Goal: Communication & Community: Answer question/provide support

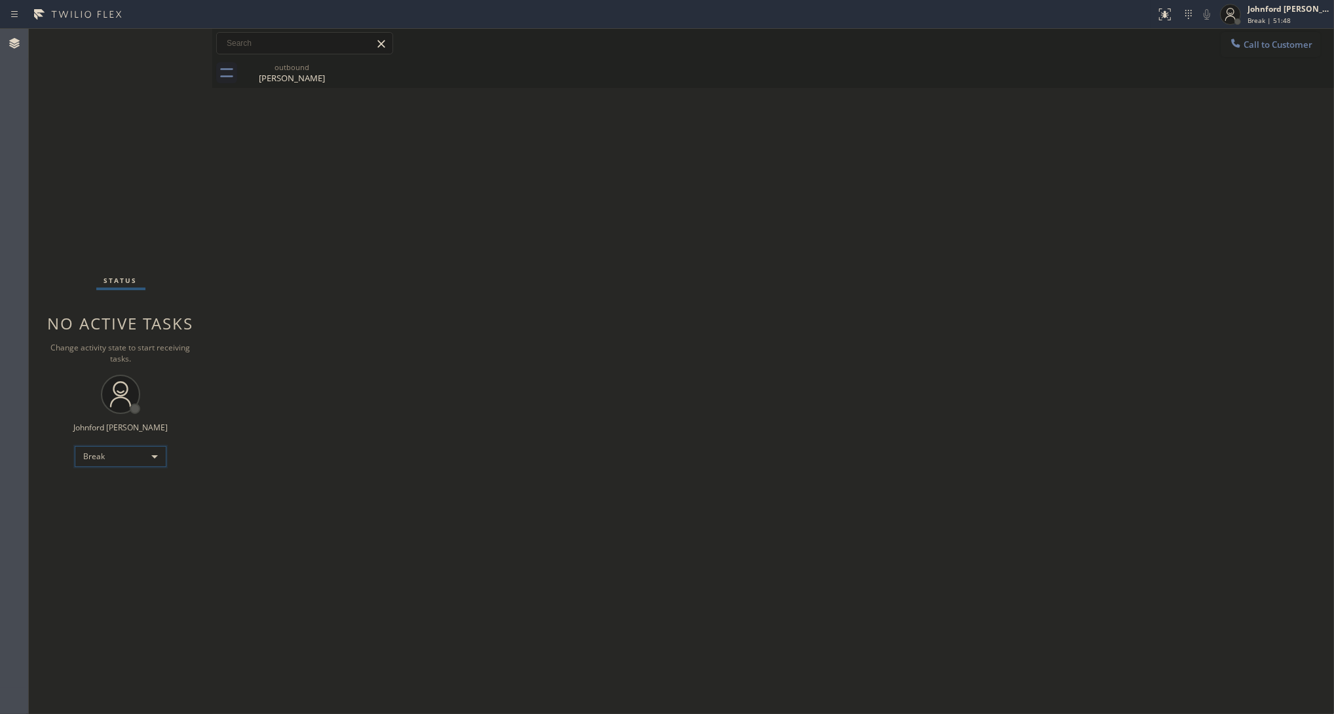
click at [86, 457] on div "Break" at bounding box center [121, 456] width 92 height 21
click at [113, 504] on li "Unavailable" at bounding box center [119, 507] width 89 height 16
drag, startPoint x: 493, startPoint y: 428, endPoint x: 427, endPoint y: 248, distance: 191.9
click at [493, 417] on div "Back to Dashboard Change Sender ID Customers Technicians Select a contact Outbo…" at bounding box center [772, 371] width 1121 height 685
click at [977, 280] on div "Back to Dashboard Change Sender ID Customers Technicians Select a contact Outbo…" at bounding box center [772, 371] width 1121 height 685
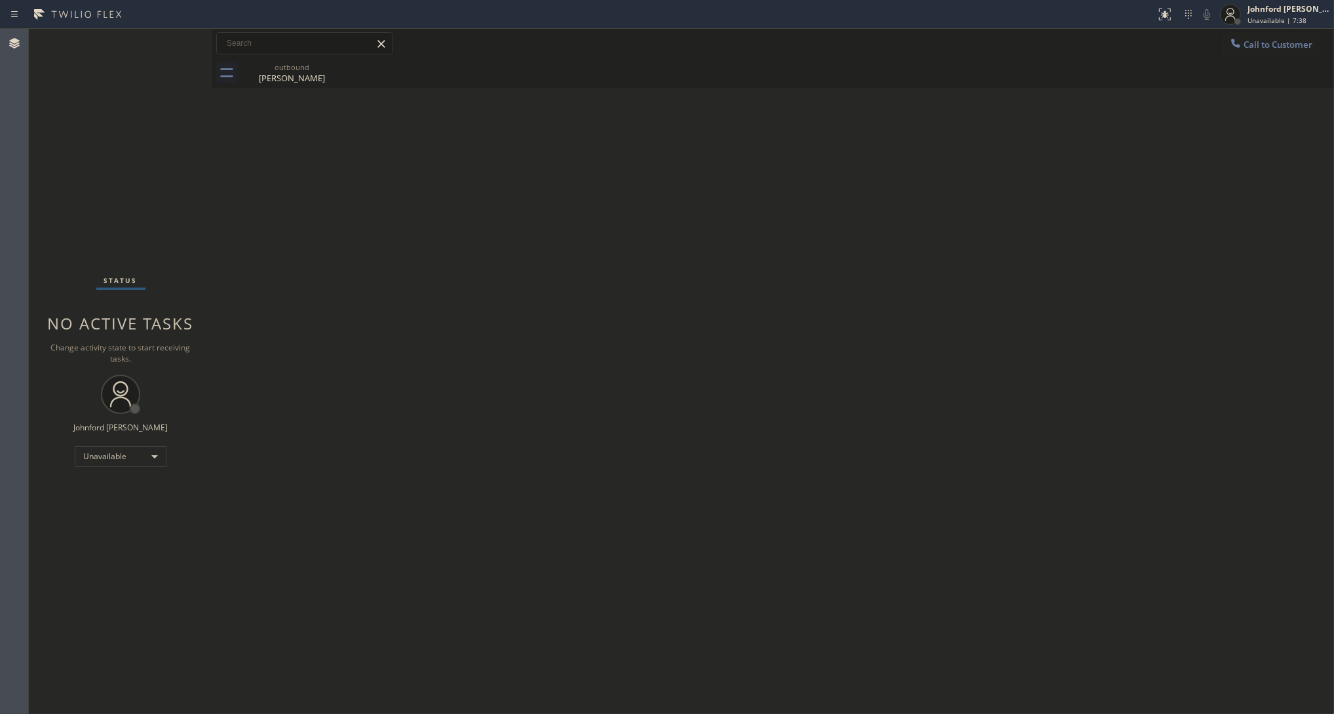
click at [1245, 50] on button "Call to Customer" at bounding box center [1270, 44] width 100 height 25
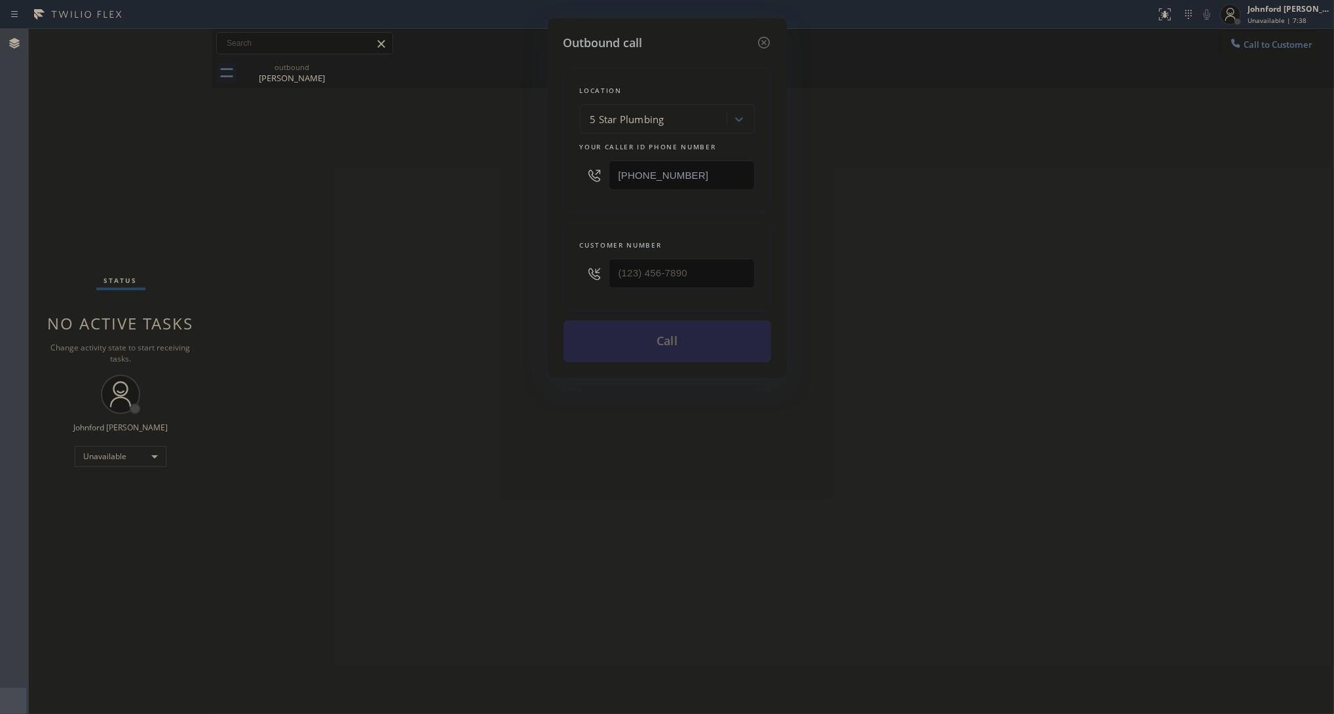
click at [709, 171] on input "(888) 909-0120" at bounding box center [681, 174] width 146 height 29
paste input "424) 842-4808"
type input "(424) 842-4808"
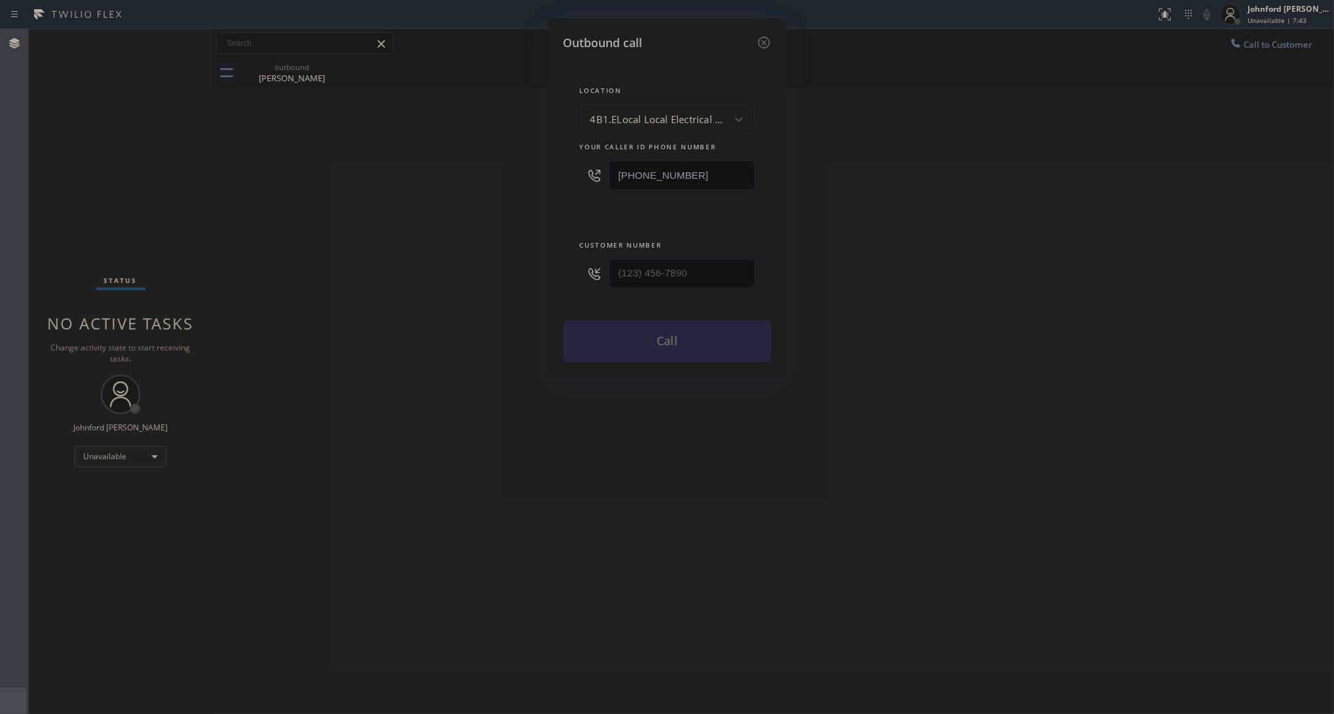
click at [669, 252] on div at bounding box center [681, 273] width 146 height 43
click at [668, 261] on input "(___) ___-____" at bounding box center [681, 273] width 146 height 29
paste input "805) 405-9628"
type input "(805) 405-9628"
click at [429, 248] on div "Outbound call Location 4B1.ELocal Local Electrical Cart LA Your caller id phone…" at bounding box center [667, 357] width 1334 height 714
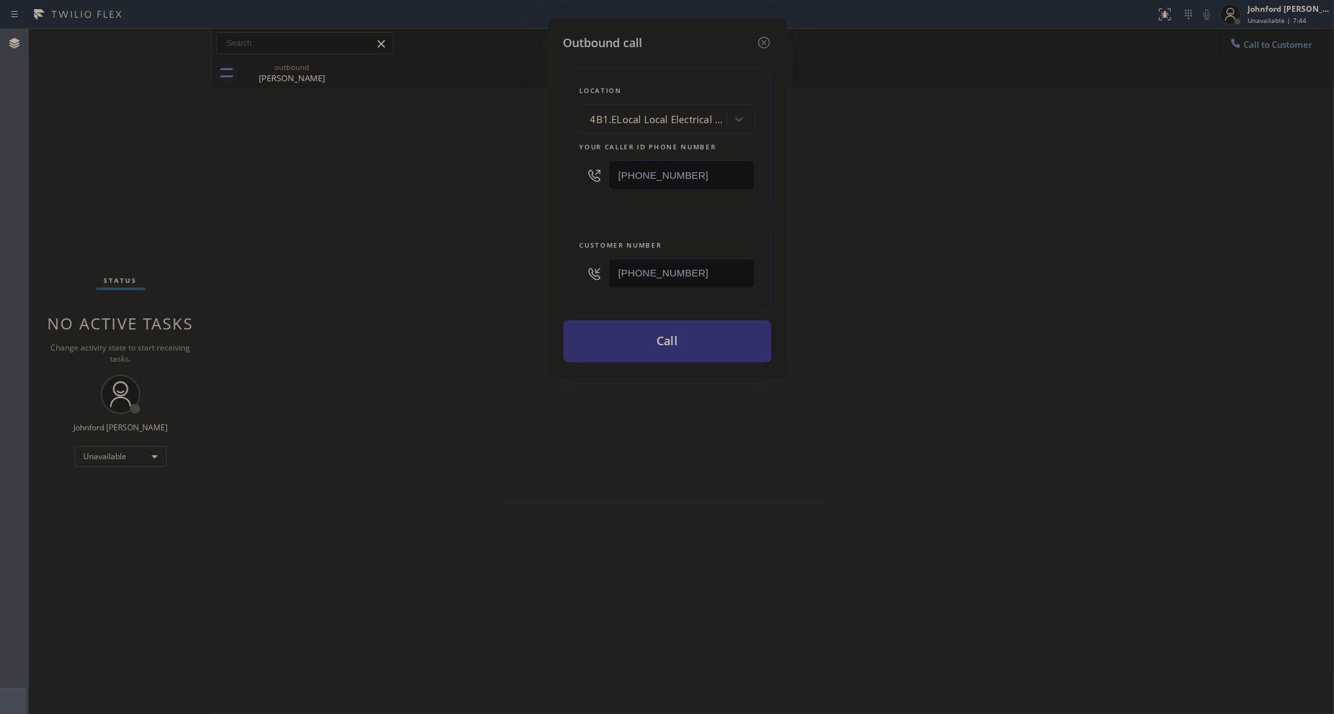
click at [588, 342] on button "Call" at bounding box center [667, 341] width 208 height 42
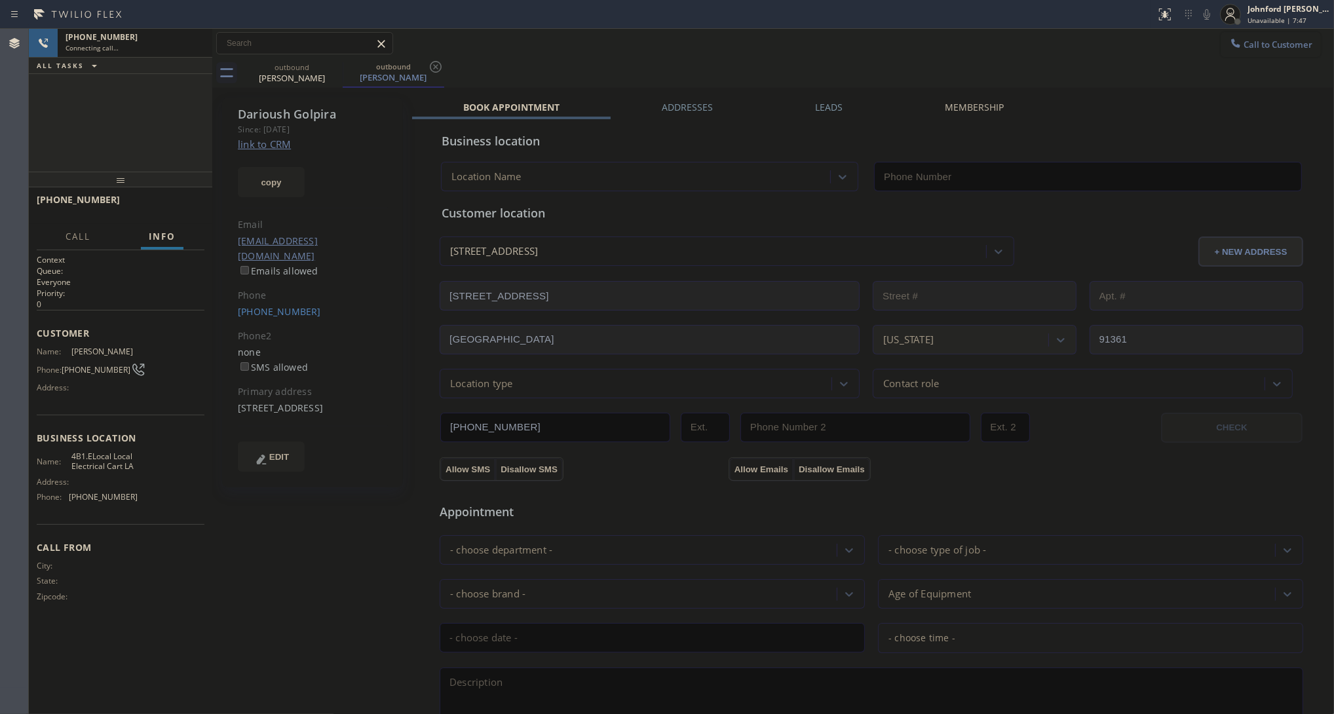
click at [50, 119] on div "+18054059628 Connecting call… ALL TASKS ALL TASKS ACTIVE TASKS TASKS IN WRAP UP" at bounding box center [120, 100] width 183 height 143
type input "(424) 842-4808"
click at [681, 67] on div "outbound Ron Gaster outbound Darioush Golpira outbound Darioush Golpira" at bounding box center [787, 72] width 1093 height 29
click at [1208, 15] on icon at bounding box center [1207, 15] width 16 height 16
click at [1209, 16] on icon at bounding box center [1206, 14] width 7 height 10
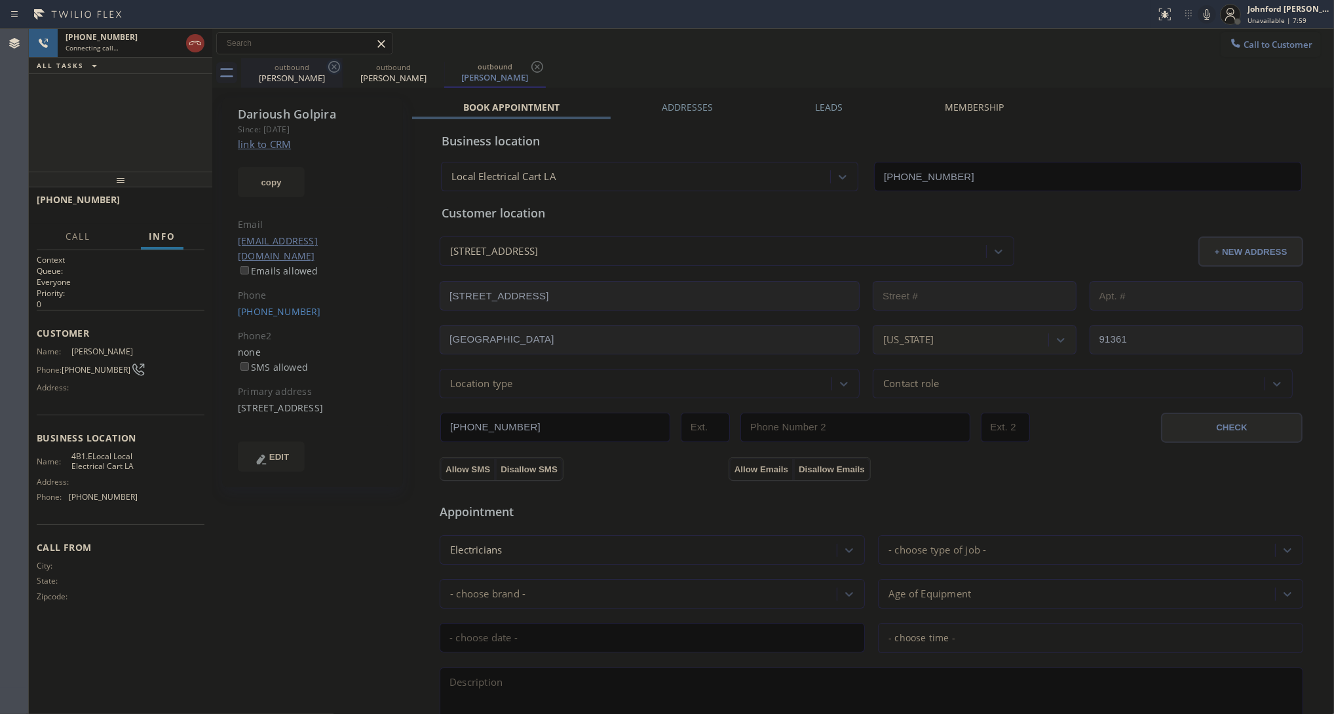
click at [329, 64] on icon at bounding box center [334, 67] width 12 height 12
click at [86, 151] on div "+18054059628 Connecting call… ALL TASKS ALL TASKS ACTIVE TASKS TASKS IN WRAP UP" at bounding box center [120, 100] width 183 height 143
click at [327, 72] on icon at bounding box center [334, 67] width 16 height 16
click at [176, 211] on button "HANG UP" at bounding box center [173, 205] width 61 height 18
click at [56, 157] on div "ALL TASKS ALL TASKS ACTIVE TASKS TASKS IN WRAP UP +18054059628 Wrap up | 00:02" at bounding box center [120, 100] width 183 height 143
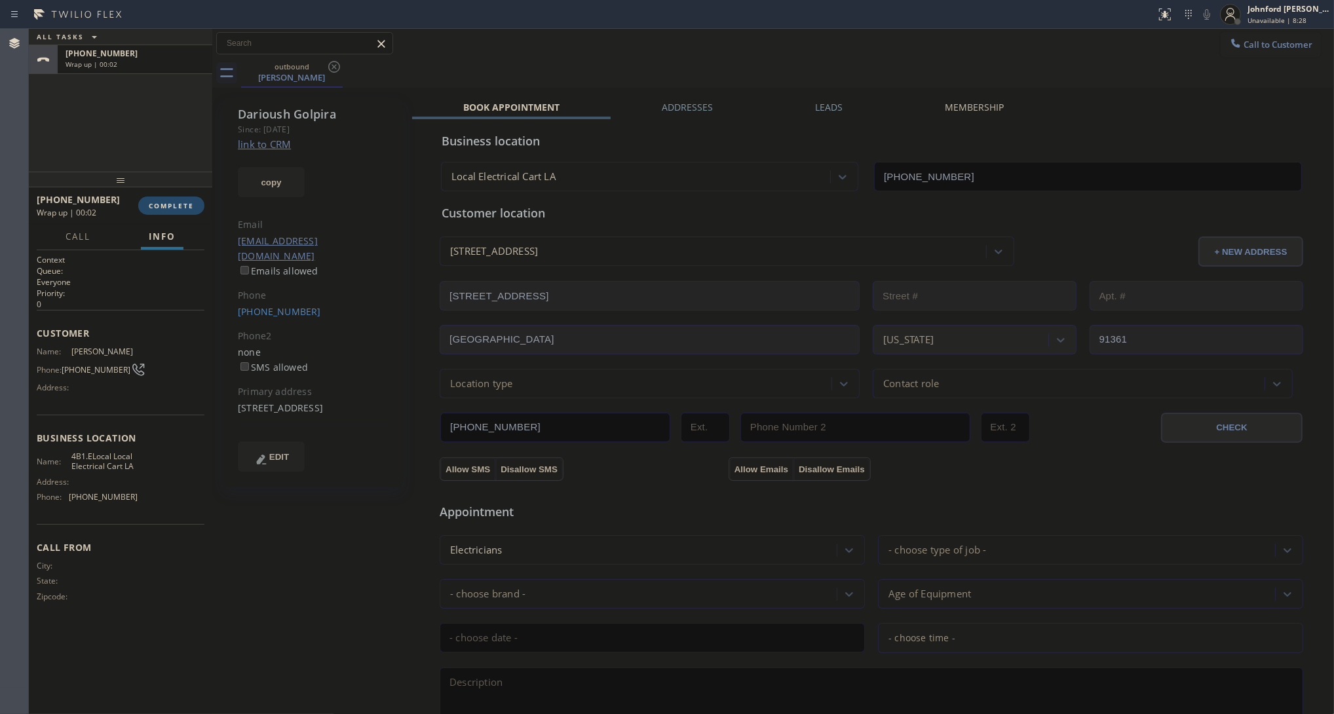
click at [160, 206] on span "COMPLETE" at bounding box center [171, 205] width 45 height 9
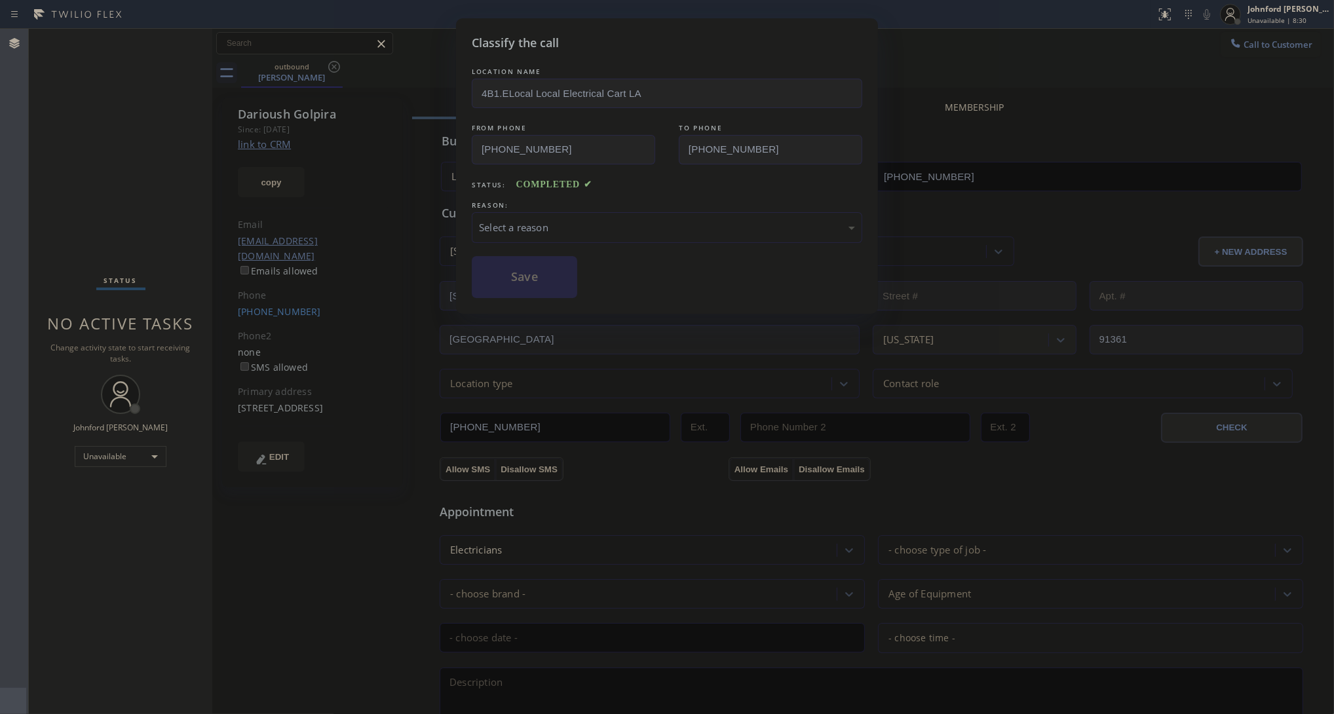
click at [544, 231] on div "Select a reason" at bounding box center [667, 227] width 390 height 31
click at [519, 278] on button "Save" at bounding box center [524, 277] width 105 height 42
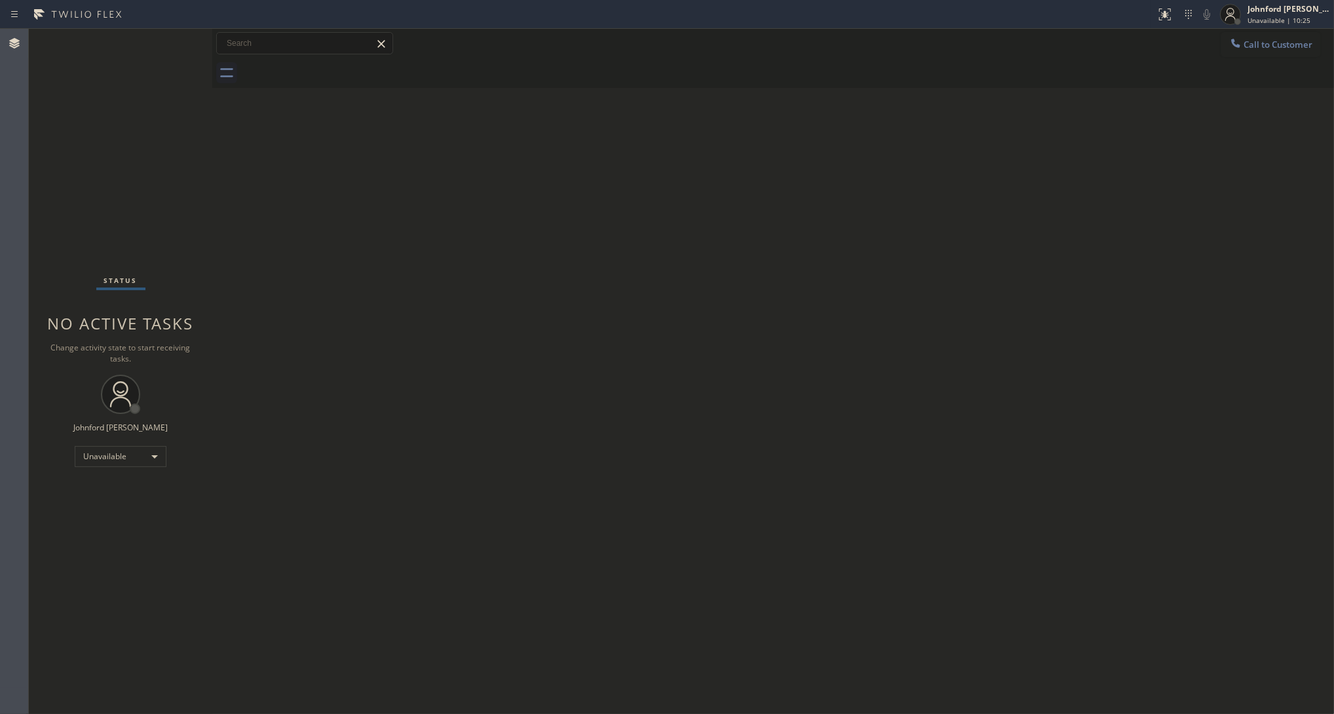
click at [1233, 38] on icon at bounding box center [1235, 43] width 13 height 13
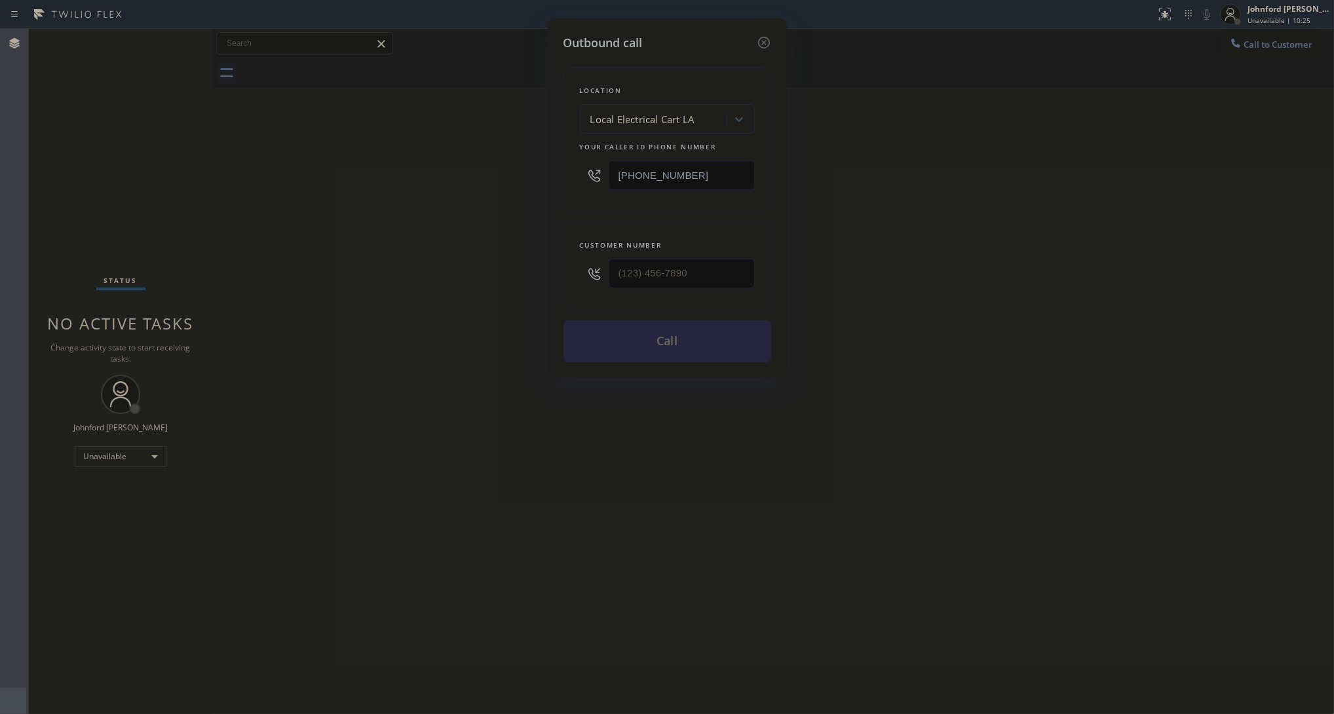
drag, startPoint x: 682, startPoint y: 161, endPoint x: 574, endPoint y: 161, distance: 107.4
click at [574, 161] on div "Location Local Electrical Cart LA Your caller id phone number (424) 842-4808" at bounding box center [667, 139] width 208 height 145
paste input "text"
type input "(424) 842-4808"
click at [679, 259] on input "(___) ___-____" at bounding box center [681, 273] width 146 height 29
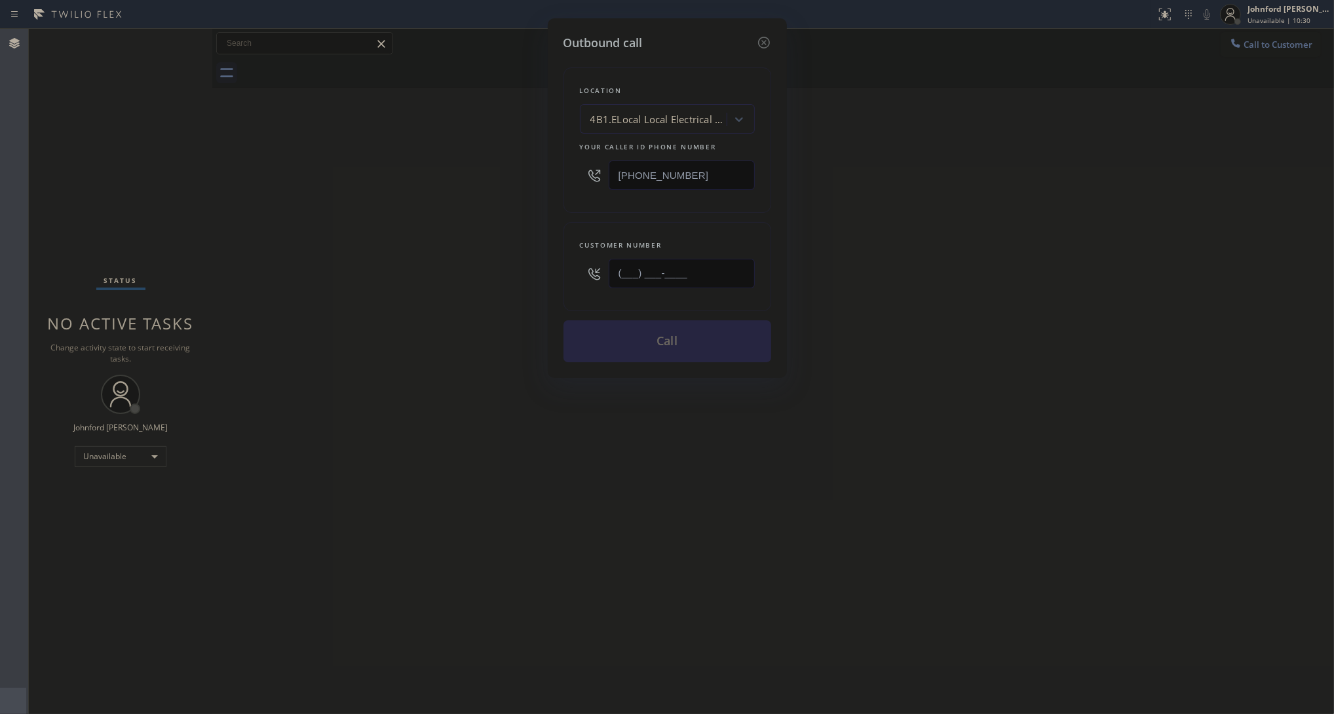
paste input "805) 405-9628"
type input "(805) 405-9628"
click at [465, 263] on div "Outbound call Location 4B1.ELocal Local Electrical Cart LA Your caller id phone…" at bounding box center [667, 357] width 1334 height 714
click at [571, 341] on button "Call" at bounding box center [667, 341] width 208 height 42
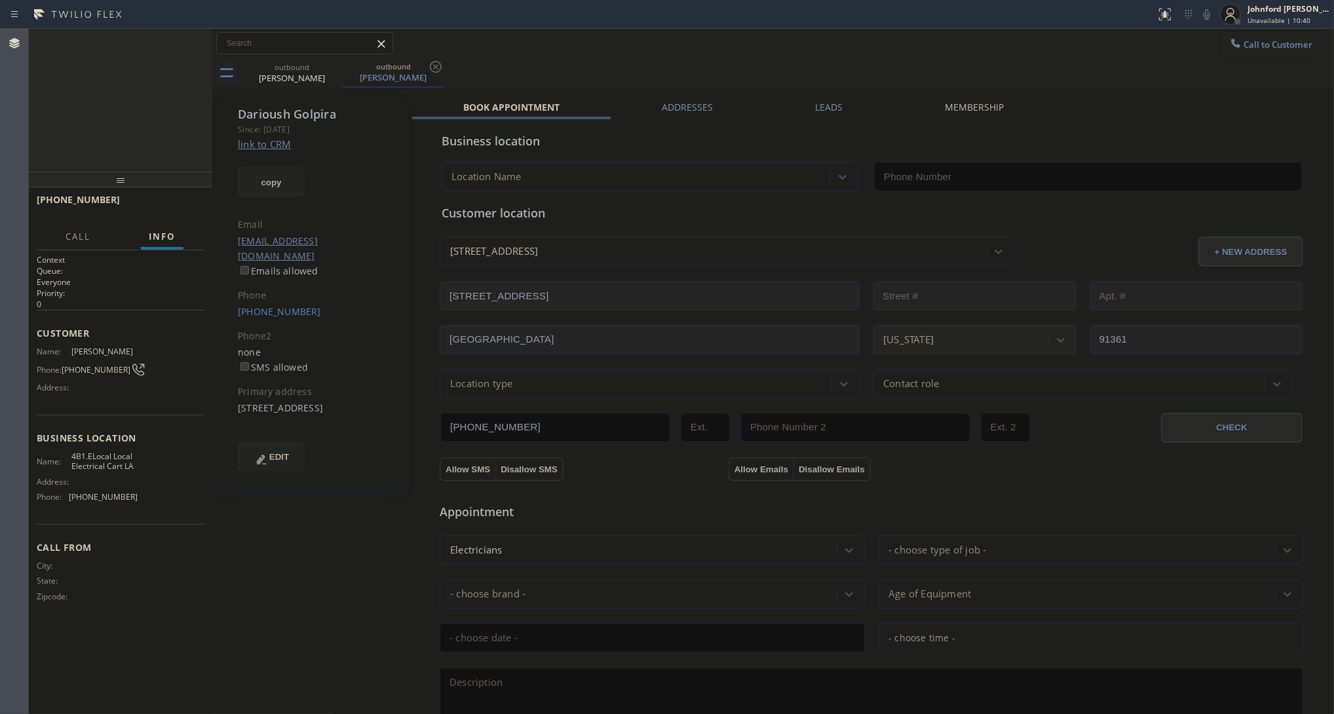
type input "(424) 842-4808"
click at [1208, 14] on icon at bounding box center [1207, 15] width 16 height 16
click at [656, 49] on div "Call to Customer Outbound call Location Local Electrical Cart LA Your caller id…" at bounding box center [772, 43] width 1121 height 23
click at [1202, 7] on icon at bounding box center [1207, 15] width 16 height 16
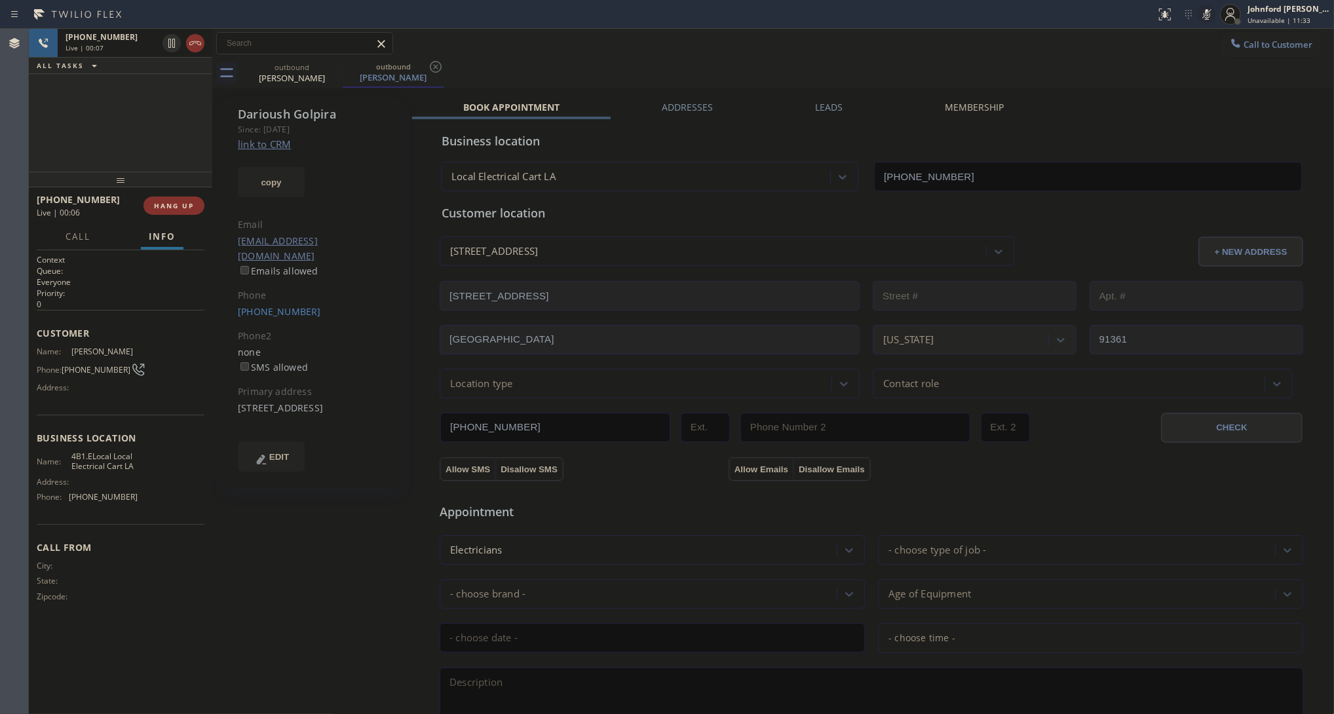
click at [1203, 16] on icon at bounding box center [1207, 15] width 16 height 16
click at [66, 160] on div "+18054059628 Live | 00:12 ALL TASKS ALL TASKS ACTIVE TASKS TASKS IN WRAP UP" at bounding box center [120, 100] width 183 height 143
click at [705, 67] on div "outbound Darioush Golpira outbound Darioush Golpira" at bounding box center [787, 72] width 1093 height 29
click at [578, 59] on div "outbound Darioush Golpira outbound Darioush Golpira" at bounding box center [787, 72] width 1093 height 29
click at [645, 61] on div "outbound Darioush Golpira outbound Darioush Golpira" at bounding box center [787, 72] width 1093 height 29
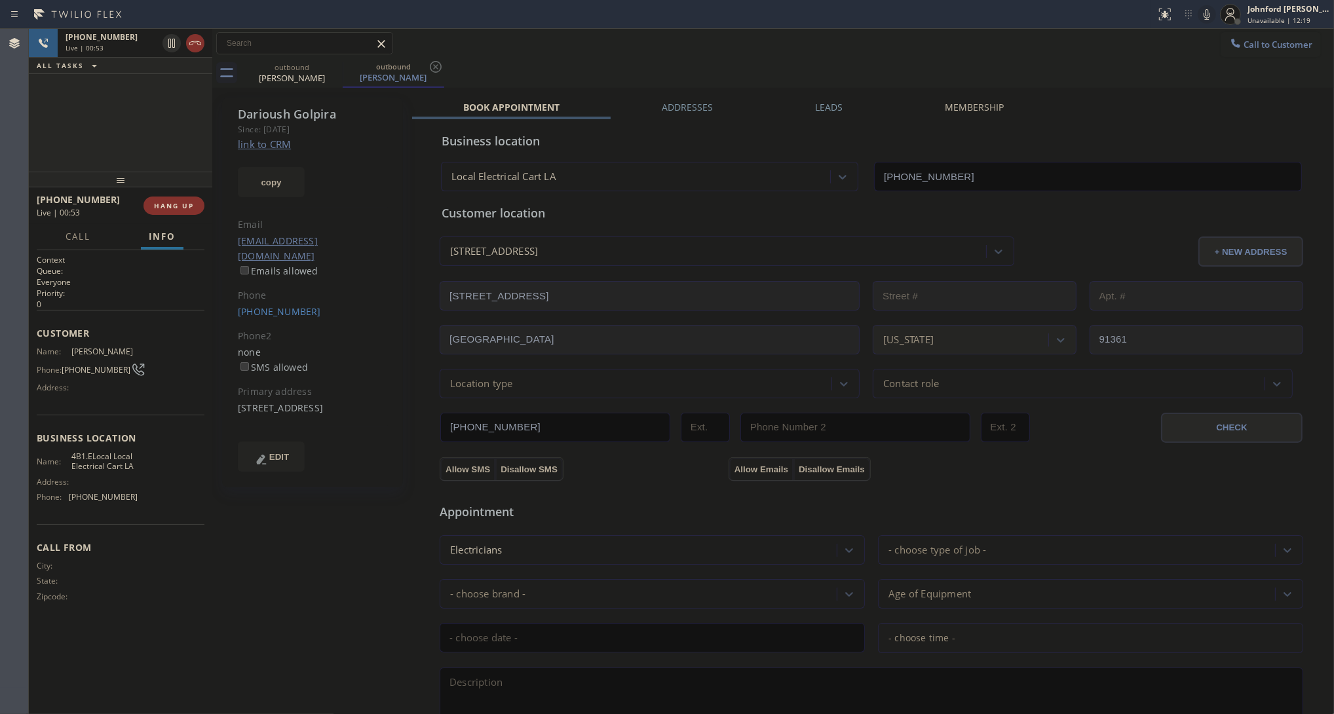
click at [61, 107] on div "+18054059628 Live | 00:53 ALL TASKS ALL TASKS ACTIVE TASKS TASKS IN WRAP UP" at bounding box center [120, 100] width 183 height 143
drag, startPoint x: 108, startPoint y: 178, endPoint x: 119, endPoint y: 107, distance: 72.2
click at [119, 107] on div "+18054059628 Live | 00:55 ALL TASKS ALL TASKS ACTIVE TASKS TASKS IN WRAP UP +18…" at bounding box center [120, 371] width 183 height 685
click at [165, 203] on span "HANG UP" at bounding box center [174, 199] width 40 height 9
click at [165, 203] on span "COMPLETE" at bounding box center [171, 199] width 45 height 9
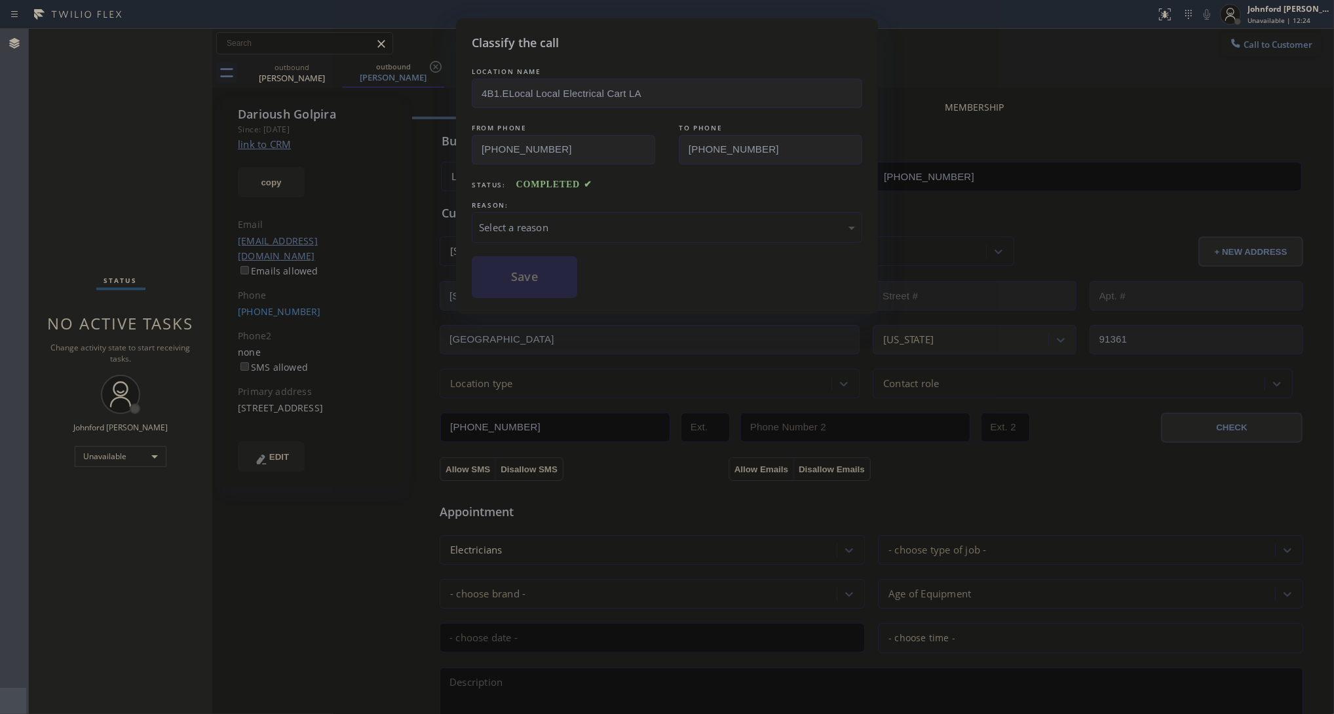
click at [517, 227] on div "Select a reason" at bounding box center [667, 227] width 376 height 15
click at [532, 274] on button "Save" at bounding box center [524, 277] width 105 height 42
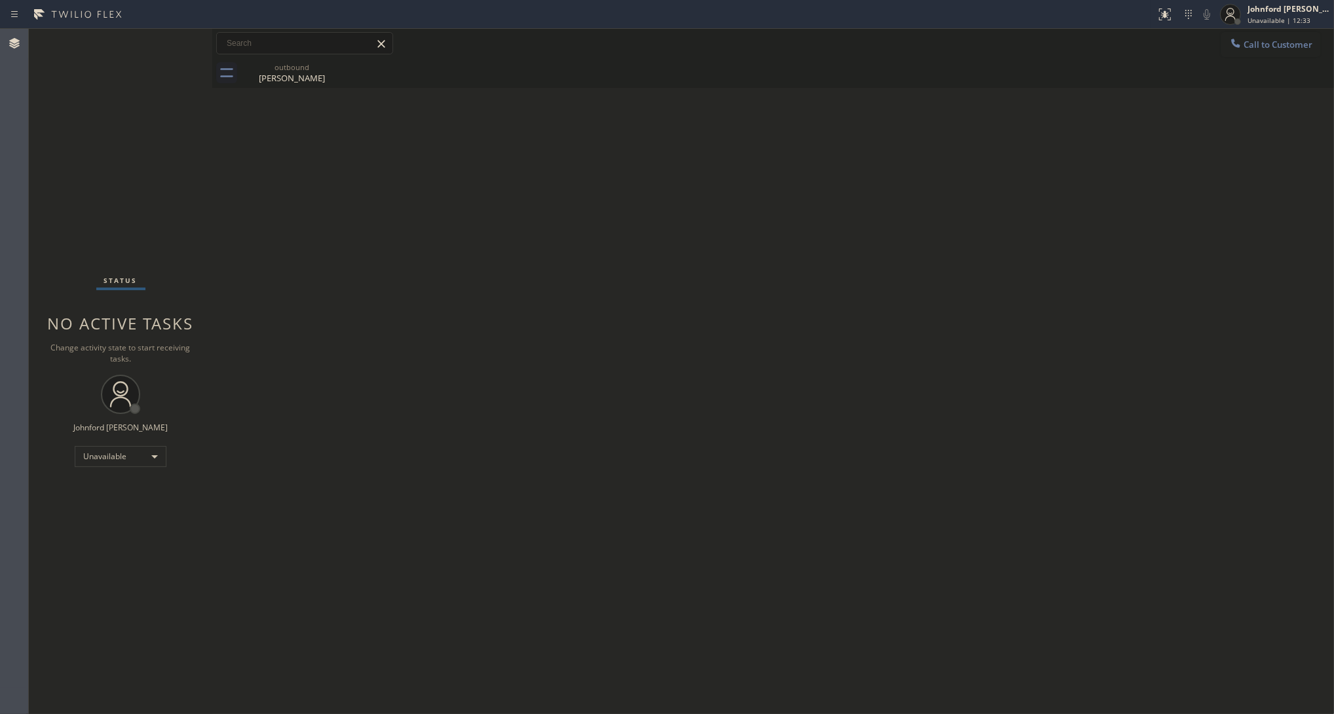
drag, startPoint x: 932, startPoint y: 267, endPoint x: 1075, endPoint y: 7, distance: 296.7
click at [932, 267] on div "Back to Dashboard Change Sender ID Customers Technicians Select a contact Outbo…" at bounding box center [772, 371] width 1121 height 685
click at [46, 242] on div "Status No active tasks Change activity state to start receiving tasks. [PERSON_…" at bounding box center [120, 371] width 183 height 685
click at [1019, 329] on div "Back to Dashboard Change Sender ID Customers Technicians Select a contact Outbo…" at bounding box center [772, 371] width 1121 height 685
click at [1251, 34] on button "Call to Customer" at bounding box center [1270, 44] width 100 height 25
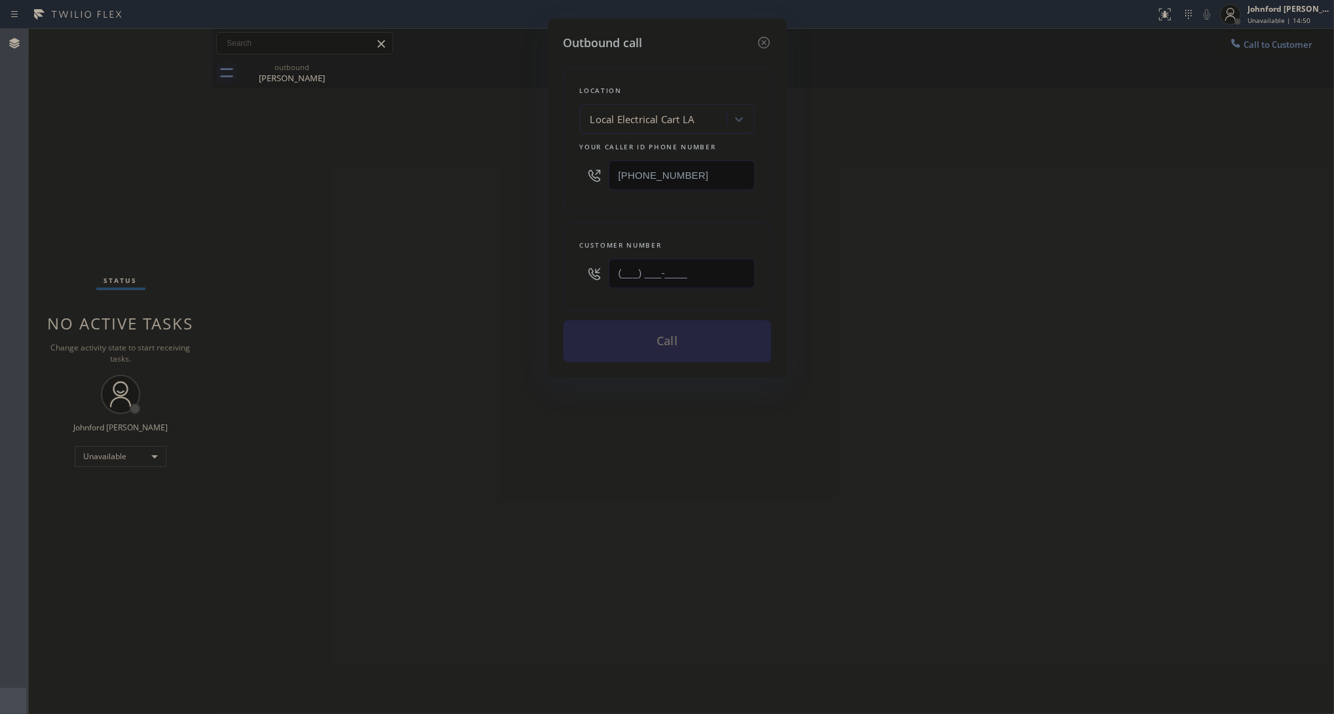
click at [715, 267] on input "(___) ___-____" at bounding box center [681, 273] width 146 height 29
paste input "347) 654-6125"
type input "(347) 654-6125"
drag, startPoint x: 899, startPoint y: 253, endPoint x: 1127, endPoint y: 18, distance: 327.5
click at [916, 247] on div "Outbound call Location Local Electrical Cart LA Your caller id phone number (42…" at bounding box center [667, 357] width 1334 height 714
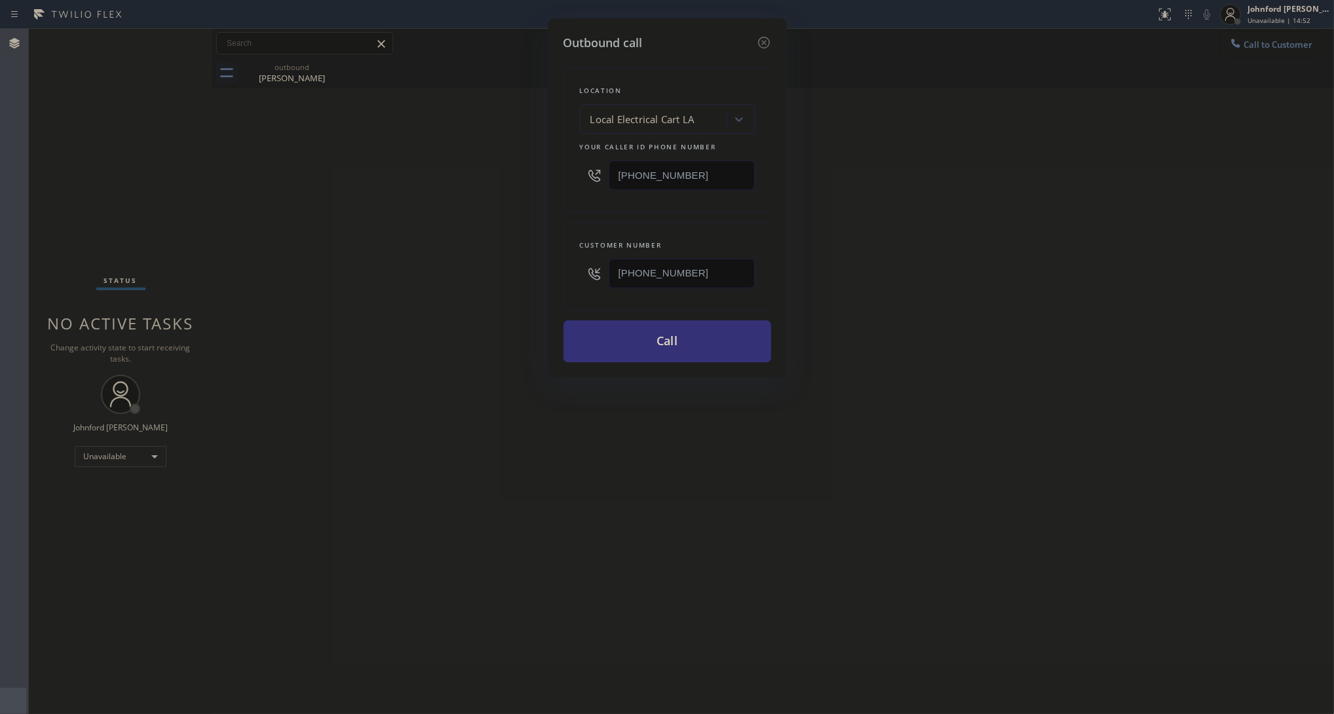
click at [721, 166] on input "(424) 842-4808" at bounding box center [681, 174] width 146 height 29
paste input "888) 909-0120"
type input "(888) 909-0120"
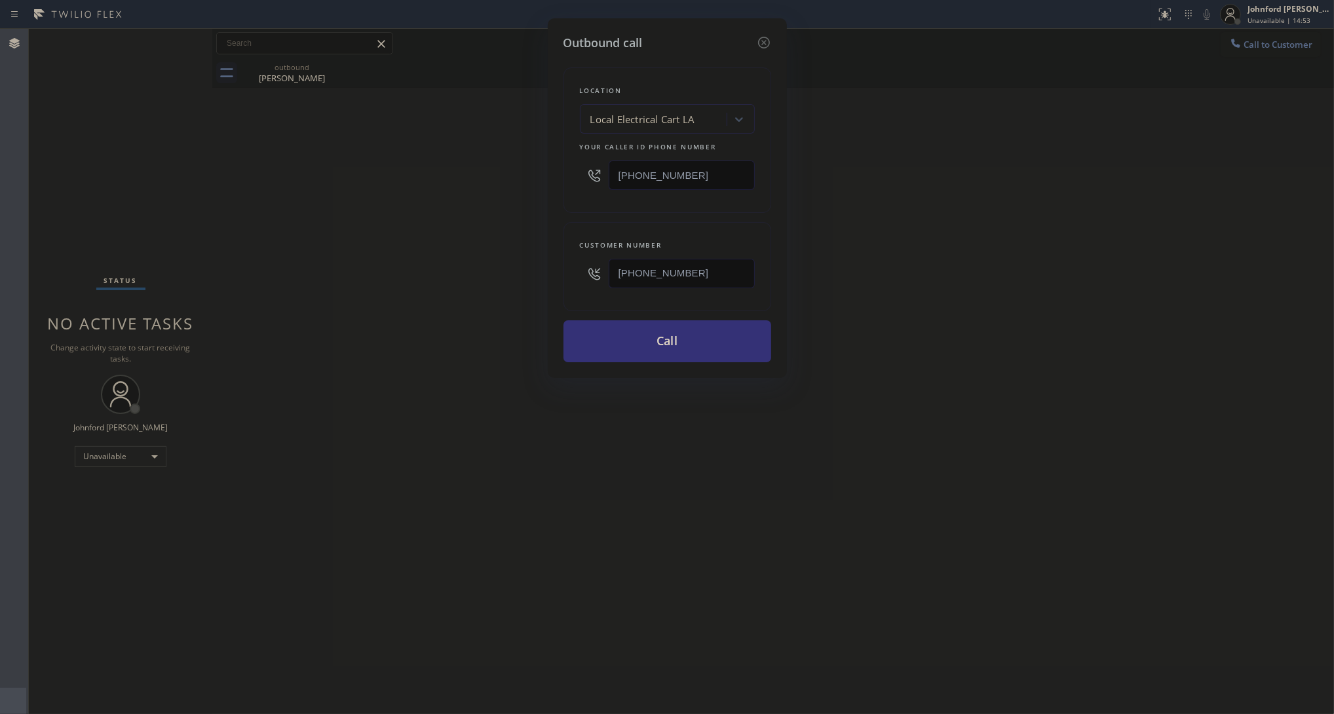
click at [447, 172] on div "Outbound call Location Local Electrical Cart LA Your caller id phone number (88…" at bounding box center [667, 357] width 1334 height 714
click at [707, 292] on div "Customer number (347) 654-6125" at bounding box center [667, 266] width 208 height 89
drag, startPoint x: 711, startPoint y: 276, endPoint x: 436, endPoint y: 278, distance: 275.8
click at [436, 278] on div "Outbound call Location 5 Star Plumbing Your caller id phone number (888) 909-01…" at bounding box center [667, 357] width 1334 height 714
paste input "888) 909-0120"
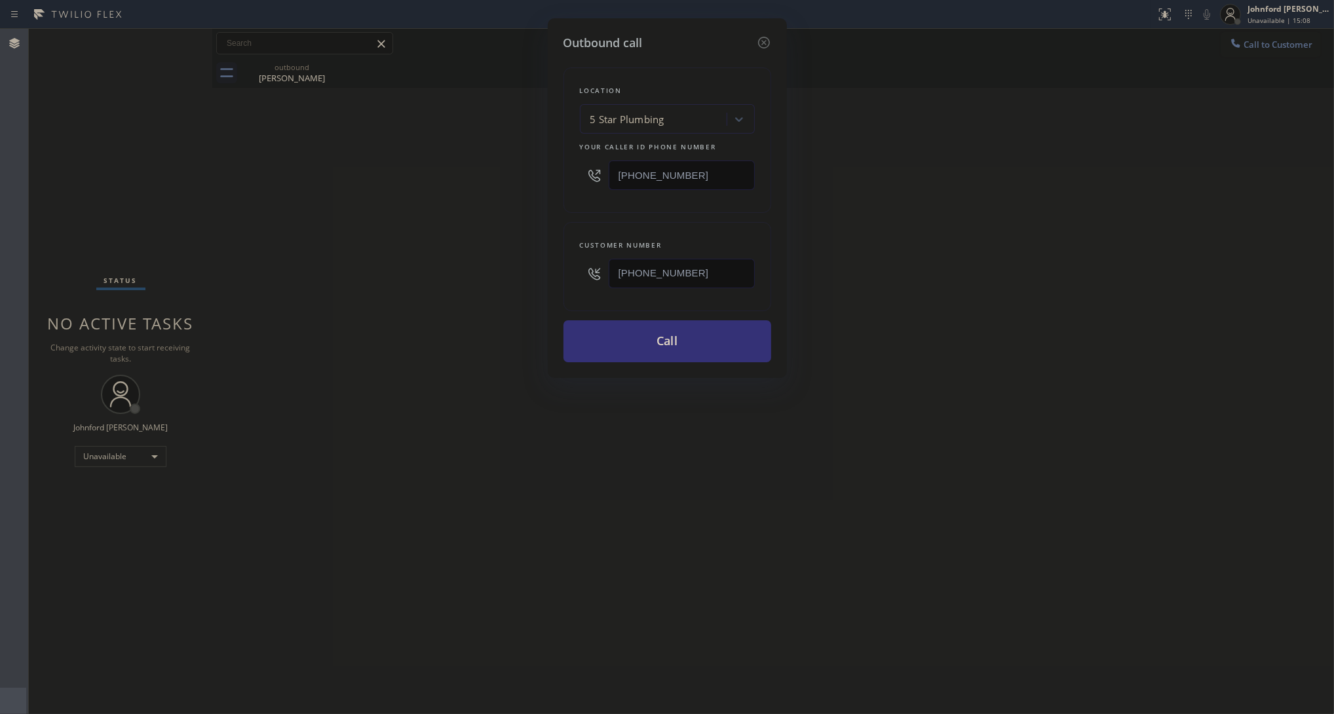
click at [433, 278] on div "Outbound call Location 5 Star Plumbing Your caller id phone number (888) 909-01…" at bounding box center [667, 357] width 1334 height 714
drag, startPoint x: 698, startPoint y: 282, endPoint x: 549, endPoint y: 289, distance: 148.8
click at [572, 283] on div "Customer number (888) 909-0120" at bounding box center [667, 266] width 208 height 89
paste input "347) 654-6125"
type input "(347) 654-6125"
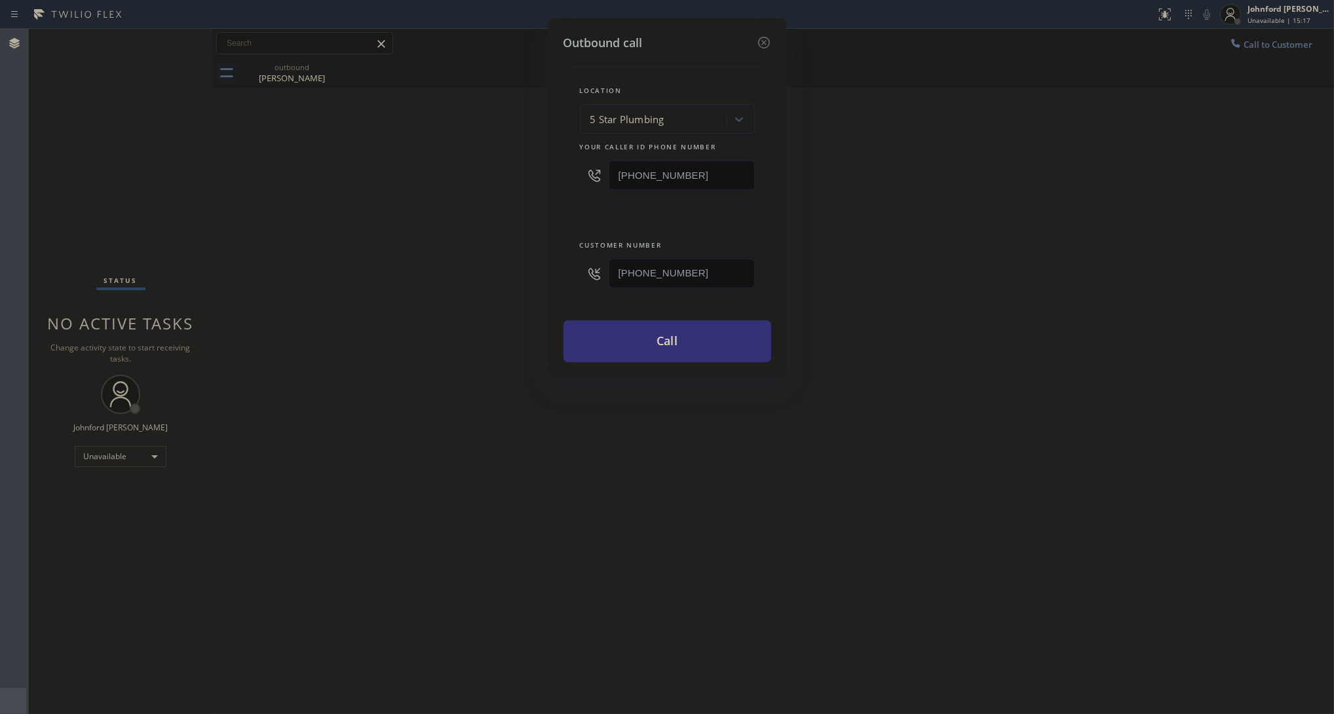
click at [503, 292] on div "Outbound call Location 5 Star Plumbing Your caller id phone number (888) 909-01…" at bounding box center [667, 357] width 1334 height 714
click at [616, 331] on button "Call" at bounding box center [667, 341] width 208 height 42
click at [1138, 280] on div "Outbound call Location 5 Star Plumbing Your caller id phone number (888) 909-01…" at bounding box center [667, 357] width 1334 height 714
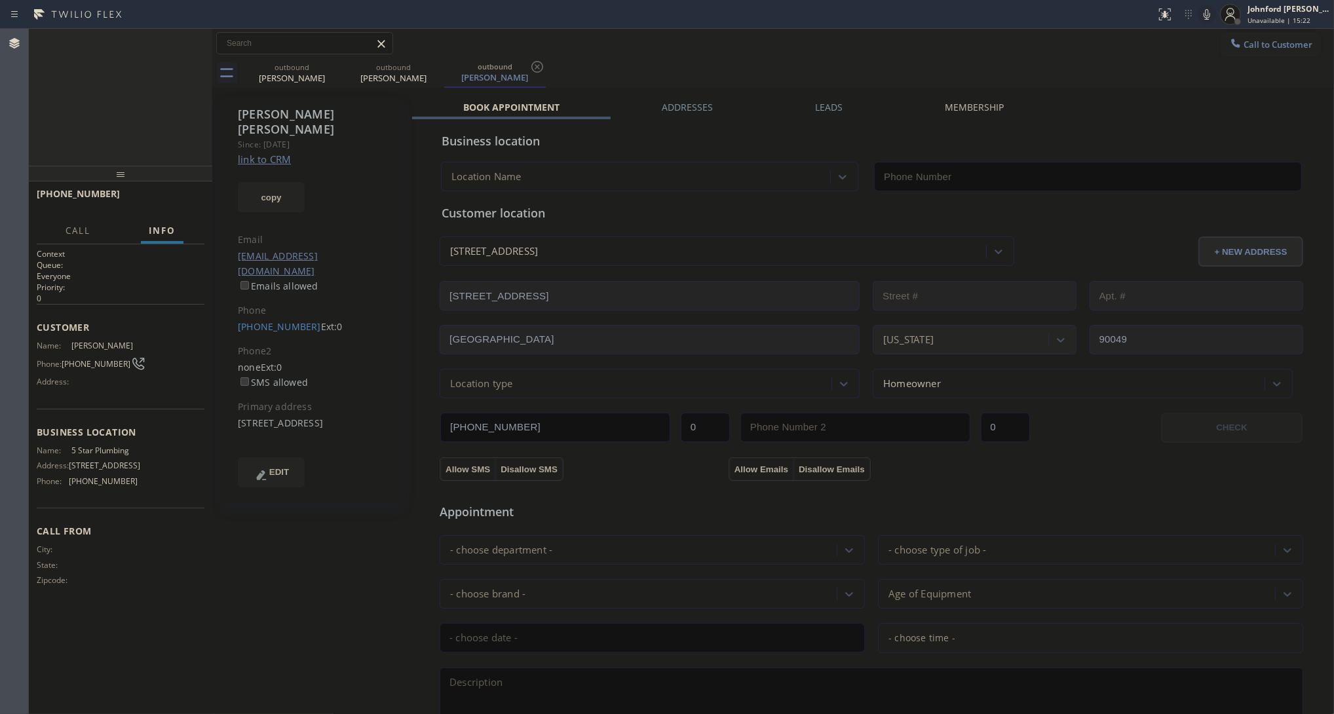
type input "(888) 909-0120"
click at [185, 195] on span "HANG UP" at bounding box center [174, 199] width 40 height 9
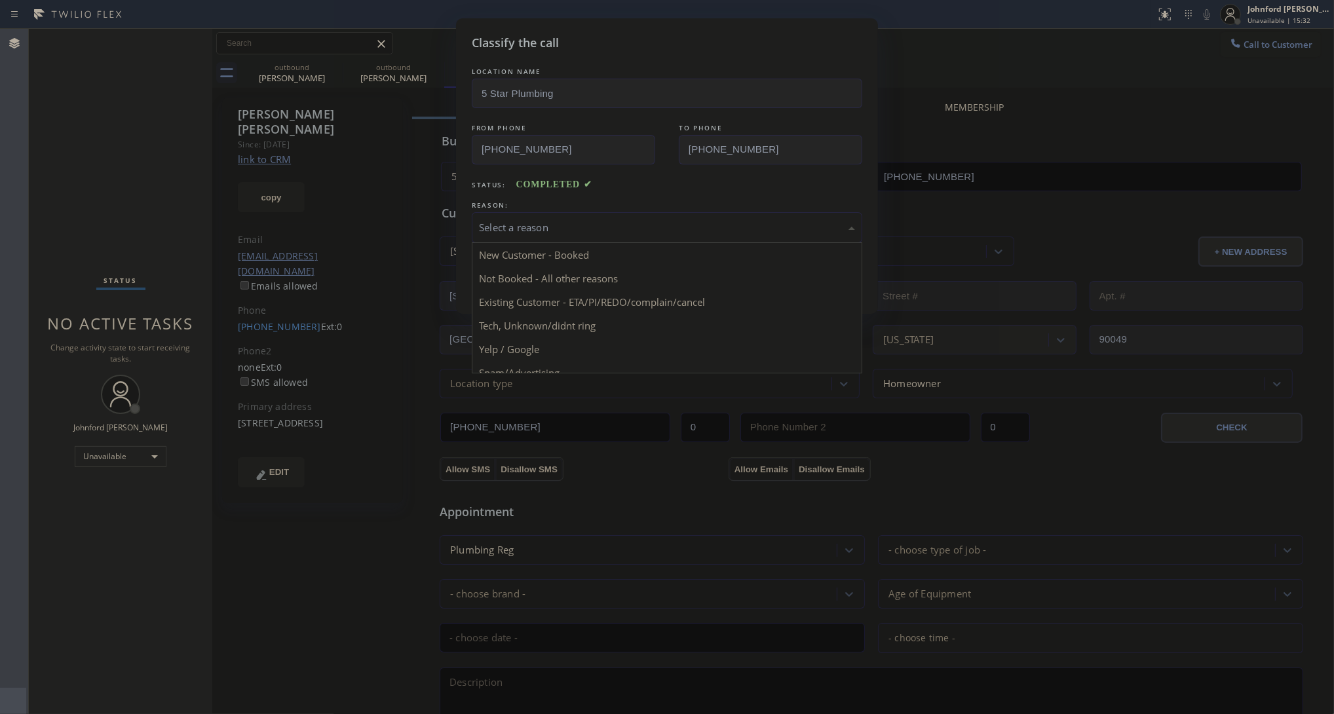
click at [610, 223] on div "Select a reason" at bounding box center [667, 227] width 376 height 15
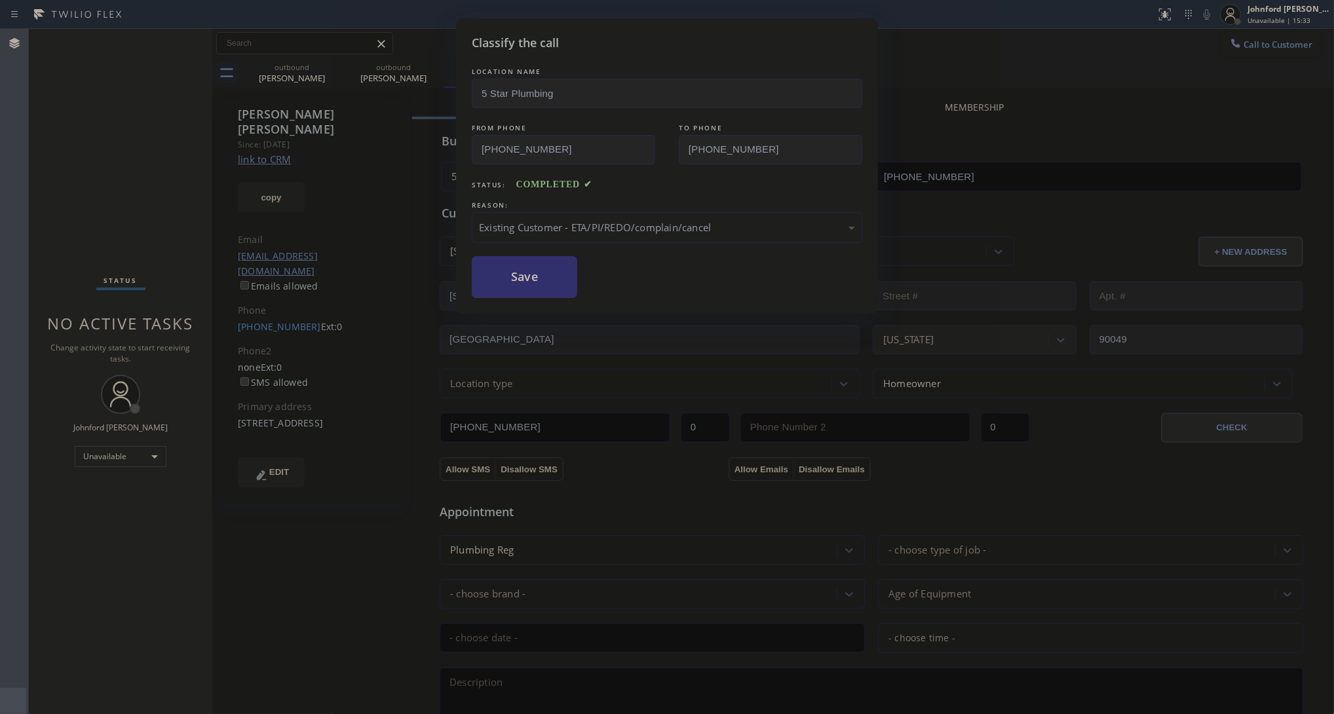
click at [539, 279] on button "Save" at bounding box center [524, 277] width 105 height 42
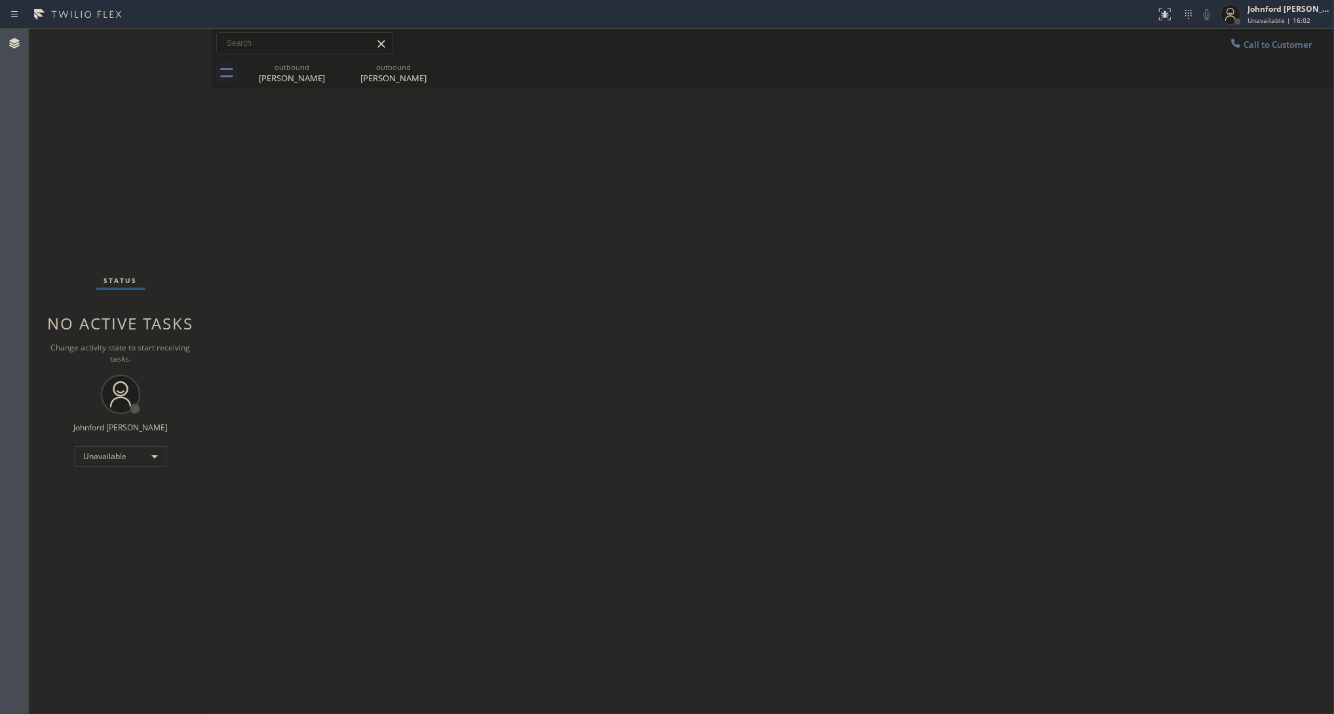
click at [1249, 41] on span "Call to Customer" at bounding box center [1277, 45] width 69 height 12
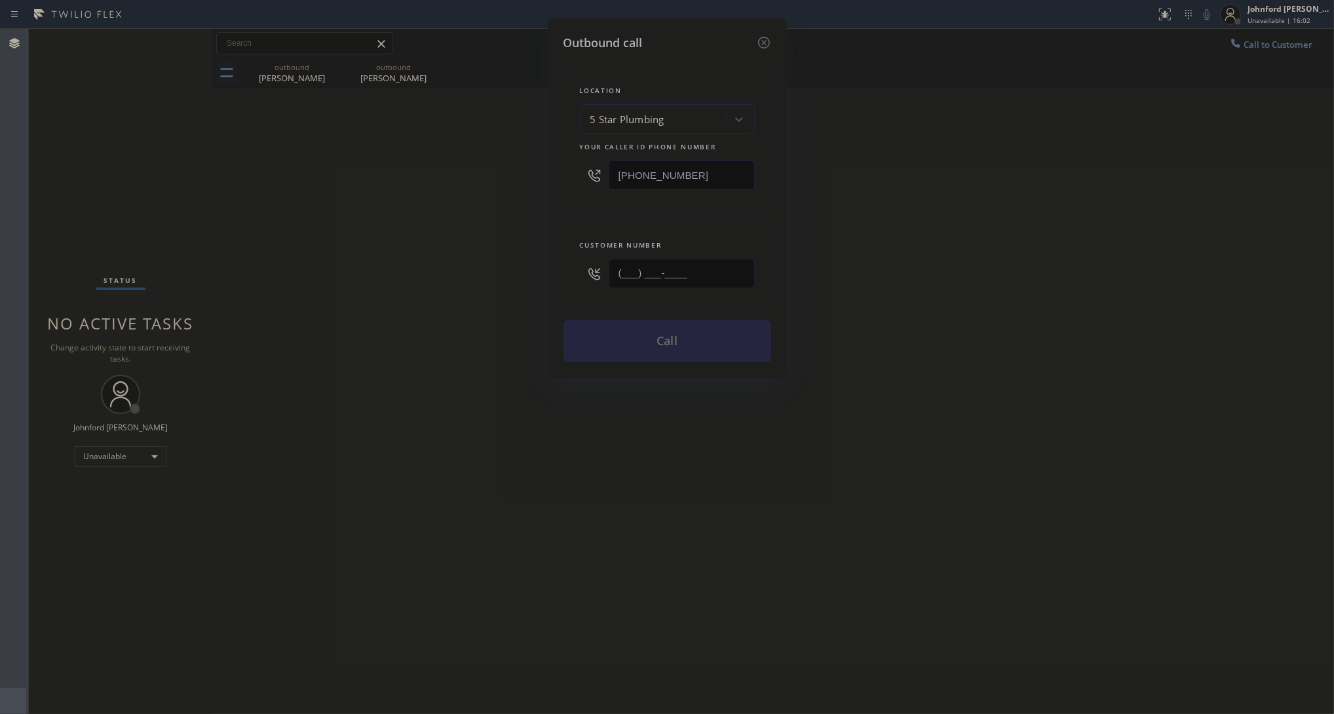
click at [705, 271] on input "(___) ___-____" at bounding box center [681, 273] width 146 height 29
paste input "858) 699-5030"
type input "(858) 699-5030"
drag, startPoint x: 974, startPoint y: 225, endPoint x: 1020, endPoint y: 129, distance: 106.3
click at [975, 224] on div "Outbound call Location 5 Star Plumbing Your caller id phone number (888) 909-01…" at bounding box center [667, 357] width 1334 height 714
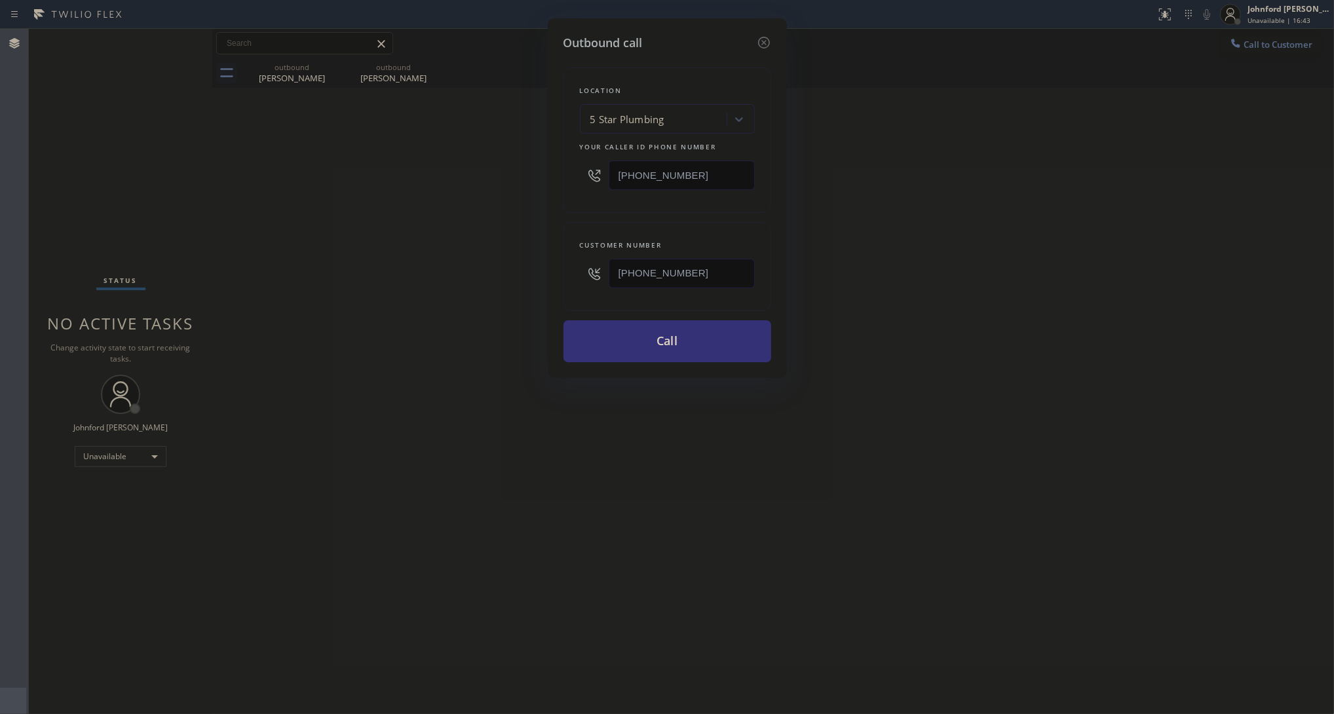
click at [717, 176] on input "(888) 909-0120" at bounding box center [681, 174] width 146 height 29
paste input "310) 861-4144"
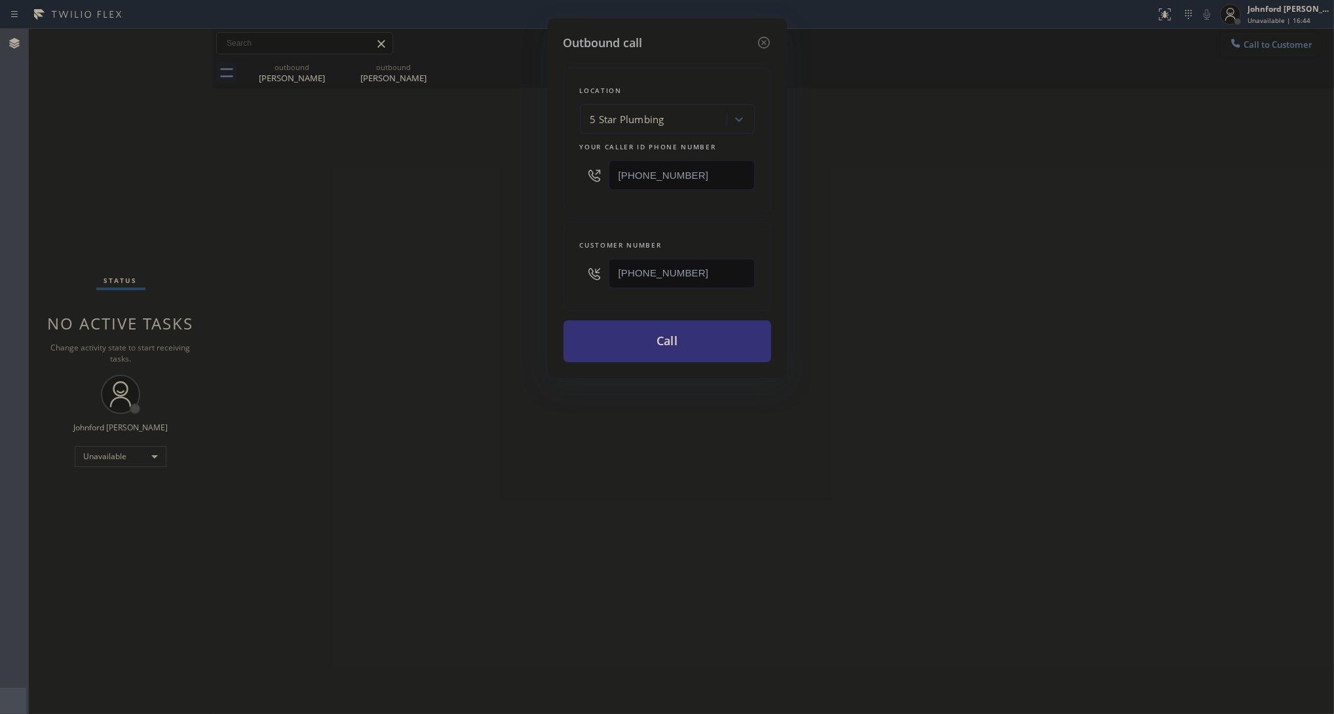
type input "(310) 861-4144"
drag, startPoint x: 904, startPoint y: 176, endPoint x: 1040, endPoint y: 24, distance: 203.6
click at [905, 176] on div "Outbound call Location 5 Star Plumbing Your caller id phone number (310) 861-41…" at bounding box center [667, 357] width 1334 height 714
click at [637, 336] on button "Call" at bounding box center [667, 341] width 208 height 42
click at [426, 195] on div "Outbound call Location HVAC Alliance Expert Torrance Your caller id phone numbe…" at bounding box center [667, 357] width 1334 height 714
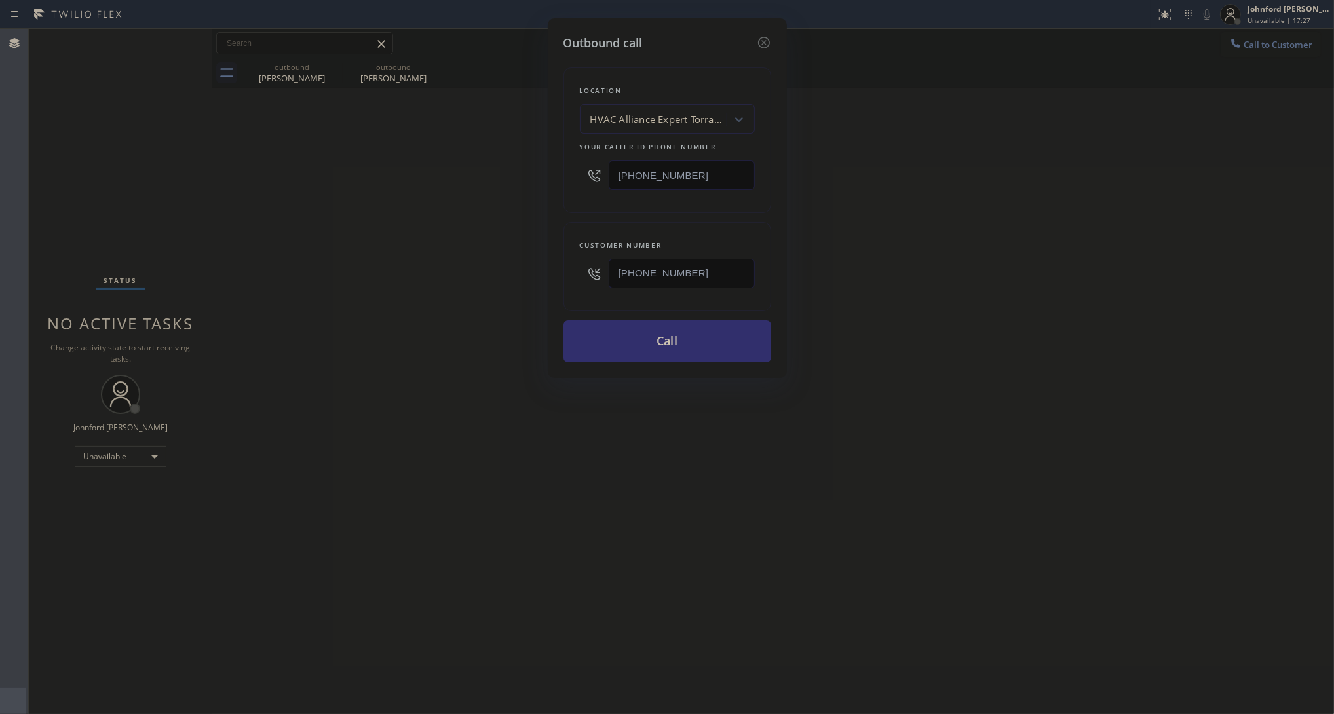
click at [601, 329] on button "Call" at bounding box center [667, 341] width 208 height 42
click at [987, 347] on div "Outbound call Location HVAC Alliance Expert Torrance Your caller id phone numbe…" at bounding box center [667, 357] width 1334 height 714
click at [664, 357] on button "Call" at bounding box center [667, 341] width 208 height 42
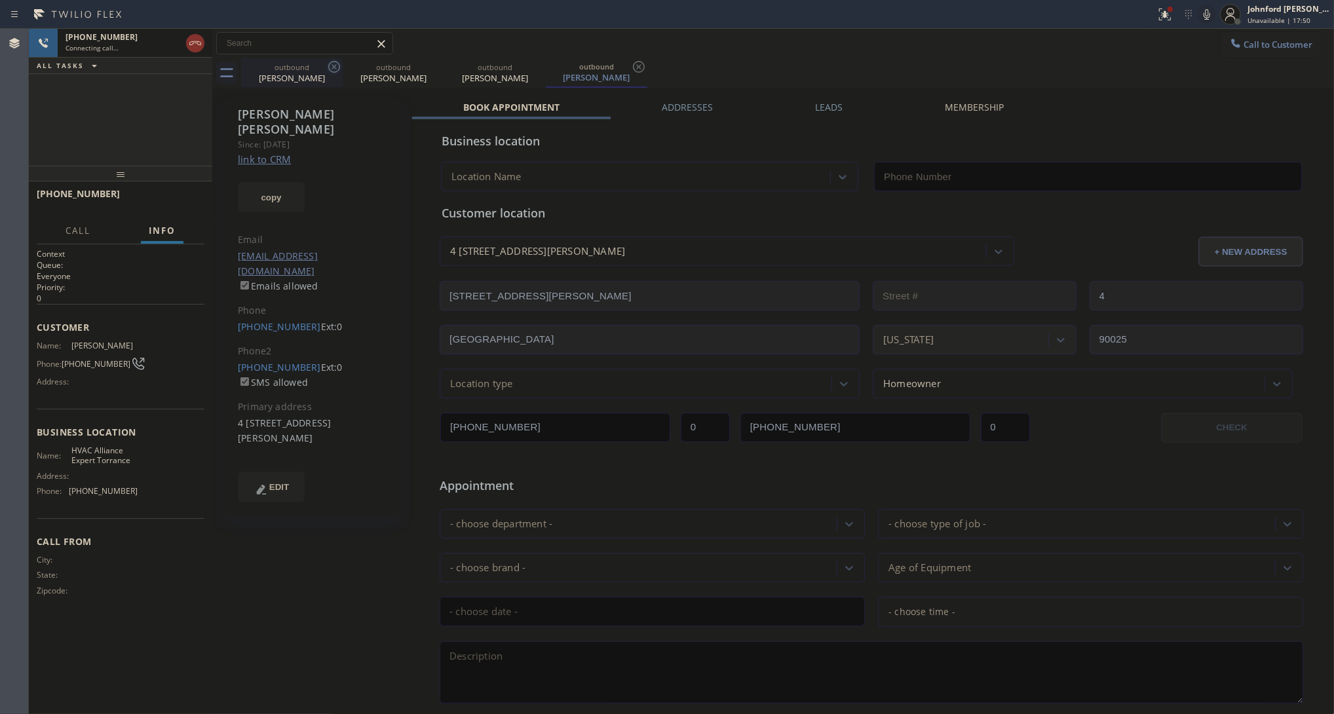
click at [339, 67] on icon at bounding box center [334, 67] width 12 height 12
click at [0, 0] on icon at bounding box center [0, 0] width 0 height 0
type input "(310) 861-4144"
click at [69, 118] on div "+18586995030 Connecting call… ALL TASKS ALL TASKS ACTIVE TASKS TASKS IN WRAP UP" at bounding box center [120, 97] width 183 height 137
click at [1157, 24] on button at bounding box center [1164, 14] width 29 height 29
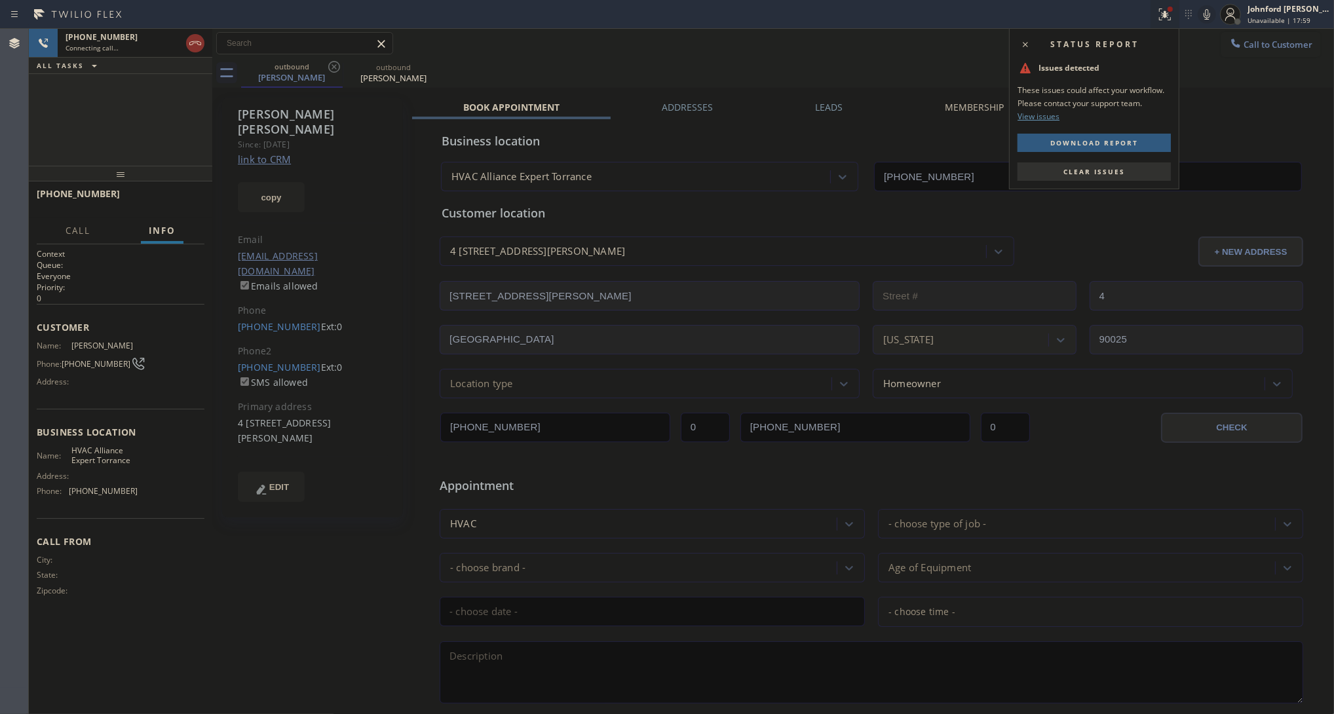
click at [1094, 160] on div "Status report Issues detected These issues could affect your workflow. Please c…" at bounding box center [1094, 108] width 170 height 161
click at [1101, 160] on div "Status report Issues detected These issues could affect your workflow. Please c…" at bounding box center [1094, 108] width 170 height 161
click at [1108, 172] on span "Clear issues" at bounding box center [1094, 171] width 62 height 9
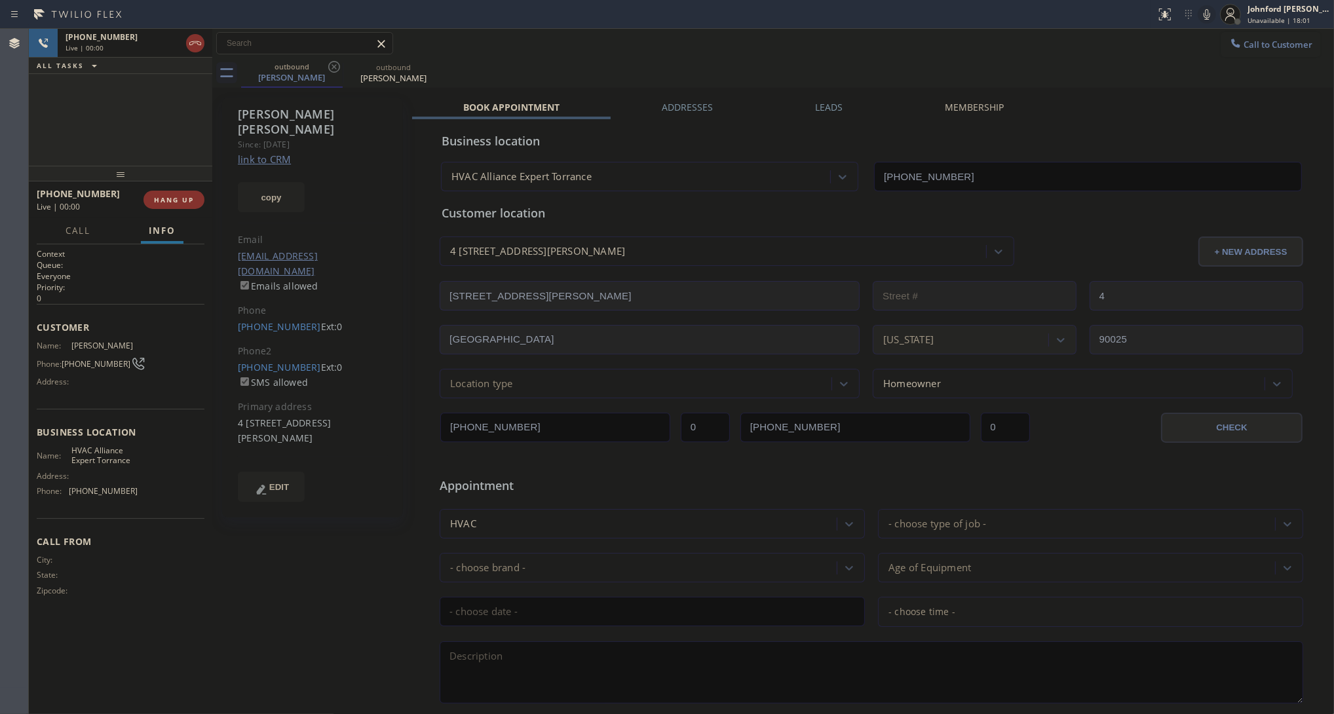
click at [1212, 20] on icon at bounding box center [1207, 15] width 16 height 16
click at [1208, 10] on icon at bounding box center [1207, 15] width 16 height 16
click at [1212, 15] on icon at bounding box center [1207, 15] width 16 height 16
click at [1209, 18] on icon at bounding box center [1207, 15] width 16 height 16
drag, startPoint x: 228, startPoint y: 295, endPoint x: 301, endPoint y: 295, distance: 73.4
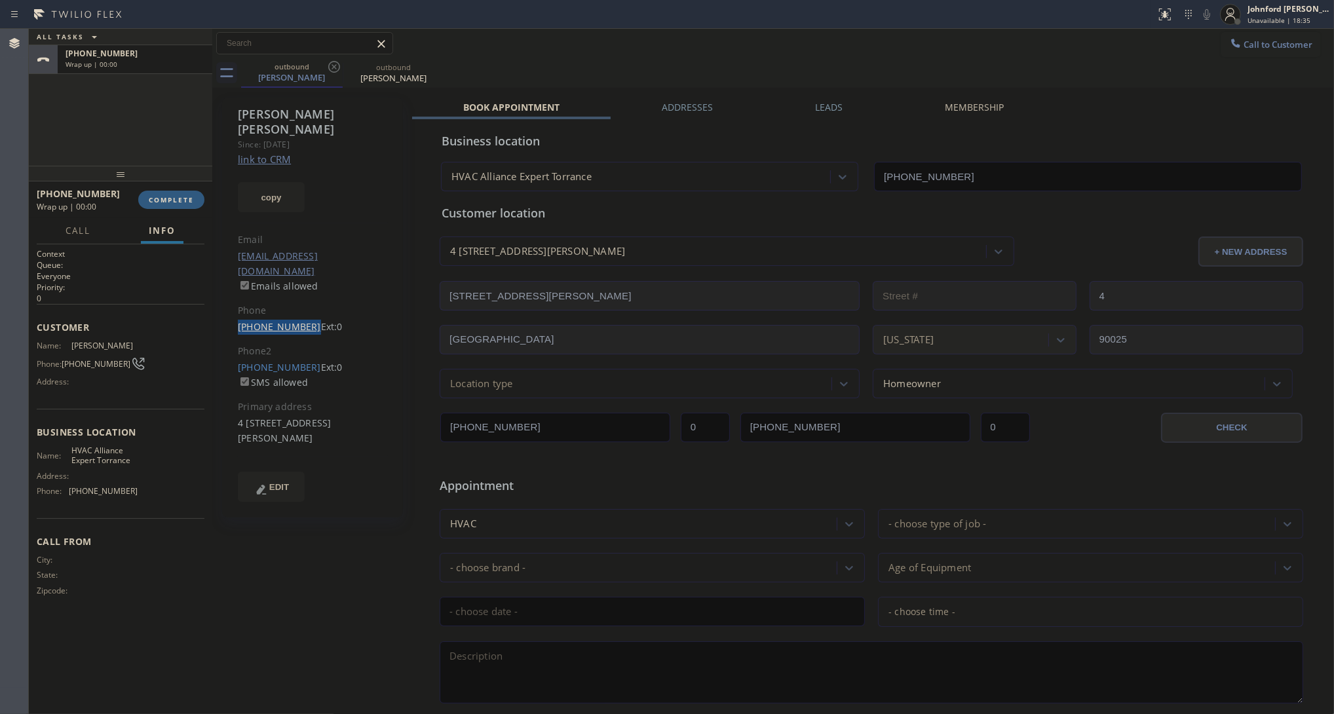
click at [301, 295] on div "Natasha Feldman Since: 20 may 2020 link to CRM copy Email nfeldman2643@gmail.co…" at bounding box center [312, 308] width 181 height 420
copy link "(858) 699-5030"
click at [164, 194] on button "COMPLETE" at bounding box center [171, 200] width 66 height 18
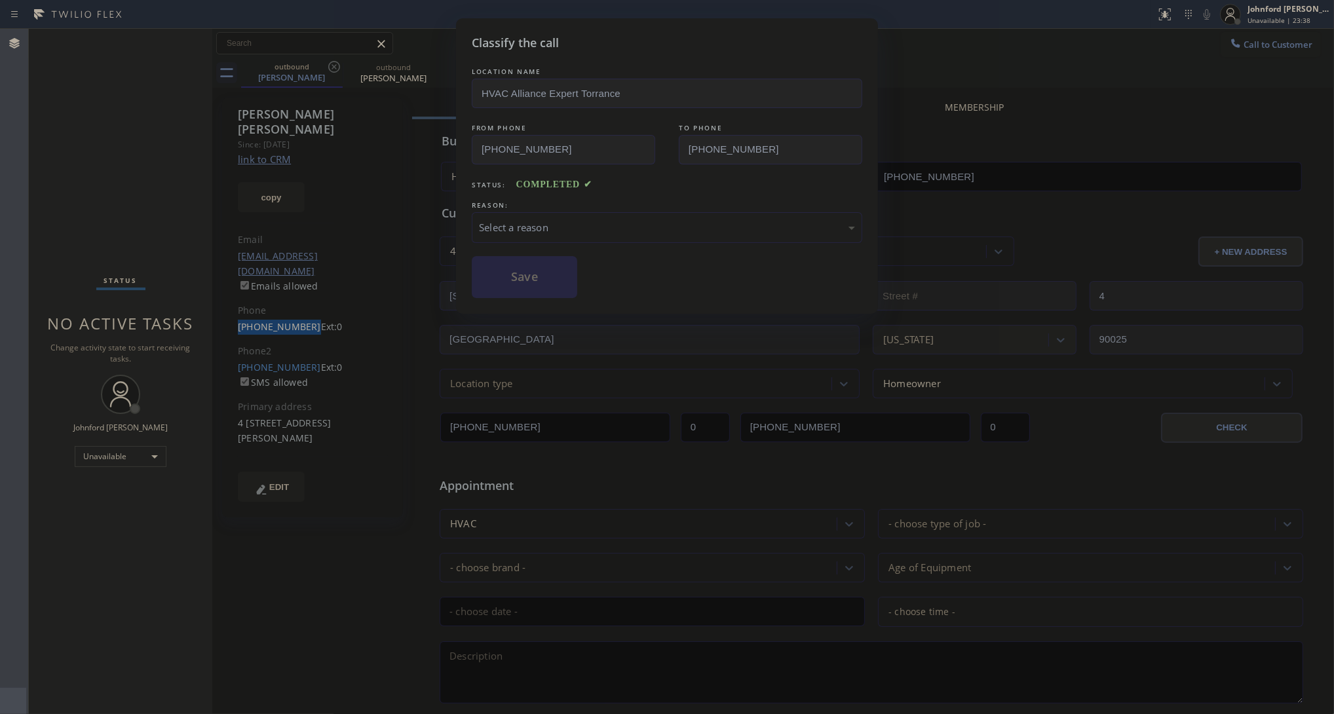
click at [549, 220] on div "Select a reason" at bounding box center [667, 227] width 376 height 15
drag, startPoint x: 621, startPoint y: 295, endPoint x: 565, endPoint y: 277, distance: 58.4
click at [565, 277] on button "Save" at bounding box center [524, 277] width 105 height 42
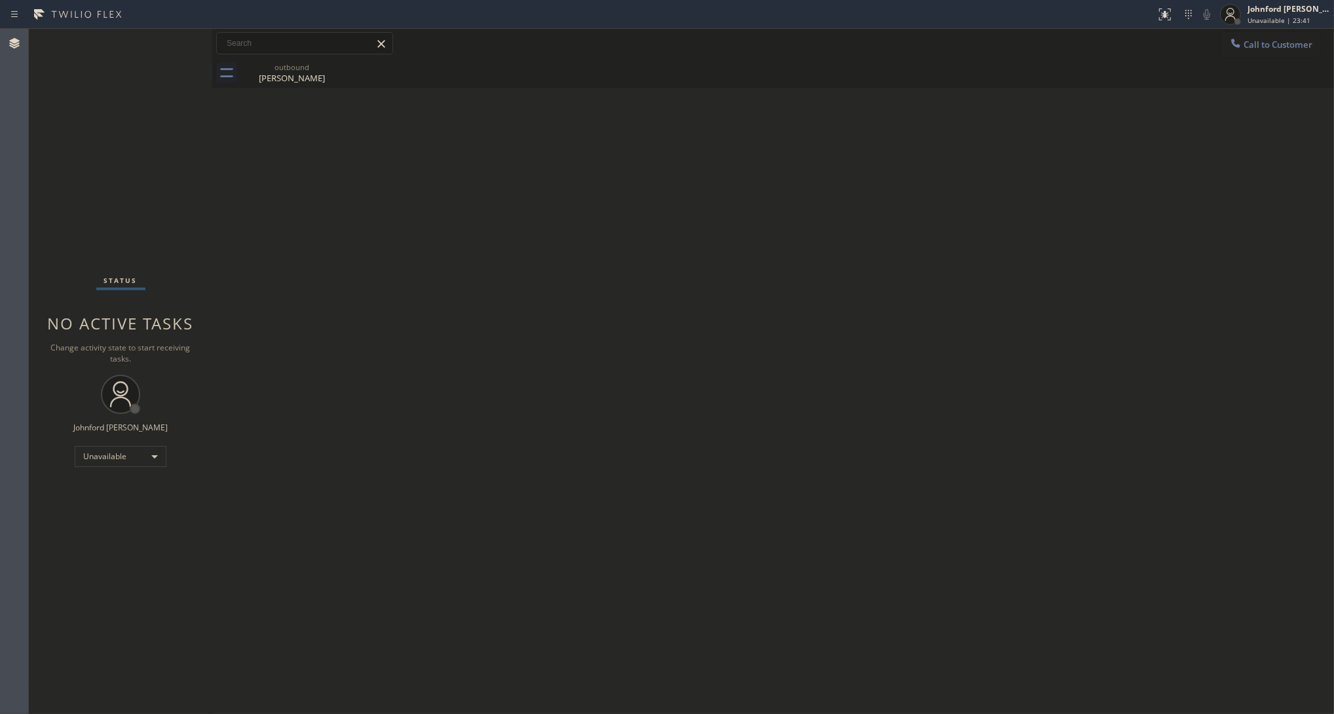
drag, startPoint x: 266, startPoint y: 51, endPoint x: 259, endPoint y: 71, distance: 20.7
click at [263, 51] on input "text" at bounding box center [305, 43] width 176 height 21
click at [259, 71] on div "outbound" at bounding box center [291, 67] width 99 height 10
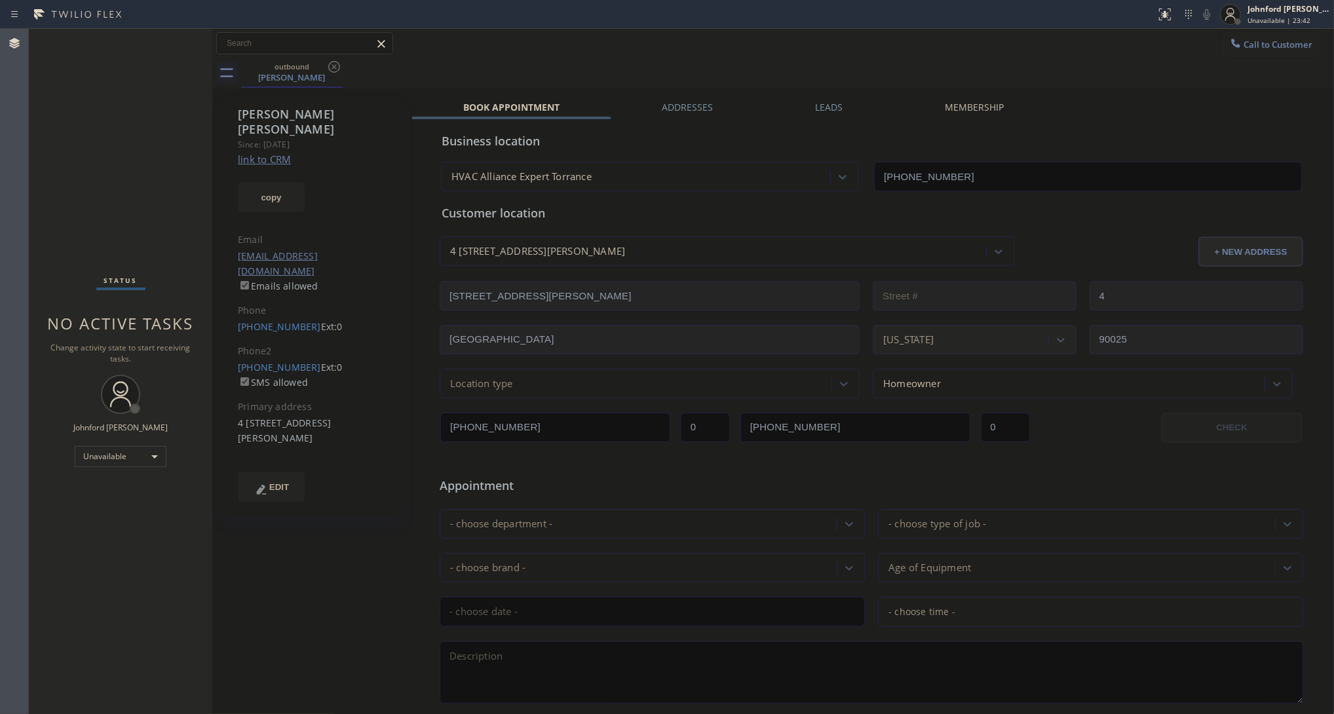
click at [269, 153] on link "link to CRM" at bounding box center [264, 159] width 53 height 13
click at [1243, 40] on button "Call to Customer" at bounding box center [1270, 44] width 100 height 25
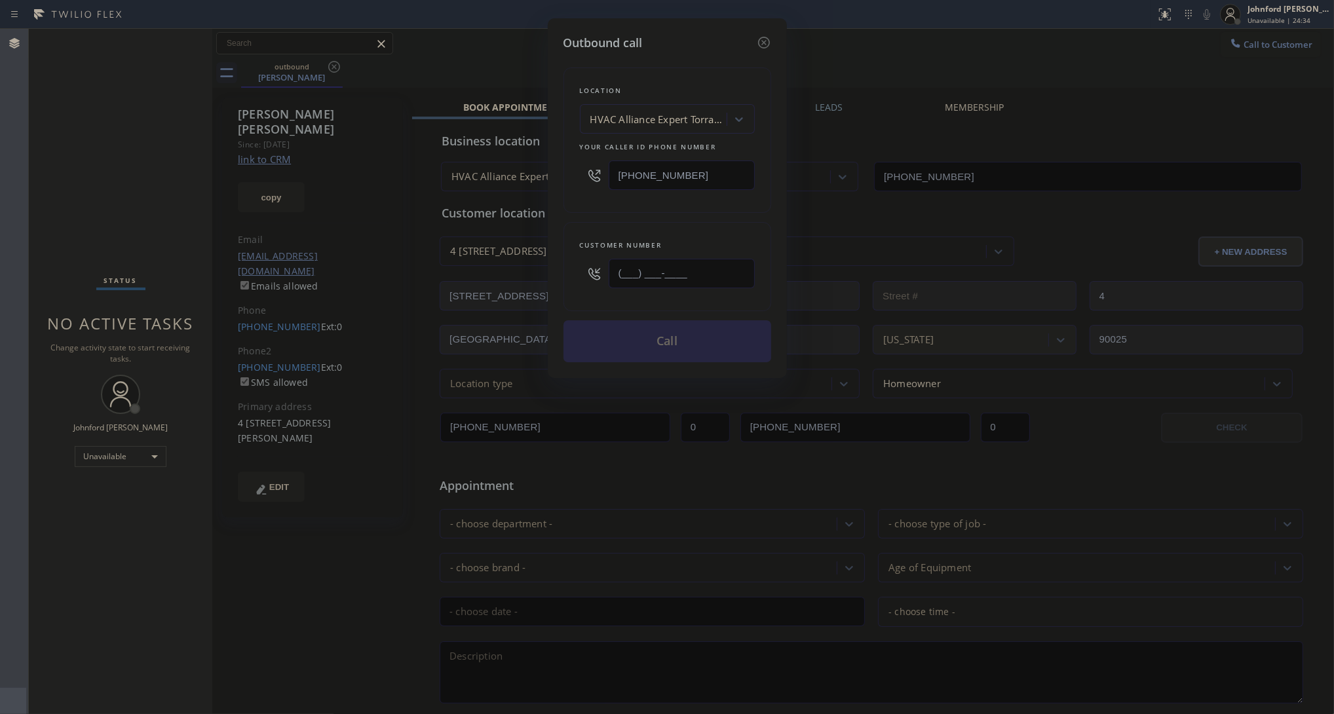
click at [738, 276] on input "(___) ___-____" at bounding box center [681, 273] width 146 height 29
paste input "310) 308-5523"
click at [712, 43] on div "Outbound call" at bounding box center [667, 43] width 208 height 18
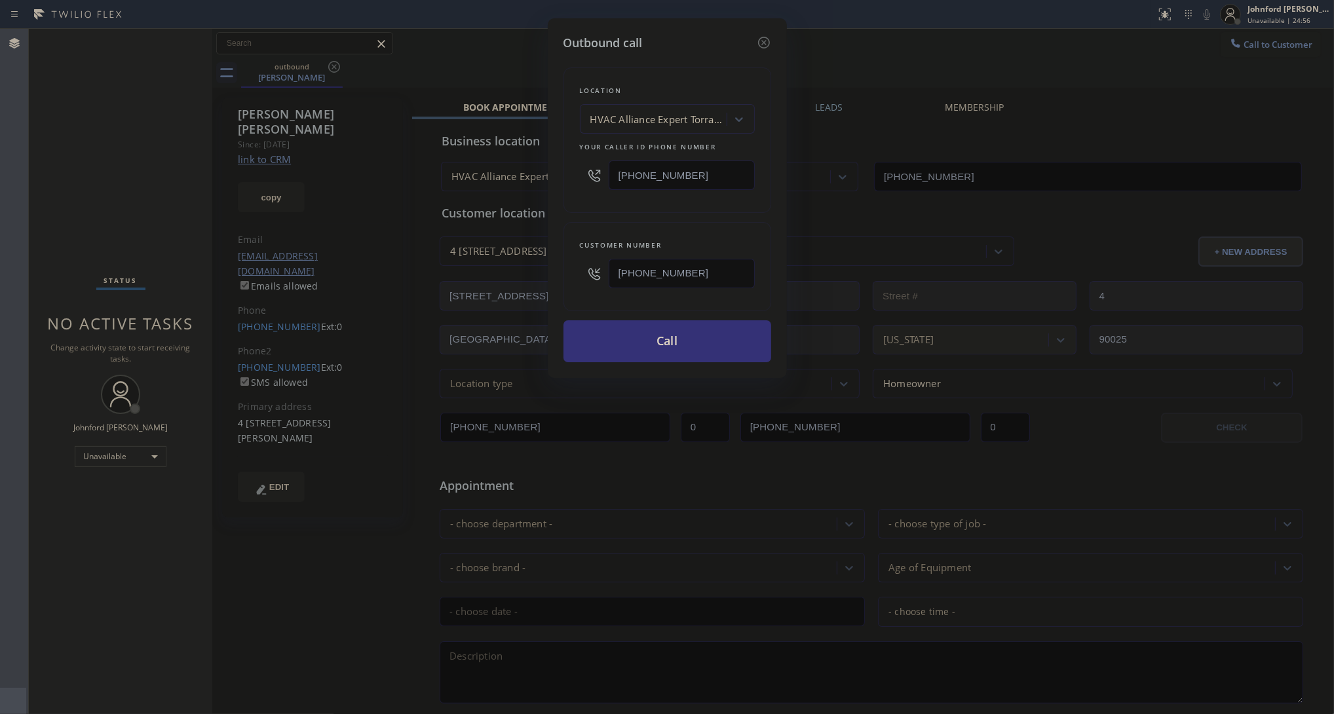
click at [1240, 39] on div "Outbound call Location HVAC Alliance Expert Torrance Your caller id phone numbe…" at bounding box center [667, 357] width 1334 height 714
drag, startPoint x: 719, startPoint y: 272, endPoint x: 527, endPoint y: 275, distance: 191.3
click at [531, 275] on div "Outbound call Location HVAC Alliance Expert Torrance Your caller id phone numbe…" at bounding box center [667, 357] width 1334 height 714
paste input "972) 768-8692"
click at [767, 37] on icon at bounding box center [763, 43] width 12 height 12
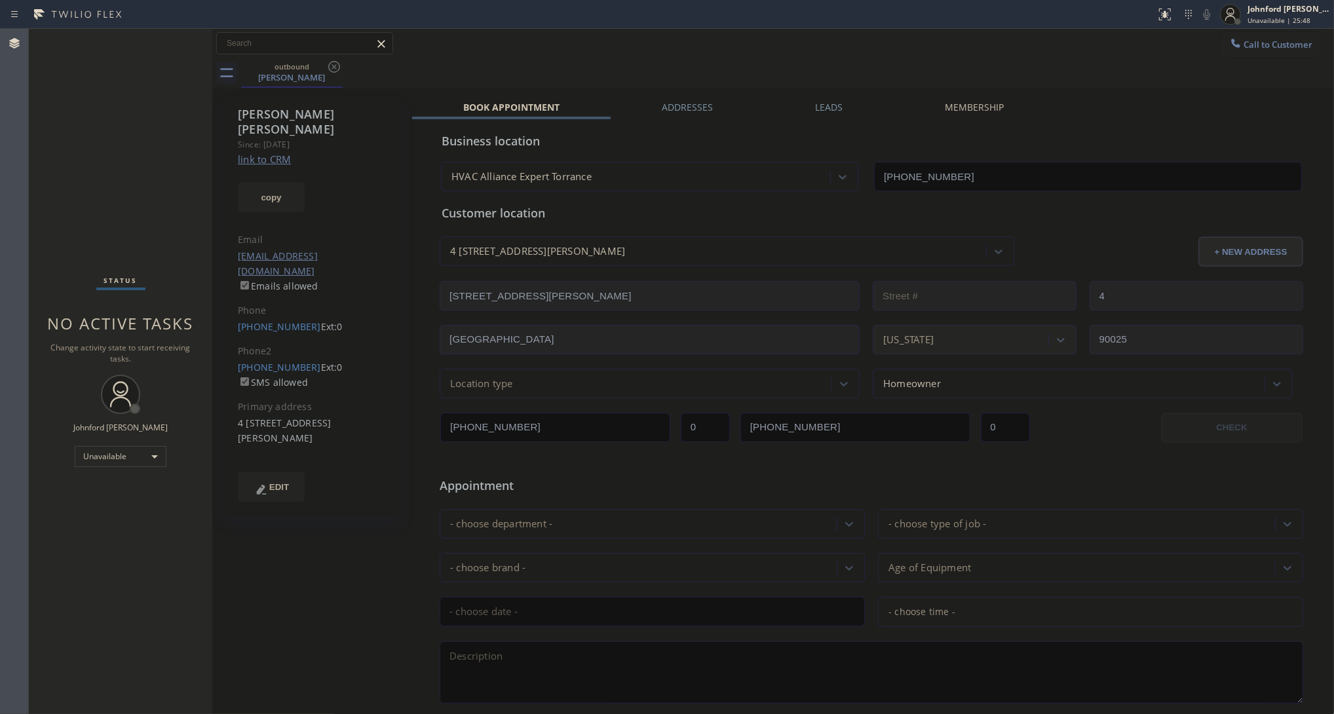
drag, startPoint x: 907, startPoint y: 56, endPoint x: 1003, endPoint y: 2, distance: 110.3
click at [908, 54] on div "Call to Customer Outbound call Location Search location Your caller id phone nu…" at bounding box center [772, 43] width 1121 height 29
drag, startPoint x: 1246, startPoint y: 38, endPoint x: 846, endPoint y: 252, distance: 453.9
click at [1248, 39] on button "Call to Customer" at bounding box center [1270, 44] width 100 height 25
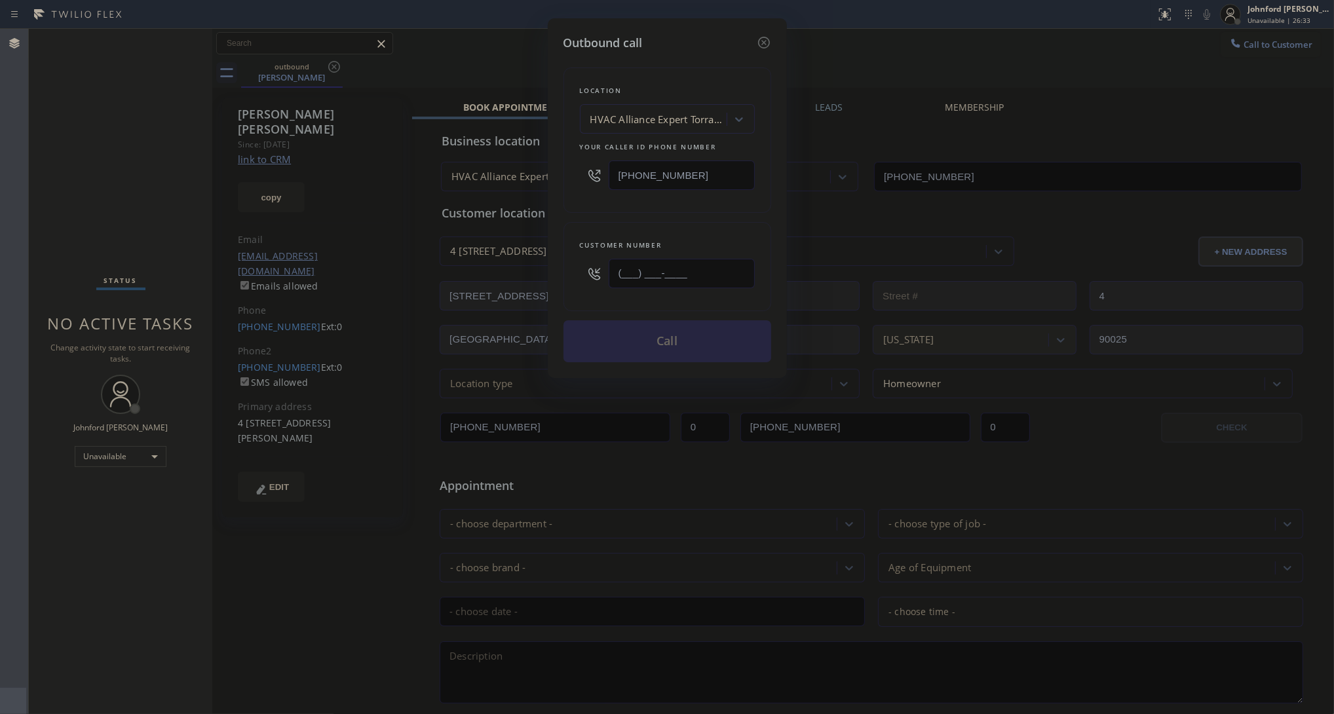
click at [711, 259] on input "(___) ___-____" at bounding box center [681, 273] width 146 height 29
paste input "310) 775-7055"
type input "(310) 775-7055"
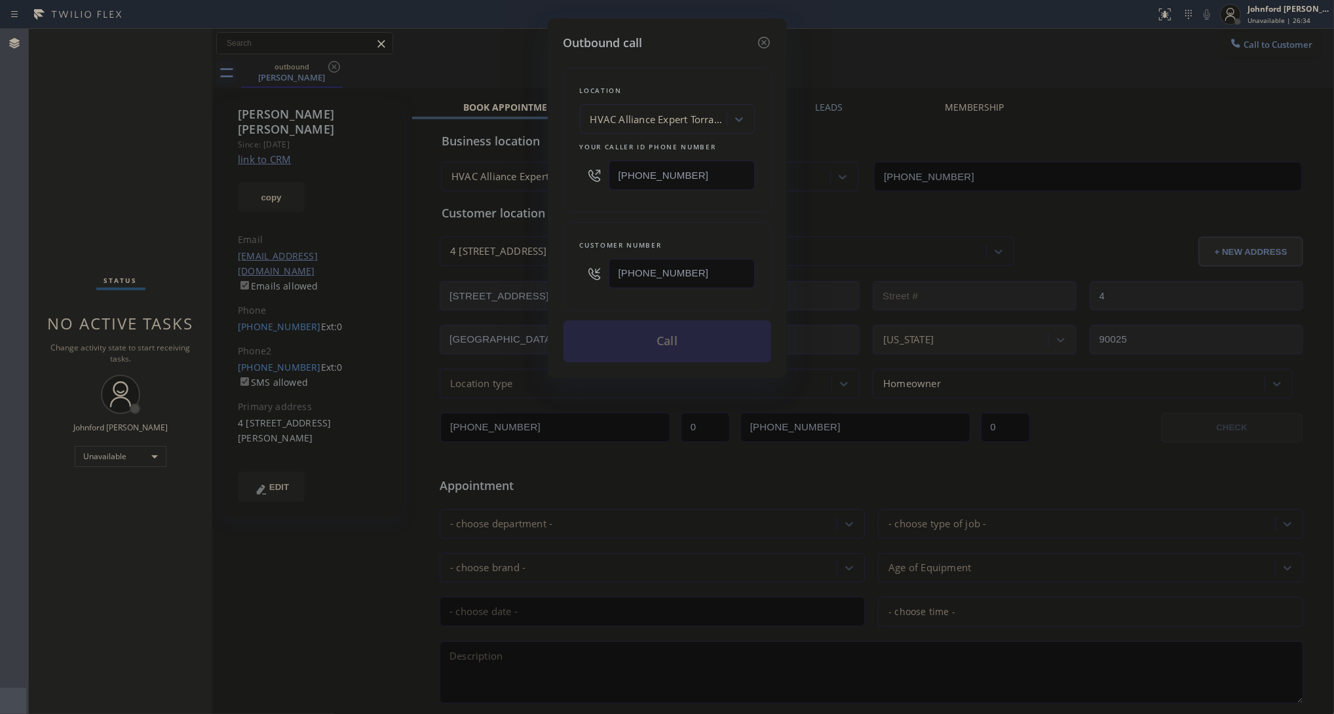
click at [700, 215] on div "Location HVAC Alliance Expert Torrance Your caller id phone number (310) 861-41…" at bounding box center [667, 207] width 208 height 310
click at [711, 169] on input "(310) 861-4144" at bounding box center [681, 174] width 146 height 29
paste input "866) 875-2471"
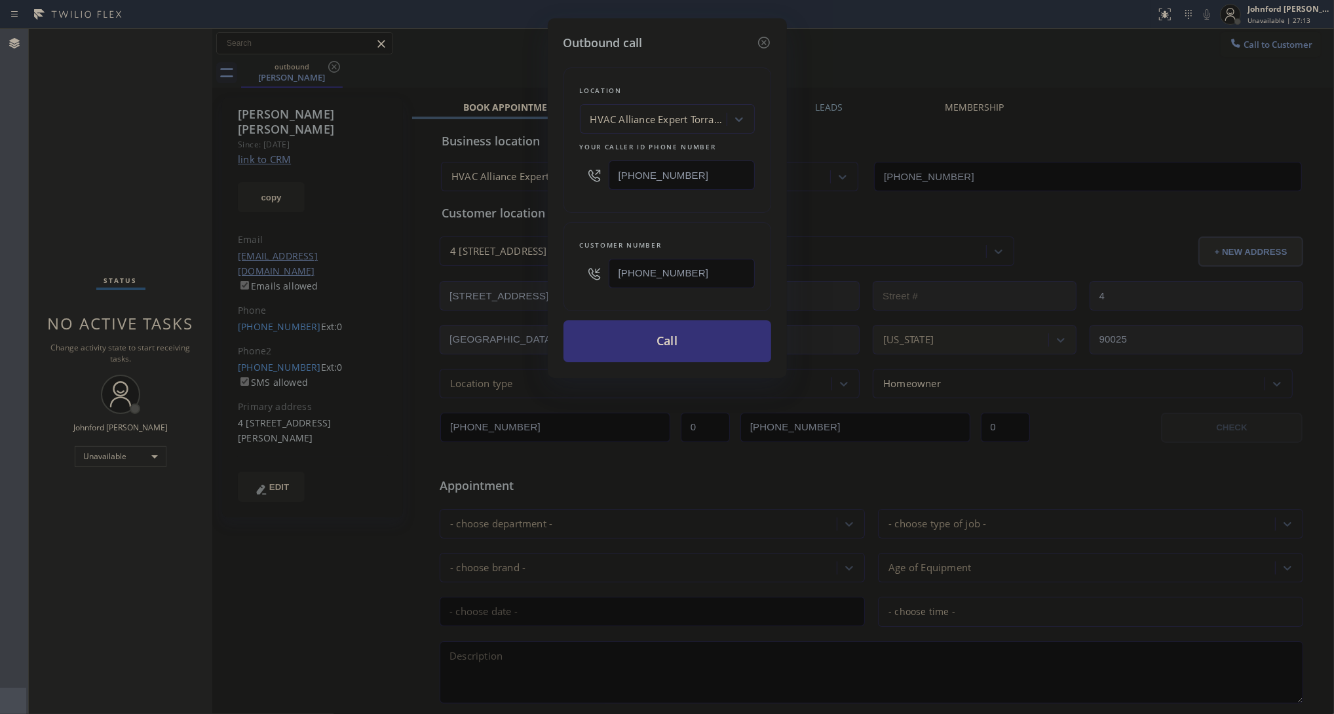
type input "(866) 875-2471"
click at [1062, 69] on div "Outbound call Location 4C.Email HVAC Alliance Expert Your caller id phone numbe…" at bounding box center [667, 357] width 1334 height 714
click at [629, 326] on button "Call" at bounding box center [667, 341] width 208 height 42
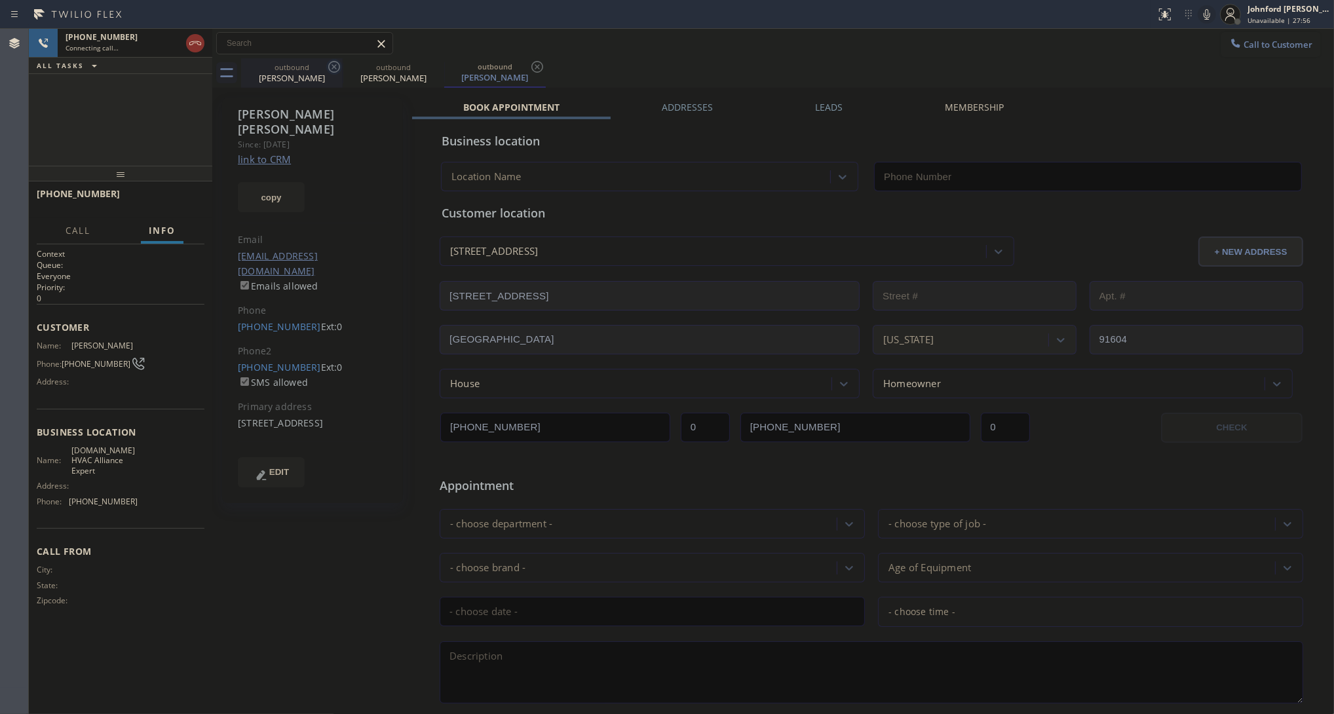
click at [338, 67] on icon at bounding box center [334, 67] width 16 height 16
type input "(866) 875-2471"
click at [1205, 12] on icon at bounding box center [1207, 15] width 16 height 16
click at [1205, 12] on icon at bounding box center [1206, 14] width 7 height 10
click at [1207, 16] on icon at bounding box center [1207, 15] width 16 height 16
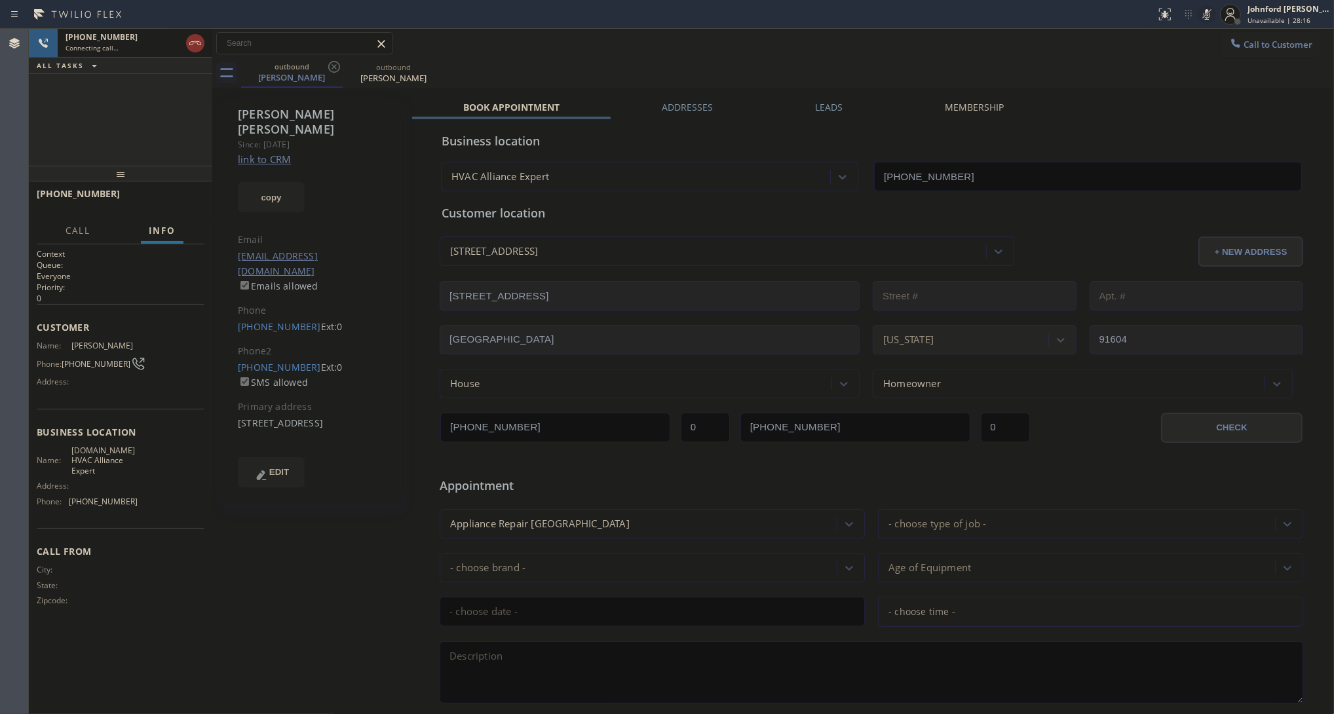
click at [1199, 20] on icon at bounding box center [1207, 15] width 16 height 16
click at [1161, 58] on div "outbound Andrew Walker outbound Andrew Walker" at bounding box center [787, 72] width 1093 height 29
click at [128, 138] on div "+13107757055 Connecting call… ALL TASKS ALL TASKS ACTIVE TASKS TASKS IN WRAP UP" at bounding box center [120, 97] width 183 height 137
click at [102, 125] on div "+13107757055 Connecting call… ALL TASKS ALL TASKS ACTIVE TASKS TASKS IN WRAP UP" at bounding box center [120, 97] width 183 height 137
click at [77, 144] on div "+13107757055 Connecting call… ALL TASKS ALL TASKS ACTIVE TASKS TASKS IN WRAP UP" at bounding box center [120, 97] width 183 height 137
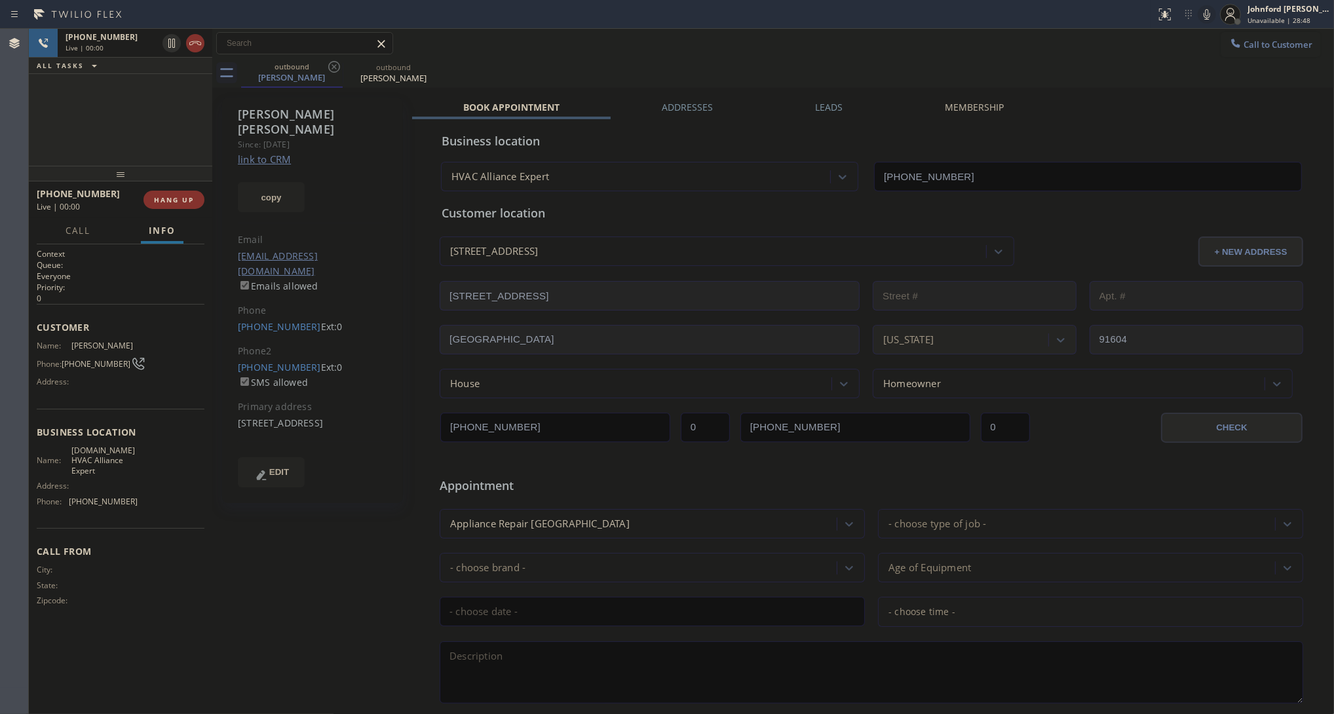
click at [165, 210] on div "+13107757055 Live | 00:00 HANG UP" at bounding box center [121, 200] width 168 height 34
click at [178, 200] on span "HANG UP" at bounding box center [174, 199] width 40 height 9
click at [269, 360] on div "(310) 775-7044 Ext: 0 SMS allowed" at bounding box center [313, 375] width 150 height 30
click at [267, 361] on link "(310) 775-7044" at bounding box center [279, 367] width 83 height 12
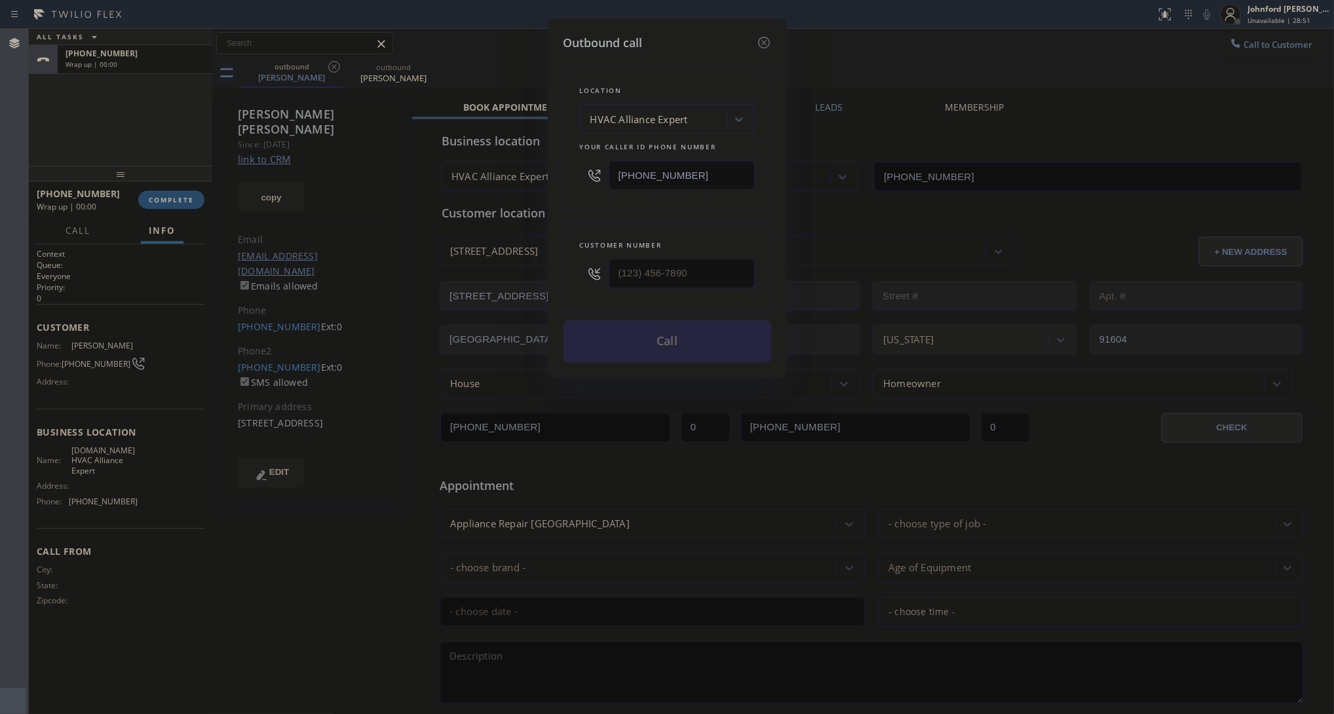
type input "(310) 775-7044"
click at [624, 345] on button "Call" at bounding box center [667, 341] width 208 height 42
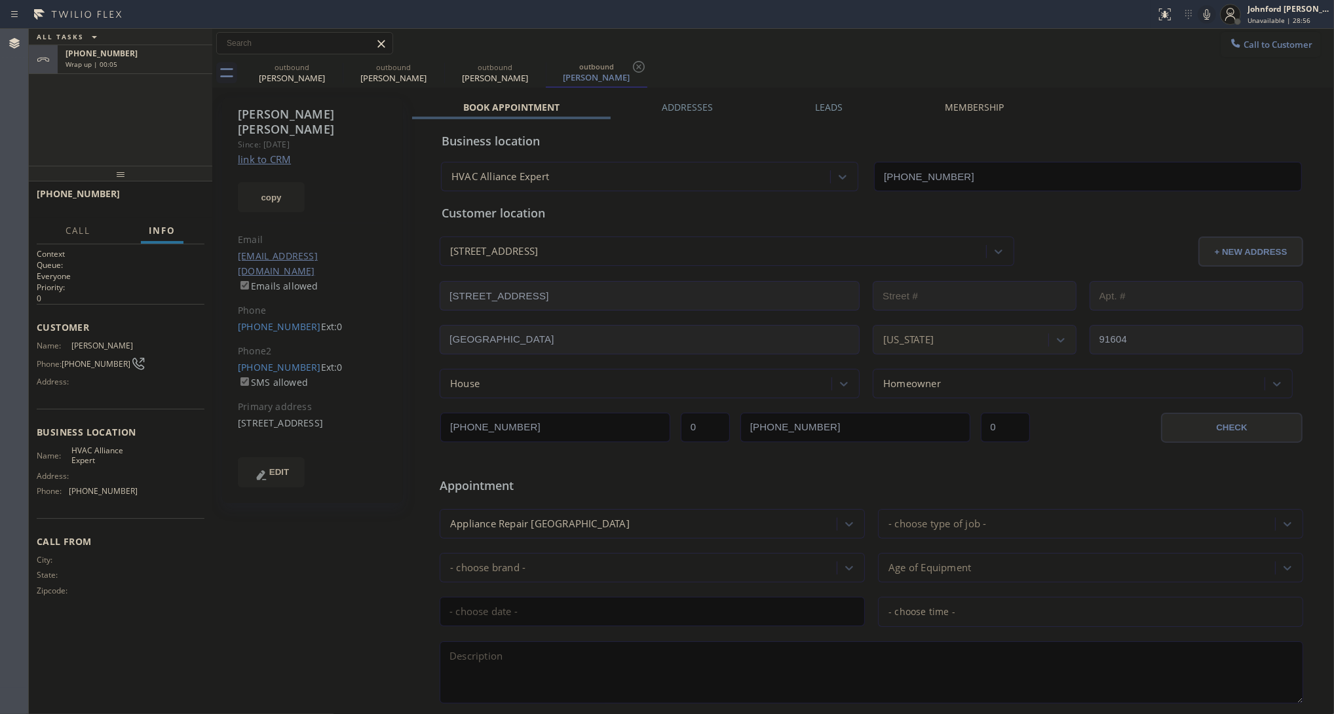
type input "(866) 875-2471"
click at [167, 75] on div "+13107757055 Wrap up | 00:09" at bounding box center [132, 88] width 149 height 29
click at [164, 194] on button "COMPLETE" at bounding box center [171, 200] width 66 height 18
click at [197, 204] on button "COMPLETE" at bounding box center [171, 200] width 66 height 18
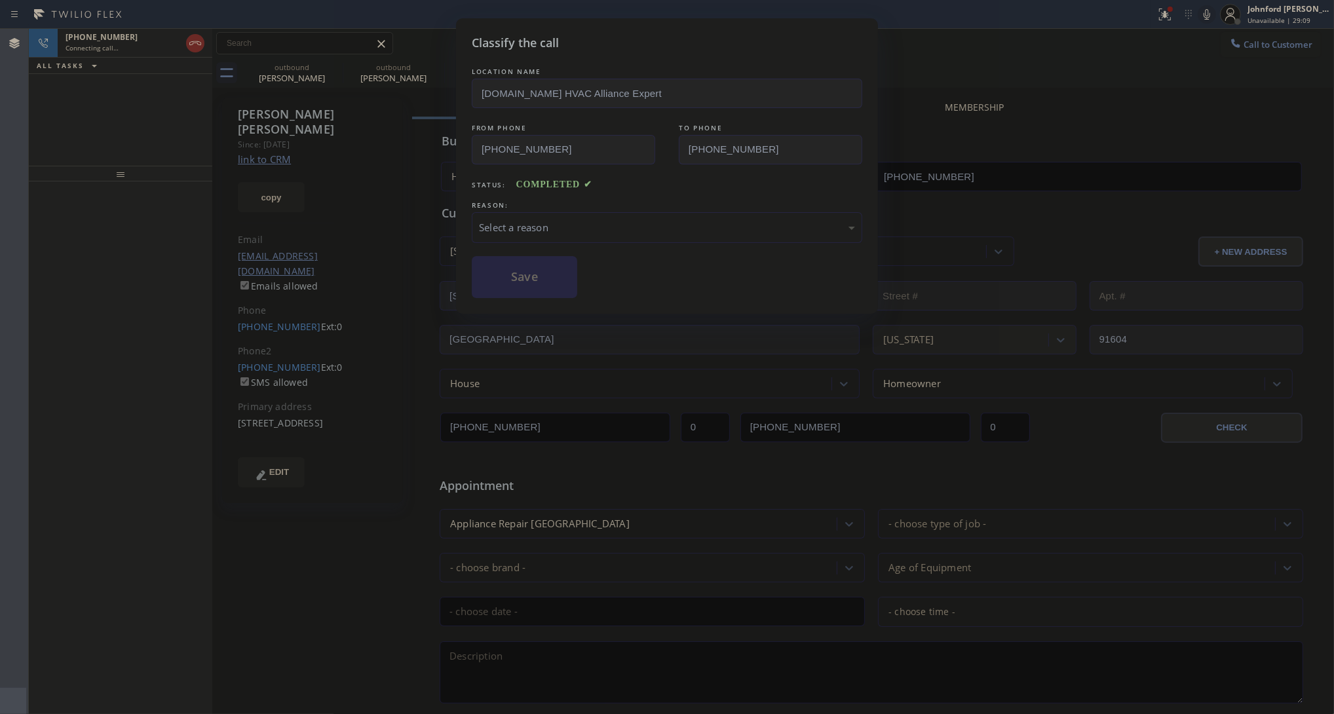
drag, startPoint x: 562, startPoint y: 236, endPoint x: 576, endPoint y: 224, distance: 19.0
click at [576, 224] on div "Select a reason" at bounding box center [667, 227] width 390 height 31
click at [540, 277] on button "Save" at bounding box center [524, 277] width 105 height 42
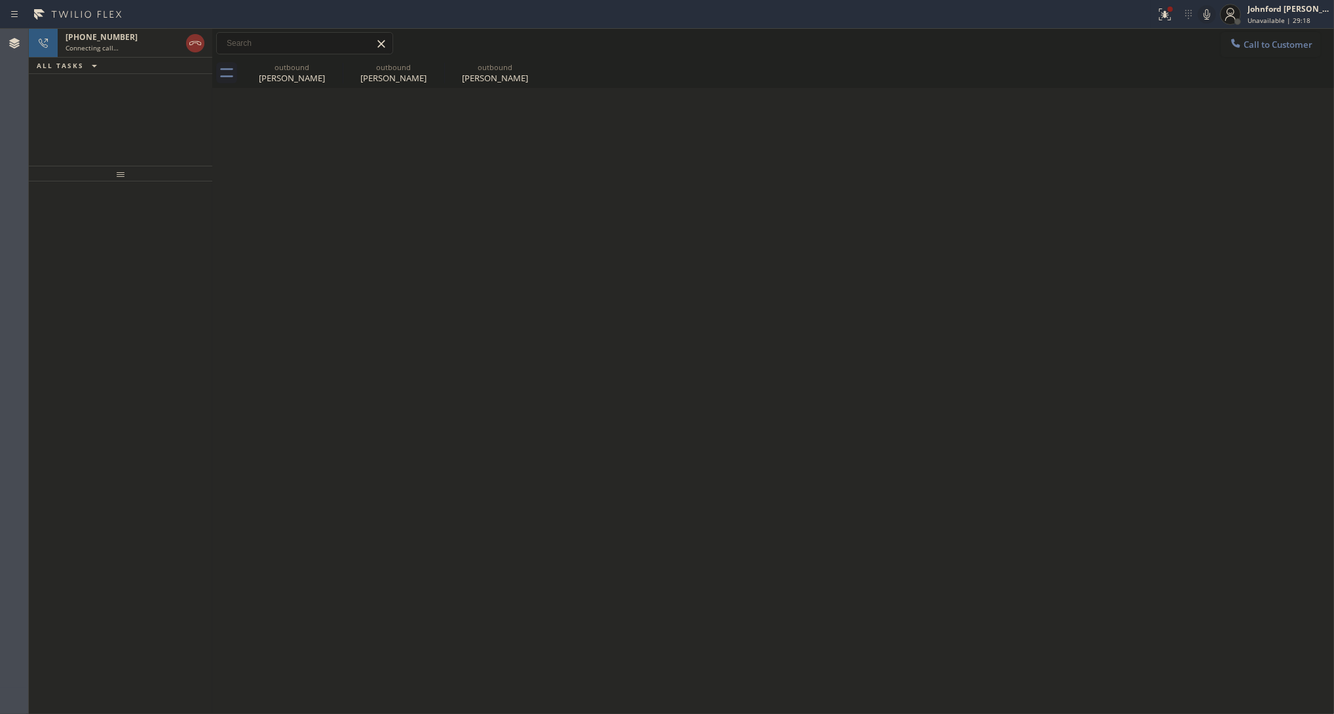
click at [123, 117] on div "+13107757044 Connecting call… ALL TASKS ALL TASKS ACTIVE TASKS TASKS IN WRAP UP" at bounding box center [120, 97] width 183 height 137
click at [198, 38] on icon at bounding box center [195, 43] width 16 height 16
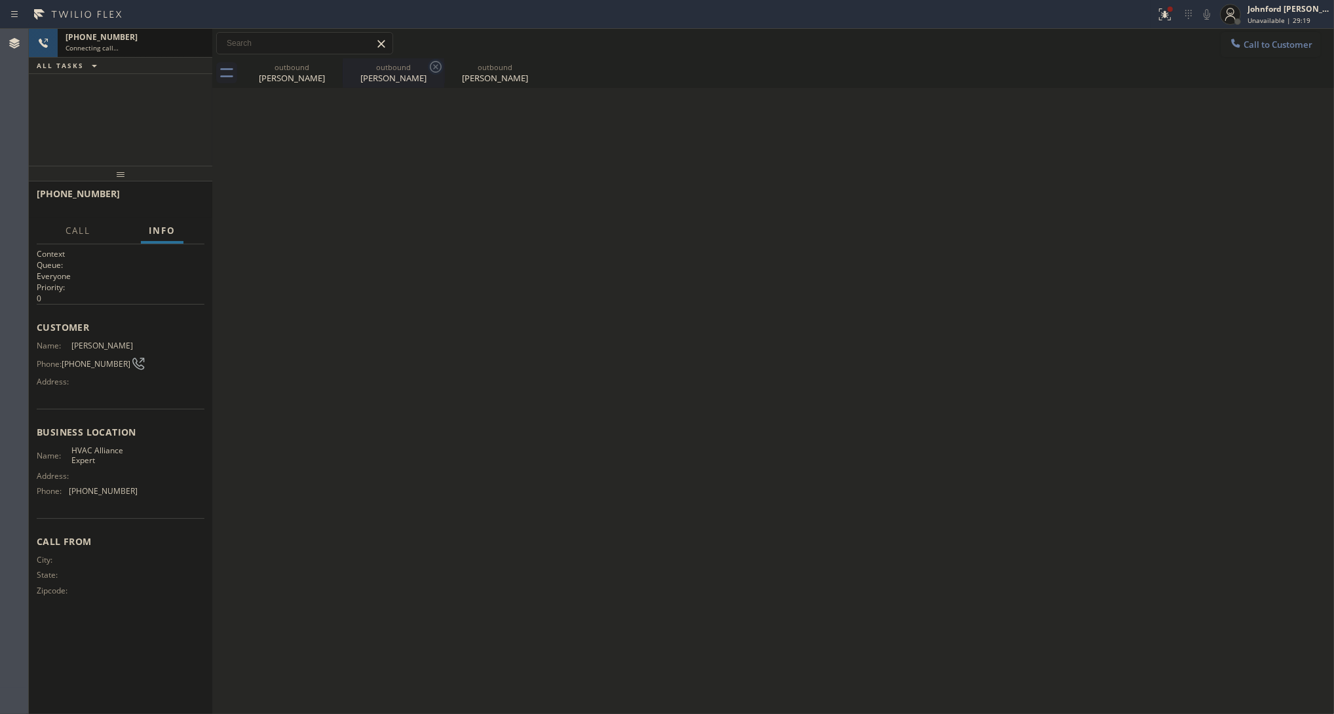
click at [0, 0] on icon at bounding box center [0, 0] width 0 height 0
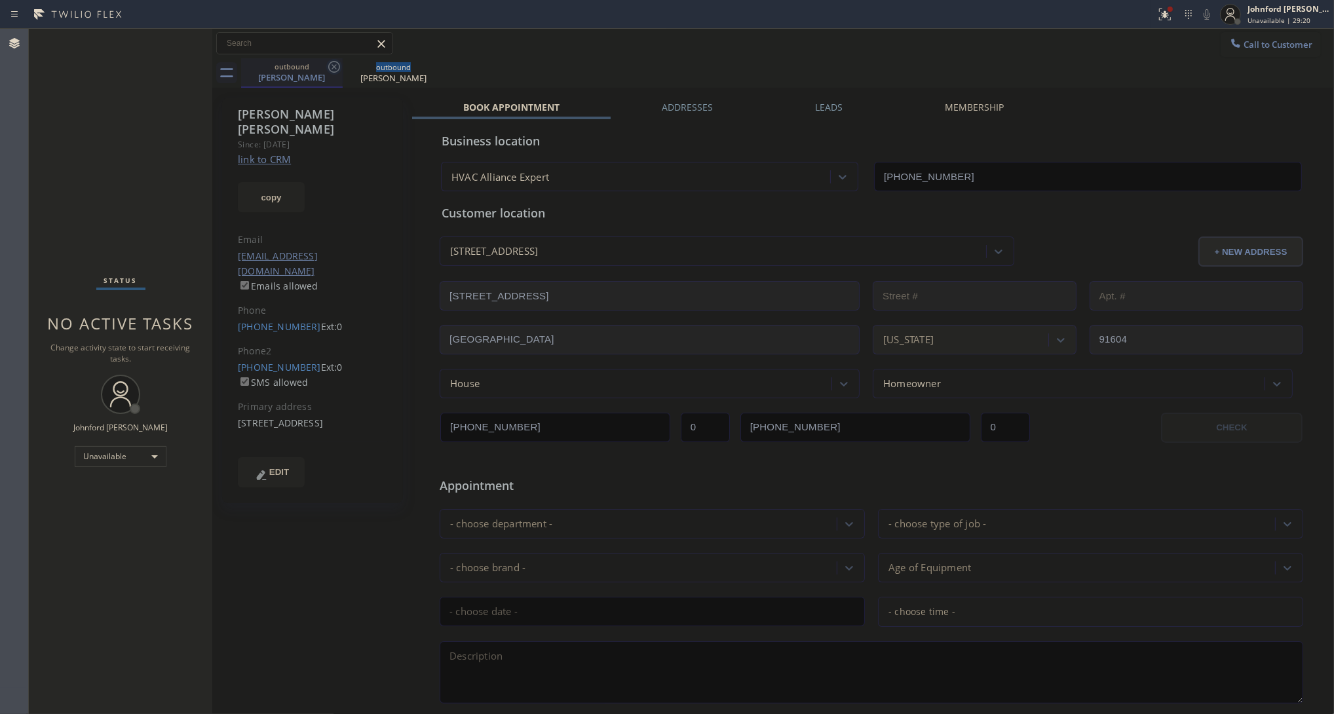
click at [339, 67] on icon at bounding box center [334, 67] width 12 height 12
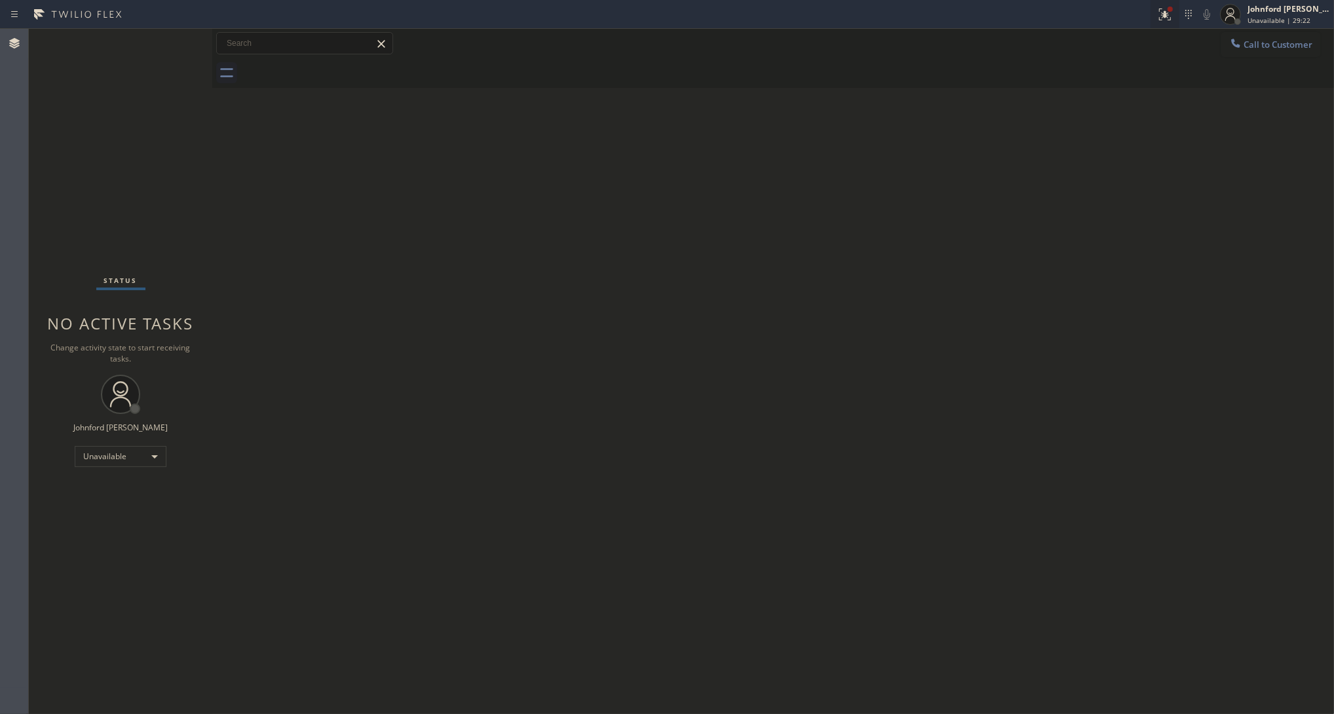
click at [1164, 17] on icon at bounding box center [1163, 13] width 8 height 9
click at [1062, 169] on button "Clear issues" at bounding box center [1093, 171] width 153 height 18
click at [1239, 41] on icon at bounding box center [1235, 43] width 13 height 13
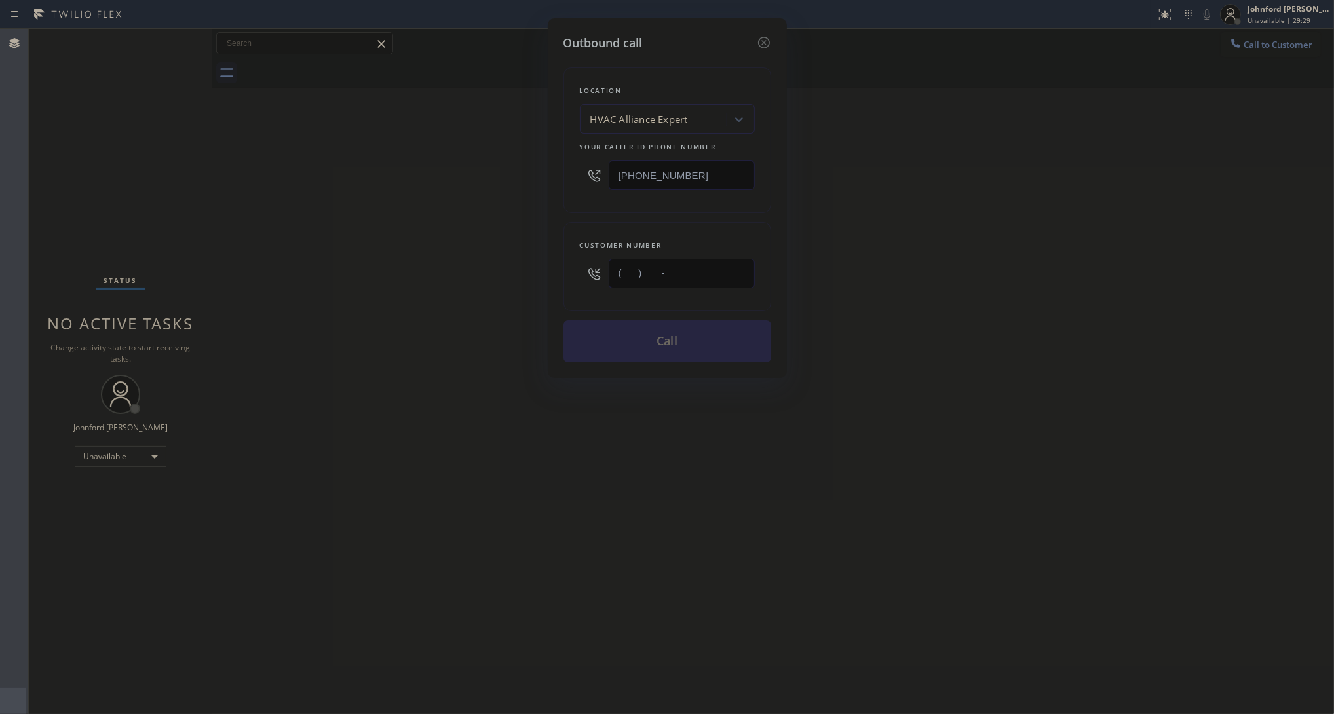
click at [692, 273] on input "(___) ___-____" at bounding box center [681, 273] width 146 height 29
paste input "415) 377-4560"
type input "(415) 377-4560"
click at [447, 274] on div "Outbound call Location HVAC Alliance Expert Your caller id phone number (866) 8…" at bounding box center [667, 357] width 1334 height 714
click at [973, 139] on div "Outbound call Location HVAC Alliance Expert Your caller id phone number (866) 8…" at bounding box center [667, 357] width 1334 height 714
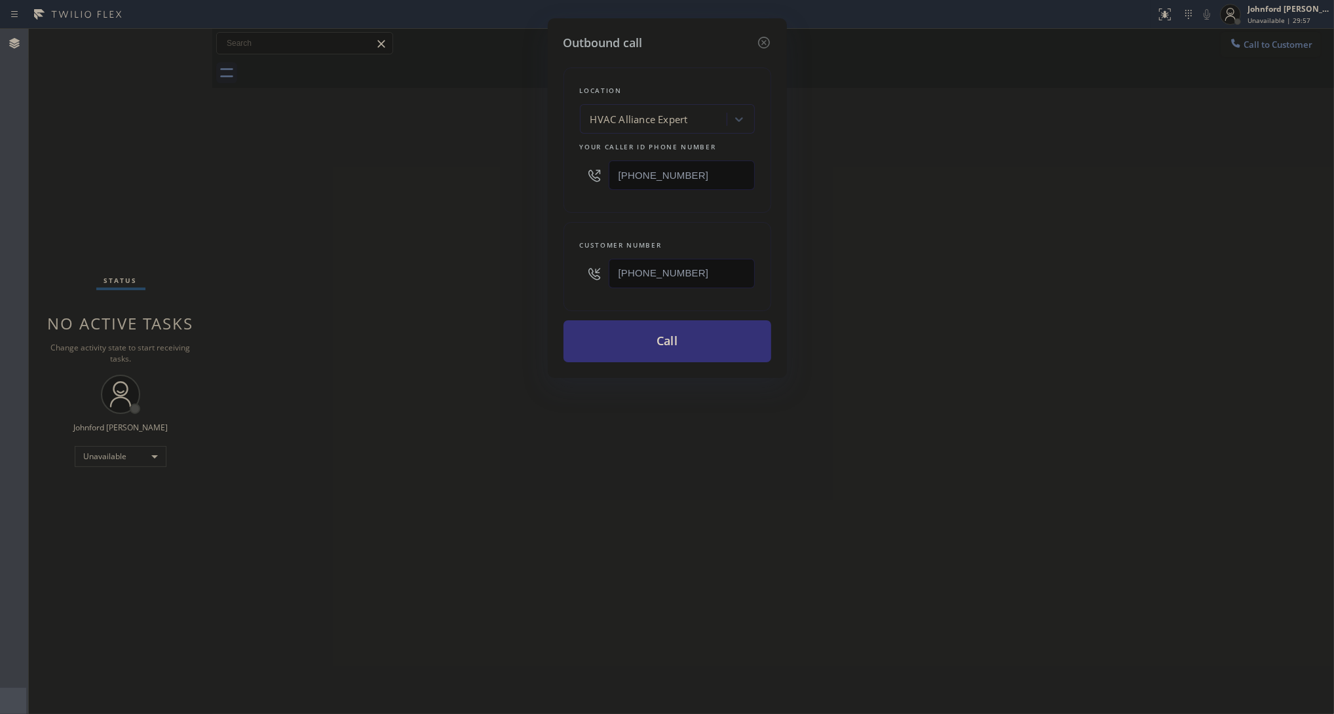
drag, startPoint x: 953, startPoint y: 233, endPoint x: 1084, endPoint y: 2, distance: 265.2
click at [955, 229] on div "Outbound call Location HVAC Alliance Expert Your caller id phone number (866) 8…" at bounding box center [667, 357] width 1334 height 714
click at [713, 160] on input "(866) 875-2471" at bounding box center [681, 174] width 146 height 29
paste input "text"
click at [695, 170] on input "(866) 875-2471" at bounding box center [681, 174] width 146 height 29
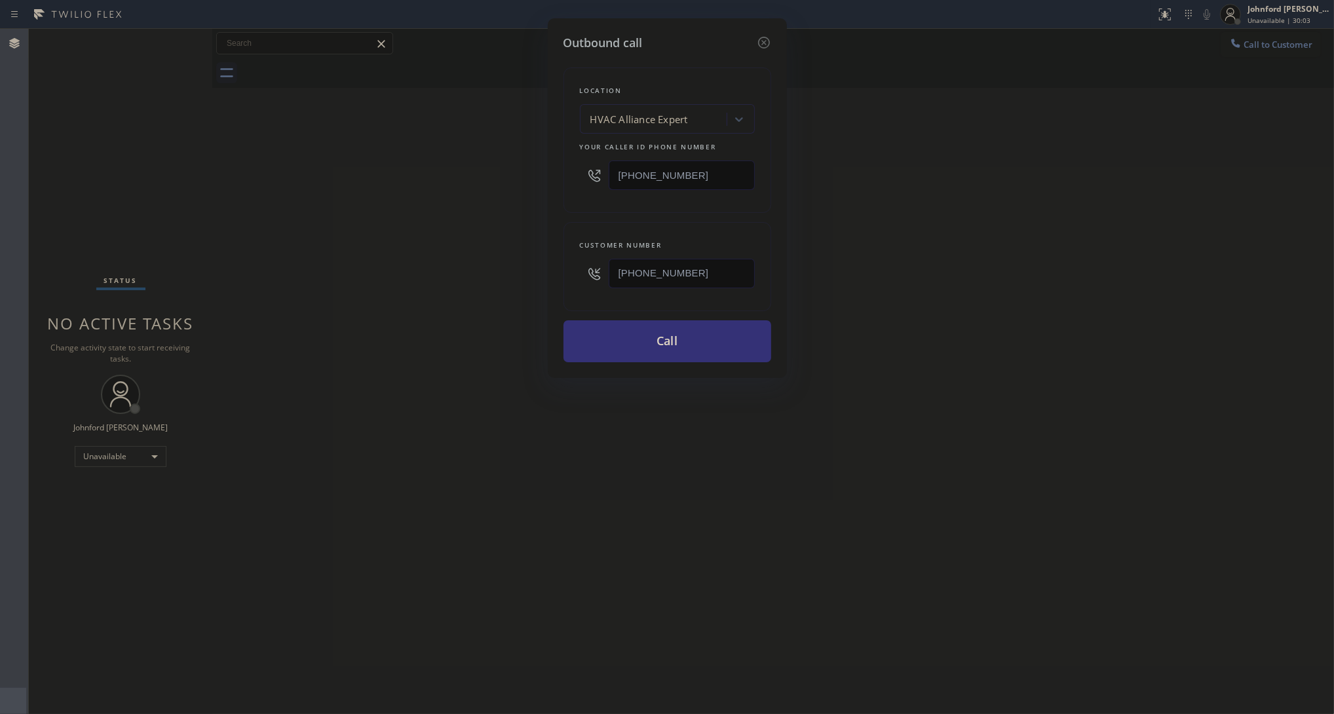
click at [695, 170] on input "(866) 875-2471" at bounding box center [681, 174] width 146 height 29
paste input "323) 310-0646"
type input "(323) 310-0646"
click at [499, 206] on div "Outbound call Location 4C.Email HVAC Alliance Expert Your caller id phone numbe…" at bounding box center [667, 357] width 1334 height 714
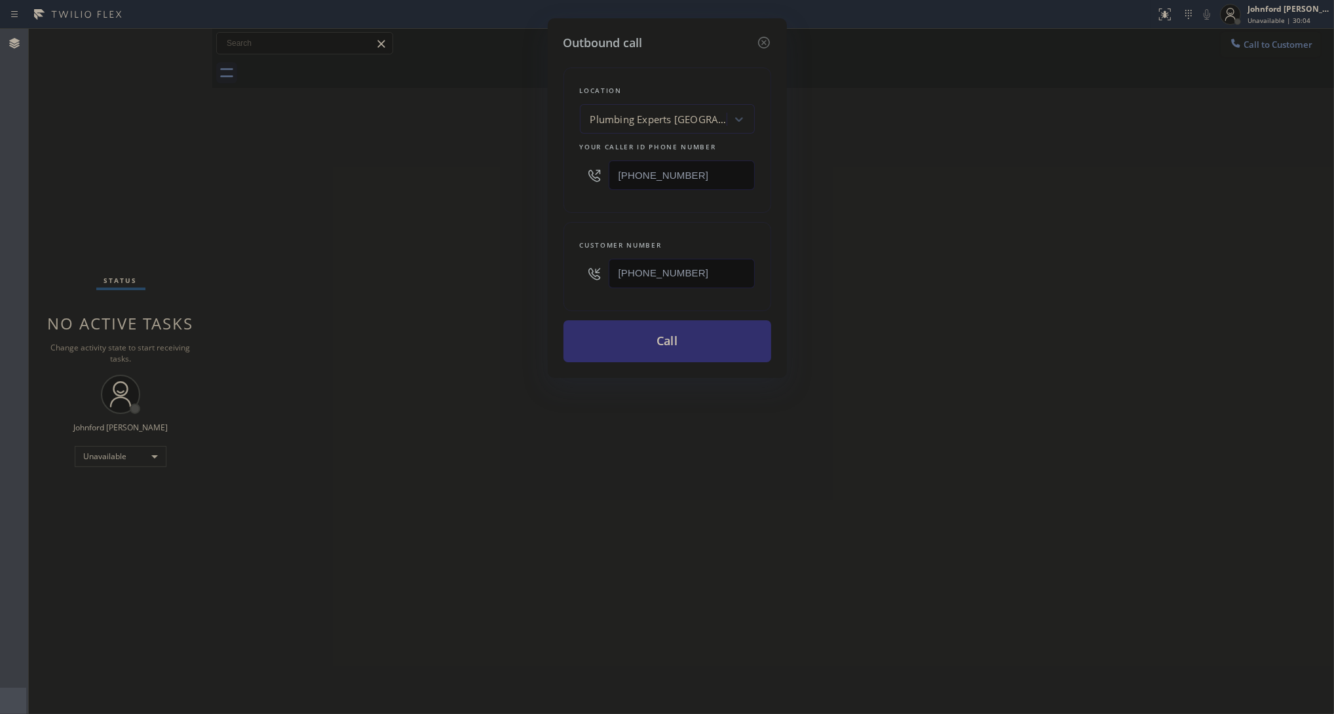
click at [607, 336] on button "Call" at bounding box center [667, 341] width 208 height 42
click at [884, 289] on div "Outbound call Location Plumbing Experts Pasadena Your caller id phone number (3…" at bounding box center [667, 357] width 1334 height 714
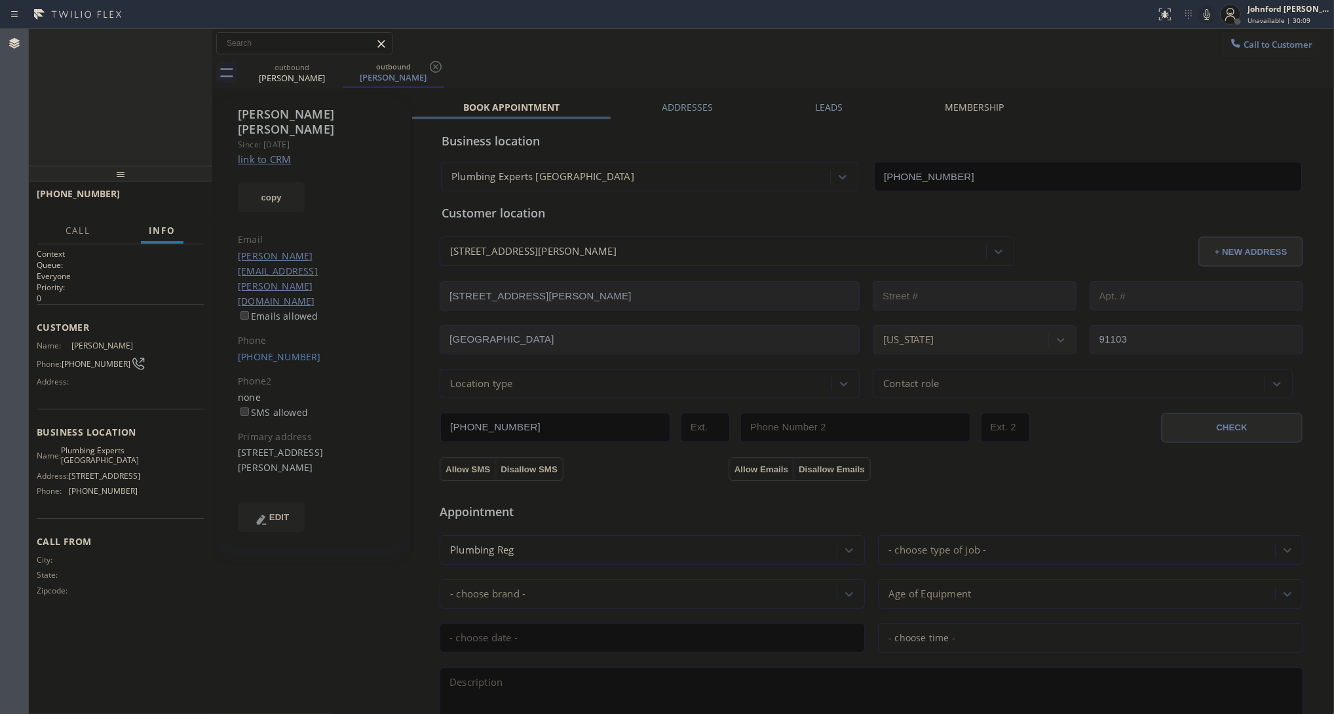
type input "(323) 310-0646"
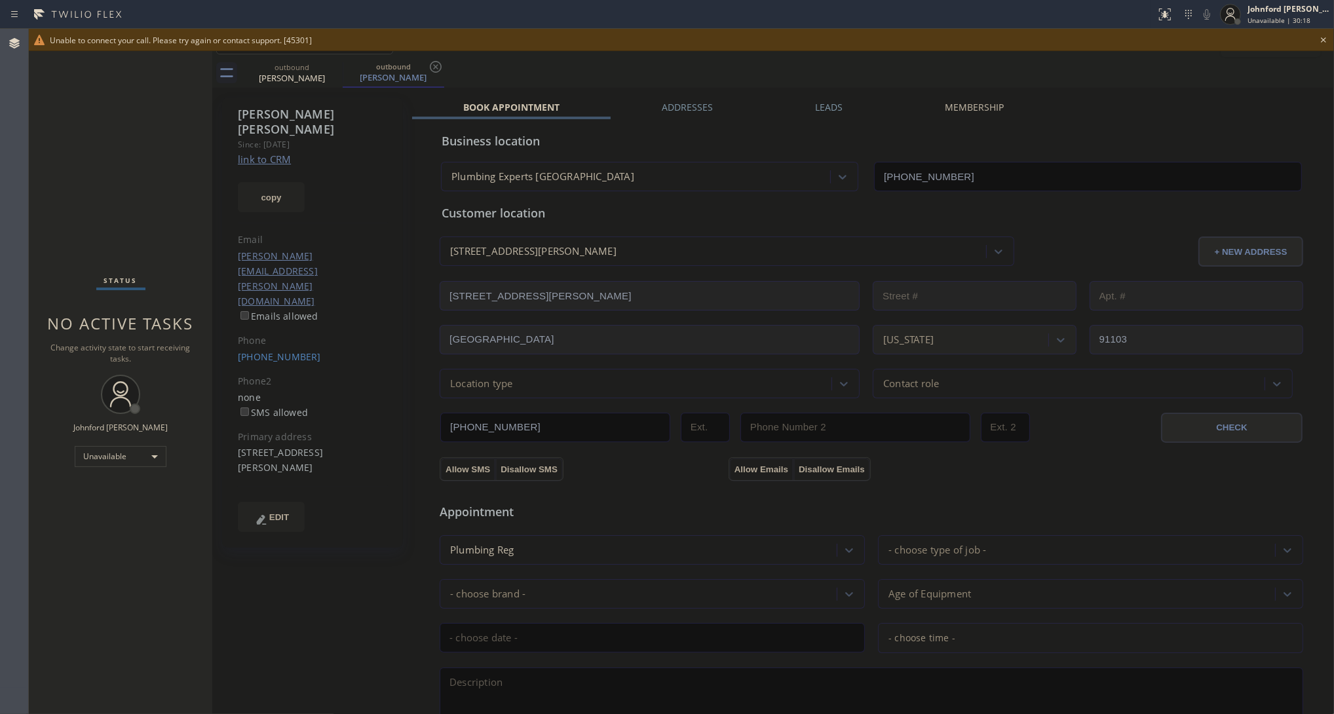
click at [286, 333] on div "Phone" at bounding box center [313, 340] width 150 height 15
click at [285, 350] on link "(415) 377-4560" at bounding box center [279, 356] width 83 height 12
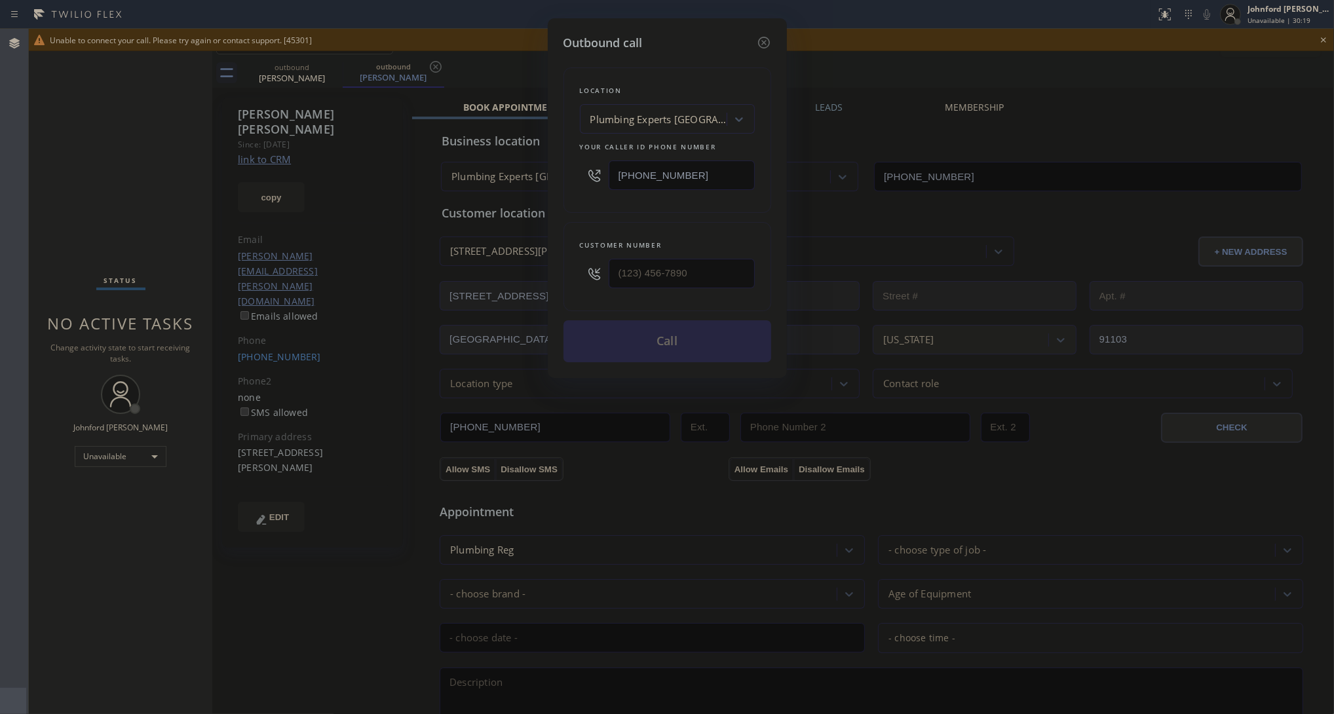
type input "(415) 377-4560"
drag, startPoint x: 725, startPoint y: 161, endPoint x: 589, endPoint y: 168, distance: 135.8
click at [590, 168] on div "(323) 310-0646" at bounding box center [667, 175] width 175 height 43
paste input "800) 686-5038"
type input "[PHONE_NUMBER]"
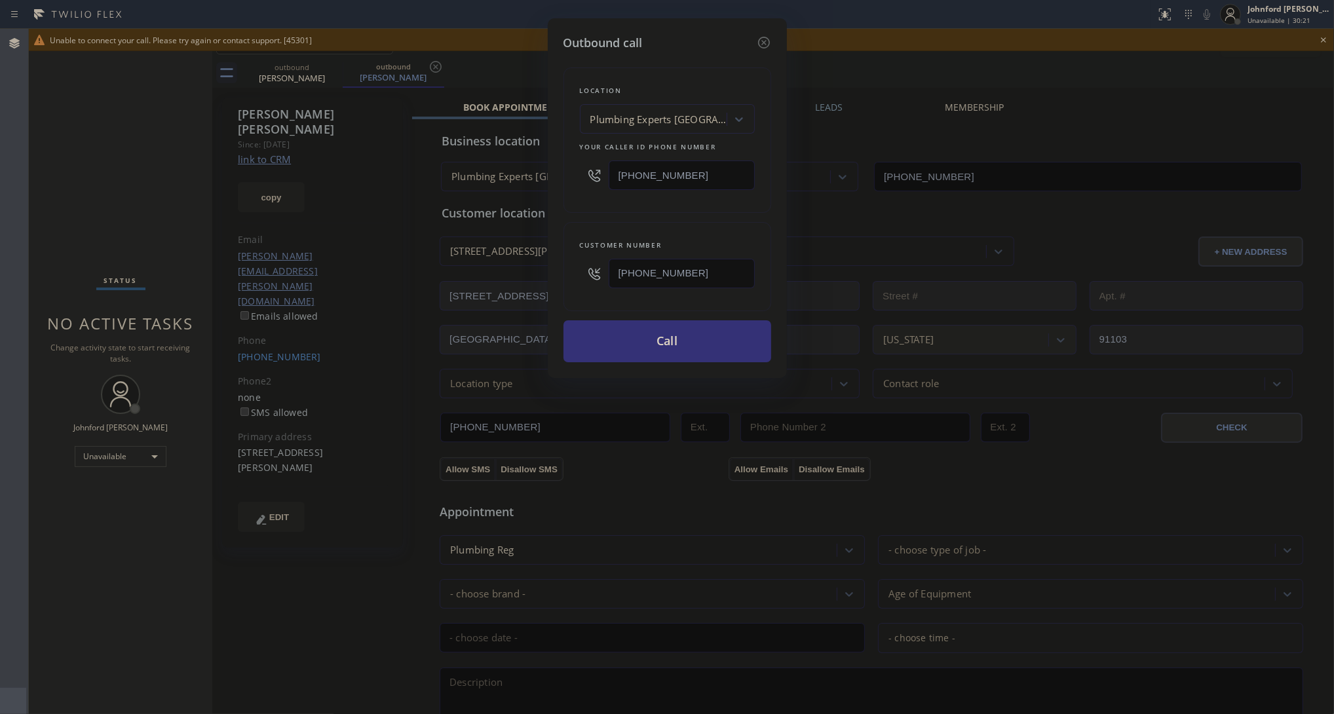
click at [582, 195] on div "Location Plumbing Experts Pasadena Your caller id phone number (800) 686-5038" at bounding box center [667, 139] width 208 height 145
click at [611, 339] on button "Call" at bounding box center [667, 341] width 208 height 42
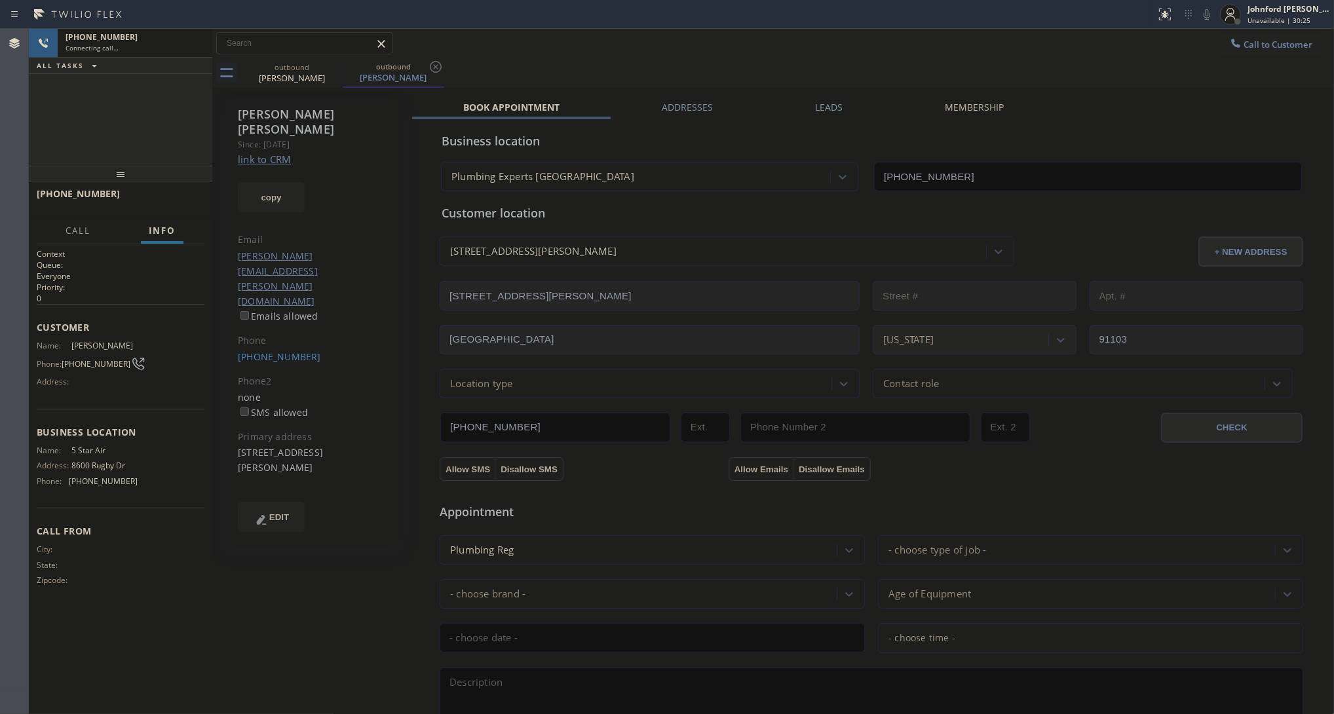
drag, startPoint x: 755, startPoint y: 56, endPoint x: 776, endPoint y: 41, distance: 25.8
click at [755, 50] on div "Call to Customer Outbound call Location Plumbing Experts Pasadena Your caller i…" at bounding box center [772, 43] width 1121 height 29
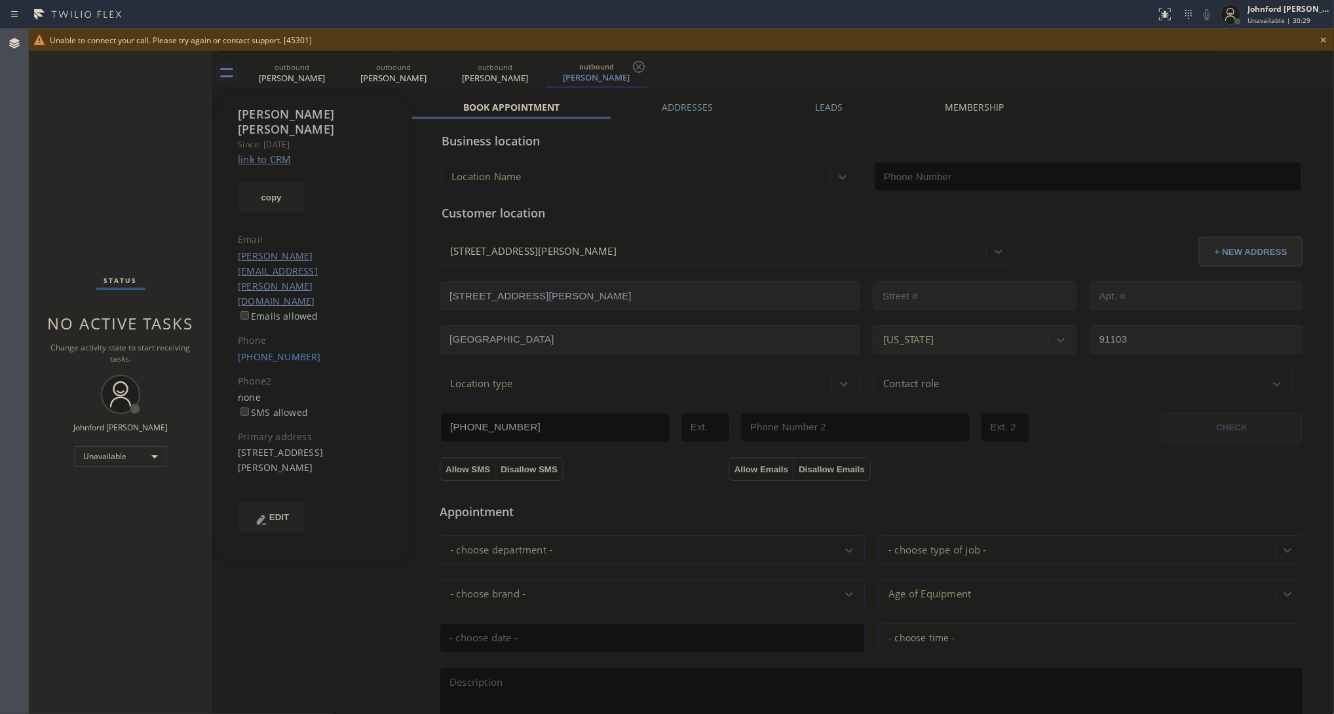
type input "[PHONE_NUMBER]"
click at [1322, 34] on icon at bounding box center [1323, 40] width 16 height 16
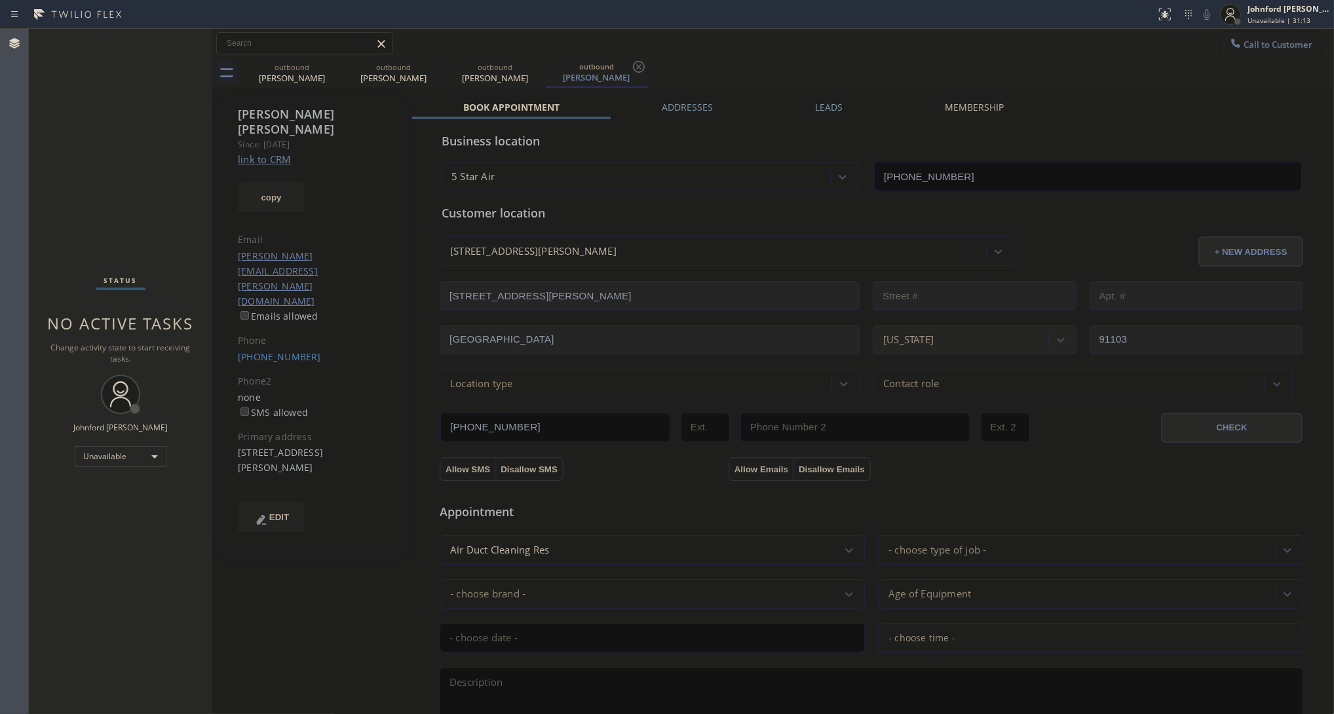
click at [1243, 41] on span "Call to Customer" at bounding box center [1277, 45] width 69 height 12
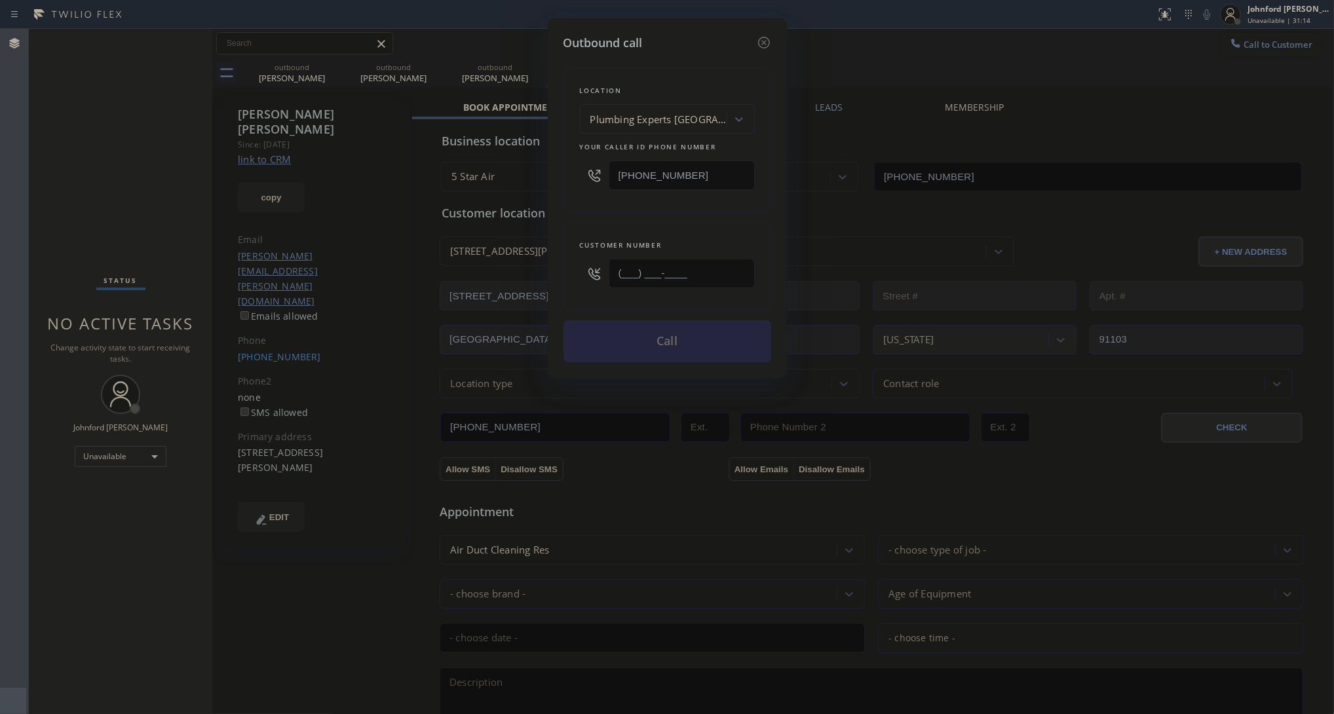
click at [732, 272] on input "(___) ___-____" at bounding box center [681, 273] width 146 height 29
paste input "949) 374-7227"
type input "(949) 374-7227"
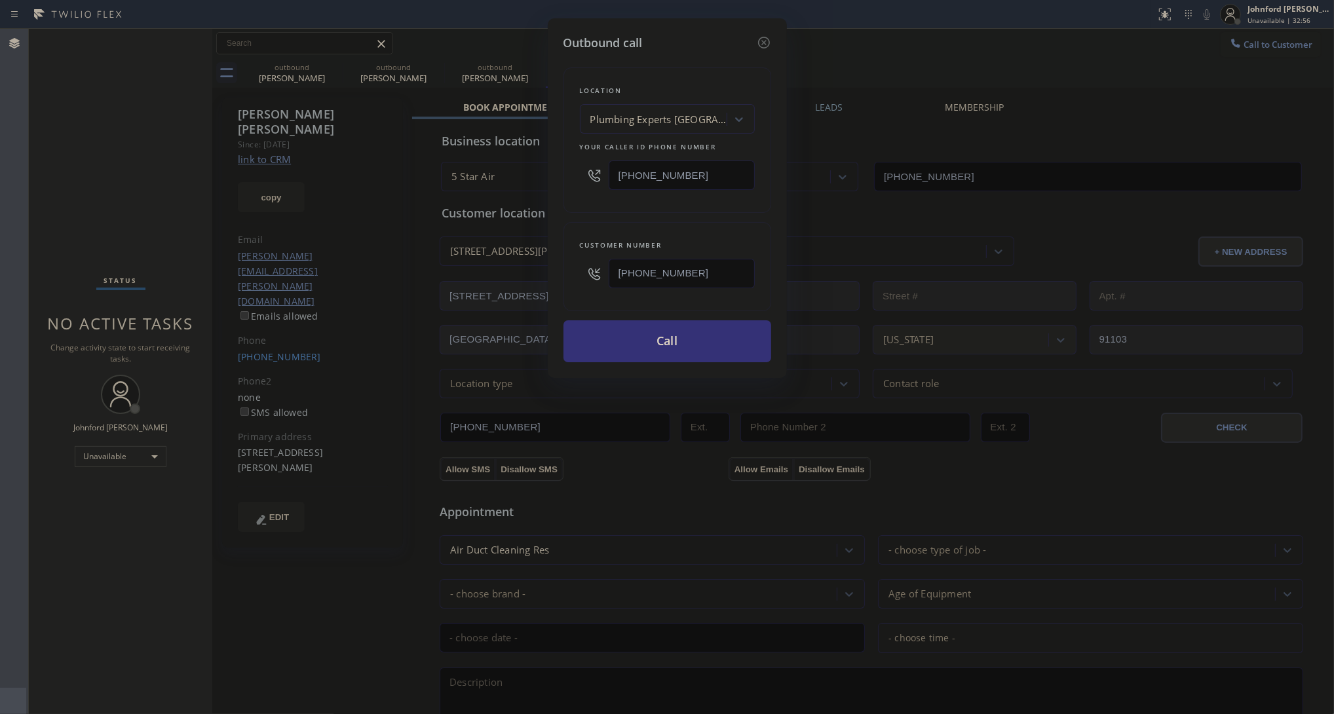
click at [701, 172] on input "(323) 310-0646" at bounding box center [681, 174] width 146 height 29
paste input "800) 568-8664"
type input "(800) 568-8664"
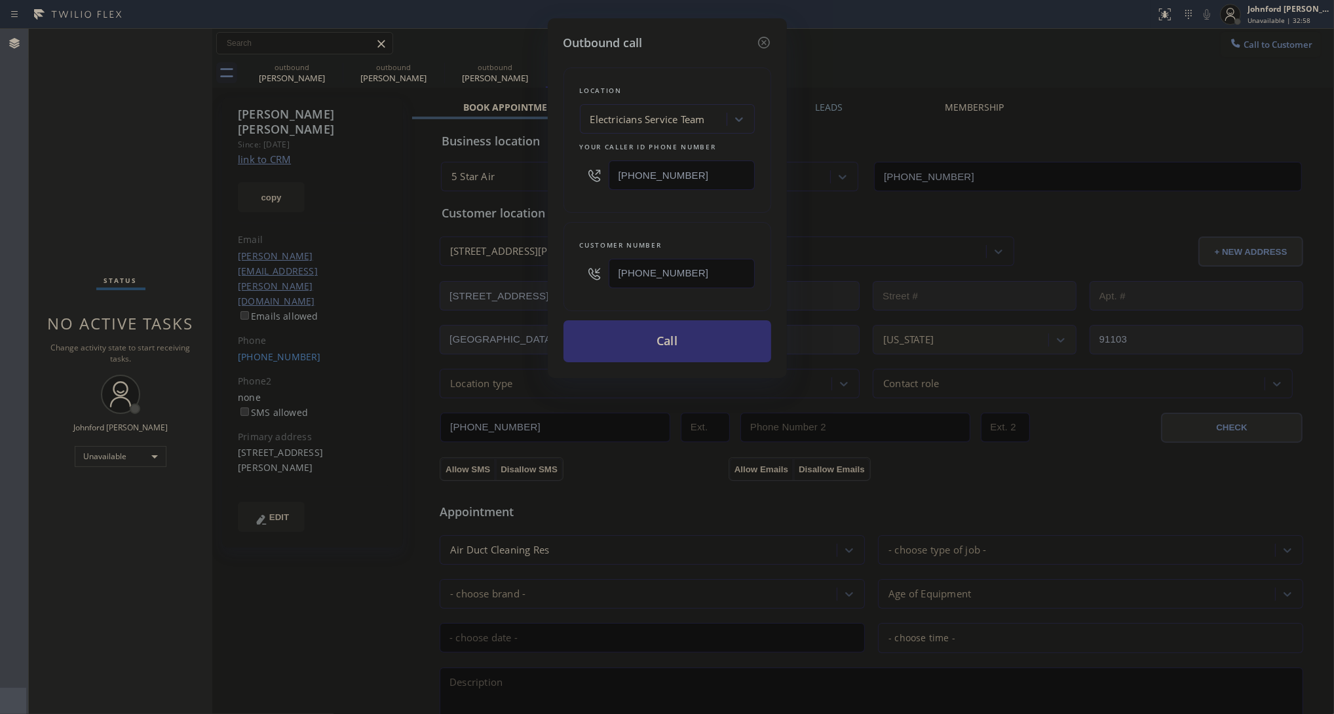
click at [627, 336] on button "Call" at bounding box center [667, 341] width 208 height 42
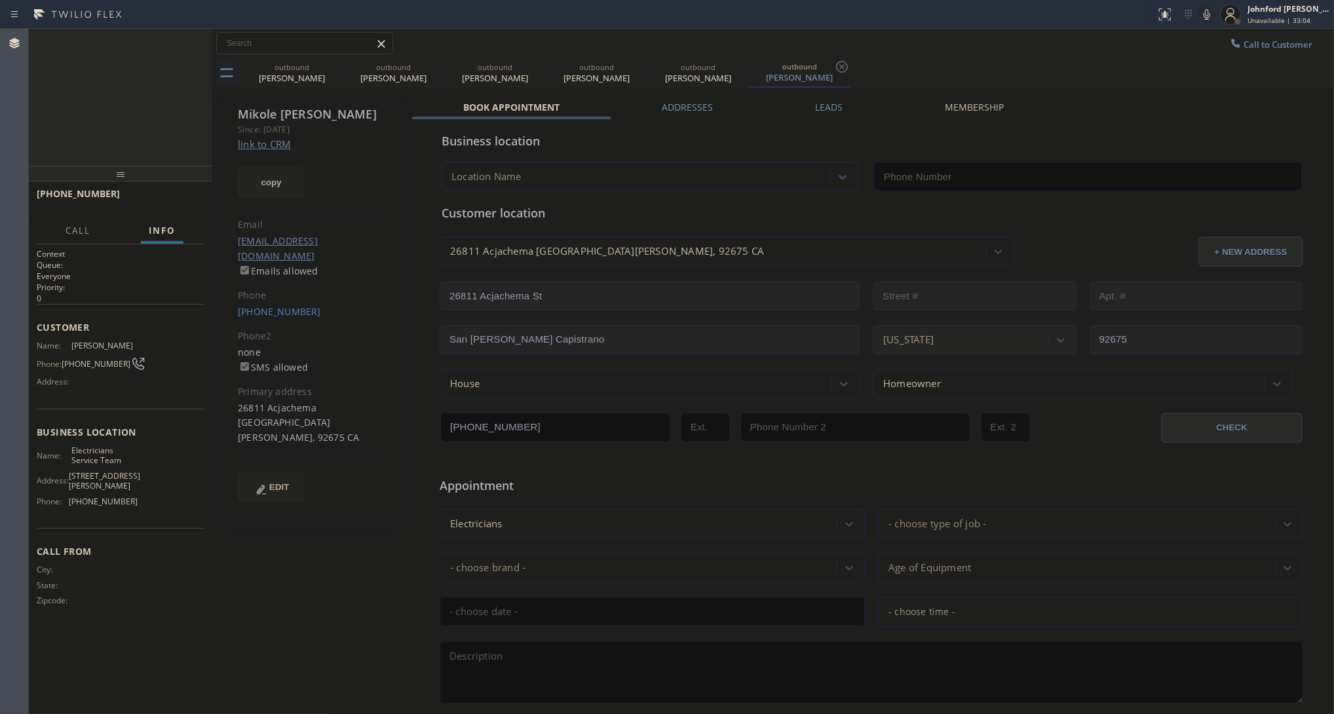
type input "(800) 568-8664"
click at [331, 71] on icon at bounding box center [334, 67] width 12 height 12
click at [428, 69] on icon at bounding box center [436, 67] width 16 height 16
click at [0, 0] on icon at bounding box center [0, 0] width 0 height 0
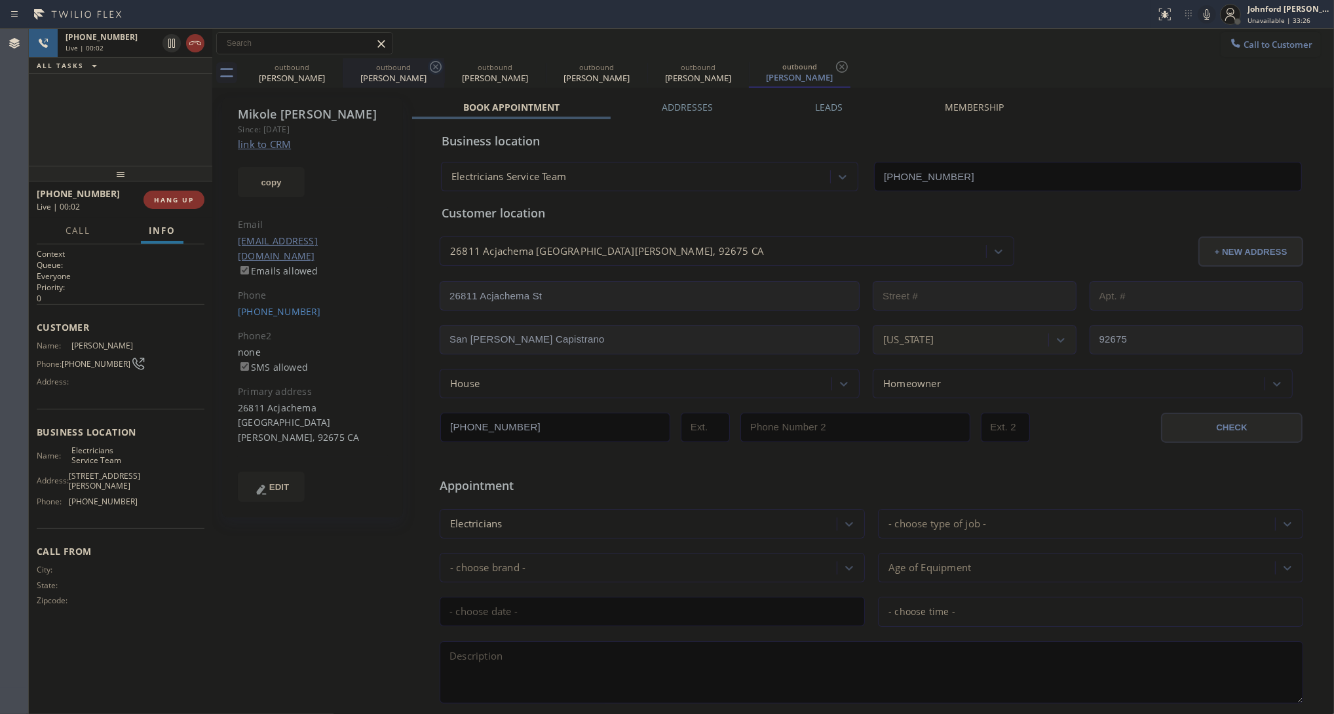
click at [0, 0] on icon at bounding box center [0, 0] width 0 height 0
click at [834, 69] on icon at bounding box center [842, 67] width 16 height 16
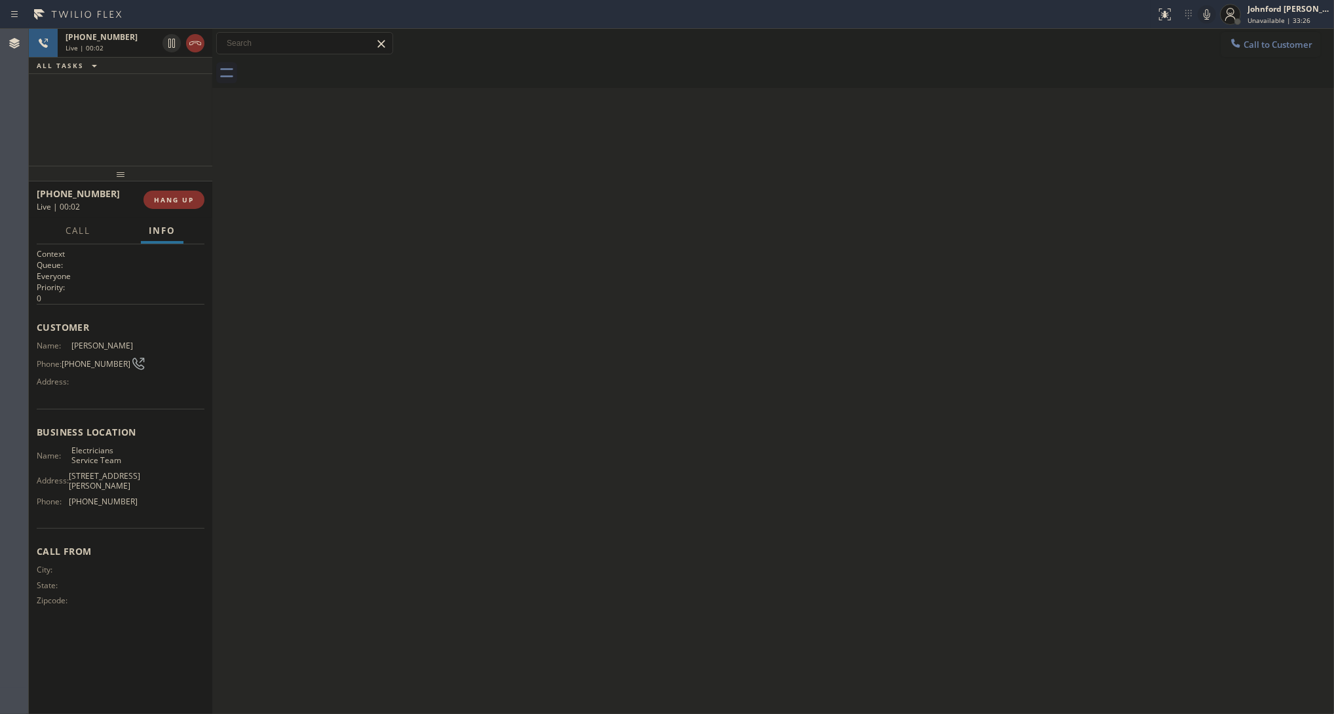
click at [331, 69] on div at bounding box center [787, 72] width 1093 height 29
click at [174, 188] on div "+19493747227 Live | 00:04 HANG UP" at bounding box center [121, 200] width 168 height 34
click at [166, 193] on button "HANG UP" at bounding box center [173, 200] width 61 height 18
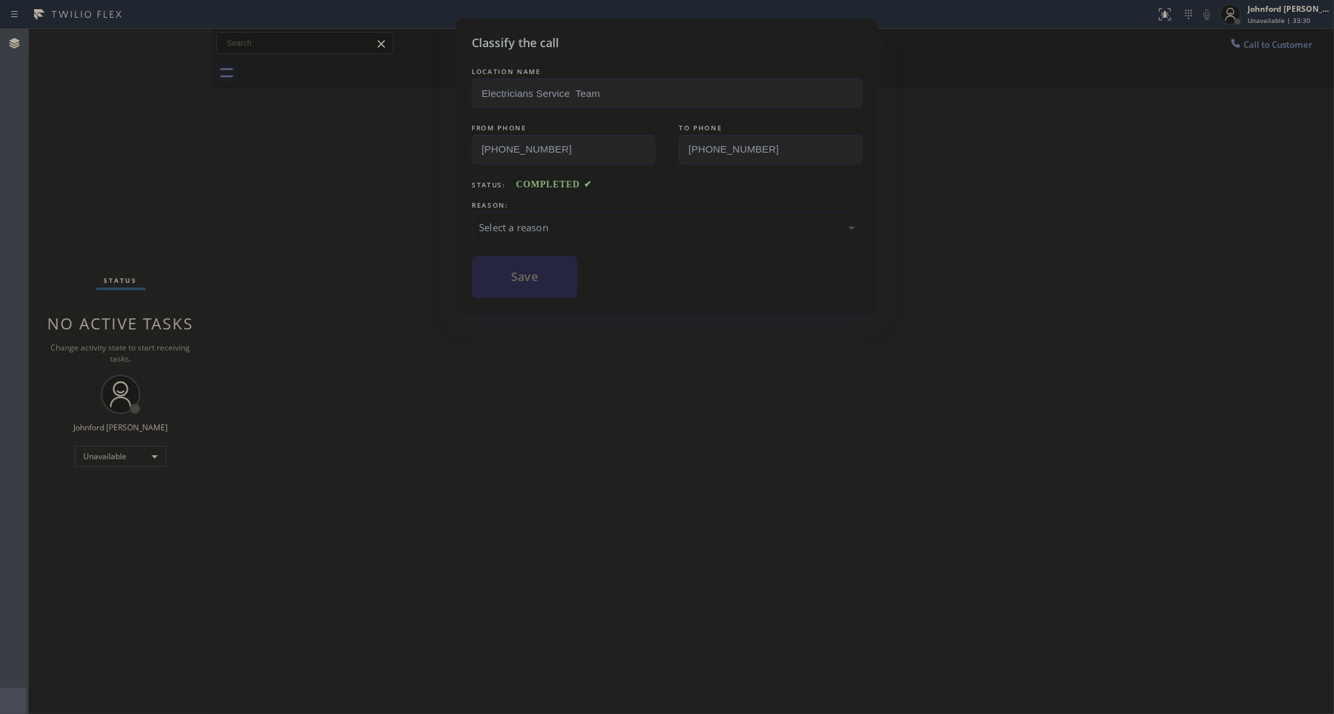
drag, startPoint x: 510, startPoint y: 201, endPoint x: 553, endPoint y: 230, distance: 52.5
click at [514, 201] on div "REASON:" at bounding box center [667, 205] width 390 height 14
click at [553, 230] on div "Select a reason" at bounding box center [667, 227] width 376 height 15
click at [533, 280] on button "Save" at bounding box center [524, 277] width 105 height 42
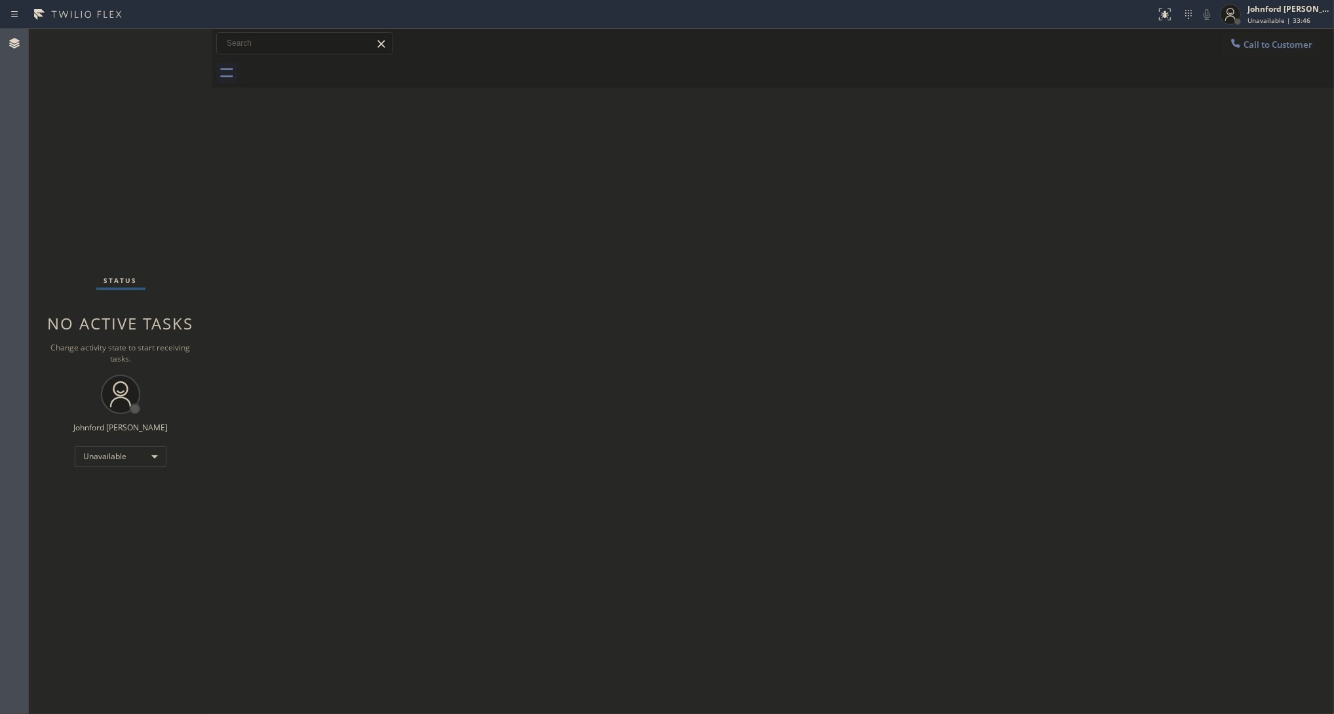
drag, startPoint x: 1059, startPoint y: 238, endPoint x: 1075, endPoint y: 234, distance: 16.1
click at [1060, 236] on div "Back to Dashboard Change Sender ID Customers Technicians Select a contact Outbo…" at bounding box center [772, 371] width 1121 height 685
click at [1258, 54] on button "Call to Customer" at bounding box center [1270, 44] width 100 height 25
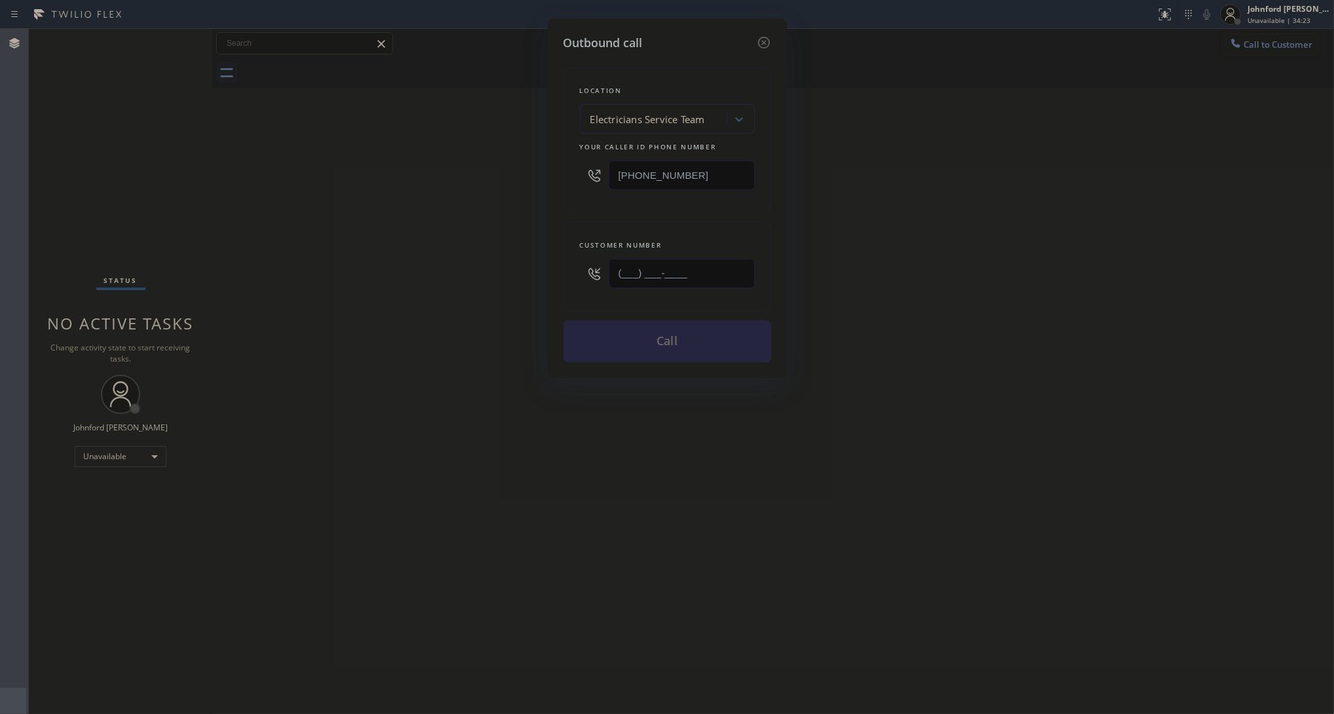
drag, startPoint x: 711, startPoint y: 254, endPoint x: 519, endPoint y: 260, distance: 192.0
click at [519, 260] on div "Outbound call Location Electricians Service Team Your caller id phone number (8…" at bounding box center [667, 357] width 1334 height 714
paste input "714) 401-7402"
click at [502, 276] on div "Outbound call Location Electricians Service Team Your caller id phone number (8…" at bounding box center [667, 357] width 1334 height 714
drag, startPoint x: 682, startPoint y: 280, endPoint x: 580, endPoint y: 280, distance: 102.8
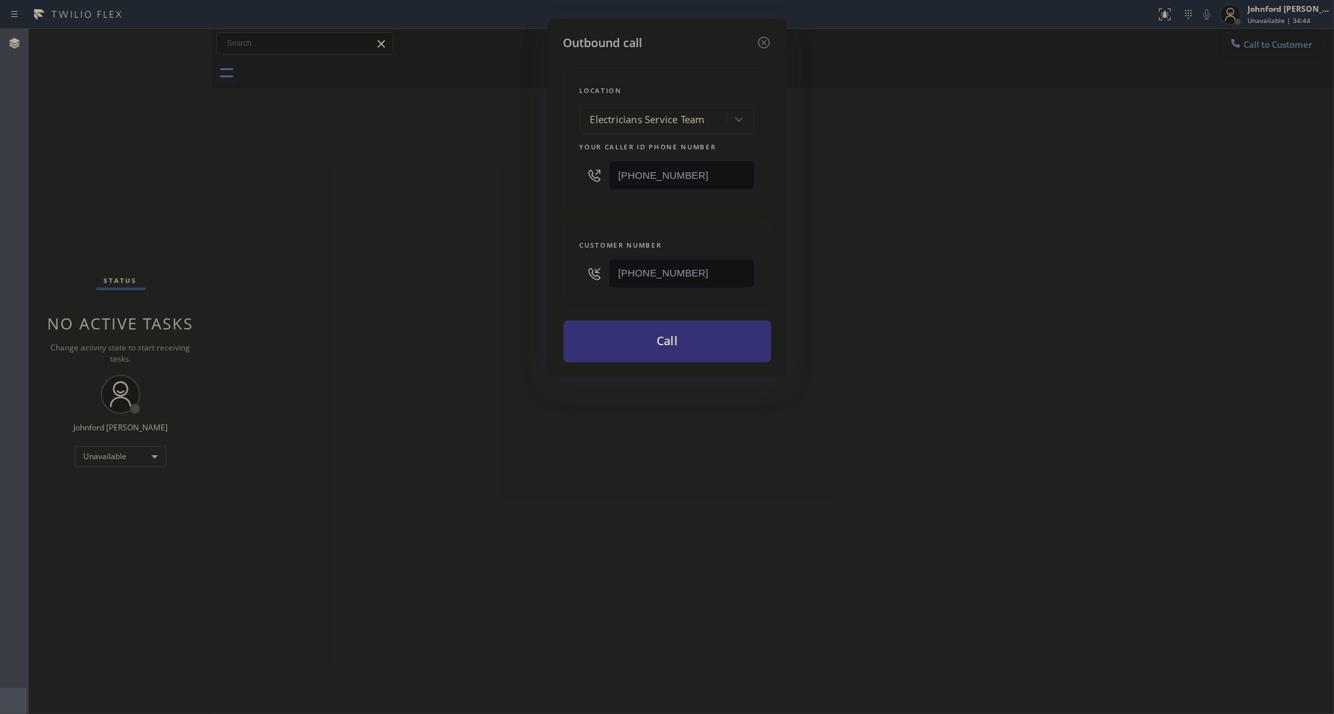
click at [580, 280] on div "(714) 401-7402" at bounding box center [667, 273] width 175 height 43
paste input "800) 686-5038"
click at [549, 282] on div "Outbound call Location Electricians Service Team Your caller id phone number (8…" at bounding box center [667, 198] width 239 height 360
drag, startPoint x: 691, startPoint y: 273, endPoint x: 472, endPoint y: 280, distance: 219.5
click at [495, 279] on div "Outbound call Location Electricians Service Team Your caller id phone number (8…" at bounding box center [667, 357] width 1334 height 714
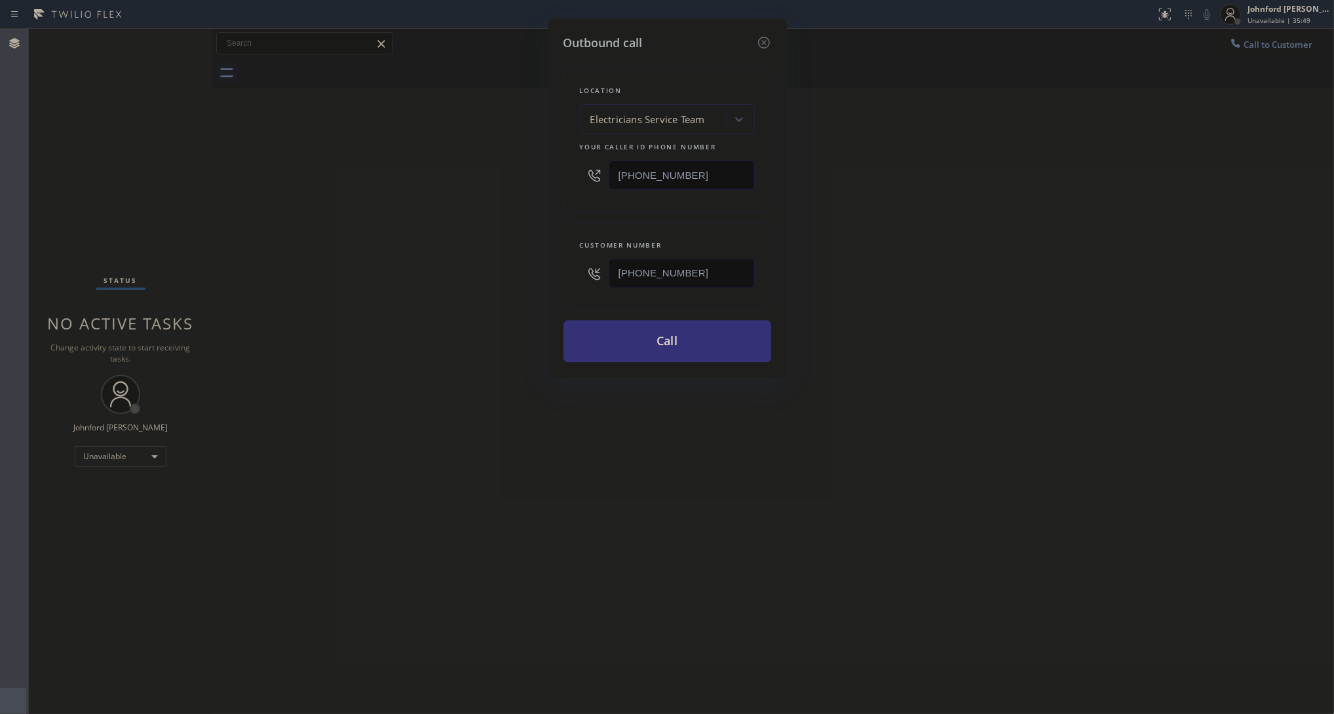
paste input "909) 392-3670"
type input "(909) 392-3670"
click at [436, 282] on div "Outbound call Location Electricians Service Team Your caller id phone number (8…" at bounding box center [667, 357] width 1334 height 714
drag, startPoint x: 618, startPoint y: 181, endPoint x: 506, endPoint y: 200, distance: 113.7
click at [519, 195] on div "Outbound call Location Electricians Service Team Your caller id phone number (8…" at bounding box center [667, 357] width 1334 height 714
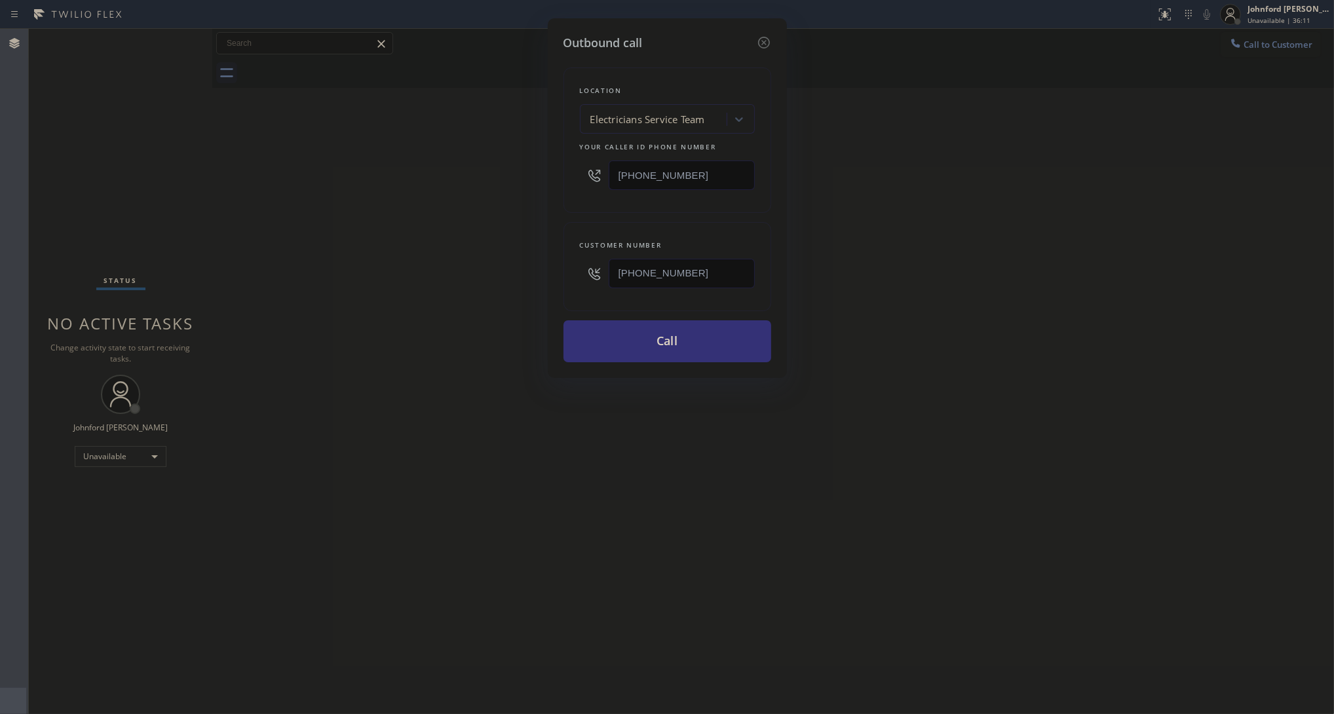
paste input "909) 245-9340"
type input "(909) 245-9340"
click at [474, 213] on div "Outbound call Location Electricians Service Team Your caller id phone number (9…" at bounding box center [667, 357] width 1334 height 714
click at [630, 341] on button "Call" at bounding box center [667, 341] width 208 height 42
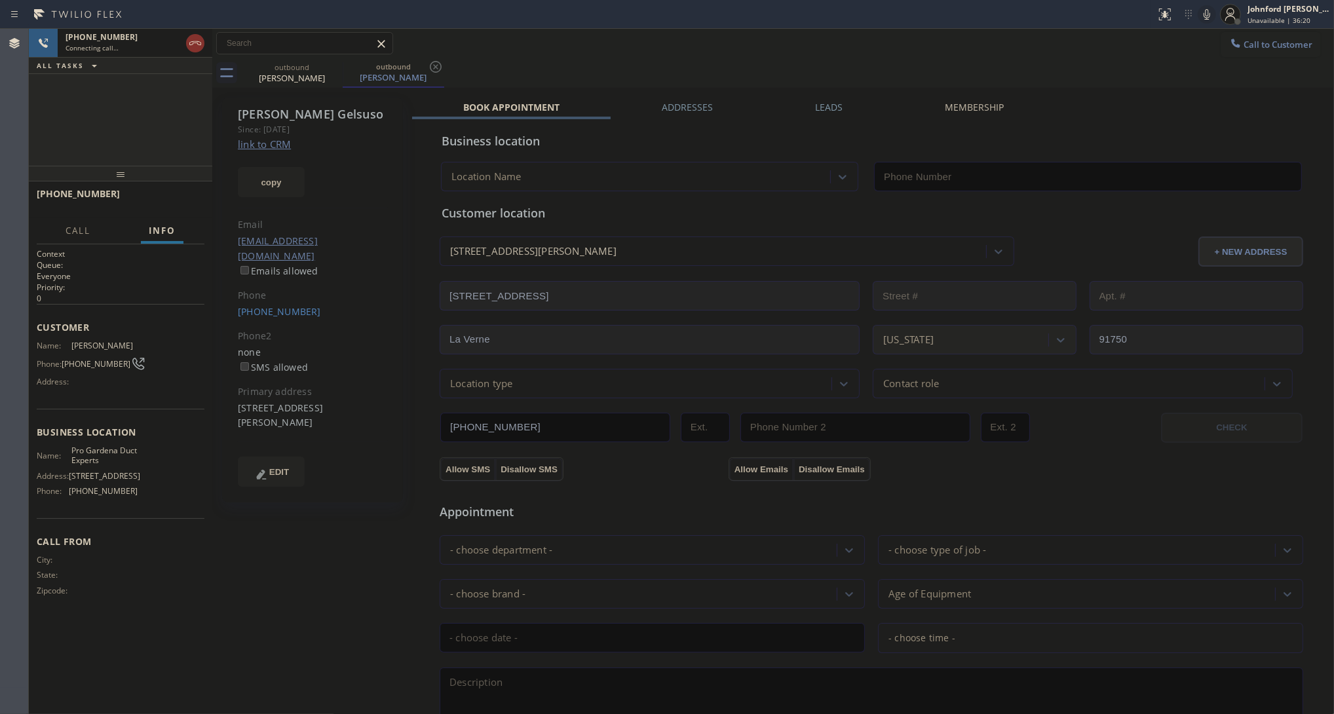
type input "(909) 245-9340"
click at [1208, 15] on icon at bounding box center [1207, 15] width 16 height 16
click at [184, 201] on span "HANG UP" at bounding box center [174, 199] width 40 height 9
click at [264, 305] on link "(909) 392-3670" at bounding box center [279, 311] width 83 height 12
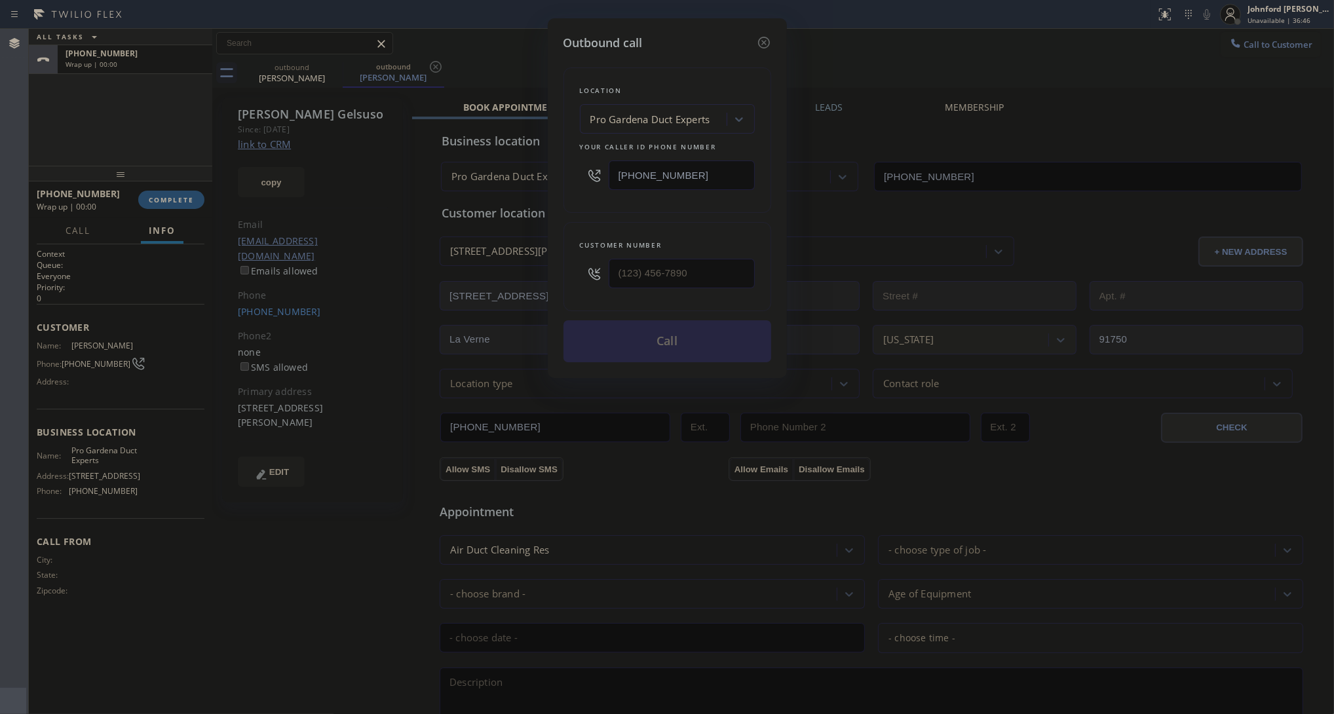
type input "(909) 392-3670"
click at [707, 332] on button "Call" at bounding box center [667, 341] width 208 height 42
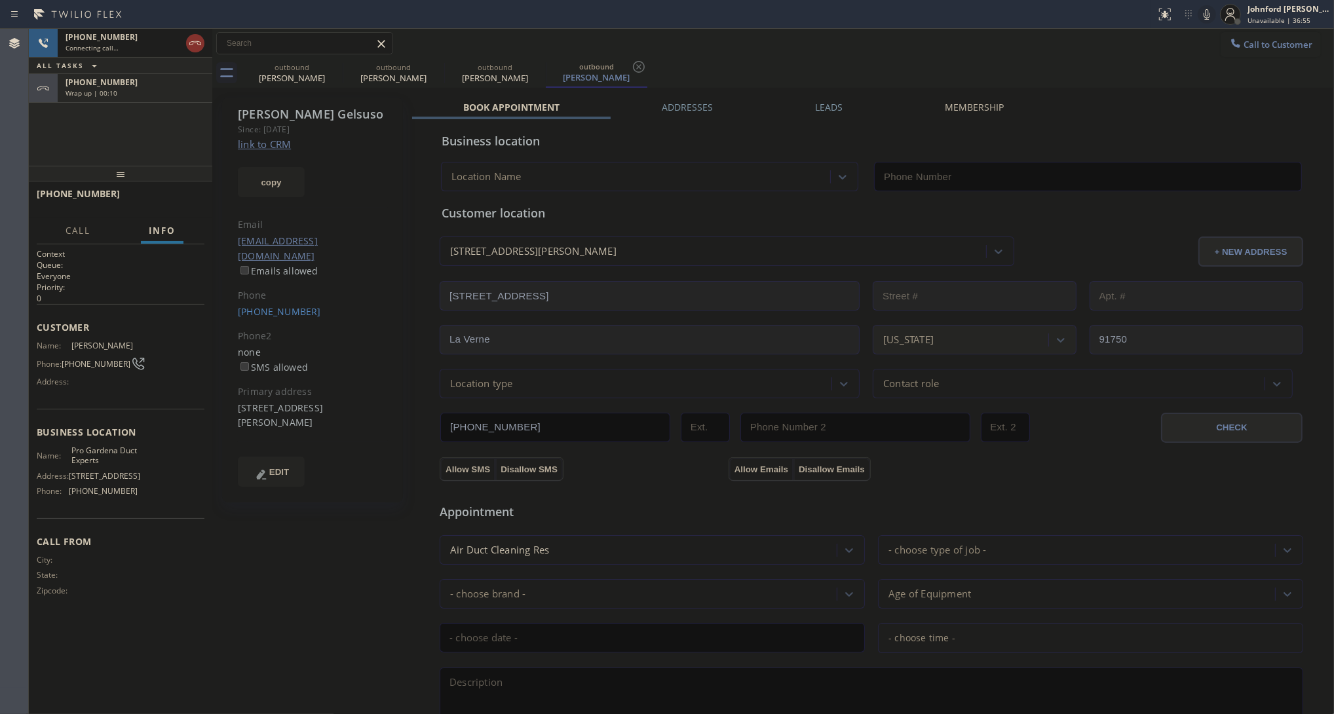
type input "(909) 245-9340"
click at [162, 97] on div "+19093923670 Wrap up | 00:10" at bounding box center [132, 88] width 149 height 29
click at [181, 201] on span "COMPLETE" at bounding box center [171, 199] width 45 height 9
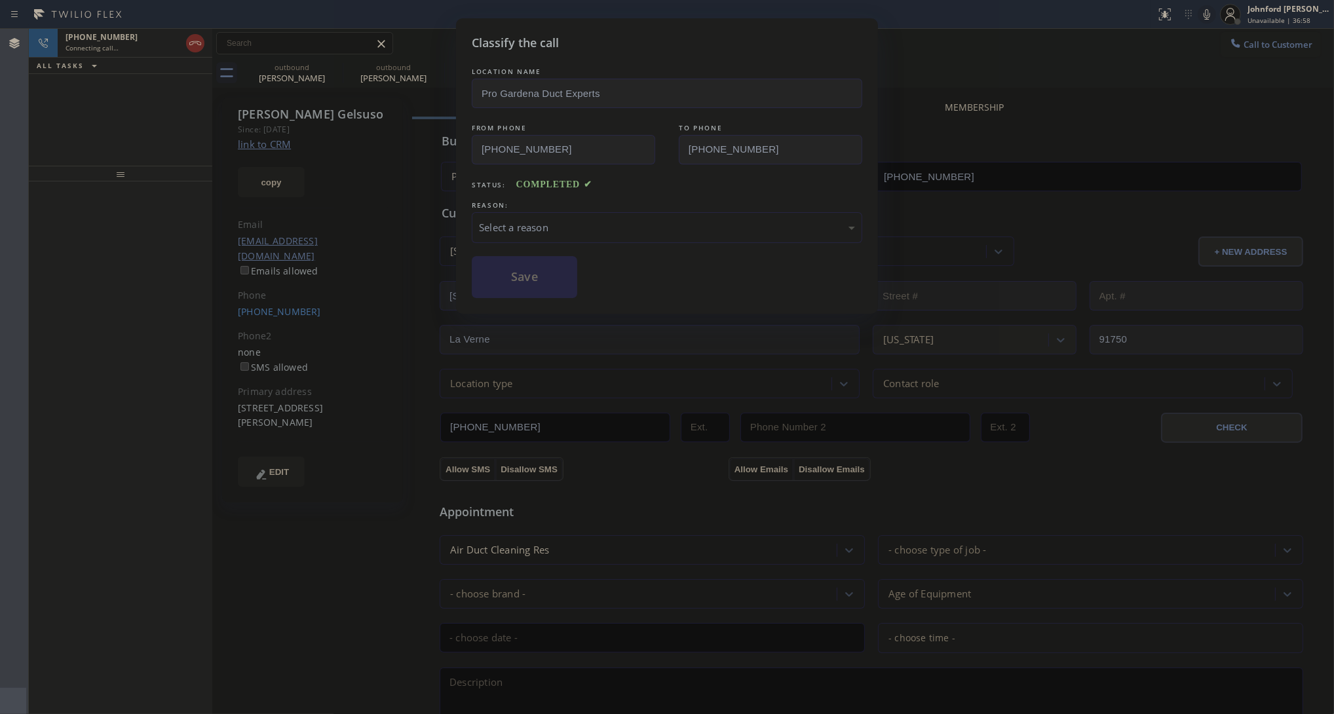
click at [639, 243] on div "LOCATION NAME Pro Gardena Duct Experts FROM PHONE (909) 245-9340 TO PHONE (909)…" at bounding box center [667, 181] width 390 height 233
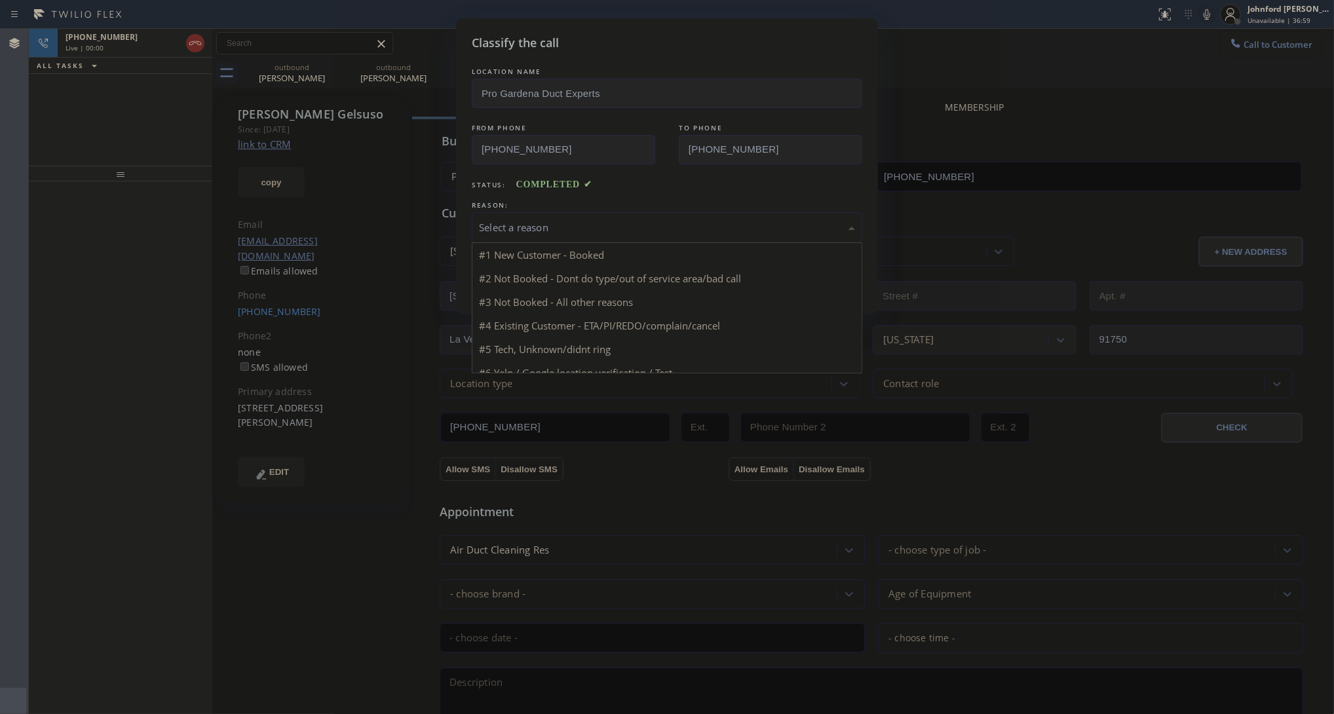
click at [635, 220] on div "Select a reason" at bounding box center [667, 227] width 376 height 15
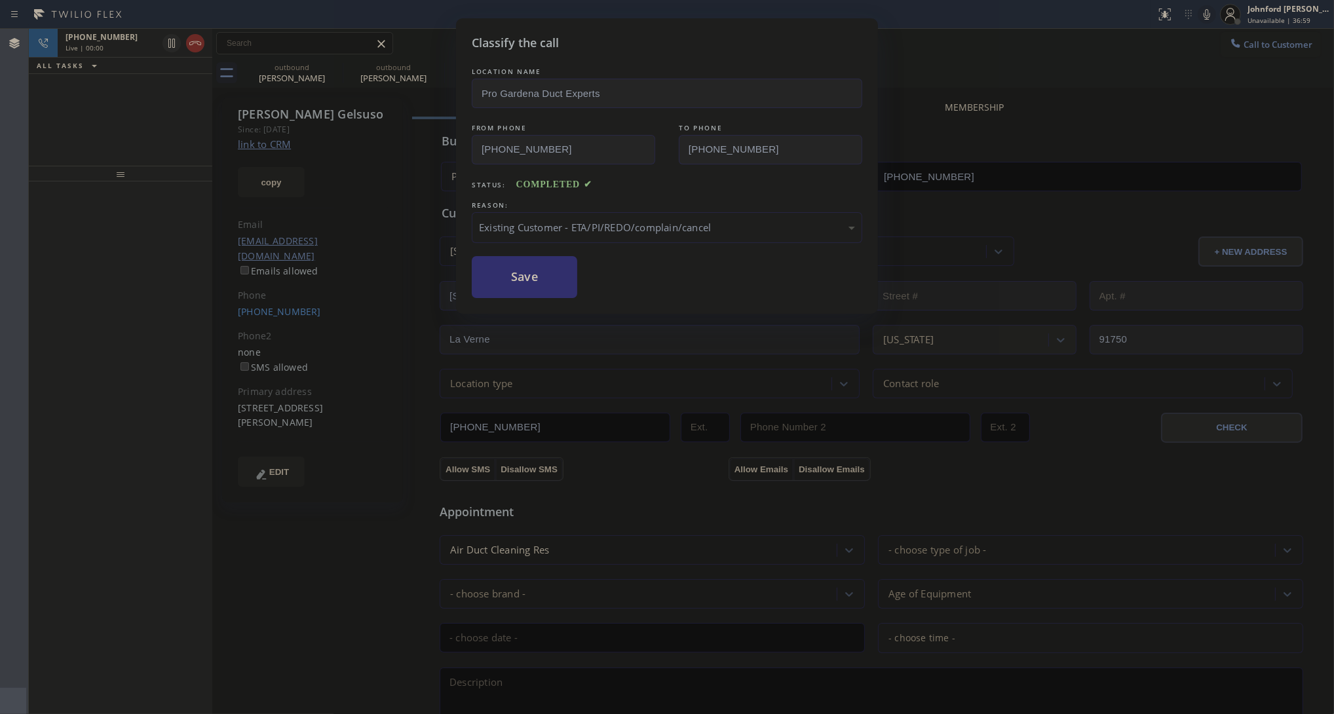
click at [545, 289] on button "Save" at bounding box center [524, 277] width 105 height 42
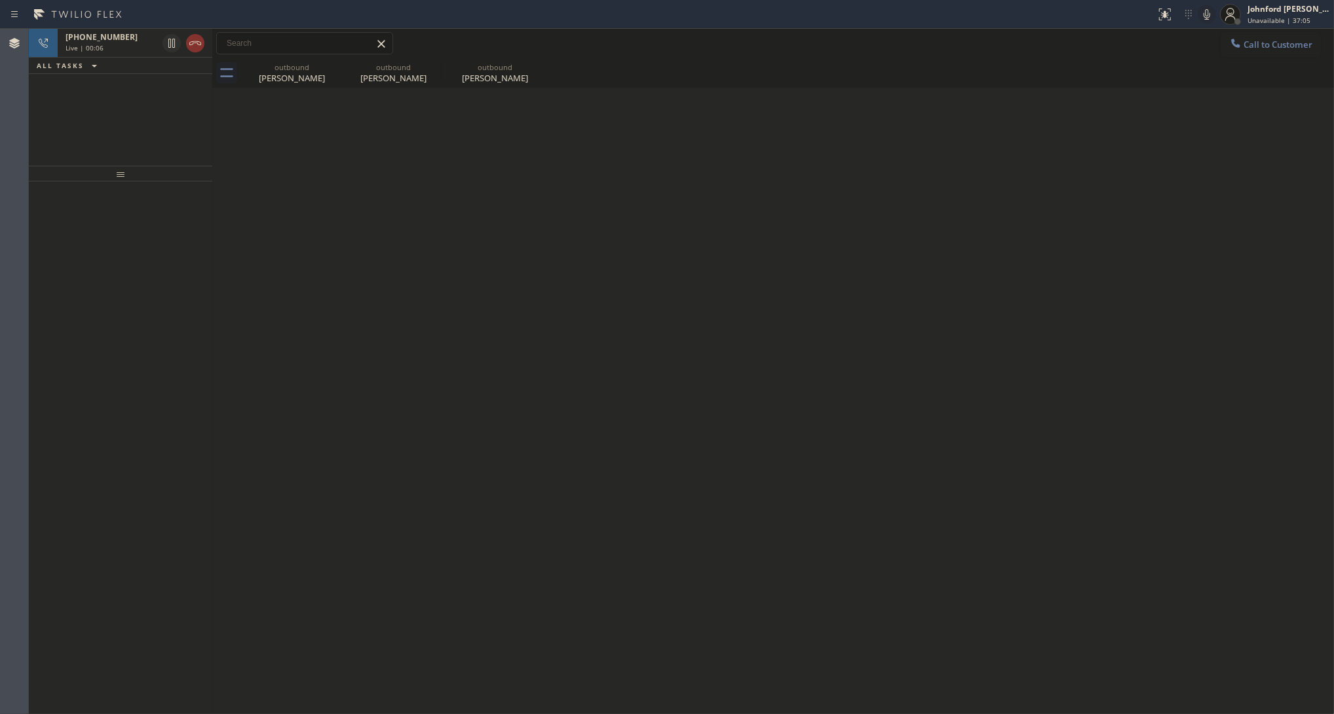
click at [100, 309] on div at bounding box center [120, 447] width 183 height 533
click at [191, 44] on icon at bounding box center [195, 43] width 16 height 16
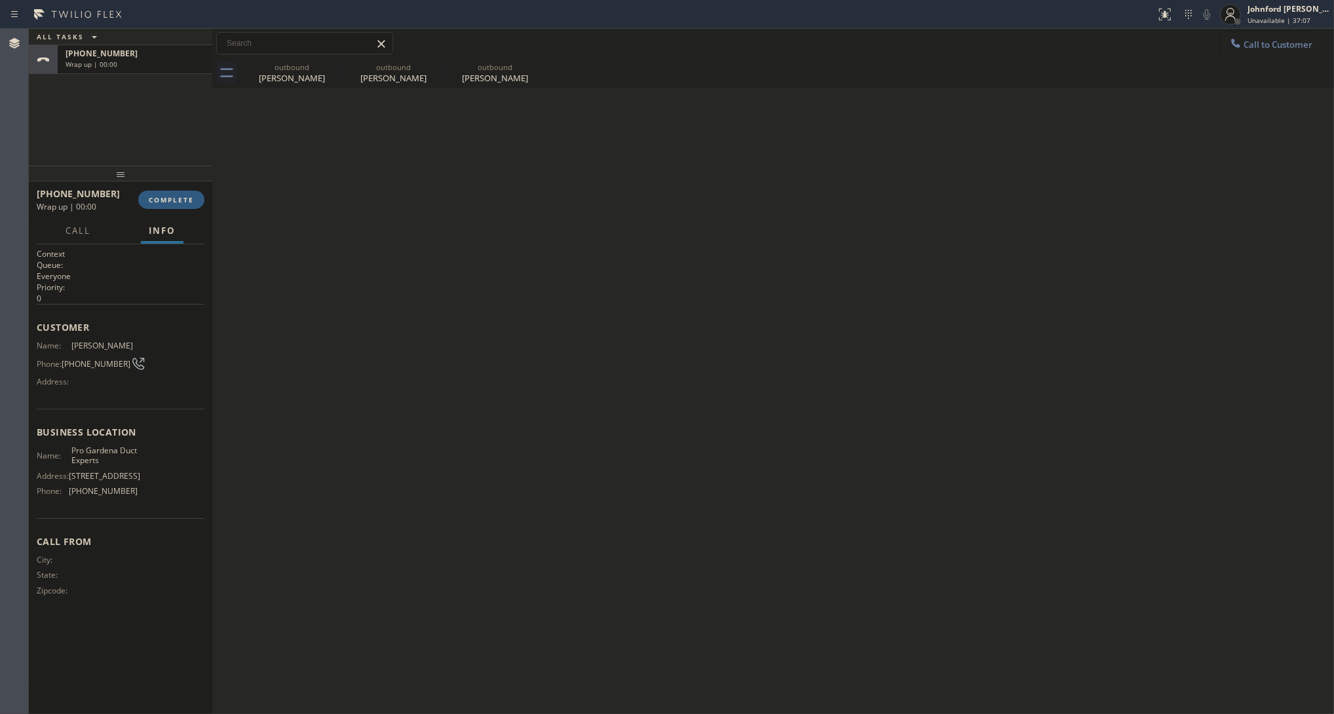
click at [178, 181] on div at bounding box center [120, 174] width 183 height 16
click at [178, 195] on span "COMPLETE" at bounding box center [171, 199] width 45 height 9
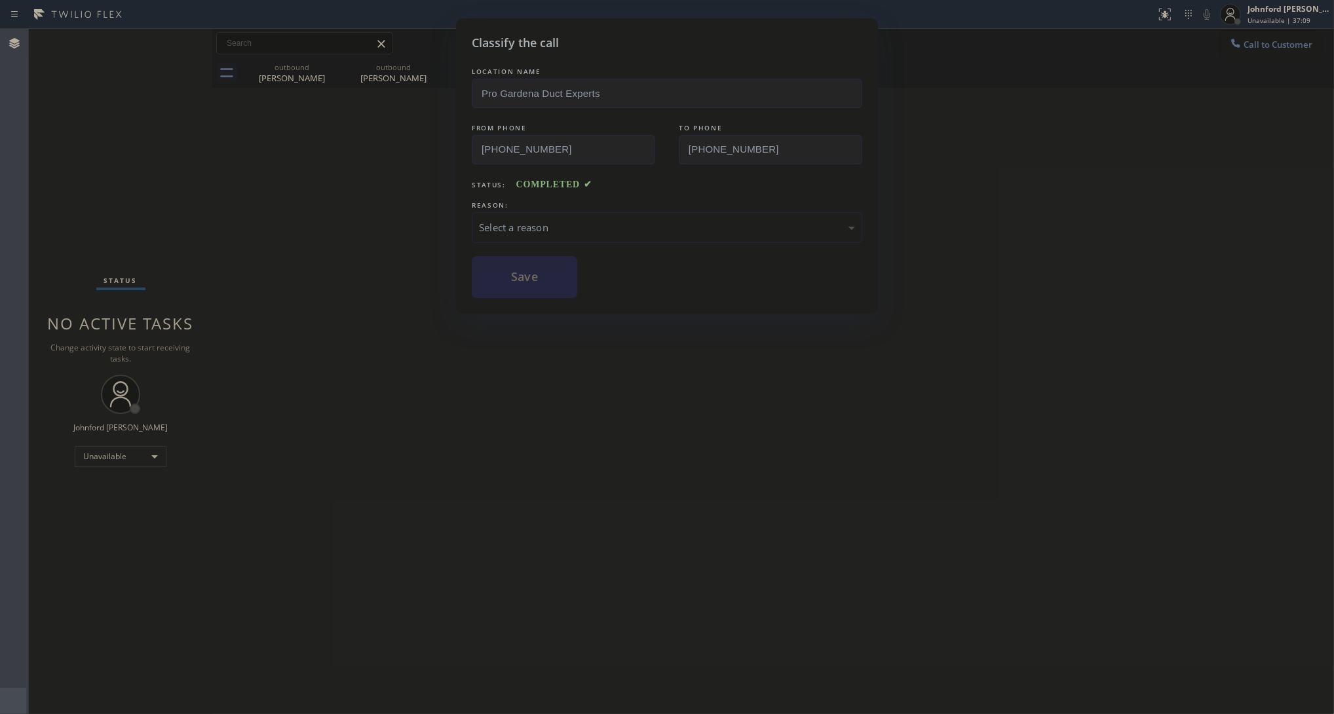
click at [512, 225] on div "Select a reason" at bounding box center [667, 227] width 376 height 15
drag, startPoint x: 553, startPoint y: 284, endPoint x: 711, endPoint y: 52, distance: 279.6
click at [551, 283] on button "Save" at bounding box center [524, 277] width 105 height 42
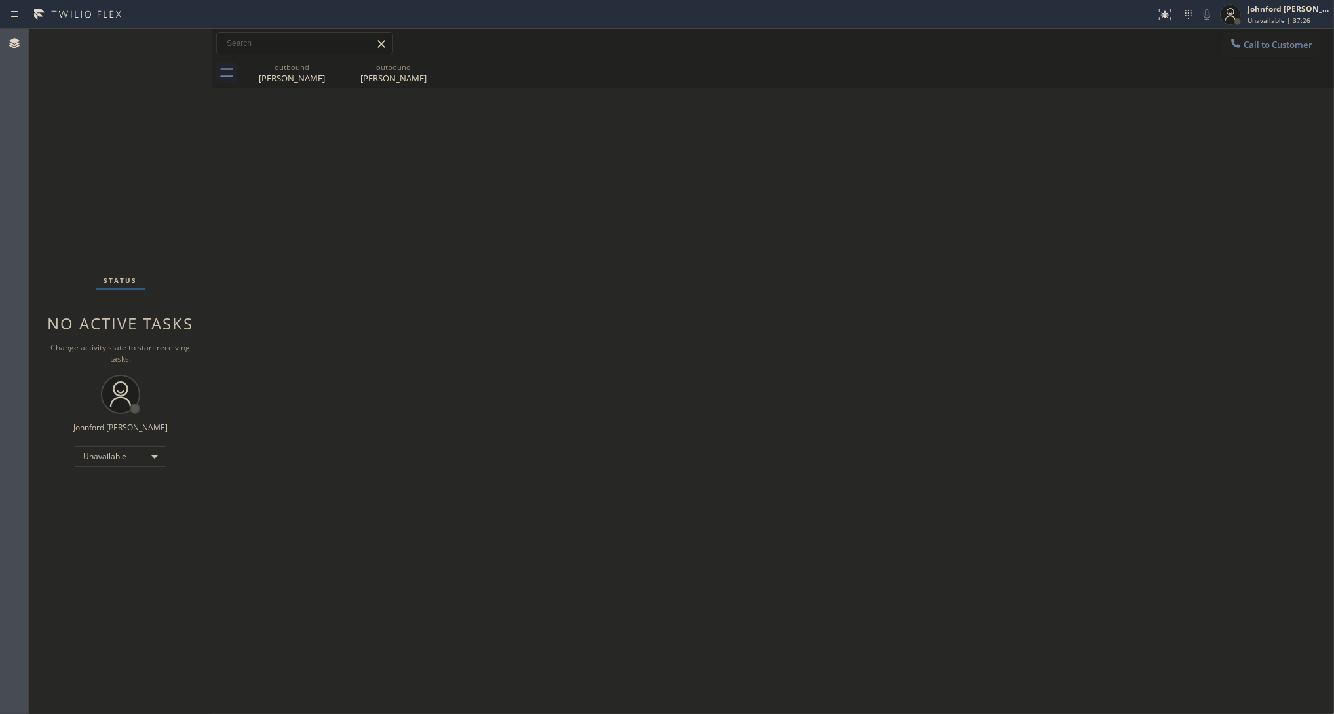
click at [1015, 328] on div "Back to Dashboard Change Sender ID Customers Technicians Select a contact Outbo…" at bounding box center [772, 371] width 1121 height 685
click at [325, 79] on div "John Gelsuso" at bounding box center [291, 78] width 99 height 12
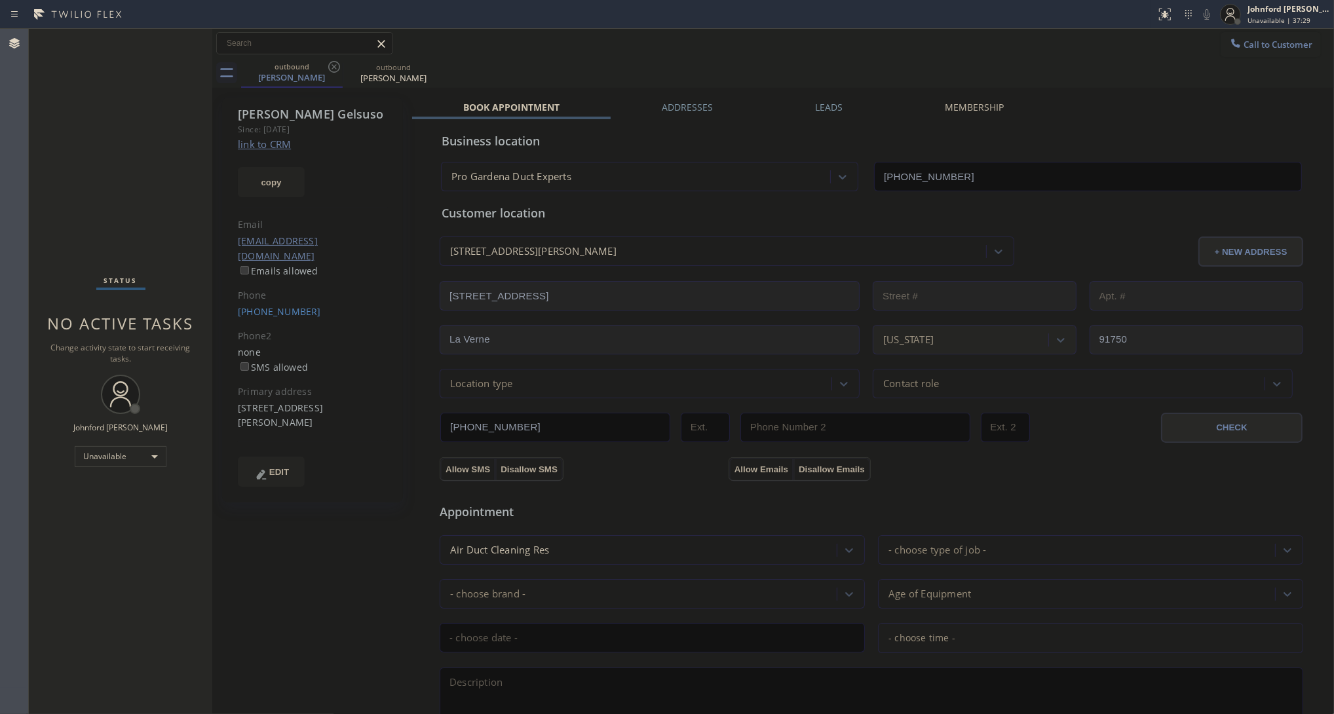
click at [567, 52] on div "Call to Customer Outbound call Location Pro Gardena Duct Experts Your caller id…" at bounding box center [772, 43] width 1121 height 23
click at [1079, 108] on div "Book Appointment Addresses Leads Membership Business location Pro Gardena Duct …" at bounding box center [871, 533] width 918 height 865
drag, startPoint x: 1269, startPoint y: 39, endPoint x: 1263, endPoint y: 45, distance: 8.4
click at [1271, 38] on button "Call to Customer" at bounding box center [1270, 44] width 100 height 25
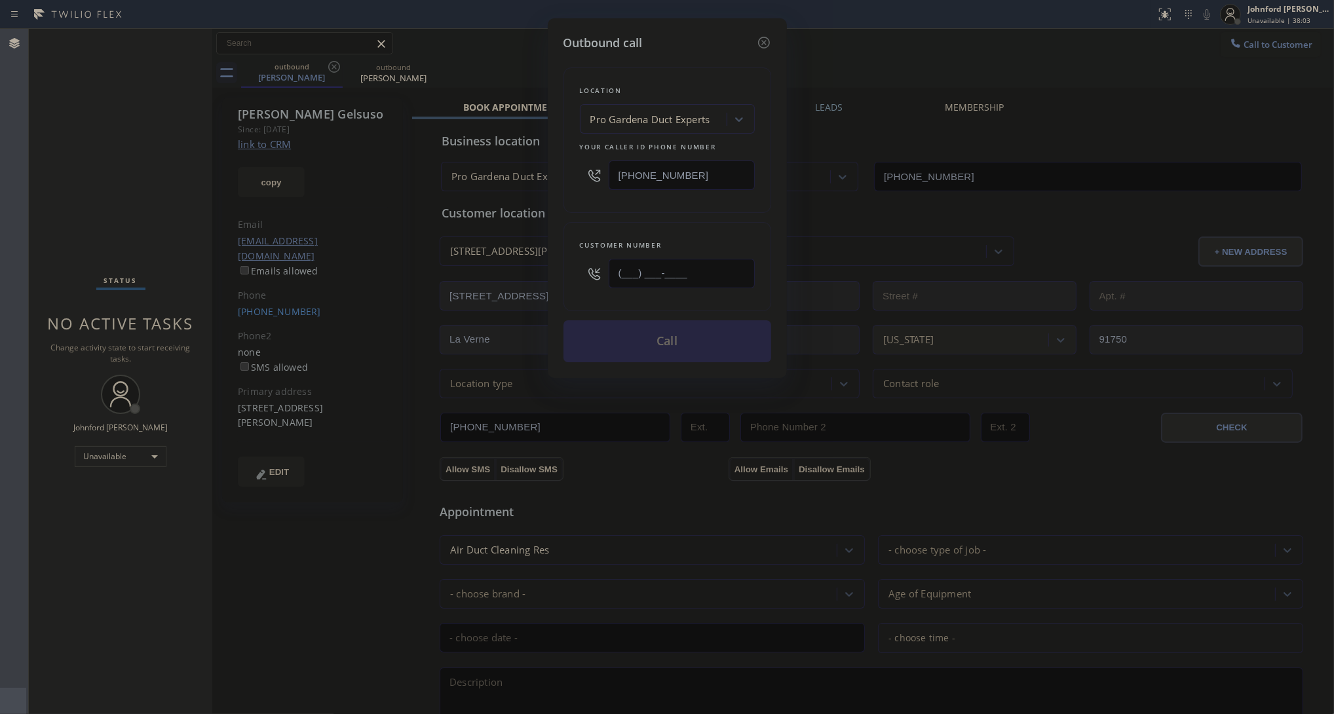
drag, startPoint x: 616, startPoint y: 270, endPoint x: 597, endPoint y: 272, distance: 18.4
click at [600, 272] on div "(___) ___-____" at bounding box center [667, 273] width 175 height 43
paste input "256) 393-9336"
type input "(256) 393-9336"
drag, startPoint x: 690, startPoint y: 153, endPoint x: 597, endPoint y: 162, distance: 93.5
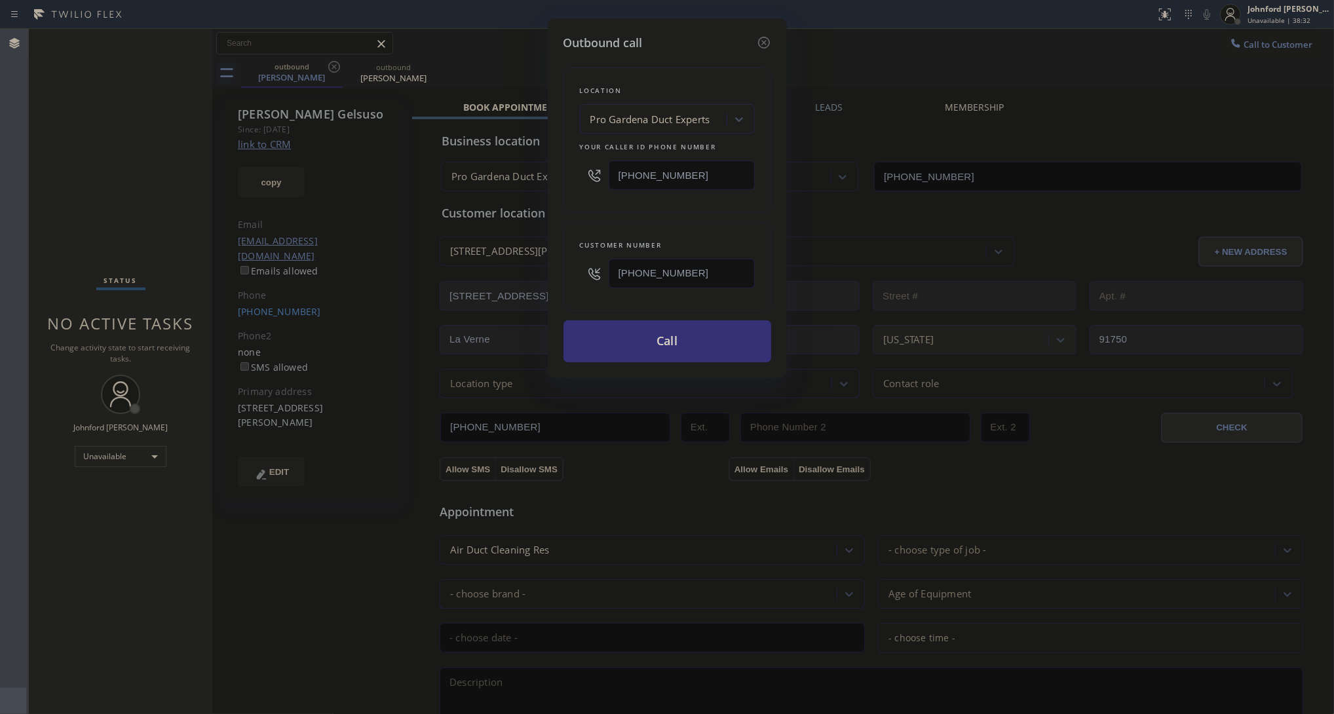
click at [597, 162] on div "(909) 245-9340" at bounding box center [667, 175] width 175 height 43
click at [717, 162] on input "(909) 245-9340" at bounding box center [681, 174] width 146 height 29
paste input "310) 340-755"
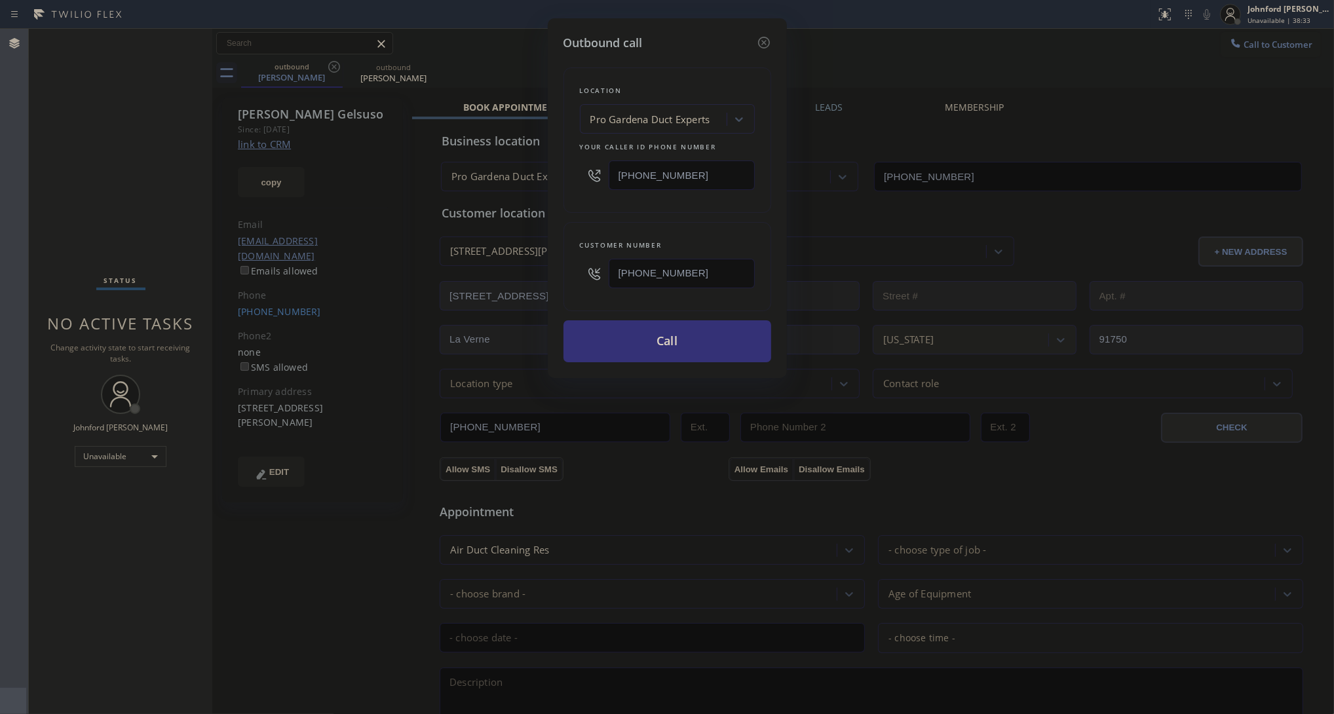
type input "(310) 340-7550"
click at [617, 202] on div "Location Pro Gardena Duct Experts Your caller id phone number (310) 340-7550" at bounding box center [667, 139] width 208 height 145
click at [715, 331] on button "Call" at bounding box center [667, 341] width 208 height 42
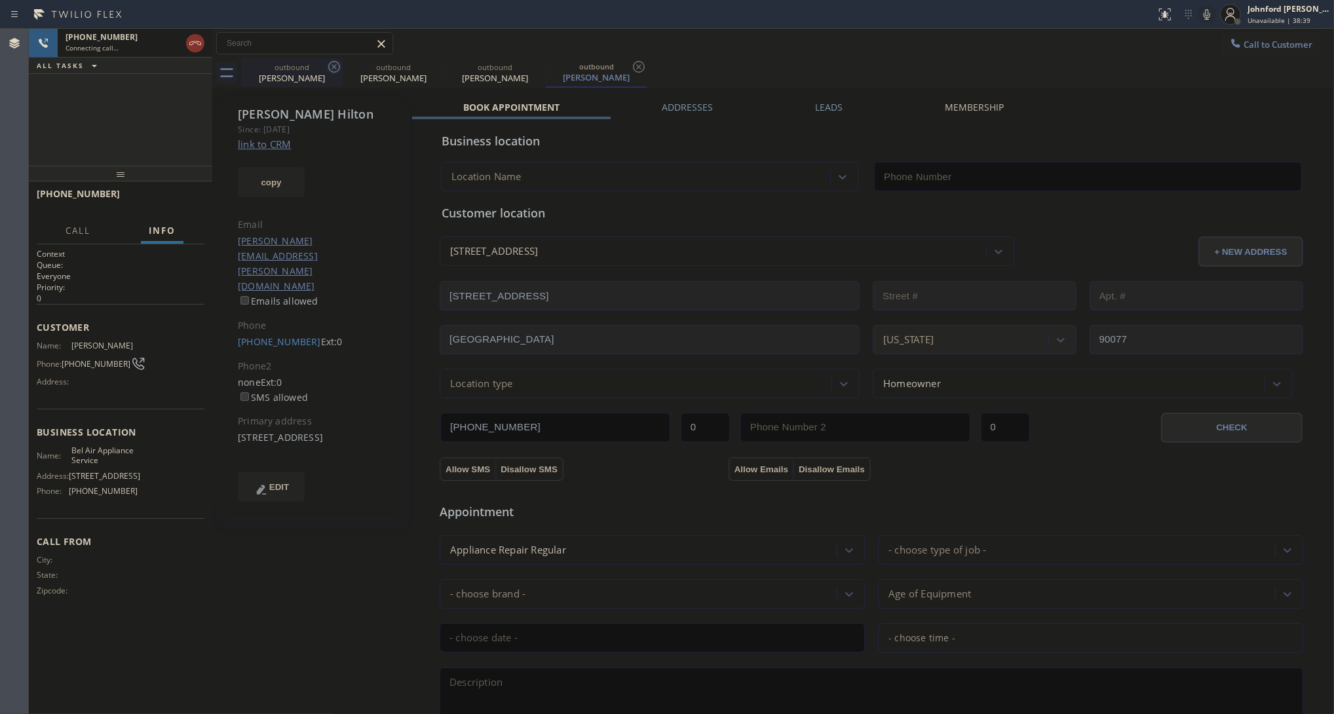
type input "(310) 340-7550"
click at [326, 67] on icon at bounding box center [334, 67] width 16 height 16
click at [0, 0] on icon at bounding box center [0, 0] width 0 height 0
type input "(310) 340-7550"
click at [212, 45] on div at bounding box center [212, 371] width 0 height 685
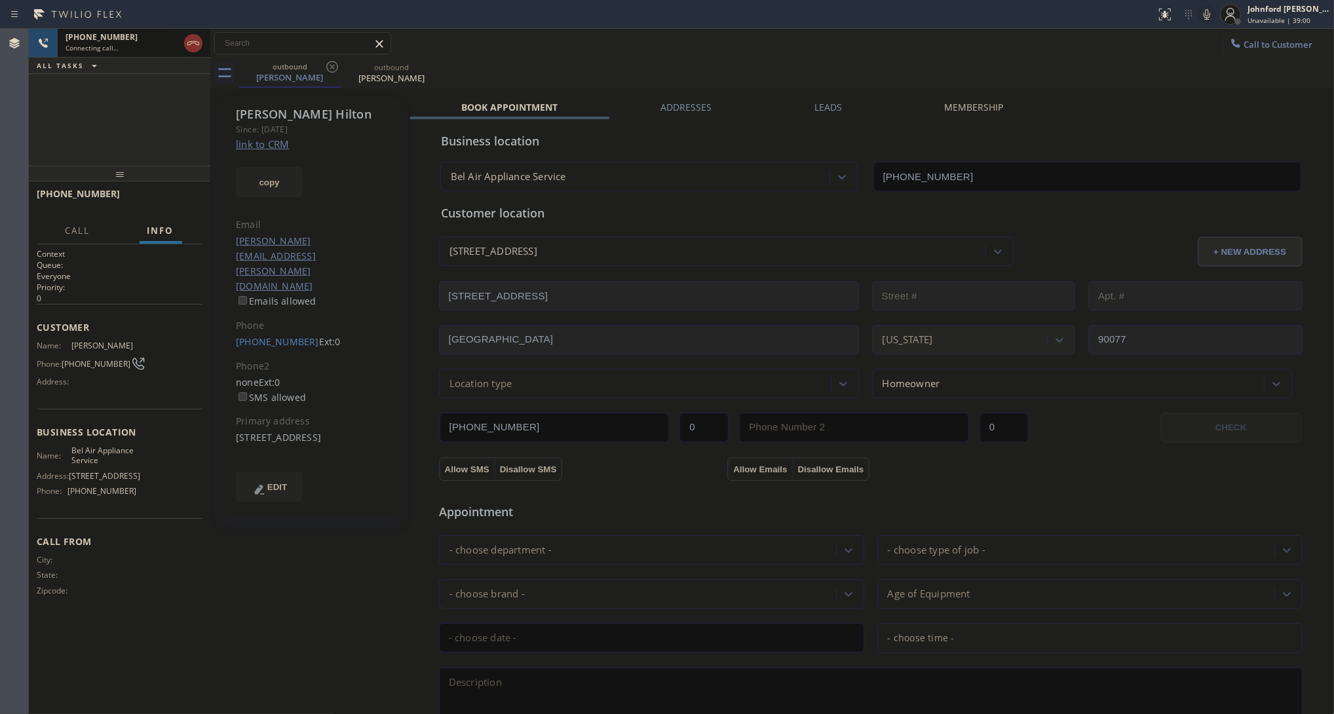
click at [182, 45] on div at bounding box center [193, 43] width 24 height 29
click at [192, 39] on icon at bounding box center [193, 43] width 16 height 16
click at [334, 69] on icon at bounding box center [332, 67] width 12 height 12
click at [426, 69] on icon at bounding box center [434, 67] width 16 height 16
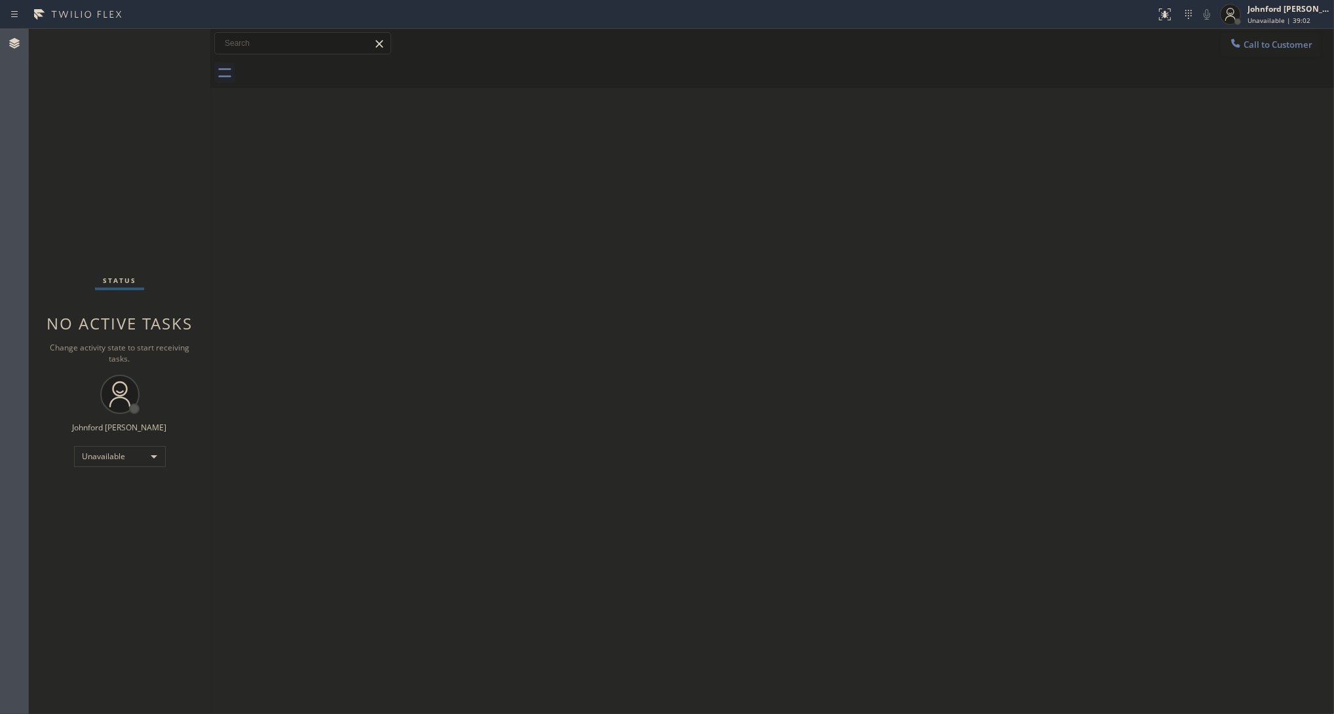
click at [333, 69] on div at bounding box center [786, 72] width 1094 height 29
click at [1246, 39] on button "Call to Customer" at bounding box center [1270, 44] width 100 height 25
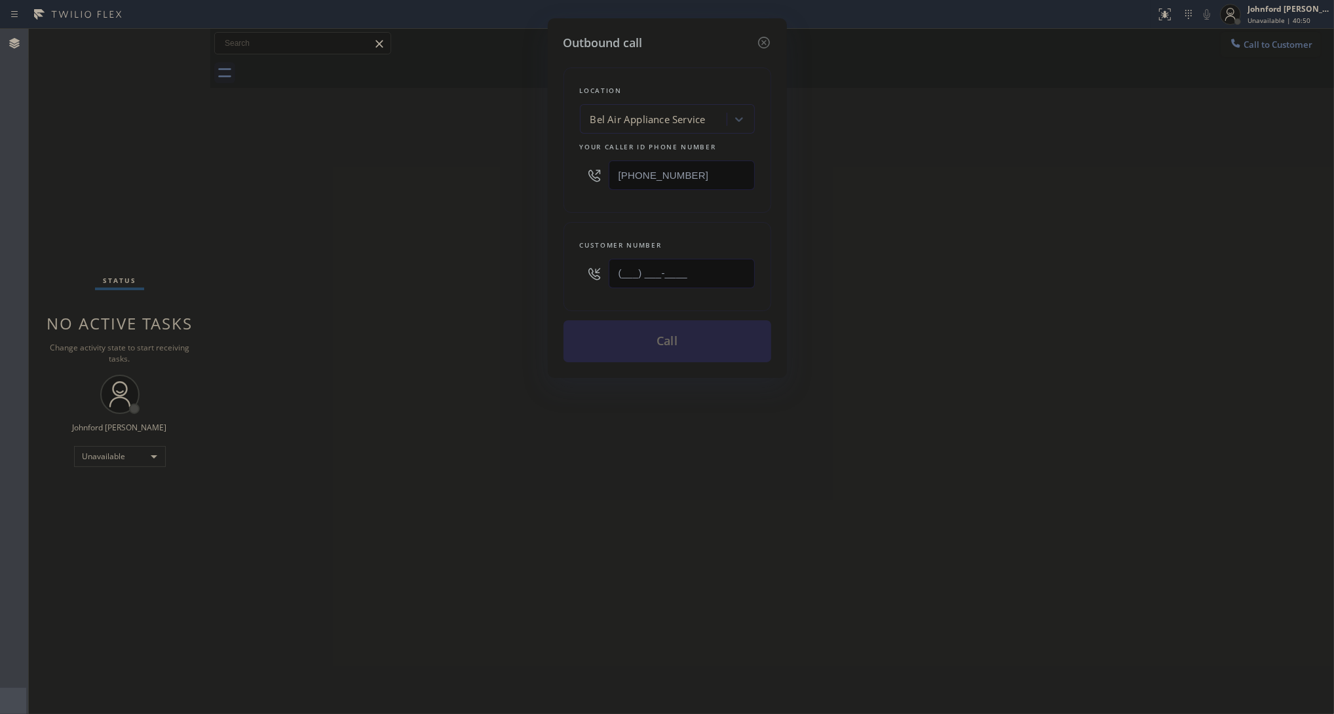
click at [707, 275] on input "(___) ___-____" at bounding box center [681, 273] width 146 height 29
paste input "909) 776-6363"
type input "(909) 776-6363"
click at [406, 260] on div "Outbound call Location Bel Air Appliance Service Your caller id phone number (3…" at bounding box center [667, 357] width 1334 height 714
click at [696, 172] on input "(310) 340-7550" at bounding box center [681, 174] width 146 height 29
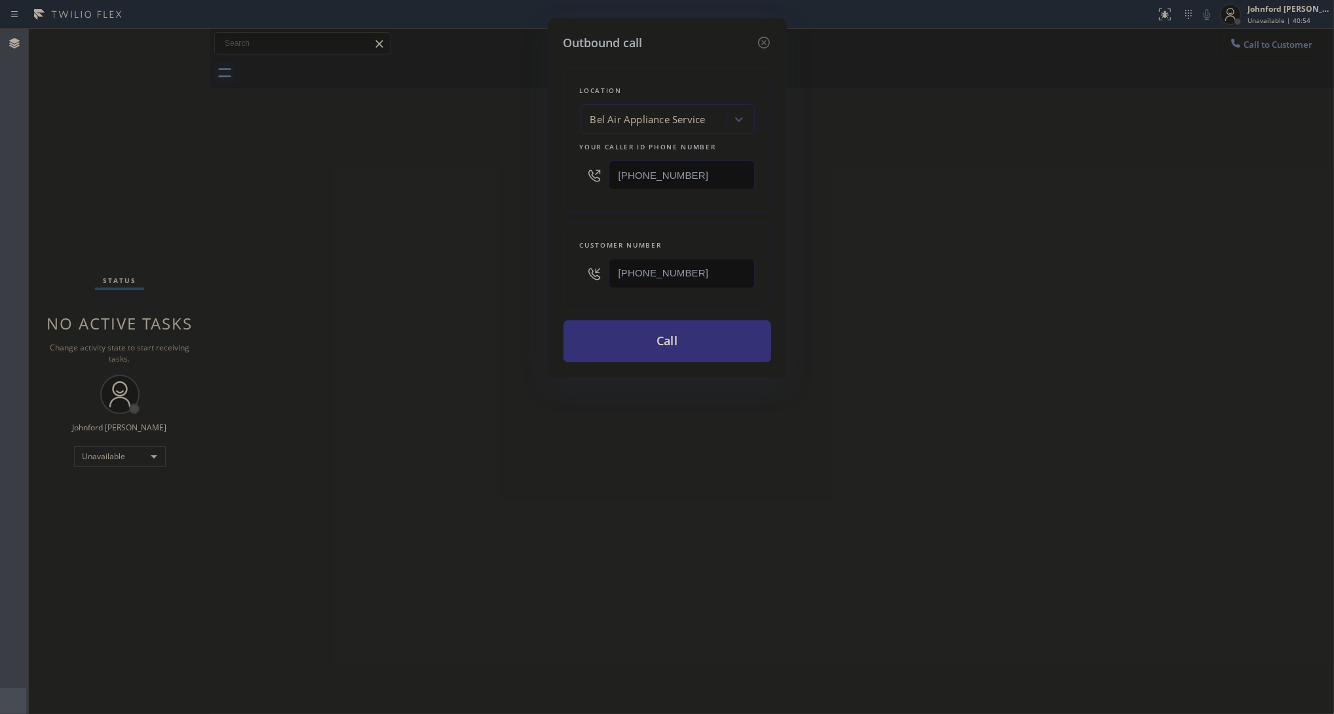
click at [696, 172] on input "(310) 340-7550" at bounding box center [681, 174] width 146 height 29
paste input "8006"
click at [696, 172] on input "(310) 340-8006" at bounding box center [681, 174] width 146 height 29
paste input "800) 686-5038"
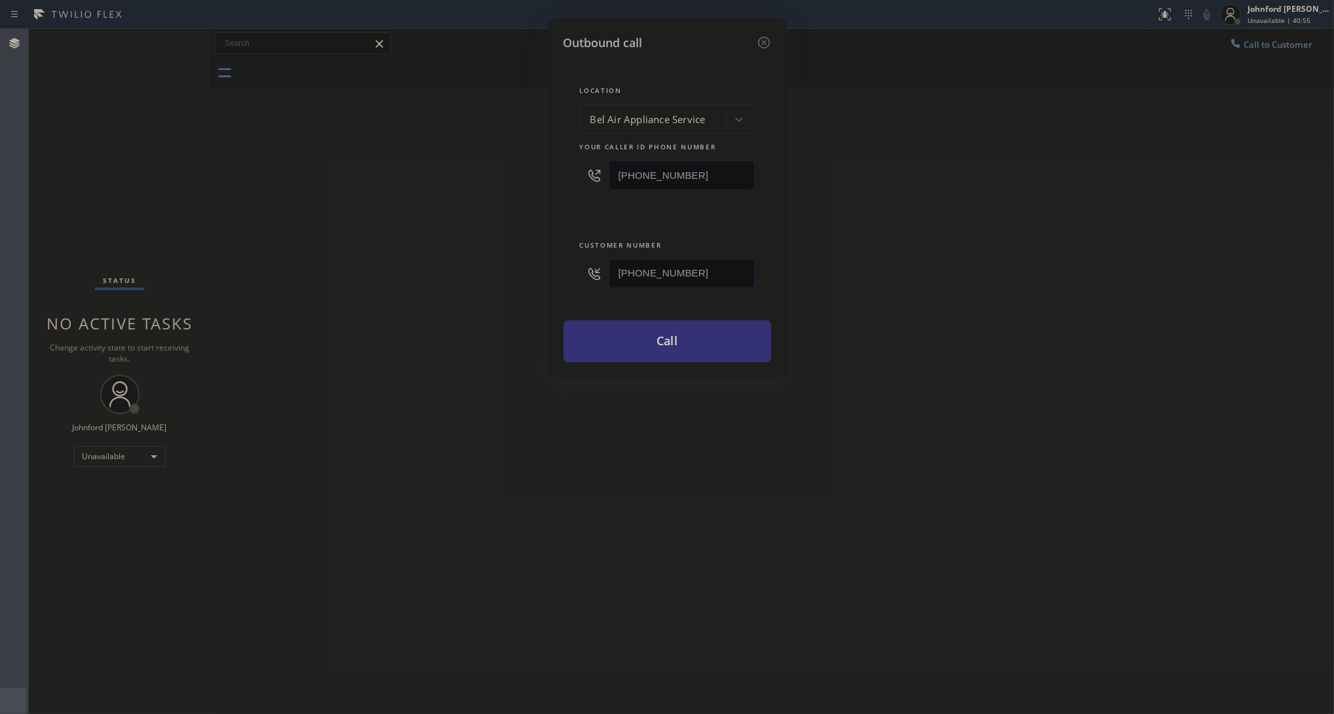
click at [696, 172] on input "[PHONE_NUMBER]" at bounding box center [681, 174] width 146 height 29
click at [470, 200] on div "Outbound call Location Bel Air Appliance Service Your caller id phone number (3…" at bounding box center [667, 357] width 1334 height 714
drag, startPoint x: 716, startPoint y: 164, endPoint x: 472, endPoint y: 178, distance: 244.0
click at [472, 178] on div "Outbound call Location Search location Your caller id phone number (310) 340-75…" at bounding box center [667, 357] width 1334 height 714
paste input "800) 686-5038"
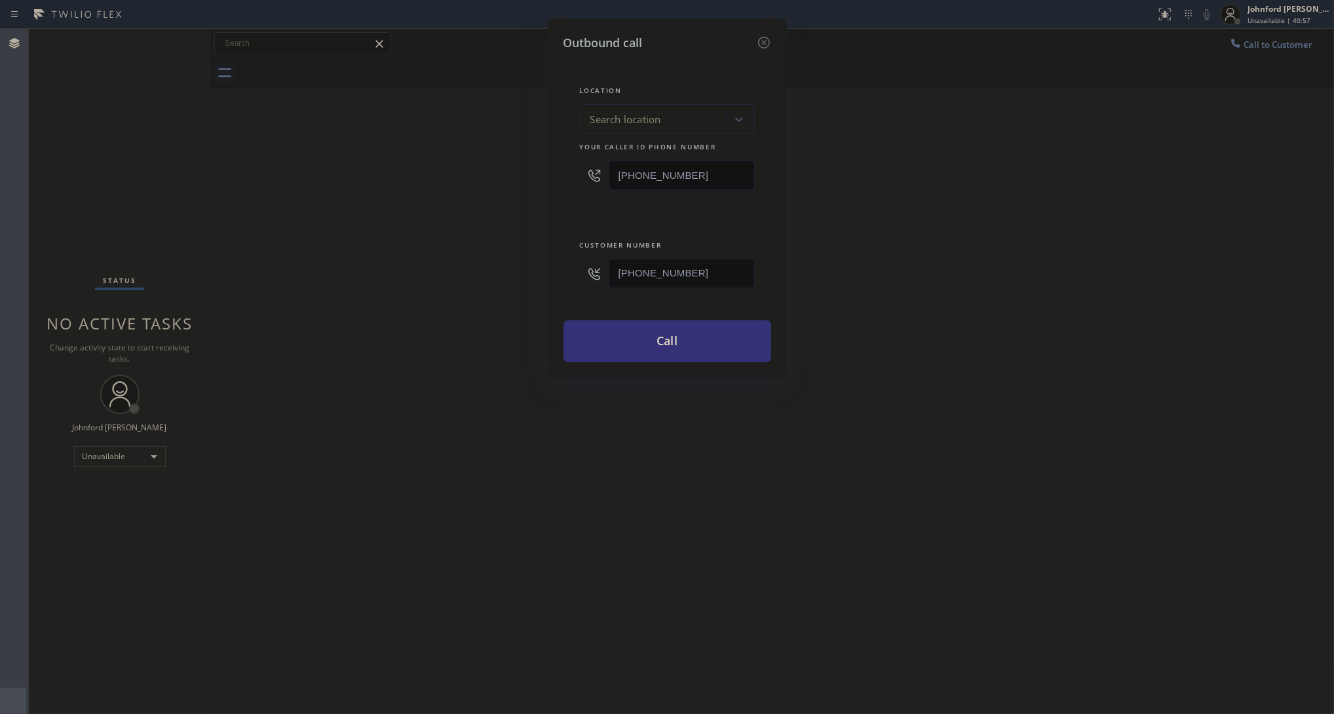
type input "[PHONE_NUMBER]"
click at [443, 187] on div "Outbound call Location Search location Your caller id phone number (800) 686-50…" at bounding box center [667, 357] width 1334 height 714
click at [709, 166] on input "[PHONE_NUMBER]" at bounding box center [681, 174] width 146 height 29
click at [458, 197] on div "Outbound call Location 5 Star Air Your caller id phone number (800) 686-5038 Cu…" at bounding box center [667, 357] width 1334 height 714
drag, startPoint x: 698, startPoint y: 263, endPoint x: 492, endPoint y: 262, distance: 206.3
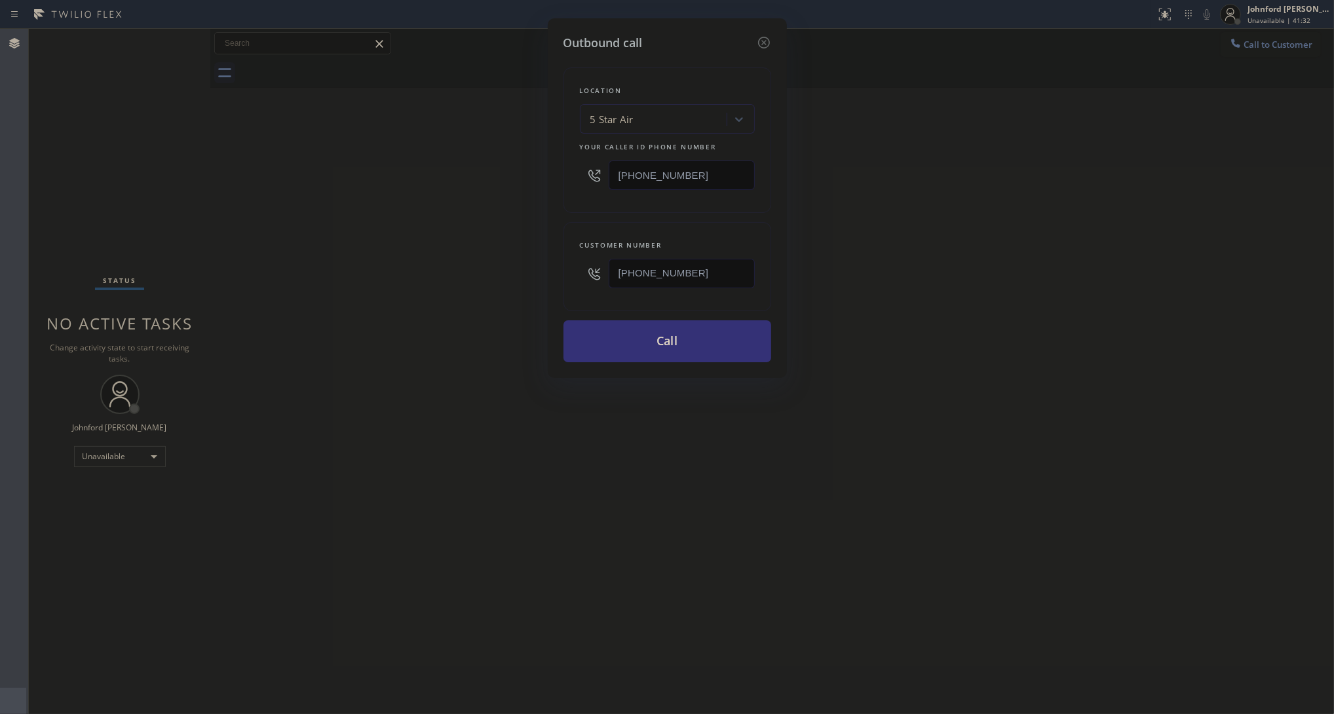
click at [492, 262] on div "Outbound call Location 5 Star Air Your caller id phone number (800) 686-5038 Cu…" at bounding box center [667, 357] width 1334 height 714
paste input "text"
type input "(909) 776-6363"
drag, startPoint x: 416, startPoint y: 267, endPoint x: 624, endPoint y: 334, distance: 218.9
click at [447, 277] on div "Outbound call Location 5 Star Air Your caller id phone number (800) 686-5038 Cu…" at bounding box center [667, 357] width 1334 height 714
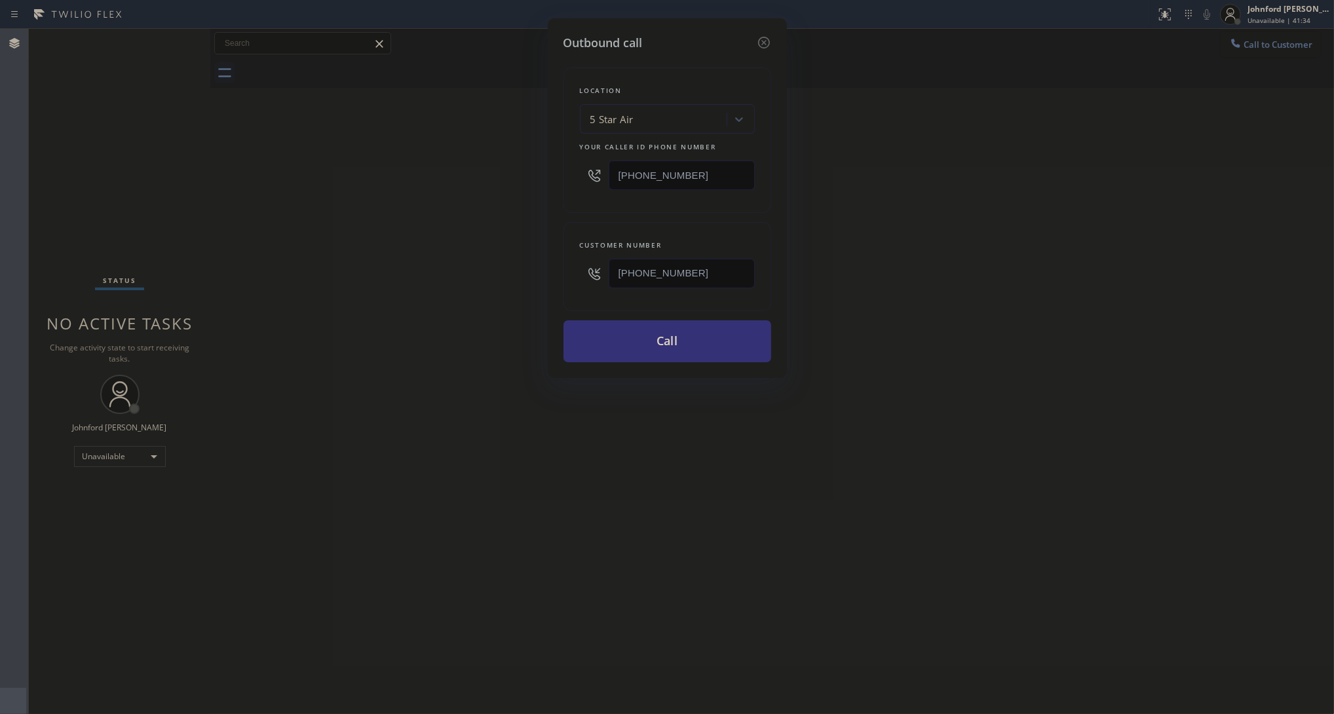
click at [654, 308] on div "Customer number (909) 776-6363" at bounding box center [667, 266] width 208 height 89
click at [654, 322] on button "Call" at bounding box center [667, 341] width 208 height 42
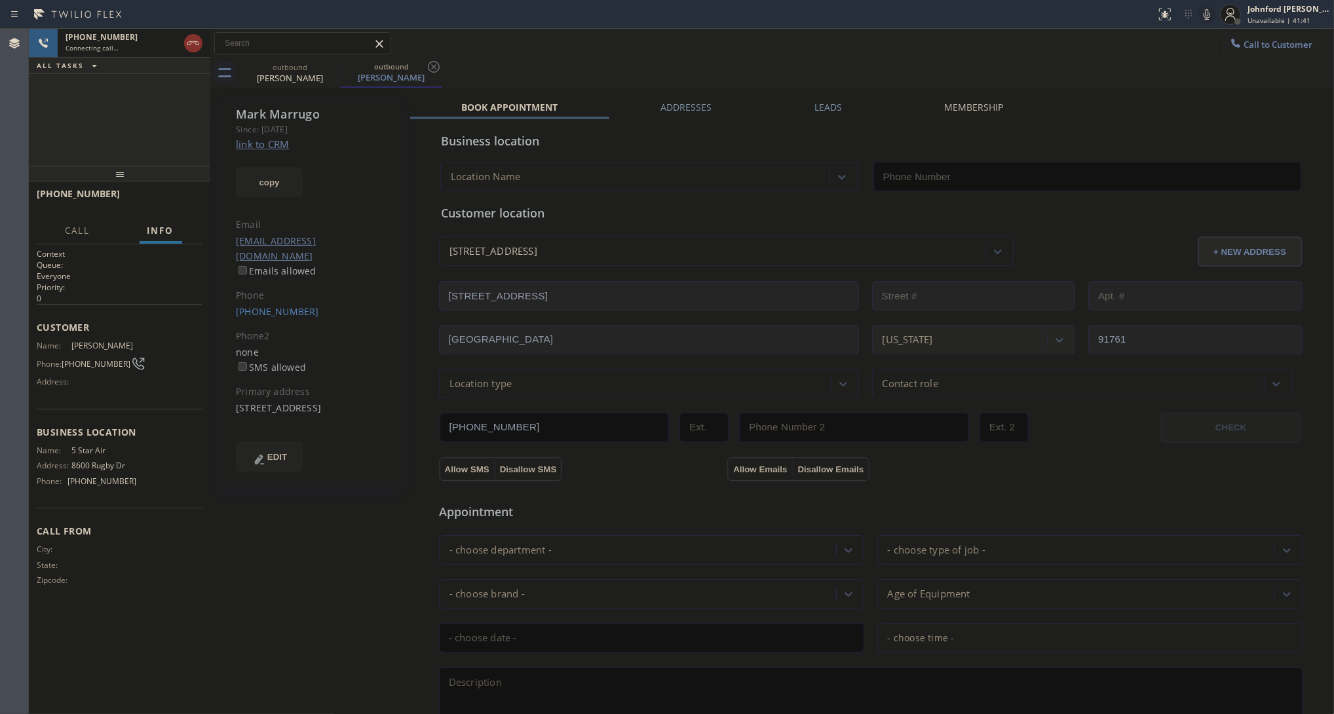
type input "[PHONE_NUMBER]"
click at [1127, 54] on div "Call to Customer Outbound call Location 5 Star Air Your caller id phone number …" at bounding box center [771, 43] width 1123 height 29
click at [1210, 11] on icon at bounding box center [1207, 15] width 16 height 16
drag, startPoint x: 1210, startPoint y: 10, endPoint x: 1172, endPoint y: 18, distance: 38.2
click at [1210, 10] on icon at bounding box center [1207, 15] width 16 height 16
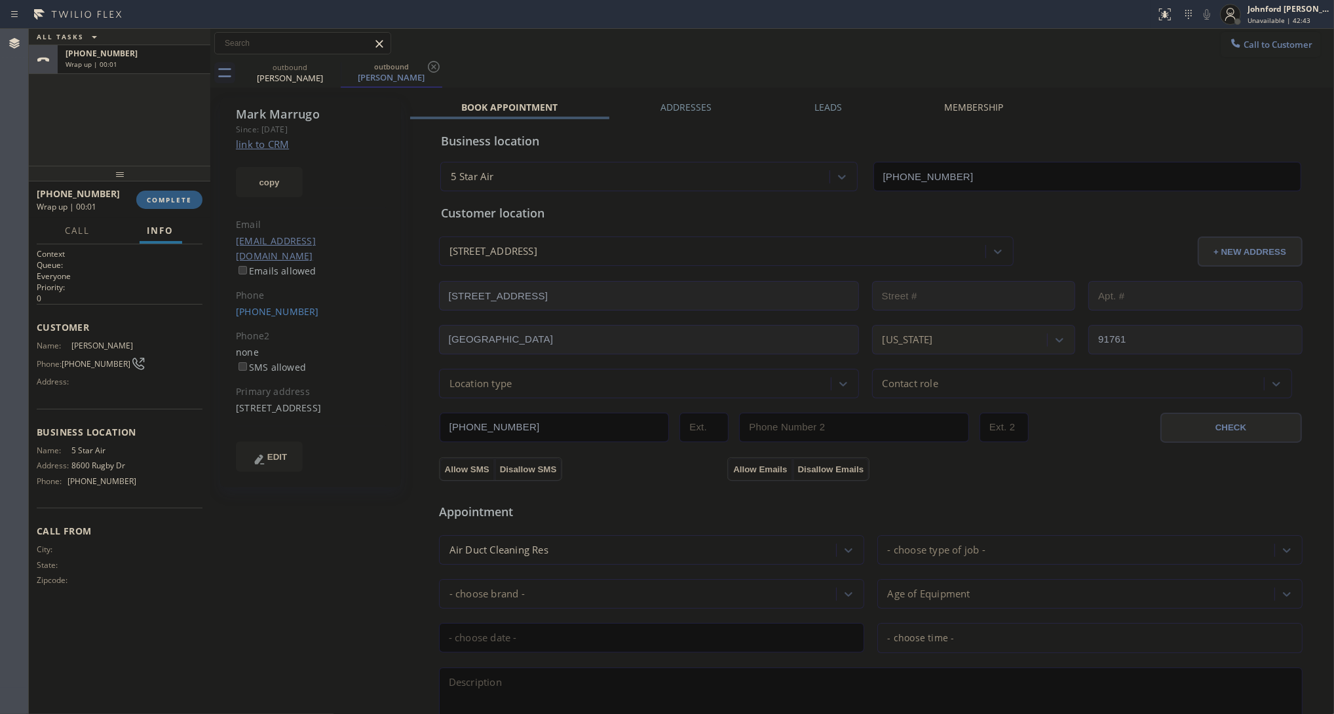
click at [92, 133] on div "ALL TASKS ALL TASKS ACTIVE TASKS TASKS IN WRAP UP +19097766363 Wrap up | 00:01" at bounding box center [119, 97] width 181 height 137
click at [174, 196] on span "COMPLETE" at bounding box center [169, 199] width 45 height 9
click at [823, 96] on div "Classify the call LOCATION NAME San Diego Heating Expert FROM PHONE (951) 373-3…" at bounding box center [681, 371] width 1305 height 685
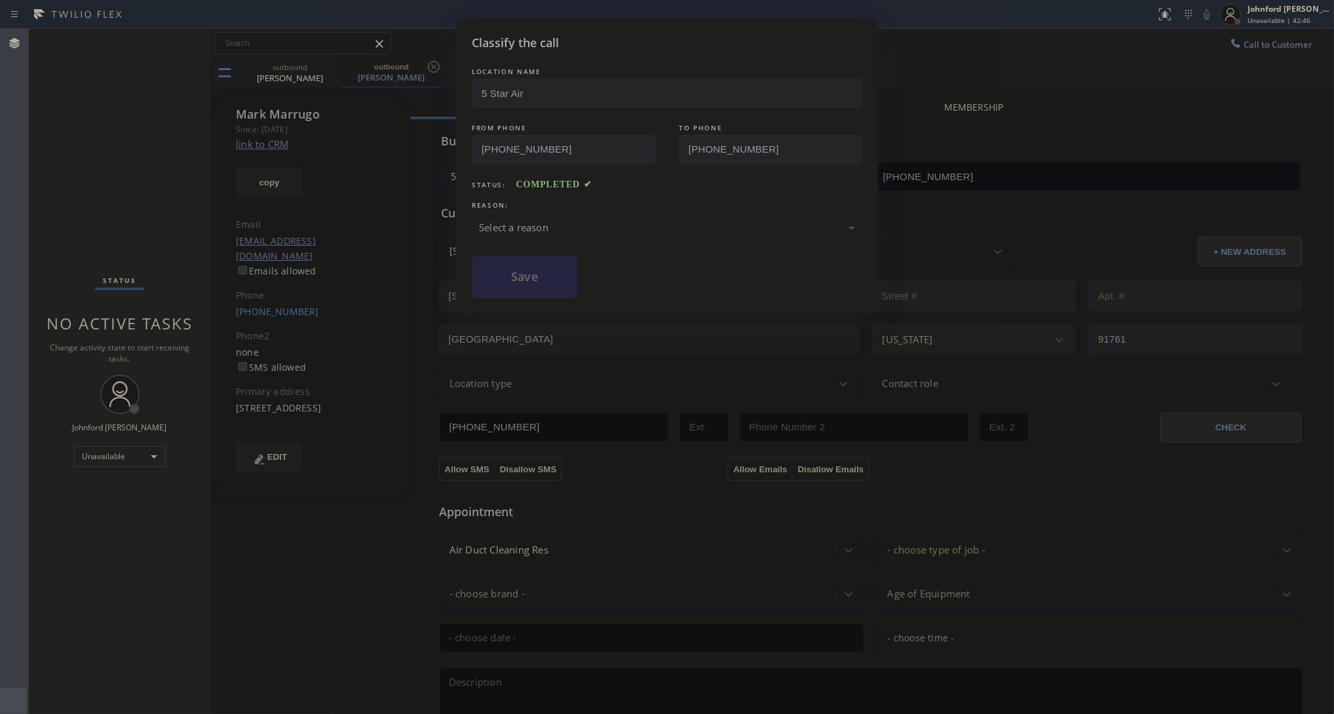
click at [837, 113] on div "LOCATION NAME 5 Star Air FROM PHONE (800) 686-5038 TO PHONE (909) 776-6363 Stat…" at bounding box center [667, 181] width 390 height 233
drag, startPoint x: 626, startPoint y: 211, endPoint x: 613, endPoint y: 221, distance: 16.4
click at [626, 212] on div "Select a reason" at bounding box center [667, 227] width 390 height 31
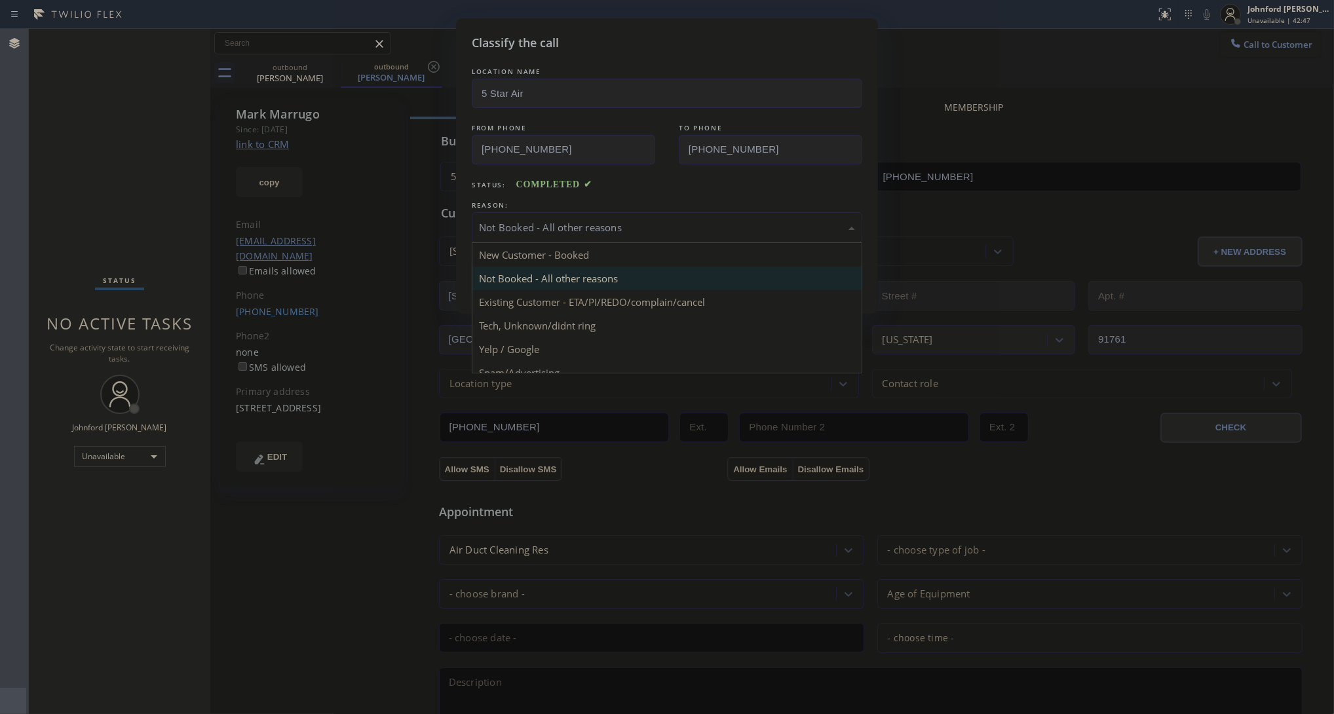
click at [561, 225] on div "Not Booked - All other reasons" at bounding box center [667, 227] width 376 height 15
drag, startPoint x: 548, startPoint y: 283, endPoint x: 541, endPoint y: 295, distance: 13.8
click at [546, 233] on div "Not Booked - All other reasons" at bounding box center [667, 227] width 390 height 31
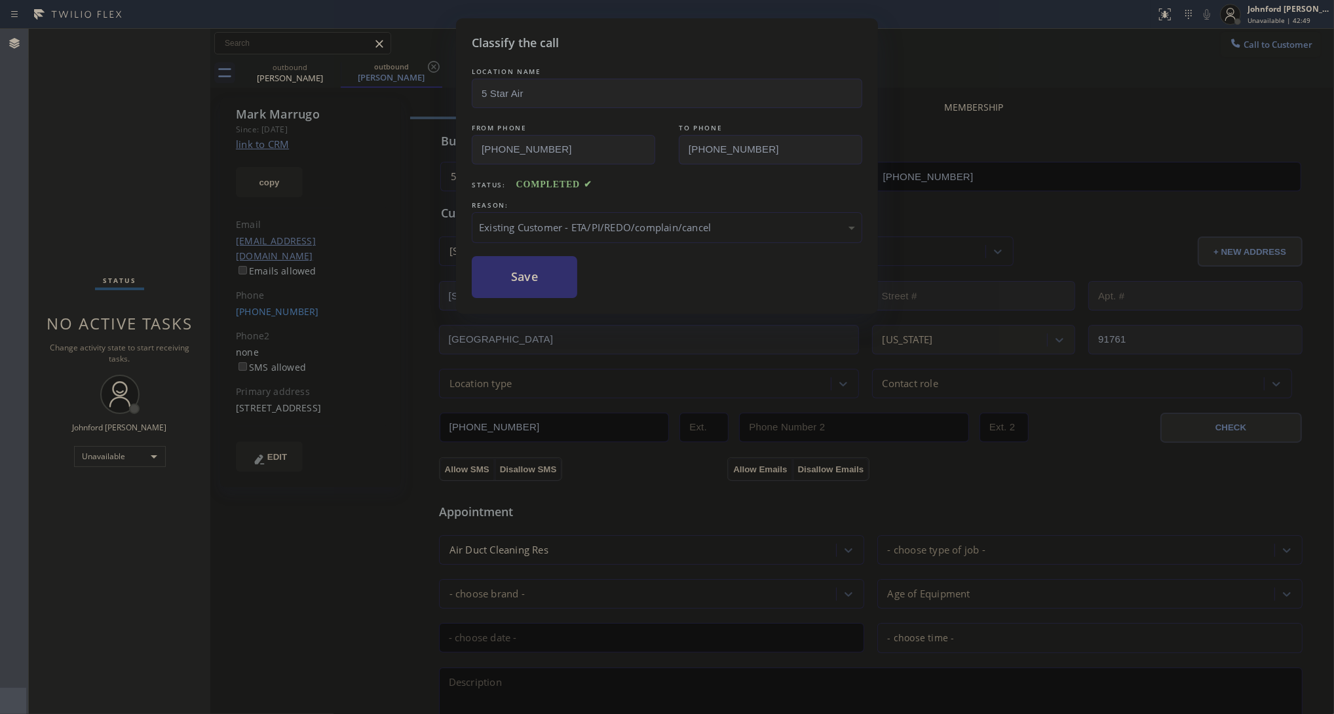
click at [513, 269] on button "Save" at bounding box center [524, 277] width 105 height 42
click at [945, 57] on div "Classify the call LOCATION NAME 5 Star Air FROM PHONE (800) 686-5038 TO PHONE (…" at bounding box center [667, 357] width 1334 height 714
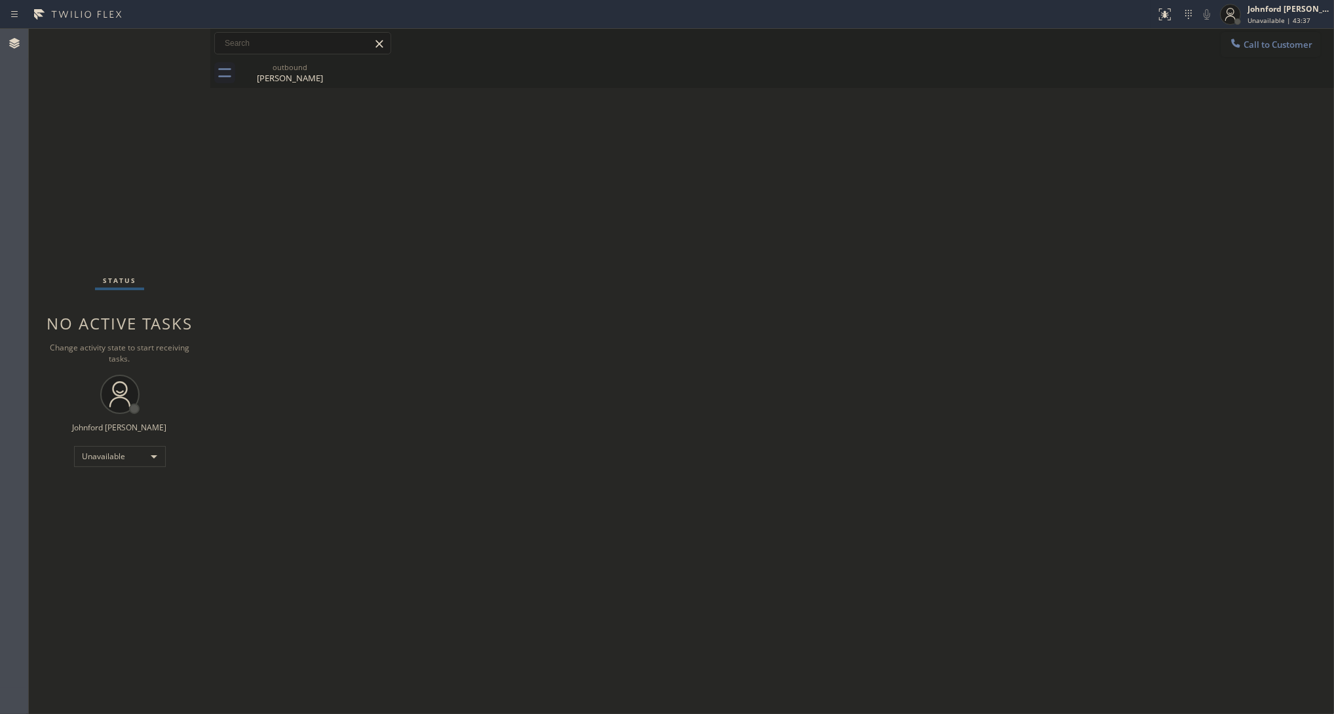
drag, startPoint x: 1252, startPoint y: 45, endPoint x: 1229, endPoint y: 58, distance: 26.4
click at [1252, 47] on span "Call to Customer" at bounding box center [1277, 45] width 69 height 12
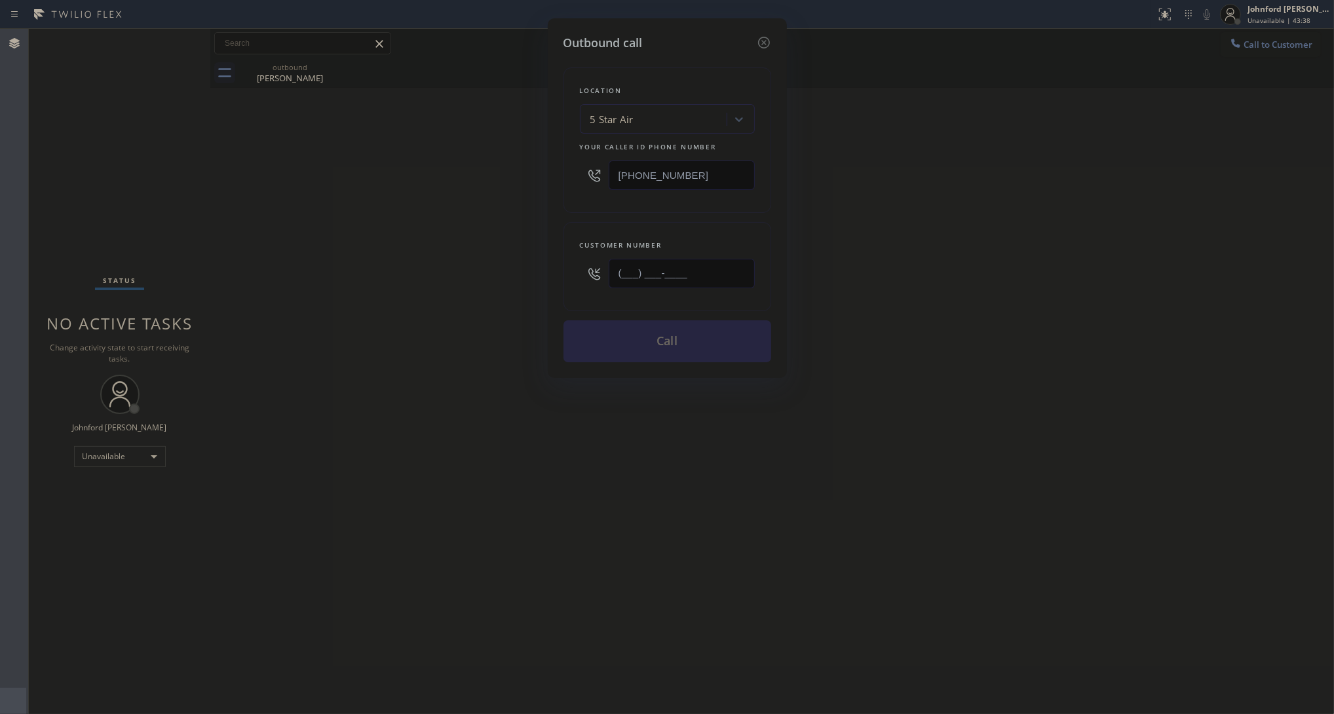
click at [716, 271] on input "(___) ___-____" at bounding box center [681, 273] width 146 height 29
paste input "206) 579-5321"
type input "(206) 579-5321"
click at [462, 272] on div "Outbound call Location 5 Star Air Your caller id phone number (800) 686-5038 Cu…" at bounding box center [667, 357] width 1334 height 714
click at [635, 334] on button "Call" at bounding box center [667, 341] width 208 height 42
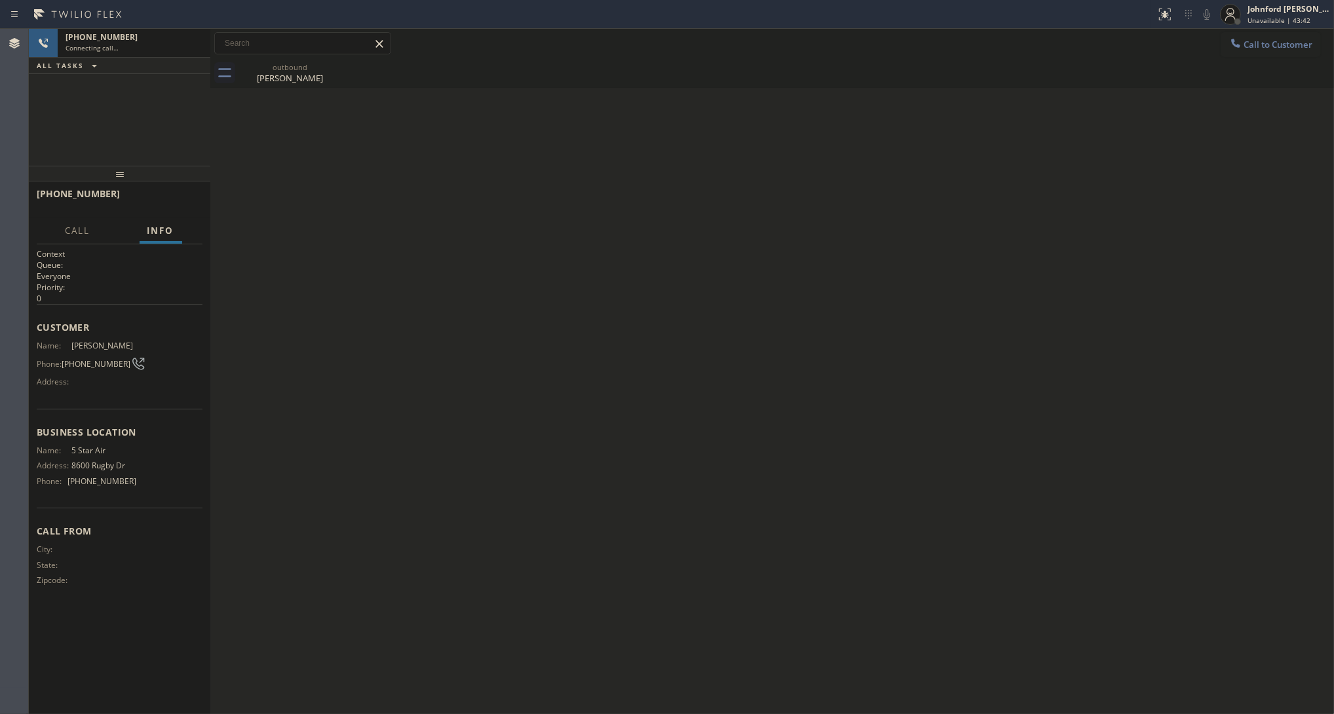
drag, startPoint x: 331, startPoint y: 62, endPoint x: 958, endPoint y: 2, distance: 630.4
click at [0, 0] on icon at bounding box center [0, 0] width 0 height 0
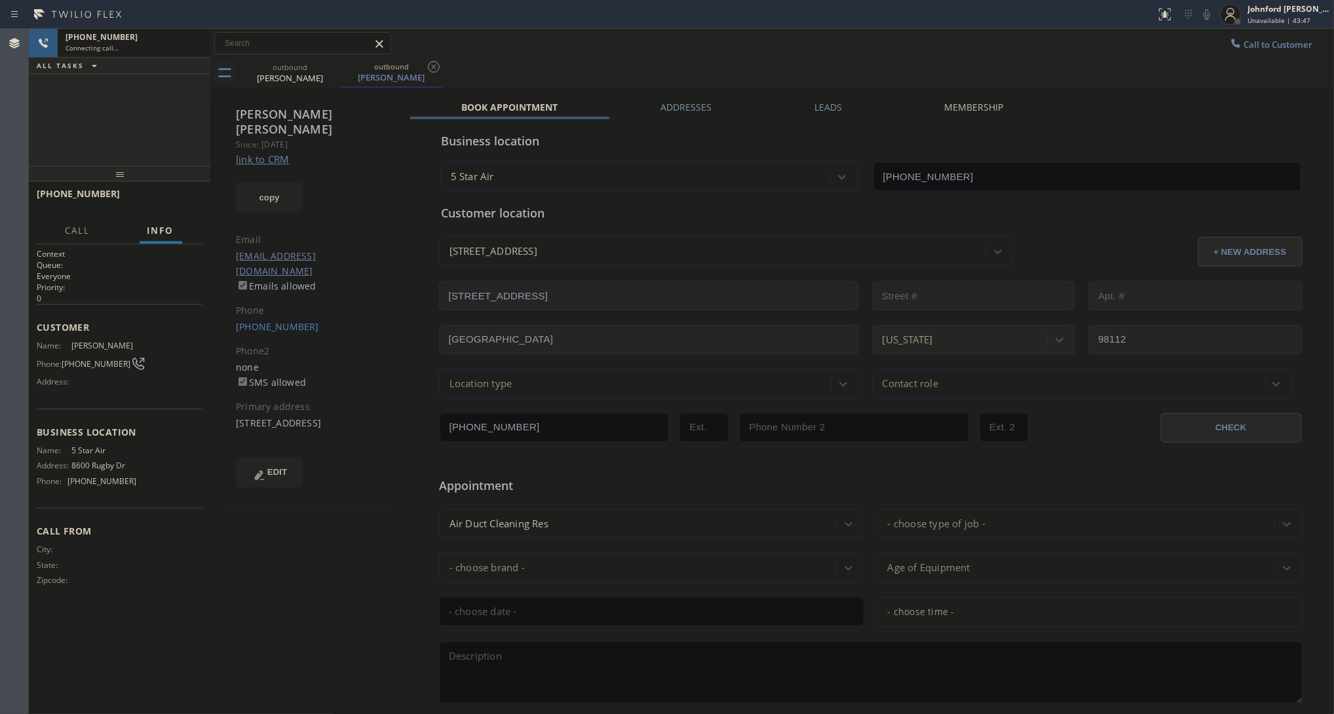
type input "[PHONE_NUMBER]"
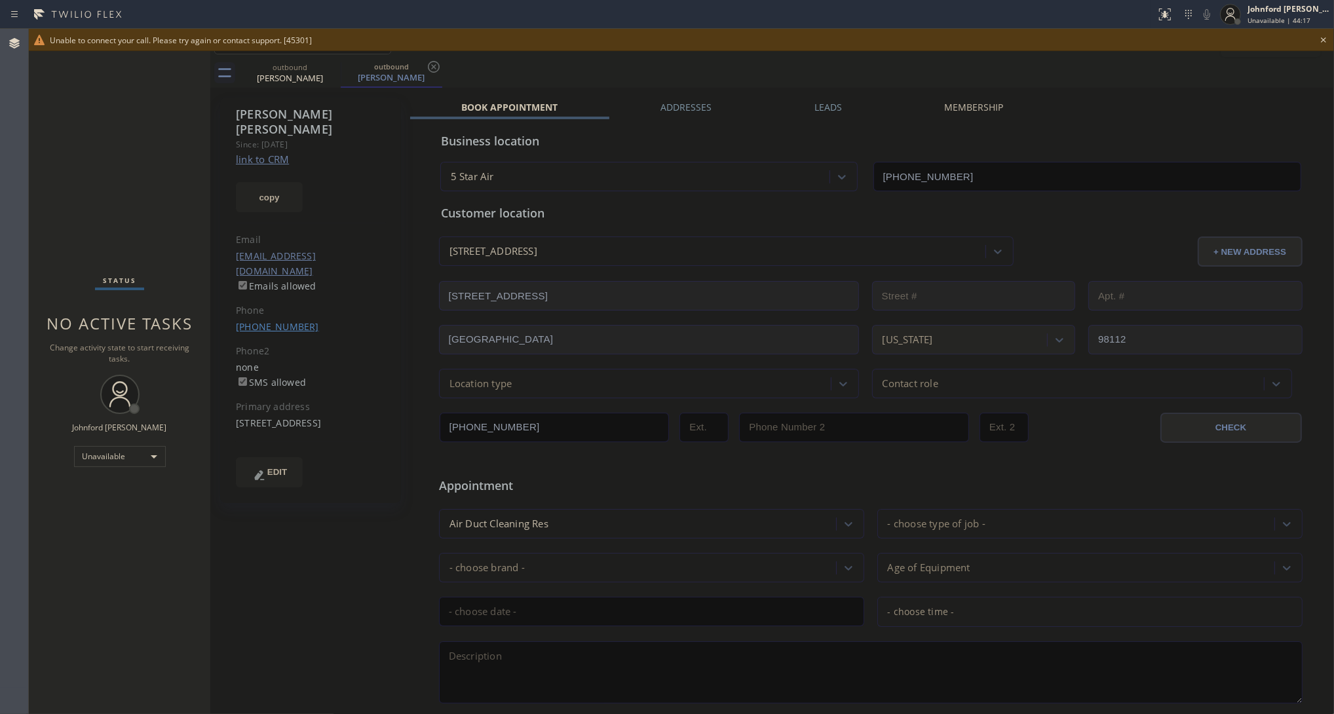
click at [272, 320] on link "(206) 579-5321" at bounding box center [277, 326] width 83 height 12
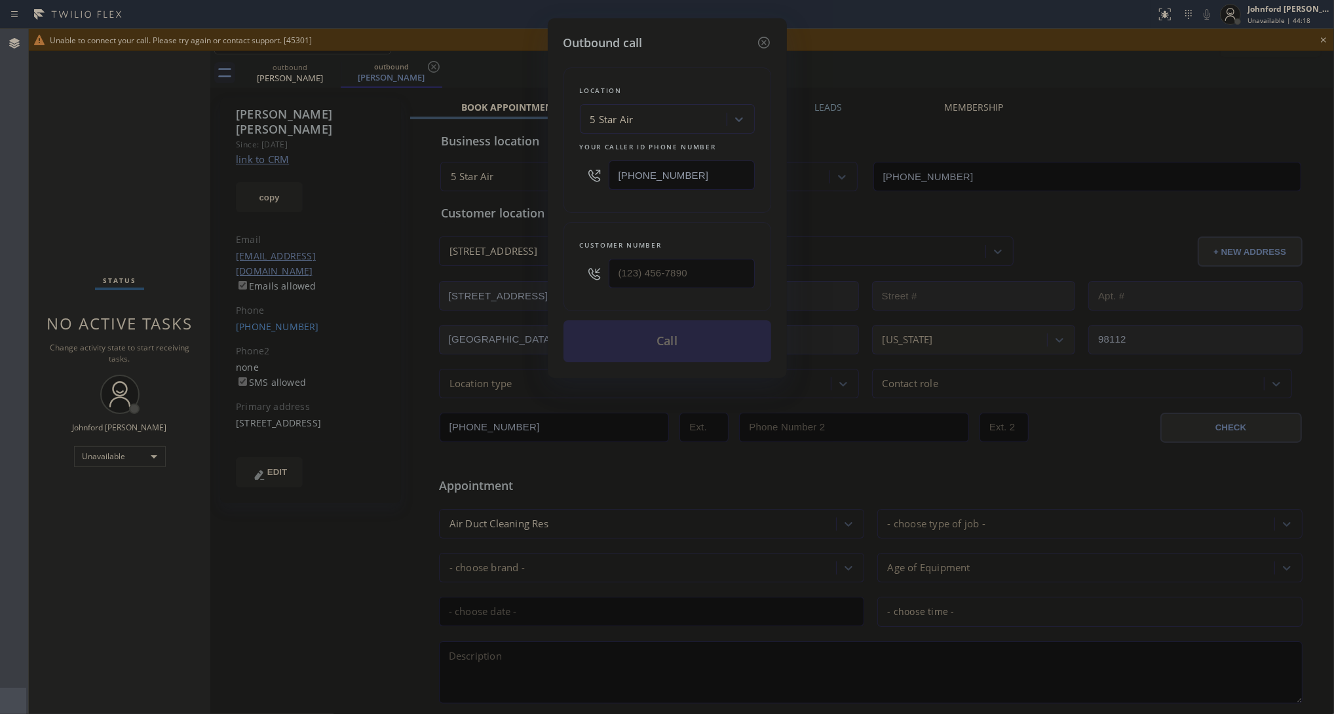
type input "(206) 579-5321"
click at [666, 160] on input "[PHONE_NUMBER]" at bounding box center [681, 174] width 146 height 29
paste input "206) 309-4022"
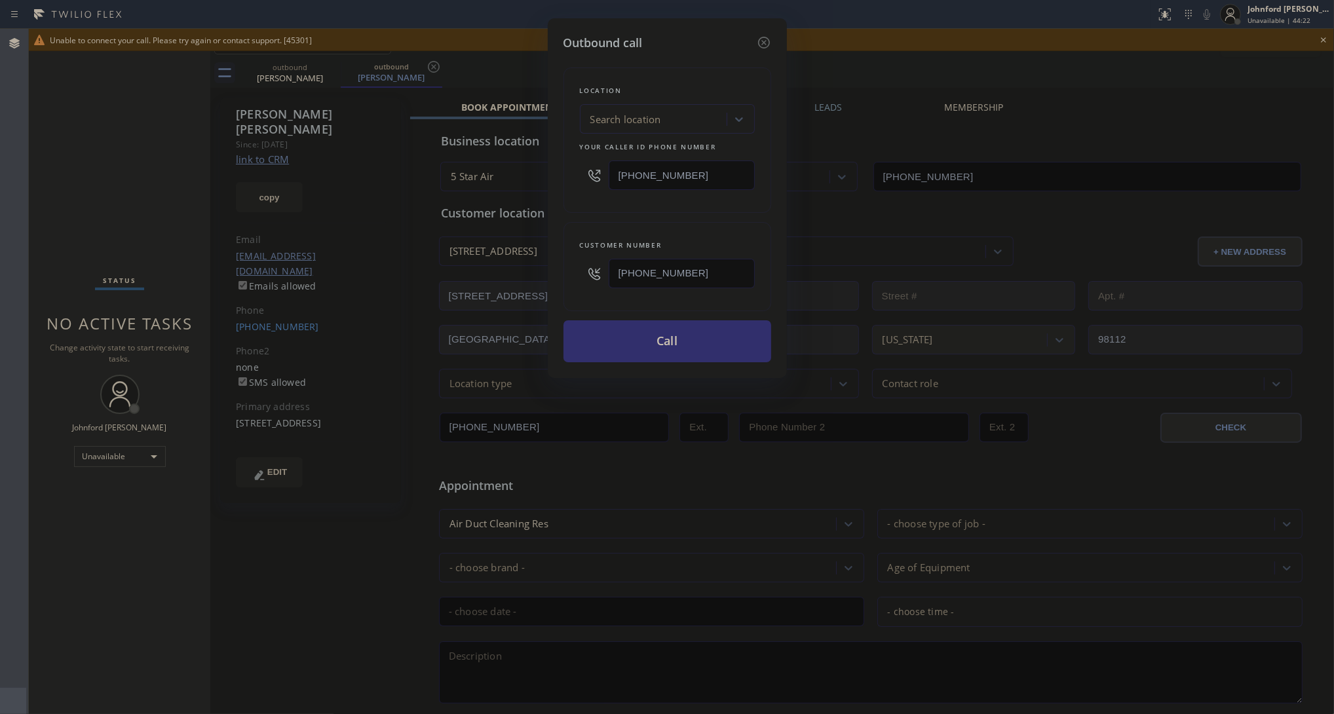
type input "(206) 309-4022"
click at [664, 333] on button "Call" at bounding box center [667, 341] width 208 height 42
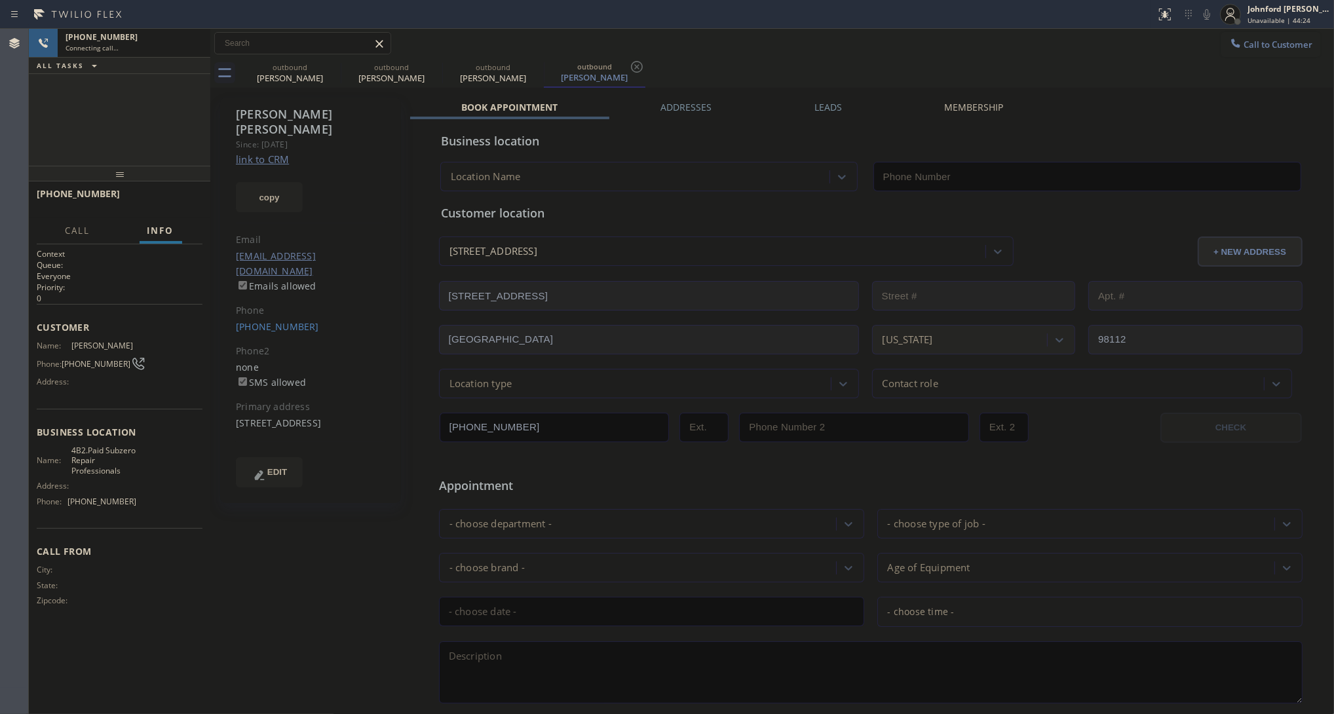
type input "(206) 309-4022"
click at [325, 71] on icon at bounding box center [332, 67] width 16 height 16
type input "(206) 309-4022"
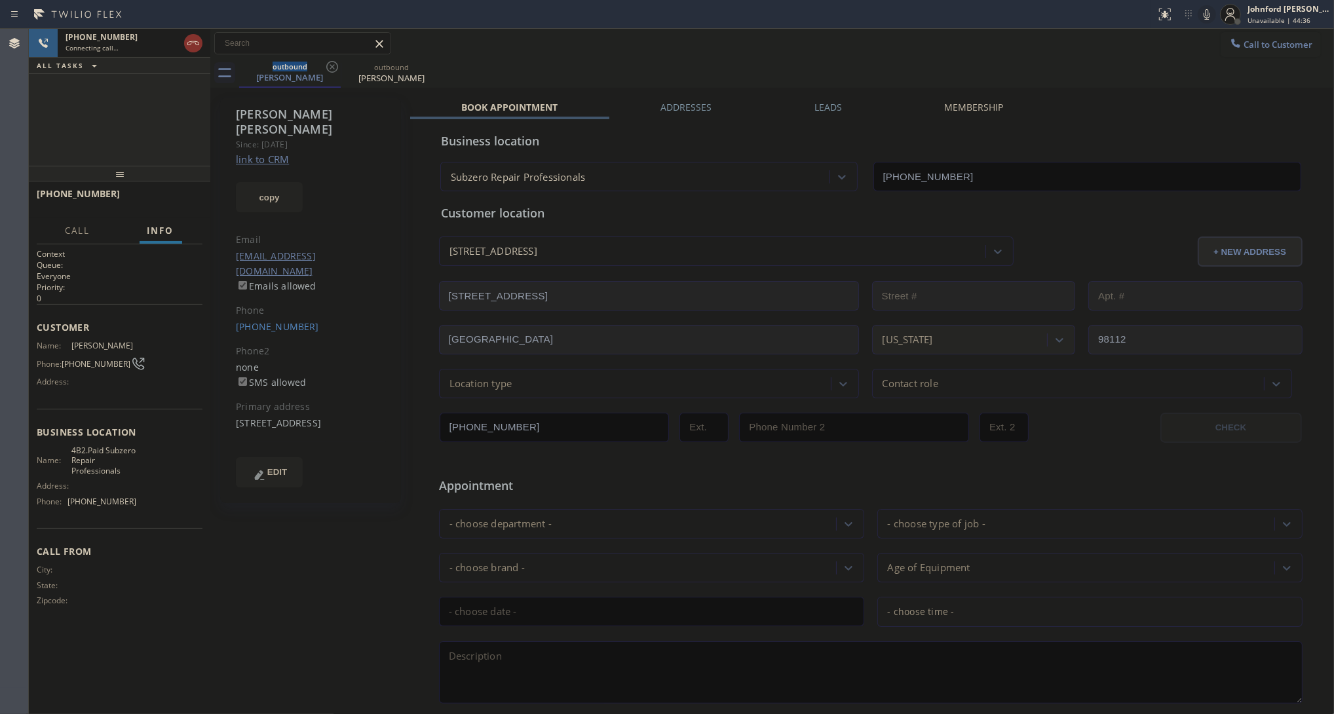
click at [57, 133] on div "+12065795321 Connecting call… ALL TASKS ALL TASKS ACTIVE TASKS TASKS IN WRAP UP" at bounding box center [119, 97] width 181 height 137
click at [193, 47] on icon at bounding box center [193, 43] width 16 height 16
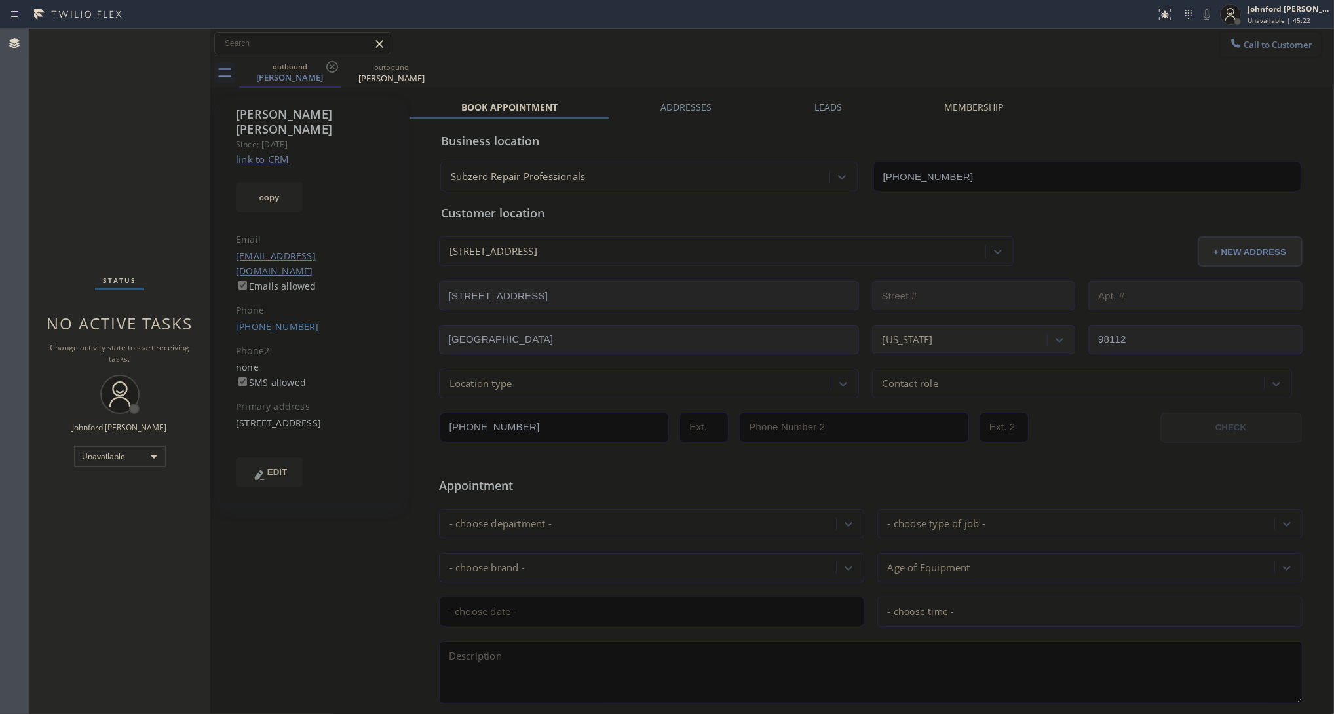
click at [1243, 45] on span "Call to Customer" at bounding box center [1277, 45] width 69 height 12
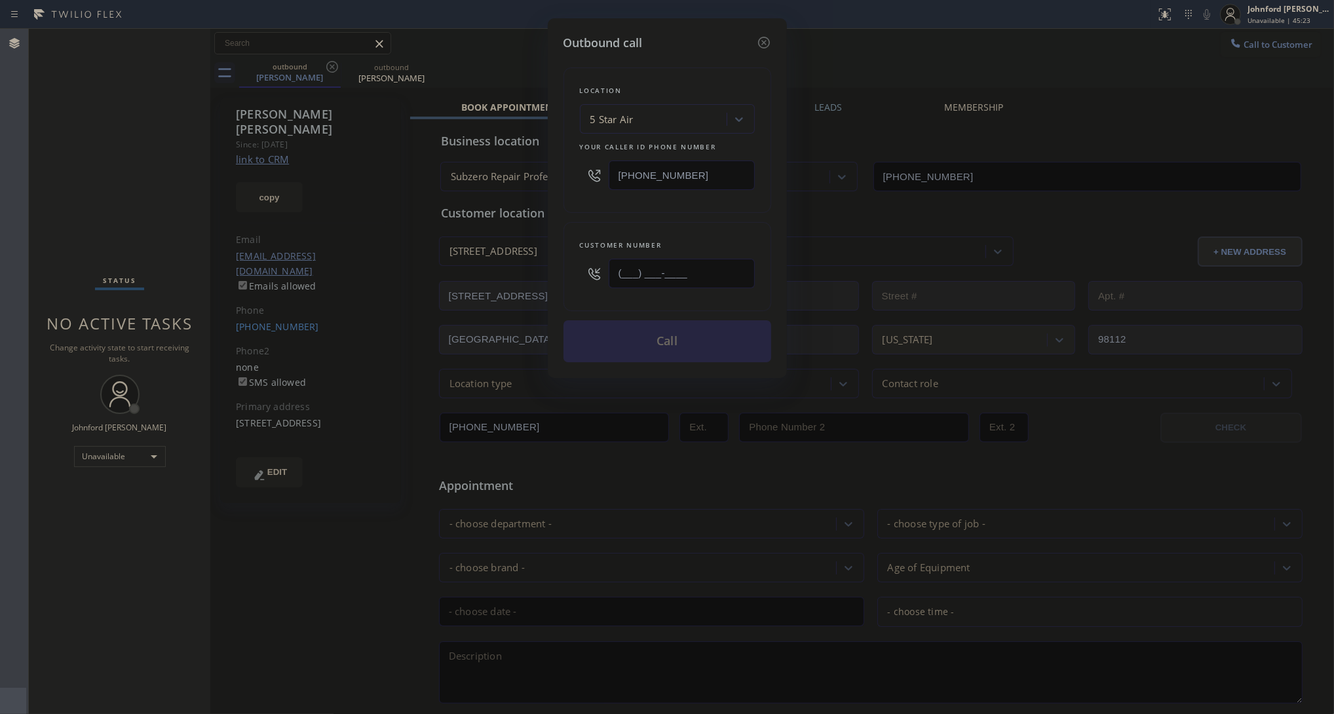
click at [737, 259] on input "(___) ___-____" at bounding box center [681, 273] width 146 height 29
paste input "951) 202-0119"
type input "(951) 202-0119"
click at [675, 213] on div "Location 5 Star Air Your caller id phone number (800) 686-5038 Customer number …" at bounding box center [667, 207] width 208 height 310
click at [670, 329] on button "Call" at bounding box center [667, 341] width 208 height 42
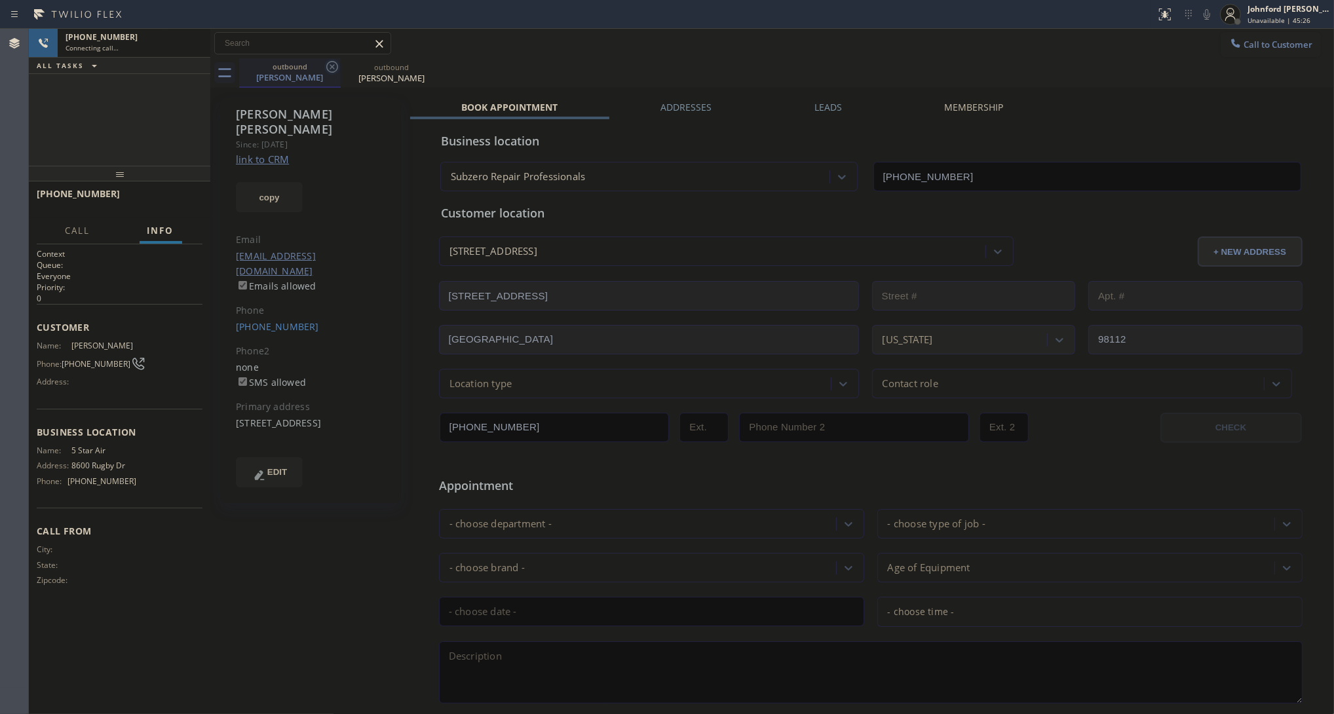
click at [331, 71] on icon at bounding box center [332, 67] width 16 height 16
click at [0, 0] on icon at bounding box center [0, 0] width 0 height 0
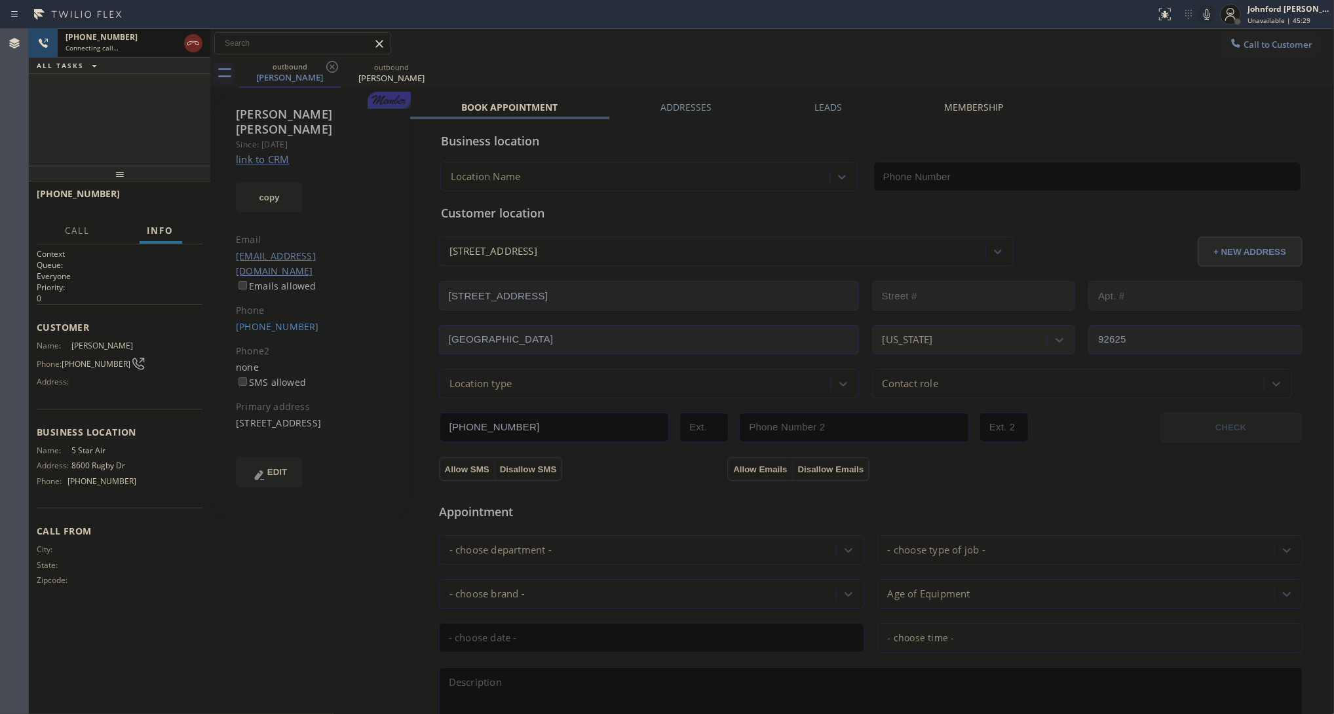
click at [200, 48] on icon at bounding box center [193, 43] width 16 height 16
type input "[PHONE_NUMBER]"
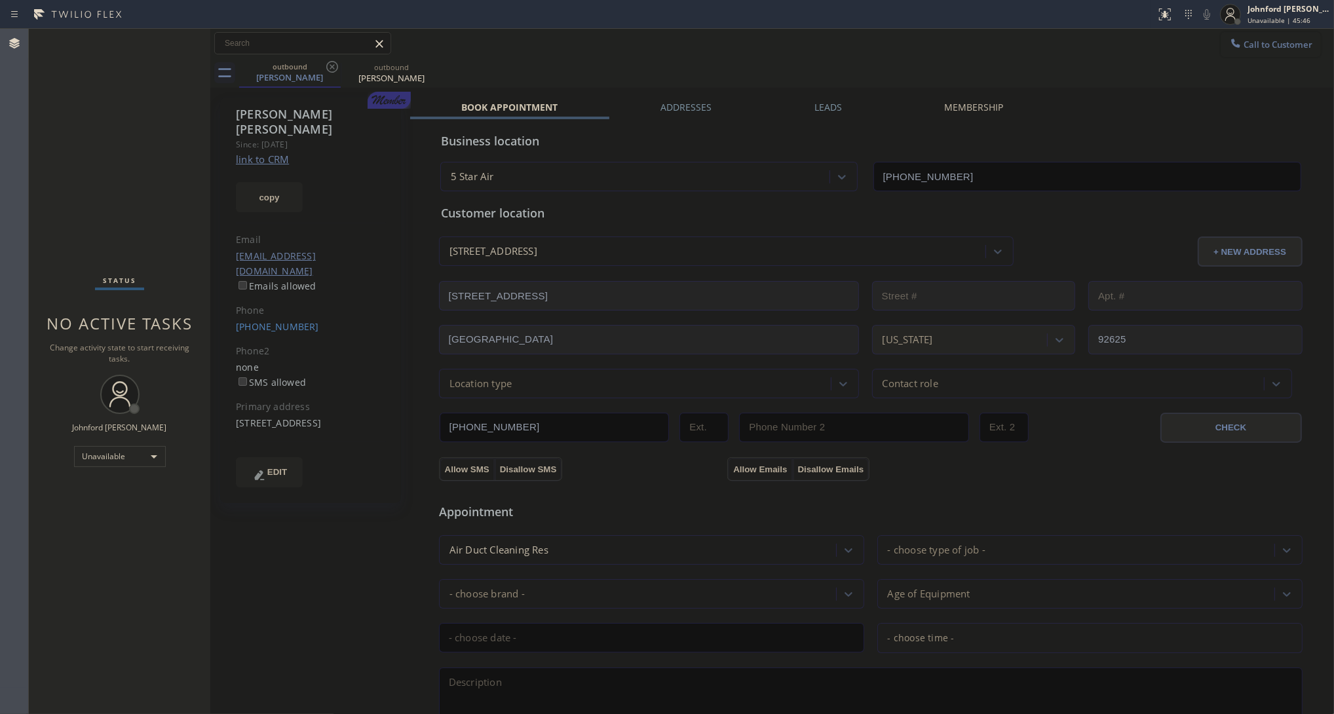
click at [1271, 47] on span "Call to Customer" at bounding box center [1277, 45] width 69 height 12
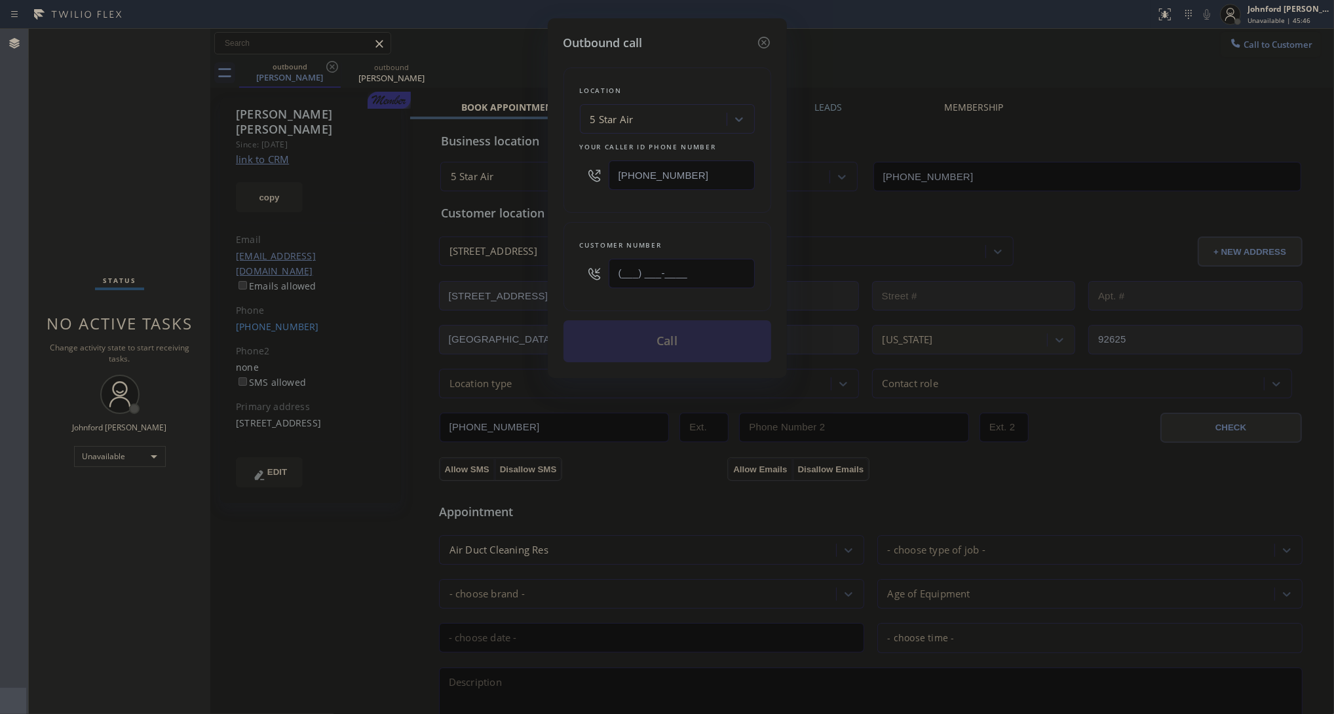
click at [715, 259] on input "(___) ___-____" at bounding box center [681, 273] width 146 height 29
paste input "605) 431-6562"
type input "(605) 431-6562"
click at [660, 216] on div "Location 5 Star Air Your caller id phone number (800) 686-5038 Customer number …" at bounding box center [667, 207] width 208 height 310
click at [644, 326] on button "Call" at bounding box center [667, 341] width 208 height 42
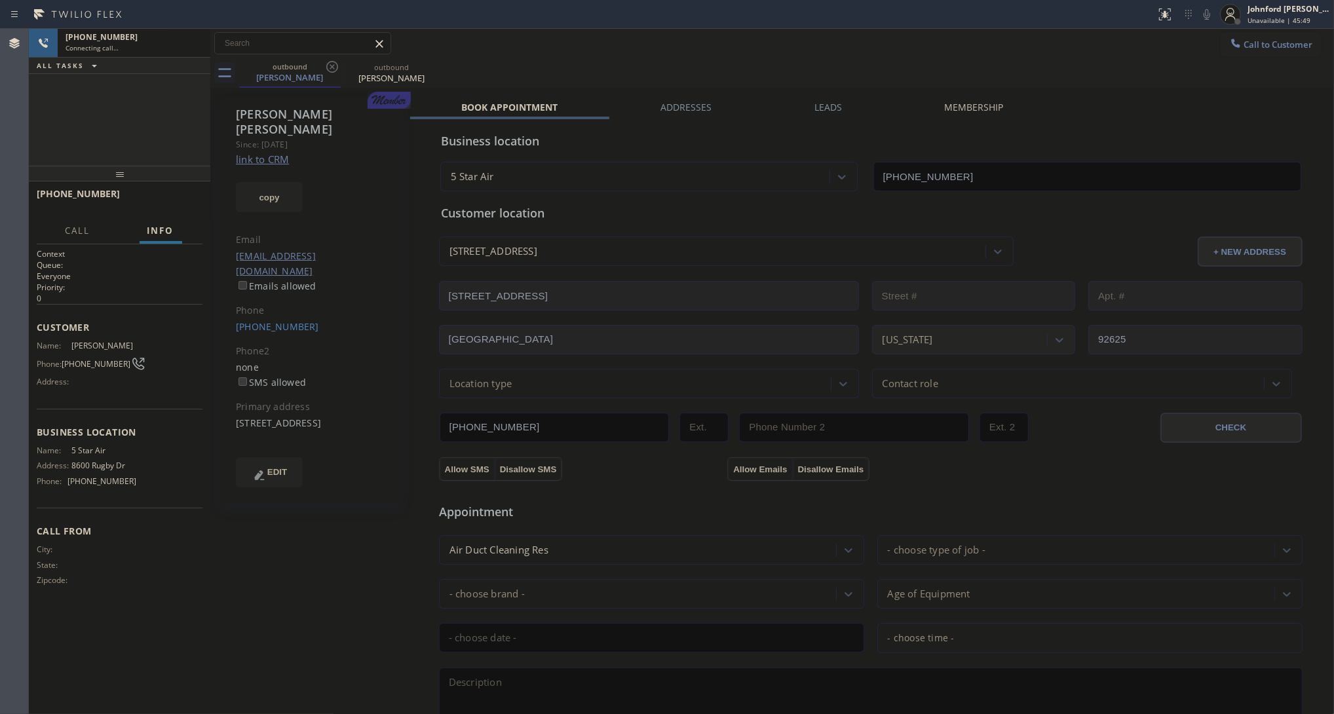
click at [331, 67] on icon at bounding box center [332, 67] width 12 height 12
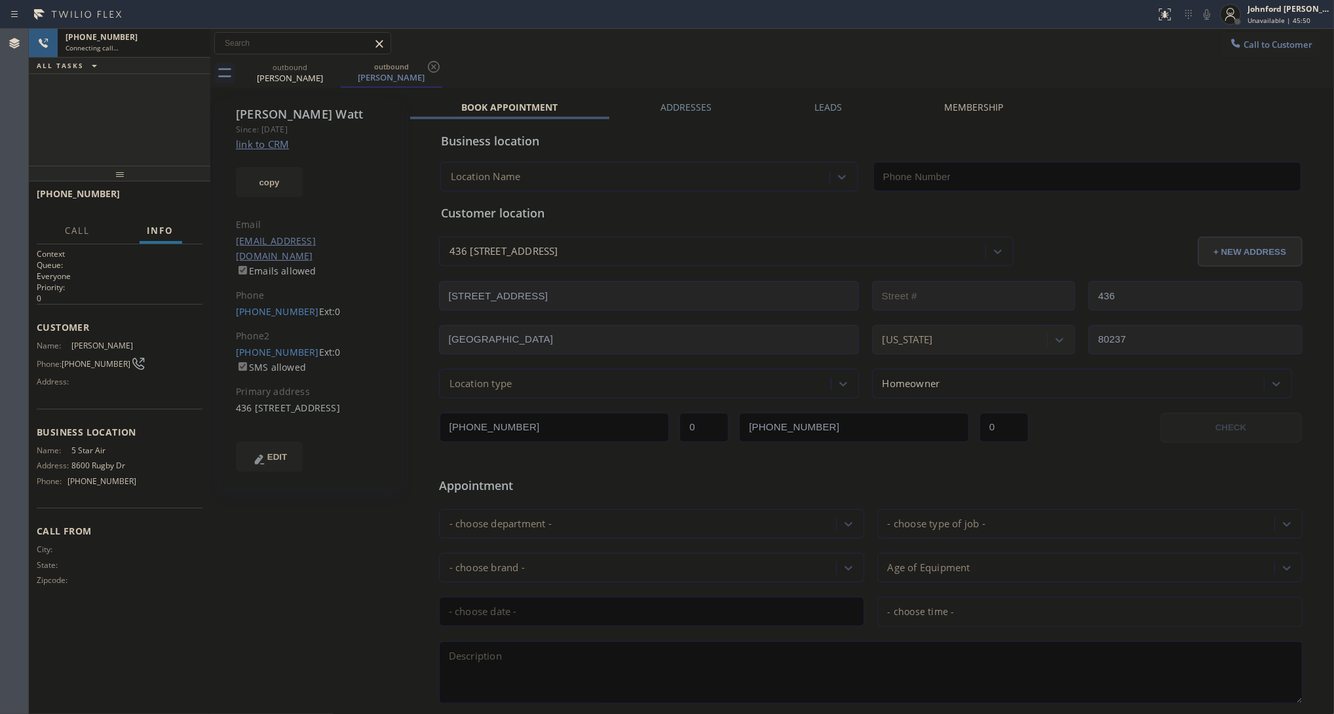
click at [0, 0] on icon at bounding box center [0, 0] width 0 height 0
click at [279, 142] on link "link to CRM" at bounding box center [262, 144] width 53 height 13
type input "[PHONE_NUMBER]"
click at [1213, 18] on icon at bounding box center [1207, 15] width 16 height 16
click at [1208, 14] on icon at bounding box center [1207, 15] width 16 height 16
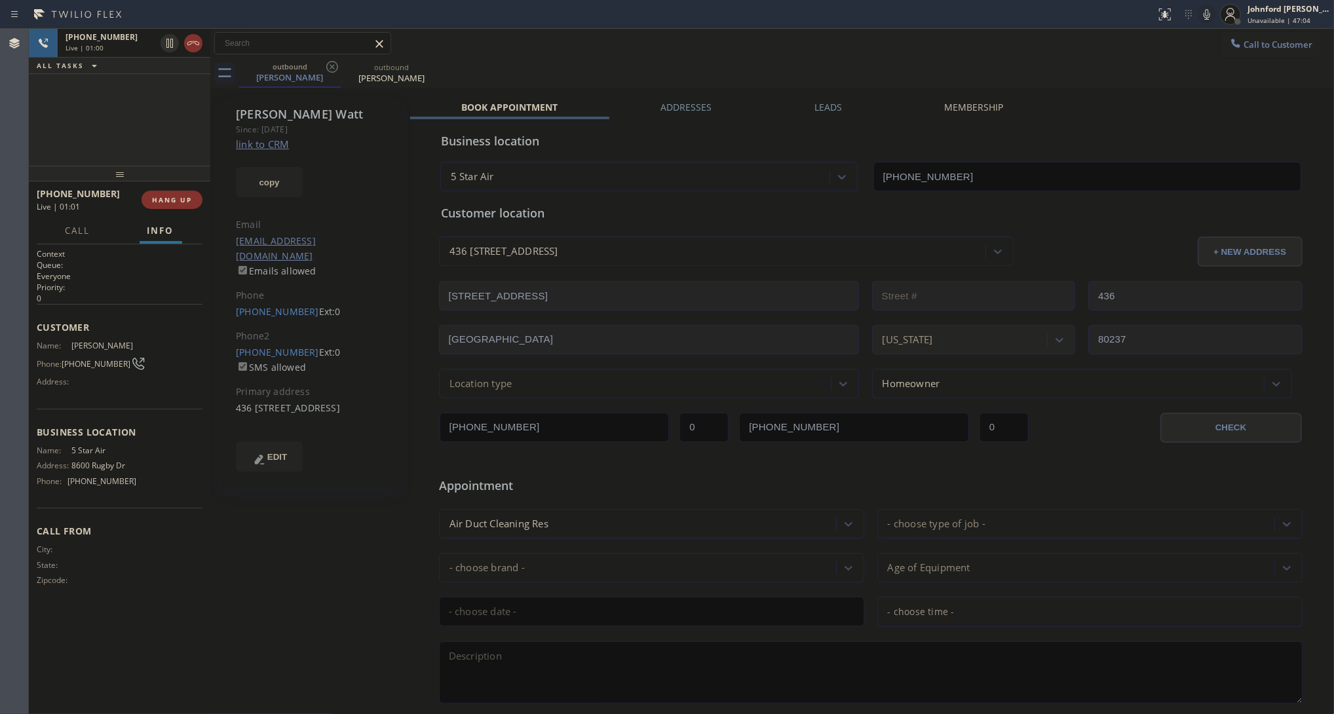
click at [1203, 10] on icon at bounding box center [1207, 15] width 16 height 16
click at [1202, 10] on icon at bounding box center [1207, 15] width 16 height 16
click at [277, 415] on div "436 8505 East Temple Drive Denver, 80237 CO" at bounding box center [311, 408] width 150 height 15
click at [290, 410] on div "436 8505 East Temple Drive Denver, 80237 CO" at bounding box center [311, 408] width 150 height 15
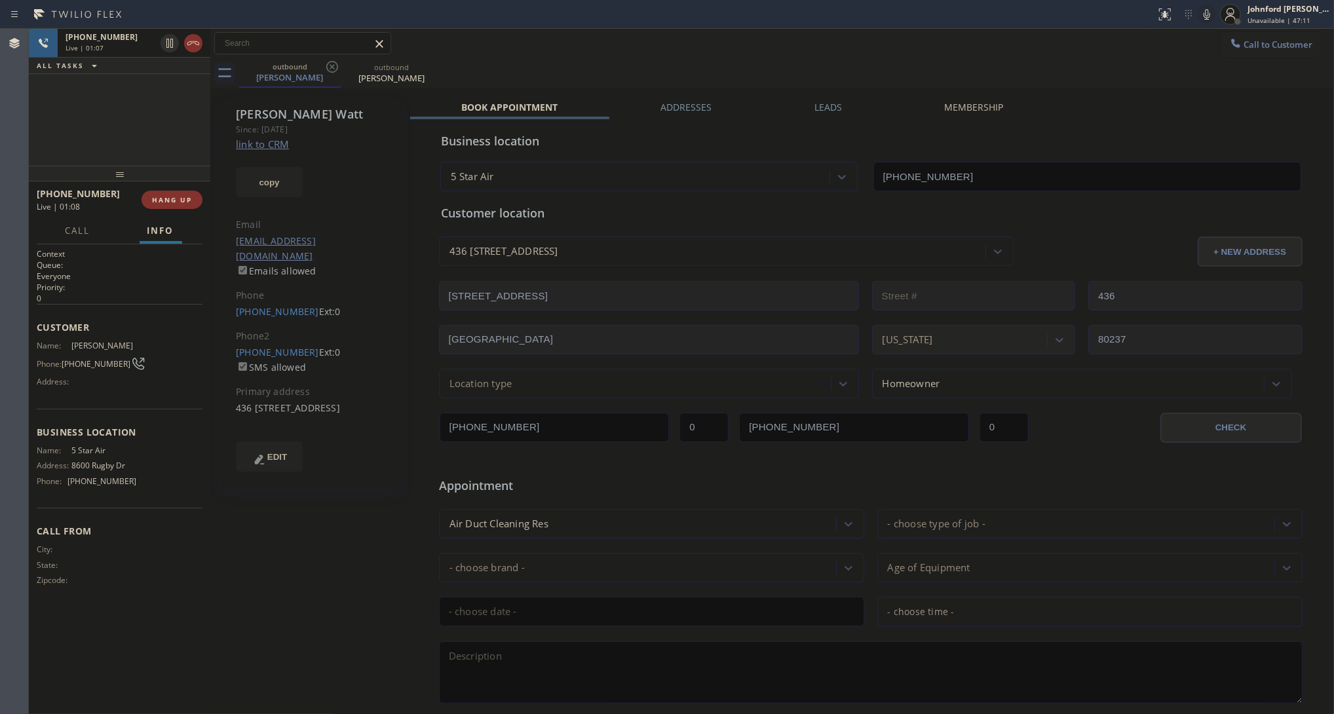
copy div "80237"
click at [953, 54] on div "Call to Customer Outbound call Location 5 Star Air Your caller id phone number …" at bounding box center [771, 43] width 1123 height 23
click at [116, 102] on div "+16054316562 Live | 01:41 ALL TASKS ALL TASKS ACTIVE TASKS TASKS IN WRAP UP" at bounding box center [119, 97] width 181 height 137
drag, startPoint x: 116, startPoint y: 178, endPoint x: 122, endPoint y: 113, distance: 65.1
click at [122, 113] on div "+16054316562 Live | 01:45 ALL TASKS ALL TASKS ACTIVE TASKS TASKS IN WRAP UP +16…" at bounding box center [119, 371] width 181 height 685
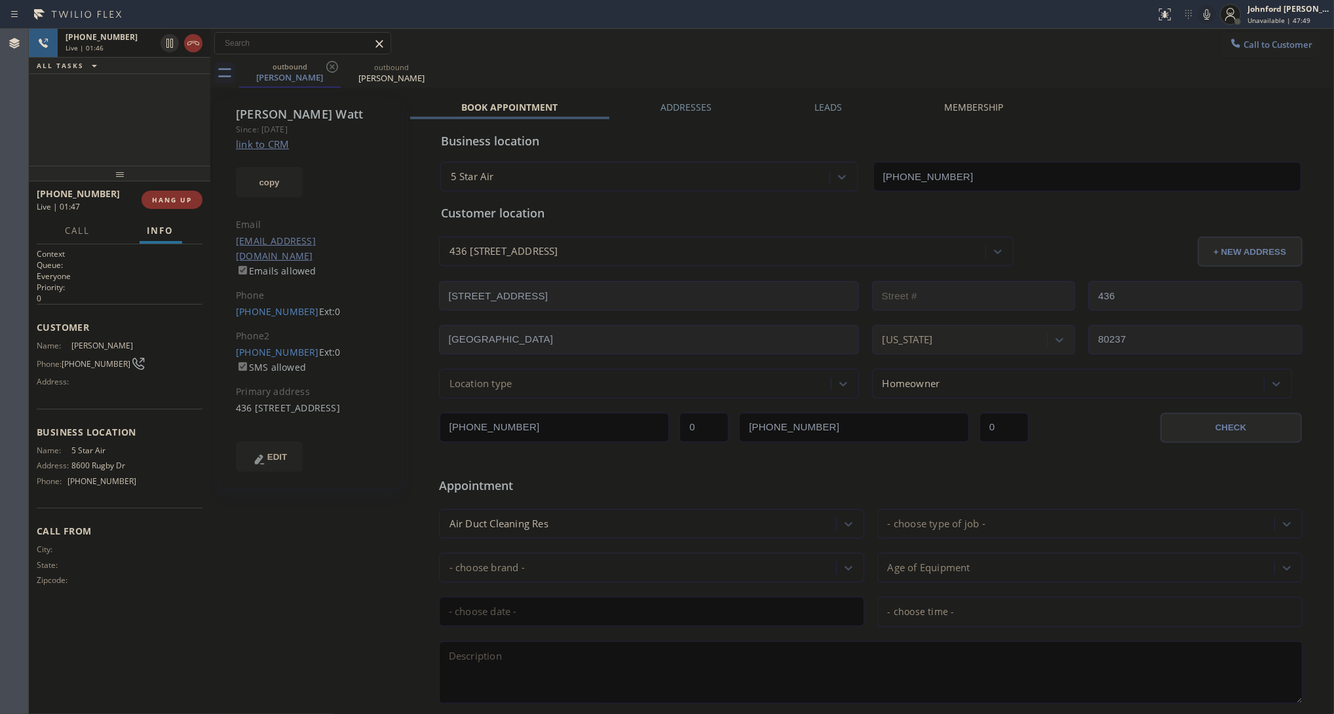
click at [210, 256] on div at bounding box center [210, 371] width 0 height 685
click at [172, 195] on span "HANG UP" at bounding box center [172, 199] width 40 height 9
click at [172, 195] on span "COMPLETE" at bounding box center [169, 199] width 45 height 9
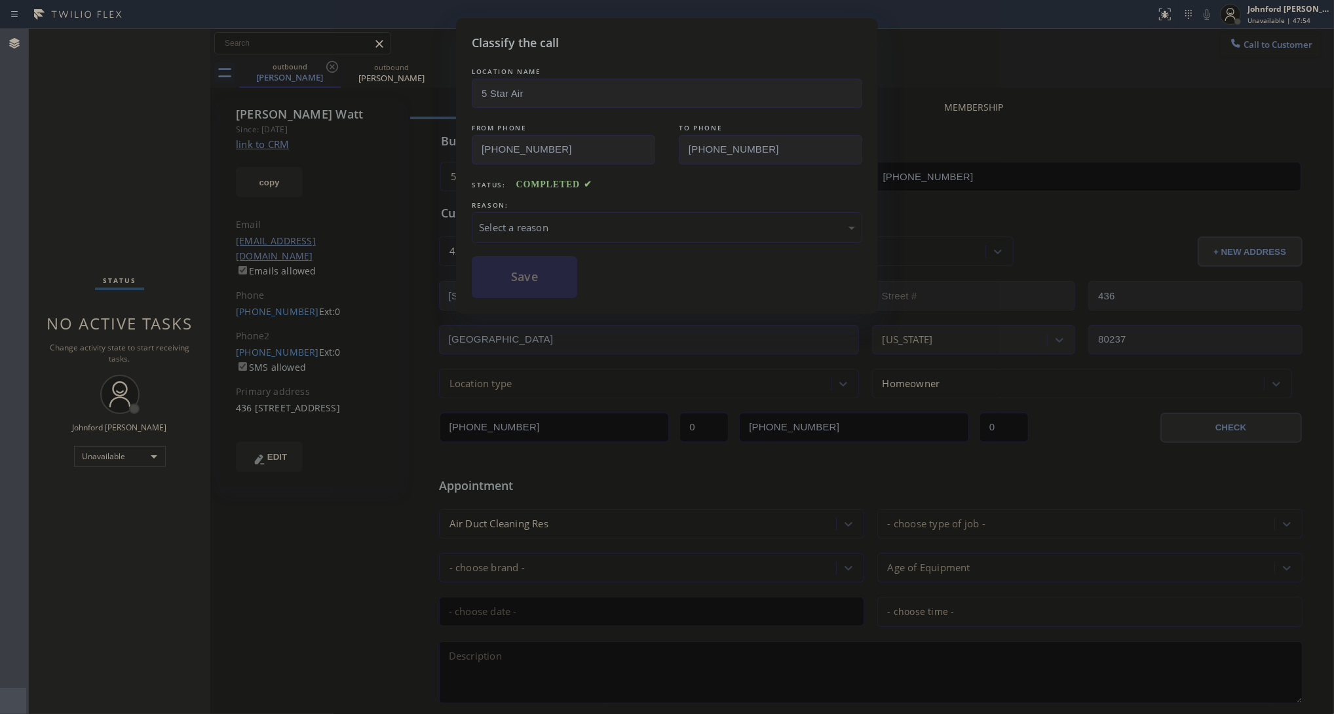
click at [544, 220] on div "Select a reason" at bounding box center [667, 227] width 376 height 15
click at [506, 277] on button "Save" at bounding box center [524, 277] width 105 height 42
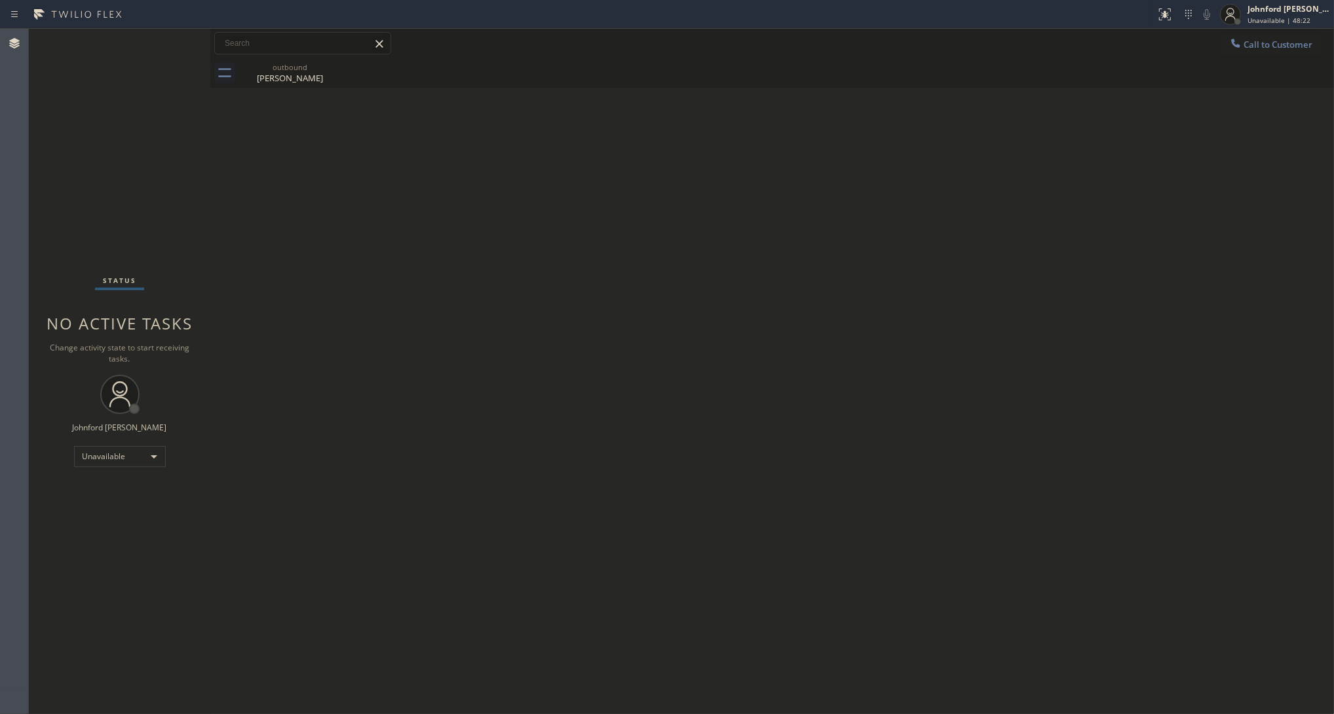
click at [1279, 38] on button "Call to Customer" at bounding box center [1270, 44] width 100 height 25
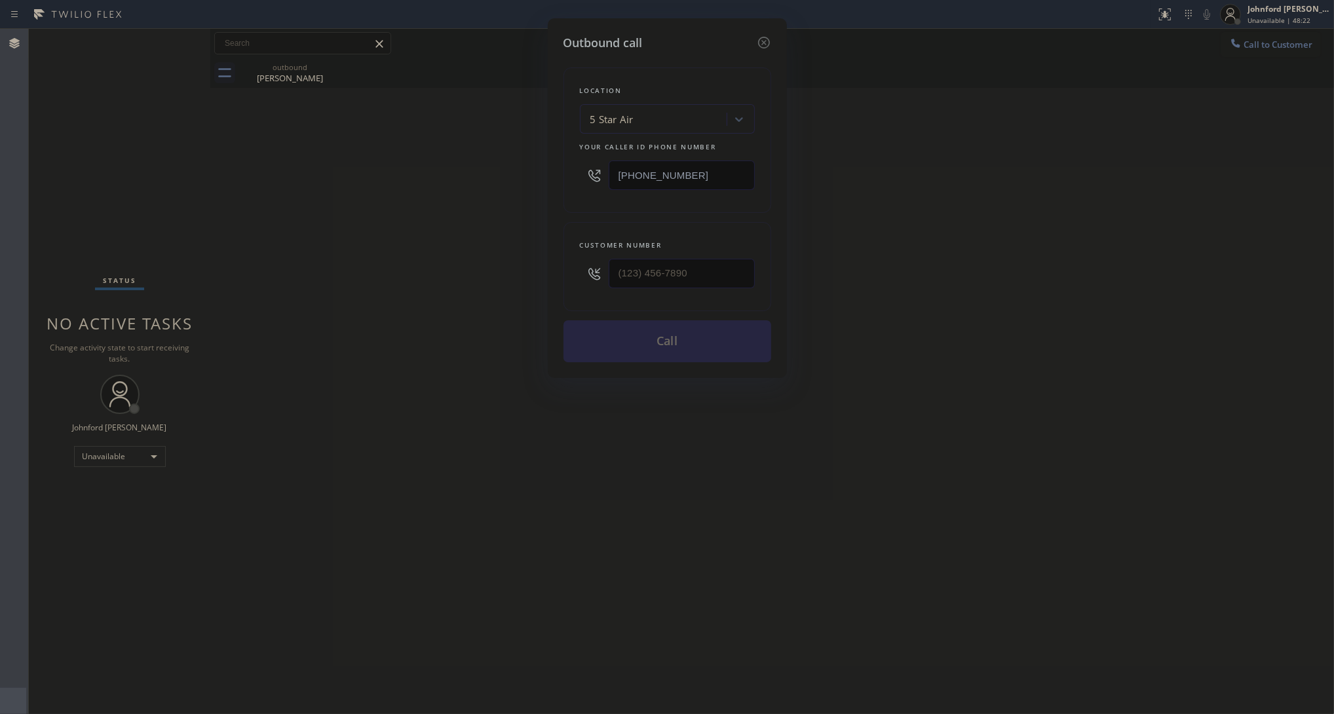
click at [762, 257] on div "Customer number" at bounding box center [667, 266] width 208 height 89
click at [738, 264] on input "(___) ___-____" at bounding box center [681, 273] width 146 height 29
paste input "720) 255-7579"
type input "(720) 255-7579"
click at [483, 264] on div "Outbound call Location 5 Star Air Your caller id phone number (800) 686-5038 Cu…" at bounding box center [667, 357] width 1334 height 714
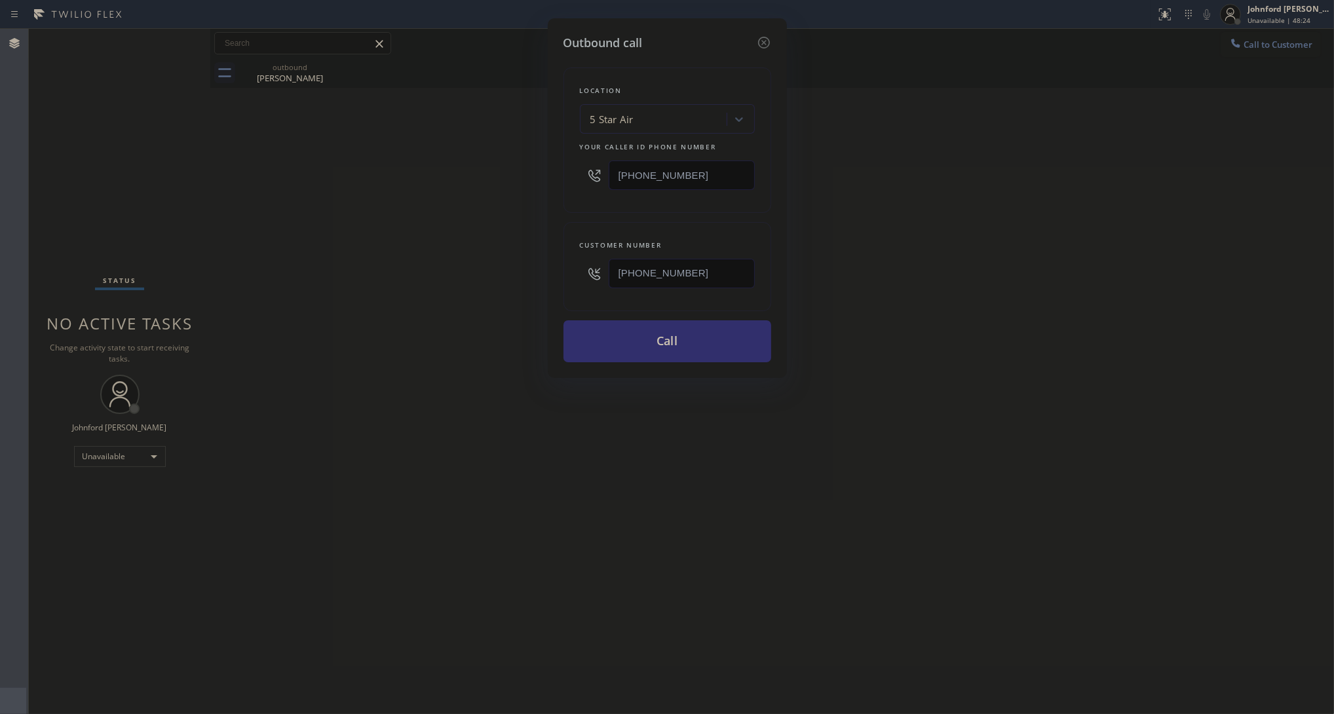
click at [660, 335] on button "Call" at bounding box center [667, 341] width 208 height 42
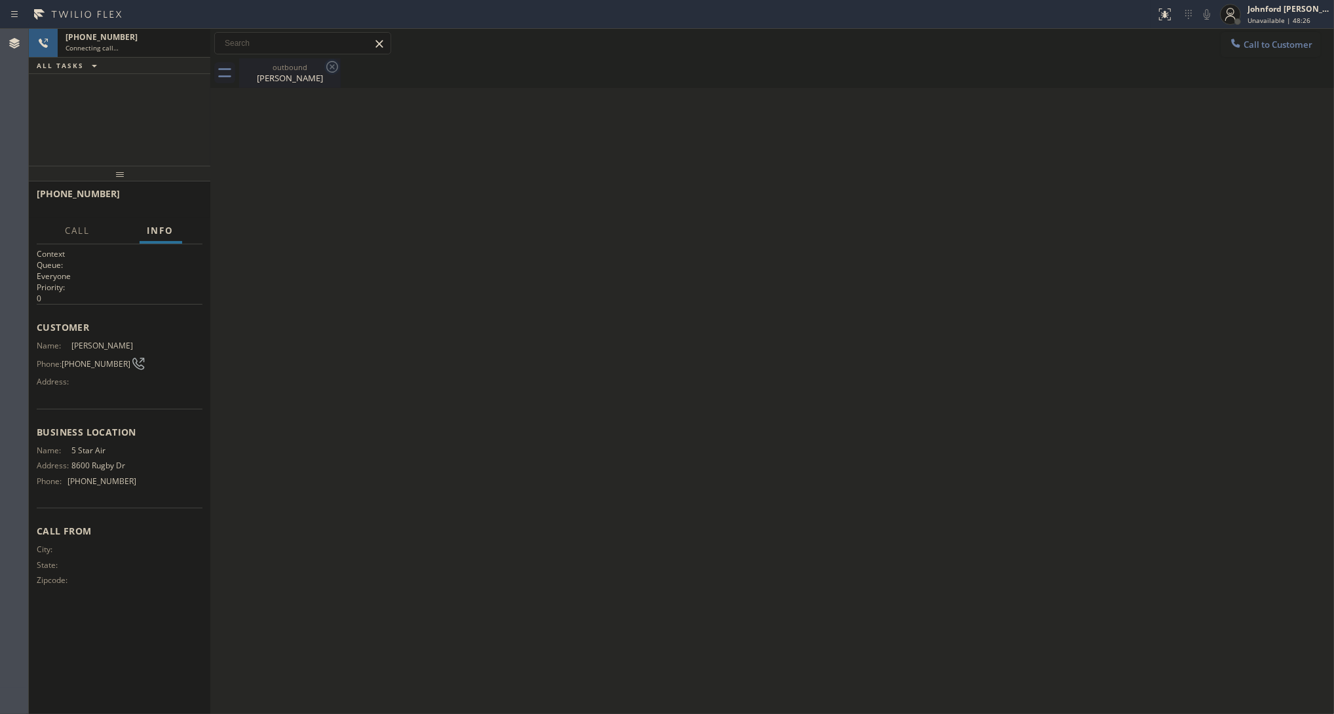
click at [333, 67] on icon at bounding box center [332, 67] width 16 height 16
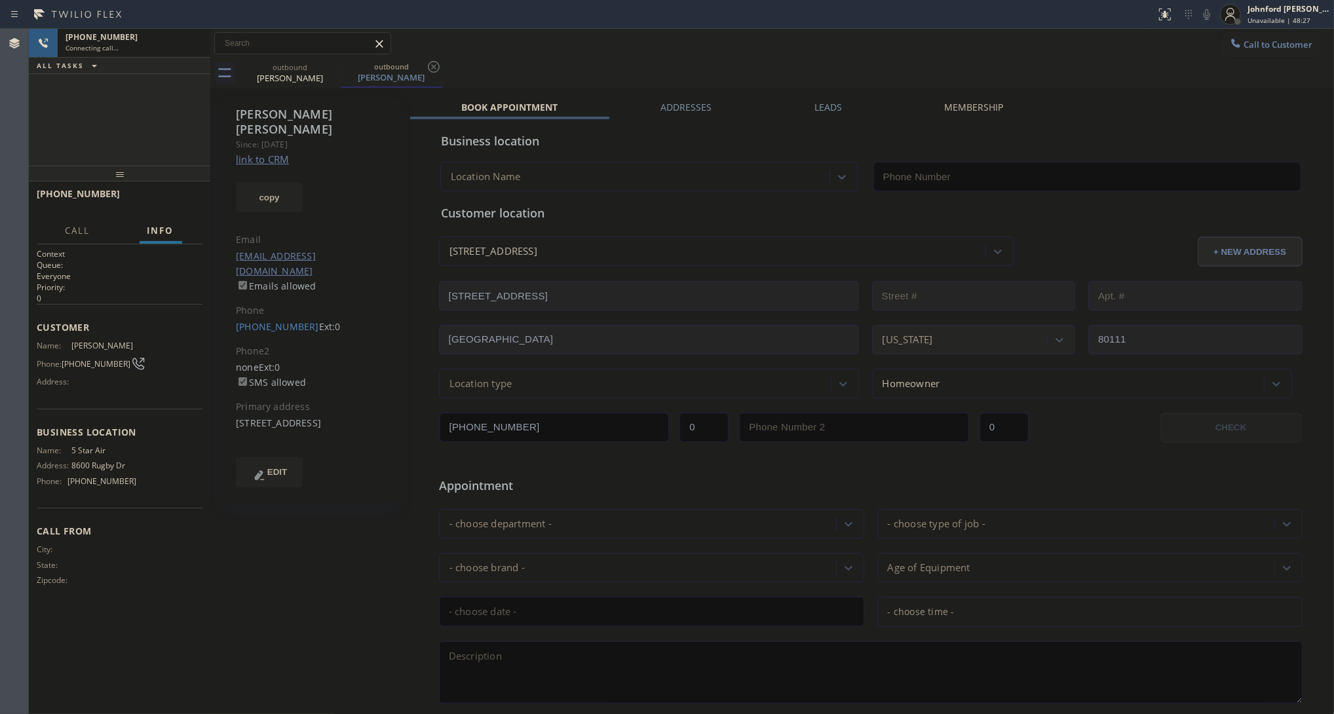
click at [286, 153] on link "link to CRM" at bounding box center [262, 159] width 53 height 13
type input "[PHONE_NUMBER]"
click at [178, 202] on span "HANG UP" at bounding box center [172, 199] width 40 height 9
click at [1264, 52] on button "Call to Customer" at bounding box center [1270, 44] width 100 height 25
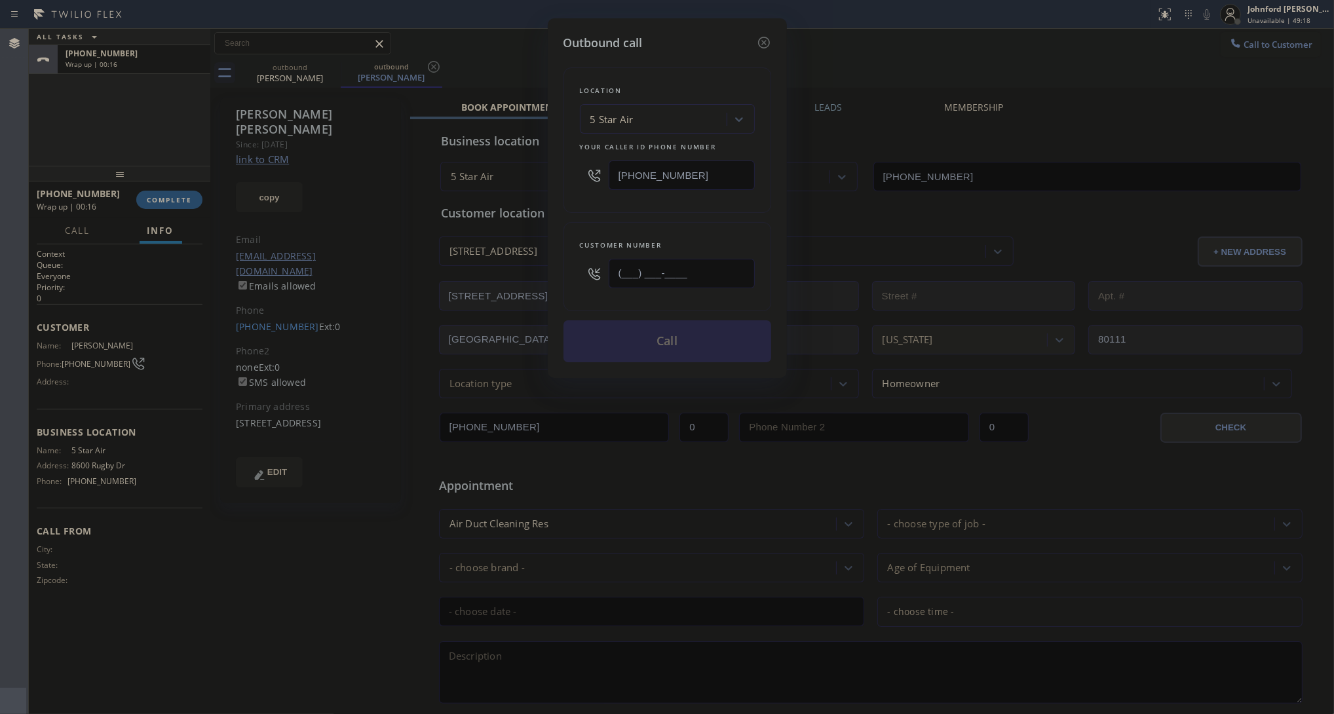
click at [741, 267] on input "(___) ___-____" at bounding box center [681, 273] width 146 height 29
paste input "720) 605-6717"
type input "(720) 605-6717"
drag, startPoint x: 704, startPoint y: 203, endPoint x: 691, endPoint y: 328, distance: 125.8
click at [703, 202] on div "Location 5 Star Air Your caller id phone number [PHONE_NUMBER]" at bounding box center [667, 139] width 208 height 145
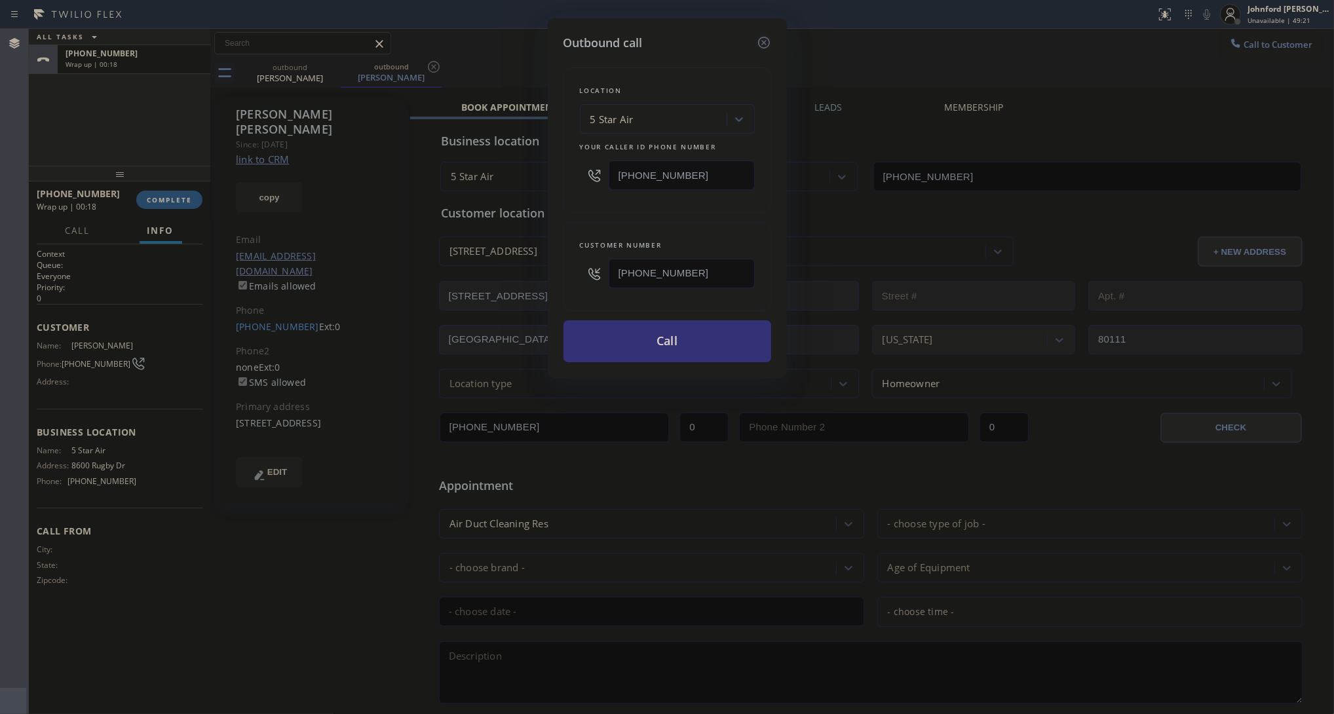
click at [758, 35] on icon at bounding box center [764, 43] width 16 height 16
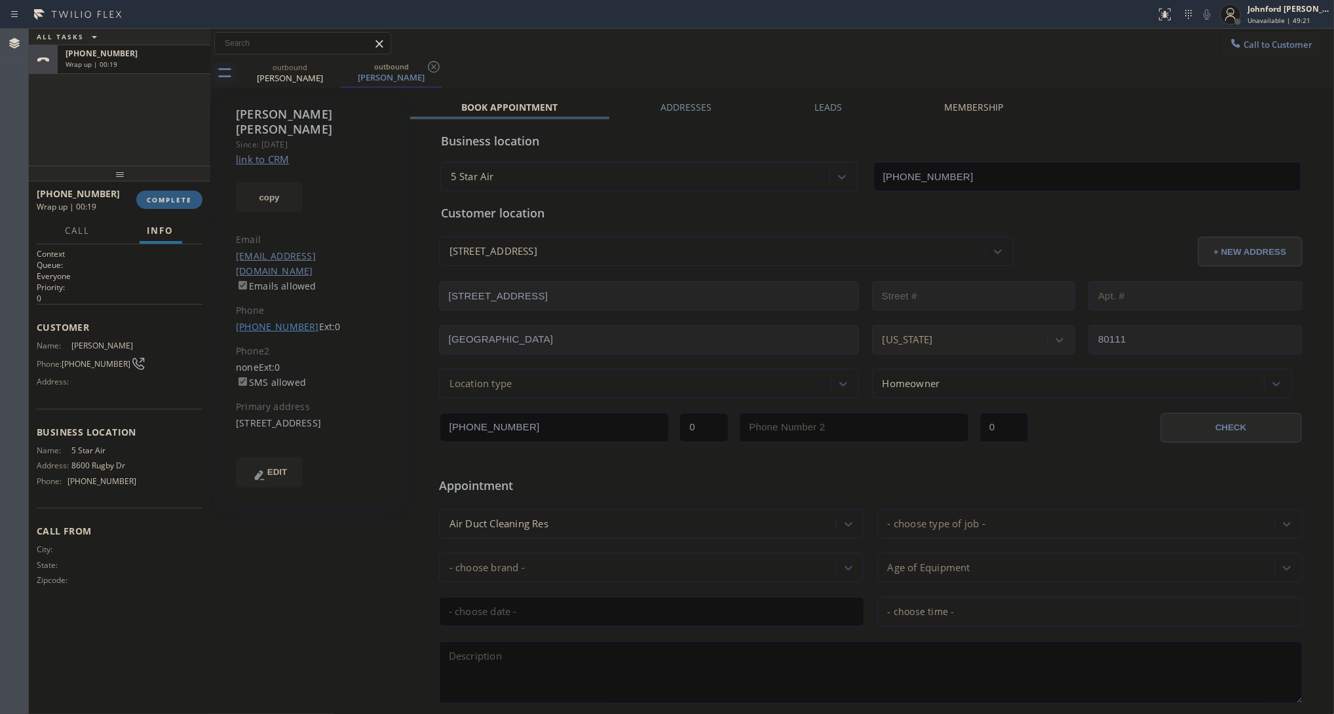
click at [287, 320] on link "(720) 255-7579" at bounding box center [277, 326] width 83 height 12
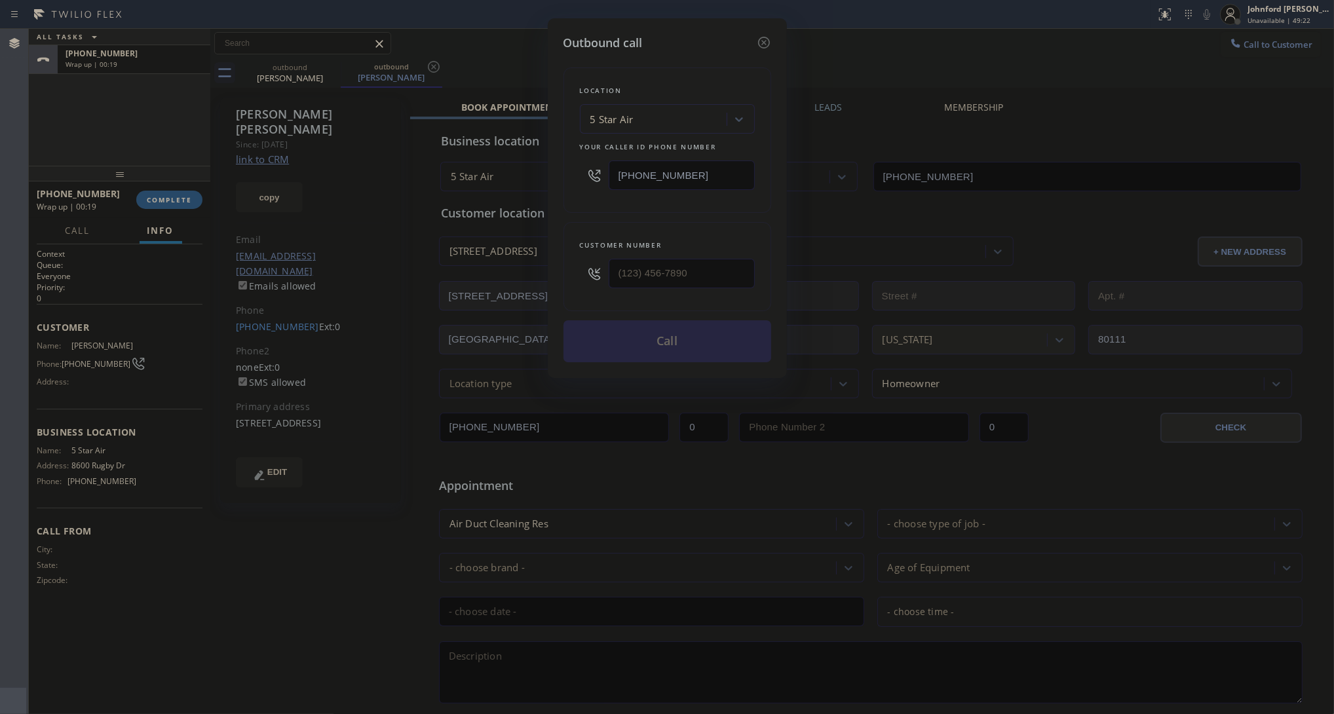
type input "(720) 255-7579"
drag, startPoint x: 713, startPoint y: 169, endPoint x: 567, endPoint y: 174, distance: 145.5
click at [567, 174] on div "Location 5 Star Air Your caller id phone number [PHONE_NUMBER]" at bounding box center [667, 139] width 208 height 145
paste input "720) 605-6717"
type input "(720) 605-6717"
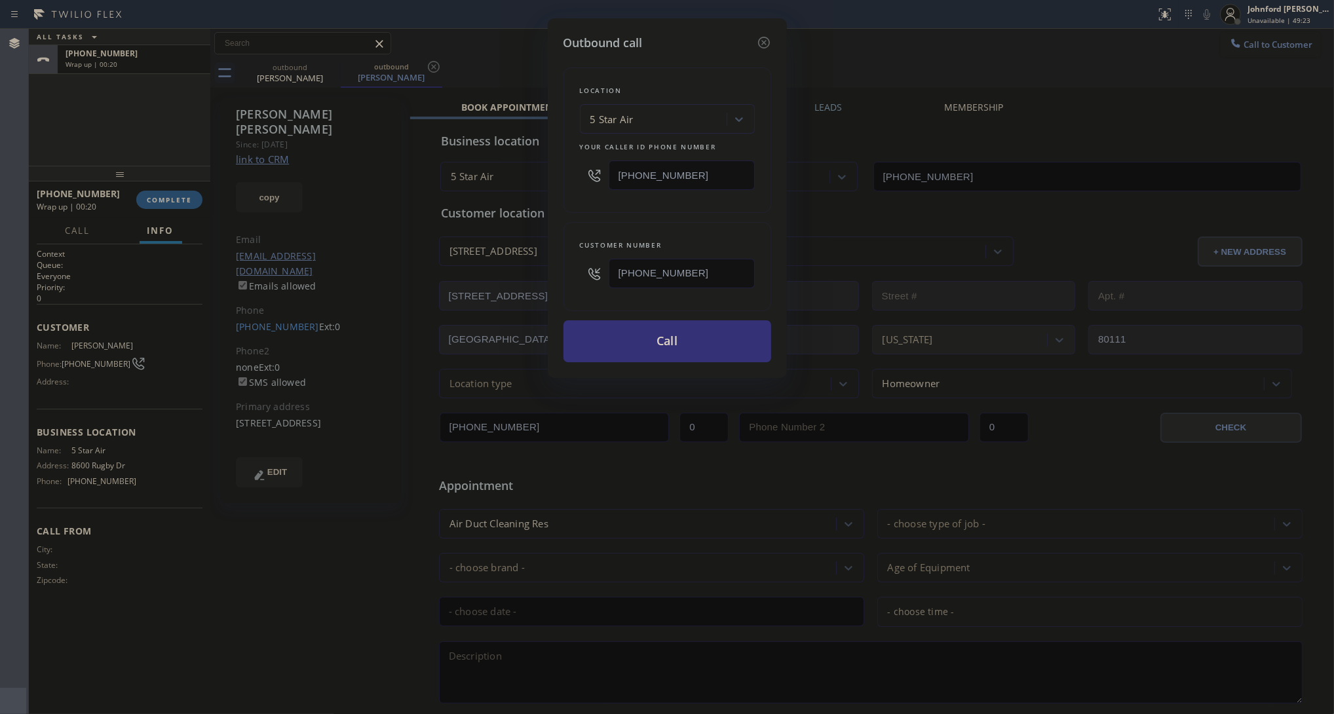
click at [607, 204] on div "Location 5 Star Air Your caller id phone number (720) 605-6717" at bounding box center [667, 139] width 208 height 145
click at [614, 339] on button "Call" at bounding box center [667, 341] width 208 height 42
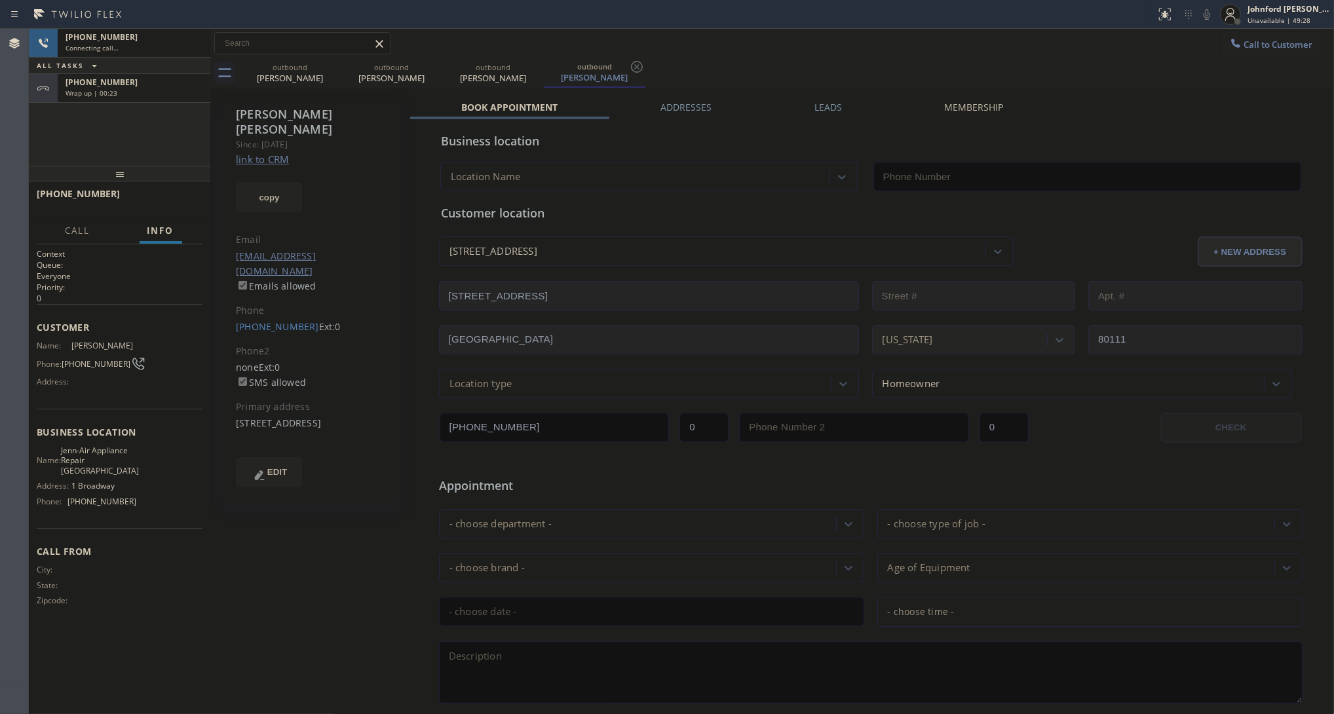
click at [105, 100] on div "+17202557579 Wrap up | 00:23" at bounding box center [131, 88] width 147 height 29
click at [109, 96] on span "Wrap up | 00:23" at bounding box center [91, 92] width 52 height 9
drag, startPoint x: 153, startPoint y: 174, endPoint x: 151, endPoint y: 181, distance: 7.3
click at [153, 176] on div at bounding box center [119, 174] width 181 height 16
click at [151, 189] on div "+17202557579 Wrap up | 00:25 COMPLETE" at bounding box center [120, 202] width 166 height 34
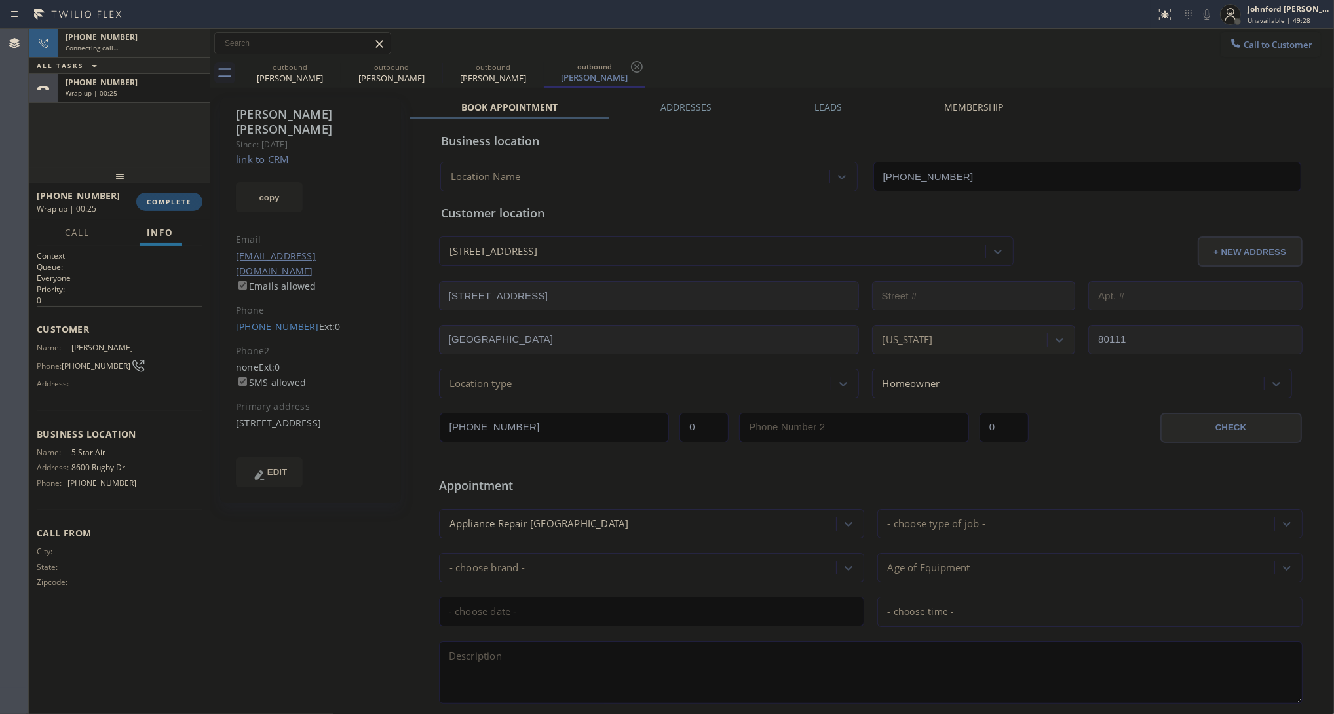
click at [169, 200] on span "COMPLETE" at bounding box center [169, 201] width 45 height 9
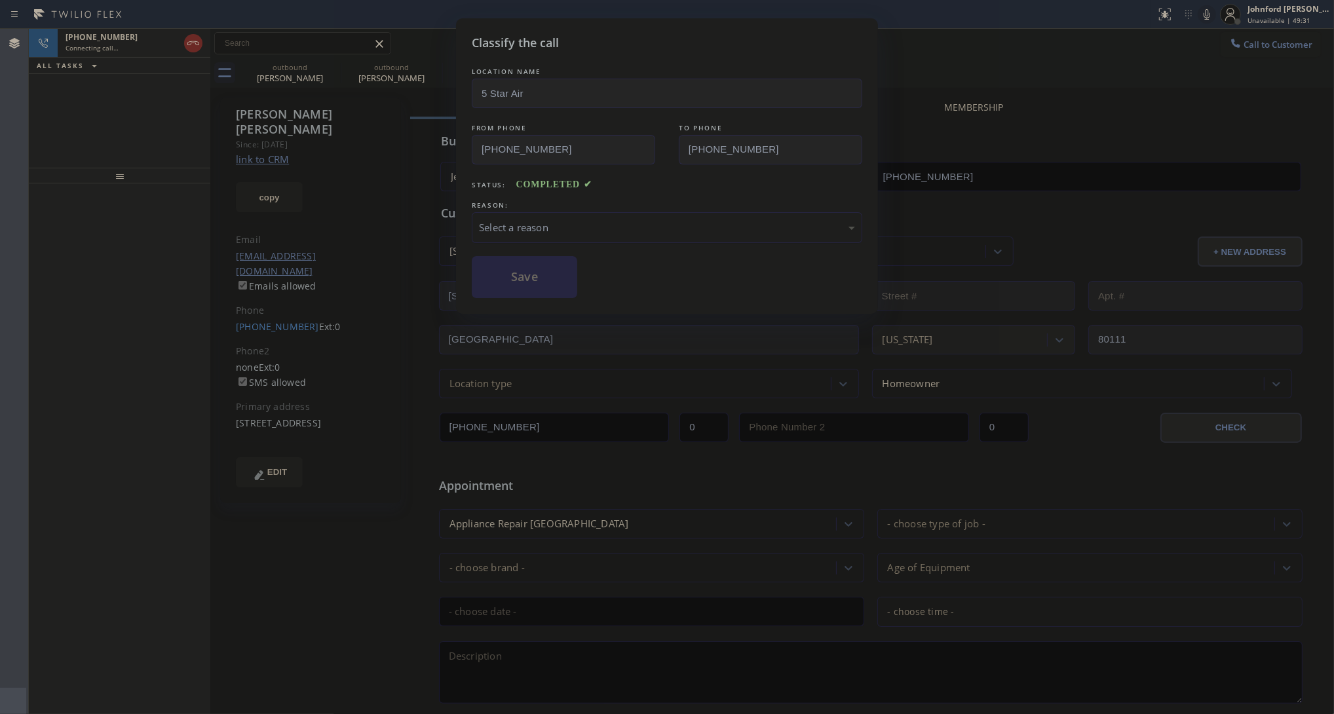
click at [553, 212] on div "Select a reason" at bounding box center [667, 227] width 390 height 31
click at [514, 269] on button "Save" at bounding box center [524, 277] width 105 height 42
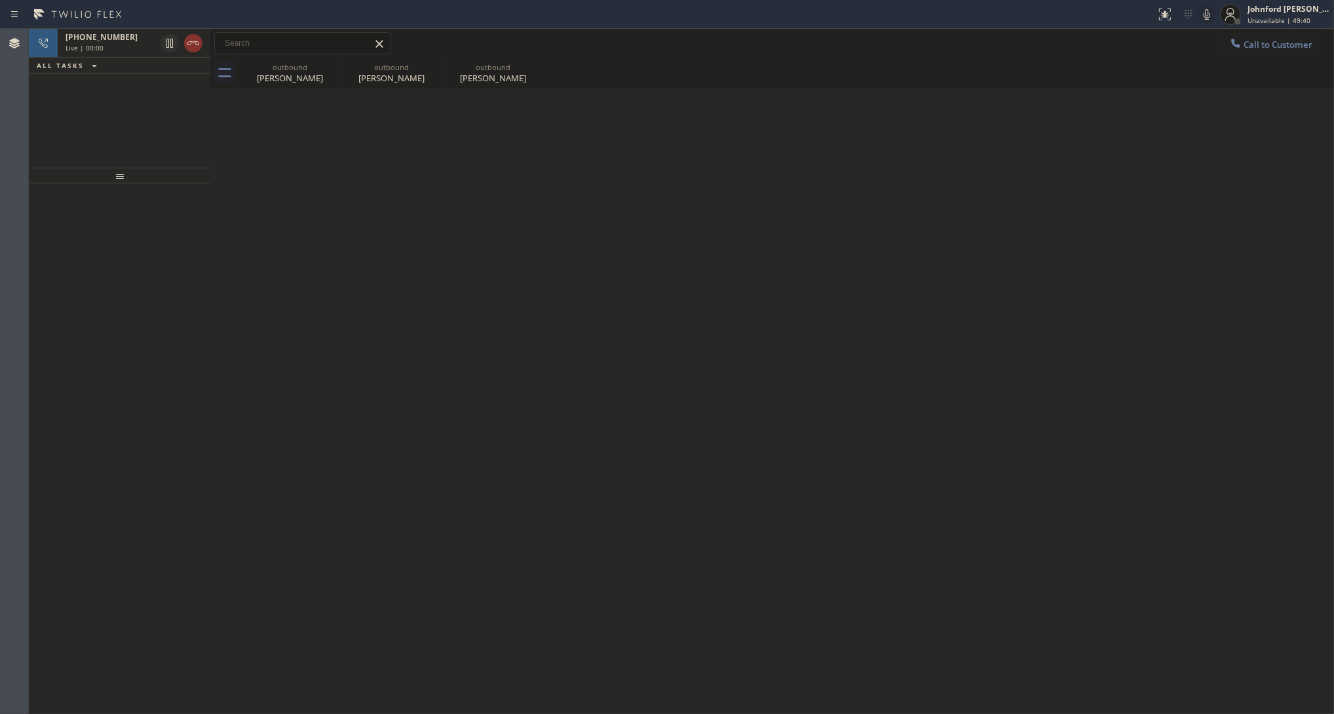
click at [77, 107] on div "+17202557579 Live | 00:00 ALL TASKS ALL TASKS ACTIVE TASKS TASKS IN WRAP UP" at bounding box center [119, 98] width 181 height 139
click at [115, 40] on span "+17202557579" at bounding box center [101, 36] width 72 height 11
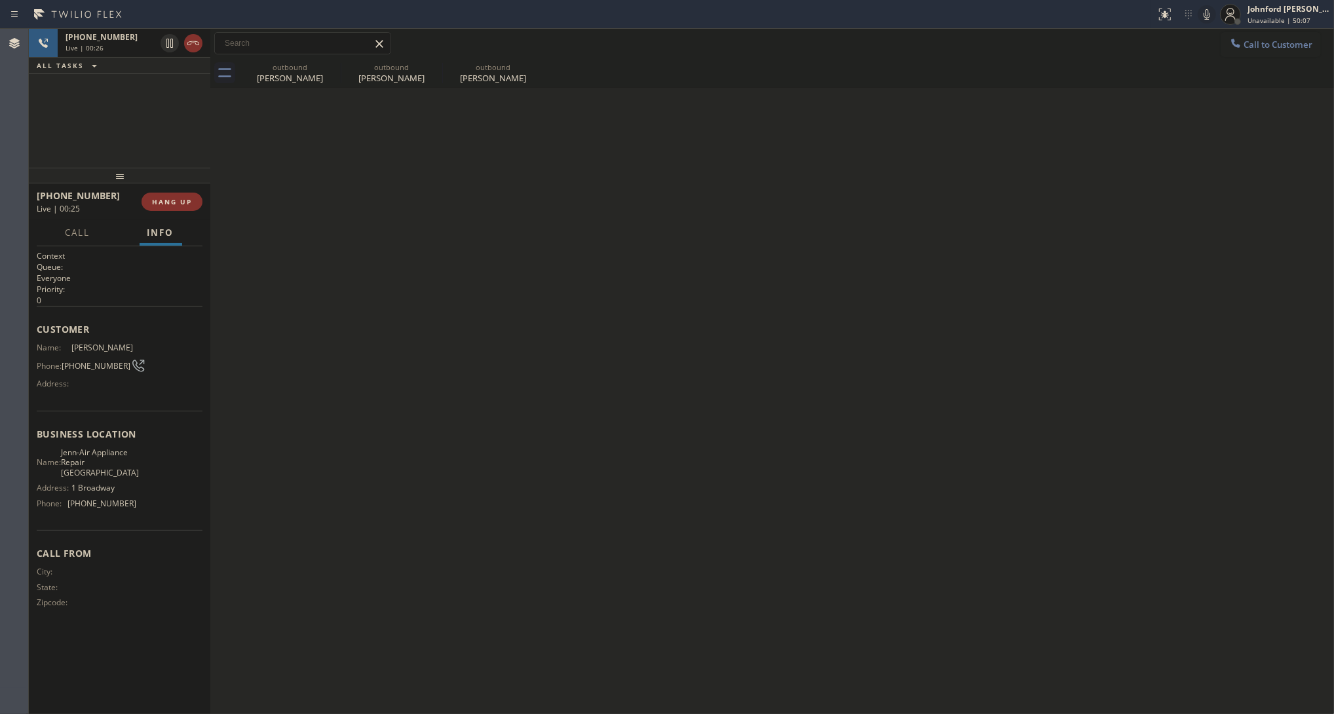
click at [1206, 14] on icon at bounding box center [1207, 15] width 16 height 16
click at [219, 142] on div "Back to Dashboard Change Sender ID Customers Technicians Select a contact Outbo…" at bounding box center [771, 371] width 1123 height 685
click at [333, 63] on icon at bounding box center [332, 67] width 16 height 16
type input "(720) 605-6717"
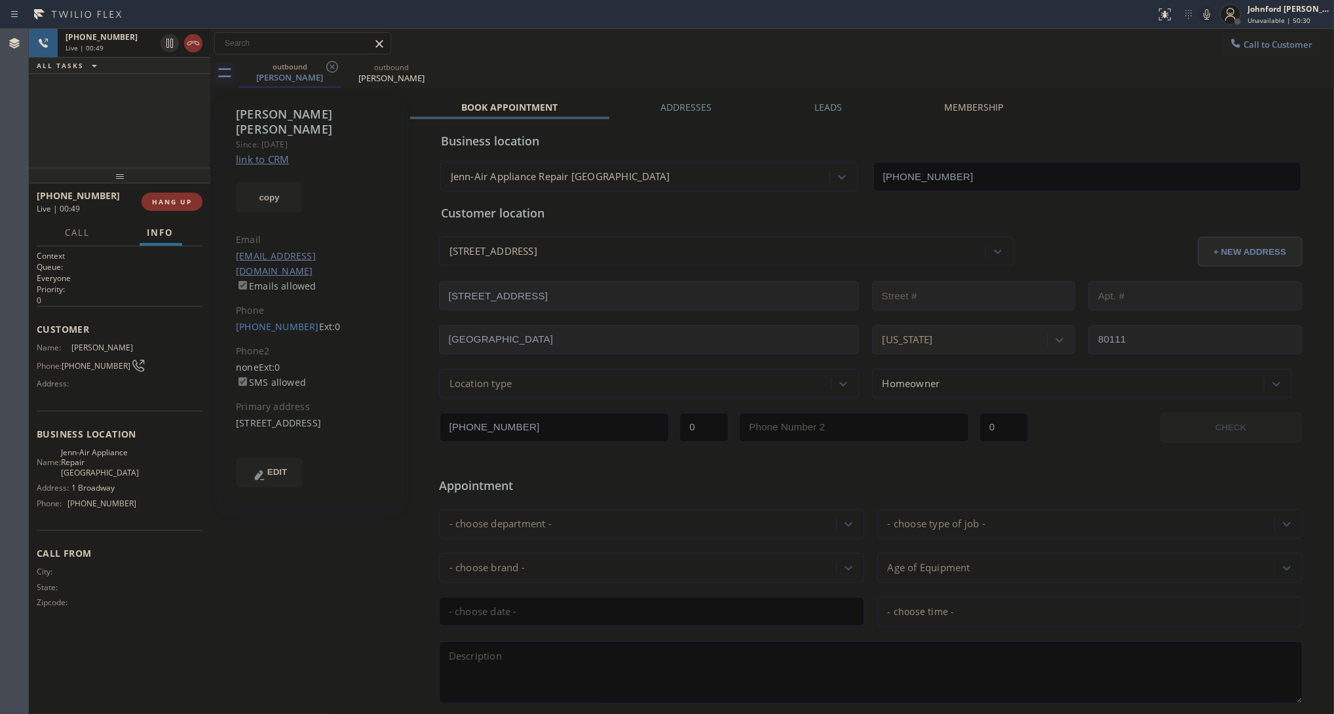
click at [333, 63] on icon at bounding box center [332, 67] width 16 height 16
click at [156, 119] on div "+17202557579 Live | 00:50 ALL TASKS ALL TASKS ACTIVE TASKS TASKS IN WRAP UP" at bounding box center [119, 98] width 181 height 139
click at [583, 52] on div "Call to Customer Outbound call Location 5 Star Air Your caller id phone number …" at bounding box center [771, 43] width 1123 height 23
click at [165, 204] on span "HANG UP" at bounding box center [172, 201] width 40 height 9
click at [165, 204] on span "COMPLETE" at bounding box center [169, 201] width 45 height 9
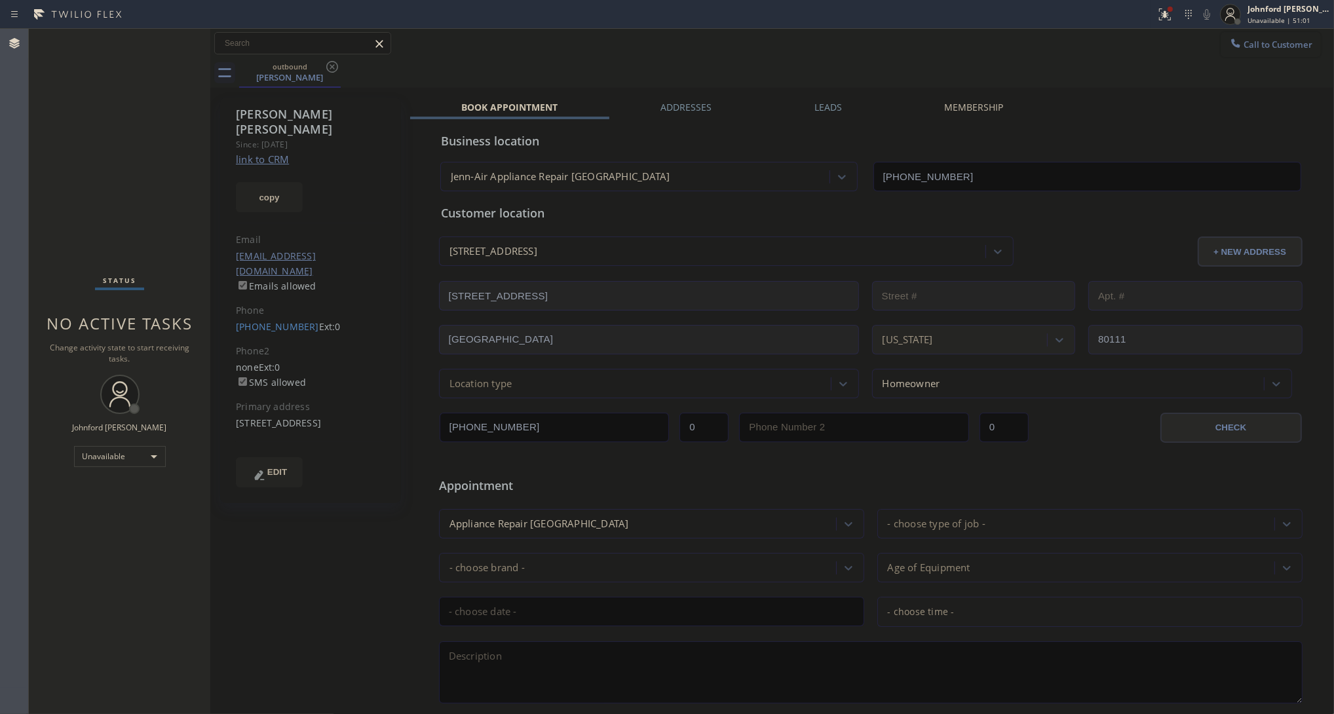
click at [1275, 50] on button "Call to Customer" at bounding box center [1270, 44] width 100 height 25
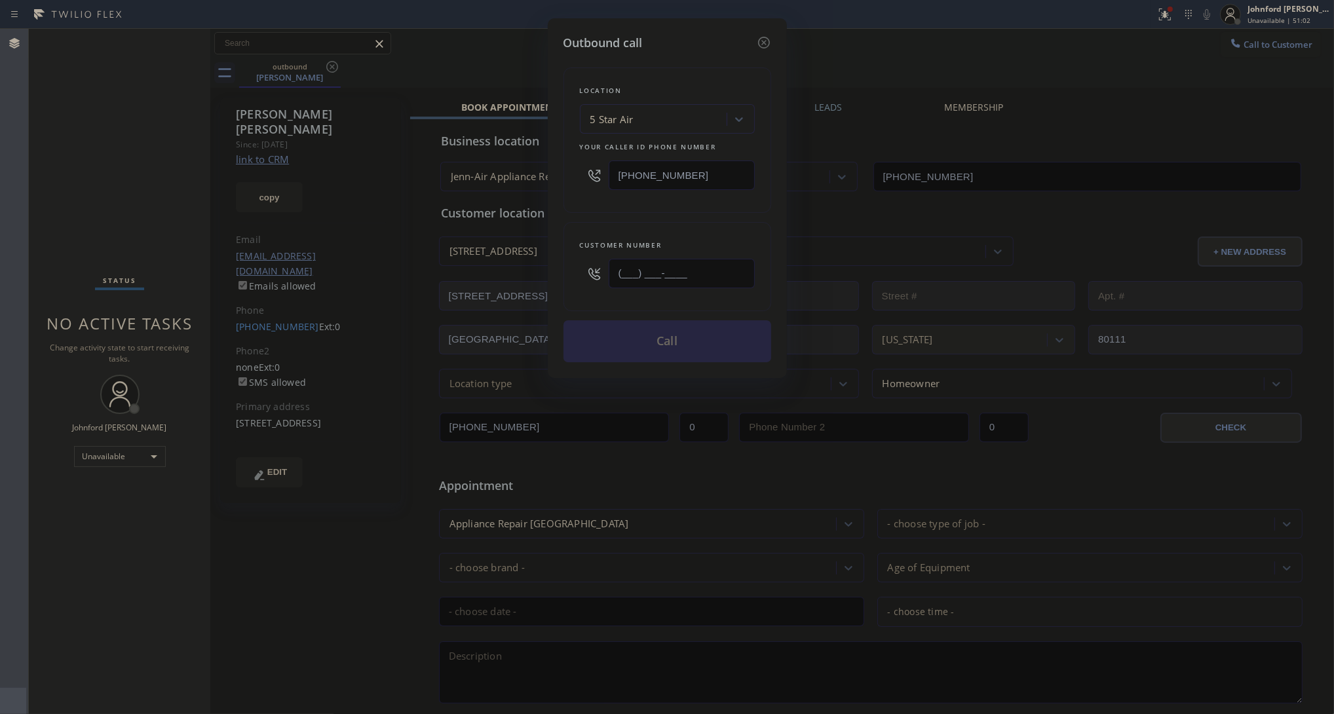
click at [709, 276] on input "(___) ___-____" at bounding box center [681, 273] width 146 height 29
paste input "303) 807-4271"
type input "(303) 807-4271"
click at [675, 208] on div "Location 5 Star Air Your caller id phone number [PHONE_NUMBER]" at bounding box center [667, 139] width 208 height 145
click at [649, 346] on button "Call" at bounding box center [667, 341] width 208 height 42
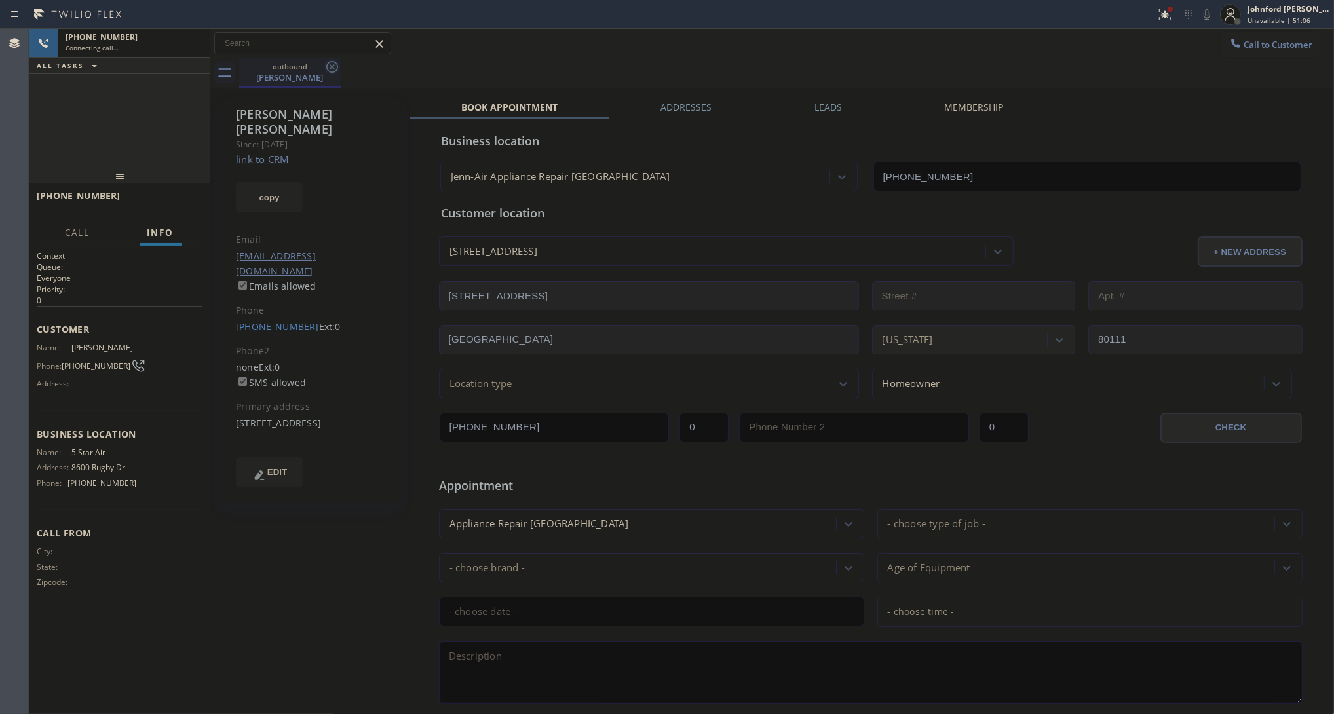
click at [336, 65] on icon at bounding box center [332, 67] width 16 height 16
click at [275, 153] on link "link to CRM" at bounding box center [262, 159] width 53 height 13
type input "[PHONE_NUMBER]"
click at [1197, 14] on div at bounding box center [1206, 15] width 18 height 16
click at [1204, 17] on icon at bounding box center [1207, 15] width 16 height 16
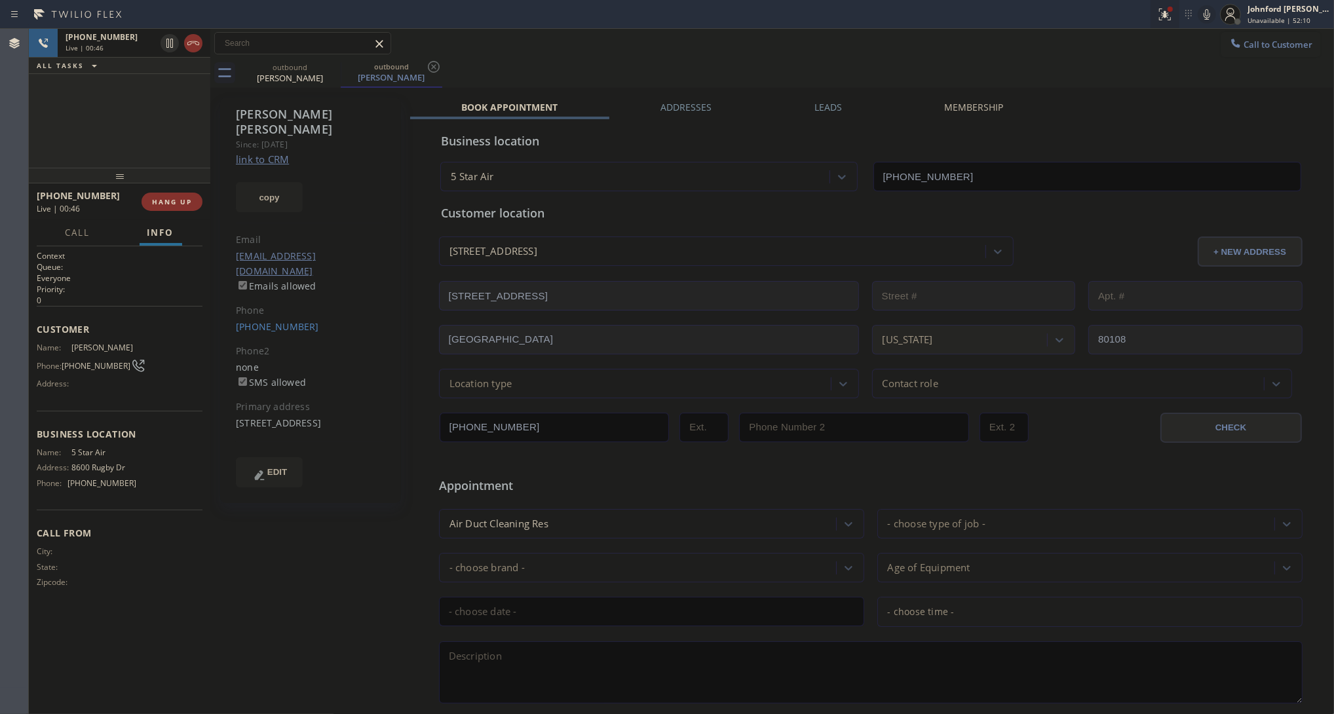
click at [1166, 14] on icon at bounding box center [1163, 13] width 8 height 9
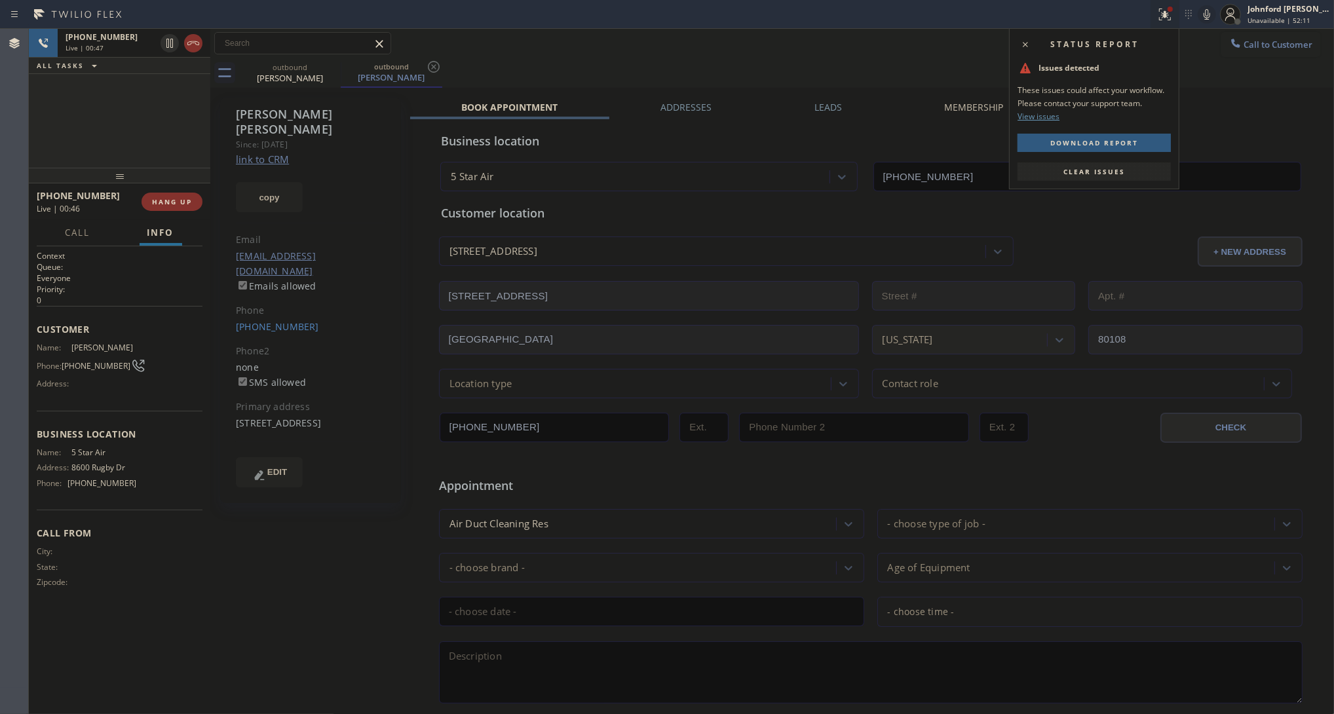
click at [1104, 170] on span "Clear issues" at bounding box center [1094, 171] width 62 height 9
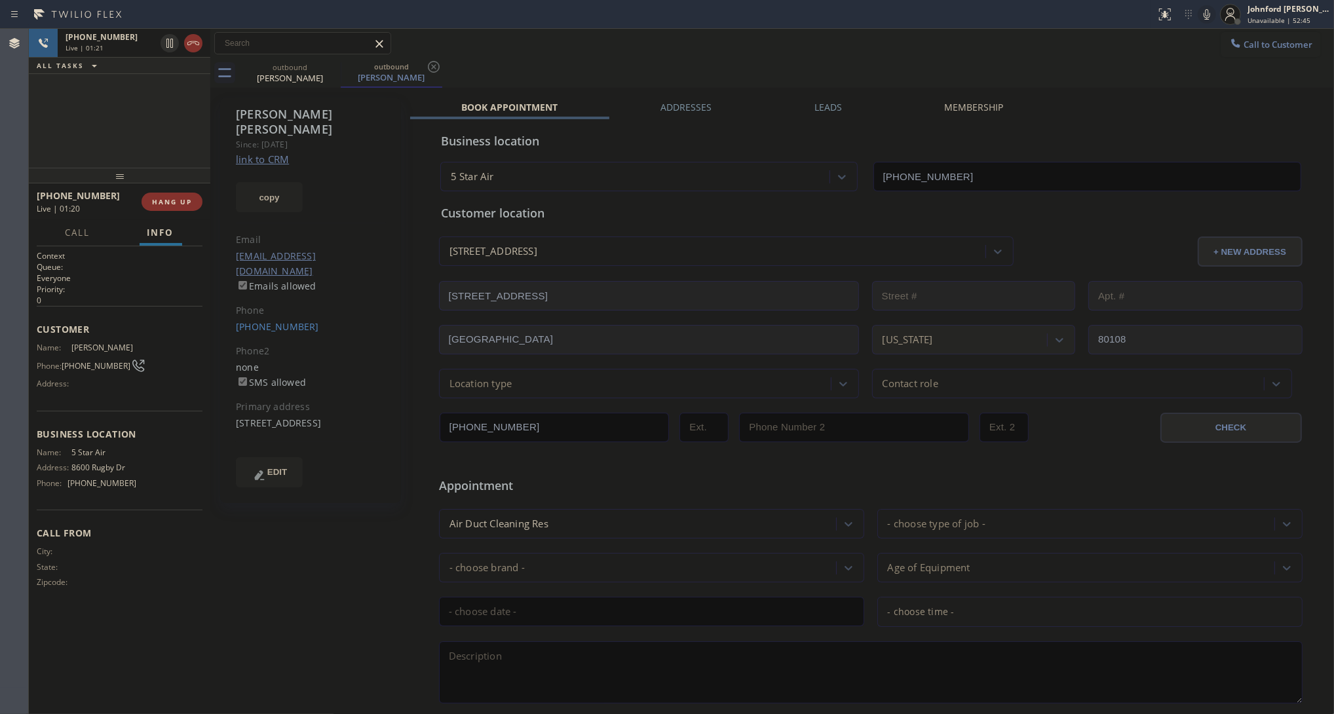
click at [1208, 14] on icon at bounding box center [1207, 15] width 16 height 16
click at [682, 66] on div "outbound Judith Anderson outbound Judith Anderson" at bounding box center [786, 72] width 1094 height 29
click at [165, 141] on div "+13038074271 Live | 01:32 ALL TASKS ALL TASKS ACTIVE TASKS TASKS IN WRAP UP" at bounding box center [119, 98] width 181 height 139
drag, startPoint x: 116, startPoint y: 175, endPoint x: 198, endPoint y: 142, distance: 88.8
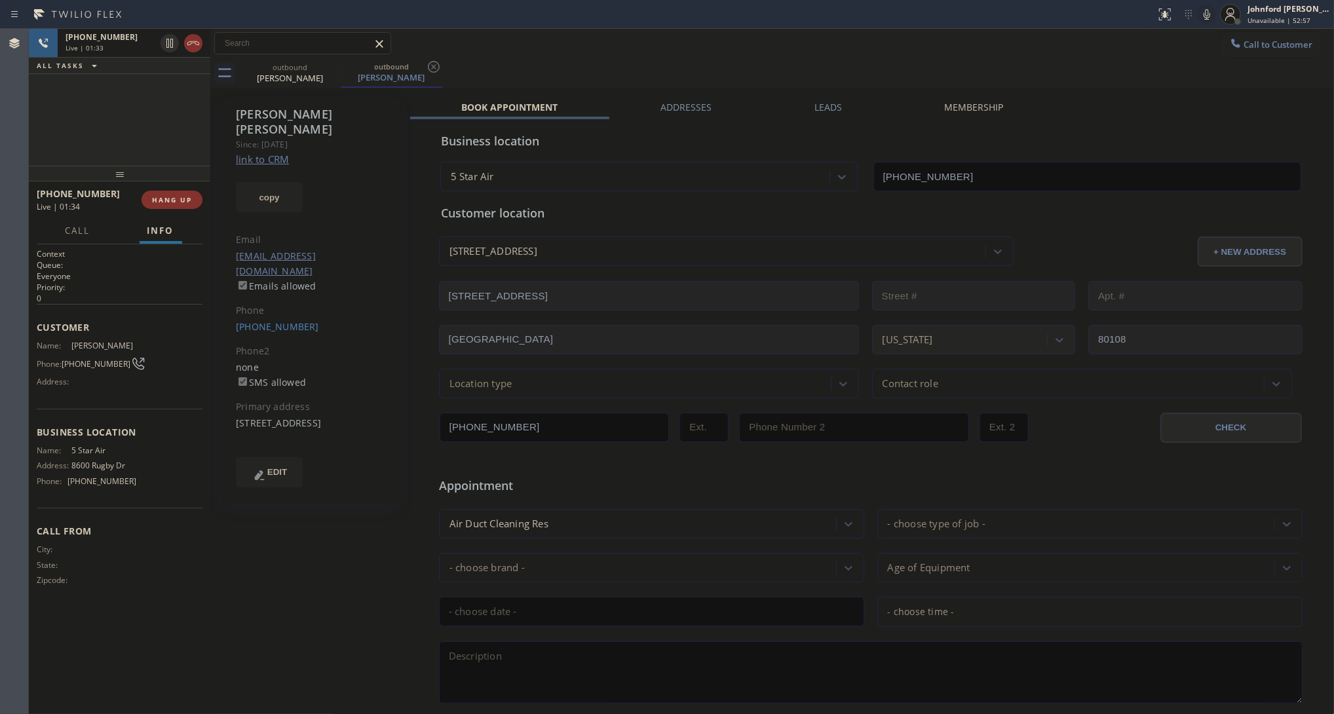
click at [109, 147] on div "+13038074271 Live | 01:33 ALL TASKS ALL TASKS ACTIVE TASKS TASKS IN WRAP UP +13…" at bounding box center [119, 371] width 181 height 685
click at [815, 109] on label "Leads" at bounding box center [828, 107] width 28 height 12
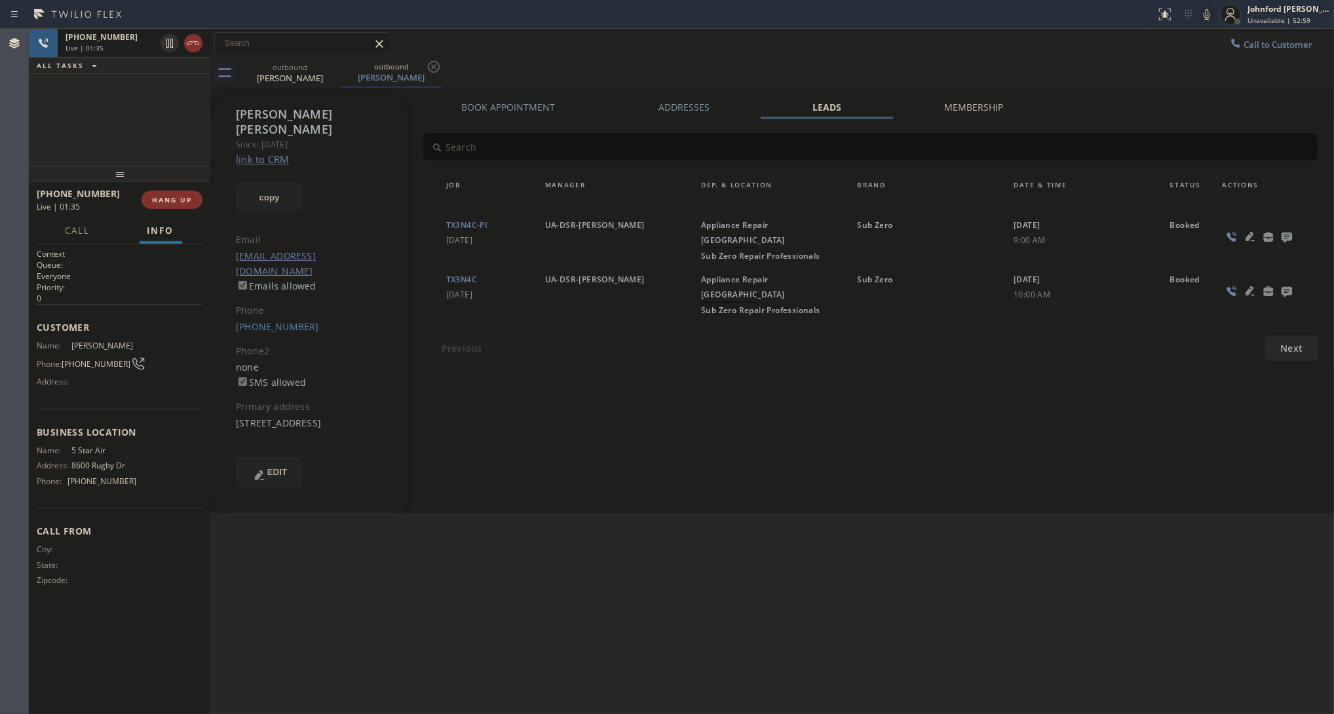
click at [1281, 230] on icon at bounding box center [1287, 237] width 16 height 16
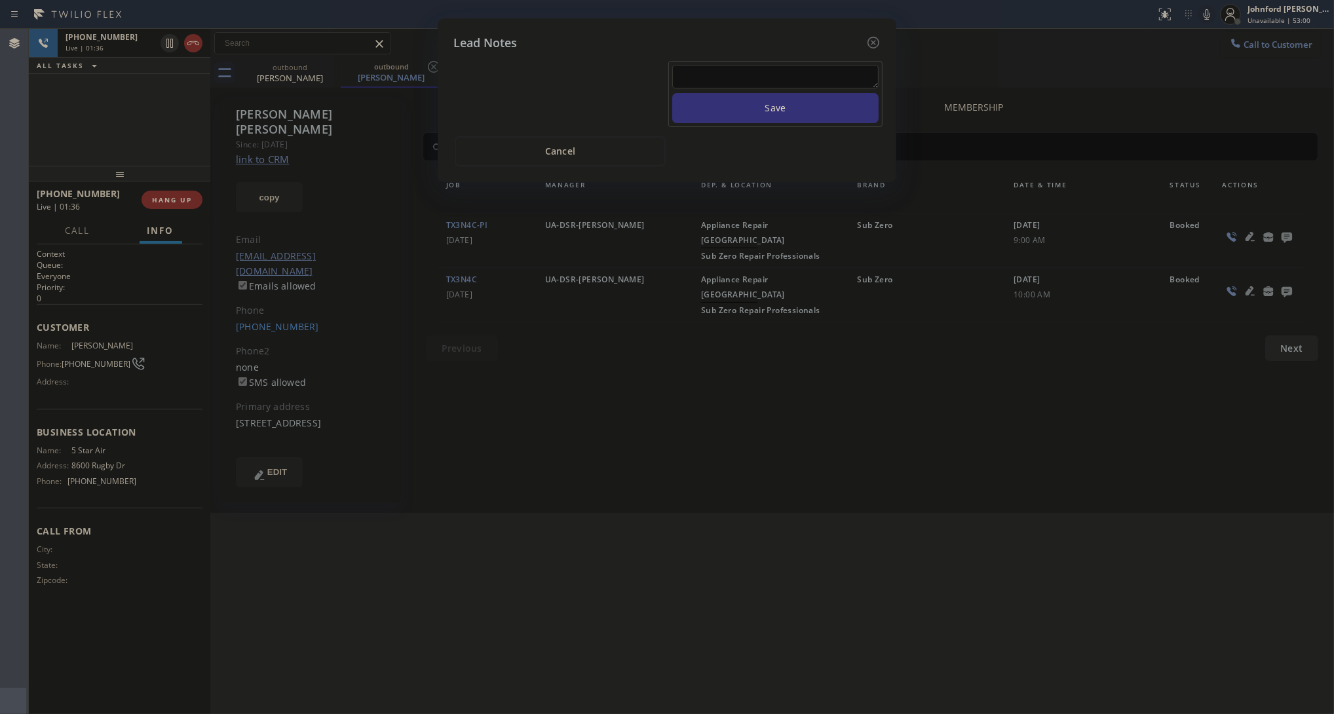
click at [703, 65] on textarea at bounding box center [775, 77] width 206 height 24
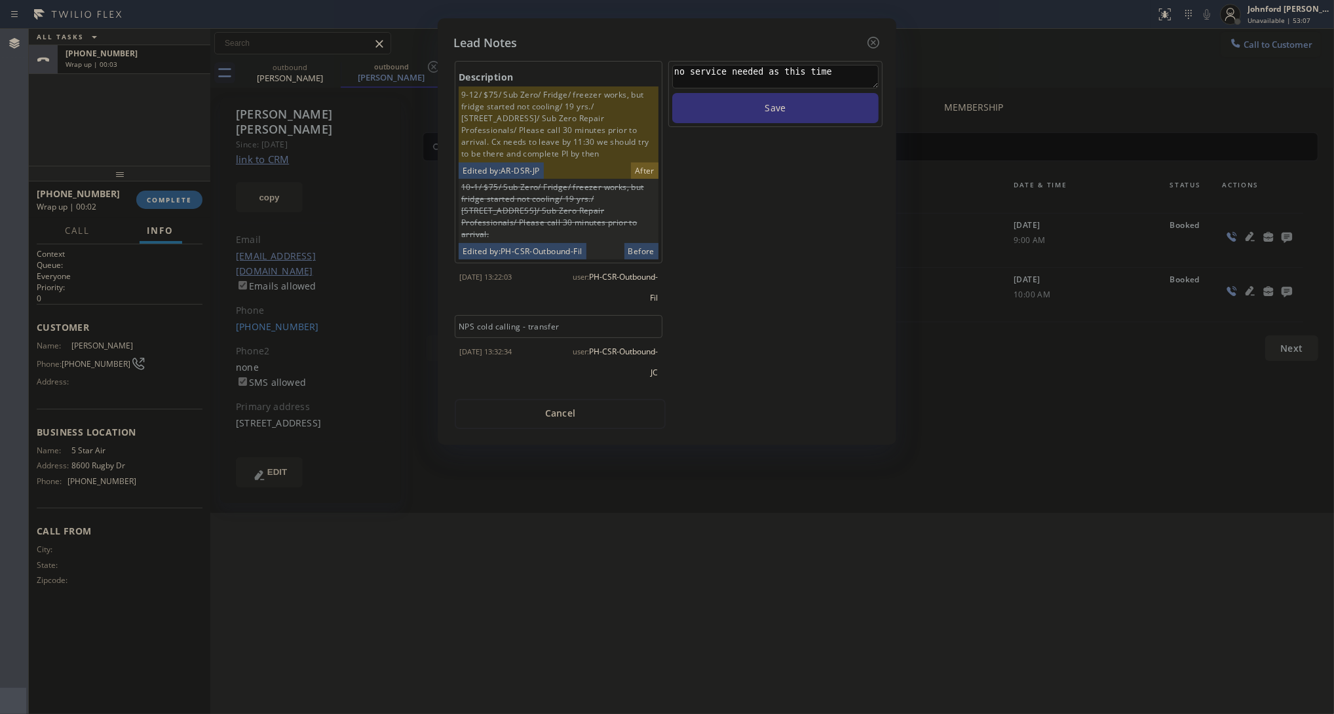
type textarea "no service needed as this time"
click at [672, 93] on button "Save" at bounding box center [775, 108] width 206 height 30
click at [871, 38] on icon at bounding box center [873, 43] width 16 height 16
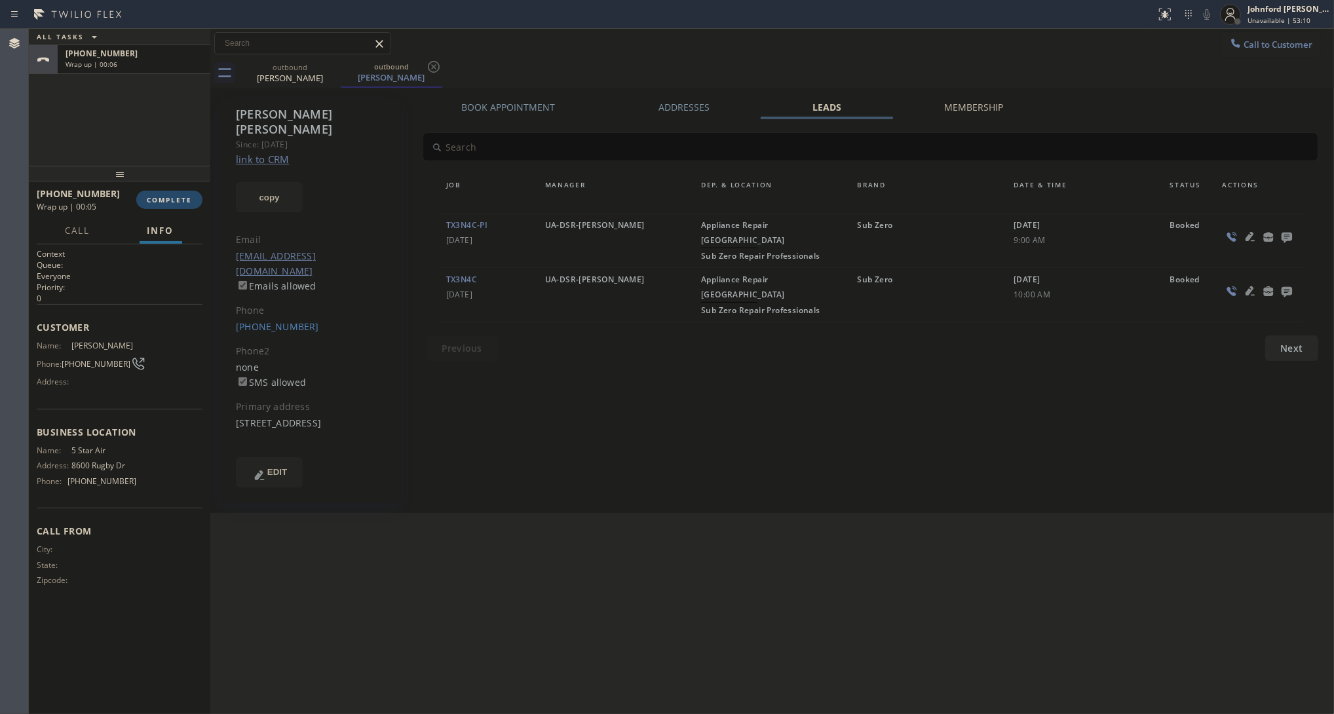
click at [189, 195] on span "COMPLETE" at bounding box center [169, 199] width 45 height 9
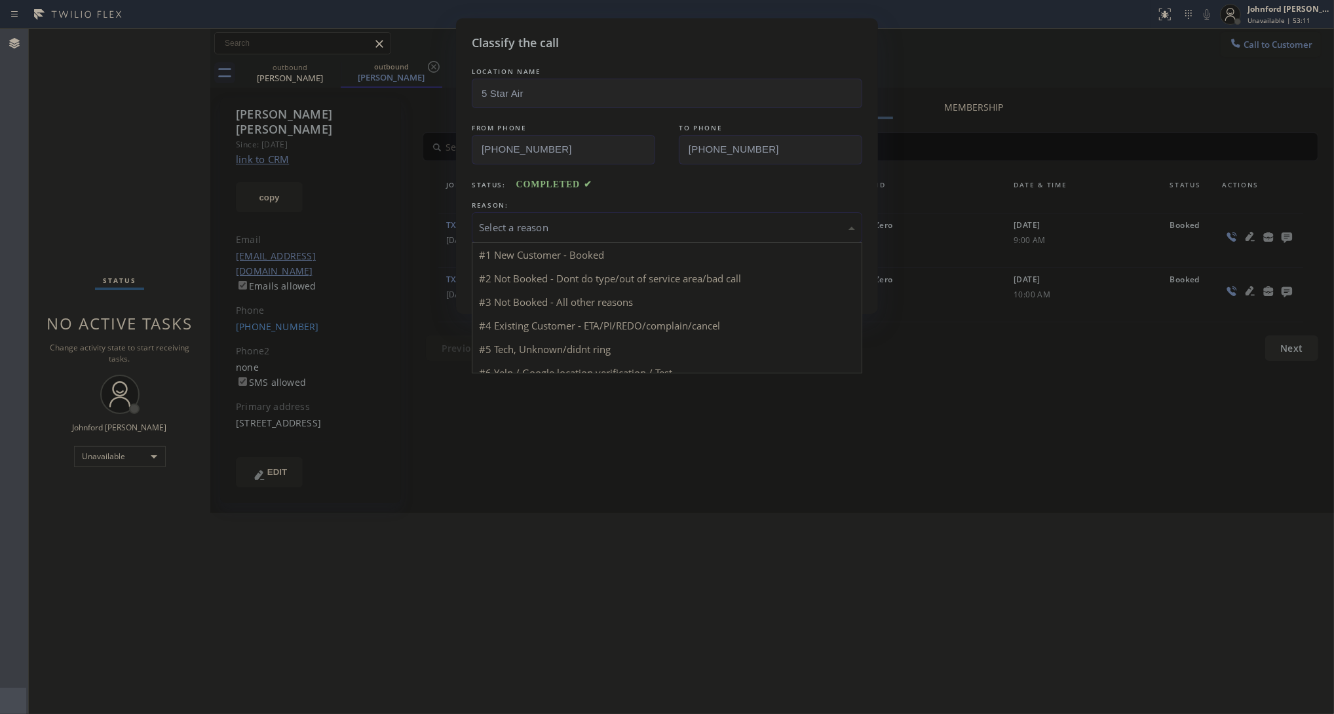
click at [544, 231] on div "Select a reason" at bounding box center [667, 227] width 376 height 15
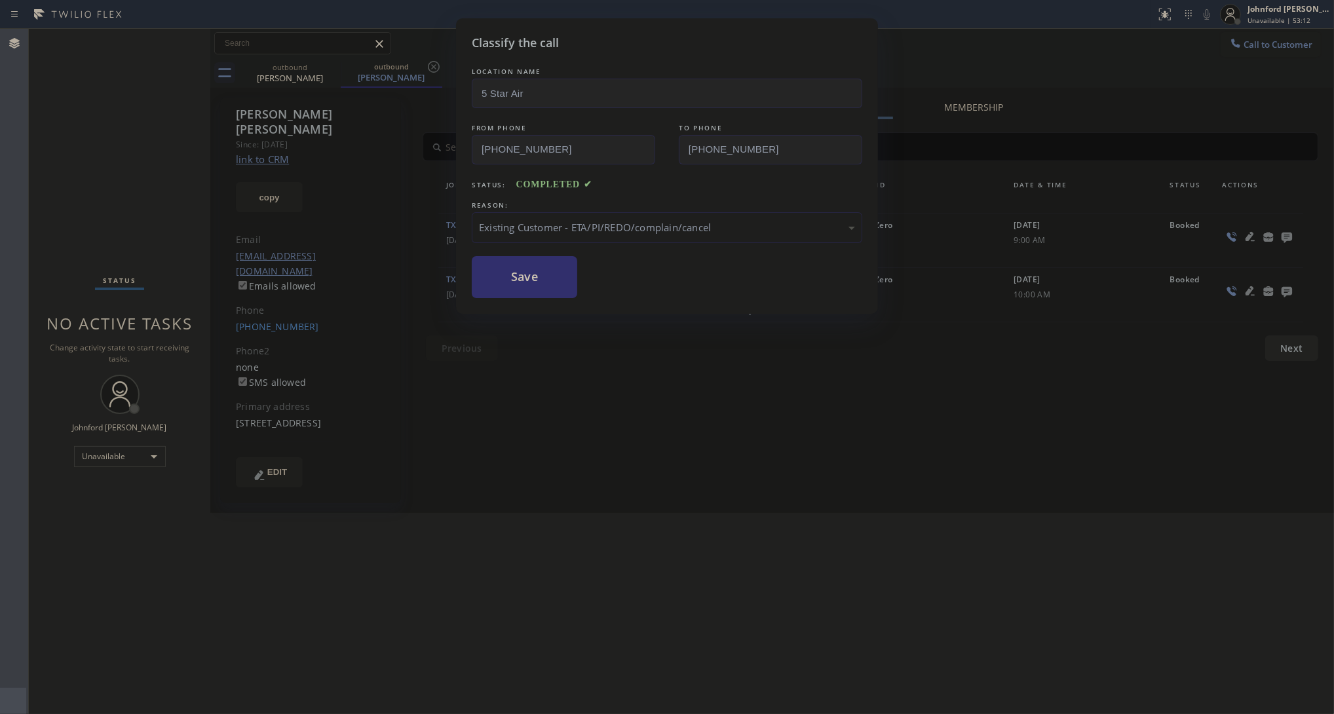
click at [541, 273] on button "Save" at bounding box center [524, 277] width 105 height 42
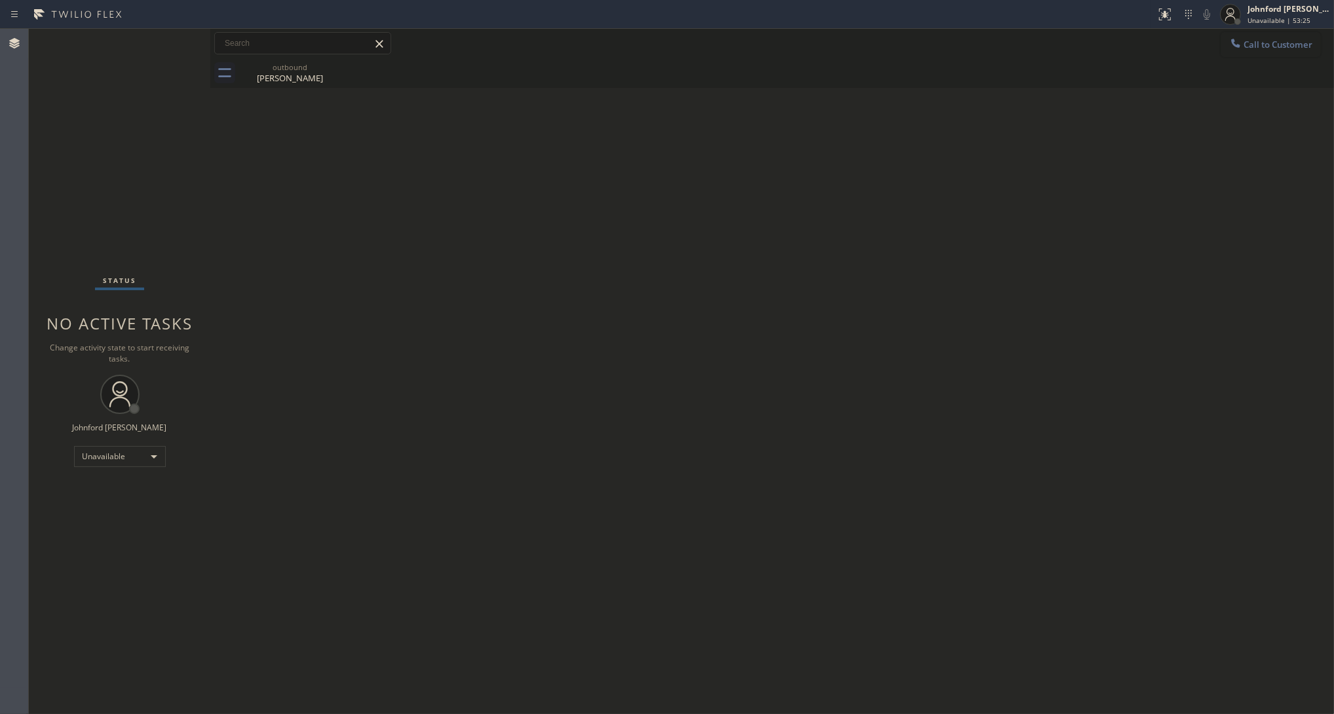
click at [1261, 45] on span "Call to Customer" at bounding box center [1277, 45] width 69 height 12
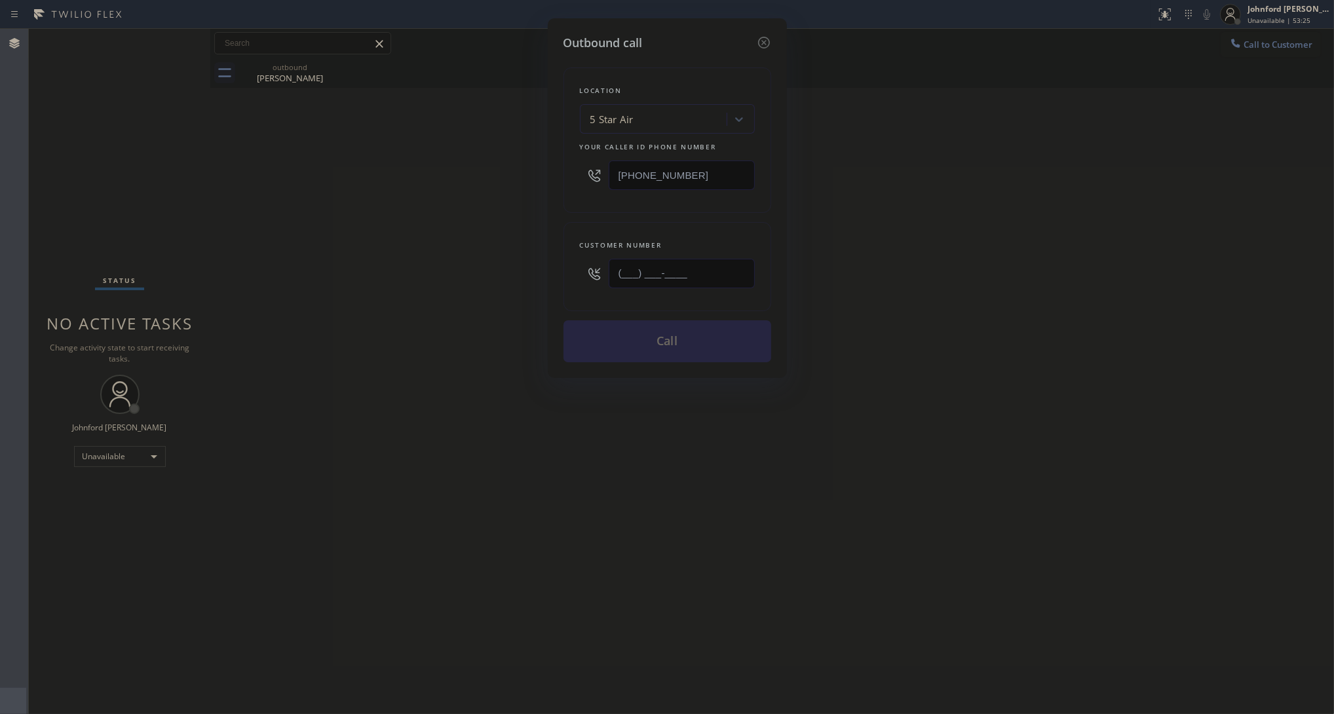
click at [701, 279] on input "(___) ___-____" at bounding box center [681, 273] width 146 height 29
paste input "805) 558-0590"
type input "(805) 558-0590"
click at [394, 286] on div "Outbound call Location 5 Star Air Your caller id phone number (800) 686-5038 Cu…" at bounding box center [667, 357] width 1334 height 714
click at [644, 323] on button "Call" at bounding box center [667, 341] width 208 height 42
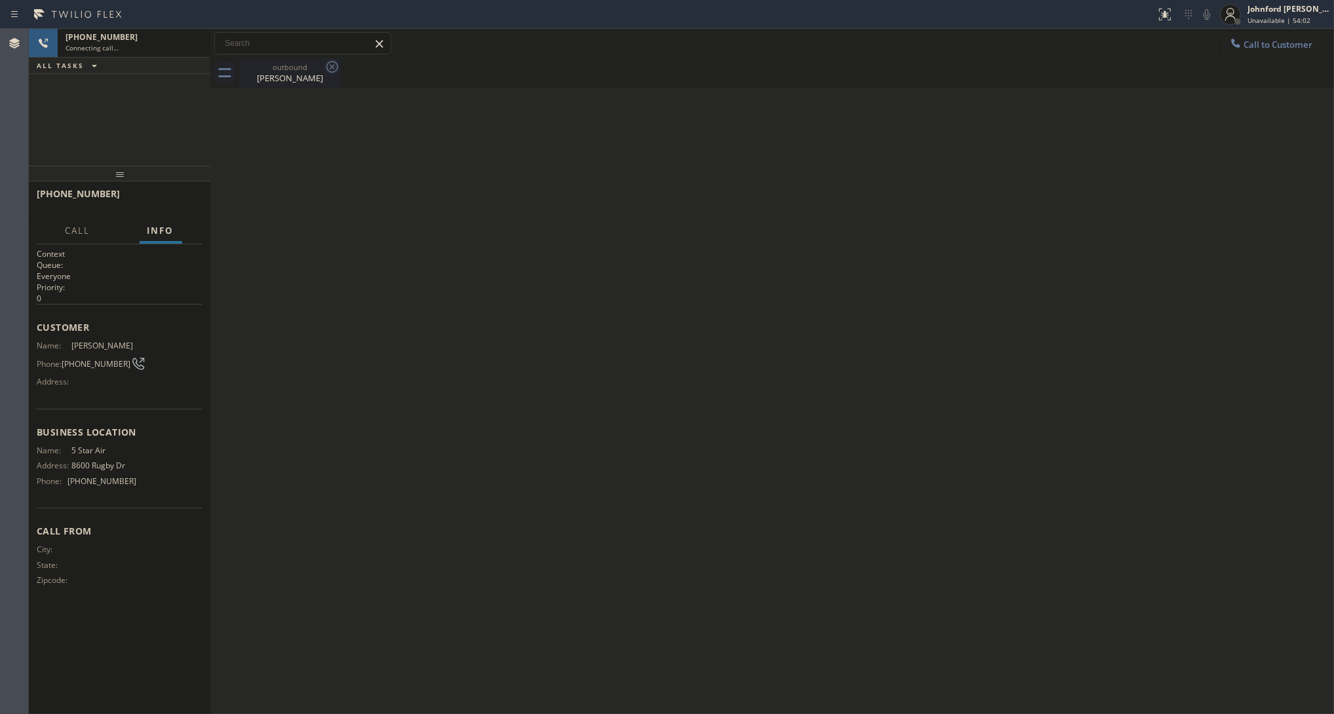
click at [333, 66] on icon at bounding box center [332, 67] width 12 height 12
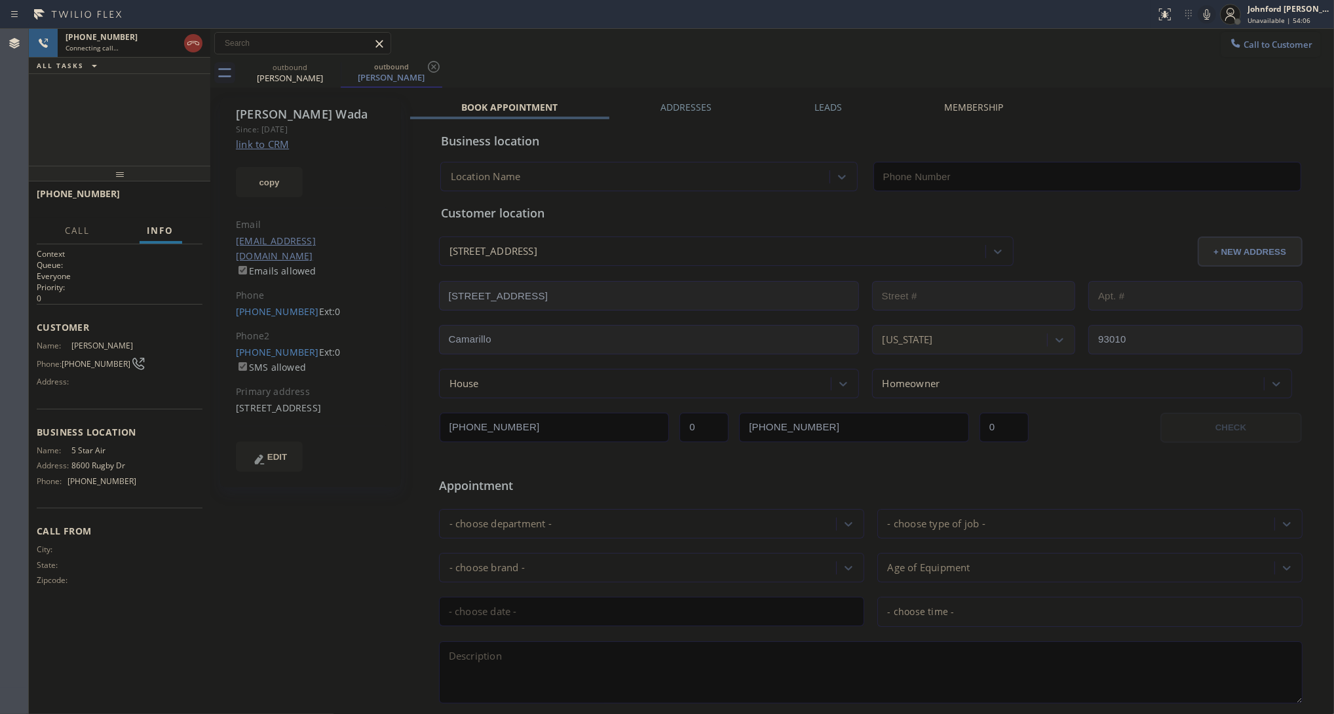
type input "[PHONE_NUMBER]"
click at [178, 201] on span "HANG UP" at bounding box center [172, 199] width 40 height 9
click at [276, 346] on link "(805) 558-1478" at bounding box center [277, 352] width 83 height 12
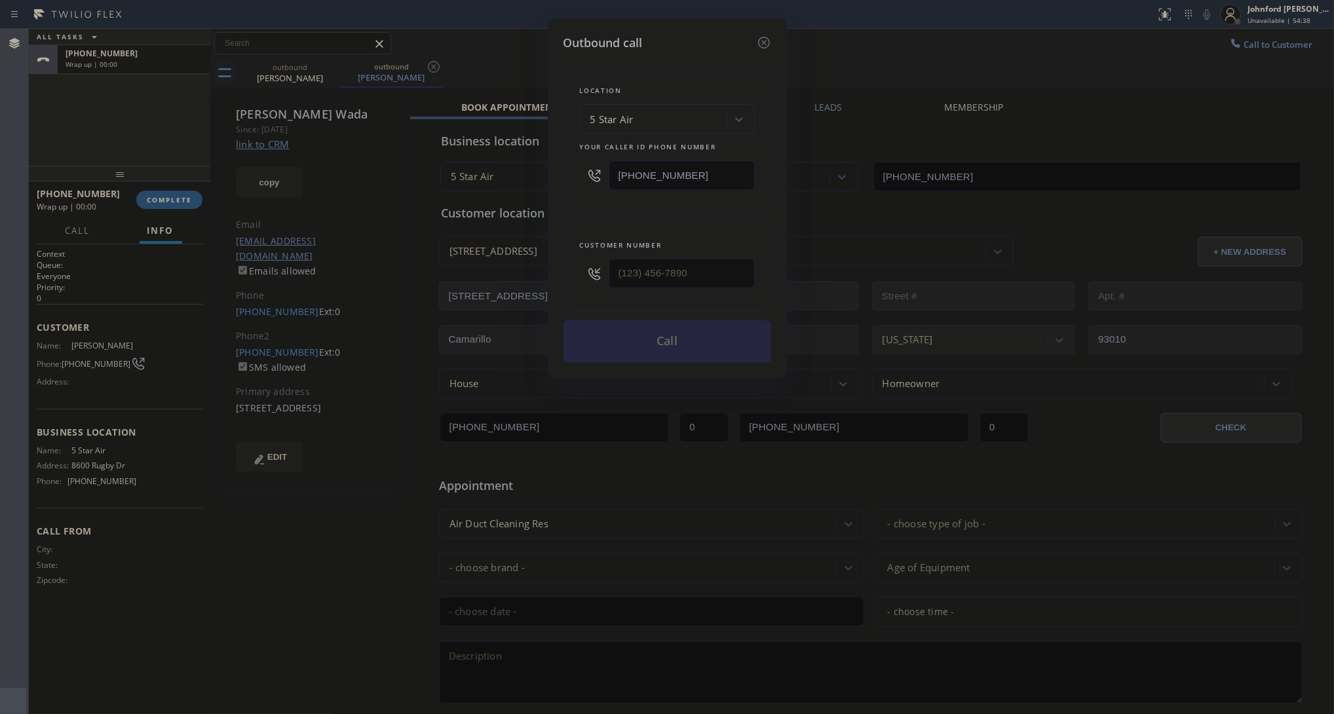
type input "(805) 558-1478"
click at [729, 350] on button "Call" at bounding box center [667, 341] width 208 height 42
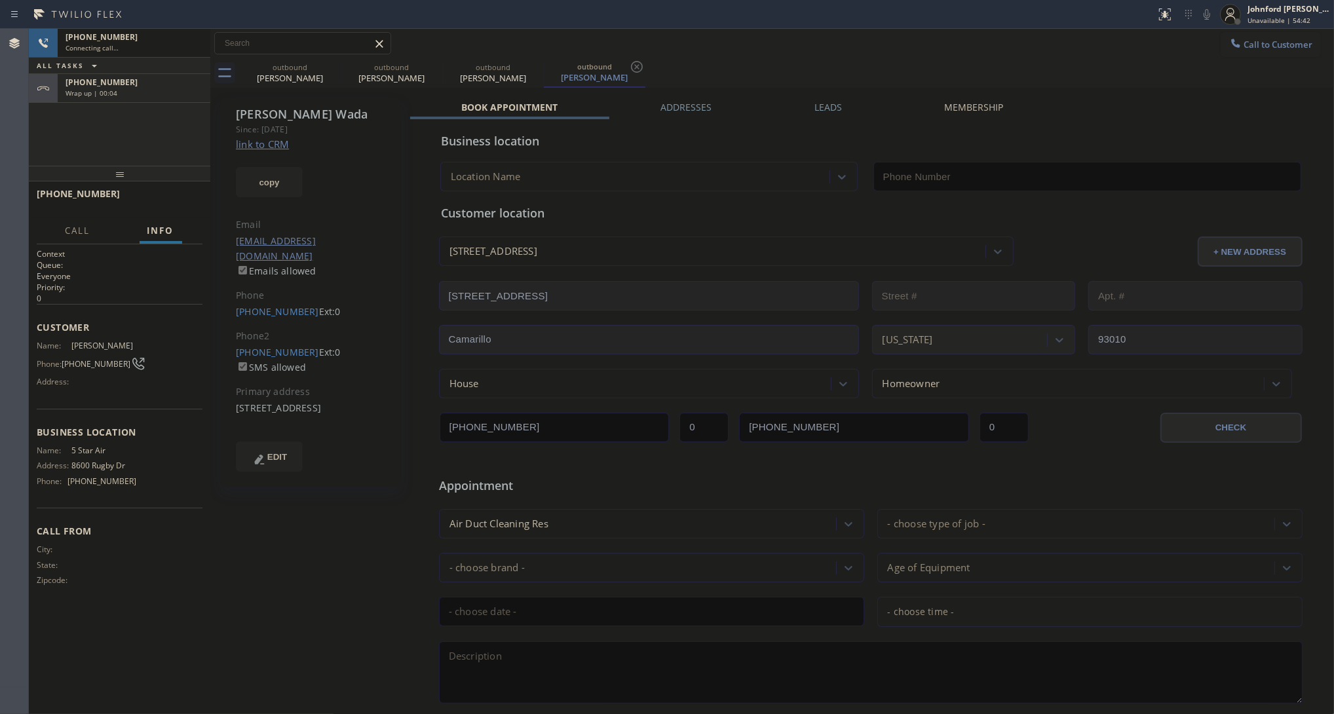
type input "[PHONE_NUMBER]"
click at [93, 73] on div "ALL TASKS ALL TASKS ACTIVE TASKS TASKS IN WRAP UP" at bounding box center [119, 66] width 181 height 16
click at [93, 77] on span "+18055580590" at bounding box center [101, 82] width 72 height 11
click at [162, 86] on div "+18055580590" at bounding box center [133, 82] width 137 height 11
drag, startPoint x: 160, startPoint y: 179, endPoint x: 159, endPoint y: 187, distance: 8.6
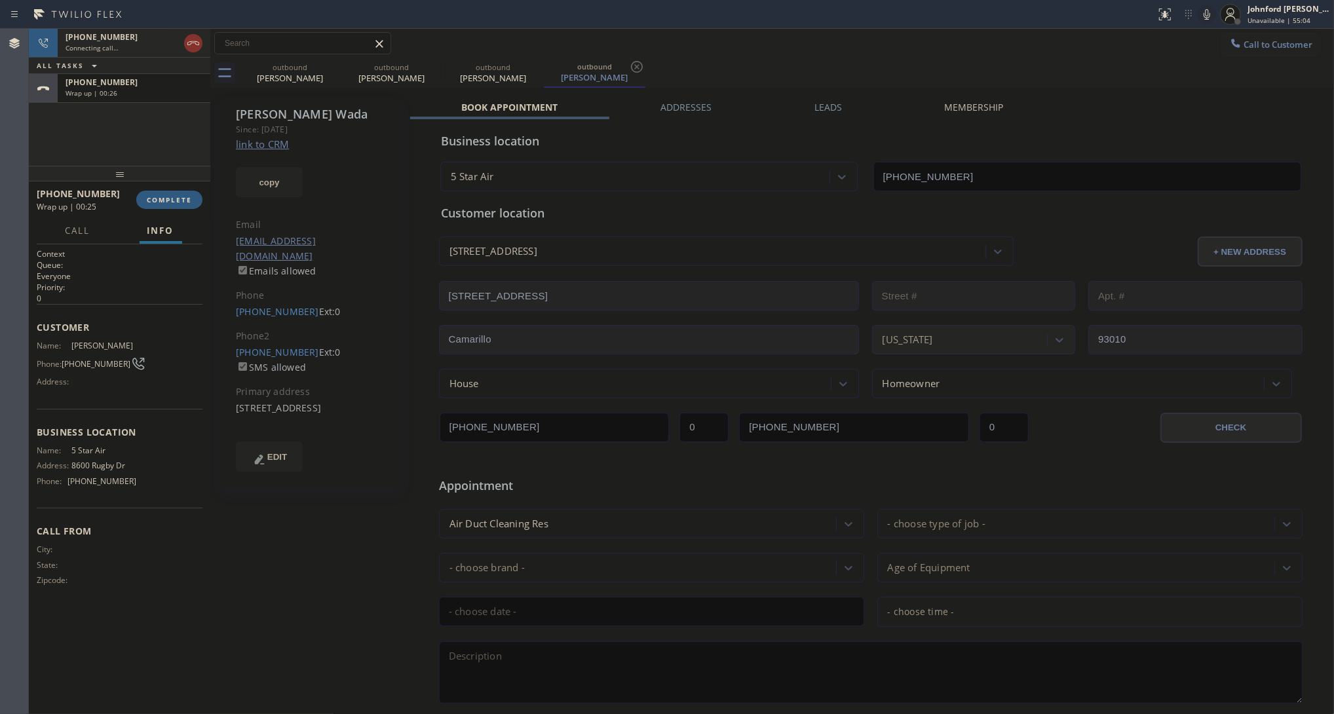
click at [159, 181] on div at bounding box center [119, 174] width 181 height 16
drag, startPoint x: 159, startPoint y: 187, endPoint x: 158, endPoint y: 196, distance: 9.3
click at [159, 187] on div at bounding box center [119, 179] width 181 height 16
click at [158, 196] on button "COMPLETE" at bounding box center [169, 205] width 66 height 18
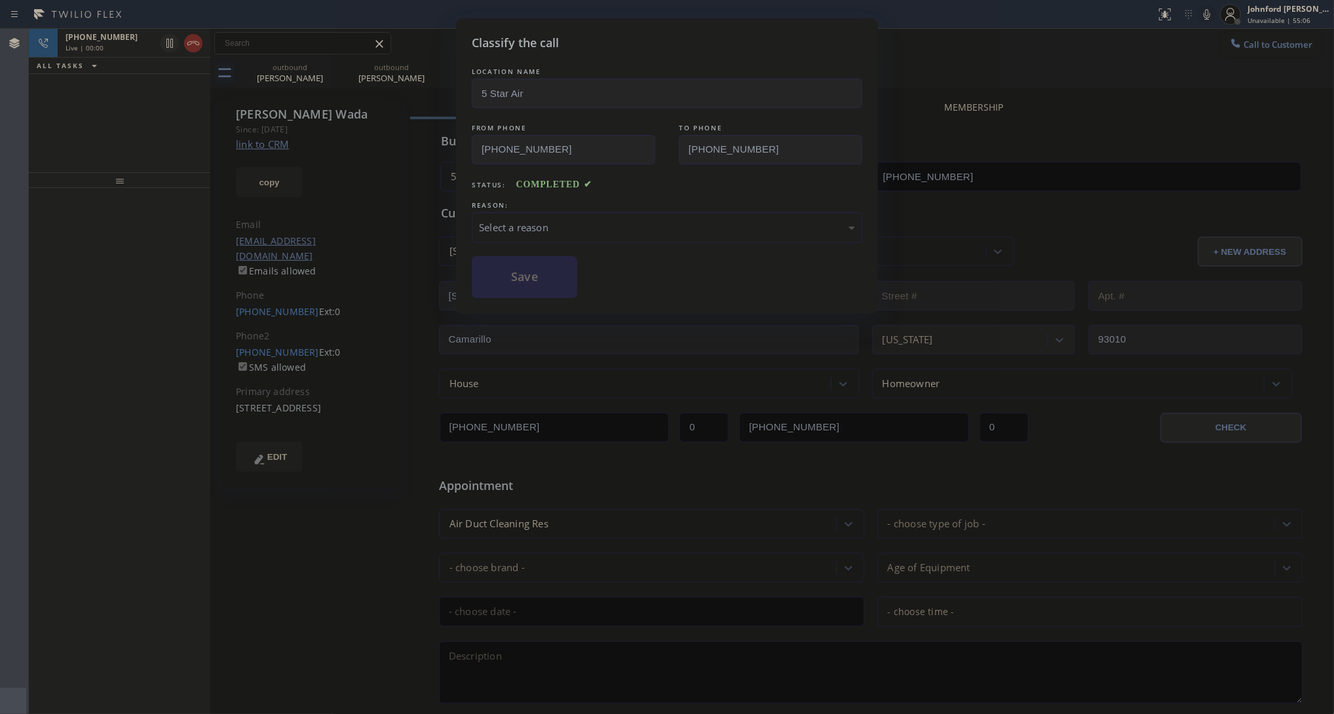
drag, startPoint x: 561, startPoint y: 213, endPoint x: 701, endPoint y: 237, distance: 142.2
click at [565, 213] on div "Select a reason" at bounding box center [667, 227] width 390 height 31
click at [529, 276] on button "Save" at bounding box center [524, 277] width 105 height 42
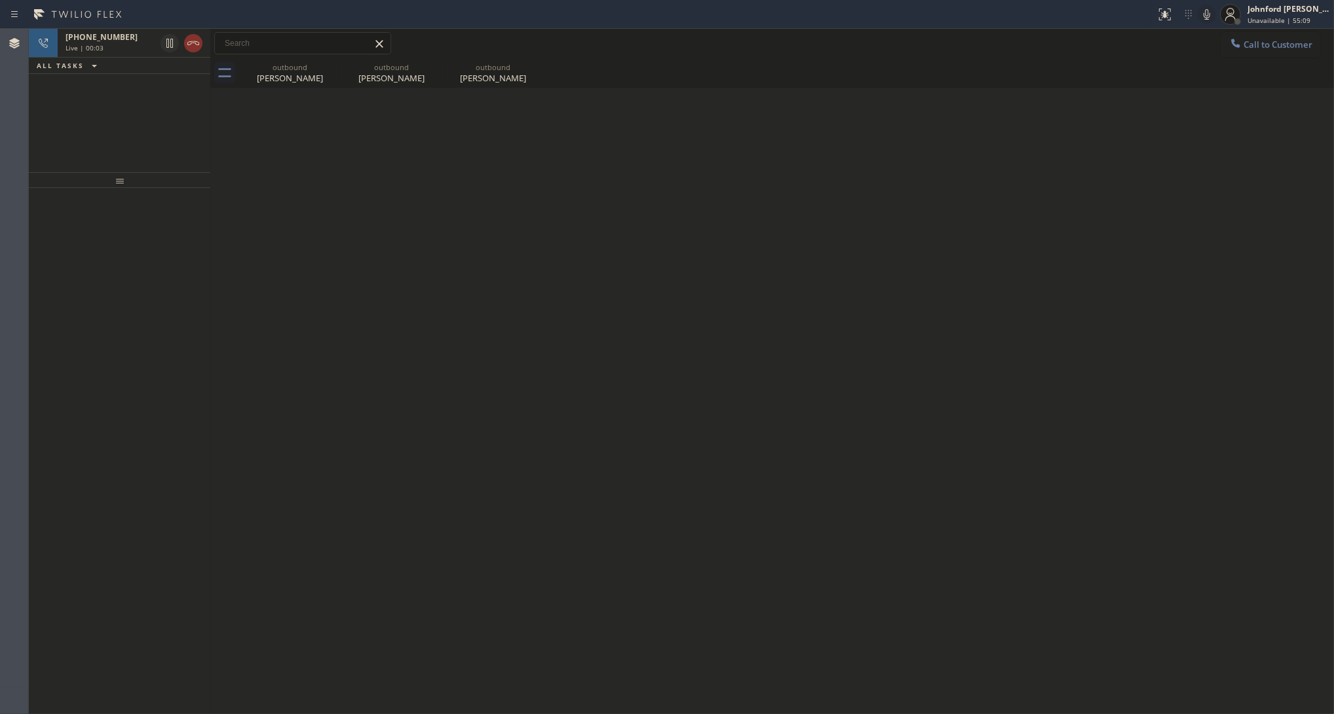
click at [187, 44] on icon at bounding box center [193, 43] width 12 height 4
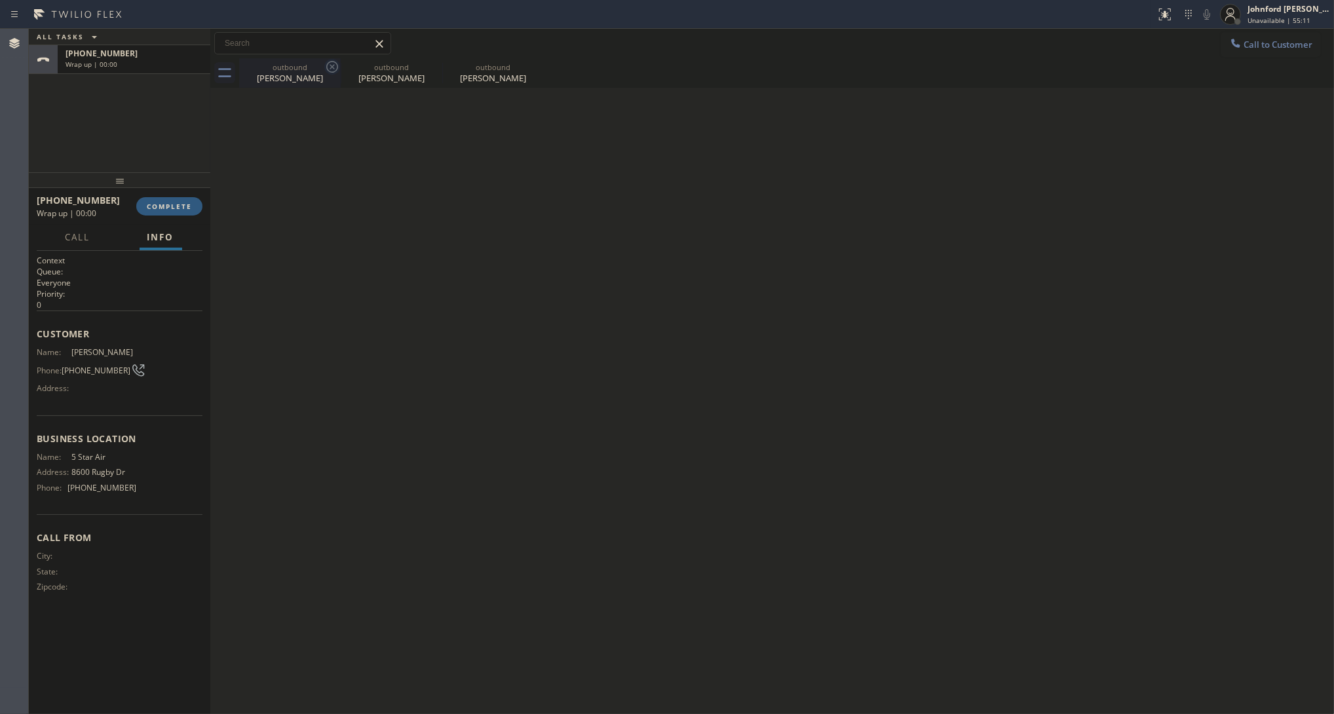
click at [332, 69] on icon at bounding box center [332, 67] width 16 height 16
click at [0, 0] on icon at bounding box center [0, 0] width 0 height 0
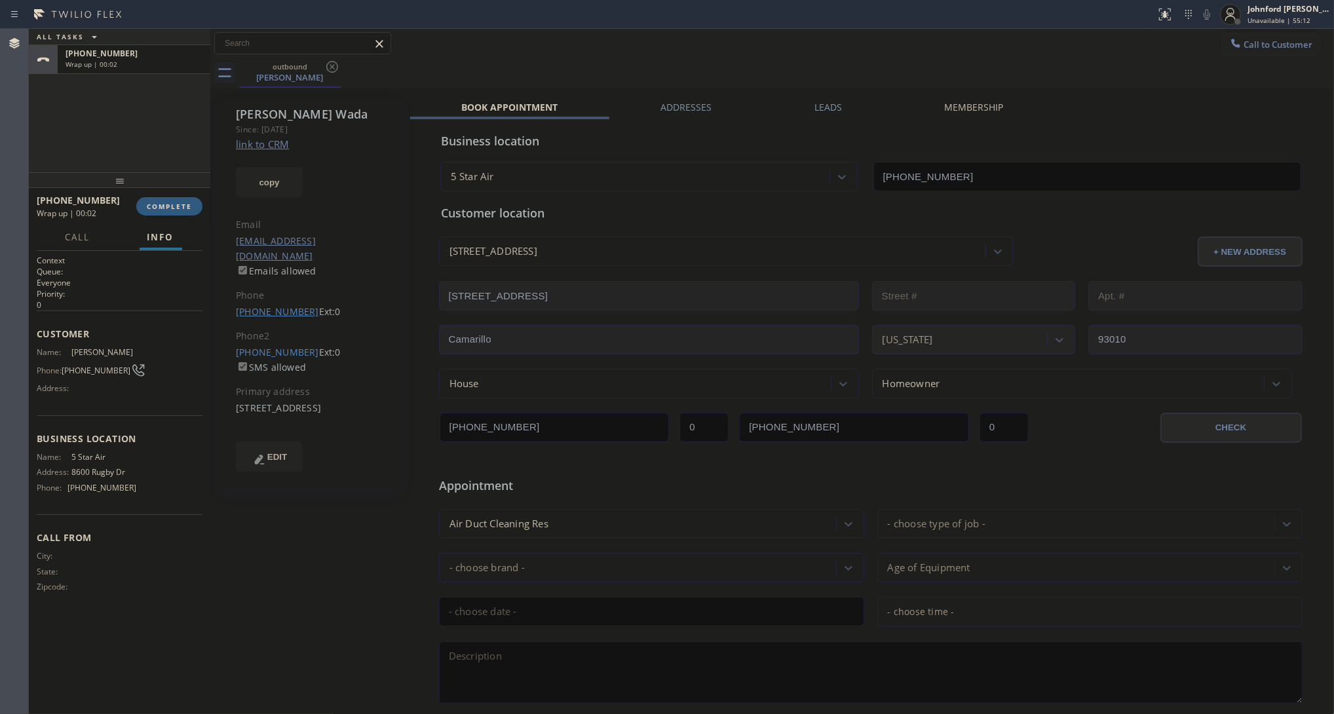
click at [269, 305] on link "(805) 558-0590" at bounding box center [277, 311] width 83 height 12
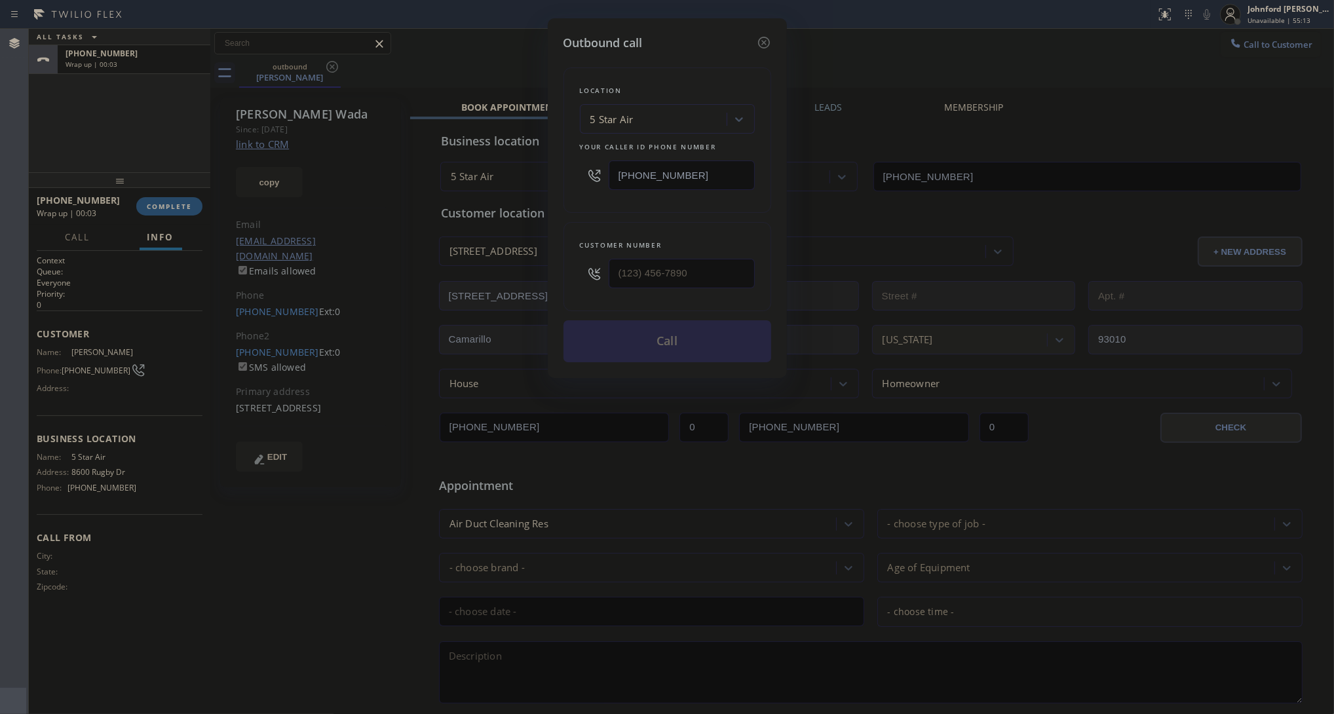
type input "(805) 558-0590"
click at [719, 160] on input "[PHONE_NUMBER]" at bounding box center [681, 174] width 146 height 29
paste input "88) 859-444"
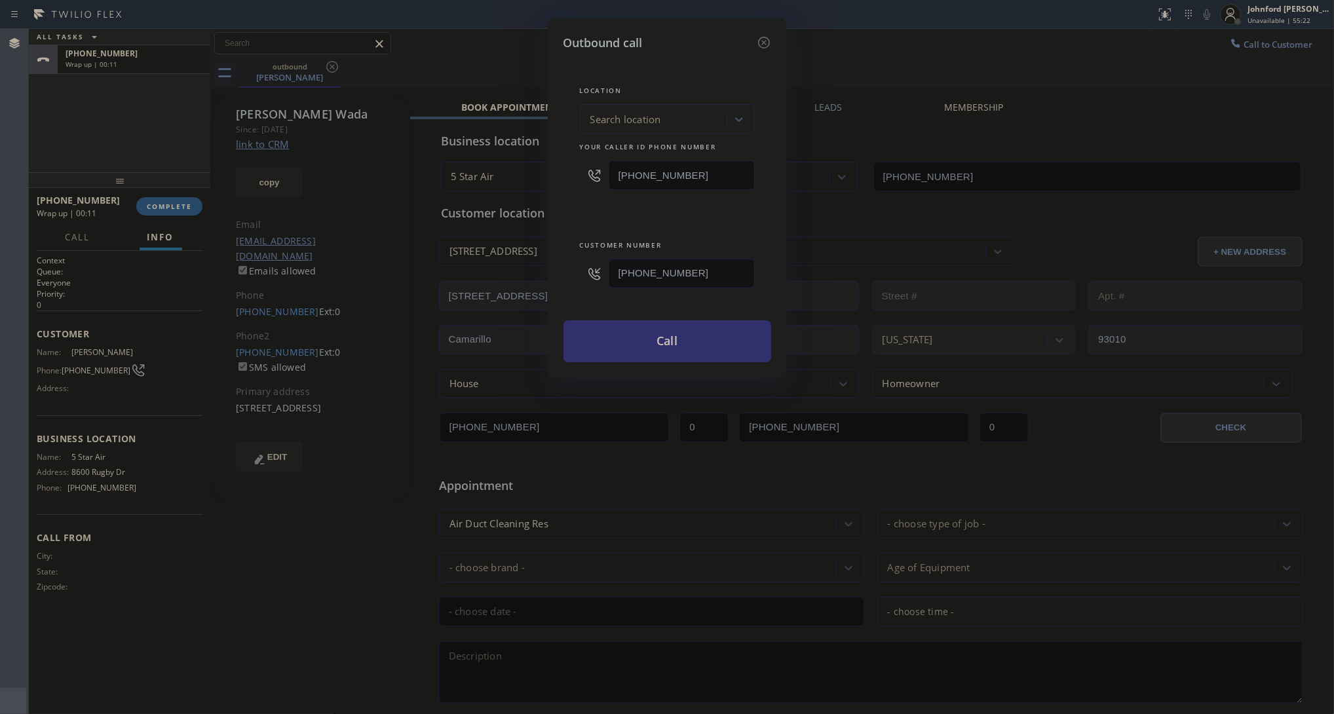
type input "(888) 859-4448"
click at [692, 345] on button "Call" at bounding box center [667, 341] width 208 height 42
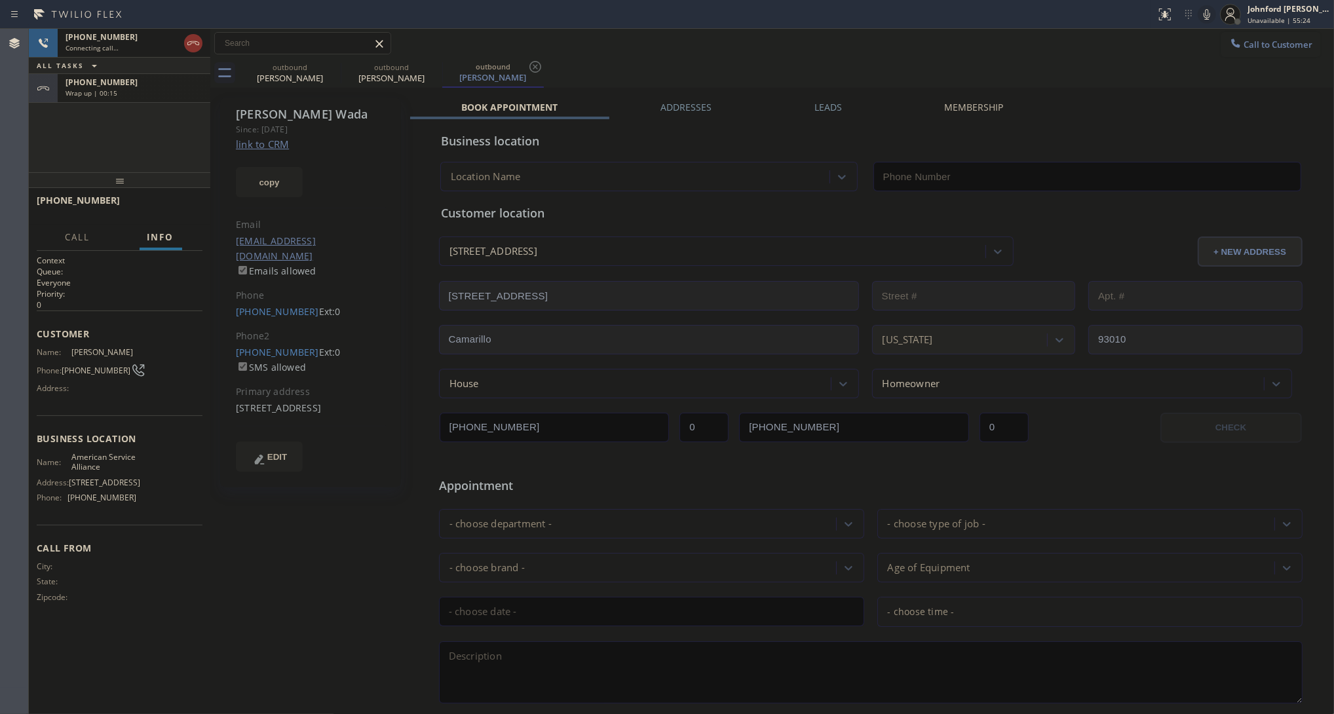
click at [123, 100] on div "+18055581478 Wrap up | 00:15" at bounding box center [131, 88] width 147 height 29
type input "(888) 859-4448"
click at [171, 214] on button "COMPLETE" at bounding box center [169, 206] width 66 height 18
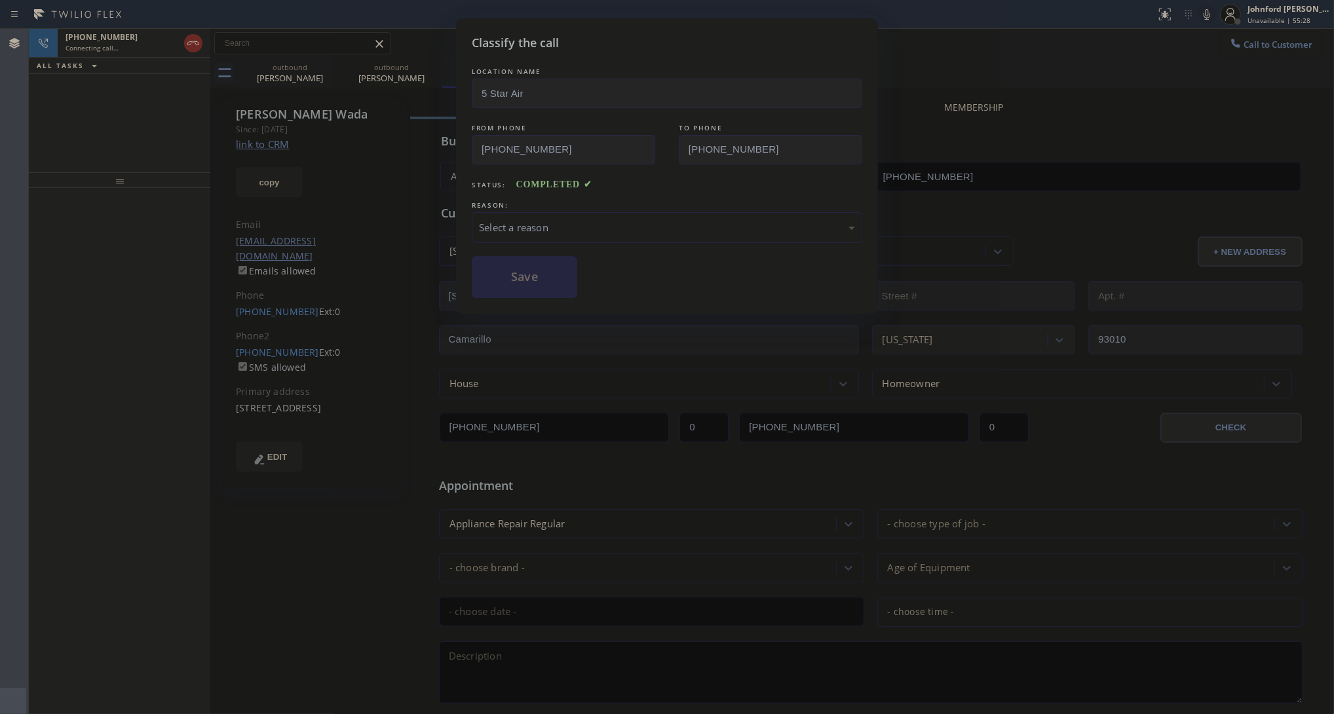
click at [565, 220] on div "Select a reason" at bounding box center [667, 227] width 376 height 15
click at [540, 278] on button "Save" at bounding box center [524, 277] width 105 height 42
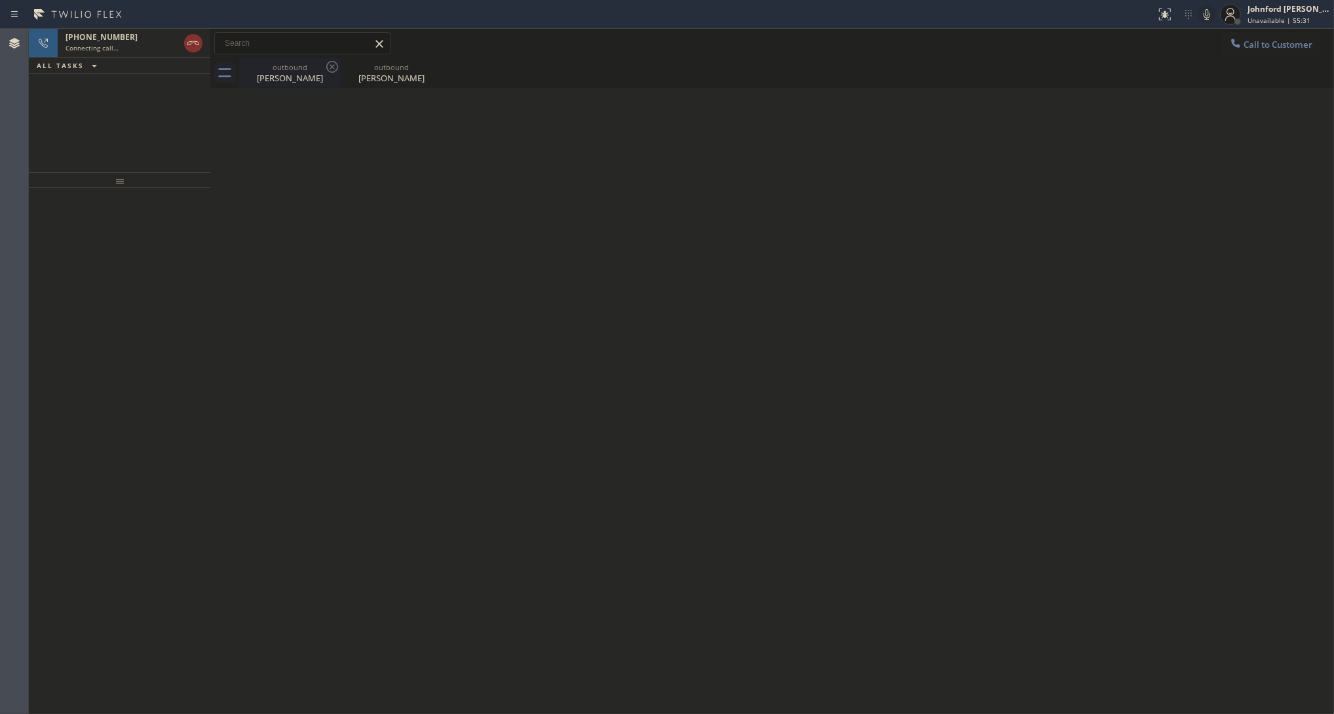
click at [263, 84] on div "outbound Craig Wada" at bounding box center [289, 72] width 99 height 29
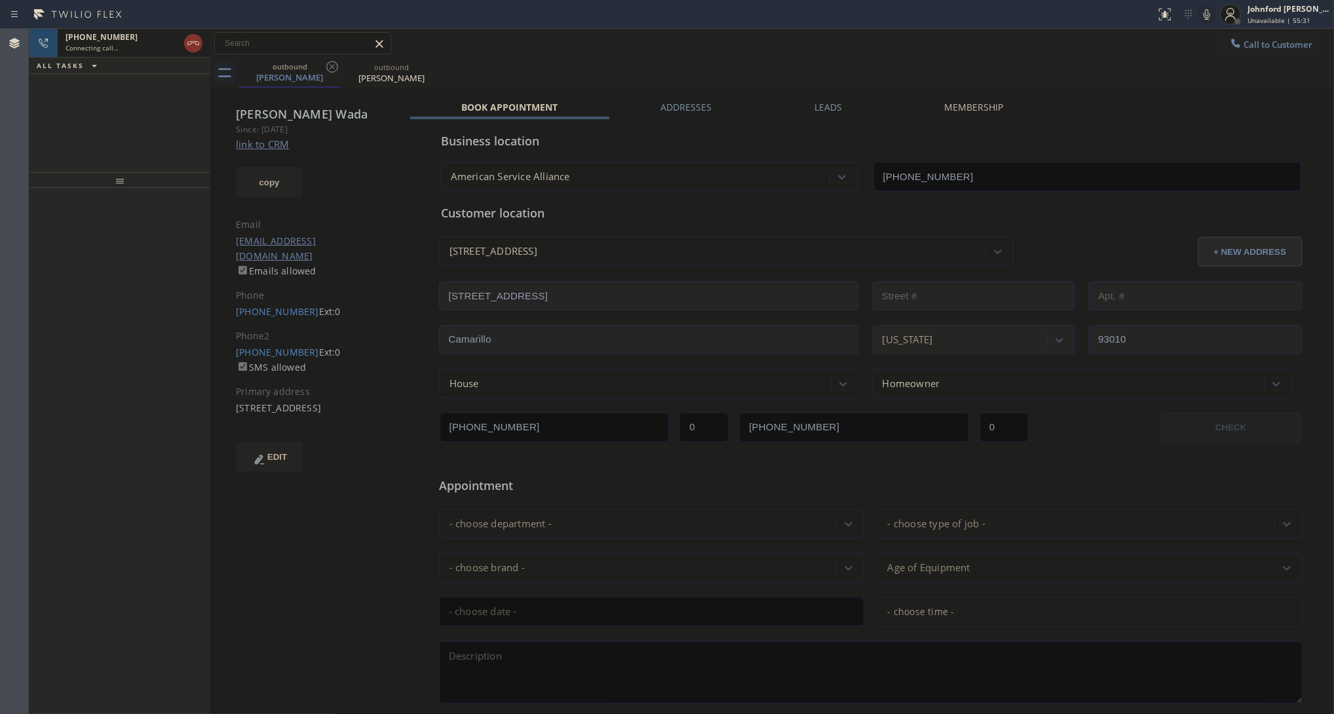
drag, startPoint x: 145, startPoint y: 41, endPoint x: 141, endPoint y: 48, distance: 8.5
click at [145, 41] on div "+18055580590" at bounding box center [121, 36] width 113 height 11
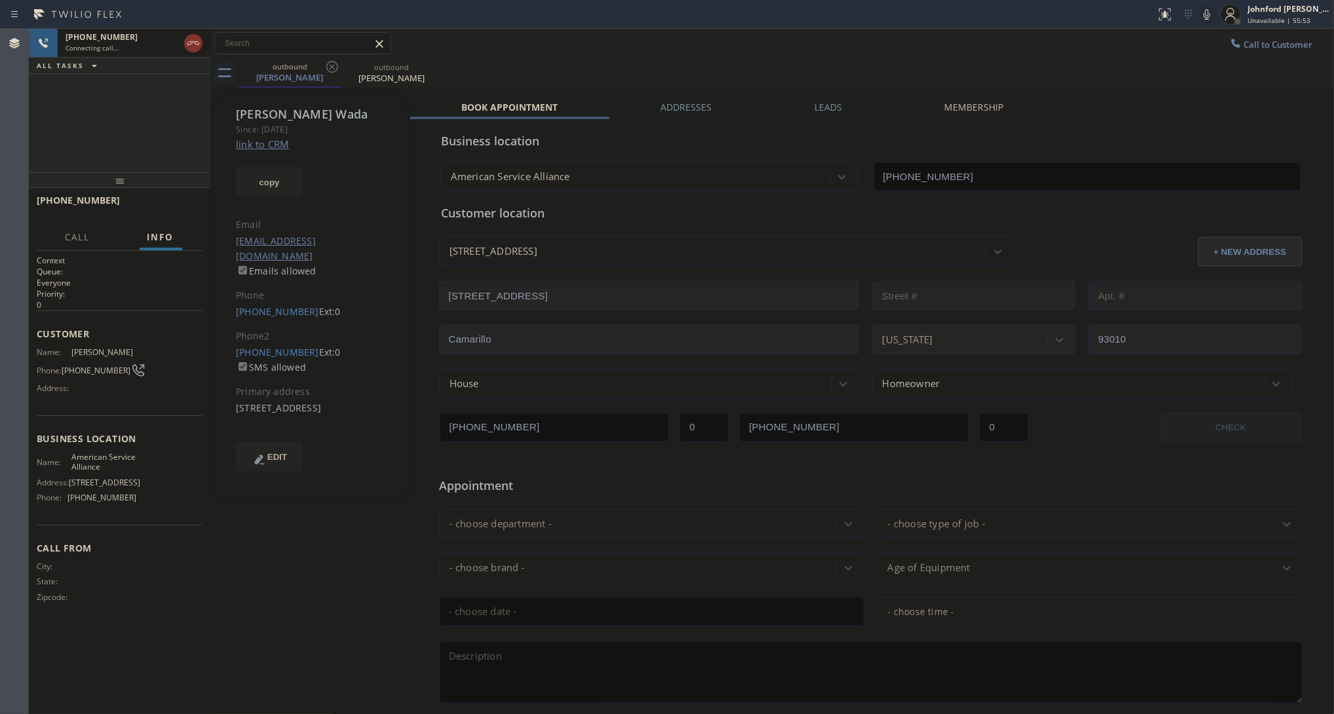
click at [113, 111] on div "+18055580590 Connecting call… ALL TASKS ALL TASKS ACTIVE TASKS TASKS IN WRAP UP" at bounding box center [119, 100] width 181 height 143
click at [1118, 103] on div "Book Appointment Addresses Leads Membership Business location American Service …" at bounding box center [870, 520] width 920 height 839
click at [168, 197] on button "HANG UP" at bounding box center [171, 206] width 61 height 18
click at [256, 346] on link "(805) 558-1478" at bounding box center [277, 352] width 83 height 12
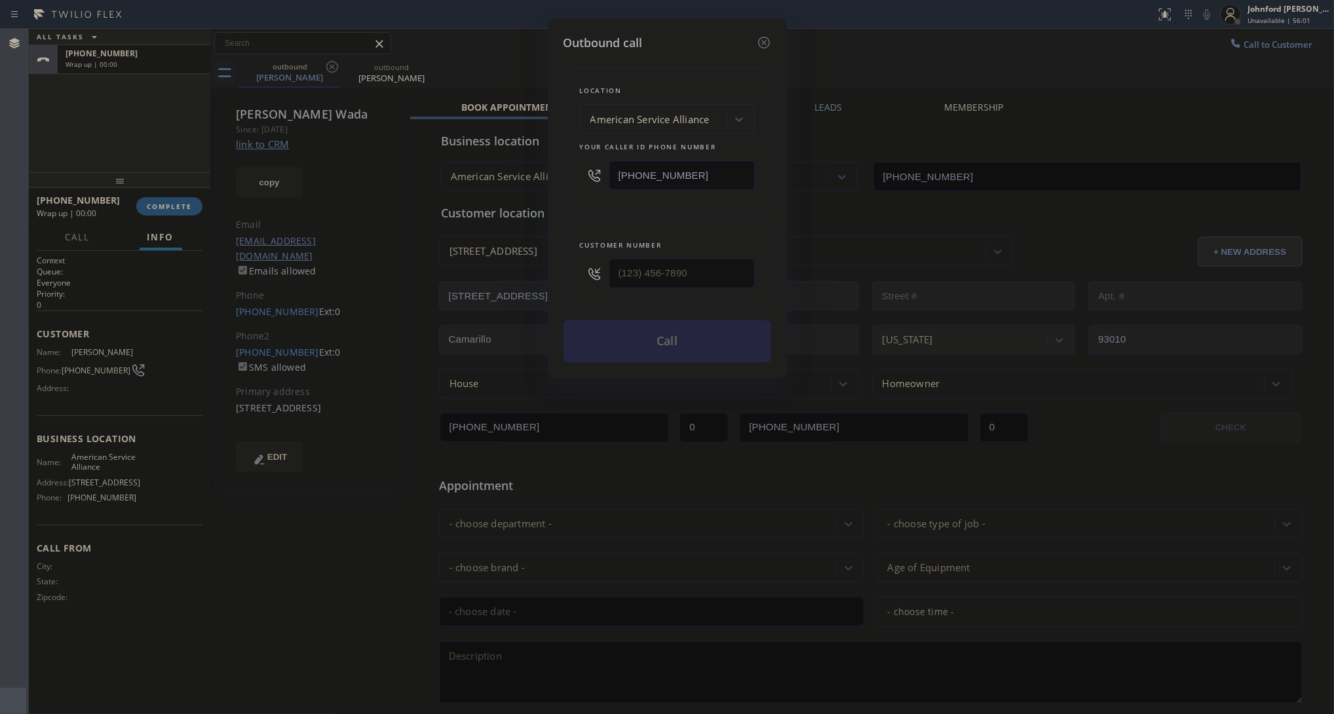
type input "(805) 558-1478"
click at [720, 352] on button "Call" at bounding box center [667, 341] width 208 height 42
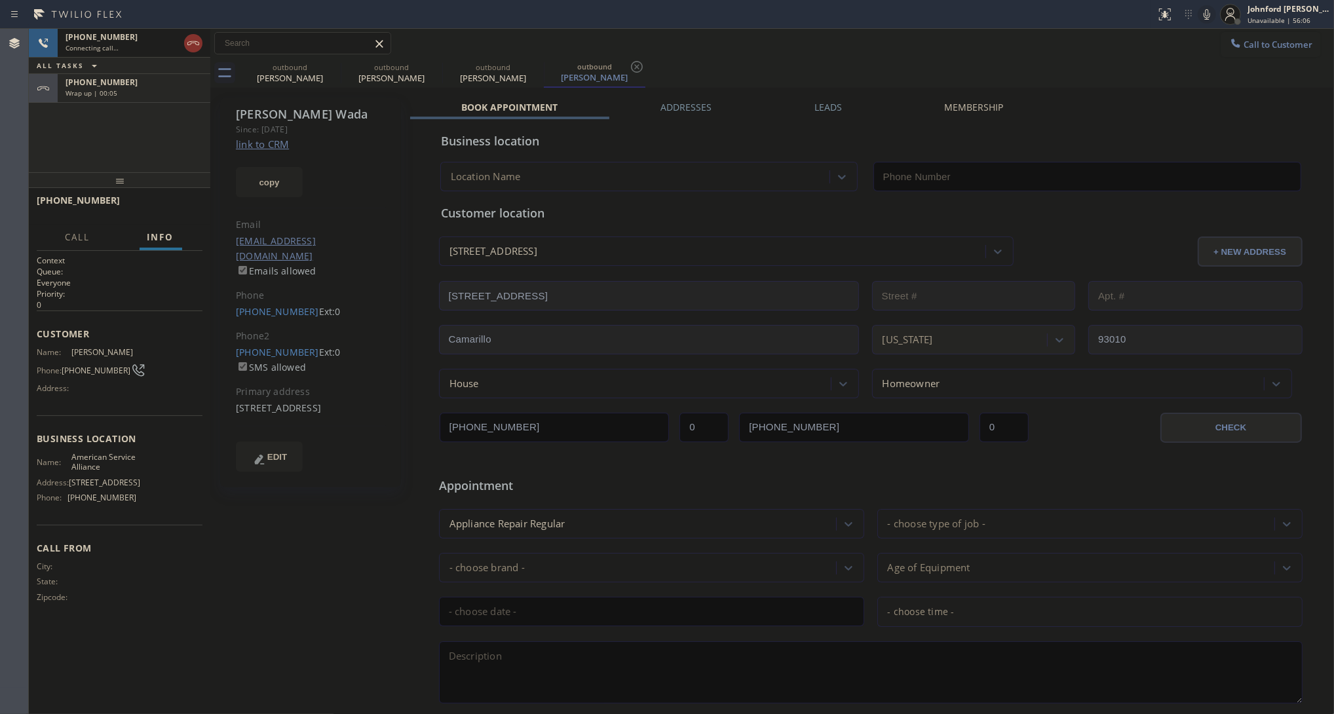
type input "(888) 859-4448"
click at [168, 80] on div "+18055580590" at bounding box center [133, 82] width 137 height 11
click at [185, 191] on div "+18055580590 Wrap up | 00:16 COMPLETE" at bounding box center [120, 206] width 166 height 34
click at [177, 196] on div "+18055580590 Wrap up | 00:16 COMPLETE" at bounding box center [120, 206] width 166 height 34
click at [176, 197] on button "COMPLETE" at bounding box center [169, 206] width 66 height 18
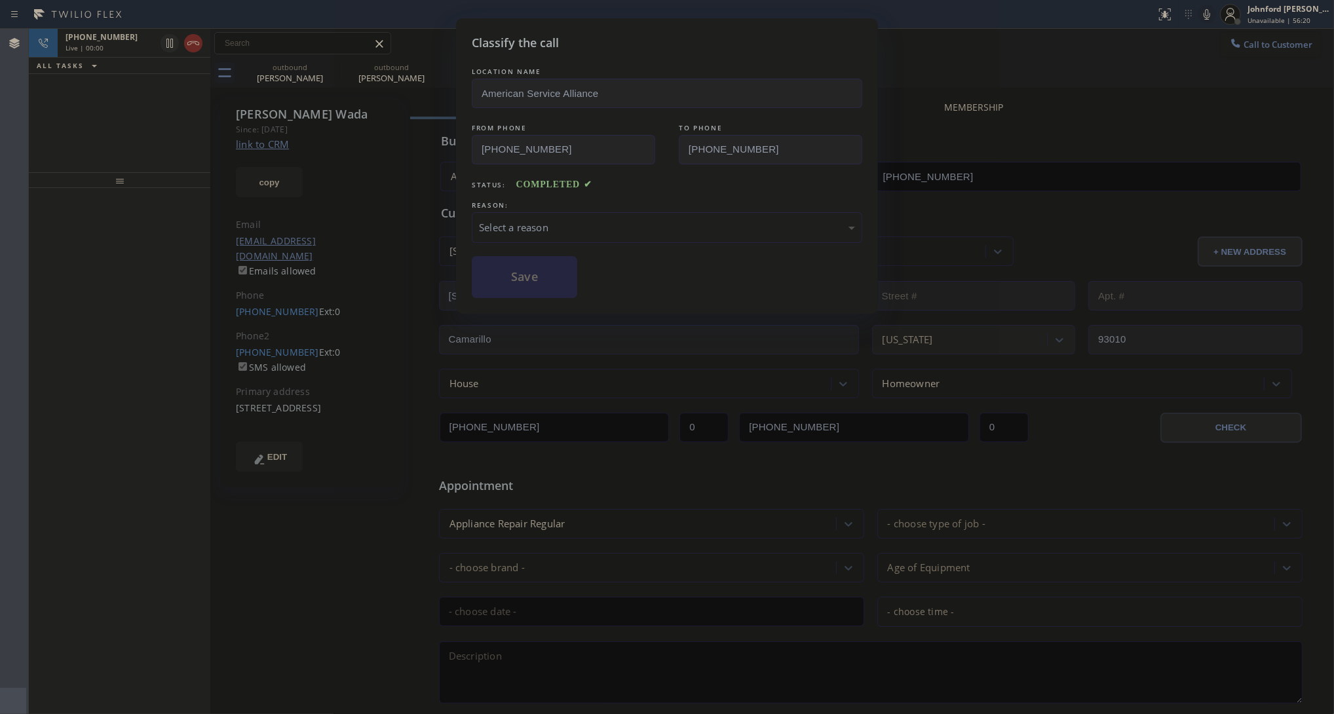
click at [590, 220] on div "Select a reason" at bounding box center [667, 227] width 376 height 15
click at [531, 280] on button "Save" at bounding box center [524, 277] width 105 height 42
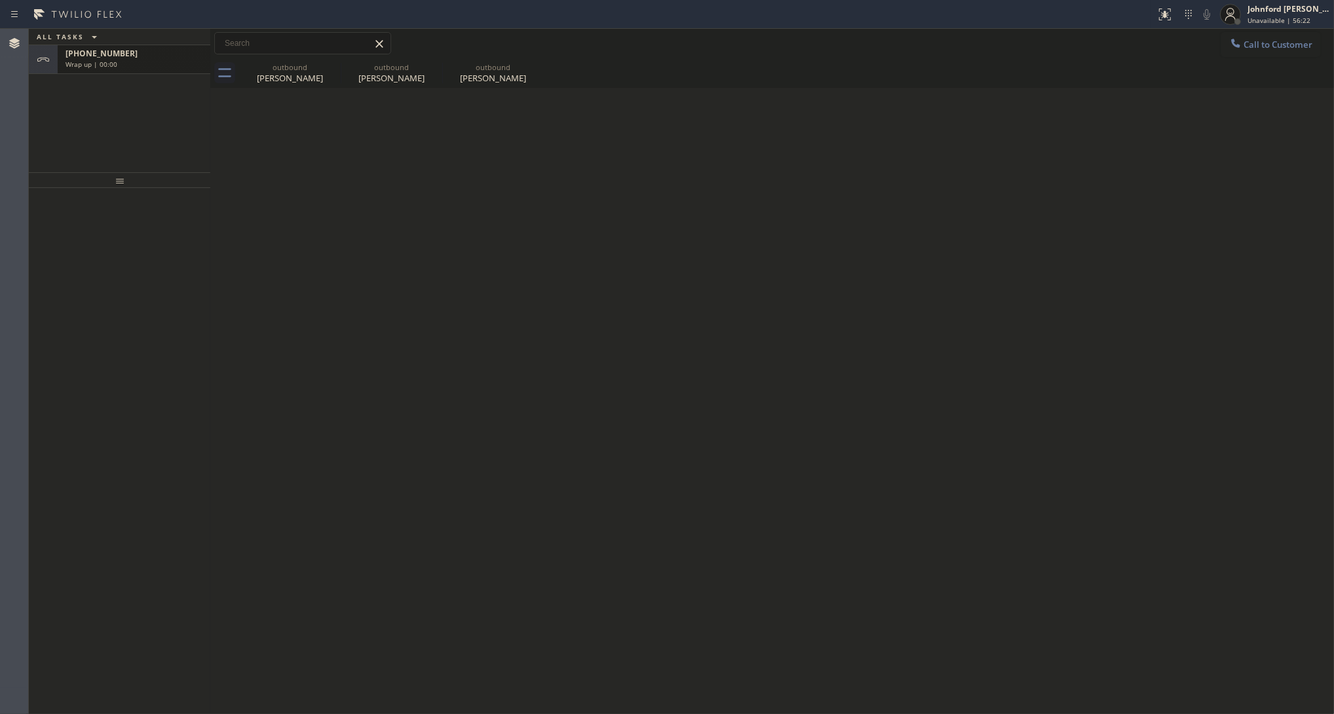
click at [153, 69] on div "+18055581478 Wrap up | 00:00" at bounding box center [131, 59] width 147 height 29
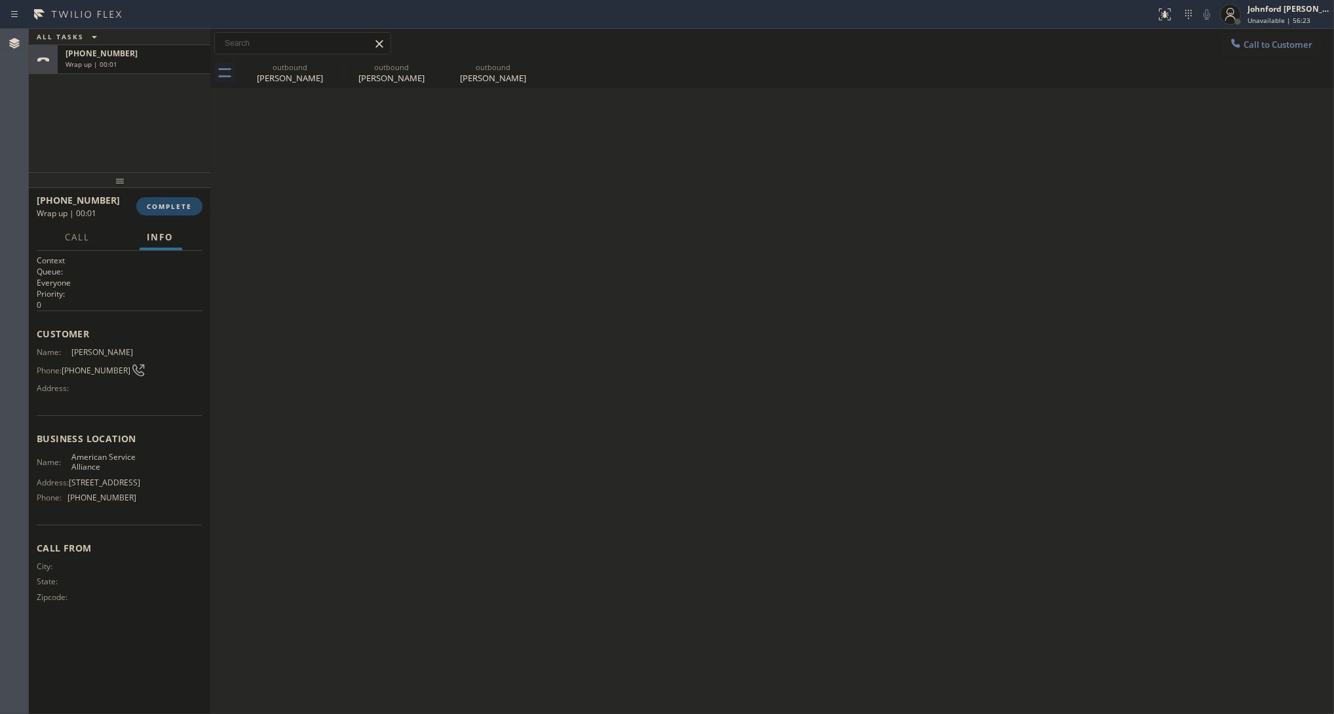
click at [162, 205] on span "COMPLETE" at bounding box center [169, 206] width 45 height 9
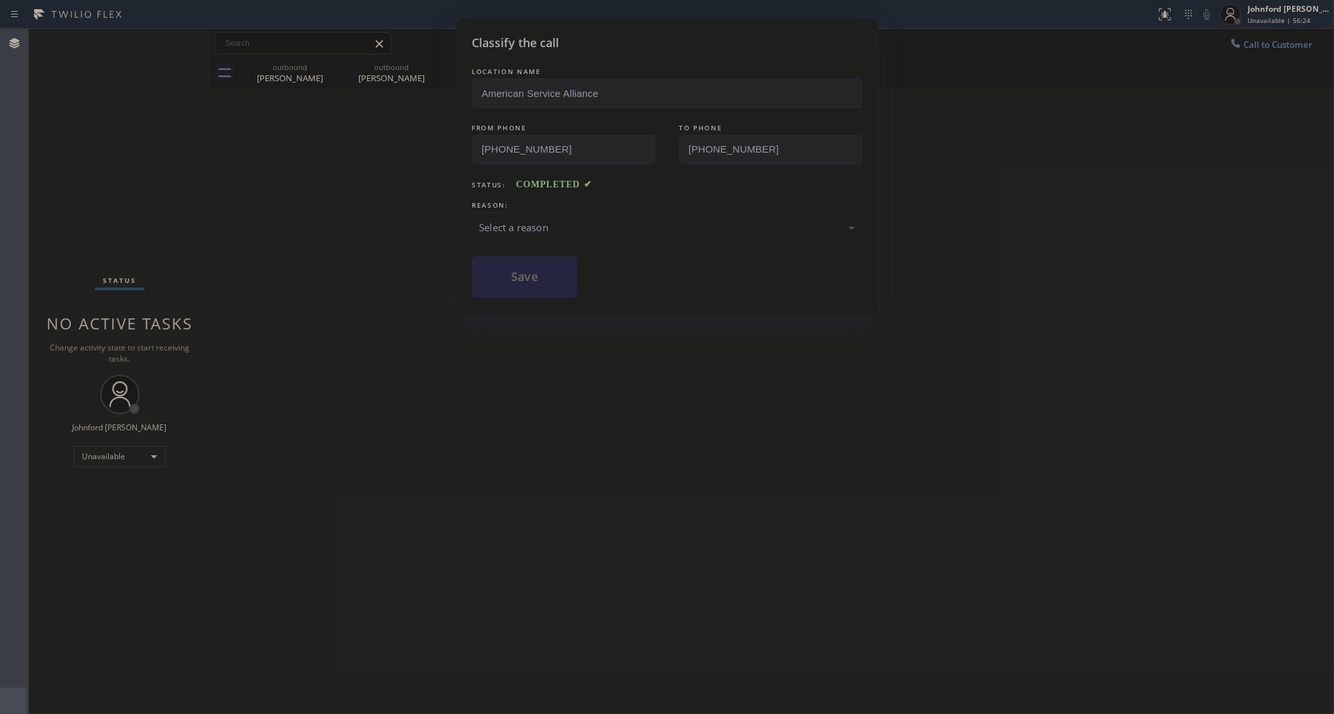
click at [555, 227] on div "Select a reason" at bounding box center [667, 227] width 376 height 15
click at [567, 297] on div "Classify the call LOCATION NAME American Service Alliance FROM PHONE (888) 859-…" at bounding box center [667, 165] width 422 height 295
click at [551, 284] on button "Save" at bounding box center [524, 277] width 105 height 42
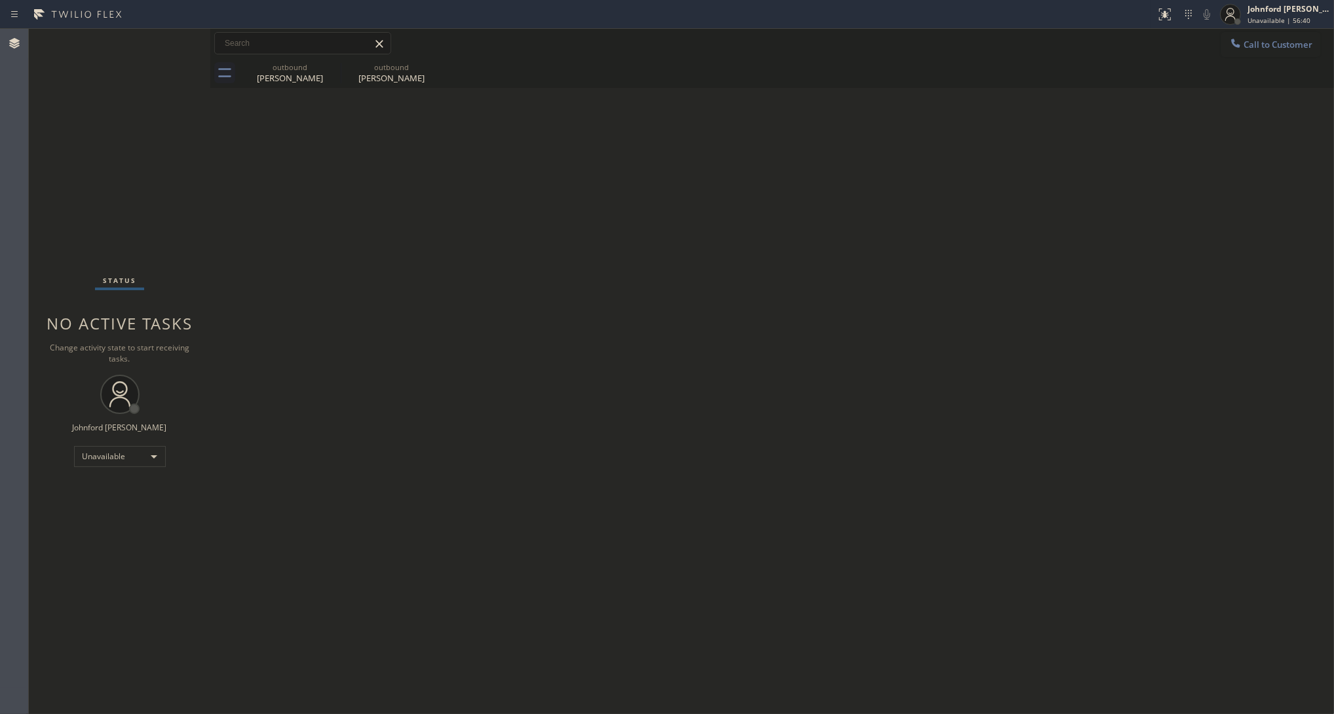
drag, startPoint x: 1294, startPoint y: 41, endPoint x: 1253, endPoint y: 62, distance: 46.6
click at [1292, 41] on button "Call to Customer" at bounding box center [1270, 44] width 100 height 25
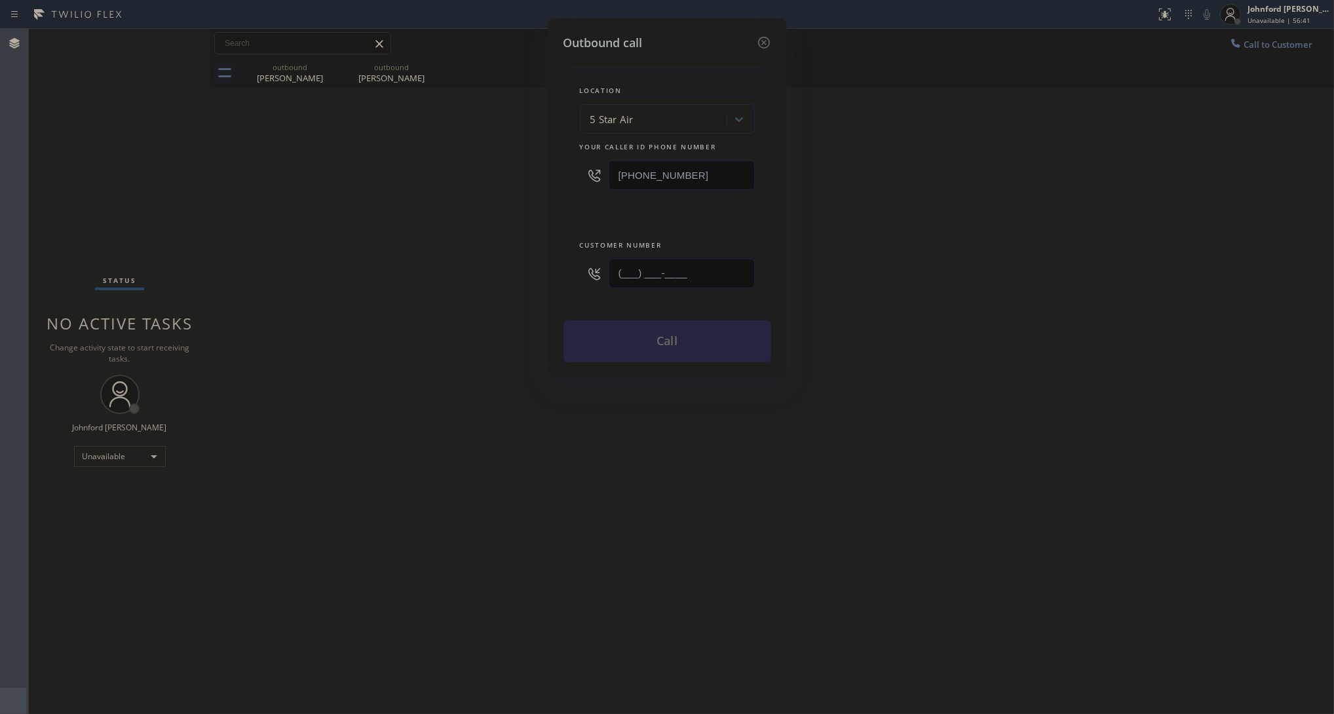
click at [734, 269] on input "(___) ___-____" at bounding box center [681, 273] width 146 height 29
paste input "650) 823-5046"
type input "(650) 823-5046"
click at [467, 272] on div "Outbound call Location 5 Star Air Your caller id phone number (800) 686-5038 Cu…" at bounding box center [667, 357] width 1334 height 714
click at [653, 342] on button "Call" at bounding box center [667, 341] width 208 height 42
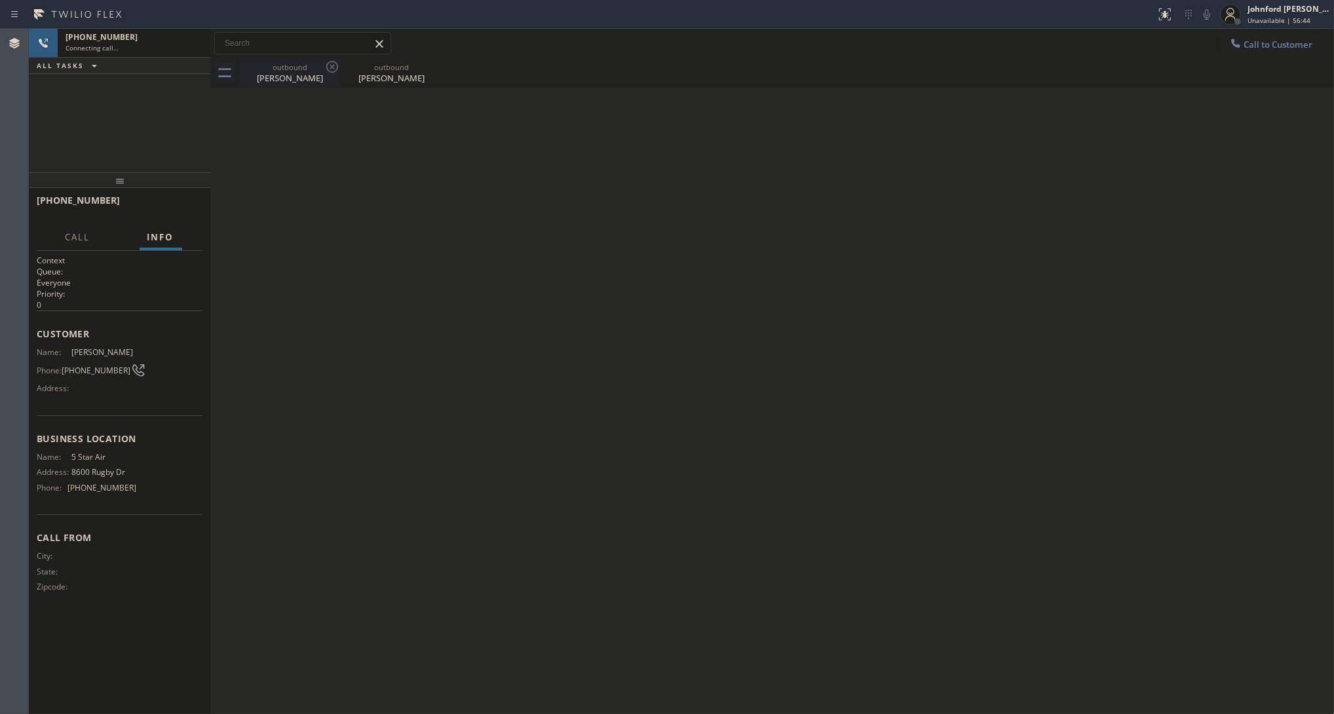
click at [329, 66] on icon at bounding box center [332, 67] width 16 height 16
click at [0, 0] on icon at bounding box center [0, 0] width 0 height 0
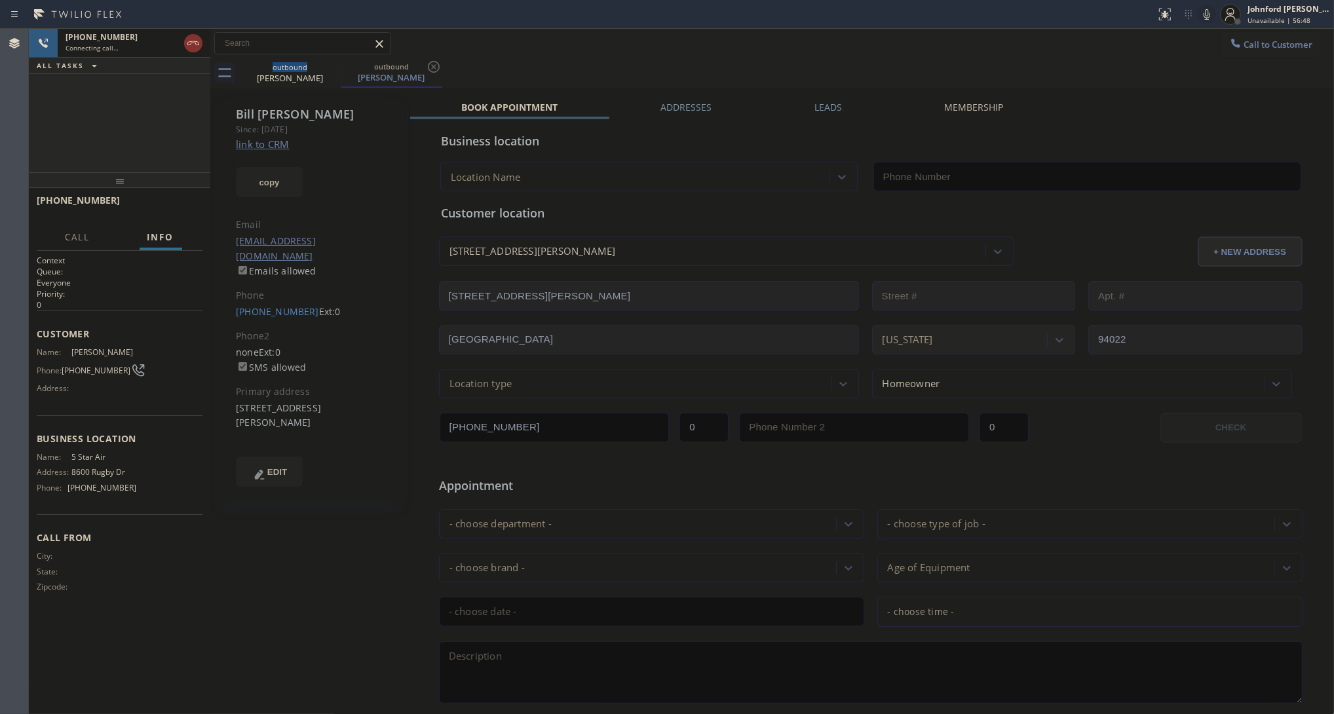
click at [283, 147] on link "link to CRM" at bounding box center [262, 144] width 53 height 13
type input "[PHONE_NUMBER]"
click at [151, 206] on button "HANG UP" at bounding box center [171, 206] width 61 height 18
click at [295, 305] on link "(650) 823-5046" at bounding box center [277, 311] width 83 height 12
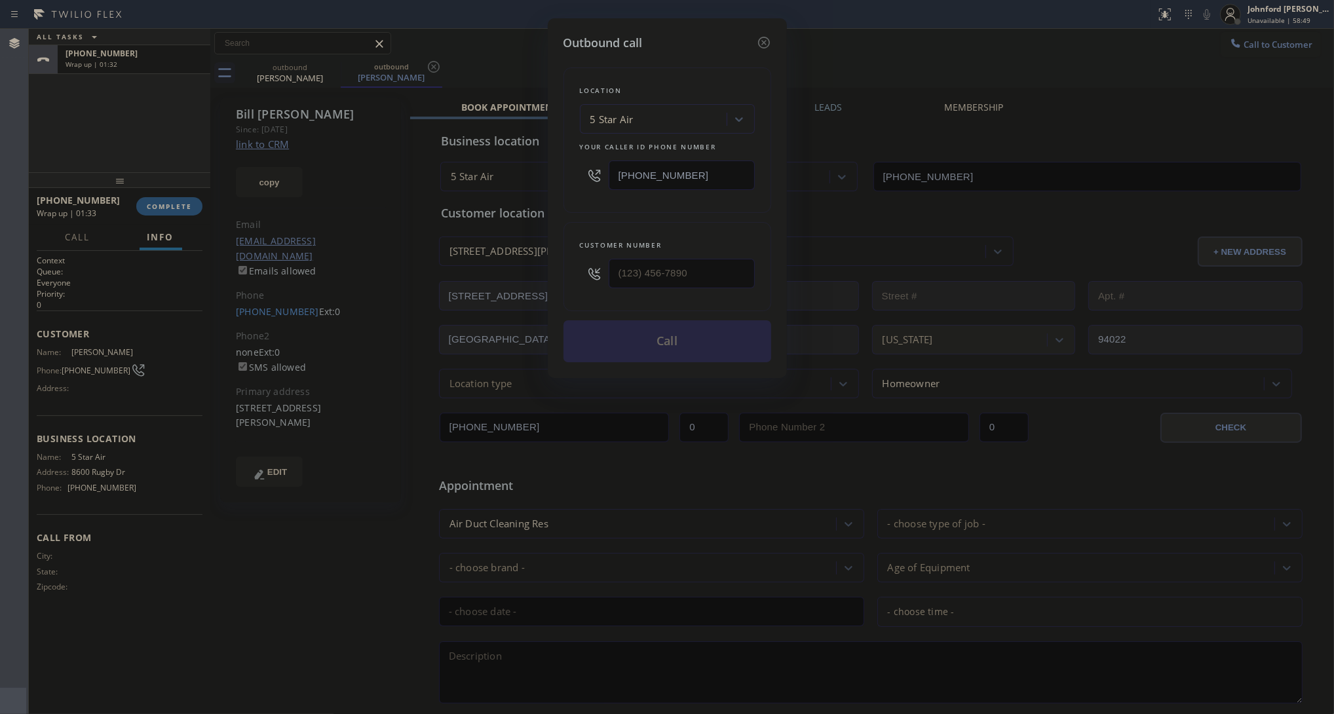
type input "(650) 823-5046"
click at [711, 188] on div "[PHONE_NUMBER]" at bounding box center [667, 175] width 175 height 43
click at [708, 172] on input "[PHONE_NUMBER]" at bounding box center [681, 174] width 146 height 29
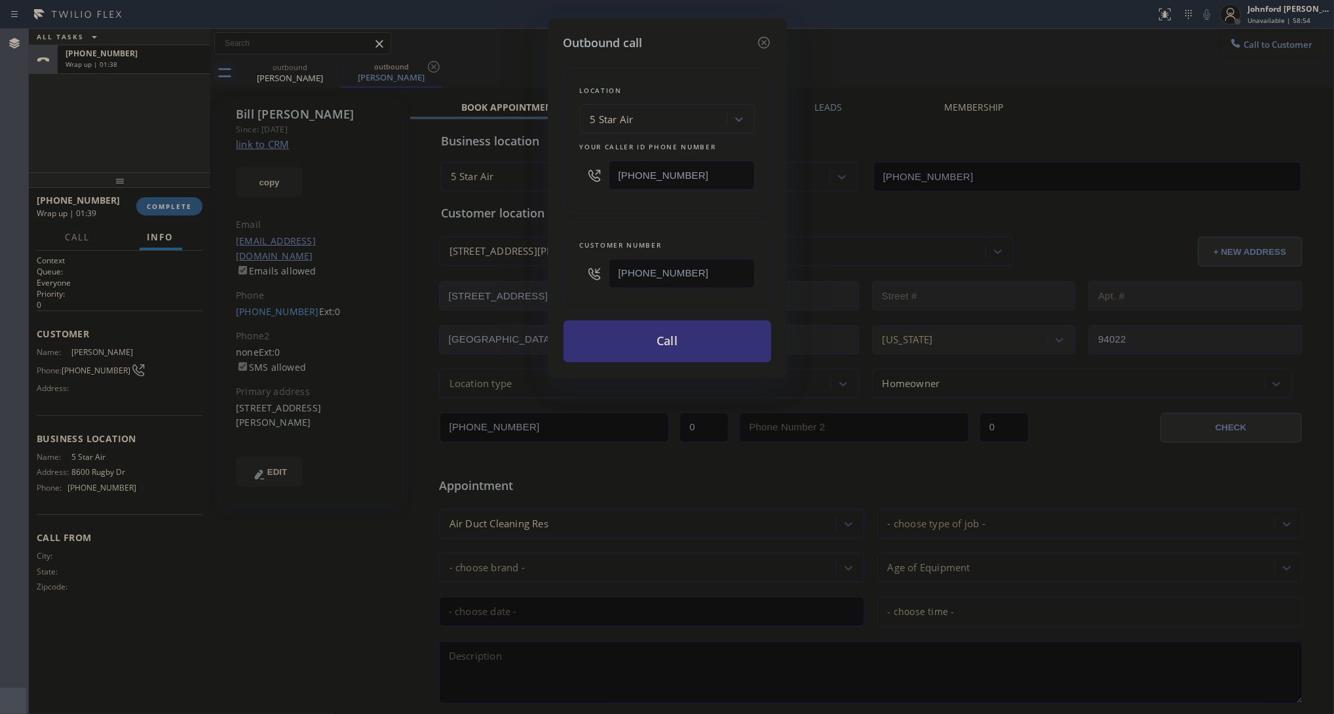
paste input "415) 914-8003"
type input "(415) 914-8003"
click at [666, 212] on div "Location Search location Your caller id phone number (415) 914-8003 Customer nu…" at bounding box center [667, 207] width 208 height 310
click at [679, 343] on button "Call" at bounding box center [667, 341] width 208 height 42
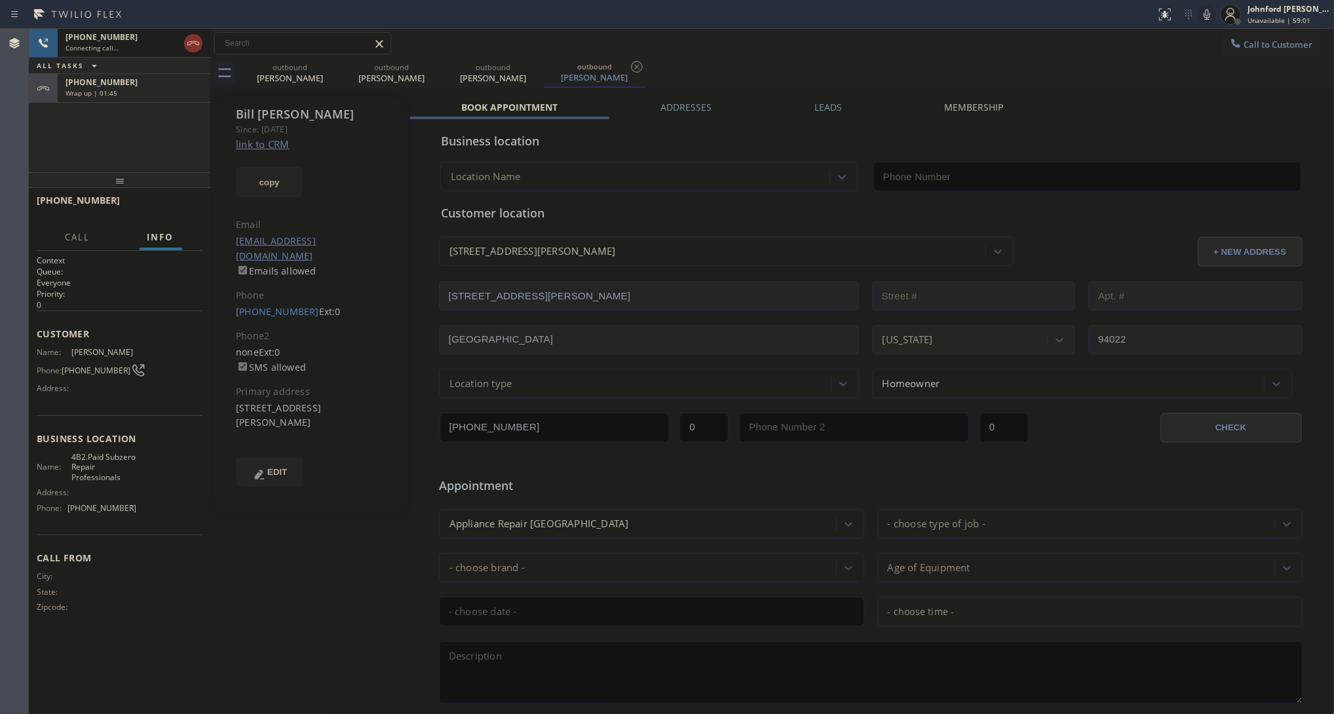
type input "(415) 914-8003"
drag, startPoint x: 138, startPoint y: 85, endPoint x: 181, endPoint y: 176, distance: 100.2
click at [138, 85] on div "+16508235046" at bounding box center [133, 82] width 137 height 11
click at [174, 188] on div at bounding box center [119, 180] width 181 height 16
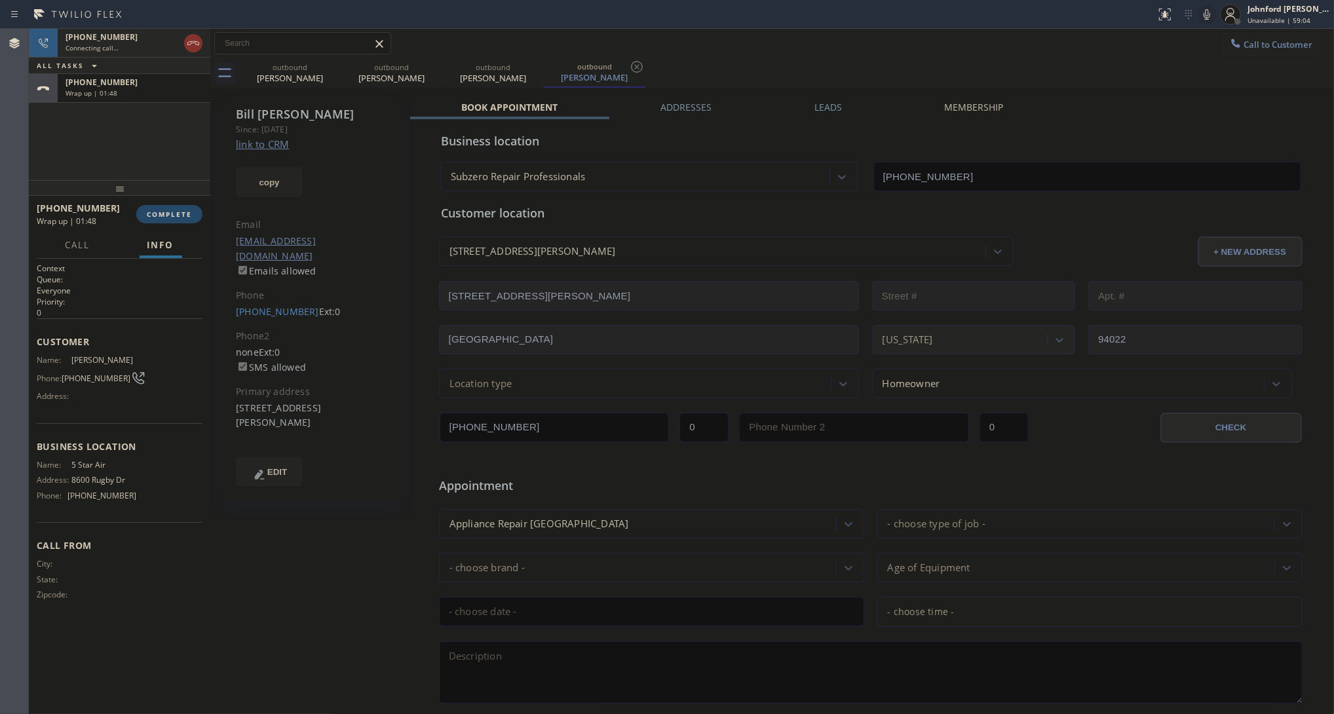
click at [168, 205] on button "COMPLETE" at bounding box center [169, 214] width 66 height 18
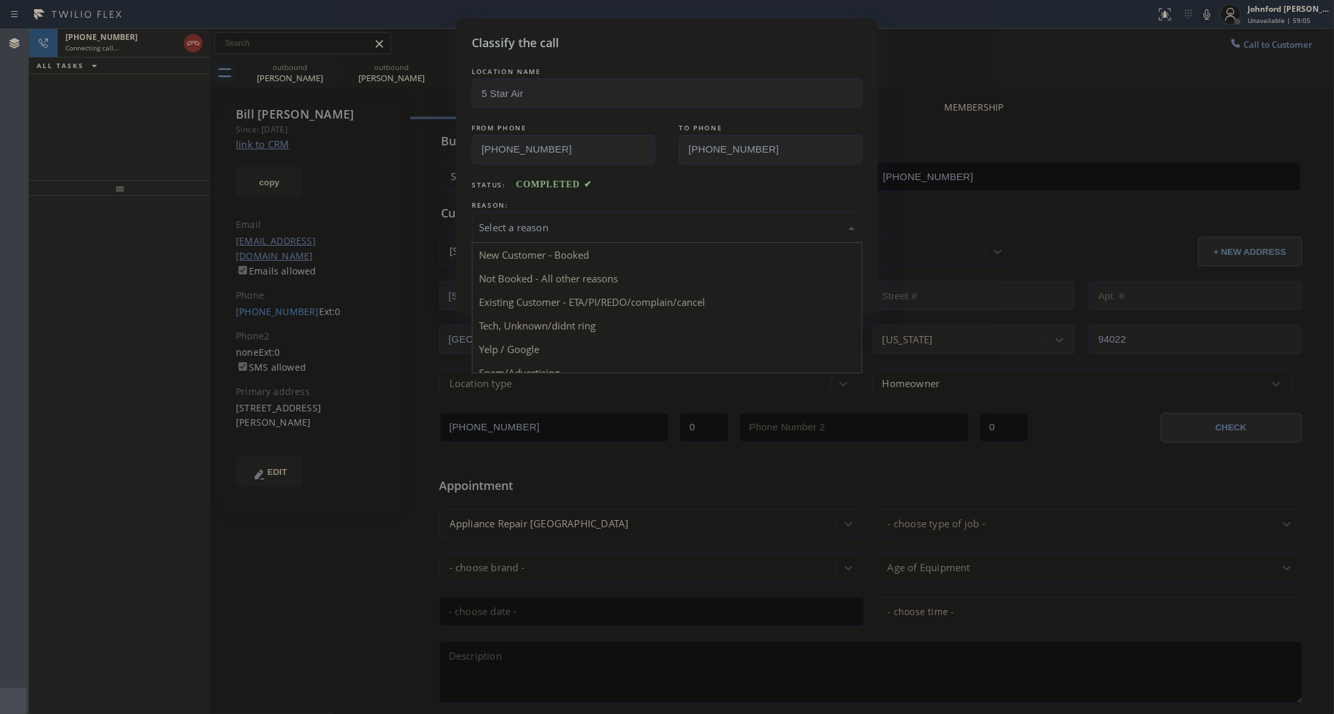
drag, startPoint x: 588, startPoint y: 225, endPoint x: 679, endPoint y: 319, distance: 130.6
click at [595, 225] on div "Select a reason" at bounding box center [667, 227] width 376 height 15
drag, startPoint x: 552, startPoint y: 295, endPoint x: 527, endPoint y: 273, distance: 32.5
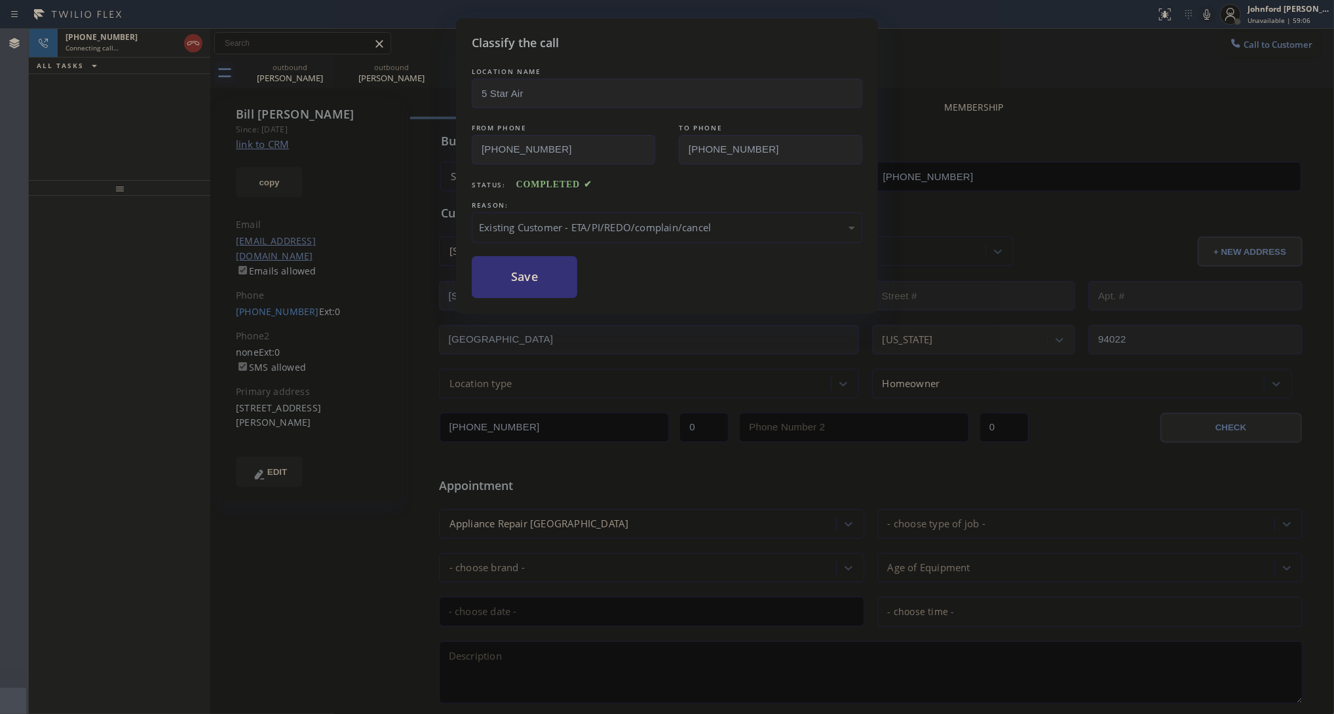
drag, startPoint x: 527, startPoint y: 273, endPoint x: 1003, endPoint y: 25, distance: 537.0
click at [525, 267] on button "Save" at bounding box center [524, 277] width 105 height 42
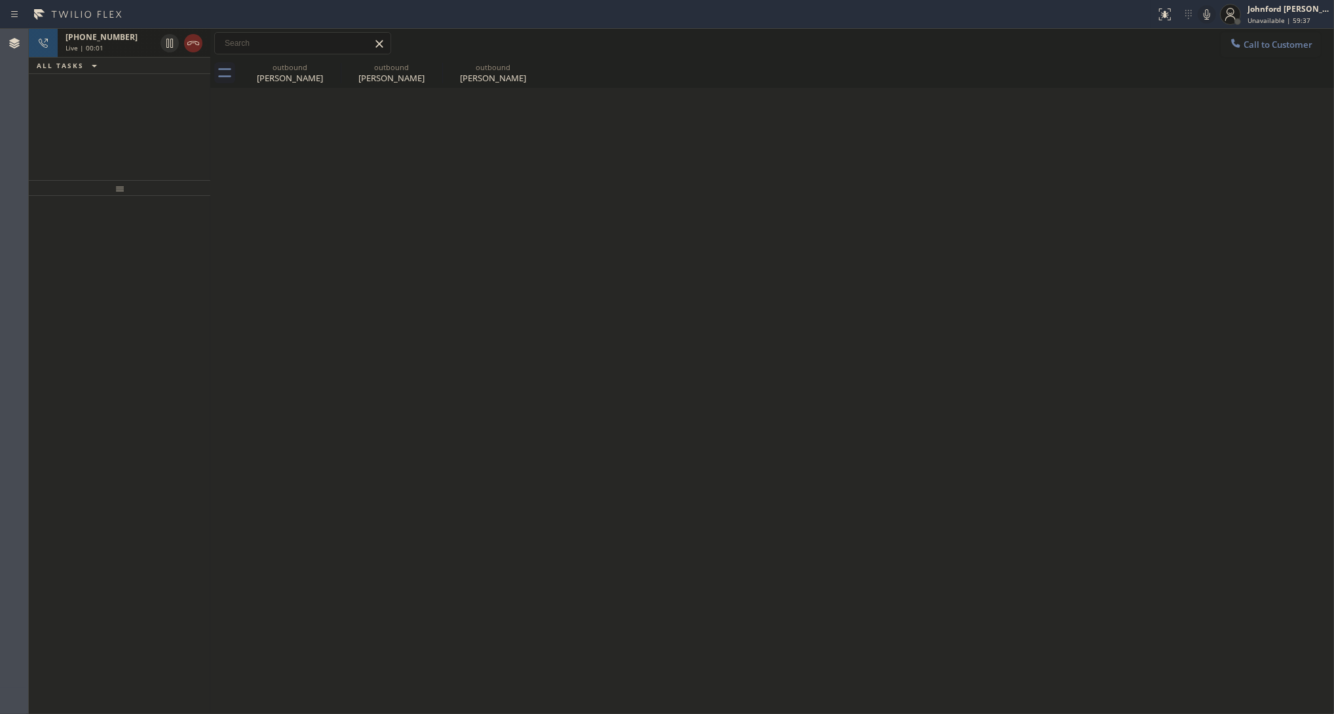
drag, startPoint x: 204, startPoint y: 44, endPoint x: 193, endPoint y: 44, distance: 10.5
click at [204, 43] on div at bounding box center [181, 43] width 47 height 29
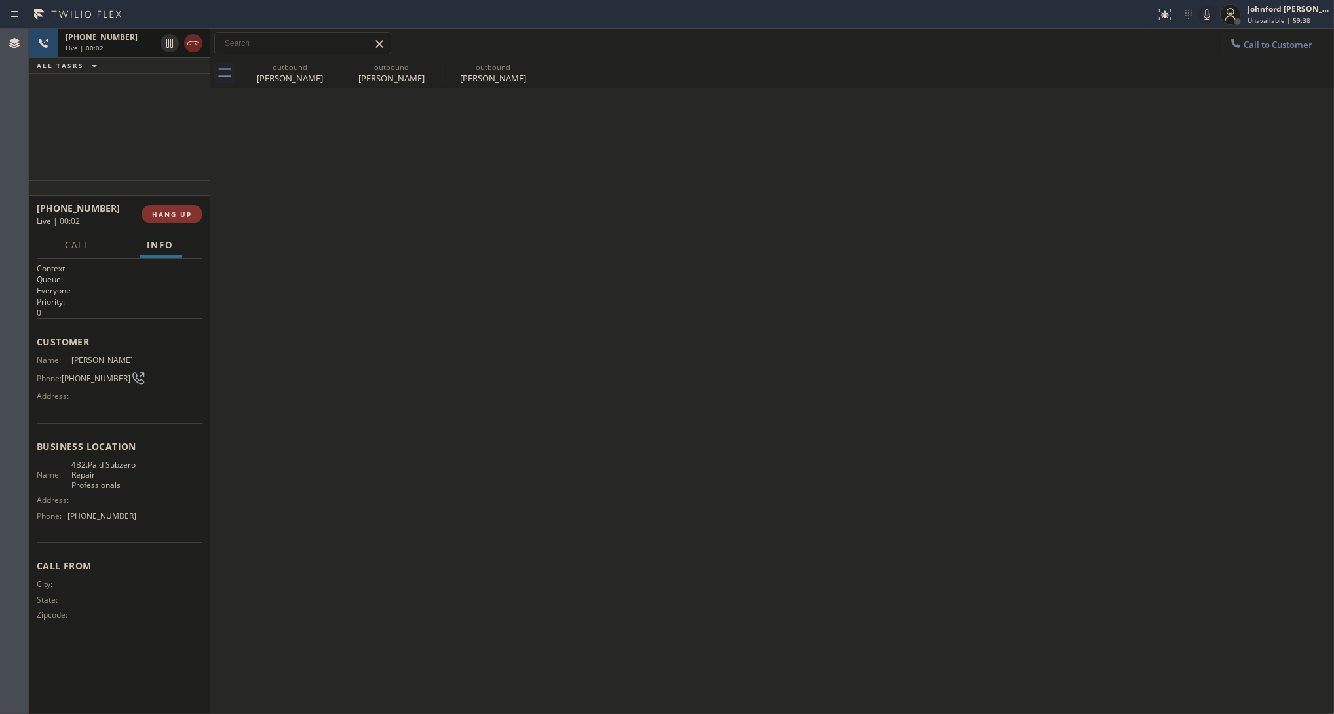
click at [188, 40] on icon at bounding box center [193, 43] width 16 height 16
click at [0, 0] on icon at bounding box center [0, 0] width 0 height 0
click at [325, 67] on div "outbound Bill Miklos outbound Bill Miklos outbound Bill Miklos" at bounding box center [786, 72] width 1094 height 29
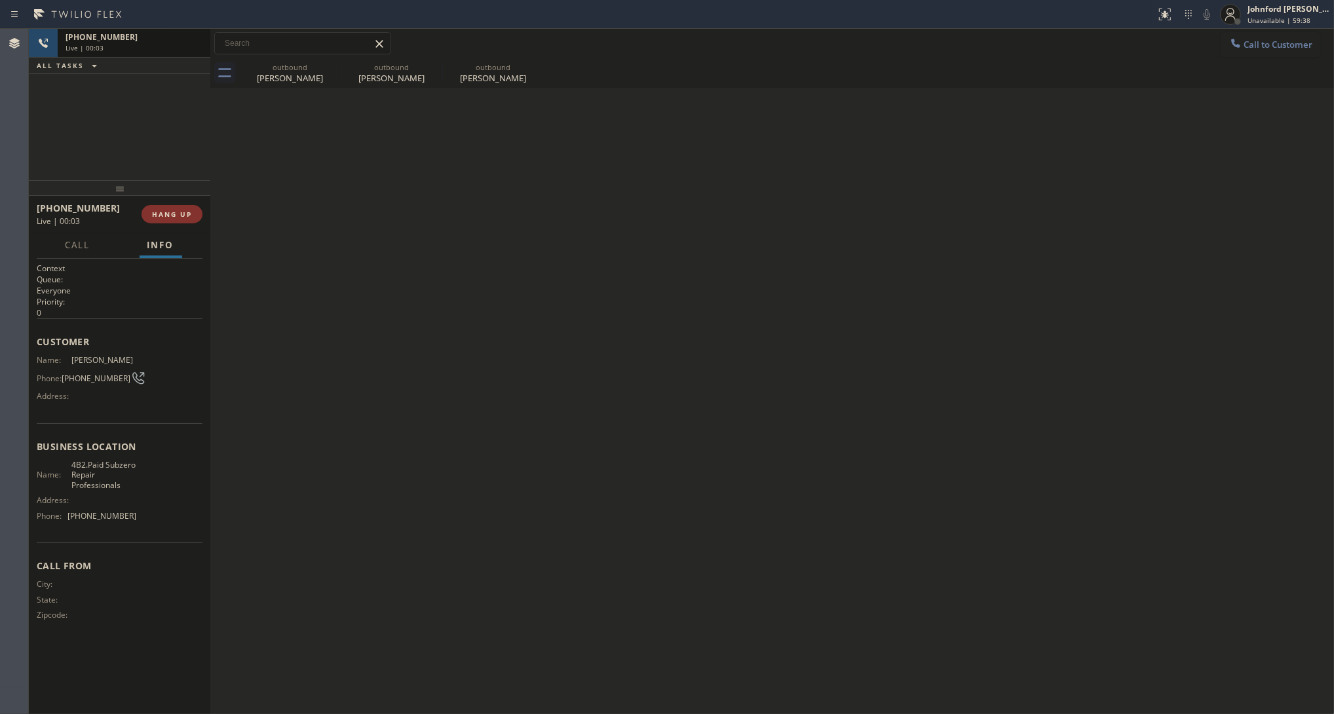
click at [327, 67] on div "outbound Bill Miklos outbound Bill Miklos outbound Bill Miklos" at bounding box center [786, 72] width 1094 height 29
drag, startPoint x: 194, startPoint y: 195, endPoint x: 187, endPoint y: 200, distance: 8.0
click at [192, 195] on div at bounding box center [119, 188] width 181 height 16
click at [183, 204] on div "+16508235046 Wrap up | 00:01 COMPLETE" at bounding box center [120, 215] width 166 height 34
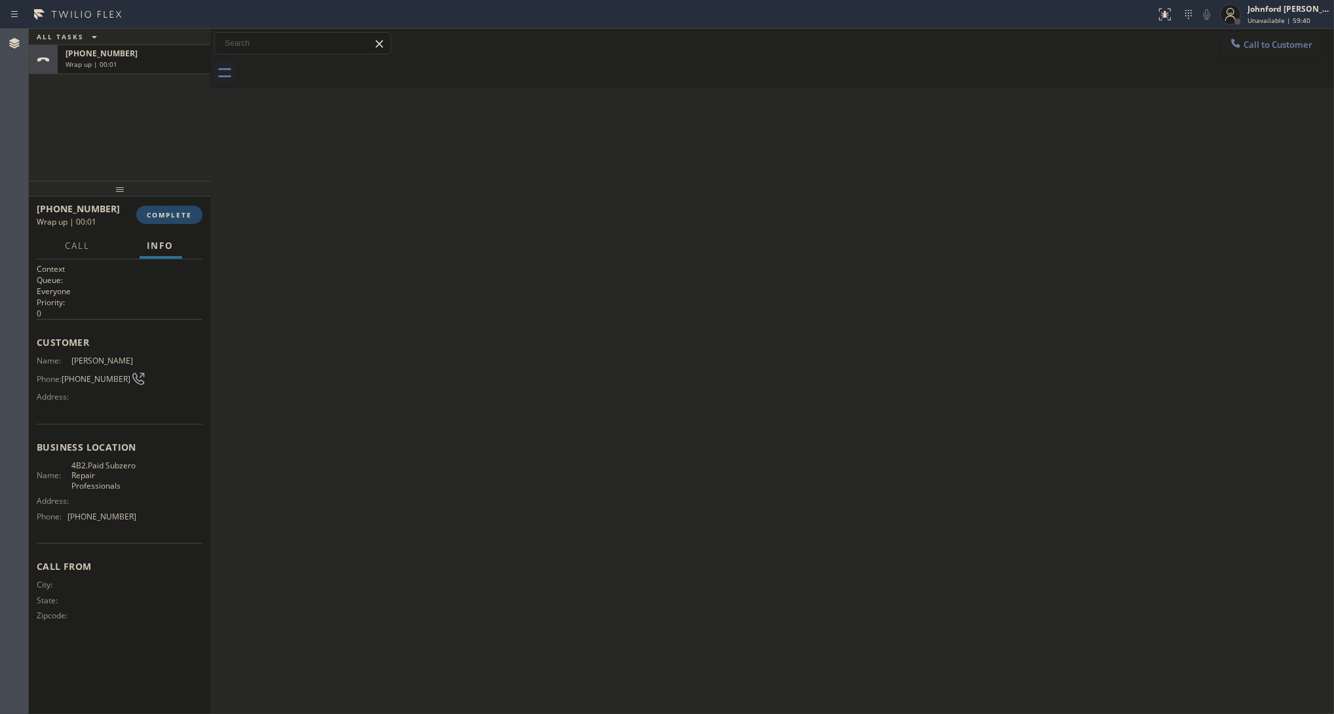
click at [183, 210] on button "COMPLETE" at bounding box center [169, 215] width 66 height 18
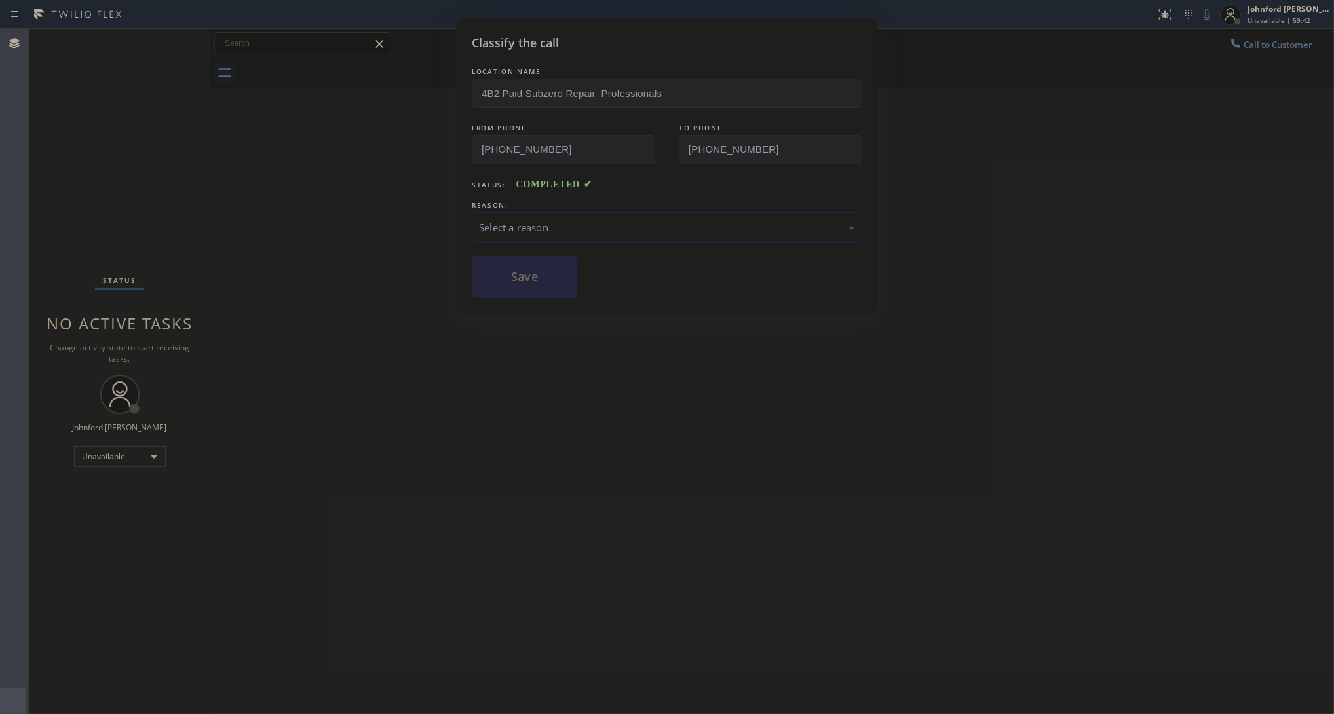
click at [570, 236] on div "Select a reason" at bounding box center [667, 227] width 390 height 31
click at [531, 292] on button "Save" at bounding box center [524, 277] width 105 height 42
click at [531, 278] on button "Save" at bounding box center [524, 277] width 105 height 42
click at [531, 279] on button "Save" at bounding box center [524, 277] width 105 height 42
drag, startPoint x: 531, startPoint y: 279, endPoint x: 989, endPoint y: 76, distance: 500.8
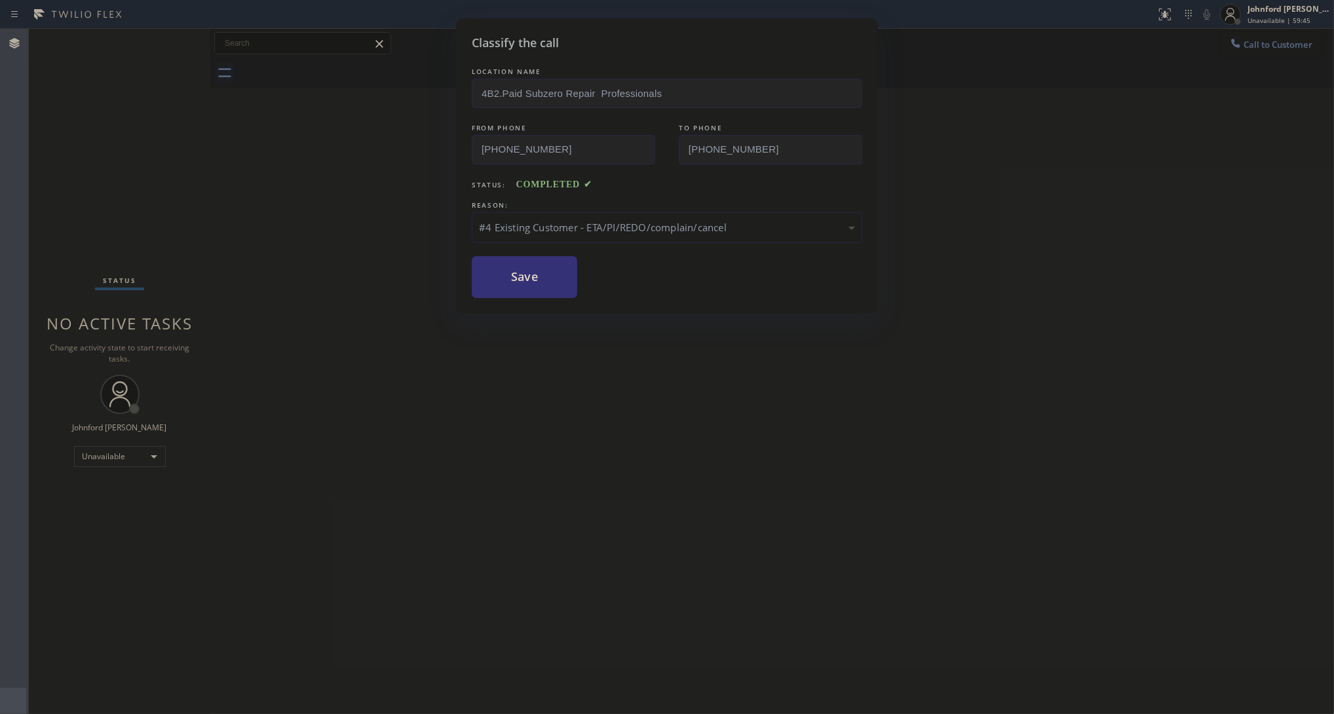
click at [536, 277] on button "Save" at bounding box center [524, 277] width 105 height 42
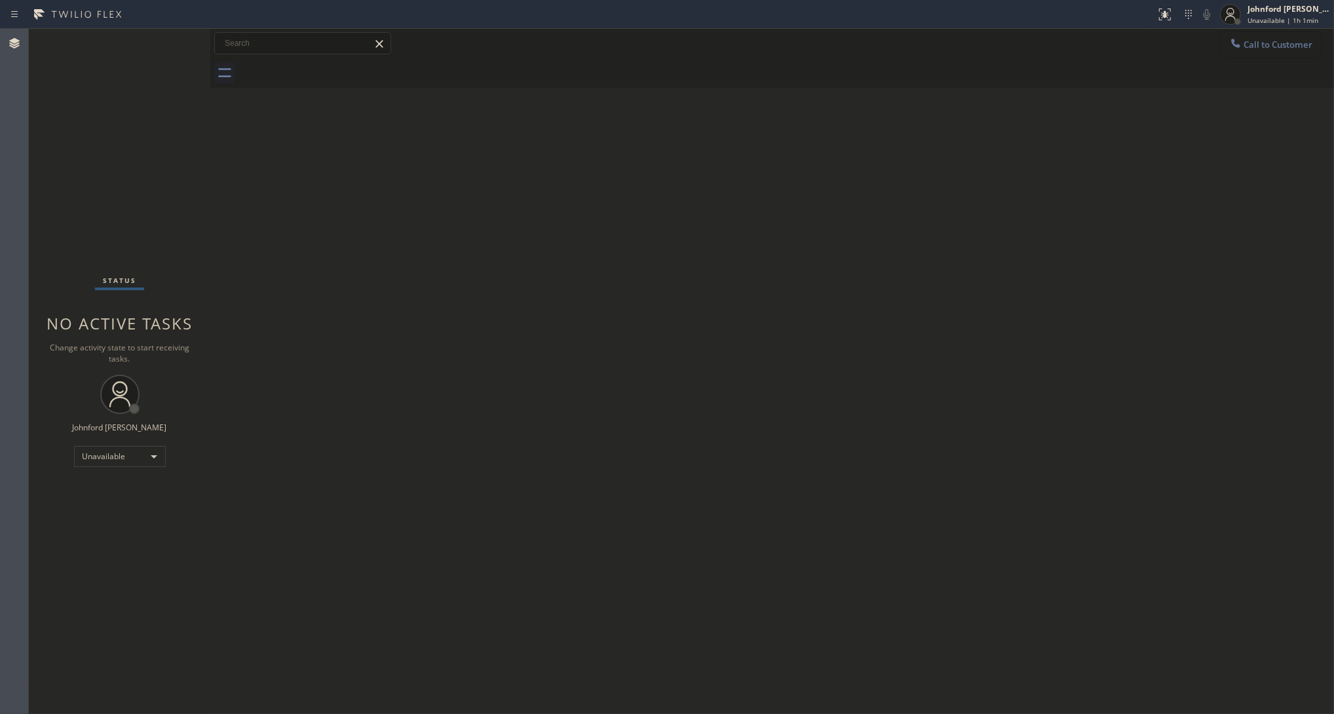
click at [1272, 47] on span "Call to Customer" at bounding box center [1277, 45] width 69 height 12
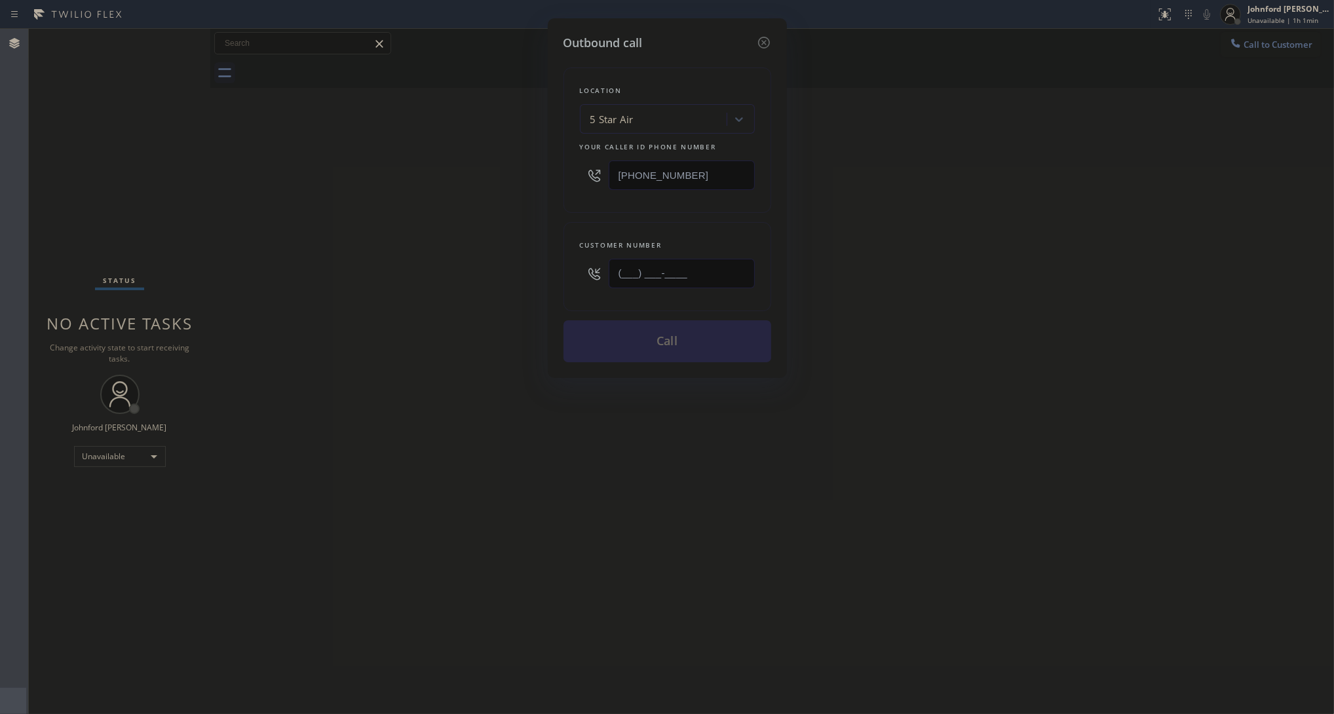
click at [698, 282] on input "(___) ___-____" at bounding box center [681, 273] width 146 height 29
paste input "310) 242-1826"
type input "(310) 242-1826"
click at [479, 263] on div "Outbound call Location 5 Star Air Your caller id phone number (800) 686-5038 Cu…" at bounding box center [667, 357] width 1334 height 714
click at [636, 334] on button "Call" at bounding box center [667, 341] width 208 height 42
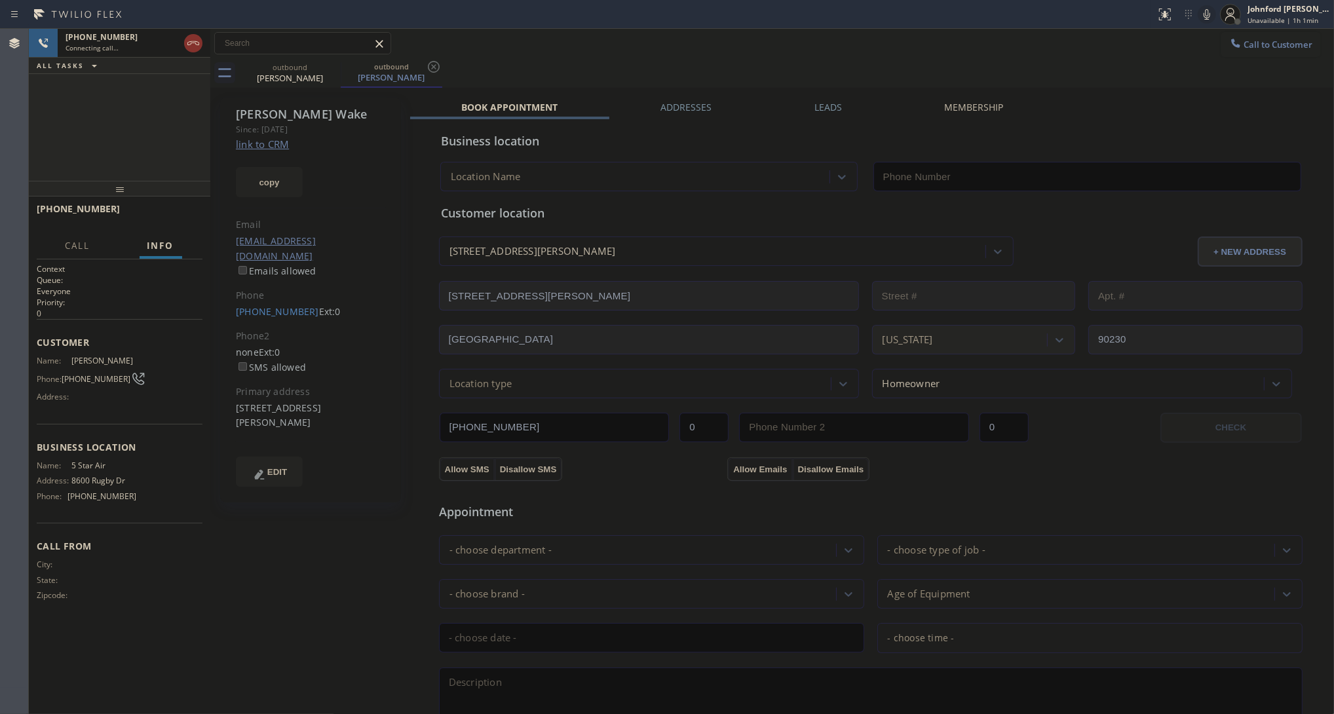
click at [265, 145] on link "link to CRM" at bounding box center [262, 144] width 53 height 13
type input "[PHONE_NUMBER]"
click at [233, 290] on div "Thomas Wake Since: 20 may 2020 link to CRM copy Email twake@ucla.edu Emails all…" at bounding box center [310, 300] width 181 height 405
click at [244, 305] on link "(310) 242-1826" at bounding box center [277, 311] width 83 height 12
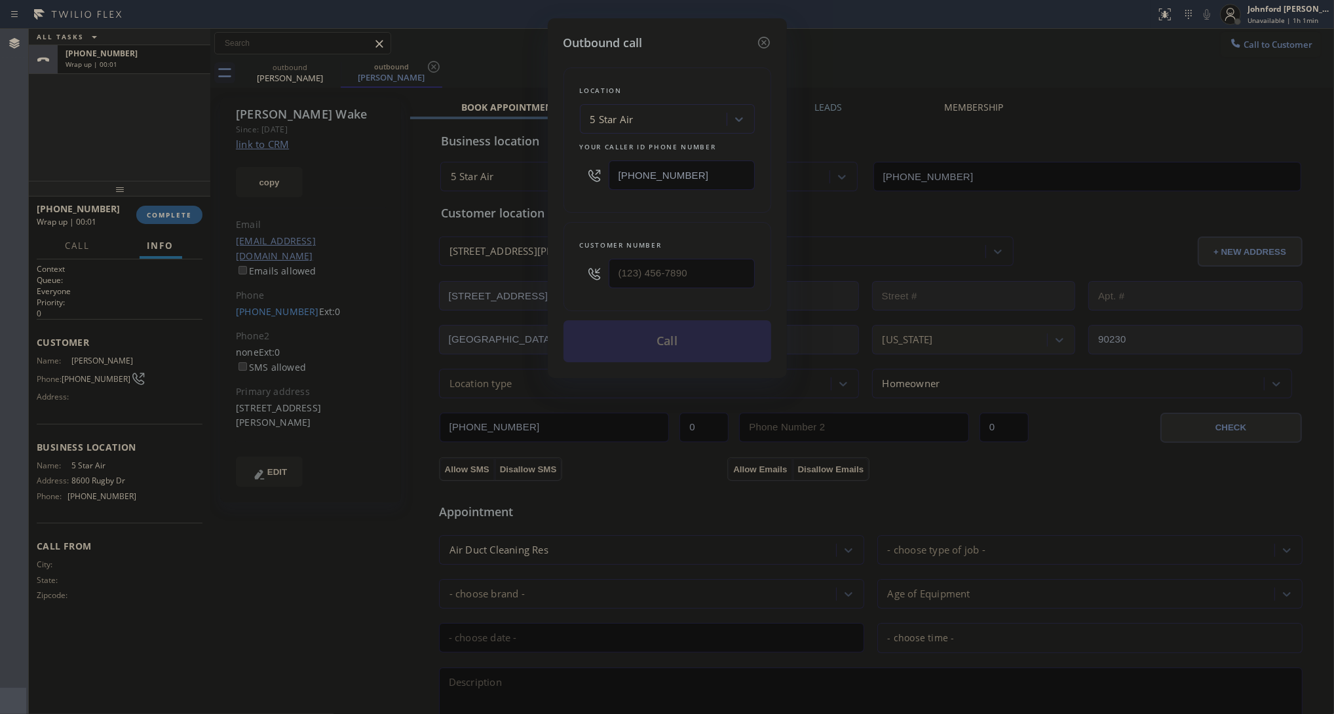
type input "(310) 242-1826"
click at [666, 342] on button "Call" at bounding box center [667, 341] width 208 height 42
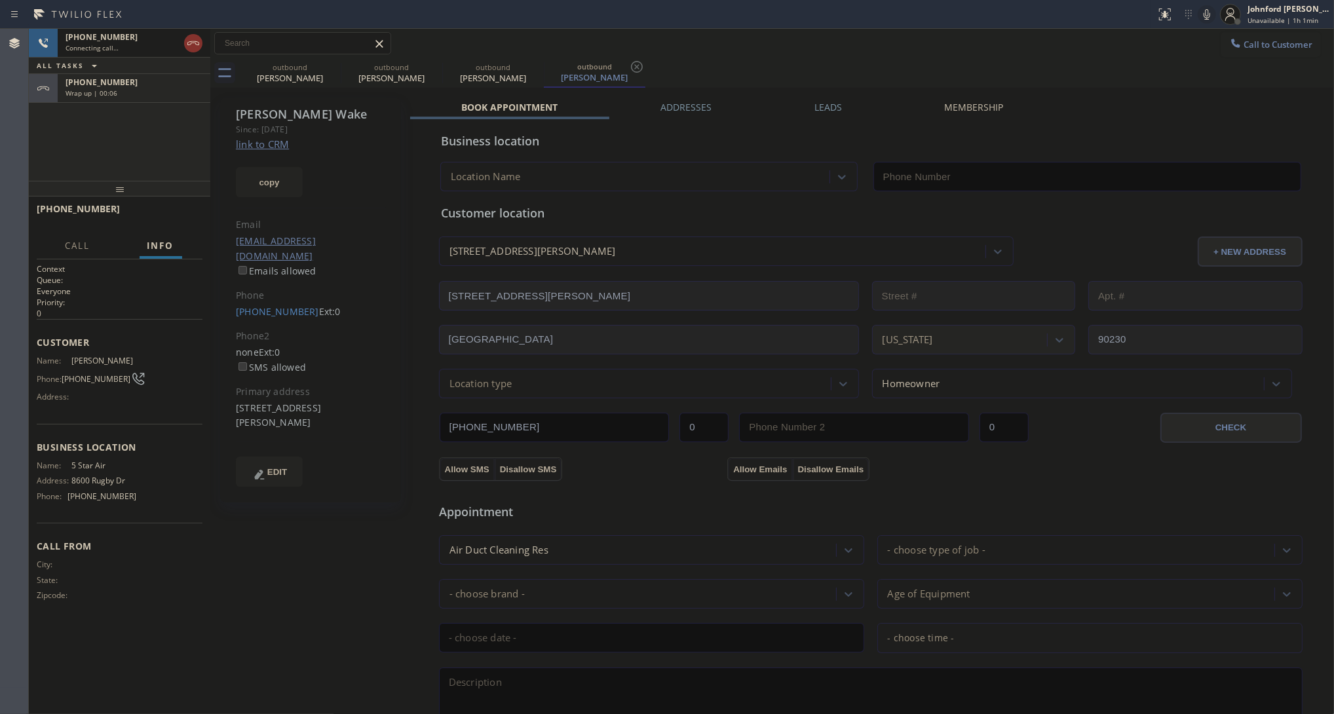
type input "[PHONE_NUMBER]"
click at [168, 211] on span "HANG UP" at bounding box center [172, 214] width 40 height 9
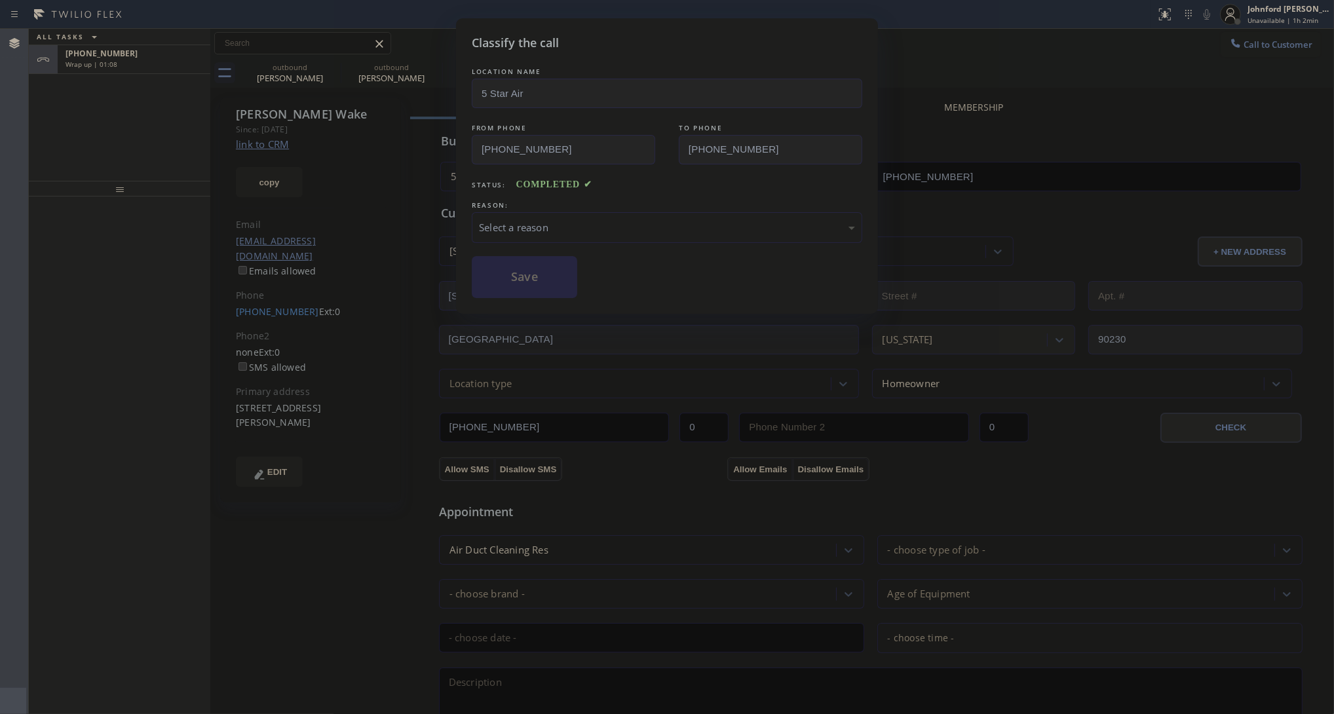
click at [527, 227] on div "Select a reason" at bounding box center [667, 227] width 376 height 15
click at [513, 280] on button "Save" at bounding box center [524, 277] width 105 height 42
click at [156, 60] on div "Classify the call LOCATION NAME 5 Star Air FROM PHONE (800) 686-5038 TO PHONE (…" at bounding box center [667, 357] width 1334 height 714
click at [156, 60] on div "Classify the call LOCATION NAME San Diego Heating Expert FROM PHONE (951) 373-3…" at bounding box center [681, 371] width 1305 height 685
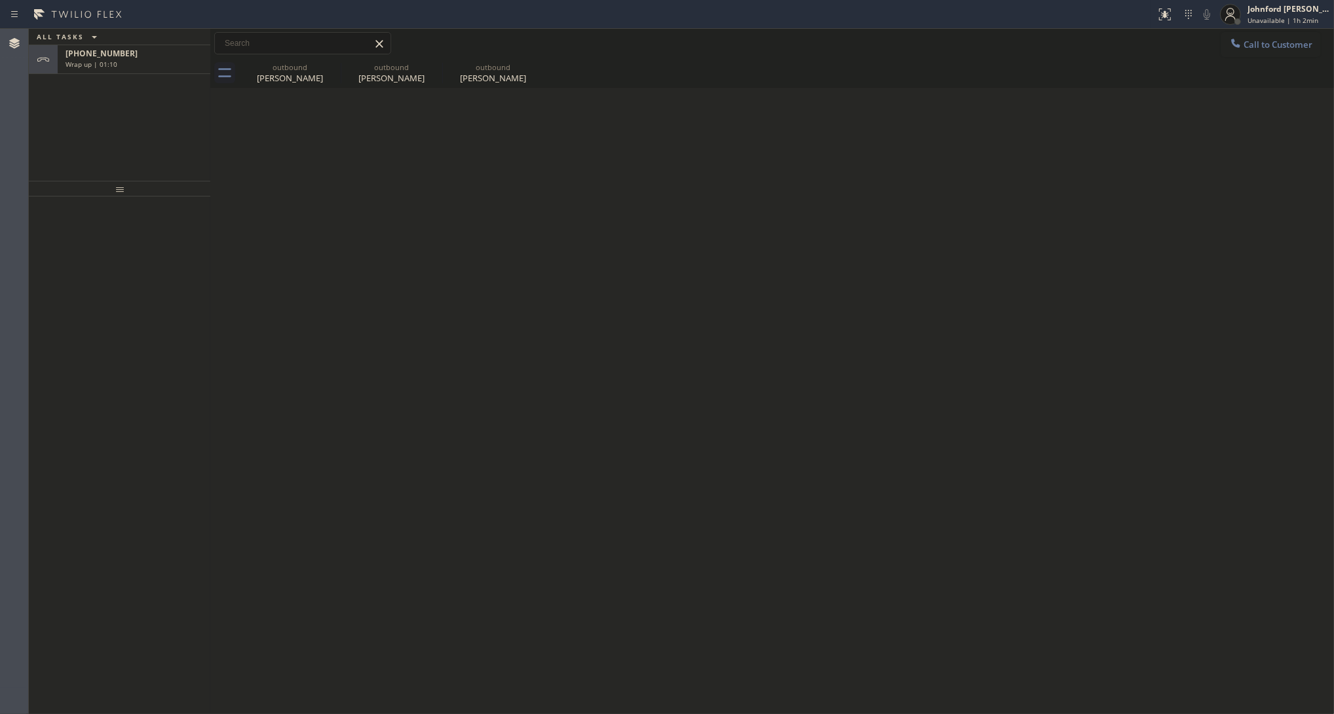
click at [156, 60] on div "Wrap up | 01:10" at bounding box center [133, 64] width 137 height 9
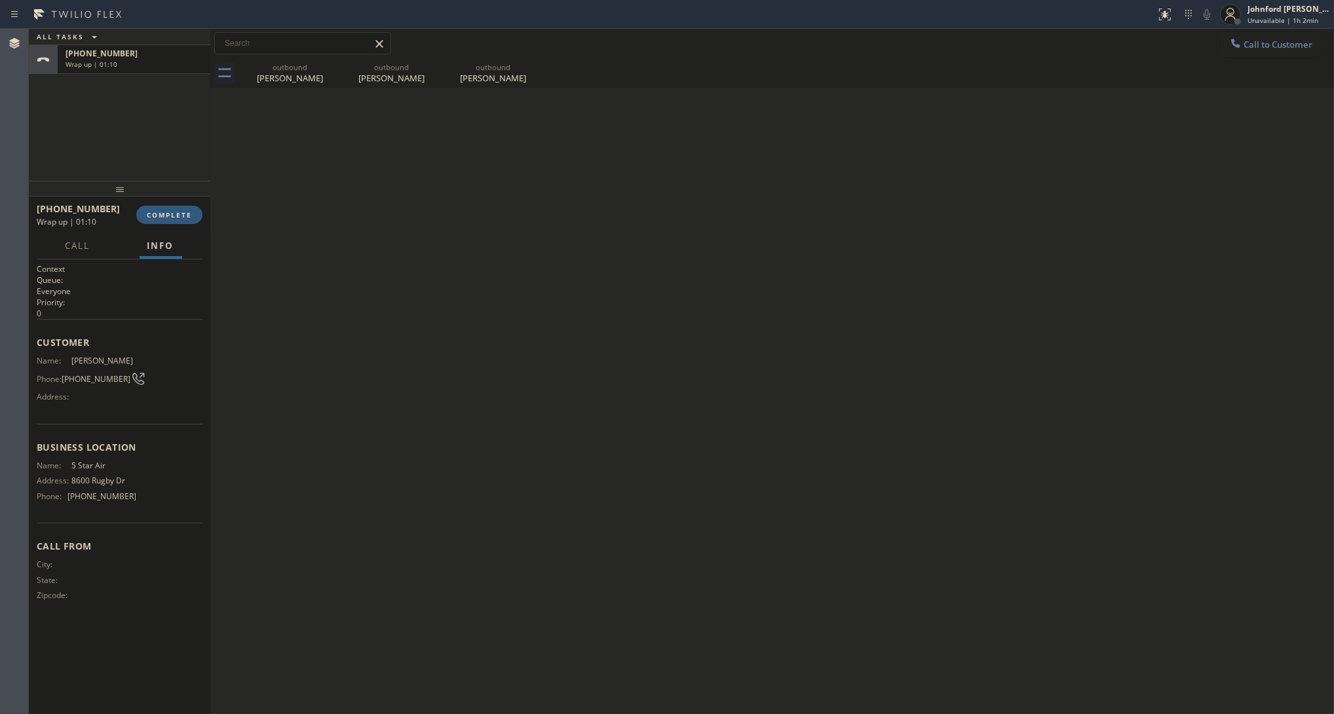
click at [149, 227] on div "+13102421826 Wrap up | 01:10 COMPLETE" at bounding box center [120, 215] width 166 height 34
click at [154, 219] on span "COMPLETE" at bounding box center [169, 214] width 45 height 9
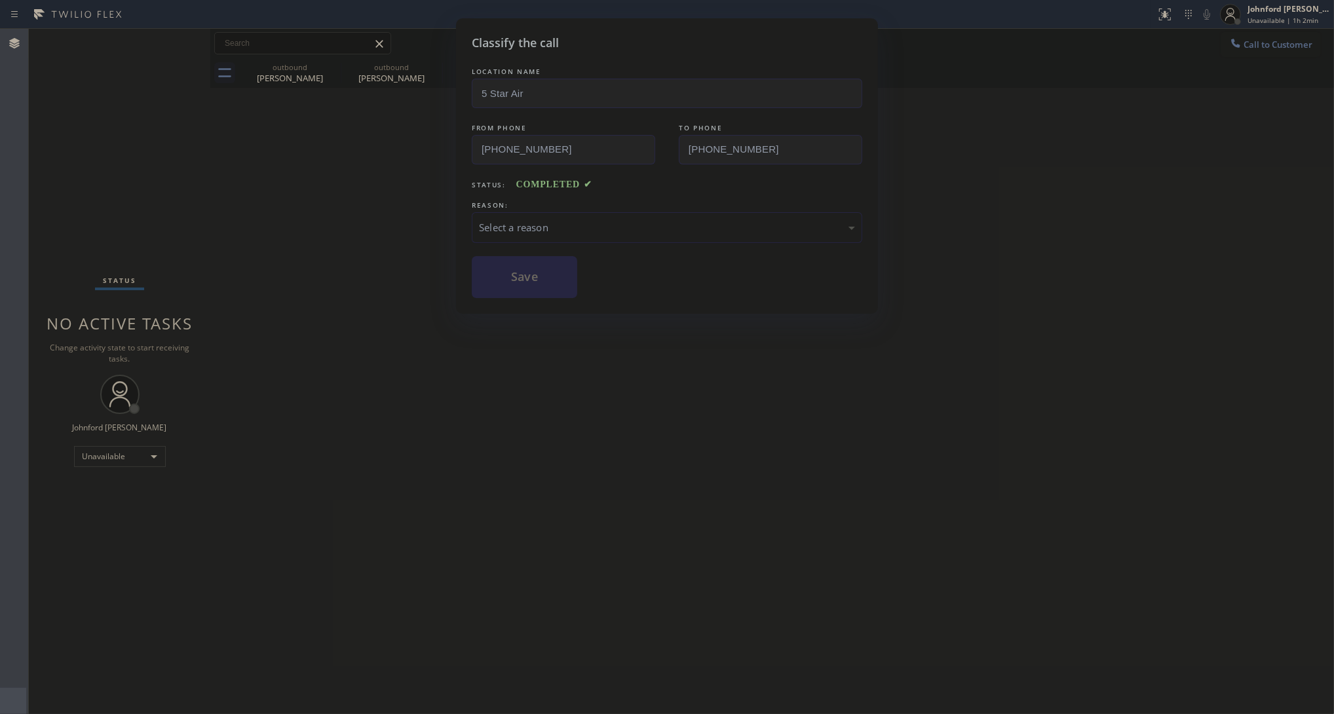
click at [528, 212] on div "Select a reason" at bounding box center [667, 227] width 390 height 31
click at [531, 269] on button "Save" at bounding box center [524, 277] width 105 height 42
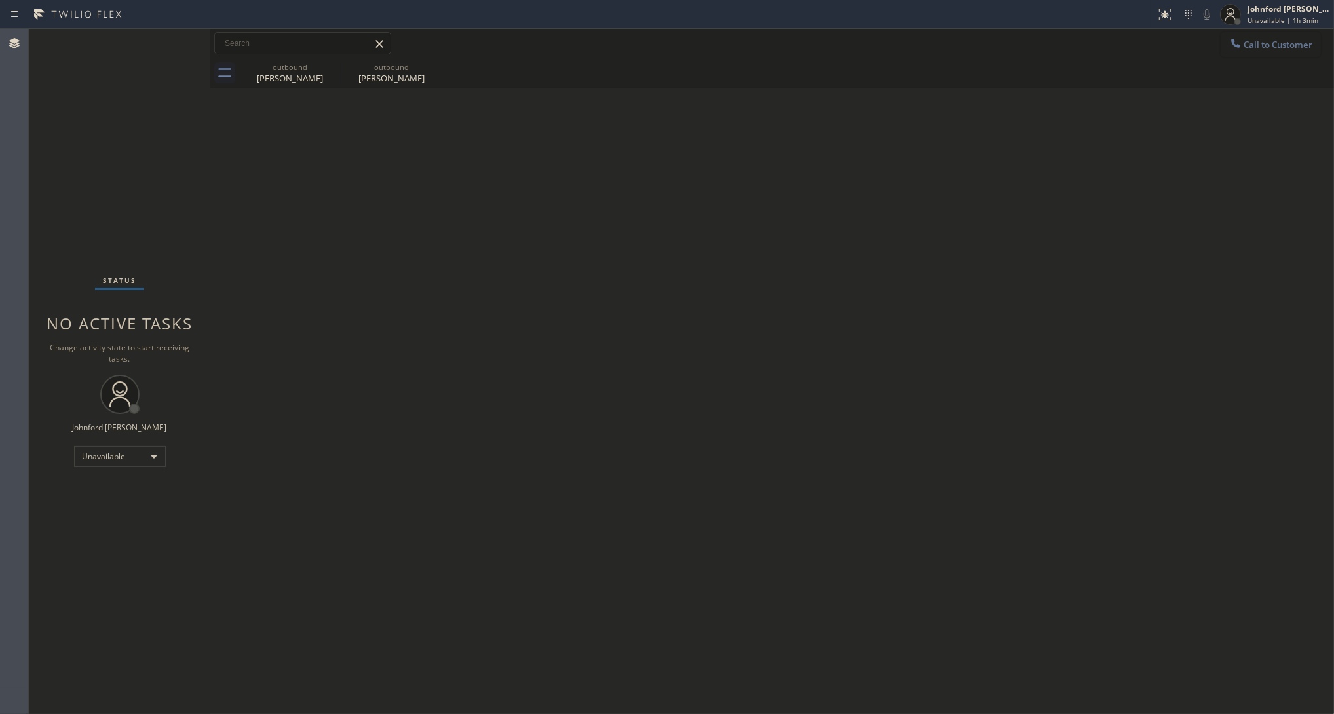
click at [1275, 38] on button "Call to Customer" at bounding box center [1270, 44] width 100 height 25
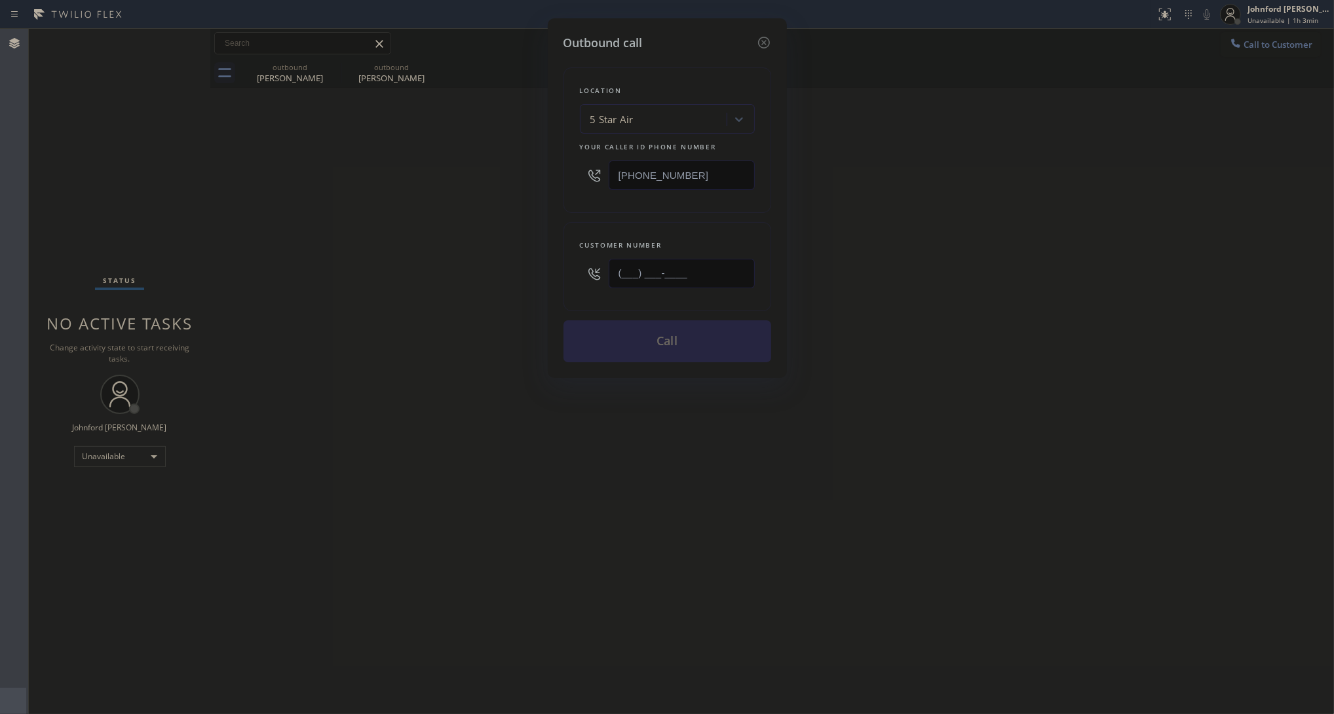
click at [745, 278] on input "(___) ___-____" at bounding box center [681, 273] width 146 height 29
click at [732, 267] on input "(___) ___-____" at bounding box center [681, 273] width 146 height 29
paste input "text"
drag, startPoint x: 728, startPoint y: 263, endPoint x: 534, endPoint y: 257, distance: 193.9
click at [534, 257] on div "Outbound call Location 5 Star Air Your caller id phone number [PHONE_NUMBER] Cu…" at bounding box center [667, 357] width 1334 height 714
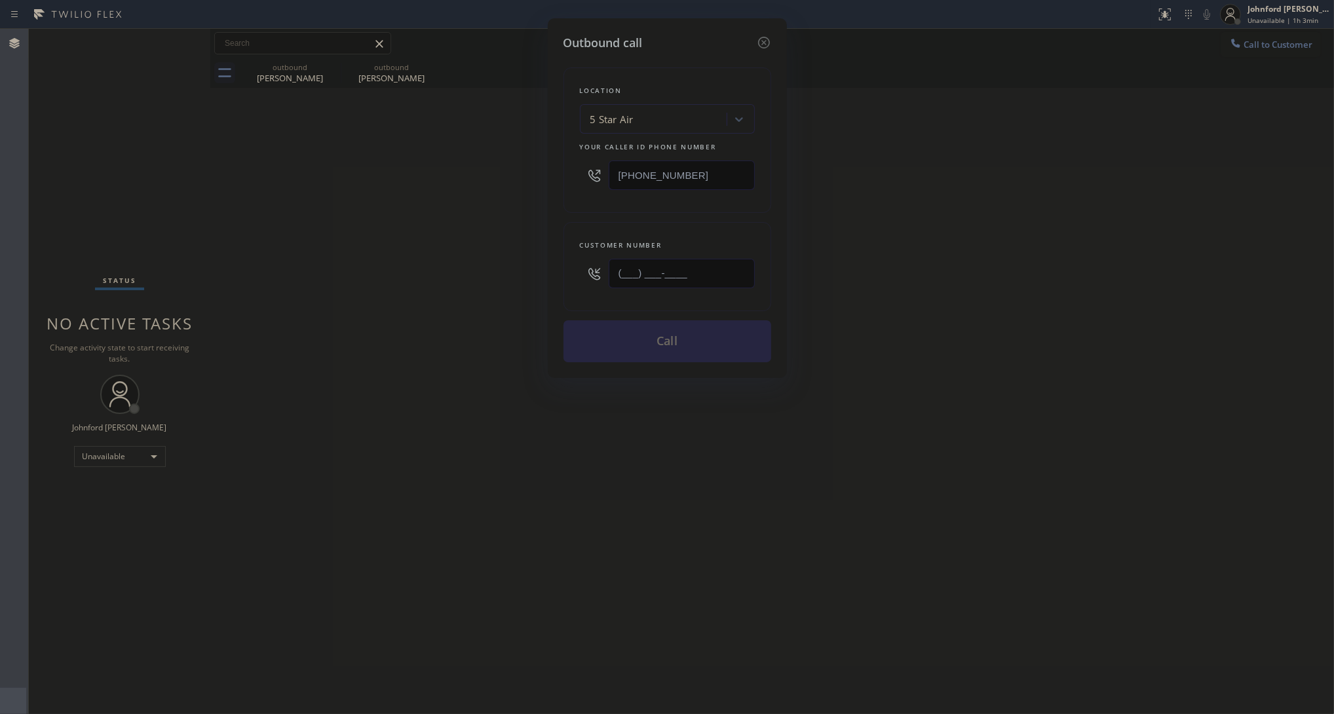
type input "(___) ___-____"
click at [460, 259] on div "Outbound call Location 5 Star Air Your caller id phone number (800) 686-5038 Cu…" at bounding box center [667, 357] width 1334 height 714
drag, startPoint x: 673, startPoint y: 266, endPoint x: 488, endPoint y: 264, distance: 185.4
click at [503, 264] on div "Outbound call Location 5 Star Air Your caller id phone number [PHONE_NUMBER] Cu…" at bounding box center [667, 357] width 1334 height 714
paste input "323) 791-0376"
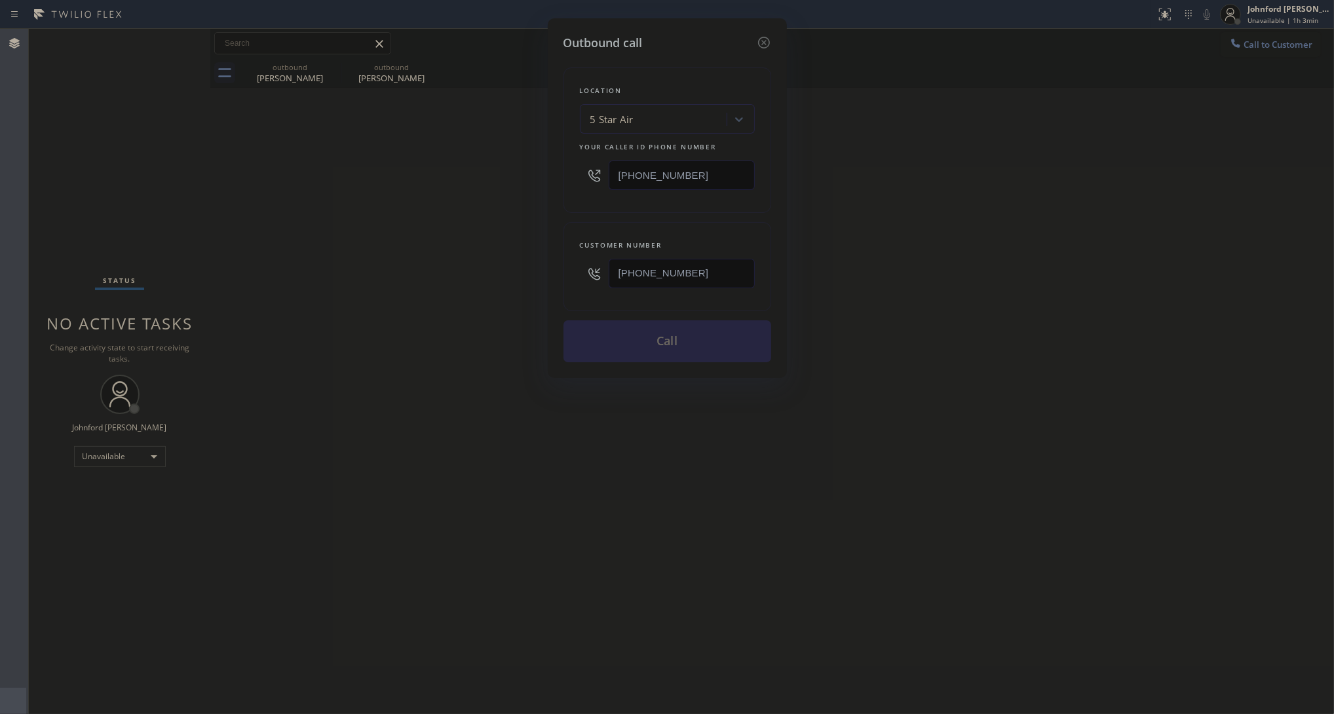
type input "(323) 791-0376"
click at [442, 264] on div "Outbound call Location 5 Star Air Your caller id phone number (800) 686-5038 Cu…" at bounding box center [667, 357] width 1334 height 714
click at [618, 333] on button "Call" at bounding box center [667, 341] width 208 height 42
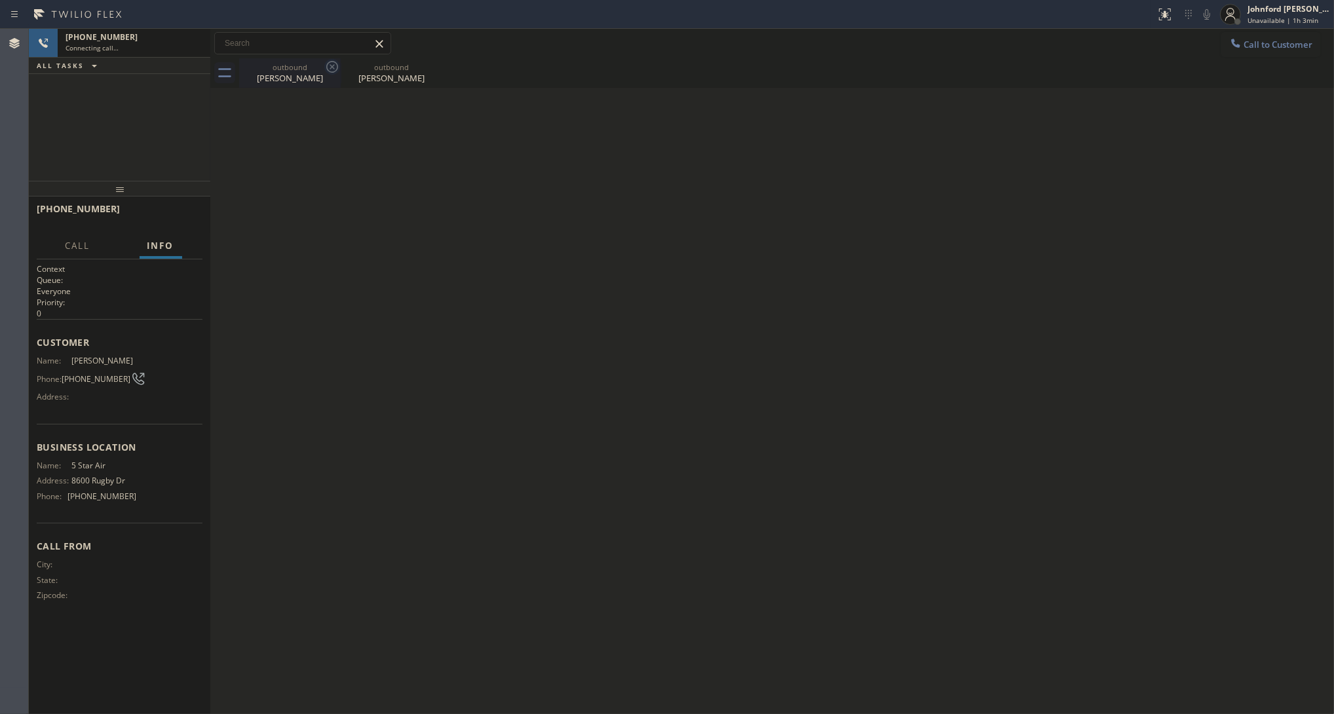
click at [325, 66] on icon at bounding box center [332, 67] width 16 height 16
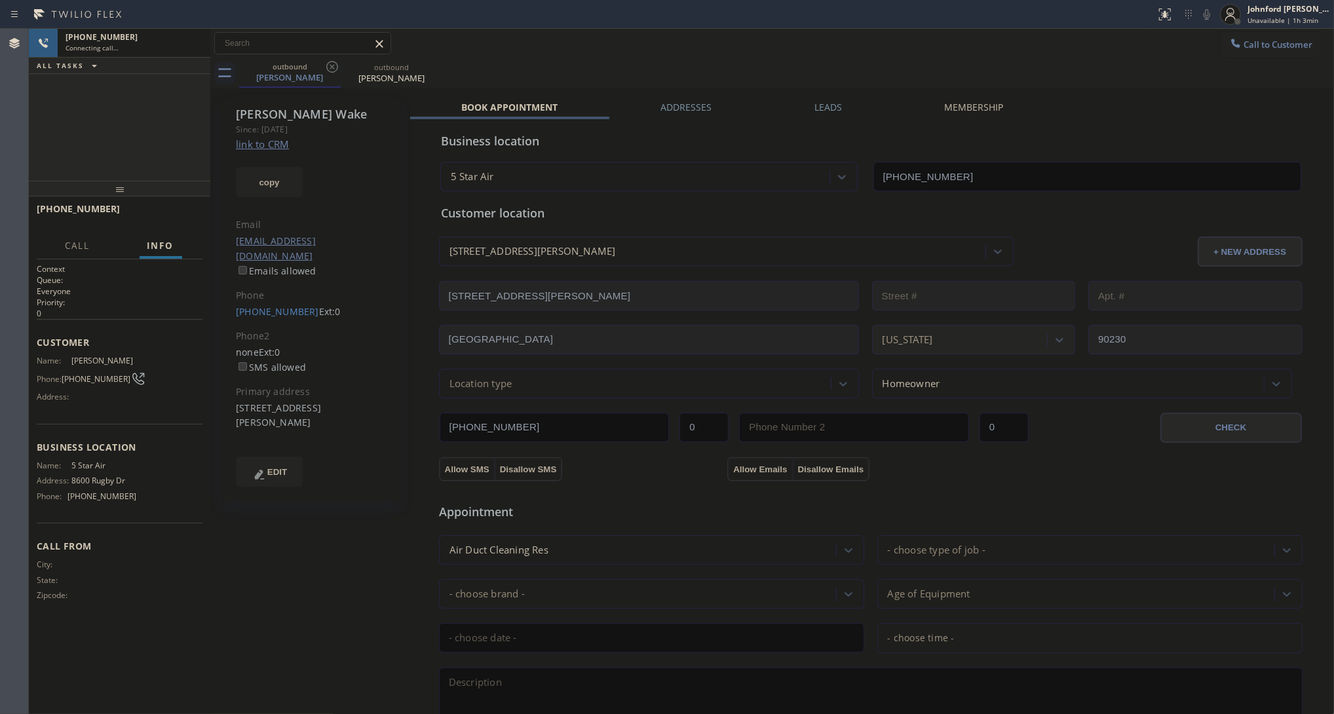
click at [331, 67] on icon at bounding box center [332, 67] width 12 height 12
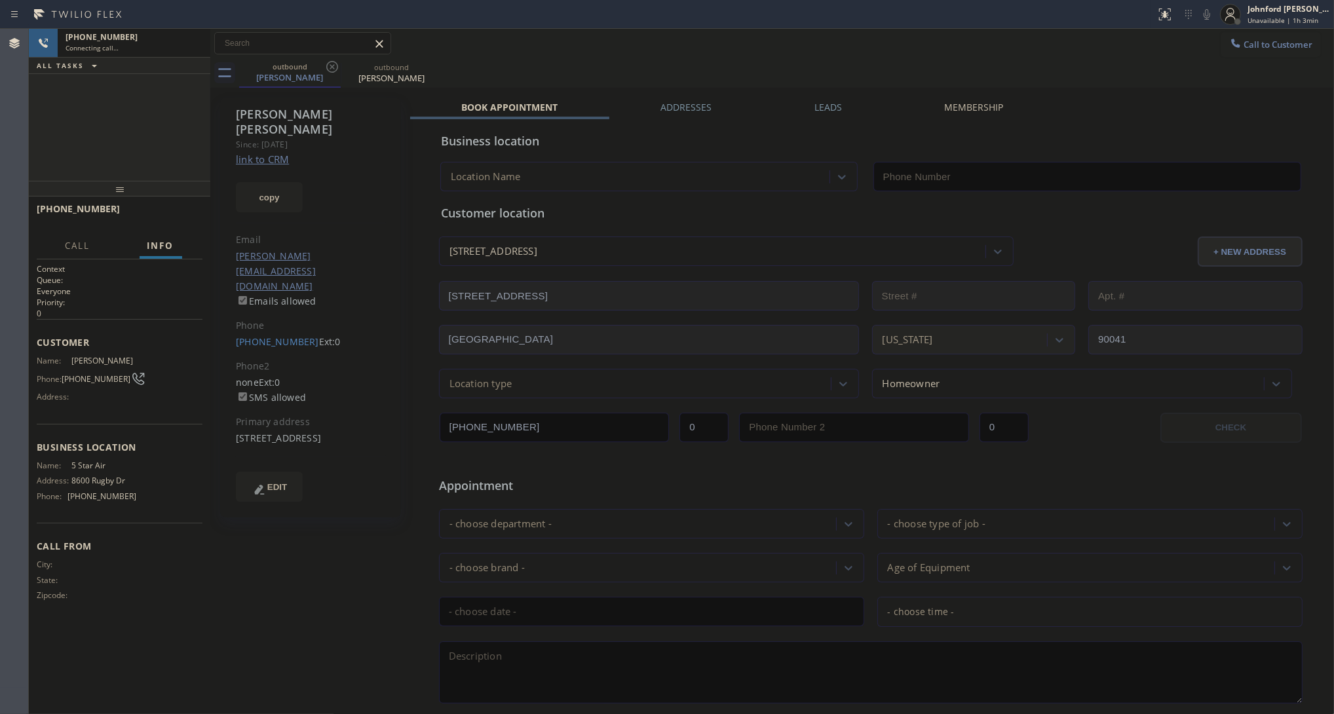
click at [285, 153] on link "link to CRM" at bounding box center [262, 159] width 53 height 13
type input "[PHONE_NUMBER]"
click at [174, 217] on span "HANG UP" at bounding box center [172, 214] width 40 height 9
click at [269, 335] on link "(323) 791-0376" at bounding box center [277, 341] width 83 height 12
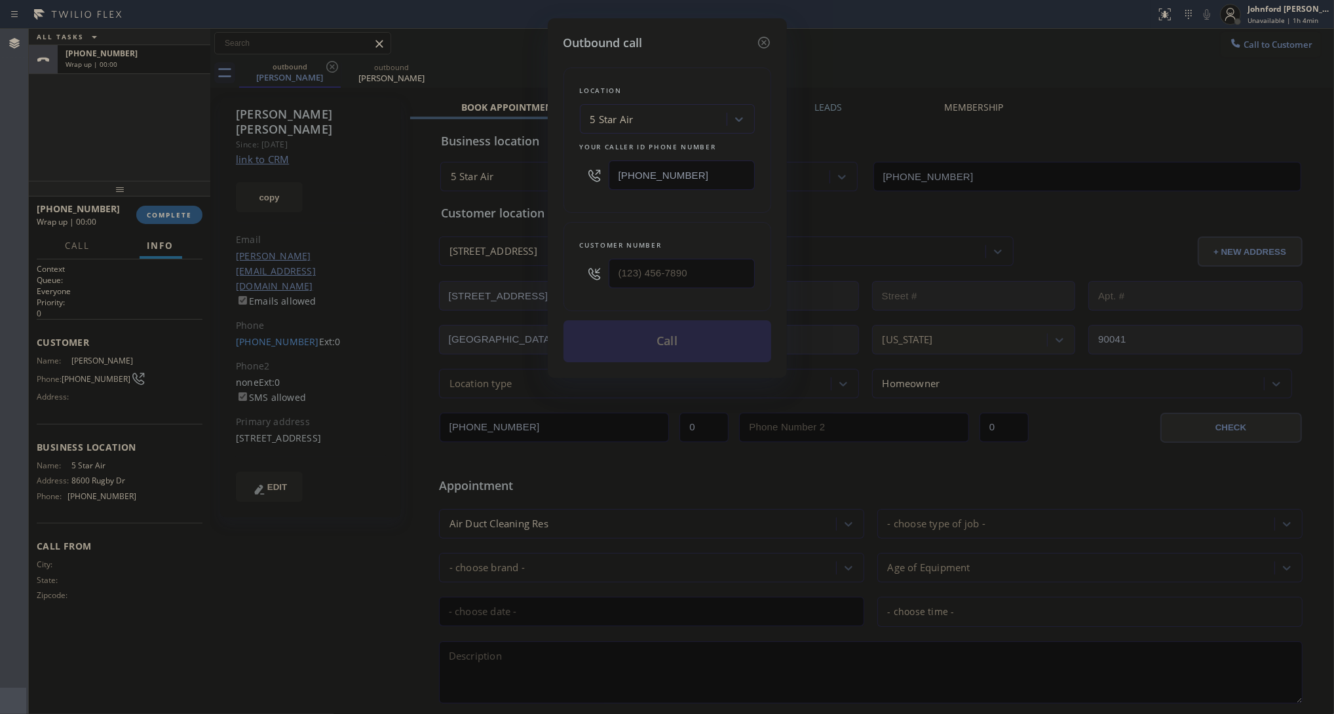
type input "(323) 791-0376"
click at [696, 178] on input "[PHONE_NUMBER]" at bounding box center [681, 174] width 146 height 29
paste input "213) 340-2939"
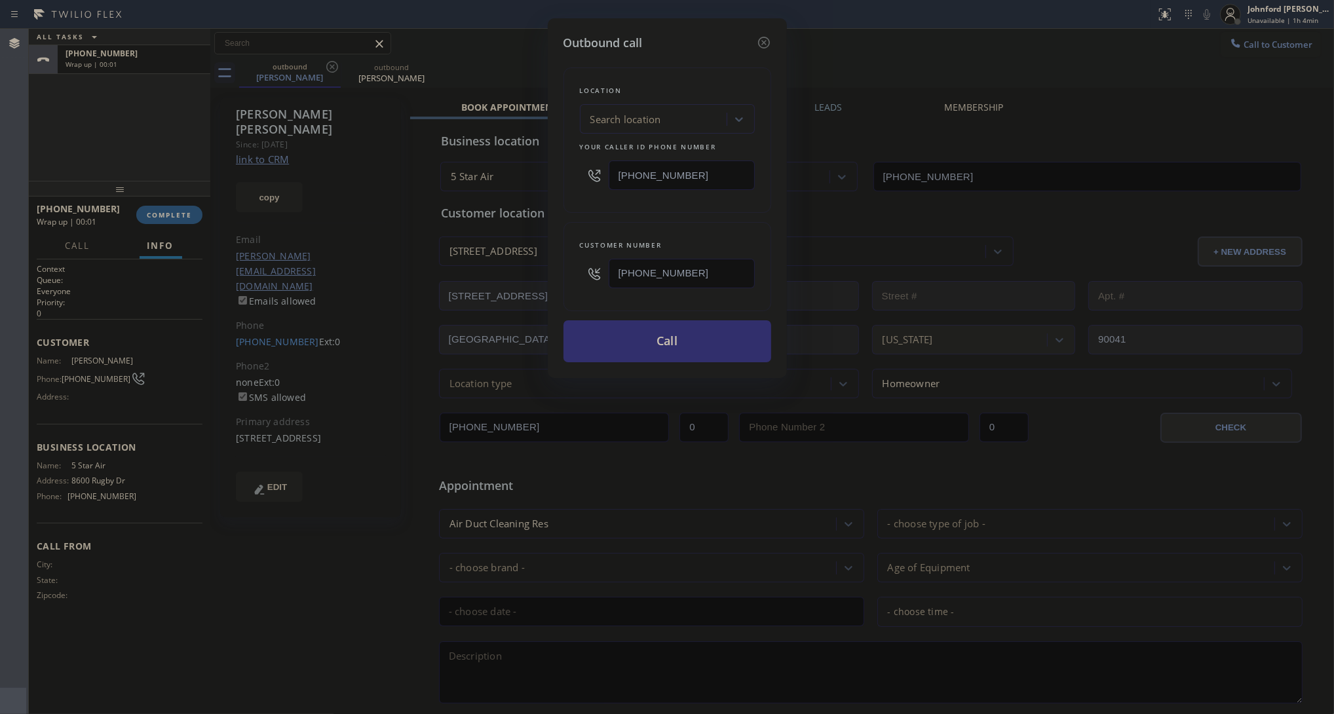
type input "(213) 340-2939"
click at [659, 339] on button "Call" at bounding box center [667, 341] width 208 height 42
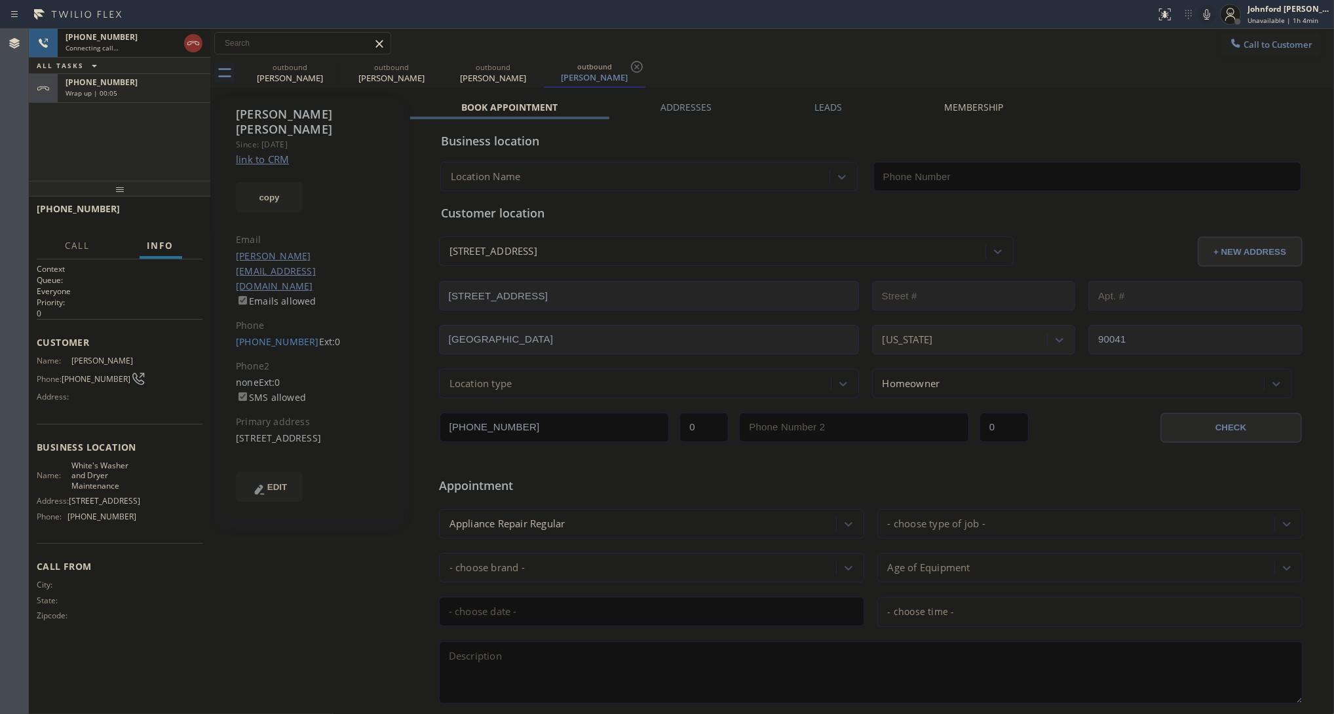
type input "(213) 340-2939"
drag, startPoint x: 162, startPoint y: 88, endPoint x: 188, endPoint y: 178, distance: 93.3
click at [162, 88] on div "Wrap up | 00:06" at bounding box center [133, 92] width 137 height 9
click at [188, 221] on button "COMPLETE" at bounding box center [169, 215] width 66 height 18
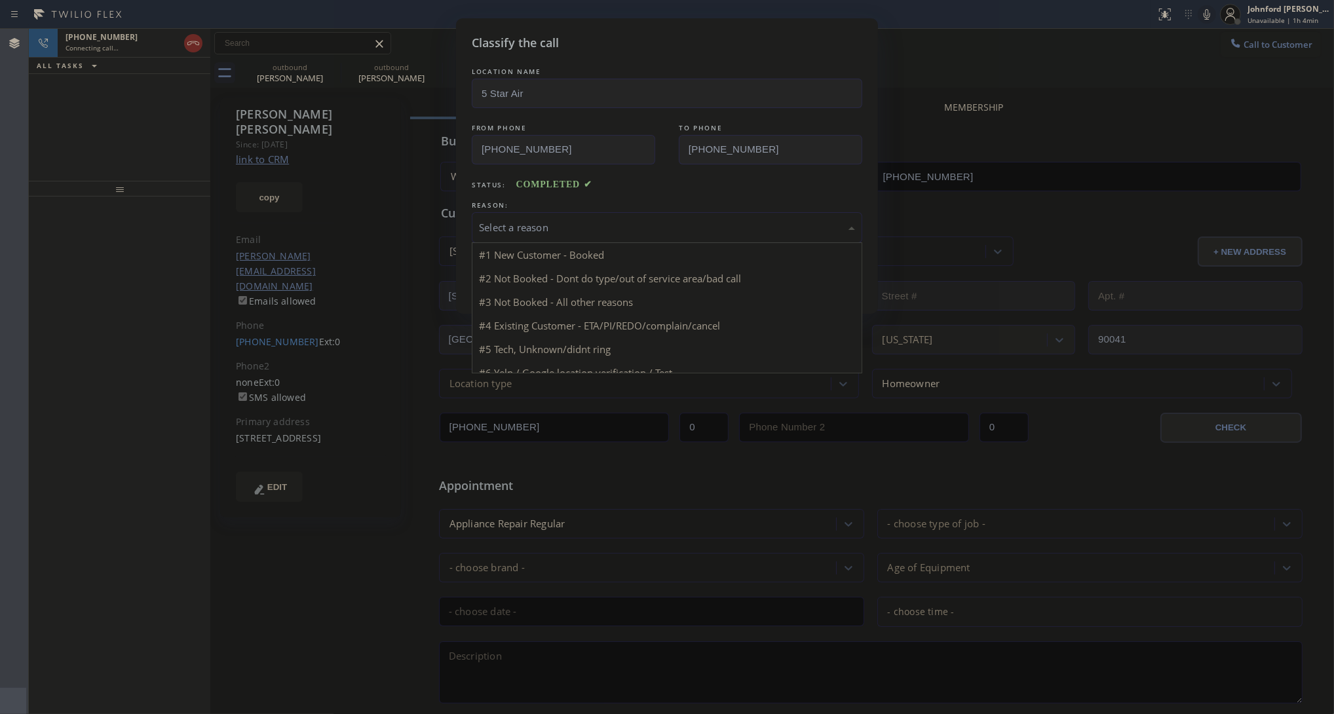
click at [595, 213] on div "Select a reason" at bounding box center [667, 227] width 390 height 31
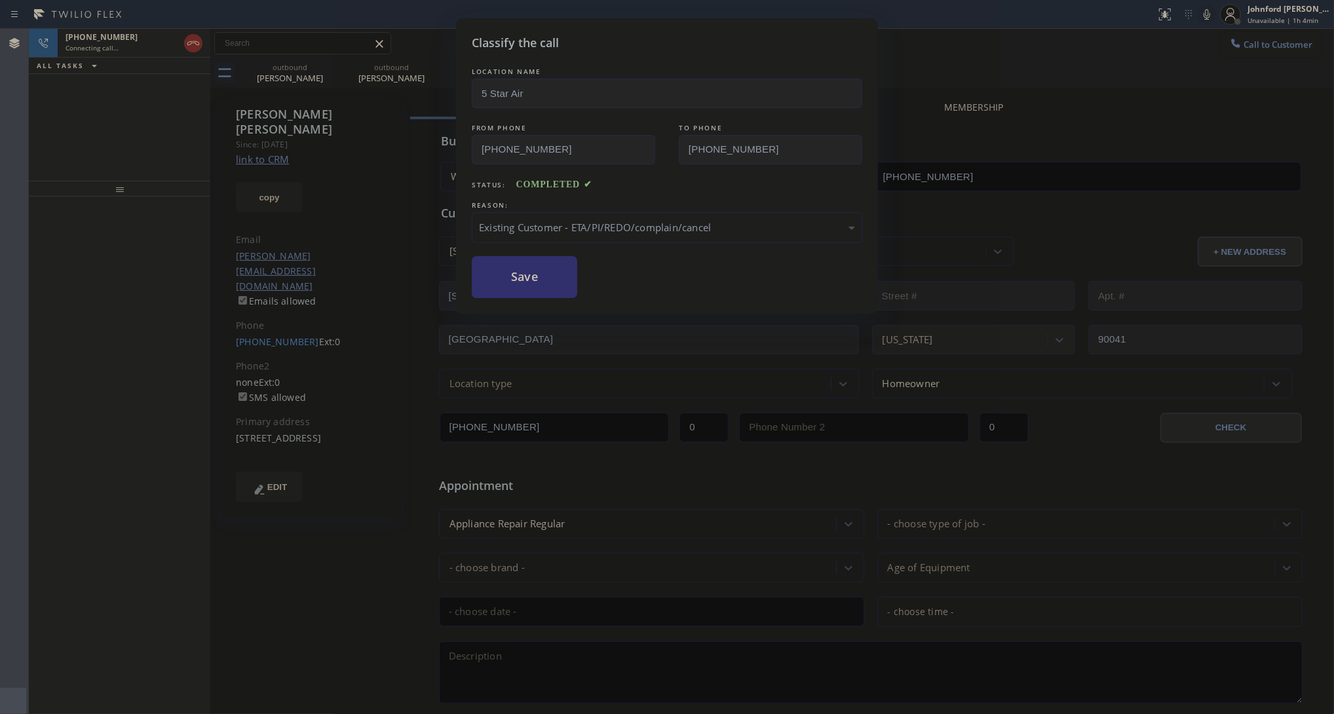
click at [529, 272] on button "Save" at bounding box center [524, 277] width 105 height 42
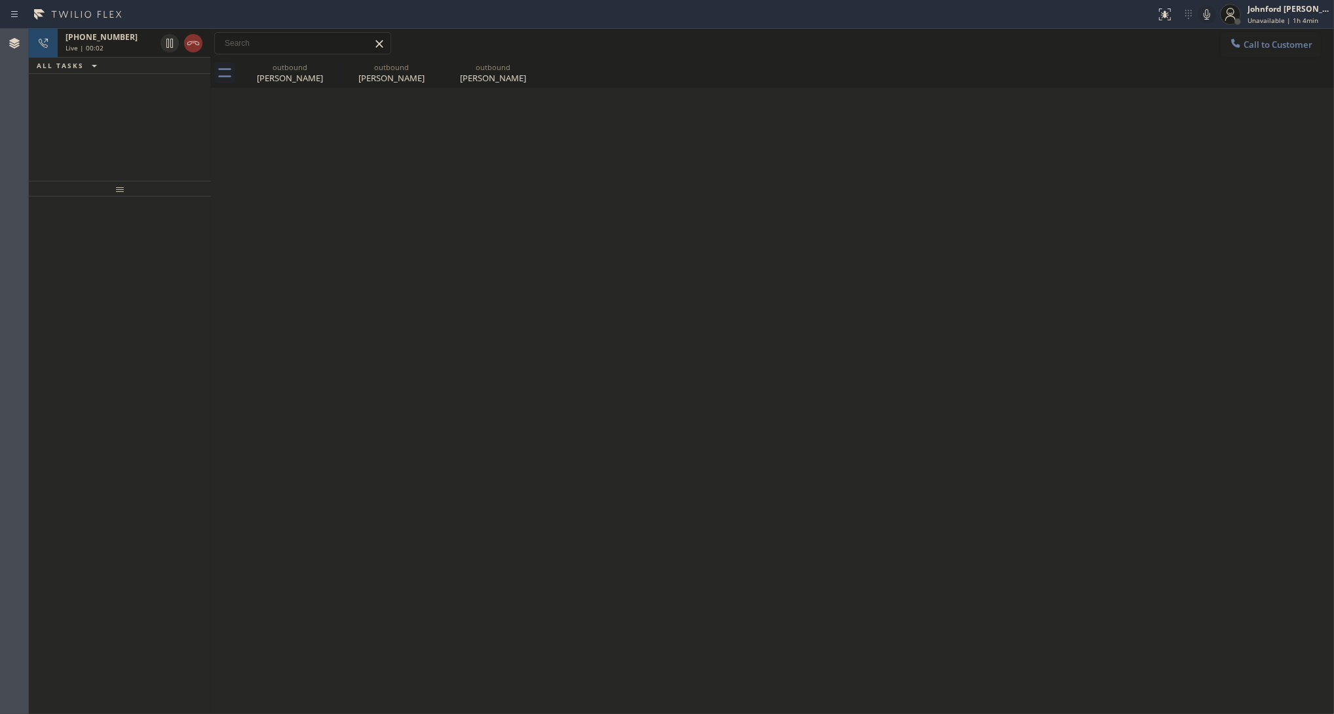
click at [204, 52] on div at bounding box center [181, 43] width 47 height 29
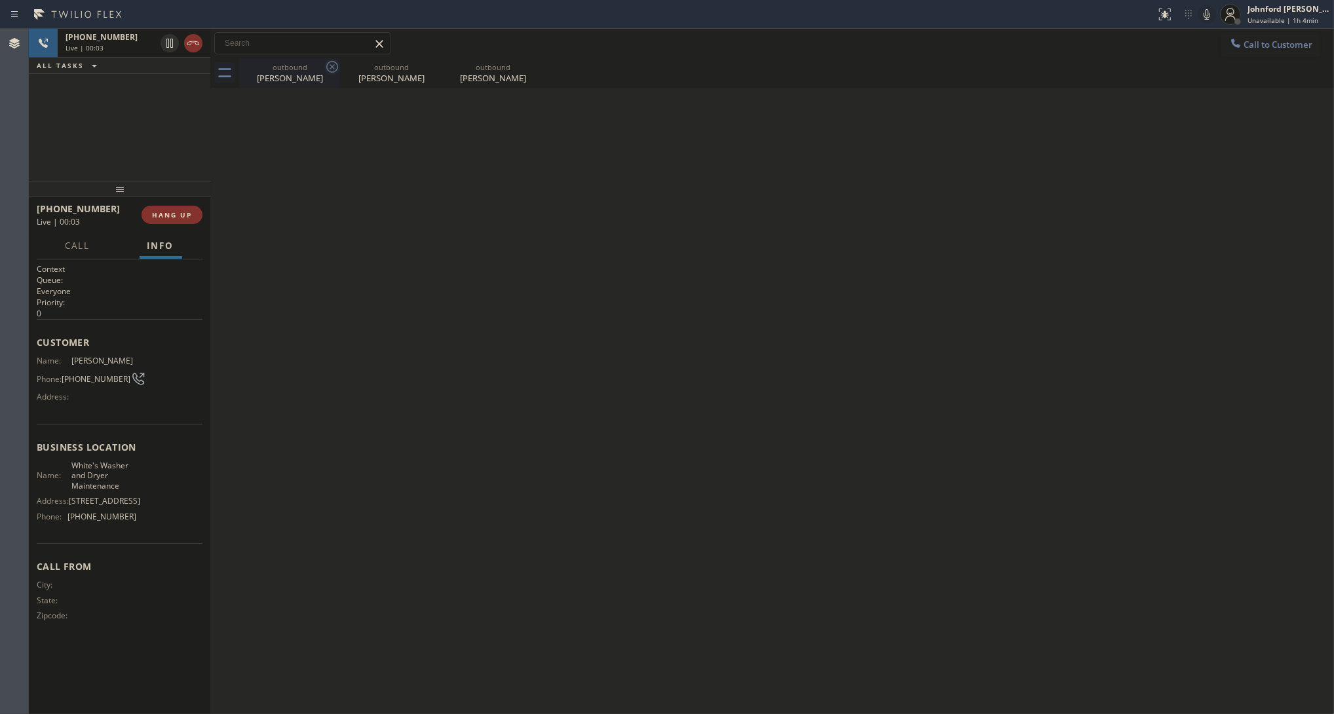
click at [333, 69] on icon at bounding box center [332, 67] width 16 height 16
type input "(213) 340-2939"
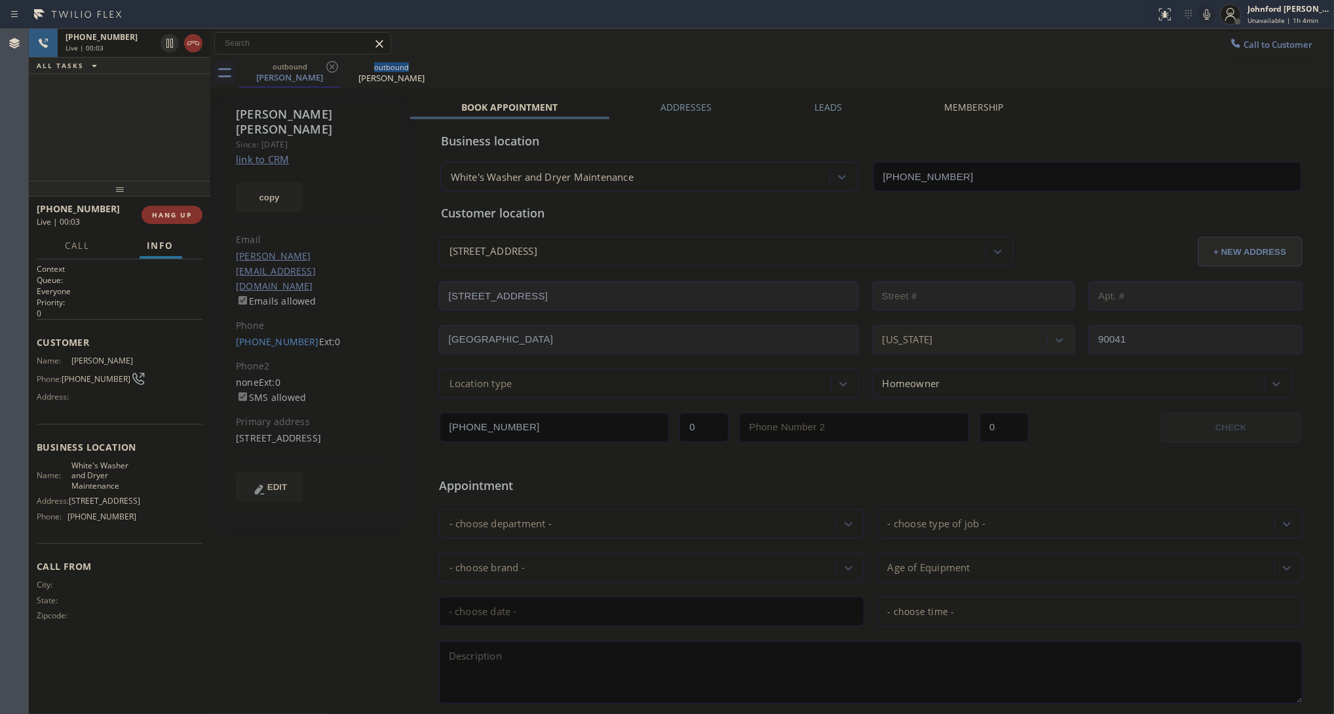
click at [333, 69] on icon at bounding box center [332, 67] width 16 height 16
click at [0, 0] on icon at bounding box center [0, 0] width 0 height 0
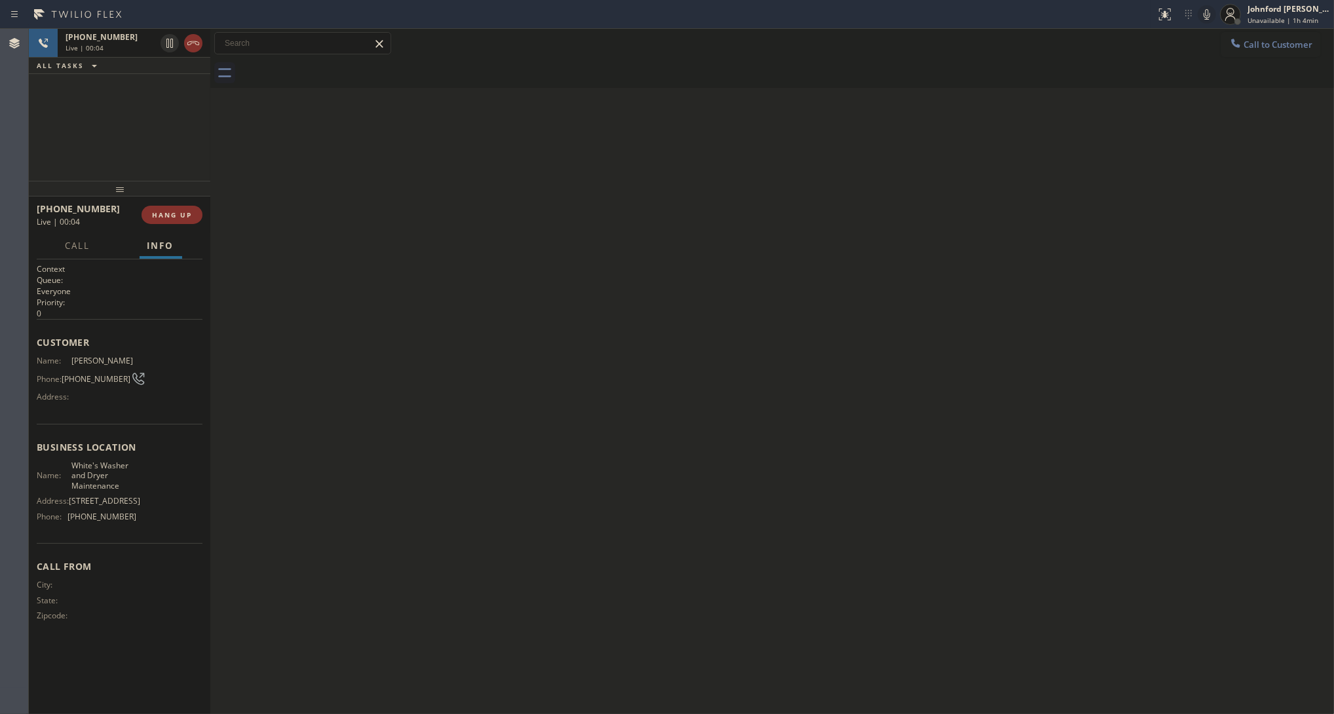
click at [333, 69] on div at bounding box center [786, 72] width 1094 height 29
click at [193, 49] on icon at bounding box center [193, 43] width 16 height 16
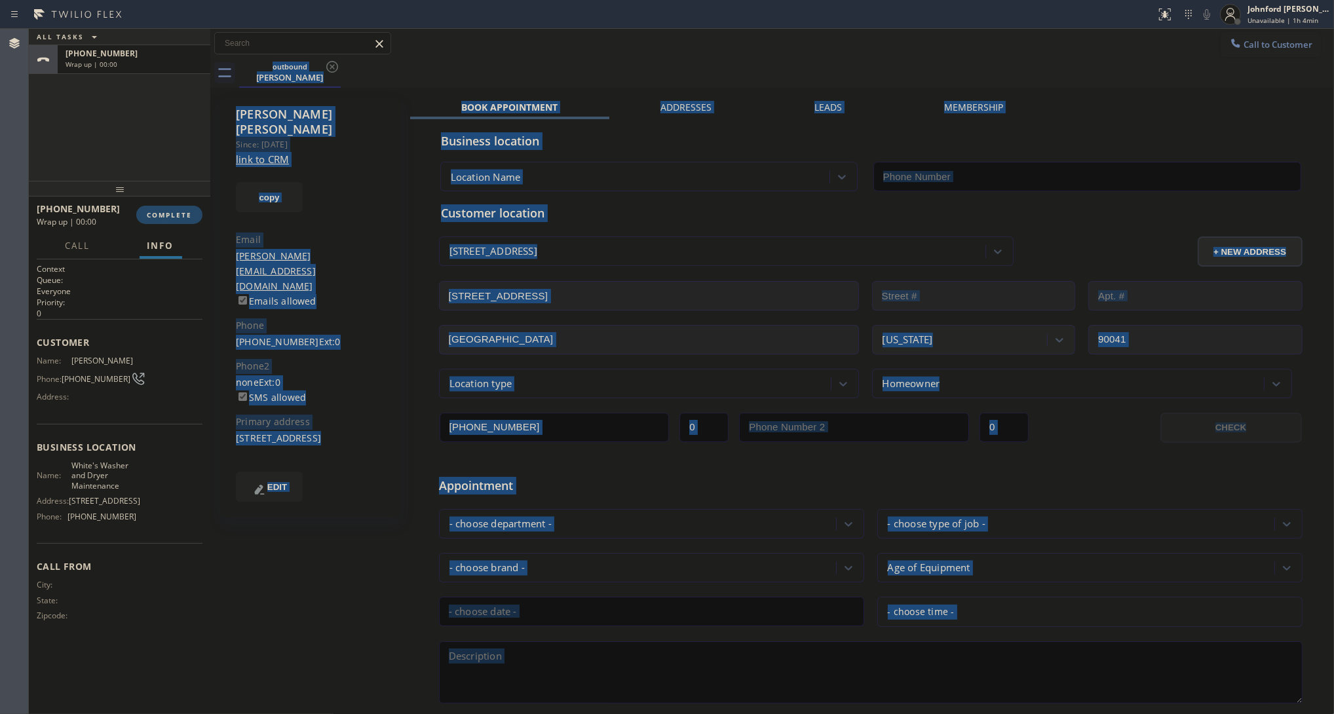
click at [175, 212] on span "COMPLETE" at bounding box center [169, 214] width 45 height 9
type input "(213) 340-2939"
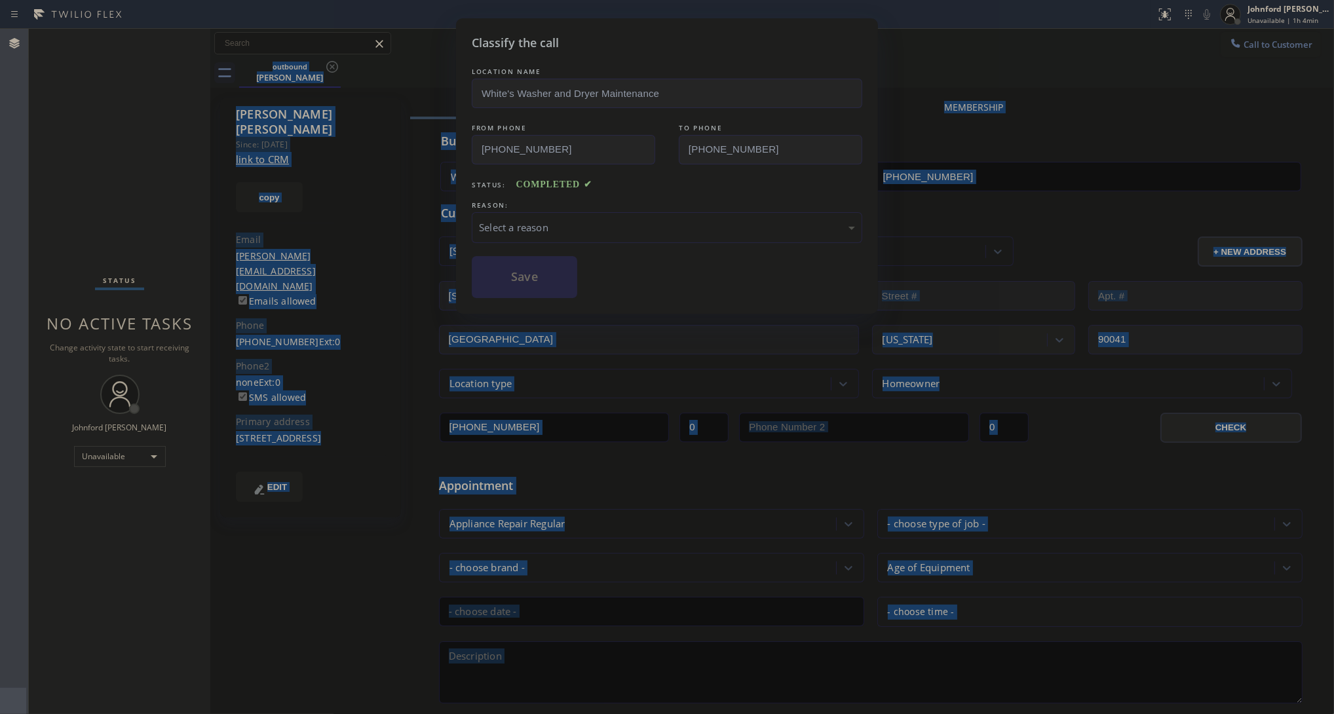
click at [488, 236] on div "Select a reason" at bounding box center [667, 227] width 390 height 31
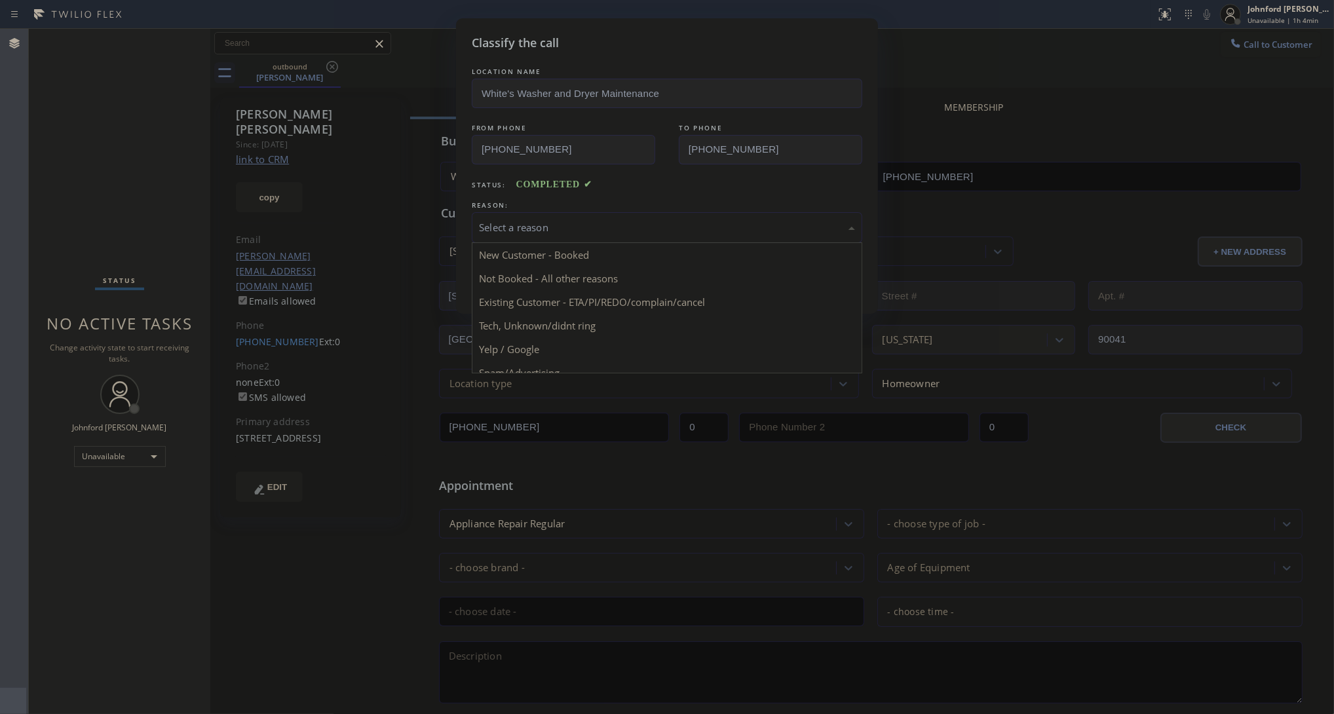
drag, startPoint x: 519, startPoint y: 295, endPoint x: 515, endPoint y: 270, distance: 25.3
drag, startPoint x: 588, startPoint y: 214, endPoint x: 577, endPoint y: 217, distance: 11.4
click at [583, 214] on div "Existing Customer - ETA/PI/REDO/complain/cancel" at bounding box center [667, 227] width 390 height 31
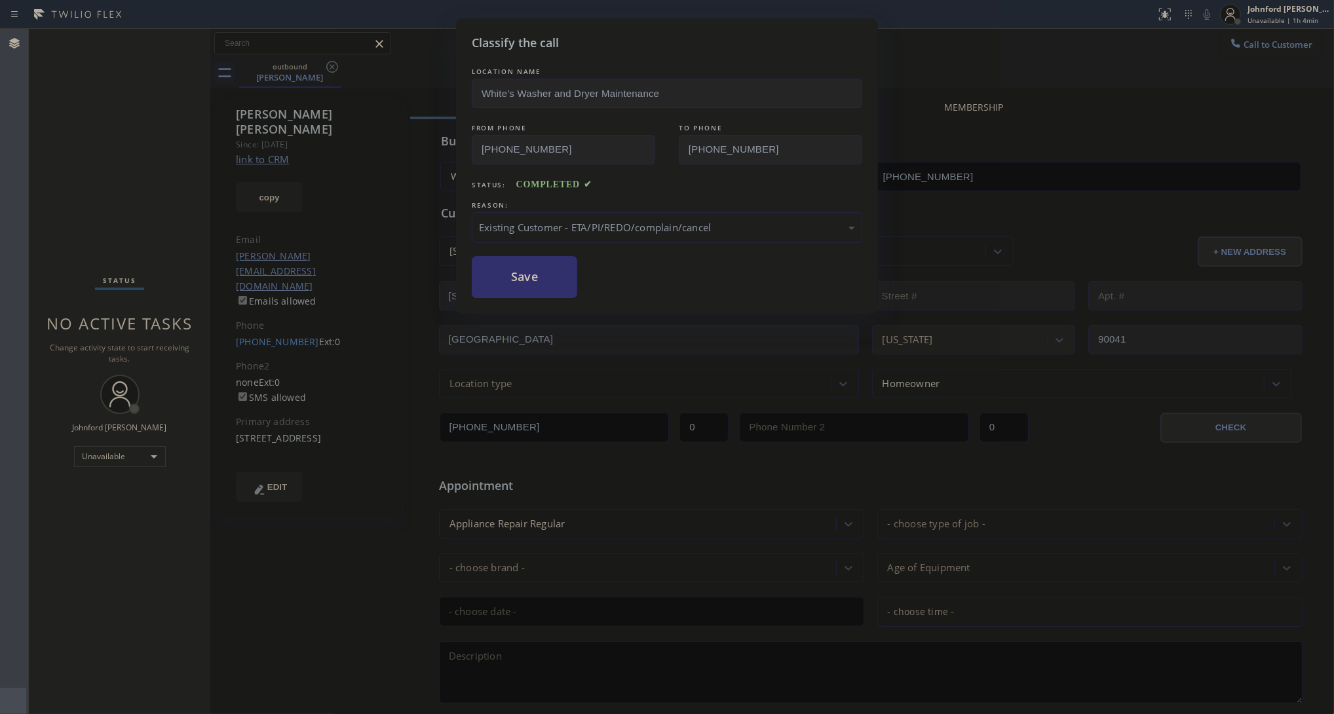
click at [521, 274] on button "Save" at bounding box center [524, 277] width 105 height 42
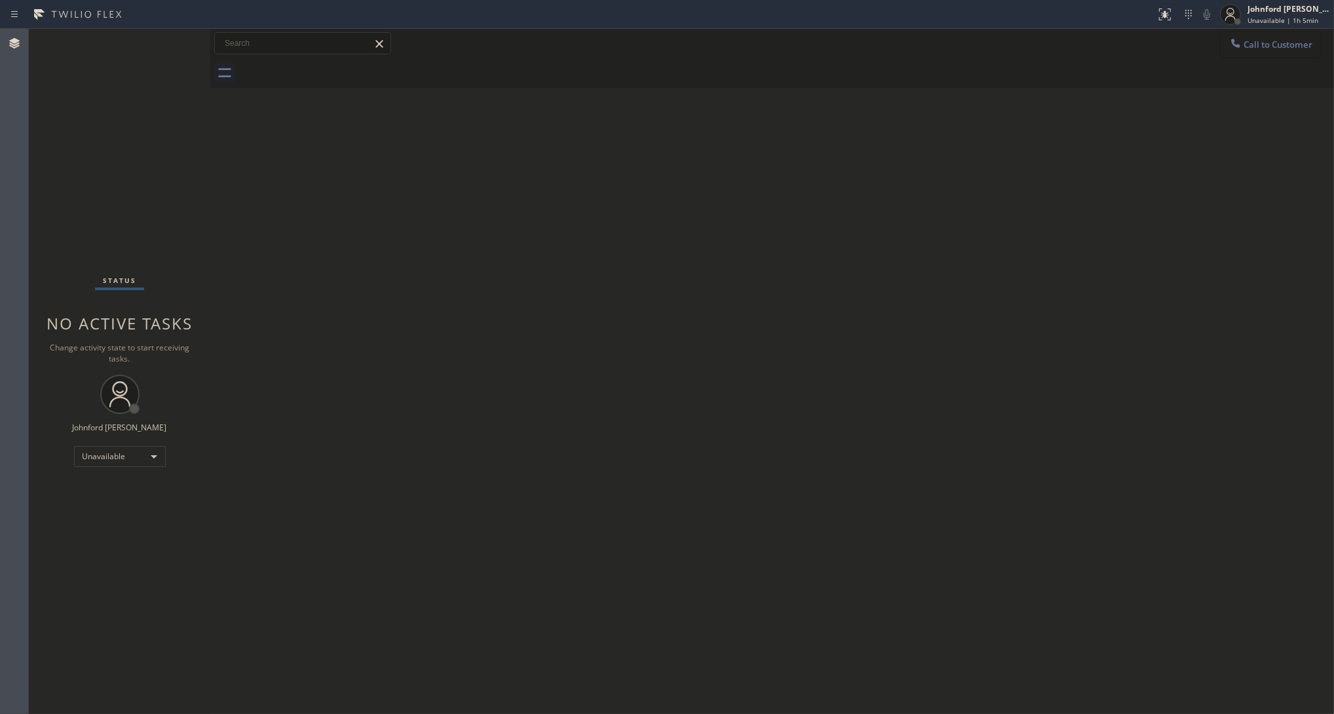
click at [1258, 48] on span "Call to Customer" at bounding box center [1277, 45] width 69 height 12
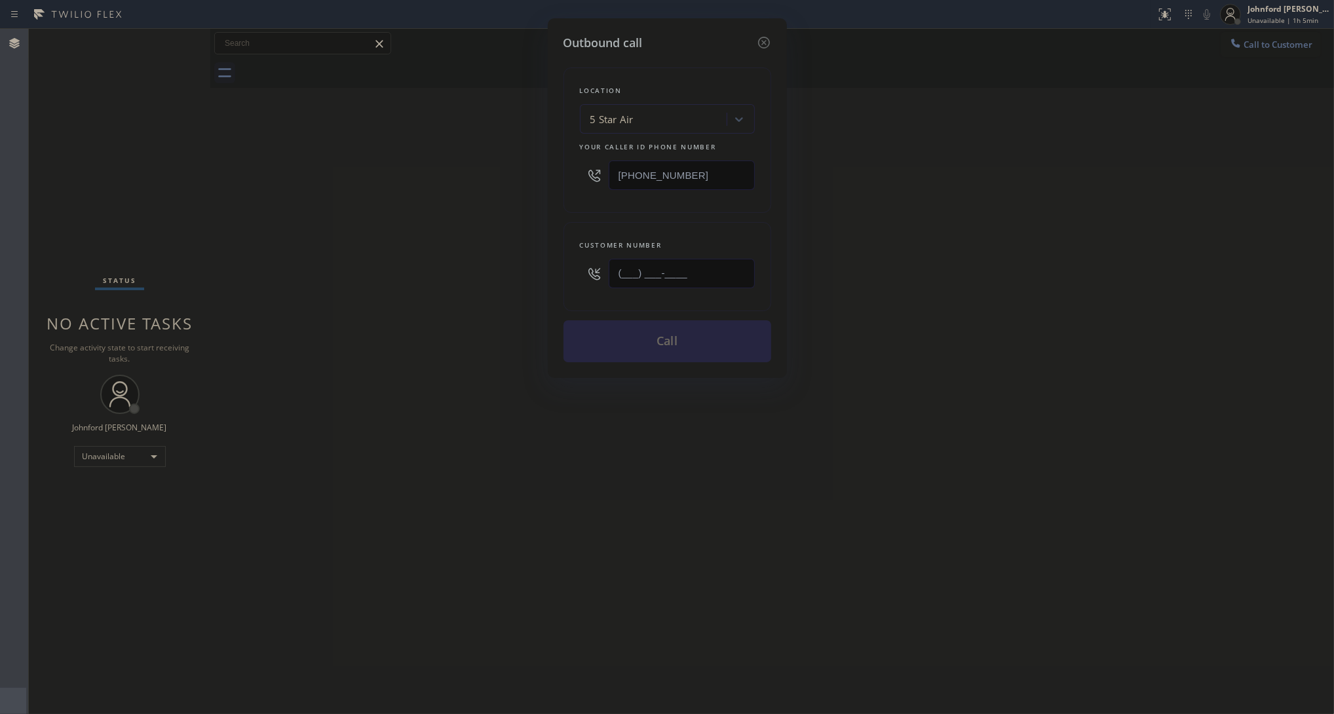
click at [700, 263] on input "(___) ___-____" at bounding box center [681, 273] width 146 height 29
paste input "714) 932-9992"
type input "(714) 932-9992"
click at [482, 264] on div "Outbound call Location 5 Star Air Your caller id phone number (800) 686-5038 Cu…" at bounding box center [667, 357] width 1334 height 714
click at [616, 326] on button "Call" at bounding box center [667, 341] width 208 height 42
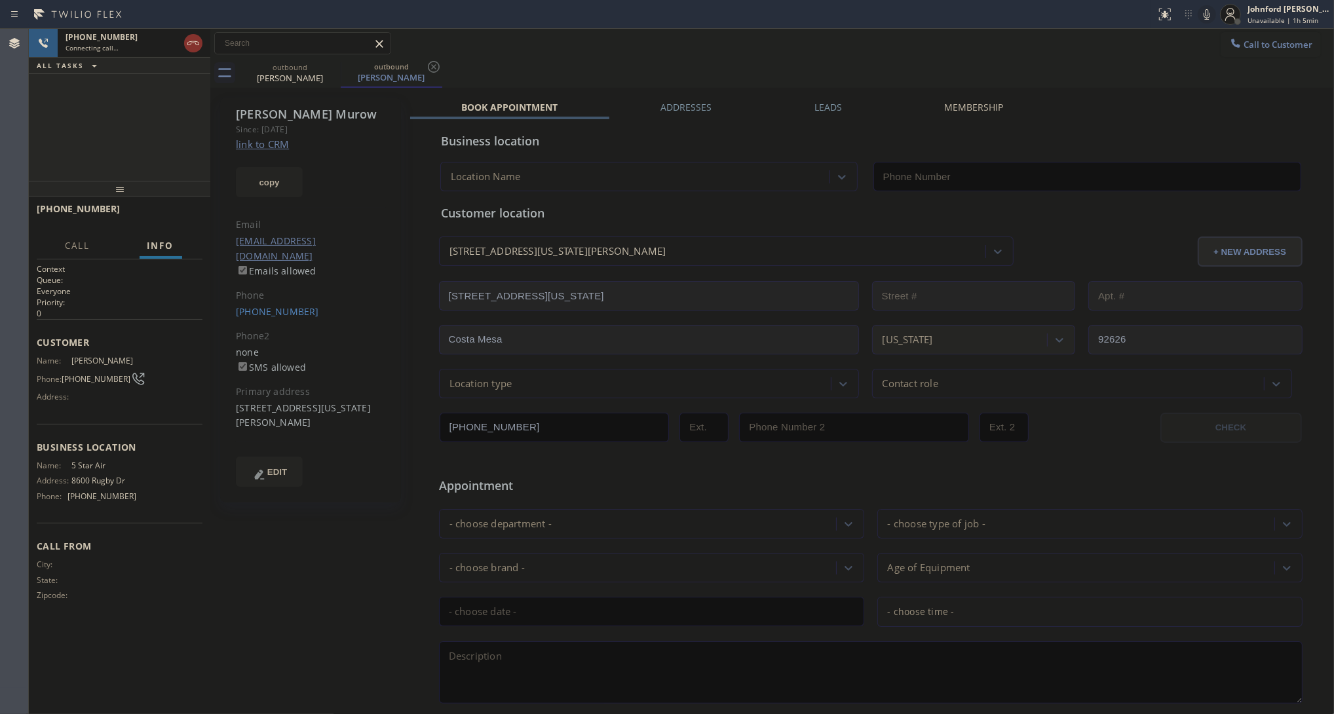
click at [267, 141] on link "link to CRM" at bounding box center [262, 144] width 53 height 13
type input "[PHONE_NUMBER]"
click at [171, 217] on span "HANG UP" at bounding box center [172, 214] width 40 height 9
click at [171, 217] on span "COMPLETE" at bounding box center [169, 214] width 45 height 9
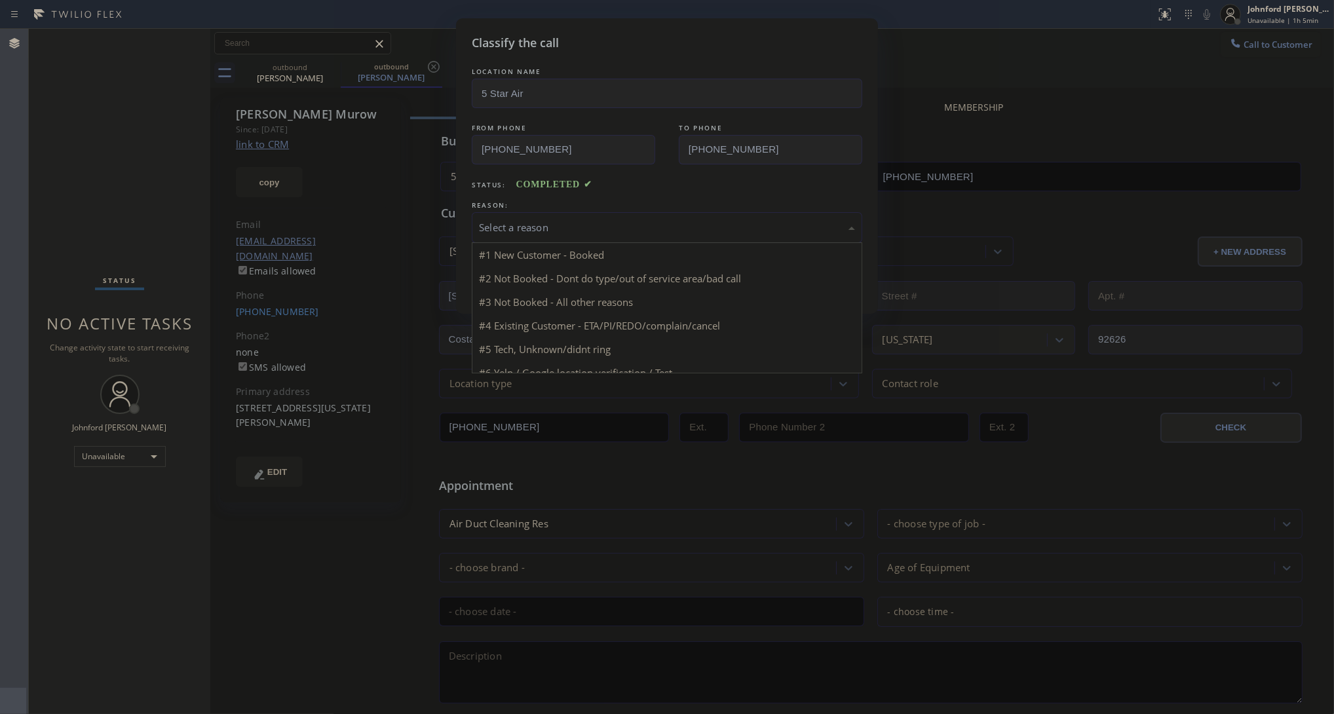
click at [537, 231] on div "Select a reason" at bounding box center [667, 227] width 390 height 31
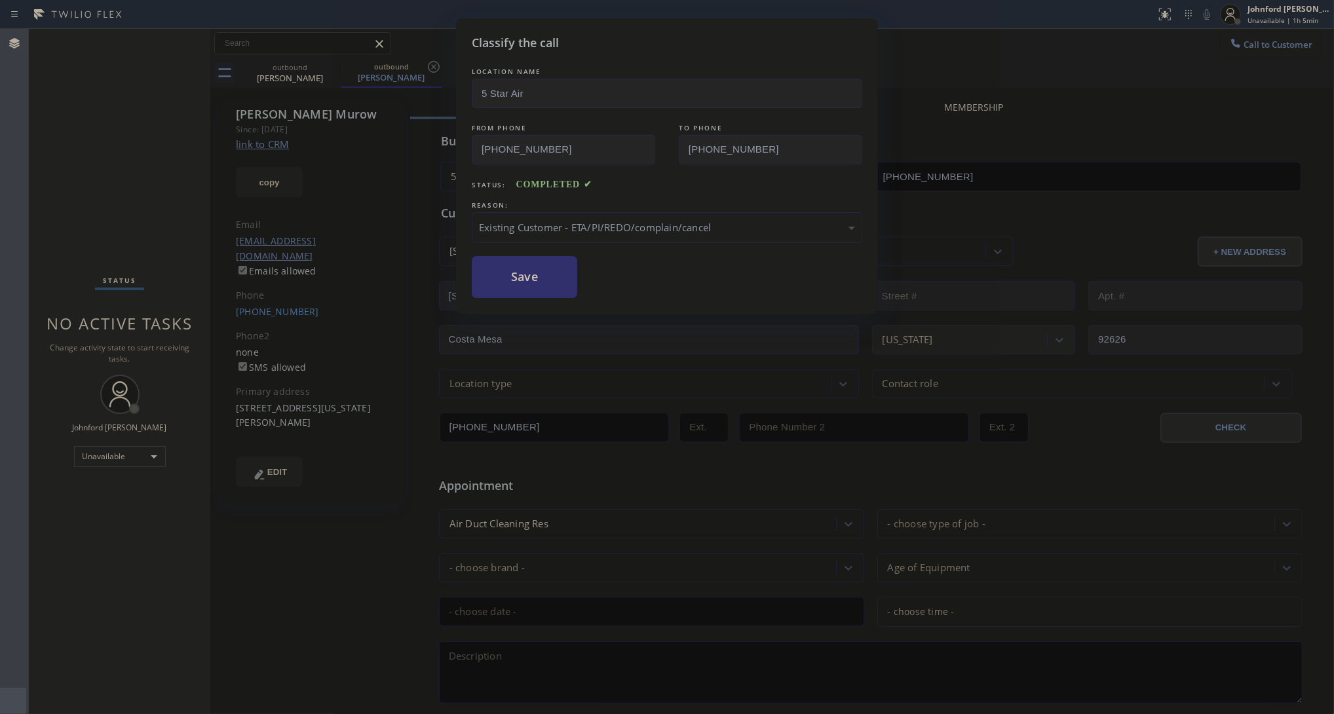
click at [538, 278] on button "Save" at bounding box center [524, 277] width 105 height 42
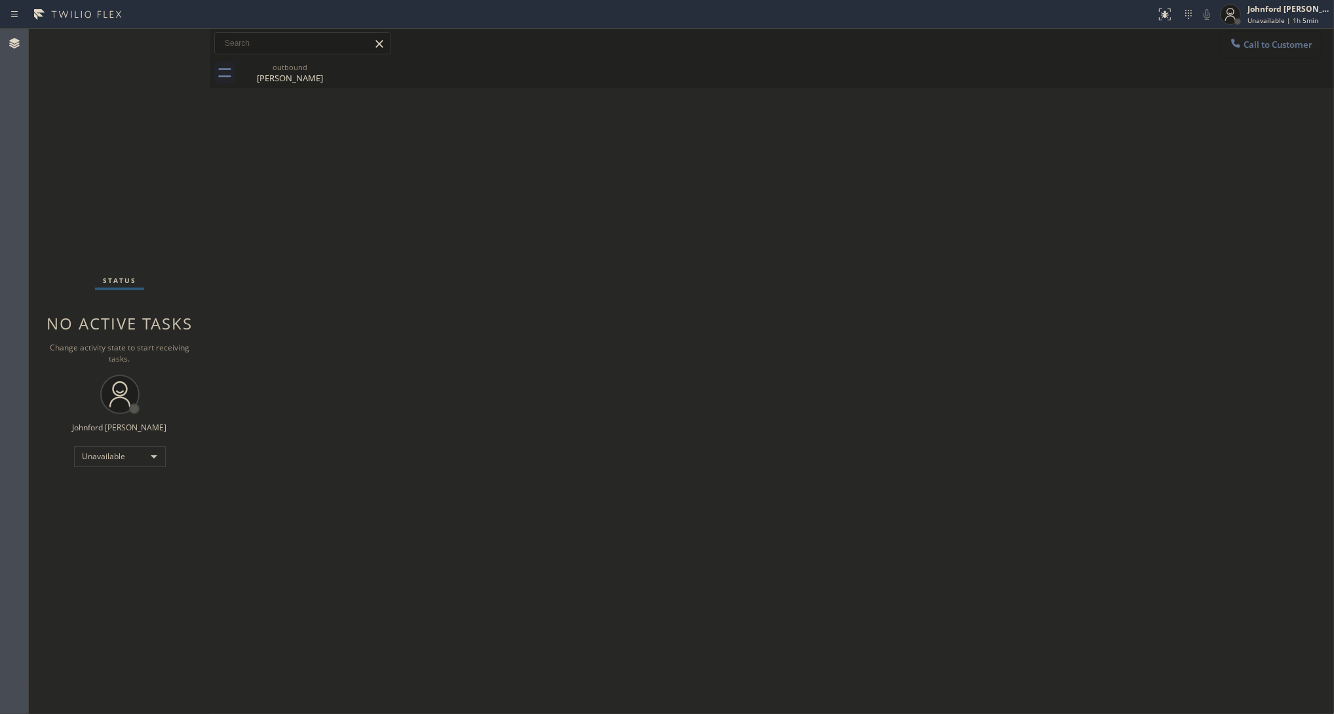
click at [1253, 44] on span "Call to Customer" at bounding box center [1277, 45] width 69 height 12
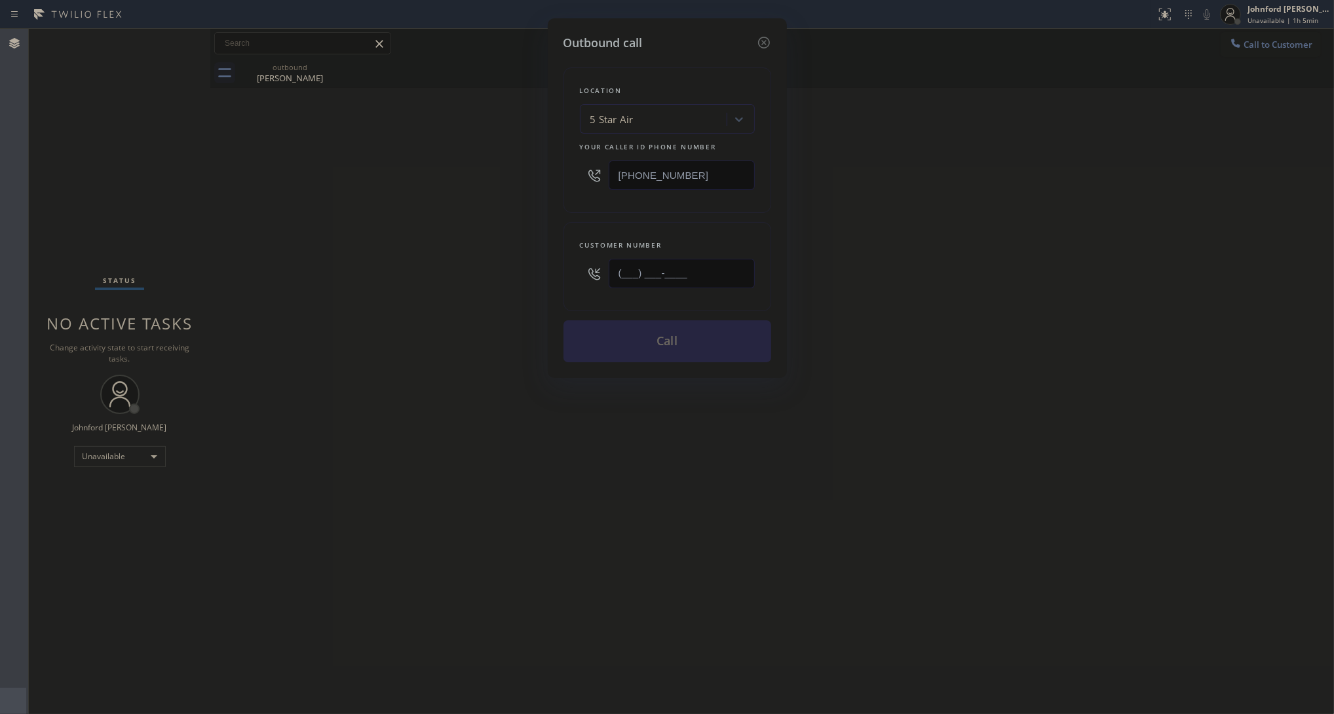
click at [722, 280] on input "(___) ___-____" at bounding box center [681, 273] width 146 height 29
paste input "213) 716-9568"
type input "(213) 716-9568"
click at [431, 289] on div "Outbound call Location 5 Star Air Your caller id phone number (800) 686-5038 Cu…" at bounding box center [667, 357] width 1334 height 714
click at [574, 326] on button "Call" at bounding box center [667, 341] width 208 height 42
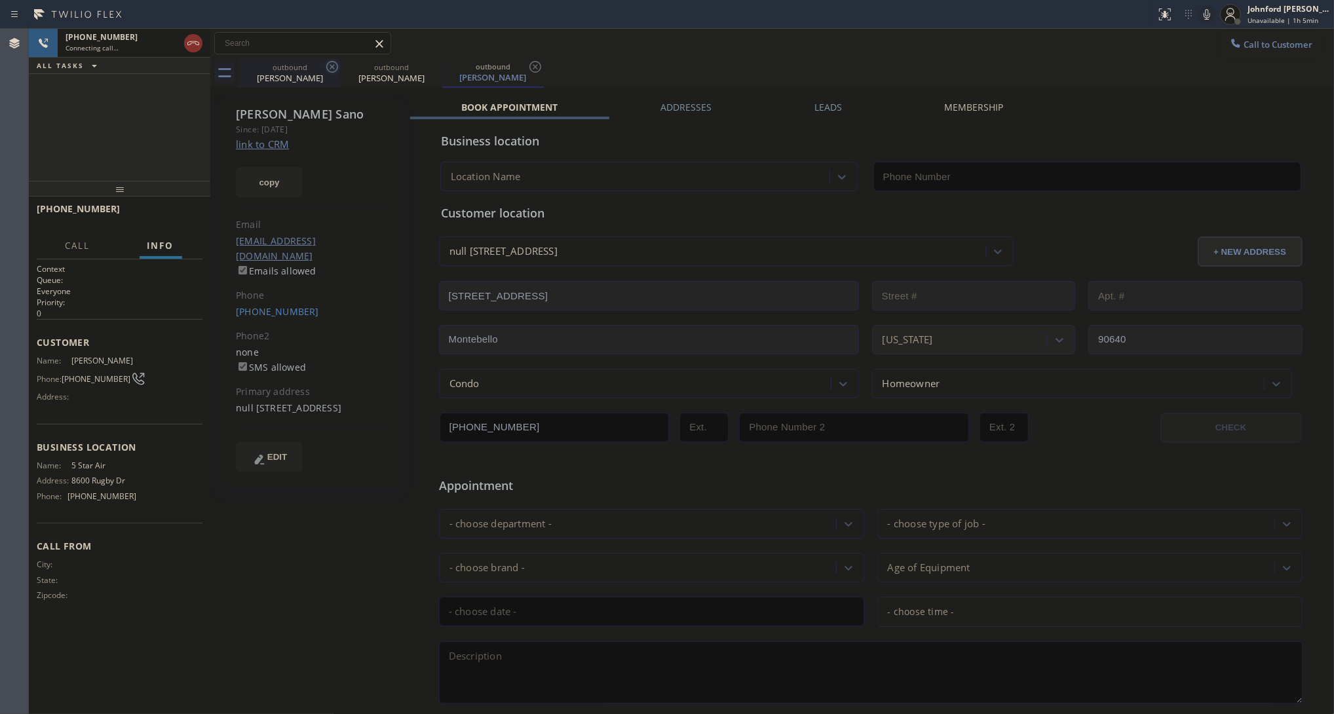
click at [331, 67] on icon at bounding box center [332, 67] width 12 height 12
click at [287, 141] on link "link to CRM" at bounding box center [262, 144] width 53 height 13
type input "[PHONE_NUMBER]"
click at [178, 216] on span "HANG UP" at bounding box center [172, 214] width 40 height 9
click at [175, 214] on span "COMPLETE" at bounding box center [169, 214] width 45 height 9
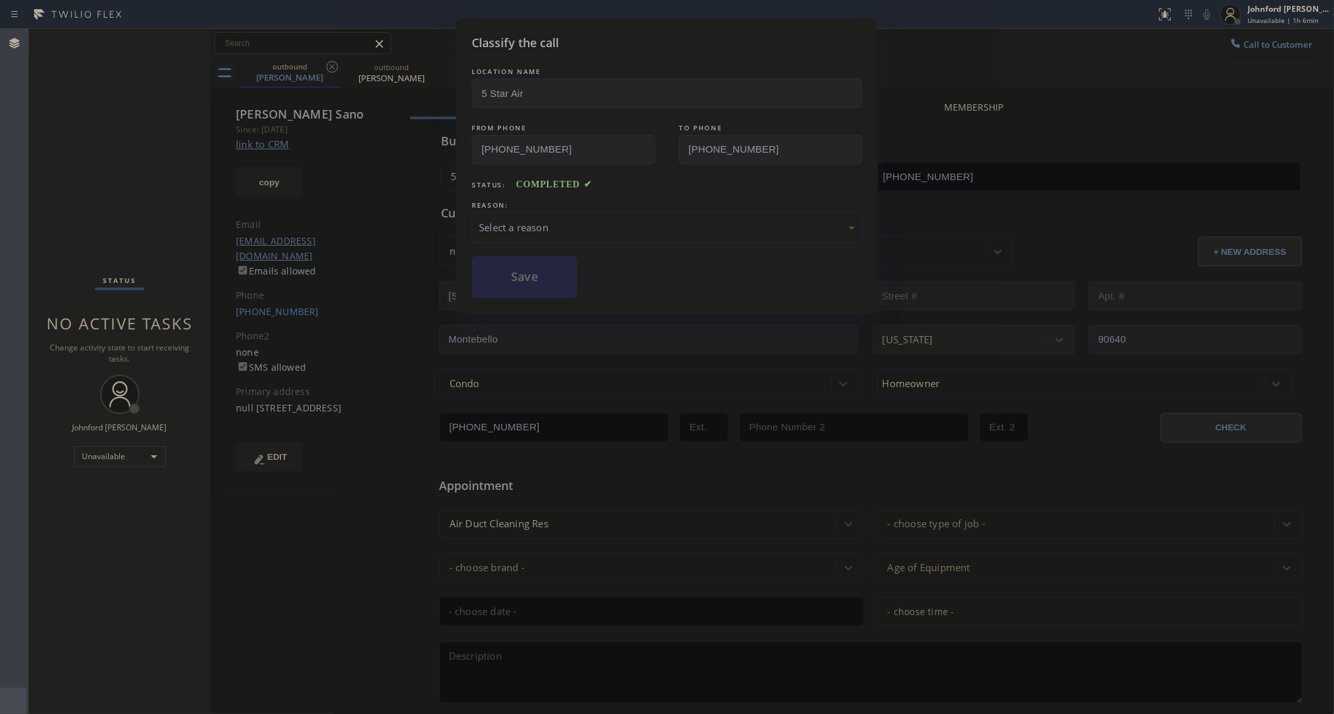
click at [607, 227] on div "Select a reason" at bounding box center [667, 227] width 376 height 15
click at [537, 269] on button "Save" at bounding box center [524, 277] width 105 height 42
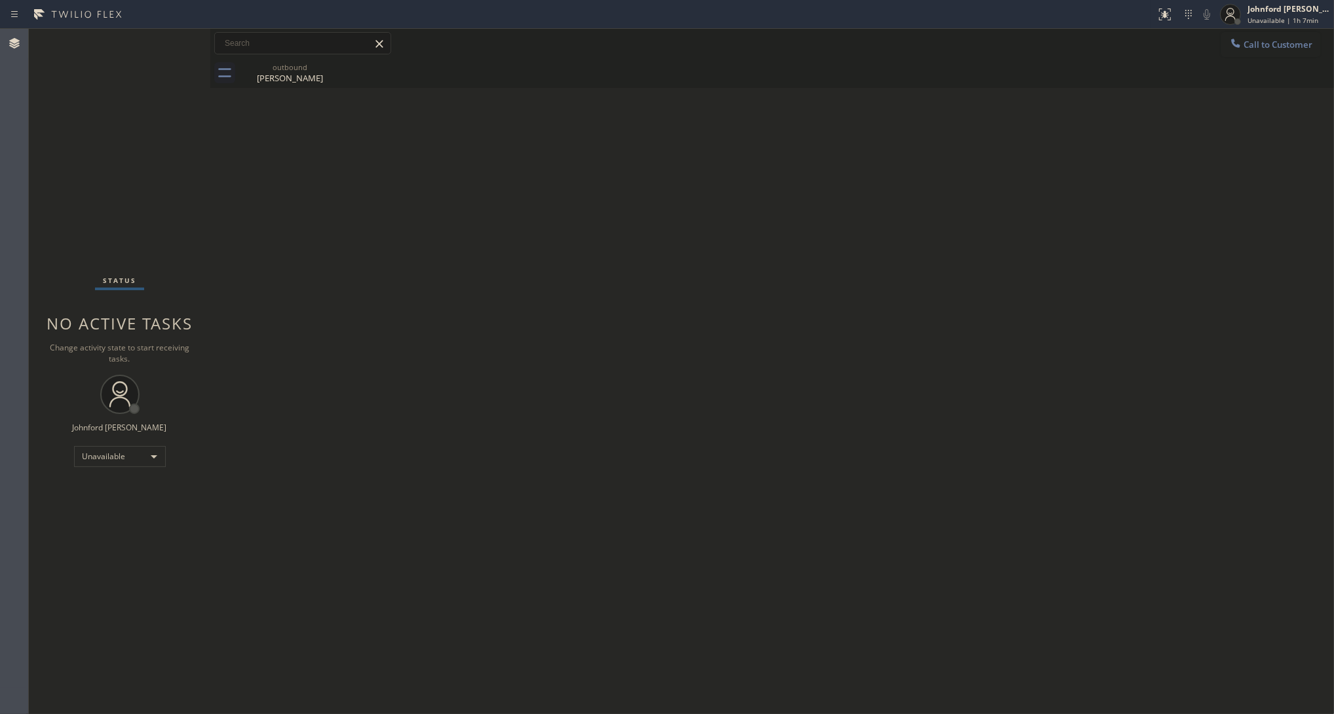
click at [1252, 47] on button "Call to Customer" at bounding box center [1270, 44] width 100 height 25
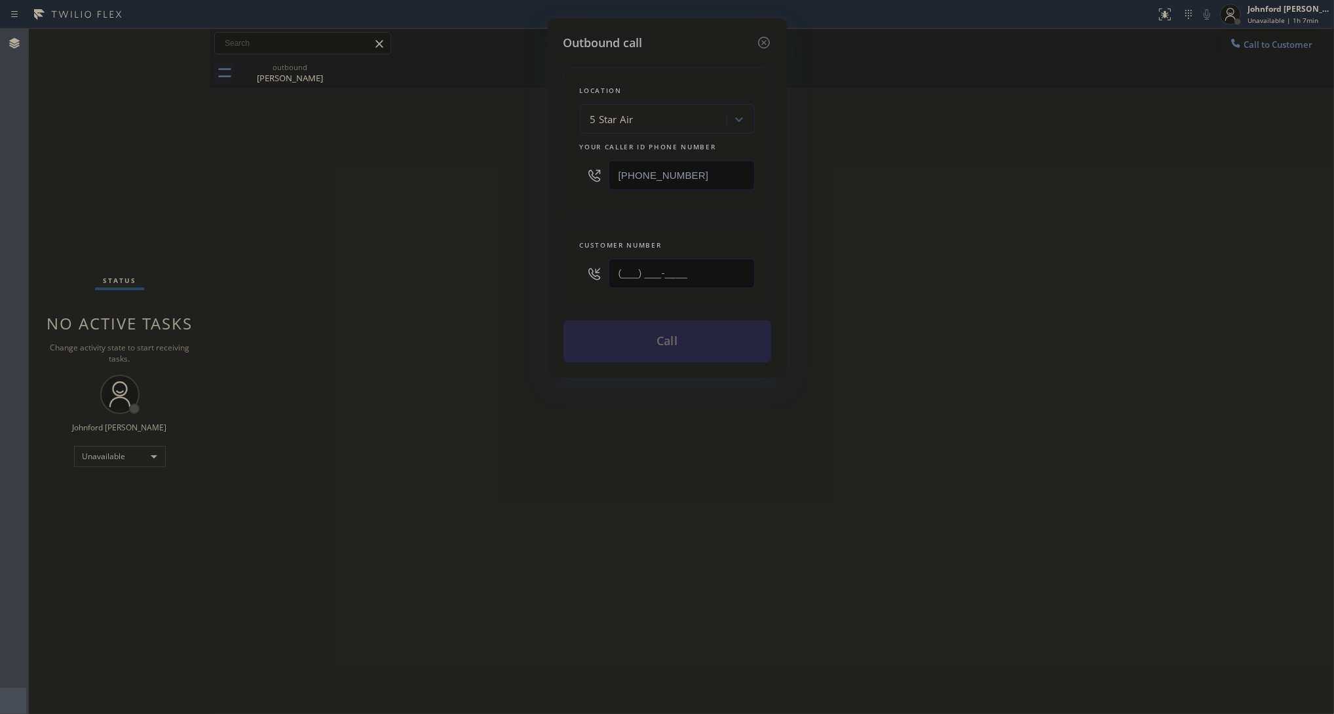
click at [726, 269] on input "(___) ___-____" at bounding box center [681, 273] width 146 height 29
paste input "818) 429-7921"
type input "(818) 429-7921"
click at [451, 270] on div "Outbound call Location 5 Star Air Your caller id phone number (800) 686-5038 Cu…" at bounding box center [667, 357] width 1334 height 714
drag, startPoint x: 634, startPoint y: 339, endPoint x: 618, endPoint y: 348, distance: 19.1
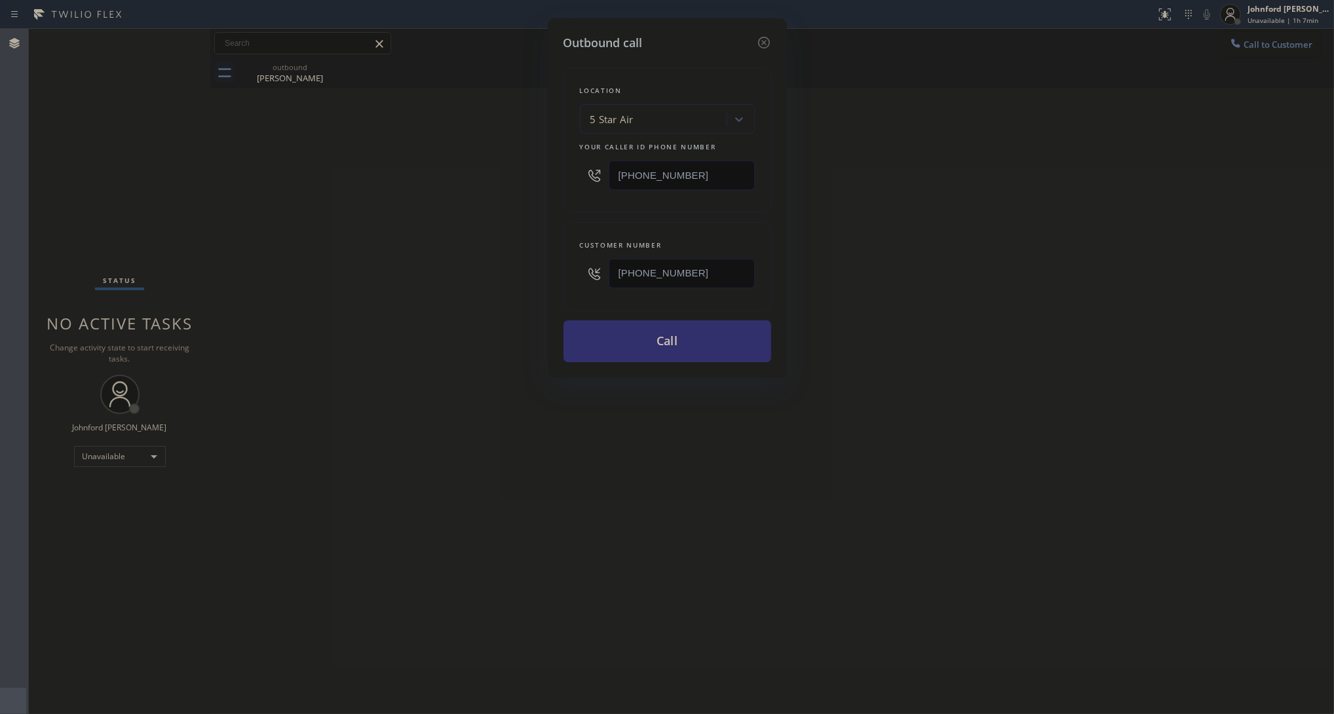
click at [634, 339] on button "Call" at bounding box center [667, 341] width 208 height 42
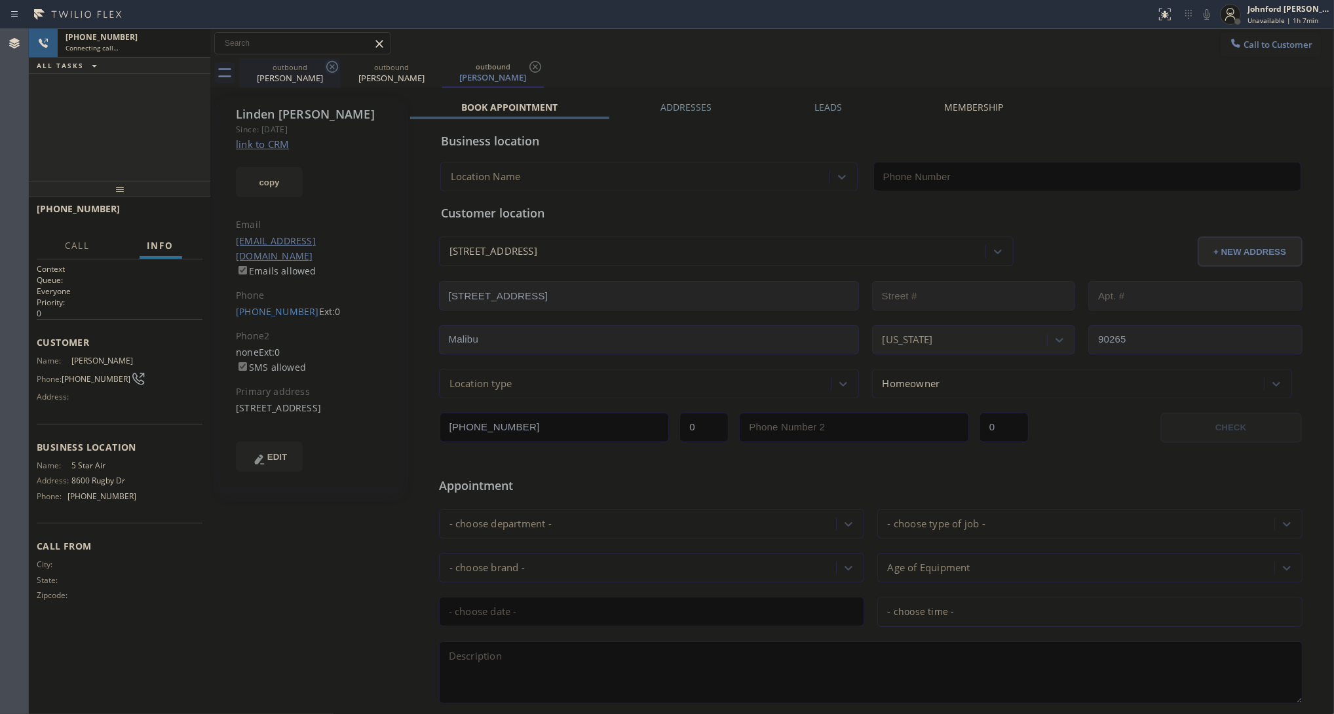
click at [327, 67] on icon at bounding box center [332, 67] width 16 height 16
click at [265, 145] on link "link to CRM" at bounding box center [262, 144] width 53 height 13
type input "[PHONE_NUMBER]"
click at [175, 217] on span "HANG UP" at bounding box center [172, 214] width 40 height 9
click at [252, 305] on link "(818) 429-7921" at bounding box center [277, 311] width 83 height 12
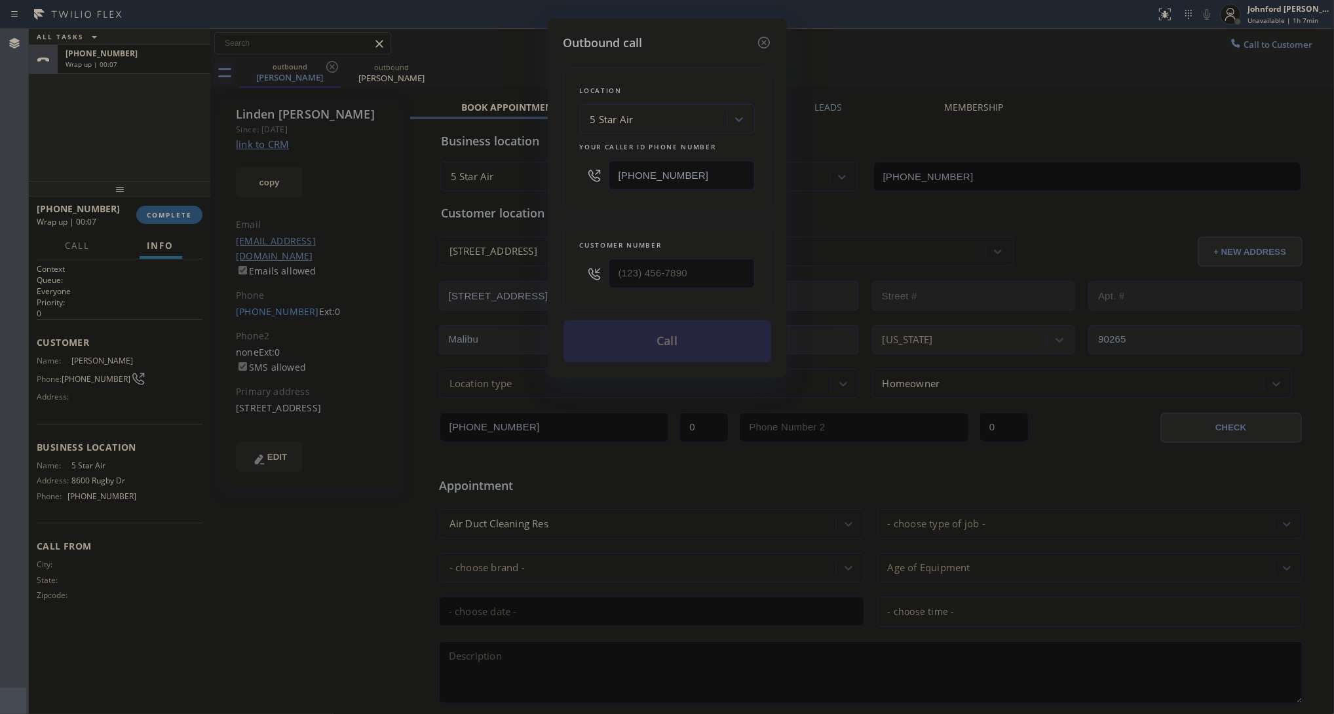
click at [669, 168] on input "[PHONE_NUMBER]" at bounding box center [681, 174] width 146 height 29
type input "(818) 429-7921"
click at [669, 168] on input "[PHONE_NUMBER]" at bounding box center [681, 174] width 146 height 29
paste input "424) 364-1170"
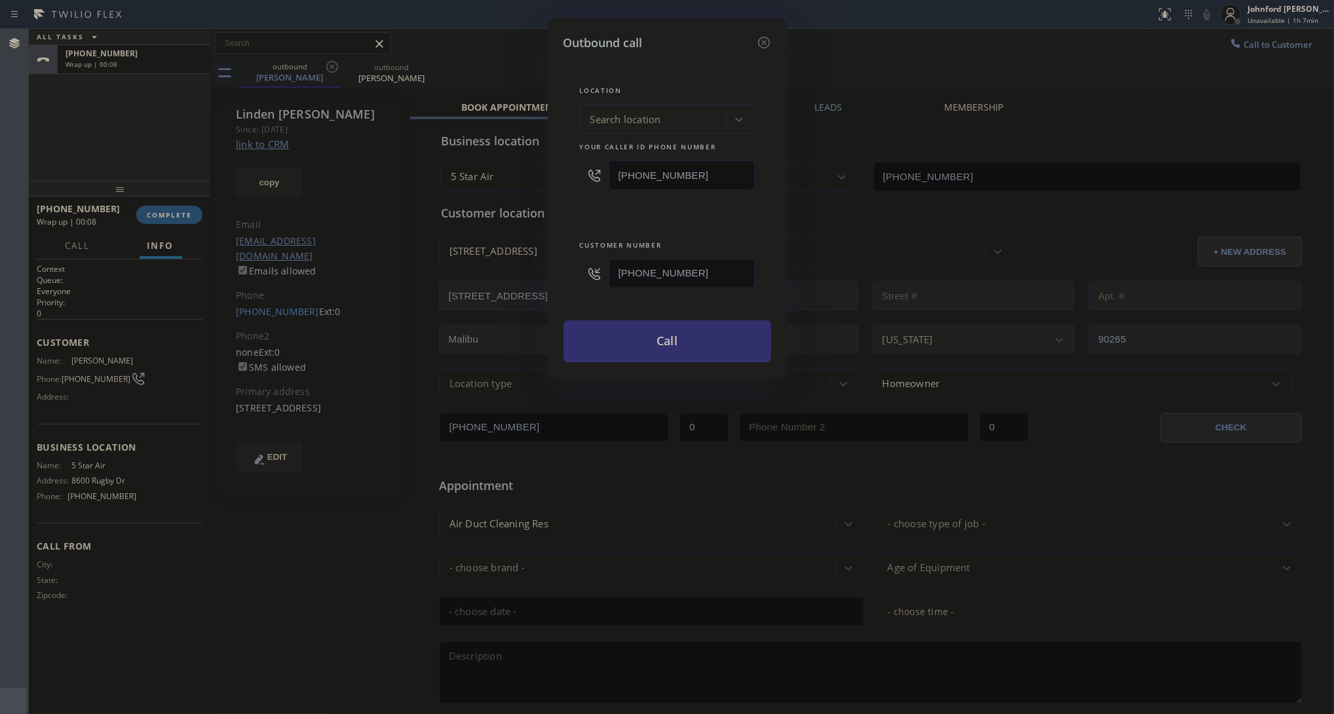
type input "(424) 364-1170"
click at [635, 352] on button "Call" at bounding box center [667, 341] width 208 height 42
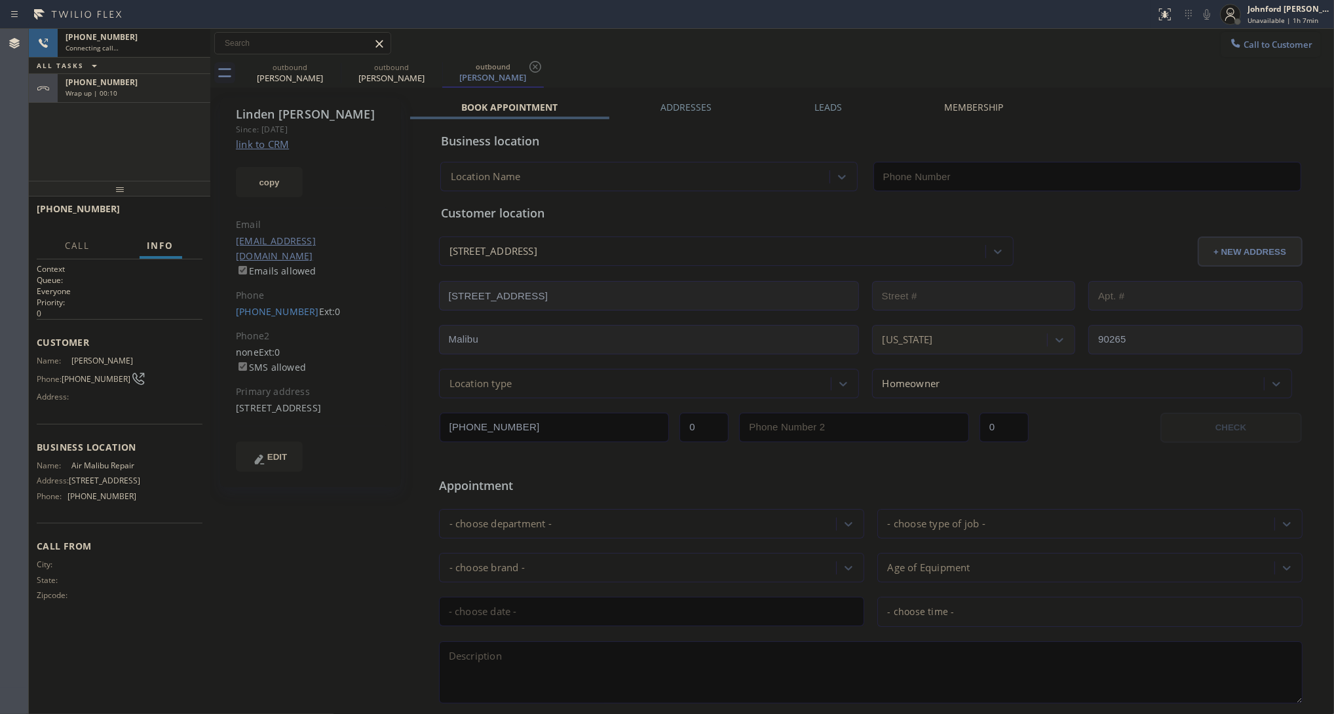
click at [172, 79] on div "+18184297921" at bounding box center [133, 82] width 137 height 11
click at [175, 96] on div "Wrap up | 00:12" at bounding box center [133, 92] width 137 height 9
type input "(424) 364-1170"
click at [168, 216] on span "COMPLETE" at bounding box center [169, 214] width 45 height 9
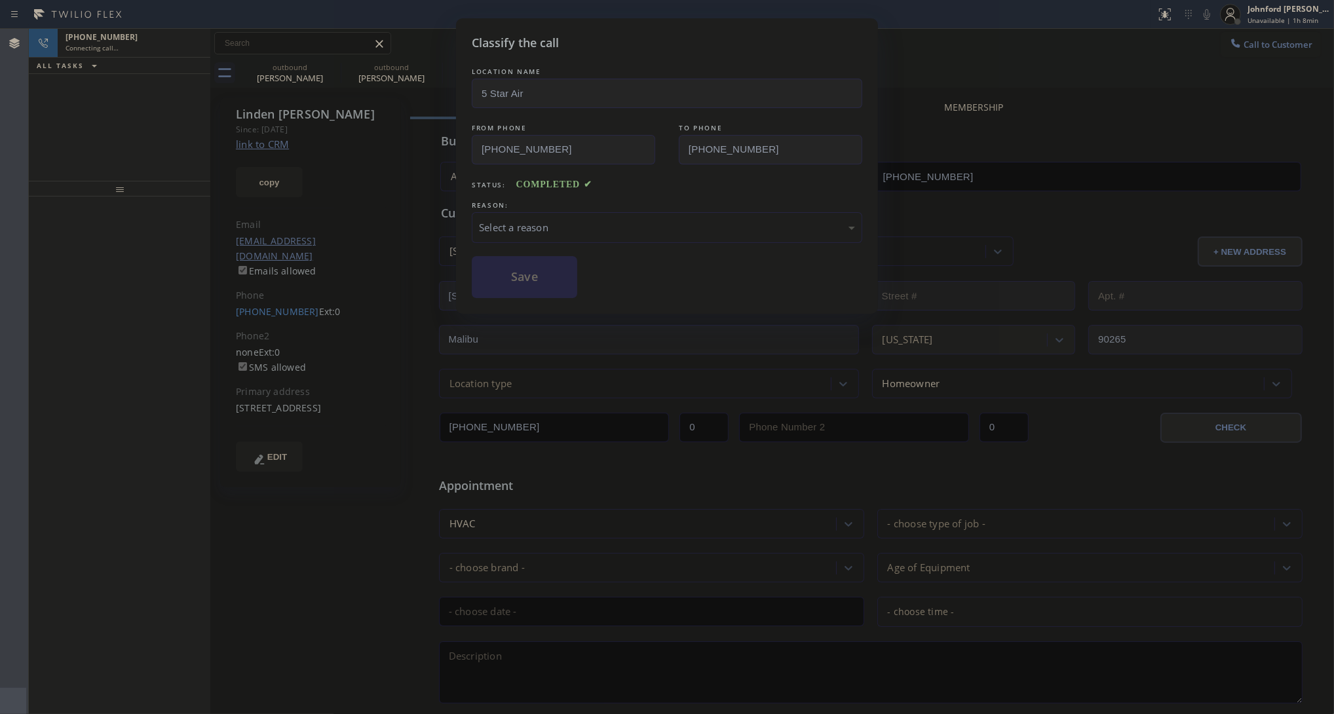
click at [561, 229] on div "Select a reason" at bounding box center [667, 227] width 376 height 15
click at [534, 275] on button "Save" at bounding box center [524, 277] width 105 height 42
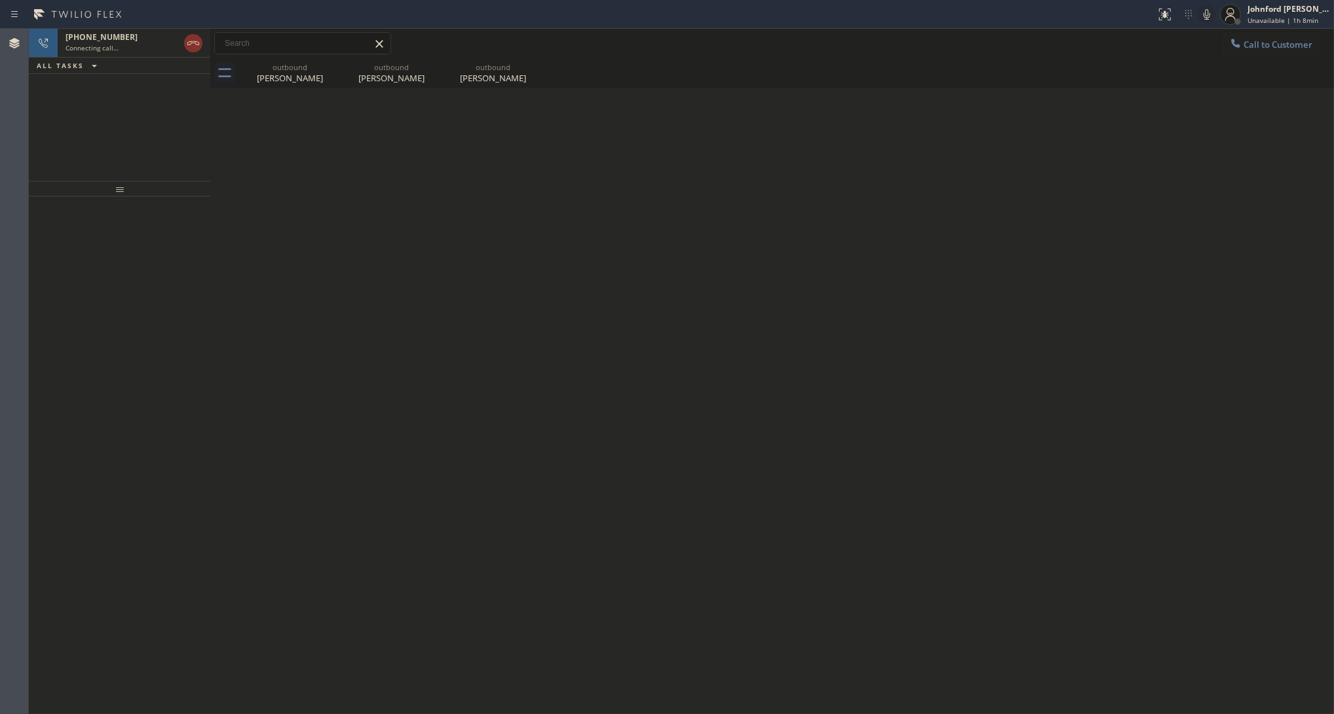
drag, startPoint x: 192, startPoint y: 47, endPoint x: 1, endPoint y: 515, distance: 505.9
click at [193, 47] on icon at bounding box center [193, 43] width 16 height 16
click at [1248, 47] on span "Call to Customer" at bounding box center [1277, 45] width 69 height 12
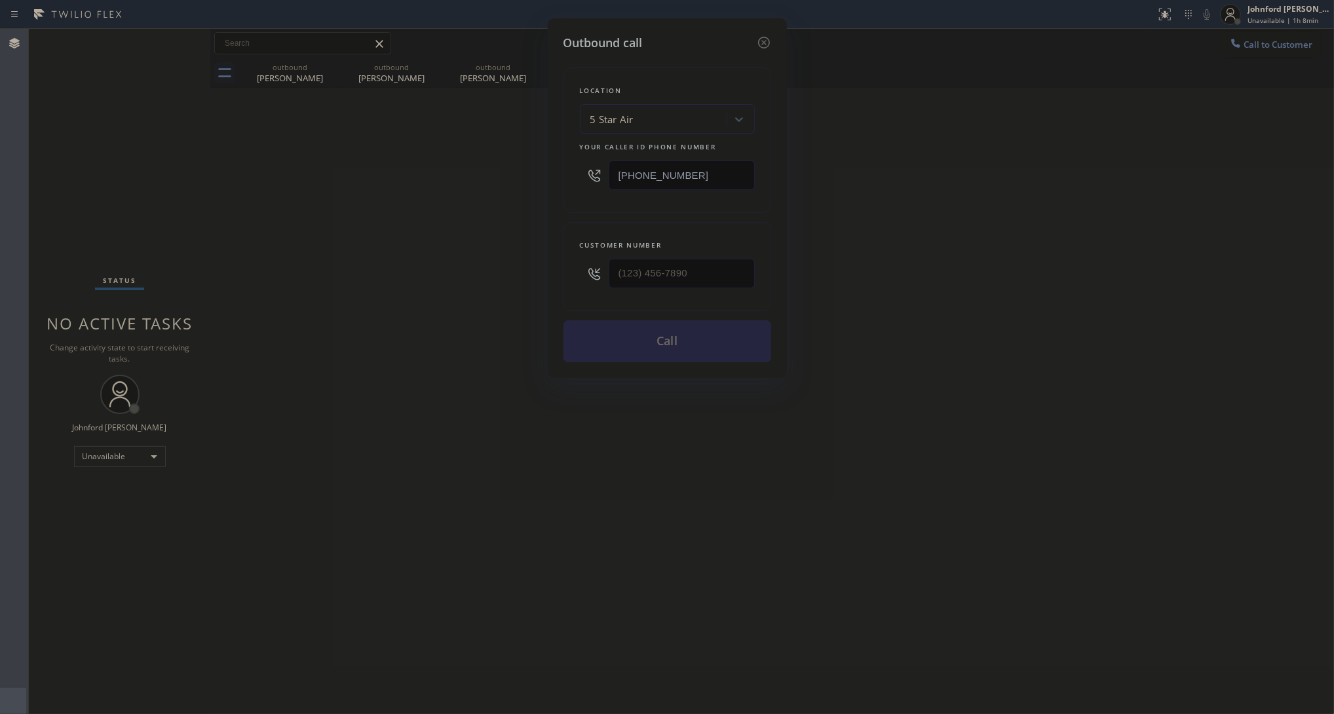
click at [722, 179] on input "[PHONE_NUMBER]" at bounding box center [681, 174] width 146 height 29
paste input "213) 340-2939"
type input "(213) 340-2939"
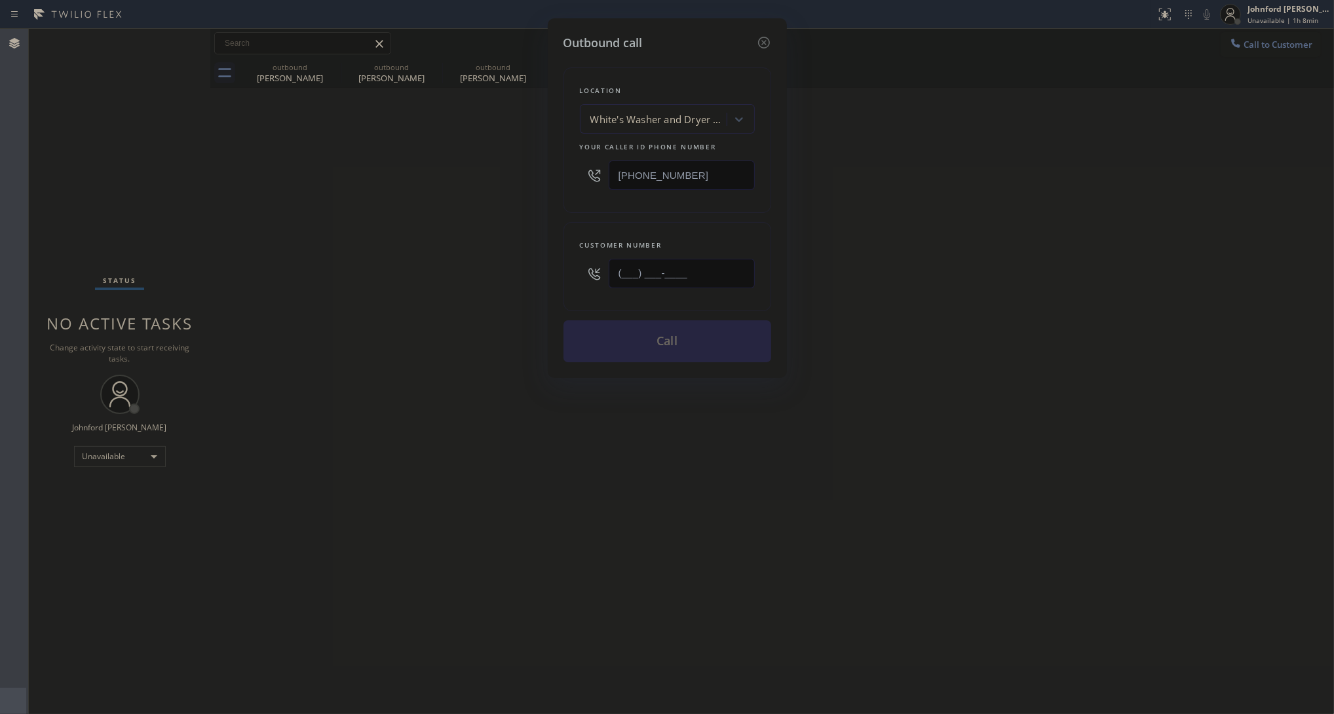
click at [698, 273] on input "(___) ___-____" at bounding box center [681, 273] width 146 height 29
paste input "323) 791-0376"
type input "(323) 791-0376"
click at [496, 271] on div "Outbound call Location White's Washer and Dryer Maintenance Your caller id phon…" at bounding box center [667, 357] width 1334 height 714
click at [627, 323] on button "Call" at bounding box center [667, 341] width 208 height 42
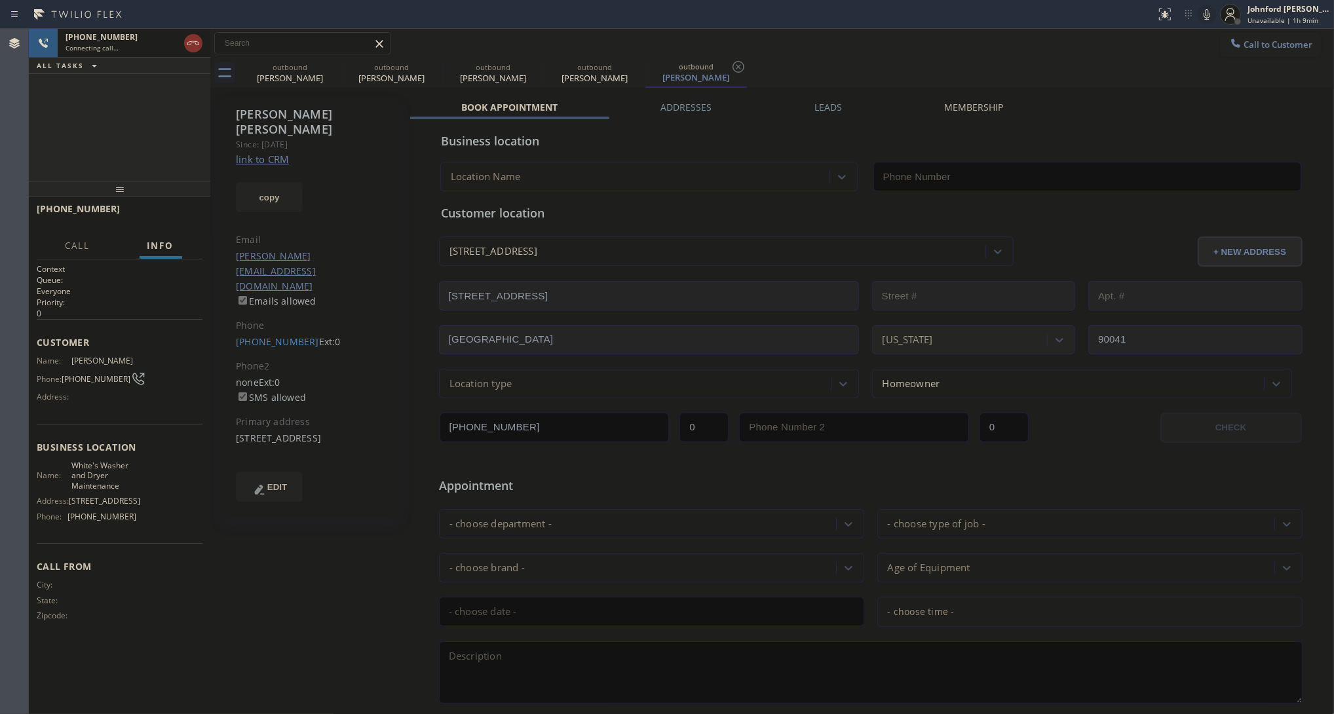
type input "(213) 340-2939"
click at [334, 64] on icon at bounding box center [332, 67] width 12 height 12
click at [0, 0] on icon at bounding box center [0, 0] width 0 height 0
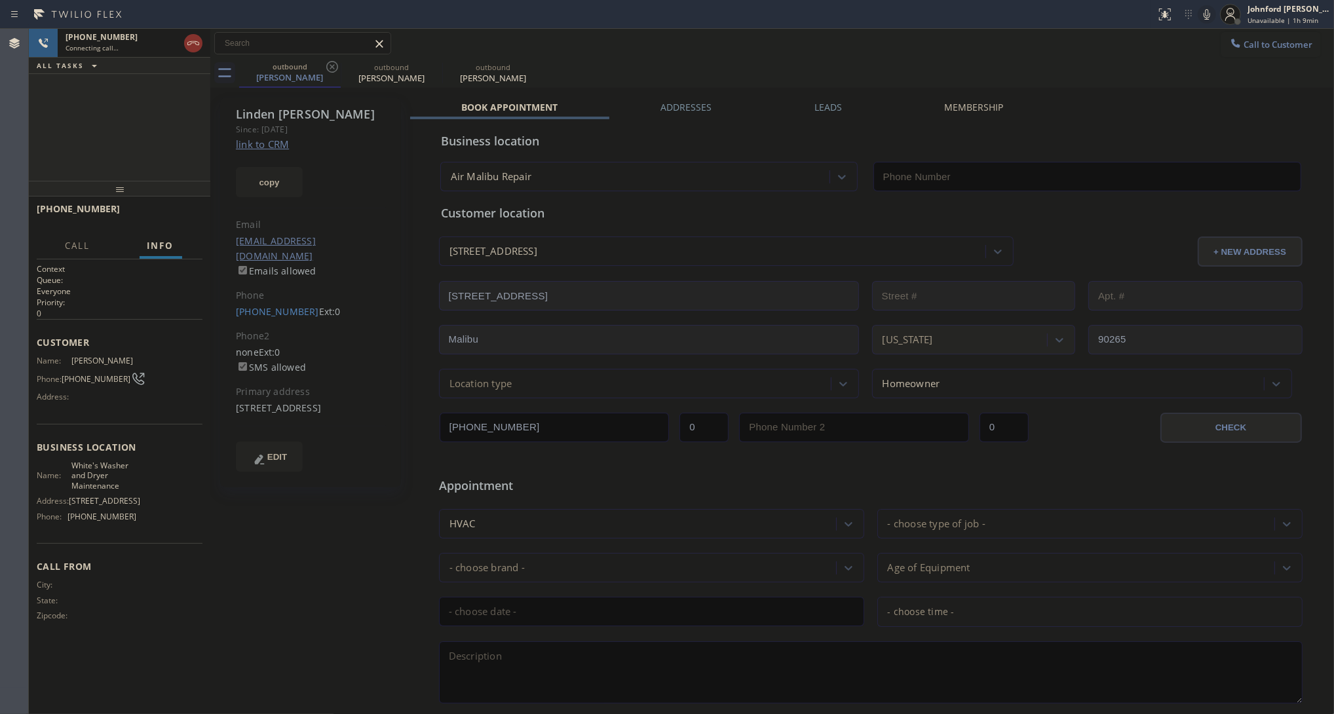
type input "(424) 364-1170"
click at [334, 64] on icon at bounding box center [332, 67] width 12 height 12
type input "(213) 340-2939"
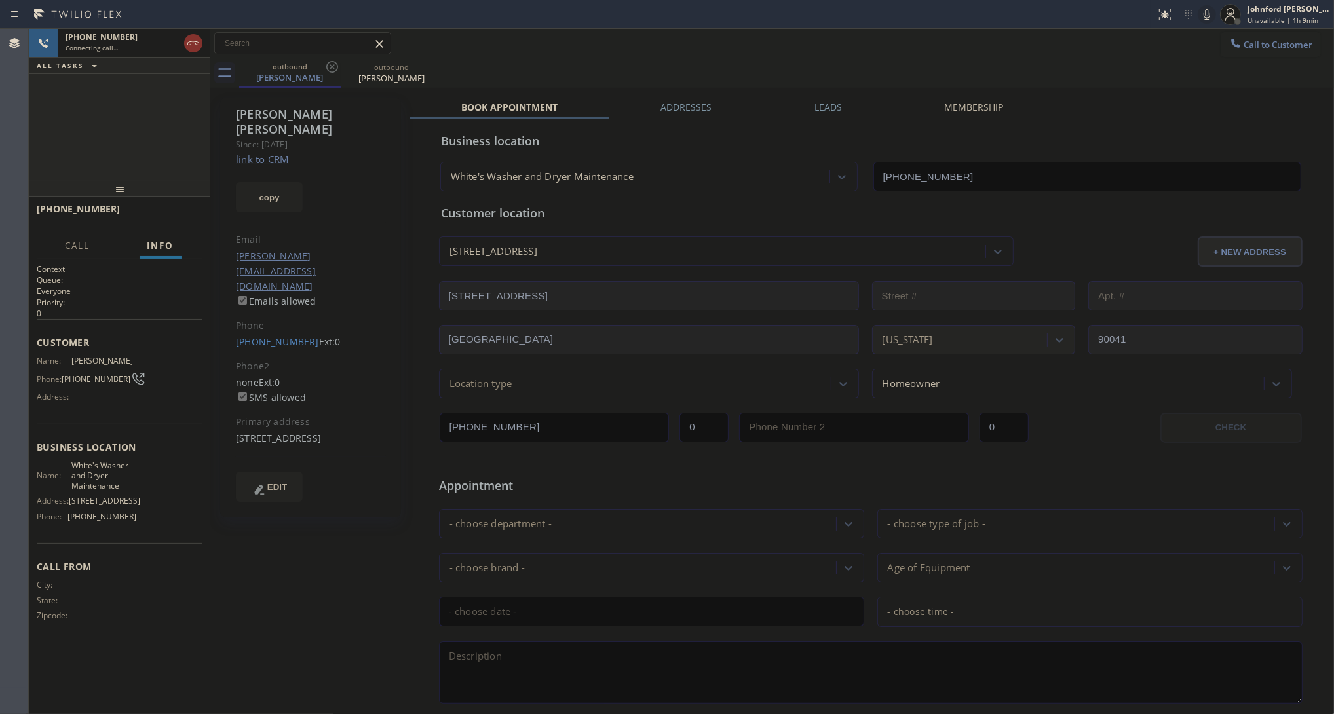
click at [1214, 2] on div "Status report No issues detected If you experience an issue, please download th…" at bounding box center [1241, 14] width 183 height 29
click at [1203, 16] on icon at bounding box center [1207, 15] width 16 height 16
click at [112, 151] on div "+13237910376 Live | 00:49 ALL TASKS ALL TASKS ACTIVE TASKS TASKS IN WRAP UP" at bounding box center [119, 105] width 181 height 152
click at [115, 44] on div "Live | 00:50" at bounding box center [110, 47] width 90 height 9
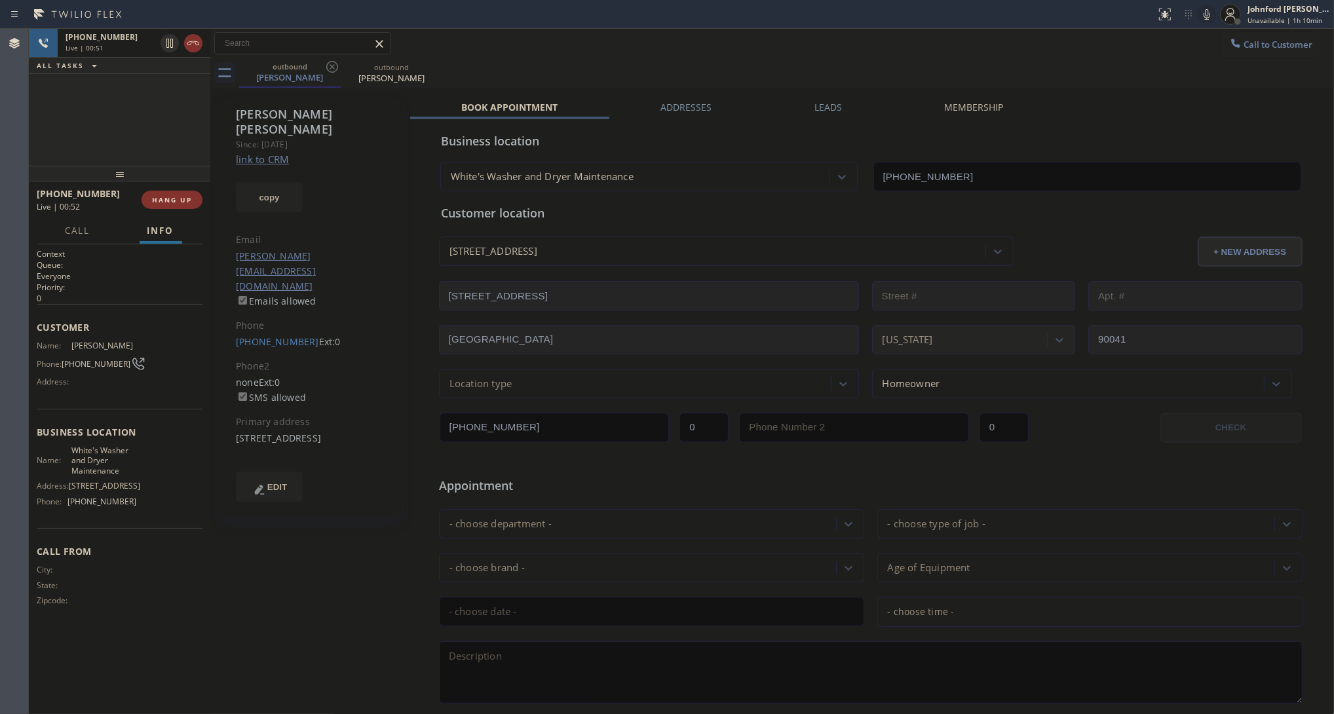
drag, startPoint x: 95, startPoint y: 183, endPoint x: 92, endPoint y: 97, distance: 86.5
click at [92, 97] on div "+13237910376 Live | 00:51 ALL TASKS ALL TASKS ACTIVE TASKS TASKS IN WRAP UP +13…" at bounding box center [119, 371] width 181 height 685
click at [160, 200] on span "HANG UP" at bounding box center [172, 199] width 40 height 9
click at [160, 200] on span "COMPLETE" at bounding box center [169, 199] width 45 height 9
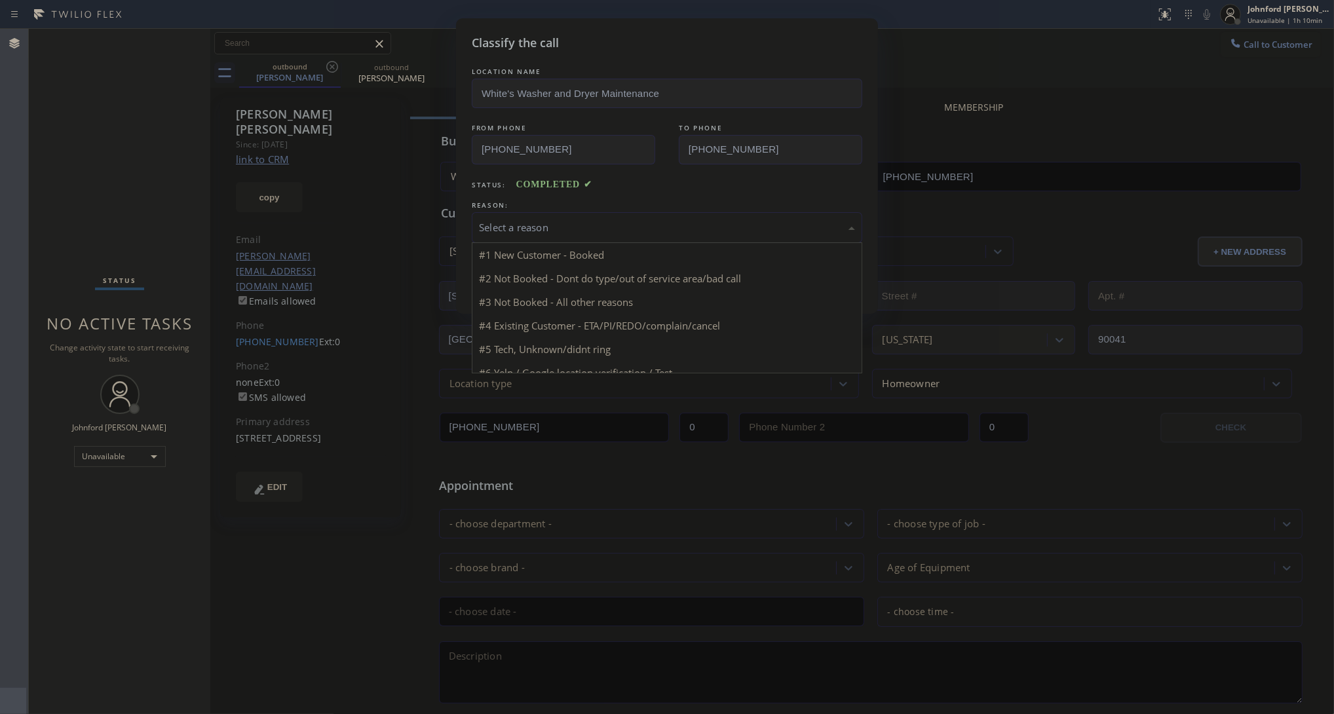
click at [531, 231] on div "Select a reason" at bounding box center [667, 227] width 390 height 31
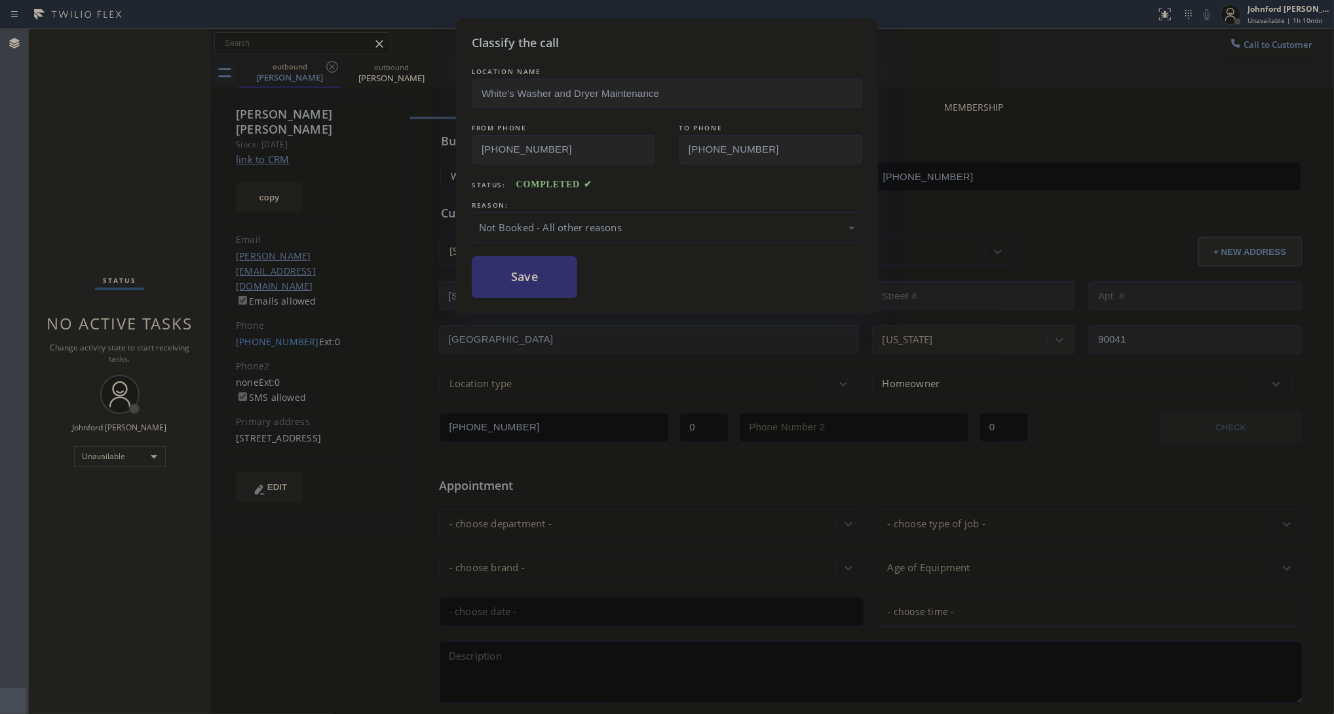
click at [540, 269] on button "Save" at bounding box center [524, 277] width 105 height 42
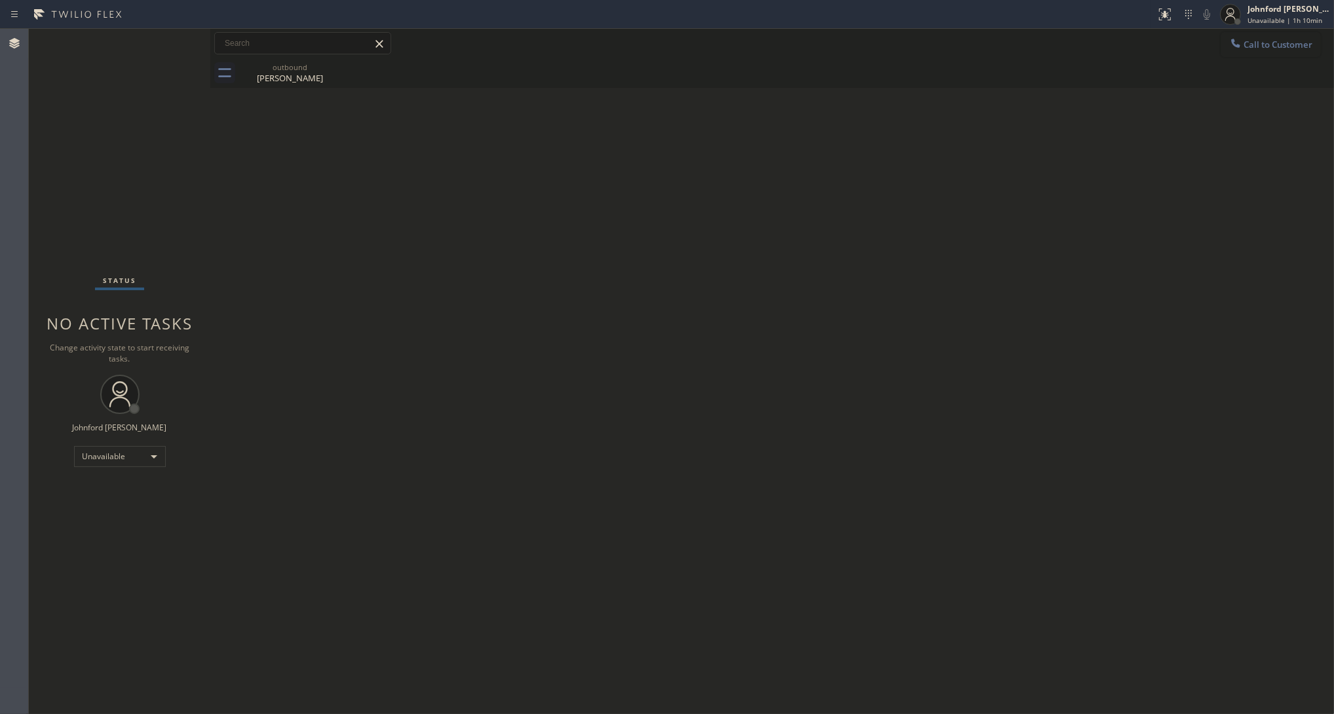
click at [1254, 33] on button "Call to Customer" at bounding box center [1270, 44] width 100 height 25
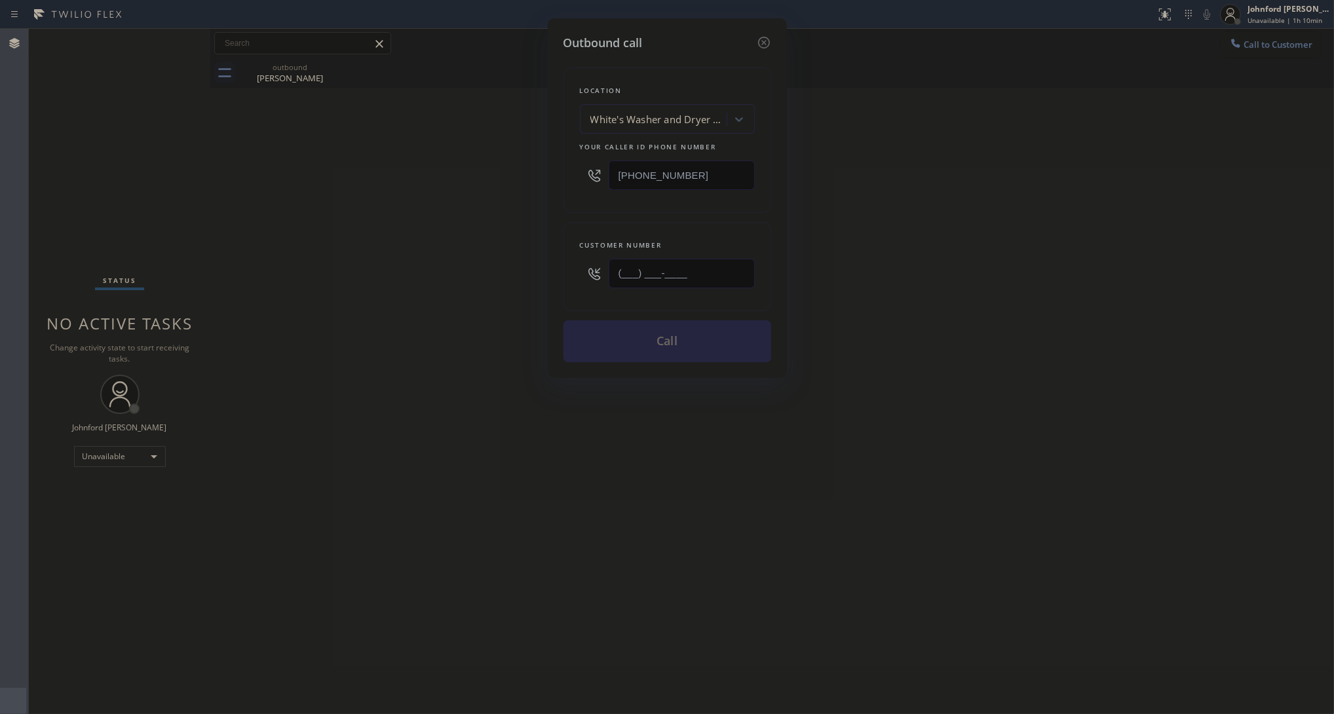
click at [716, 259] on input "(___) ___-____" at bounding box center [681, 273] width 146 height 29
paste input "323) 363-1479"
type input "(323) 363-1479"
click at [505, 257] on div "Outbound call Location White's Washer and Dryer Maintenance Your caller id phon…" at bounding box center [667, 357] width 1334 height 714
paste input "800) 686-5038"
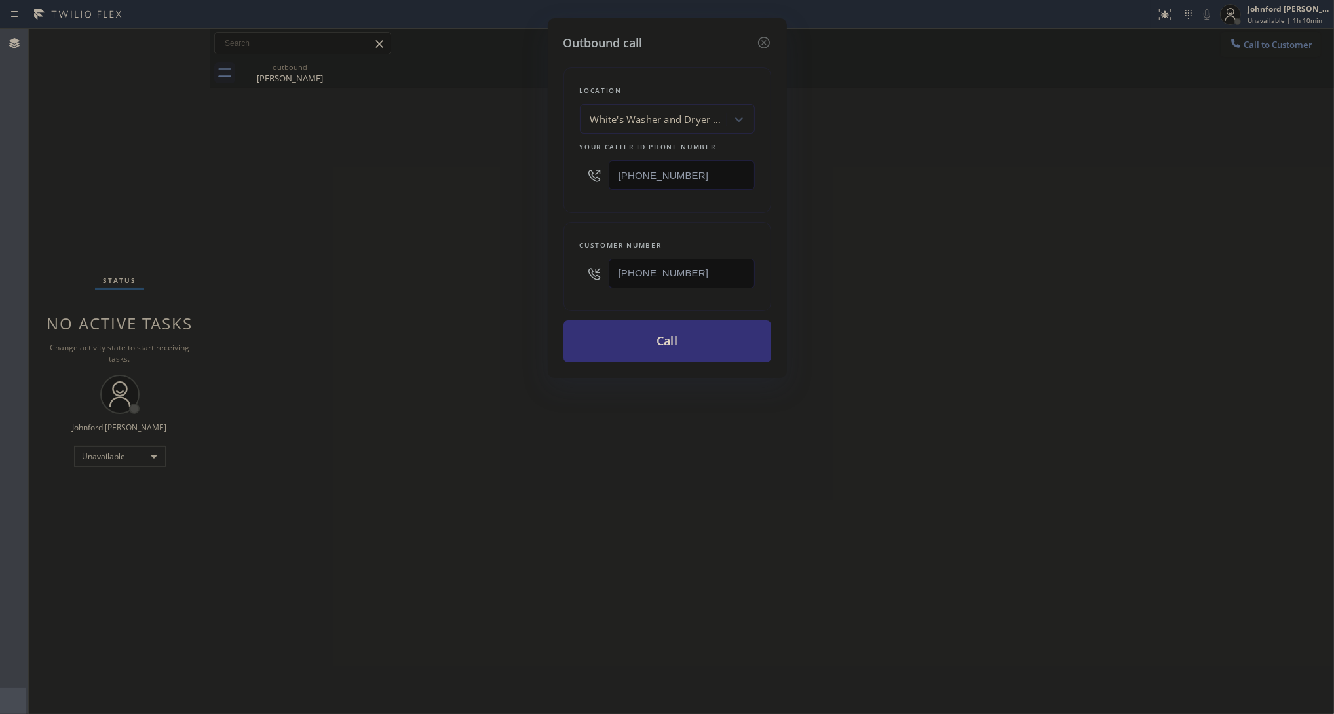
drag, startPoint x: 732, startPoint y: 165, endPoint x: 541, endPoint y: 171, distance: 190.7
click at [544, 171] on div "Outbound call Location White's Washer and Dryer Maintenance Your caller id phon…" at bounding box center [667, 357] width 1334 height 714
type input "[PHONE_NUMBER]"
click at [496, 171] on div "Outbound call Location White's Washer and Dryer Maintenance Your caller id phon…" at bounding box center [667, 357] width 1334 height 714
click at [617, 342] on button "Call" at bounding box center [667, 341] width 208 height 42
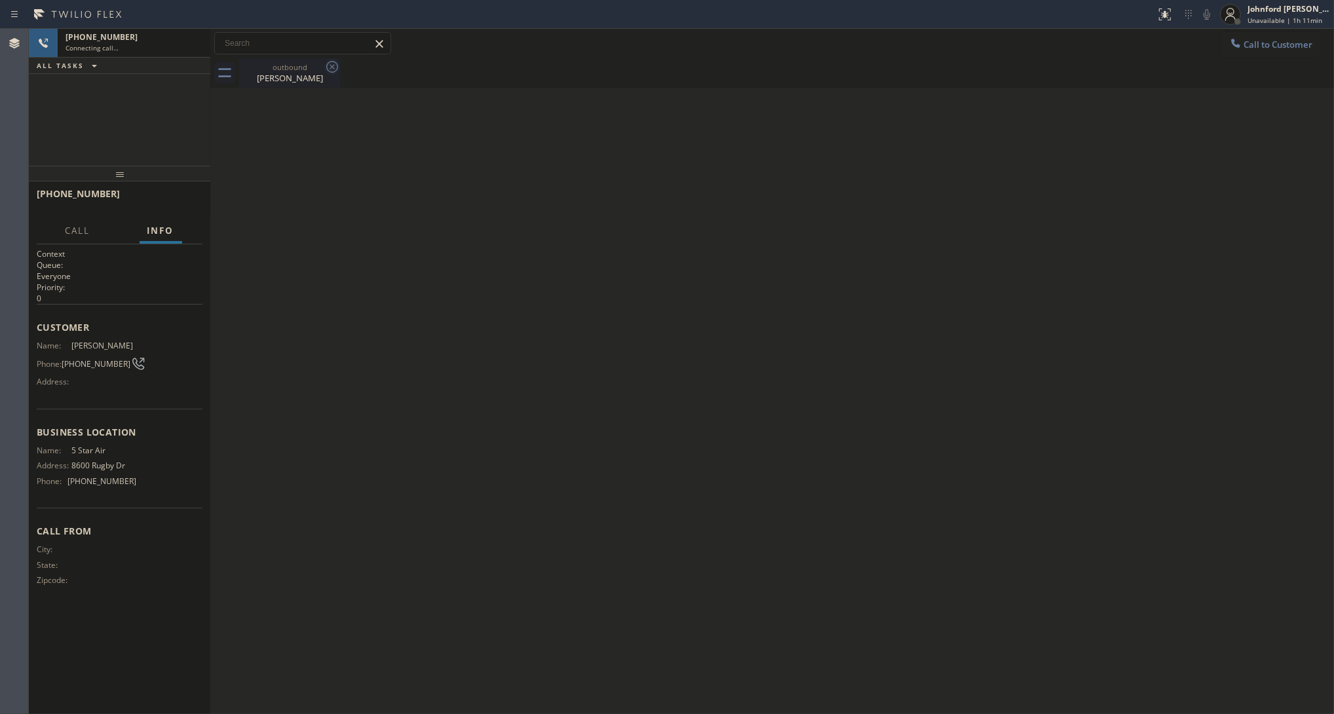
click at [324, 64] on icon at bounding box center [332, 67] width 16 height 16
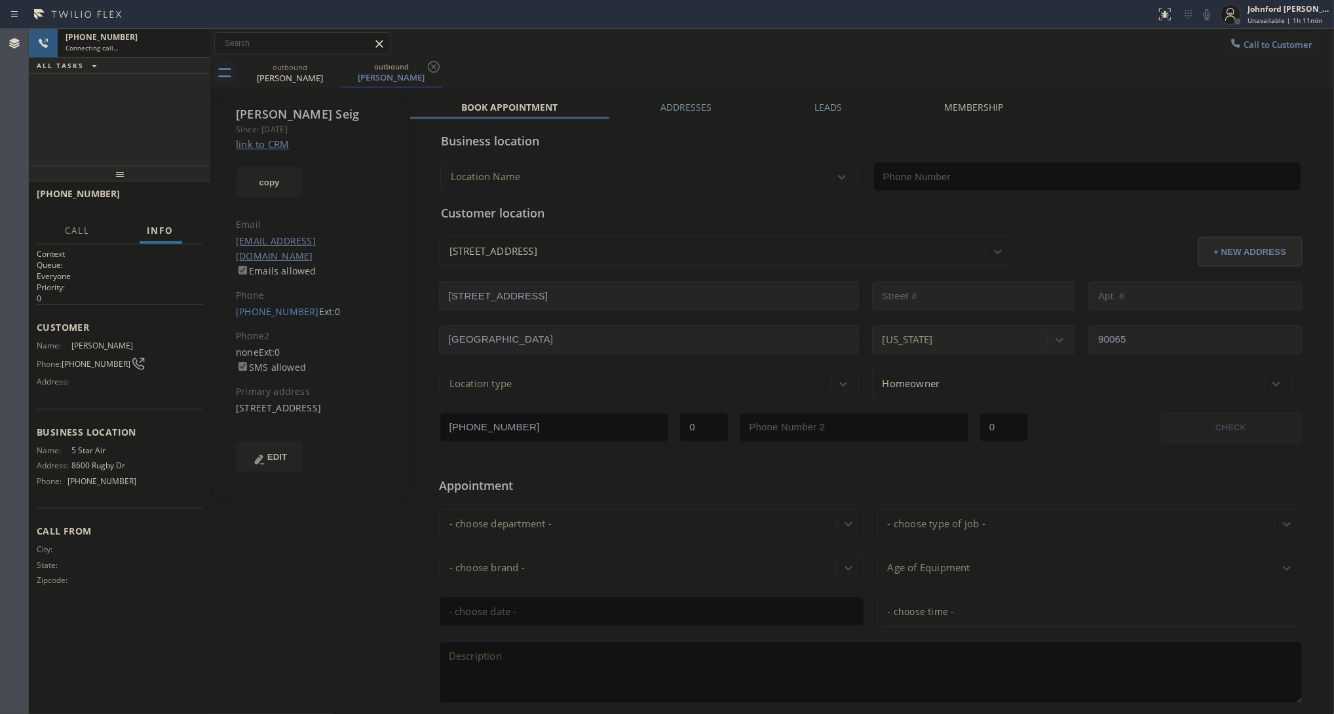
click at [248, 148] on link "link to CRM" at bounding box center [262, 144] width 53 height 13
type input "[PHONE_NUMBER]"
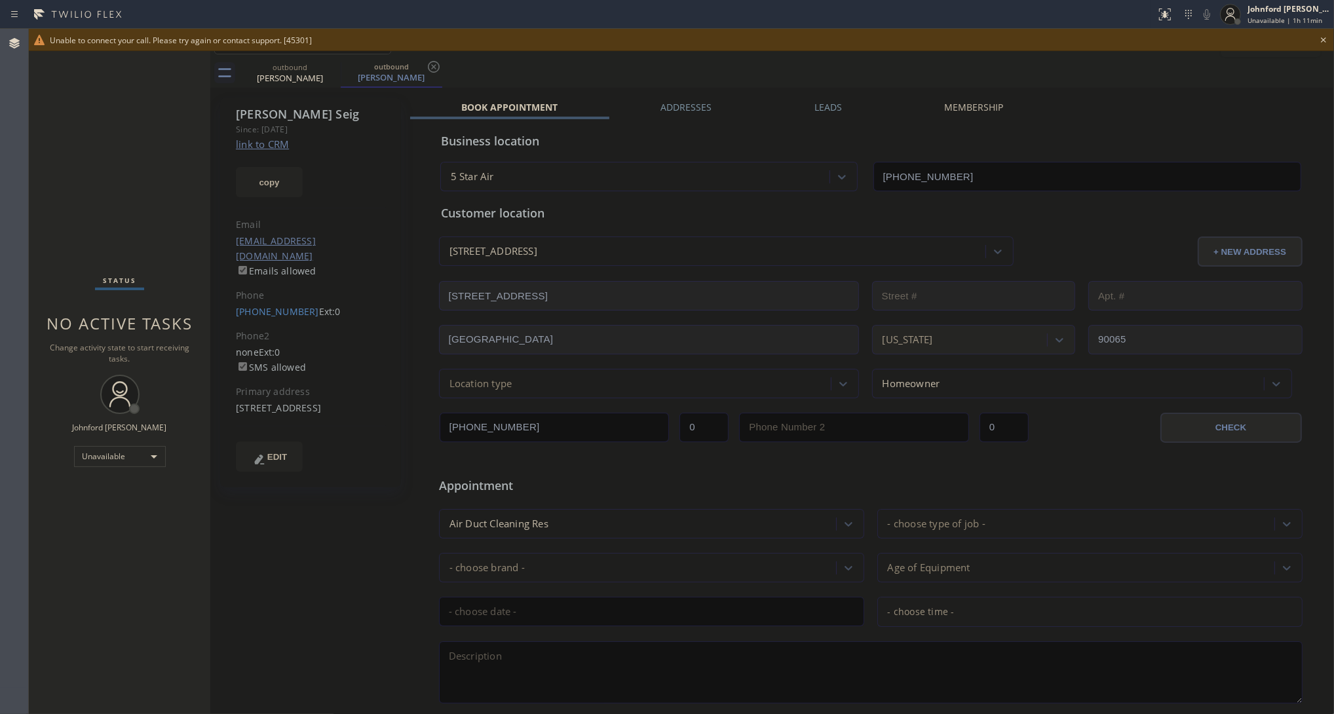
click at [269, 305] on div "(323) 363-1479 Ext: 0" at bounding box center [311, 312] width 150 height 15
click at [269, 305] on link "(323) 363-1479" at bounding box center [277, 311] width 83 height 12
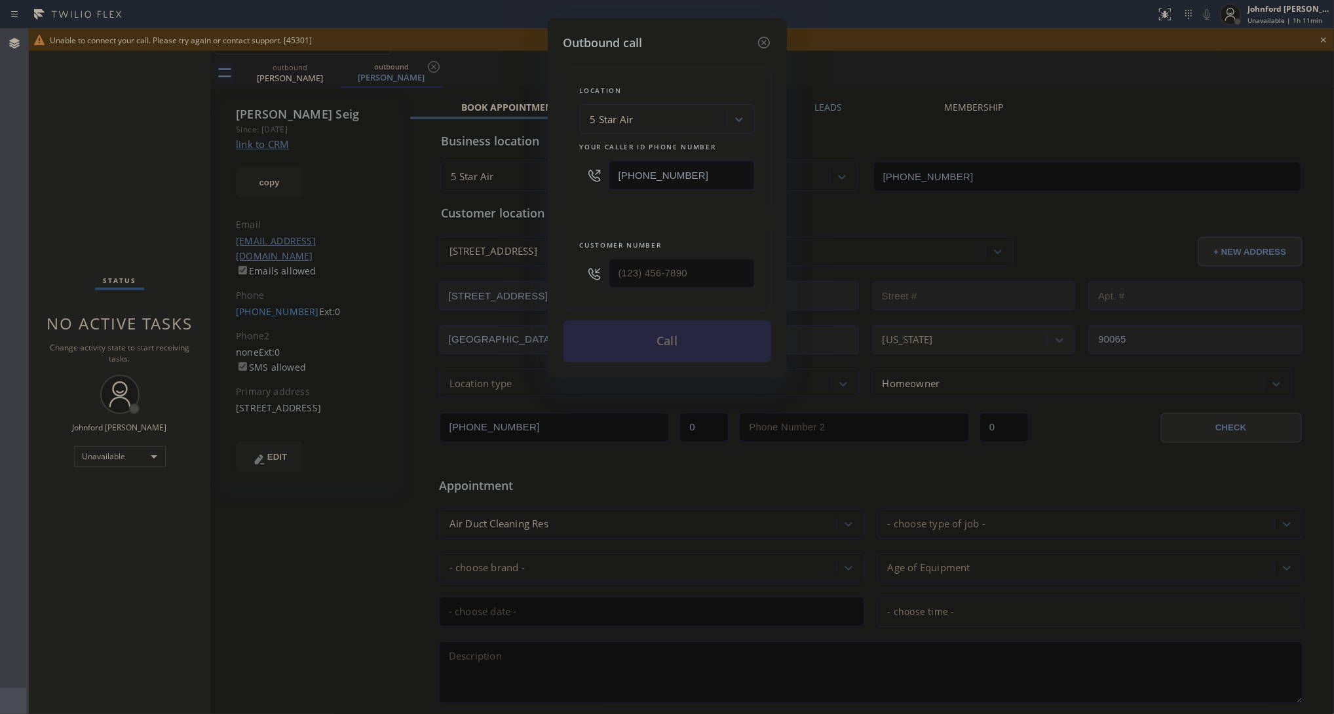
type input "(323) 363-1479"
click at [652, 168] on input "[PHONE_NUMBER]" at bounding box center [681, 174] width 146 height 29
paste input "323) 405-3819"
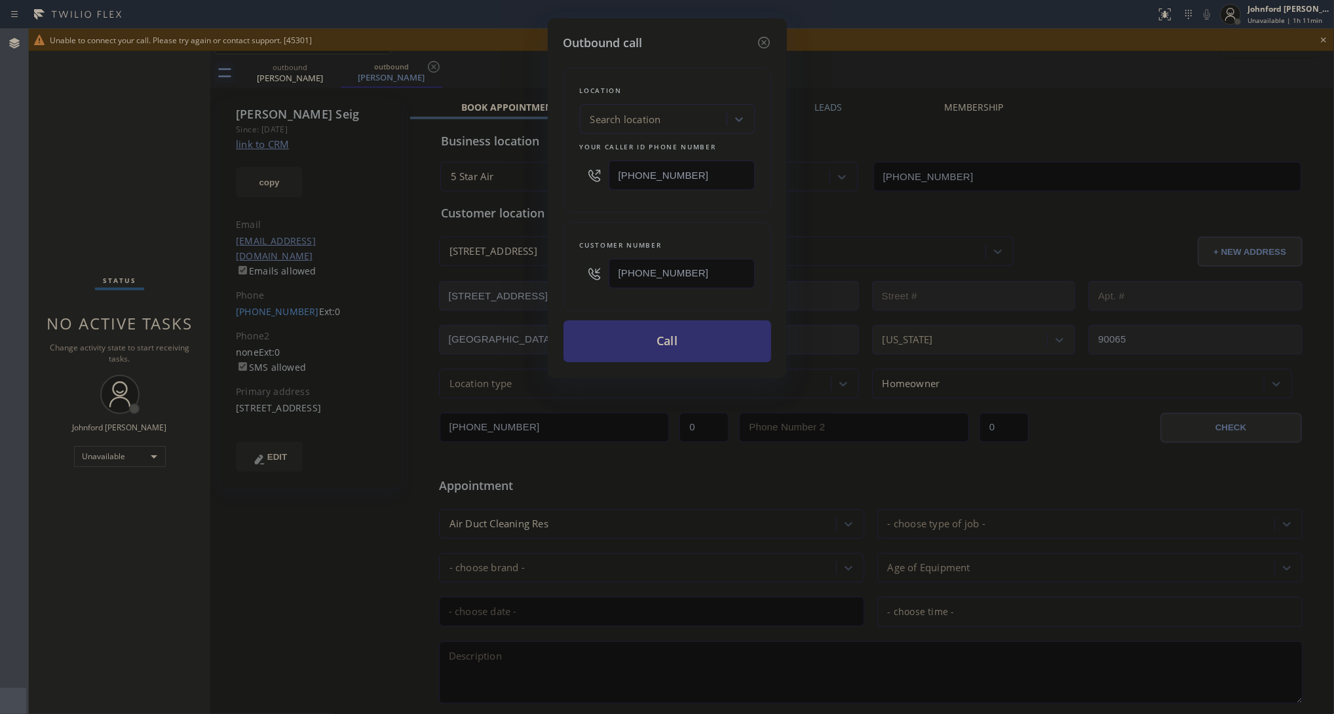
type input "(323) 405-3819"
click at [608, 336] on button "Call" at bounding box center [667, 341] width 208 height 42
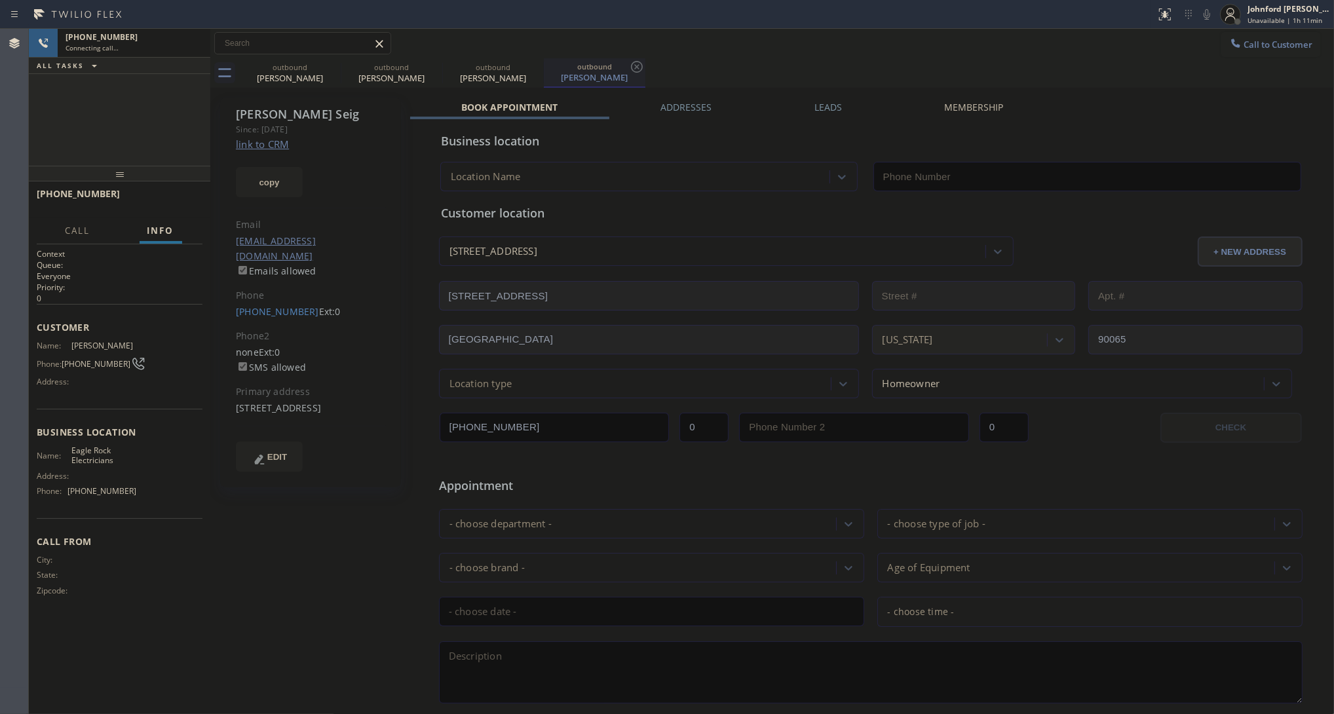
type input "(323) 405-3819"
click at [326, 64] on icon at bounding box center [332, 67] width 16 height 16
click at [0, 0] on icon at bounding box center [0, 0] width 0 height 0
type input "(323) 405-3819"
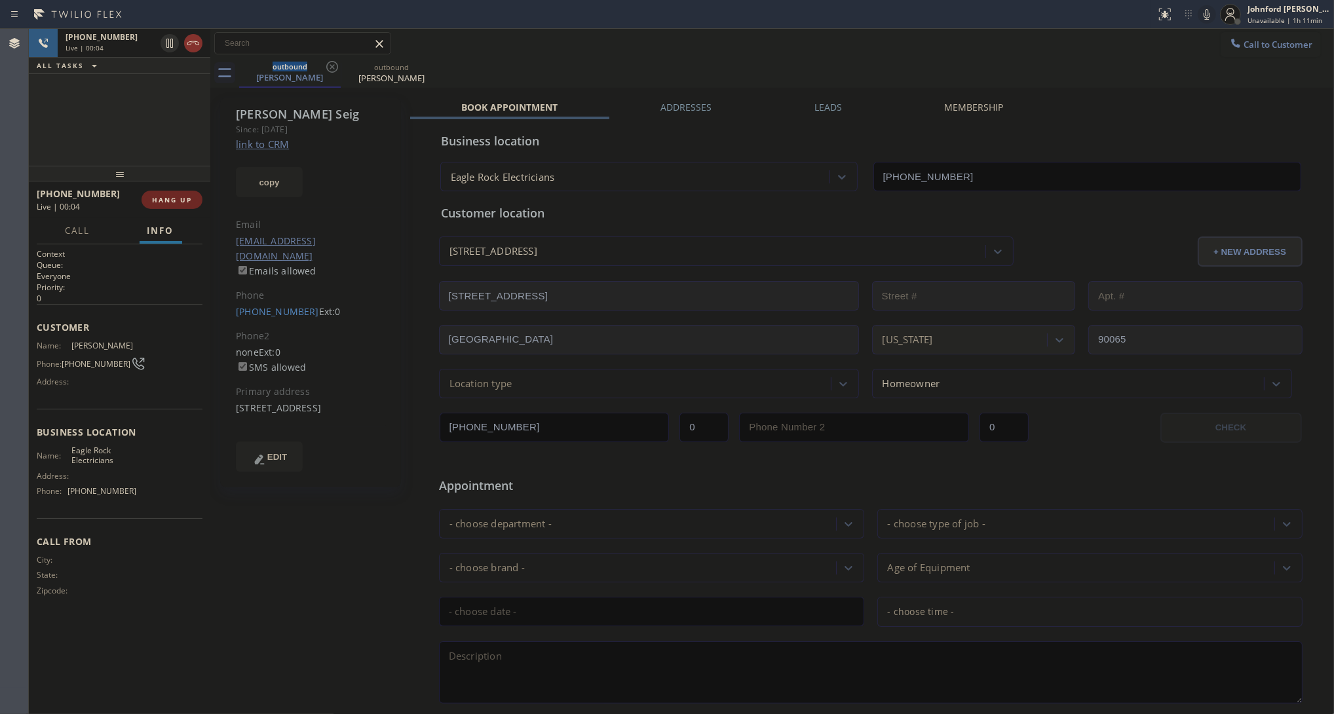
click at [182, 193] on button "HANG UP" at bounding box center [171, 200] width 61 height 18
click at [178, 195] on span "HANG UP" at bounding box center [172, 199] width 40 height 9
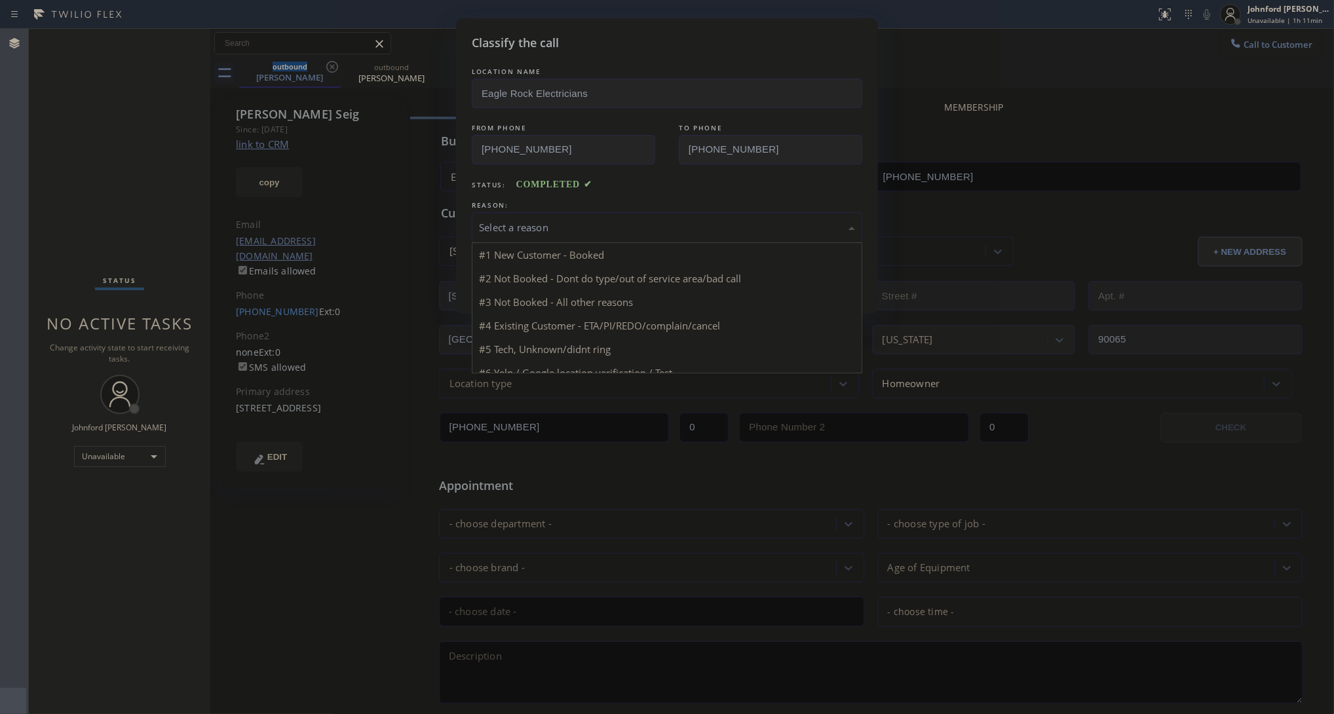
click at [598, 231] on div "Select a reason" at bounding box center [667, 227] width 376 height 15
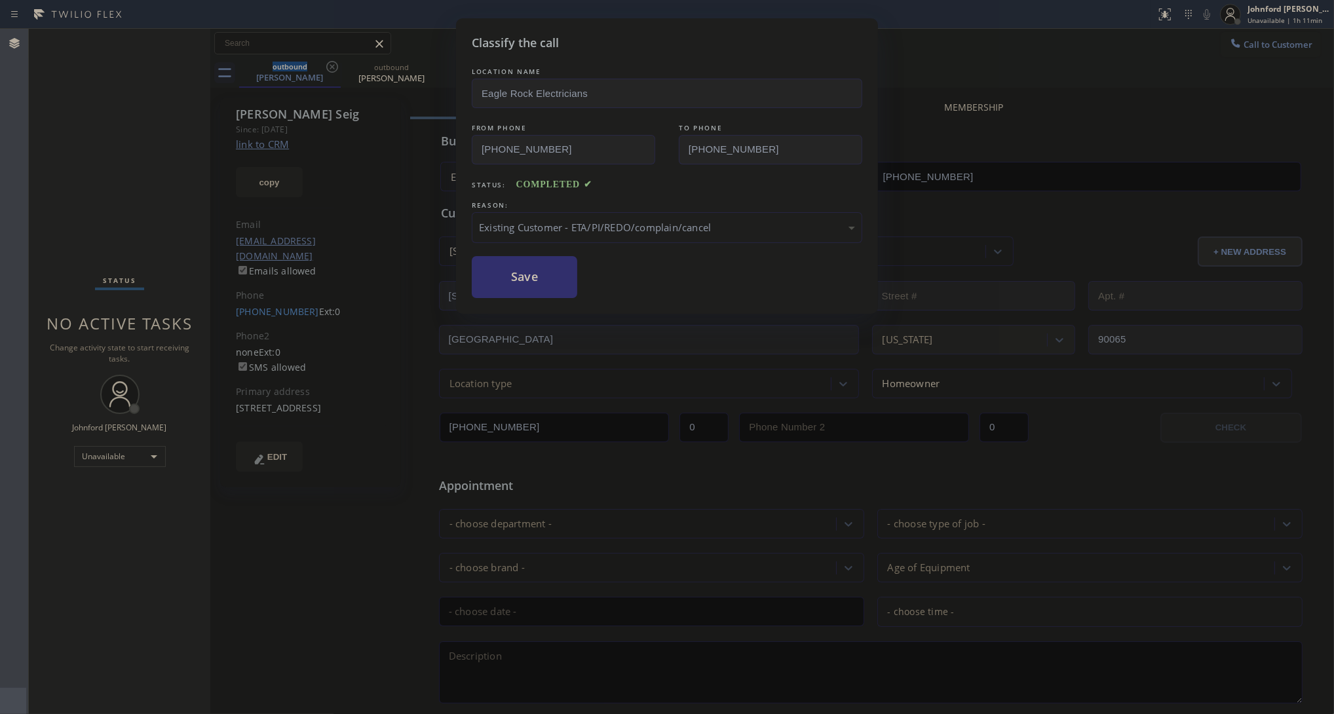
click at [544, 280] on button "Save" at bounding box center [524, 277] width 105 height 42
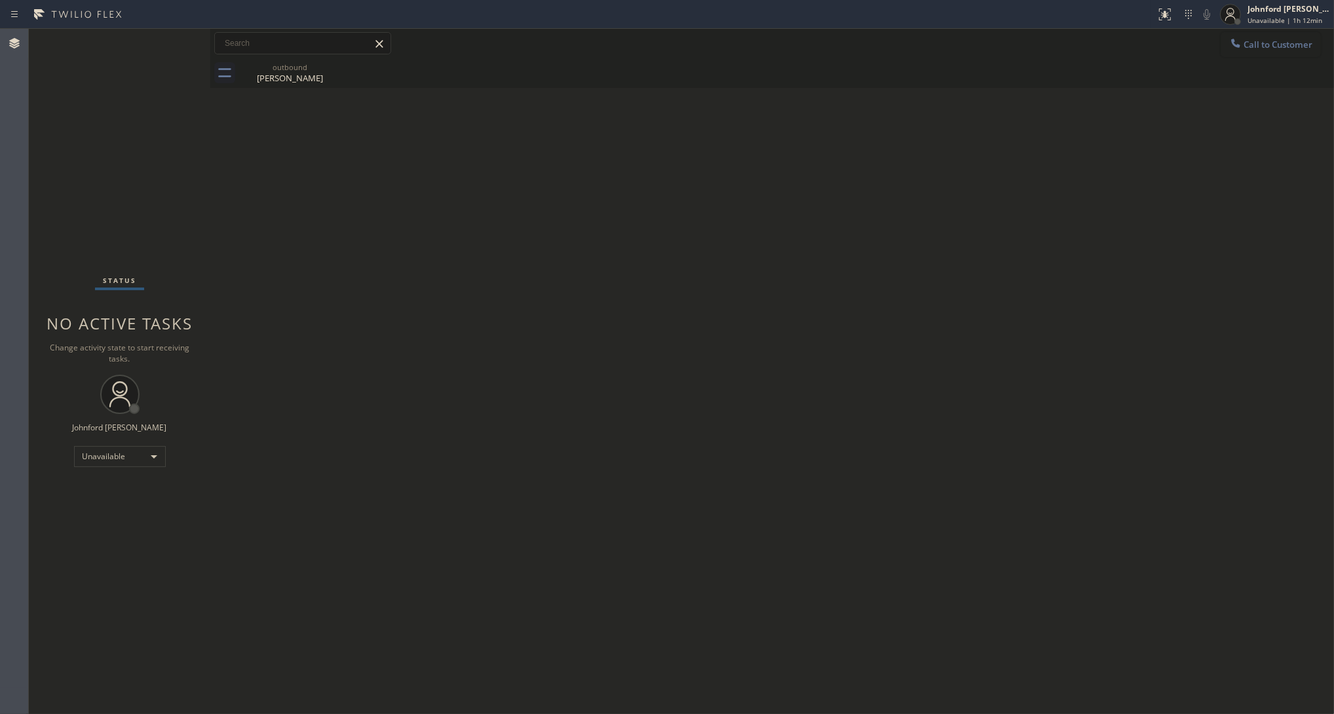
drag, startPoint x: 1265, startPoint y: 43, endPoint x: 1258, endPoint y: 43, distance: 7.2
click at [1262, 43] on span "Call to Customer" at bounding box center [1277, 45] width 69 height 12
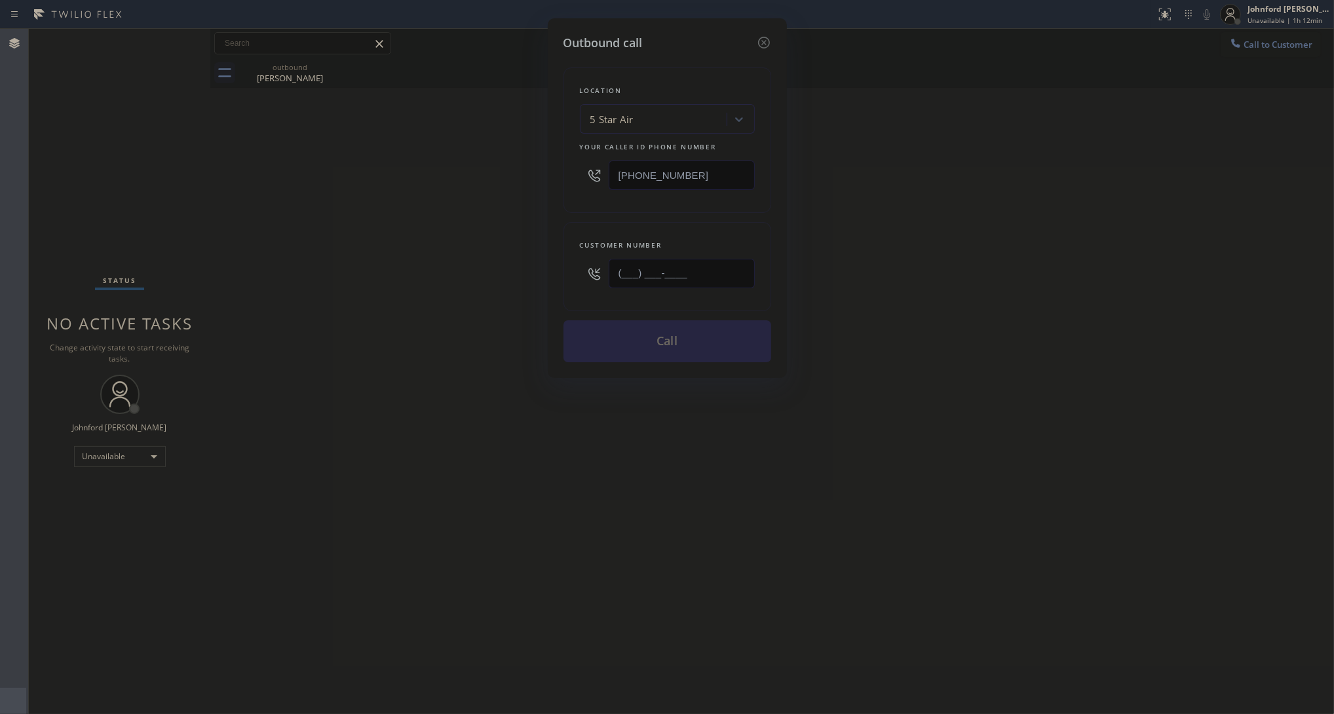
click at [682, 270] on input "(___) ___-____" at bounding box center [681, 273] width 146 height 29
paste input "206) 391-0077"
type input "(206) 391-0077"
click at [476, 266] on div "Outbound call Location 5 Star Air Your caller id phone number (800) 686-5038 Cu…" at bounding box center [667, 357] width 1334 height 714
click at [636, 329] on button "Call" at bounding box center [667, 341] width 208 height 42
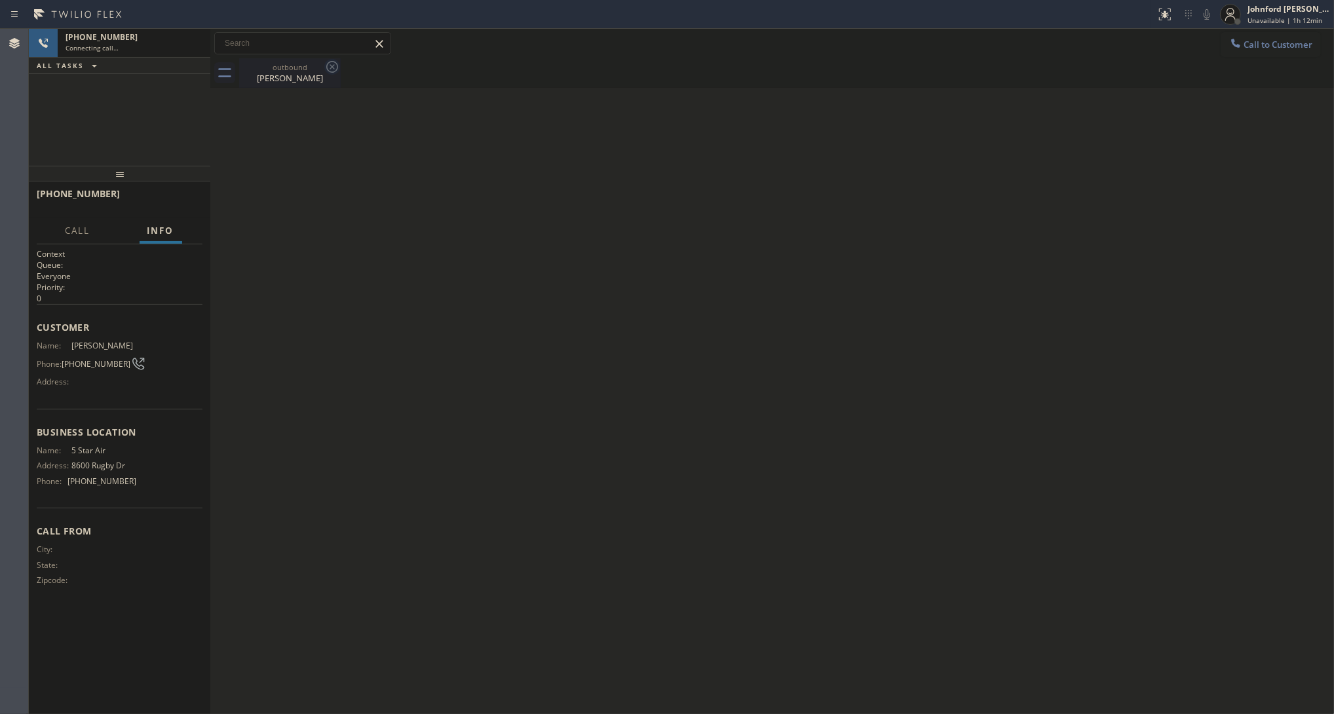
click at [328, 67] on icon at bounding box center [332, 67] width 16 height 16
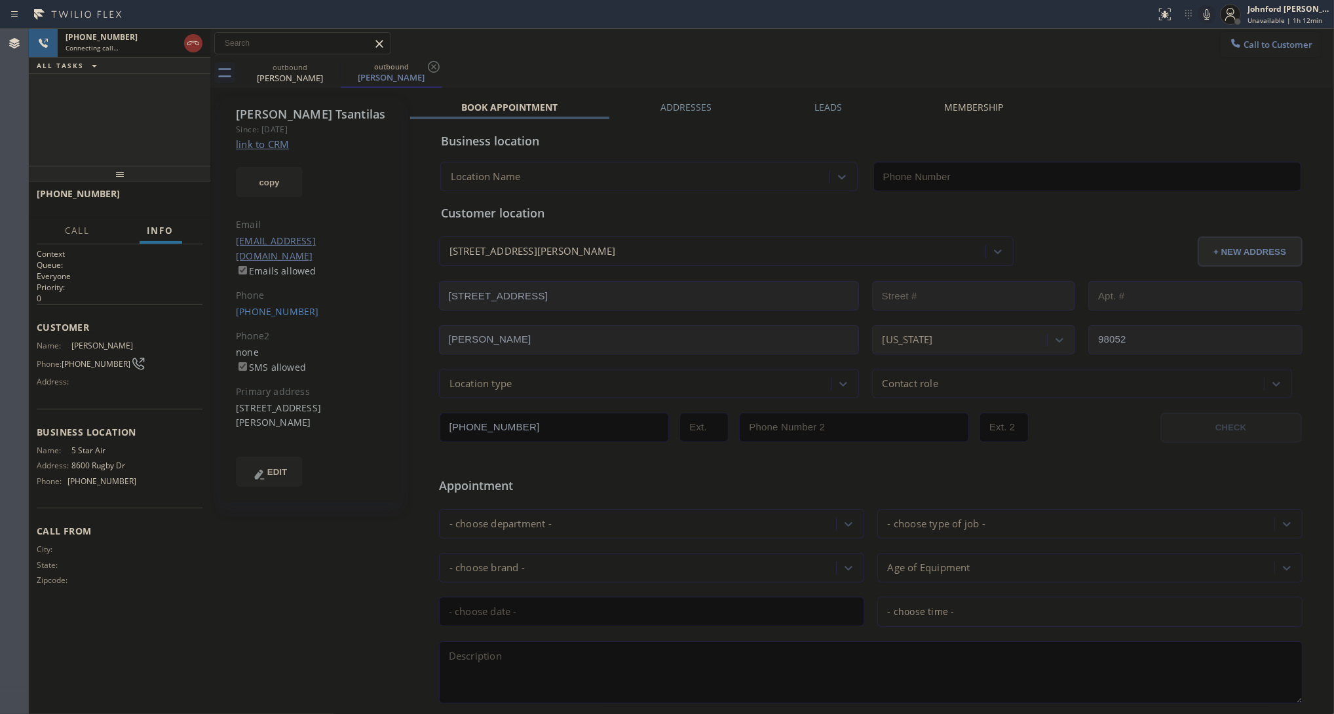
click at [275, 142] on link "link to CRM" at bounding box center [262, 144] width 53 height 13
type input "[PHONE_NUMBER]"
click at [170, 204] on span "HANG UP" at bounding box center [172, 199] width 40 height 9
click at [250, 305] on link "(206) 391-0077" at bounding box center [277, 311] width 83 height 12
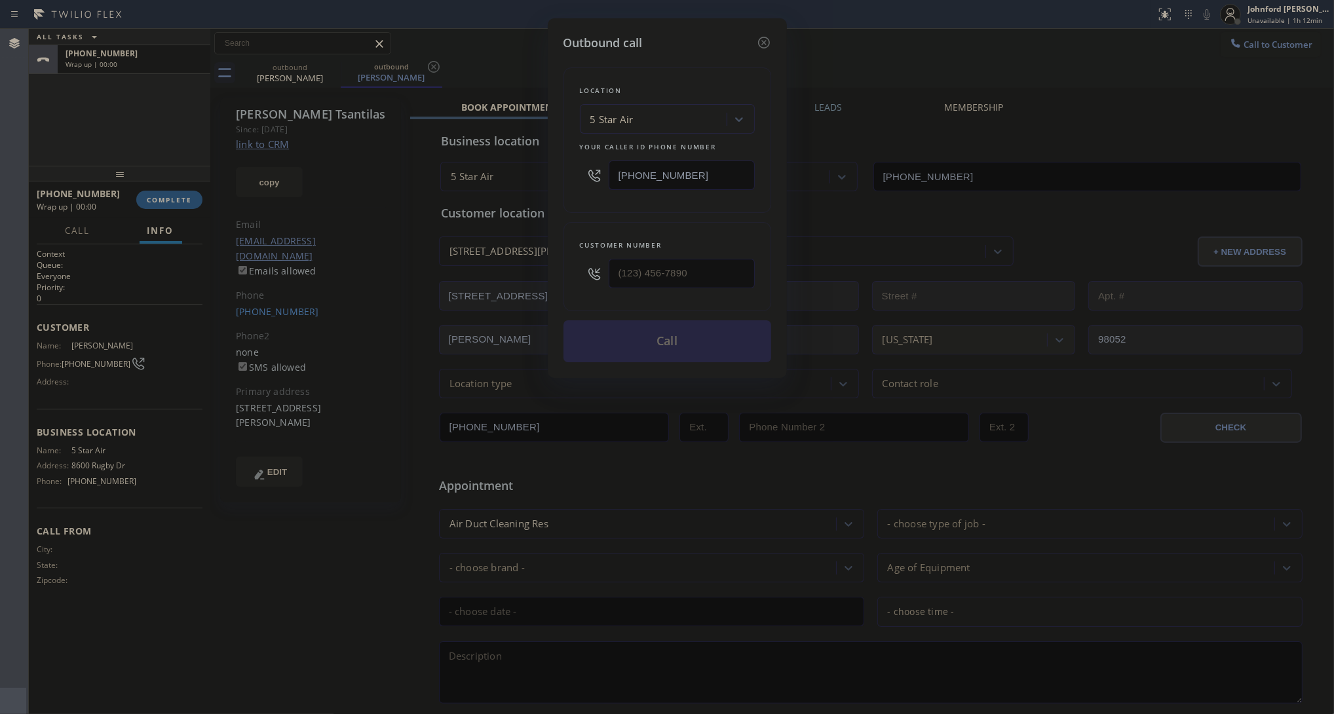
type input "(206) 391-0077"
click at [696, 162] on input "[PHONE_NUMBER]" at bounding box center [681, 174] width 146 height 29
paste input "206) 309-4022"
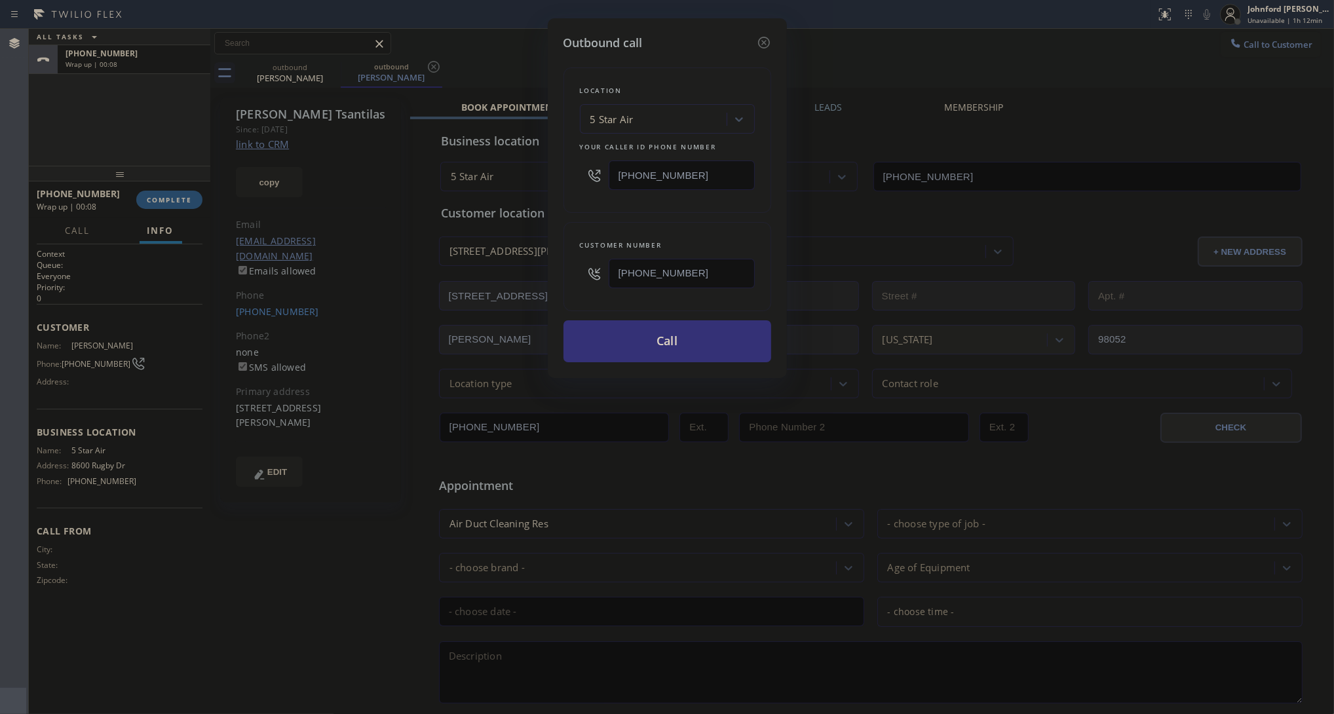
type input "(206) 309-4022"
click at [669, 210] on div "Location 5 Star Air Your caller id phone number (206) 309-4022 Customer number …" at bounding box center [667, 207] width 208 height 310
click at [643, 339] on button "Call" at bounding box center [667, 341] width 208 height 42
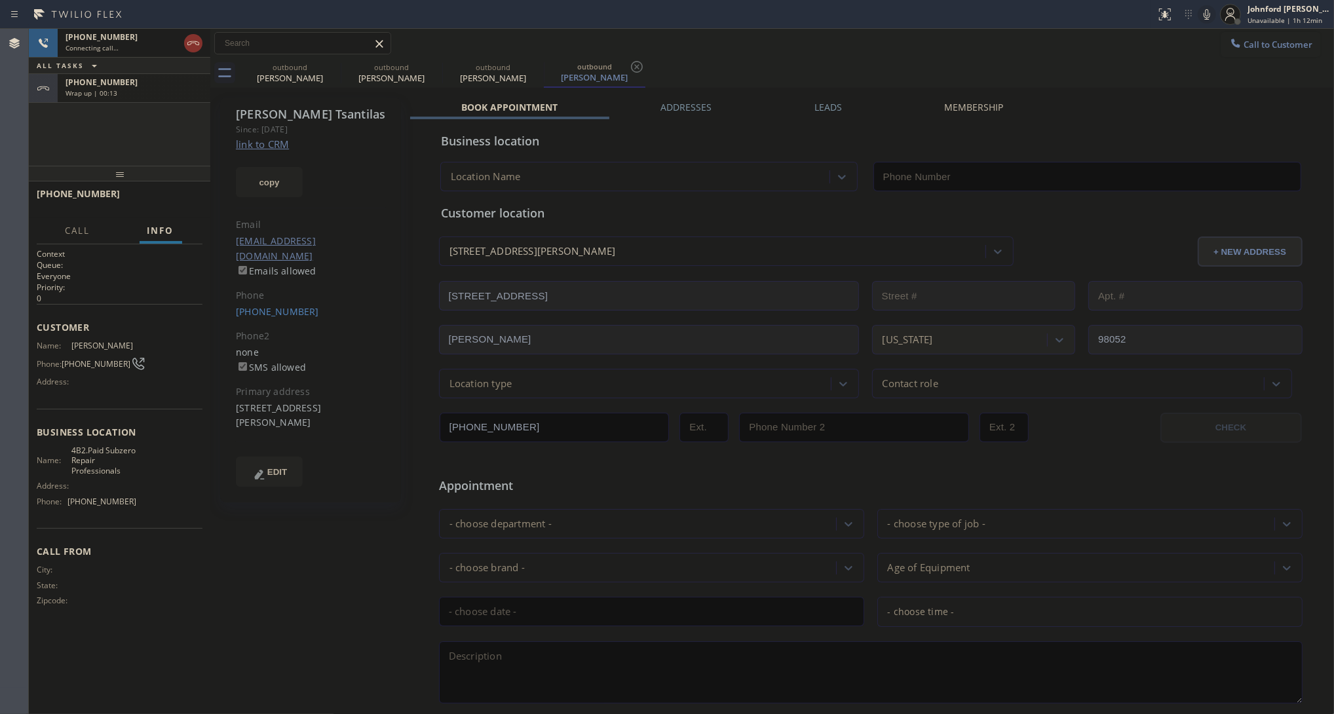
click at [192, 96] on div "Wrap up | 00:13" at bounding box center [133, 92] width 137 height 9
click at [176, 90] on div "Wrap up | 00:14" at bounding box center [133, 92] width 137 height 9
type input "(206) 309-4022"
click at [175, 193] on button "COMPLETE" at bounding box center [169, 200] width 66 height 18
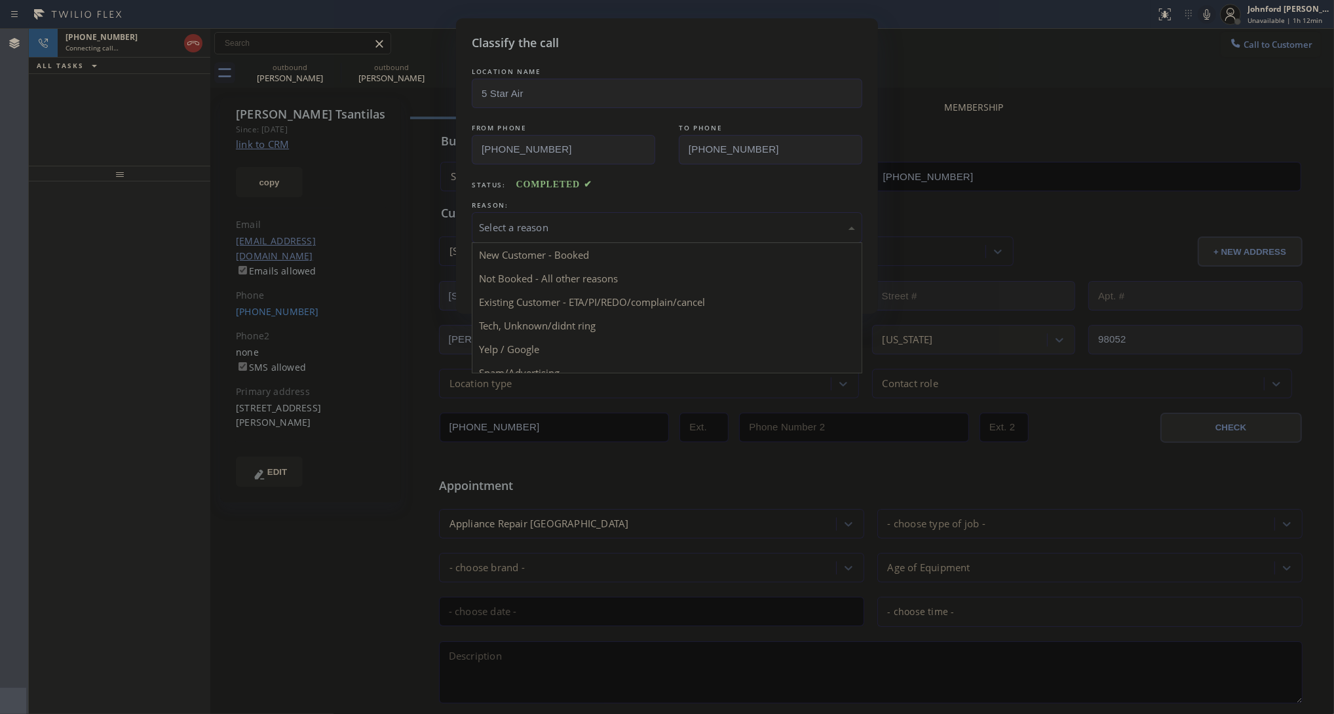
click at [573, 227] on div "Select a reason" at bounding box center [667, 227] width 376 height 15
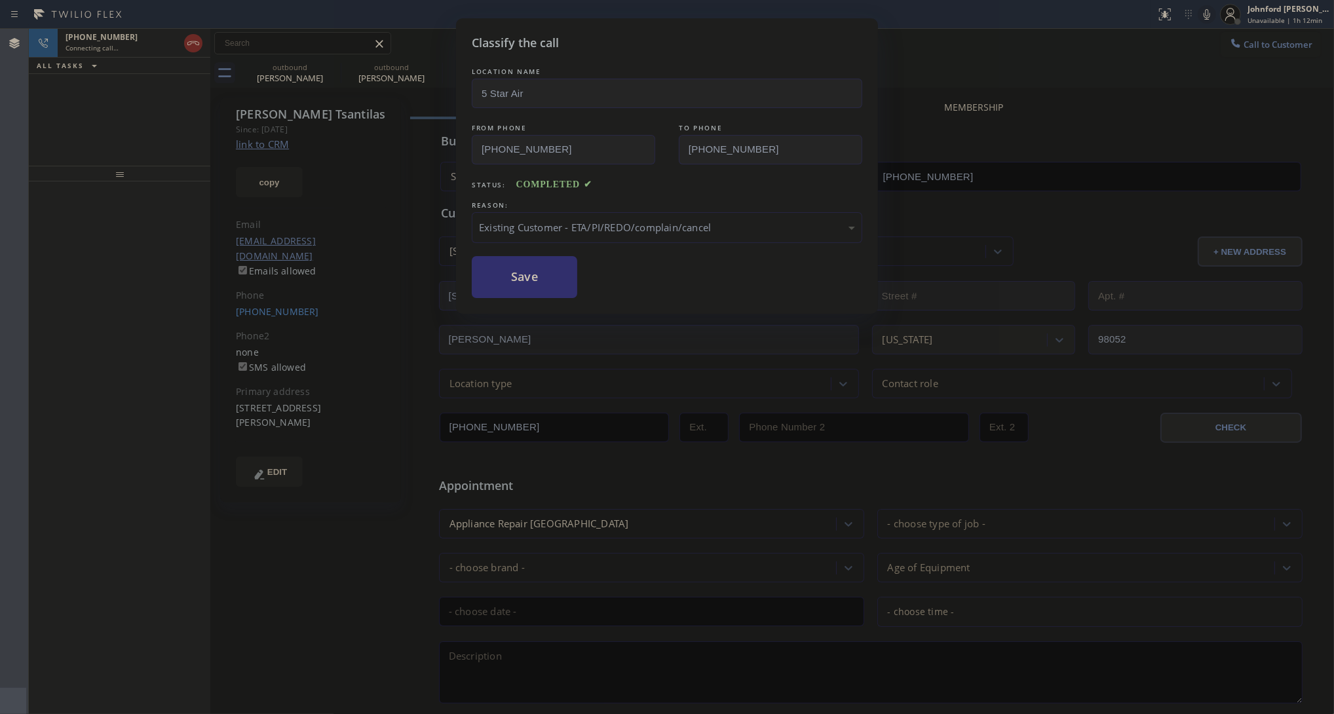
click at [550, 263] on button "Save" at bounding box center [524, 277] width 105 height 42
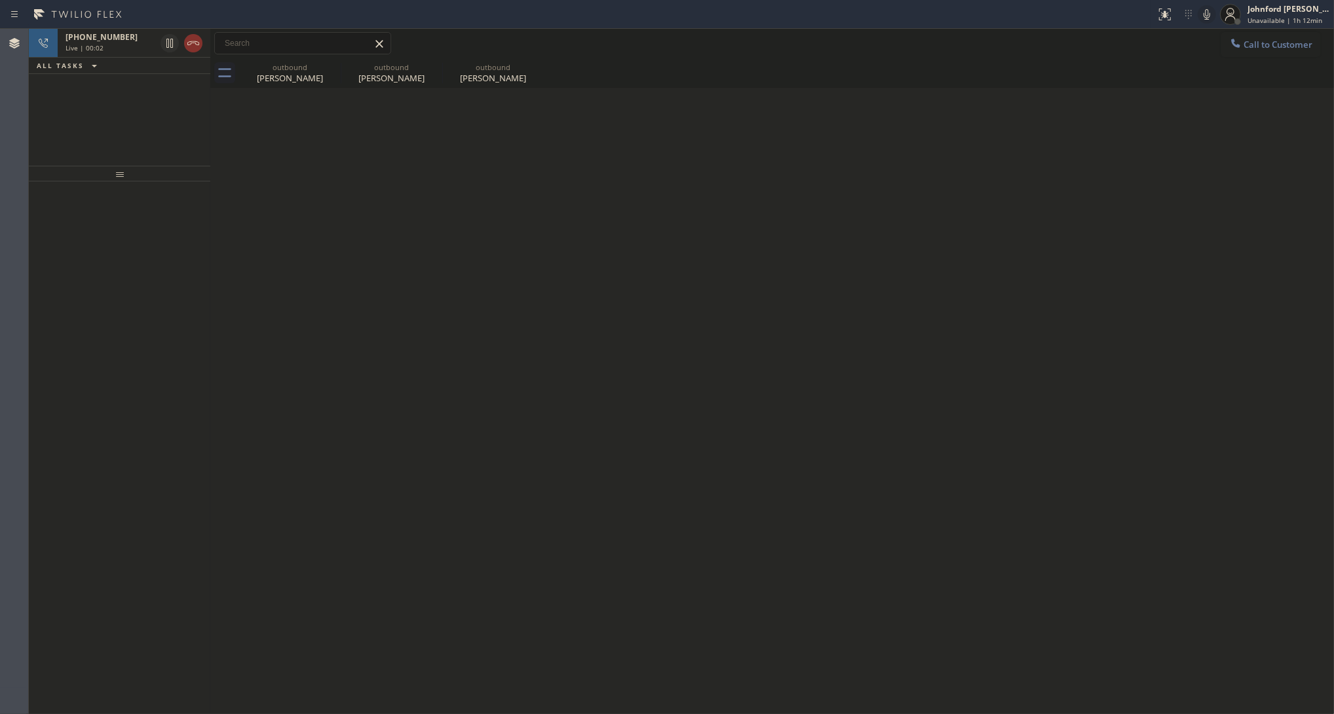
click at [93, 124] on div "+12063910077 Live | 00:02 ALL TASKS ALL TASKS ACTIVE TASKS TASKS IN WRAP UP" at bounding box center [119, 97] width 181 height 137
click at [188, 43] on icon at bounding box center [193, 43] width 16 height 16
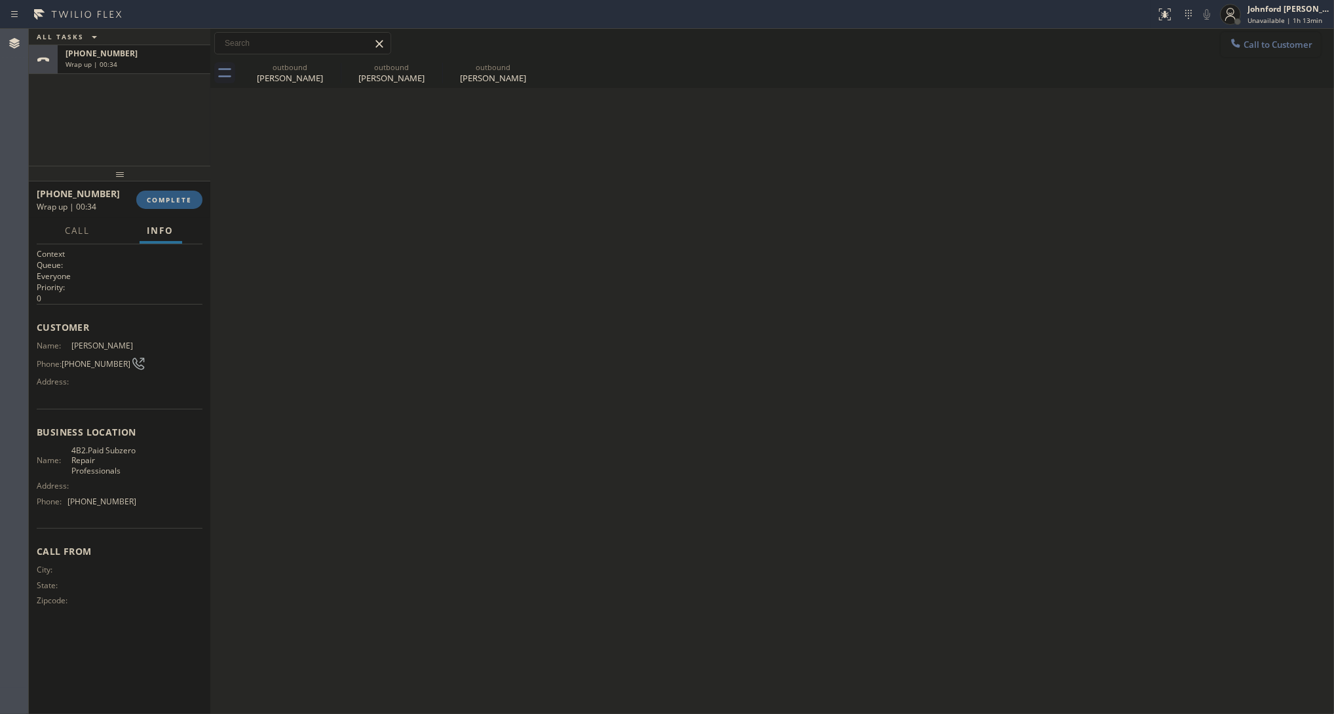
click at [1258, 37] on button "Call to Customer" at bounding box center [1270, 44] width 100 height 25
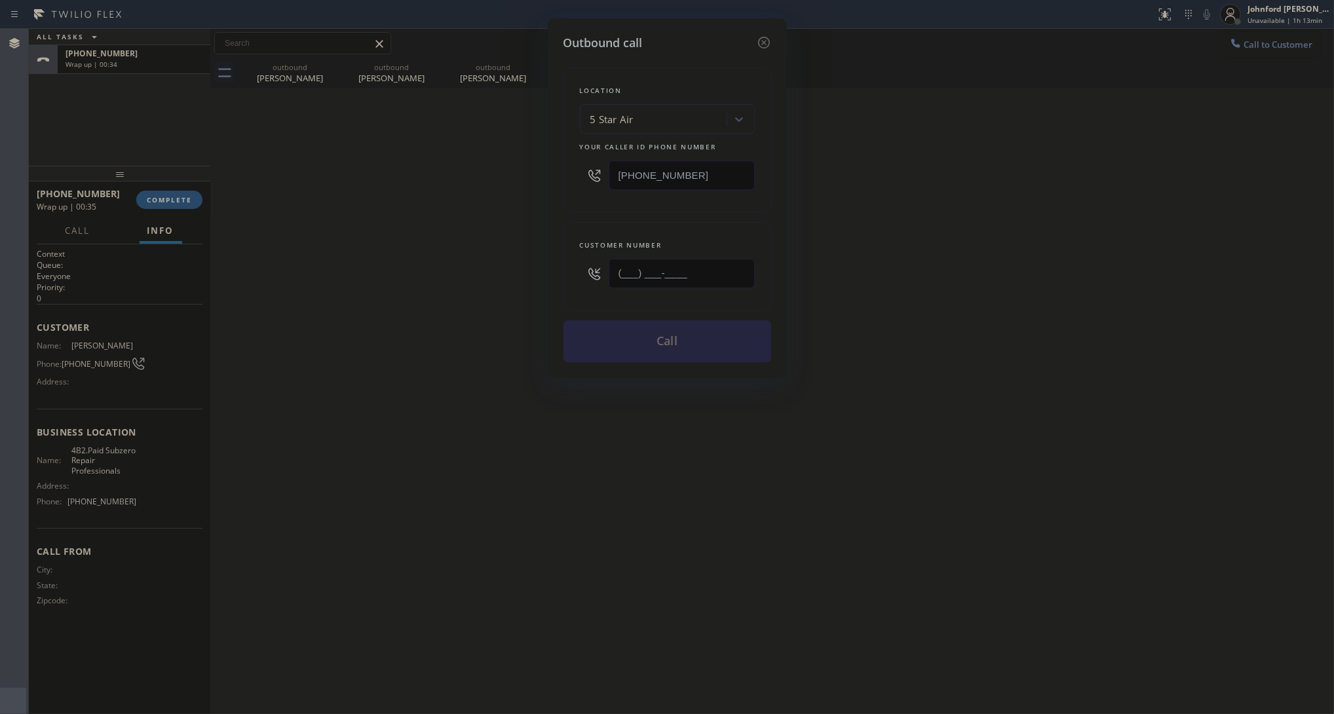
click at [727, 276] on input "(___) ___-____" at bounding box center [681, 273] width 146 height 29
paste input "415) 200-8980"
type input "(415) 200-8980"
click at [394, 252] on div "Outbound call Location 5 Star Air Your caller id phone number (800) 686-5038 Cu…" at bounding box center [667, 357] width 1334 height 714
click at [639, 329] on button "Call" at bounding box center [667, 341] width 208 height 42
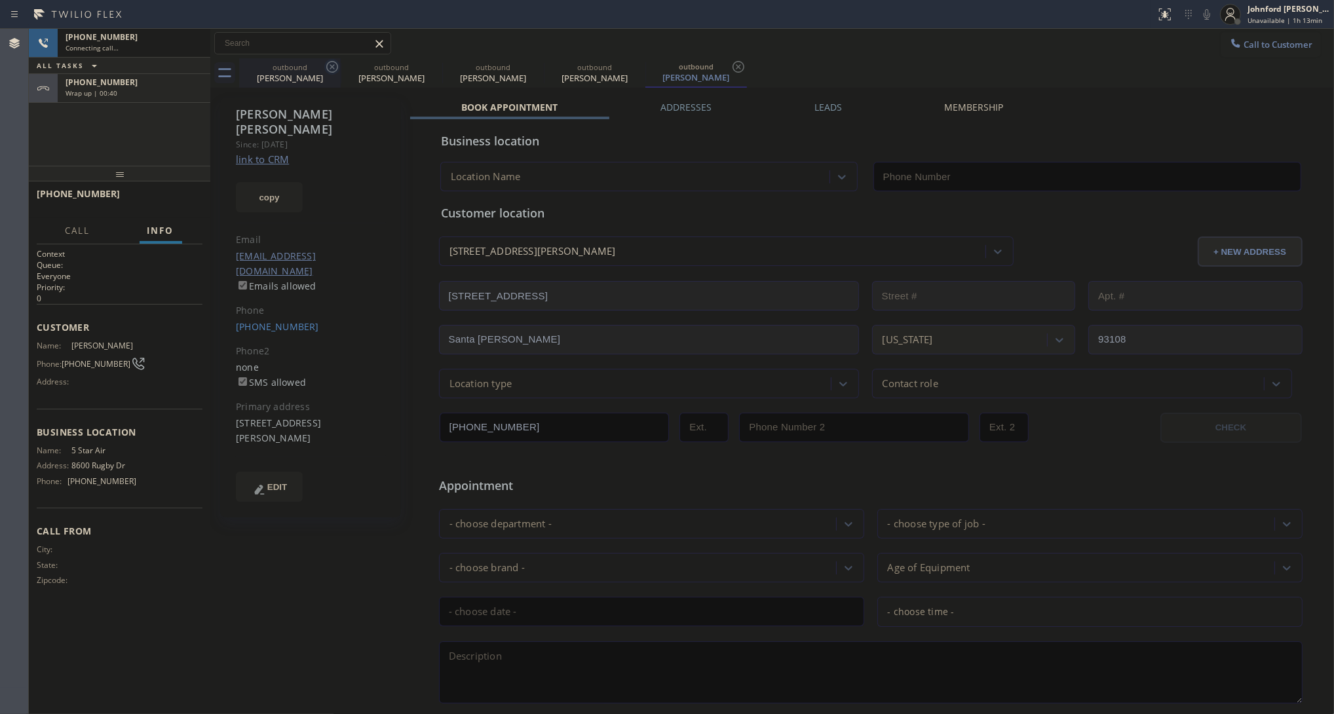
click at [331, 64] on icon at bounding box center [332, 67] width 16 height 16
click at [0, 0] on icon at bounding box center [0, 0] width 0 height 0
type input "[PHONE_NUMBER]"
click at [181, 90] on div "Wrap up | 00:42" at bounding box center [133, 92] width 137 height 9
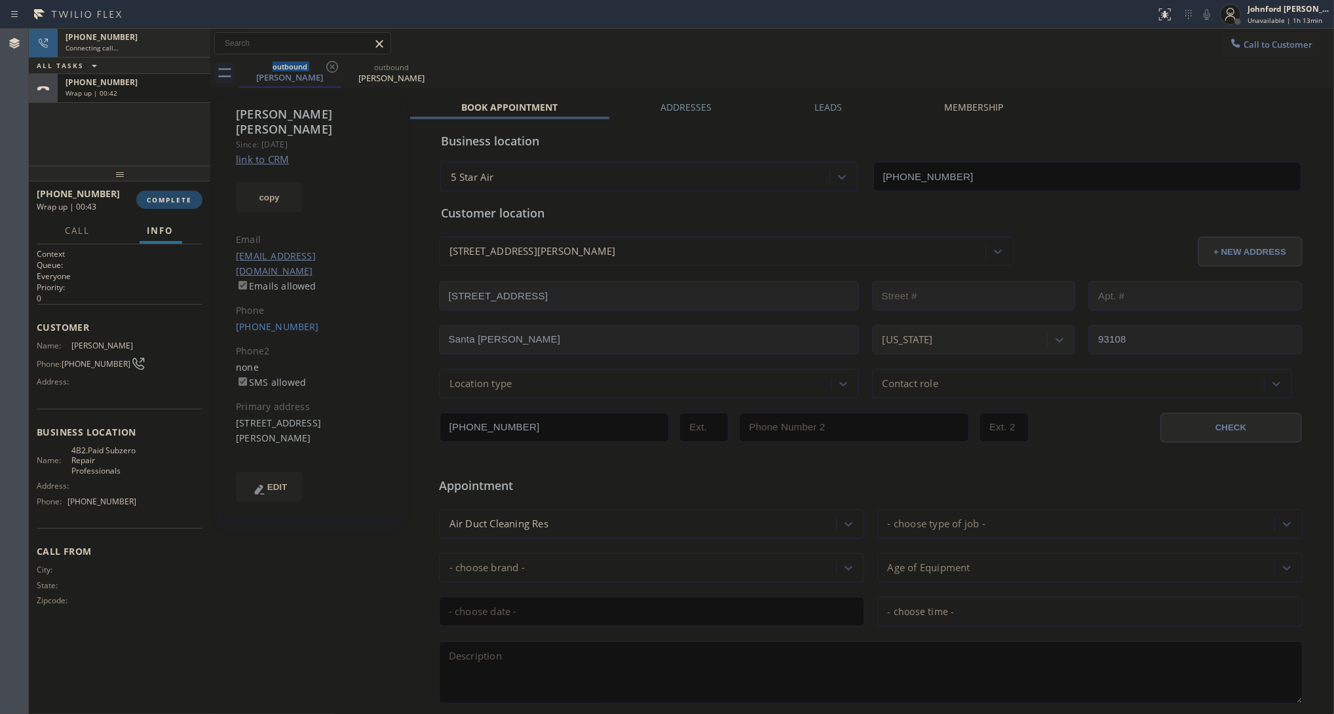
click at [169, 189] on div "+12063910077 Wrap up | 00:43 COMPLETE" at bounding box center [120, 200] width 166 height 34
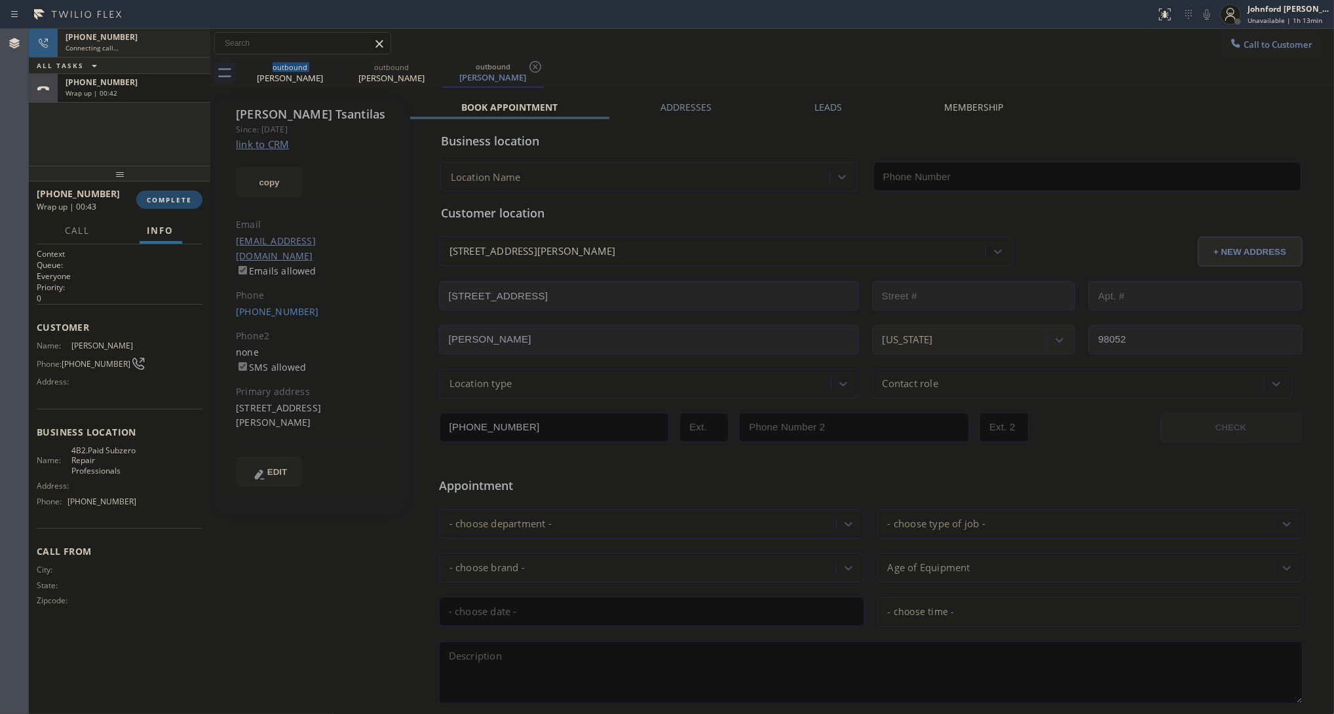
click at [169, 194] on button "COMPLETE" at bounding box center [169, 200] width 66 height 18
type input "(206) 309-4022"
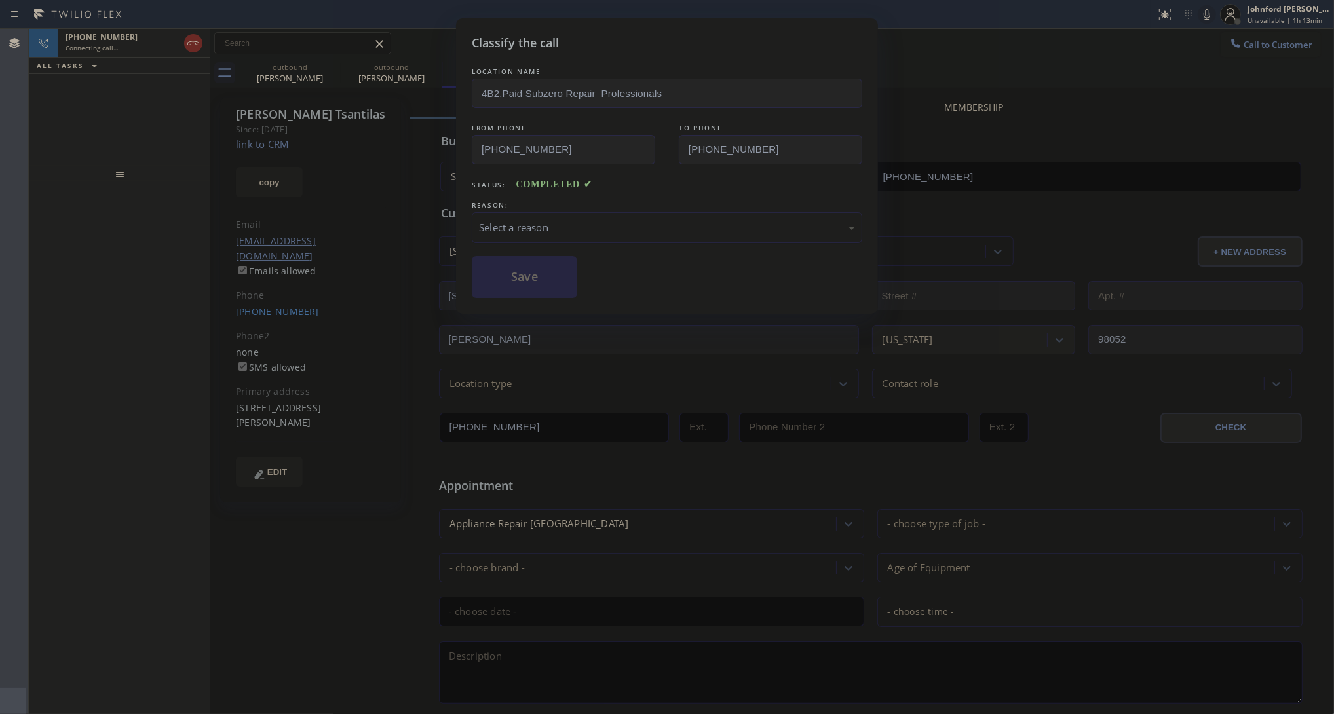
click at [576, 217] on div "Select a reason" at bounding box center [667, 227] width 390 height 31
click at [498, 279] on button "Save" at bounding box center [524, 277] width 105 height 42
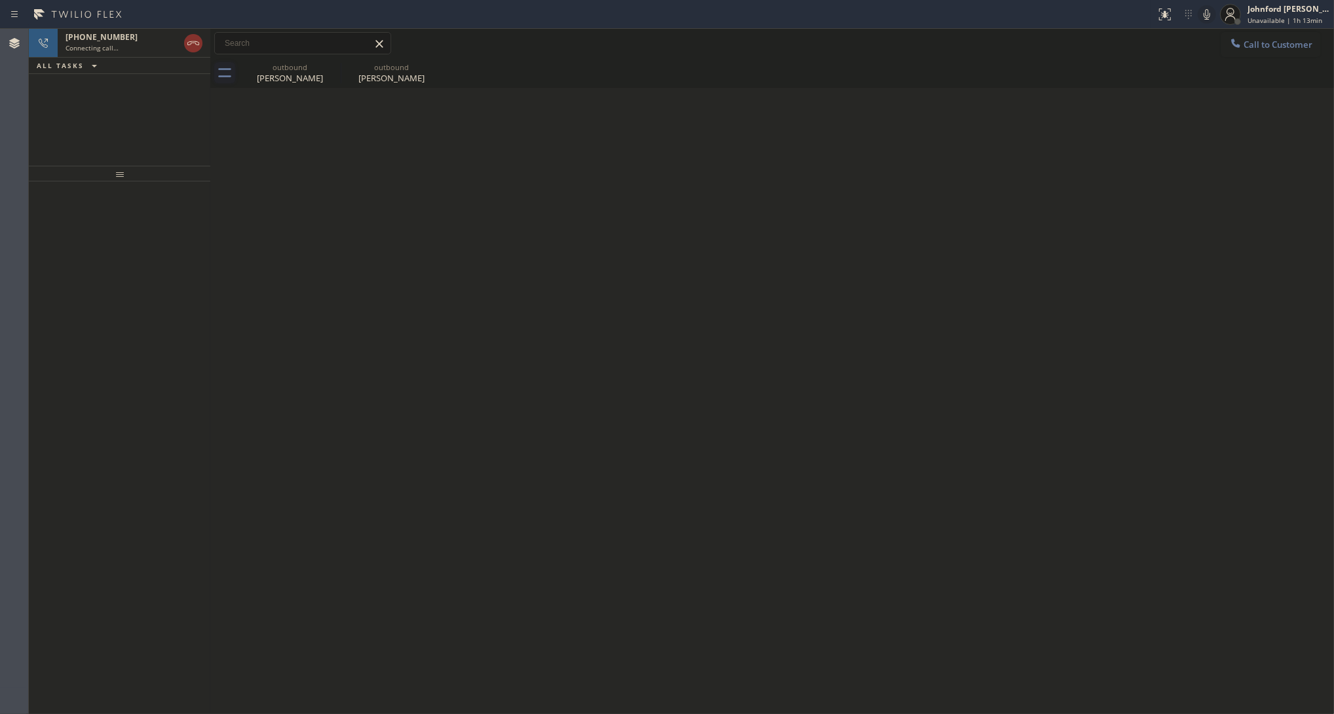
click at [145, 49] on div "Connecting call…" at bounding box center [121, 47] width 113 height 9
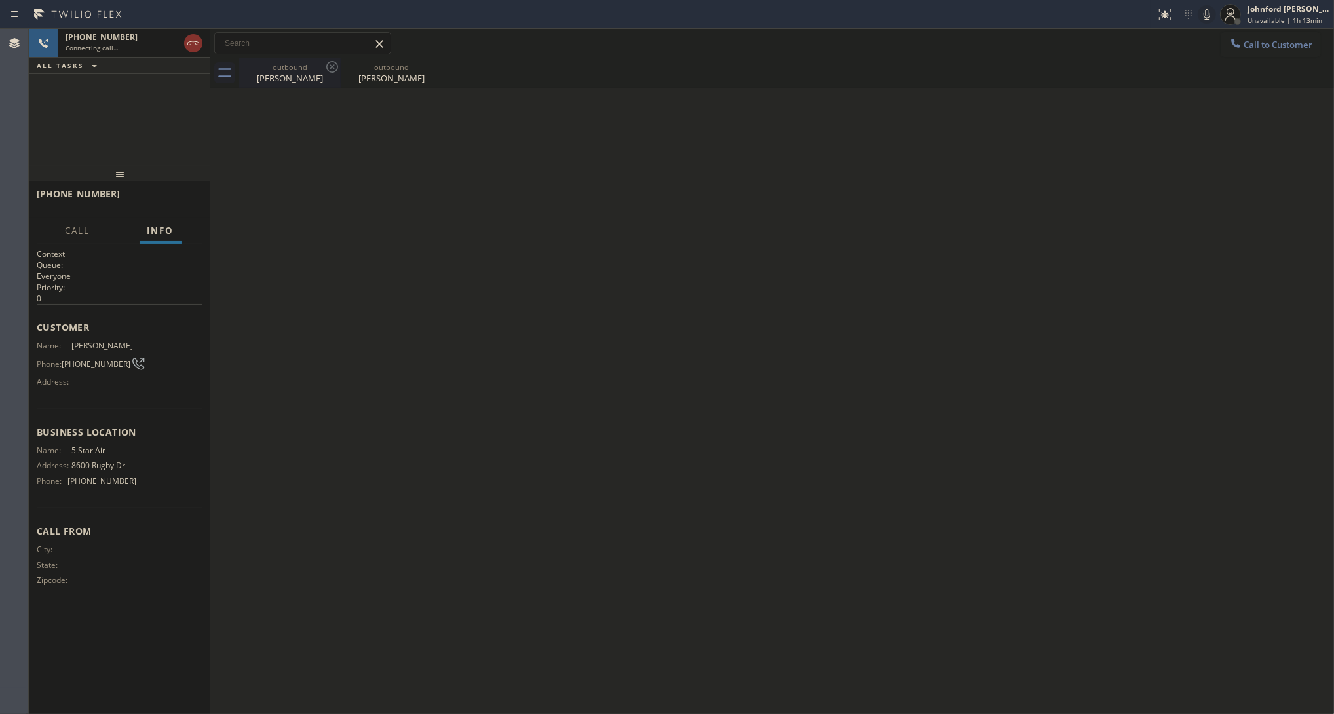
click at [305, 86] on div "outbound Steven Thompson" at bounding box center [289, 72] width 99 height 29
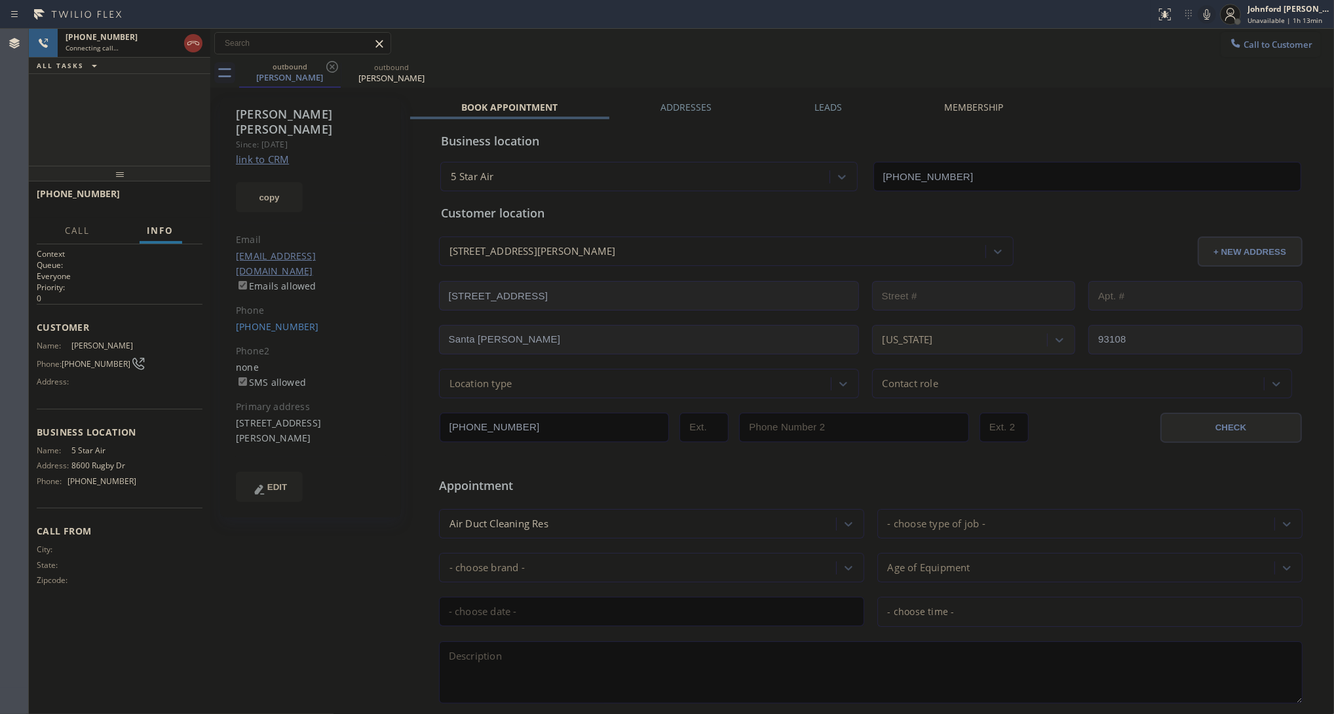
drag, startPoint x: 50, startPoint y: 107, endPoint x: 67, endPoint y: 107, distance: 16.4
click at [50, 107] on div "+14152008980 Connecting call… ALL TASKS ALL TASKS ACTIVE TASKS TASKS IN WRAP UP" at bounding box center [119, 97] width 181 height 137
click at [259, 153] on link "link to CRM" at bounding box center [262, 159] width 53 height 13
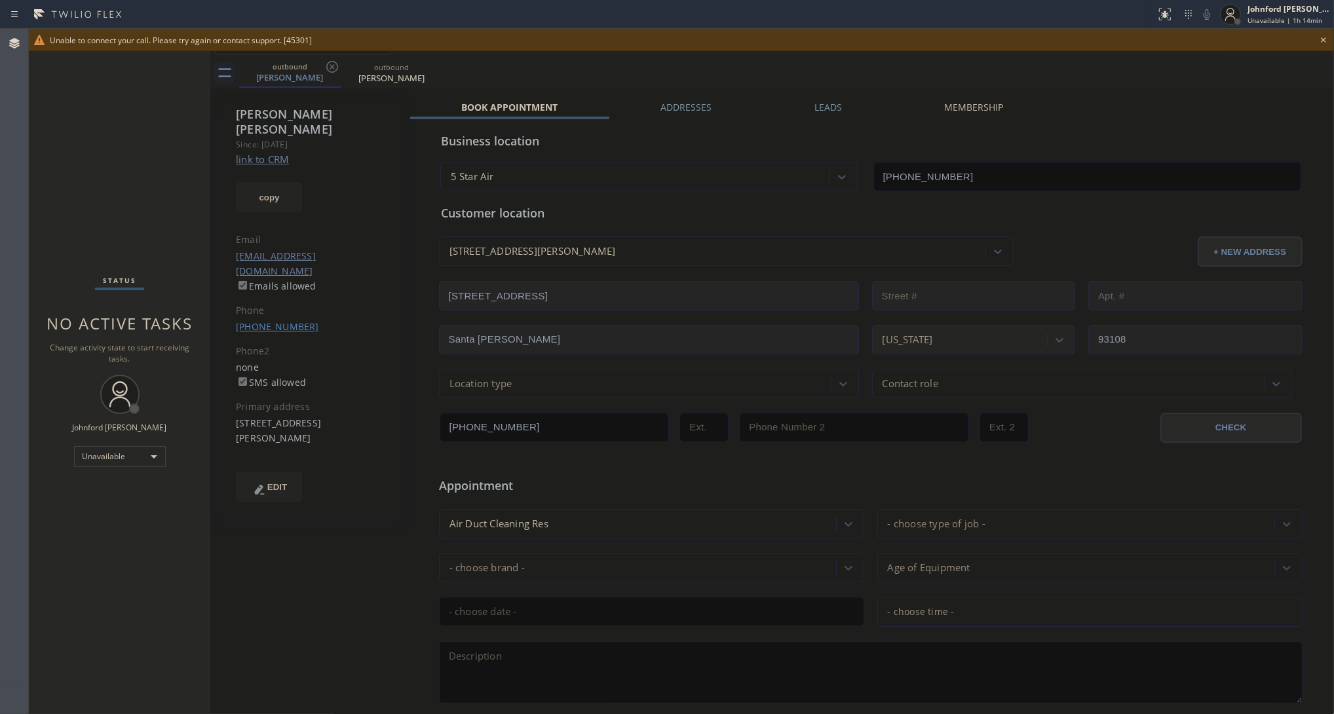
click at [284, 320] on link "(415) 200-8980" at bounding box center [277, 326] width 83 height 12
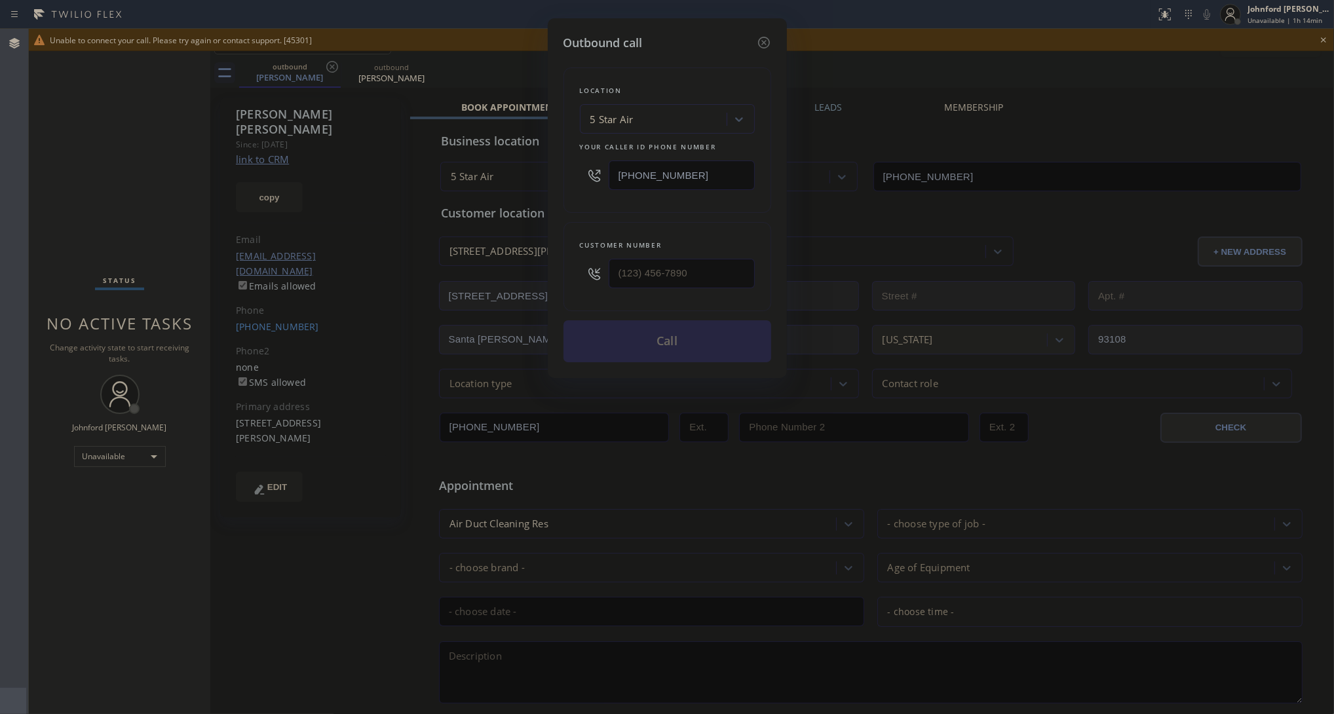
type input "(415) 200-8980"
click at [699, 164] on input "[PHONE_NUMBER]" at bounding box center [681, 174] width 146 height 29
paste input "407) 982-186"
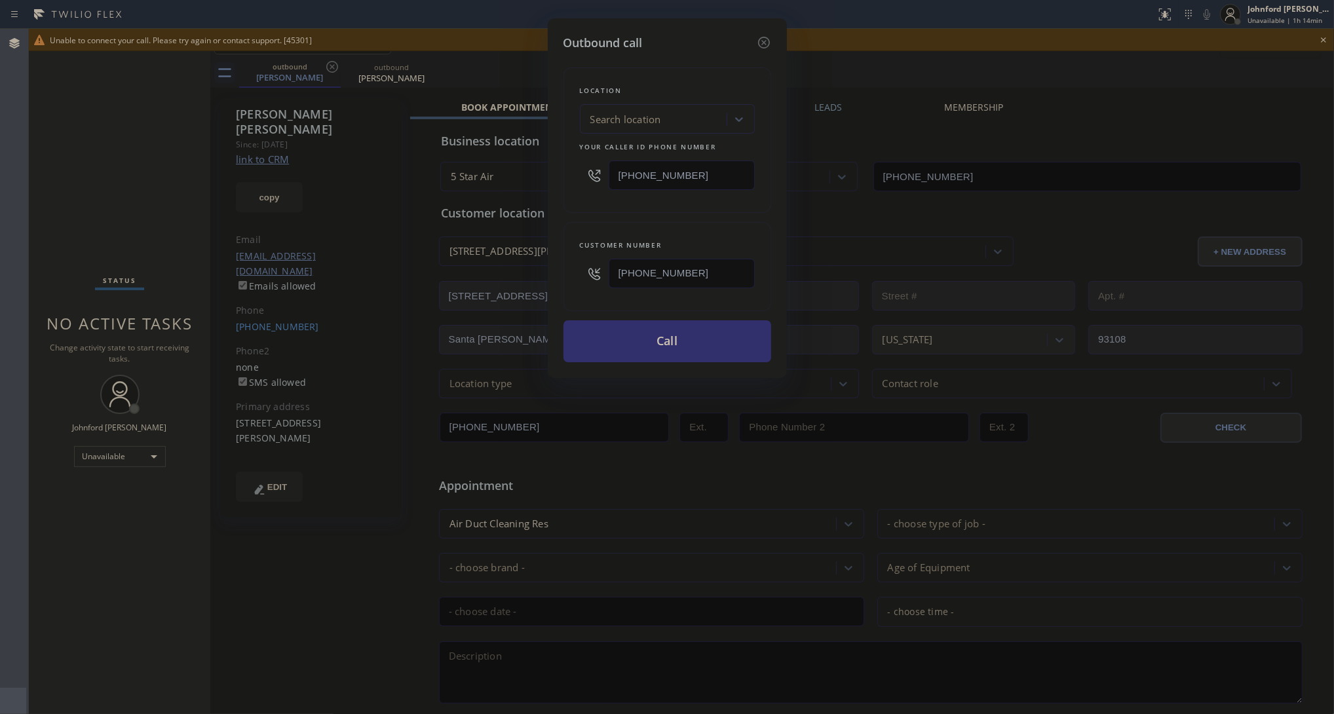
type input "(407) 982-1868"
click at [634, 341] on button "Call" at bounding box center [667, 341] width 208 height 42
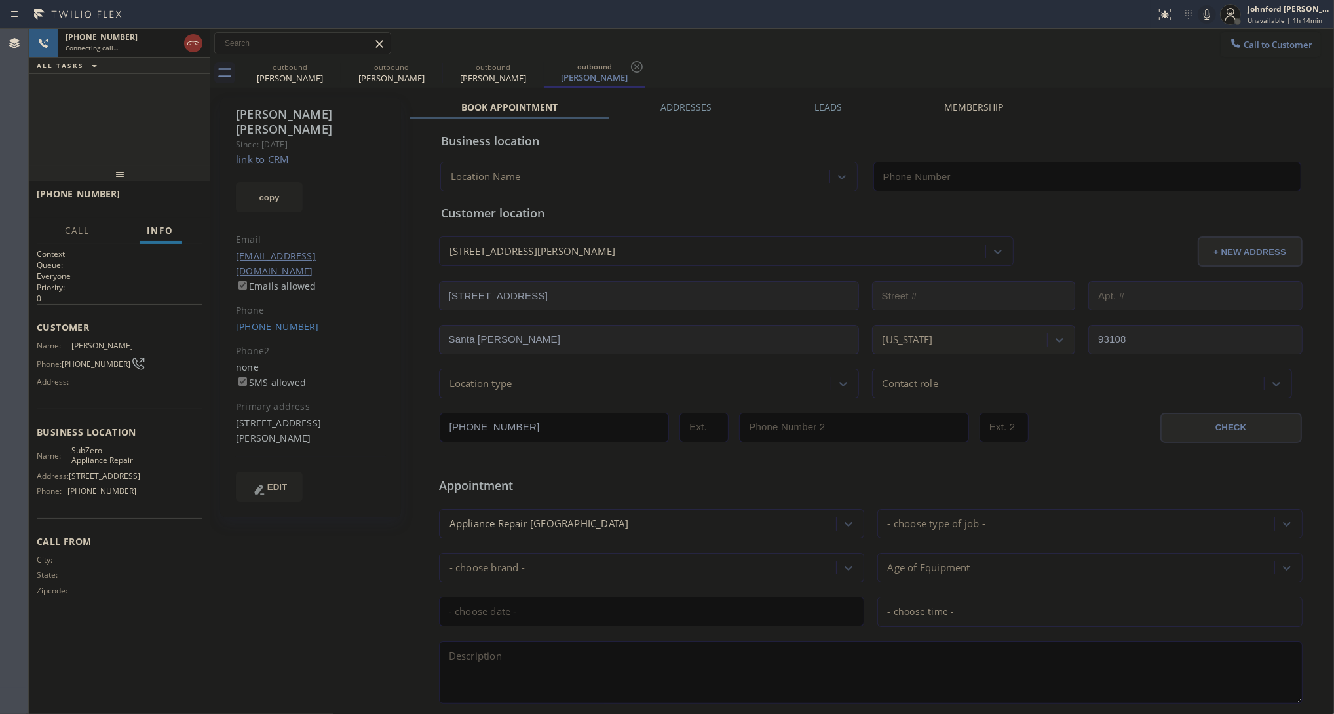
type input "(407) 982-1868"
drag, startPoint x: 335, startPoint y: 58, endPoint x: 327, endPoint y: 69, distance: 13.8
click at [0, 0] on icon at bounding box center [0, 0] width 0 height 0
click at [428, 69] on icon at bounding box center [434, 67] width 12 height 12
type input "(407) 982-1868"
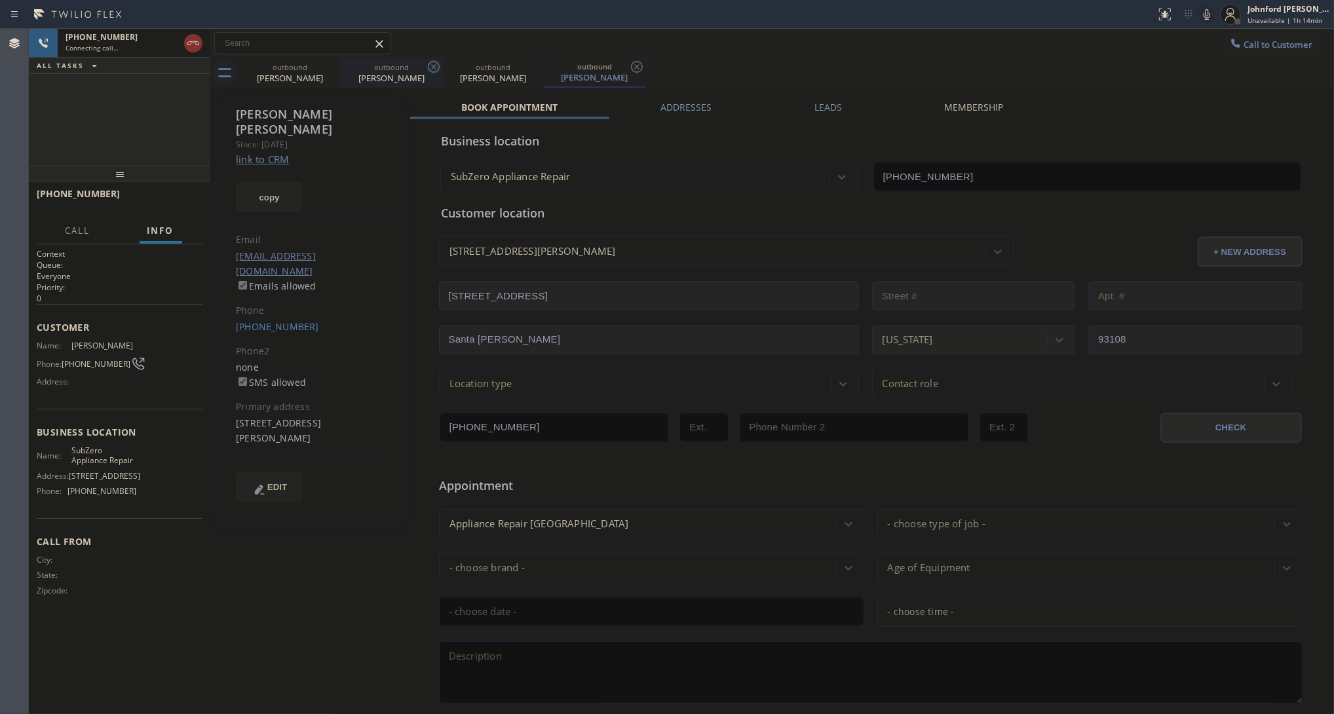
type input "(407) 982-1868"
click at [327, 69] on icon at bounding box center [332, 67] width 12 height 12
click at [666, 69] on div "outbound Steven Thompson" at bounding box center [786, 72] width 1094 height 29
click at [1201, 15] on icon at bounding box center [1207, 15] width 16 height 16
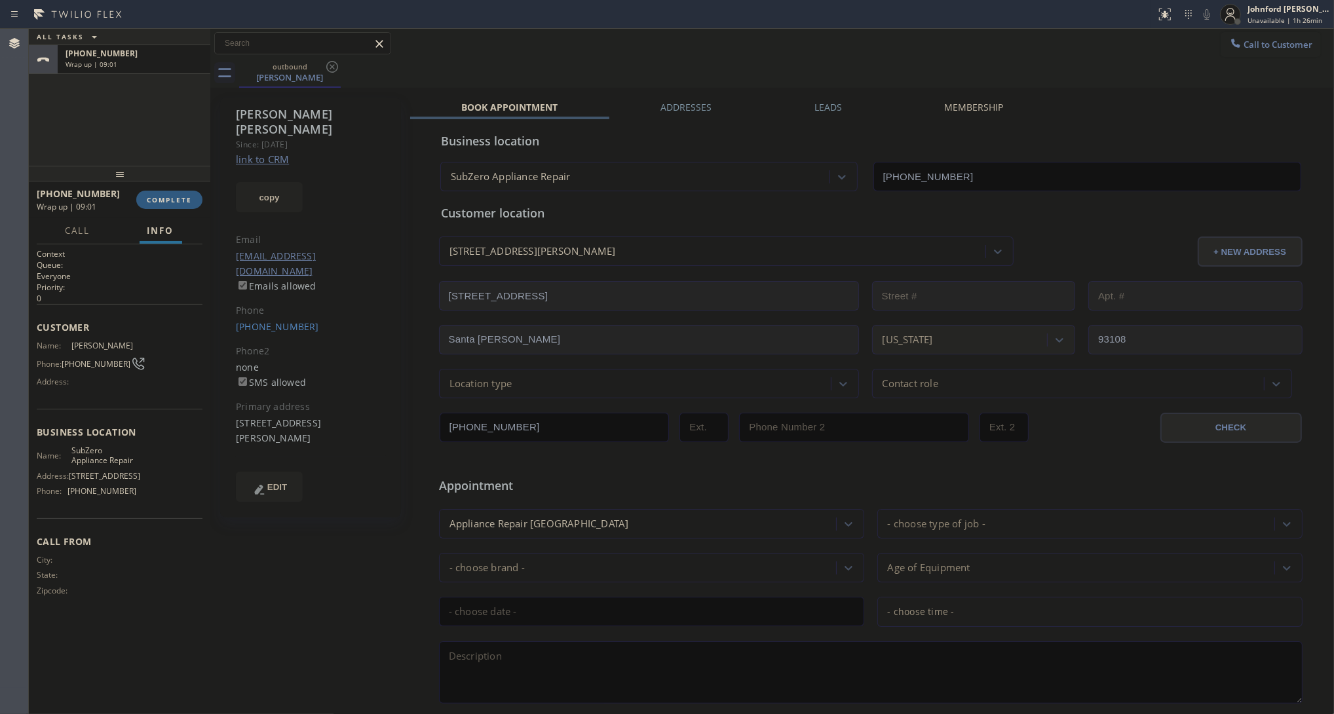
click at [1241, 36] on button "Call to Customer" at bounding box center [1270, 44] width 100 height 25
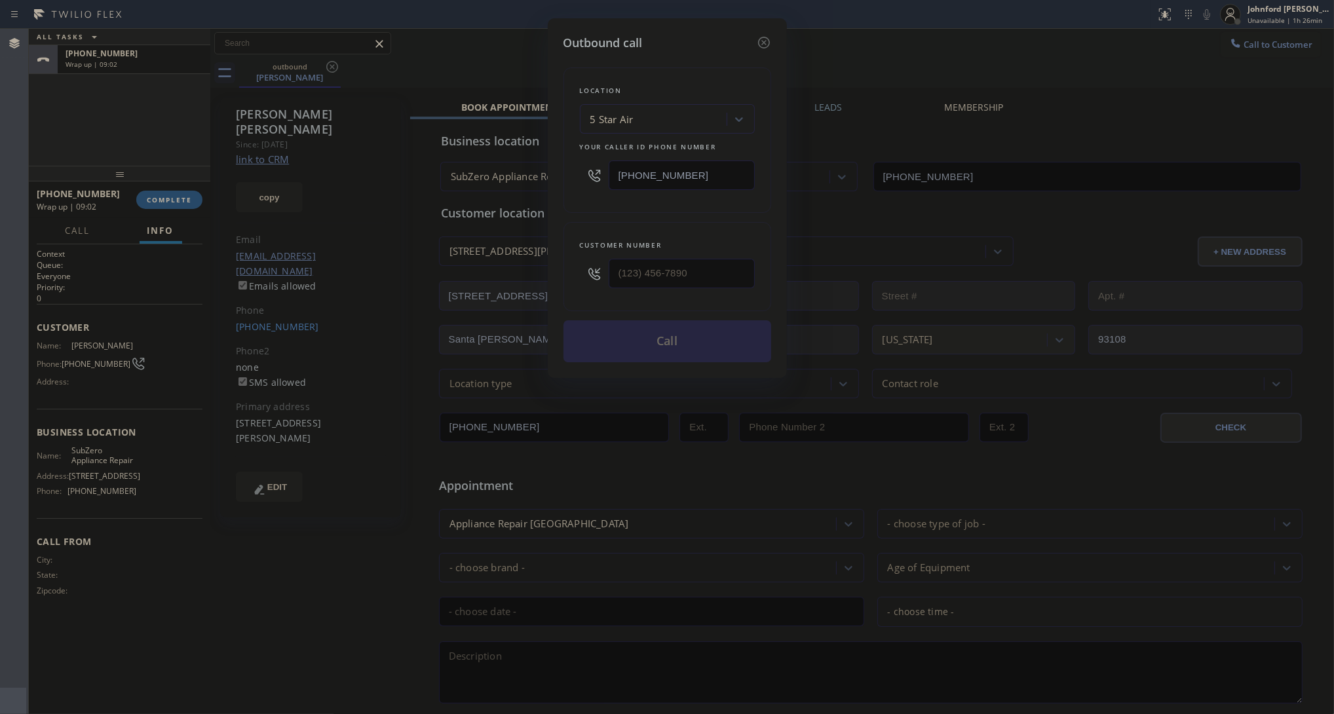
drag, startPoint x: 727, startPoint y: 171, endPoint x: 529, endPoint y: 171, distance: 197.8
click at [529, 171] on div "Outbound call Location 5 Star Air Your caller id phone number (800) 686-5038 Cu…" at bounding box center [667, 357] width 1334 height 714
paste input "203) 424-2953"
type input "[PHONE_NUMBER]"
click at [696, 259] on input "(___) ___-____" at bounding box center [681, 273] width 146 height 29
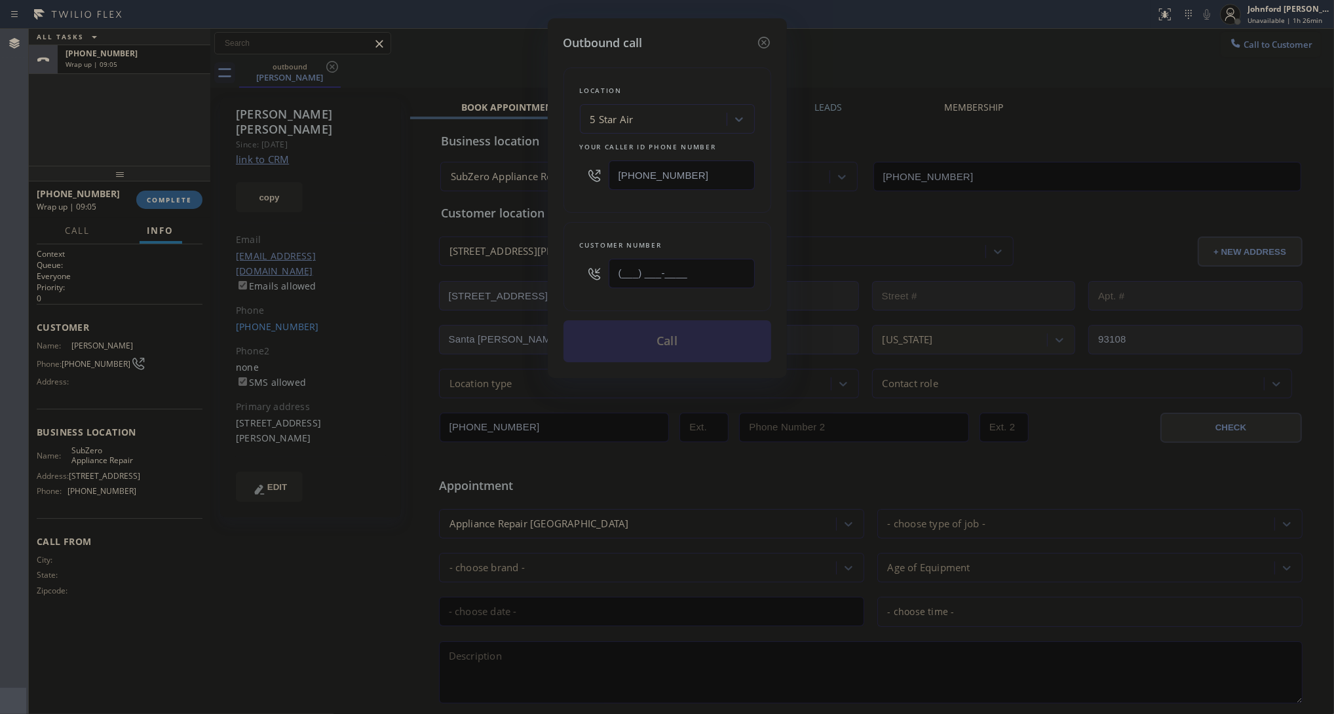
paste input "475) 294-6382"
type input "[PHONE_NUMBER]"
click at [670, 212] on div "Location 5 Star Air Your caller id phone number (203) 424-2953 Customer number …" at bounding box center [667, 207] width 208 height 310
drag, startPoint x: 718, startPoint y: 185, endPoint x: 589, endPoint y: 185, distance: 128.4
click at [589, 185] on div "[PHONE_NUMBER]" at bounding box center [667, 175] width 175 height 43
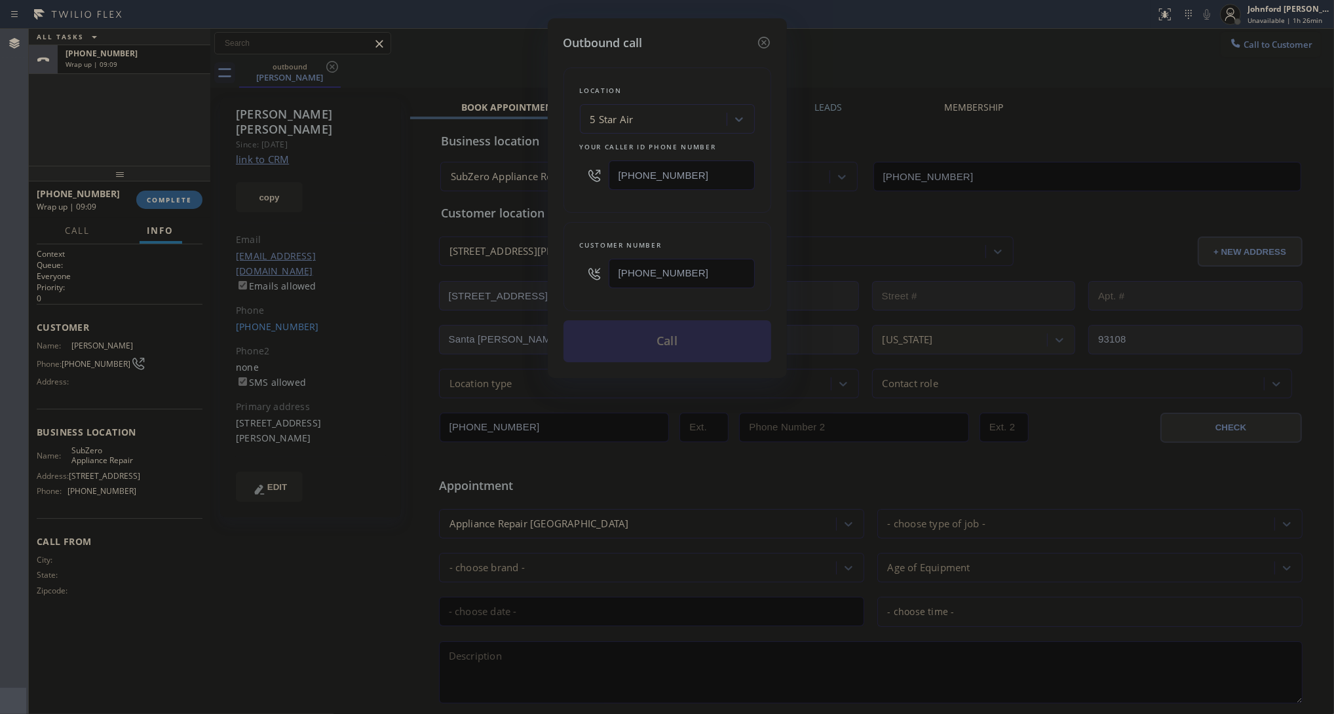
paste input "text"
type input "[PHONE_NUMBER]"
click at [623, 211] on div "Location 5 Star Air Your caller id phone number (203) 424-2953 Customer number …" at bounding box center [667, 207] width 208 height 310
click at [755, 38] on div "Outbound call" at bounding box center [667, 43] width 208 height 18
click at [132, 66] on div "Outbound call Location 5 Star Air Your caller id phone number (203) 424-2953 Cu…" at bounding box center [667, 357] width 1334 height 714
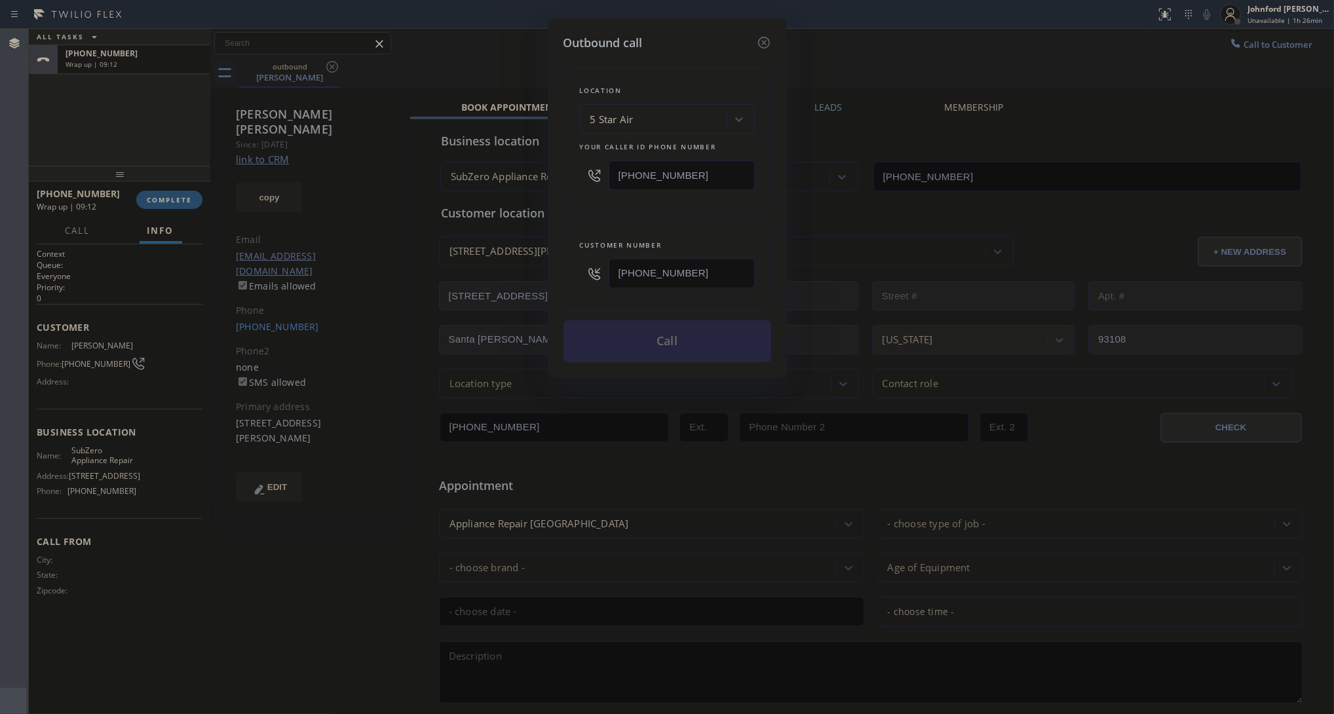
click at [770, 41] on icon at bounding box center [764, 43] width 16 height 16
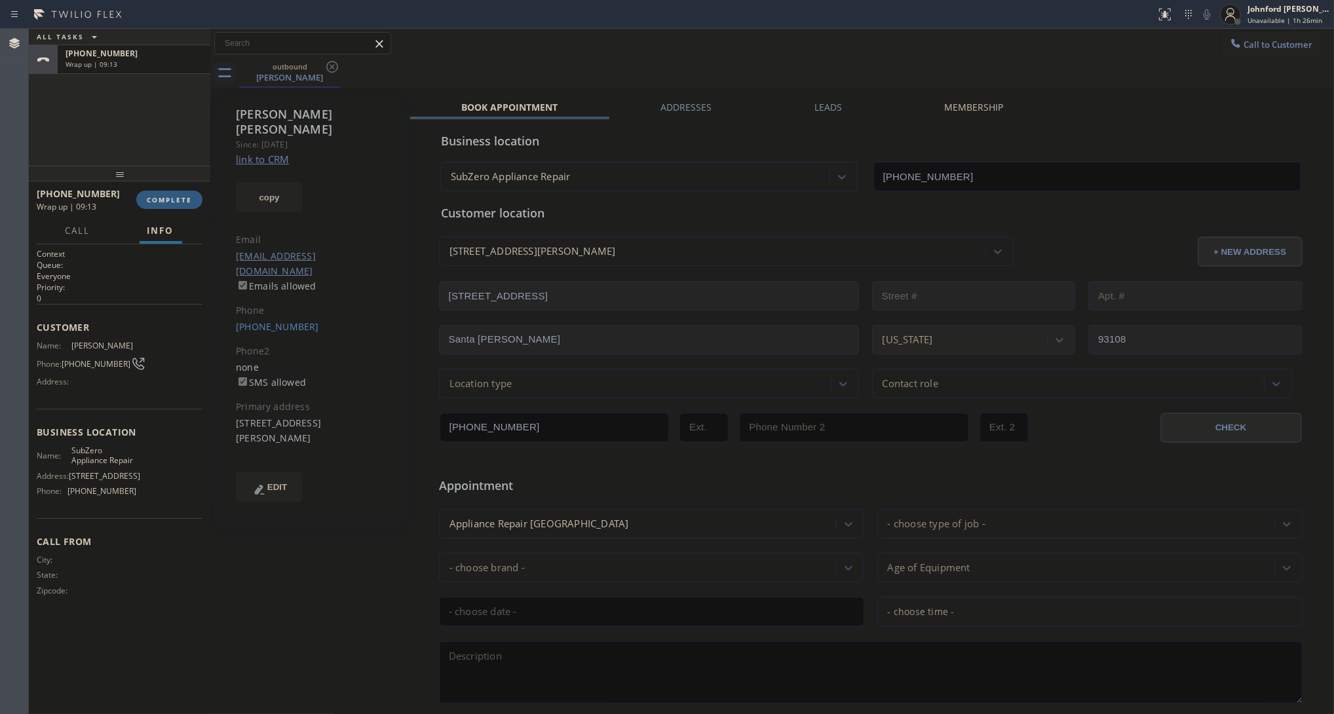
click at [764, 41] on div "Call to Customer Outbound call Location Search location Your caller id phone nu…" at bounding box center [771, 43] width 1123 height 23
click at [139, 197] on button "COMPLETE" at bounding box center [169, 200] width 66 height 18
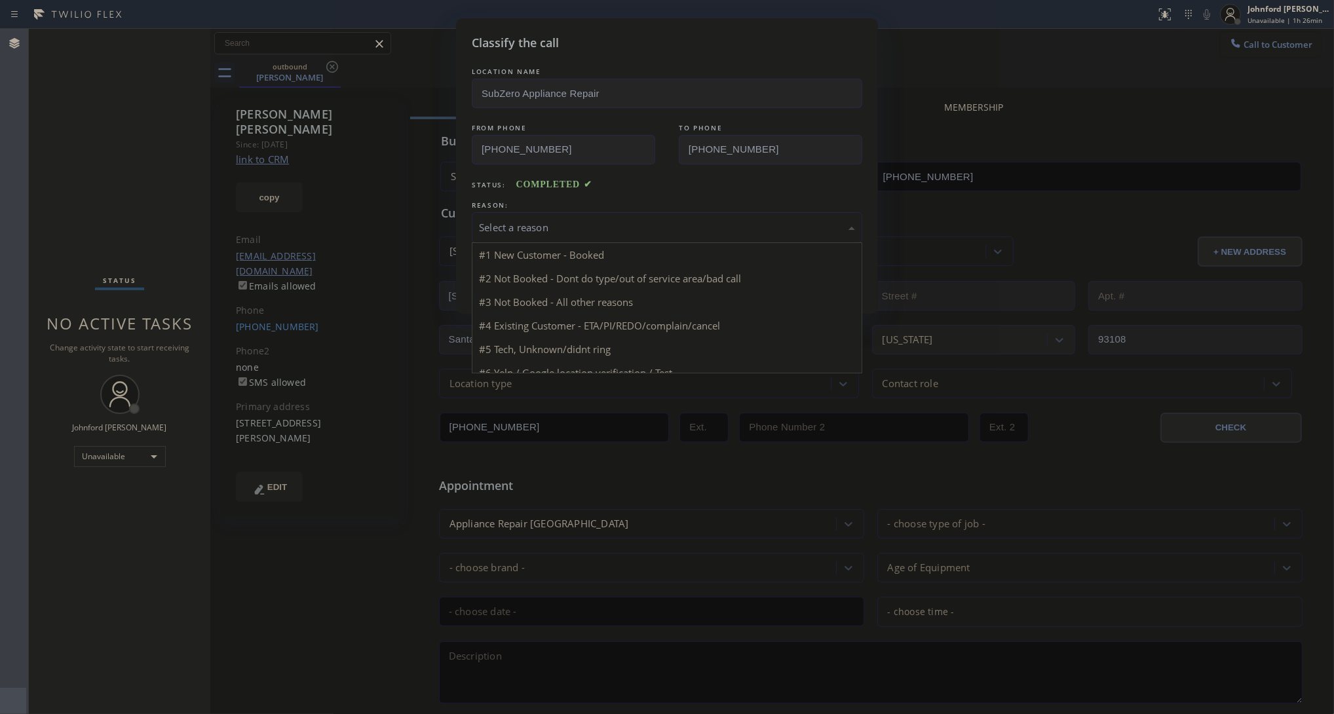
click at [524, 227] on div "Select a reason" at bounding box center [667, 227] width 376 height 15
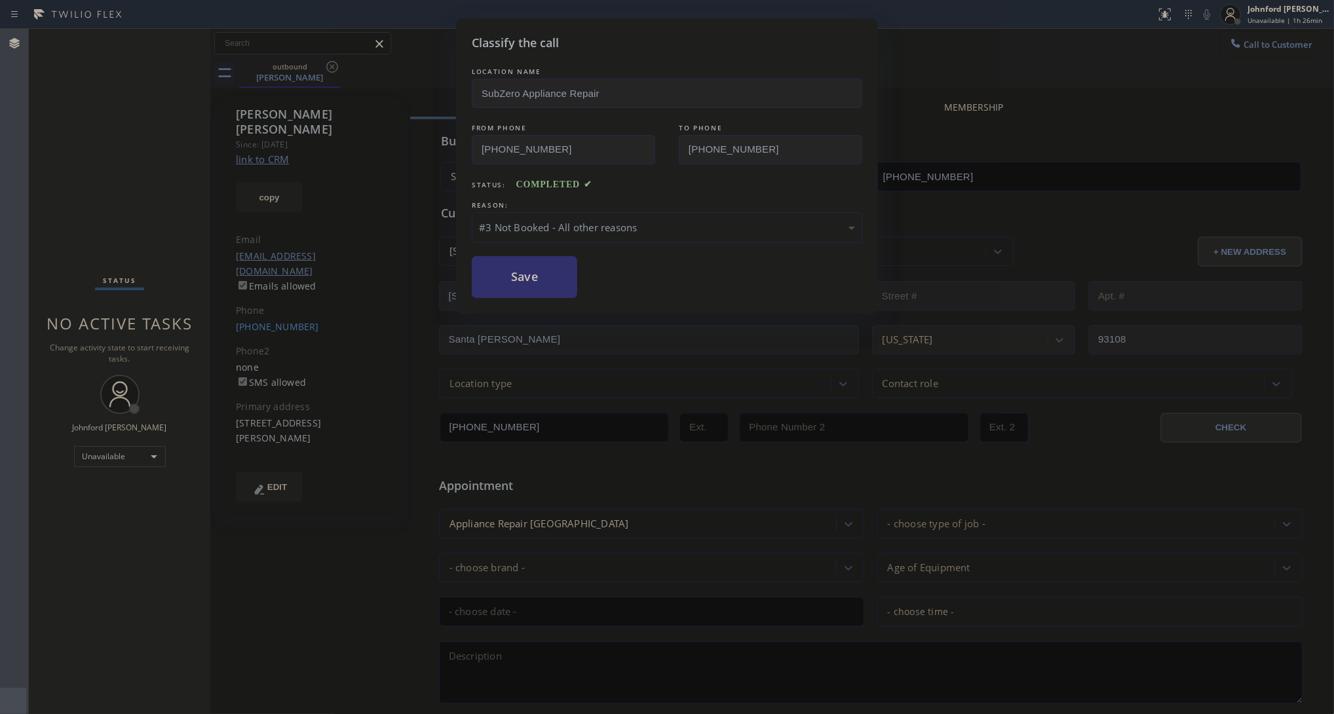
click at [536, 278] on button "Save" at bounding box center [524, 277] width 105 height 42
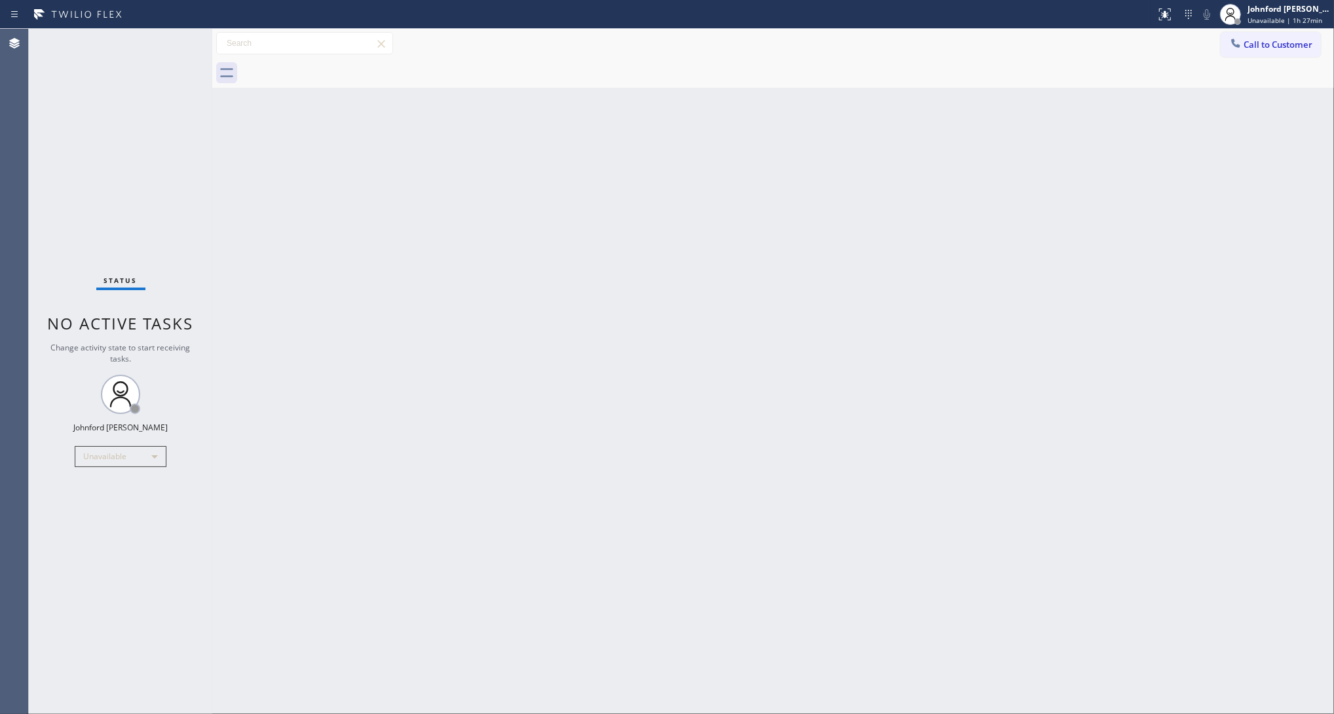
click at [1272, 50] on button "Call to Customer" at bounding box center [1270, 44] width 100 height 25
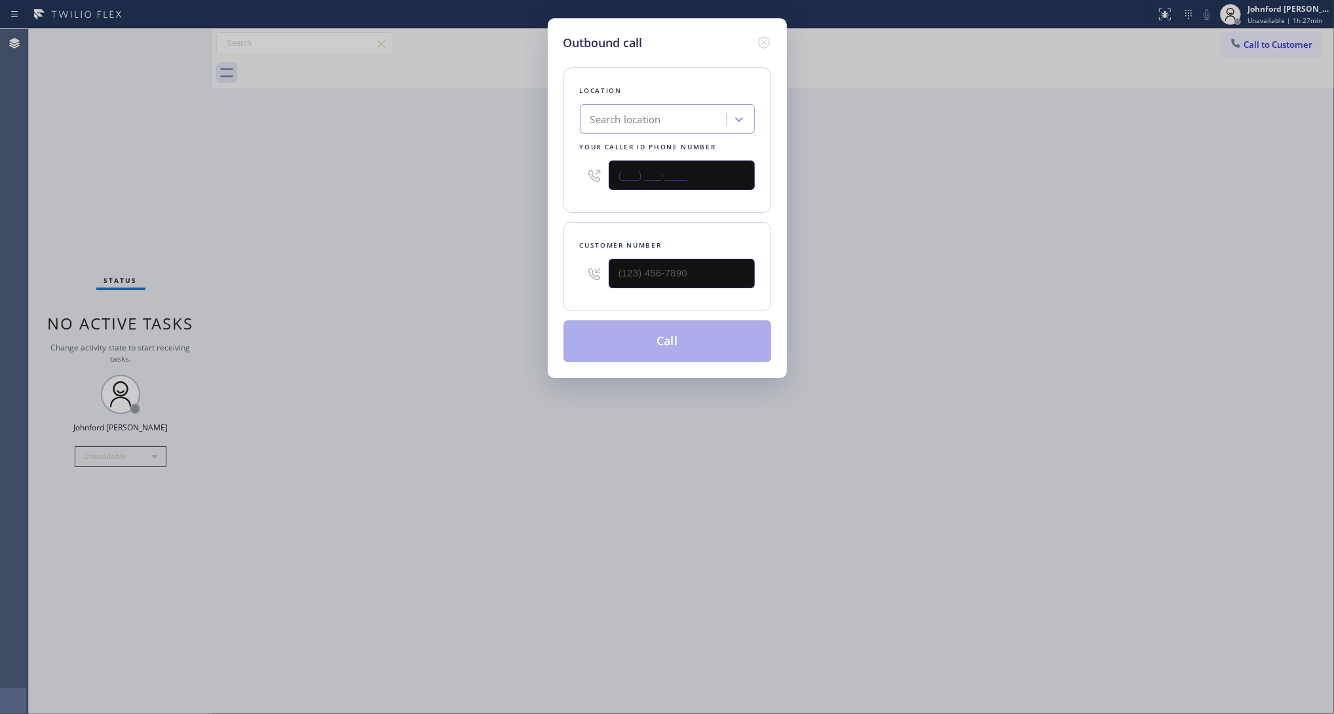
click at [703, 172] on input "(___) ___-____" at bounding box center [681, 174] width 146 height 29
paste input "203) 424-2953"
type input "[PHONE_NUMBER]"
click at [655, 273] on input "text" at bounding box center [681, 273] width 146 height 29
paste input "475) 294-6382"
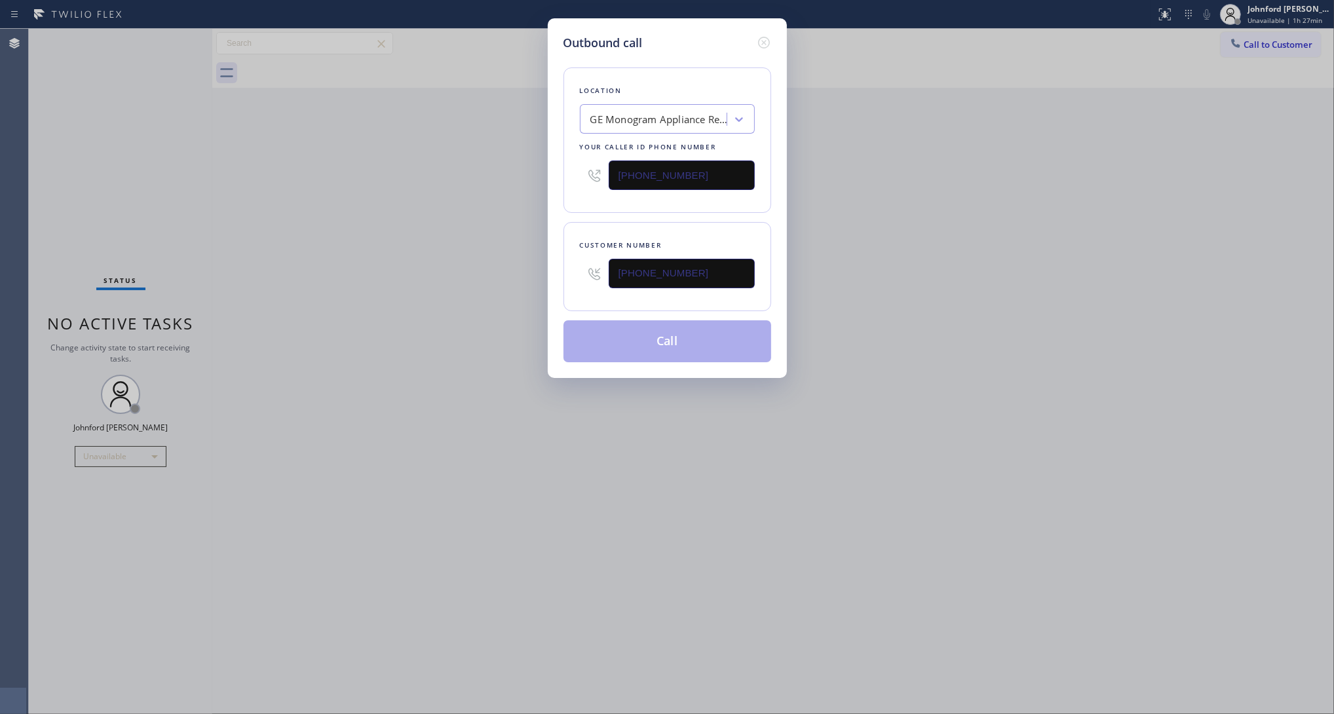
type input "[PHONE_NUMBER]"
click at [460, 233] on div "Outbound call Location GE Monogram Appliance Repair Pros Your caller id phone n…" at bounding box center [667, 357] width 1334 height 714
click at [616, 327] on button "Call" at bounding box center [667, 341] width 208 height 42
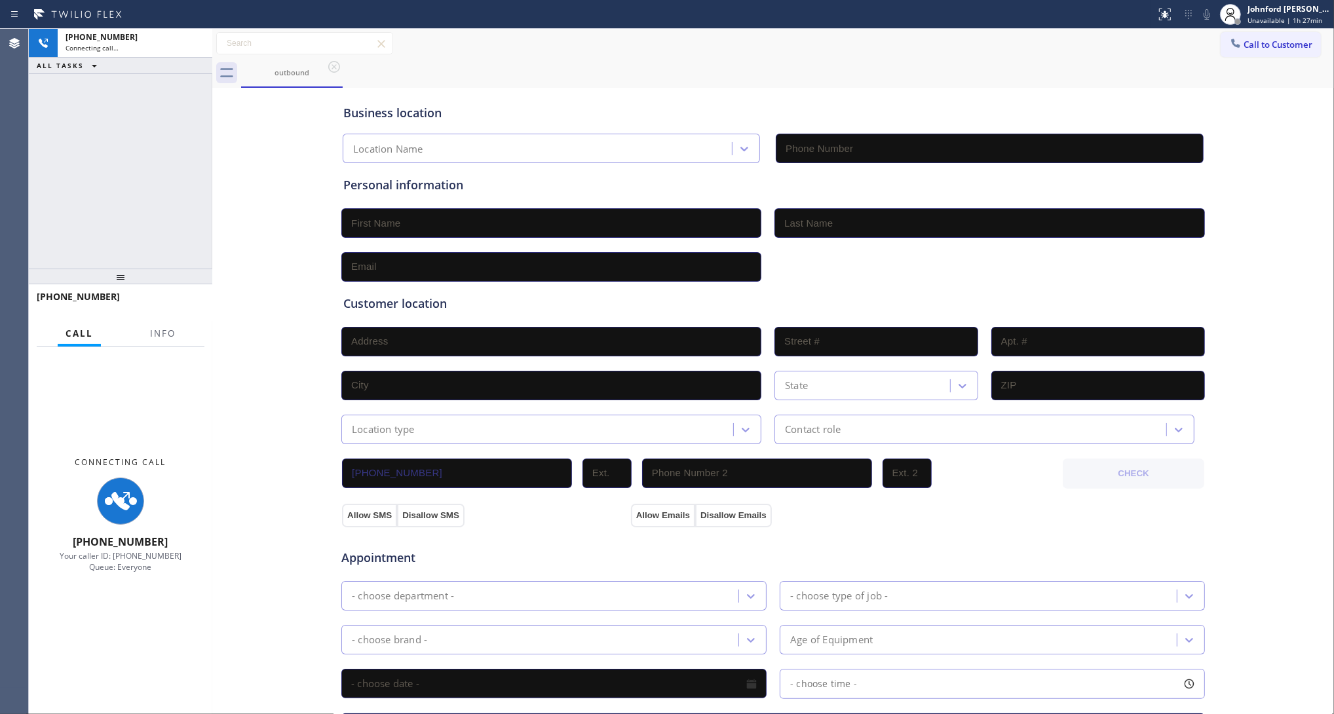
type input "[PHONE_NUMBER]"
click at [293, 168] on div "Business location GE Monogram Appliance Repair Pros [PHONE_NUMBER] Personal inf…" at bounding box center [772, 538] width 1115 height 895
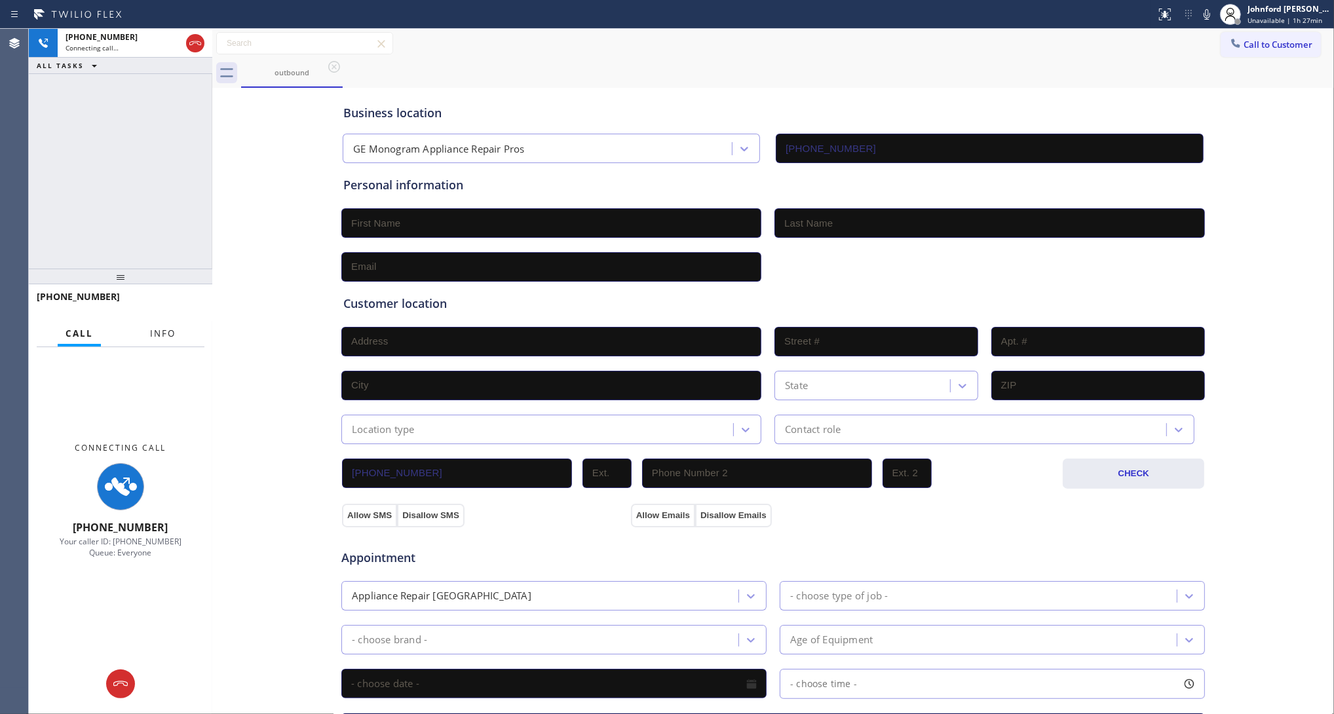
click at [156, 329] on span "Info" at bounding box center [163, 333] width 26 height 12
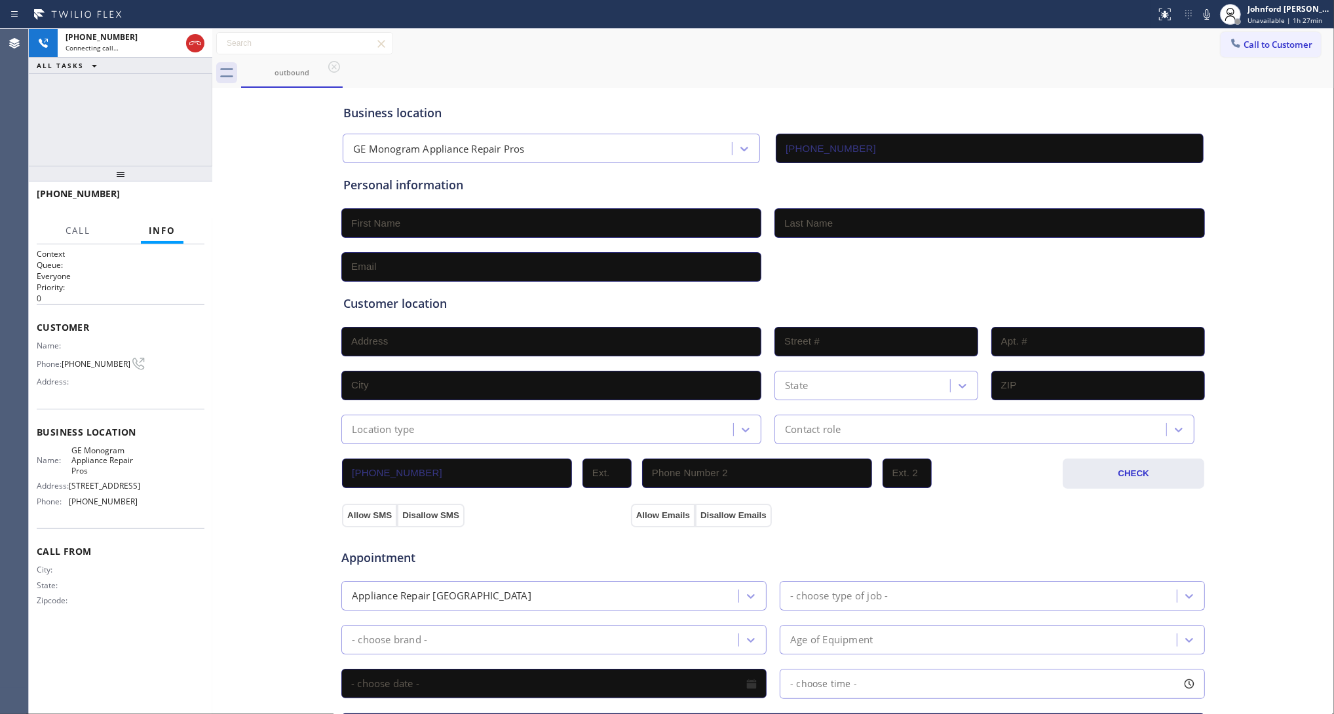
drag, startPoint x: 131, startPoint y: 285, endPoint x: 116, endPoint y: 109, distance: 176.8
click at [116, 113] on div "[PHONE_NUMBER] Connecting call… ALL TASKS ALL TASKS ACTIVE TASKS TASKS IN WRAP …" at bounding box center [120, 371] width 183 height 685
click at [182, 203] on span "HANG UP" at bounding box center [174, 199] width 40 height 9
click at [182, 203] on span "COMPLETE" at bounding box center [171, 199] width 45 height 9
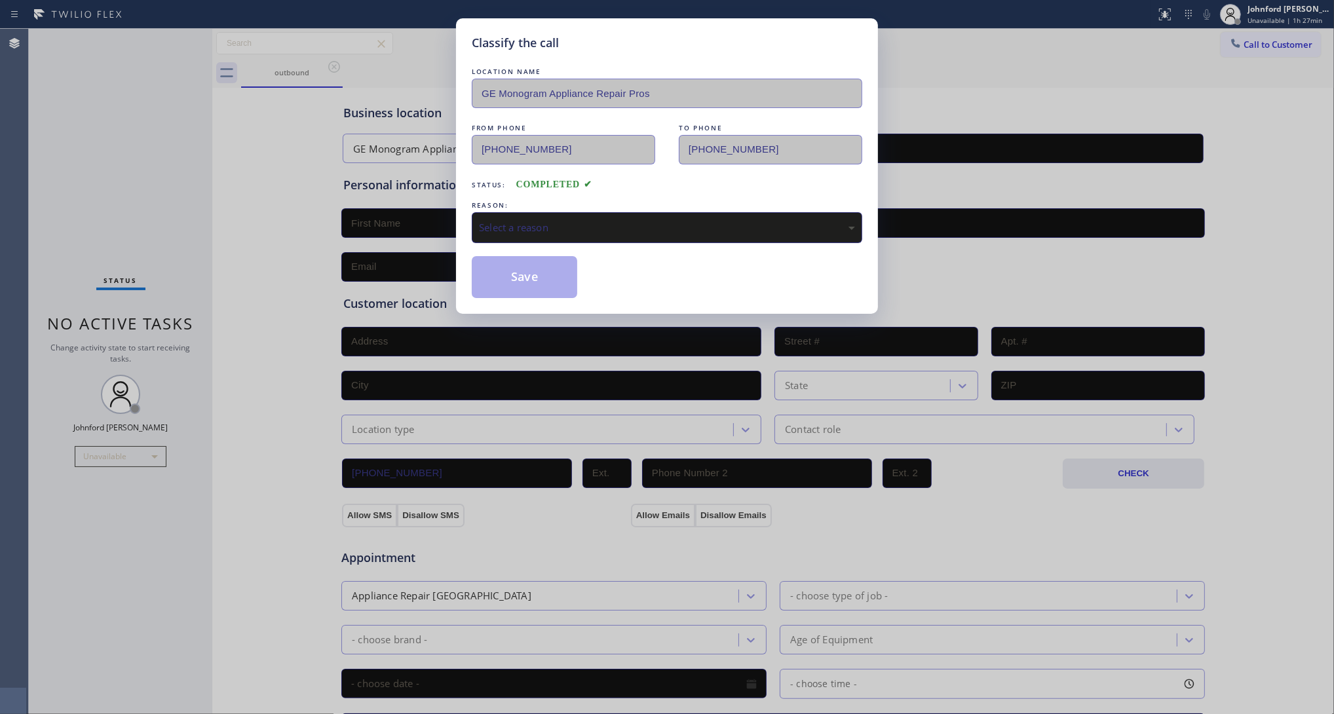
drag, startPoint x: 502, startPoint y: 223, endPoint x: 557, endPoint y: 236, distance: 57.2
click at [502, 221] on div "Select a reason" at bounding box center [667, 227] width 376 height 15
click at [542, 228] on div "Existing Customer - ETA/PI/REDO/complain/cancel" at bounding box center [667, 227] width 376 height 15
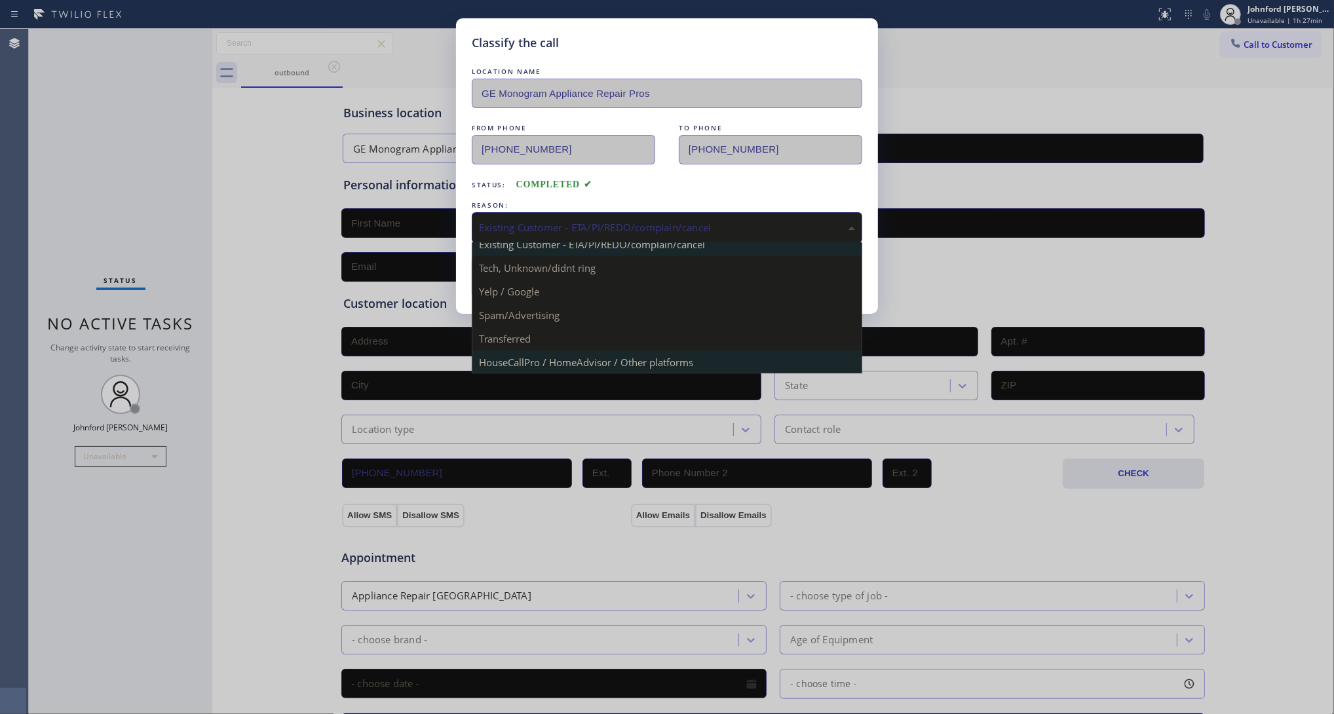
scroll to position [90, 0]
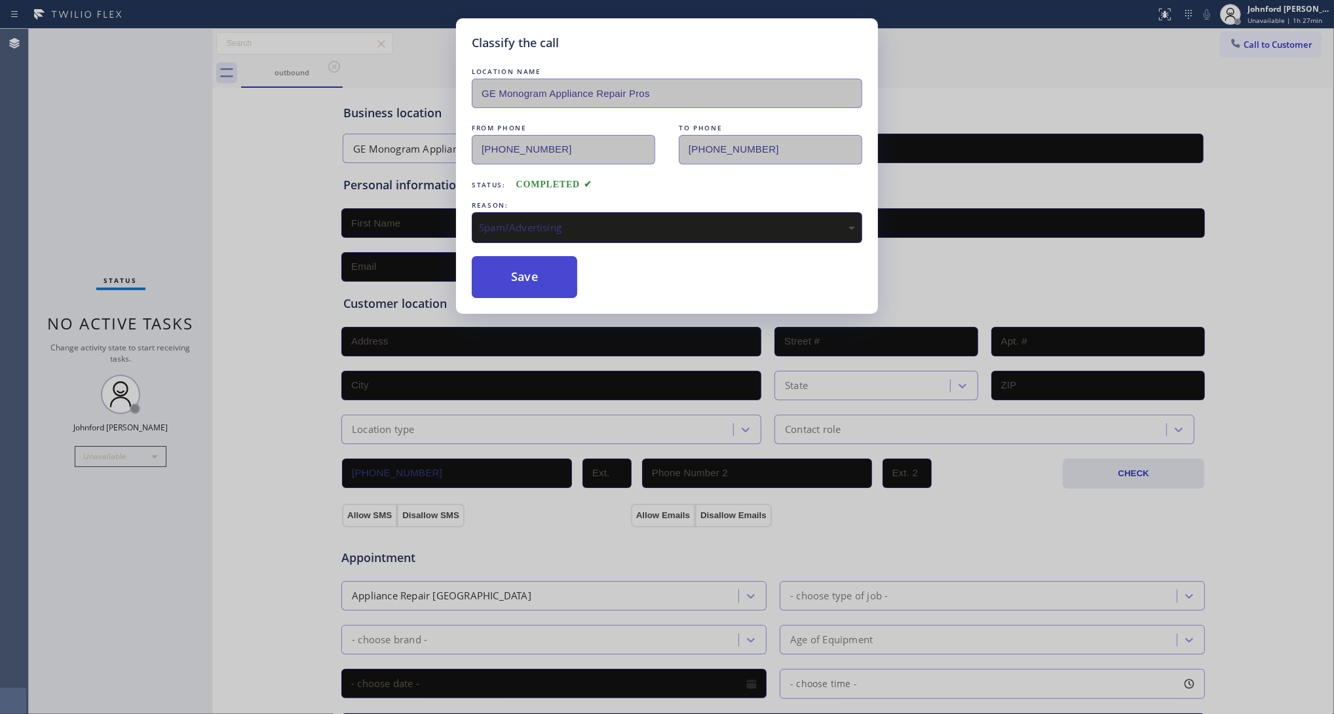
click at [521, 275] on button "Save" at bounding box center [524, 277] width 105 height 42
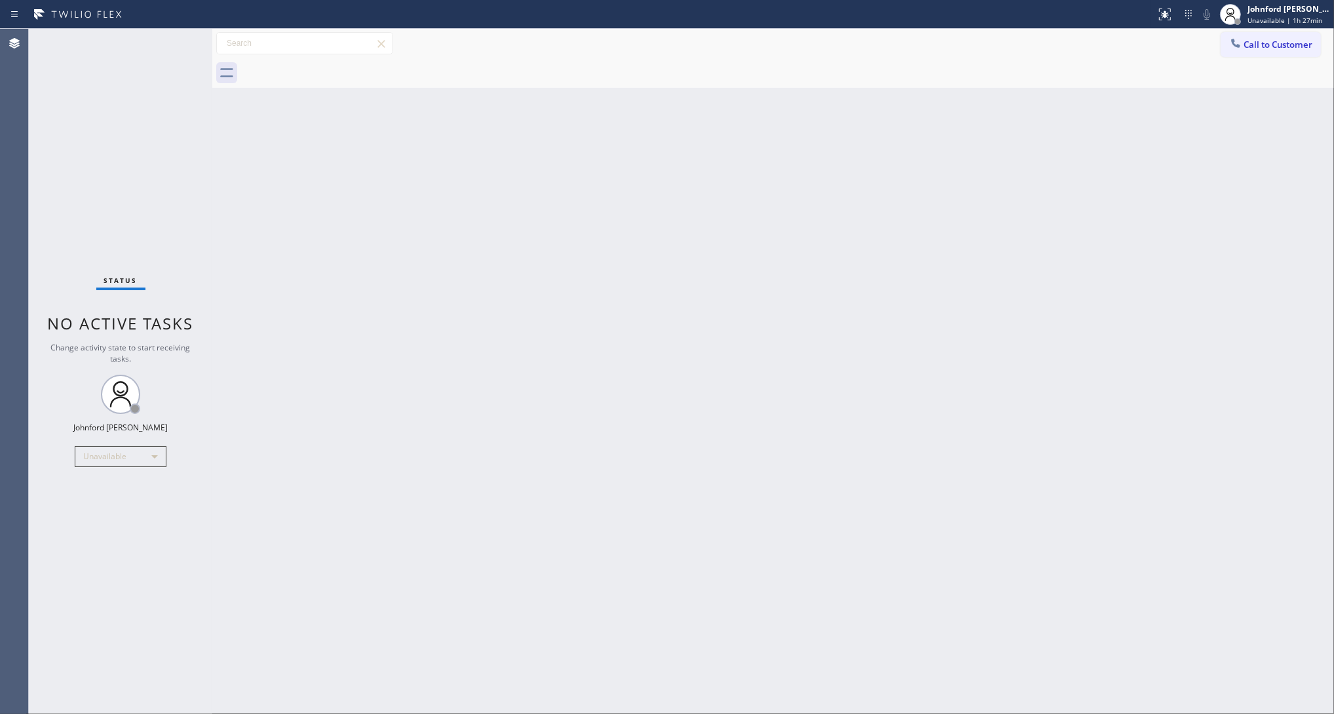
click at [397, 506] on div "Back to Dashboard Change Sender ID Customers Technicians Select a contact Outbo…" at bounding box center [772, 371] width 1121 height 685
click at [129, 159] on div "Status No active tasks Change activity state to start receiving tasks. [PERSON_…" at bounding box center [120, 371] width 183 height 685
click at [1243, 49] on button "Call to Customer" at bounding box center [1270, 44] width 100 height 25
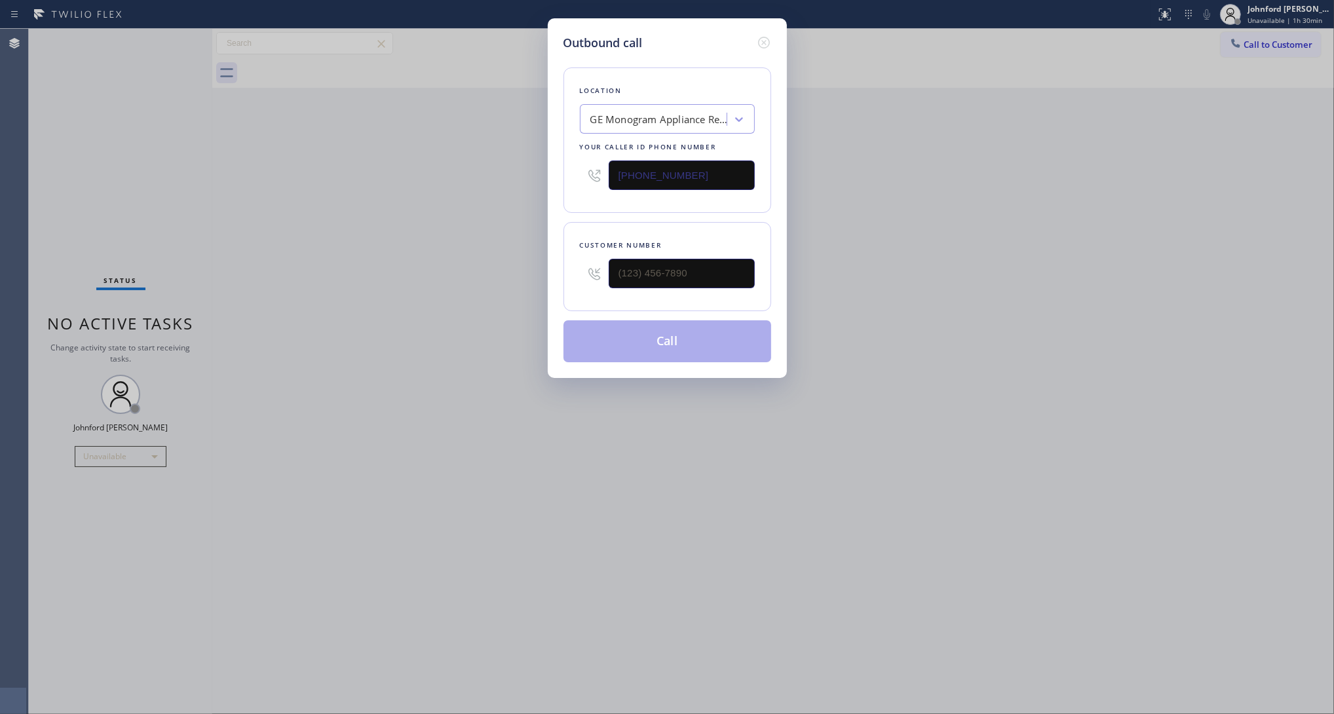
click at [714, 154] on div "[PHONE_NUMBER]" at bounding box center [667, 175] width 175 height 43
drag, startPoint x: 714, startPoint y: 154, endPoint x: 707, endPoint y: 161, distance: 9.7
click at [712, 154] on div "[PHONE_NUMBER]" at bounding box center [667, 175] width 175 height 43
click at [707, 161] on input "[PHONE_NUMBER]" at bounding box center [681, 174] width 146 height 29
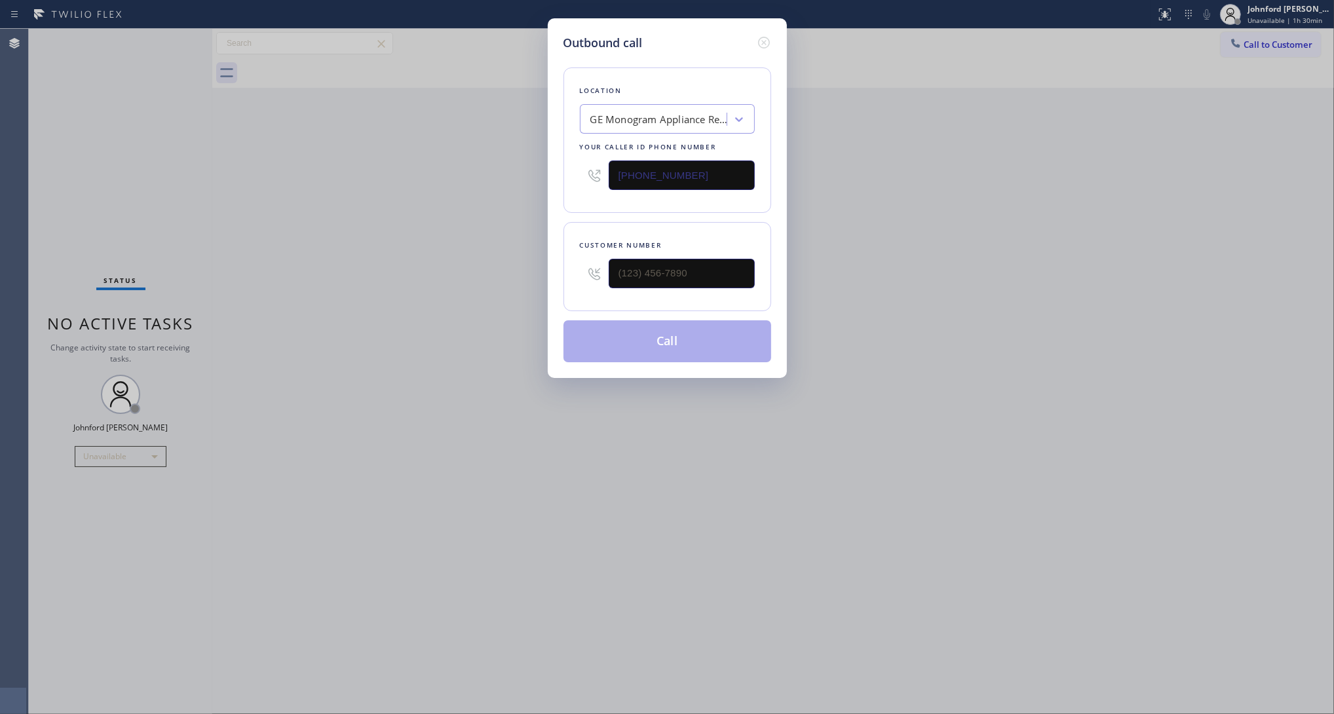
click at [707, 161] on input "[PHONE_NUMBER]" at bounding box center [681, 174] width 146 height 29
paste input "424) 322-4218"
type input "[PHONE_NUMBER]"
click at [660, 280] on input "text" at bounding box center [681, 273] width 146 height 29
paste input "321) 352-6080"
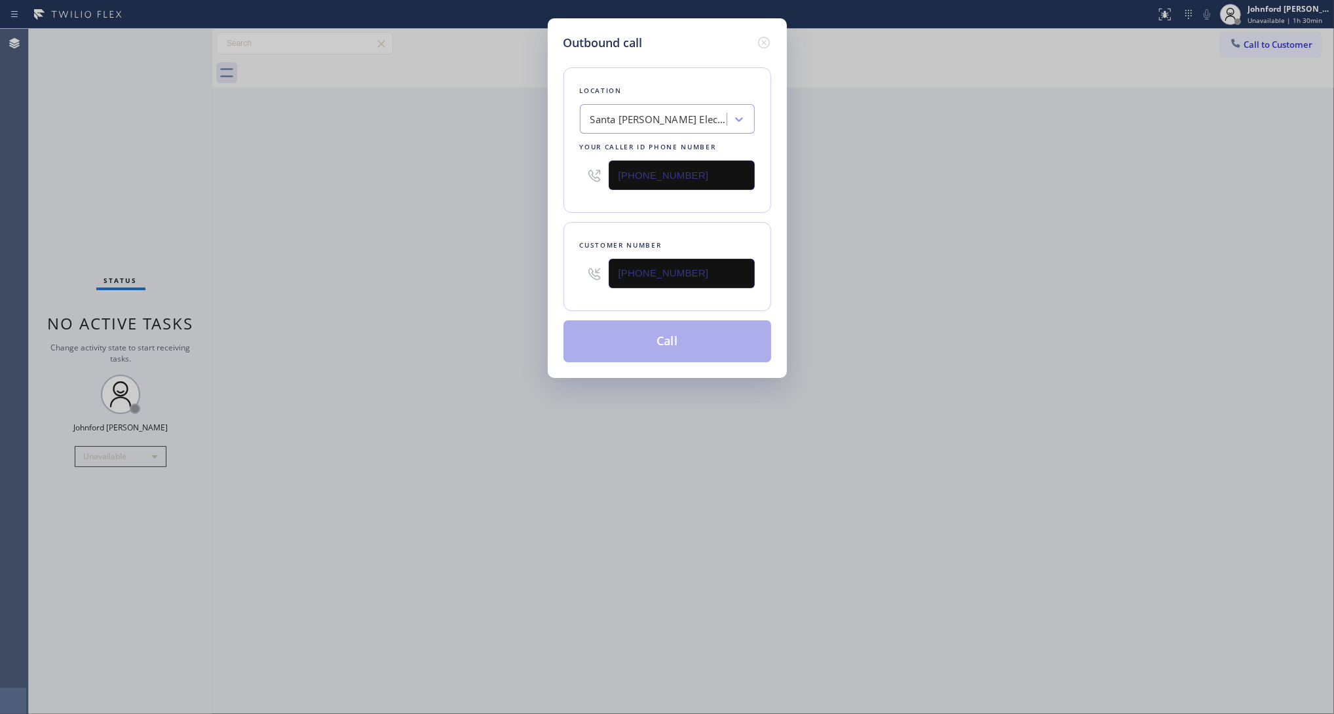
type input "[PHONE_NUMBER]"
click at [433, 263] on div "Outbound call Location [GEOGRAPHIC_DATA][PERSON_NAME] Electrical Repair G+ Your…" at bounding box center [667, 357] width 1334 height 714
click at [619, 332] on button "Call" at bounding box center [667, 341] width 208 height 42
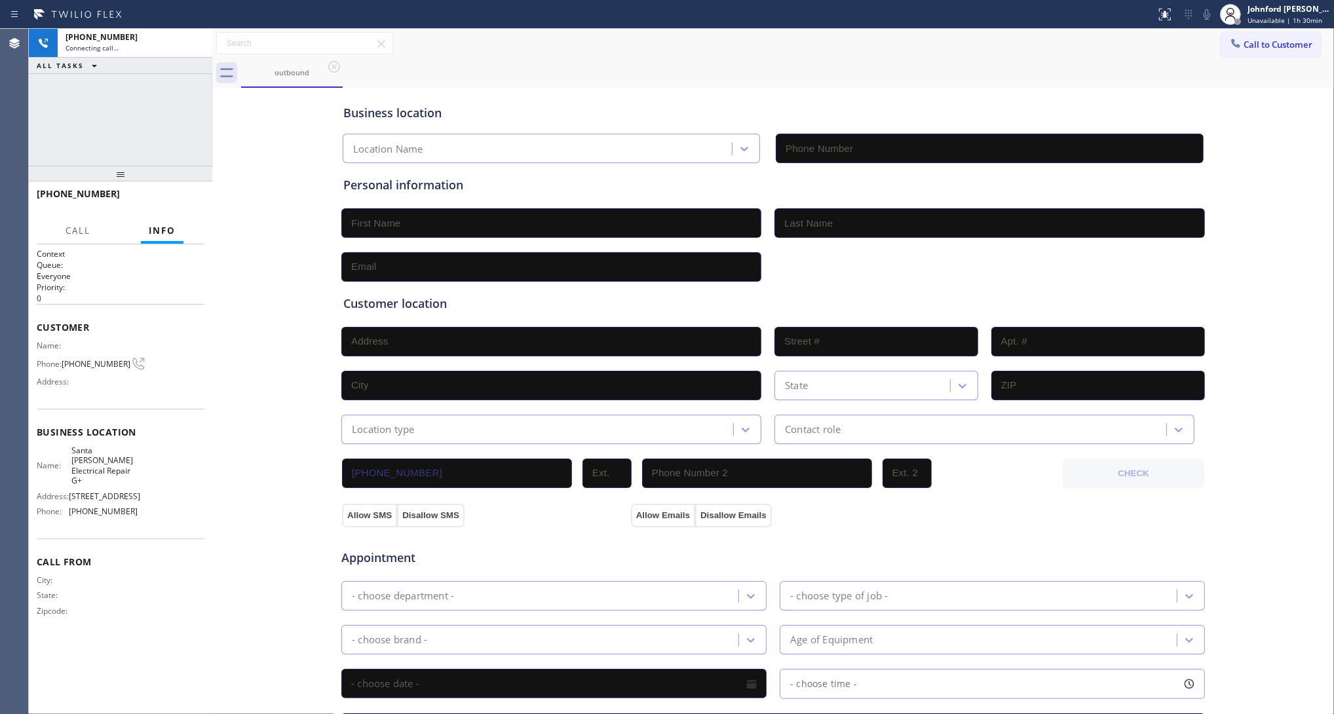
type input "[PHONE_NUMBER]"
click at [181, 188] on div "[PHONE_NUMBER] Live | 00:02 HANG UP" at bounding box center [121, 200] width 168 height 34
click at [181, 192] on button "HANG UP" at bounding box center [173, 200] width 61 height 18
click at [190, 191] on button "HANG UP" at bounding box center [173, 200] width 61 height 18
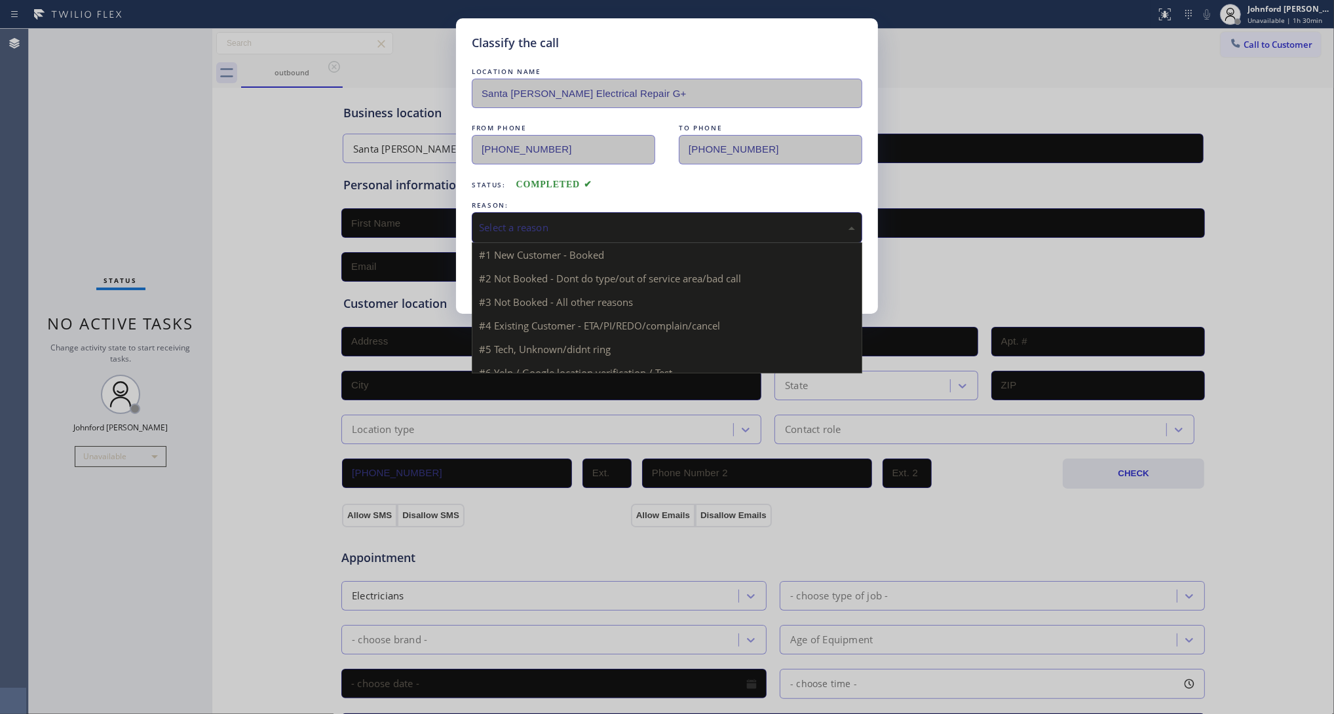
click at [550, 220] on div "Select a reason" at bounding box center [667, 227] width 376 height 15
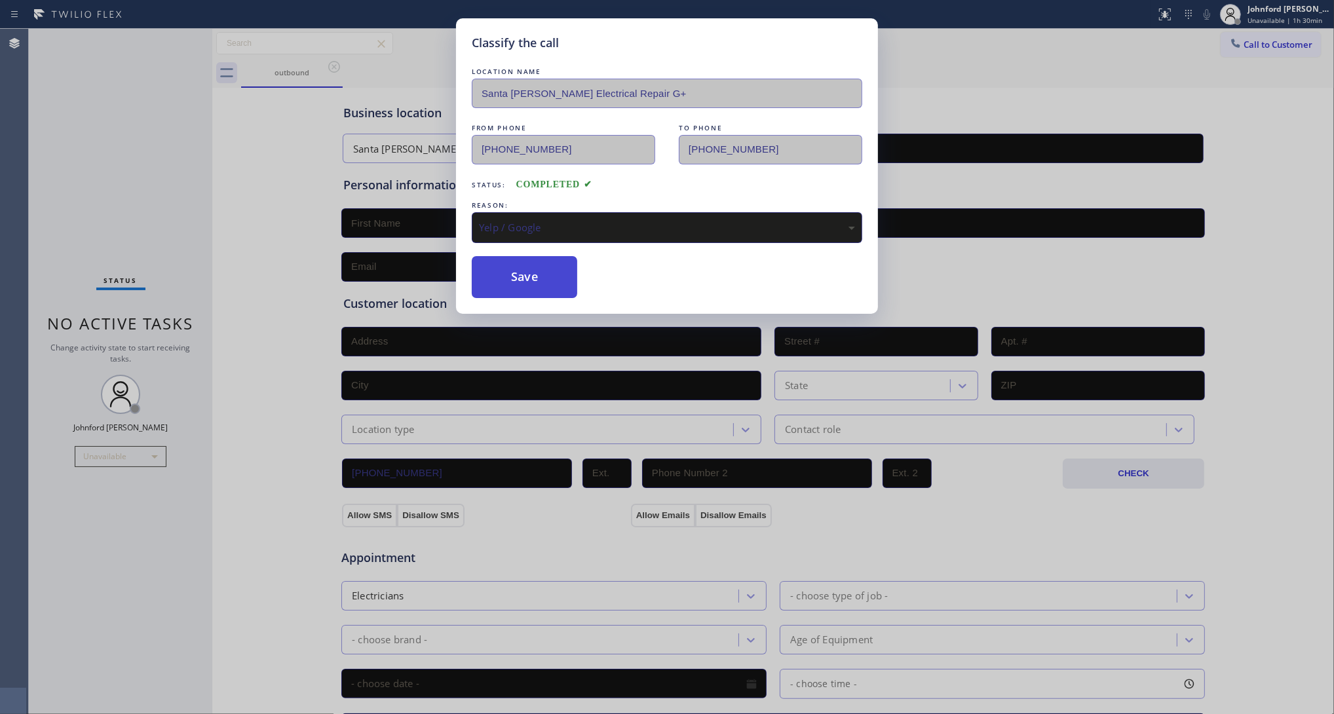
click at [548, 275] on button "Save" at bounding box center [524, 277] width 105 height 42
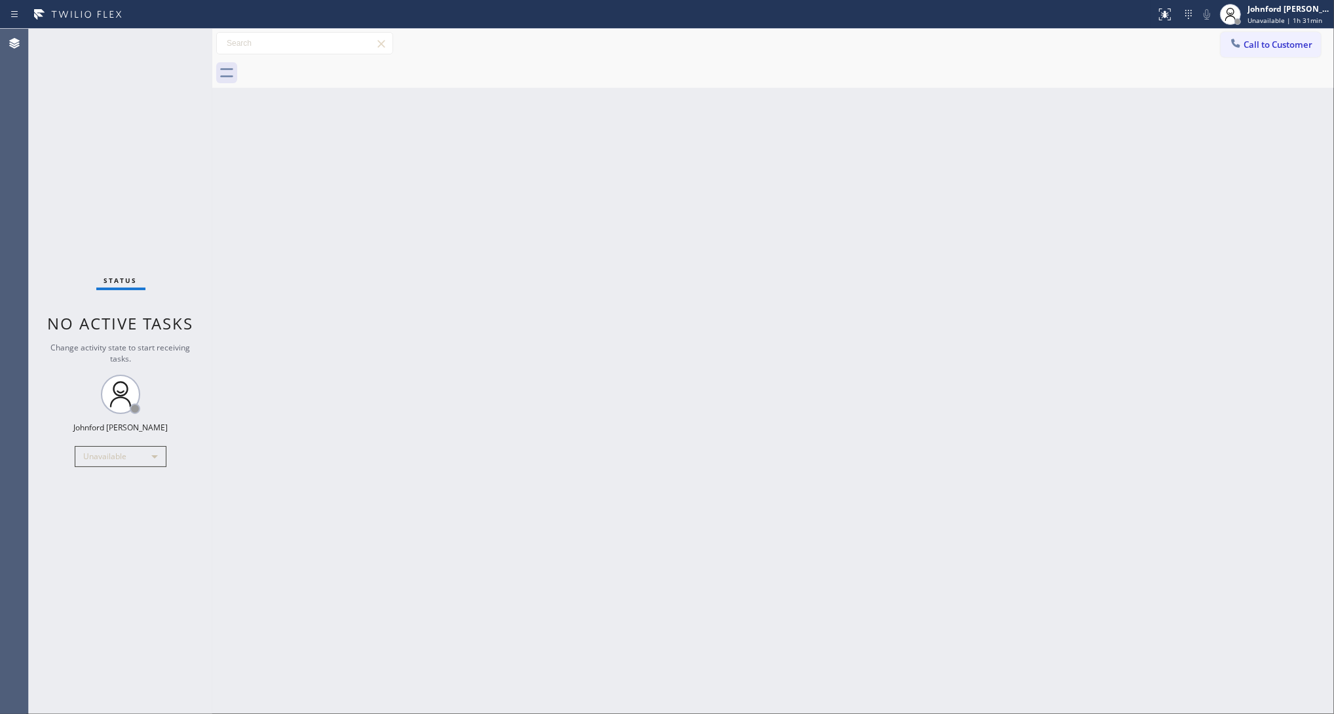
click at [1013, 254] on div "Back to Dashboard Change Sender ID Customers Technicians Select a contact Outbo…" at bounding box center [772, 371] width 1121 height 685
click at [1278, 44] on span "Call to Customer" at bounding box center [1277, 45] width 69 height 12
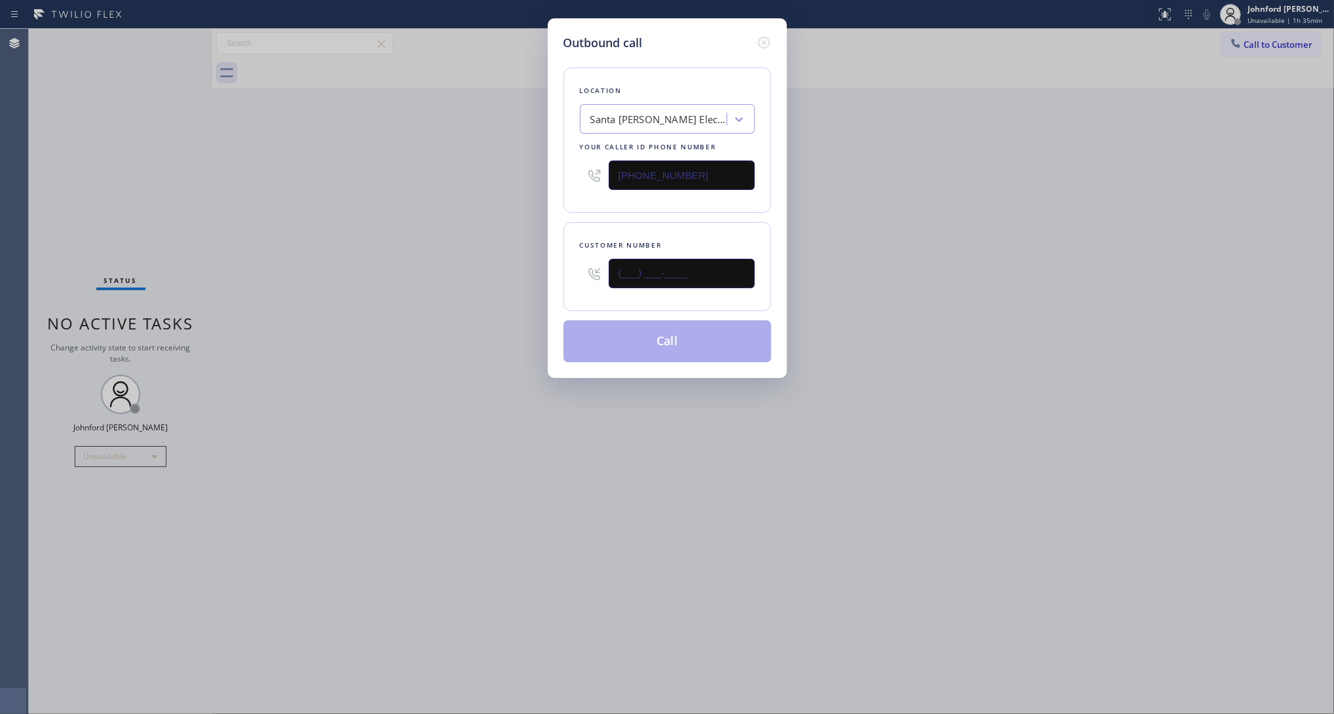
click at [741, 282] on input "(___) ___-____" at bounding box center [681, 273] width 146 height 29
click at [722, 275] on input "(___) ___-____" at bounding box center [681, 273] width 146 height 29
paste input "text"
drag, startPoint x: 688, startPoint y: 279, endPoint x: 482, endPoint y: 303, distance: 207.1
click at [482, 303] on div "Outbound call Location [GEOGRAPHIC_DATA][PERSON_NAME] Electrical Repair G+ Your…" at bounding box center [667, 357] width 1334 height 714
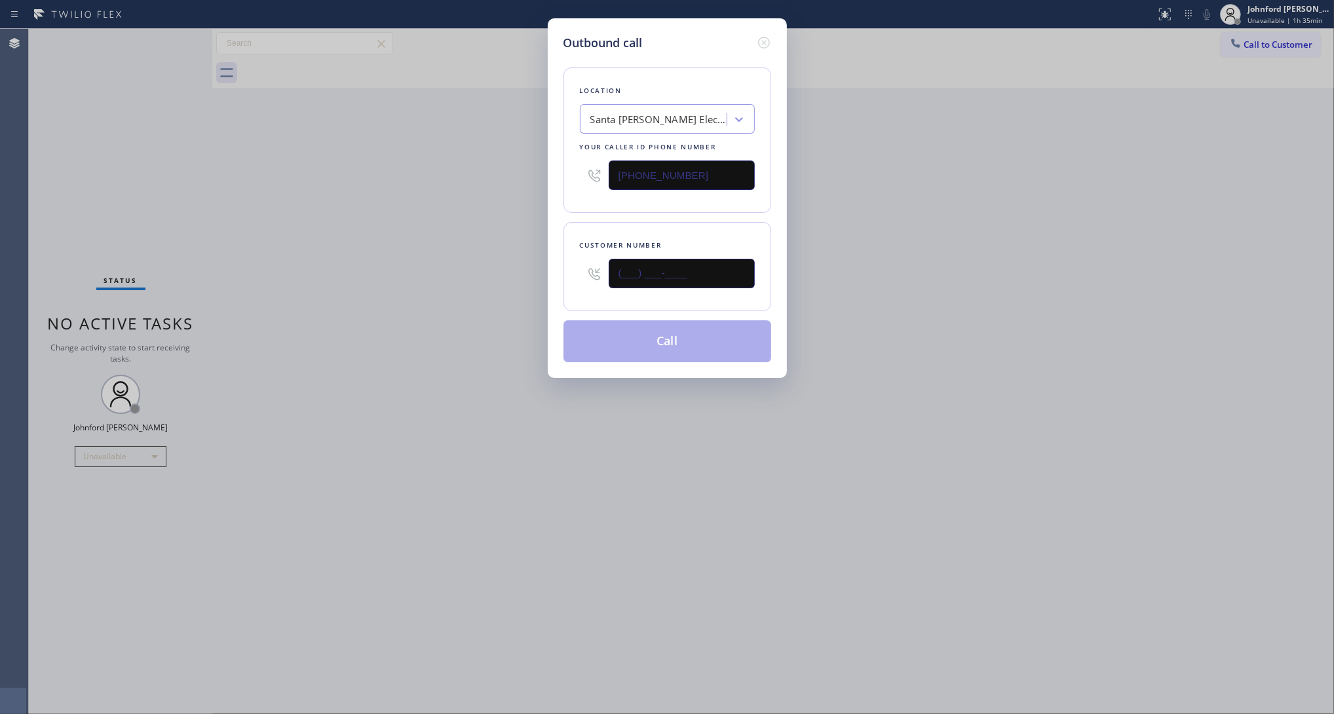
paste input "310) 502-3799"
type input "[PHONE_NUMBER]"
click at [441, 305] on div "Outbound call Location [GEOGRAPHIC_DATA][PERSON_NAME] Electrical Repair G+ Your…" at bounding box center [667, 357] width 1334 height 714
drag, startPoint x: 688, startPoint y: 172, endPoint x: 548, endPoint y: 176, distance: 139.6
click at [580, 172] on div "[PHONE_NUMBER]" at bounding box center [667, 175] width 175 height 43
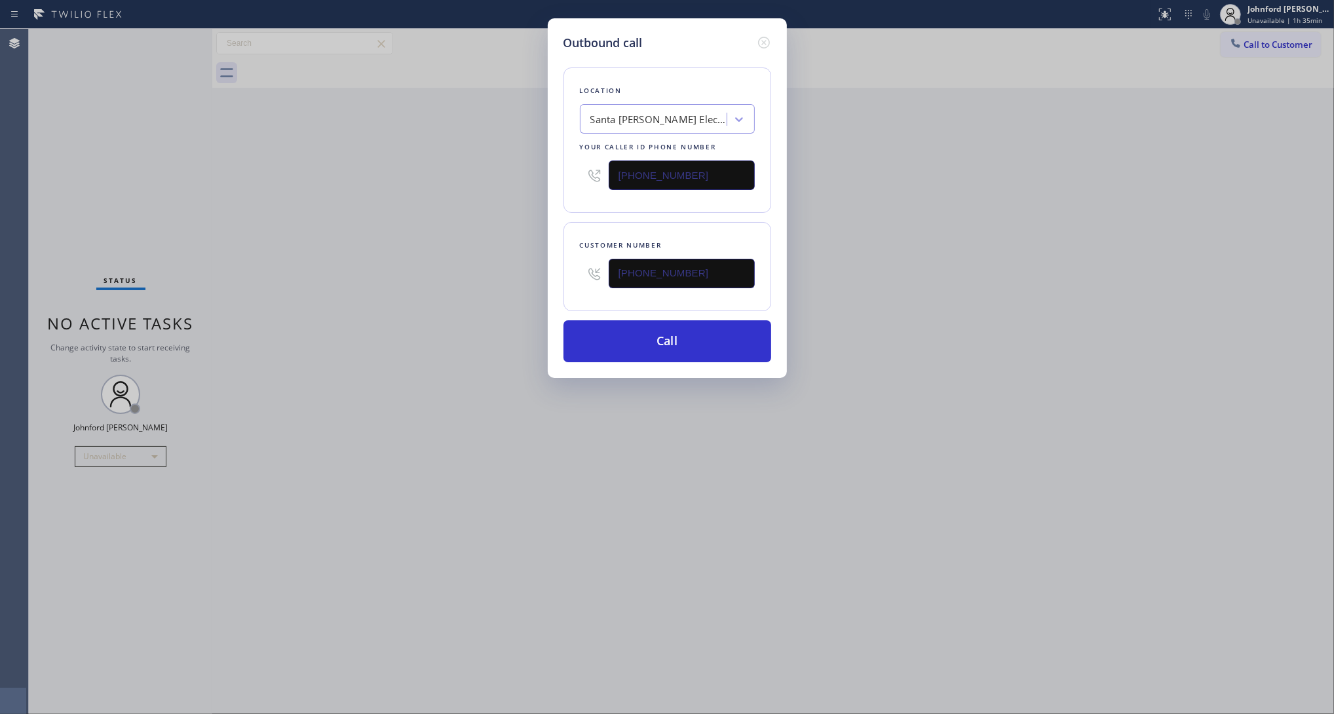
paste input "800) 686-503"
type input "[PHONE_NUMBER]"
drag, startPoint x: 413, startPoint y: 193, endPoint x: 935, endPoint y: 433, distance: 574.4
click at [409, 193] on div "Outbound call Location [GEOGRAPHIC_DATA][PERSON_NAME] Electrical Repair G+ Your…" at bounding box center [667, 357] width 1334 height 714
click at [1014, 394] on div "Outbound call Location 5 Star Air Your caller id phone number [PHONE_NUMBER] Cu…" at bounding box center [667, 357] width 1334 height 714
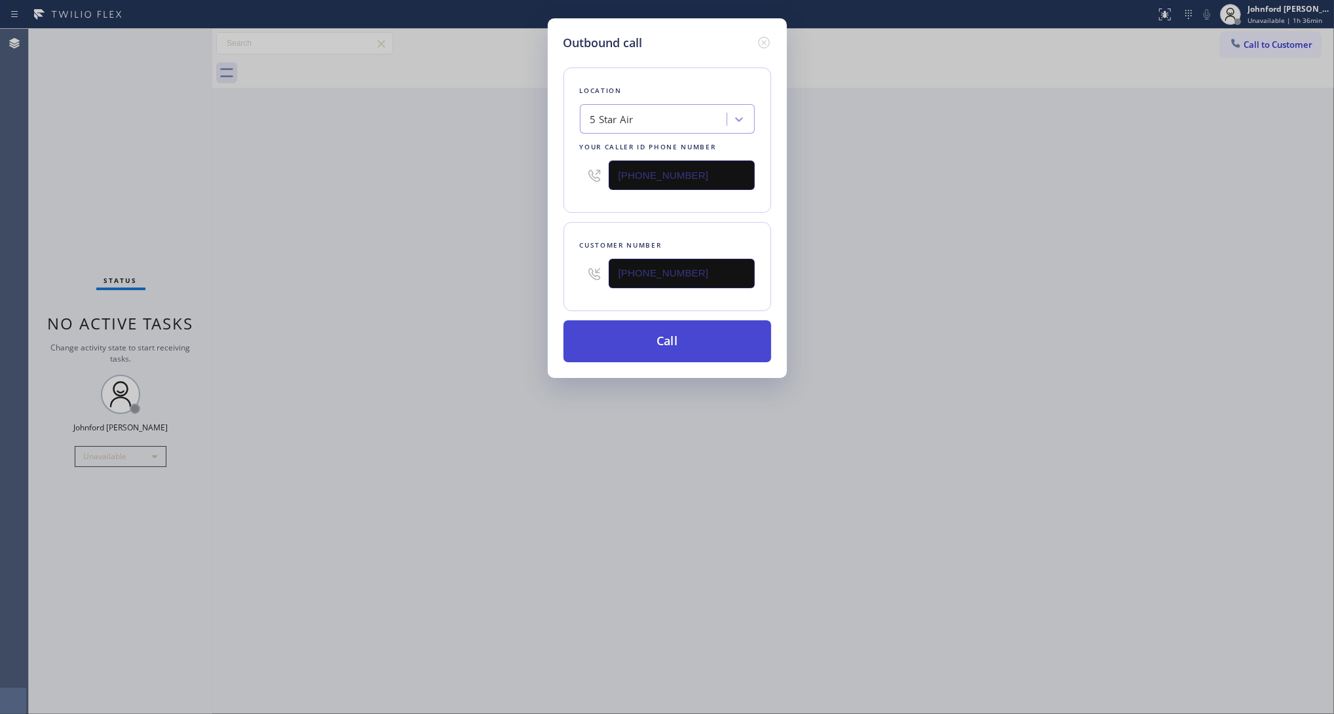
click at [690, 345] on button "Call" at bounding box center [667, 341] width 208 height 42
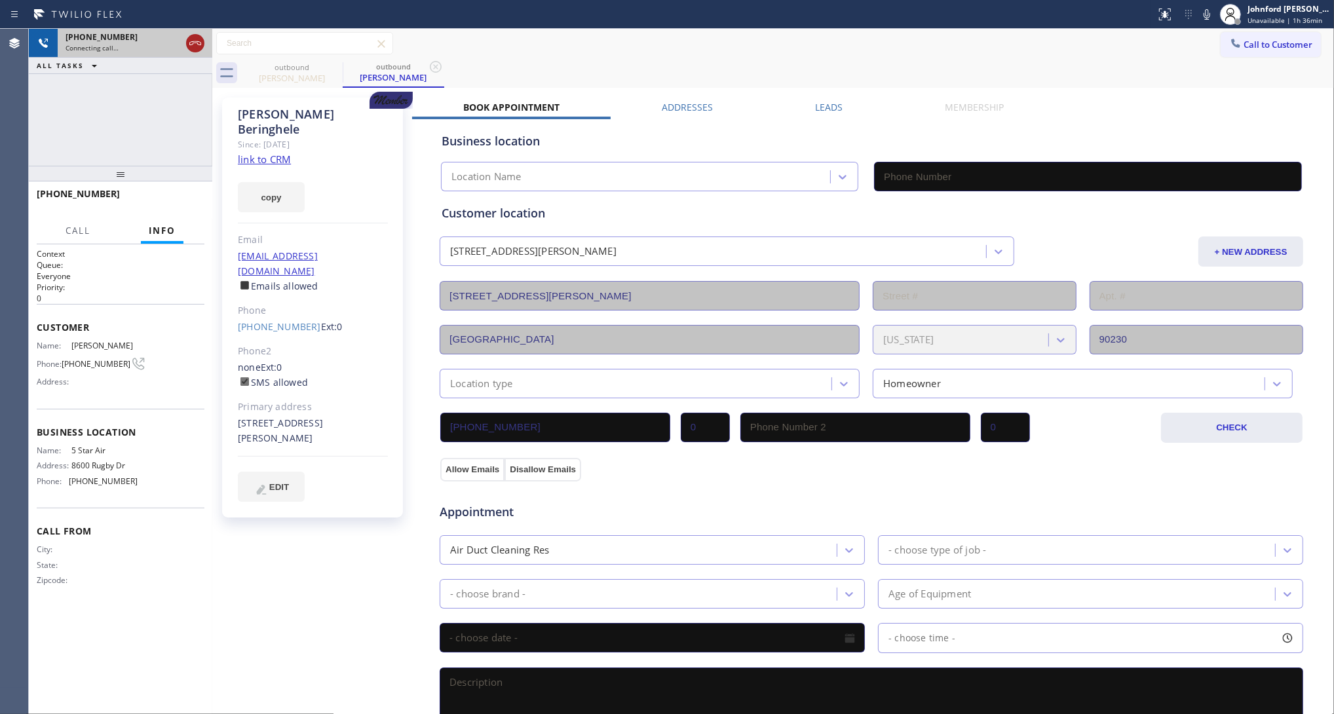
click at [195, 41] on icon at bounding box center [195, 43] width 16 height 16
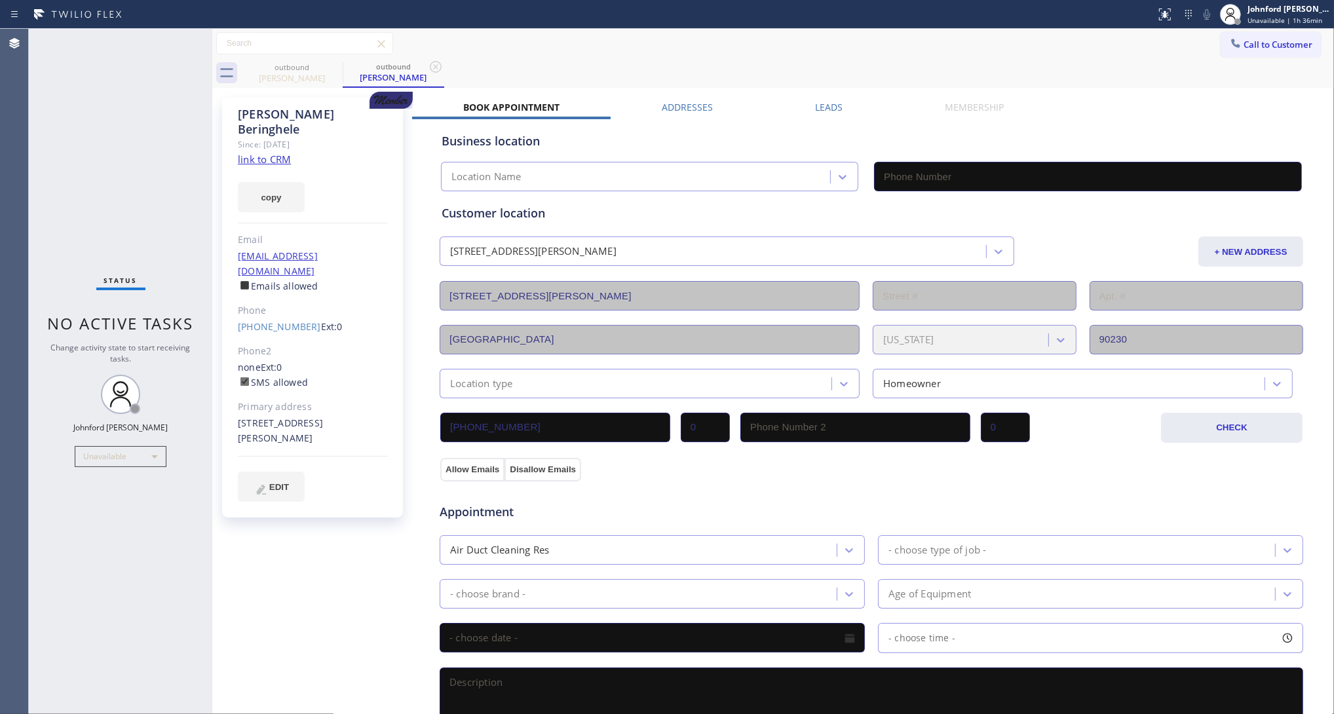
type input "[PHONE_NUMBER]"
click at [1220, 56] on button "Call to Customer" at bounding box center [1270, 44] width 100 height 25
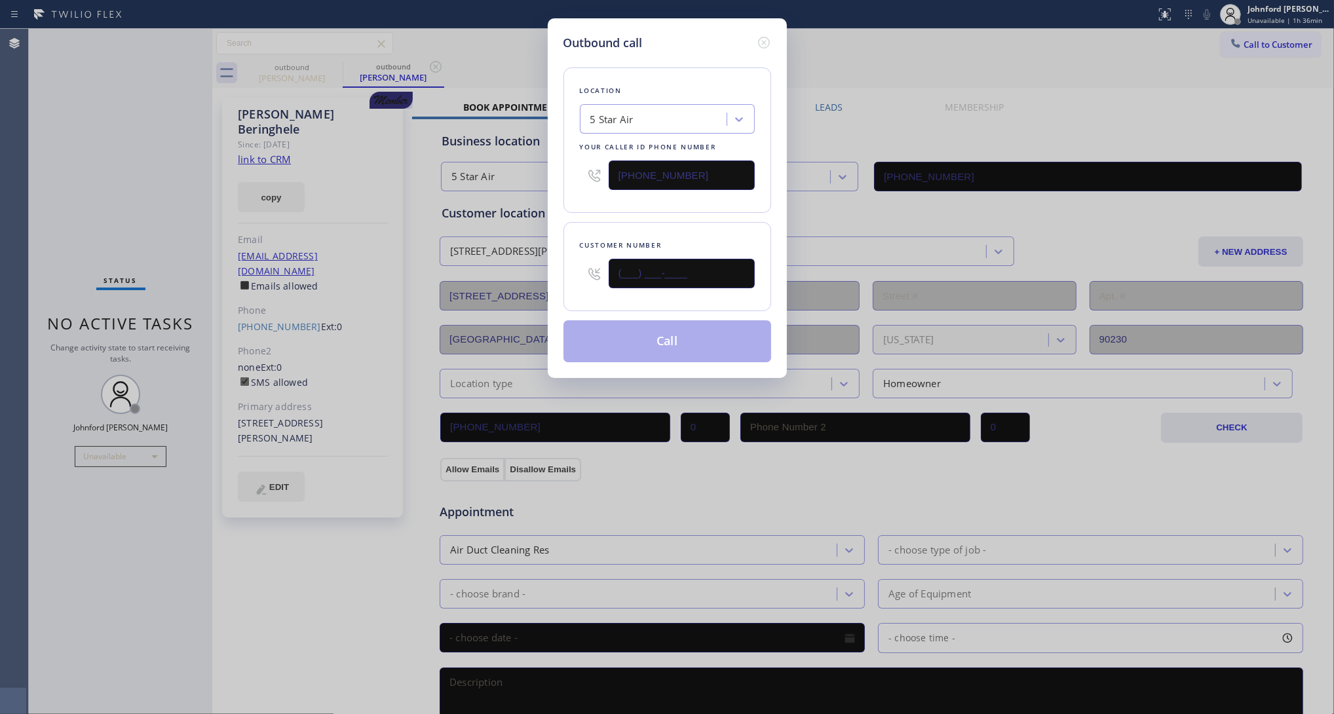
drag, startPoint x: 719, startPoint y: 276, endPoint x: 548, endPoint y: 276, distance: 171.6
click at [548, 276] on div "Outbound call Location 5 Star Air Your caller id phone number [PHONE_NUMBER] Cu…" at bounding box center [667, 198] width 239 height 360
paste input "310) 502-3799"
type input "[PHONE_NUMBER]"
drag, startPoint x: 591, startPoint y: 214, endPoint x: 603, endPoint y: 247, distance: 34.8
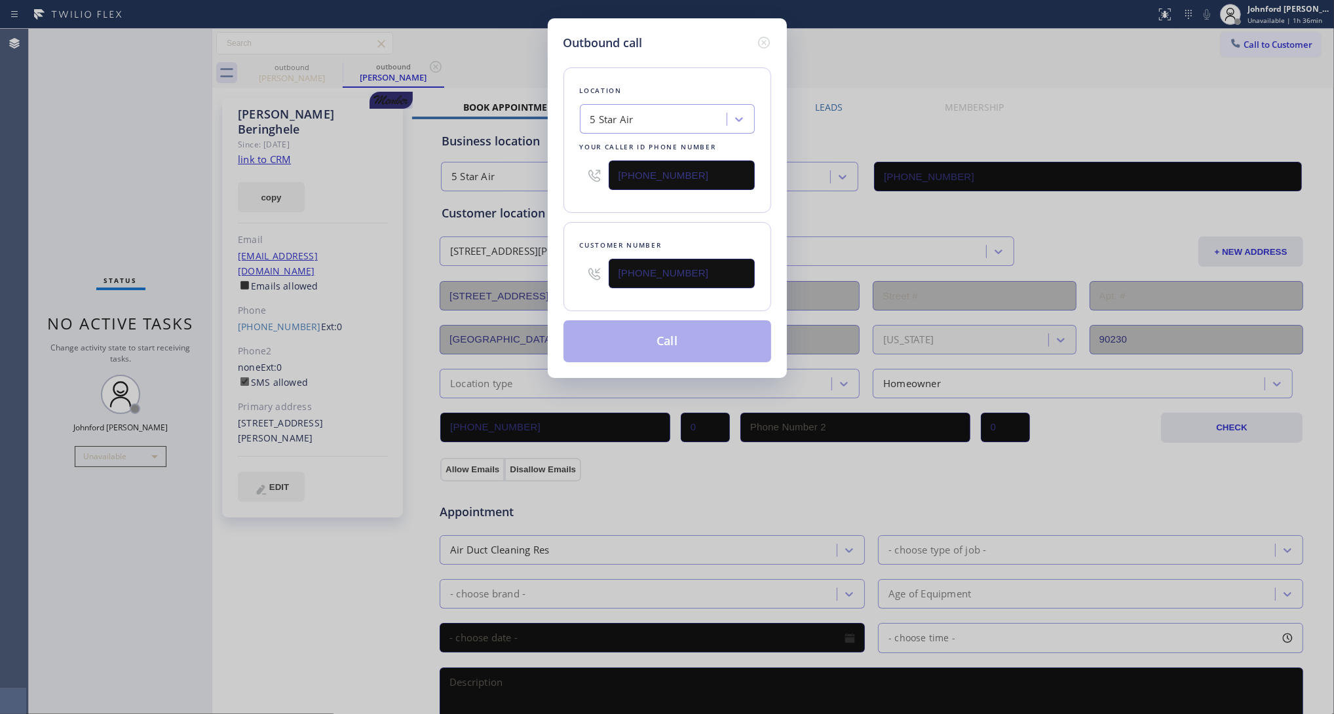
click at [603, 247] on div "Location 5 Star Air Your caller id phone number [PHONE_NUMBER] Customer number …" at bounding box center [667, 207] width 208 height 310
click at [627, 342] on button "Call" at bounding box center [667, 341] width 208 height 42
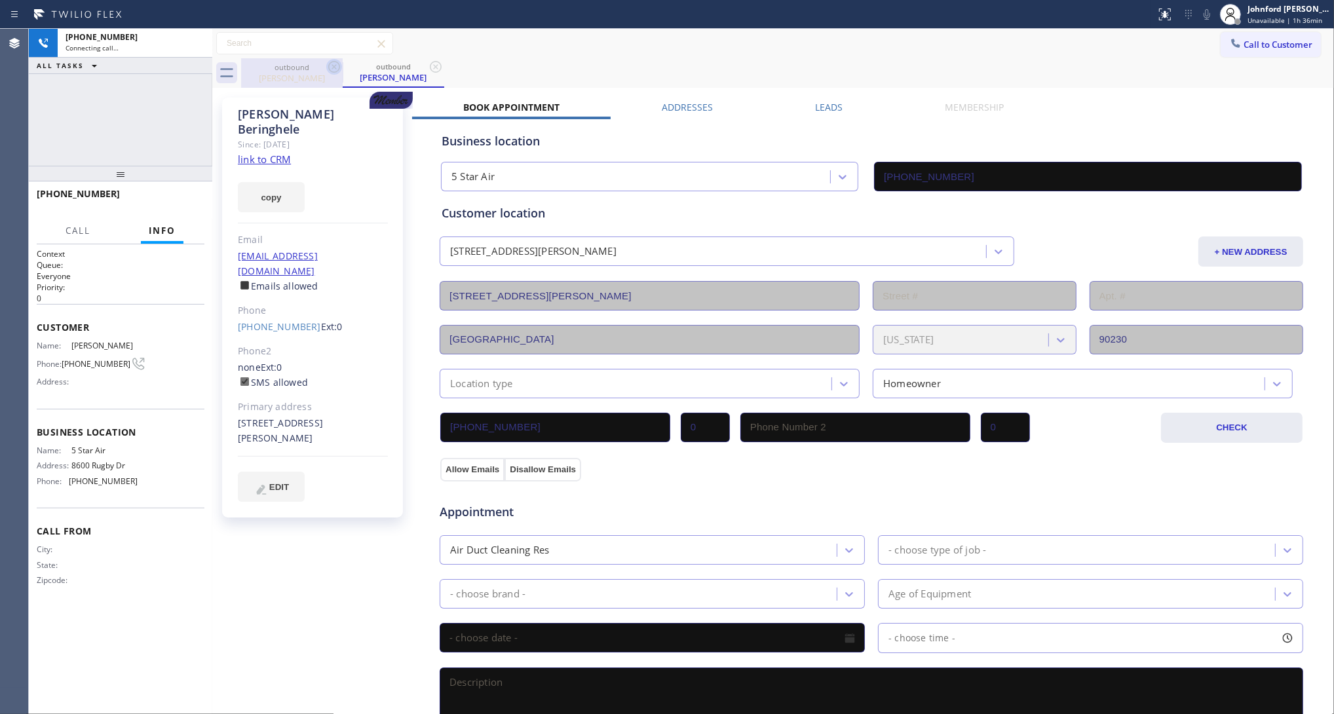
click at [328, 69] on icon at bounding box center [334, 67] width 16 height 16
click at [329, 70] on icon at bounding box center [334, 67] width 12 height 12
click at [337, 72] on icon at bounding box center [334, 67] width 16 height 16
click at [190, 46] on icon at bounding box center [195, 43] width 16 height 16
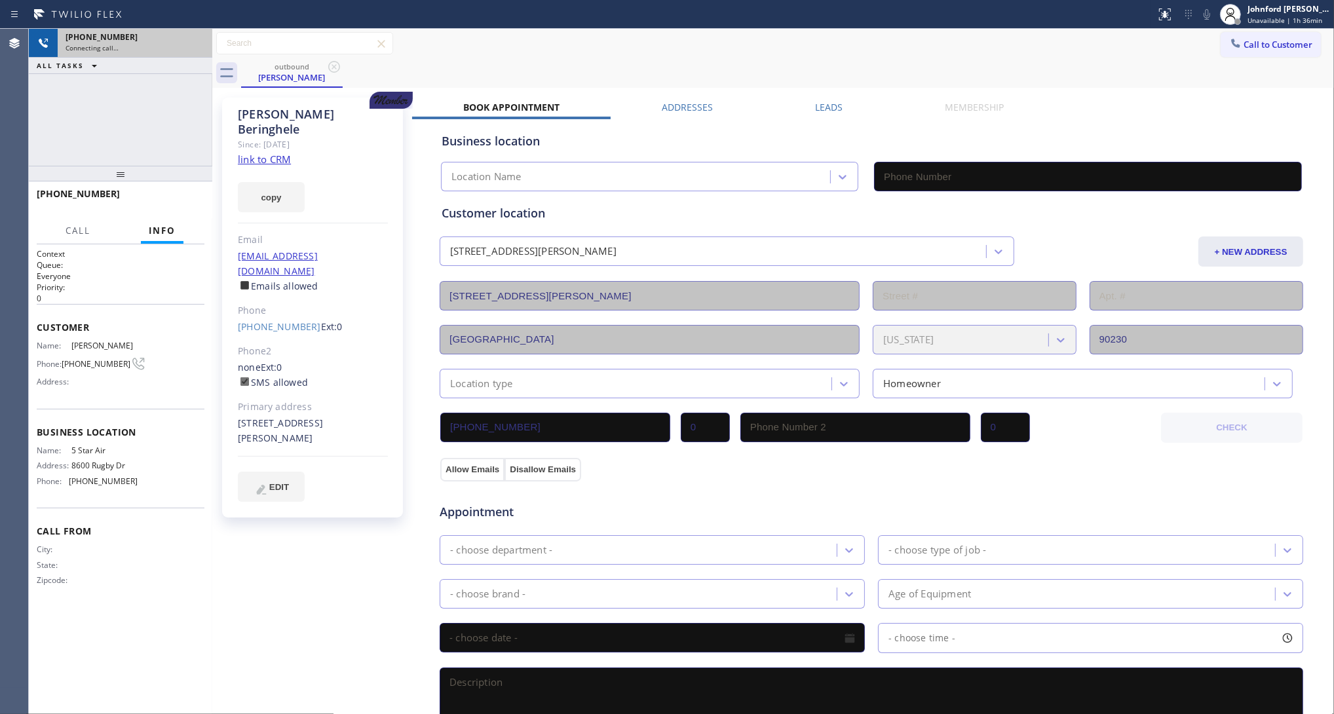
type input "[PHONE_NUMBER]"
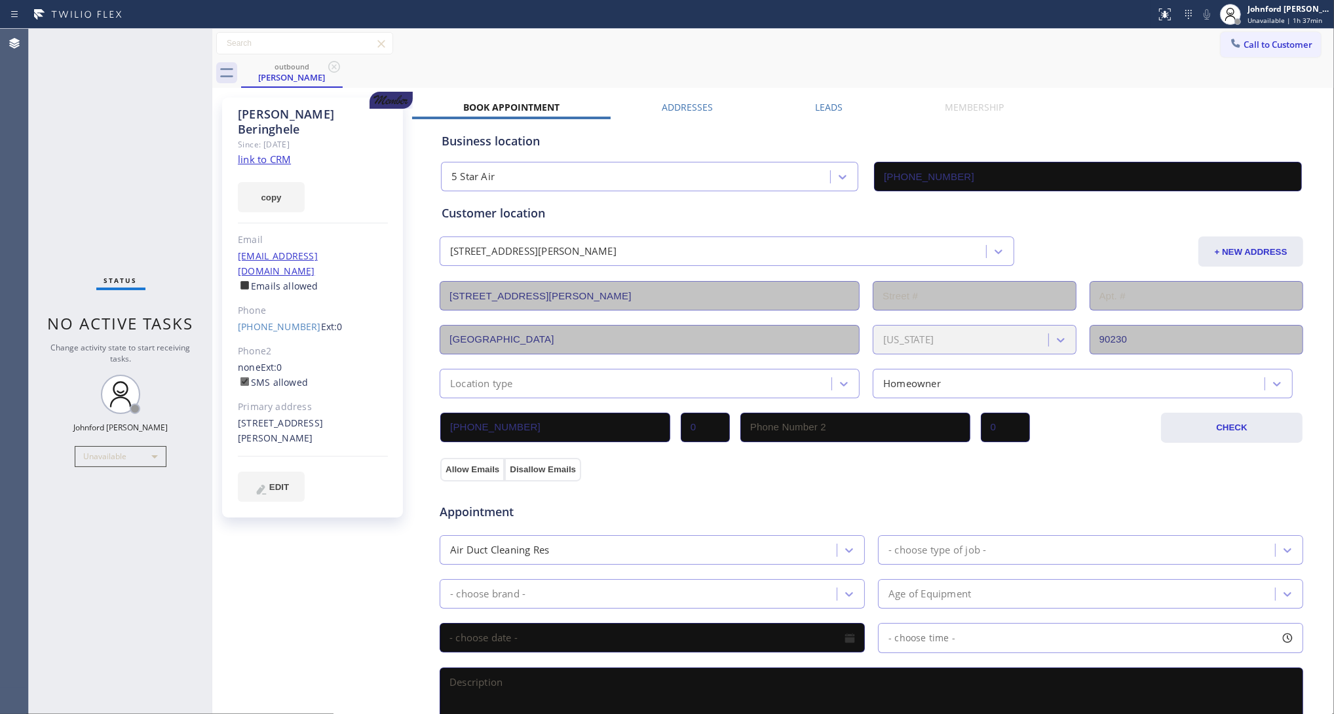
click at [1231, 46] on button "Call to Customer" at bounding box center [1270, 44] width 100 height 25
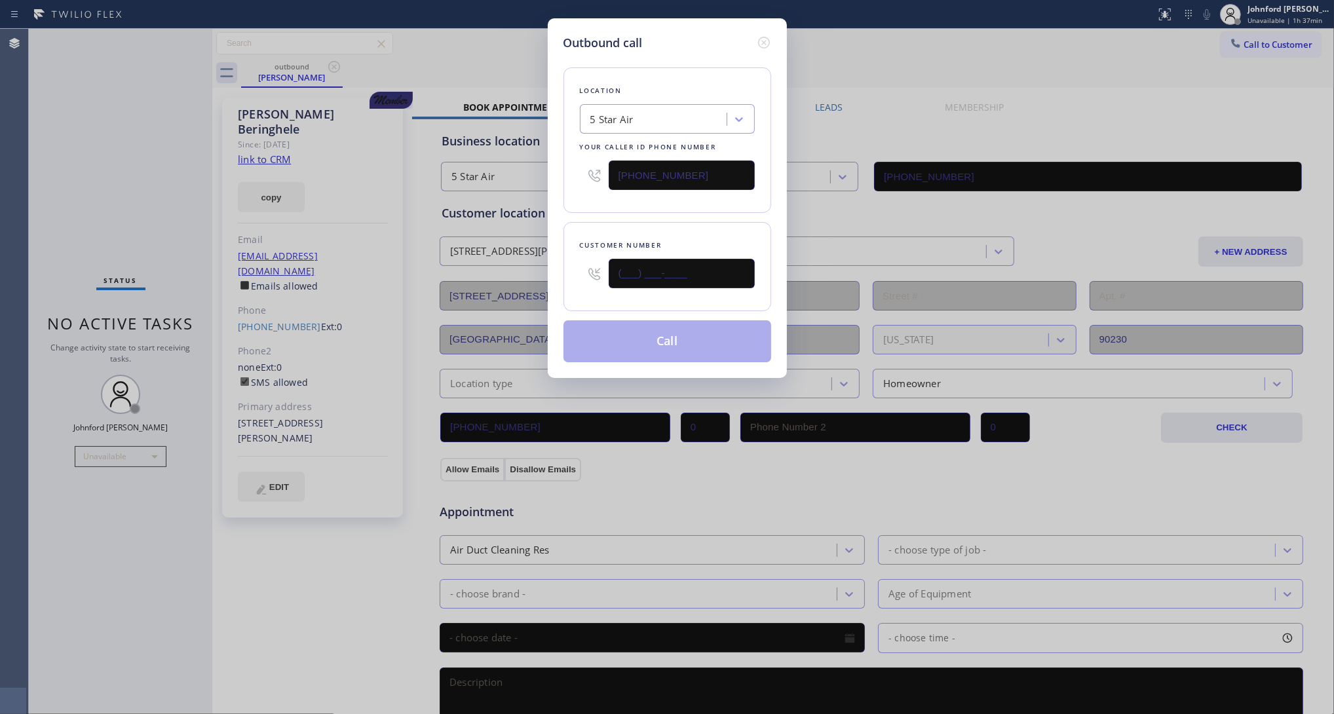
drag, startPoint x: 671, startPoint y: 290, endPoint x: 490, endPoint y: 298, distance: 181.6
click at [498, 297] on div "Outbound call Location 5 Star Air Your caller id phone number [PHONE_NUMBER] Cu…" at bounding box center [667, 357] width 1334 height 714
paste input "310) 502-3799"
type input "[PHONE_NUMBER]"
drag, startPoint x: 539, startPoint y: 207, endPoint x: 607, endPoint y: 298, distance: 113.7
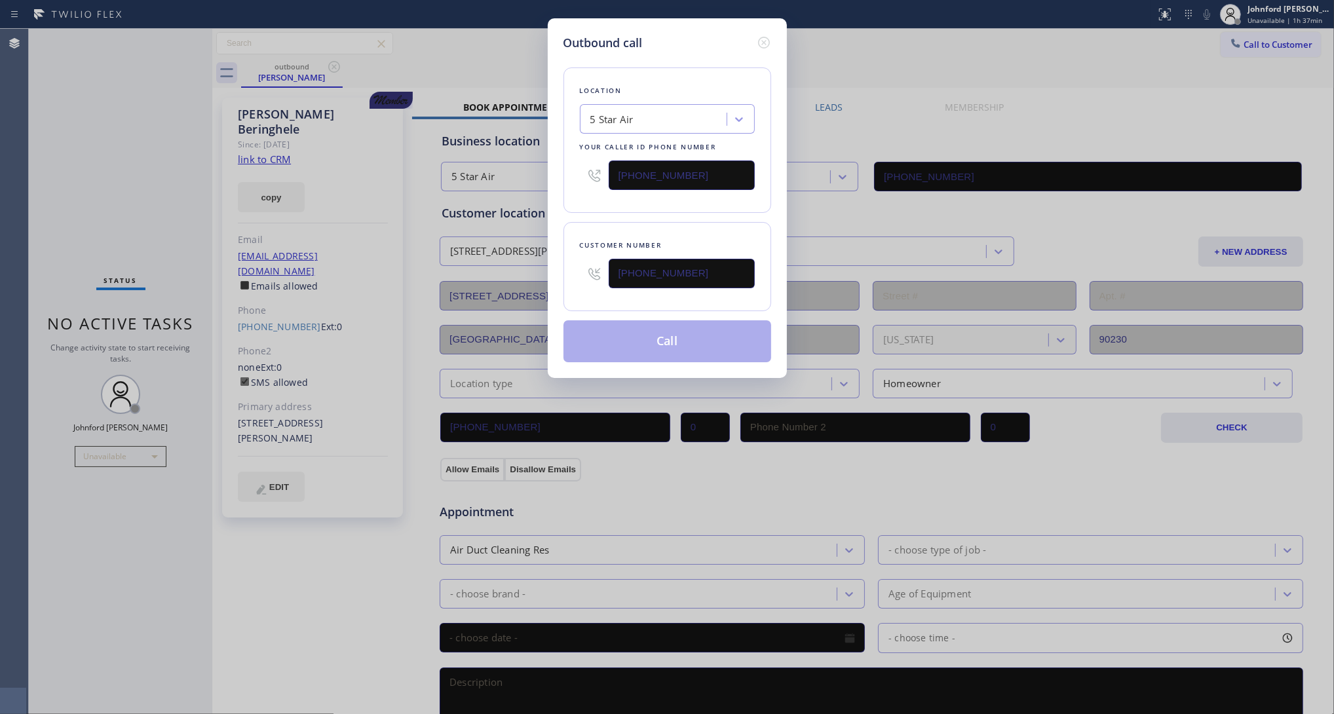
click at [544, 207] on div "Outbound call Location 5 Star Air Your caller id phone number [PHONE_NUMBER] Cu…" at bounding box center [667, 357] width 1334 height 714
click at [626, 339] on button "Call" at bounding box center [667, 341] width 208 height 42
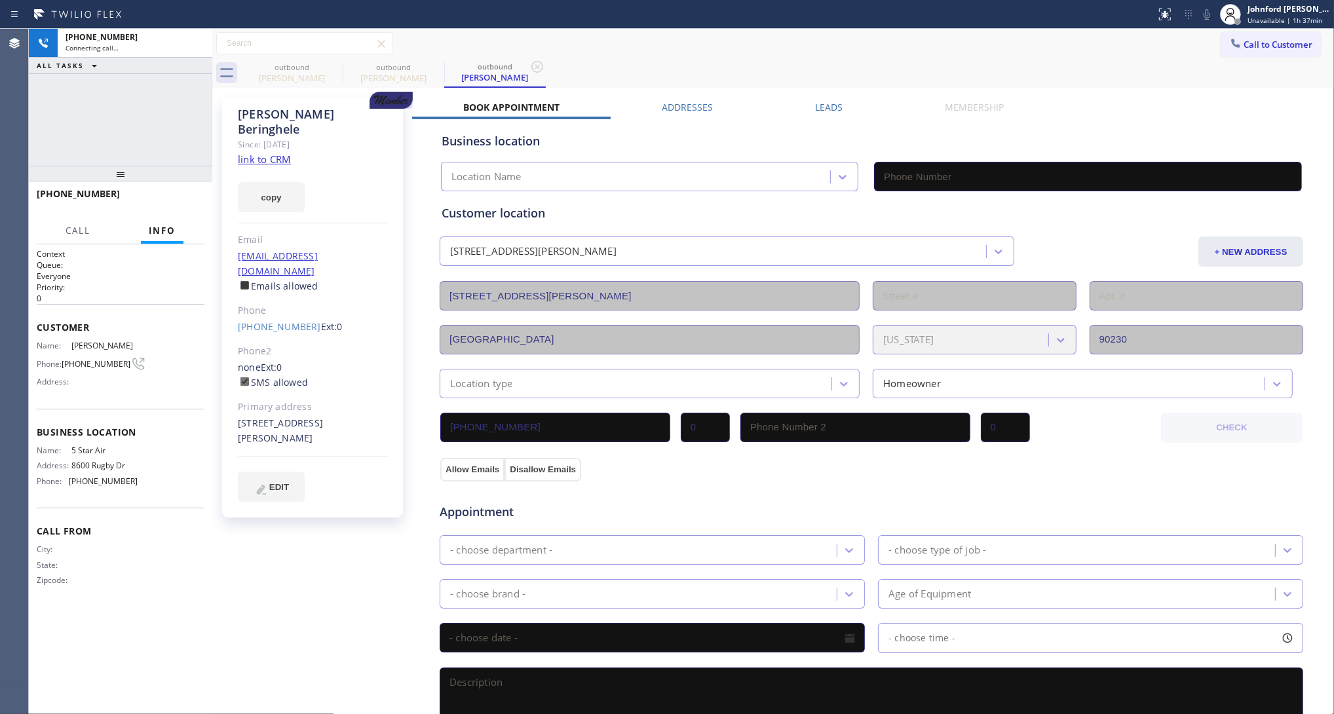
click at [0, 0] on icon at bounding box center [0, 0] width 0 height 0
click at [194, 41] on div "[PHONE_NUMBER] Connecting call…" at bounding box center [132, 43] width 149 height 29
type input "[PHONE_NUMBER]"
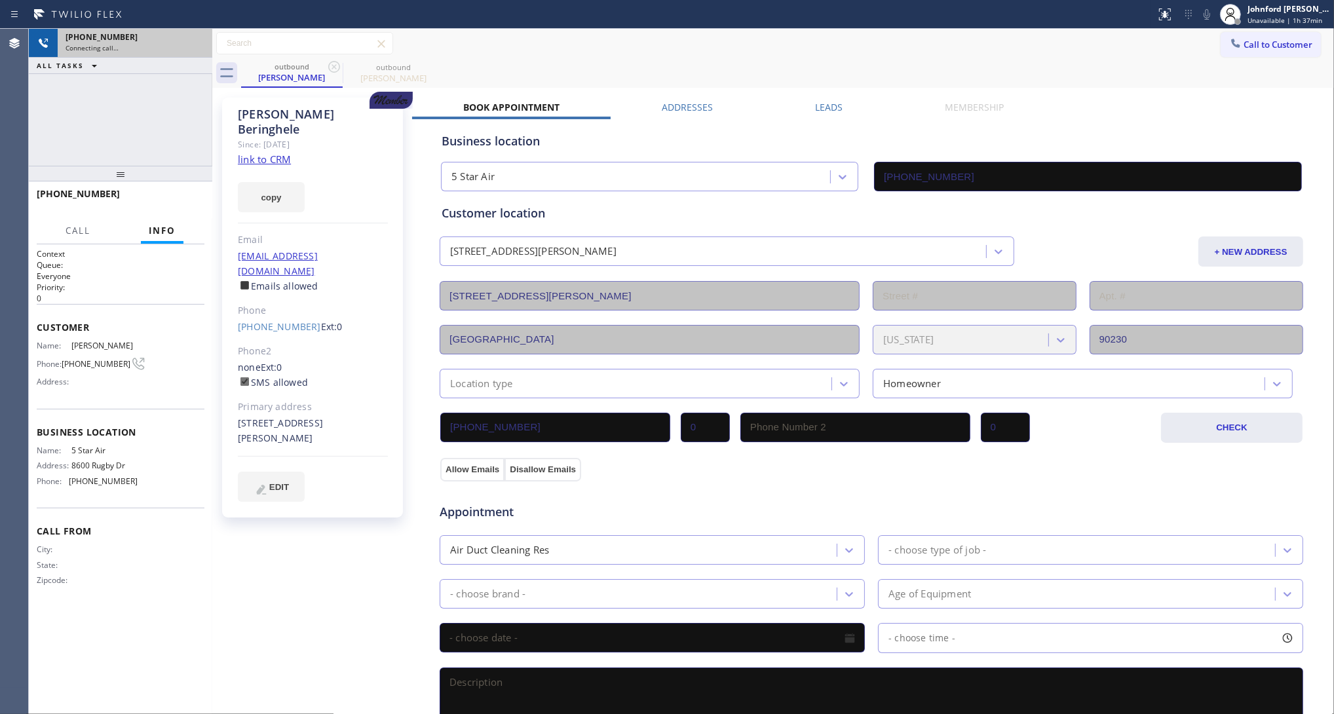
click at [192, 43] on div "Connecting call…" at bounding box center [134, 47] width 139 height 9
click at [189, 37] on icon at bounding box center [195, 43] width 16 height 16
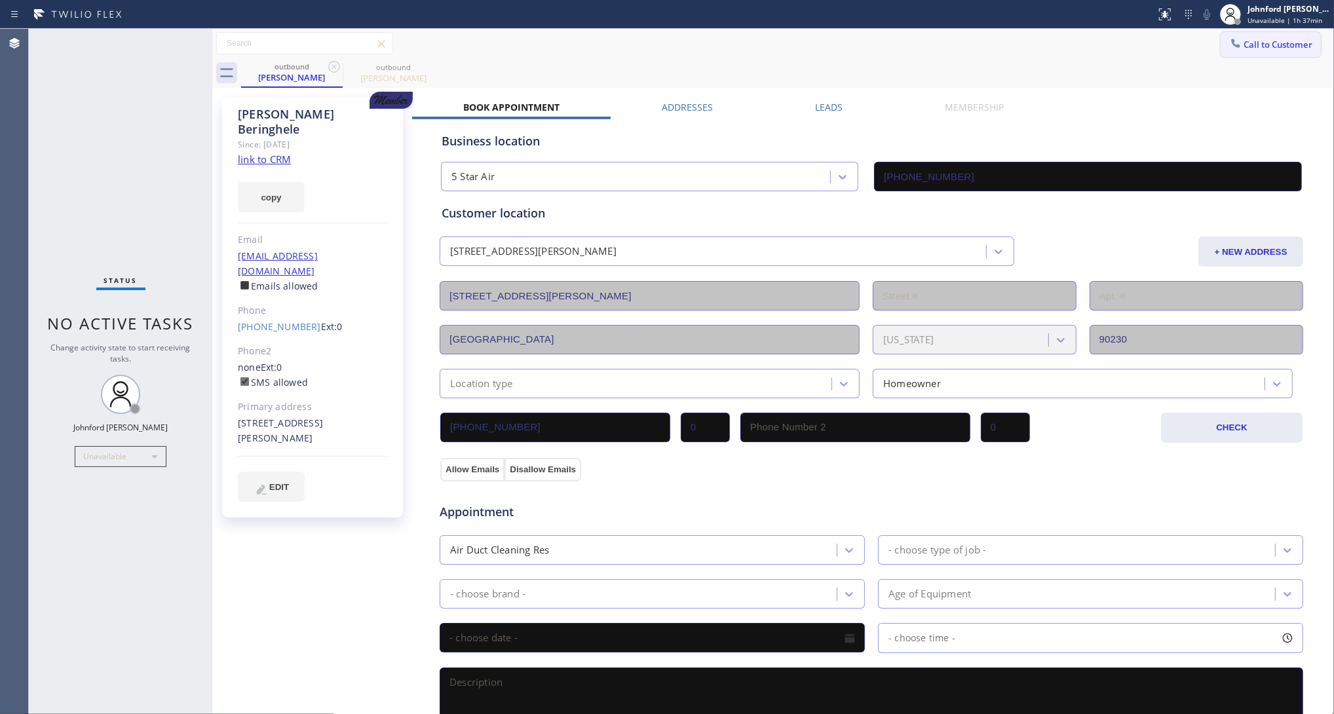
drag, startPoint x: 1263, startPoint y: 28, endPoint x: 1263, endPoint y: 54, distance: 26.2
click at [1263, 31] on div "Status report No issues detected If you experience an issue, please download th…" at bounding box center [667, 357] width 1334 height 714
drag, startPoint x: 1251, startPoint y: 47, endPoint x: 1082, endPoint y: 136, distance: 191.0
click at [1250, 47] on span "Call to Customer" at bounding box center [1277, 45] width 69 height 12
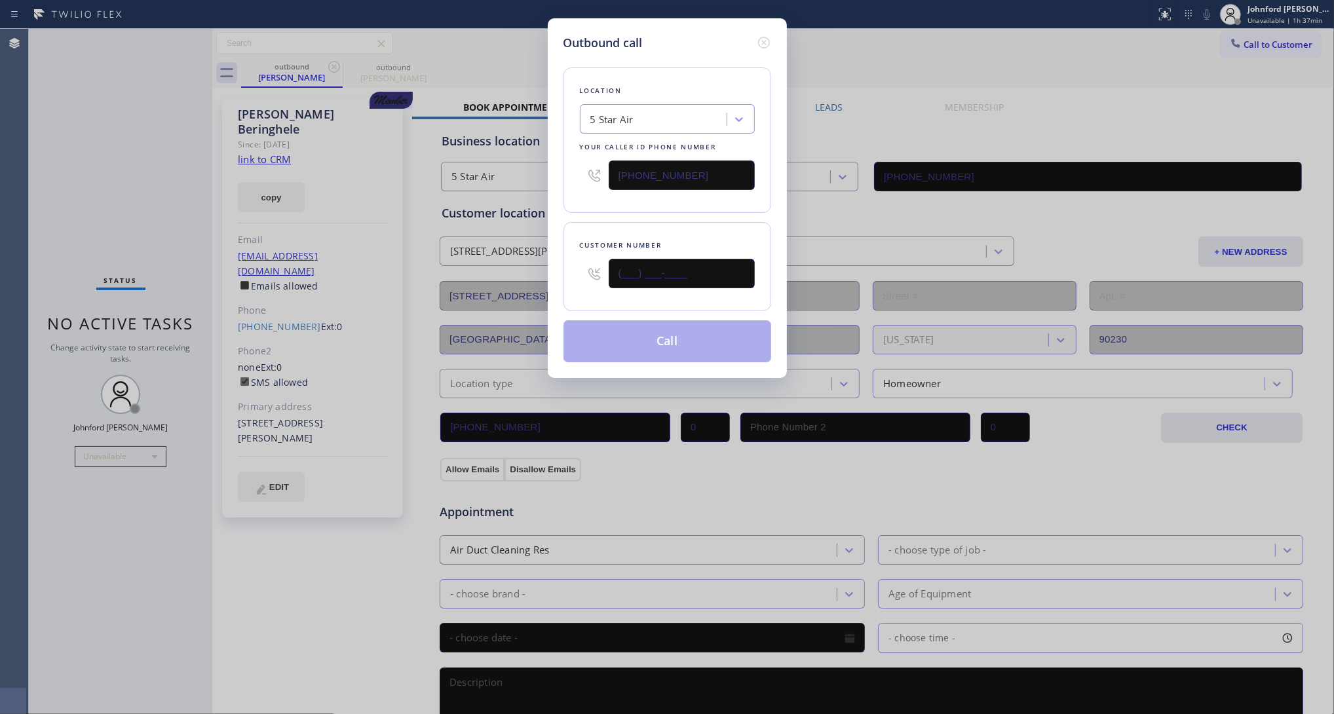
drag, startPoint x: 699, startPoint y: 284, endPoint x: 691, endPoint y: 284, distance: 7.9
click at [692, 284] on input "(___) ___-____" at bounding box center [681, 273] width 146 height 29
paste input "text"
type input "(___) ___-____"
drag, startPoint x: 713, startPoint y: 250, endPoint x: 565, endPoint y: 271, distance: 148.8
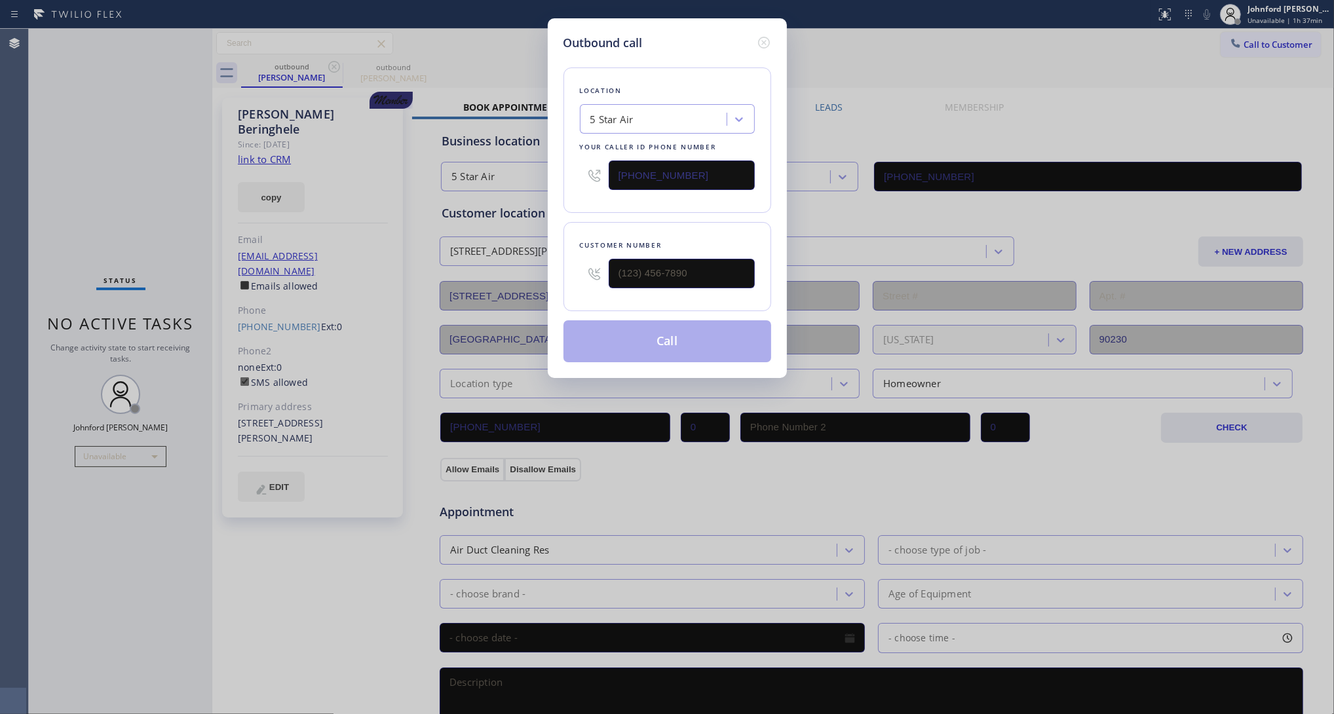
click at [565, 271] on div "Customer number" at bounding box center [667, 266] width 208 height 89
click at [616, 264] on input "(___) ___-____" at bounding box center [681, 273] width 146 height 29
paste input "562) 761-6443"
type input "[PHONE_NUMBER]"
drag, startPoint x: 624, startPoint y: 231, endPoint x: 656, endPoint y: 354, distance: 128.1
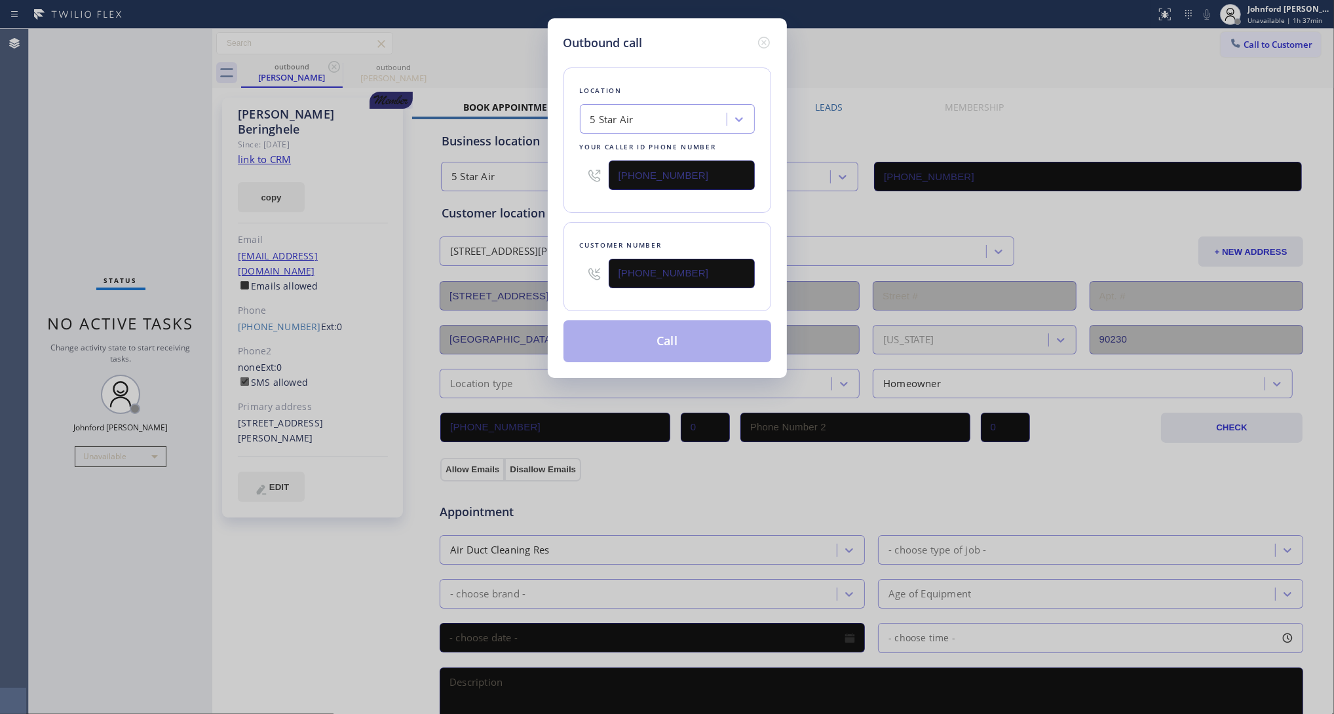
click at [630, 239] on div "Customer number [PHONE_NUMBER]" at bounding box center [667, 266] width 208 height 89
click at [656, 338] on button "Call" at bounding box center [667, 341] width 208 height 42
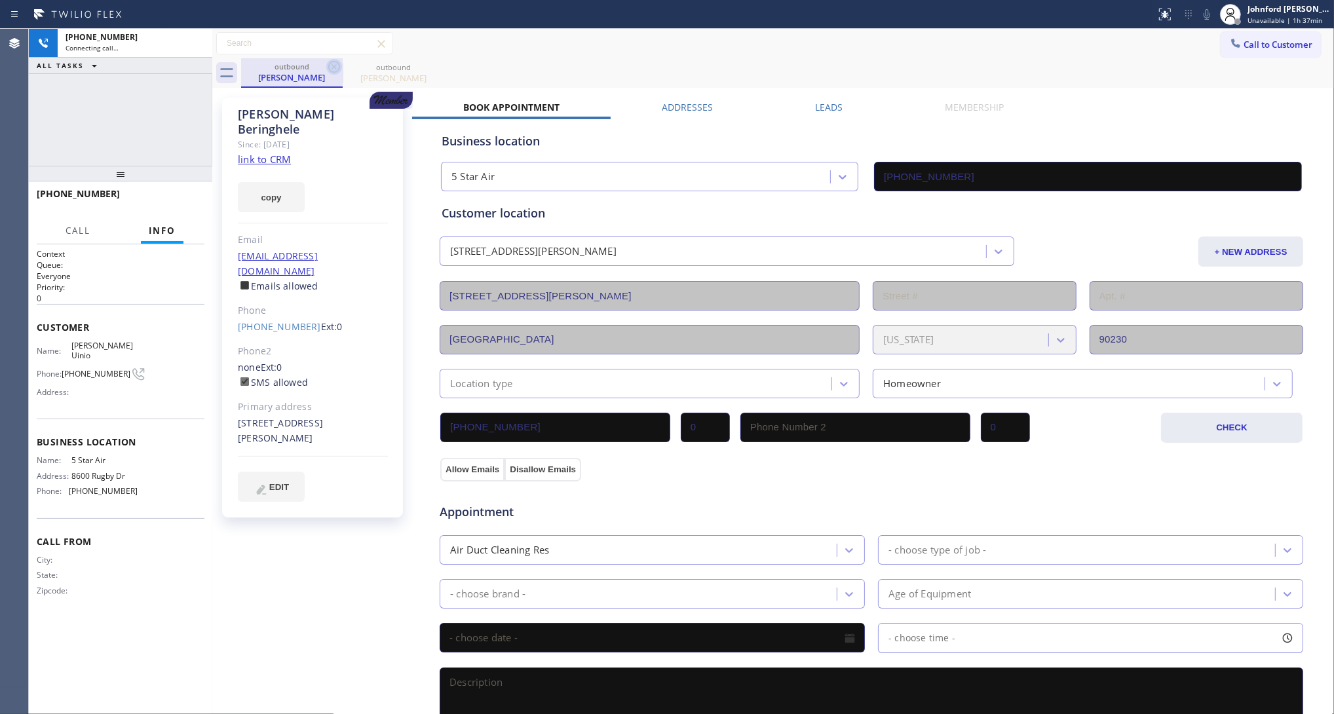
click at [331, 70] on icon at bounding box center [334, 67] width 12 height 12
click at [0, 0] on icon at bounding box center [0, 0] width 0 height 0
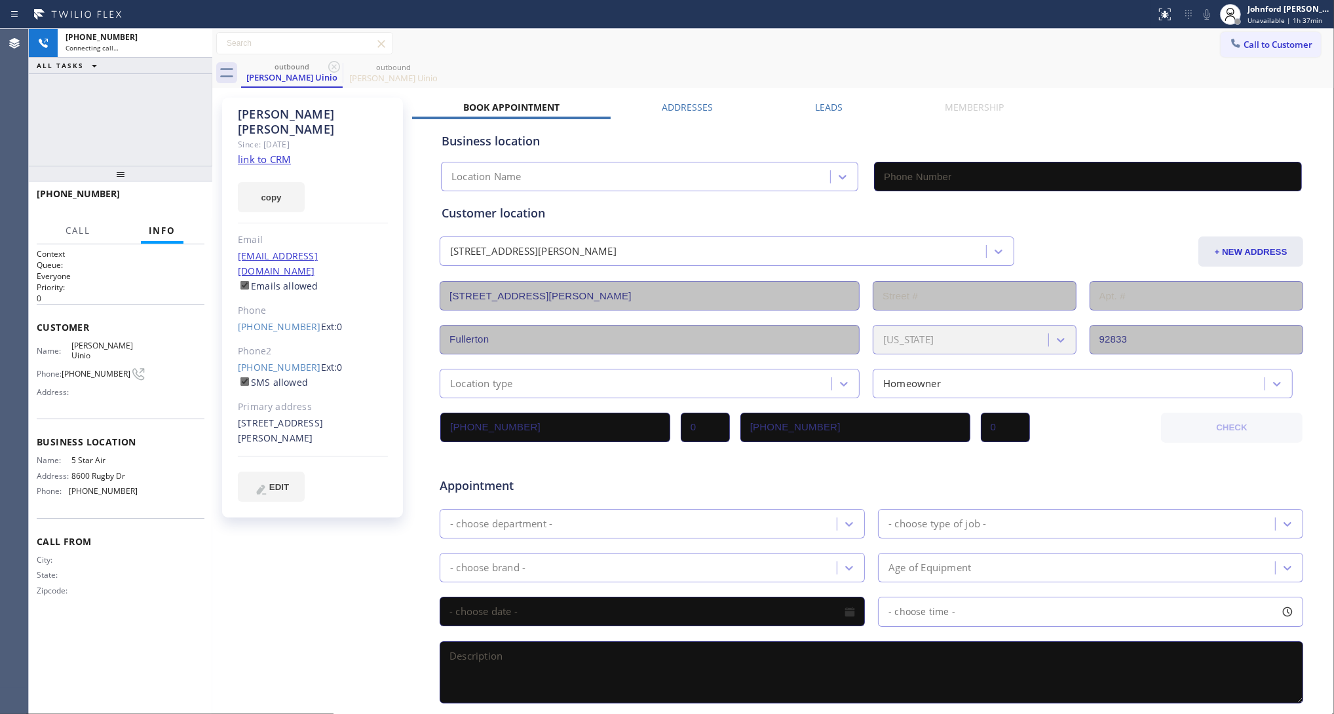
click at [331, 70] on icon at bounding box center [334, 67] width 12 height 12
type input "[PHONE_NUMBER]"
click at [280, 153] on link "link to CRM" at bounding box center [264, 159] width 53 height 13
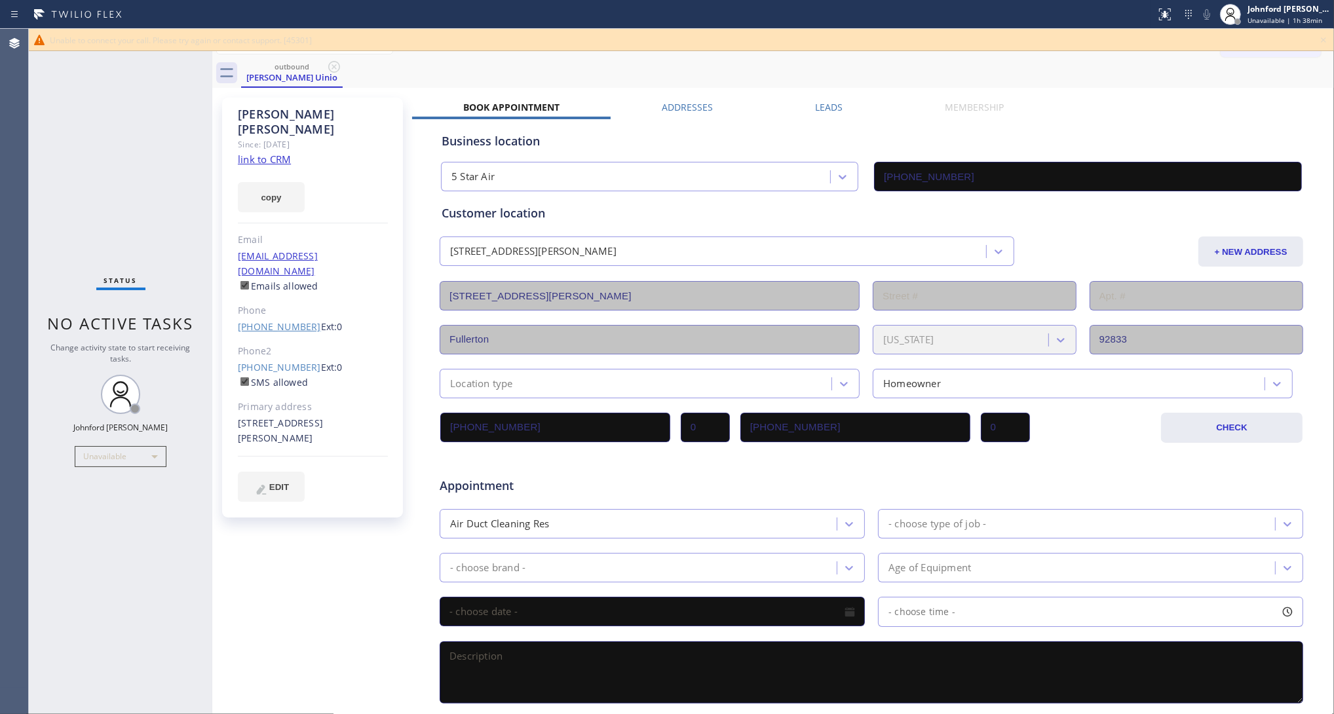
click at [286, 320] on link "[PHONE_NUMBER]" at bounding box center [279, 326] width 83 height 12
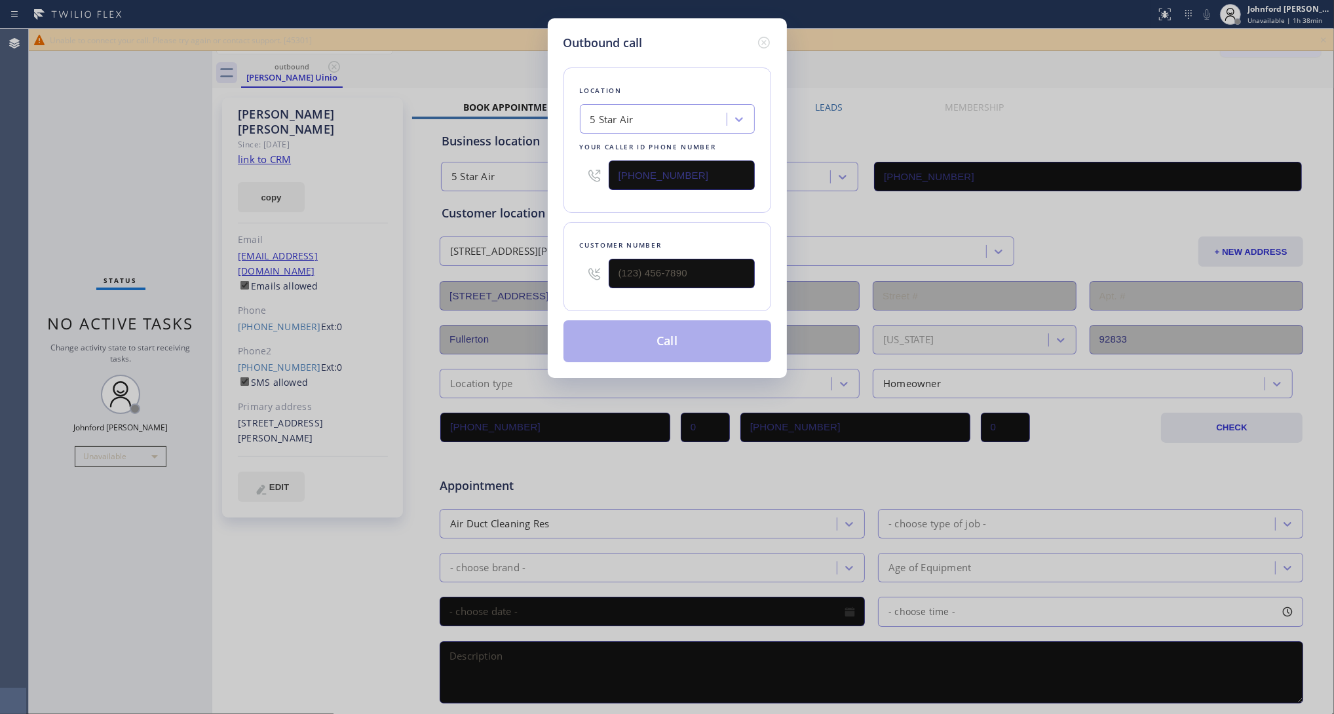
type input "[PHONE_NUMBER]"
drag, startPoint x: 701, startPoint y: 161, endPoint x: 563, endPoint y: 160, distance: 138.2
click at [563, 160] on div "Location 5 Star Air Your caller id phone number [PHONE_NUMBER]" at bounding box center [667, 139] width 208 height 145
paste input "657) 239-304"
type input "[PHONE_NUMBER]"
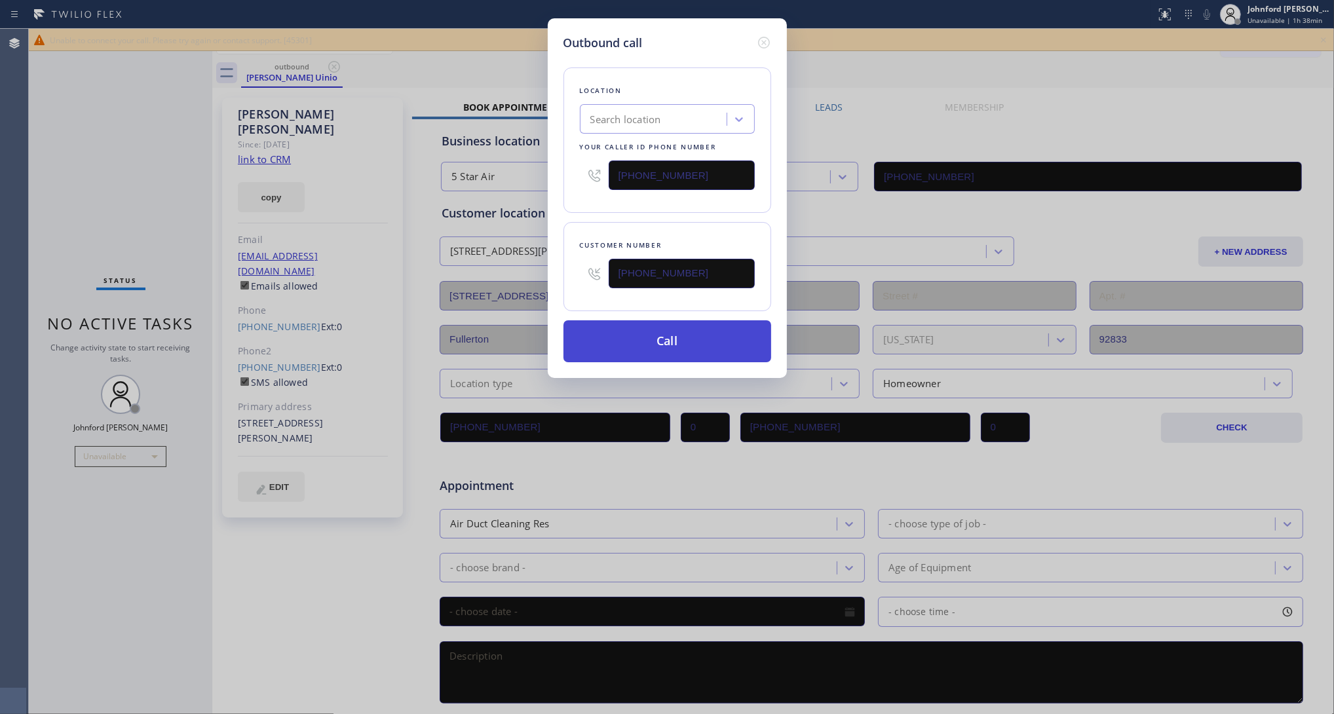
click at [671, 329] on button "Call" at bounding box center [667, 341] width 208 height 42
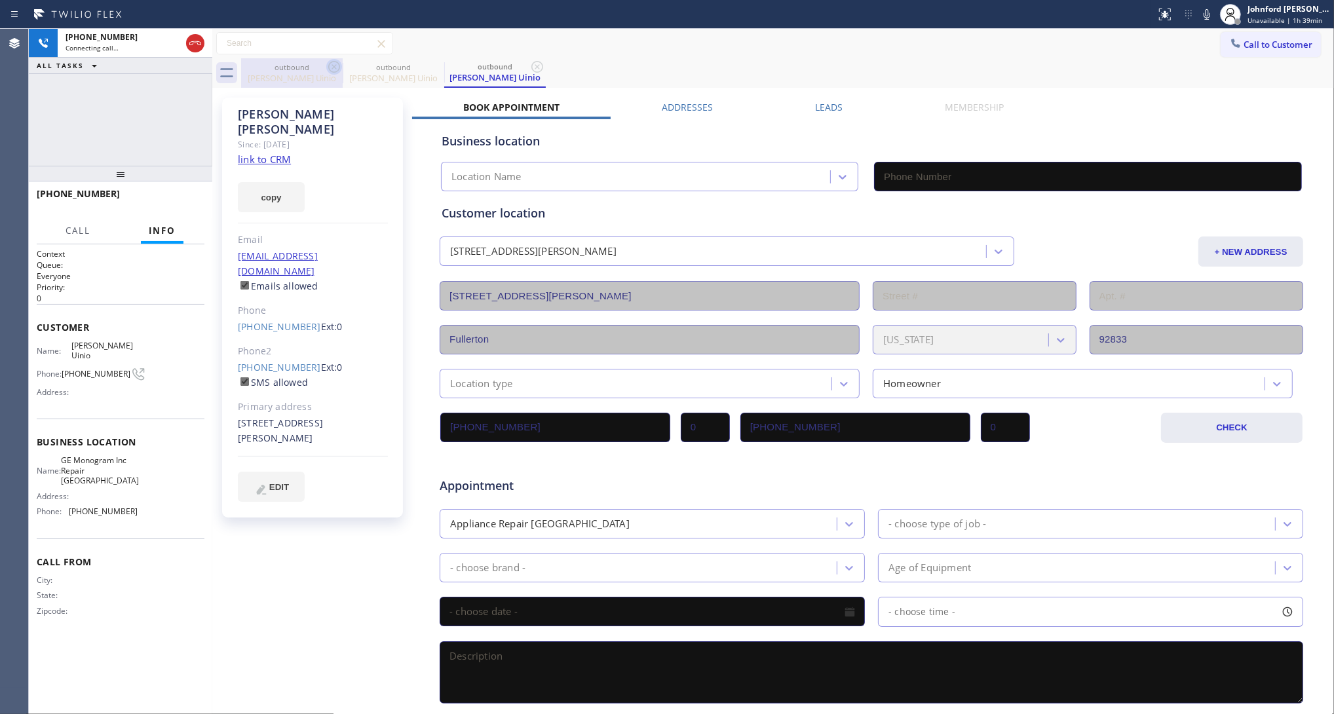
type input "[PHONE_NUMBER]"
click at [331, 64] on icon at bounding box center [334, 67] width 16 height 16
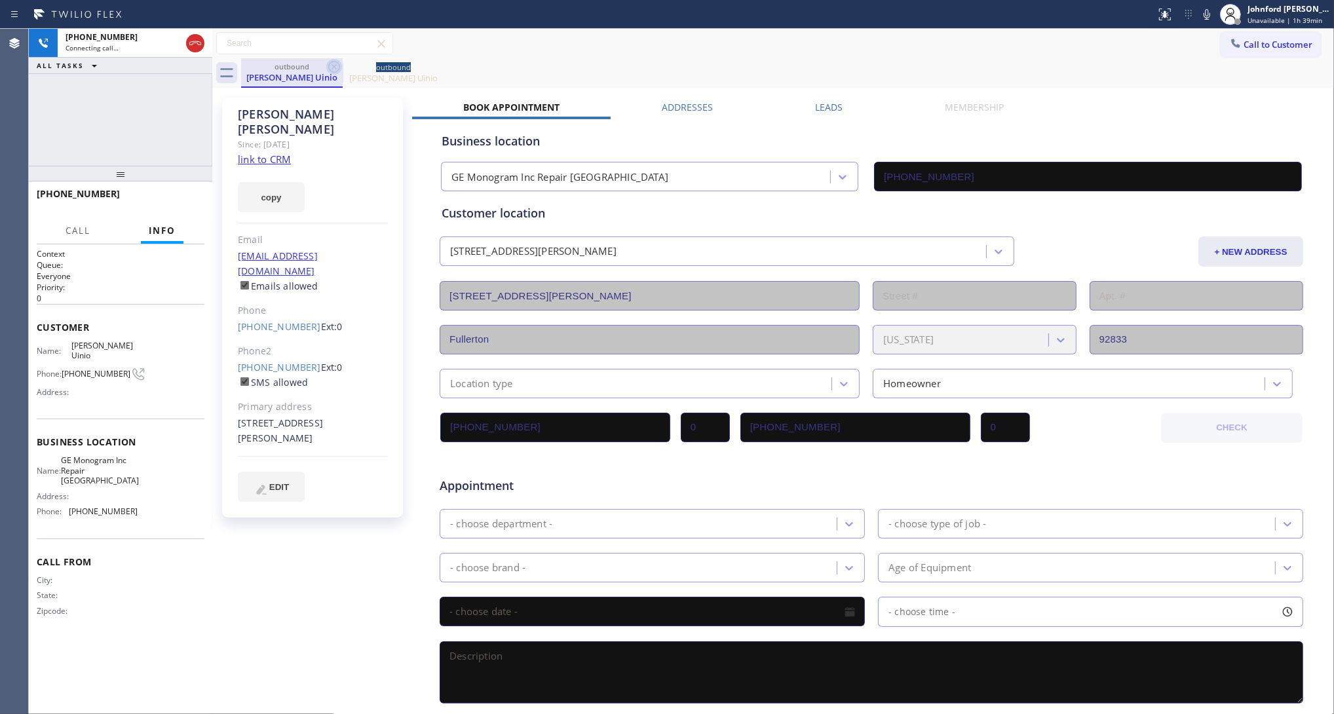
click at [331, 66] on icon at bounding box center [334, 67] width 16 height 16
click at [1201, 13] on icon at bounding box center [1207, 15] width 16 height 16
click at [1015, 65] on div "outbound [PERSON_NAME]" at bounding box center [787, 72] width 1093 height 29
click at [180, 194] on button "HANG UP" at bounding box center [173, 200] width 61 height 18
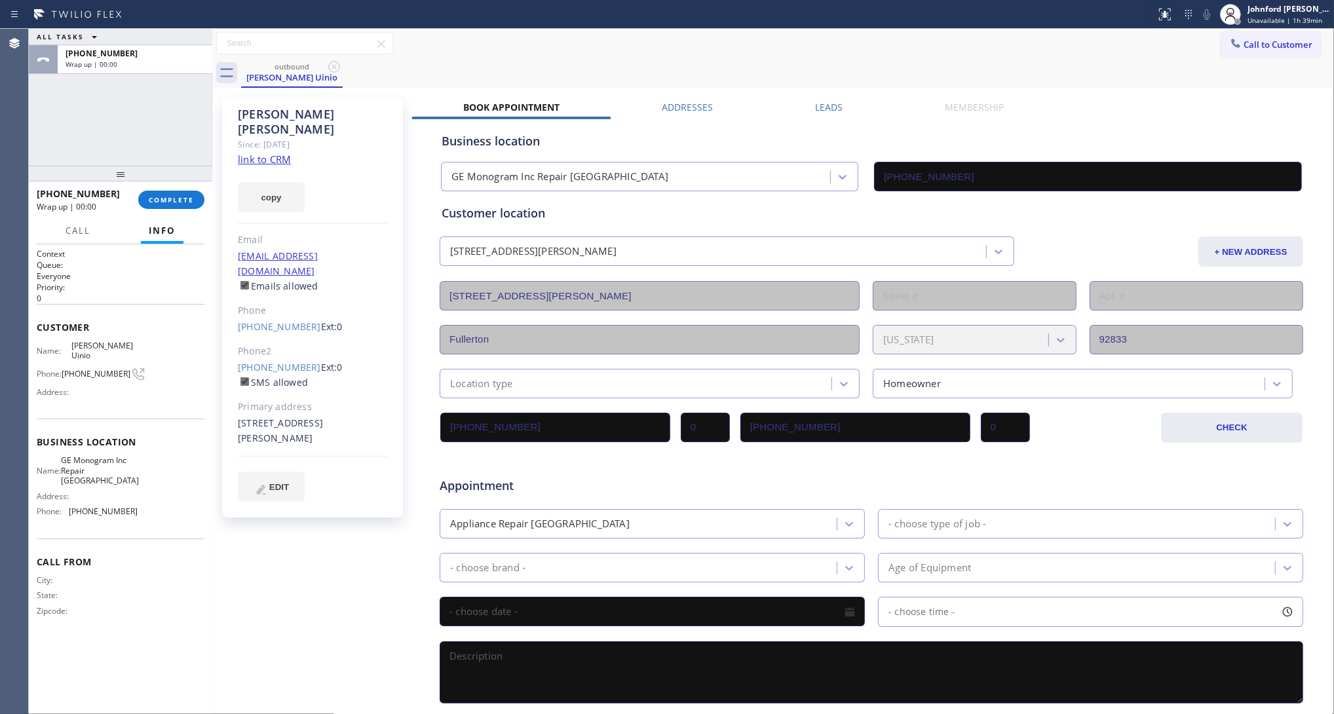
click at [269, 376] on label "SMS allowed" at bounding box center [273, 382] width 70 height 12
click at [288, 361] on link "[PHONE_NUMBER]" at bounding box center [279, 367] width 83 height 12
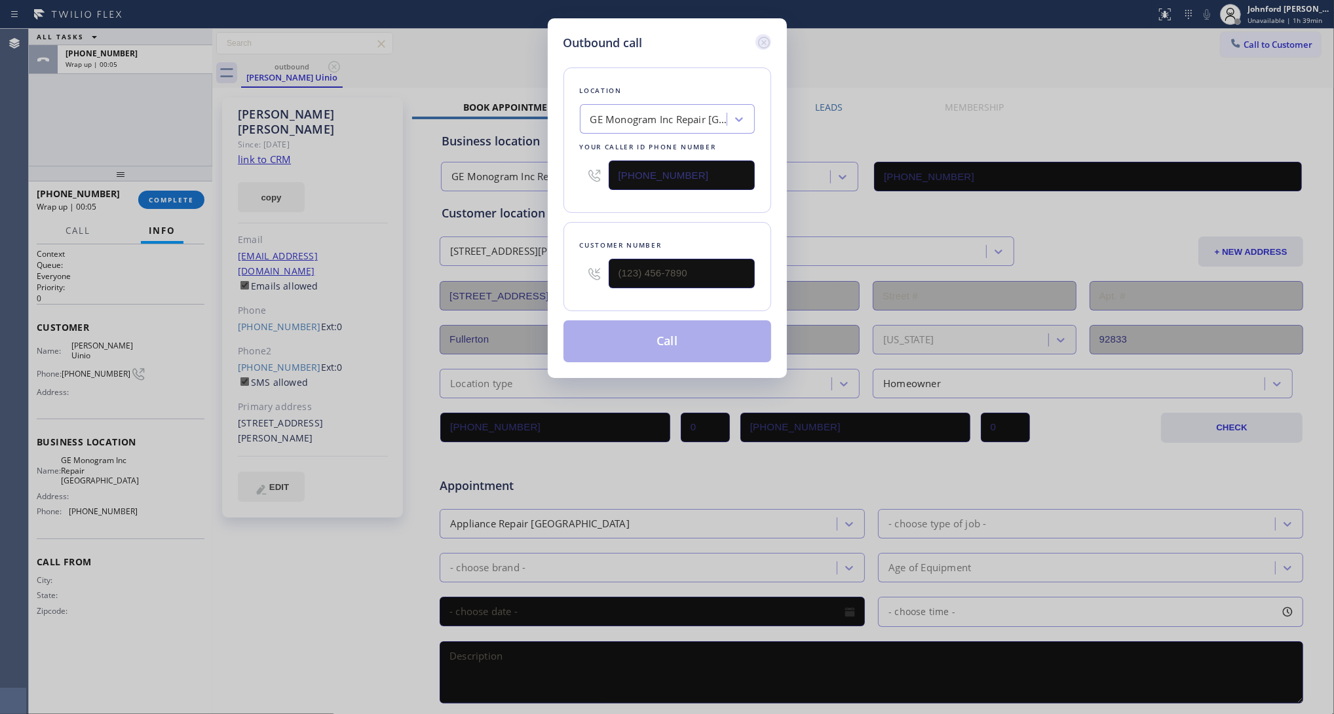
click at [760, 36] on icon at bounding box center [764, 43] width 16 height 16
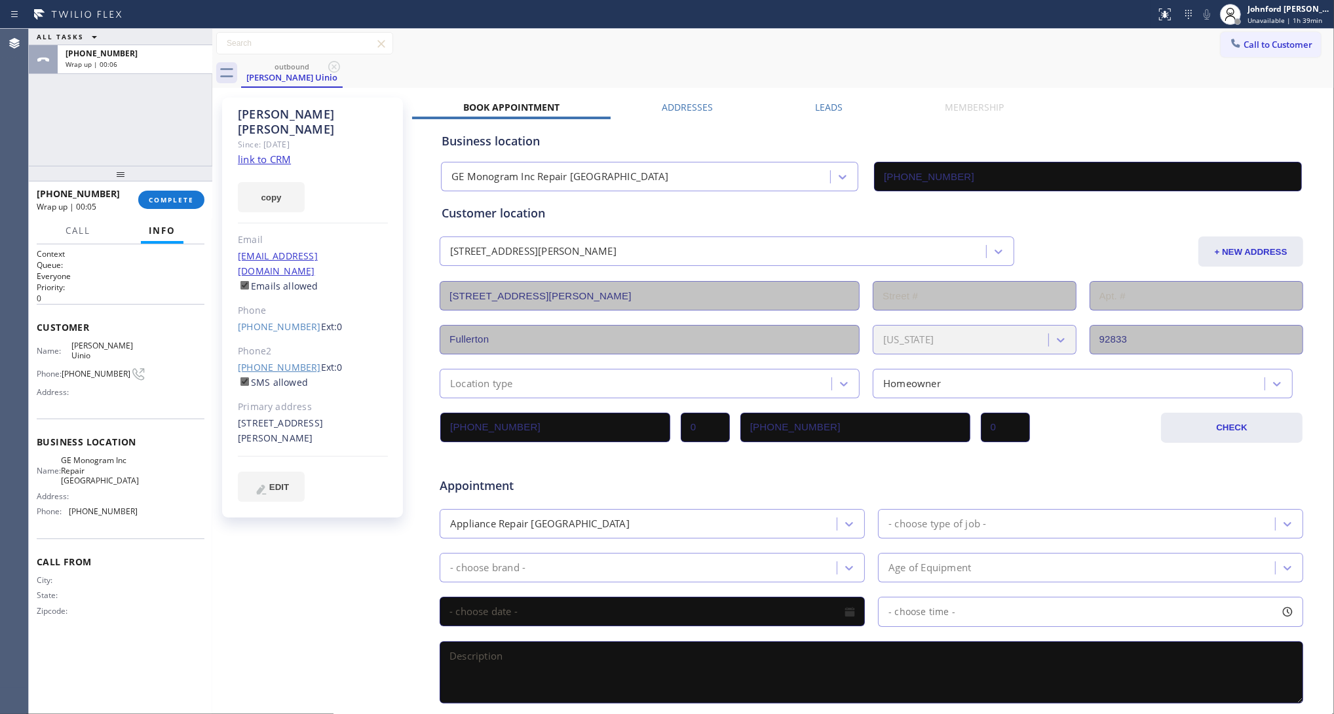
click at [282, 361] on link "[PHONE_NUMBER]" at bounding box center [279, 367] width 83 height 12
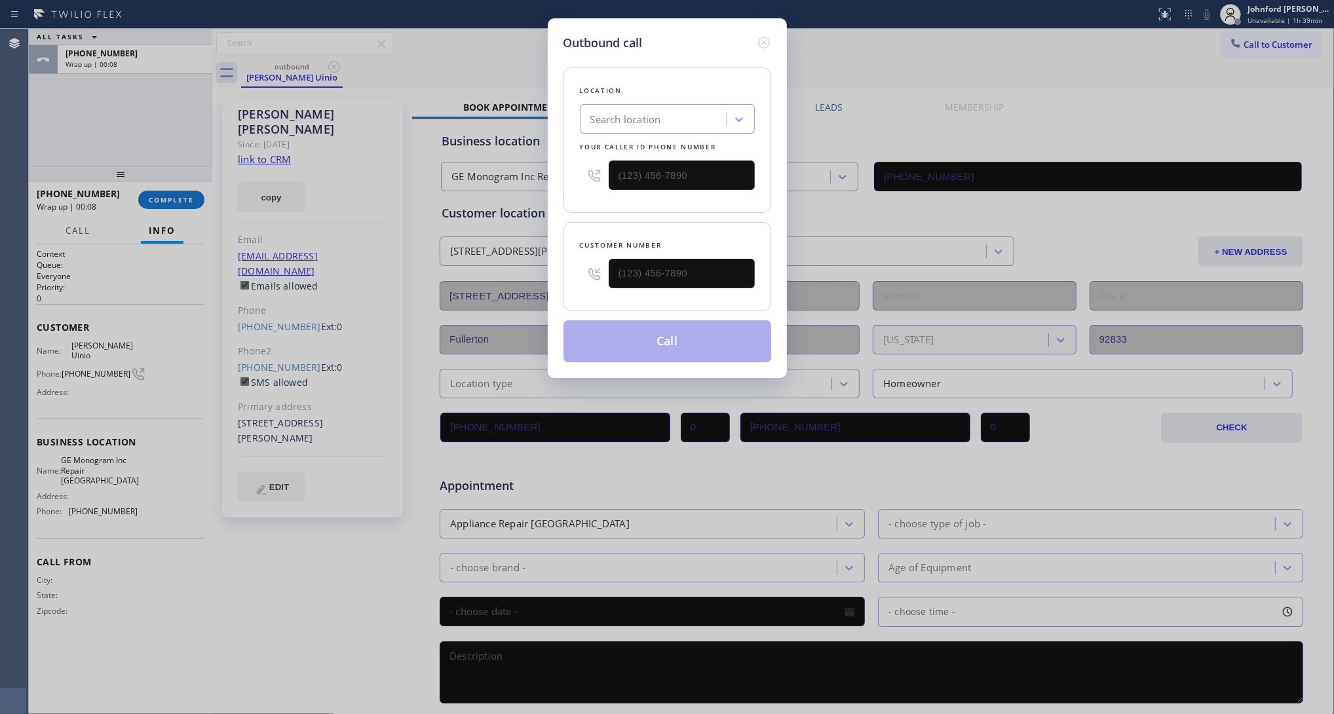
click at [755, 47] on div at bounding box center [763, 43] width 16 height 18
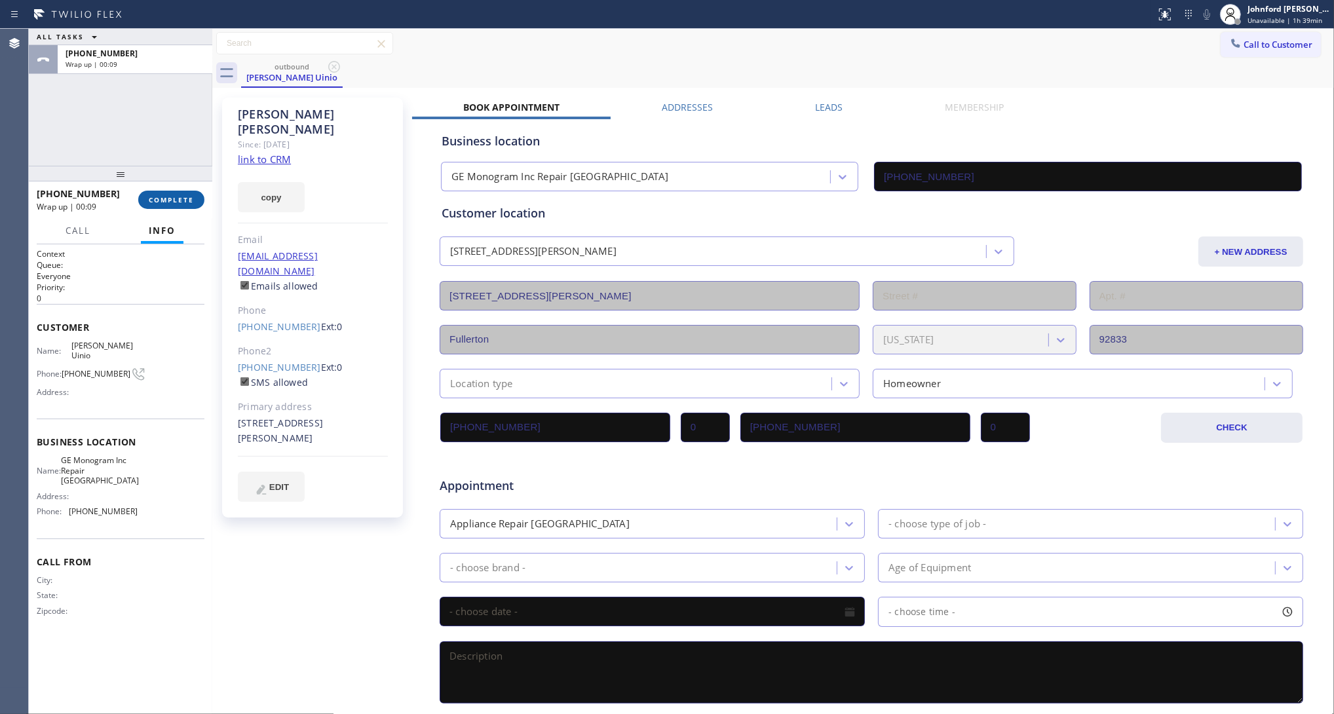
click at [181, 201] on span "COMPLETE" at bounding box center [171, 199] width 45 height 9
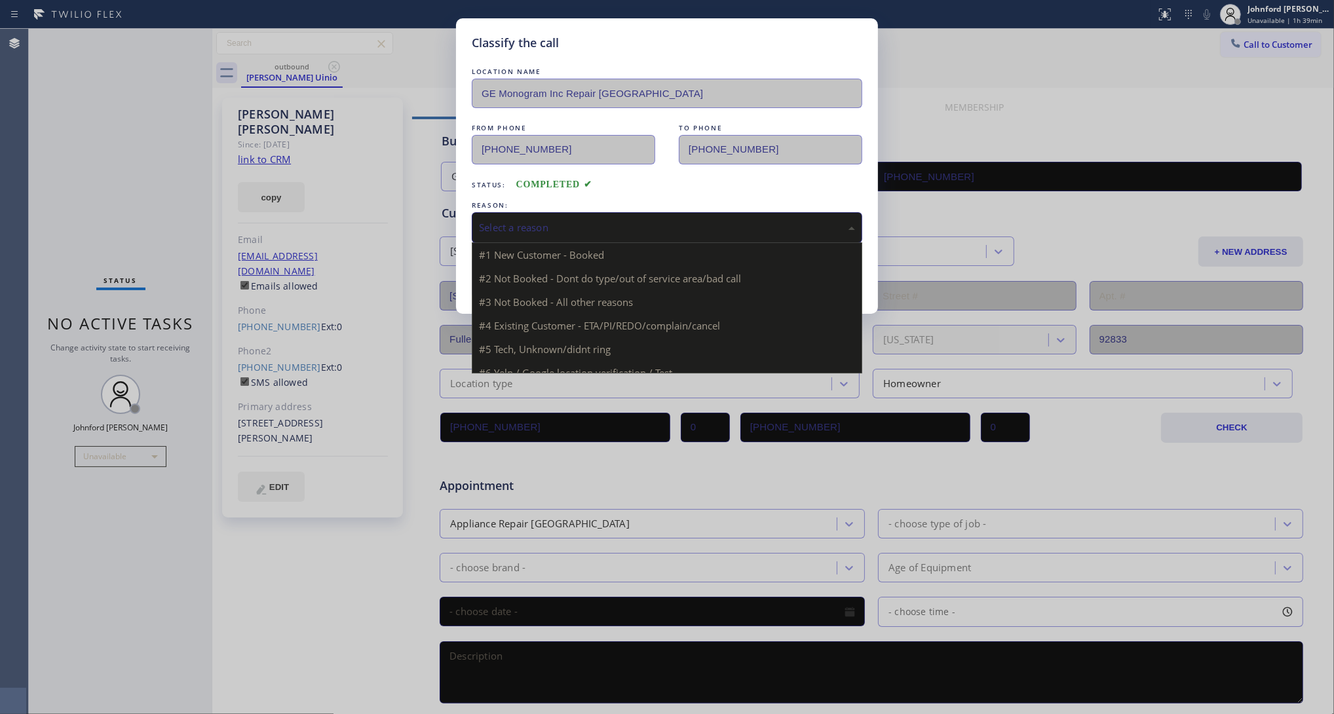
click at [578, 214] on div "Select a reason" at bounding box center [667, 227] width 390 height 31
click at [525, 212] on div "#3 Not Booked - All other reasons" at bounding box center [667, 227] width 390 height 31
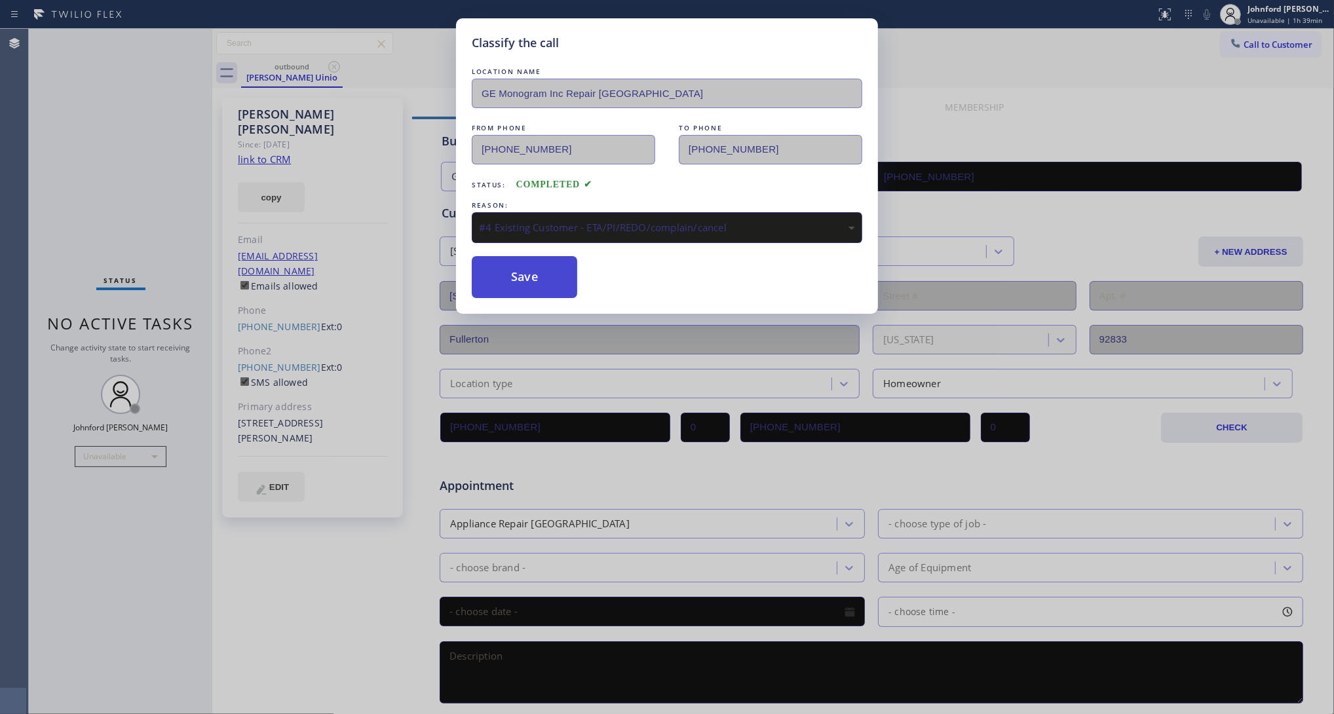
click at [541, 288] on button "Save" at bounding box center [524, 277] width 105 height 42
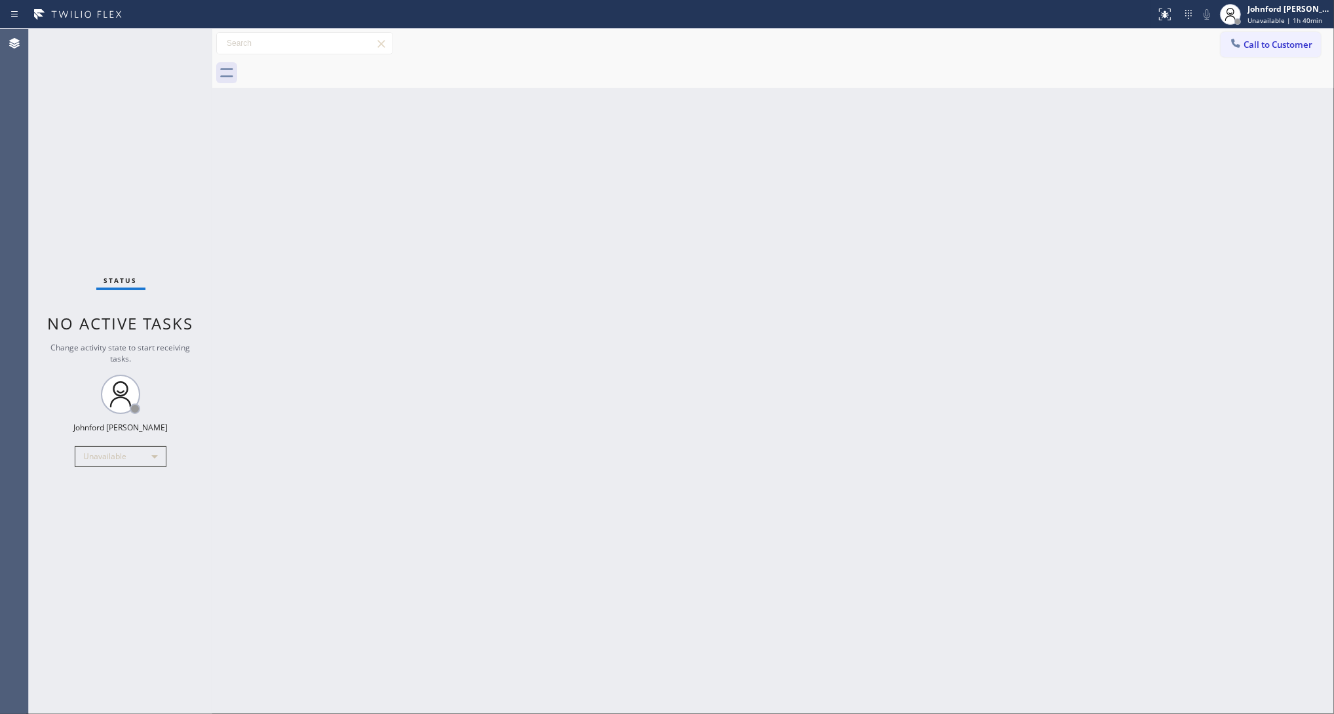
click at [1038, 318] on div "Back to Dashboard Change Sender ID Customers Technicians Select a contact Outbo…" at bounding box center [772, 371] width 1121 height 685
click at [1239, 47] on div at bounding box center [1235, 45] width 16 height 16
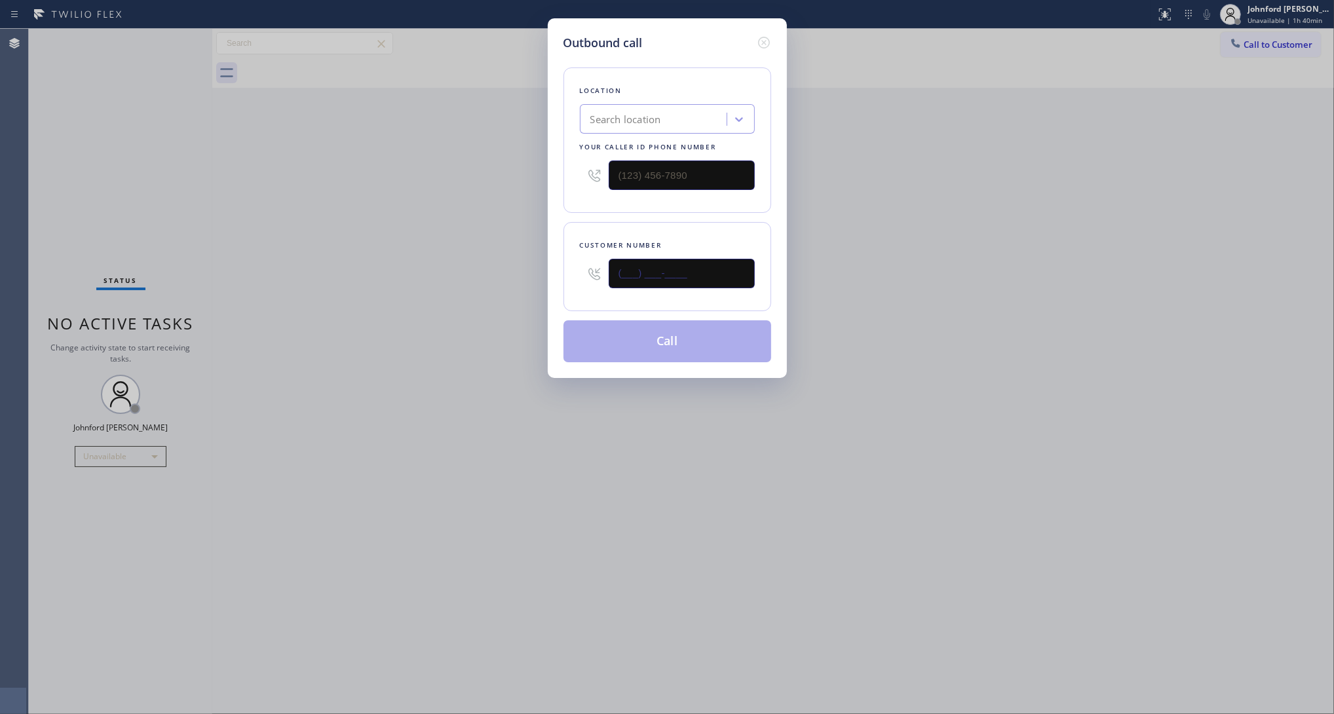
click at [675, 266] on input "(___) ___-____" at bounding box center [681, 273] width 146 height 29
paste input "657) 239-3048"
type input "[PHONE_NUMBER]"
drag, startPoint x: 681, startPoint y: 174, endPoint x: 572, endPoint y: 160, distance: 110.2
click at [572, 160] on div "Location Search location Your caller id phone number (___) ___-____" at bounding box center [667, 139] width 208 height 145
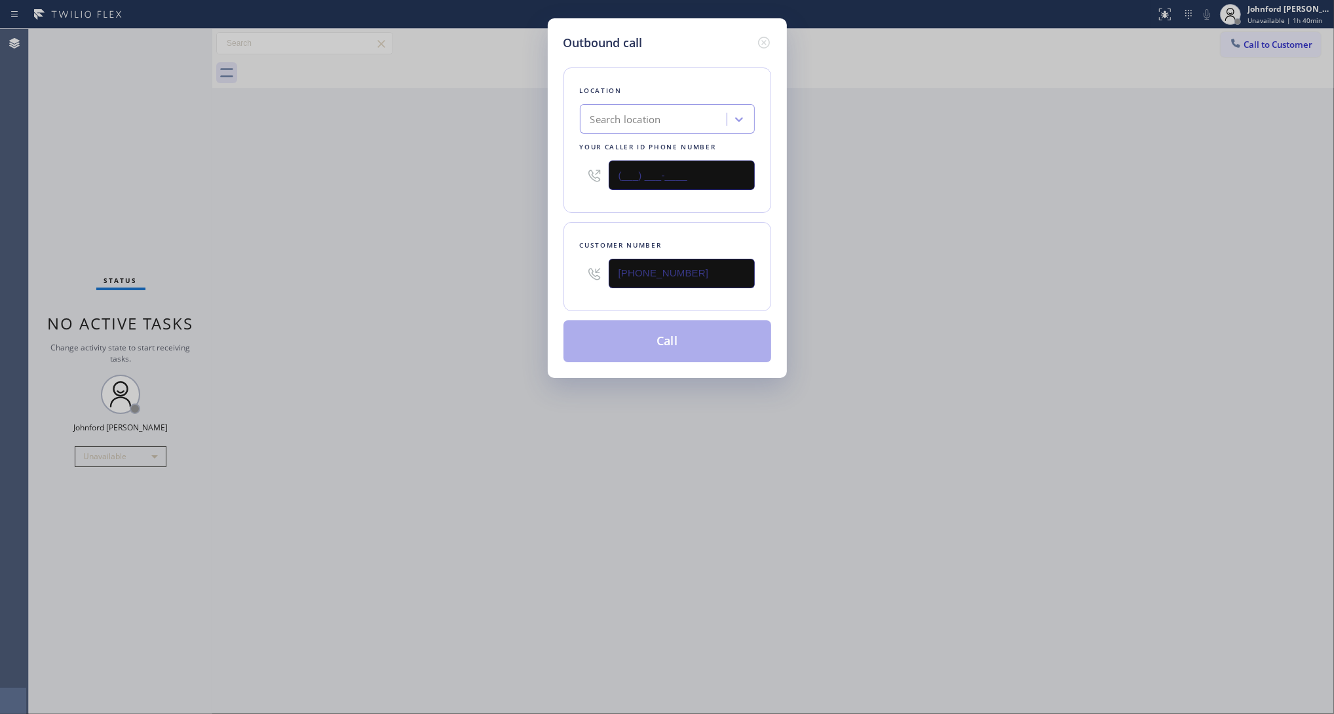
paste input "657) 239-3048"
type input "[PHONE_NUMBER]"
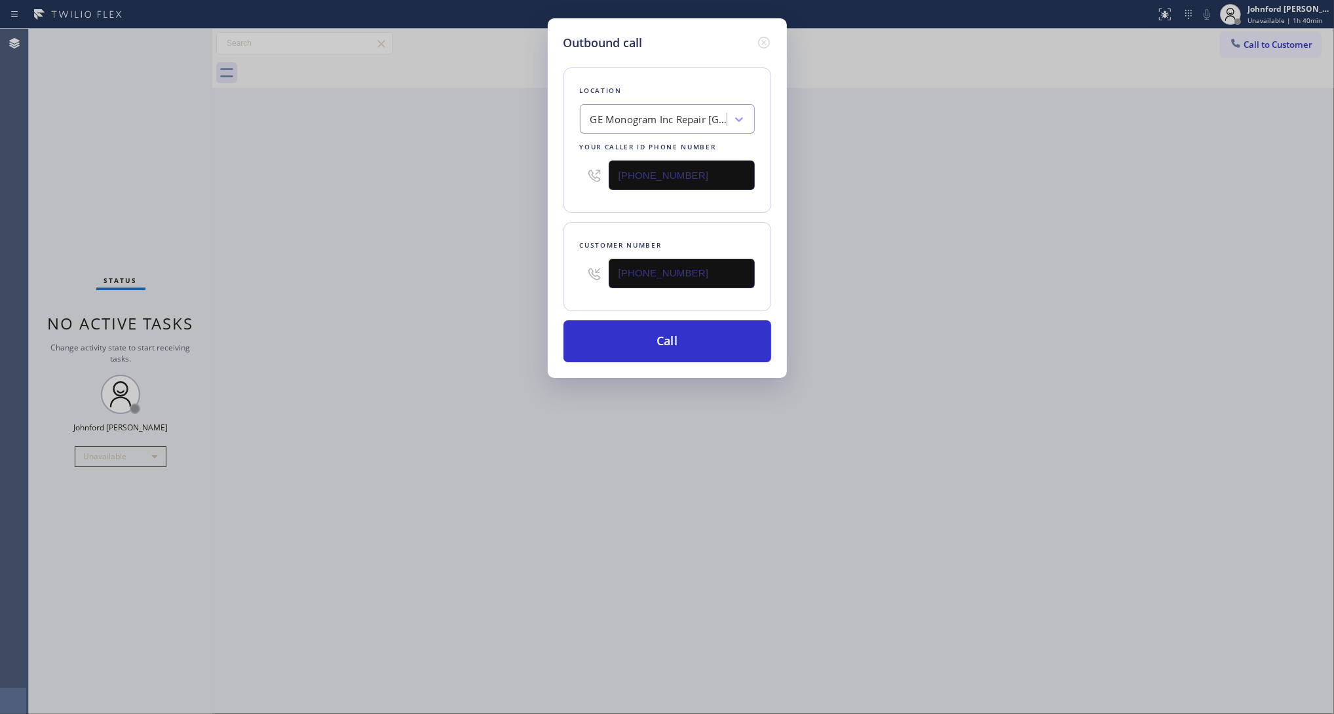
drag, startPoint x: 702, startPoint y: 263, endPoint x: 519, endPoint y: 263, distance: 183.4
click at [529, 263] on div "Outbound call Location GE Monogram Inc Repair Fullerton Your caller id phone nu…" at bounding box center [667, 357] width 1334 height 714
paste input "714) 686-8000"
type input "[PHONE_NUMBER]"
click at [498, 263] on div "Outbound call Location GE Monogram Inc Repair Fullerton Your caller id phone nu…" at bounding box center [667, 357] width 1334 height 714
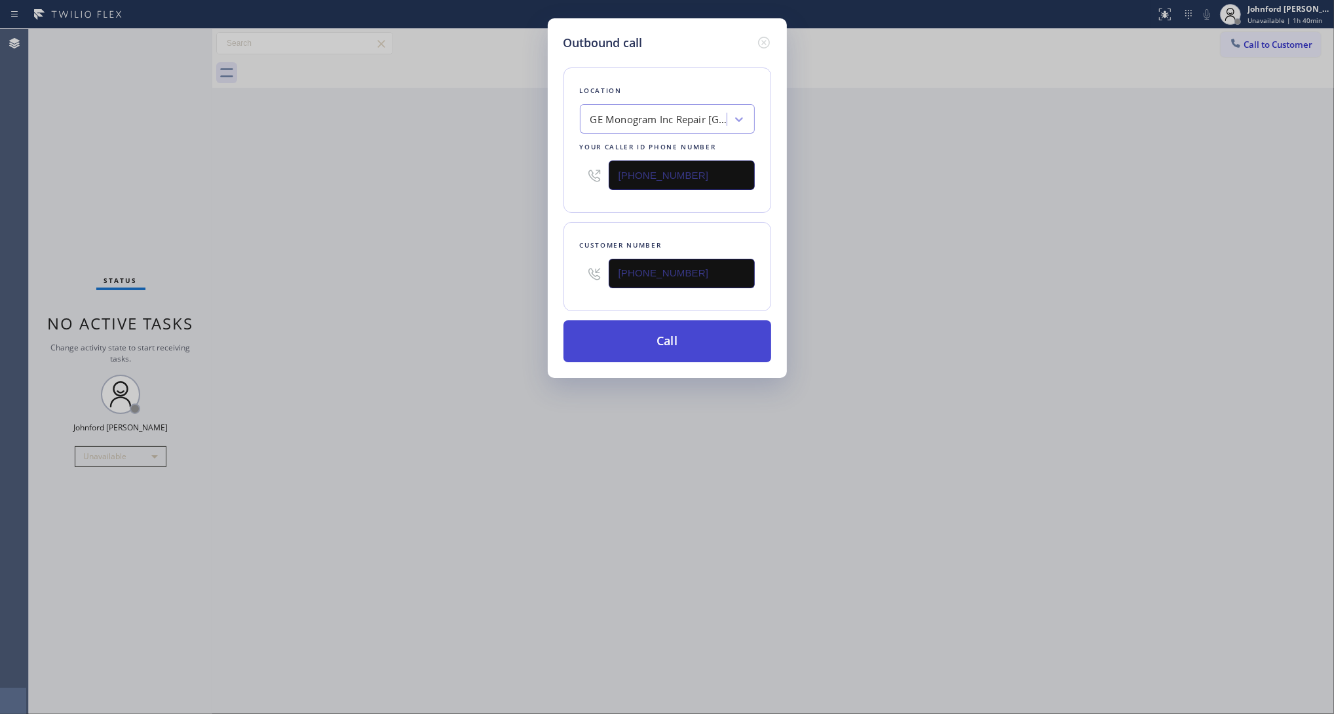
click at [659, 336] on button "Call" at bounding box center [667, 341] width 208 height 42
click at [654, 335] on button "Call" at bounding box center [667, 341] width 208 height 42
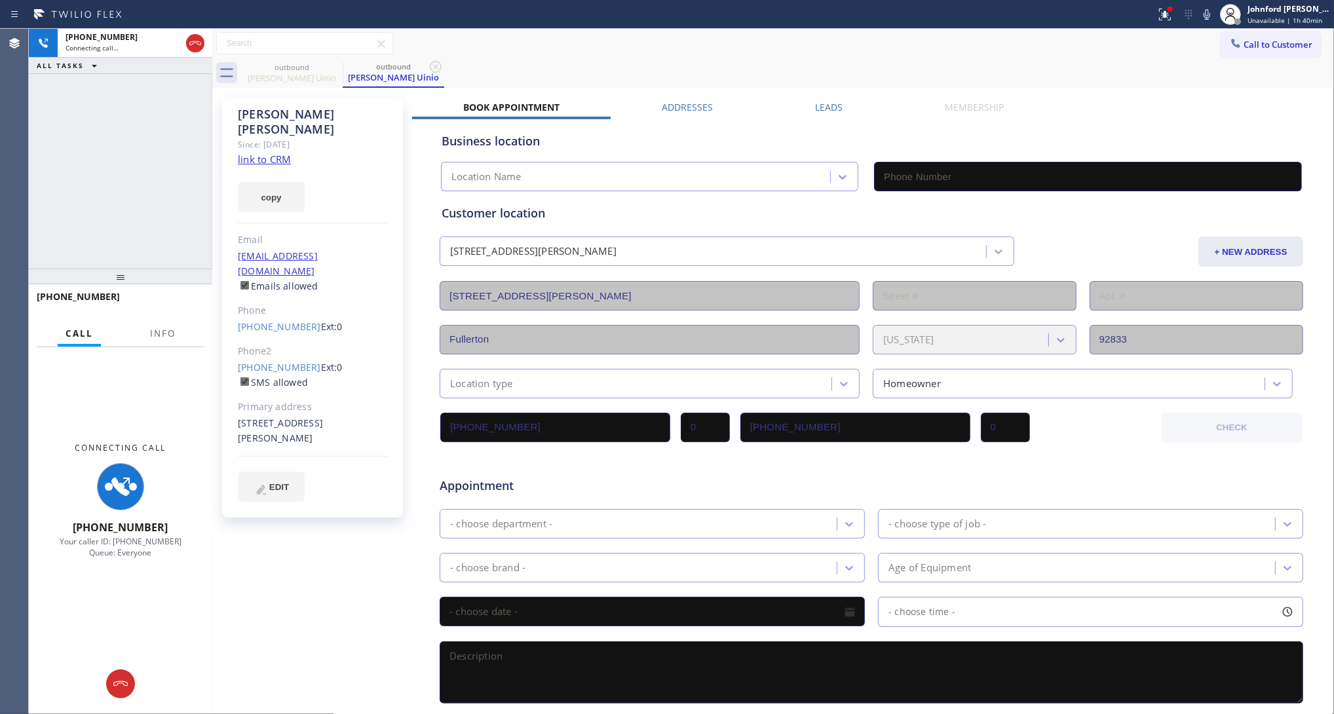
click at [90, 181] on div "+17146868000 Connecting call… ALL TASKS ALL TASKS ACTIVE TASKS TASKS IN WRAP UP" at bounding box center [120, 149] width 183 height 240
click at [168, 327] on span "Info" at bounding box center [163, 333] width 26 height 12
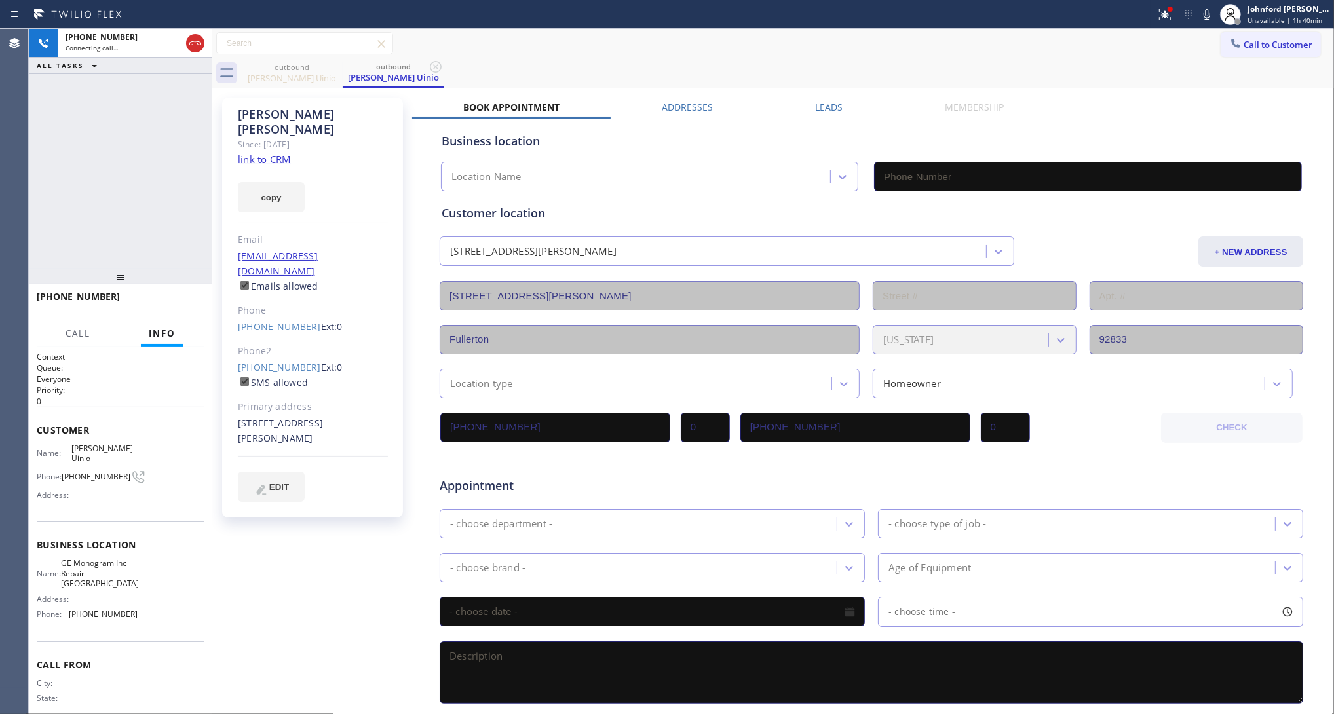
type input "[PHONE_NUMBER]"
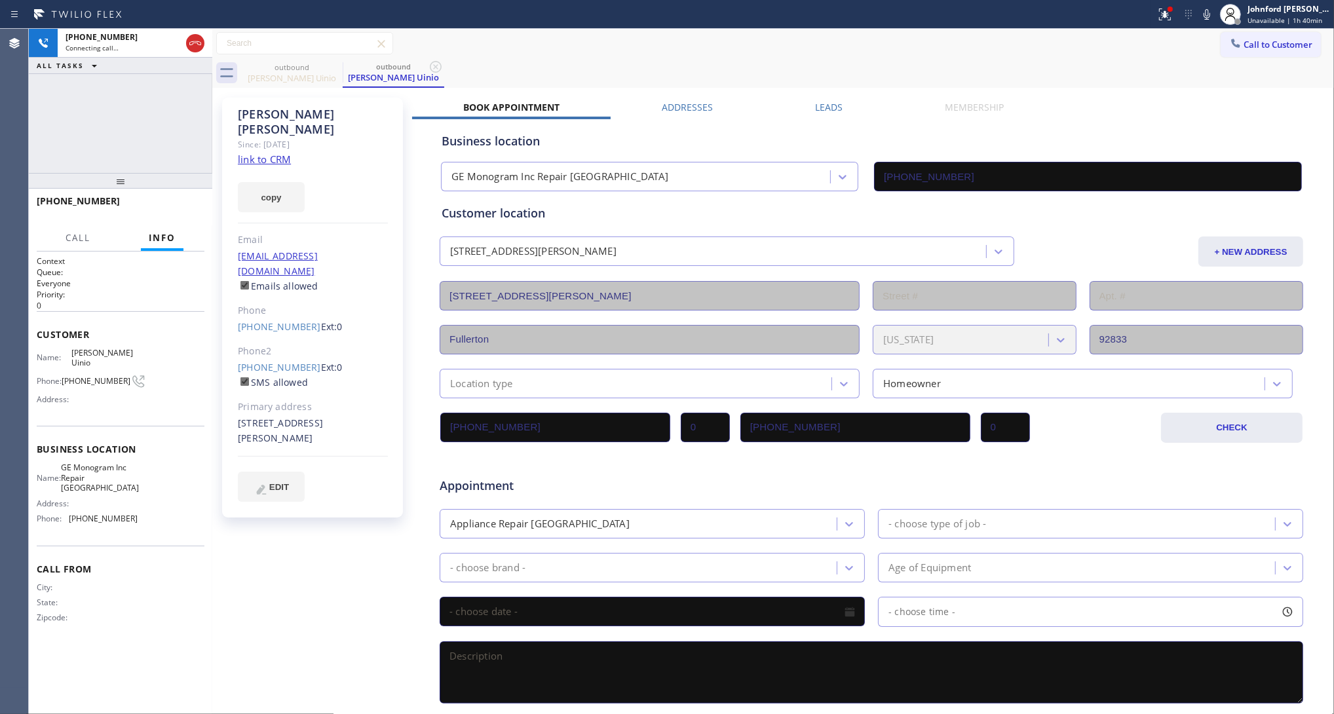
drag, startPoint x: 116, startPoint y: 175, endPoint x: 417, endPoint y: 339, distance: 342.7
click at [115, 173] on div at bounding box center [120, 181] width 183 height 16
click at [1163, 26] on button at bounding box center [1164, 14] width 29 height 29
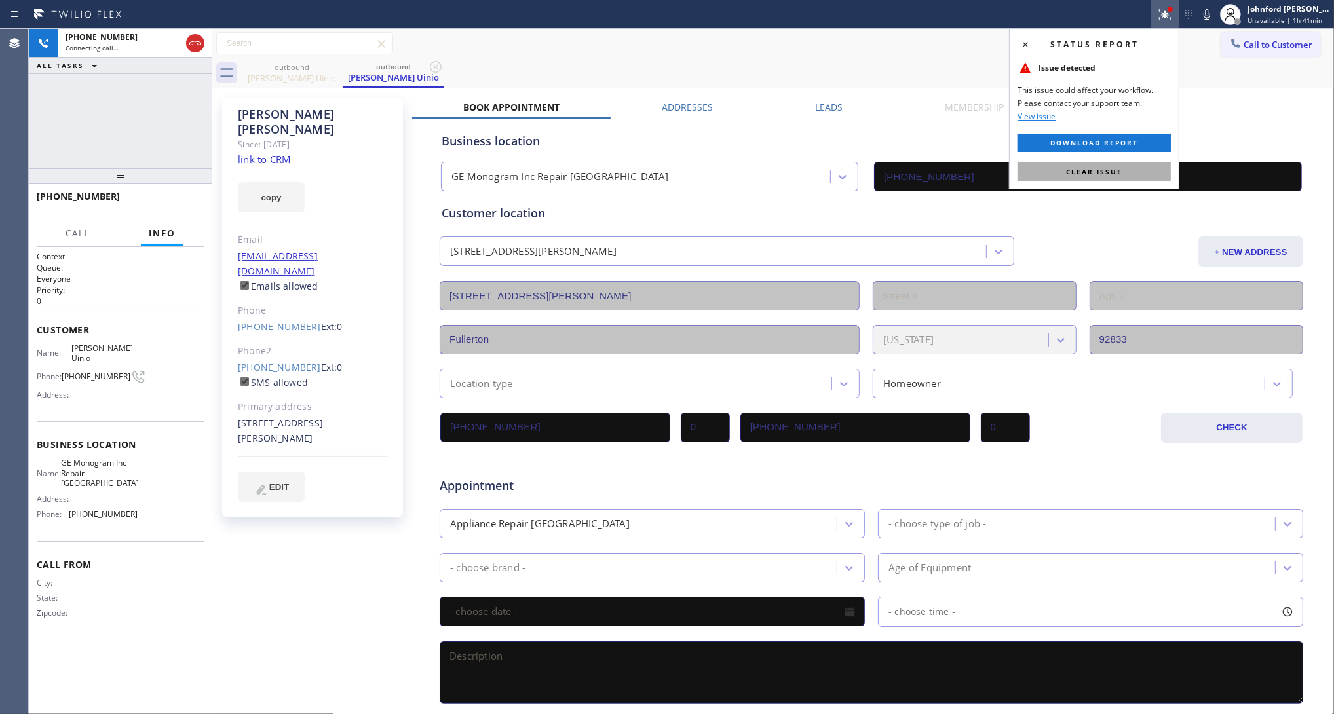
click at [1098, 171] on span "Clear issue" at bounding box center [1094, 171] width 56 height 9
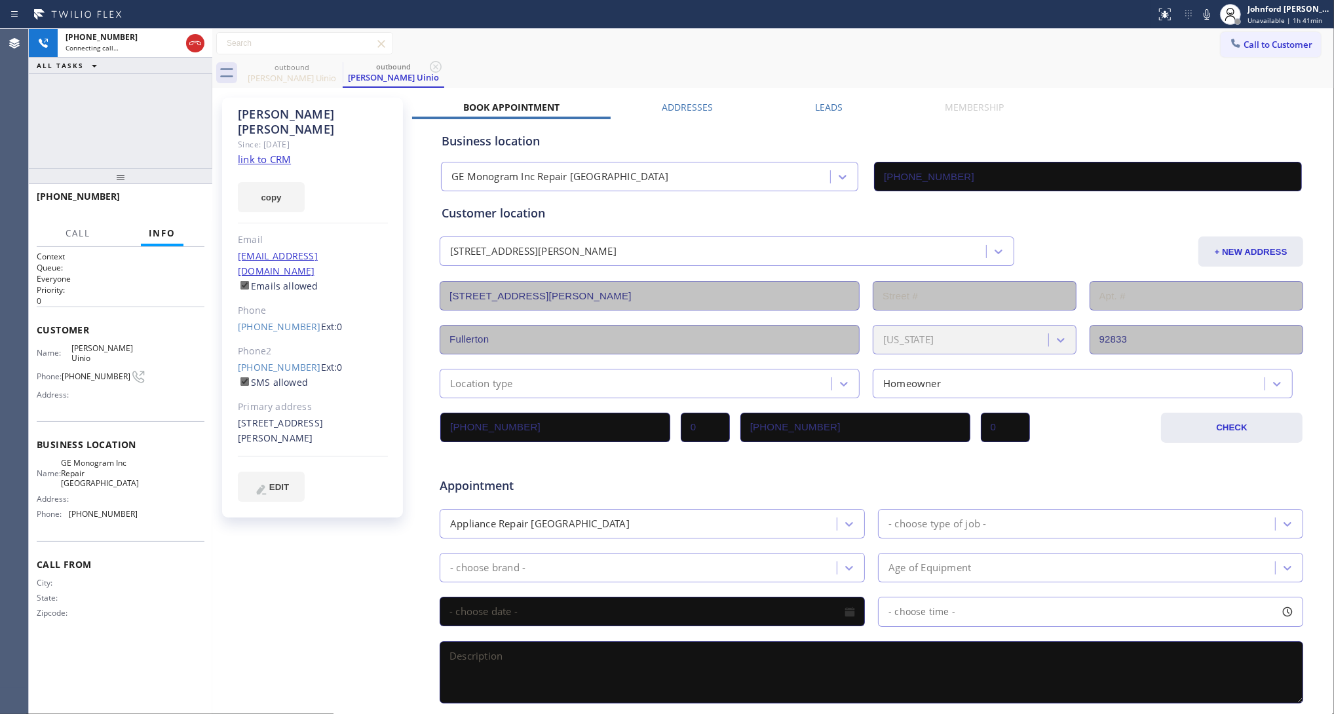
drag, startPoint x: 195, startPoint y: 44, endPoint x: 345, endPoint y: 37, distance: 150.1
click at [195, 44] on icon at bounding box center [195, 43] width 16 height 16
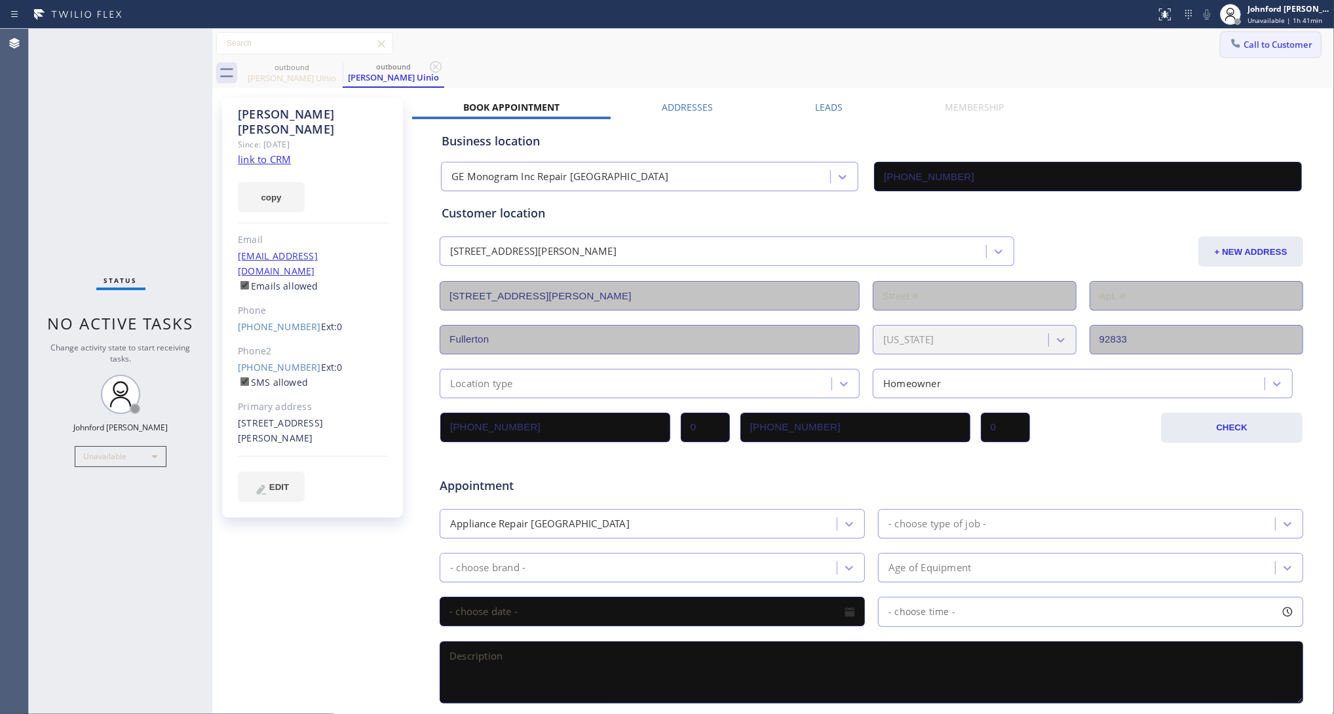
drag, startPoint x: 1256, startPoint y: 53, endPoint x: 965, endPoint y: 171, distance: 313.8
click at [1258, 52] on button "Call to Customer" at bounding box center [1270, 44] width 100 height 25
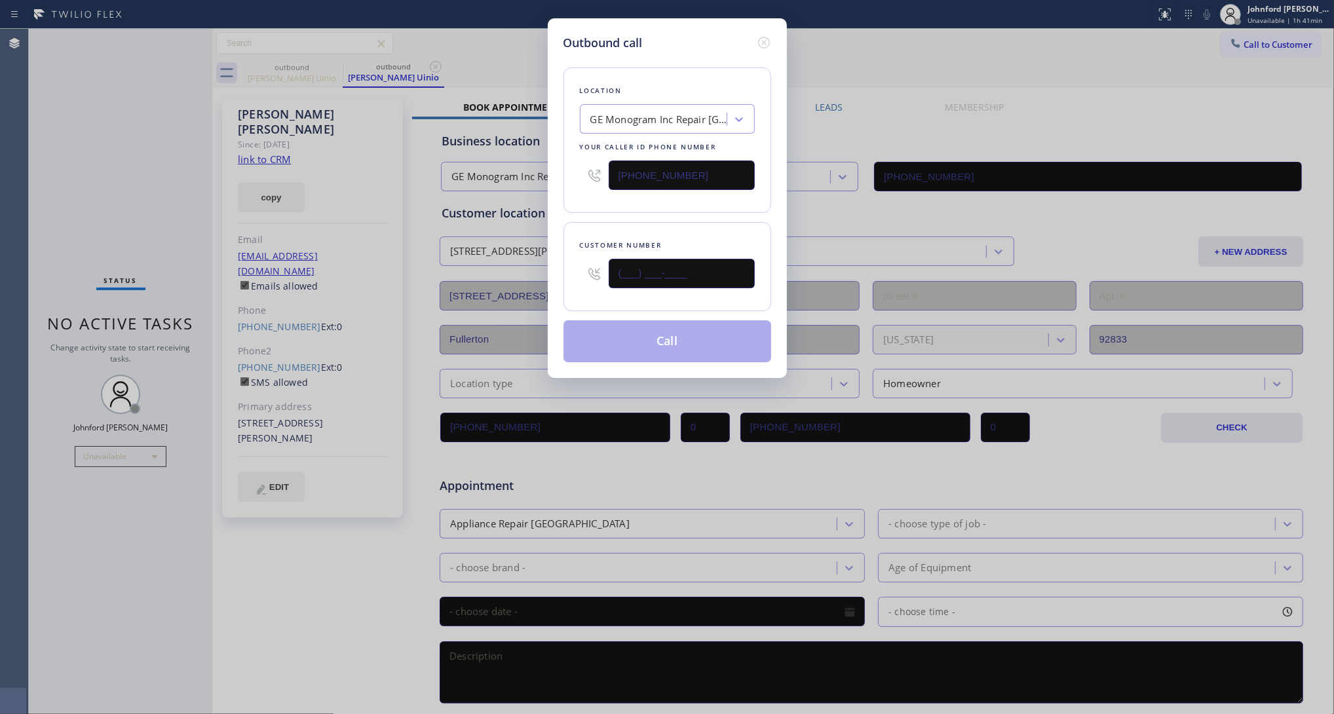
click at [728, 271] on input "(___) ___-____" at bounding box center [681, 273] width 146 height 29
paste input "858) 337-7386"
type input "(858) 337-7386"
click at [694, 180] on input "[PHONE_NUMBER]" at bounding box center [681, 174] width 146 height 29
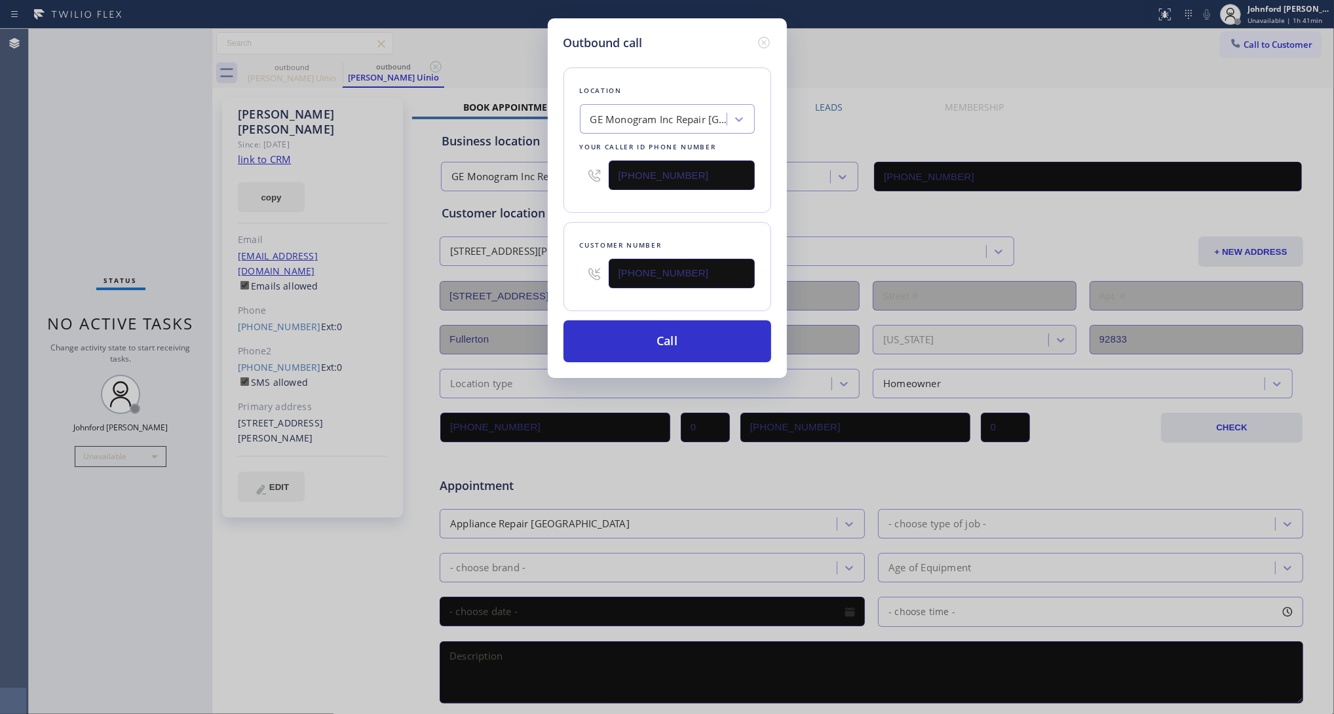
paste input "8006"
click at [694, 180] on input "[PHONE_NUMBER]" at bounding box center [681, 174] width 146 height 29
click at [694, 180] on input "(657) 239-8006" at bounding box center [681, 174] width 146 height 29
paste input "800) 686-5038"
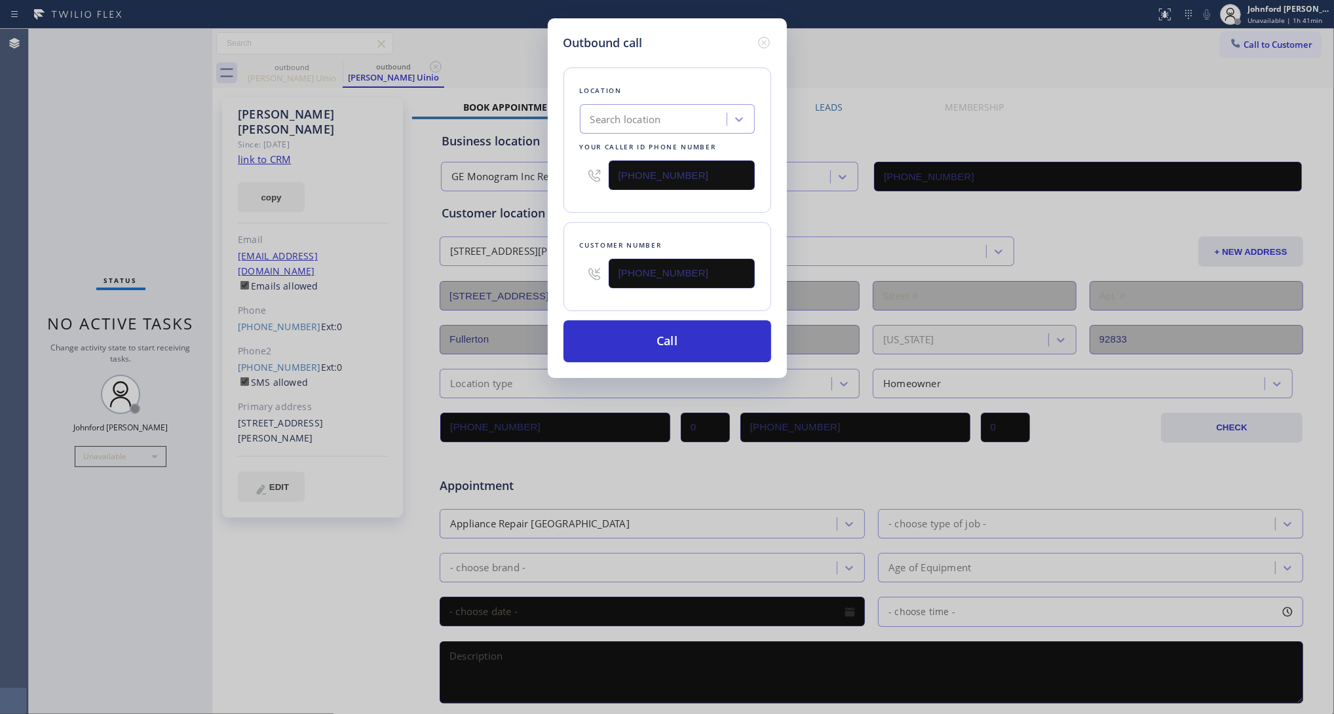
click at [662, 202] on div "Location Search location Your caller id phone number (800) 686-5038" at bounding box center [667, 139] width 208 height 145
drag, startPoint x: 729, startPoint y: 175, endPoint x: 532, endPoint y: 174, distance: 197.2
click at [532, 174] on div "Outbound call Location 5 Star Air Your caller id phone number (800) 686-5038 Cu…" at bounding box center [667, 357] width 1334 height 714
paste input "text"
type input "[PHONE_NUMBER]"
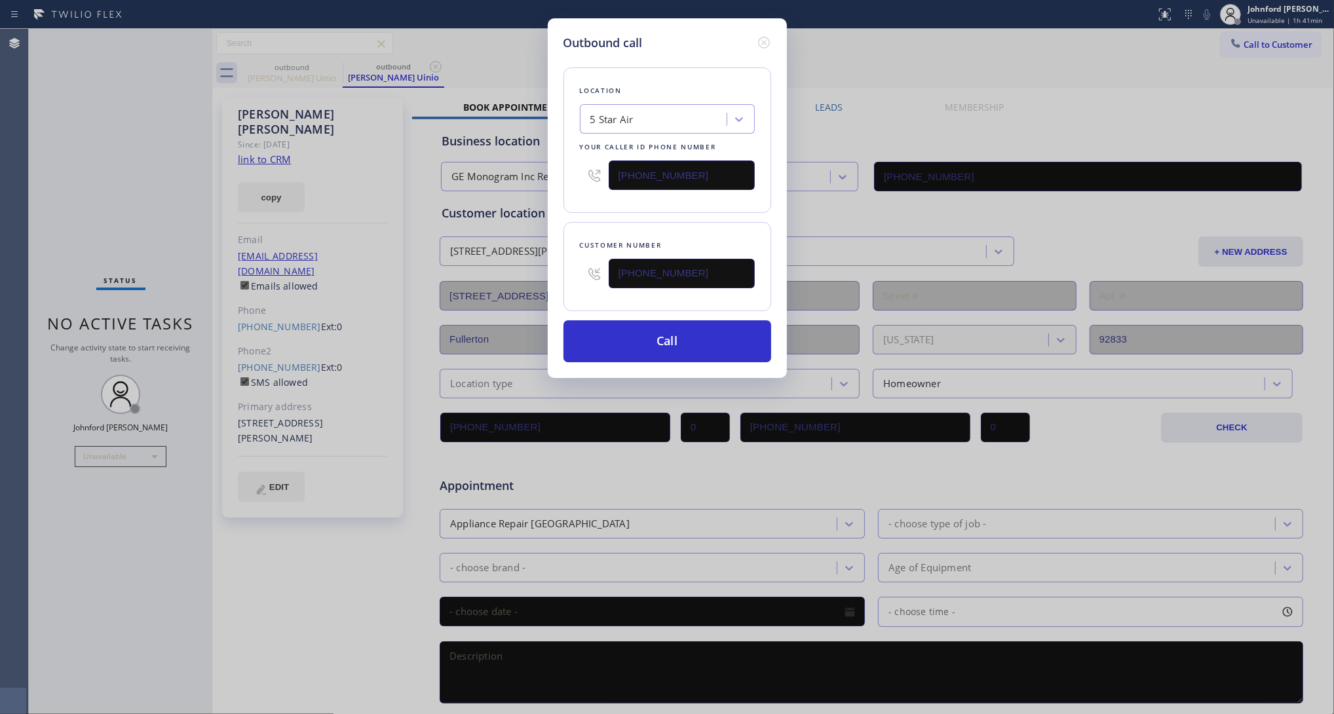
click at [614, 204] on div "Location 5 Star Air Your caller id phone number [PHONE_NUMBER]" at bounding box center [667, 139] width 208 height 145
click at [635, 332] on button "Call" at bounding box center [667, 341] width 208 height 42
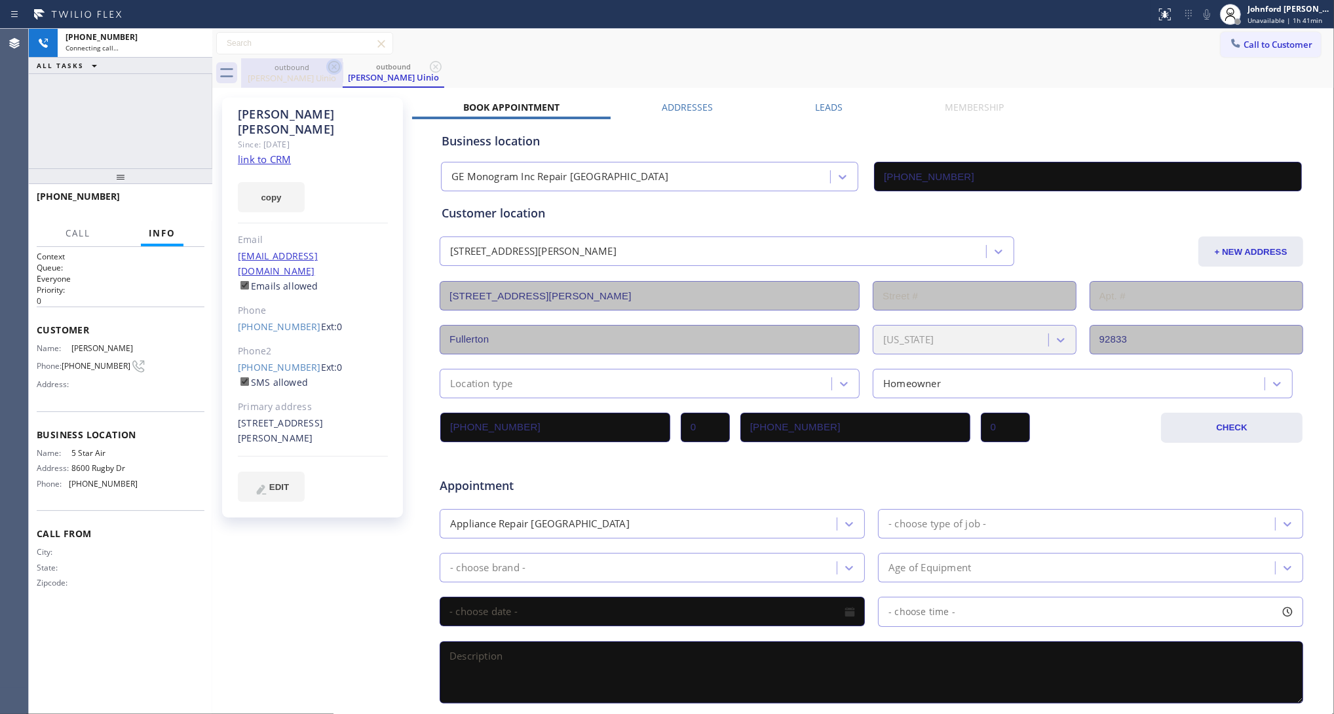
click at [331, 67] on icon at bounding box center [334, 67] width 16 height 16
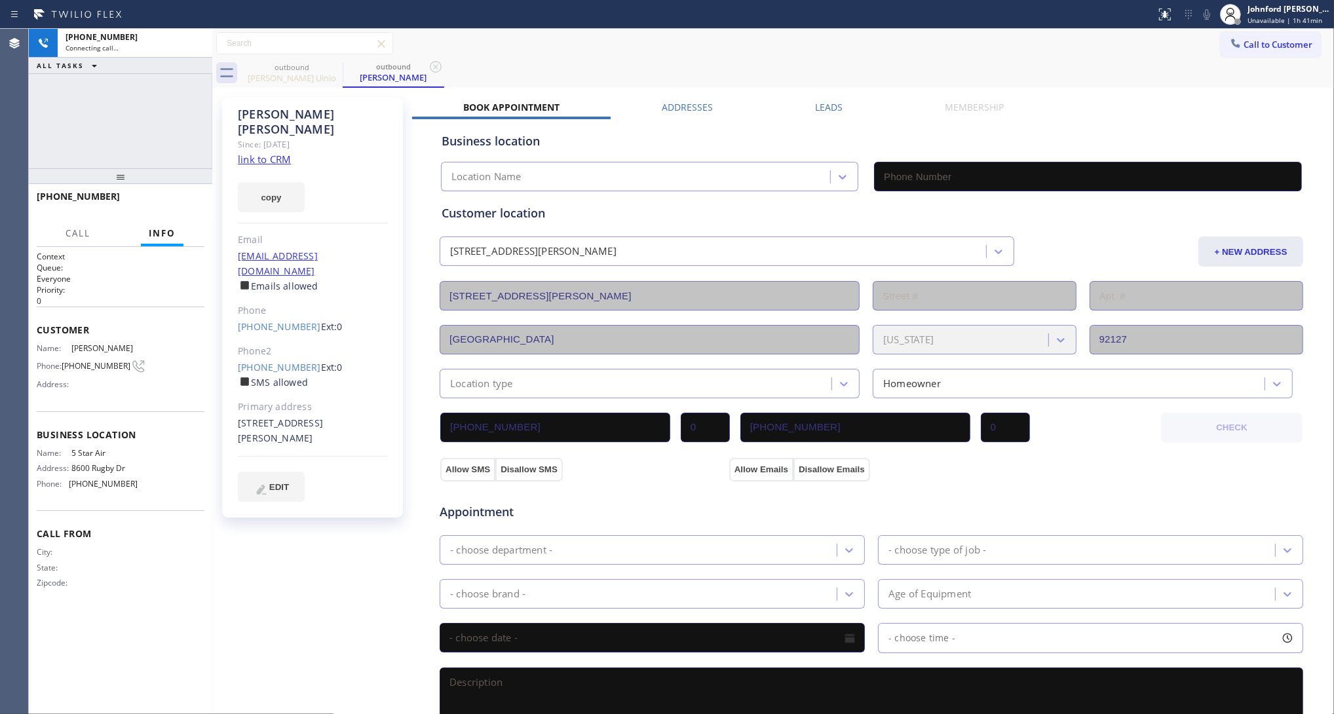
click at [0, 0] on icon at bounding box center [0, 0] width 0 height 0
click at [275, 167] on div "copy" at bounding box center [313, 189] width 150 height 45
type input "[PHONE_NUMBER]"
click at [274, 153] on link "link to CRM" at bounding box center [264, 159] width 53 height 13
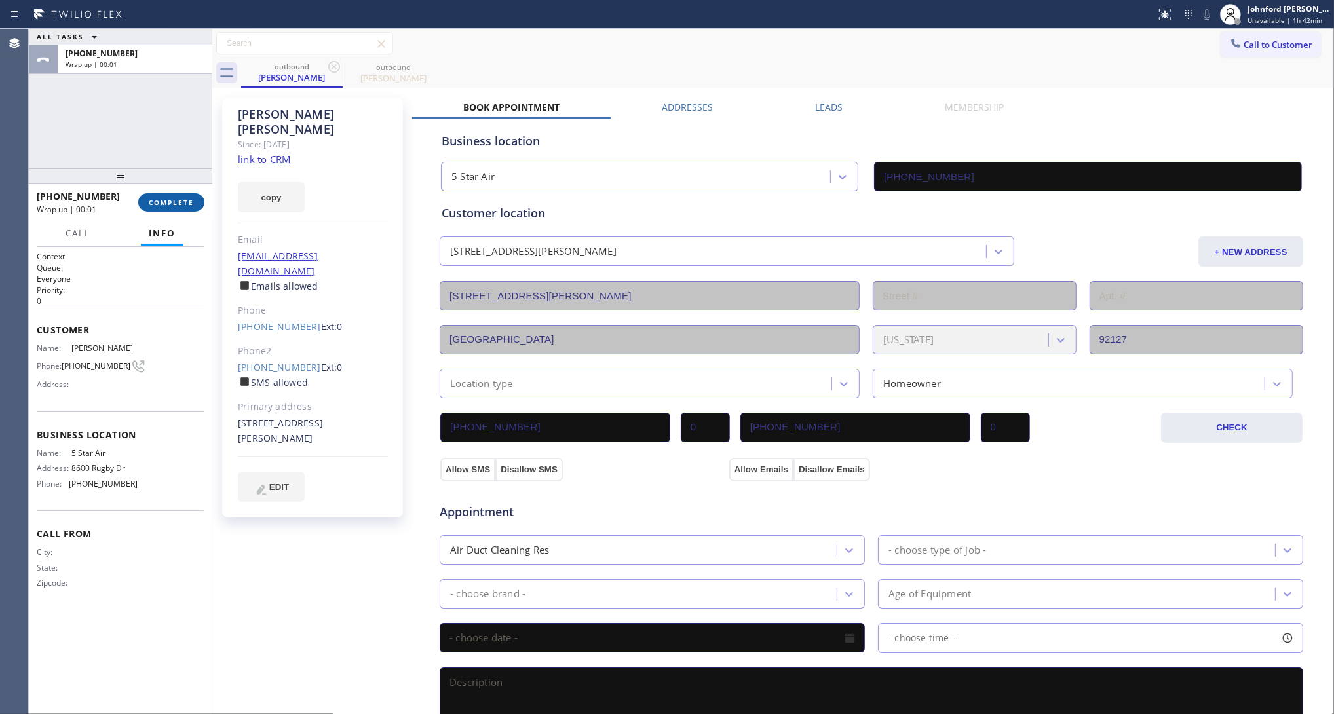
click at [164, 201] on span "COMPLETE" at bounding box center [171, 202] width 45 height 9
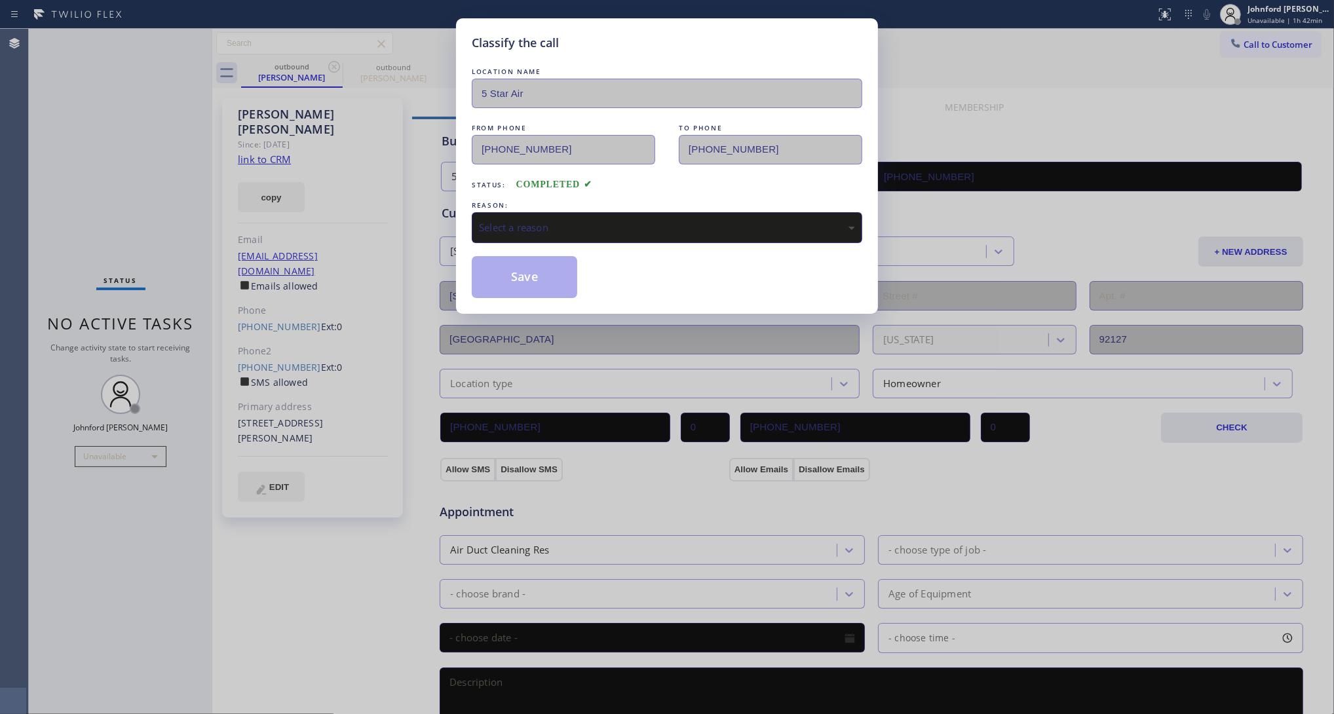
click at [569, 213] on div "Select a reason" at bounding box center [667, 227] width 390 height 31
click at [574, 295] on div "Classify the call LOCATION NAME 5 Star Air FROM PHONE (800) 686-5038 TO PHONE (…" at bounding box center [667, 165] width 422 height 295
click at [563, 282] on button "Save" at bounding box center [524, 277] width 105 height 42
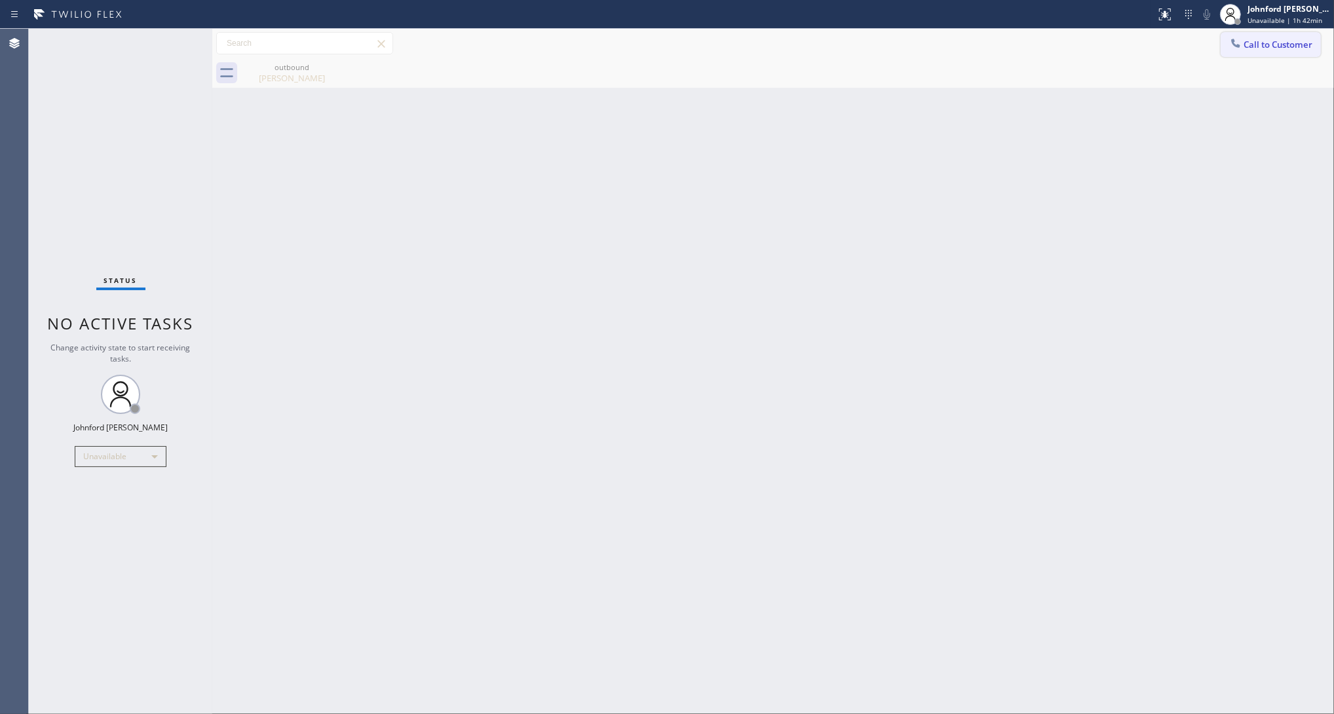
click at [1232, 32] on button "Call to Customer" at bounding box center [1270, 44] width 100 height 25
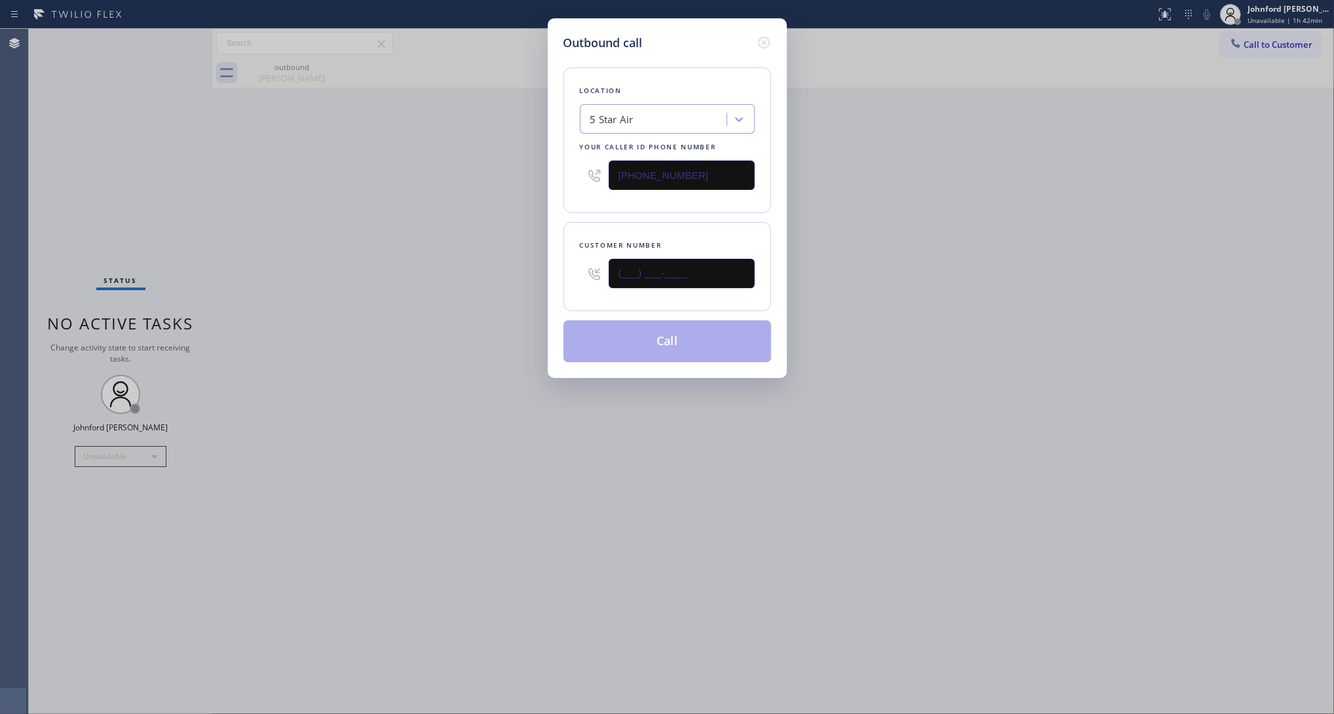
click at [695, 276] on input "(___) ___-____" at bounding box center [681, 273] width 146 height 29
paste input "909) 609-9365"
type input "(909) 609-9365"
click at [457, 275] on div "Outbound call Location 5 Star Air Your caller id phone number (800) 686-5038 Cu…" at bounding box center [667, 357] width 1334 height 714
click at [618, 315] on div "Location 5 Star Air Your caller id phone number (800) 686-5038 Customer number …" at bounding box center [667, 207] width 208 height 310
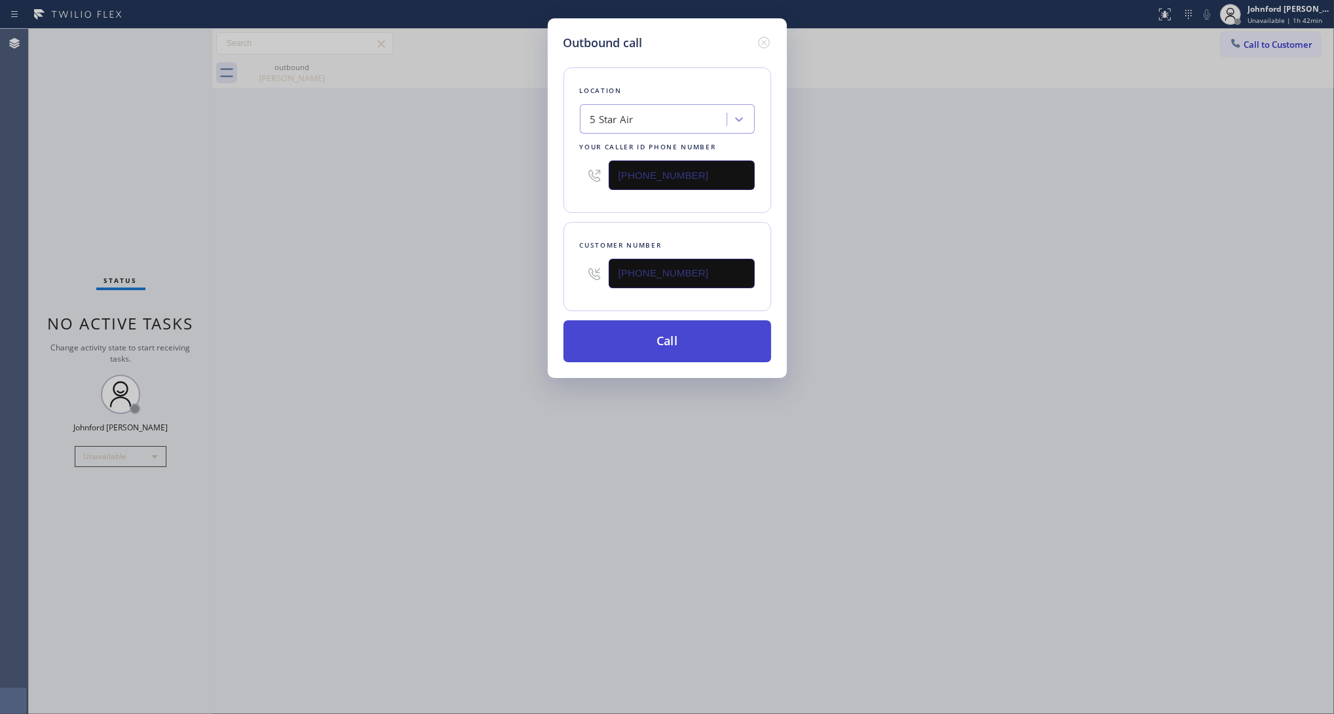
click at [611, 335] on button "Call" at bounding box center [667, 341] width 208 height 42
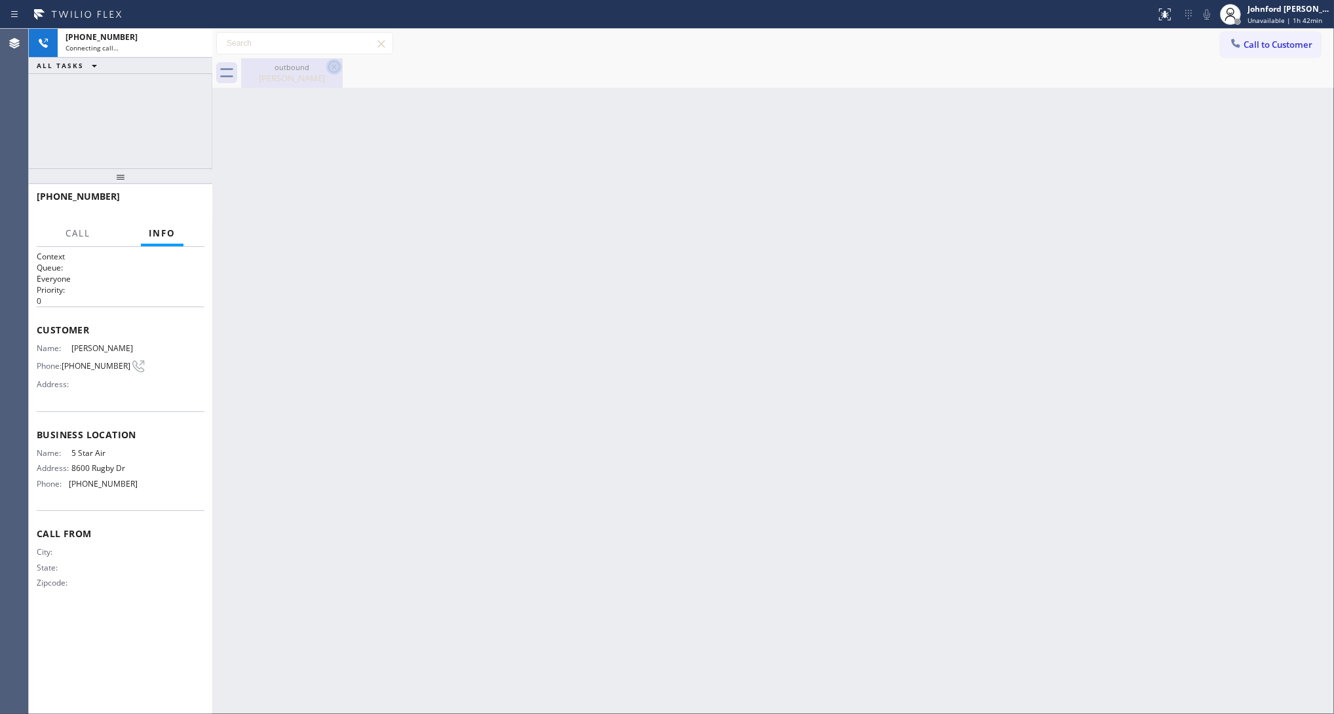
click at [333, 70] on icon at bounding box center [334, 67] width 16 height 16
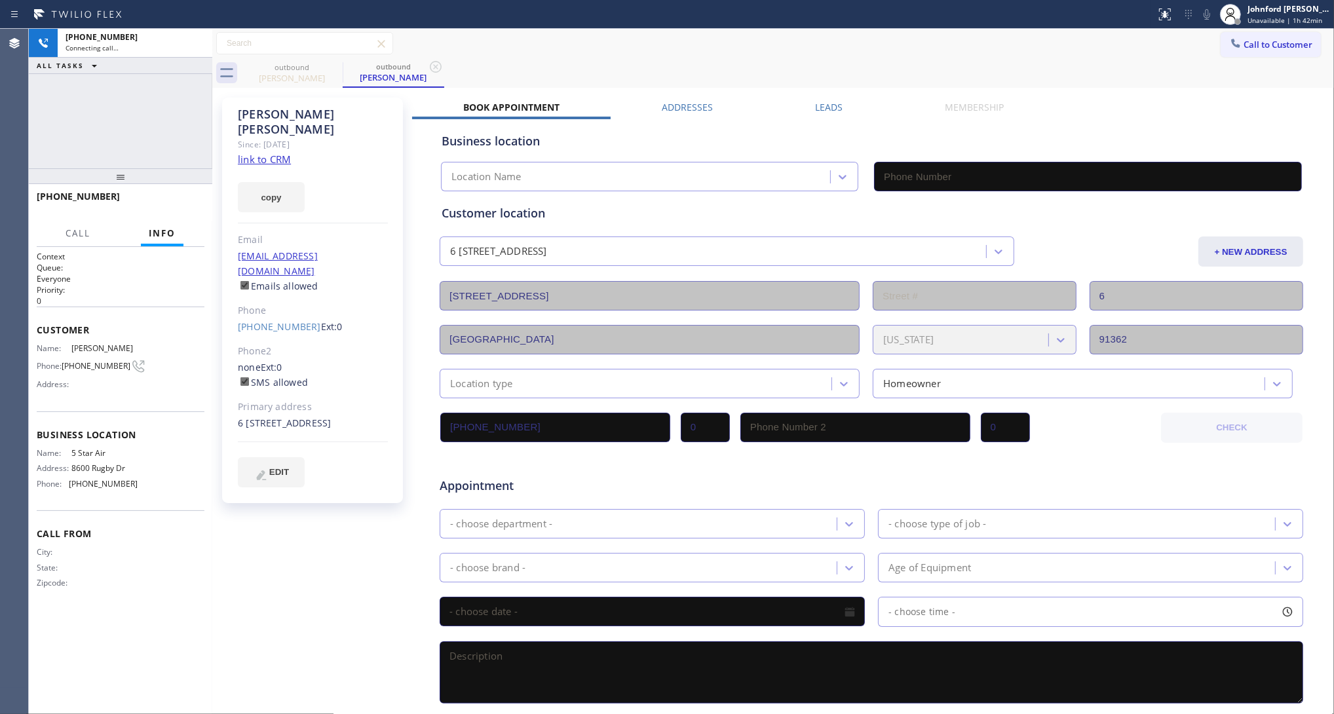
click at [278, 153] on link "link to CRM" at bounding box center [264, 159] width 53 height 13
type input "[PHONE_NUMBER]"
click at [187, 201] on span "HANG UP" at bounding box center [174, 202] width 40 height 9
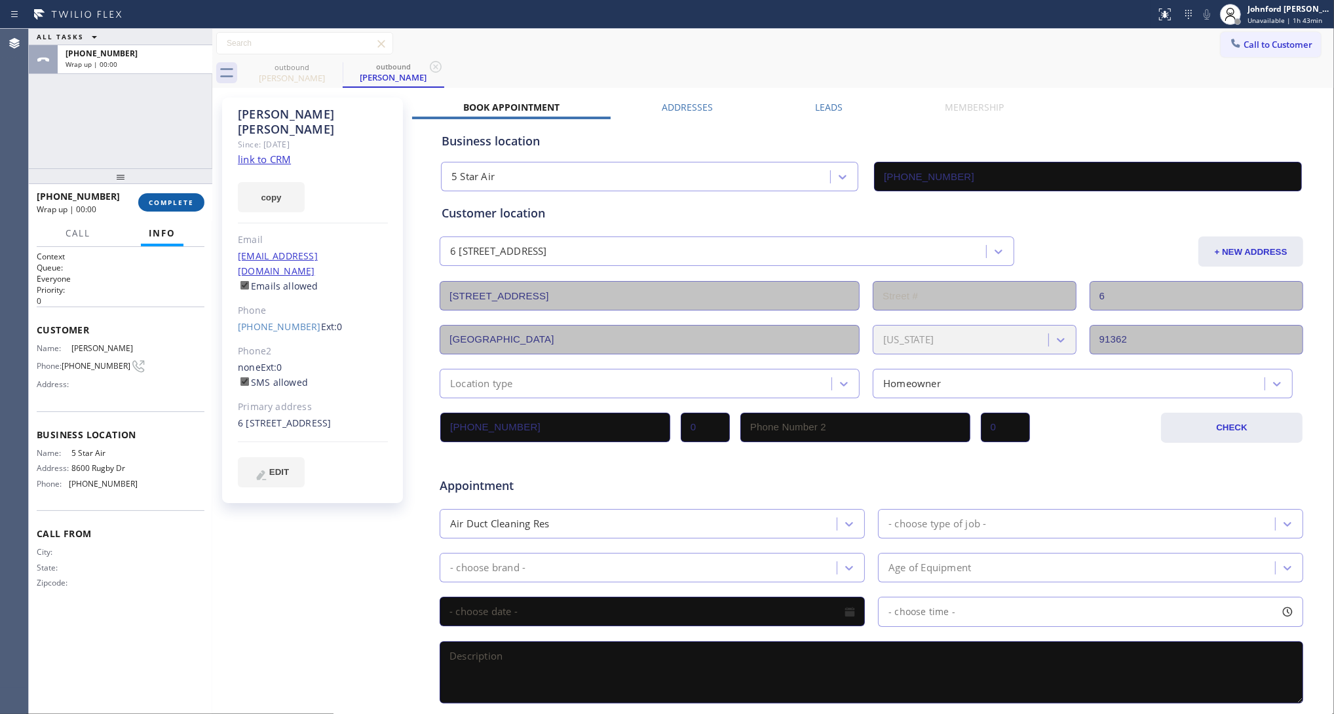
click at [158, 206] on button "COMPLETE" at bounding box center [171, 202] width 66 height 18
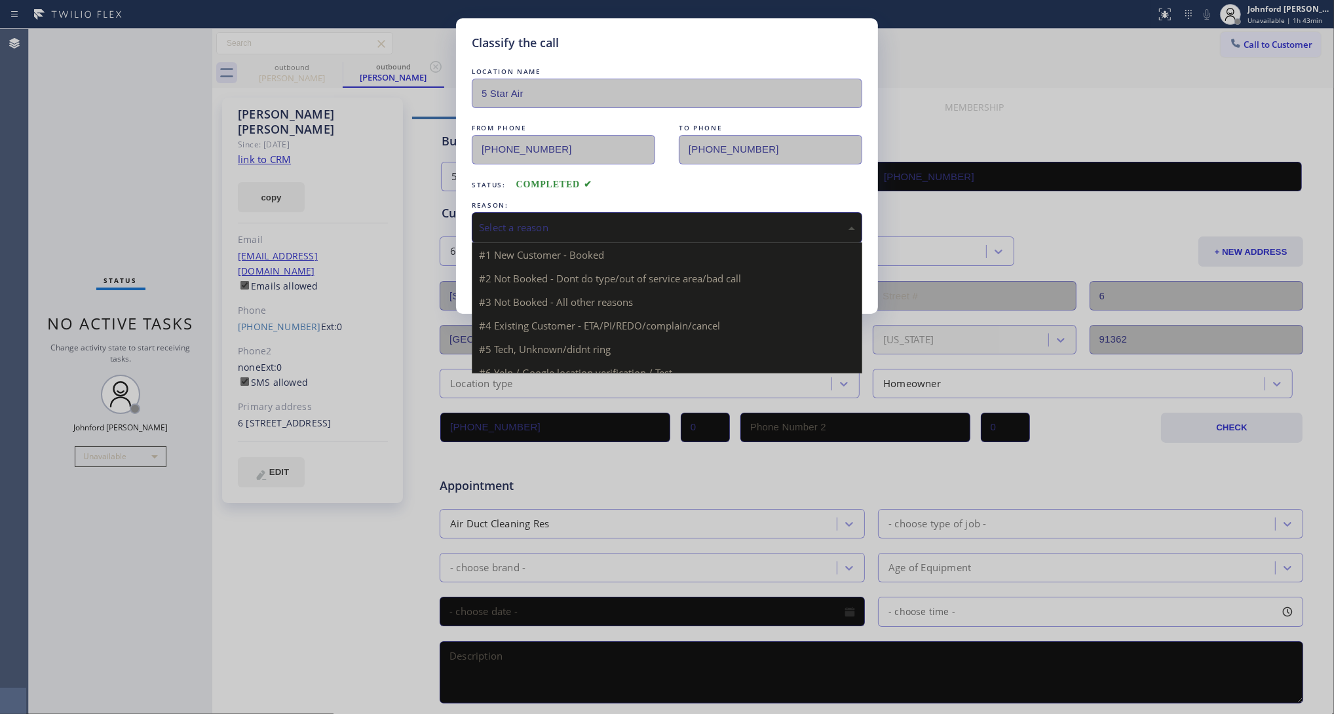
click at [578, 212] on div "Select a reason" at bounding box center [667, 227] width 390 height 31
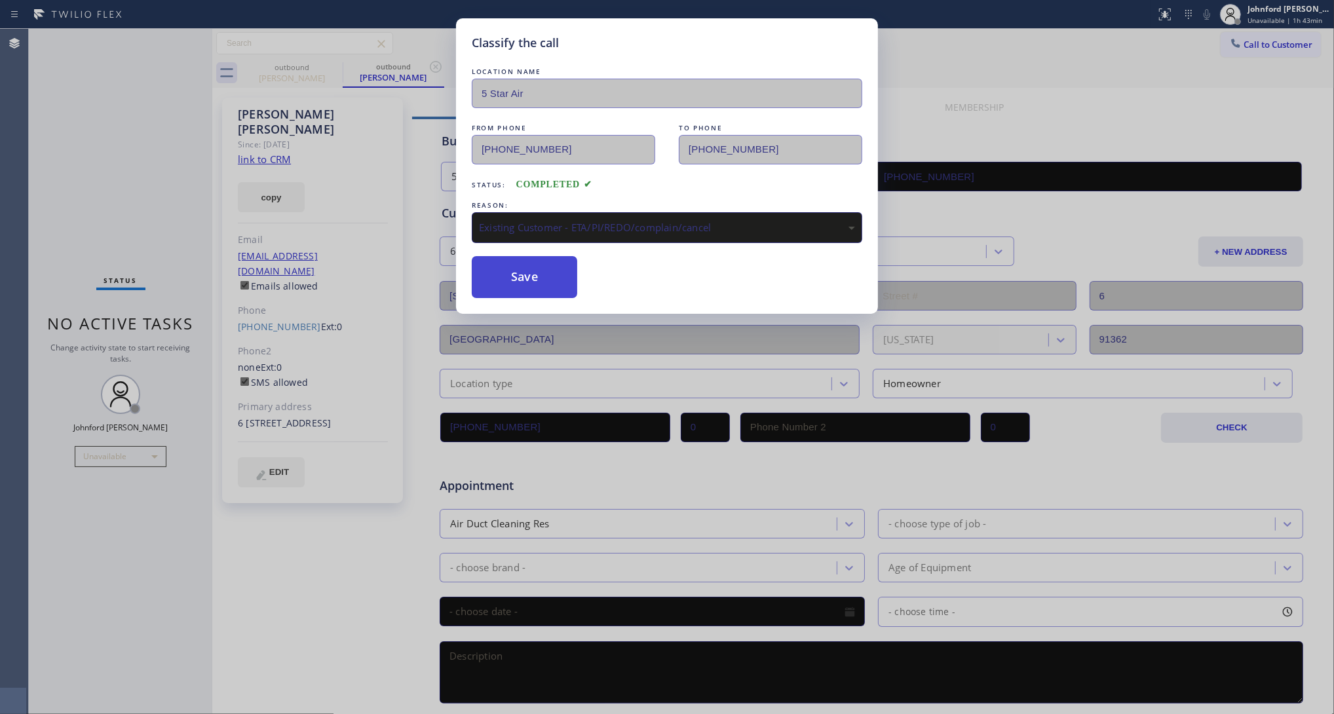
click at [525, 278] on button "Save" at bounding box center [524, 277] width 105 height 42
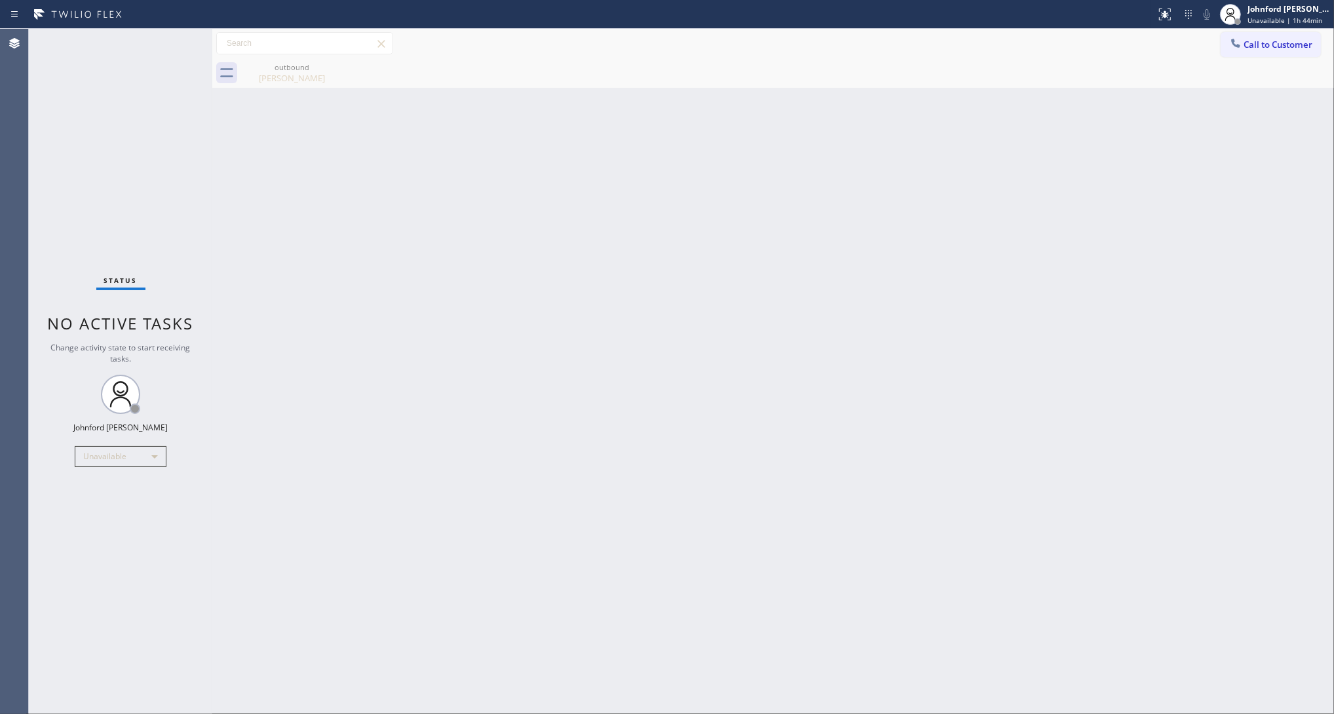
drag, startPoint x: 1233, startPoint y: 43, endPoint x: 1226, endPoint y: 43, distance: 7.2
click at [1235, 43] on icon at bounding box center [1235, 43] width 13 height 13
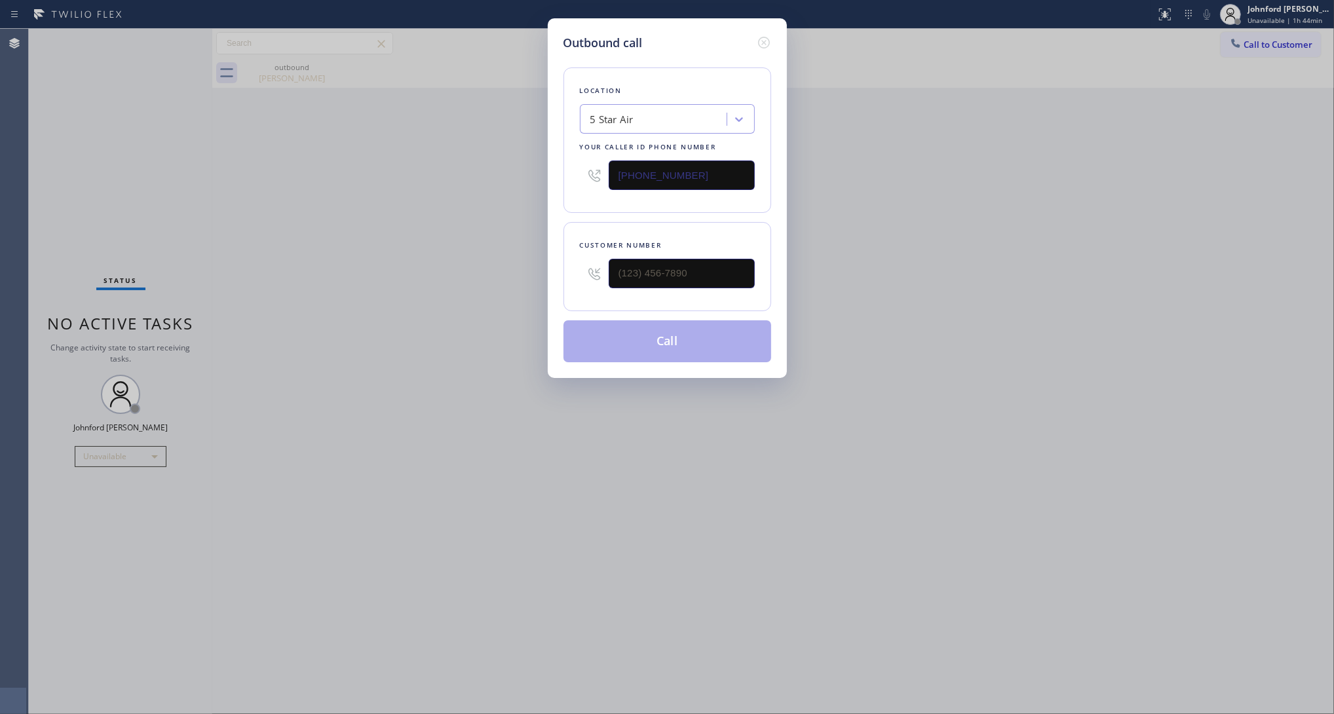
drag, startPoint x: 732, startPoint y: 254, endPoint x: 483, endPoint y: 271, distance: 249.4
click at [483, 271] on div "Outbound call Location 5 Star Air Your caller id phone number (800) 686-5038 Cu…" at bounding box center [667, 357] width 1334 height 714
click at [682, 266] on input "(___) ___-____" at bounding box center [681, 273] width 146 height 29
paste input "323) 394-2144"
type input "(323) 394-2144"
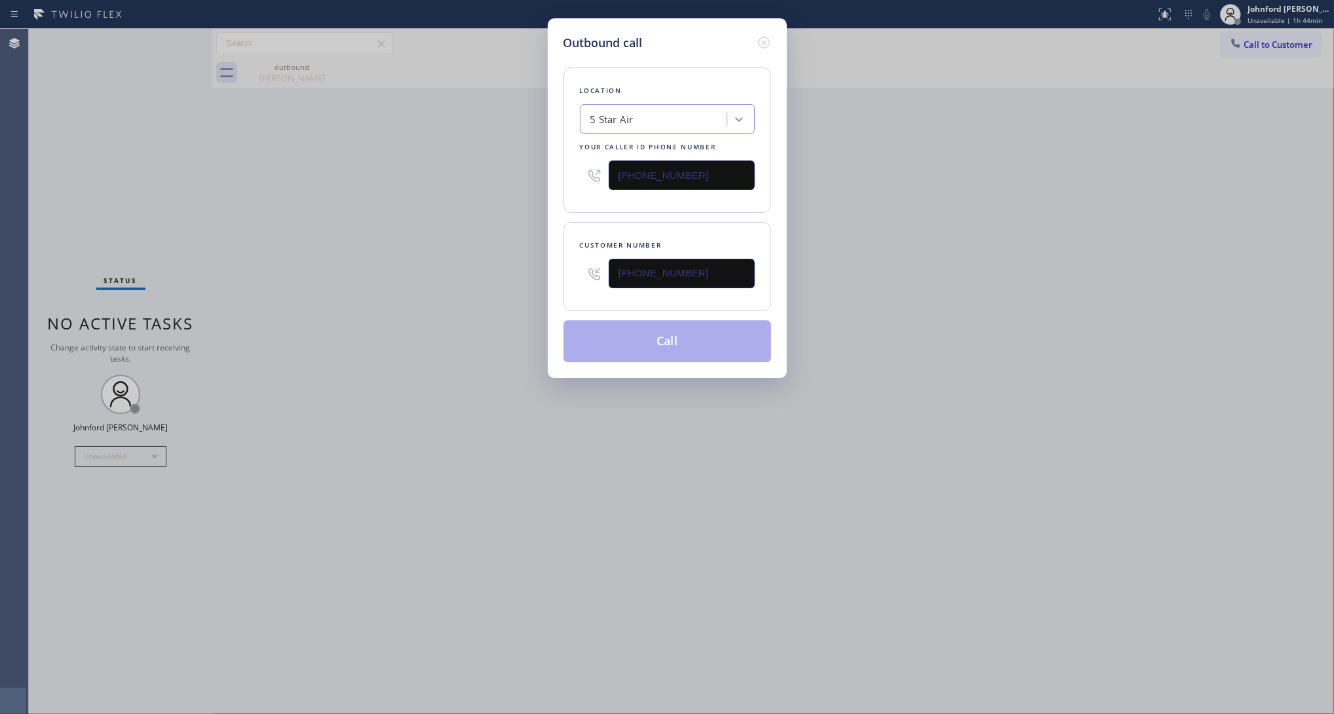
click at [426, 270] on div "Outbound call Location 5 Star Air Your caller id phone number (800) 686-5038 Cu…" at bounding box center [667, 357] width 1334 height 714
click at [709, 348] on button "Call" at bounding box center [667, 341] width 208 height 42
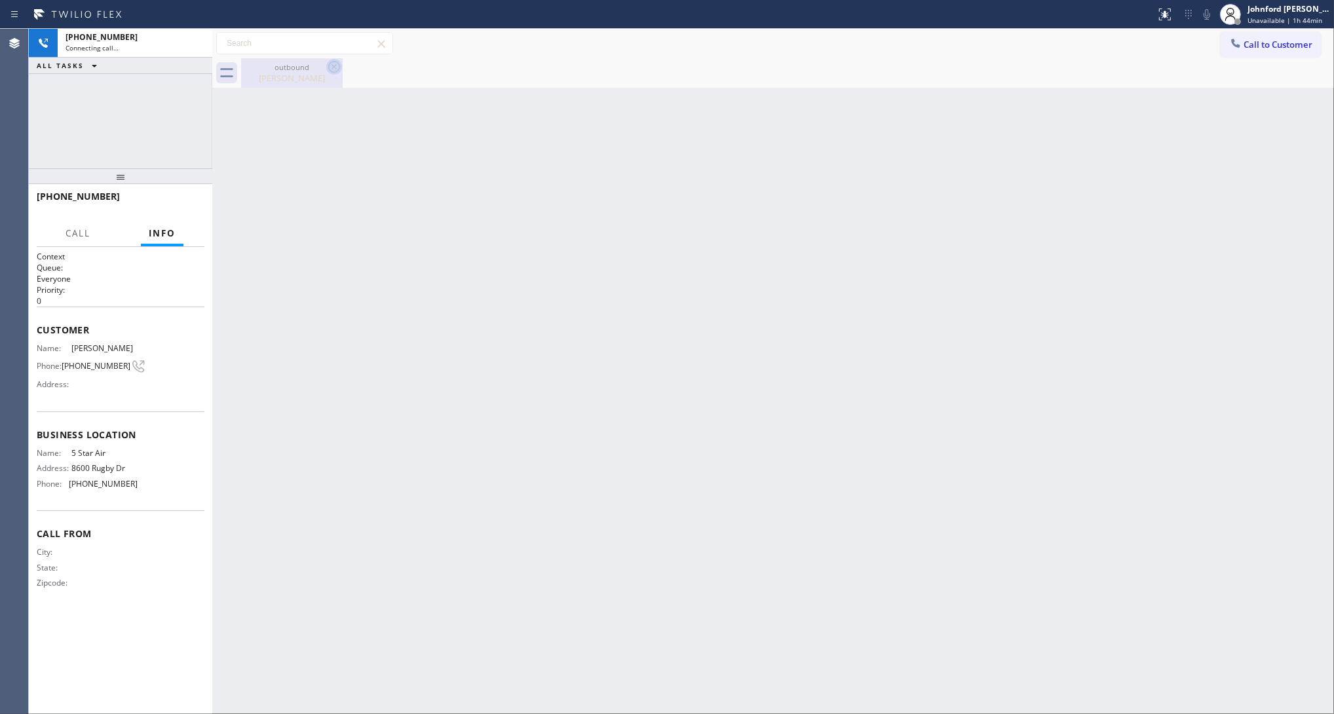
click at [334, 64] on icon at bounding box center [334, 67] width 16 height 16
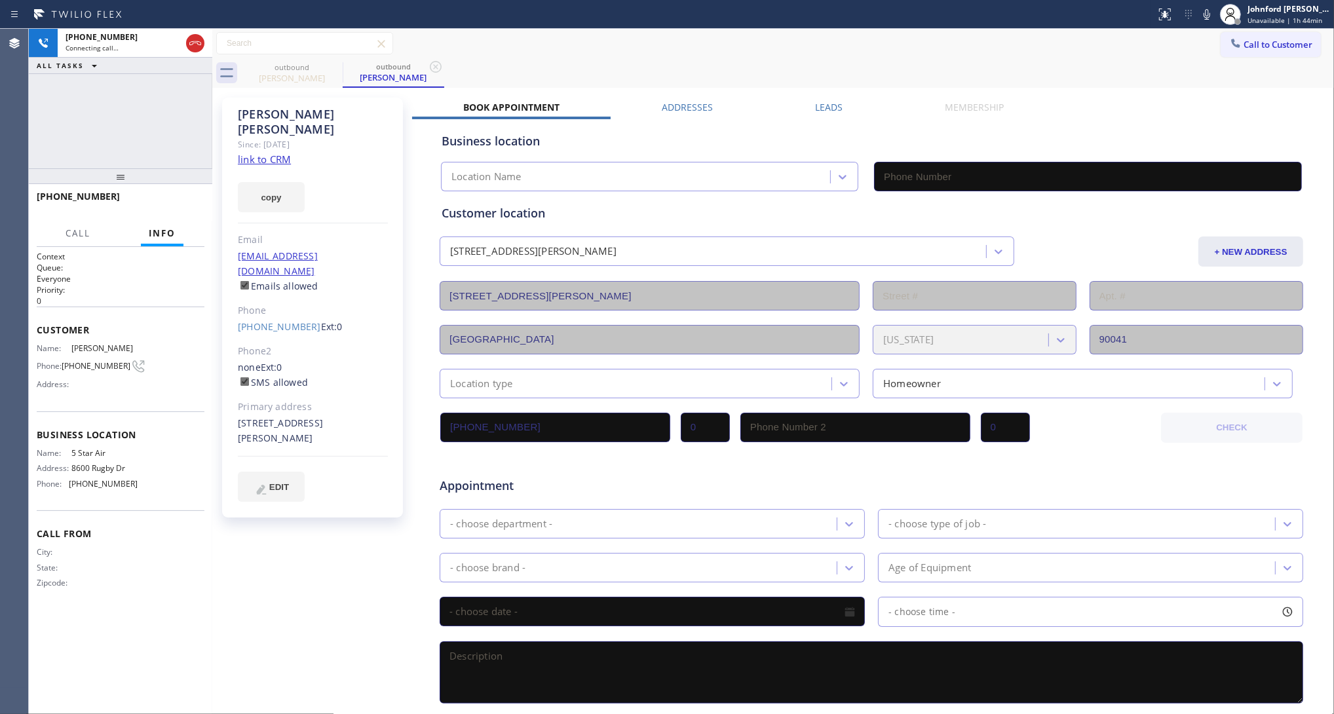
click at [257, 153] on link "link to CRM" at bounding box center [264, 159] width 53 height 13
type input "[PHONE_NUMBER]"
click at [195, 204] on button "HANG UP" at bounding box center [173, 202] width 61 height 18
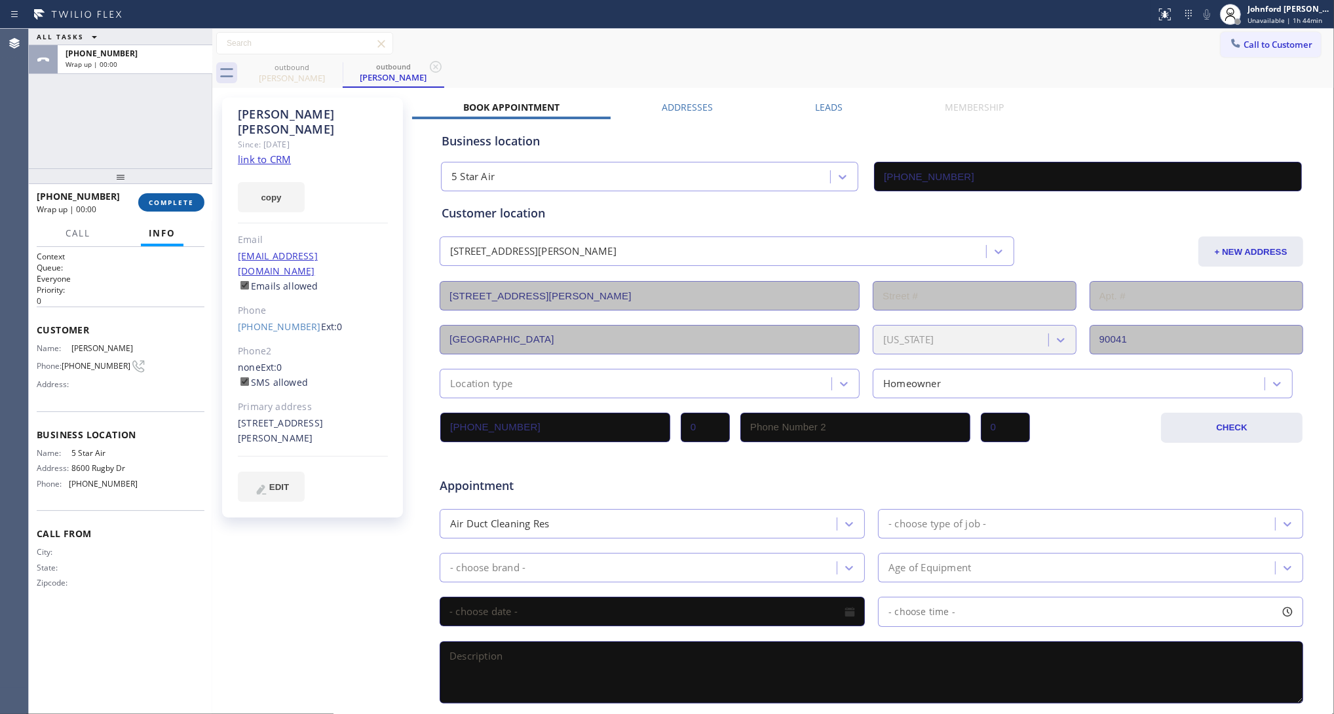
click at [195, 204] on button "COMPLETE" at bounding box center [171, 202] width 66 height 18
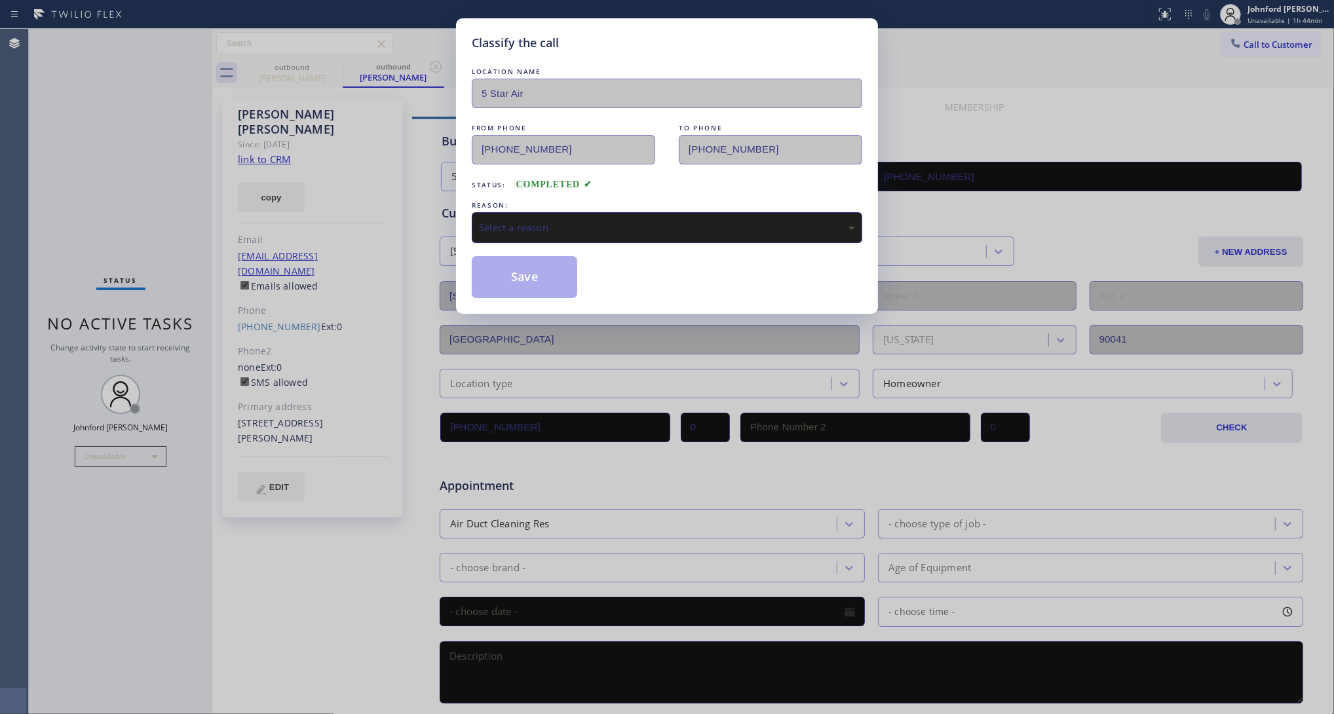
click at [525, 221] on div "Select a reason" at bounding box center [667, 227] width 376 height 15
click at [521, 278] on button "Save" at bounding box center [524, 277] width 105 height 42
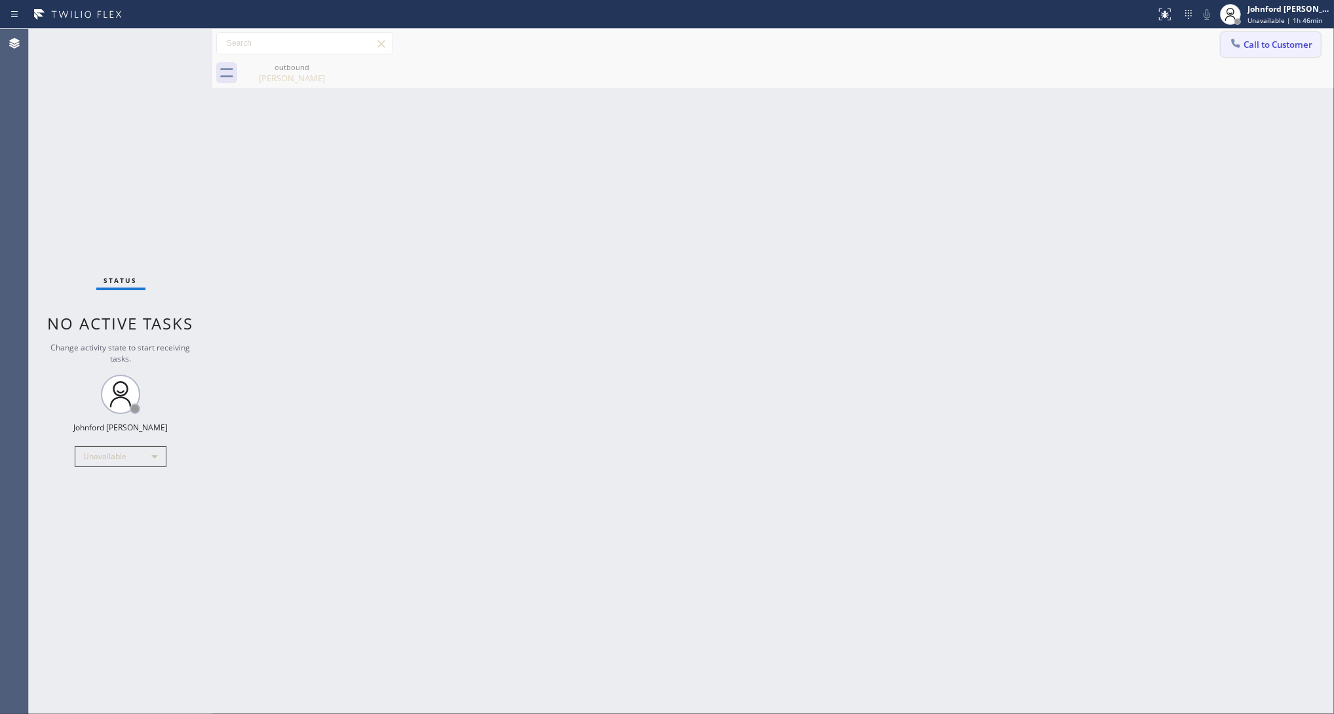
click at [1254, 56] on button "Call to Customer" at bounding box center [1270, 44] width 100 height 25
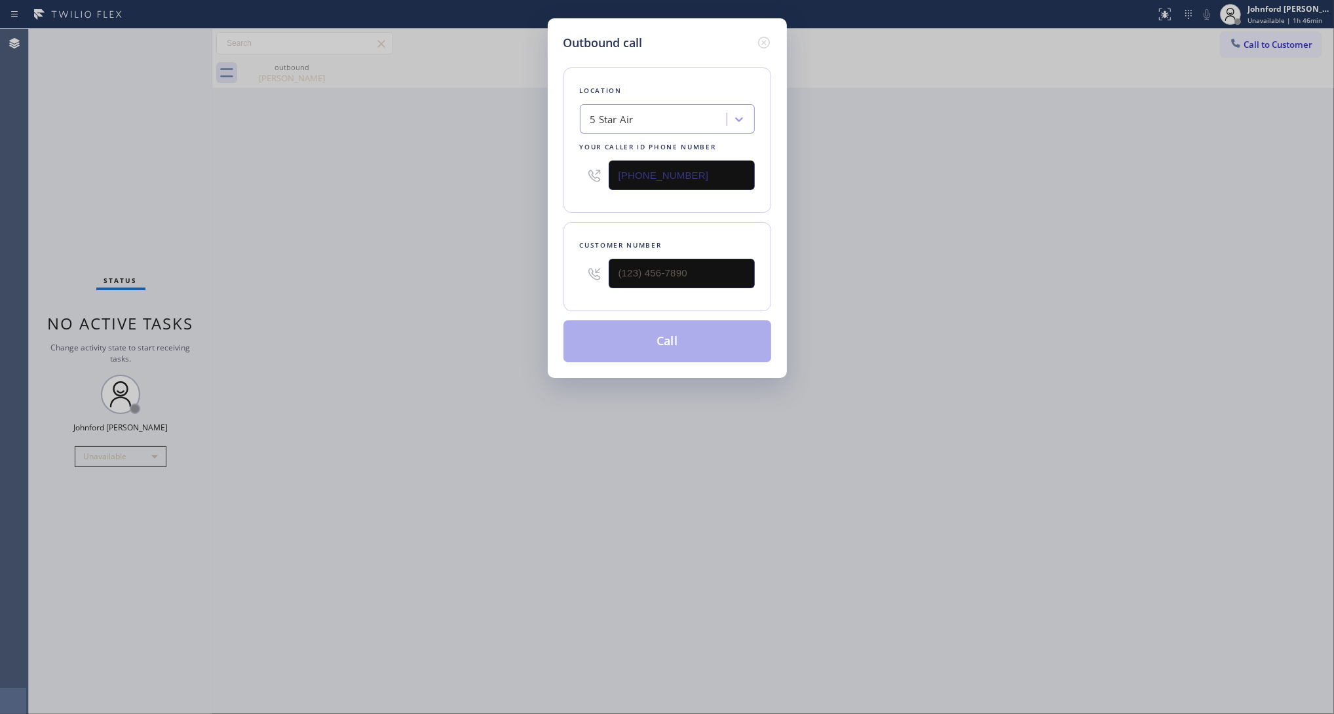
click at [695, 183] on input "[PHONE_NUMBER]" at bounding box center [681, 174] width 146 height 29
paste input "916) 818-194"
type input "(916) 818-1948"
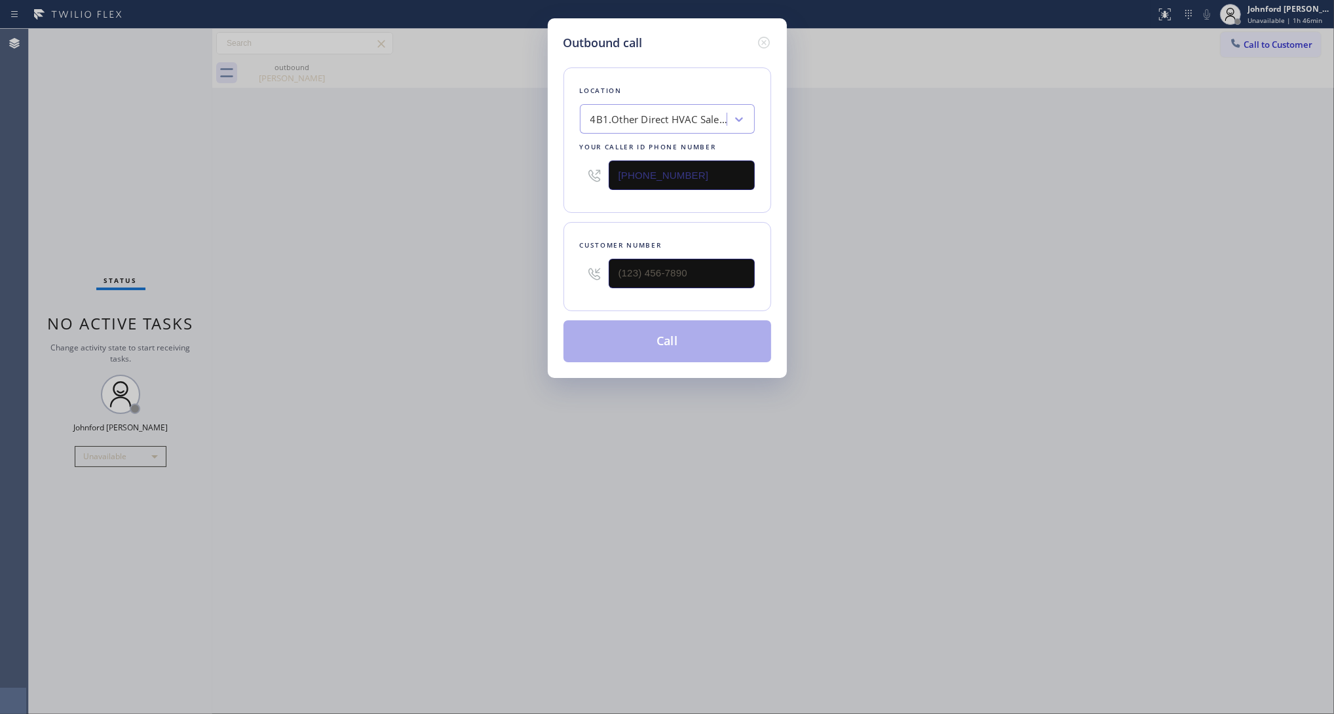
click at [669, 272] on input "text" at bounding box center [681, 273] width 146 height 29
paste input "747) 235-4469"
type input "(747) 235-4469"
click at [398, 272] on div "Outbound call Location 4B1.Other Direct HVAC Sales Service Your caller id phone…" at bounding box center [667, 357] width 1334 height 714
click at [610, 326] on button "Call" at bounding box center [667, 341] width 208 height 42
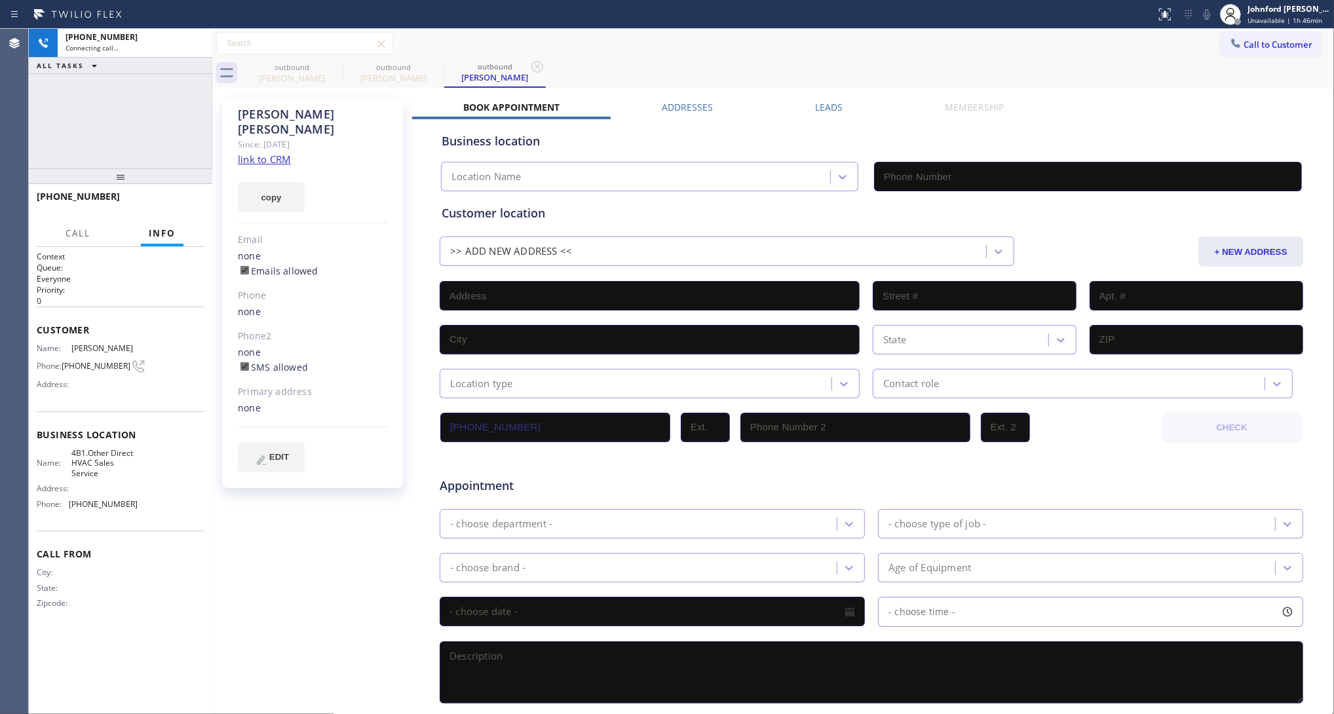
click at [276, 153] on link "link to CRM" at bounding box center [264, 159] width 53 height 13
type input "(916) 818-1948"
click at [335, 67] on icon at bounding box center [334, 67] width 12 height 12
click at [264, 182] on button "copy" at bounding box center [271, 197] width 67 height 30
drag, startPoint x: 1066, startPoint y: 60, endPoint x: 1134, endPoint y: 37, distance: 72.7
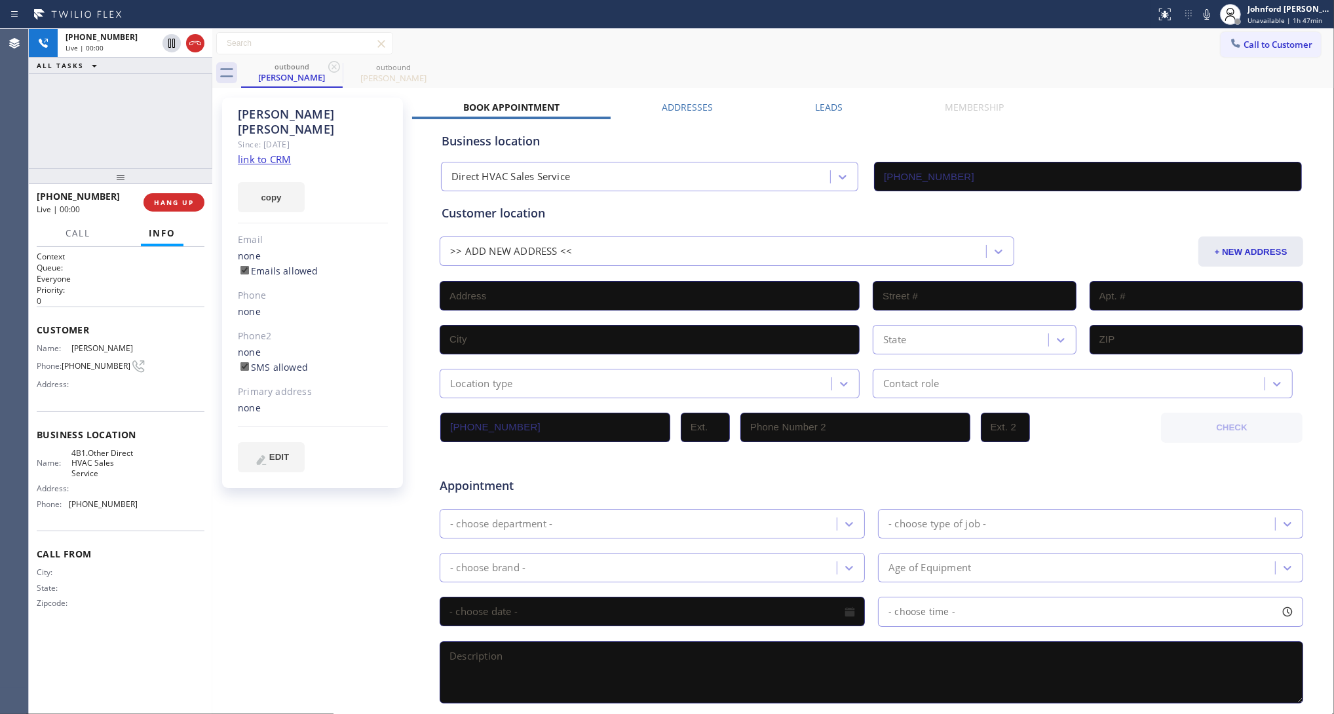
click at [1071, 57] on div "Call to Customer Outbound call Location Direct HVAC Sales Service Your caller i…" at bounding box center [772, 58] width 1121 height 59
click at [176, 198] on span "HANG UP" at bounding box center [174, 202] width 40 height 9
click at [83, 361] on span "(747) 235-4469" at bounding box center [96, 366] width 69 height 10
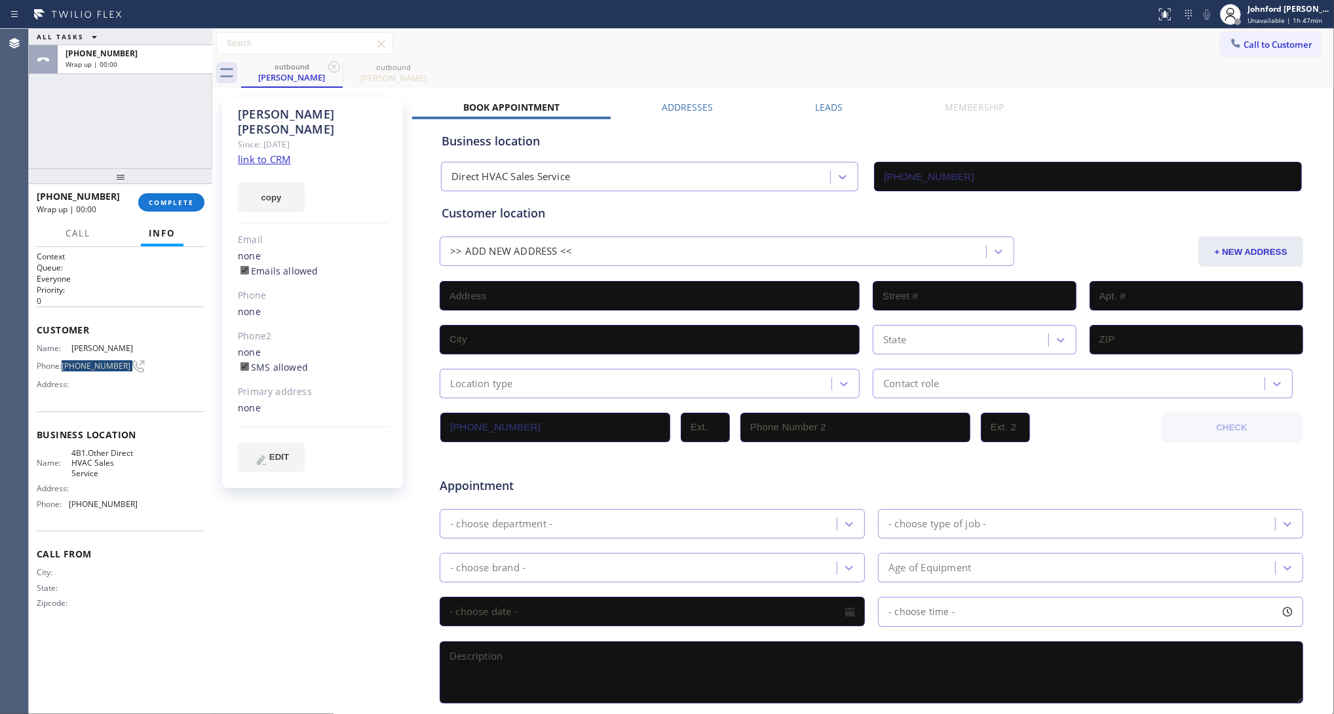
copy div "(747) 235-4469"
drag, startPoint x: 1239, startPoint y: 41, endPoint x: 1225, endPoint y: 50, distance: 16.2
click at [1243, 43] on span "Call to Customer" at bounding box center [1277, 45] width 69 height 12
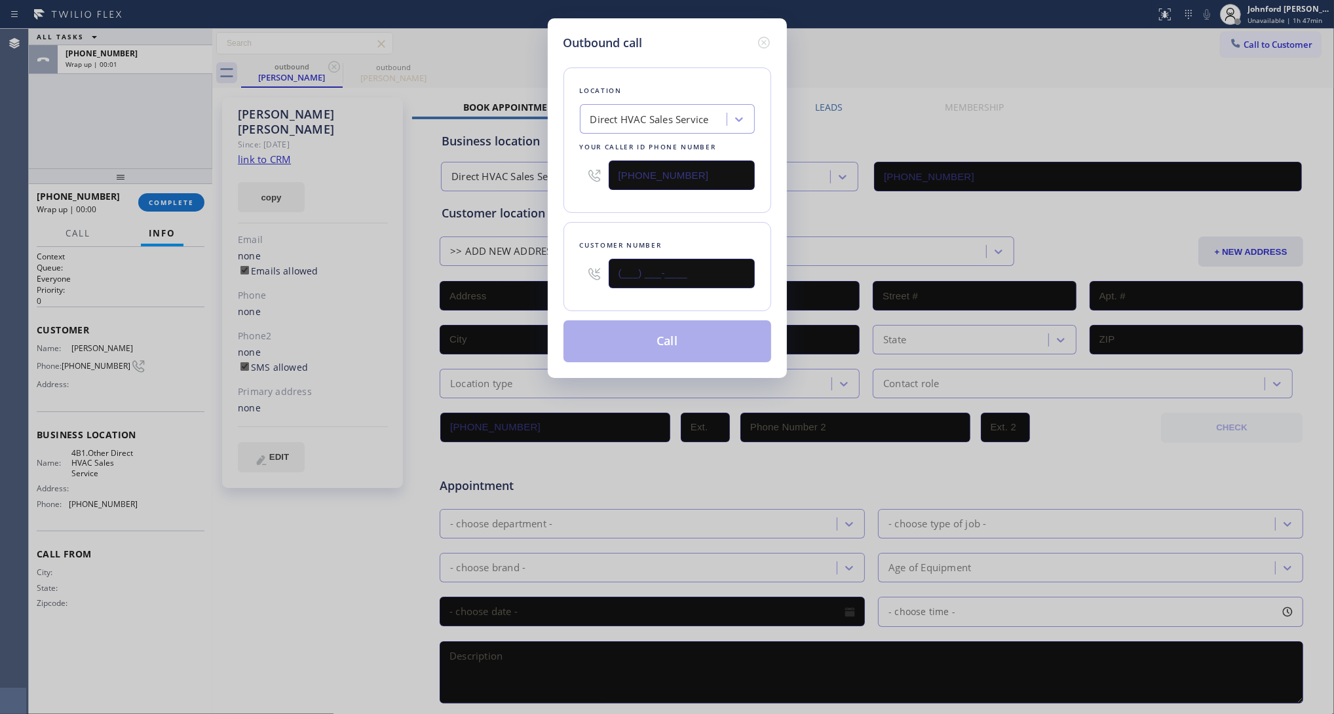
click at [675, 267] on input "(___) ___-____" at bounding box center [681, 273] width 146 height 29
paste input "747) 235-4469"
type input "(747) 235-4469"
click at [671, 222] on div "Customer number (747) 235-4469" at bounding box center [667, 266] width 208 height 89
click at [652, 341] on button "Call" at bounding box center [667, 341] width 208 height 42
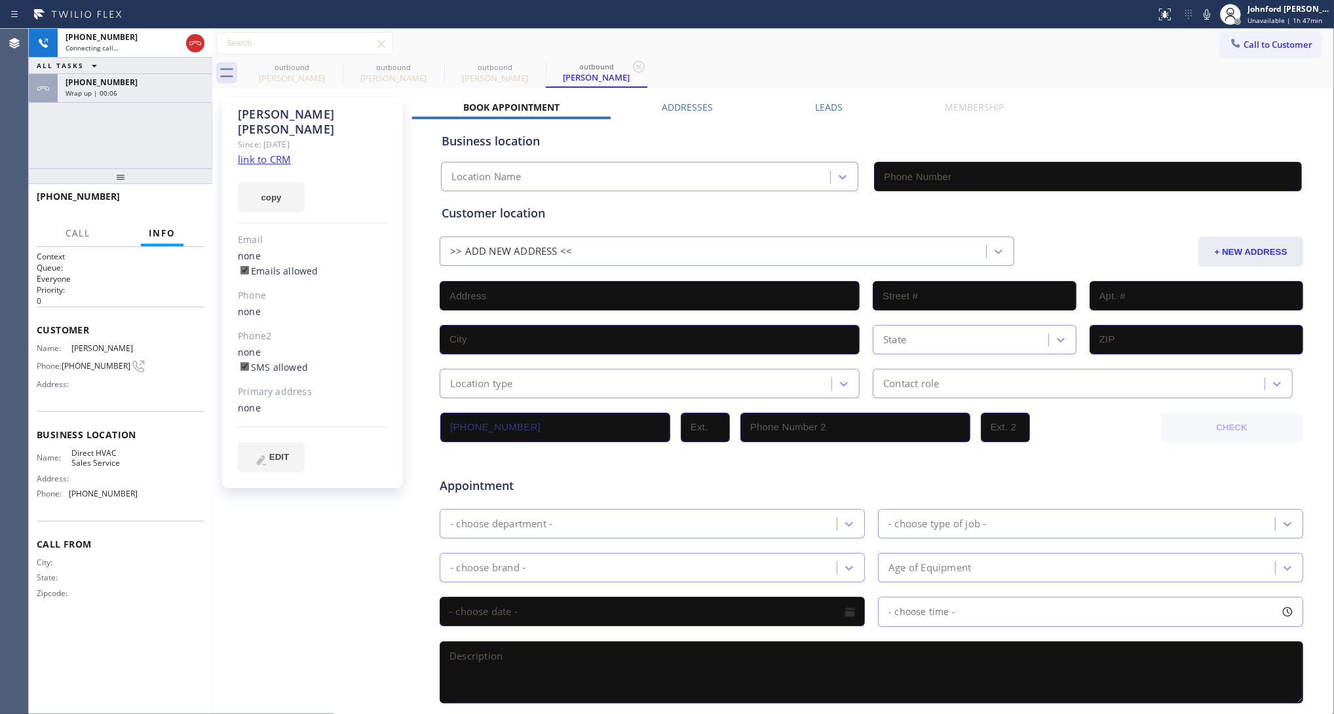
type input "(916) 818-1948"
click at [167, 100] on div "+17472354469 Wrap up | 00:14" at bounding box center [132, 88] width 149 height 29
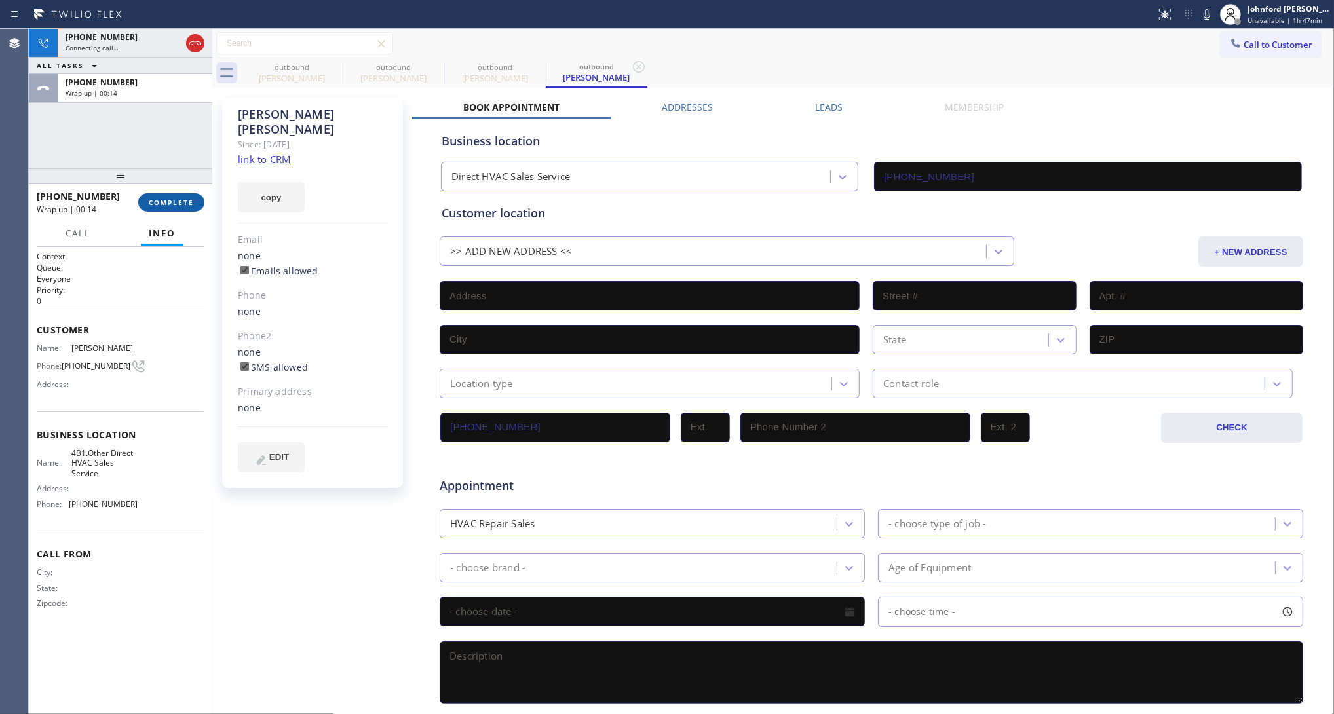
click at [153, 198] on span "COMPLETE" at bounding box center [171, 202] width 45 height 9
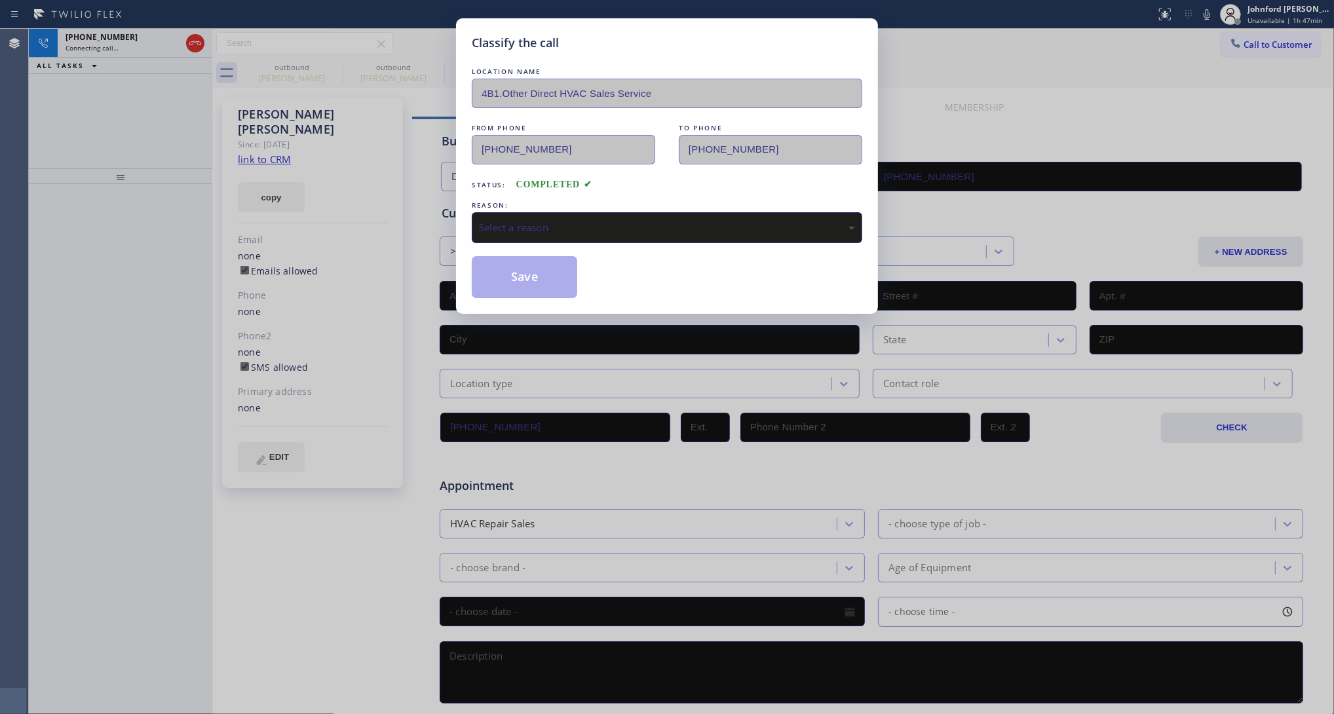
drag, startPoint x: 552, startPoint y: 250, endPoint x: 571, endPoint y: 214, distance: 40.1
click at [554, 250] on div "LOCATION NAME 4B1.Other Direct HVAC Sales Service FROM PHONE (916) 818-1948 TO …" at bounding box center [667, 181] width 390 height 233
click at [594, 212] on div "Select a reason" at bounding box center [667, 227] width 390 height 31
click at [546, 272] on button "Save" at bounding box center [524, 277] width 105 height 42
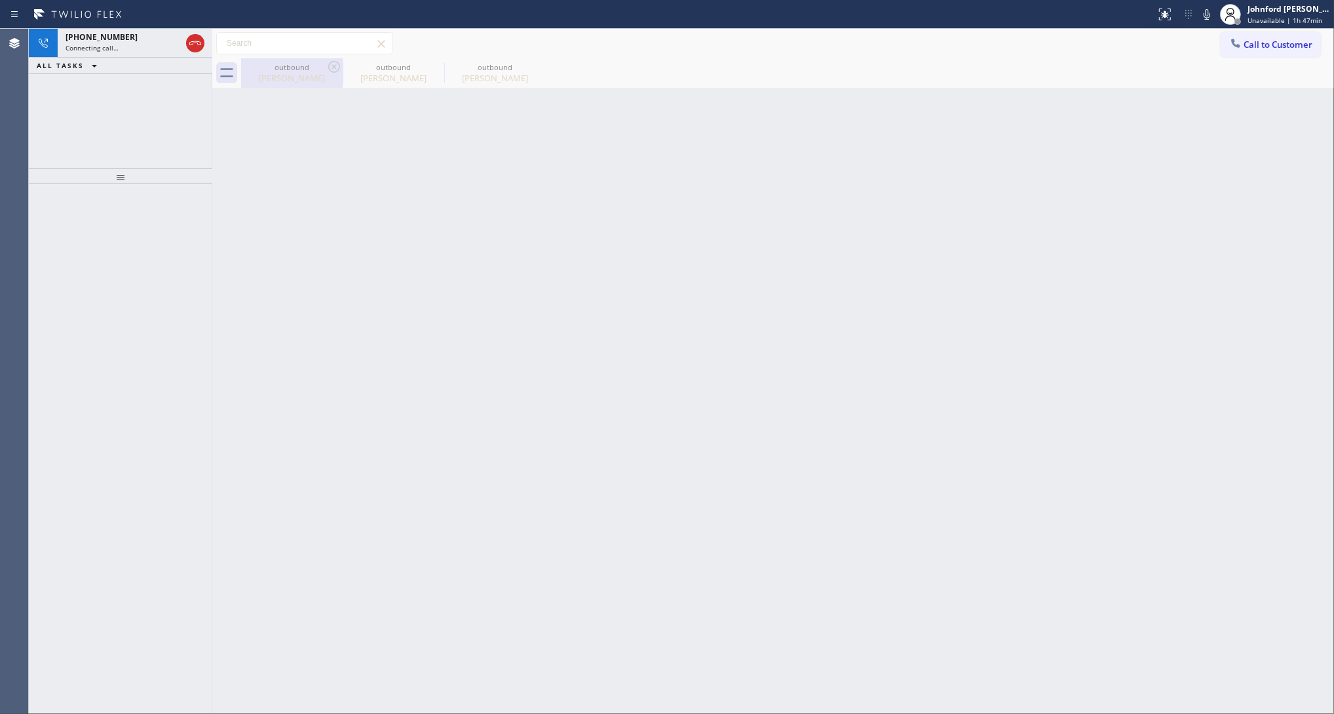
click at [305, 80] on div "Frank Vincelli" at bounding box center [291, 78] width 99 height 12
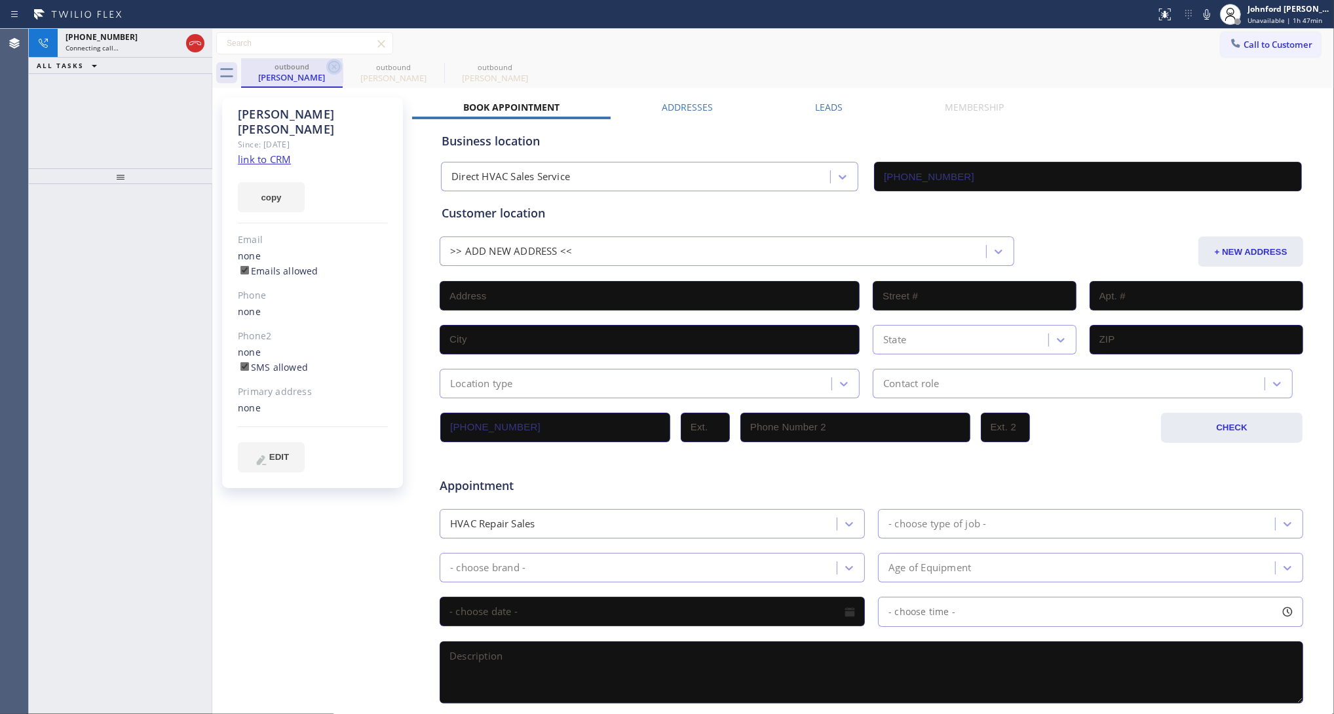
click at [335, 67] on icon at bounding box center [334, 67] width 16 height 16
click at [93, 43] on span "Connecting call…" at bounding box center [91, 47] width 53 height 9
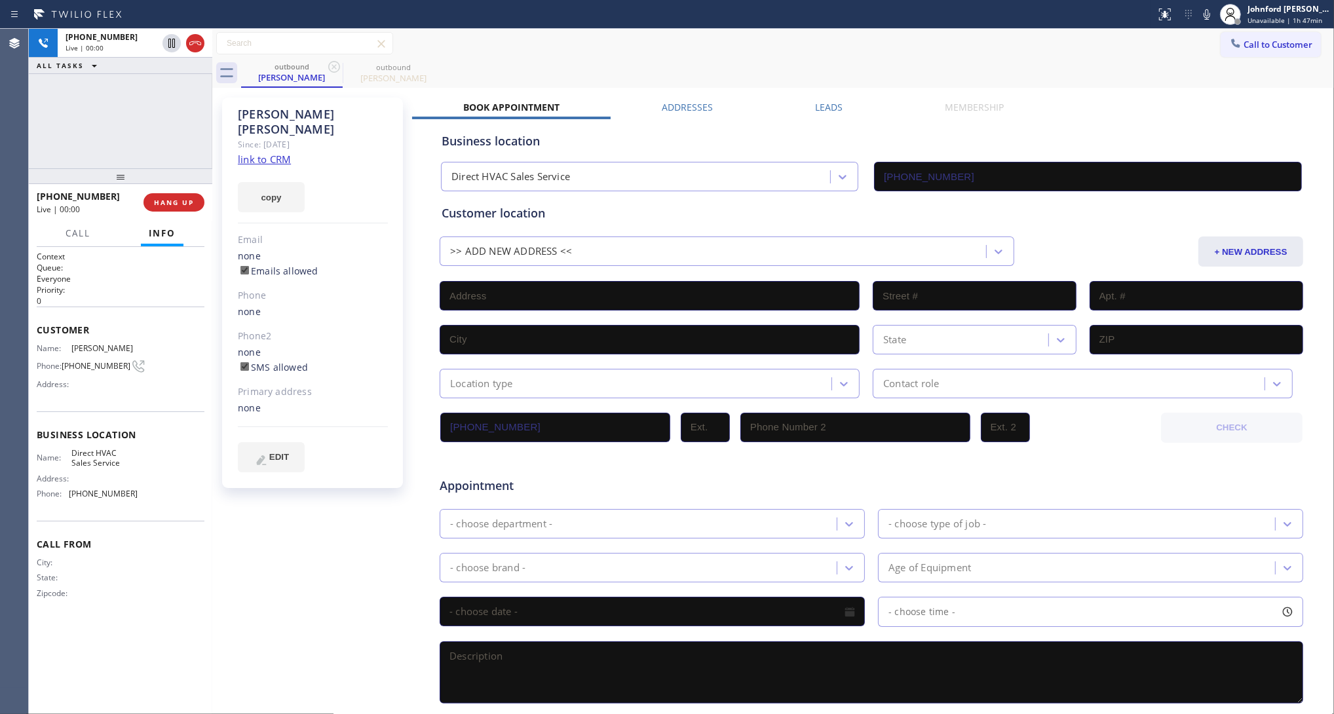
click at [135, 147] on div "+17472354469 Live | 00:00 ALL TASKS ALL TASKS ACTIVE TASKS TASKS IN WRAP UP" at bounding box center [120, 99] width 183 height 140
click at [165, 188] on div "+17472354469 Live | 00:00 HANG UP" at bounding box center [121, 202] width 168 height 34
click at [168, 191] on div "+17472354469 Live | 00:00 HANG UP" at bounding box center [121, 202] width 168 height 34
click at [172, 198] on span "HANG UP" at bounding box center [174, 202] width 40 height 9
click at [272, 182] on button "copy" at bounding box center [271, 197] width 67 height 30
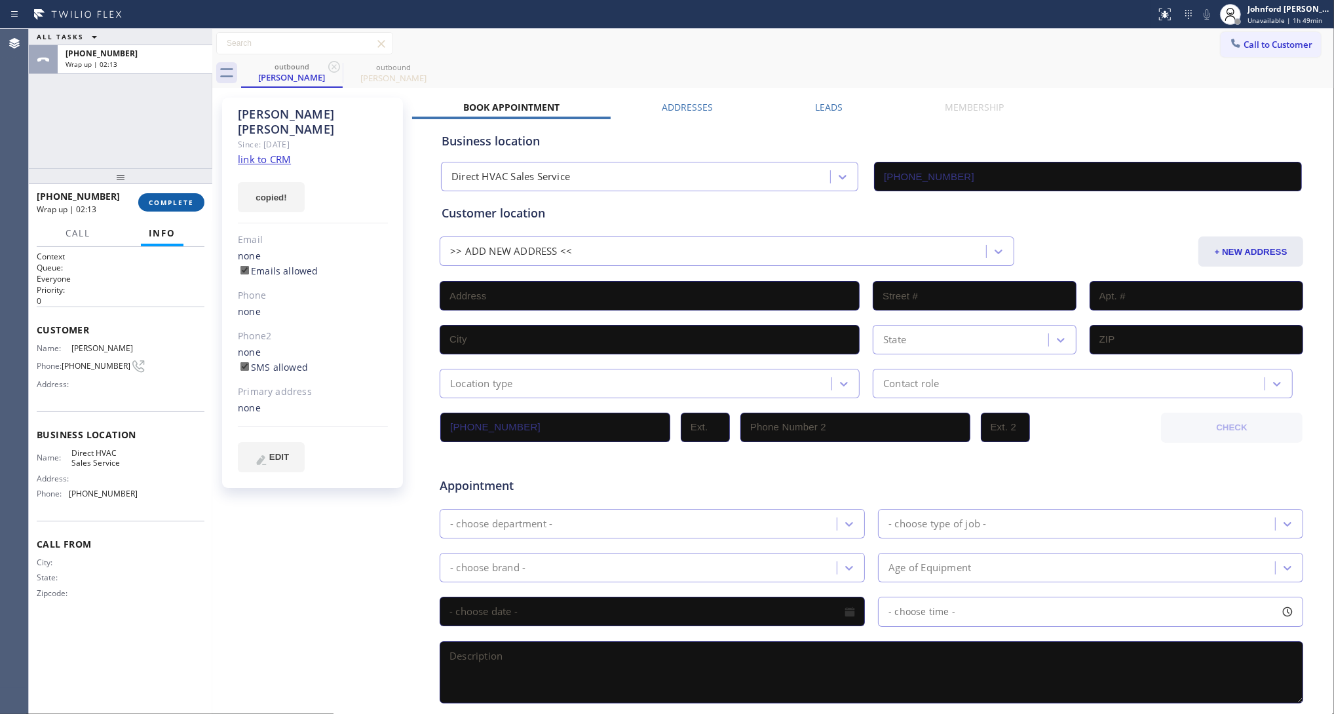
click at [185, 198] on span "COMPLETE" at bounding box center [171, 202] width 45 height 9
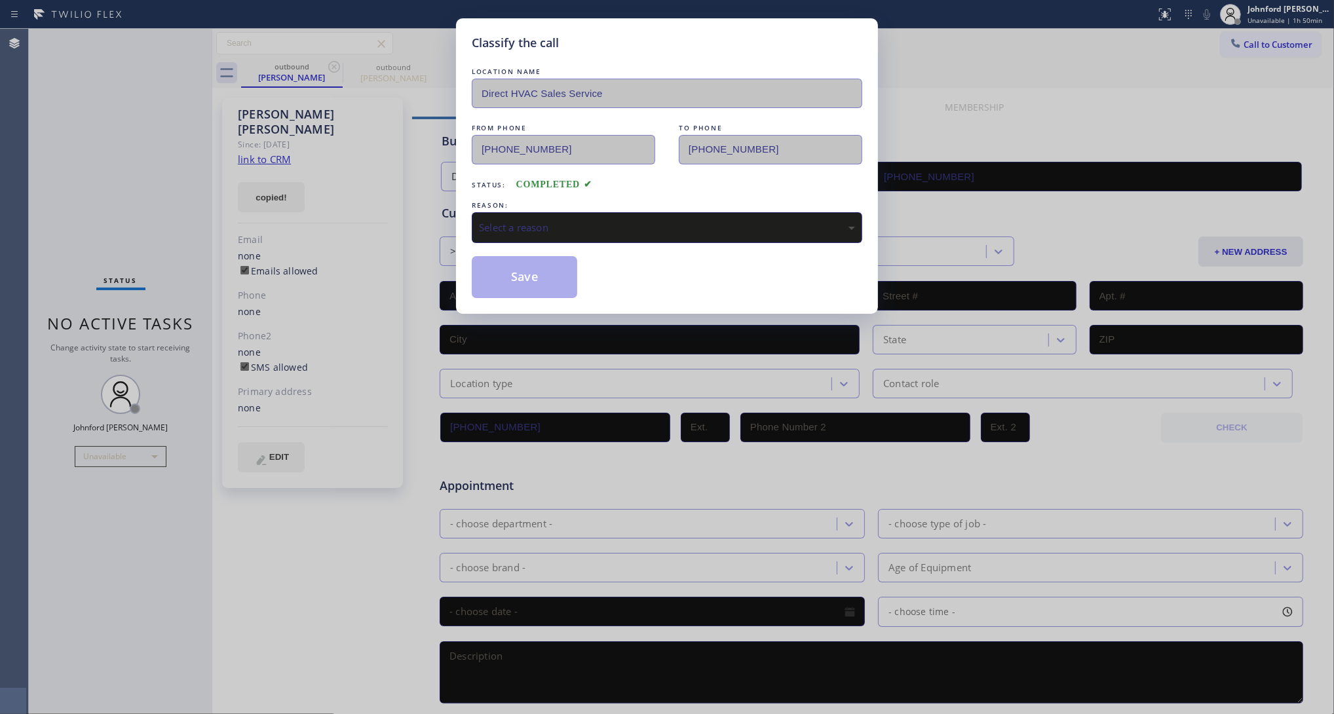
click at [582, 264] on div "Save" at bounding box center [667, 277] width 390 height 42
click at [588, 220] on div "Select a reason" at bounding box center [667, 227] width 376 height 15
click at [512, 257] on button "Save" at bounding box center [524, 277] width 105 height 42
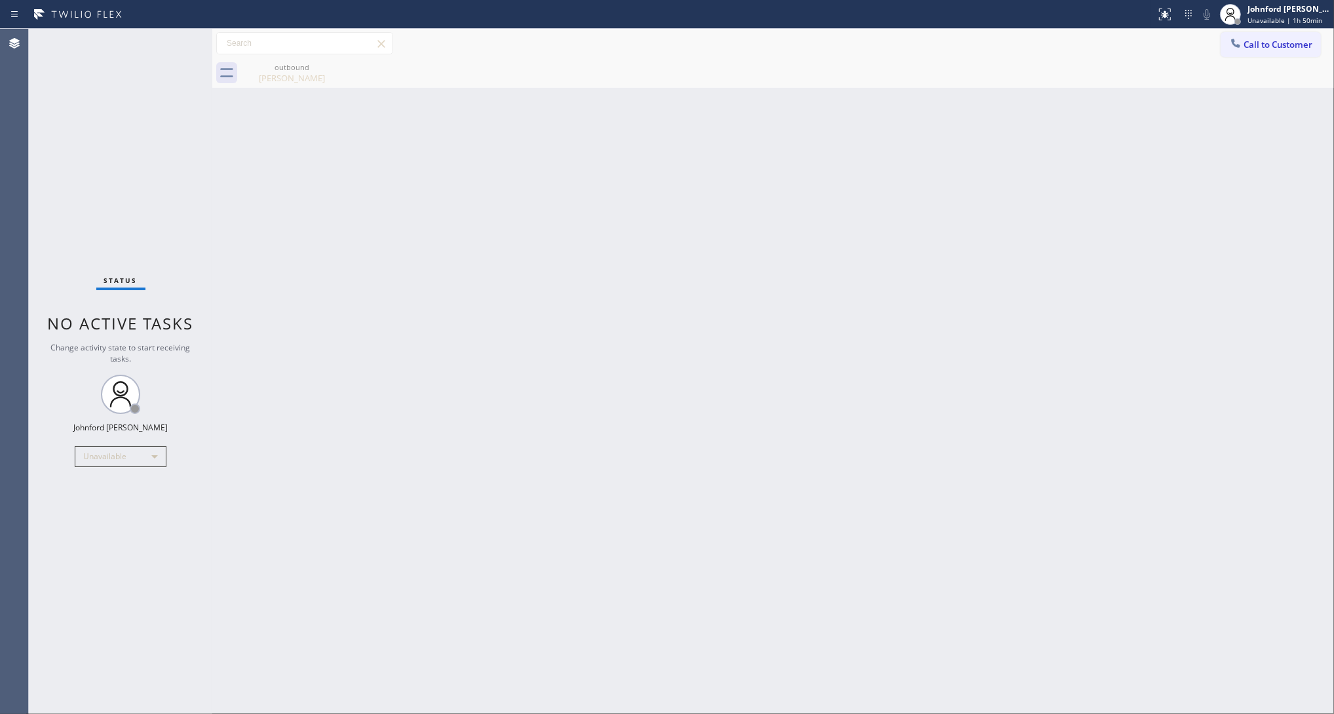
click at [924, 303] on div "Back to Dashboard Change Sender ID Customers Technicians Select a contact Outbo…" at bounding box center [772, 371] width 1121 height 685
click at [744, 320] on div "Back to Dashboard Change Sender ID Customers Technicians Select a contact Outbo…" at bounding box center [772, 371] width 1121 height 685
drag, startPoint x: 64, startPoint y: 115, endPoint x: 87, endPoint y: 84, distance: 39.3
click at [64, 115] on div "Status No active tasks Change activity state to start receiving tasks. [PERSON_…" at bounding box center [120, 371] width 183 height 685
click at [1251, 50] on button "Call to Customer" at bounding box center [1270, 44] width 100 height 25
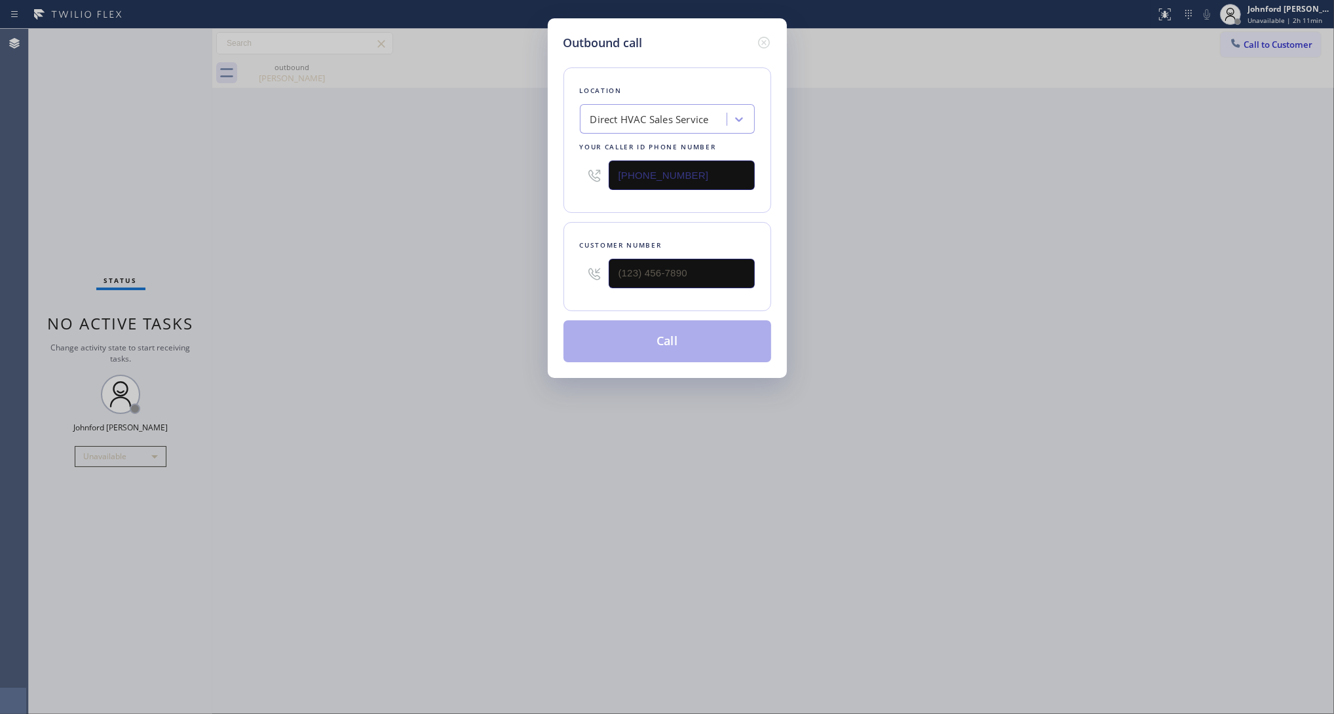
click at [728, 171] on input "(916) 818-1948" at bounding box center [681, 174] width 146 height 29
click at [725, 171] on input "(916) 818-1948" at bounding box center [681, 174] width 146 height 29
click at [724, 170] on input "(916) 818-1948" at bounding box center [681, 174] width 146 height 29
paste input "54) 417-1764"
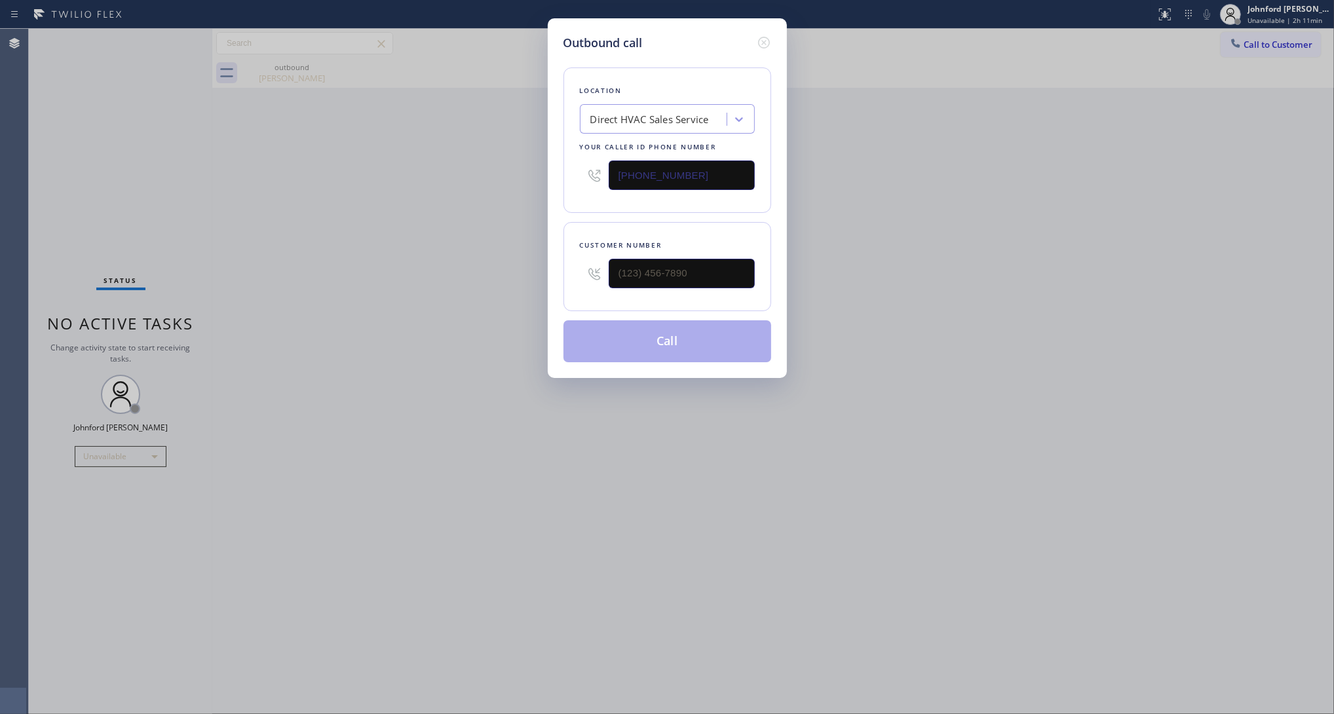
type input "(954) 417-1764"
click at [636, 259] on input "text" at bounding box center [681, 273] width 146 height 29
paste input "954) 251-7456"
type input "(954) 251-7456"
click at [440, 263] on div "Outbound call Location Delux Heating & Cooling Fort Lauderdale Your caller id p…" at bounding box center [667, 357] width 1334 height 714
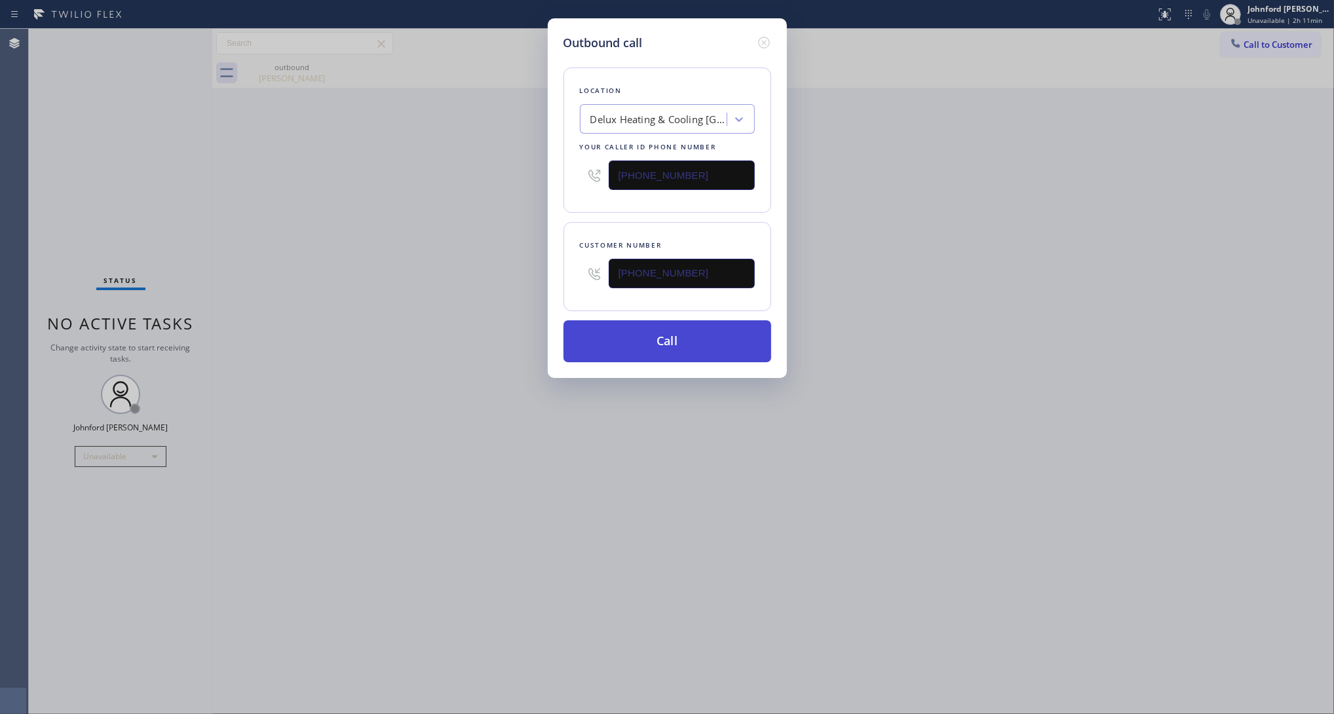
click at [611, 337] on button "Call" at bounding box center [667, 341] width 208 height 42
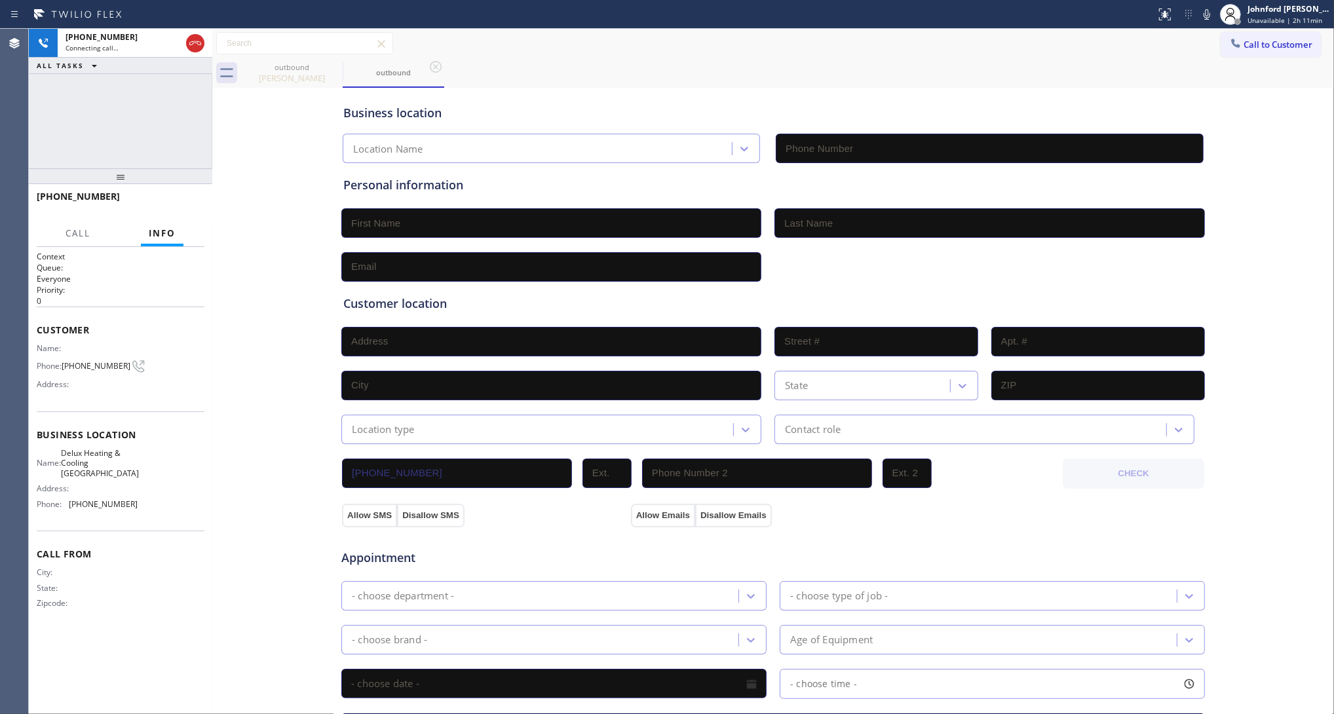
type input "(954) 417-1764"
click at [833, 69] on div "outbound Frank Vincelli outbound" at bounding box center [787, 72] width 1093 height 29
click at [171, 200] on span "HANG UP" at bounding box center [174, 202] width 40 height 9
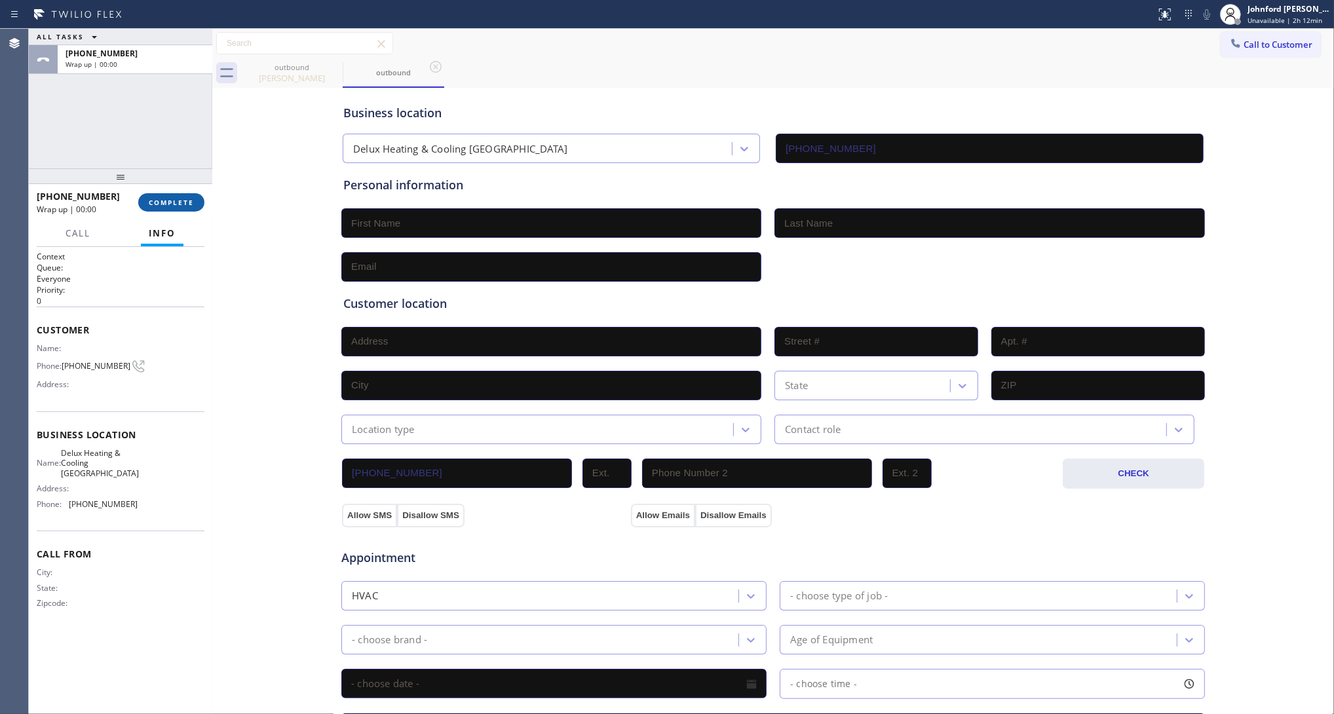
click at [149, 196] on button "COMPLETE" at bounding box center [171, 202] width 66 height 18
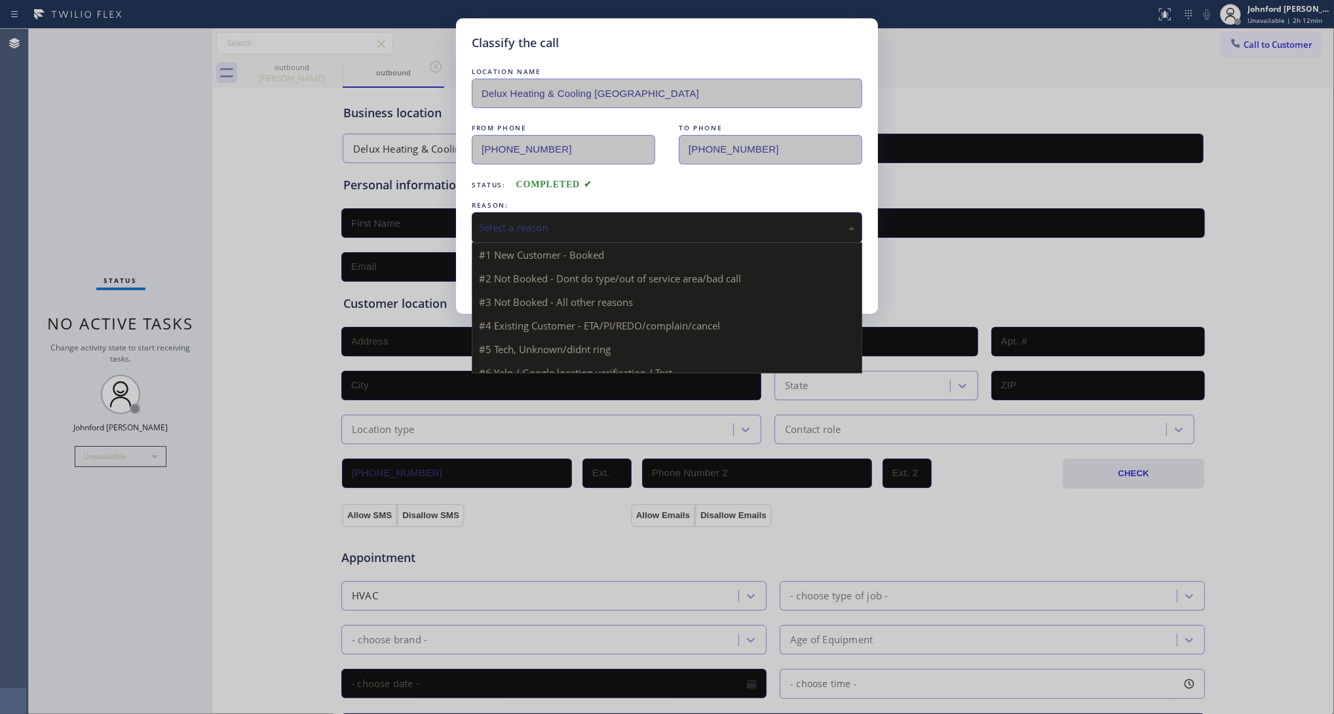
click at [483, 220] on div "Select a reason" at bounding box center [667, 227] width 376 height 15
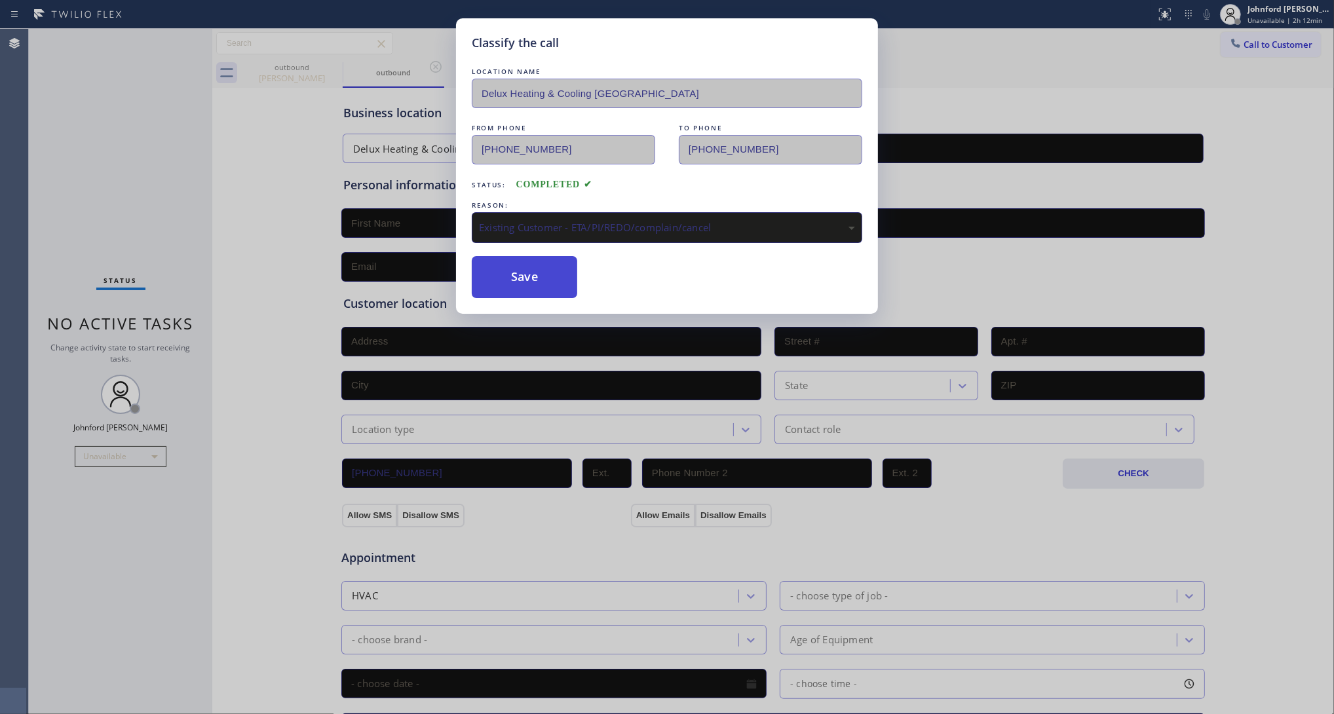
click at [525, 271] on button "Save" at bounding box center [524, 277] width 105 height 42
type input "(916) 818-1948"
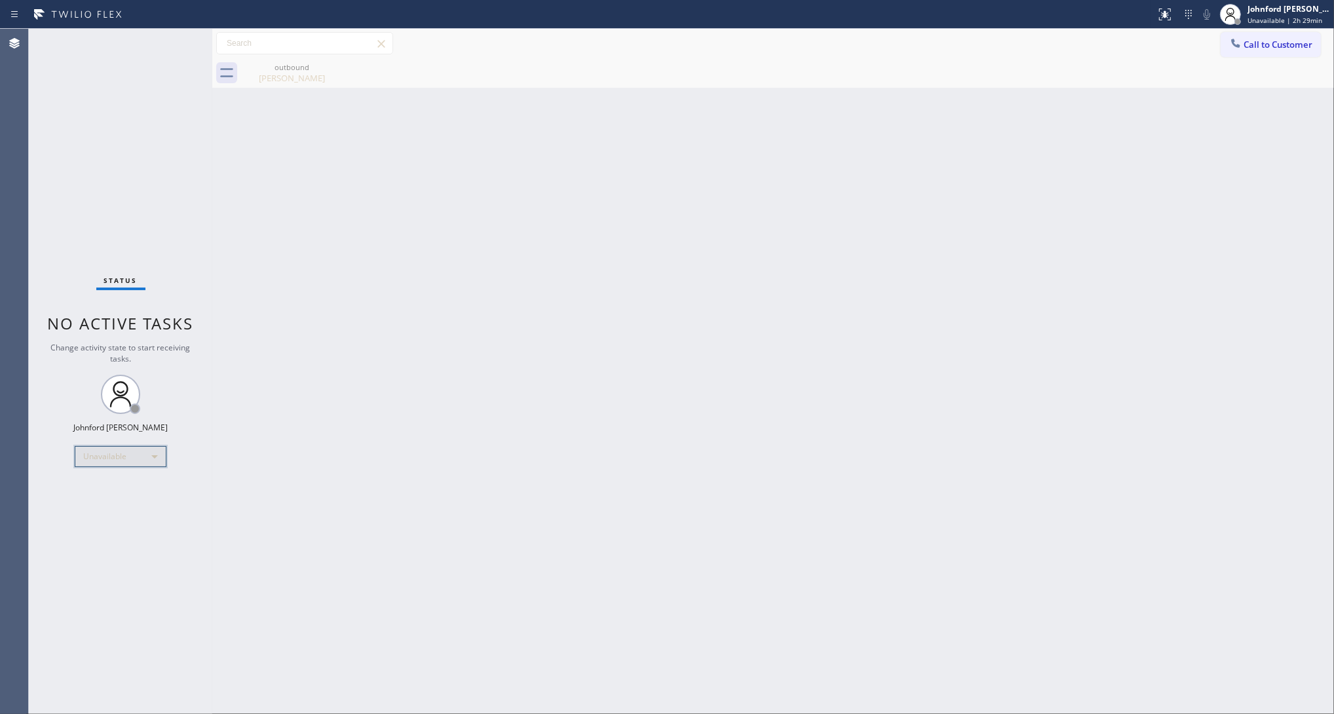
click at [105, 460] on div "Unavailable" at bounding box center [121, 456] width 92 height 21
click at [100, 524] on li "Break" at bounding box center [119, 523] width 89 height 16
click at [112, 506] on li "Unavailable" at bounding box center [119, 507] width 89 height 16
click at [403, 498] on div "Back to Dashboard Change Sender ID Customers Technicians Select a contact Outbo…" at bounding box center [772, 371] width 1121 height 685
click at [1258, 43] on span "Call to Customer" at bounding box center [1277, 45] width 69 height 12
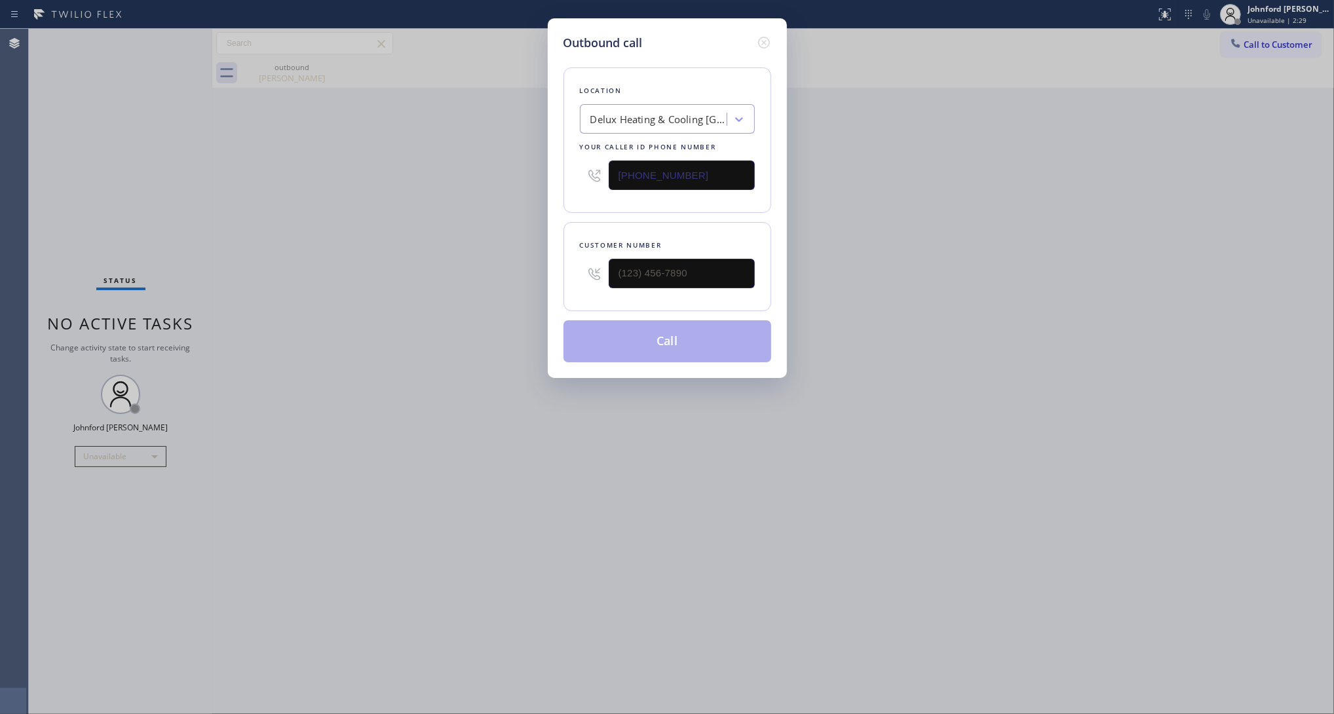
drag, startPoint x: 682, startPoint y: 171, endPoint x: 570, endPoint y: 171, distance: 112.7
click at [570, 171] on div "Location Delux Heating & Cooling Fort Lauderdale Your caller id phone number (9…" at bounding box center [667, 139] width 208 height 145
paste input "415) 908-1569"
type input "(415) 908-1569"
click at [656, 269] on input "(___) ___-____" at bounding box center [681, 273] width 146 height 29
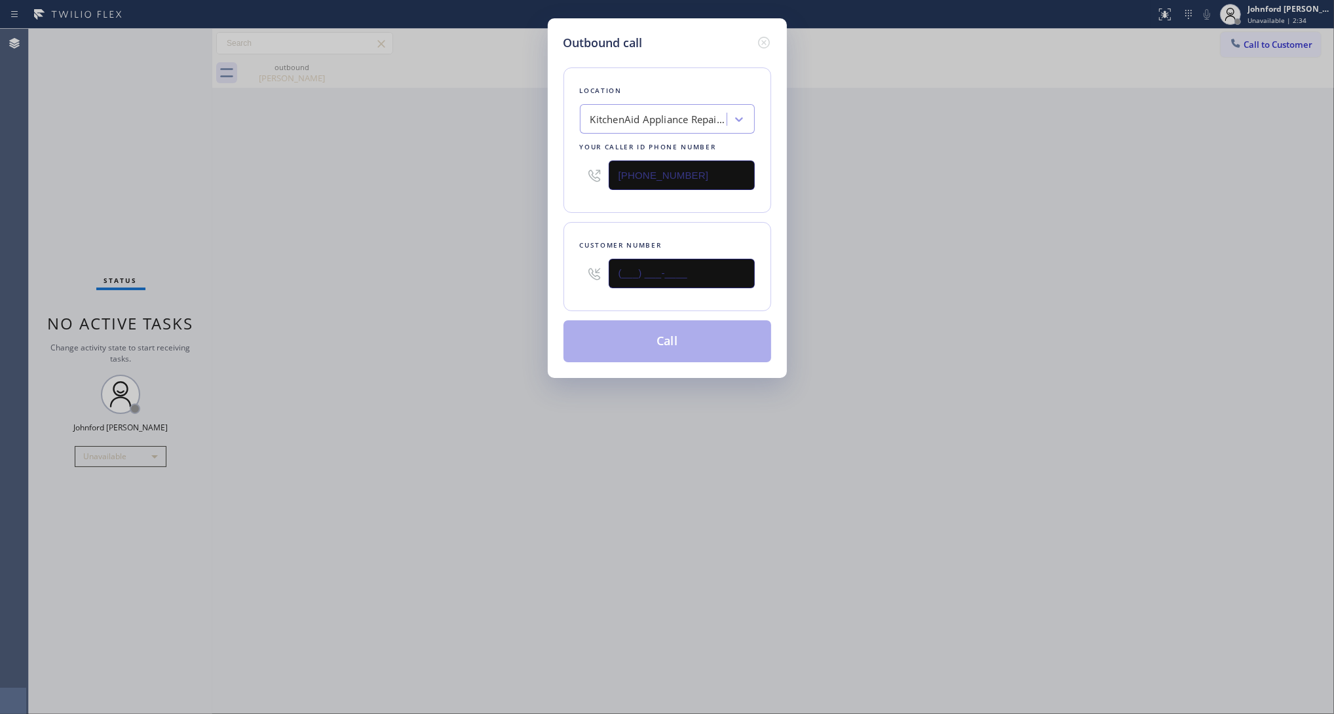
paste input "415) 272-1719"
type input "(415) 272-1719"
click at [490, 285] on div "Outbound call Location KitchenAid Appliance Repair Service Ingleside Your calle…" at bounding box center [667, 357] width 1334 height 714
drag, startPoint x: 944, startPoint y: 211, endPoint x: 1053, endPoint y: 85, distance: 166.7
click at [971, 196] on div "Outbound call Location KitchenAid Appliance Repair Service Ingleside Your calle…" at bounding box center [667, 357] width 1334 height 714
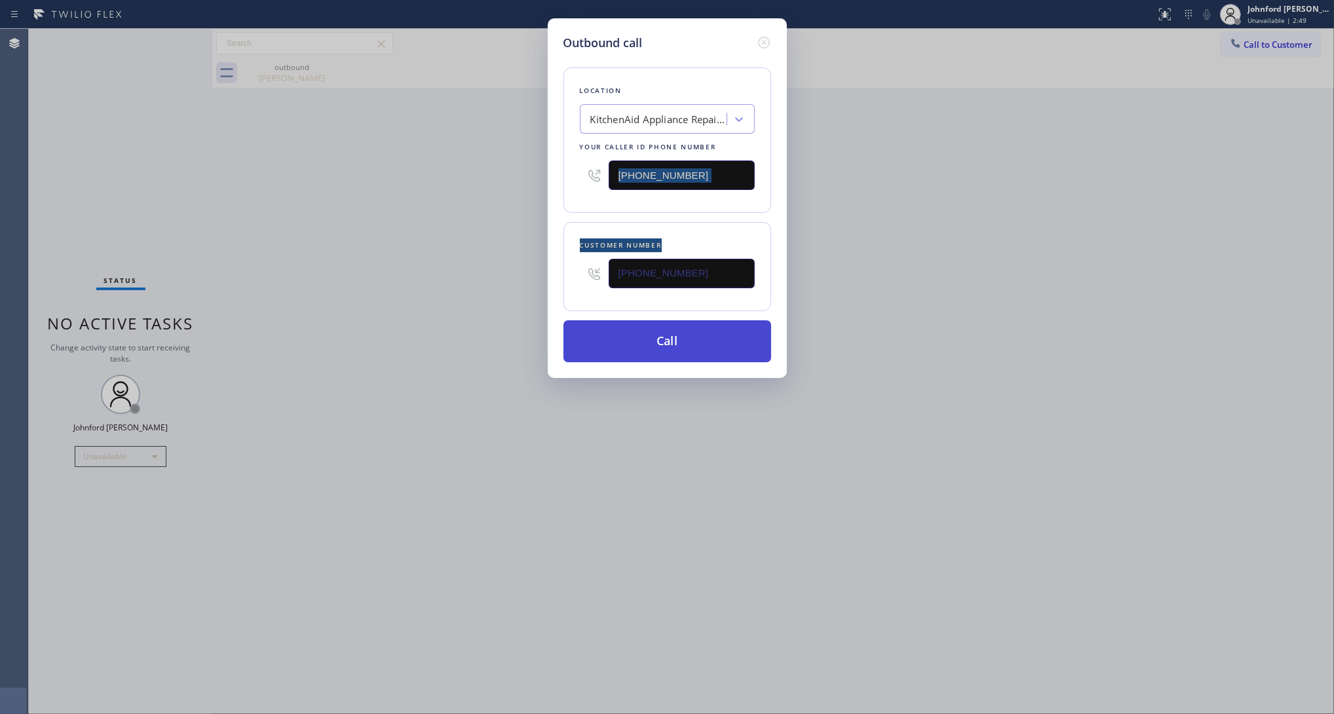
click at [644, 342] on button "Call" at bounding box center [667, 341] width 208 height 42
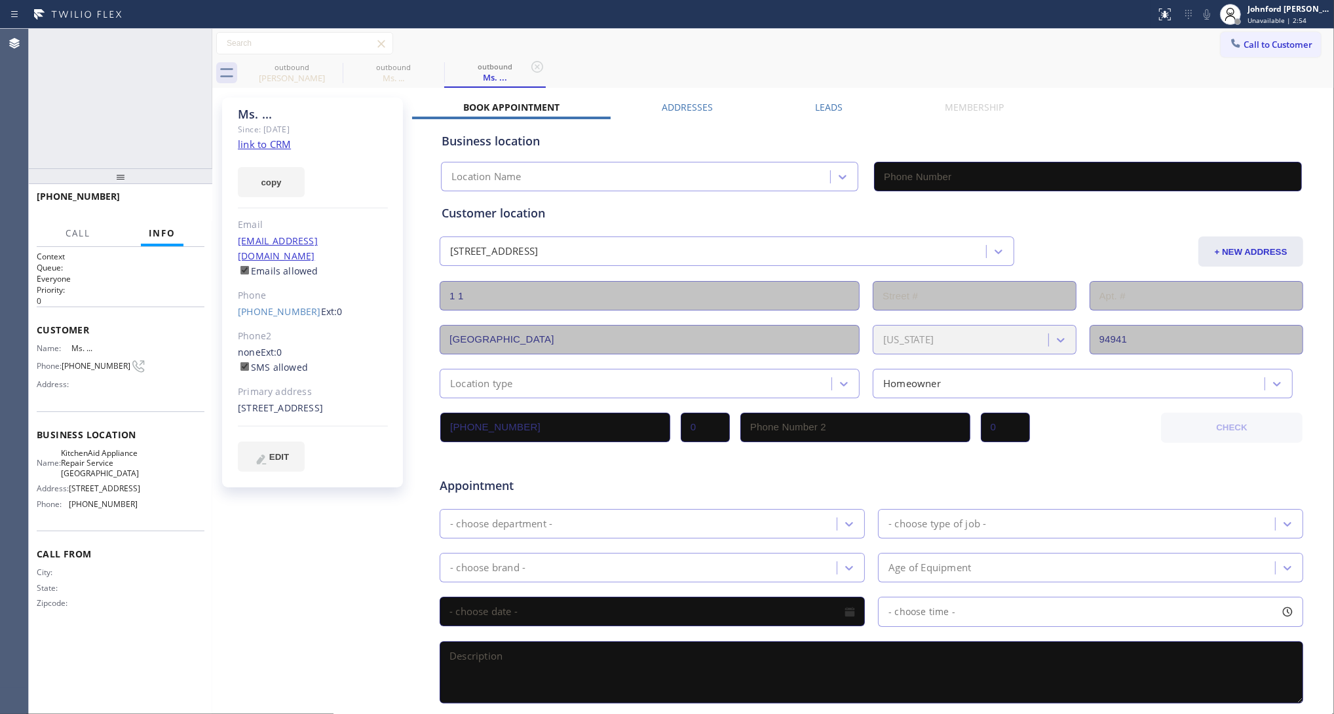
type input "(415) 908-1569"
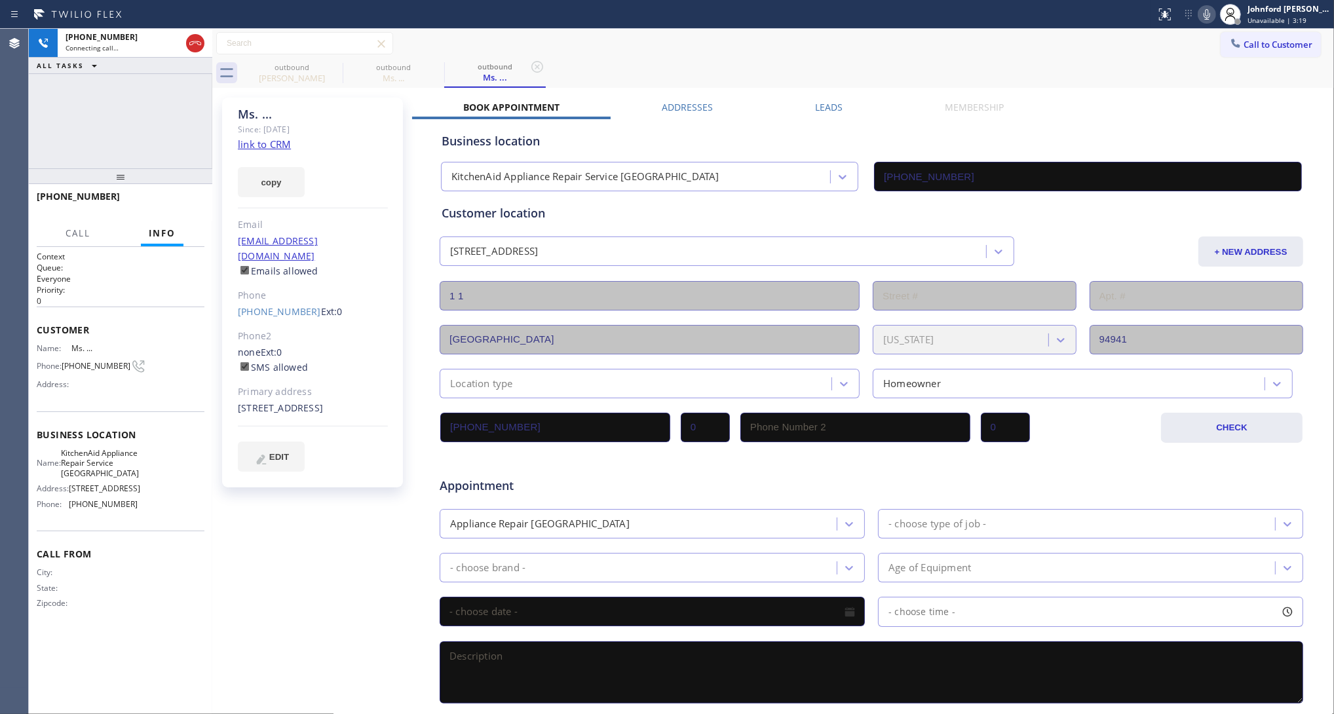
click at [1215, 2] on div "Status report No issues detected If you experience an issue, please download th…" at bounding box center [1241, 14] width 183 height 29
click at [1212, 8] on icon at bounding box center [1207, 15] width 16 height 16
click at [1203, 20] on icon at bounding box center [1207, 15] width 16 height 16
drag, startPoint x: 230, startPoint y: 295, endPoint x: 302, endPoint y: 295, distance: 72.0
click at [302, 295] on div "Ms. ... Since: 20 may 2020 link to CRM copy Email no@gmail.com Emails allowed P…" at bounding box center [312, 293] width 181 height 390
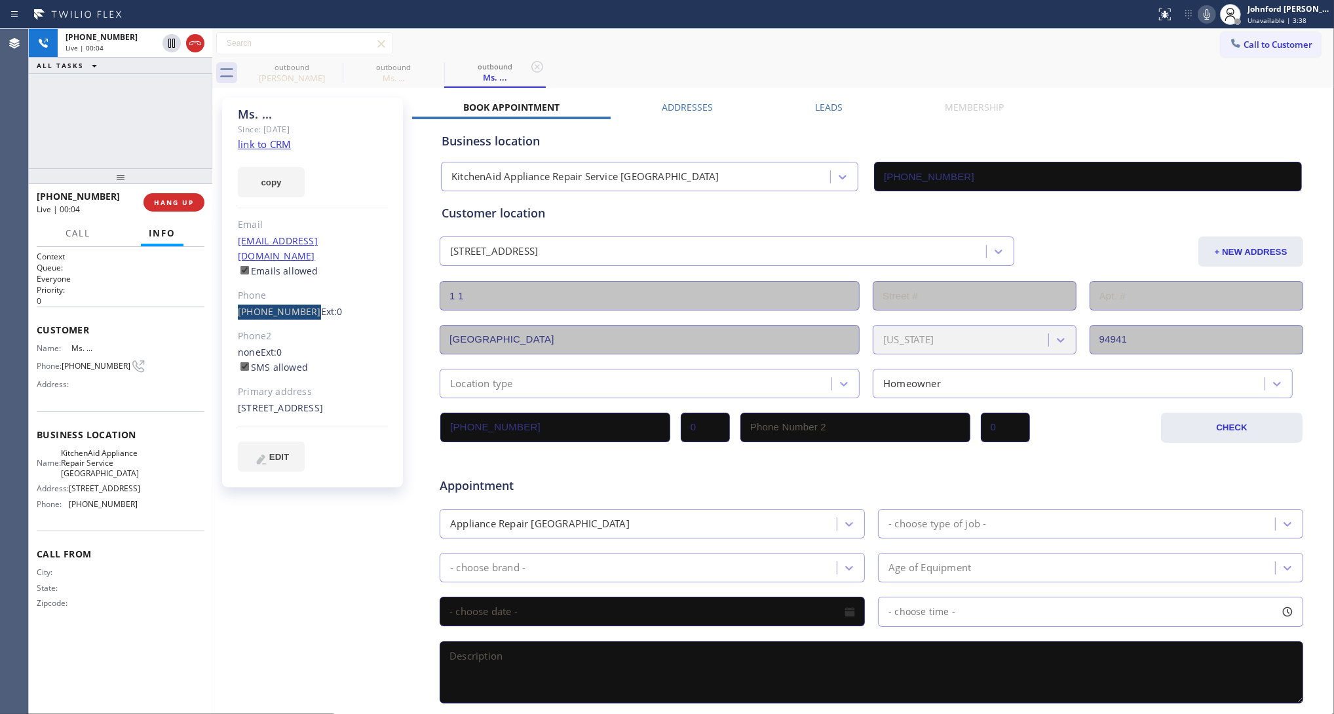
copy link "(415) 272-1719"
click at [174, 207] on button "HANG UP" at bounding box center [173, 202] width 61 height 18
click at [1254, 56] on button "Call to Customer" at bounding box center [1270, 44] width 100 height 25
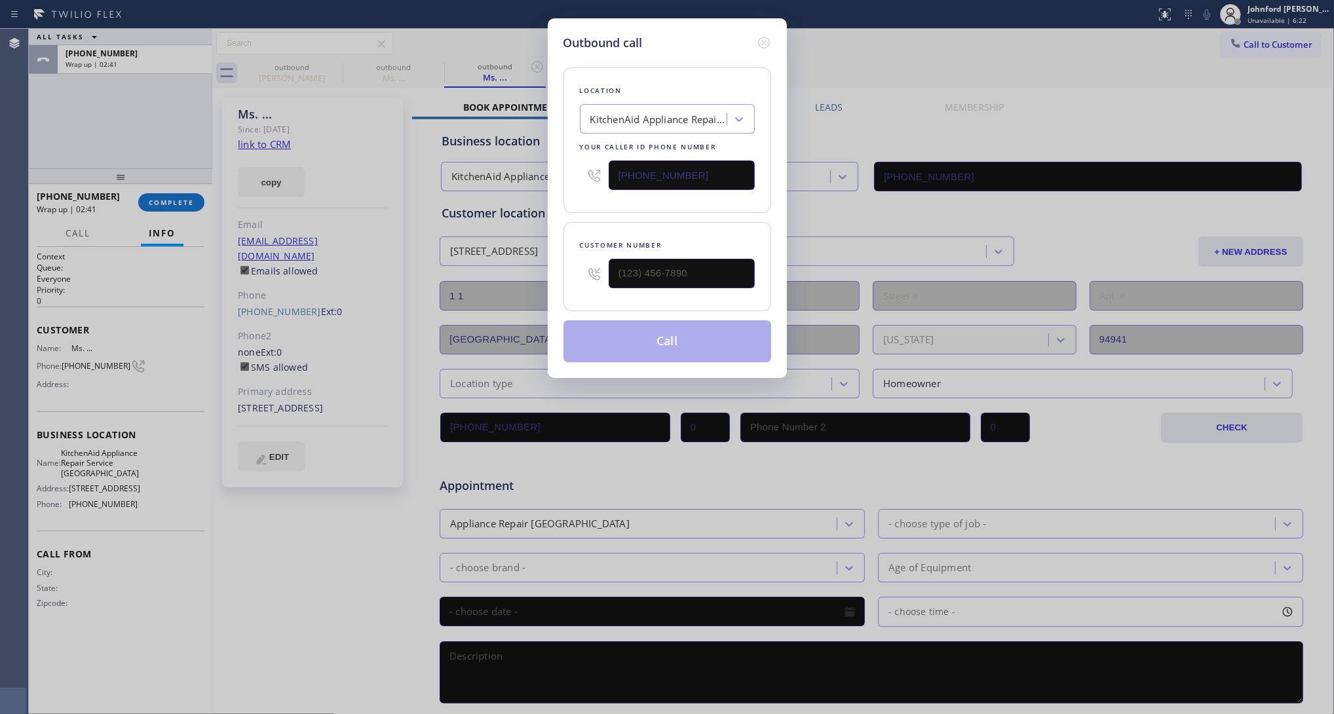
click at [763, 172] on div "Location KitchenAid Appliance Repair Service Ingleside Your caller id phone num…" at bounding box center [667, 139] width 208 height 145
click at [732, 169] on input "(415) 908-1569" at bounding box center [681, 174] width 146 height 29
paste input "text"
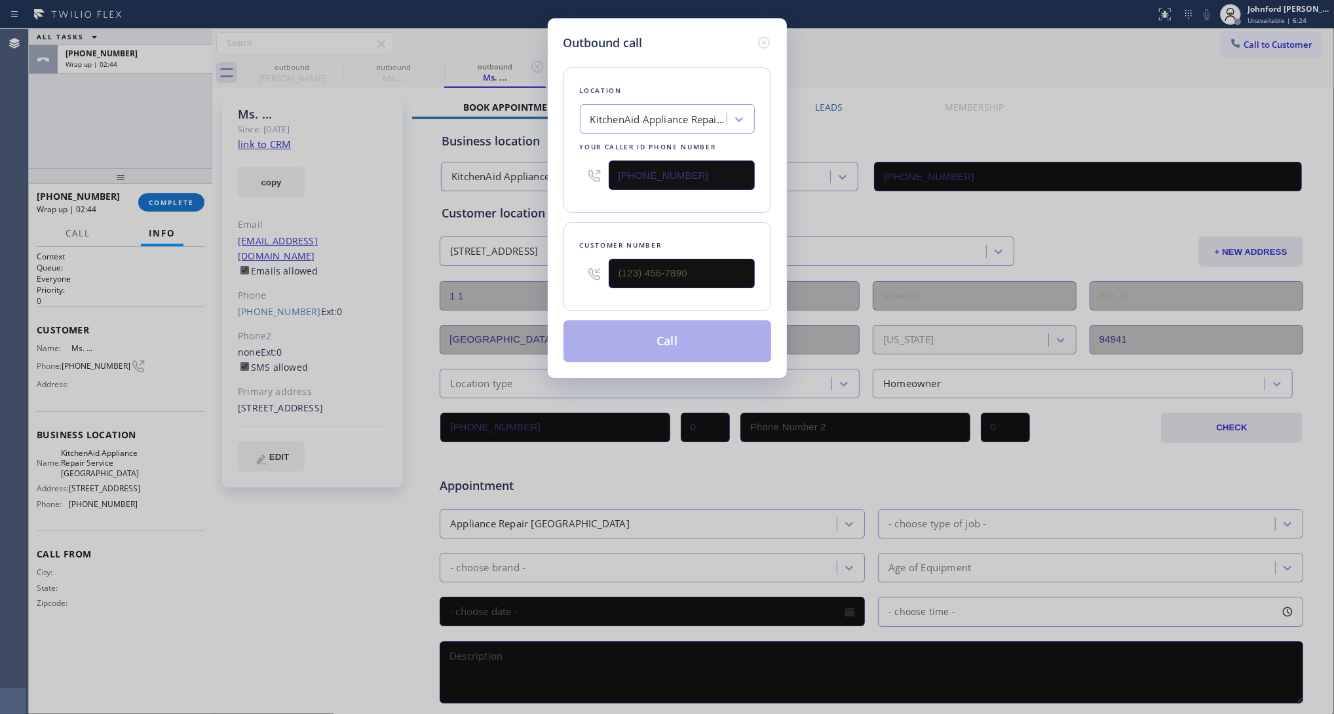
type input "(415) 908-1569"
click at [686, 262] on input "(___) ___-____" at bounding box center [681, 273] width 146 height 29
type input "(415) 272-1719"
click at [700, 332] on button "Call" at bounding box center [667, 341] width 208 height 42
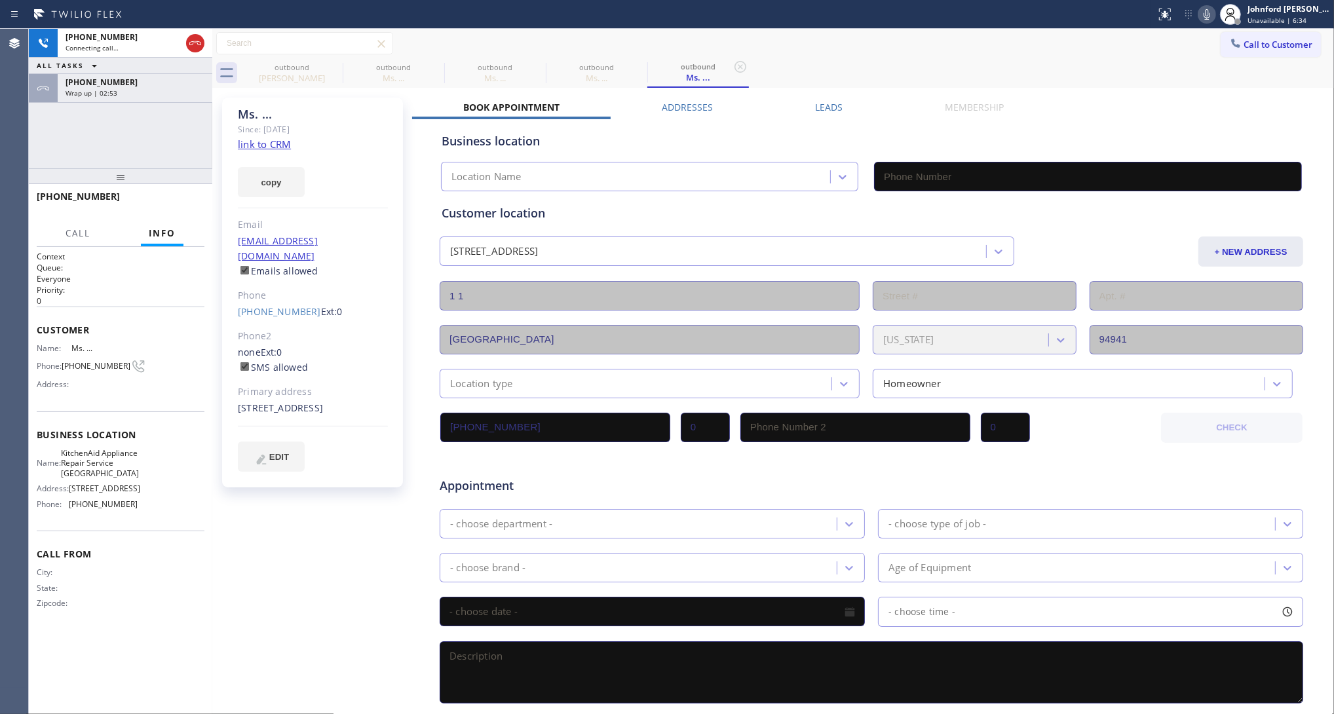
type input "(415) 908-1569"
click at [335, 67] on icon at bounding box center [334, 67] width 12 height 12
click at [0, 0] on icon at bounding box center [0, 0] width 0 height 0
click at [701, 43] on div "Call to Customer Outbound call Location KitchenAid Appliance Repair Service Ing…" at bounding box center [772, 43] width 1121 height 23
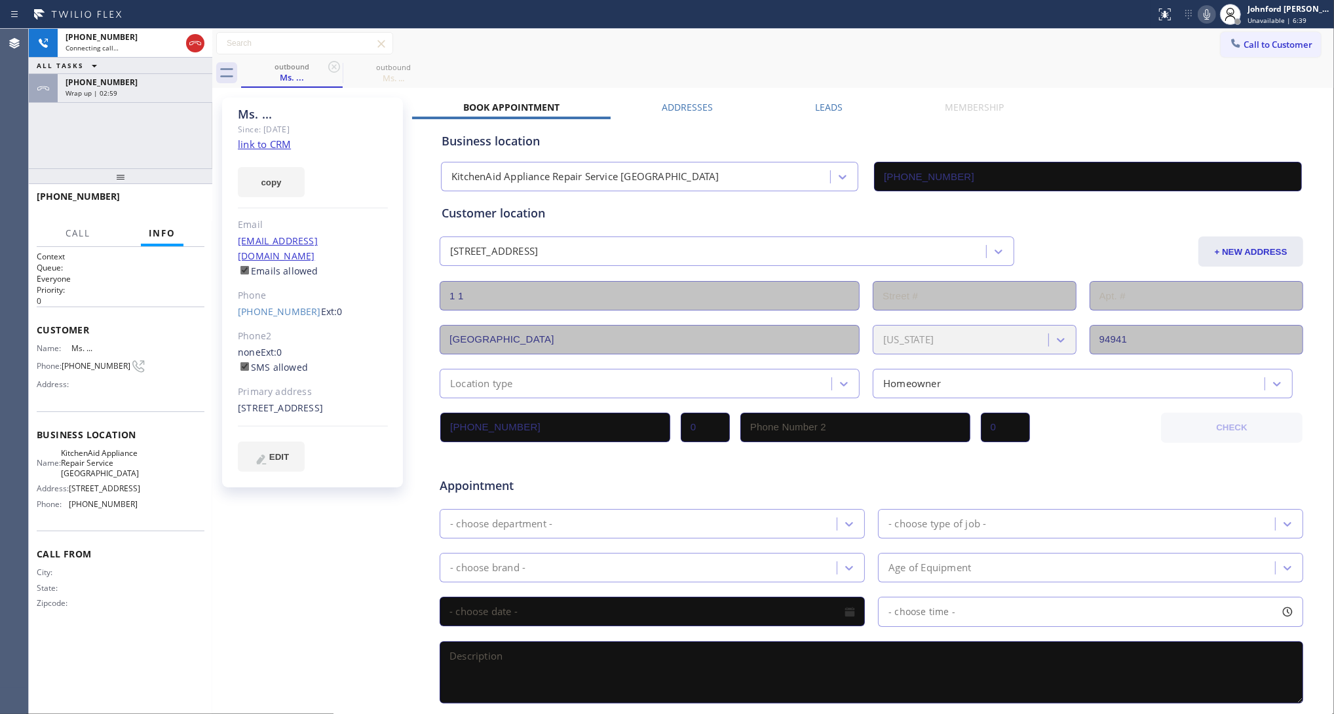
click at [1203, 10] on icon at bounding box center [1207, 15] width 16 height 16
click at [171, 102] on div "+14152721719 Wrap up | 03:02" at bounding box center [132, 88] width 149 height 29
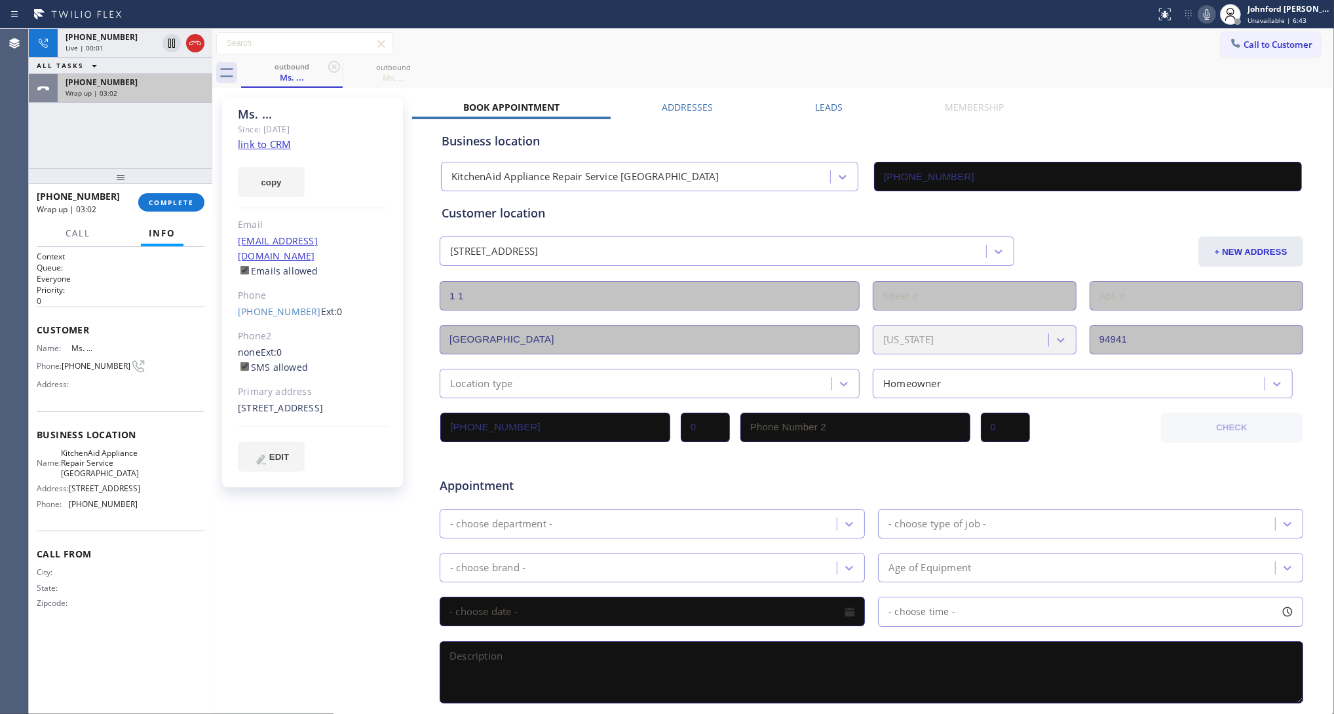
click at [171, 90] on div "Wrap up | 03:02" at bounding box center [134, 92] width 139 height 9
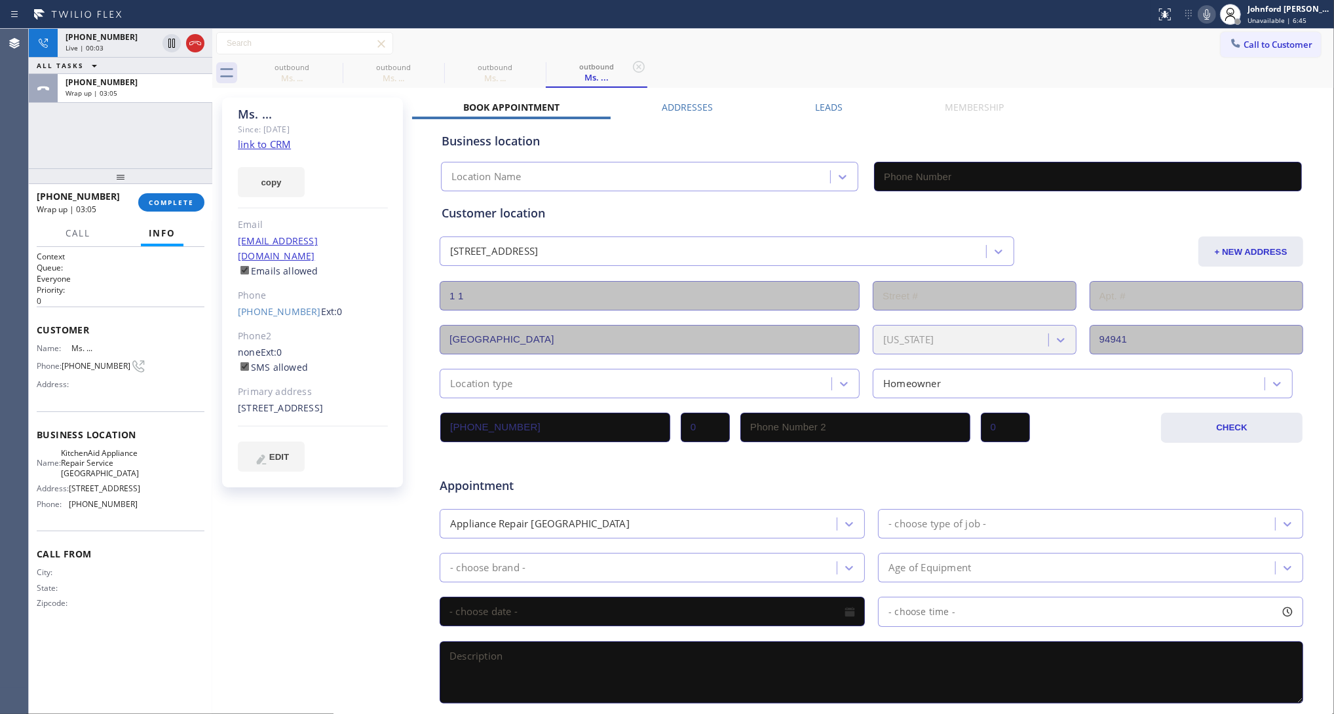
type input "(415) 908-1569"
click at [176, 214] on div "+14152721719 Wrap up | 03:08 COMPLETE" at bounding box center [121, 202] width 168 height 34
click at [172, 210] on button "COMPLETE" at bounding box center [171, 202] width 66 height 18
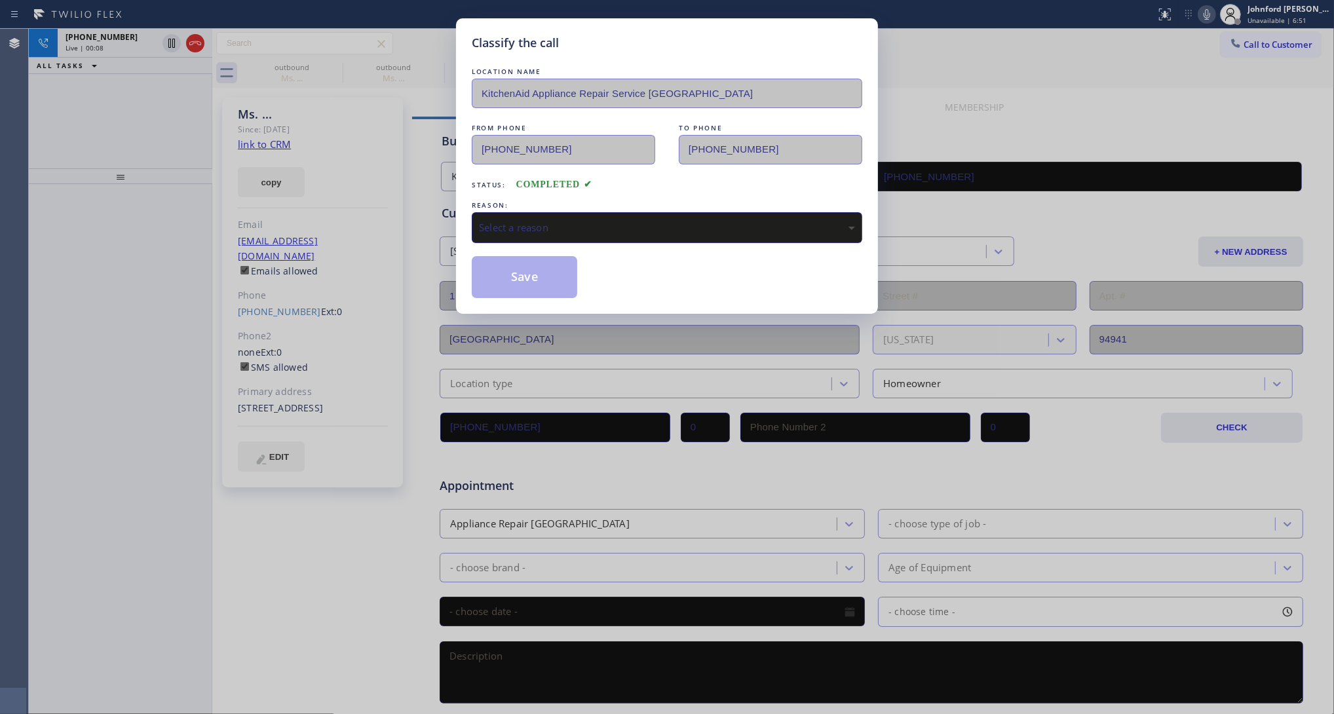
click at [512, 214] on div "Select a reason" at bounding box center [667, 227] width 390 height 31
click at [508, 274] on button "Save" at bounding box center [524, 277] width 105 height 42
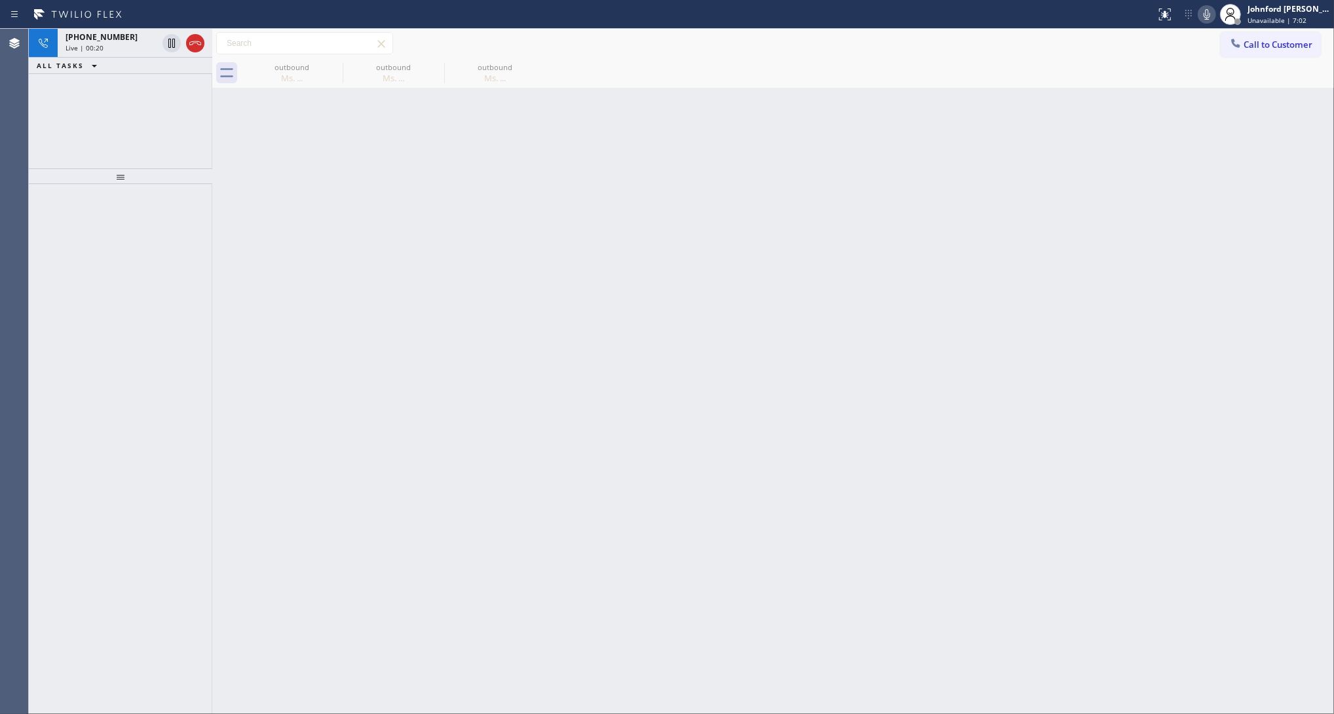
click at [1210, 10] on icon at bounding box center [1207, 15] width 16 height 16
drag, startPoint x: 1210, startPoint y: 10, endPoint x: 1206, endPoint y: 17, distance: 7.9
click at [1206, 17] on icon at bounding box center [1206, 14] width 7 height 10
click at [1199, 14] on icon at bounding box center [1207, 15] width 16 height 16
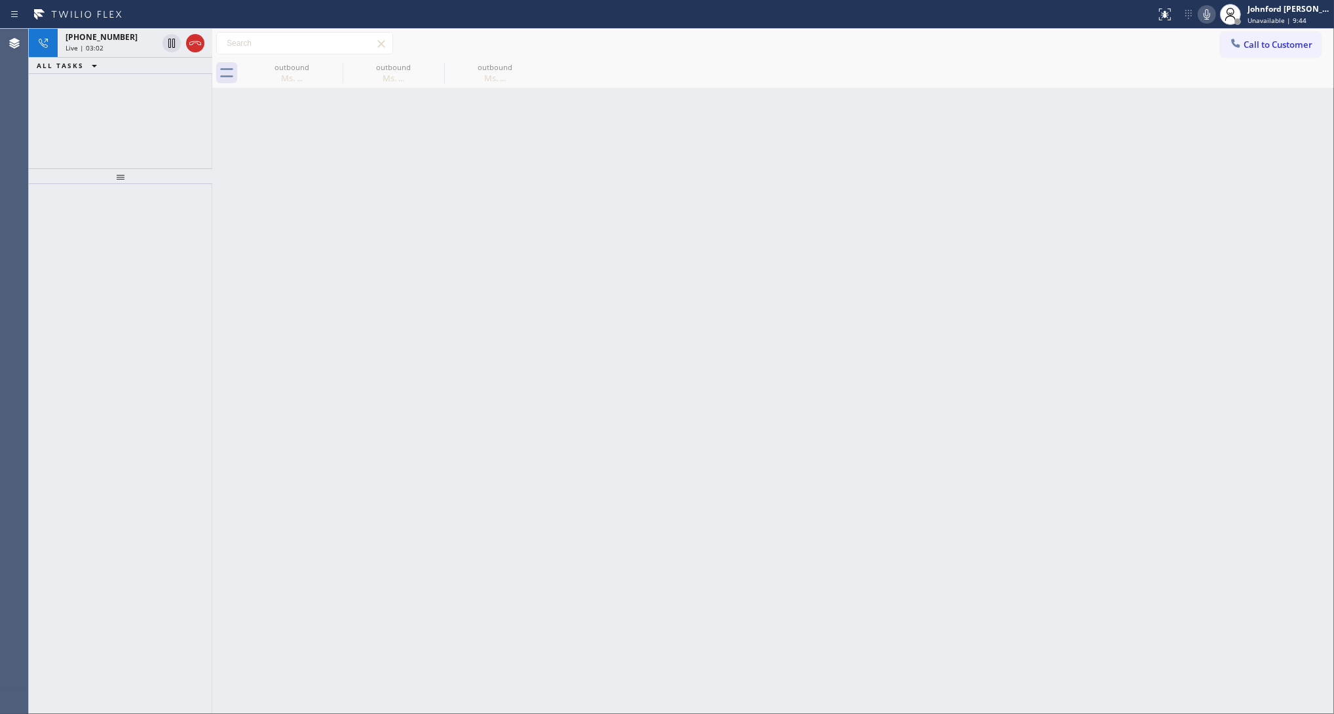
click at [715, 158] on div "Back to Dashboard Change Sender ID Customers Technicians Select a contact Outbo…" at bounding box center [772, 371] width 1121 height 685
click at [344, 65] on div "outbound" at bounding box center [393, 67] width 99 height 10
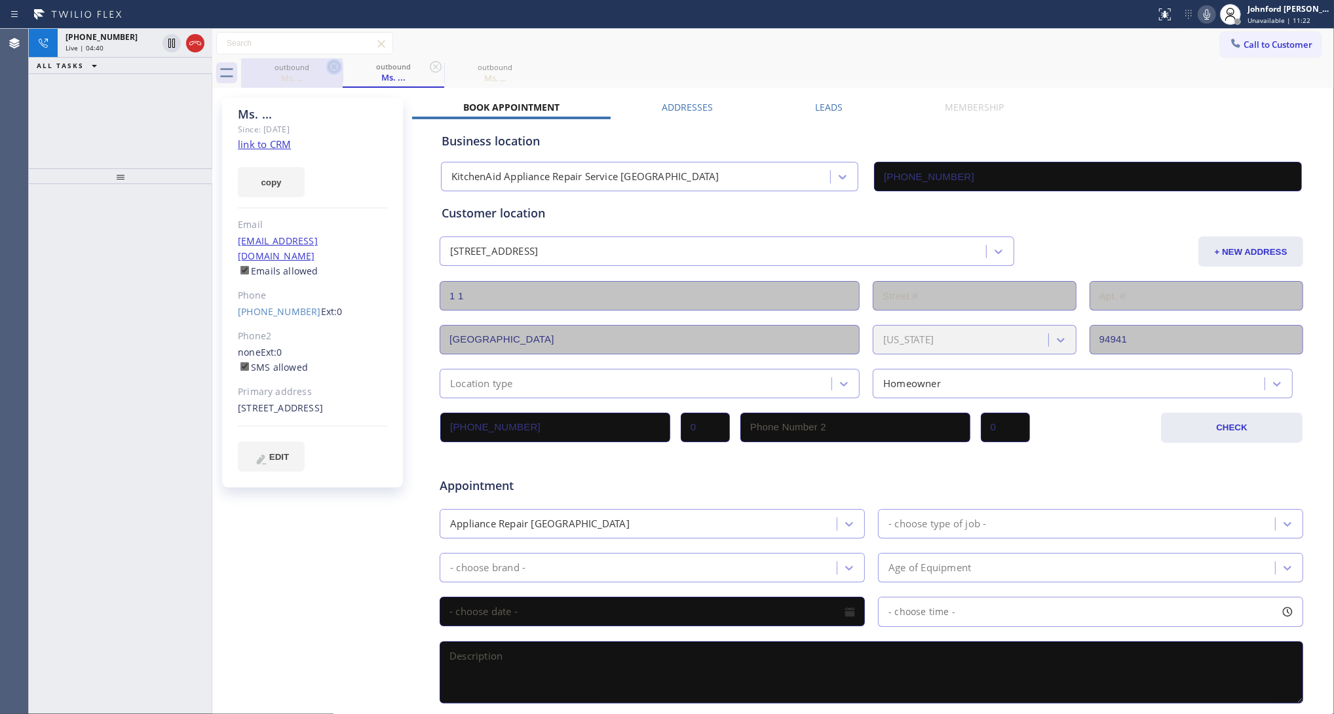
click at [335, 69] on icon at bounding box center [334, 67] width 16 height 16
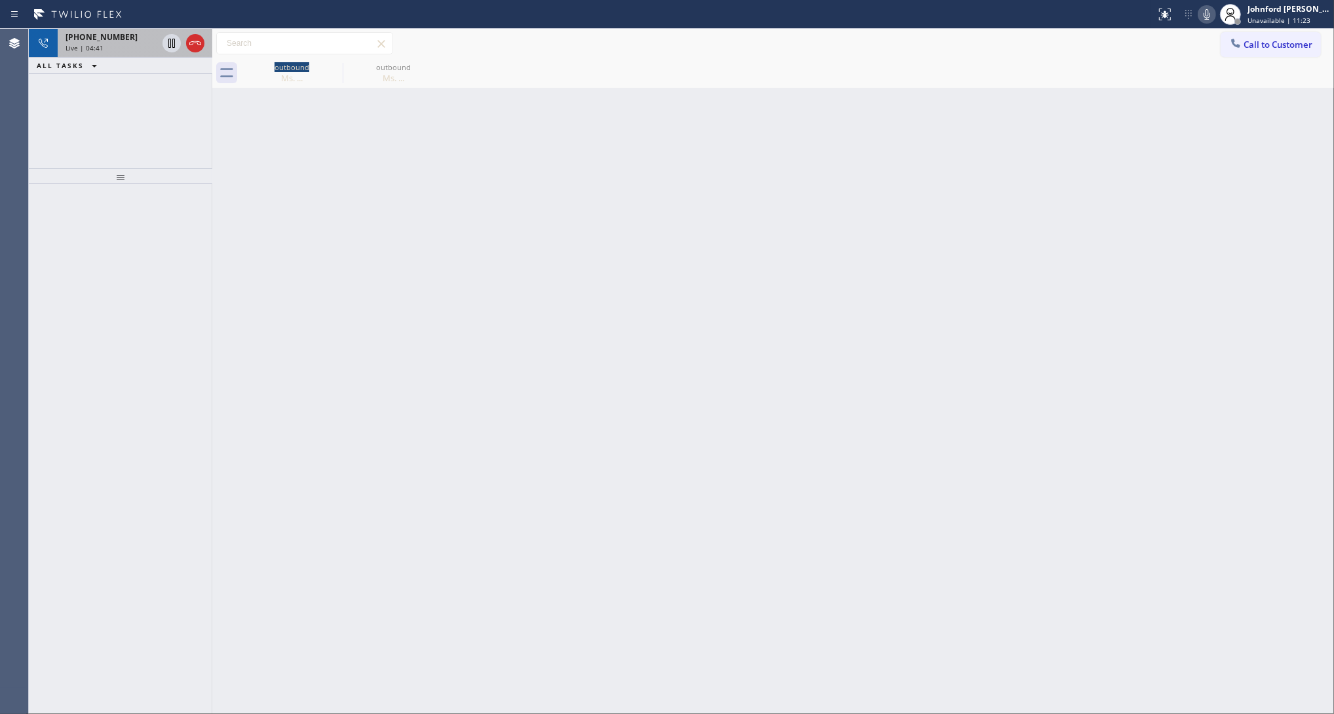
click at [123, 37] on div "+14152721719" at bounding box center [111, 36] width 92 height 11
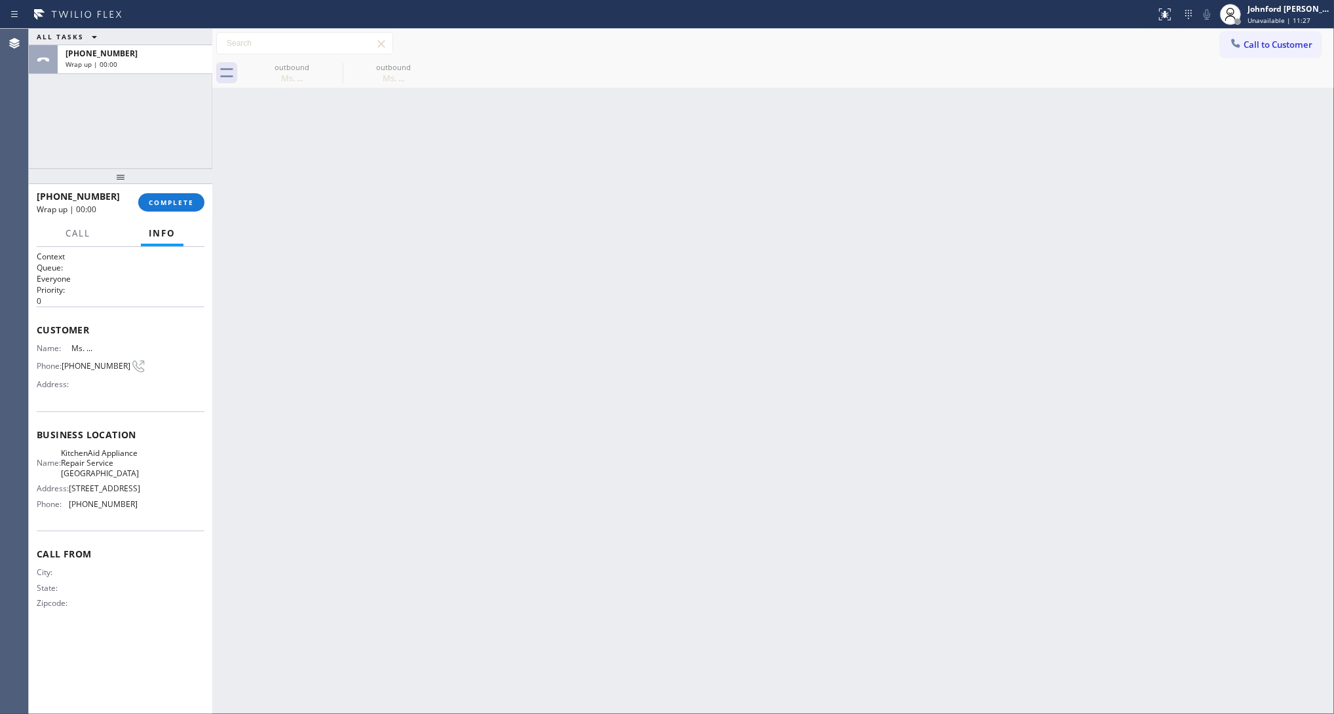
click at [185, 191] on div "+14152721719 Wrap up | 00:00 COMPLETE" at bounding box center [121, 202] width 168 height 34
click at [187, 202] on span "COMPLETE" at bounding box center [171, 202] width 45 height 9
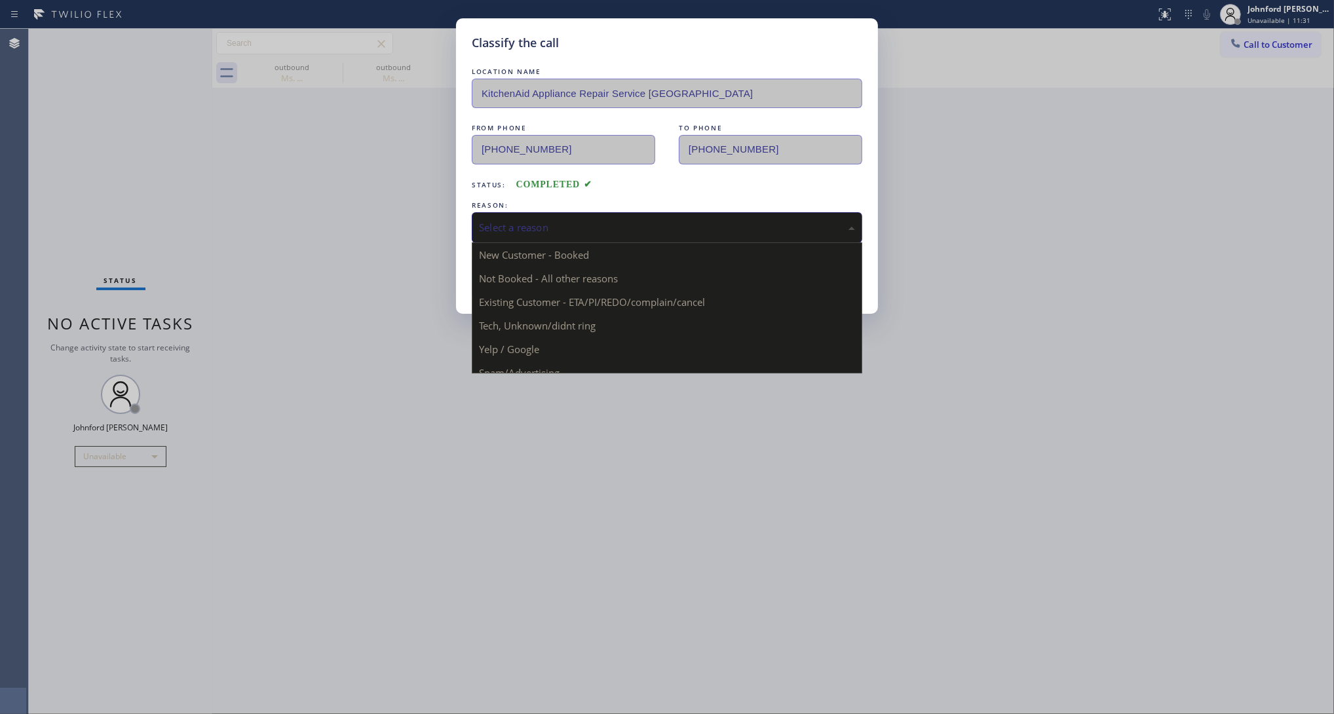
click at [542, 212] on div "Select a reason" at bounding box center [667, 227] width 390 height 31
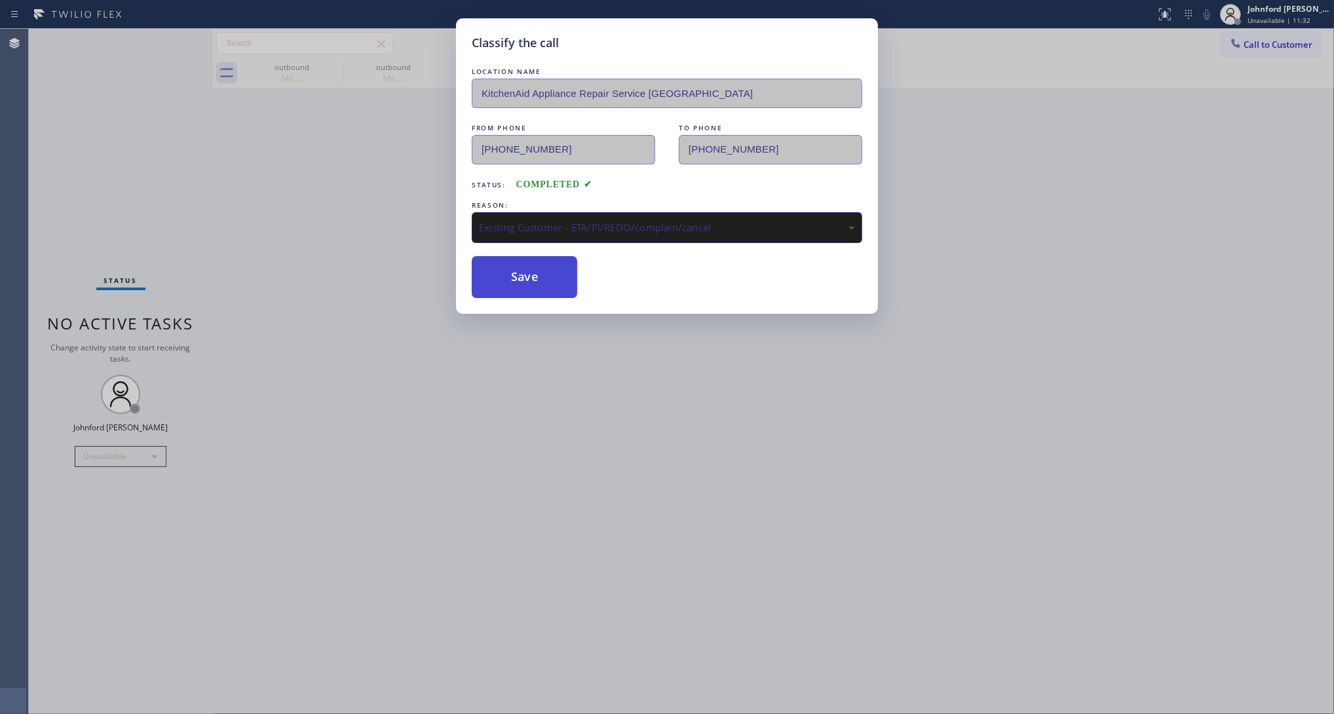
click at [544, 285] on button "Save" at bounding box center [524, 277] width 105 height 42
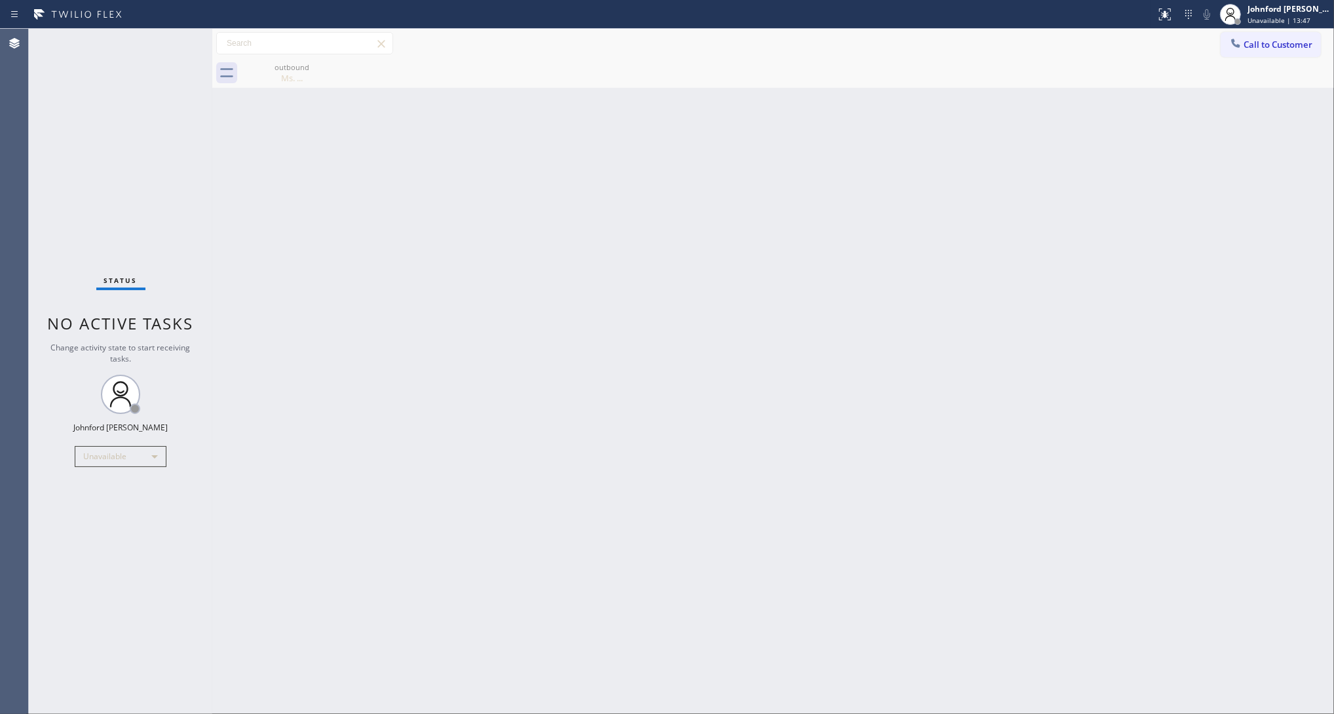
click at [149, 250] on div "Status No active tasks Change activity state to start receiving tasks. [PERSON_…" at bounding box center [120, 371] width 183 height 685
drag, startPoint x: 1167, startPoint y: 138, endPoint x: 1170, endPoint y: 126, distance: 12.2
click at [1167, 131] on div "Back to Dashboard Change Sender ID Customers Technicians Select a contact Outbo…" at bounding box center [772, 371] width 1121 height 685
click at [1242, 43] on div at bounding box center [1235, 45] width 16 height 16
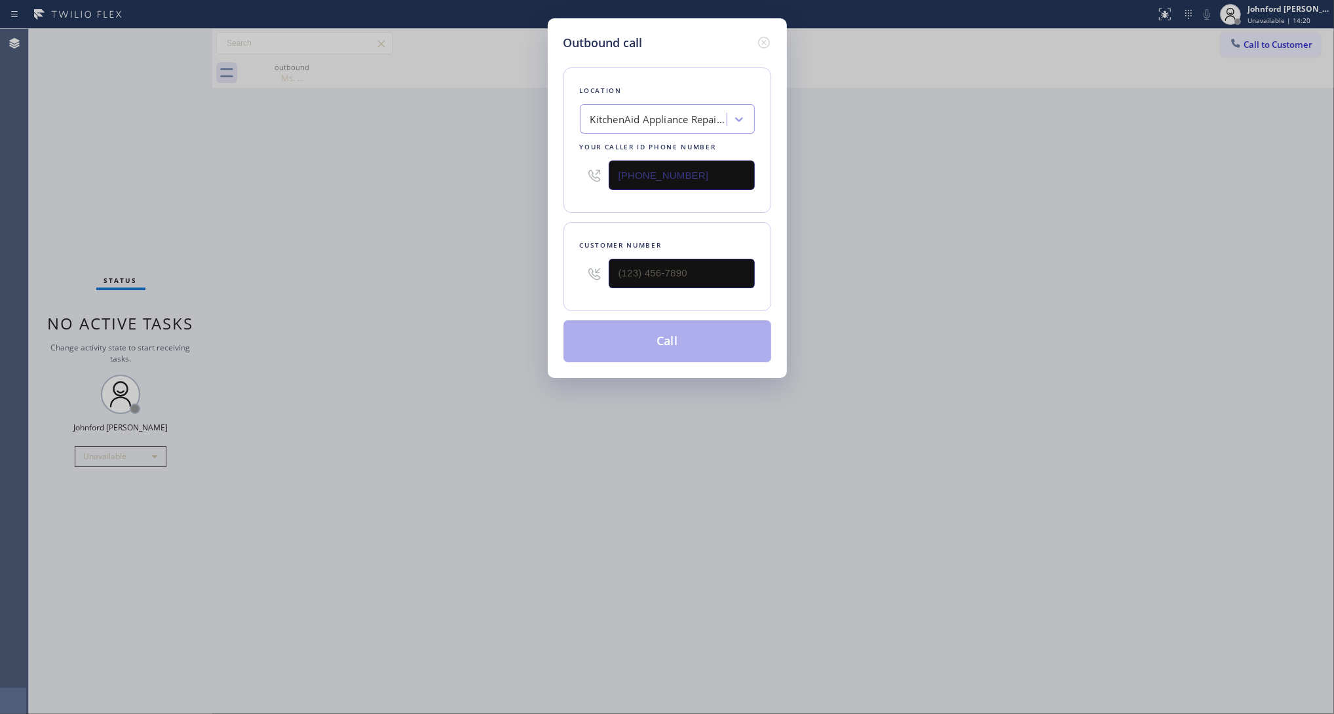
click at [736, 164] on input "(415) 908-1569" at bounding box center [681, 174] width 146 height 29
paste input "562) 262-9197"
type input "(562) 262-9197"
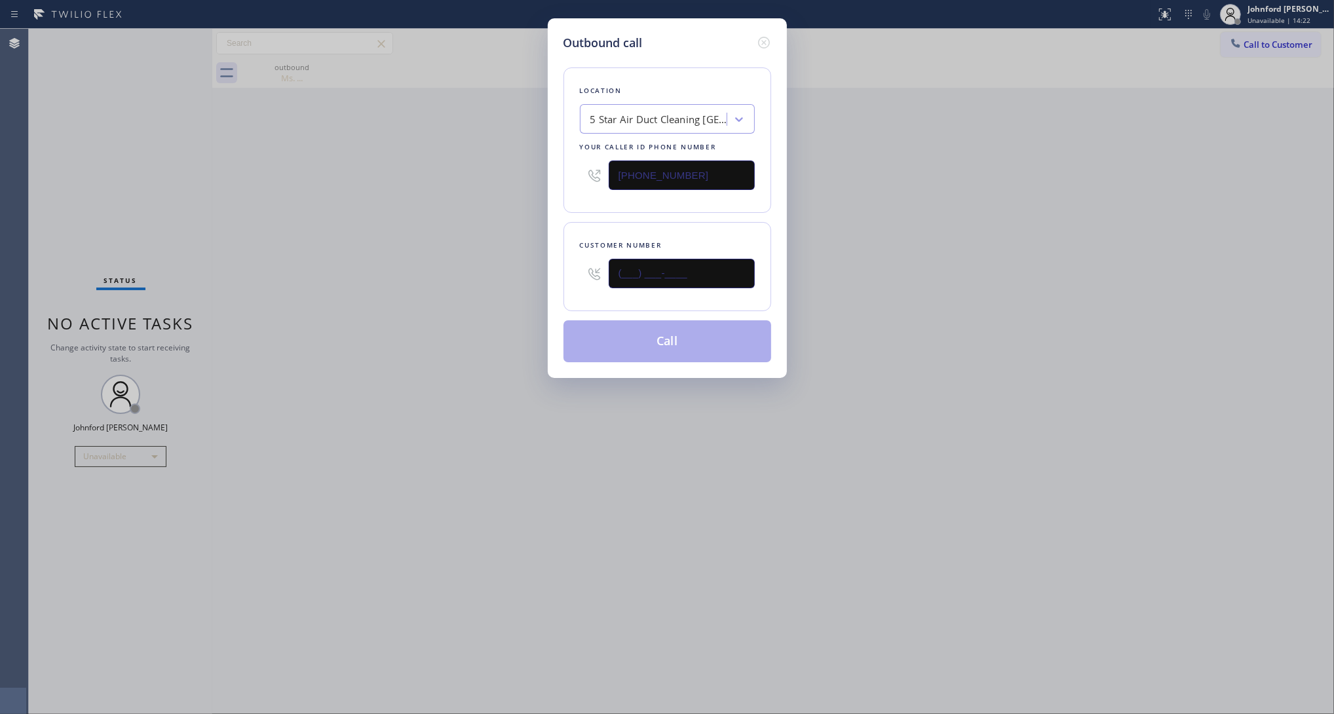
click at [634, 278] on input "(___) ___-____" at bounding box center [681, 273] width 146 height 29
paste input "562) 242-2423"
type input "(562) 242-2423"
click at [447, 272] on div "Outbound call Location 5 Star Air Duct Cleaning Long Beach Your caller id phone…" at bounding box center [667, 357] width 1334 height 714
click at [622, 339] on button "Call" at bounding box center [667, 341] width 208 height 42
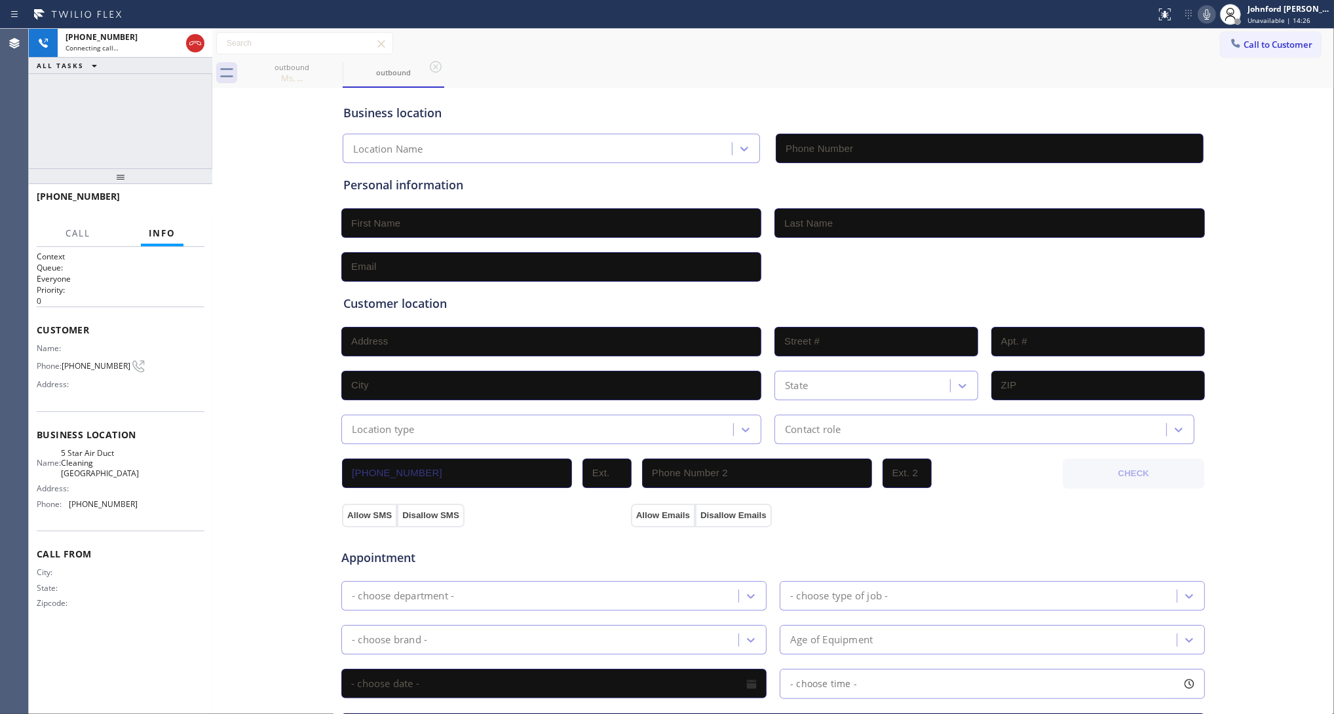
type input "(562) 262-9197"
click at [80, 130] on div "+15622422423 Live | 00:02 ALL TASKS ALL TASKS ACTIVE TASKS TASKS IN WRAP UP" at bounding box center [120, 99] width 183 height 140
click at [172, 198] on span "HANG UP" at bounding box center [174, 202] width 40 height 9
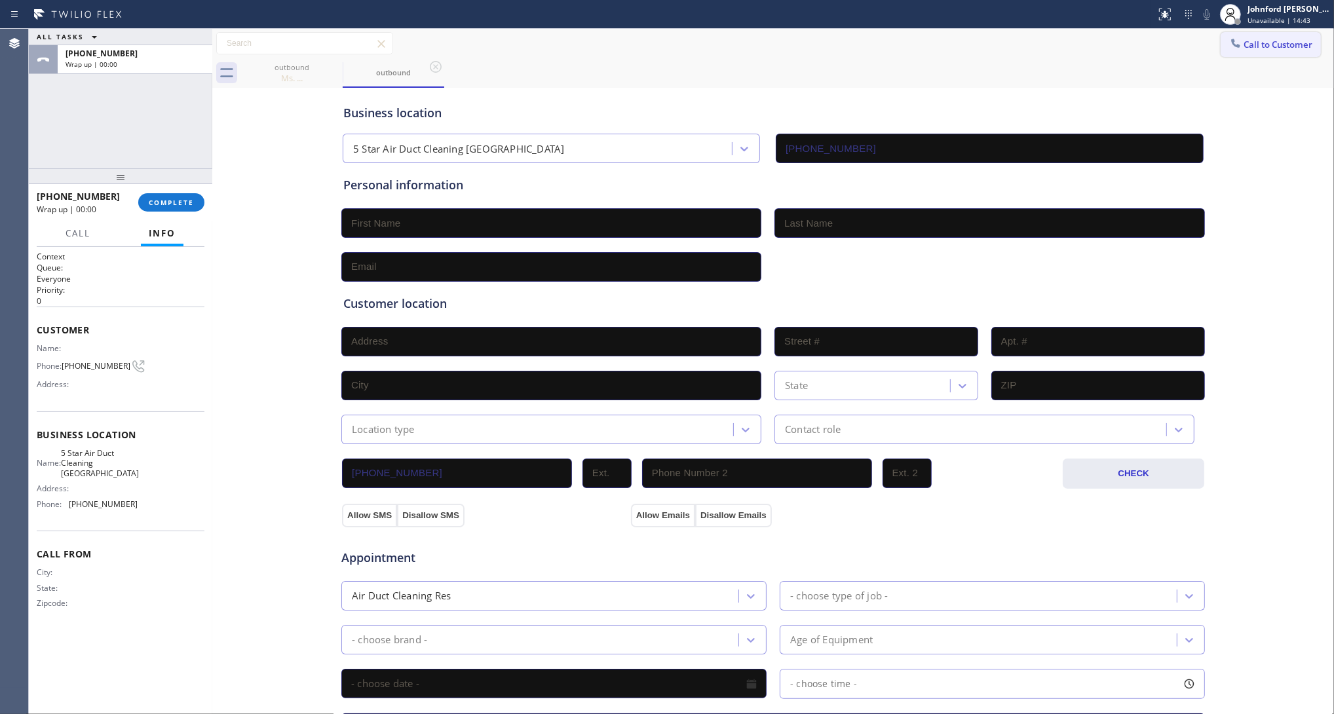
click at [1240, 48] on button "Call to Customer" at bounding box center [1270, 44] width 100 height 25
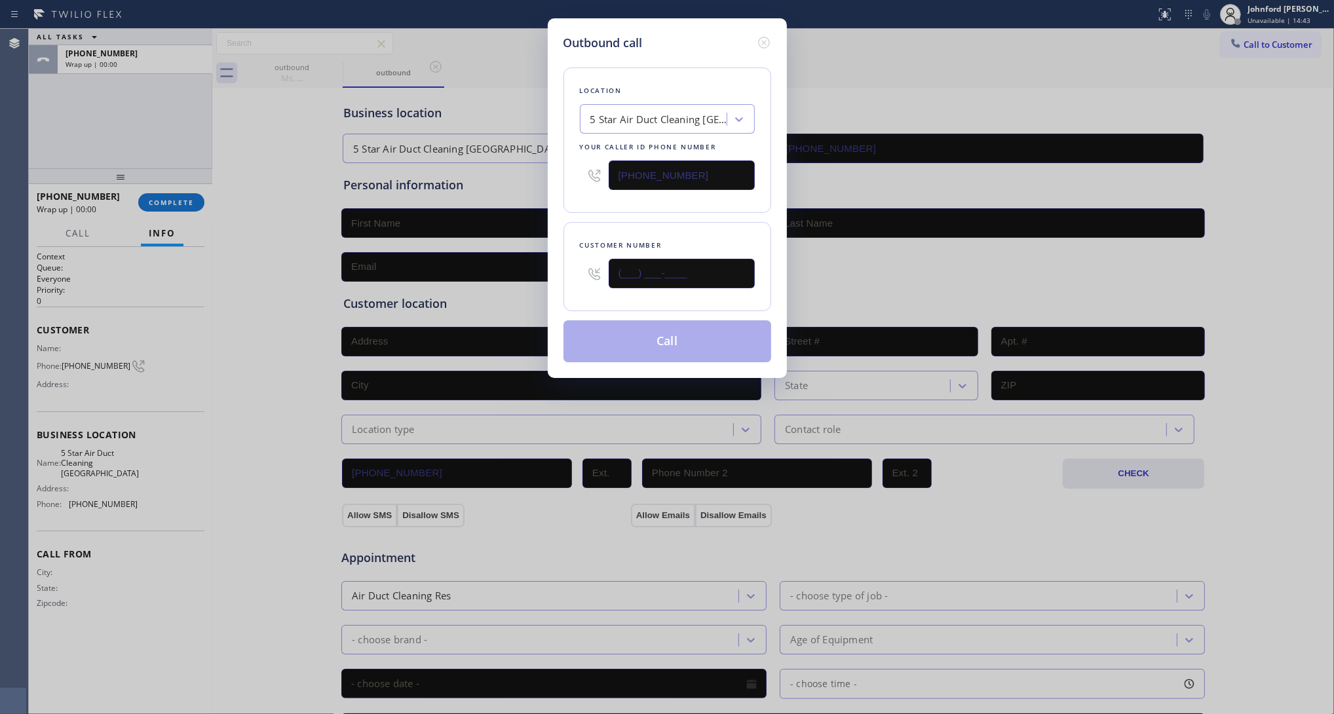
click at [719, 274] on input "(___) ___-____" at bounding box center [681, 273] width 146 height 29
paste input "562) 242-2423"
type input "(562) 242-2423"
click at [709, 195] on div "Location 5 Star Air Duct Cleaning Long Beach Your caller id phone number (562) …" at bounding box center [667, 139] width 208 height 145
click at [686, 335] on button "Call" at bounding box center [667, 341] width 208 height 42
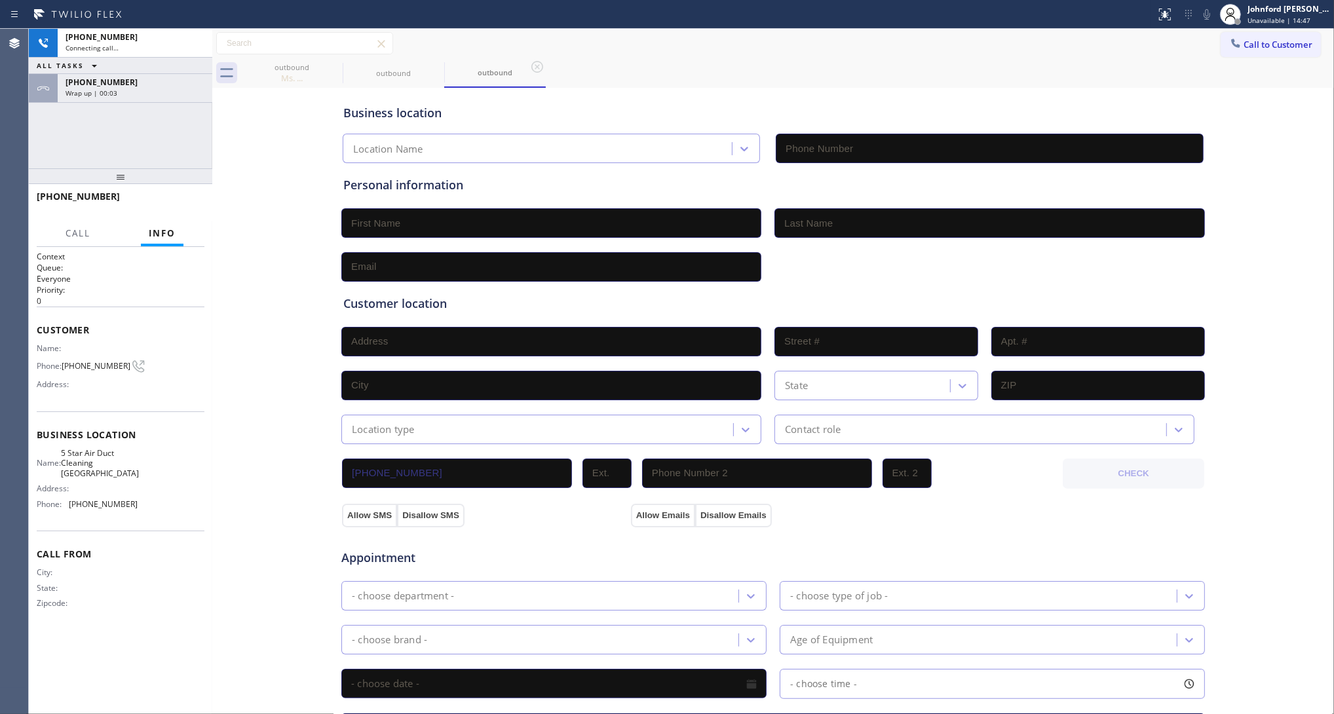
type input "(562) 262-9197"
click at [193, 107] on div "+15622422423 Connecting call… ALL TASKS ALL TASKS ACTIVE TASKS TASKS IN WRAP UP…" at bounding box center [120, 99] width 183 height 140
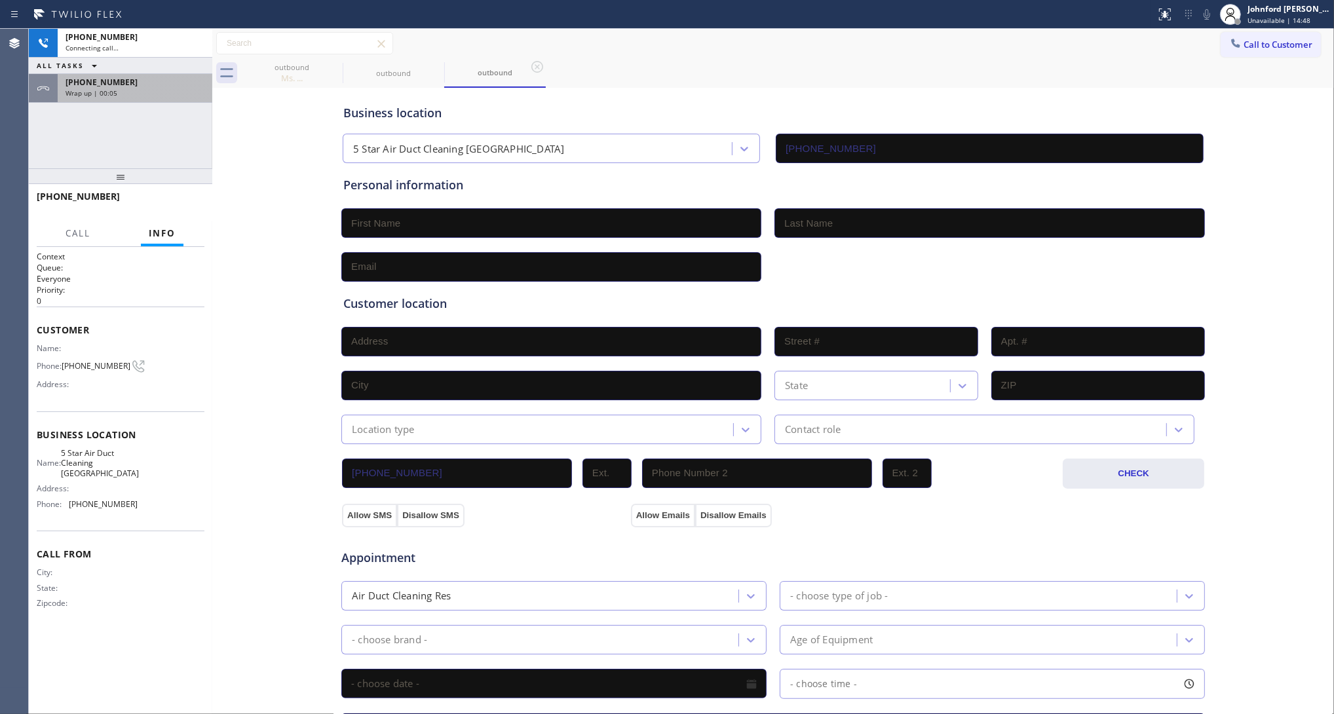
click at [181, 88] on div "Wrap up | 00:05" at bounding box center [134, 92] width 139 height 9
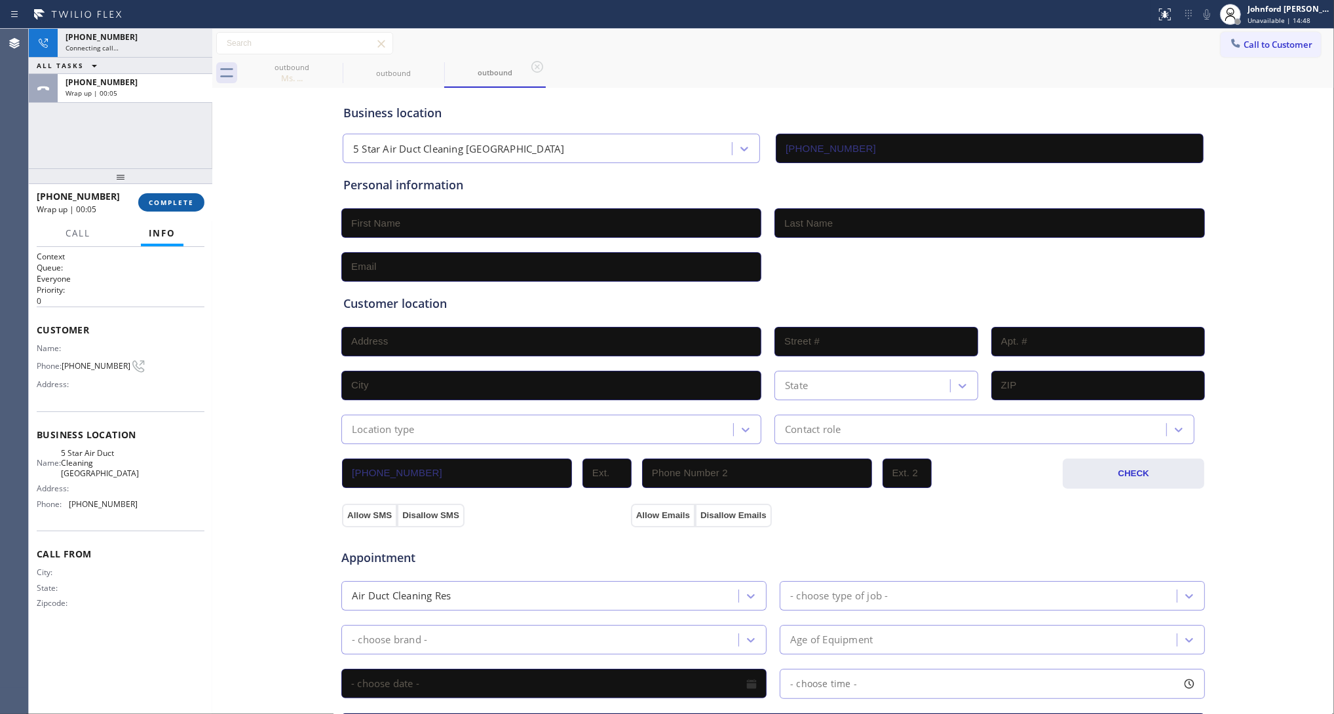
click at [194, 200] on button "COMPLETE" at bounding box center [171, 202] width 66 height 18
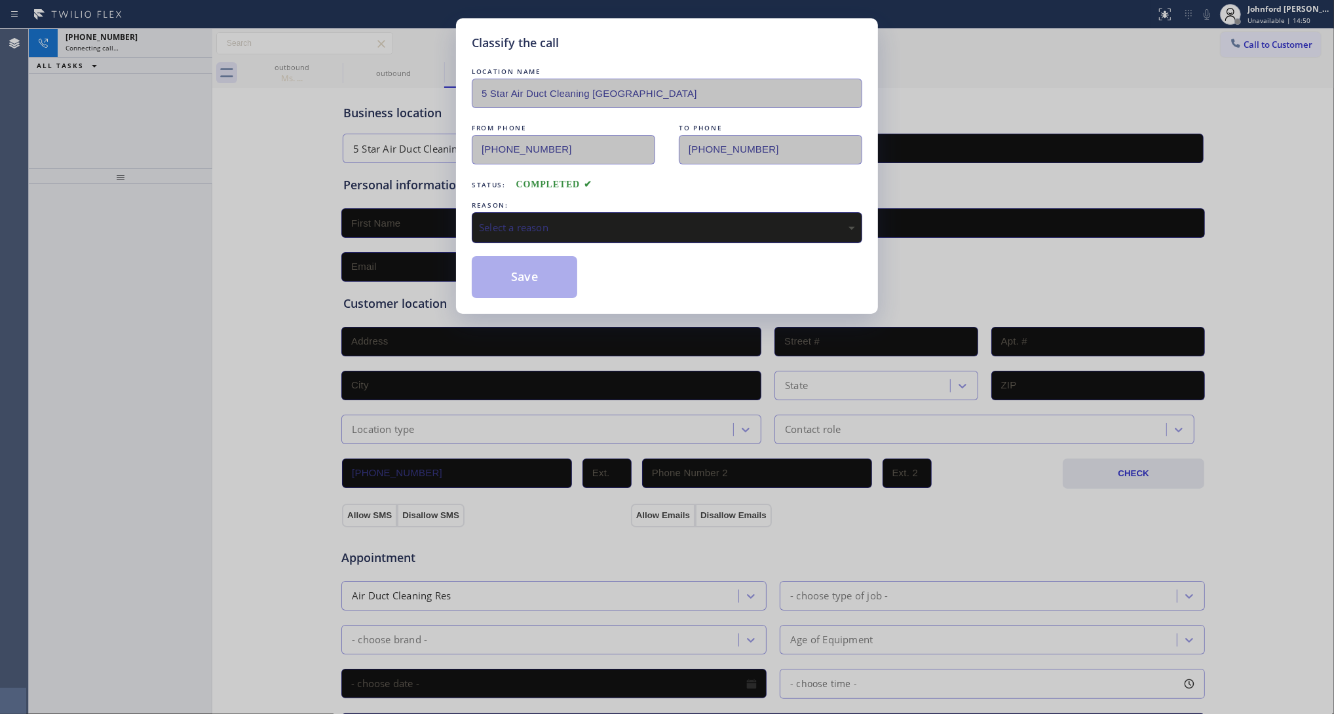
click at [515, 227] on div "Select a reason" at bounding box center [667, 227] width 376 height 15
click at [536, 283] on button "Save" at bounding box center [524, 277] width 105 height 42
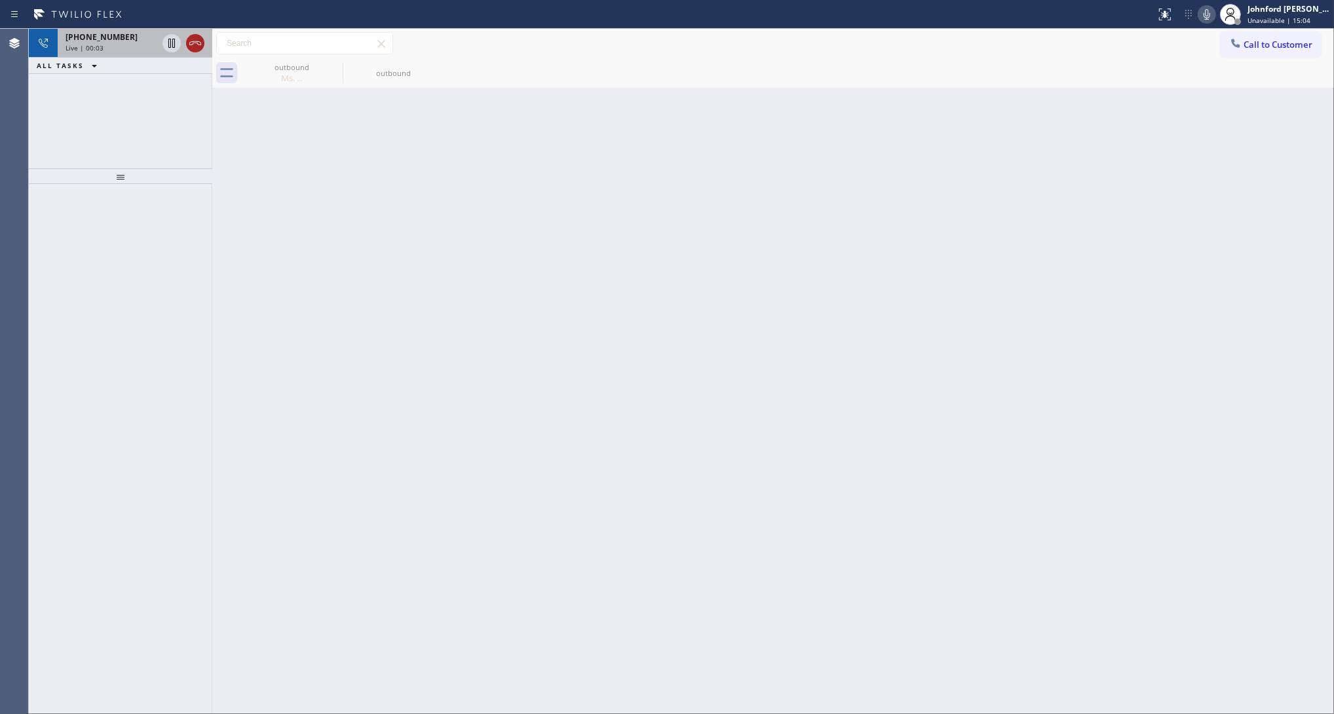
click at [185, 44] on div at bounding box center [183, 43] width 47 height 29
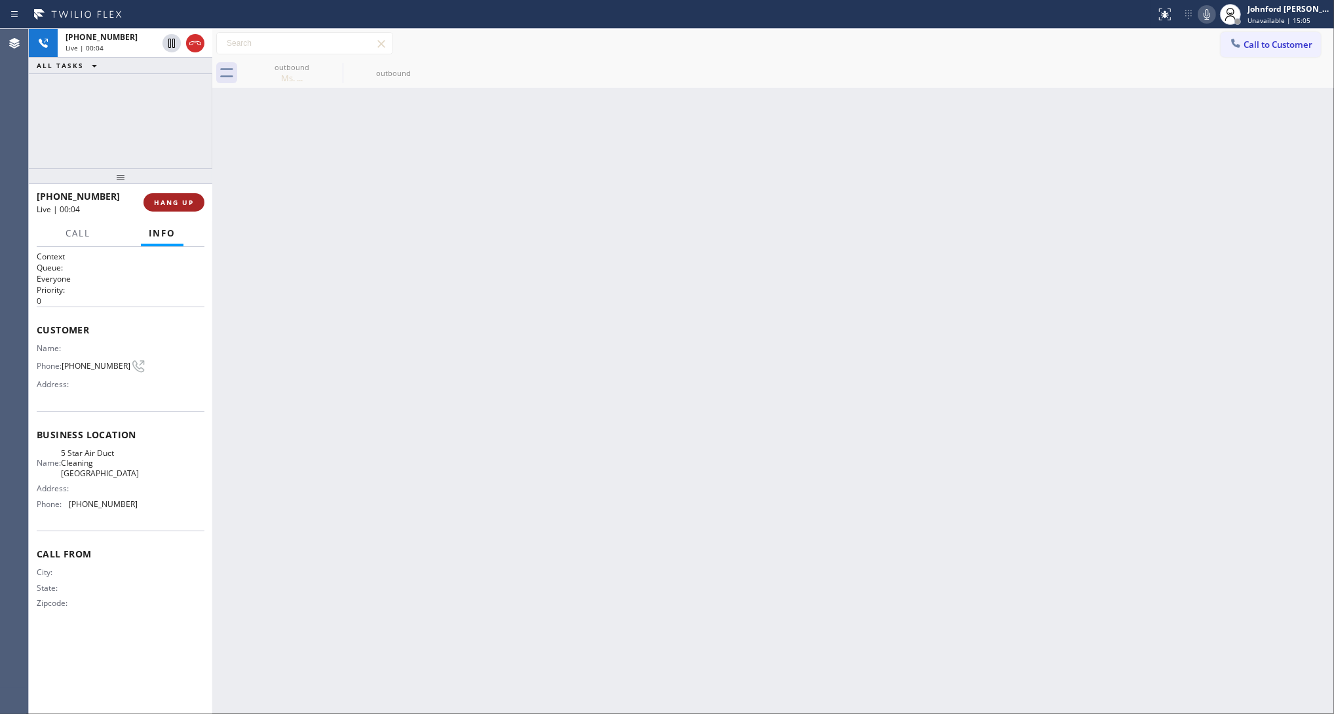
click at [185, 202] on span "HANG UP" at bounding box center [174, 202] width 40 height 9
click at [218, 207] on div "Back to Dashboard Change Sender ID Customers Technicians Select a contact Outbo…" at bounding box center [772, 371] width 1121 height 685
click at [189, 203] on span "COMPLETE" at bounding box center [171, 202] width 45 height 9
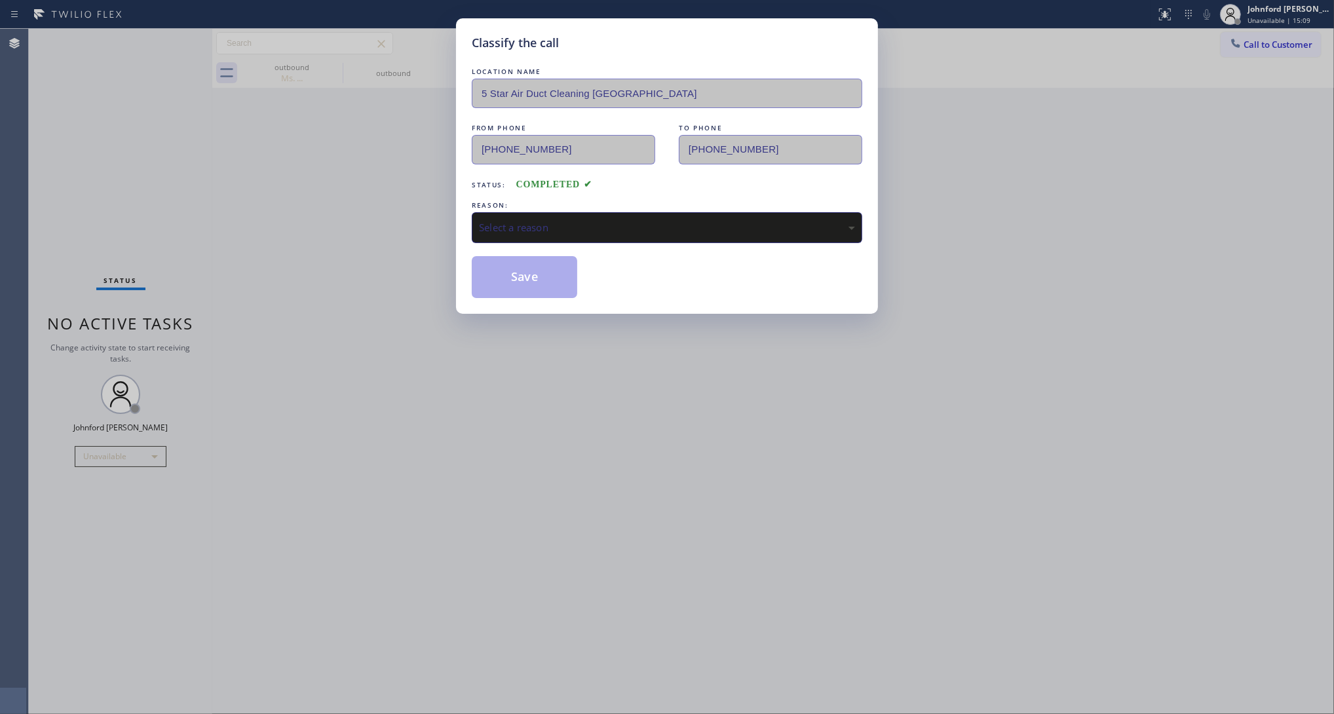
click at [588, 223] on div "Select a reason" at bounding box center [667, 227] width 376 height 15
click at [519, 282] on button "Save" at bounding box center [524, 277] width 105 height 42
type input "(415) 908-1569"
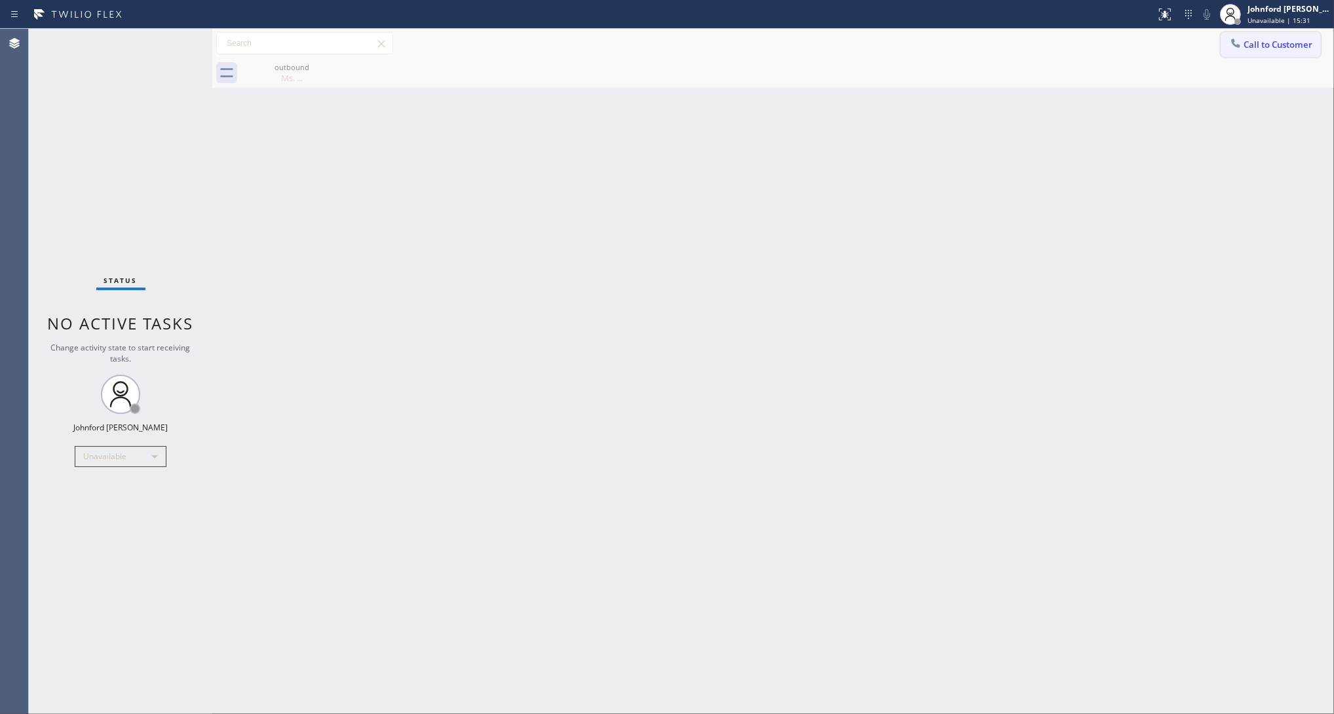
click at [1238, 47] on icon at bounding box center [1235, 43] width 13 height 13
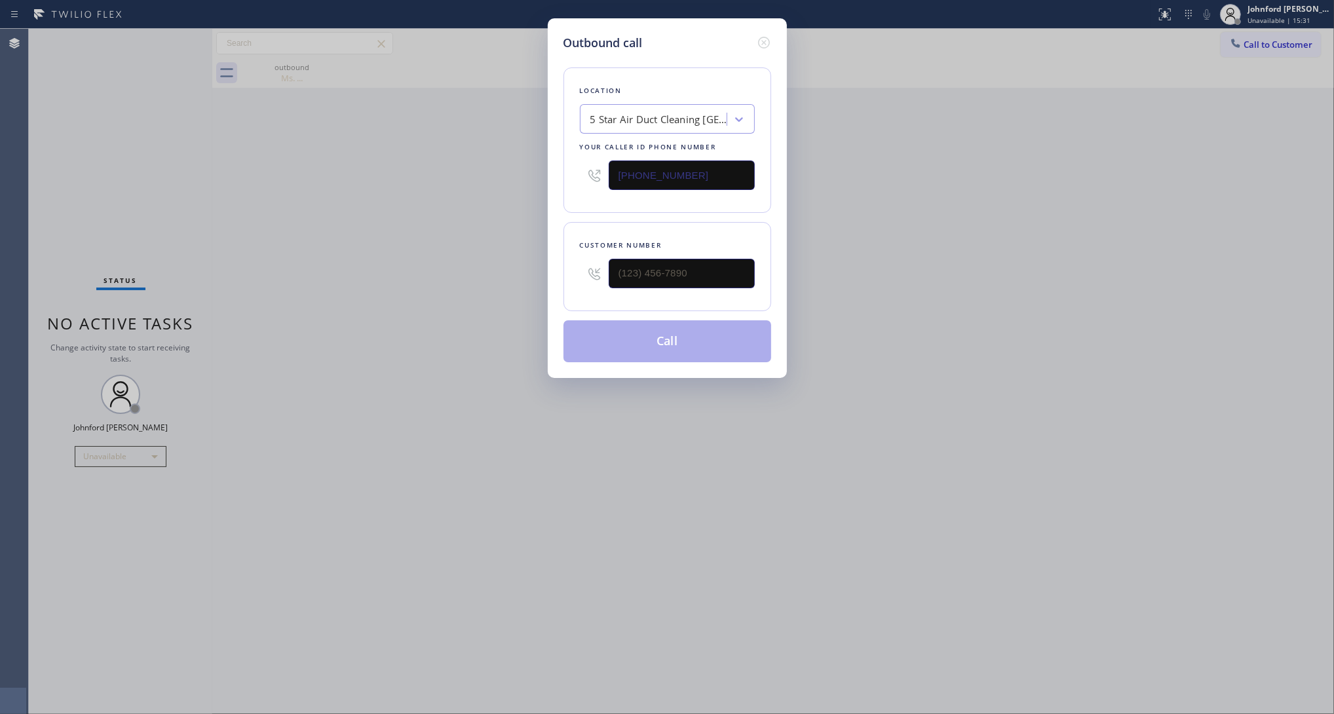
click at [714, 184] on input "(562) 262-9197" at bounding box center [681, 174] width 146 height 29
click at [708, 176] on input "(562) 262-9197" at bounding box center [681, 174] width 146 height 29
paste input "408) 638-6856"
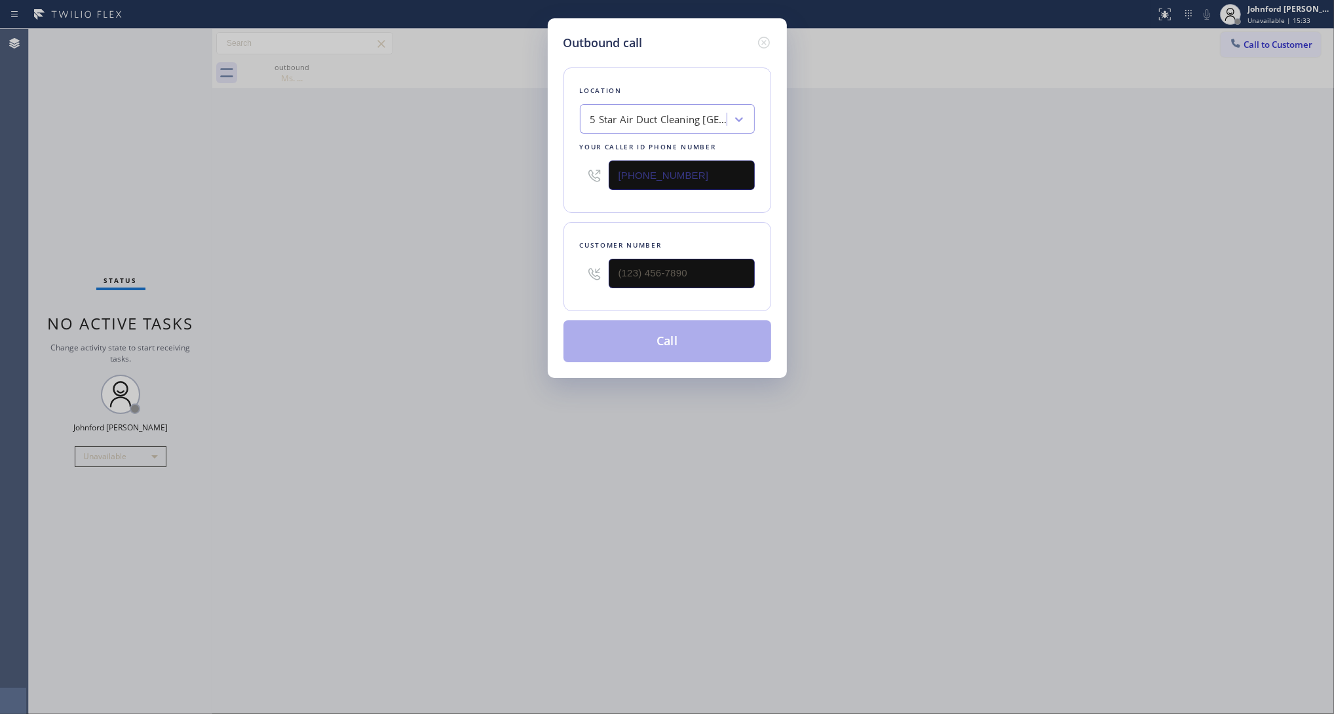
type input "(408) 638-6856"
click at [636, 275] on input "(___) ___-____" at bounding box center [681, 273] width 146 height 29
paste input "757) 515-6142"
type input "(757) 515-6142"
click at [462, 274] on div "Outbound call Location Blue Moon Electrical San Jose Your caller id phone numbe…" at bounding box center [667, 357] width 1334 height 714
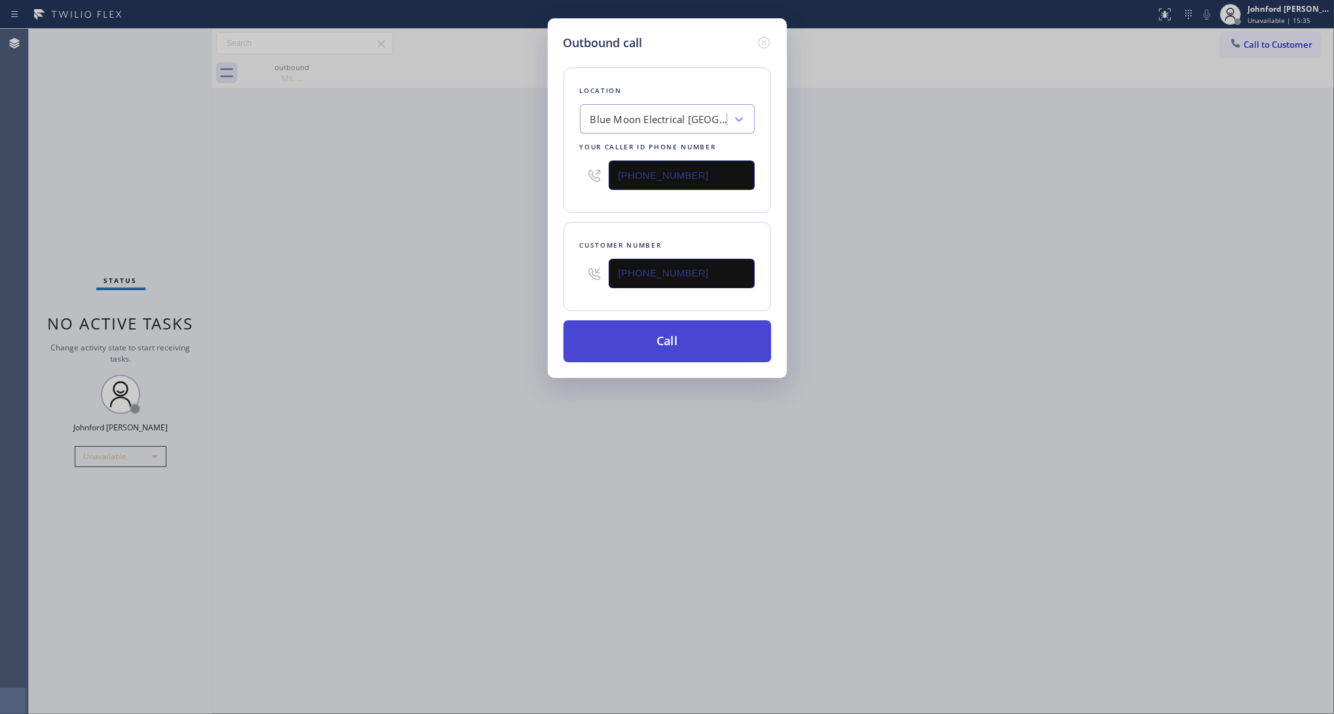
click at [632, 329] on button "Call" at bounding box center [667, 341] width 208 height 42
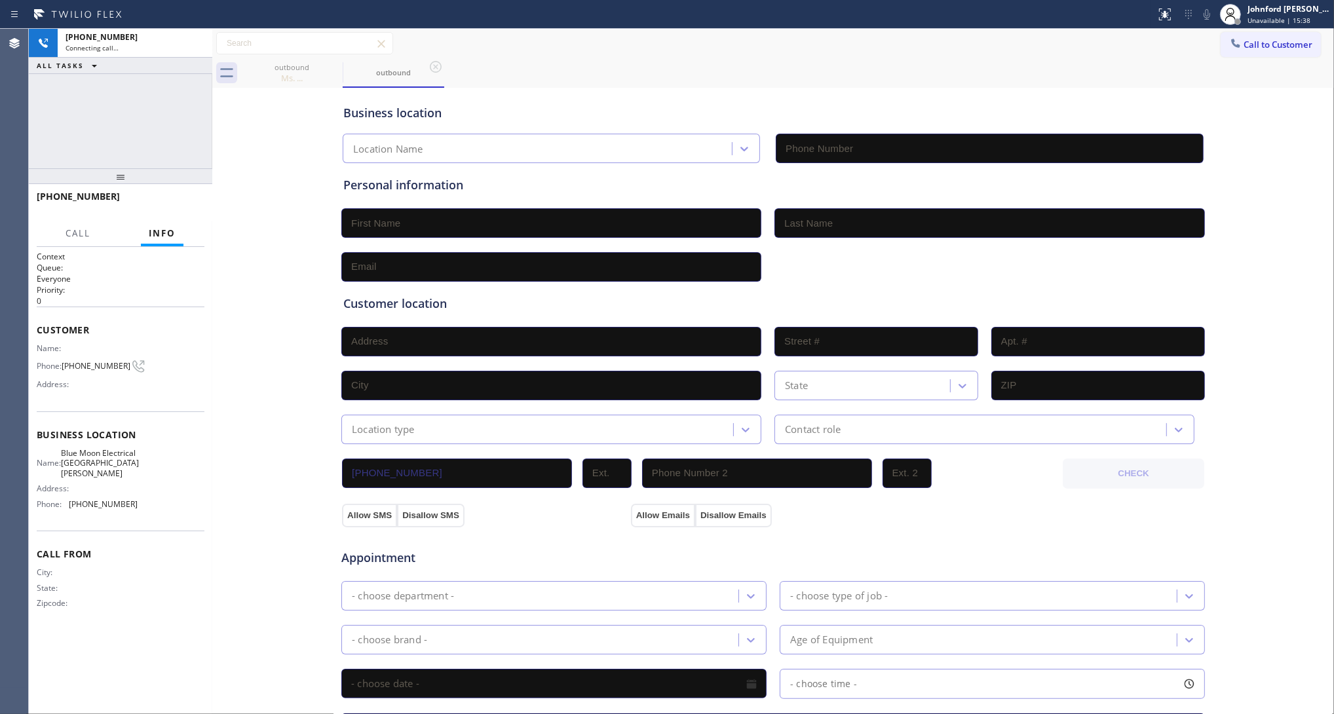
type input "(408) 638-6856"
click at [125, 115] on div "+17575156142 Connecting call… ALL TASKS ALL TASKS ACTIVE TASKS TASKS IN WRAP UP" at bounding box center [120, 99] width 183 height 140
click at [110, 362] on span "(757) 515-6142" at bounding box center [96, 366] width 69 height 10
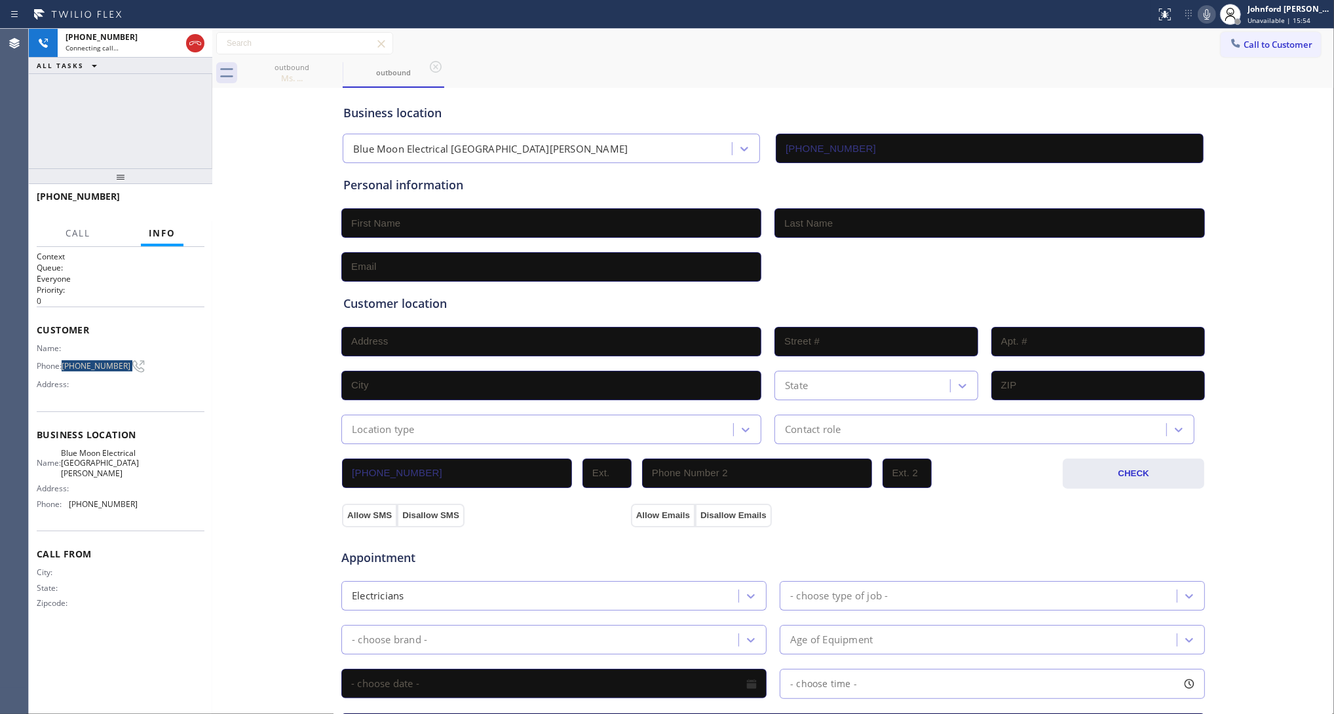
copy div "(757) 515-6142"
click at [200, 39] on icon at bounding box center [195, 43] width 16 height 16
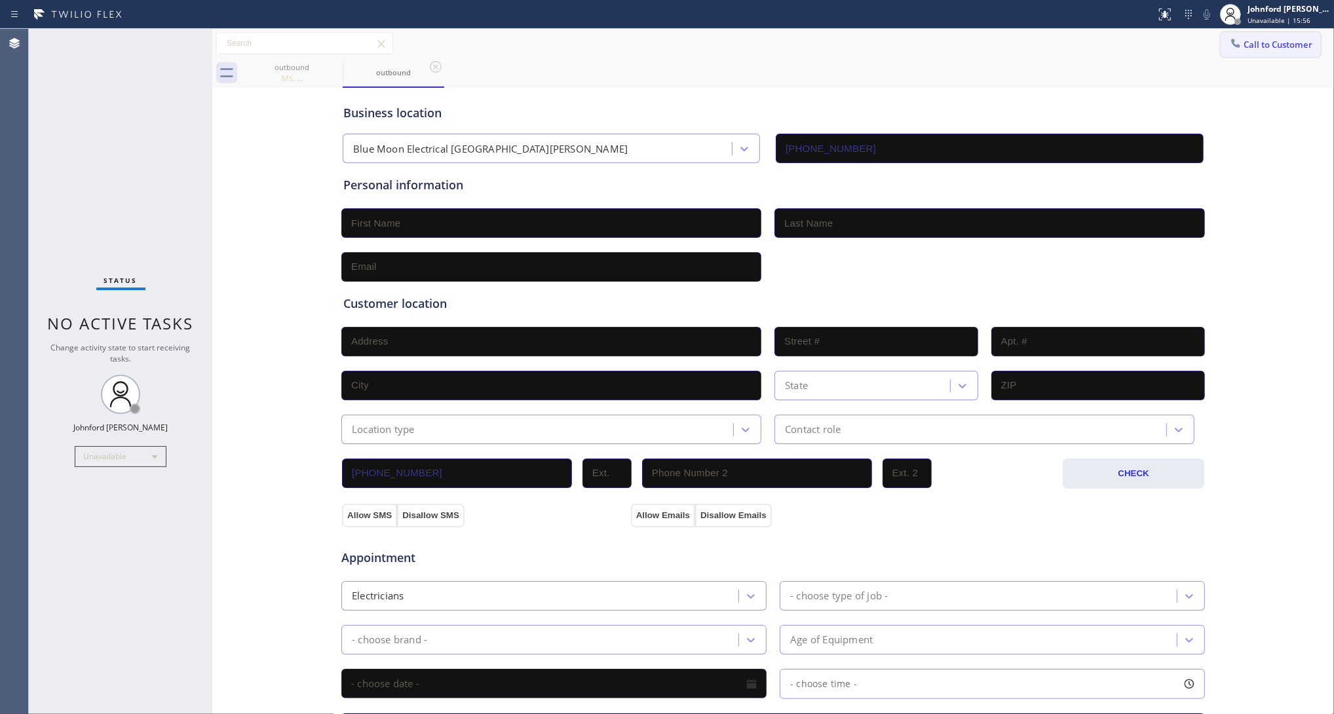
click at [1271, 40] on span "Call to Customer" at bounding box center [1277, 45] width 69 height 12
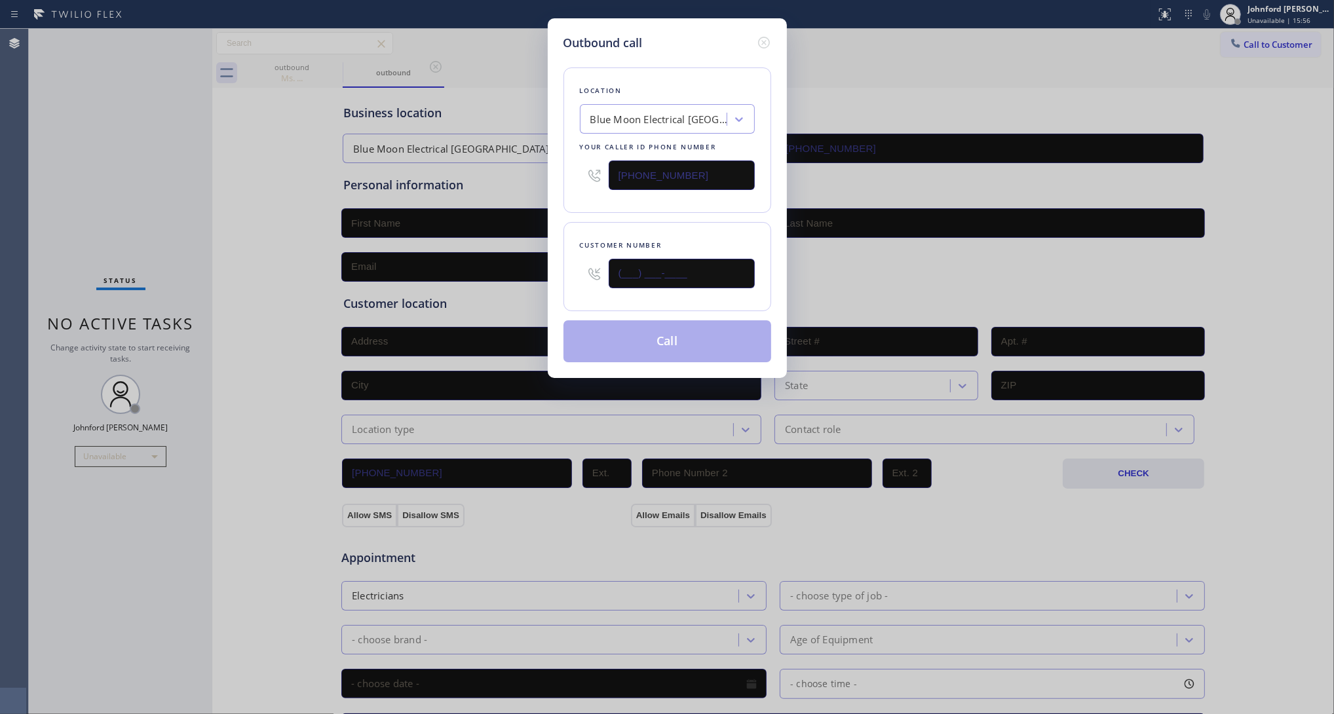
click at [724, 276] on input "(___) ___-____" at bounding box center [681, 273] width 146 height 29
paste input "757) 515-6142"
type input "(757) 515-6142"
click at [677, 210] on div "Location Blue Moon Electrical San Jose Your caller id phone number (408) 638-68…" at bounding box center [667, 207] width 208 height 310
click at [652, 345] on button "Call" at bounding box center [667, 341] width 208 height 42
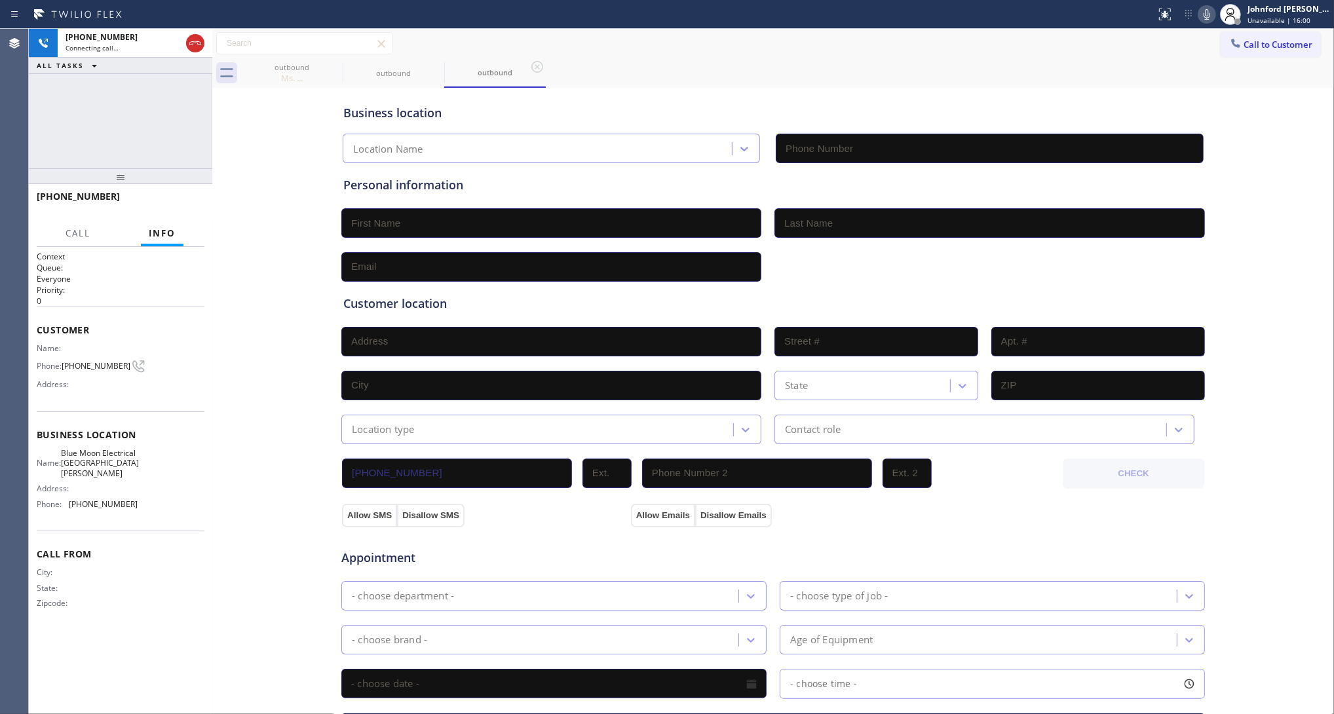
type input "(408) 638-6856"
click at [204, 47] on div at bounding box center [195, 43] width 24 height 29
click at [202, 47] on div at bounding box center [195, 43] width 18 height 16
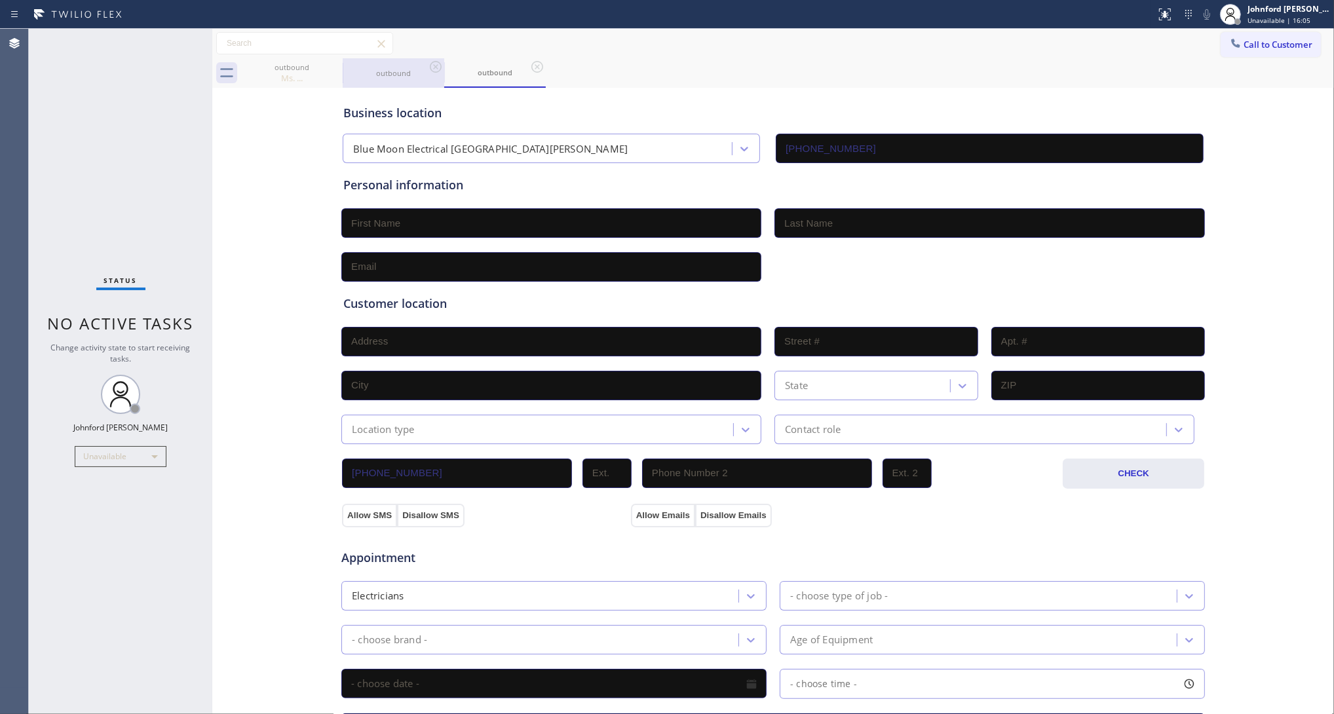
click at [345, 58] on div "outbound" at bounding box center [393, 72] width 99 height 29
click at [341, 67] on div "outbound Ms. ... outbound outbound" at bounding box center [787, 72] width 1093 height 29
click at [339, 69] on icon at bounding box center [334, 67] width 12 height 12
click at [430, 69] on icon at bounding box center [436, 67] width 12 height 12
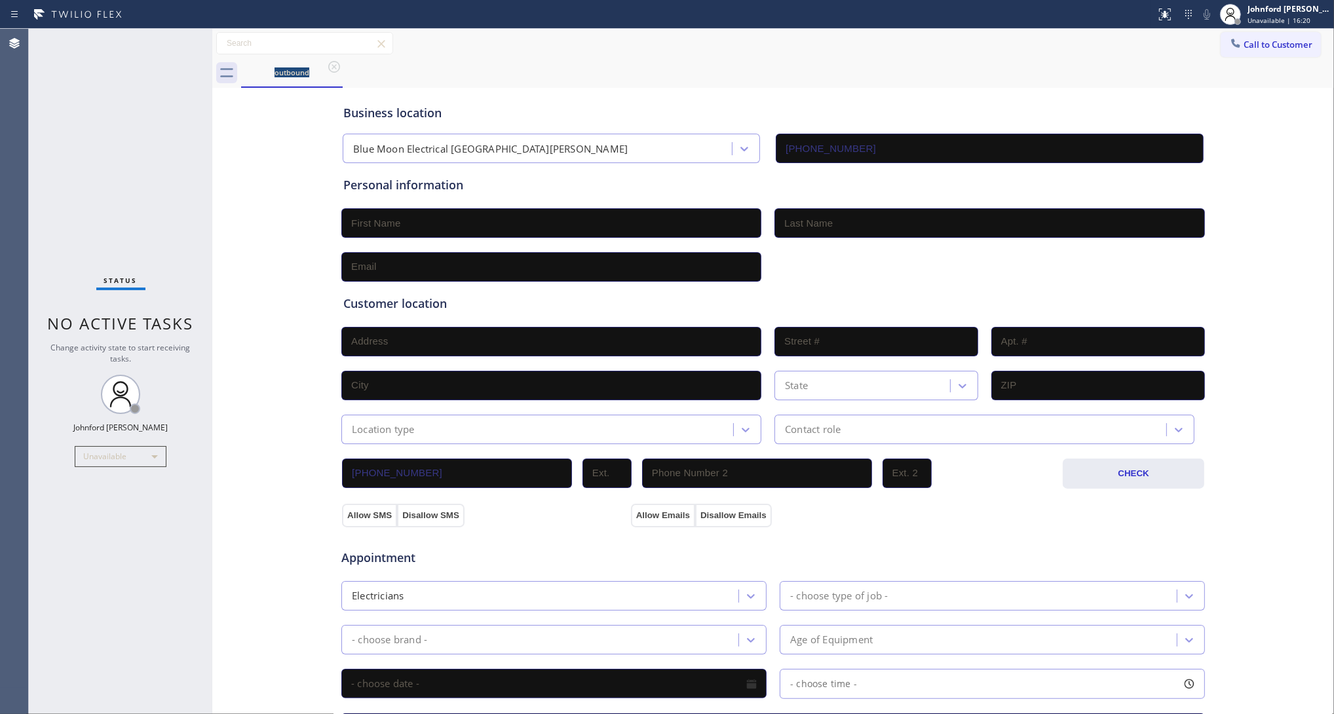
click at [970, 70] on div "outbound" at bounding box center [787, 72] width 1093 height 29
drag, startPoint x: 682, startPoint y: 76, endPoint x: 852, endPoint y: 14, distance: 180.5
click at [682, 75] on div "outbound" at bounding box center [787, 72] width 1093 height 29
click at [1253, 50] on button "Call to Customer" at bounding box center [1270, 44] width 100 height 25
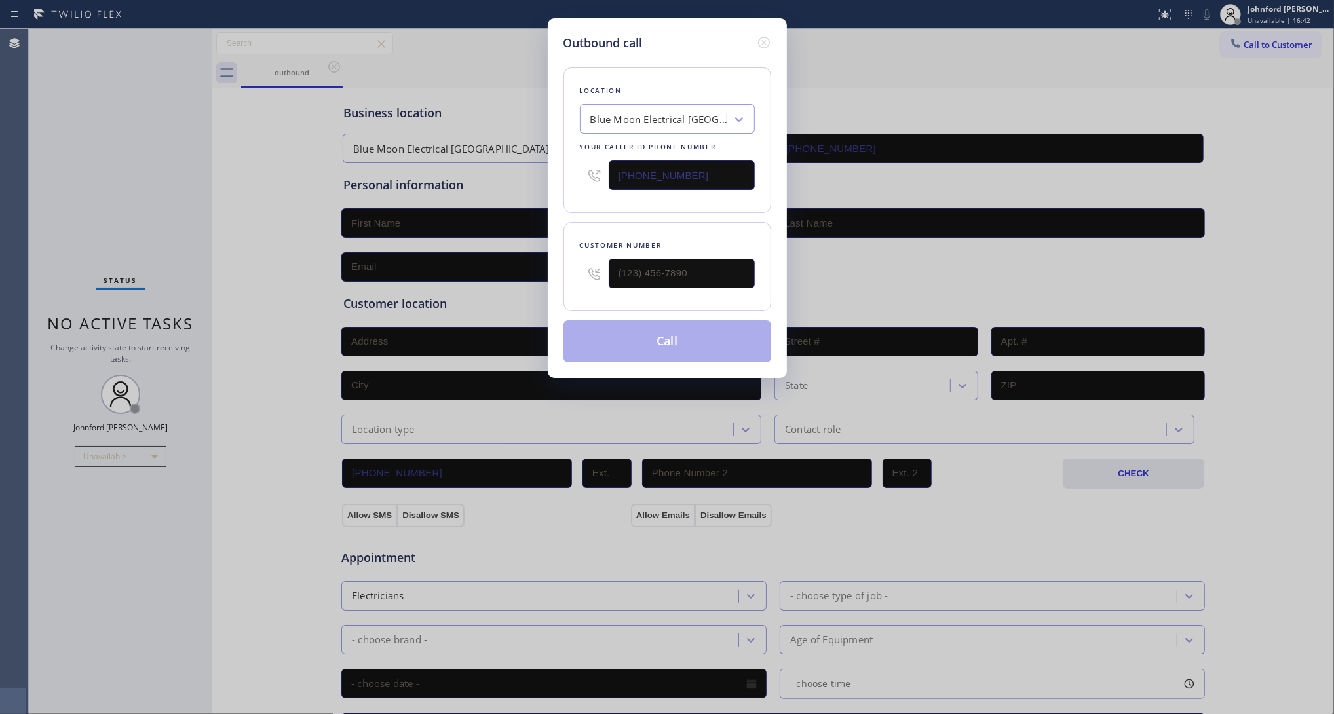
drag, startPoint x: 742, startPoint y: 170, endPoint x: 538, endPoint y: 166, distance: 203.8
click at [538, 166] on div "Outbound call Location Blue Moon Electrical San Jose Your caller id phone numbe…" at bounding box center [667, 357] width 1334 height 714
paste input "24) 842-4808"
type input "(424) 842-4808"
click at [679, 274] on input "(___) ___-____" at bounding box center [681, 273] width 146 height 29
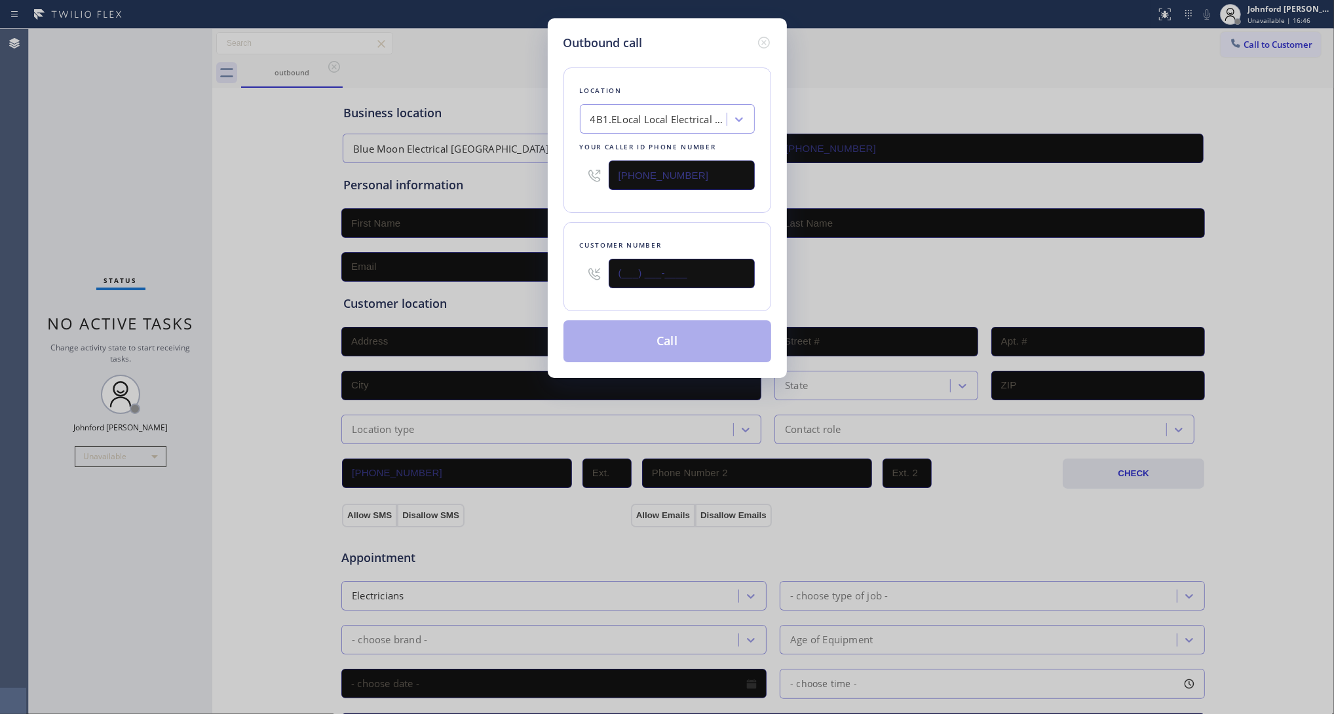
paste input "805) 405-9628"
type input "(805) 405-9628"
click at [695, 345] on button "Call" at bounding box center [667, 341] width 208 height 42
drag, startPoint x: 573, startPoint y: 292, endPoint x: 580, endPoint y: 322, distance: 31.0
click at [573, 292] on div "outbound Call to Customer Outbound call Location 4B1.ELocal Local Electrical Ca…" at bounding box center [772, 522] width 1121 height 986
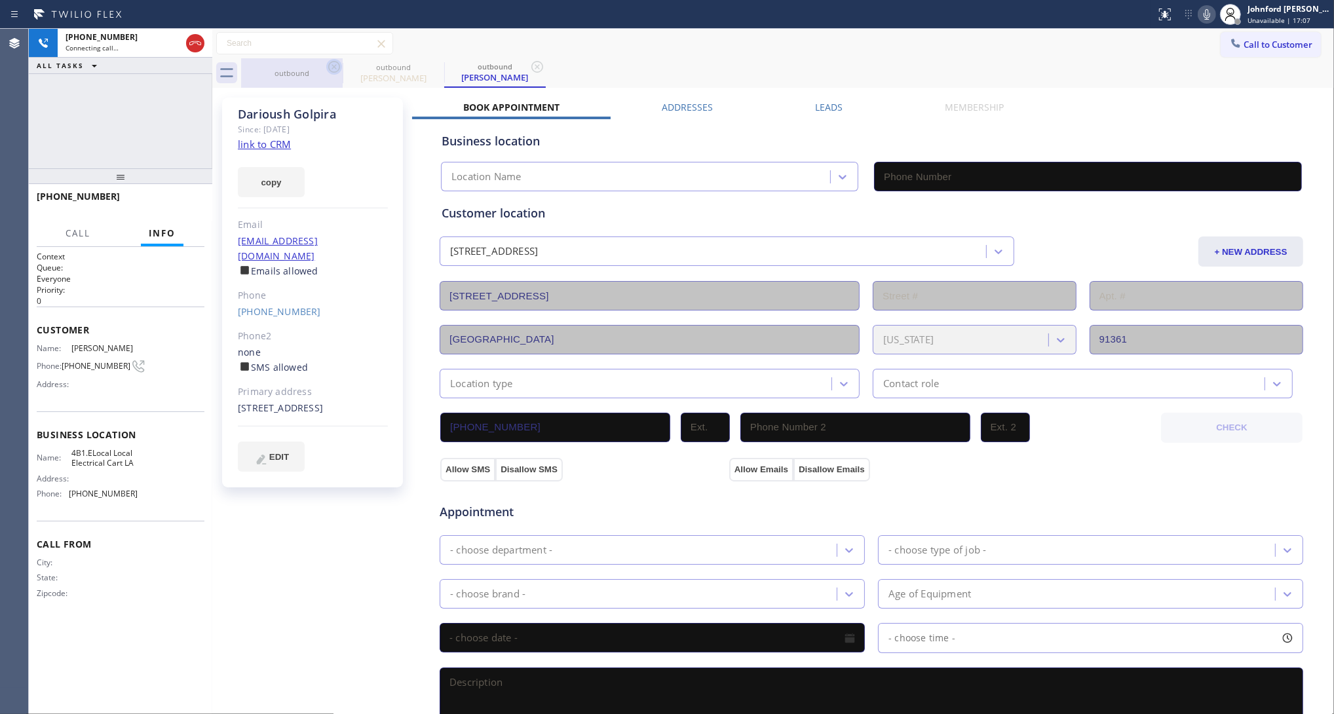
click at [329, 64] on icon at bounding box center [334, 67] width 12 height 12
type input "(424) 842-4808"
click at [1204, 17] on icon at bounding box center [1207, 15] width 16 height 16
click at [1210, 11] on icon at bounding box center [1207, 15] width 16 height 16
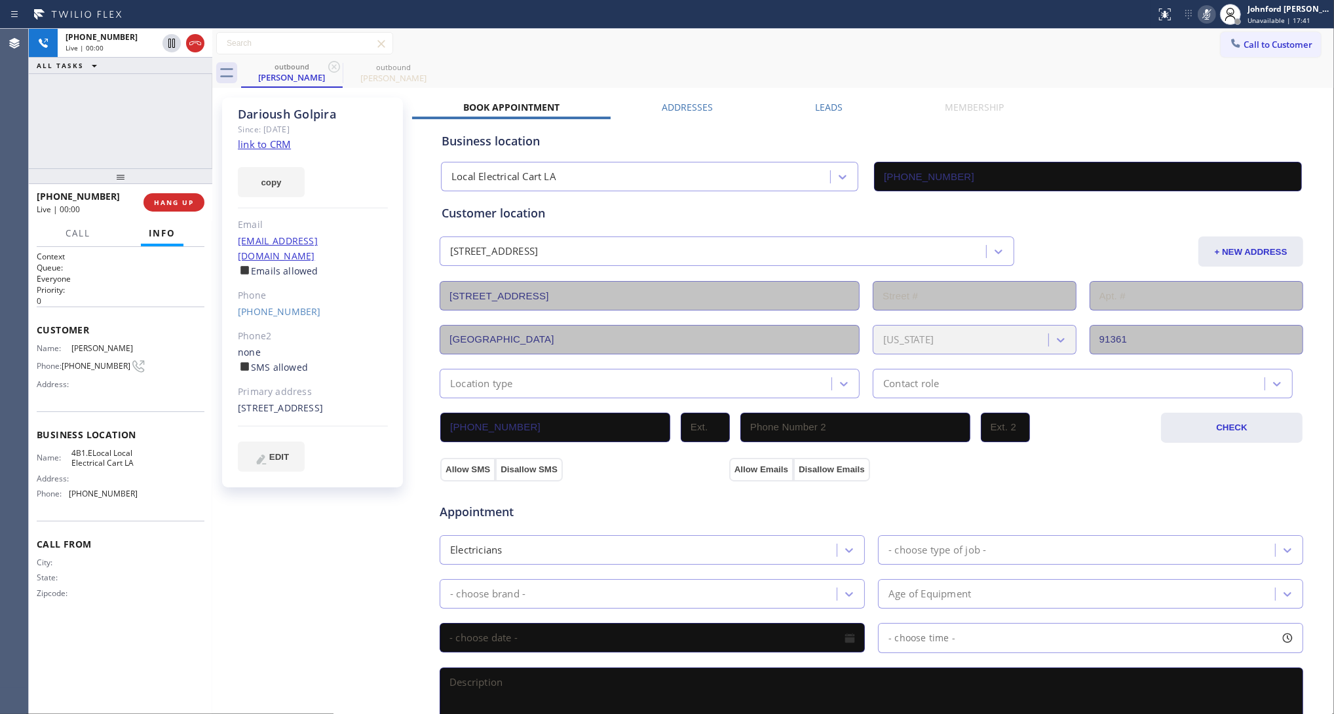
click at [187, 126] on div "+18054059628 Live | 00:00 ALL TASKS ALL TASKS ACTIVE TASKS TASKS IN WRAP UP" at bounding box center [120, 99] width 183 height 140
click at [181, 202] on span "HANG UP" at bounding box center [174, 202] width 40 height 9
click at [162, 200] on span "COMPLETE" at bounding box center [171, 202] width 45 height 9
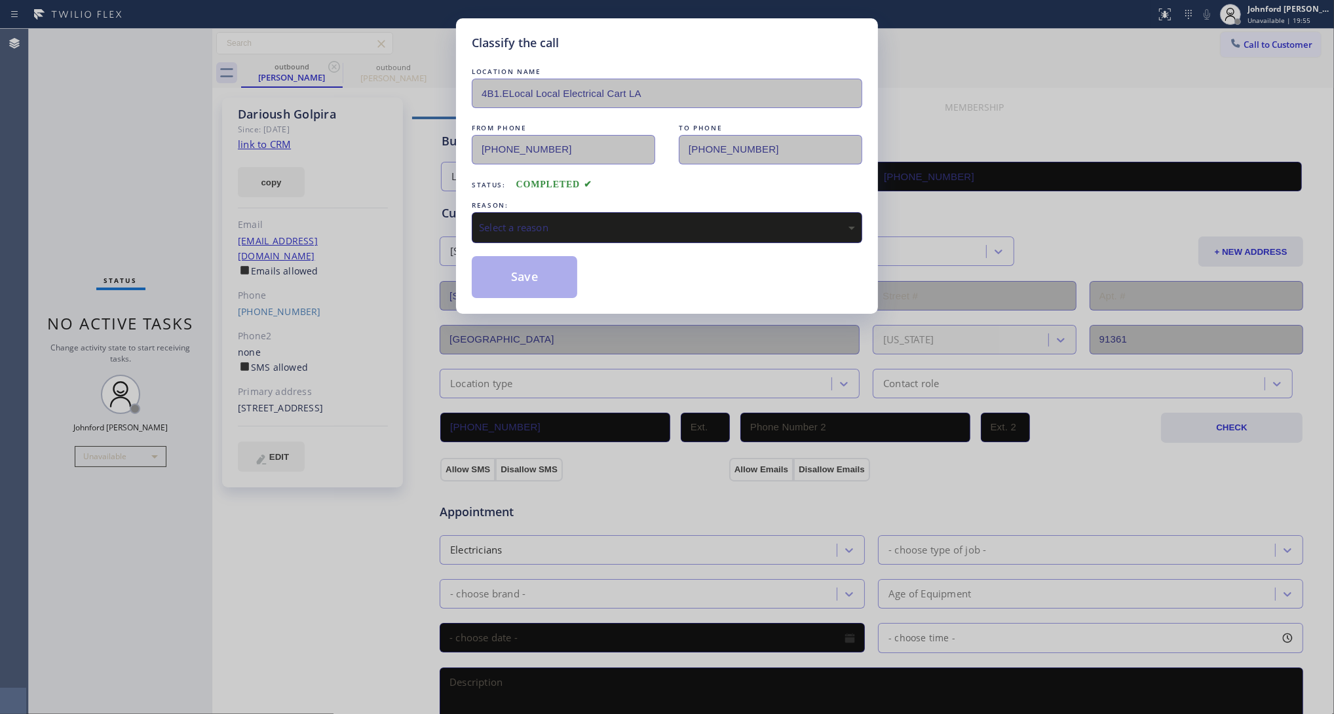
click at [531, 237] on div "Select a reason" at bounding box center [667, 227] width 390 height 31
click at [539, 290] on button "Save" at bounding box center [524, 277] width 105 height 42
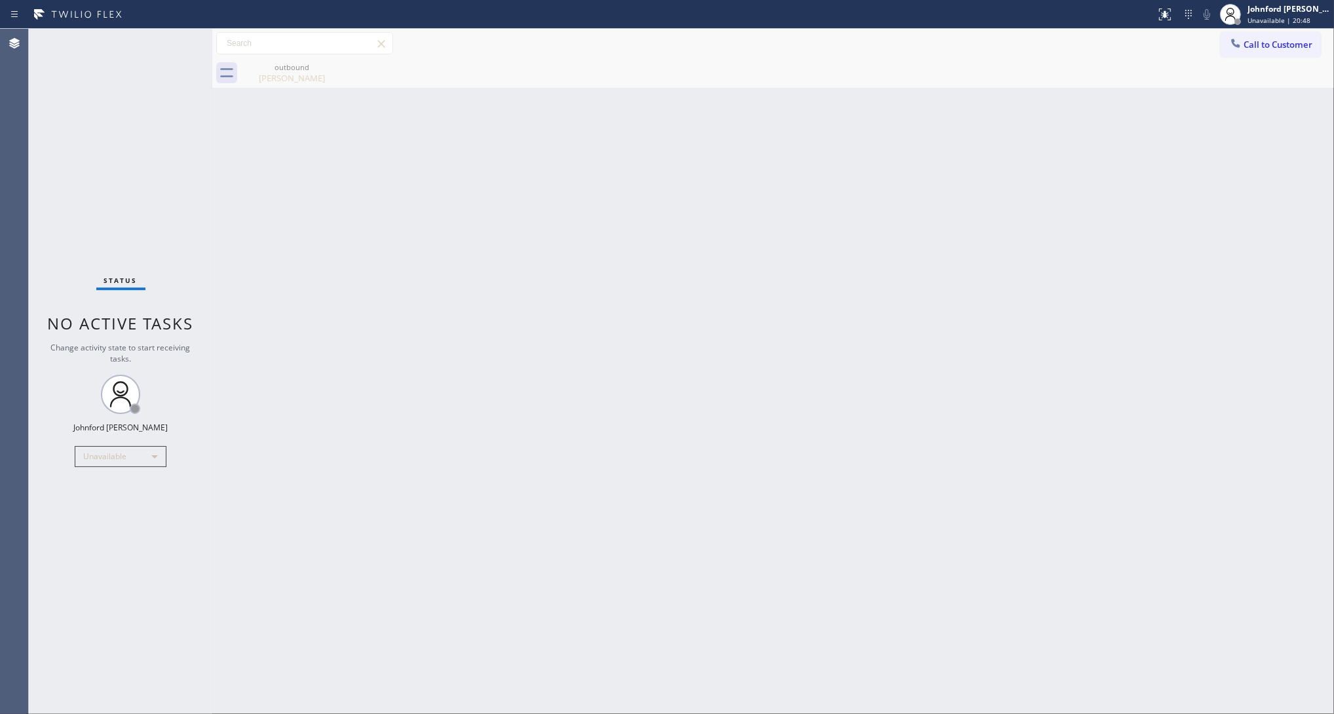
click at [107, 524] on div "Status No active tasks Change activity state to start receiving tasks. [PERSON_…" at bounding box center [120, 371] width 183 height 685
click at [1087, 311] on div "Back to Dashboard Change Sender ID Customers Technicians Select a contact Outbo…" at bounding box center [772, 371] width 1121 height 685
click at [831, 462] on div "Back to Dashboard Change Sender ID Customers Technicians Select a contact Outbo…" at bounding box center [772, 371] width 1121 height 685
click at [1040, 198] on div "Back to Dashboard Change Sender ID Customers Technicians Select a contact Outbo…" at bounding box center [772, 371] width 1121 height 685
click at [1255, 50] on button "Call to Customer" at bounding box center [1270, 44] width 100 height 25
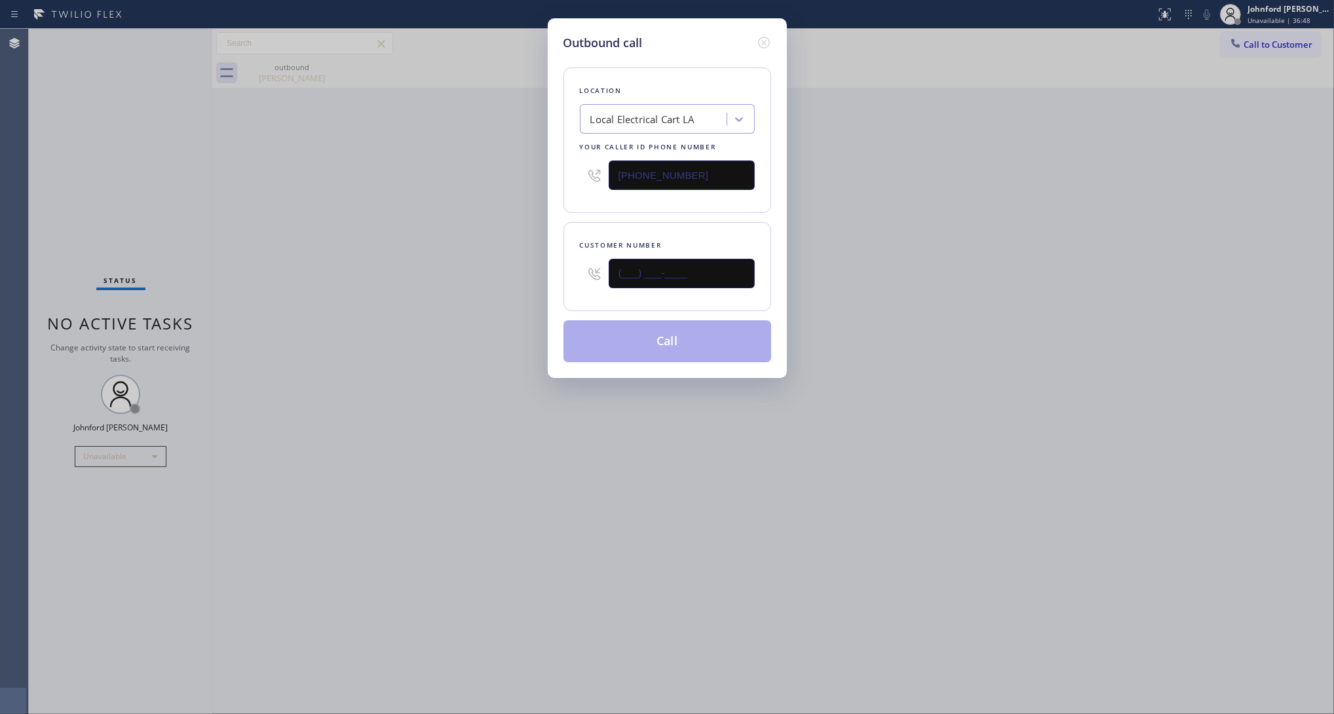
click at [734, 271] on input "(___) ___-____" at bounding box center [681, 273] width 146 height 29
paste input "707) 304-3835"
type input "(707) 304-3835"
click at [1023, 213] on div "Outbound call Location Local Electrical Cart LA Your caller id phone number (42…" at bounding box center [667, 357] width 1334 height 714
click at [672, 164] on input "(424) 842-4808" at bounding box center [681, 174] width 146 height 29
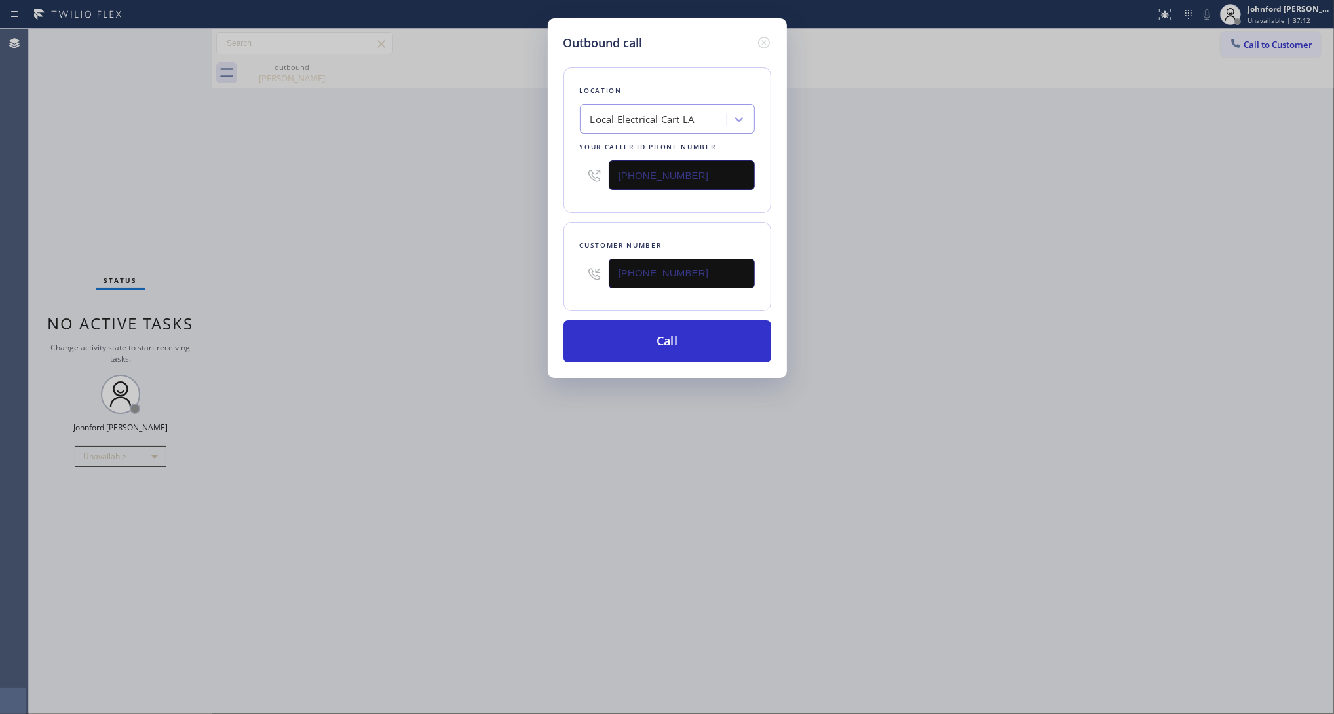
click at [672, 164] on input "(424) 842-4808" at bounding box center [681, 174] width 146 height 29
paste input "707) 504-3963"
type input "(707) 504-3963"
click at [518, 225] on div "Outbound call Location Thermador Repair Group Vallejo Your caller id phone numb…" at bounding box center [667, 357] width 1334 height 714
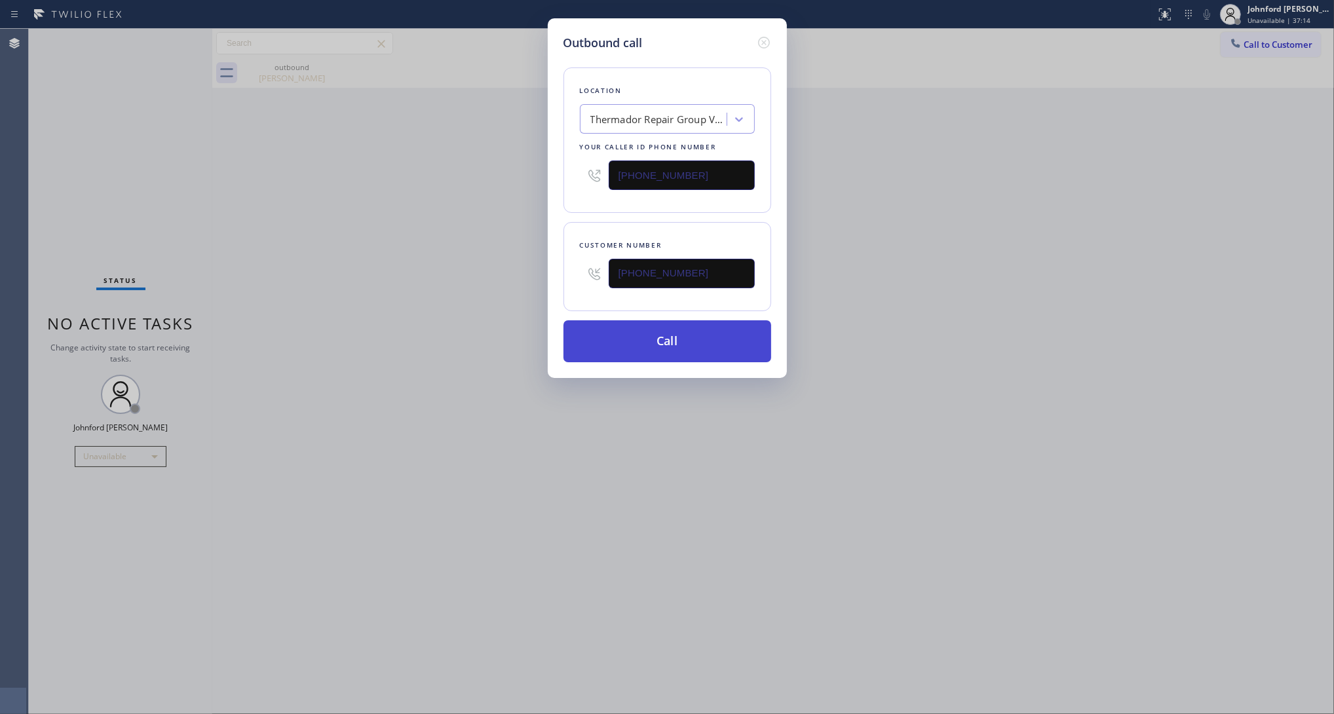
click at [620, 335] on button "Call" at bounding box center [667, 341] width 208 height 42
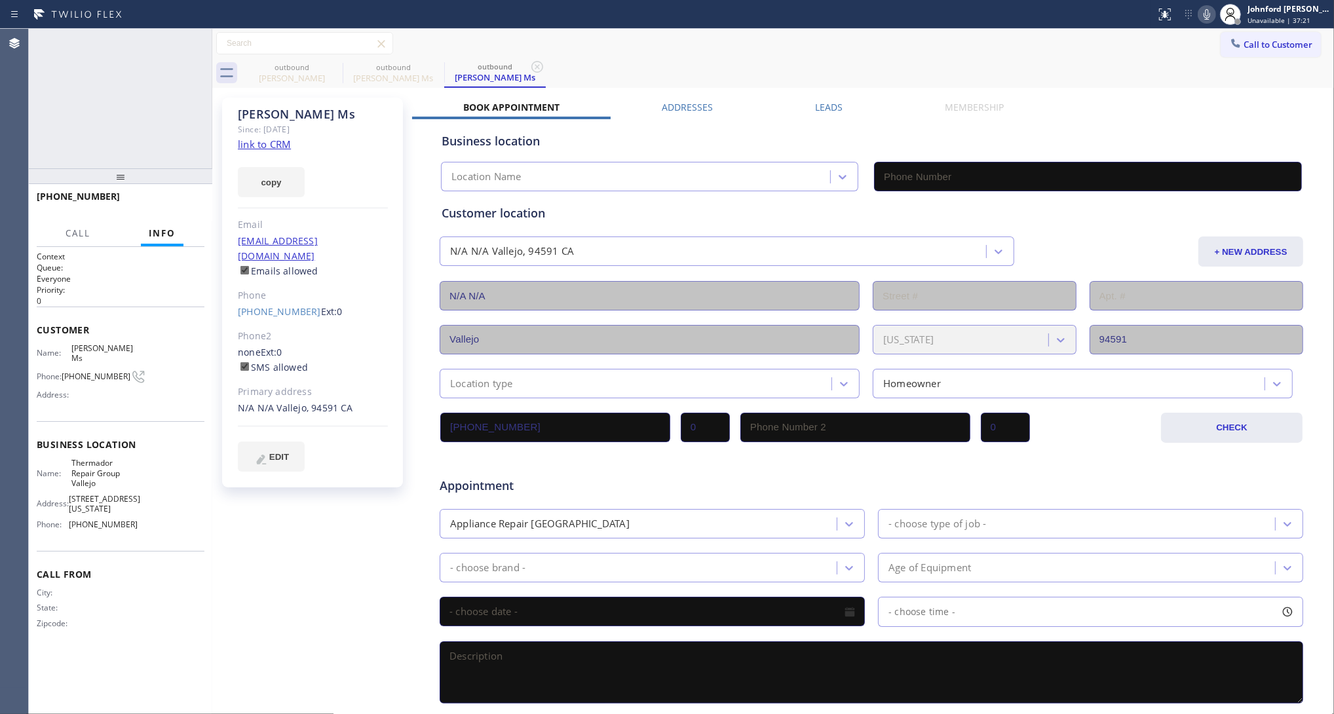
type input "(707) 504-3963"
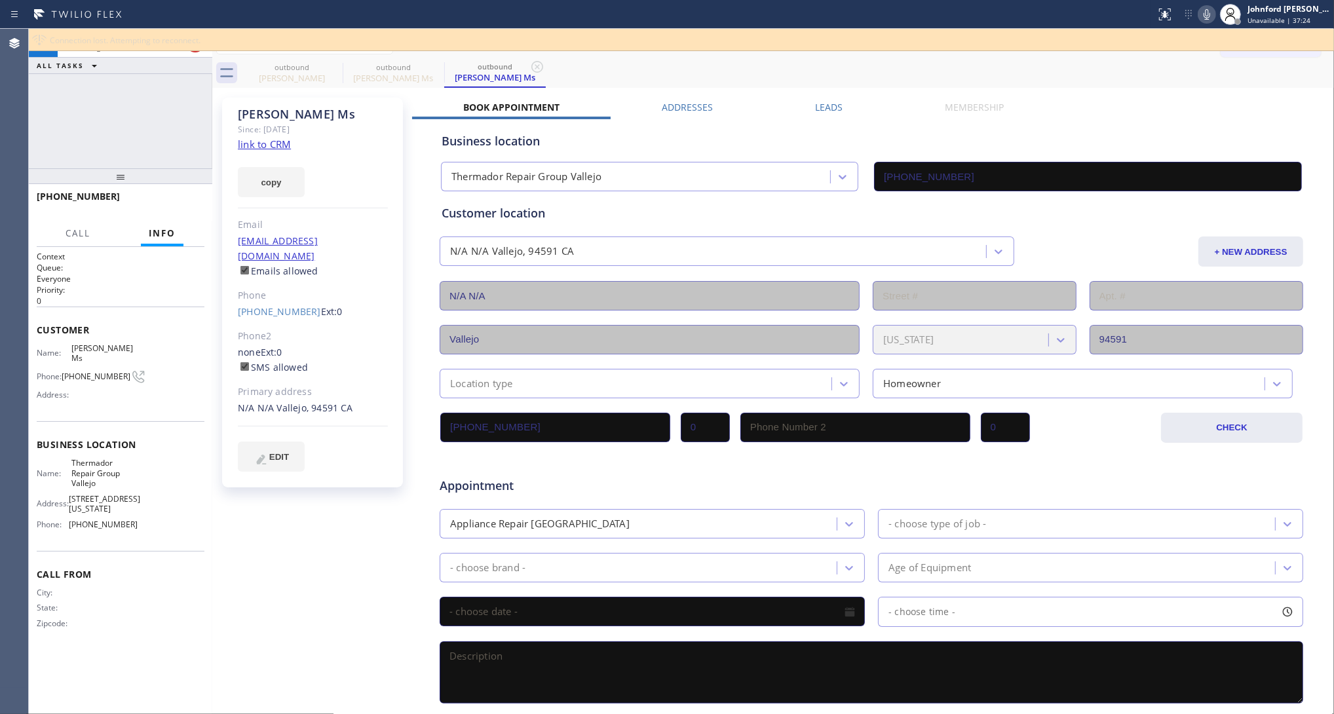
click at [1203, 14] on icon at bounding box center [1206, 14] width 7 height 10
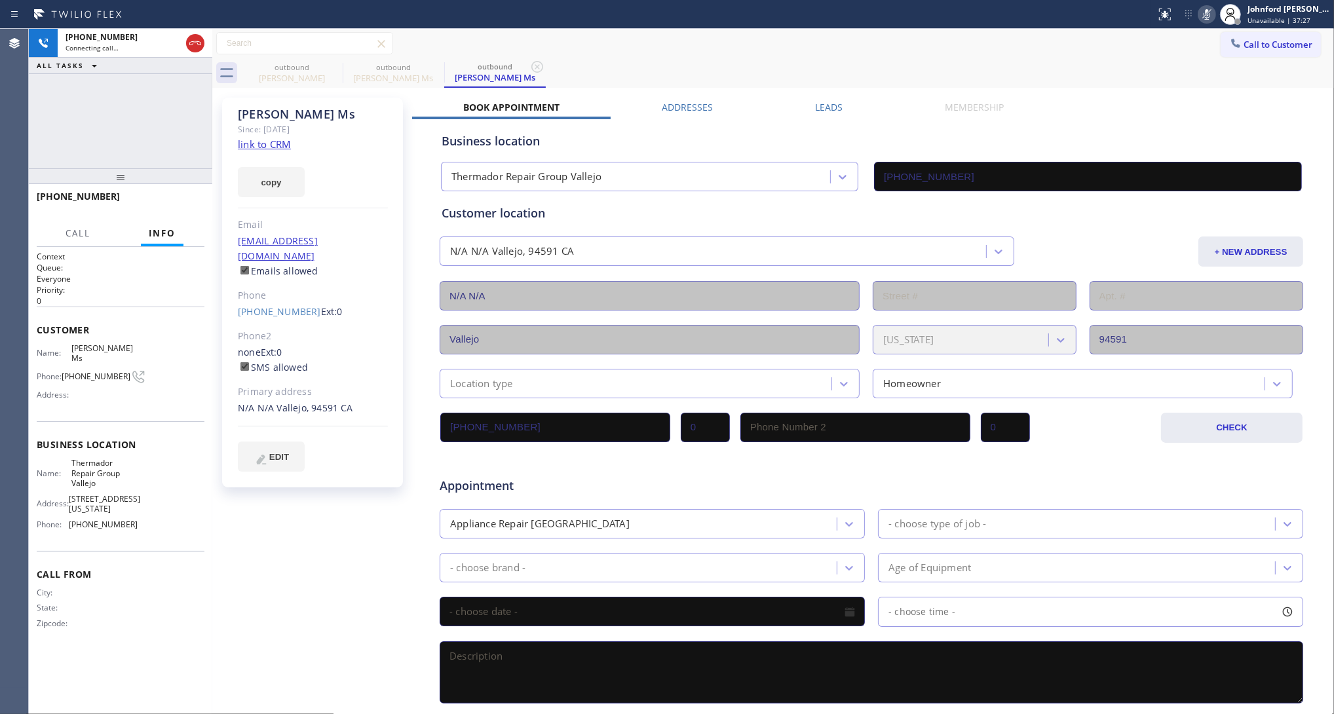
click at [1203, 14] on icon at bounding box center [1206, 14] width 7 height 10
click at [331, 67] on icon at bounding box center [334, 67] width 16 height 16
click at [686, 53] on div "Call to Customer Outbound call Location Thermador Repair Group Vallejo Your cal…" at bounding box center [772, 43] width 1121 height 23
click at [1199, 12] on icon at bounding box center [1207, 15] width 16 height 16
click at [1201, 12] on icon at bounding box center [1207, 15] width 16 height 16
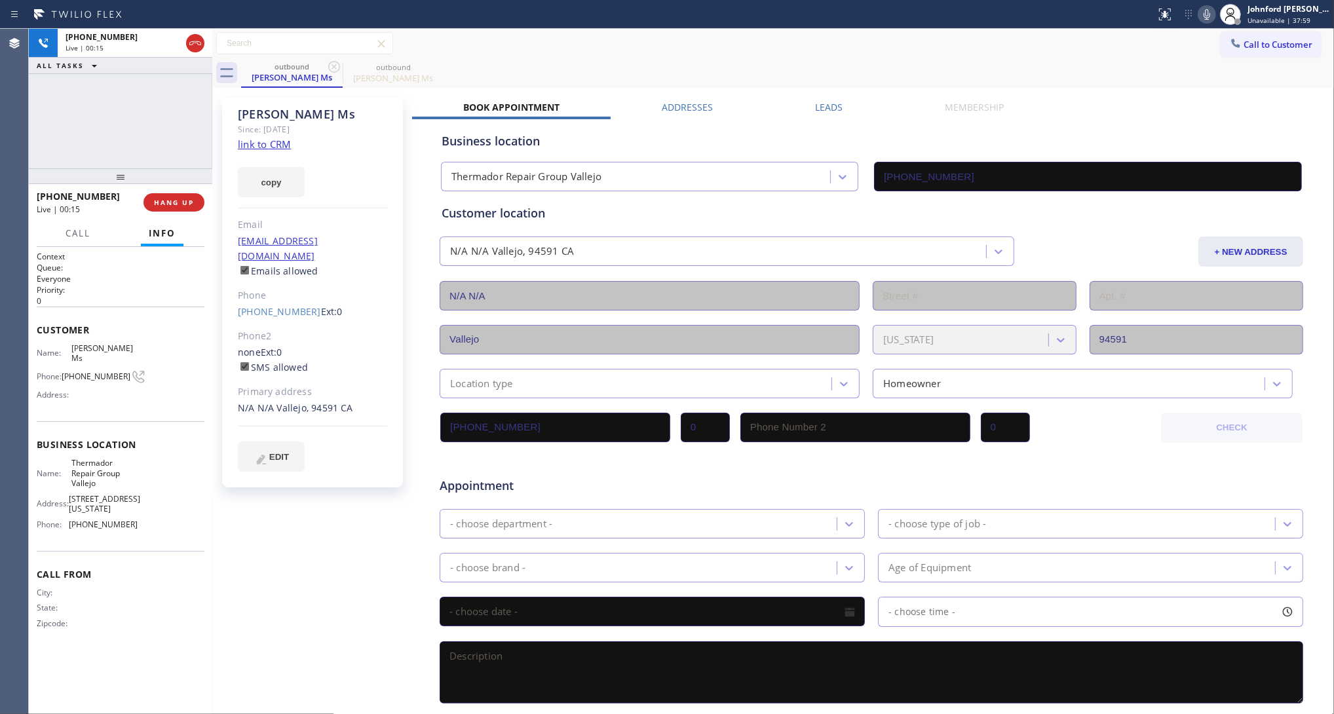
click at [1032, 43] on div "Call to Customer Outbound call Location Thermador Repair Group Vallejo Your cal…" at bounding box center [772, 43] width 1121 height 23
drag, startPoint x: 125, startPoint y: 180, endPoint x: 125, endPoint y: 113, distance: 66.8
click at [125, 113] on div "+17073043835 Live | 00:17 ALL TASKS ALL TASKS ACTIVE TASKS TASKS IN WRAP UP +17…" at bounding box center [120, 371] width 183 height 685
click at [164, 120] on div "+17073043835 Live | 00:18 ALL TASKS ALL TASKS ACTIVE TASKS TASKS IN WRAP UP" at bounding box center [120, 97] width 183 height 137
click at [584, 70] on div "outbound Gloria Ms outbound Gloria Ms" at bounding box center [787, 72] width 1093 height 29
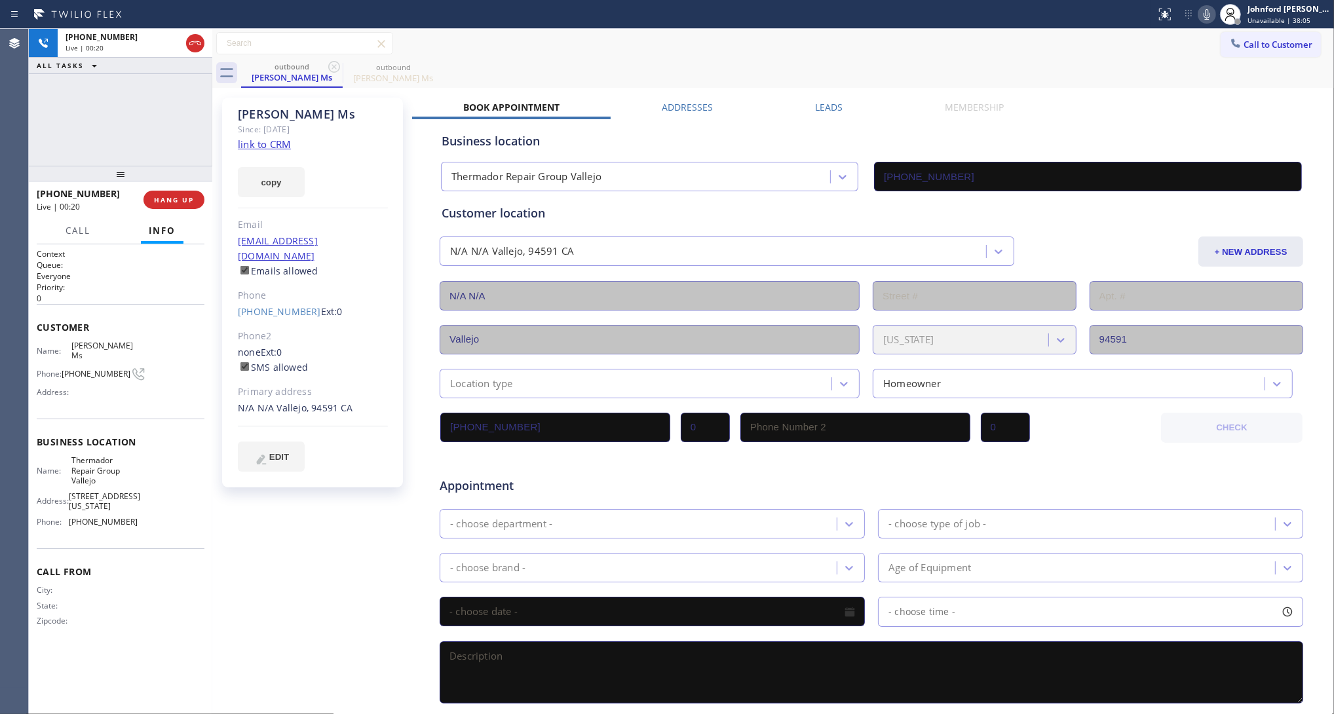
drag, startPoint x: 817, startPoint y: 65, endPoint x: 962, endPoint y: 77, distance: 144.5
click at [825, 64] on div "outbound Gloria Ms outbound Gloria Ms" at bounding box center [787, 72] width 1093 height 29
click at [83, 159] on div "+17073043835 Live | 00:23 ALL TASKS ALL TASKS ACTIVE TASKS TASKS IN WRAP UP" at bounding box center [120, 97] width 183 height 137
drag, startPoint x: 119, startPoint y: 172, endPoint x: 138, endPoint y: 115, distance: 60.7
click at [138, 115] on div "+17073043835 Live | 00:25 ALL TASKS ALL TASKS ACTIVE TASKS TASKS IN WRAP UP +17…" at bounding box center [120, 371] width 183 height 685
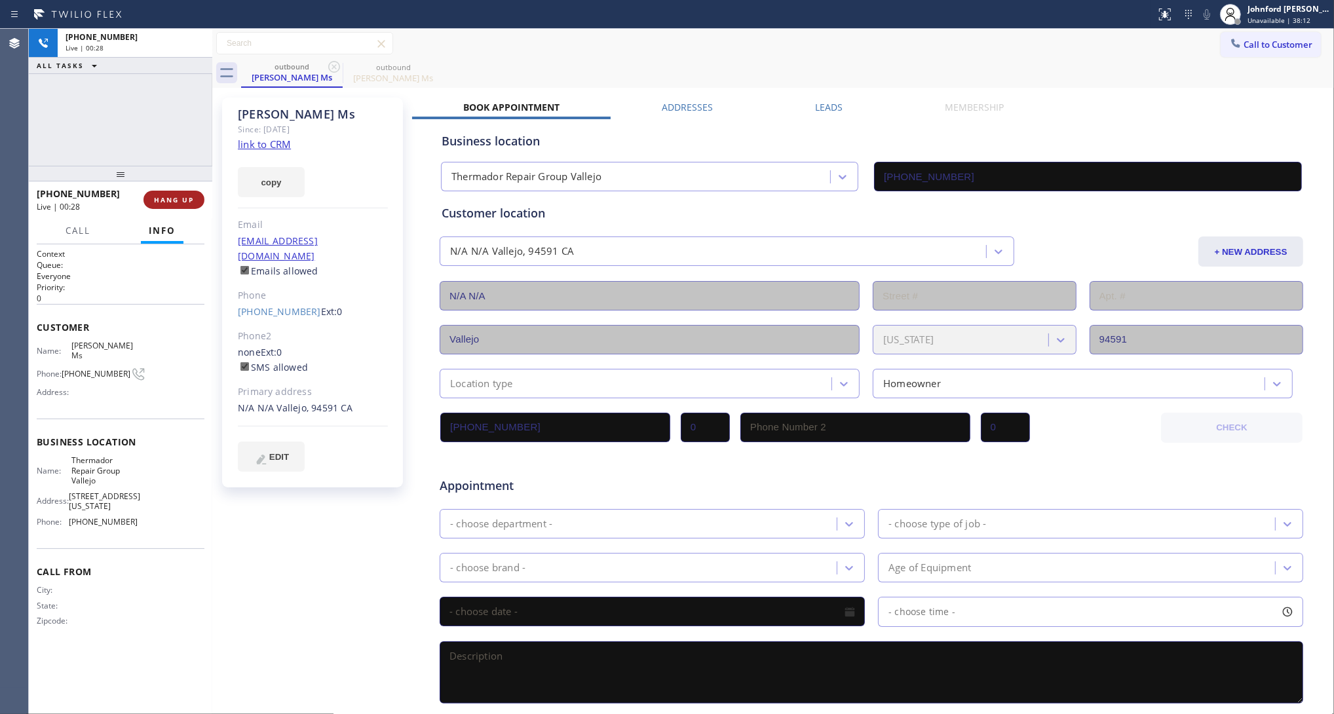
click at [187, 197] on span "HANG UP" at bounding box center [174, 199] width 40 height 9
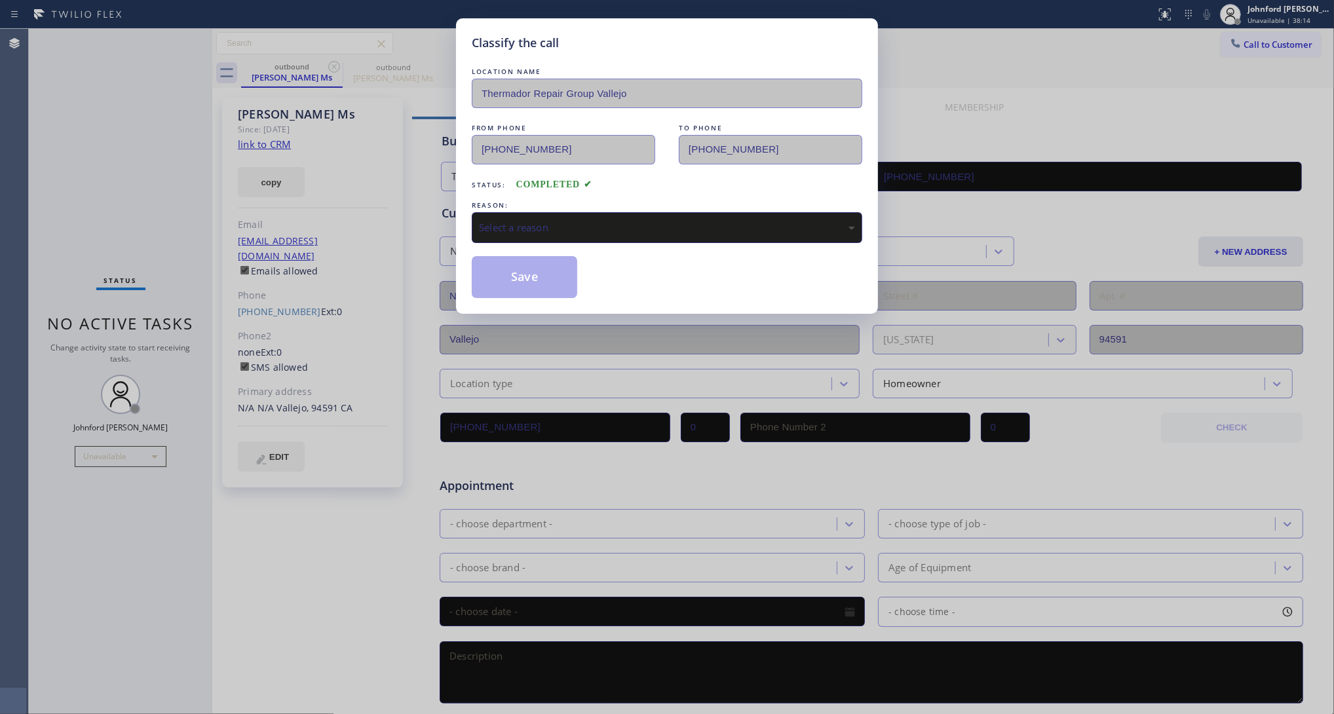
click at [217, 202] on div "Classify the call LOCATION NAME Thermador Repair Group Vallejo FROM PHONE (707)…" at bounding box center [667, 357] width 1334 height 714
click at [569, 215] on div "Select a reason" at bounding box center [667, 227] width 390 height 31
click at [519, 276] on button "Save" at bounding box center [524, 277] width 105 height 42
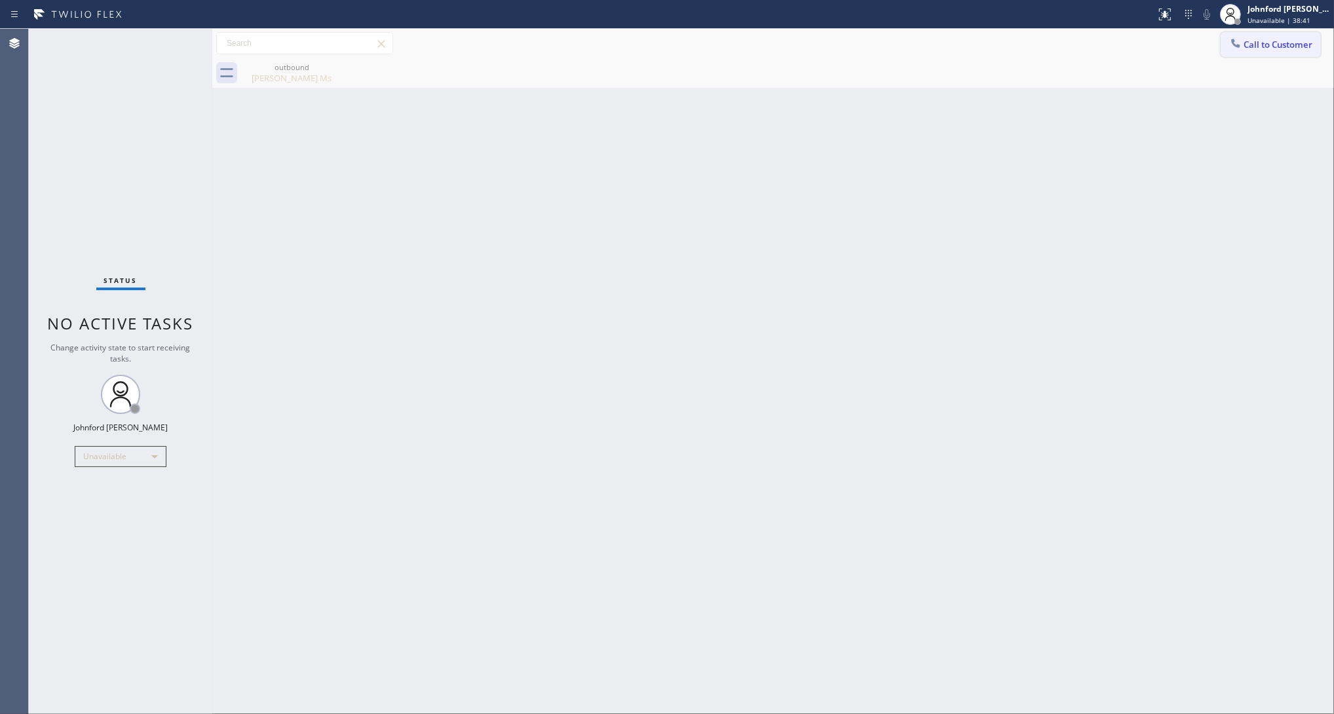
click at [1233, 31] on div "Call to Customer Outbound call Location Thermador Repair Group Vallejo Your cal…" at bounding box center [772, 43] width 1121 height 29
click at [1235, 43] on icon at bounding box center [1235, 43] width 13 height 13
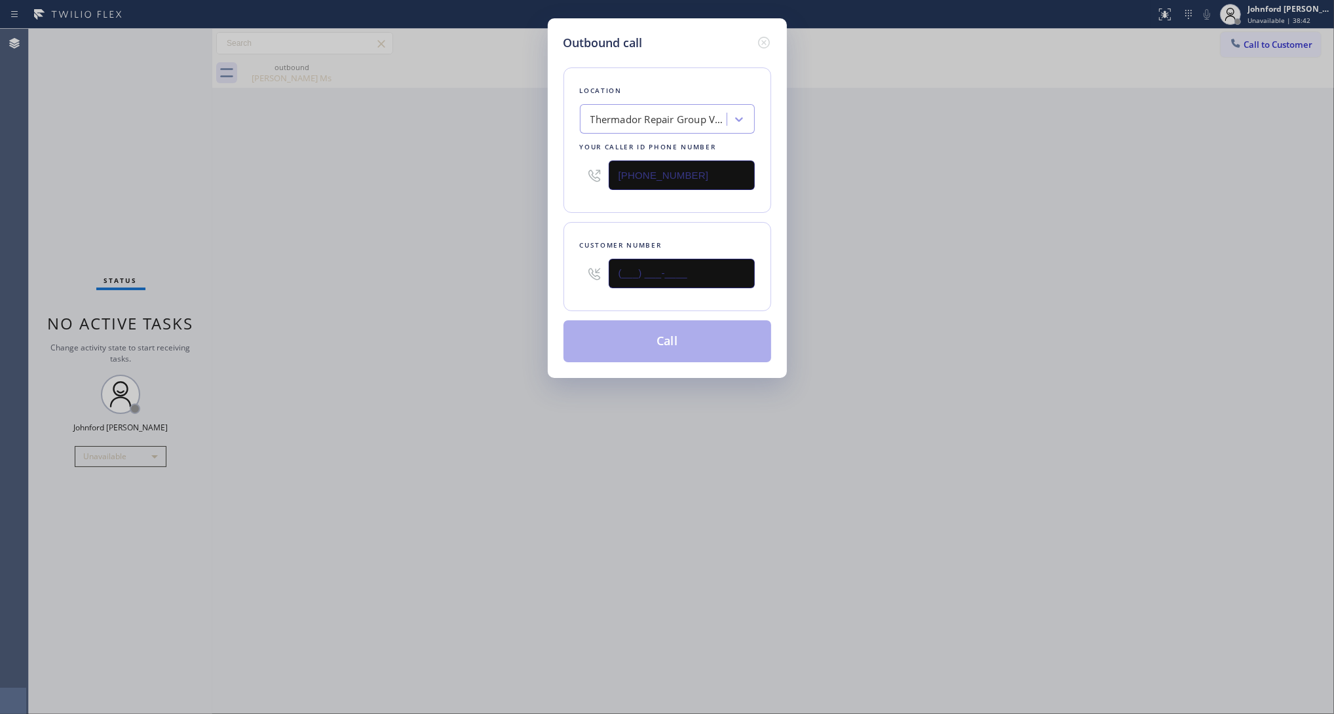
drag, startPoint x: 683, startPoint y: 271, endPoint x: 480, endPoint y: 283, distance: 203.4
click at [480, 283] on div "Outbound call Location Thermador Repair Group Vallejo Your caller id phone numb…" at bounding box center [667, 357] width 1334 height 714
paste input "914) 329-5534"
type input "(914) 329-5534"
drag, startPoint x: 1036, startPoint y: 214, endPoint x: 1120, endPoint y: 3, distance: 226.4
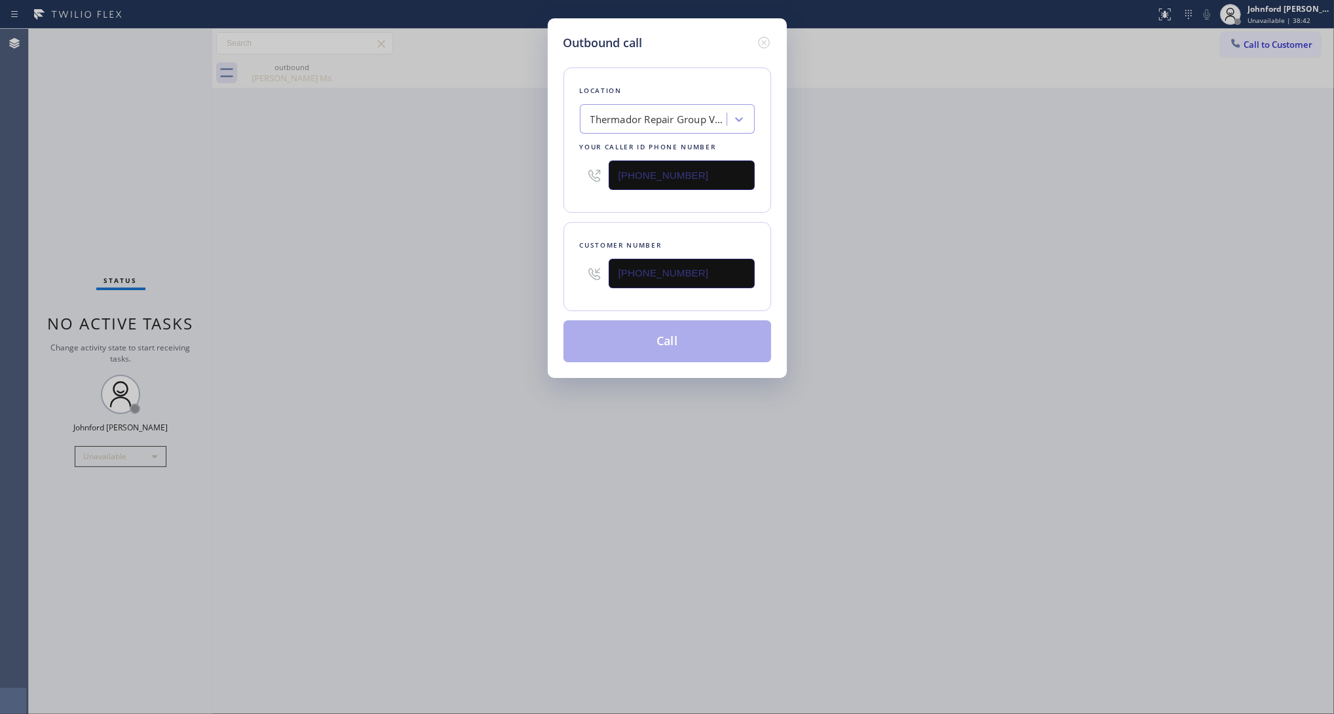
click at [1039, 214] on div "Outbound call Location Thermador Repair Group Vallejo Your caller id phone numb…" at bounding box center [667, 357] width 1334 height 714
drag, startPoint x: 521, startPoint y: 179, endPoint x: 404, endPoint y: 191, distance: 117.8
click at [502, 183] on div "Outbound call Location Thermador Repair Group Vallejo Your caller id phone numb…" at bounding box center [667, 357] width 1334 height 714
paste input "800) 686-5038"
type input "[PHONE_NUMBER]"
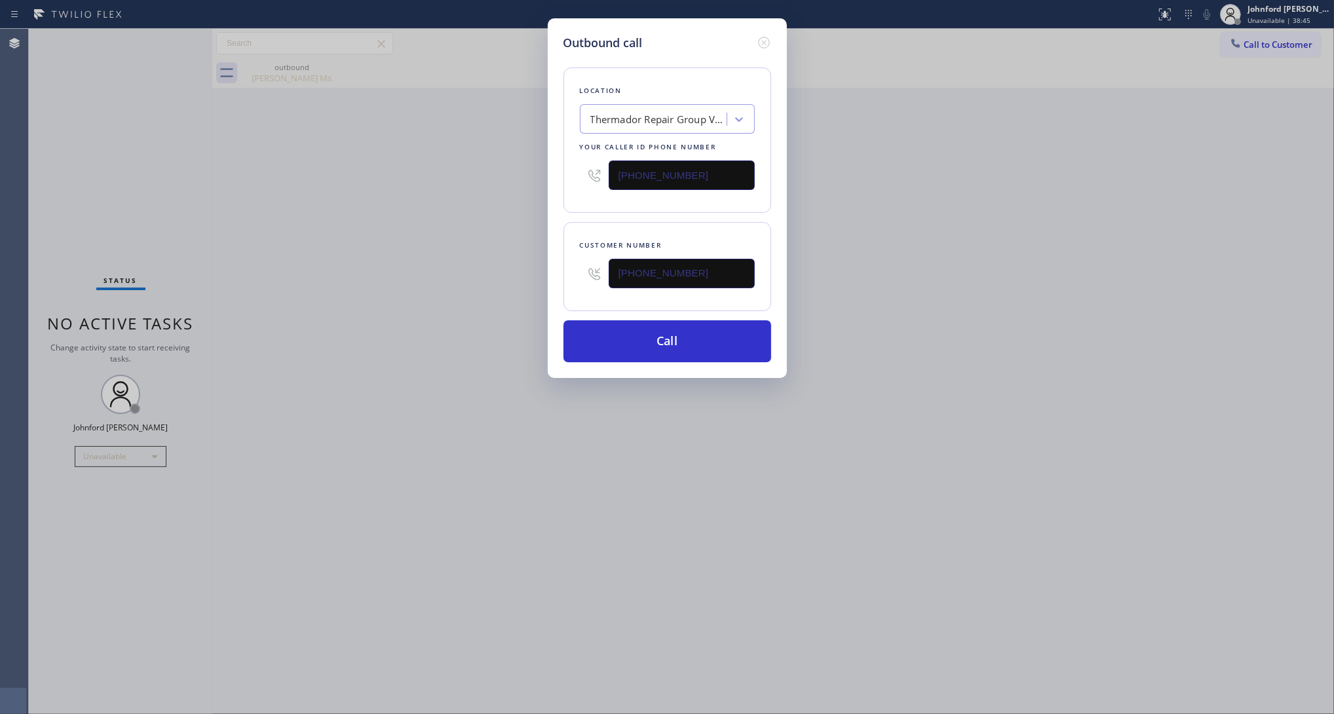
click at [397, 191] on div "Outbound call Location Thermador Repair Group Vallejo Your caller id phone numb…" at bounding box center [667, 357] width 1334 height 714
click at [626, 335] on button "Call" at bounding box center [667, 341] width 208 height 42
drag, startPoint x: 1027, startPoint y: 277, endPoint x: 1045, endPoint y: 200, distance: 78.6
click at [1036, 257] on div "Outbound call Location 5 Star Air Your caller id phone number (800) 686-5038 Cu…" at bounding box center [667, 357] width 1334 height 714
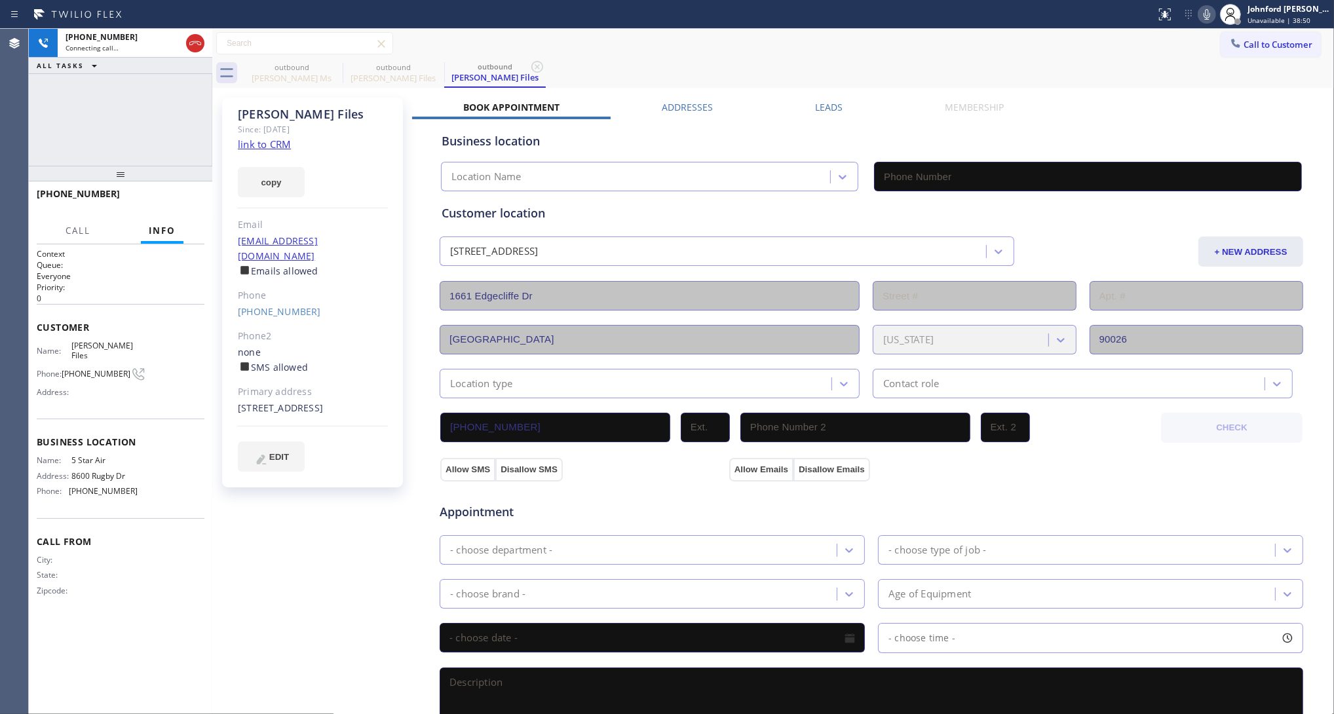
click at [1202, 13] on icon at bounding box center [1207, 15] width 16 height 16
type input "[PHONE_NUMBER]"
click at [327, 70] on icon at bounding box center [334, 67] width 16 height 16
click at [1207, 18] on icon at bounding box center [1207, 15] width 16 height 16
click at [168, 204] on button "HANG UP" at bounding box center [173, 200] width 61 height 18
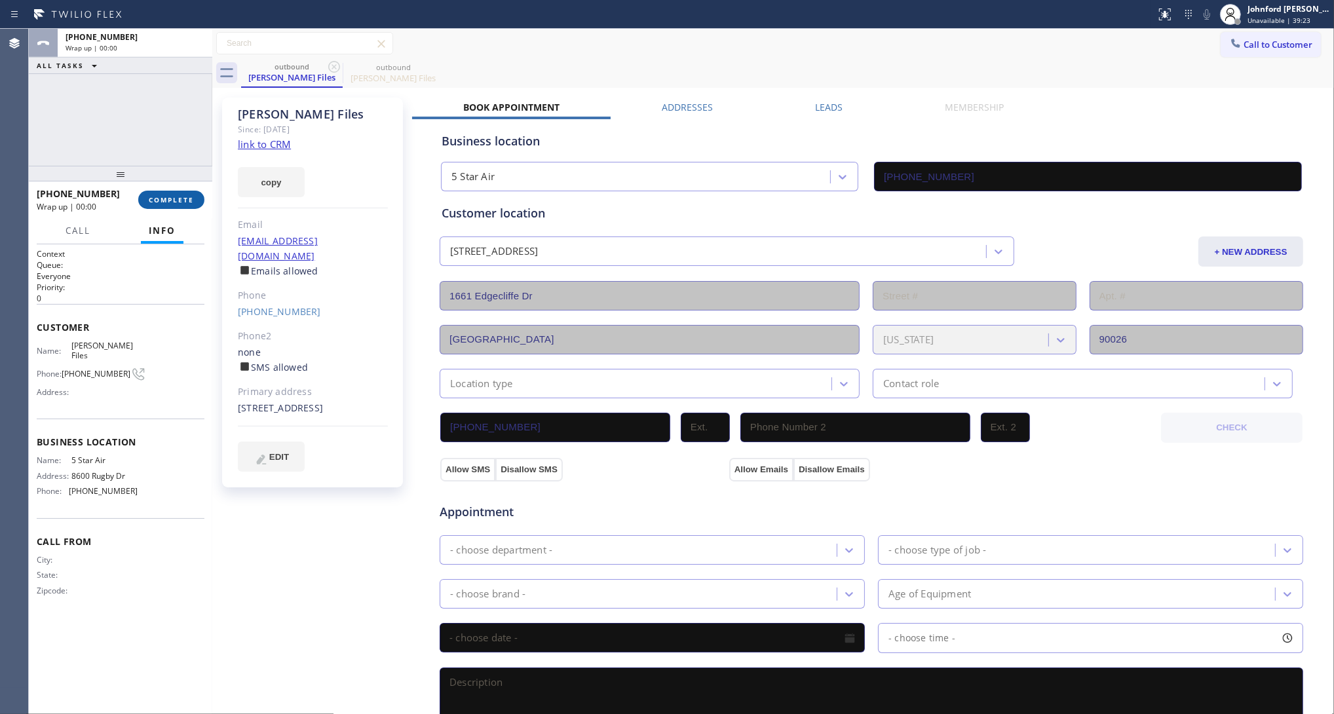
click at [168, 204] on span "COMPLETE" at bounding box center [171, 199] width 45 height 9
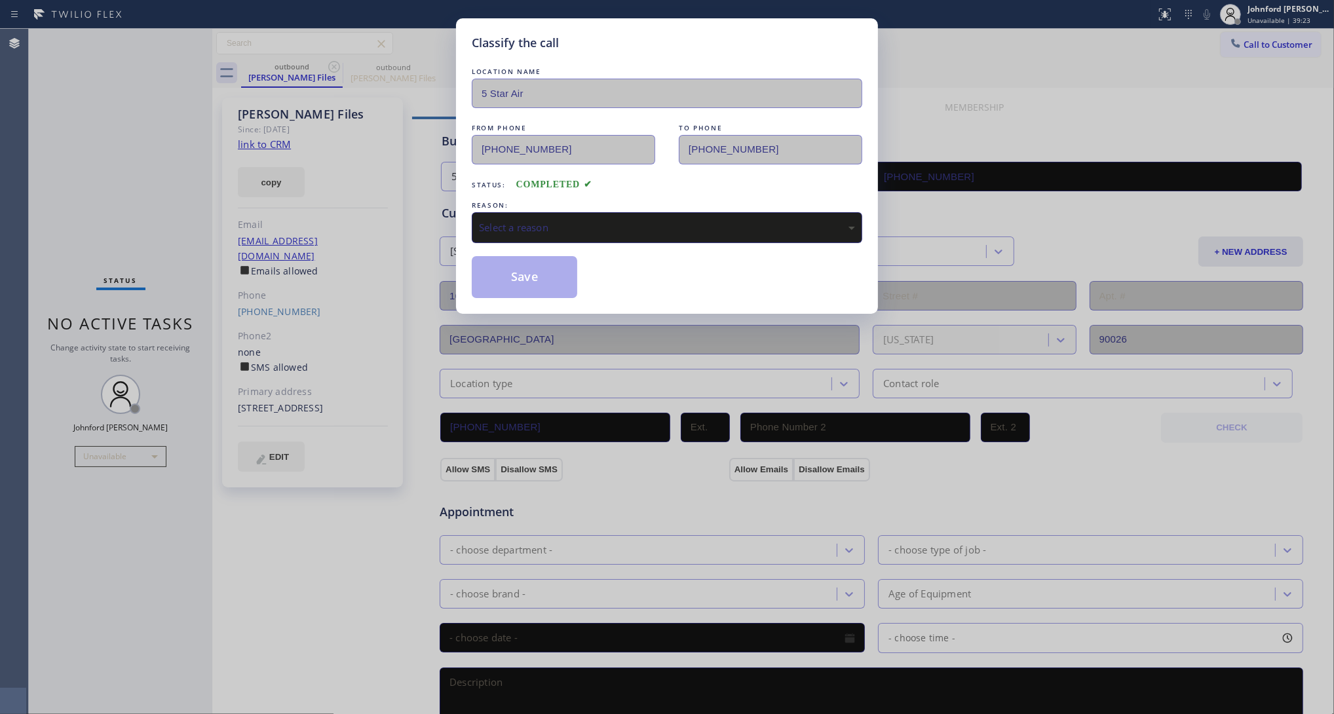
click at [546, 227] on div "Select a reason" at bounding box center [667, 227] width 376 height 15
click at [552, 287] on button "Save" at bounding box center [524, 277] width 105 height 42
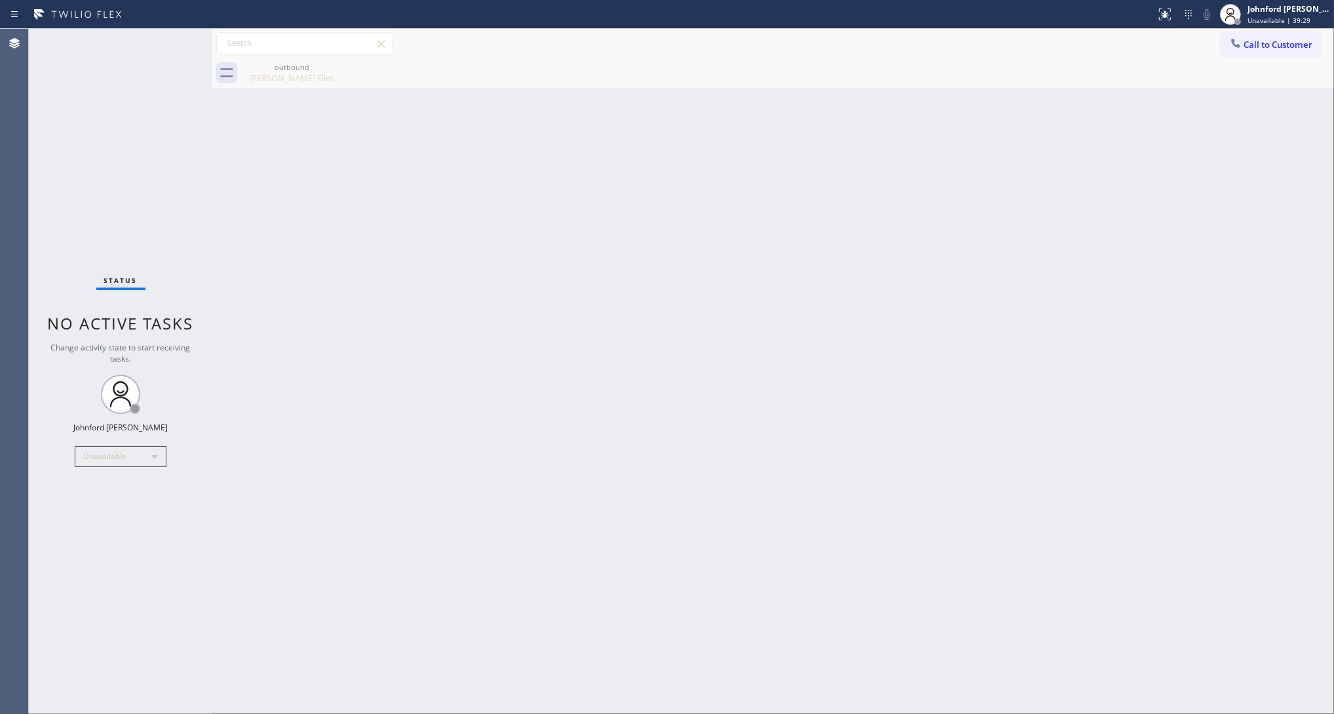
click at [1216, 31] on div "Call to Customer Outbound call Location 5 Star Air Your caller id phone number …" at bounding box center [772, 43] width 1121 height 29
click at [1237, 41] on icon at bounding box center [1235, 43] width 13 height 13
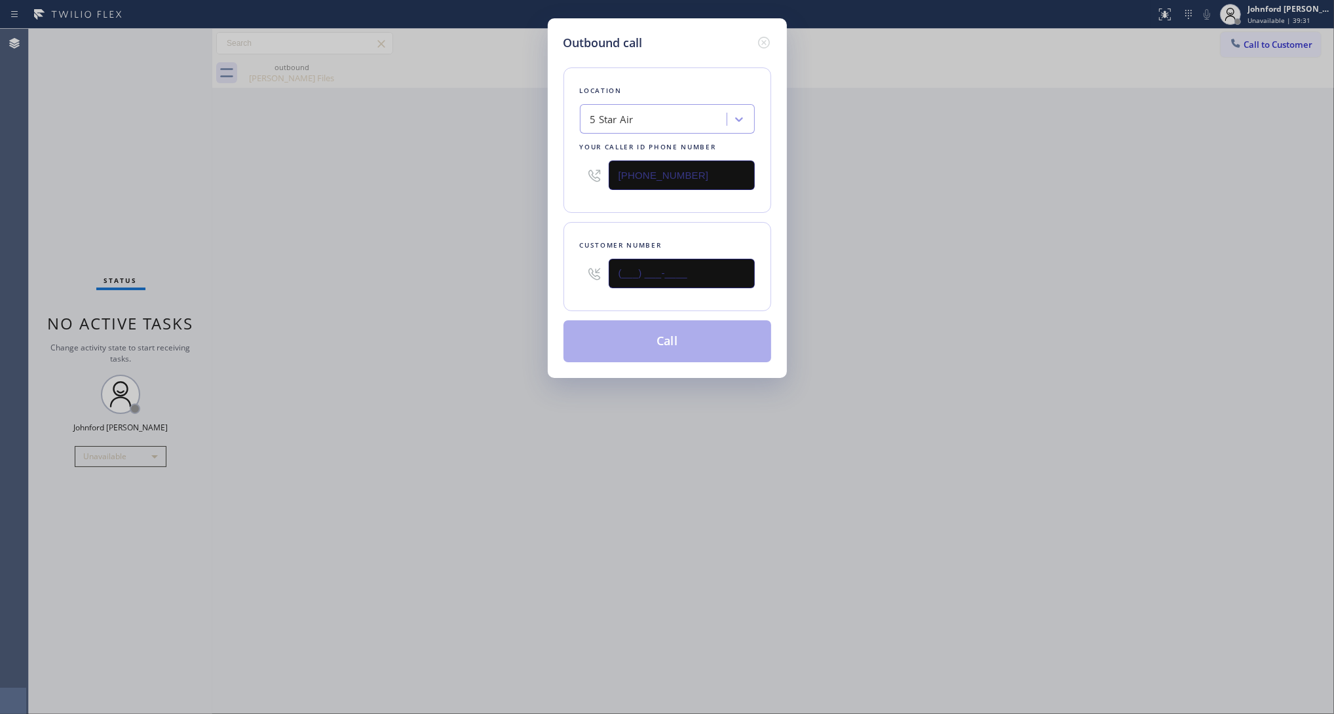
click at [686, 276] on input "(___) ___-____" at bounding box center [681, 273] width 146 height 29
paste input "323) 788-3262"
type input "(323) 788-3262"
click at [458, 280] on div "Outbound call Location 5 Star Air Your caller id phone number (800) 686-5038 Cu…" at bounding box center [667, 357] width 1334 height 714
click at [587, 335] on button "Call" at bounding box center [667, 341] width 208 height 42
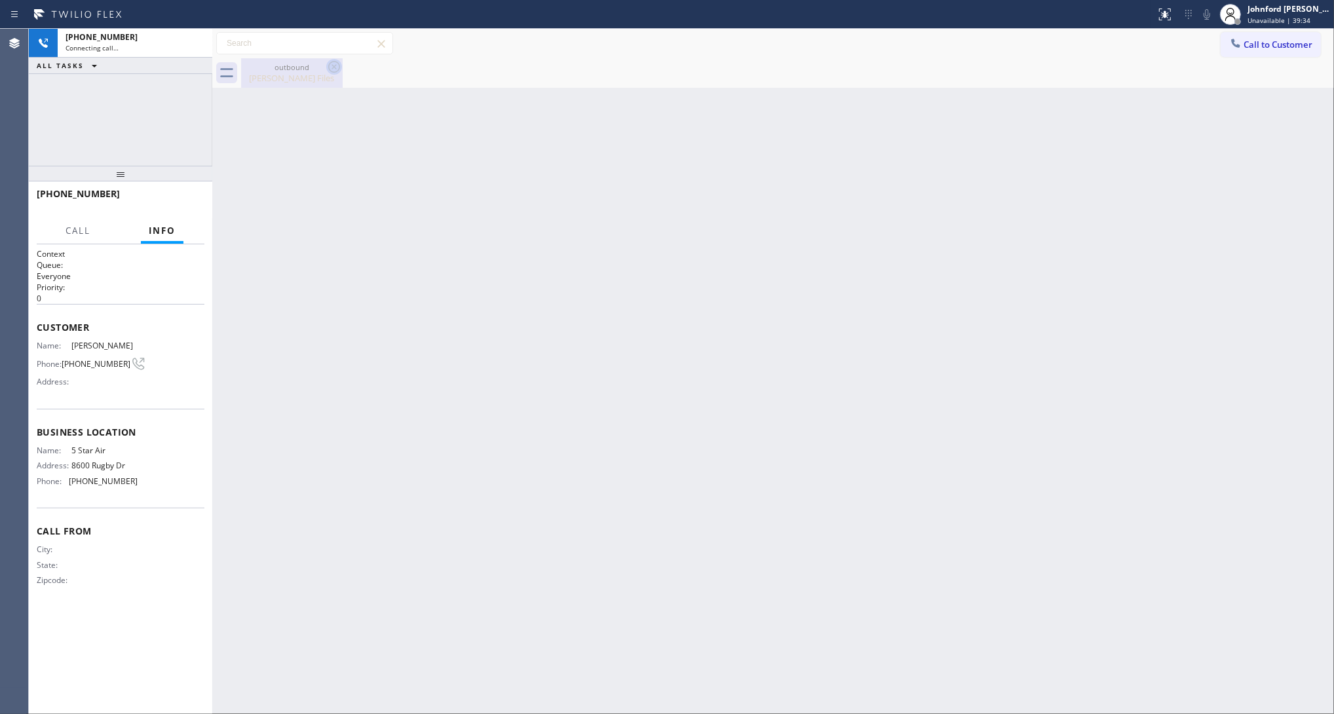
click at [338, 69] on icon at bounding box center [334, 67] width 16 height 16
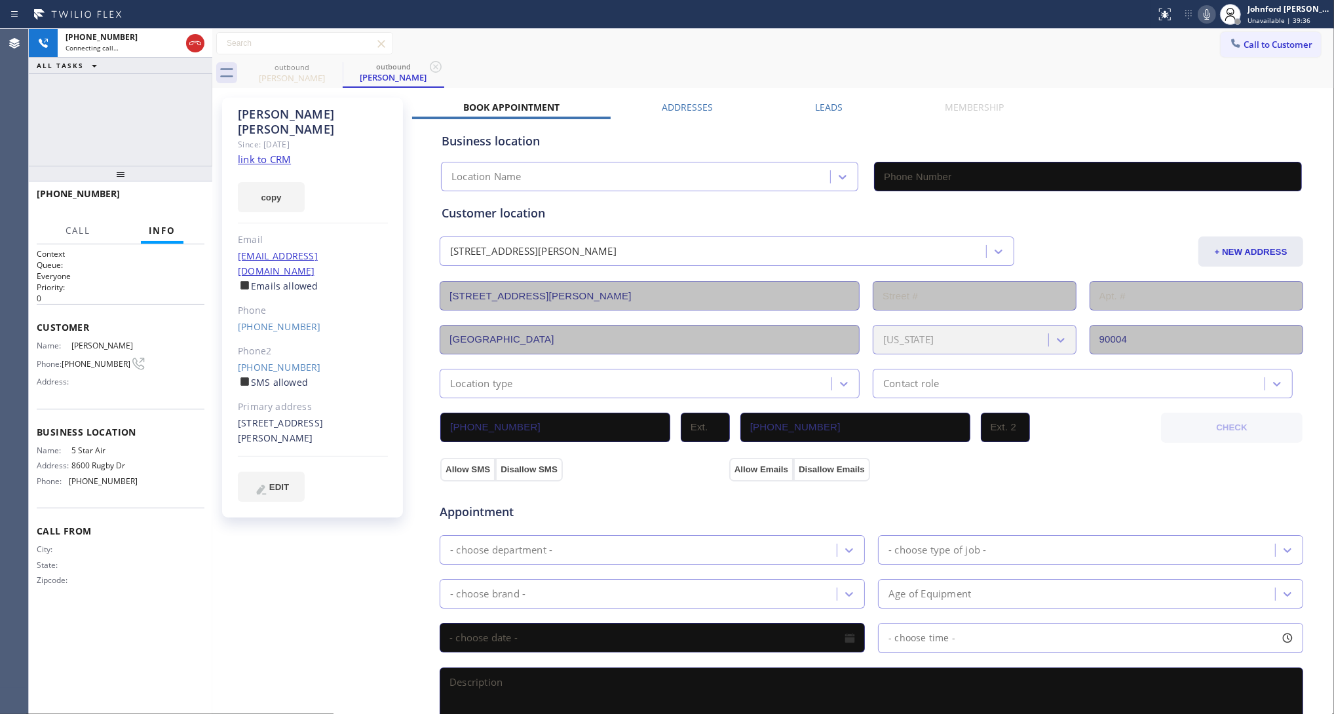
type input "[PHONE_NUMBER]"
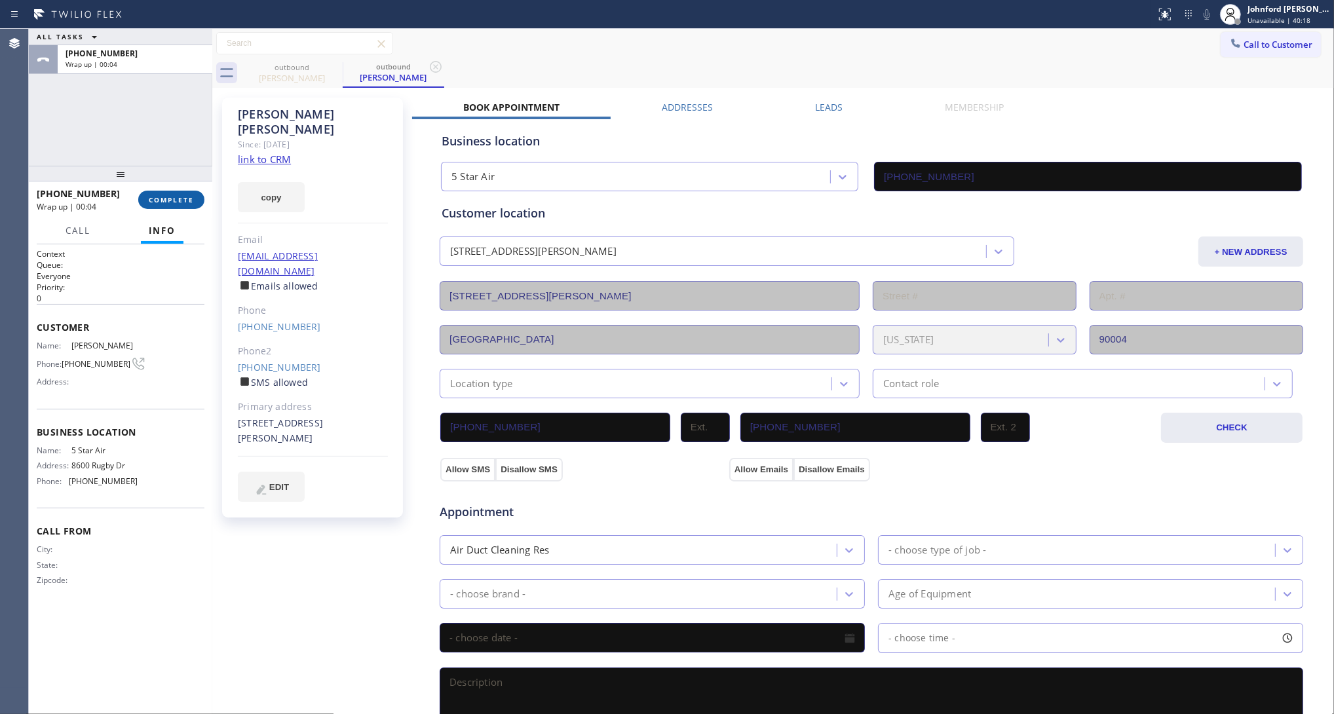
click at [174, 191] on button "COMPLETE" at bounding box center [171, 200] width 66 height 18
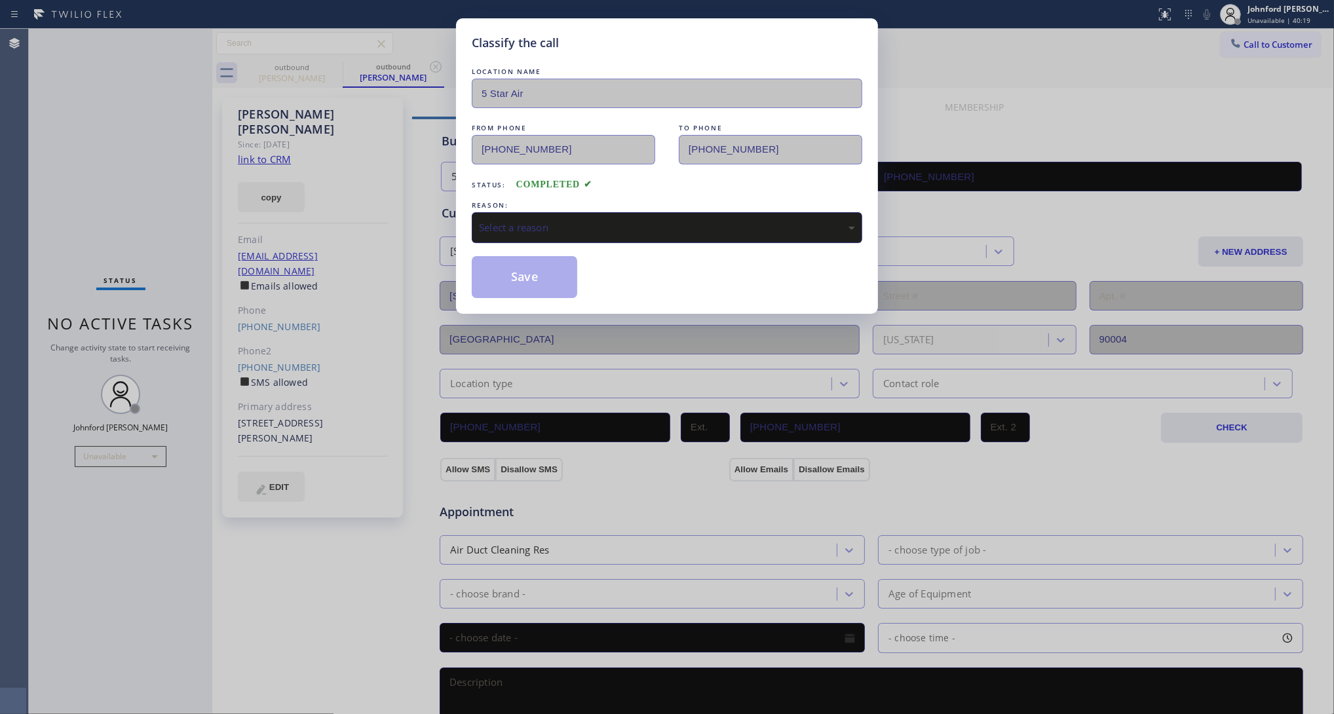
click at [523, 220] on div "Select a reason" at bounding box center [667, 227] width 376 height 15
click at [529, 278] on button "Save" at bounding box center [524, 277] width 105 height 42
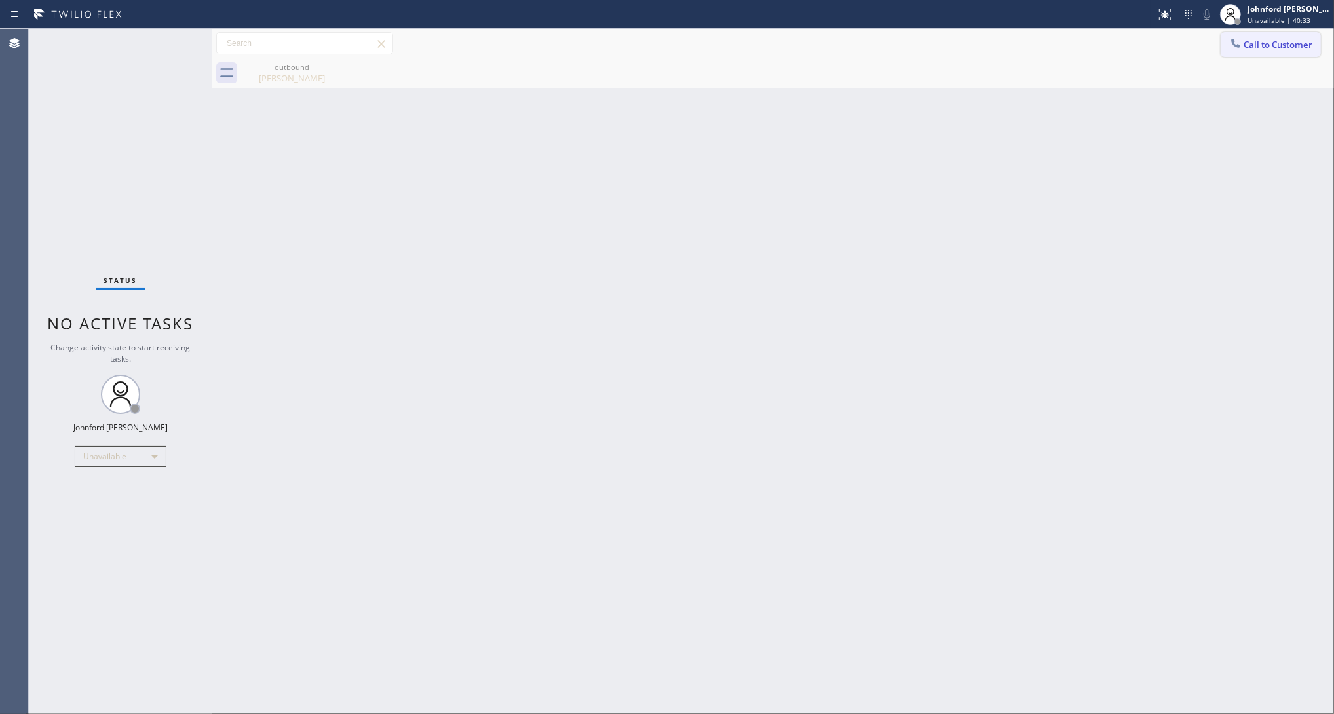
click at [1254, 47] on span "Call to Customer" at bounding box center [1277, 45] width 69 height 12
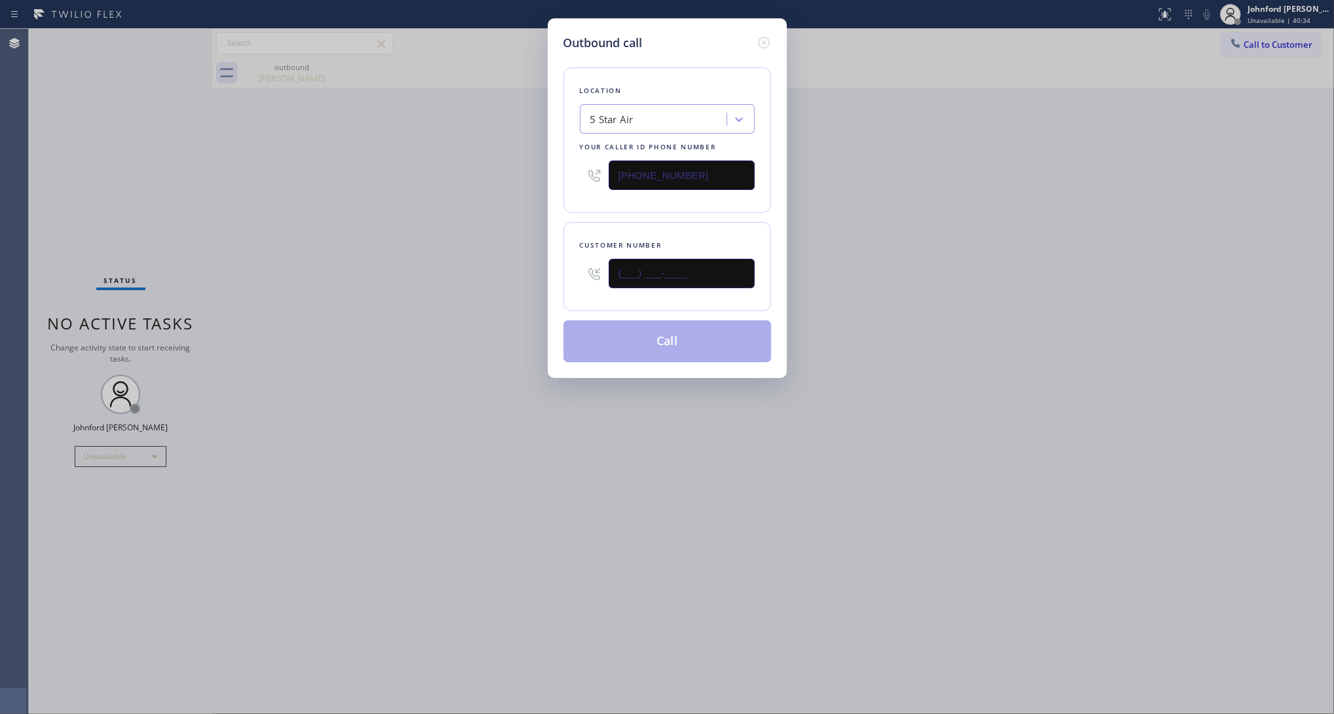
drag, startPoint x: 711, startPoint y: 261, endPoint x: 483, endPoint y: 291, distance: 230.0
click at [516, 290] on div "Outbound call Location 5 Star Air Your caller id phone number [PHONE_NUMBER] Cu…" at bounding box center [667, 357] width 1334 height 714
paste input "818) 335-4294"
type input "(818) 335-4294"
click at [449, 295] on div "Outbound call Location 5 Star Air Your caller id phone number (800) 686-5038 Cu…" at bounding box center [667, 357] width 1334 height 714
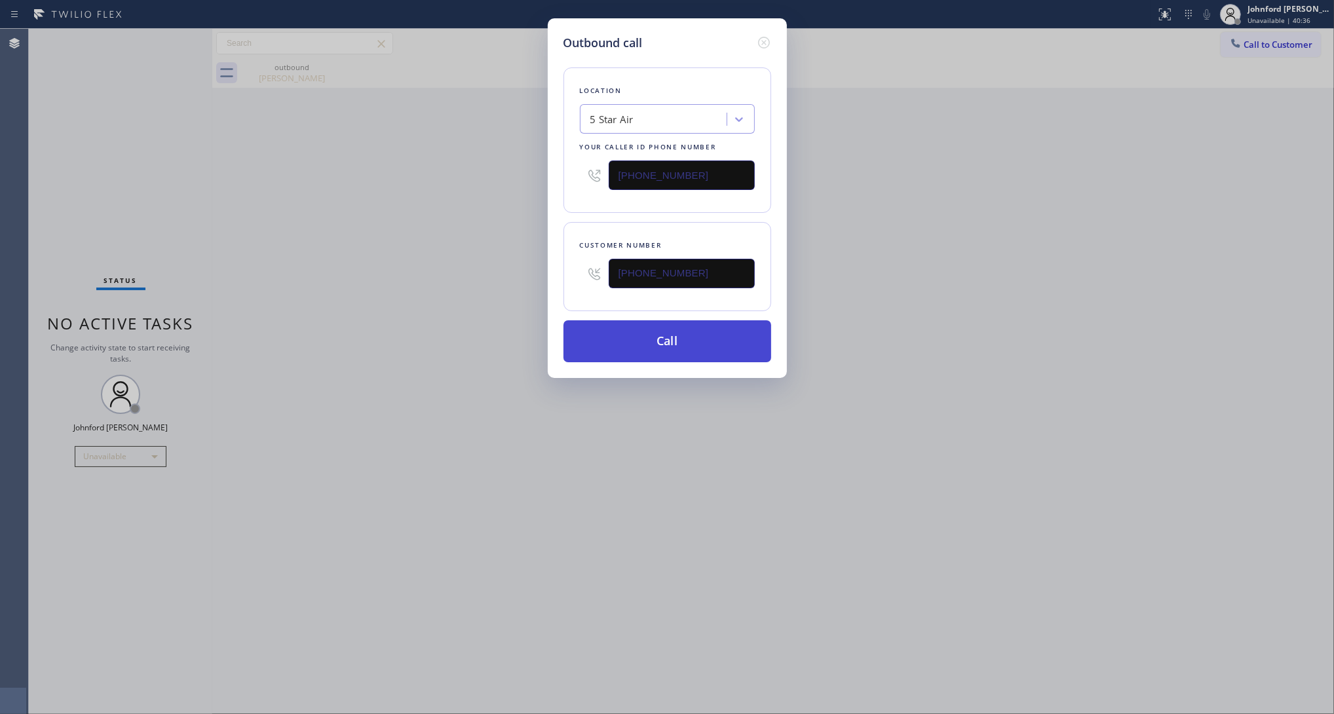
click at [589, 327] on button "Call" at bounding box center [667, 341] width 208 height 42
drag, startPoint x: 1075, startPoint y: 170, endPoint x: 1076, endPoint y: 33, distance: 136.9
click at [1079, 170] on div "Outbound call Location 5 Star Air Your caller id phone number (800) 686-5038 Cu…" at bounding box center [667, 357] width 1334 height 714
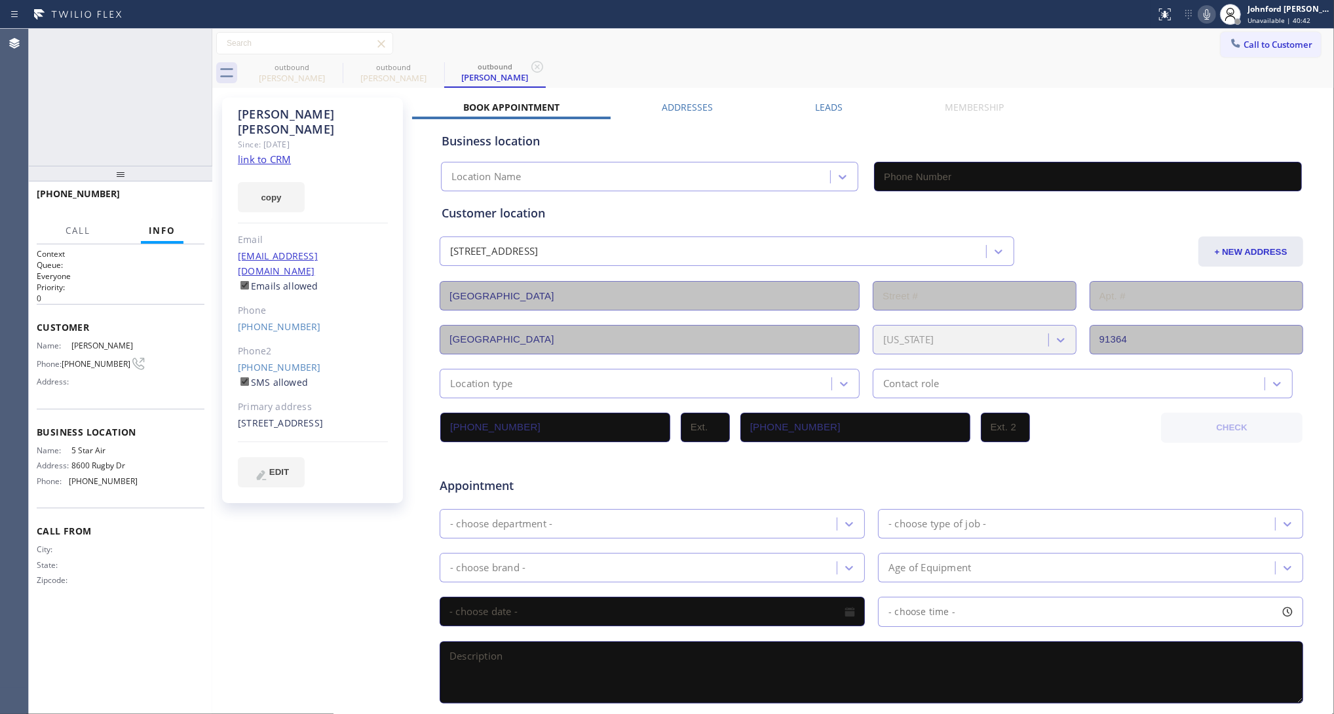
type input "[PHONE_NUMBER]"
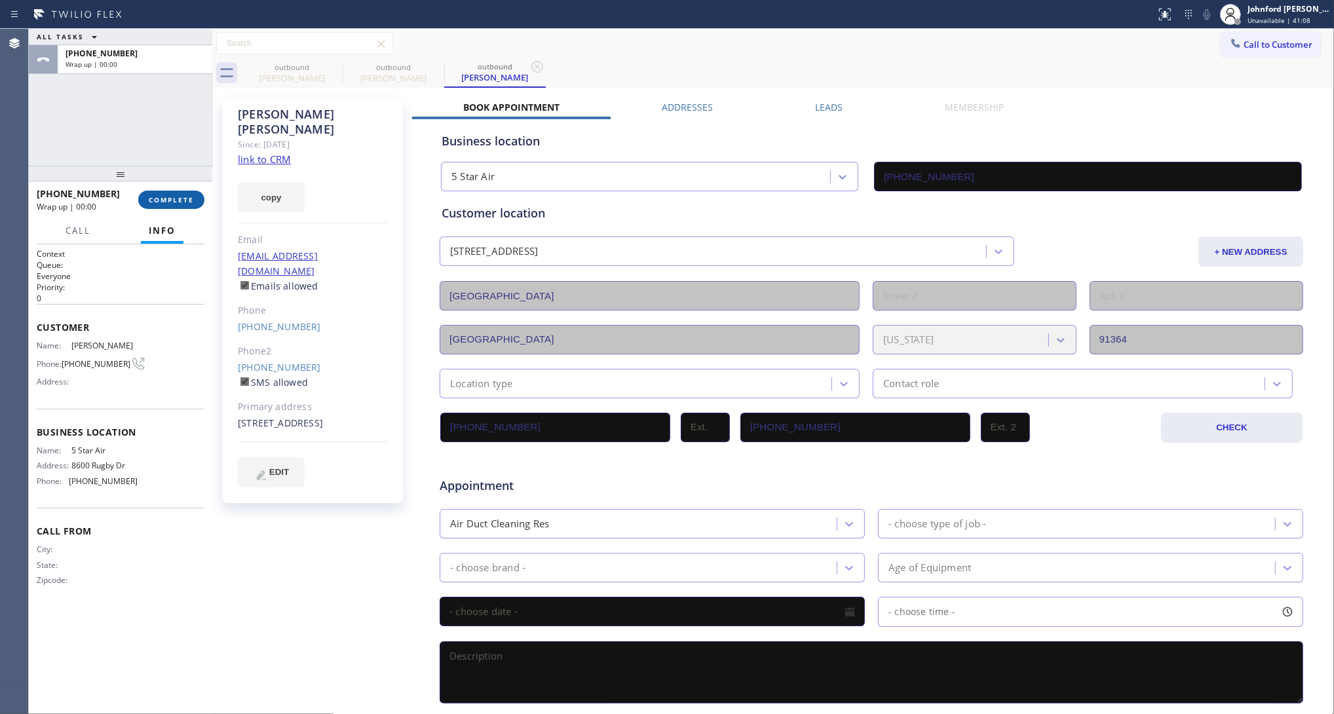
click at [184, 204] on button "COMPLETE" at bounding box center [171, 200] width 66 height 18
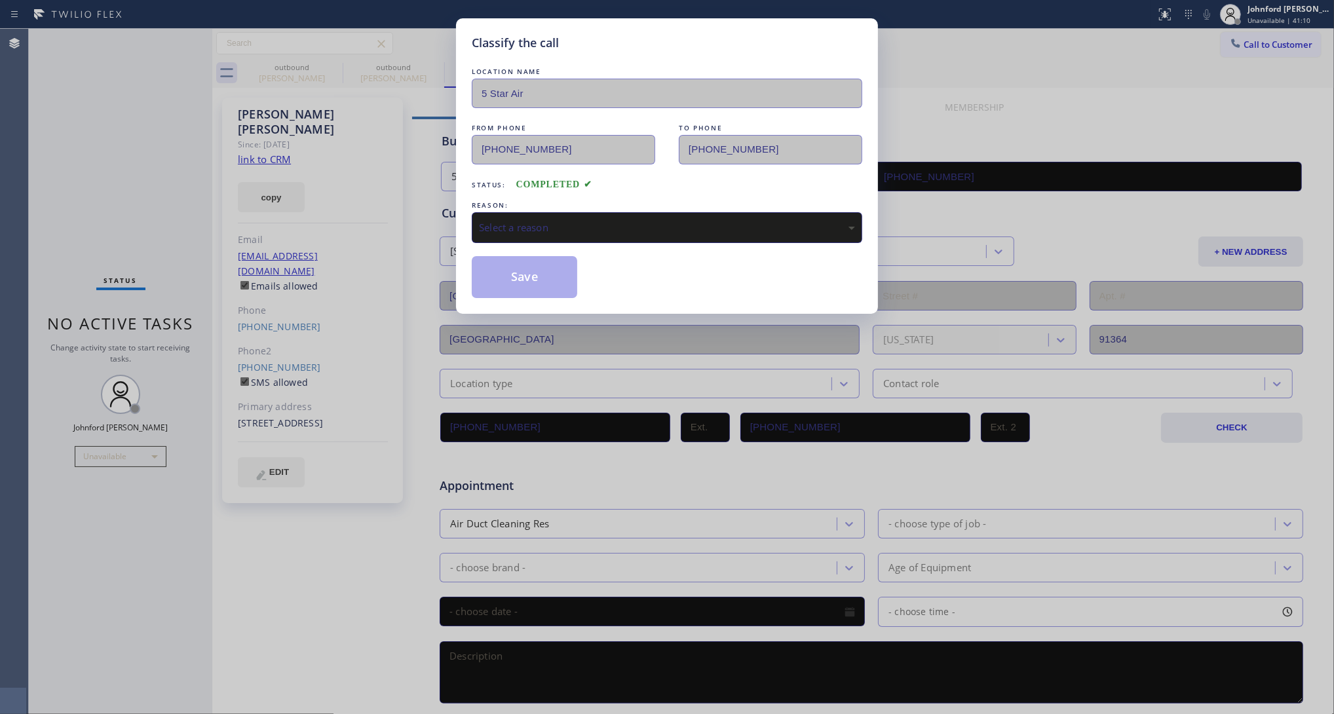
click at [571, 241] on div "LOCATION NAME 5 Star Air FROM PHONE (800) 686-5038 TO PHONE (818) 335-4294 Stat…" at bounding box center [667, 181] width 390 height 233
click at [575, 226] on div "Select a reason" at bounding box center [667, 227] width 376 height 15
drag, startPoint x: 512, startPoint y: 260, endPoint x: 935, endPoint y: 126, distance: 443.9
click at [512, 259] on button "Save" at bounding box center [524, 277] width 105 height 42
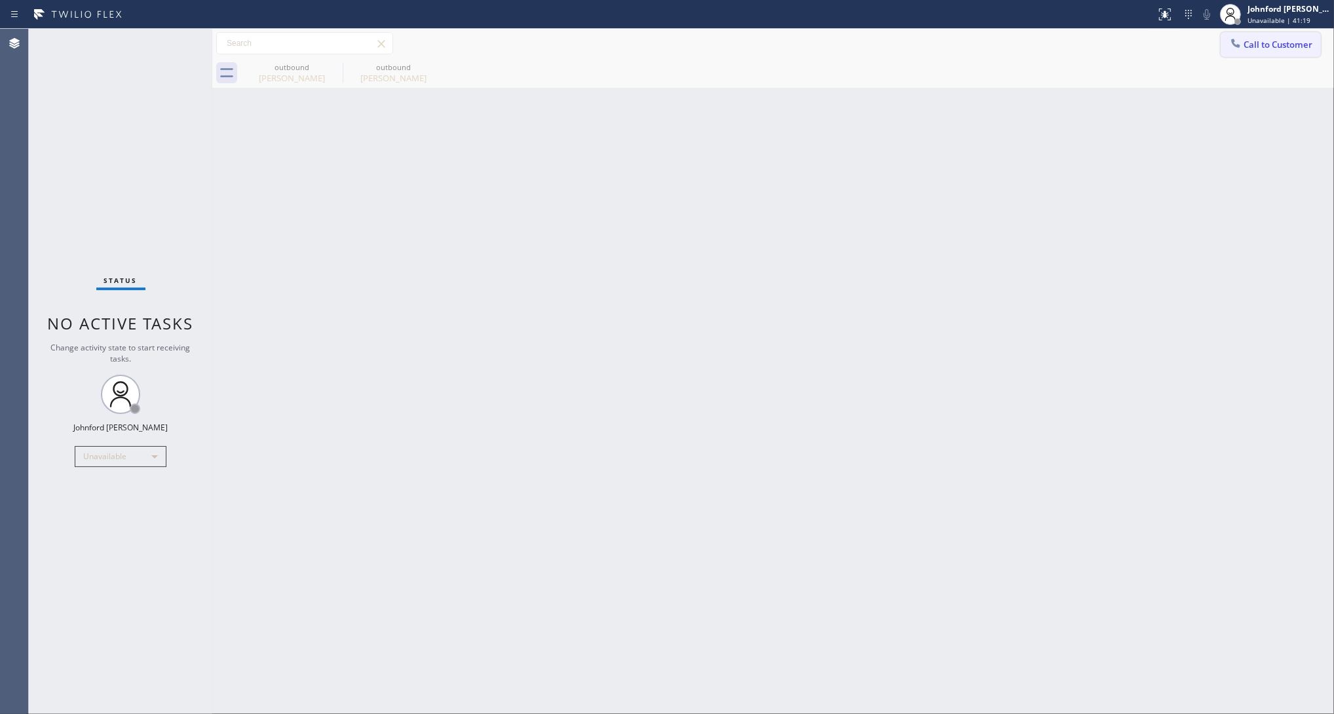
click at [1246, 47] on span "Call to Customer" at bounding box center [1277, 45] width 69 height 12
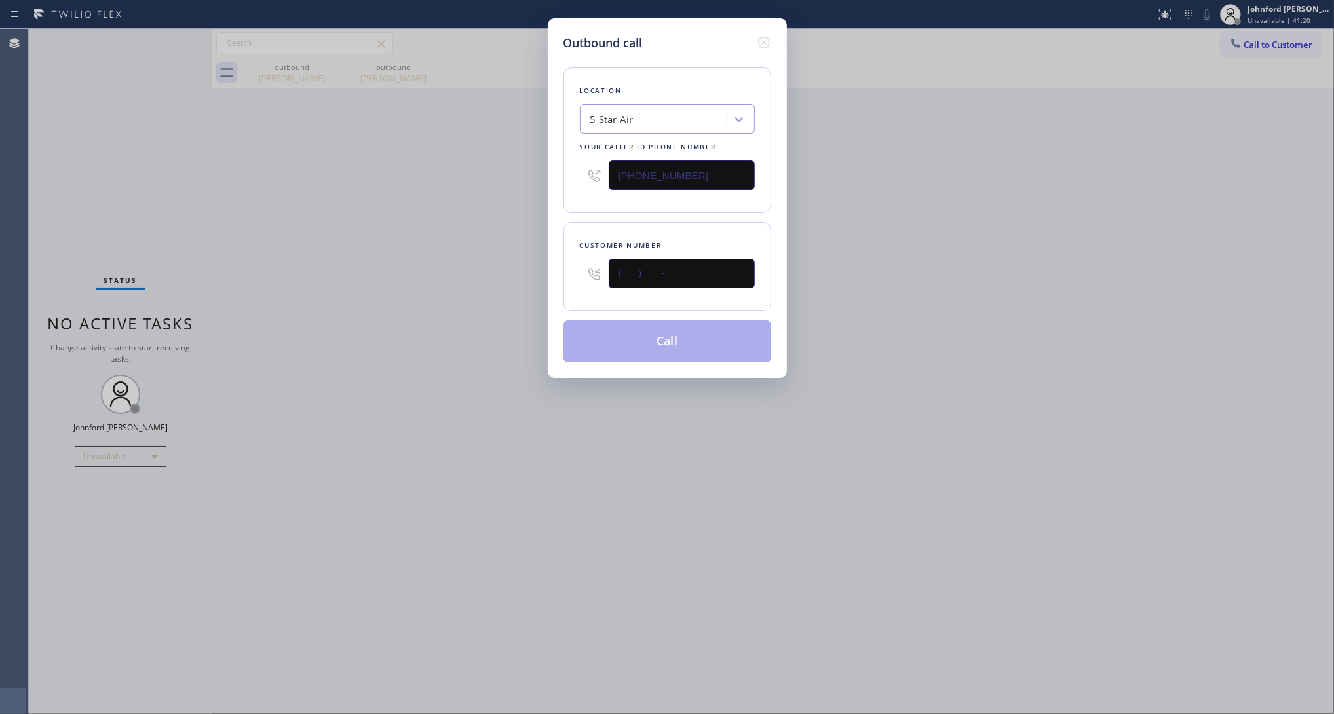
drag, startPoint x: 531, startPoint y: 271, endPoint x: 469, endPoint y: 271, distance: 62.2
click at [483, 271] on div "Outbound call Location 5 Star Air Your caller id phone number [PHONE_NUMBER] Cu…" at bounding box center [667, 357] width 1334 height 714
paste input "818) 530-3664"
type input "(818) 530-3664"
click at [377, 263] on div "Outbound call Location 5 Star Air Your caller id phone number (800) 686-5038 Cu…" at bounding box center [667, 357] width 1334 height 714
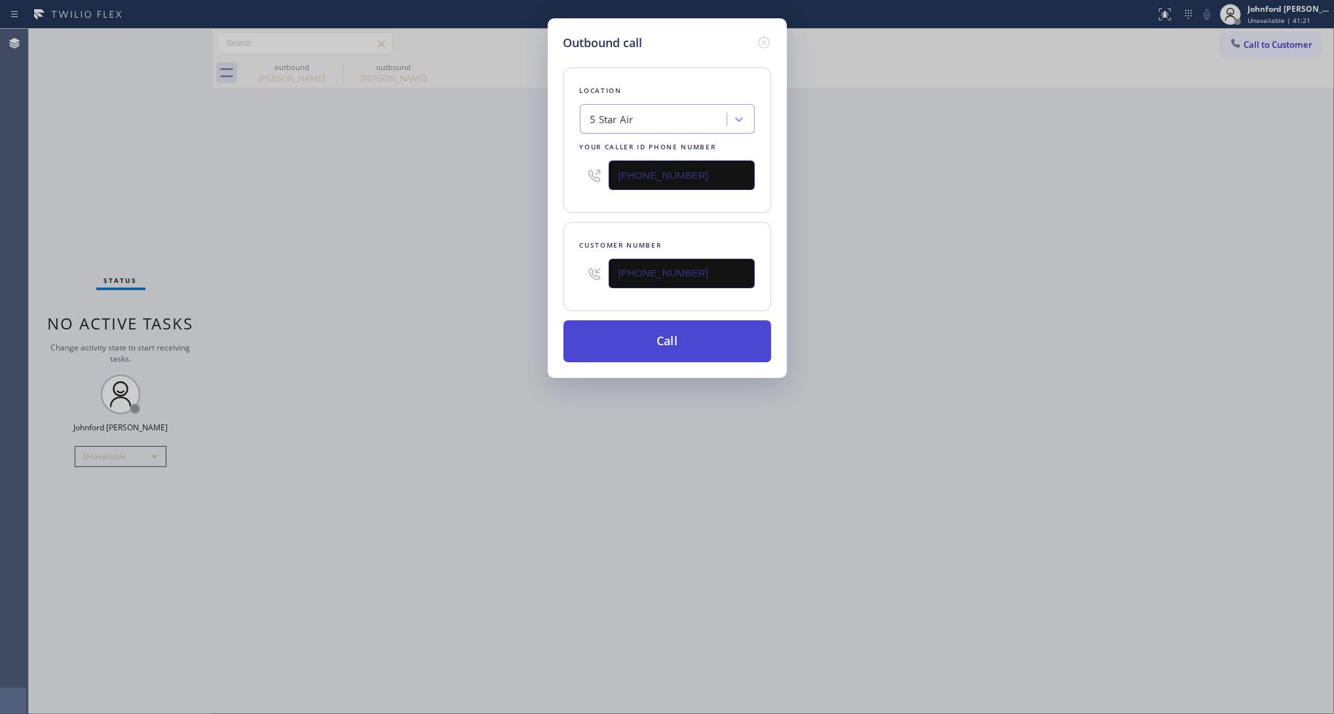
click at [656, 334] on button "Call" at bounding box center [667, 341] width 208 height 42
drag, startPoint x: 992, startPoint y: 269, endPoint x: 1007, endPoint y: 126, distance: 142.9
click at [1007, 237] on div "Outbound call Location 5 Star Air Your caller id phone number (800) 686-5038 Cu…" at bounding box center [667, 357] width 1334 height 714
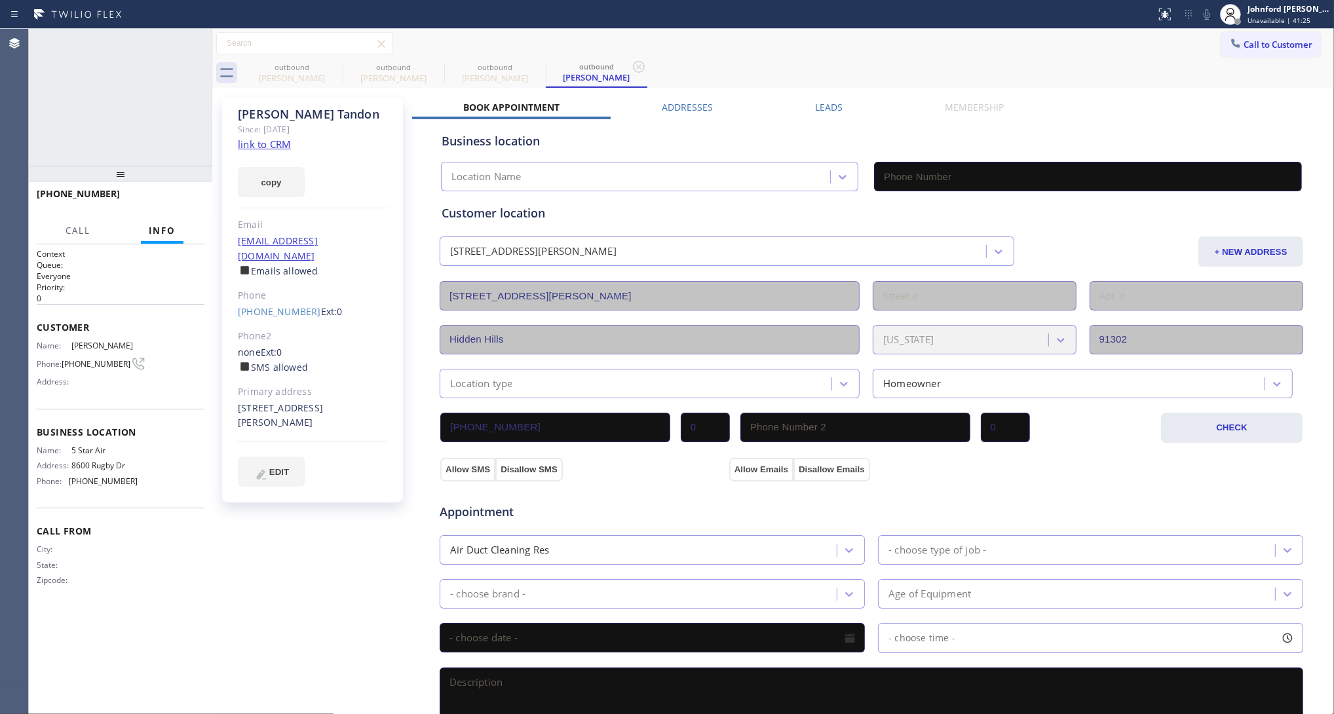
type input "[PHONE_NUMBER]"
click at [193, 47] on icon at bounding box center [195, 43] width 16 height 16
click at [335, 66] on icon at bounding box center [334, 67] width 16 height 16
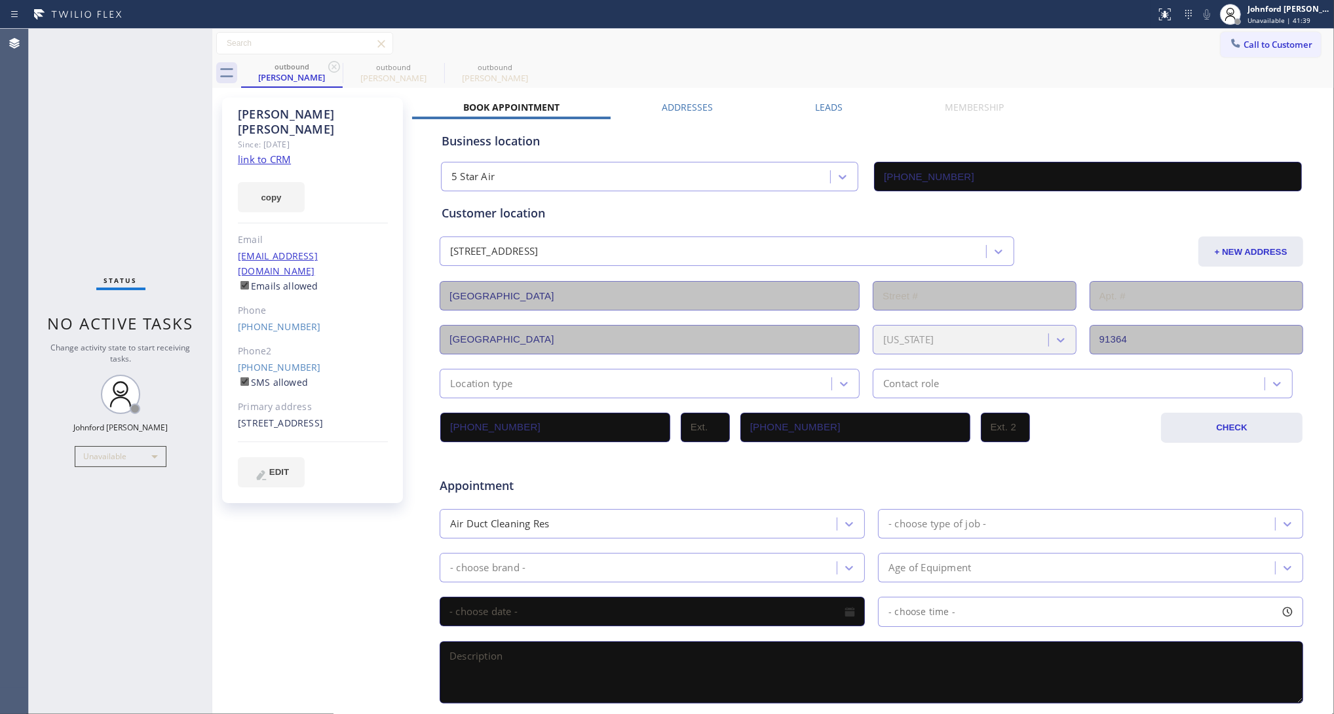
click at [335, 66] on icon at bounding box center [334, 67] width 16 height 16
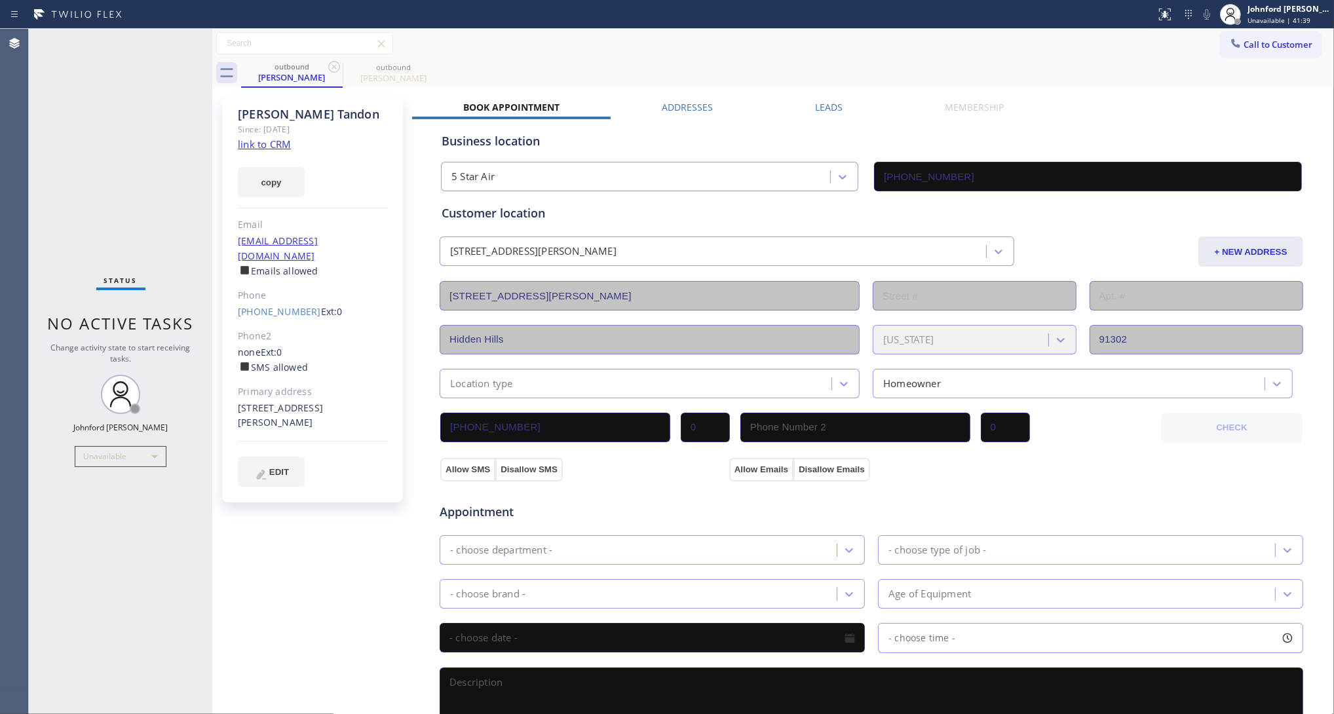
drag, startPoint x: 335, startPoint y: 66, endPoint x: 424, endPoint y: 54, distance: 89.9
click at [335, 66] on icon at bounding box center [334, 67] width 16 height 16
click at [0, 0] on icon at bounding box center [0, 0] width 0 height 0
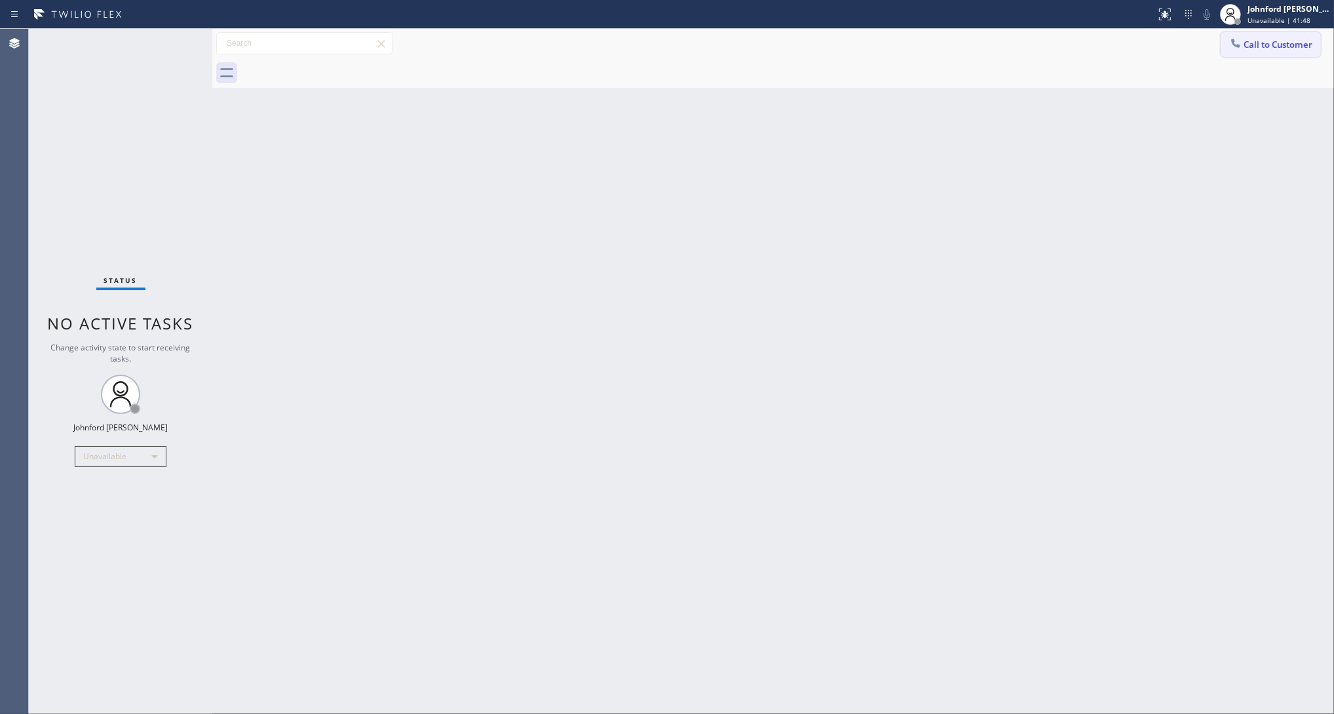
click at [1253, 43] on span "Call to Customer" at bounding box center [1277, 45] width 69 height 12
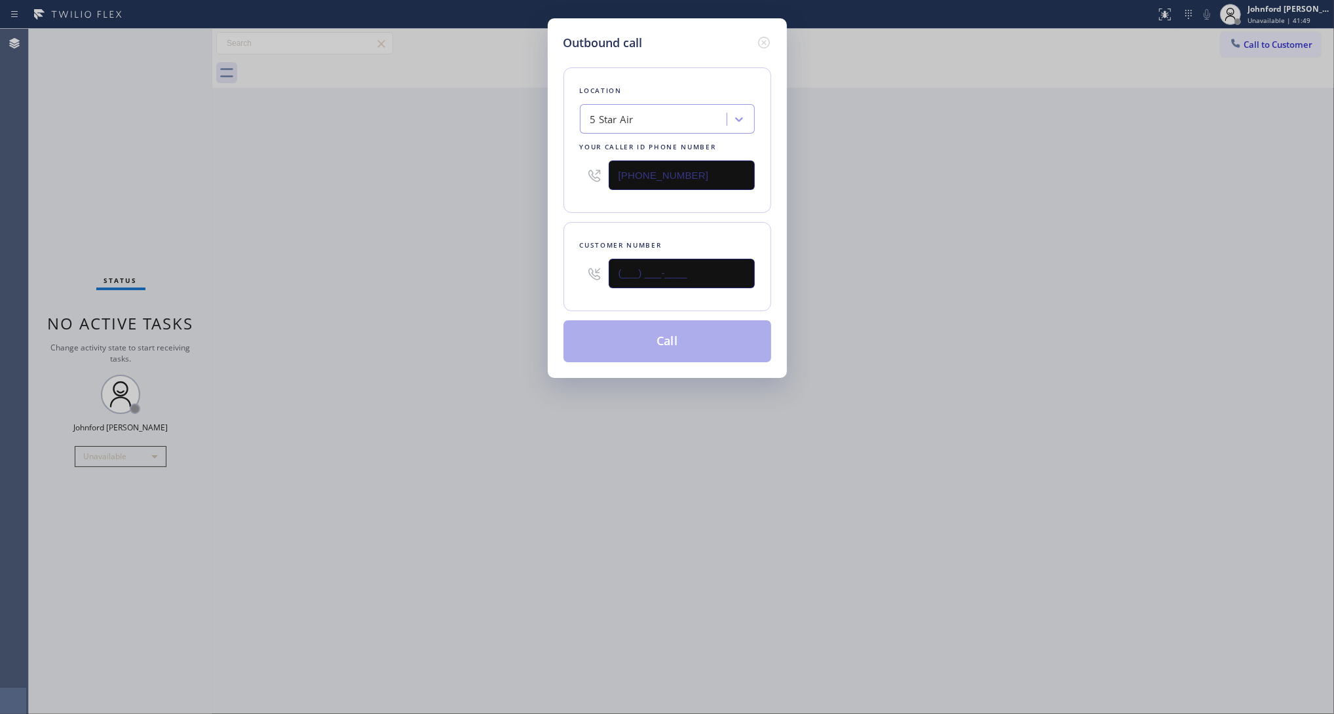
drag, startPoint x: 614, startPoint y: 272, endPoint x: 533, endPoint y: 272, distance: 81.2
click at [538, 272] on div "Outbound call Location 5 Star Air Your caller id phone number [PHONE_NUMBER] Cu…" at bounding box center [667, 357] width 1334 height 714
paste input "949) 246-2349"
type input "(949) 246-2349"
click at [469, 275] on div "Outbound call Location 5 Star Air Your caller id phone number (800) 686-5038 Cu…" at bounding box center [667, 357] width 1334 height 714
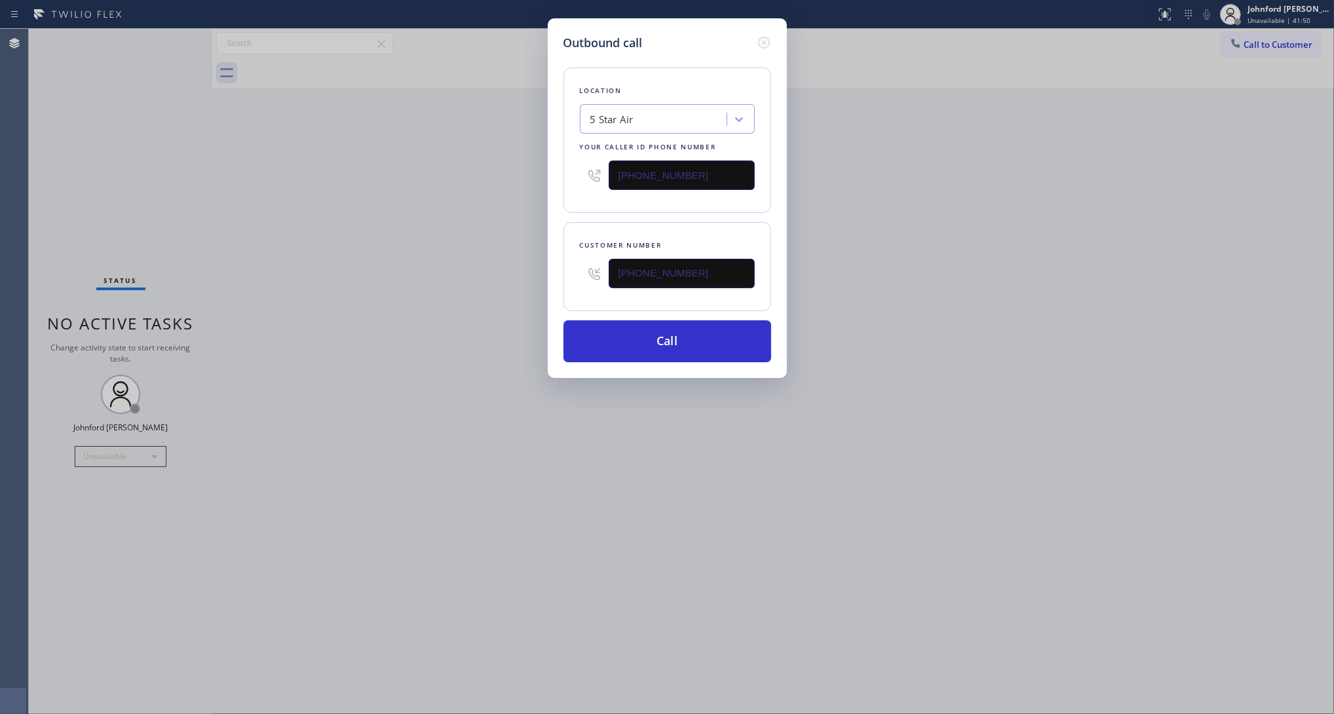
click at [650, 359] on div "Outbound call Location 5 Star Air Your caller id phone number (800) 686-5038 Cu…" at bounding box center [667, 198] width 239 height 360
click at [728, 342] on button "Call" at bounding box center [667, 341] width 208 height 42
click at [914, 202] on div "Outbound call Location 5 Star Air Your caller id phone number (800) 686-5038 Cu…" at bounding box center [667, 357] width 1334 height 714
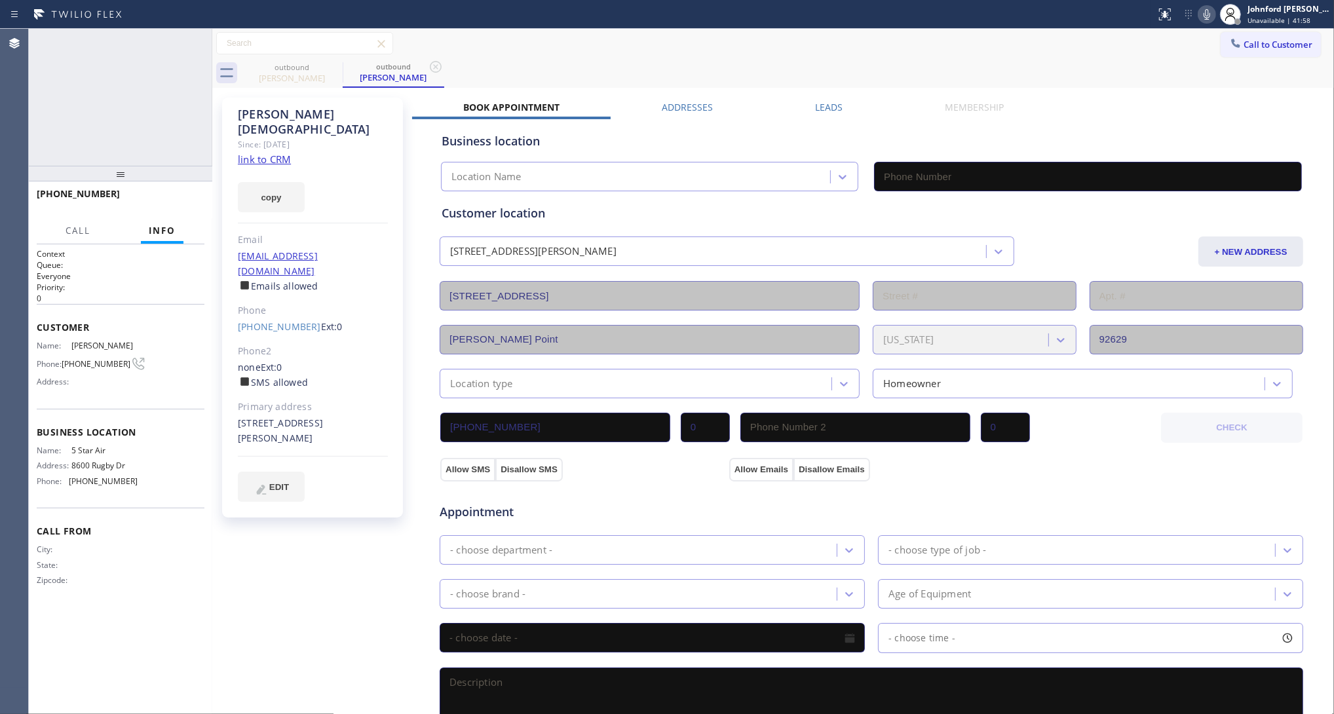
type input "[PHONE_NUMBER]"
click at [146, 195] on button "HANG UP" at bounding box center [173, 200] width 61 height 18
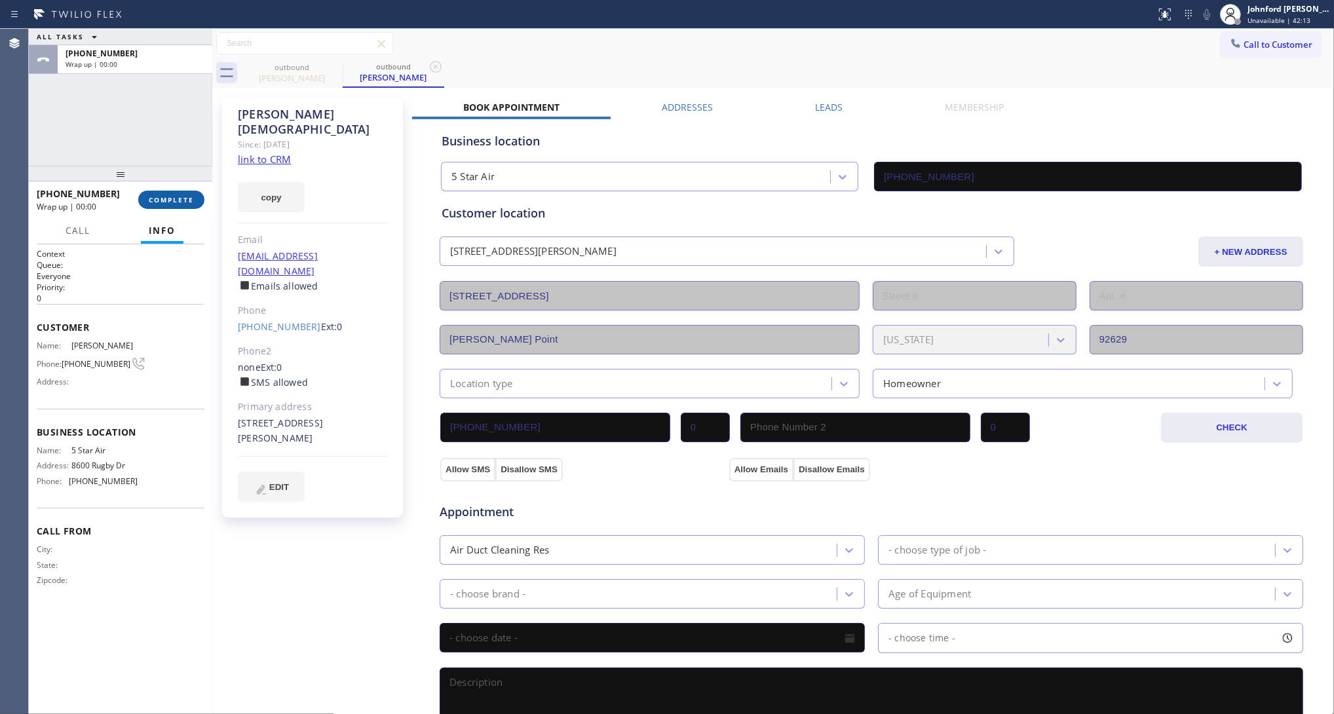
click at [162, 195] on span "COMPLETE" at bounding box center [171, 199] width 45 height 9
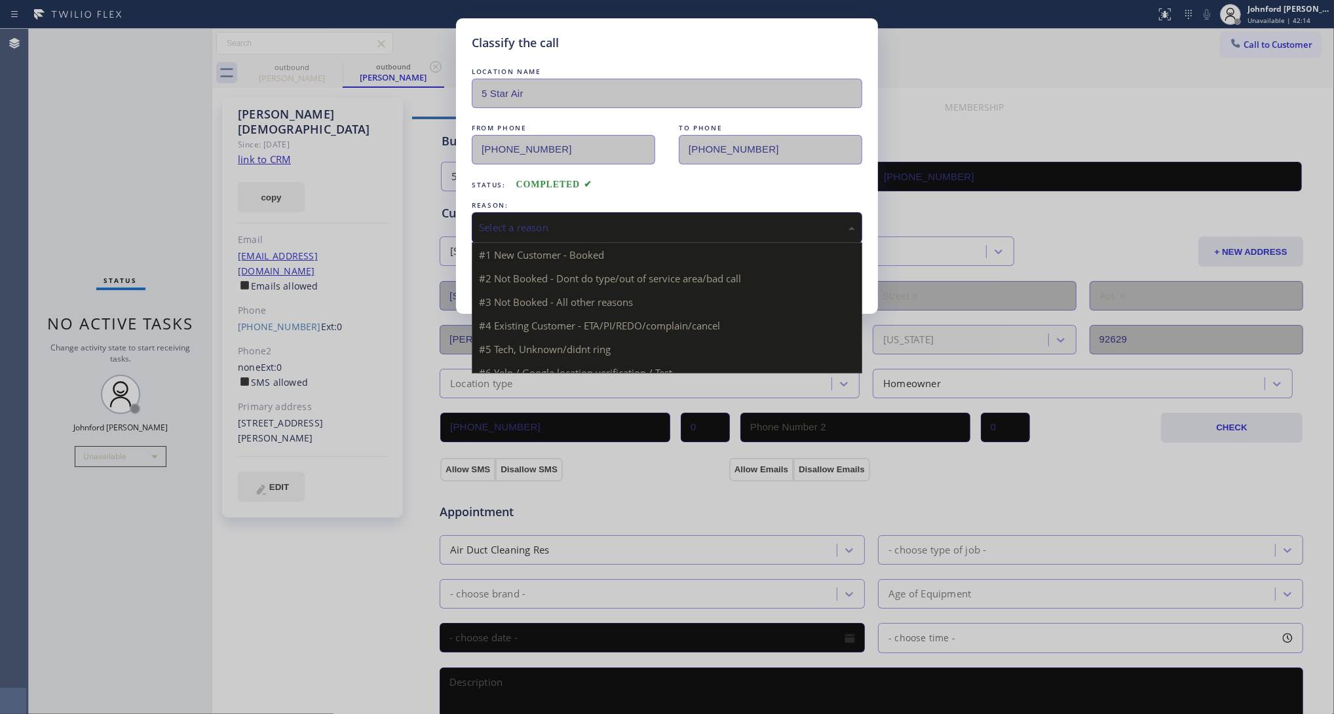
click at [479, 231] on div "Select a reason" at bounding box center [667, 227] width 390 height 31
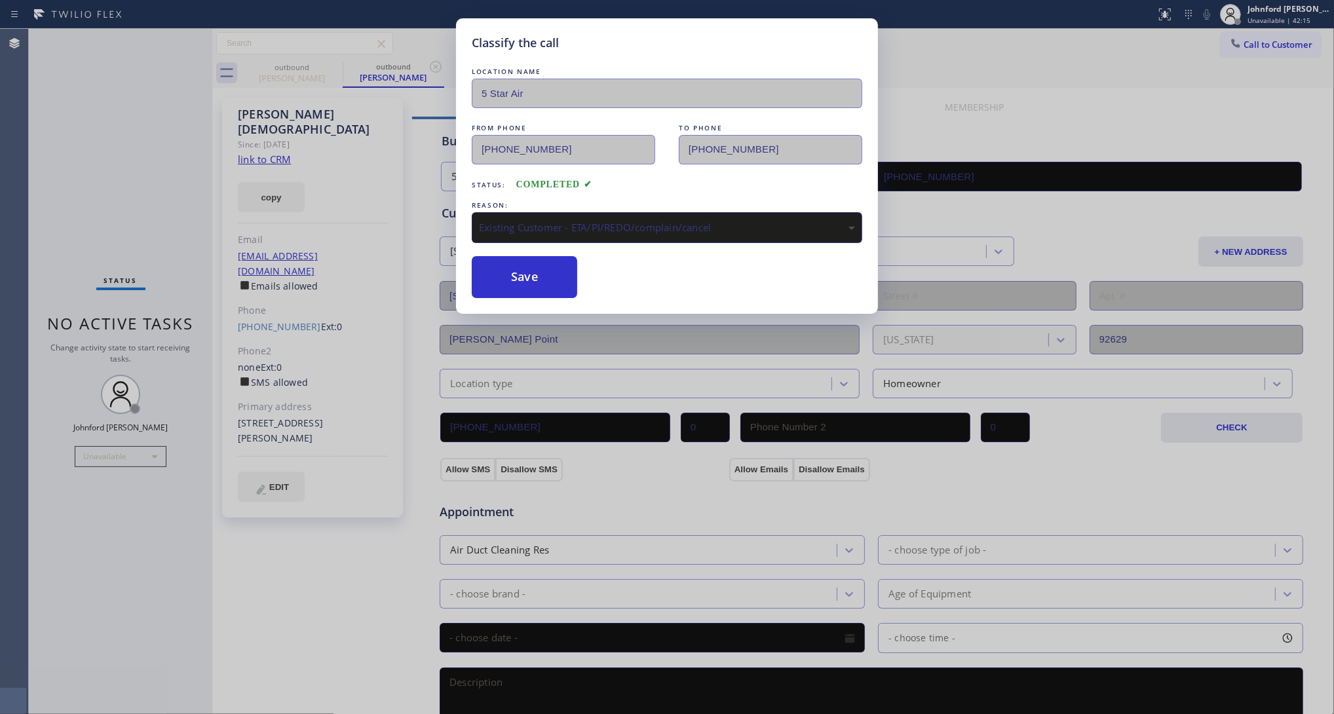
click at [554, 295] on div "Classify the call LOCATION NAME 5 Star Air FROM PHONE (800) 686-5038 TO PHONE (…" at bounding box center [667, 165] width 422 height 295
click at [552, 282] on button "Save" at bounding box center [524, 277] width 105 height 42
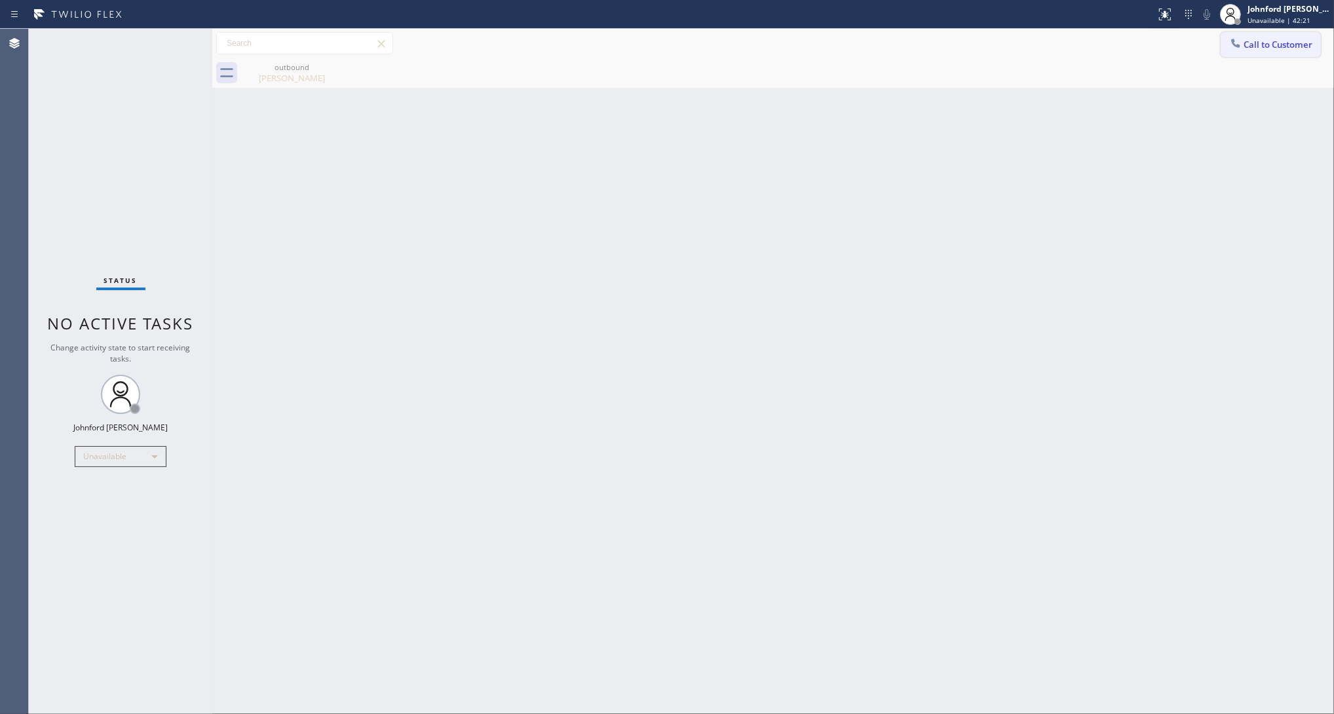
click at [1225, 43] on button "Call to Customer" at bounding box center [1270, 44] width 100 height 25
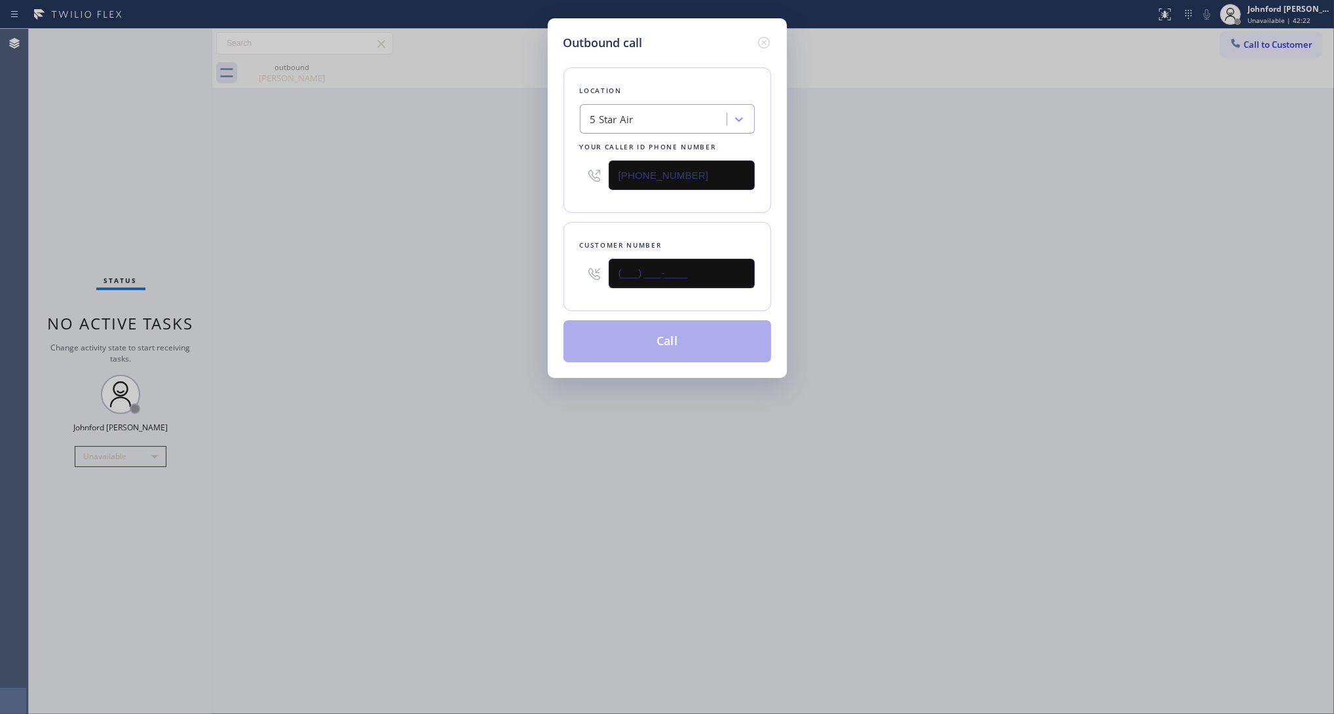
drag, startPoint x: 572, startPoint y: 259, endPoint x: 503, endPoint y: 259, distance: 68.8
click at [513, 259] on div "Outbound call Location 5 Star Air Your caller id phone number [PHONE_NUMBER] Cu…" at bounding box center [667, 357] width 1334 height 714
paste input "310) 989-5828"
type input "(310) 989-5828"
click at [487, 259] on div "Outbound call Location 5 Star Air Your caller id phone number (800) 686-5038 Cu…" at bounding box center [667, 357] width 1334 height 714
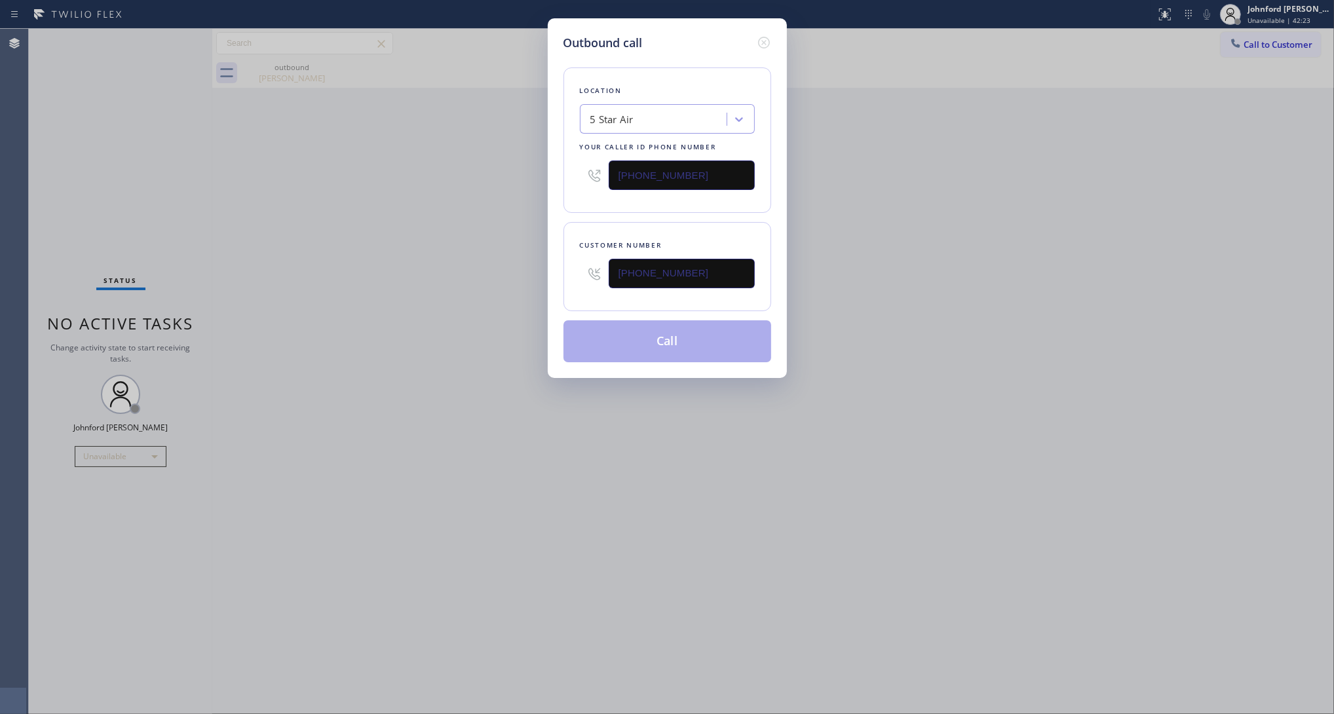
drag, startPoint x: 1053, startPoint y: 249, endPoint x: 1043, endPoint y: 157, distance: 92.3
click at [1055, 248] on div "Outbound call Location 5 Star Air Your caller id phone number (800) 686-5038 Cu…" at bounding box center [667, 357] width 1334 height 714
click at [693, 326] on button "Call" at bounding box center [667, 341] width 208 height 42
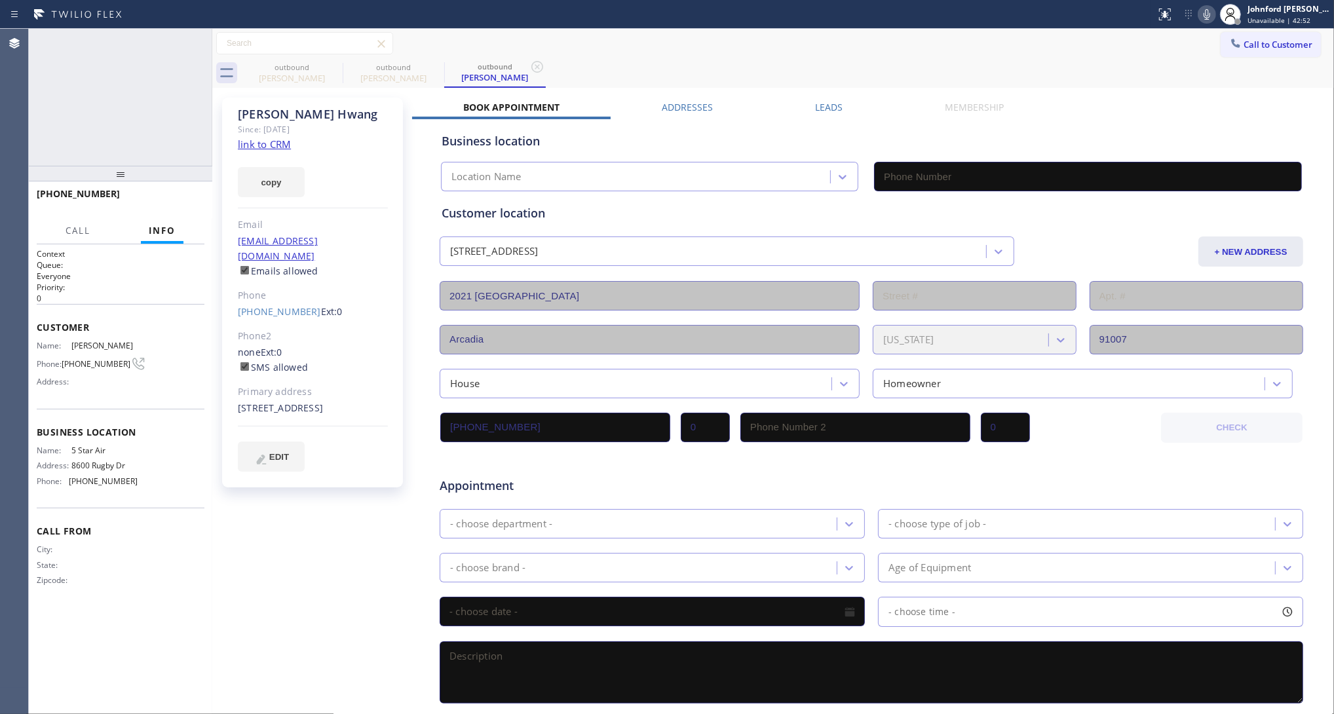
type input "[PHONE_NUMBER]"
click at [185, 204] on button "HANG UP" at bounding box center [173, 200] width 61 height 18
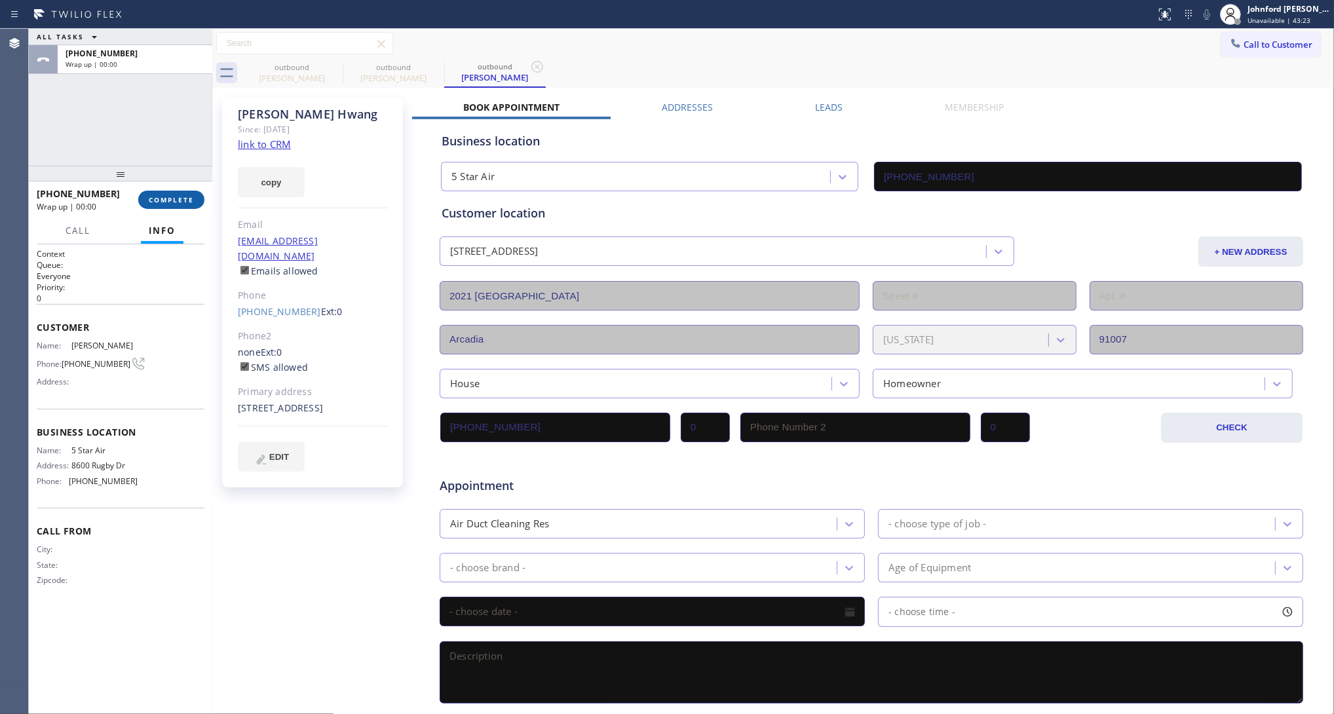
click at [168, 200] on span "COMPLETE" at bounding box center [171, 199] width 45 height 9
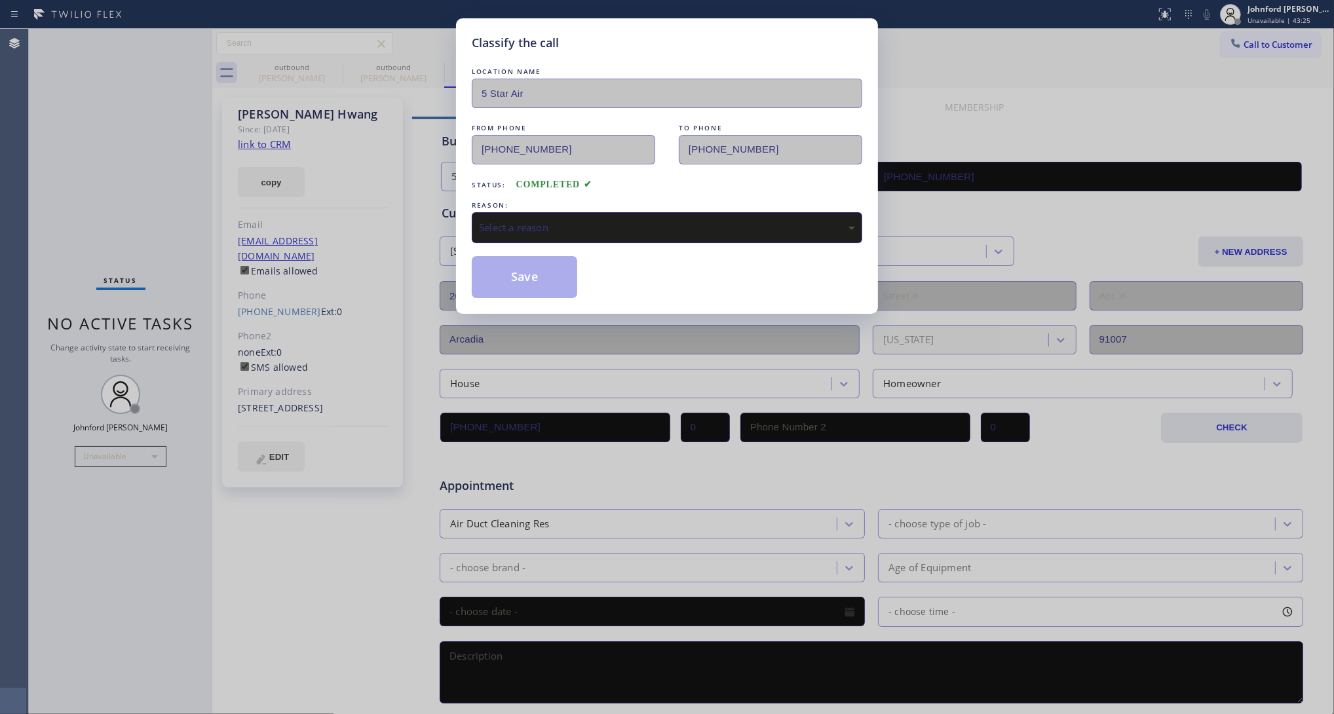
click at [557, 220] on div "Select a reason" at bounding box center [667, 227] width 376 height 15
click at [560, 270] on button "Save" at bounding box center [524, 277] width 105 height 42
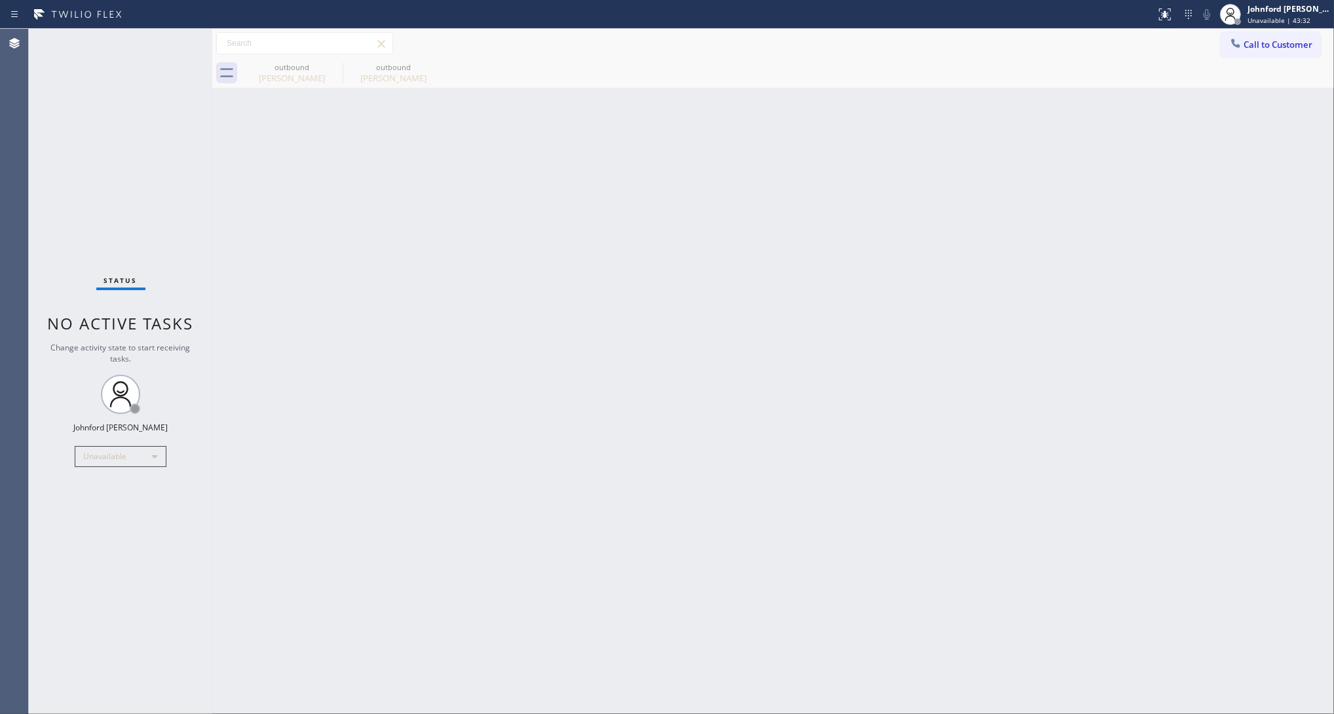
click at [675, 331] on div "Back to Dashboard Change Sender ID Customers Technicians Select a contact Outbo…" at bounding box center [772, 371] width 1121 height 685
click at [1265, 50] on button "Call to Customer" at bounding box center [1270, 44] width 100 height 25
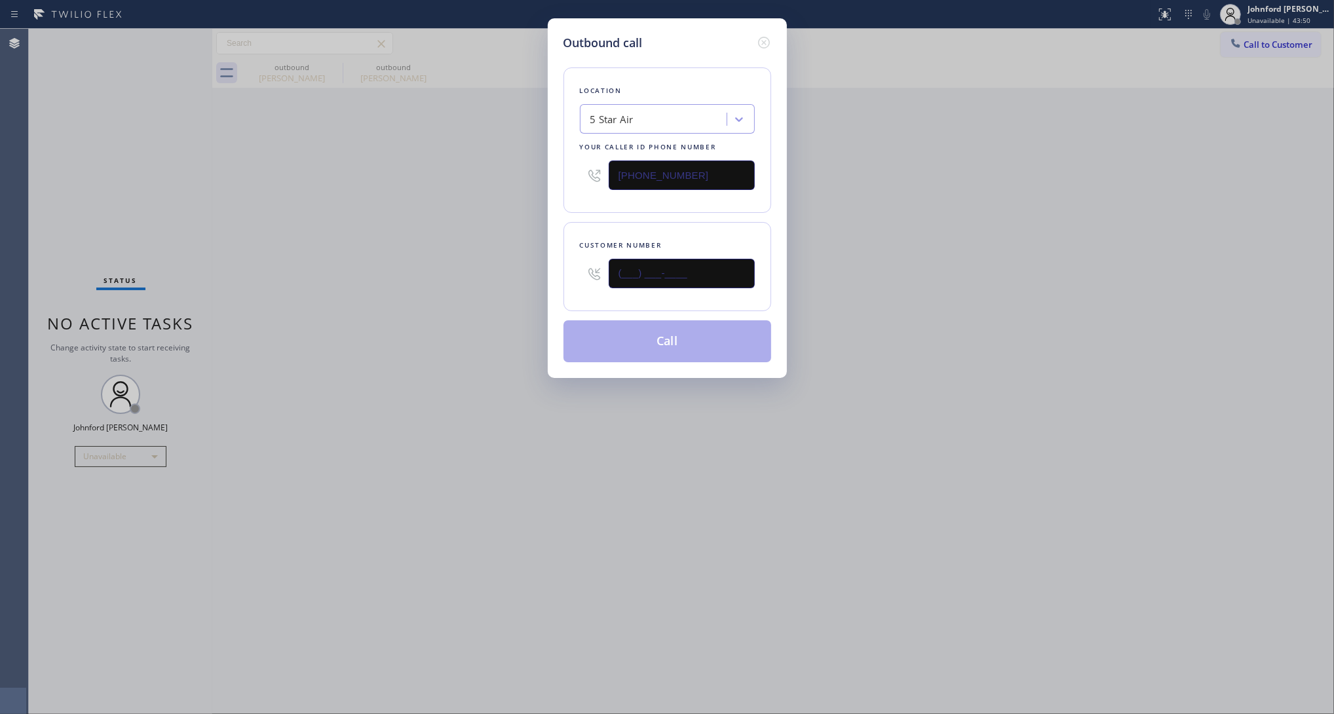
drag, startPoint x: 679, startPoint y: 276, endPoint x: 472, endPoint y: 280, distance: 206.3
click at [474, 280] on div "Outbound call Location 5 Star Air Your caller id phone number [PHONE_NUMBER] Cu…" at bounding box center [667, 357] width 1334 height 714
paste input "626) 699-1889"
type input "(626) 699-1889"
click at [444, 283] on div "Outbound call Location 5 Star Air Your caller id phone number (800) 686-5038 Cu…" at bounding box center [667, 357] width 1334 height 714
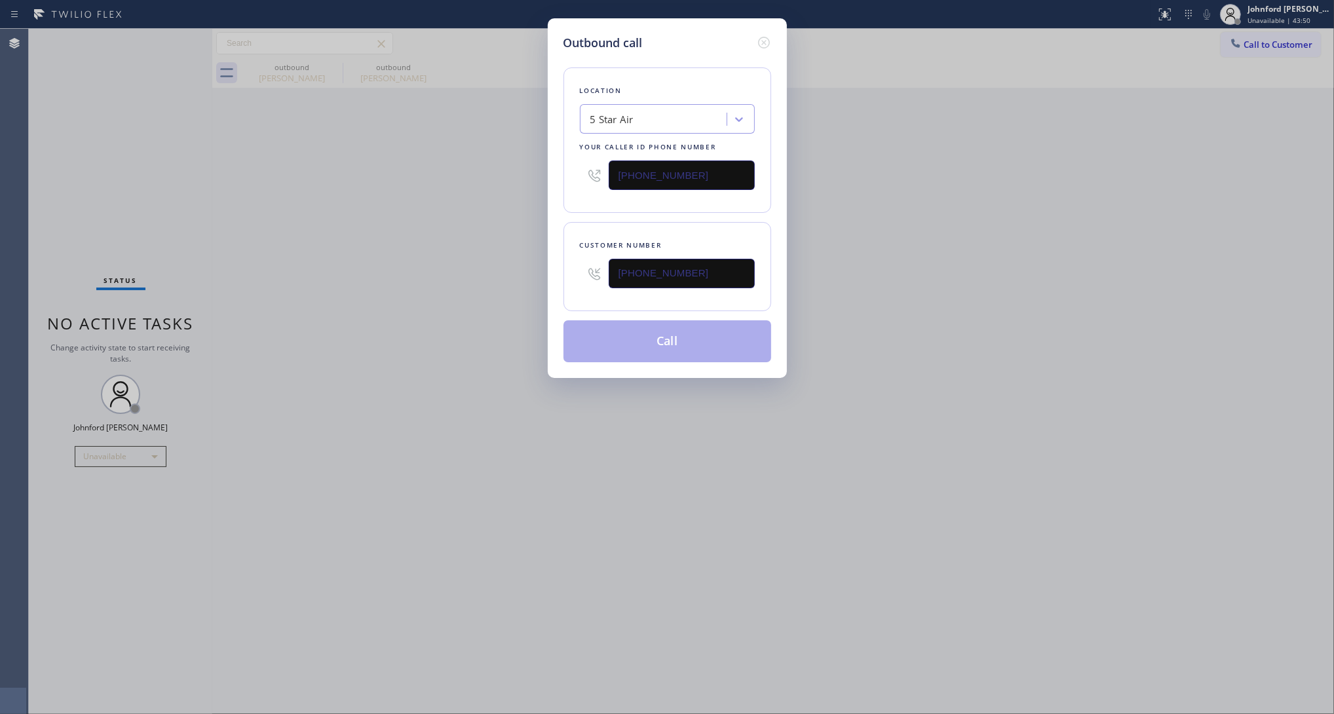
drag, startPoint x: 907, startPoint y: 223, endPoint x: 937, endPoint y: 175, distance: 56.7
click at [908, 223] on div "Outbound call Location 5 Star Air Your caller id phone number (800) 686-5038 Cu…" at bounding box center [667, 357] width 1334 height 714
click at [677, 341] on button "Call" at bounding box center [667, 341] width 208 height 42
drag, startPoint x: 1017, startPoint y: 197, endPoint x: 1063, endPoint y: 97, distance: 110.2
click at [1045, 159] on div "Outbound call Location 5 Star Air Your caller id phone number (800) 686-5038 Cu…" at bounding box center [667, 357] width 1334 height 714
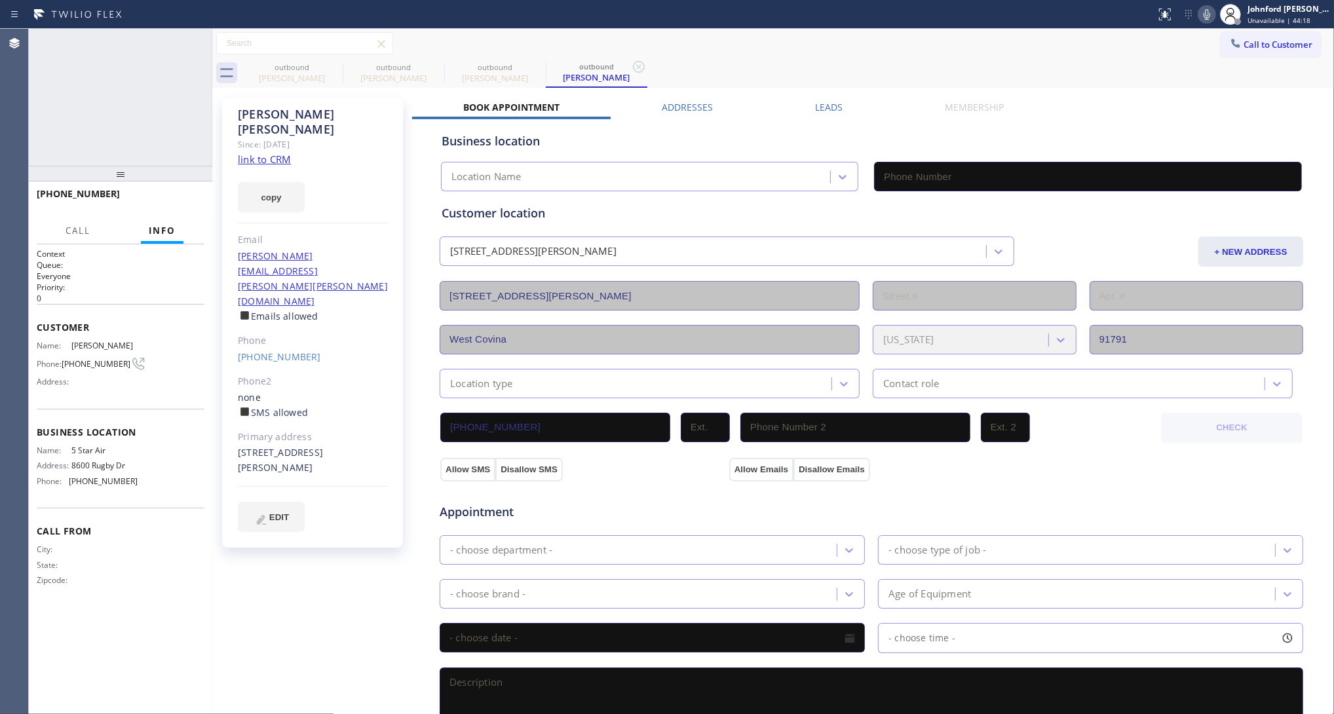
type input "[PHONE_NUMBER]"
click at [1206, 14] on icon at bounding box center [1207, 15] width 16 height 16
click at [1206, 14] on rect at bounding box center [1206, 13] width 9 height 9
click at [1214, 10] on icon at bounding box center [1207, 15] width 16 height 16
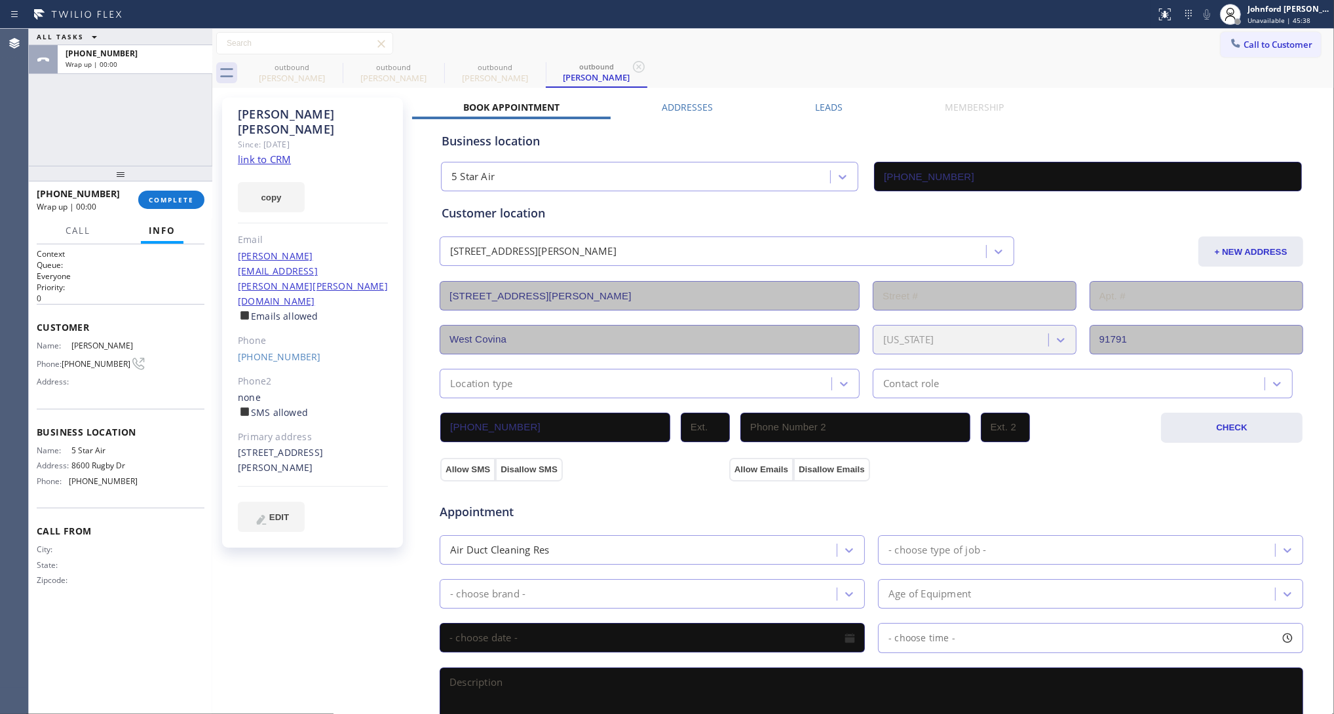
click at [1122, 81] on div "outbound Cathy Kuri outbound Alan Hwang outbound Estella Berera outbound Estell…" at bounding box center [787, 72] width 1093 height 29
click at [168, 201] on span "COMPLETE" at bounding box center [171, 199] width 45 height 9
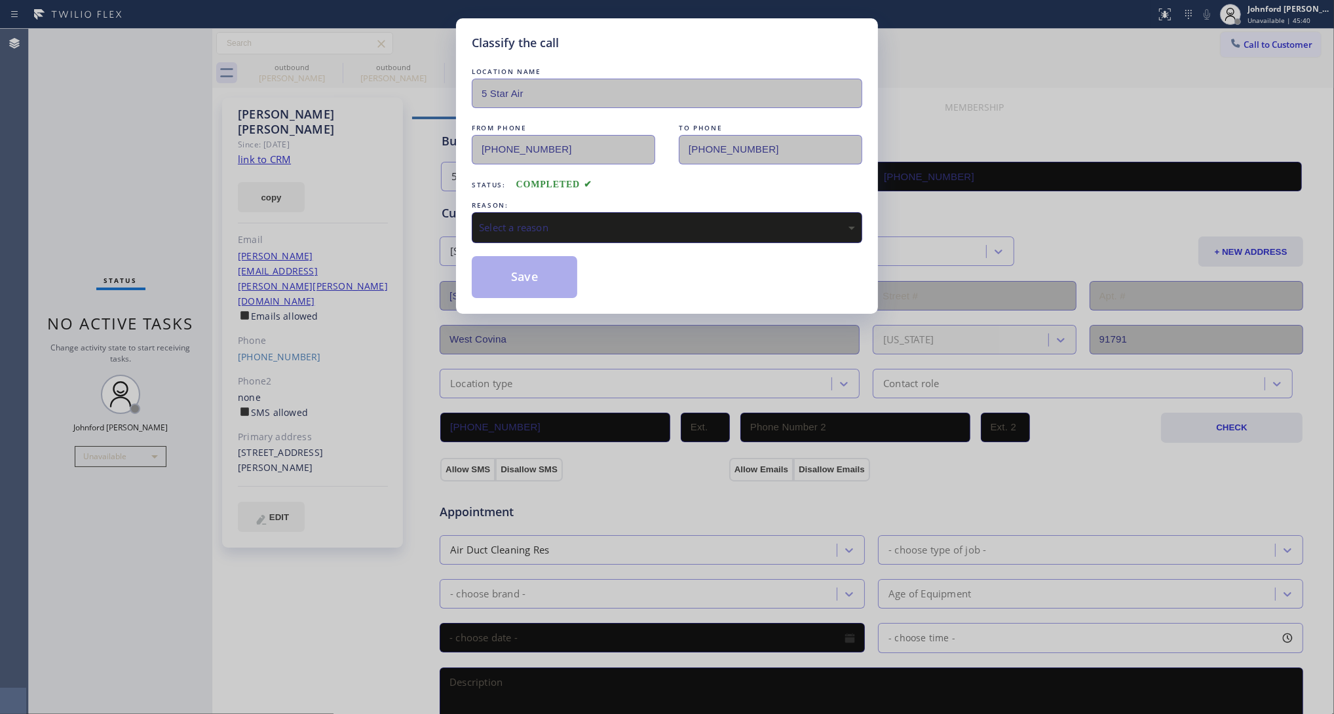
click at [647, 223] on div "Select a reason" at bounding box center [667, 227] width 376 height 15
click at [542, 279] on button "Save" at bounding box center [524, 277] width 105 height 42
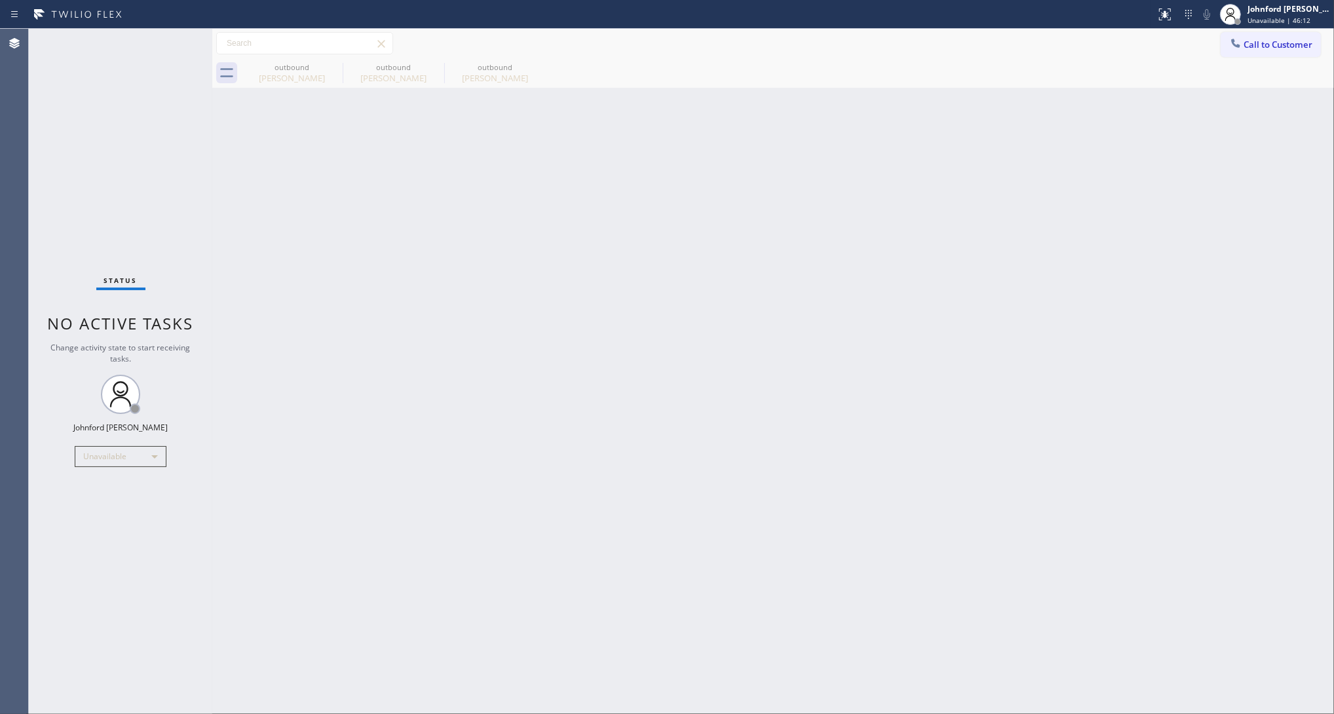
drag, startPoint x: 977, startPoint y: 142, endPoint x: 942, endPoint y: 151, distance: 36.5
click at [977, 142] on div "Back to Dashboard Change Sender ID Customers Technicians Select a contact Outbo…" at bounding box center [772, 371] width 1121 height 685
click at [321, 69] on div "outbound" at bounding box center [291, 67] width 99 height 10
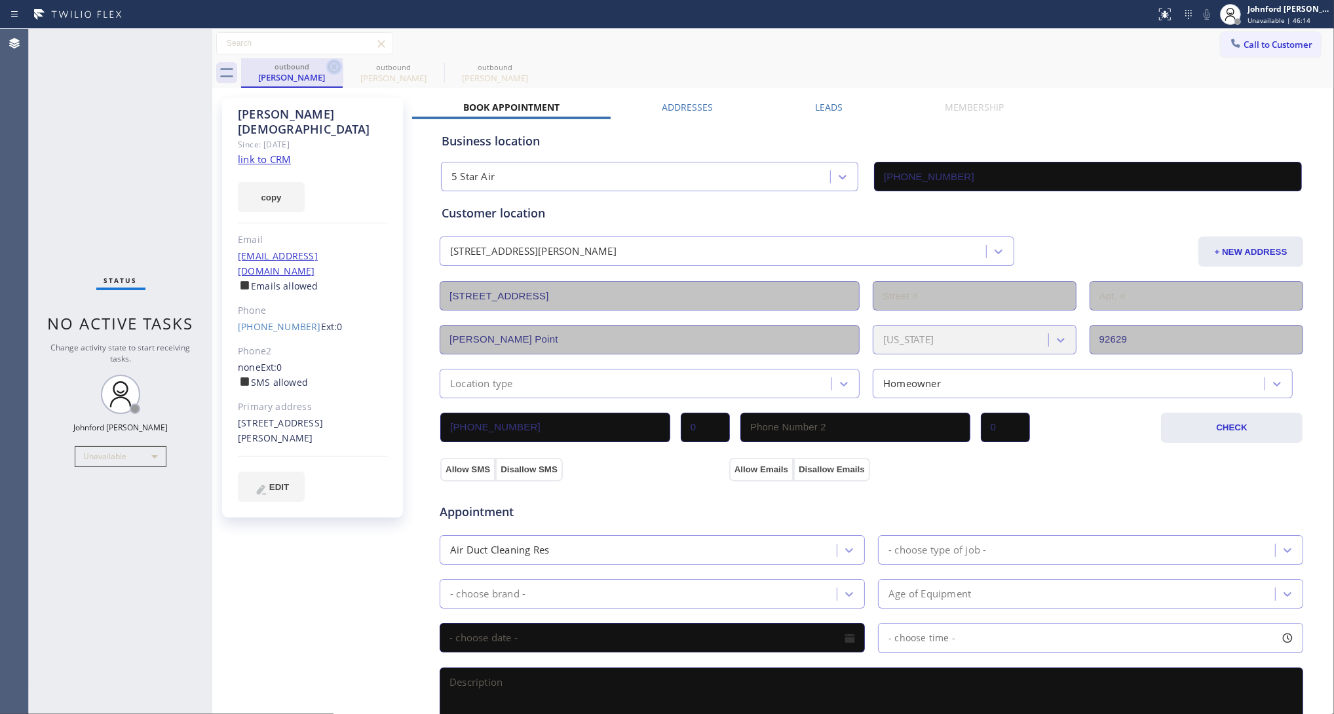
click at [331, 67] on icon at bounding box center [334, 67] width 16 height 16
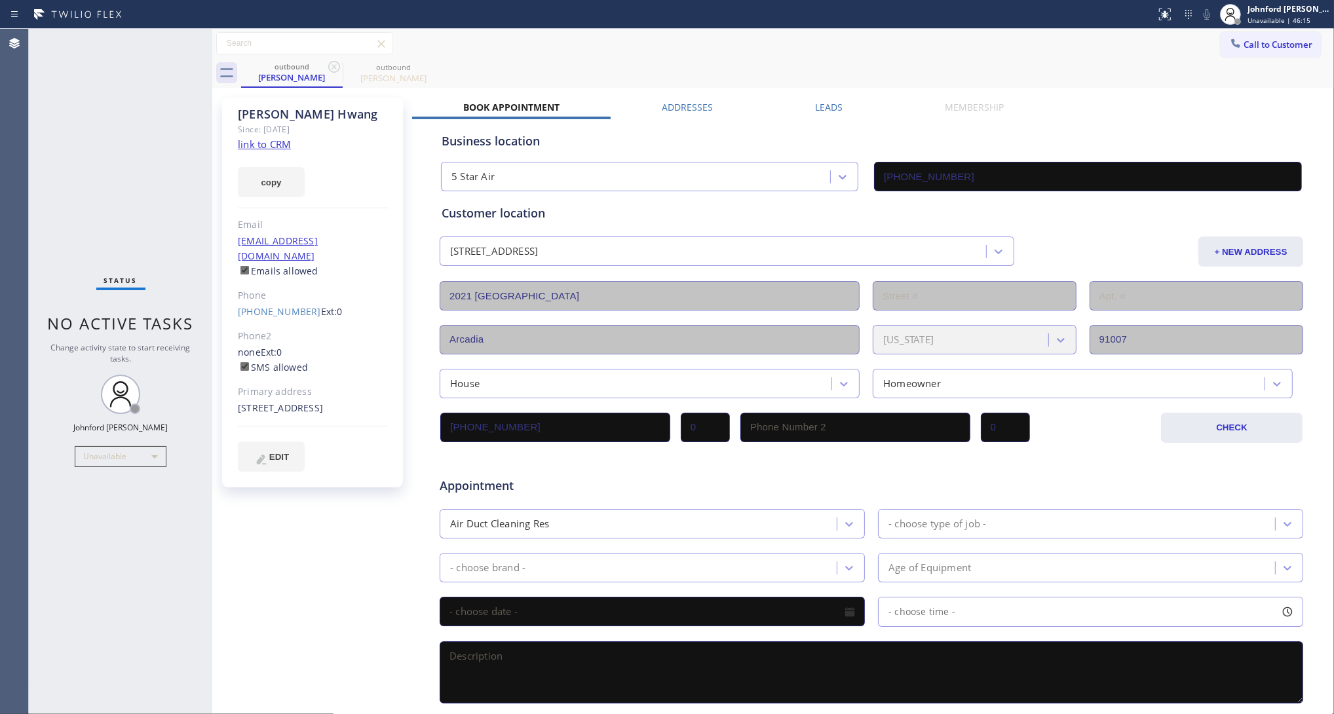
click at [331, 67] on icon at bounding box center [334, 67] width 16 height 16
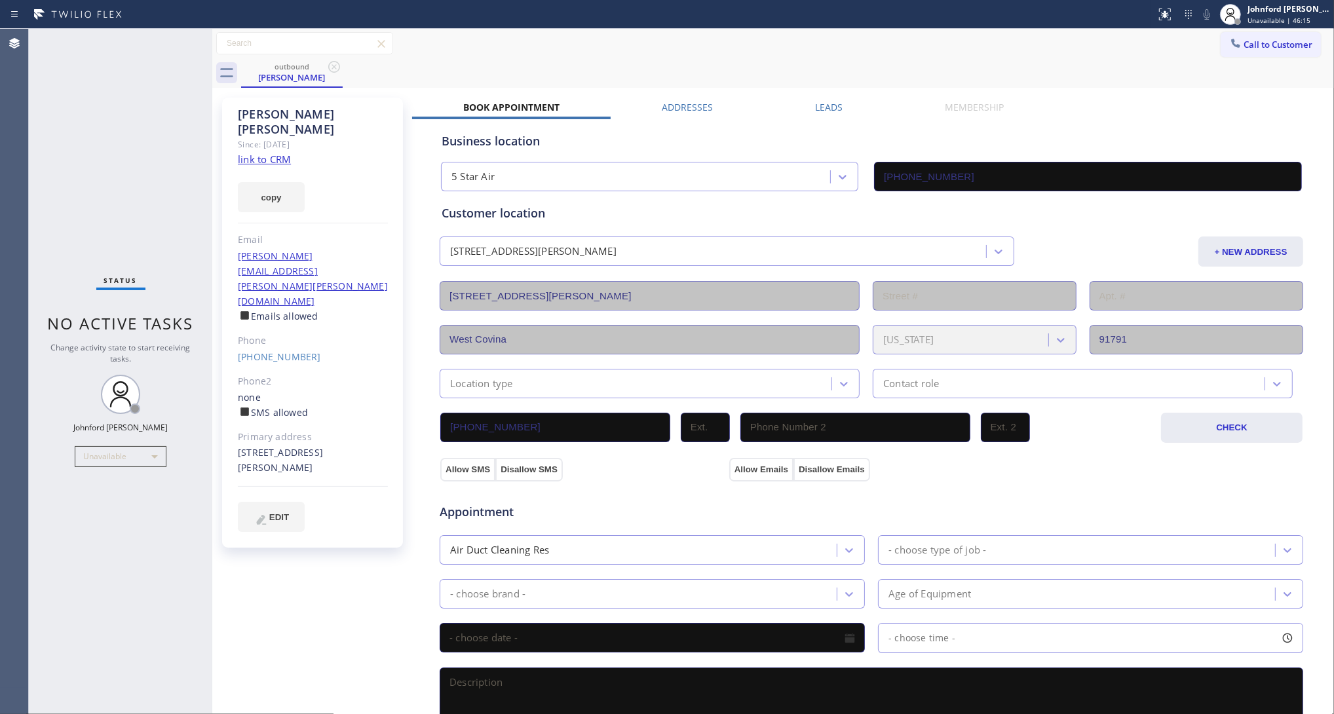
drag, startPoint x: 570, startPoint y: 65, endPoint x: 578, endPoint y: 65, distance: 7.2
click at [574, 65] on div "outbound Estella Berera" at bounding box center [787, 72] width 1093 height 29
click at [1243, 45] on span "Call to Customer" at bounding box center [1277, 45] width 69 height 12
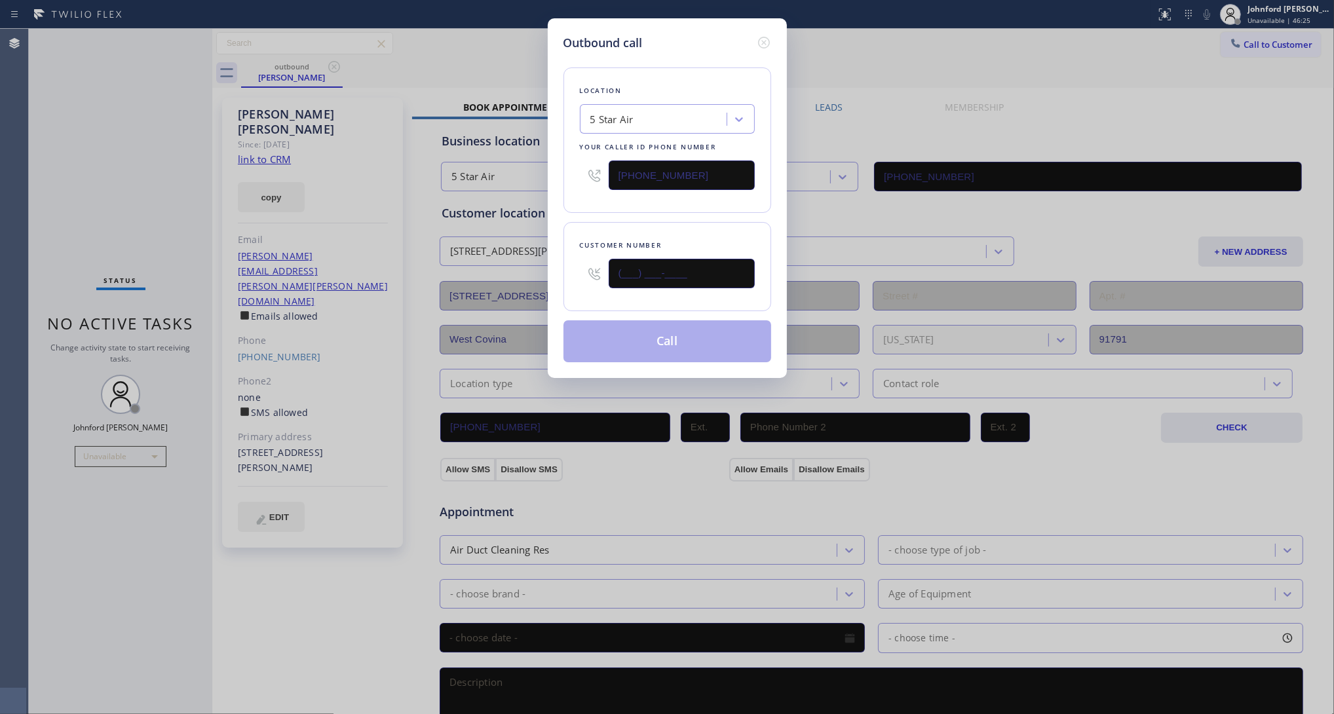
click at [724, 261] on input "(___) ___-____" at bounding box center [681, 273] width 146 height 29
paste input "text"
drag, startPoint x: 722, startPoint y: 262, endPoint x: 529, endPoint y: 276, distance: 194.4
click at [529, 276] on div "Outbound call Location 5 Star Air Your caller id phone number [PHONE_NUMBER] Cu…" at bounding box center [667, 357] width 1334 height 714
paste input "805) 340-5471"
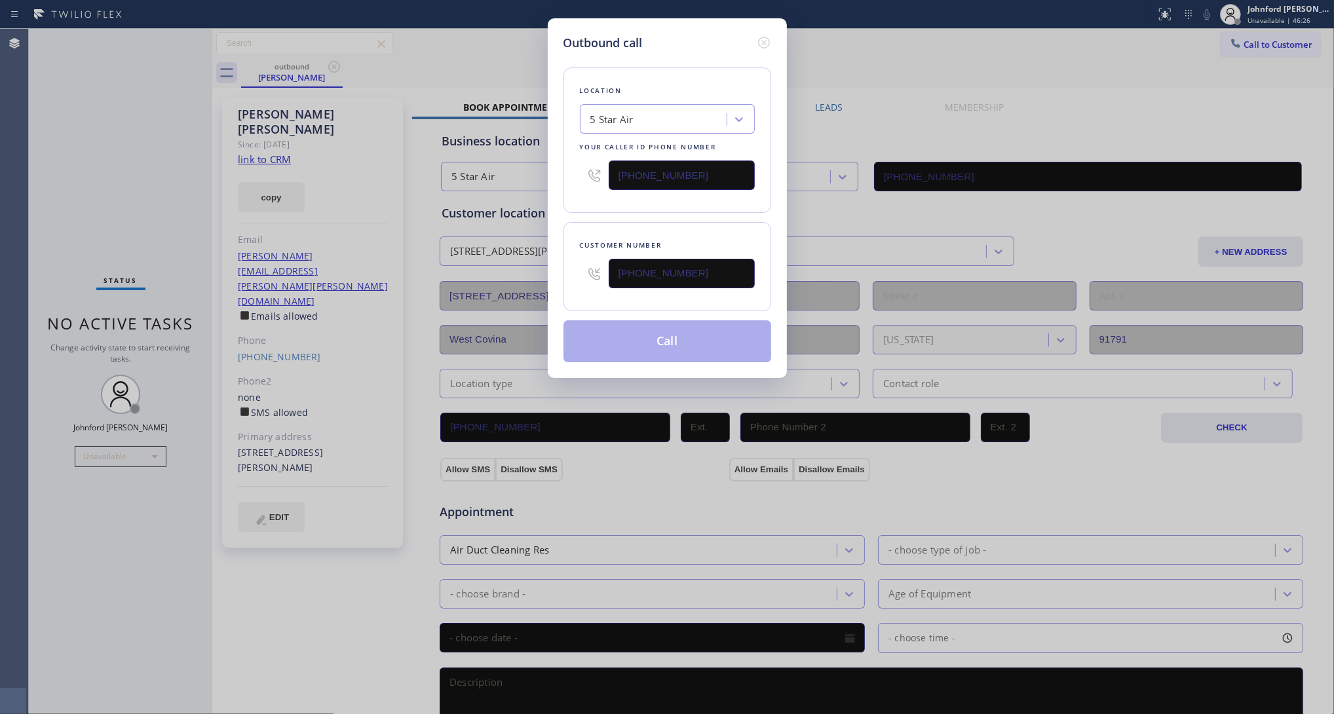
type input "(805) 340-5471"
click at [577, 228] on div "Customer number (805) 340-5471" at bounding box center [667, 266] width 208 height 89
drag, startPoint x: 711, startPoint y: 159, endPoint x: 576, endPoint y: 166, distance: 135.1
click at [576, 166] on div "Location 5 Star Air Your caller id phone number [PHONE_NUMBER]" at bounding box center [667, 139] width 208 height 145
paste input "5) 549-5999"
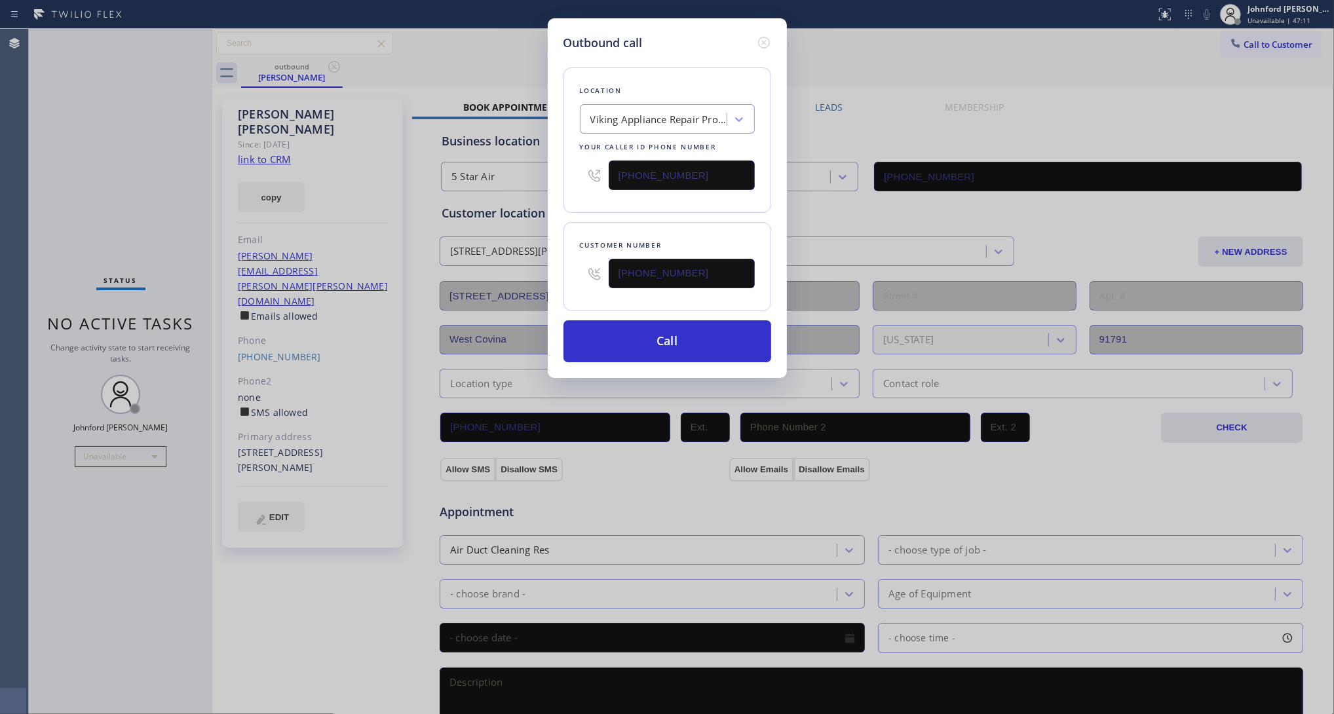
type input "(805) 549-5999"
drag, startPoint x: 691, startPoint y: 263, endPoint x: 571, endPoint y: 264, distance: 119.9
click at [571, 264] on div "Customer number (805) 340-5471" at bounding box center [667, 266] width 208 height 89
paste input "text"
click at [608, 222] on div "Customer number (805) 340-5471" at bounding box center [667, 266] width 208 height 89
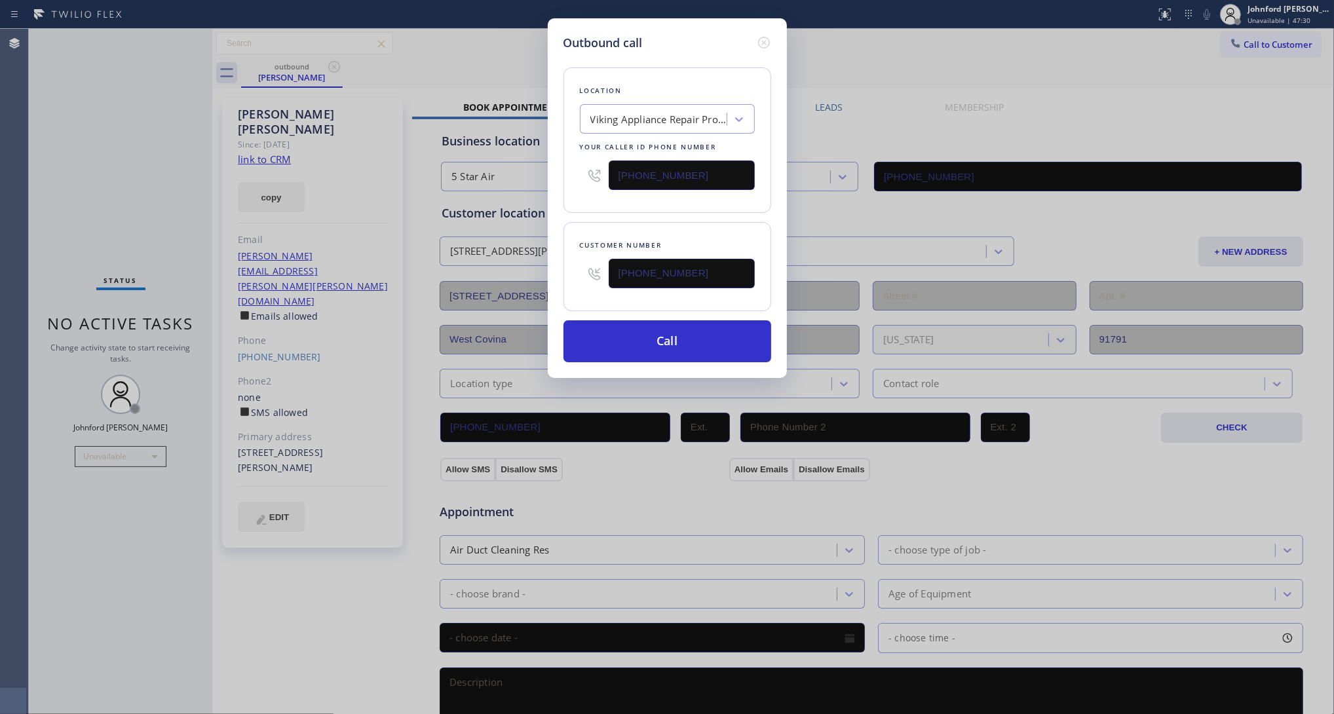
drag, startPoint x: 675, startPoint y: 262, endPoint x: 604, endPoint y: 214, distance: 85.8
click at [541, 262] on div "Outbound call Location Viking Appliance Repair Pros Oxnard Your caller id phone…" at bounding box center [667, 357] width 1334 height 714
paste input "714) 501-9658"
type input "(714) 501-9658"
click at [630, 195] on div "Location Viking Appliance Repair Pros Oxnard Your caller id phone number (805) …" at bounding box center [667, 139] width 208 height 145
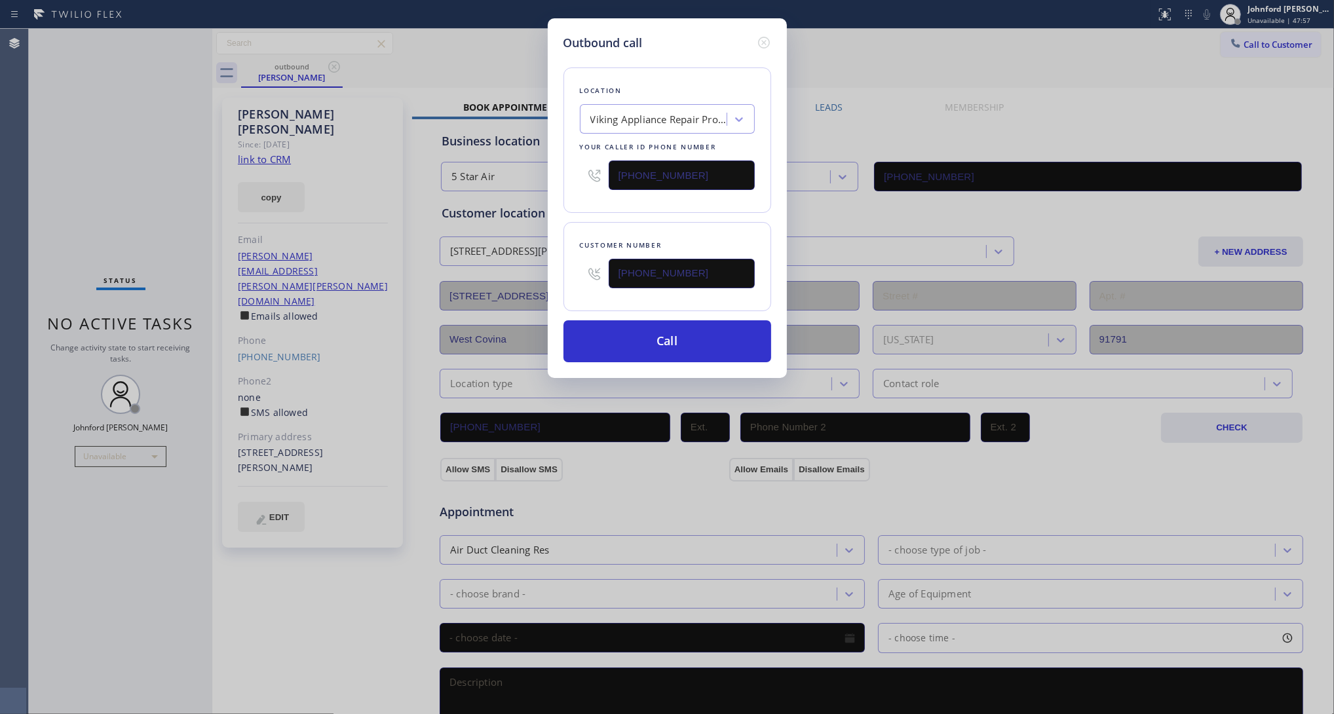
drag, startPoint x: 630, startPoint y: 152, endPoint x: 573, endPoint y: 157, distance: 57.2
click at [573, 157] on div "Location Viking Appliance Repair Pros Oxnard Your caller id phone number (805) …" at bounding box center [667, 139] width 208 height 145
click at [678, 172] on input "(805) 549-5999" at bounding box center [681, 174] width 146 height 29
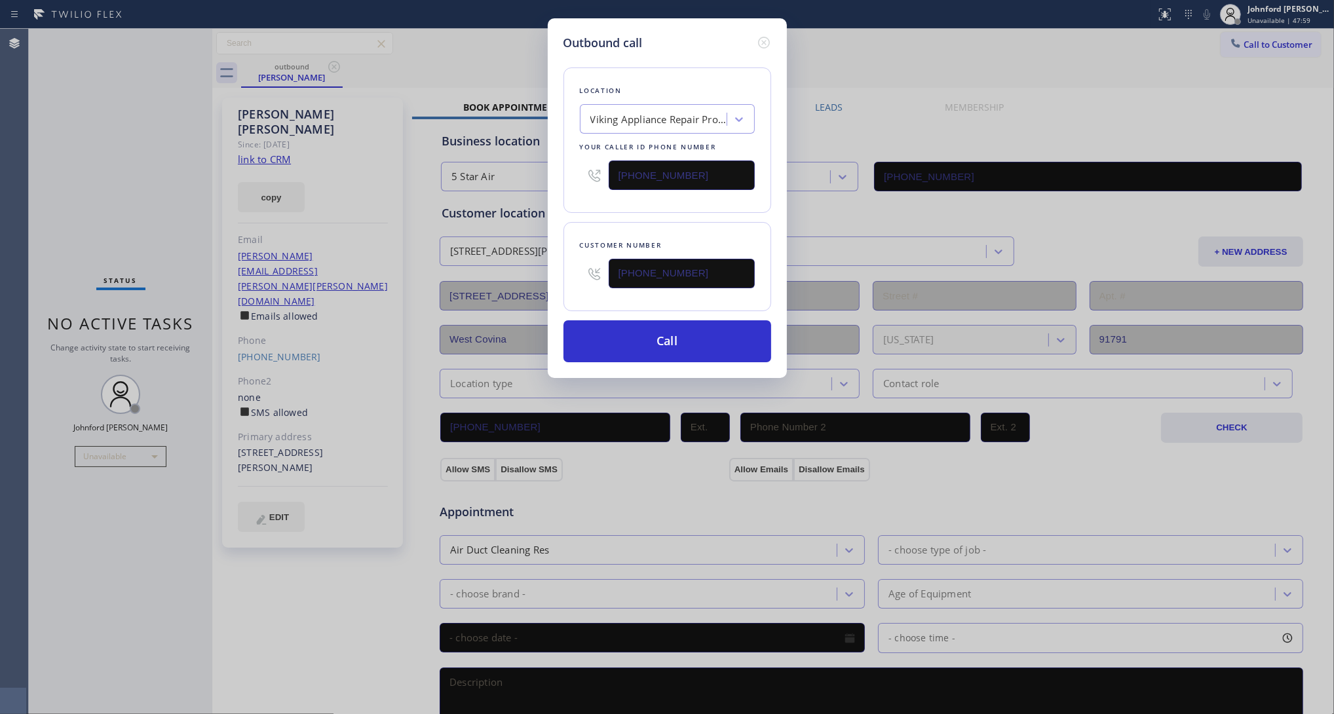
paste input "0) 686-5038"
type input "[PHONE_NUMBER]"
click at [627, 204] on div "Location Viking Appliance Repair Pros Oxnard Your caller id phone number (800) …" at bounding box center [667, 139] width 208 height 145
click at [658, 336] on button "Call" at bounding box center [667, 341] width 208 height 42
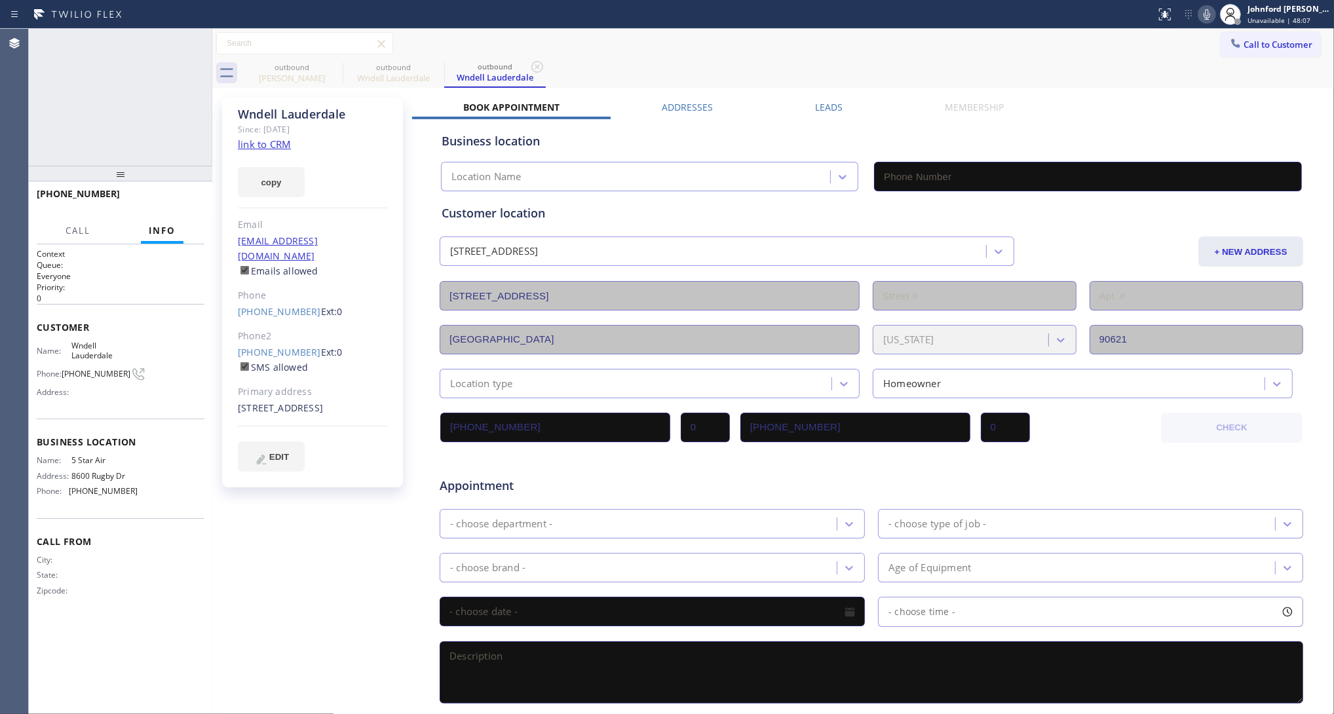
type input "[PHONE_NUMBER]"
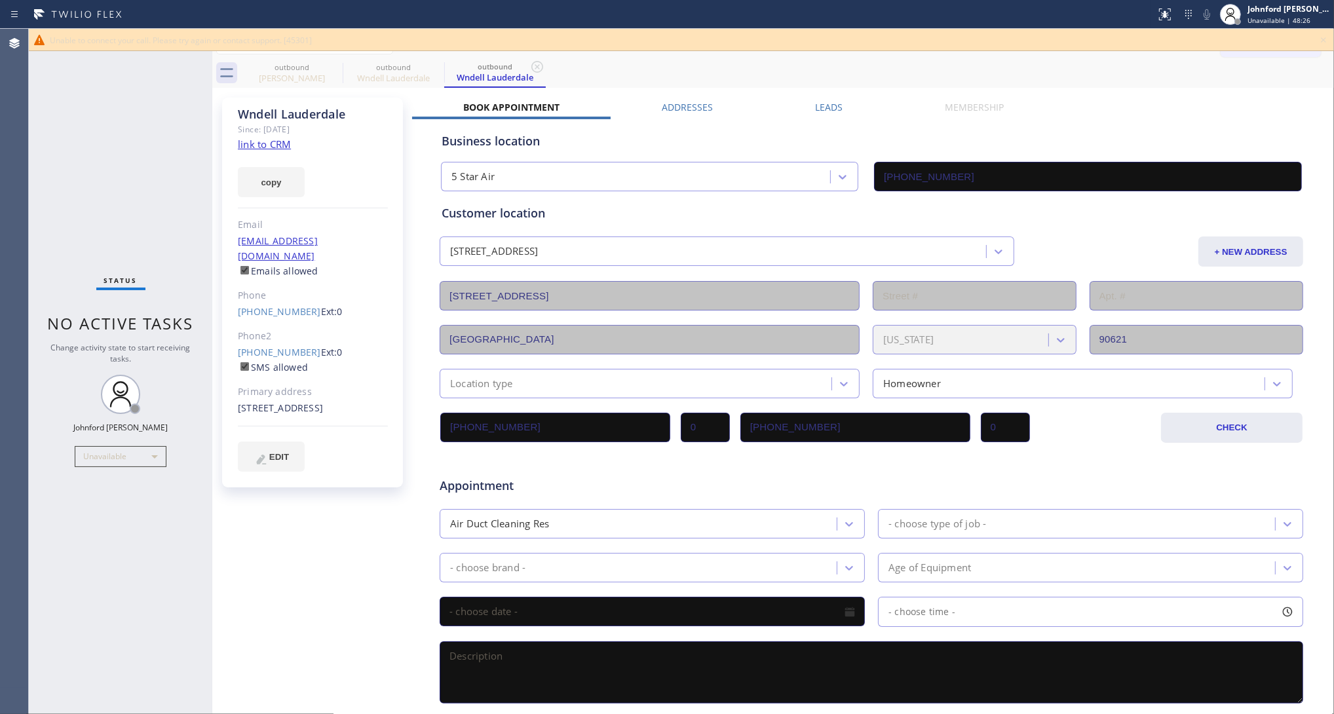
click at [321, 305] on span "Ext: 0" at bounding box center [332, 311] width 22 height 12
click at [295, 305] on link "(714) 501-9658" at bounding box center [279, 311] width 83 height 12
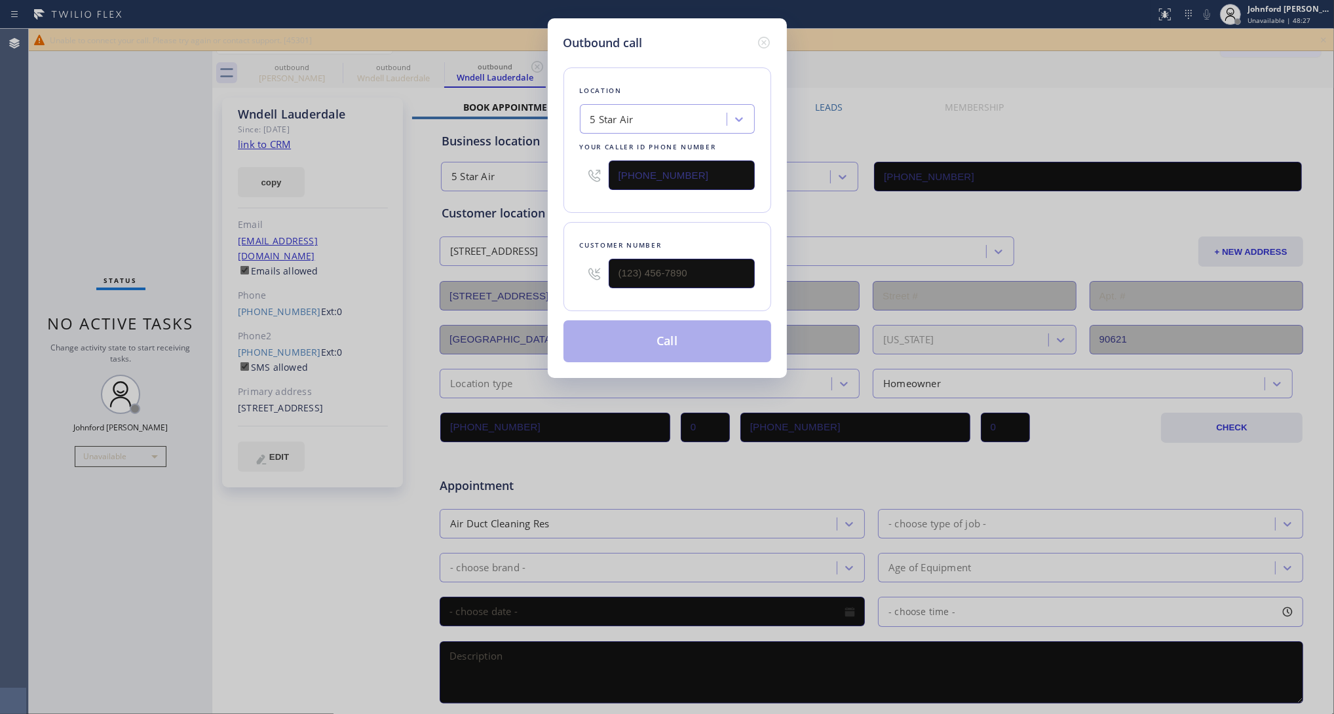
type input "(714) 501-9658"
click at [639, 162] on input "[PHONE_NUMBER]" at bounding box center [681, 174] width 146 height 29
click at [642, 162] on input "[PHONE_NUMBER]" at bounding box center [681, 174] width 146 height 29
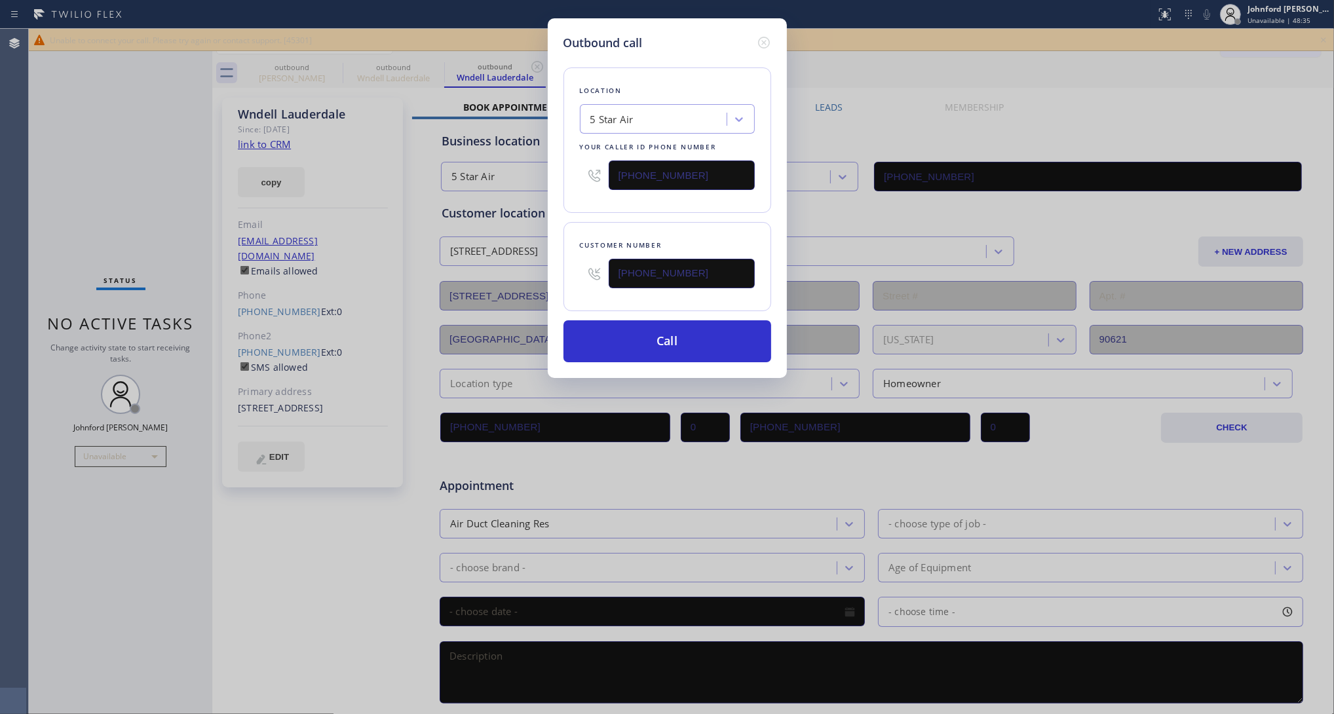
paste input "44) 201-9257"
type input "(844) 201-9257"
click at [631, 210] on div "Location Search location Your caller id phone number (844) 201-9257 Customer nu…" at bounding box center [667, 207] width 208 height 310
click at [650, 331] on button "Call" at bounding box center [667, 341] width 208 height 42
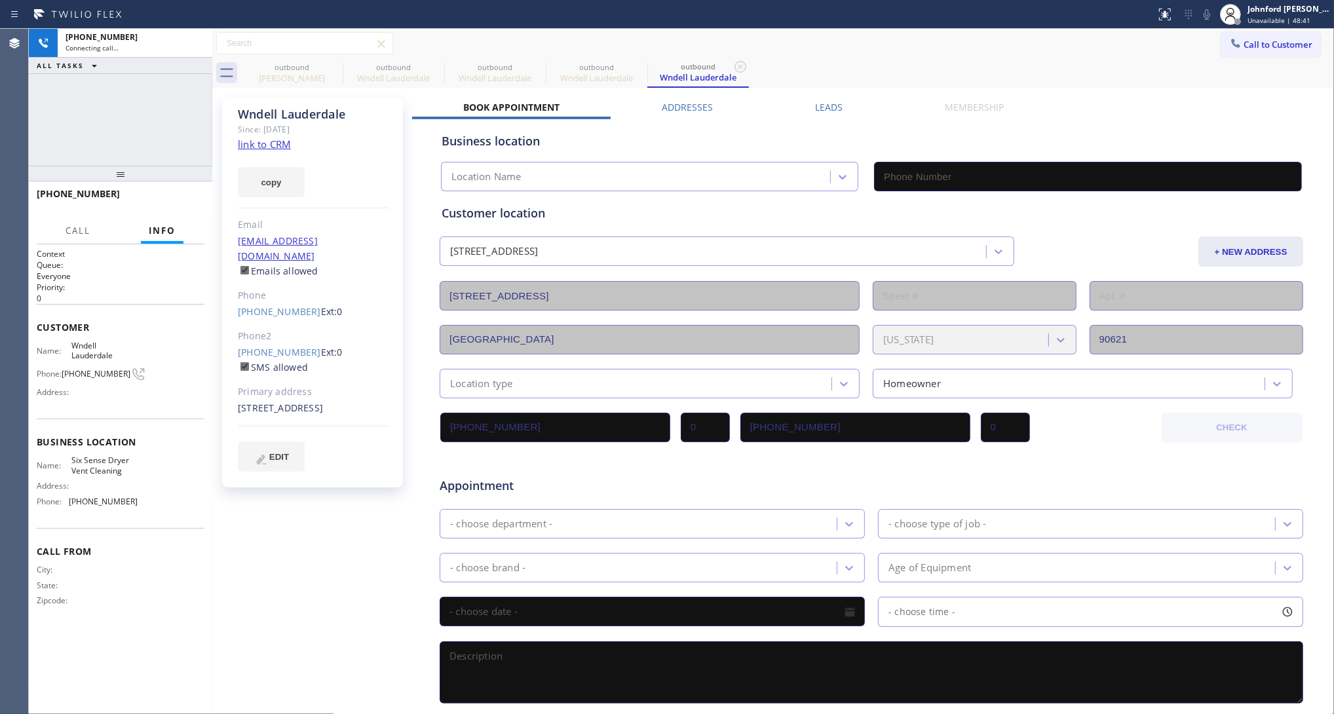
type input "(844) 201-9257"
click at [331, 63] on icon at bounding box center [334, 67] width 12 height 12
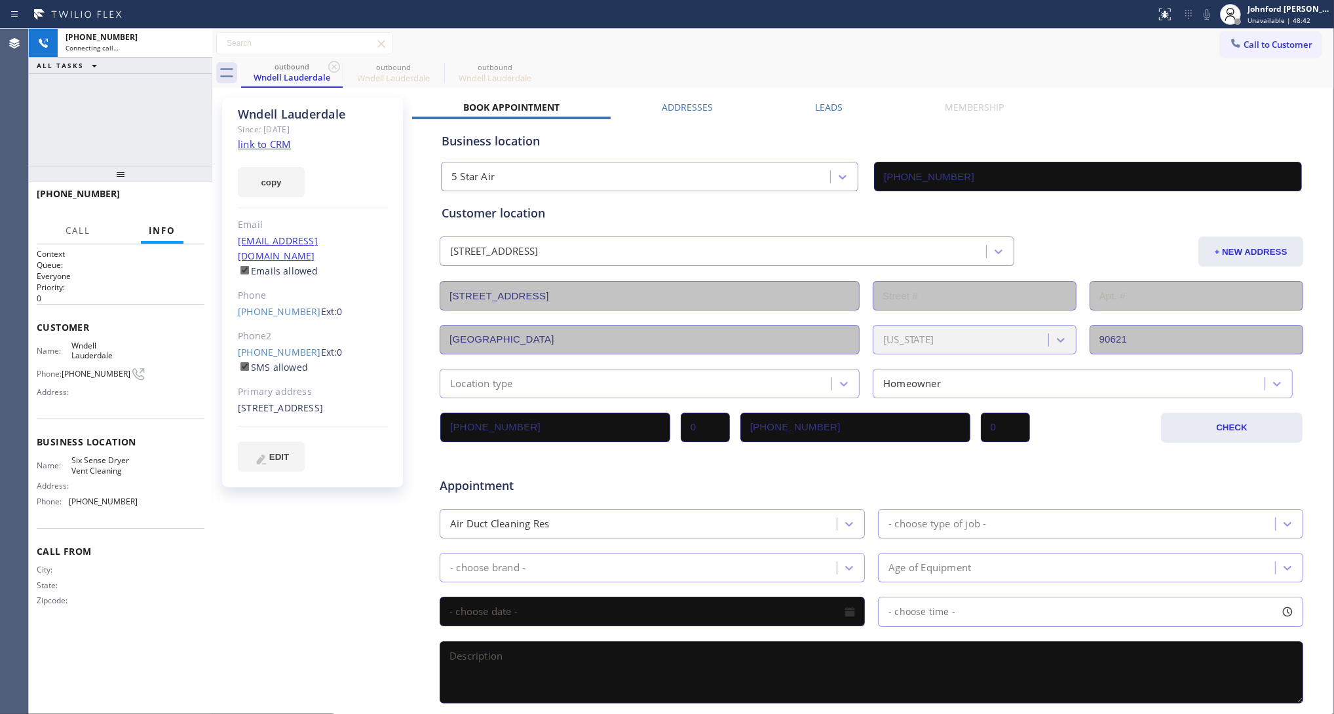
type input "(844) 201-9257"
click at [637, 60] on div "outbound Wndell Lauderdale outbound Wndell Lauderdale" at bounding box center [787, 72] width 1093 height 29
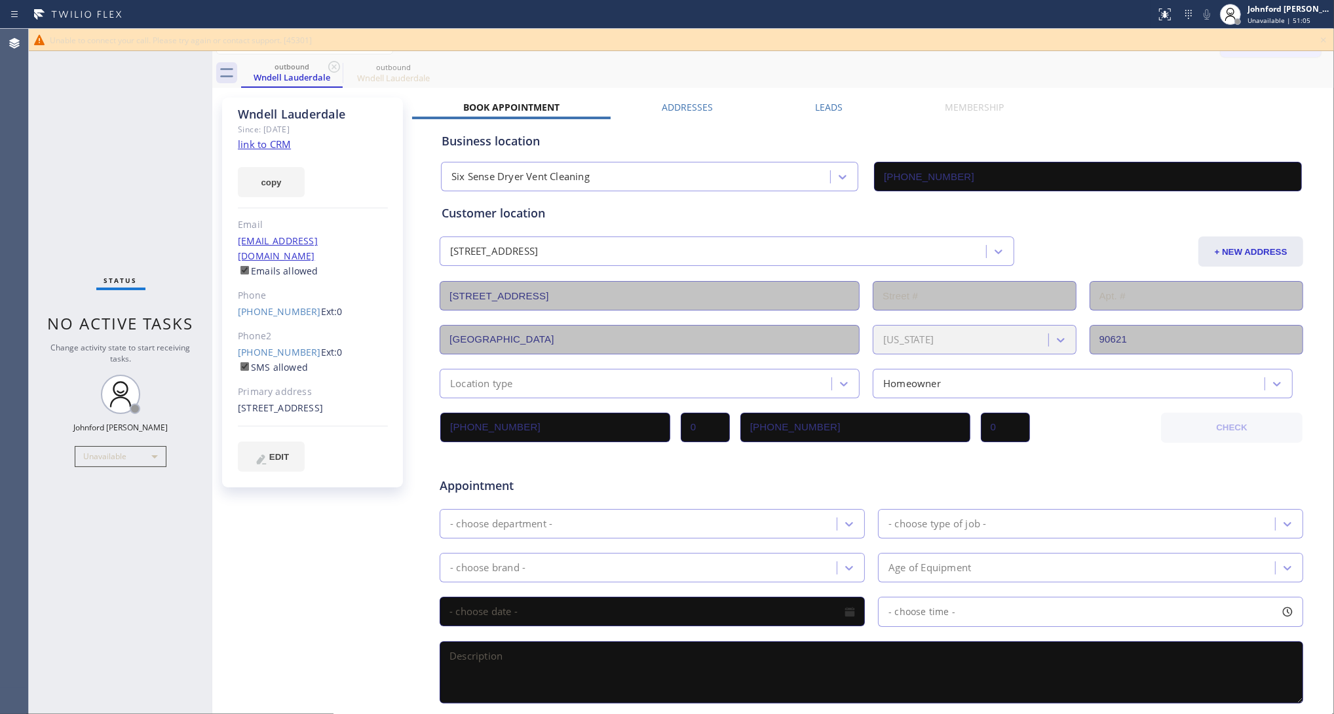
click at [1328, 37] on icon at bounding box center [1323, 40] width 16 height 16
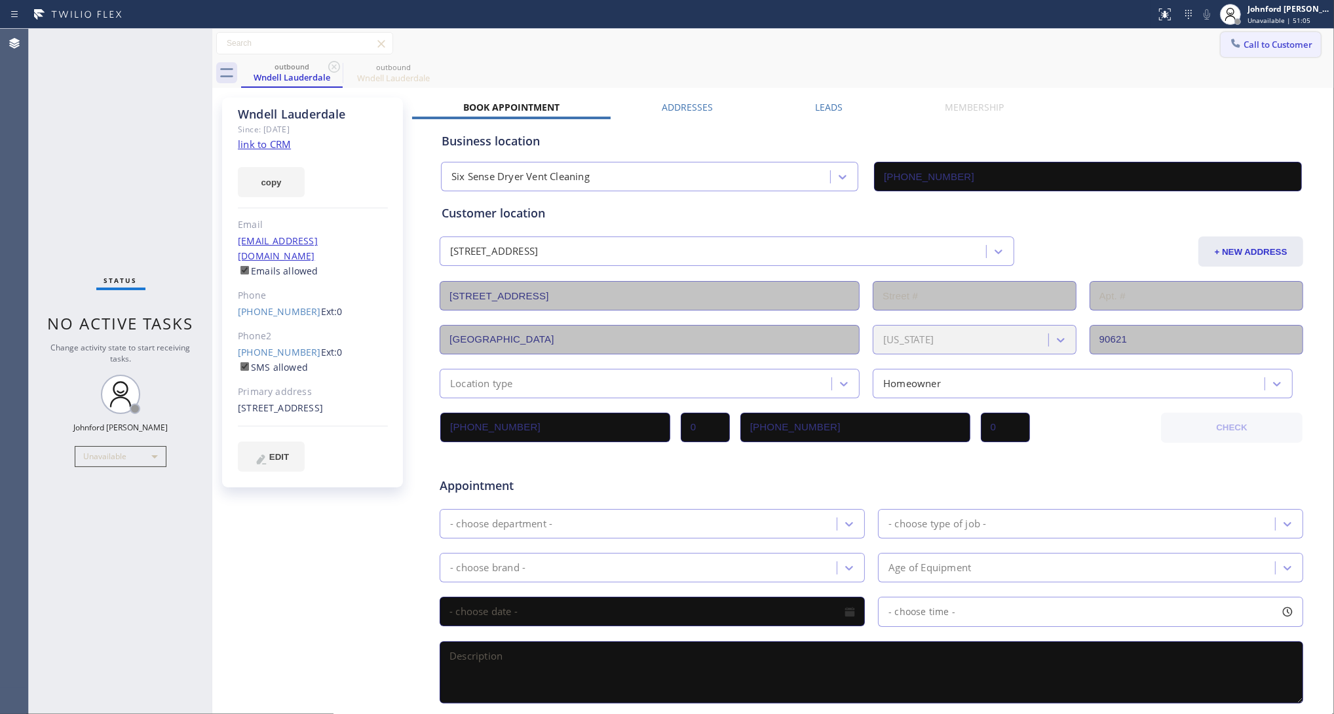
click at [1304, 39] on button "Call to Customer" at bounding box center [1270, 44] width 100 height 25
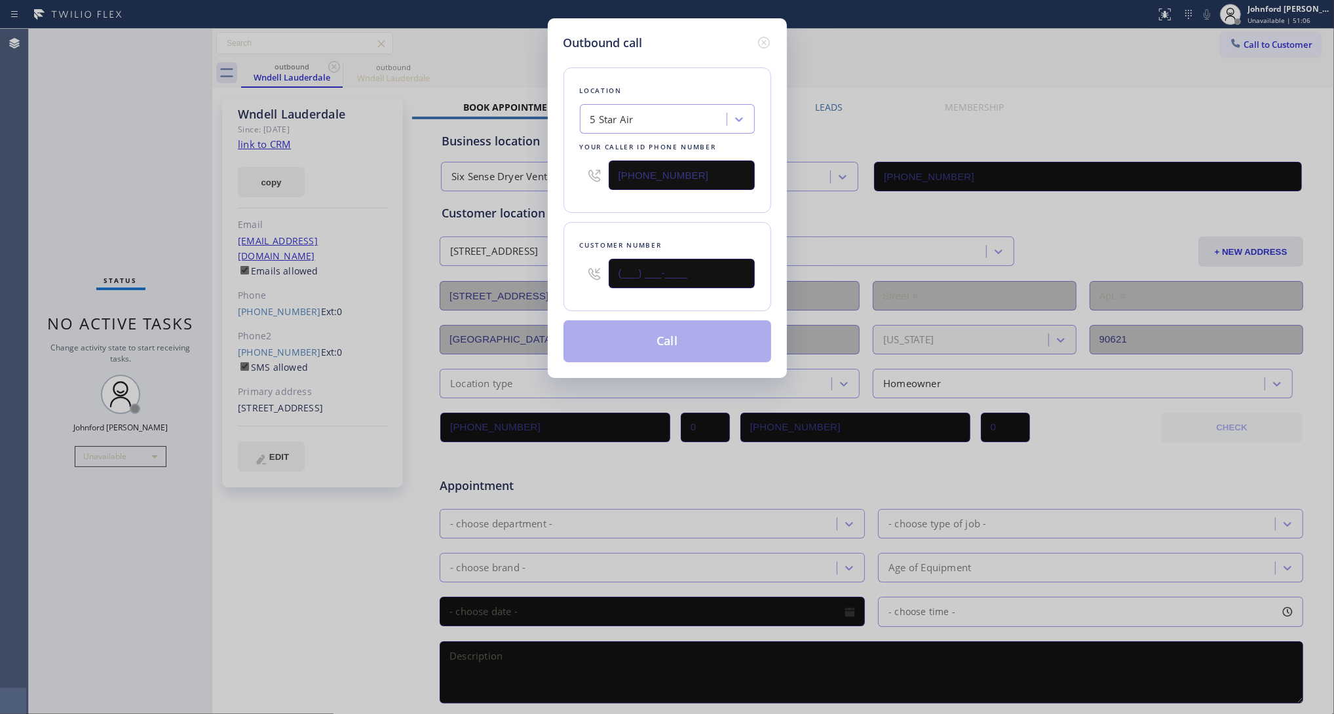
drag, startPoint x: 715, startPoint y: 265, endPoint x: 545, endPoint y: 282, distance: 170.4
click at [546, 282] on div "Outbound call Location 5 Star Air Your caller id phone number [PHONE_NUMBER] Cu…" at bounding box center [667, 357] width 1334 height 714
paste input "714) 487-8837"
click at [590, 212] on div "Location 5 Star Air Your caller id phone number (800) 686-5038 Customer number …" at bounding box center [667, 207] width 208 height 310
drag, startPoint x: 724, startPoint y: 261, endPoint x: 546, endPoint y: 261, distance: 178.8
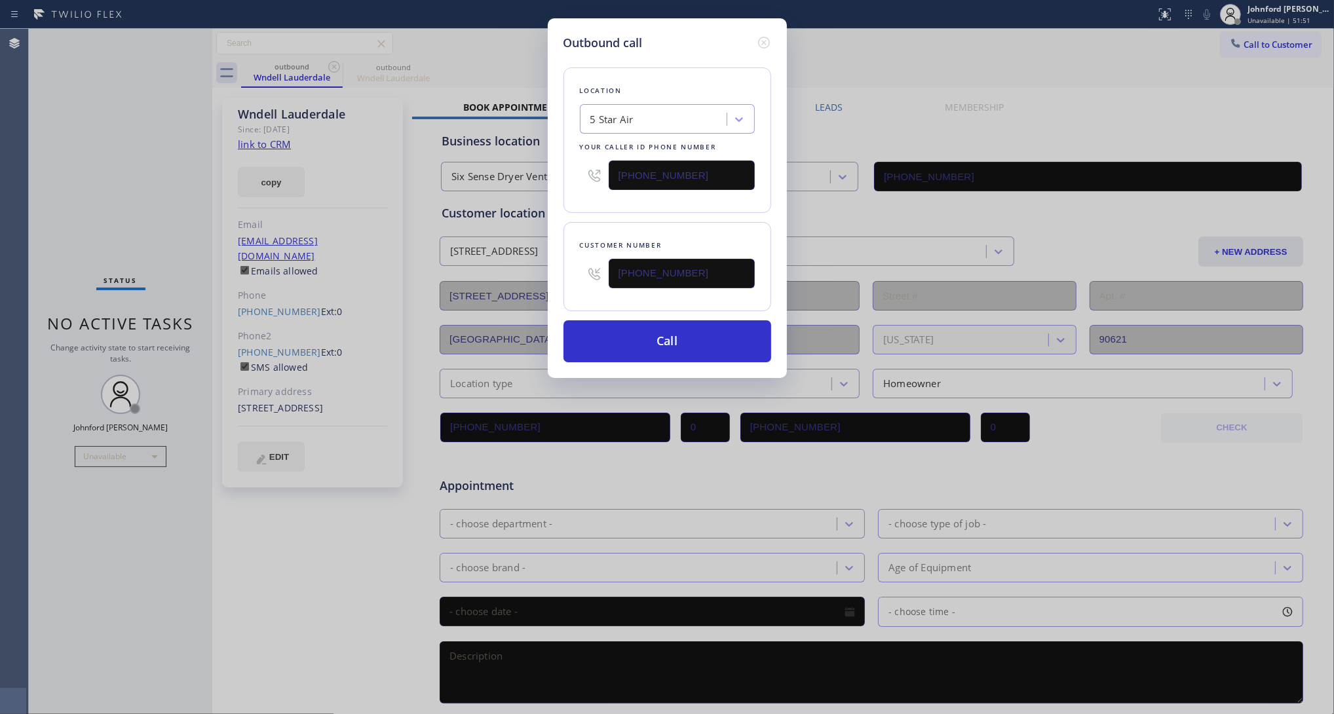
click at [553, 261] on div "Outbound call Location 5 Star Air Your caller id phone number (800) 686-5038 Cu…" at bounding box center [667, 198] width 239 height 360
paste input "text"
type input "(714) 487-8837"
drag, startPoint x: 744, startPoint y: 154, endPoint x: 734, endPoint y: 156, distance: 10.7
click at [743, 155] on div "[PHONE_NUMBER]" at bounding box center [667, 175] width 175 height 43
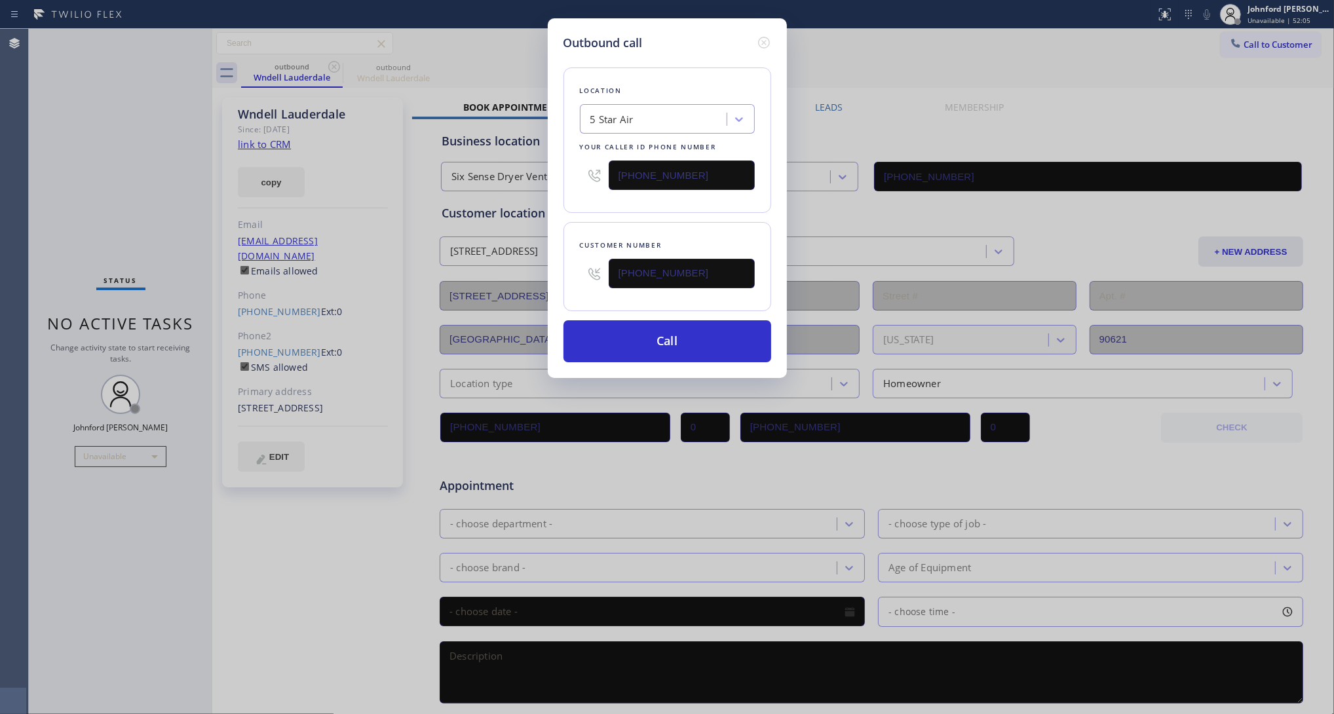
click at [734, 160] on input "[PHONE_NUMBER]" at bounding box center [681, 174] width 146 height 29
paste input "58) 800-3094"
type input "(858) 800-3094"
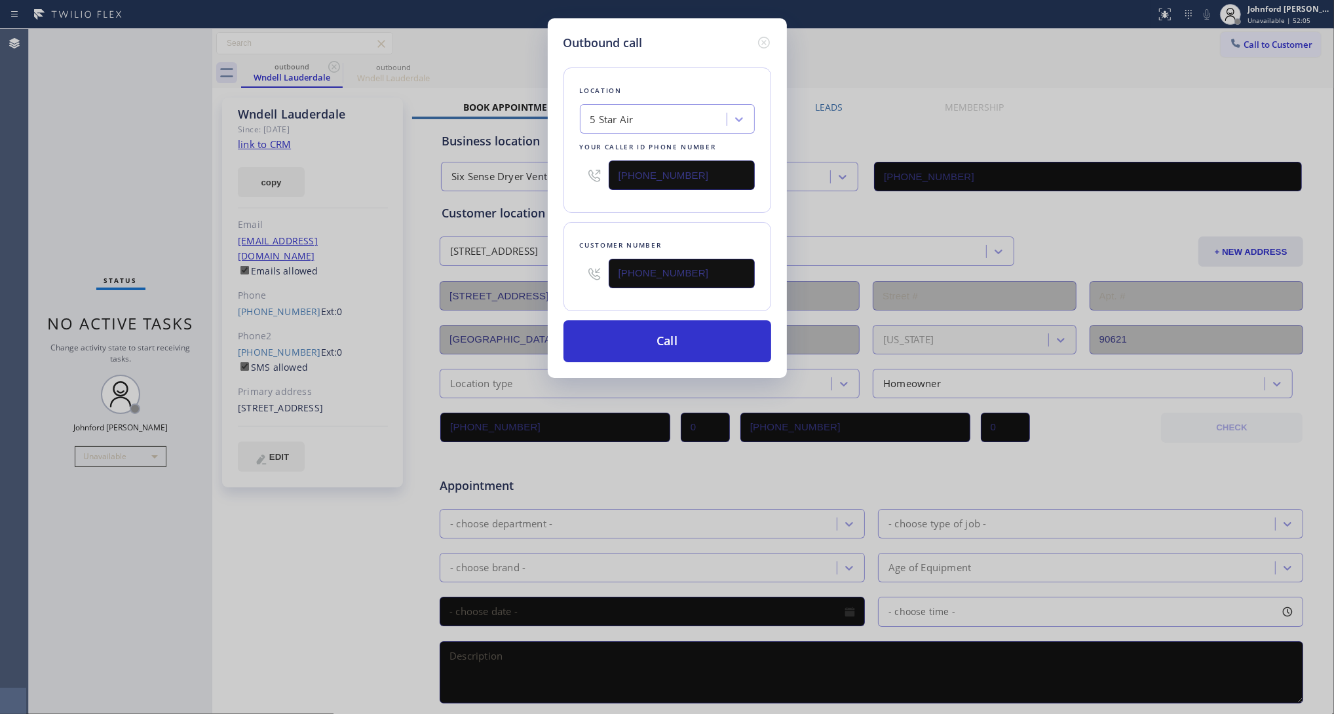
click at [679, 216] on div "Location 5 Star Air Your caller id phone number (858) 800-3094 Customer number …" at bounding box center [667, 207] width 208 height 310
click at [660, 335] on button "Call" at bounding box center [667, 341] width 208 height 42
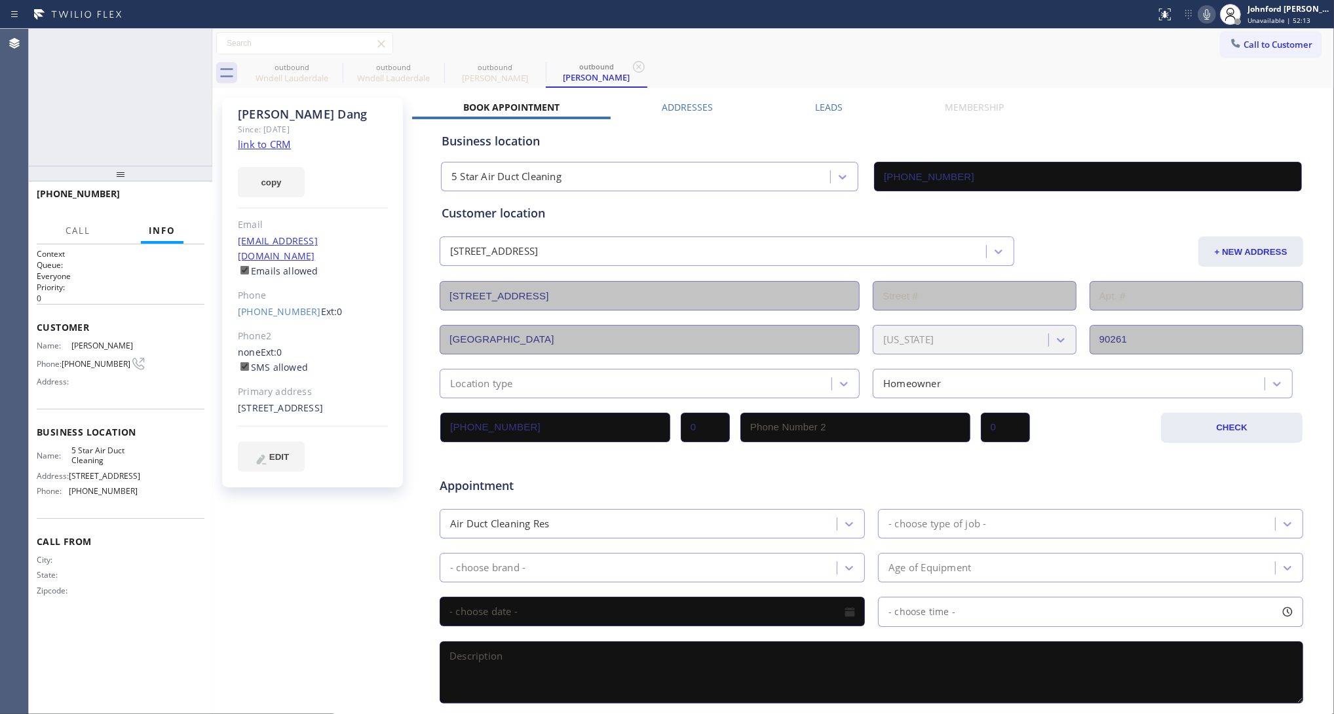
type input "(858) 800-3094"
click at [333, 66] on icon at bounding box center [334, 67] width 16 height 16
click at [430, 66] on icon at bounding box center [436, 67] width 12 height 12
type input "(858) 800-3094"
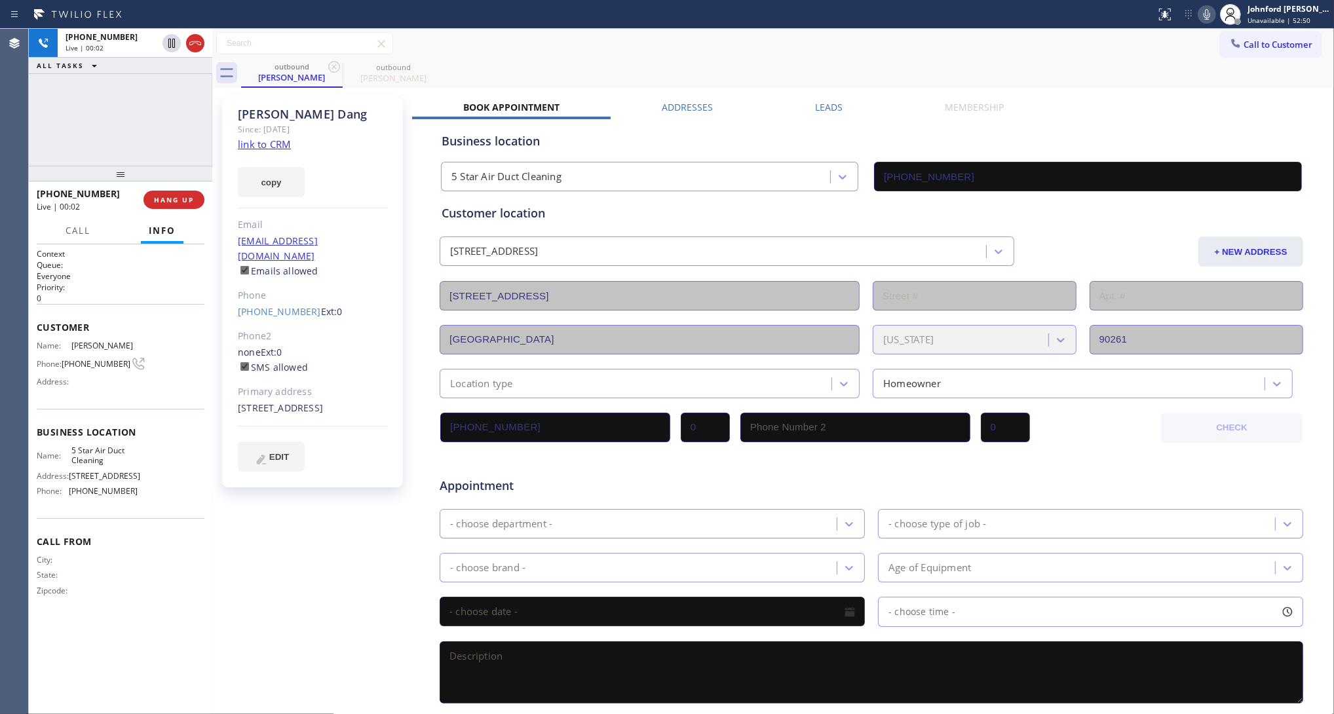
click at [1025, 72] on div "outbound Spencer Dang outbound Spencer Dang" at bounding box center [787, 72] width 1093 height 29
click at [184, 192] on button "HANG UP" at bounding box center [173, 200] width 61 height 18
click at [1242, 29] on div "Call to Customer Outbound call Location 5 Star Air Duct Cleaning Your caller id…" at bounding box center [772, 43] width 1121 height 29
click at [1236, 50] on button "Call to Customer" at bounding box center [1270, 44] width 100 height 25
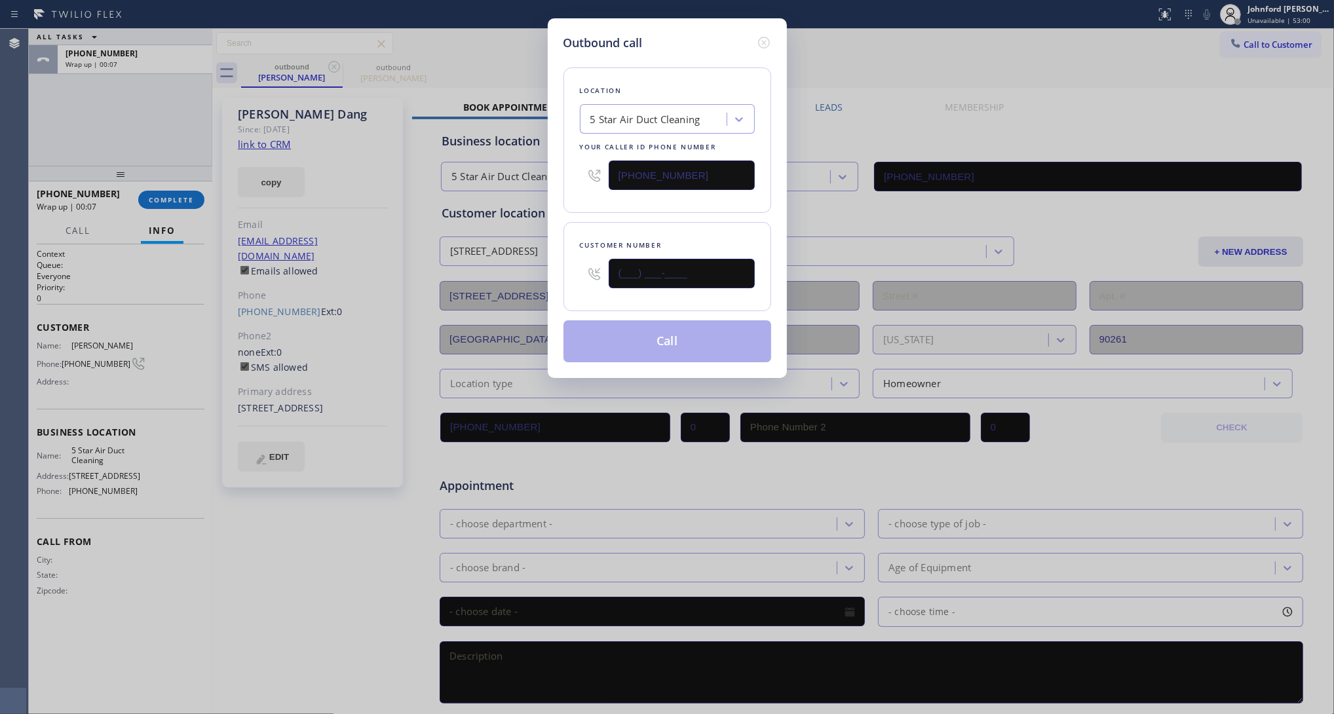
click at [660, 259] on input "(___) ___-____" at bounding box center [681, 273] width 146 height 29
paste input "310) 729-4741"
type input "(310) 729-4741"
click at [627, 329] on button "Call" at bounding box center [667, 341] width 208 height 42
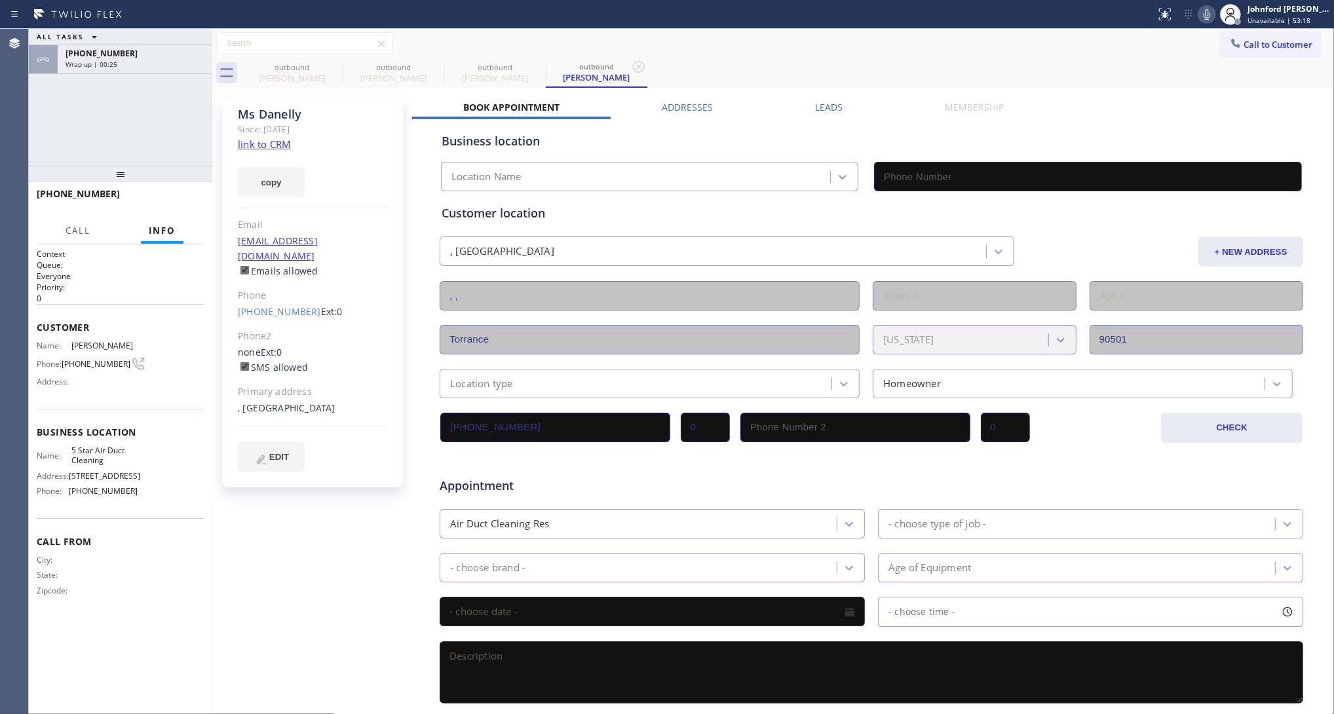
type input "(858) 800-3094"
click at [1206, 7] on icon at bounding box center [1207, 15] width 16 height 16
click at [1206, 14] on icon at bounding box center [1207, 15] width 16 height 16
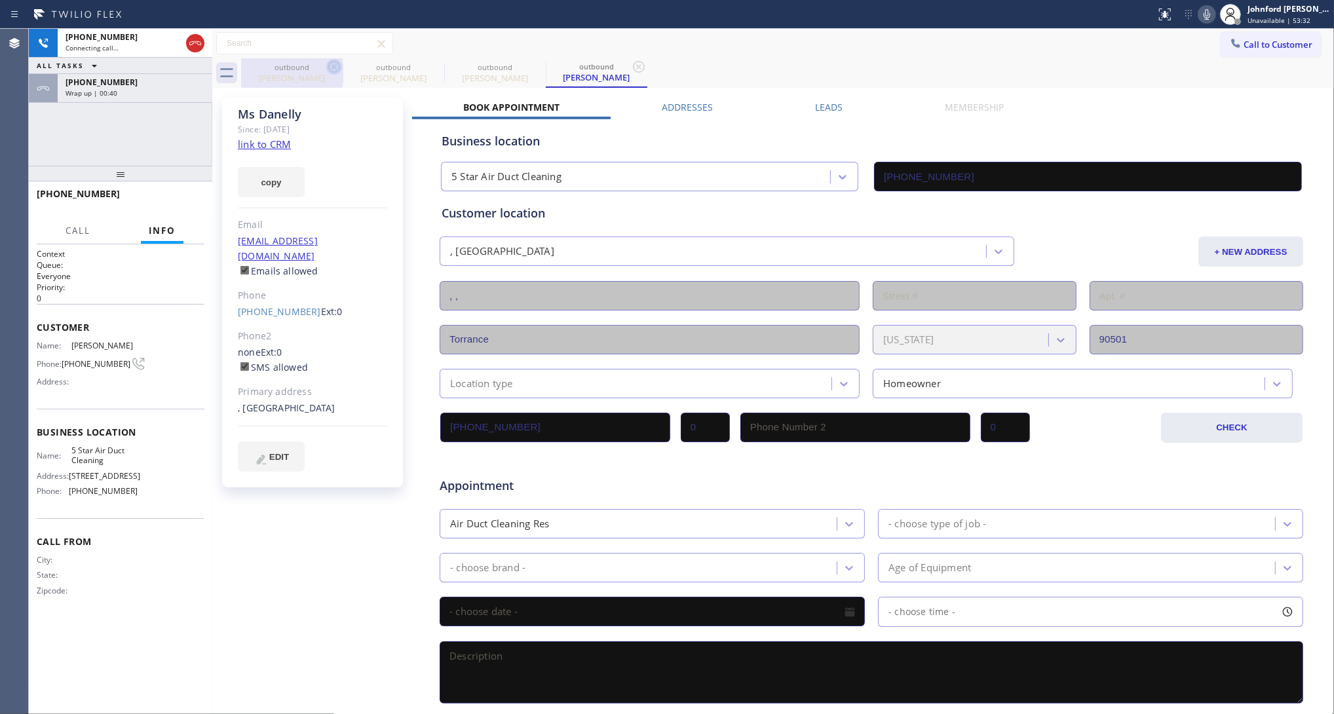
click at [335, 62] on icon at bounding box center [334, 67] width 16 height 16
click at [0, 0] on icon at bounding box center [0, 0] width 0 height 0
click at [187, 80] on div "+17144878837" at bounding box center [134, 82] width 139 height 11
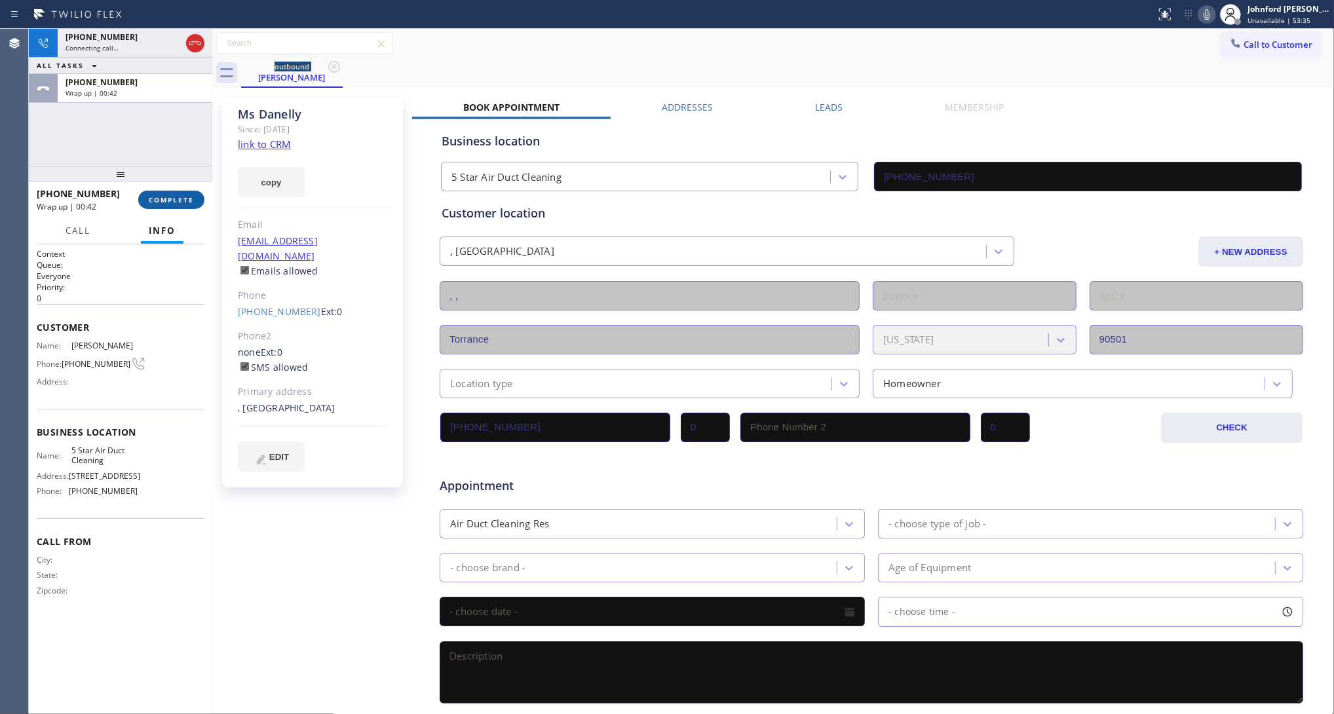
click at [156, 197] on span "COMPLETE" at bounding box center [171, 199] width 45 height 9
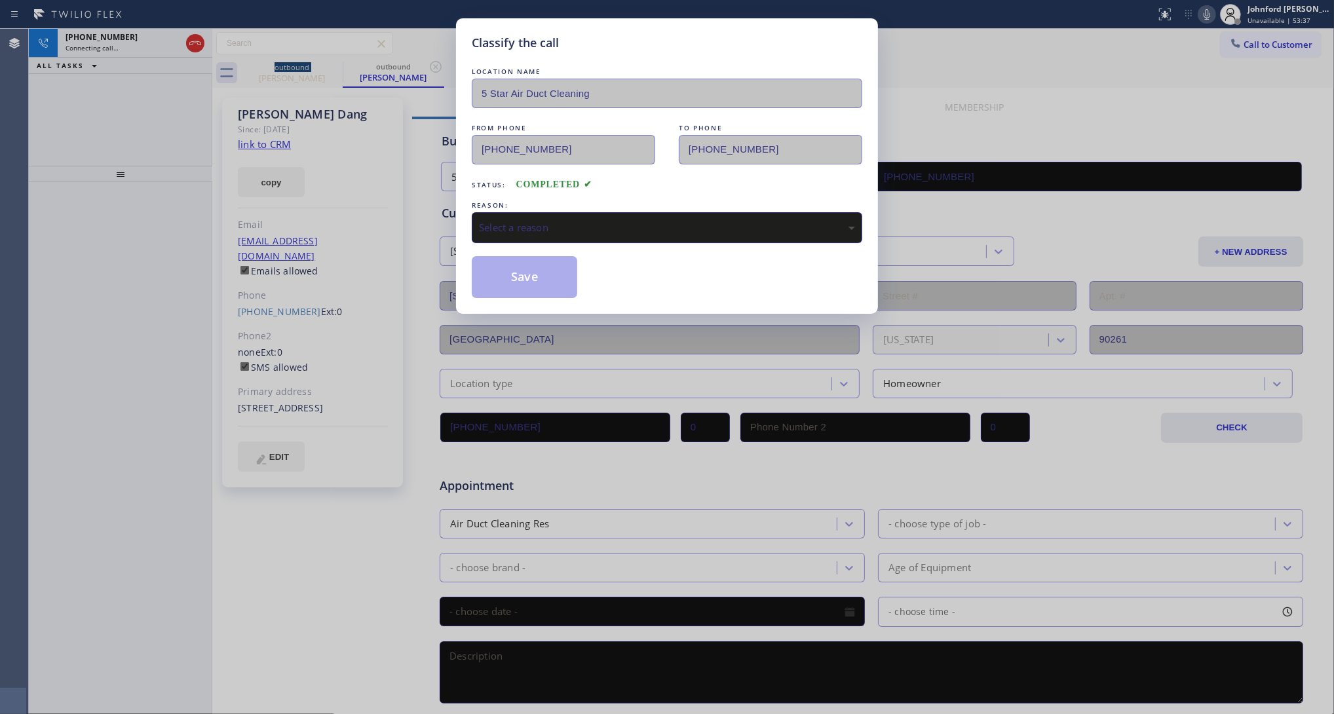
type input "(858) 800-3094"
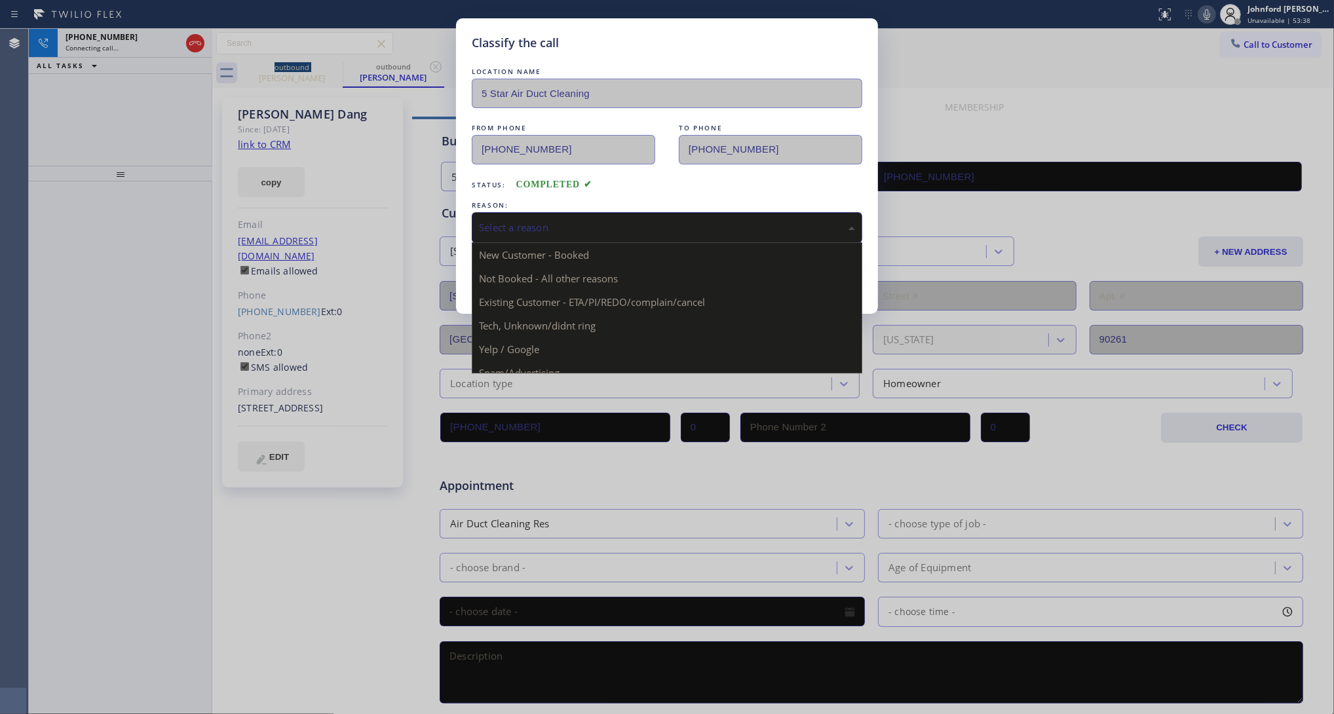
click at [506, 224] on div "Select a reason" at bounding box center [667, 227] width 376 height 15
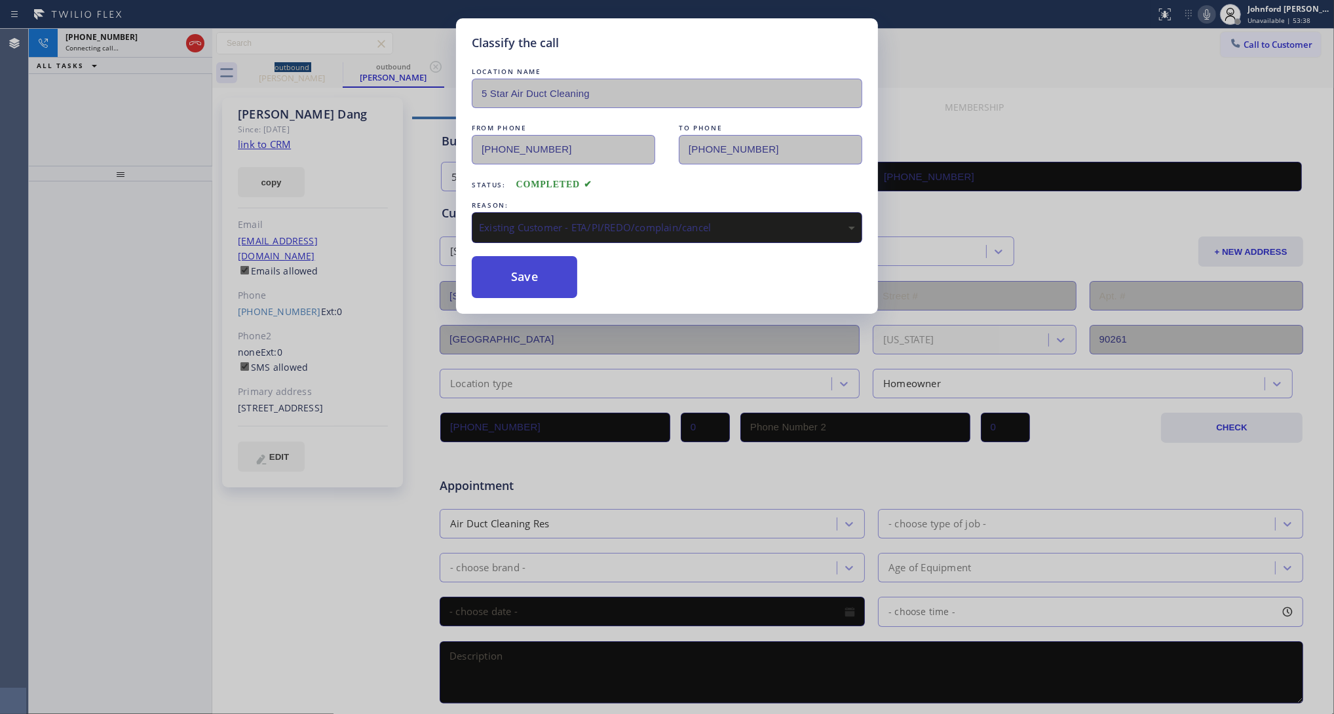
click at [557, 293] on button "Save" at bounding box center [524, 277] width 105 height 42
click at [155, 47] on div "Live | 00:00" at bounding box center [122, 47] width 115 height 9
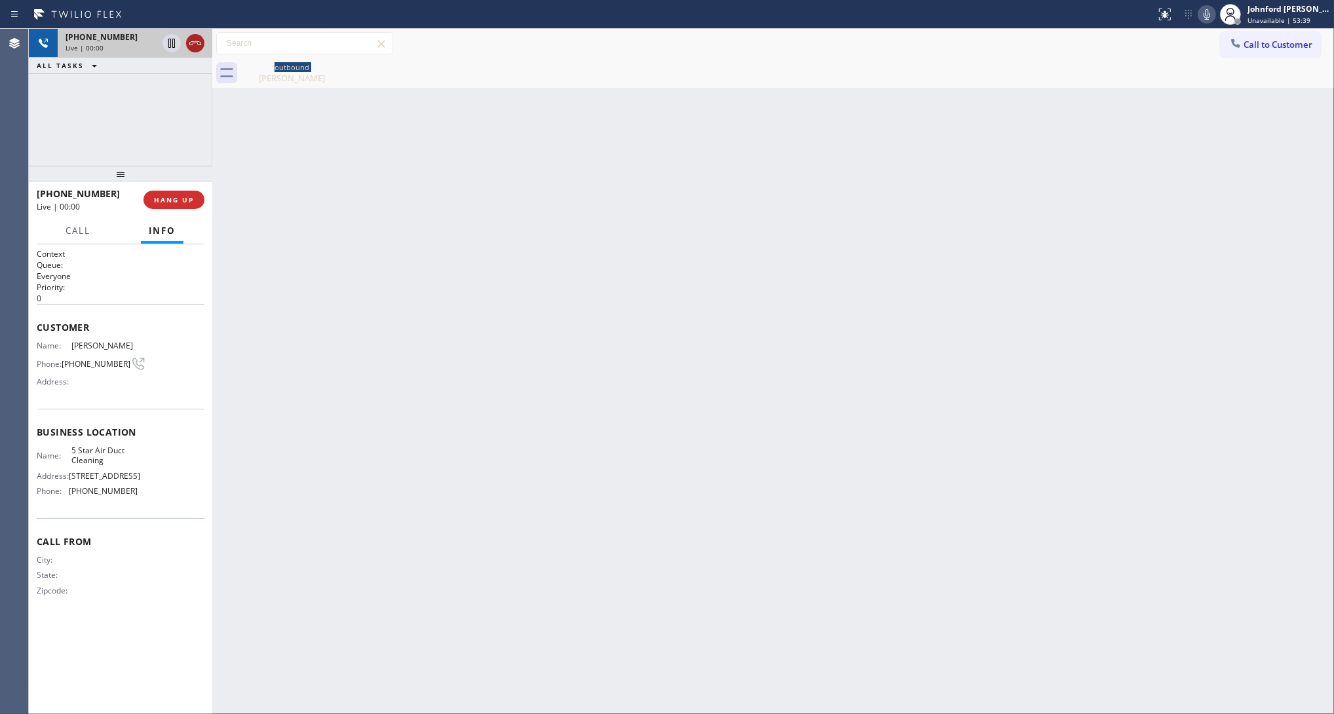
click at [197, 49] on icon at bounding box center [195, 43] width 16 height 16
click at [183, 197] on span "HANG UP" at bounding box center [174, 199] width 40 height 9
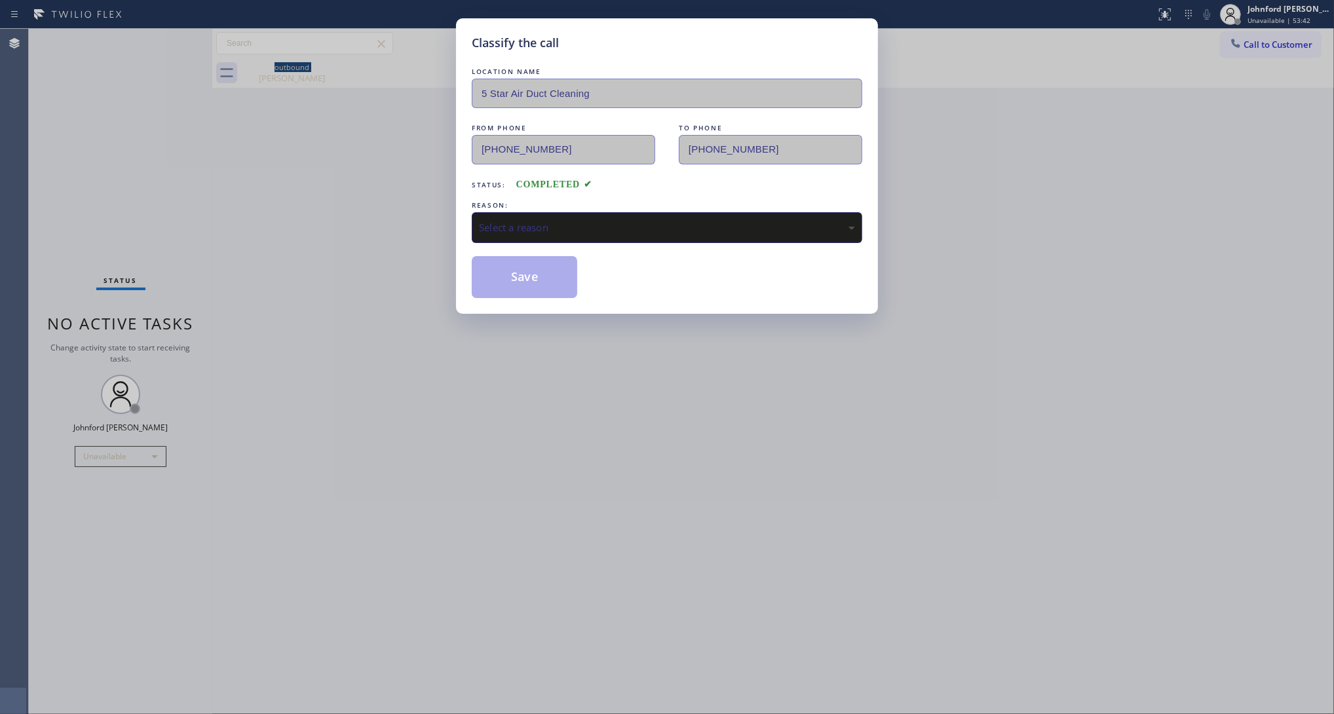
click at [195, 200] on div "Classify the call LOCATION NAME 5 Star Air Duct Cleaning FROM PHONE (858) 800-3…" at bounding box center [667, 357] width 1334 height 714
drag, startPoint x: 552, startPoint y: 231, endPoint x: 640, endPoint y: 234, distance: 87.9
click at [557, 229] on div "Select a reason" at bounding box center [667, 227] width 376 height 15
click at [515, 267] on button "Save" at bounding box center [524, 277] width 105 height 42
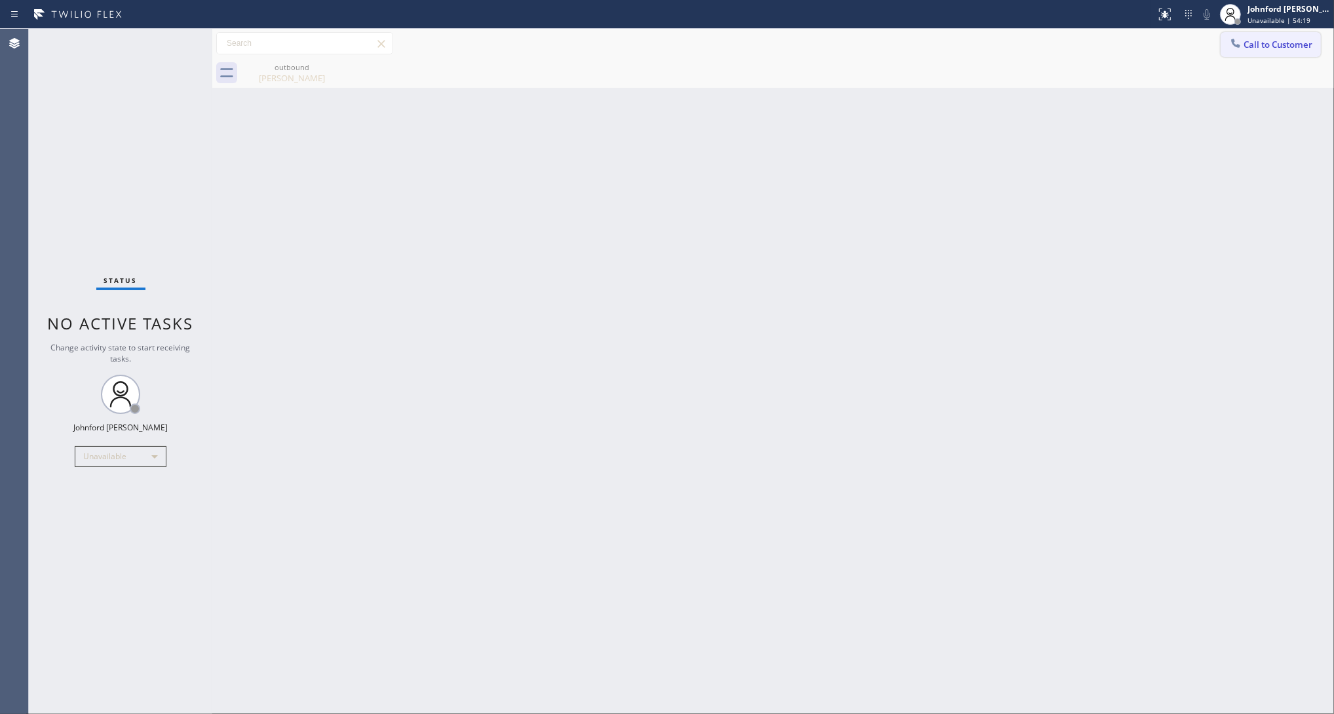
click at [1238, 45] on icon at bounding box center [1235, 43] width 13 height 13
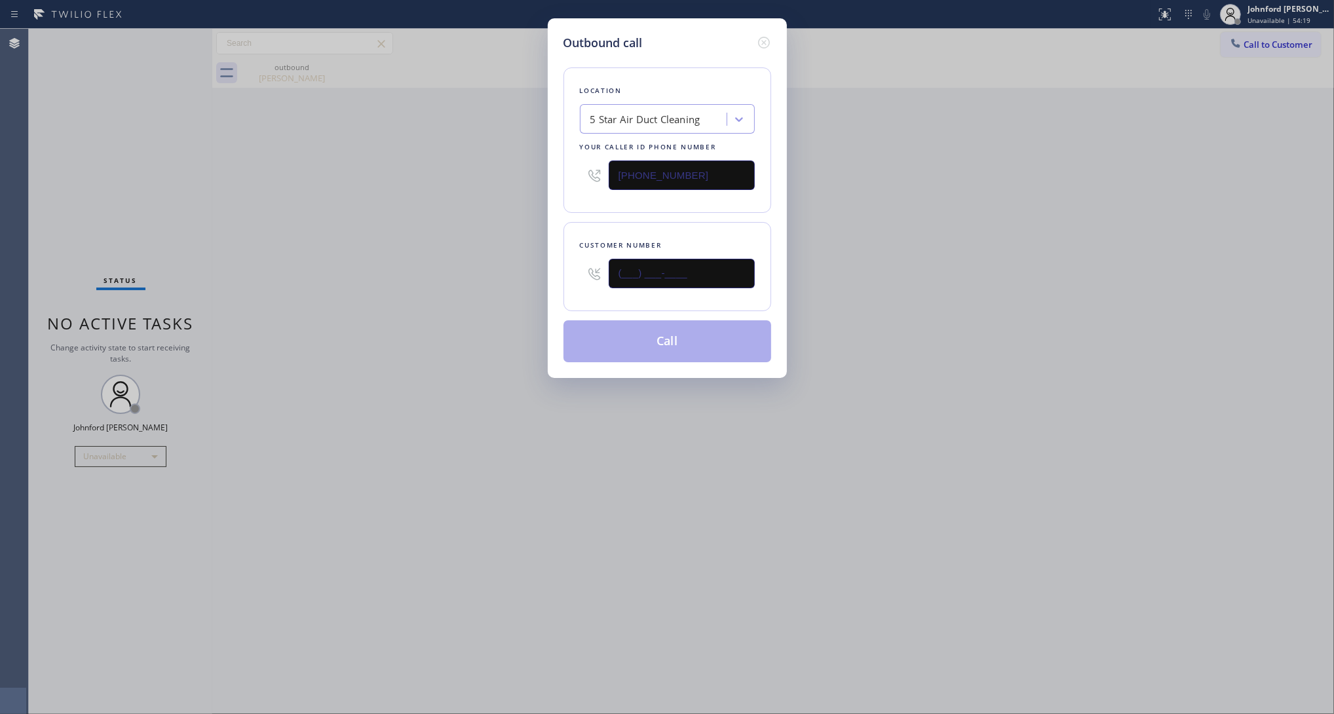
click at [686, 276] on input "(___) ___-____" at bounding box center [681, 273] width 146 height 29
paste input "714) 818-3108"
type input "(714) 818-3108"
click at [540, 278] on div "Outbound call Location 5 Star Air Duct Cleaning Your caller id phone number (85…" at bounding box center [667, 357] width 1334 height 714
click at [607, 322] on button "Call" at bounding box center [667, 341] width 208 height 42
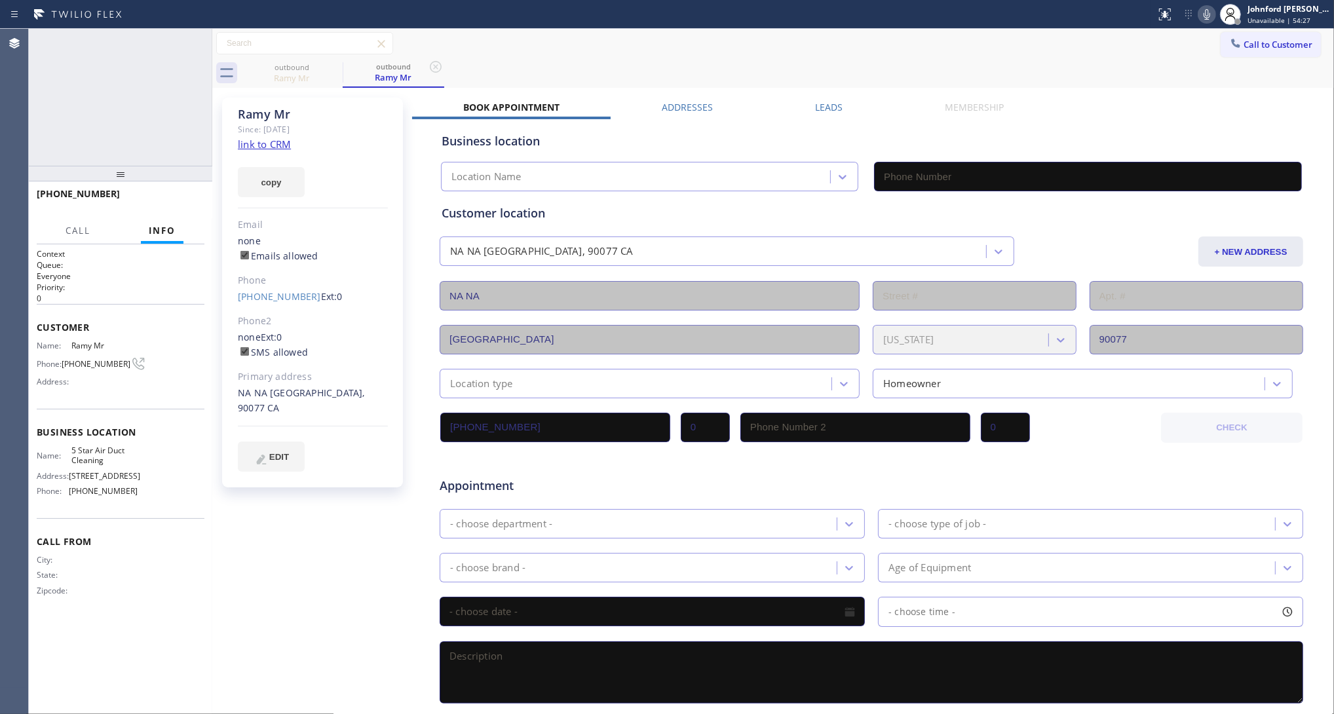
type input "(858) 800-3094"
click at [194, 46] on icon at bounding box center [195, 43] width 16 height 16
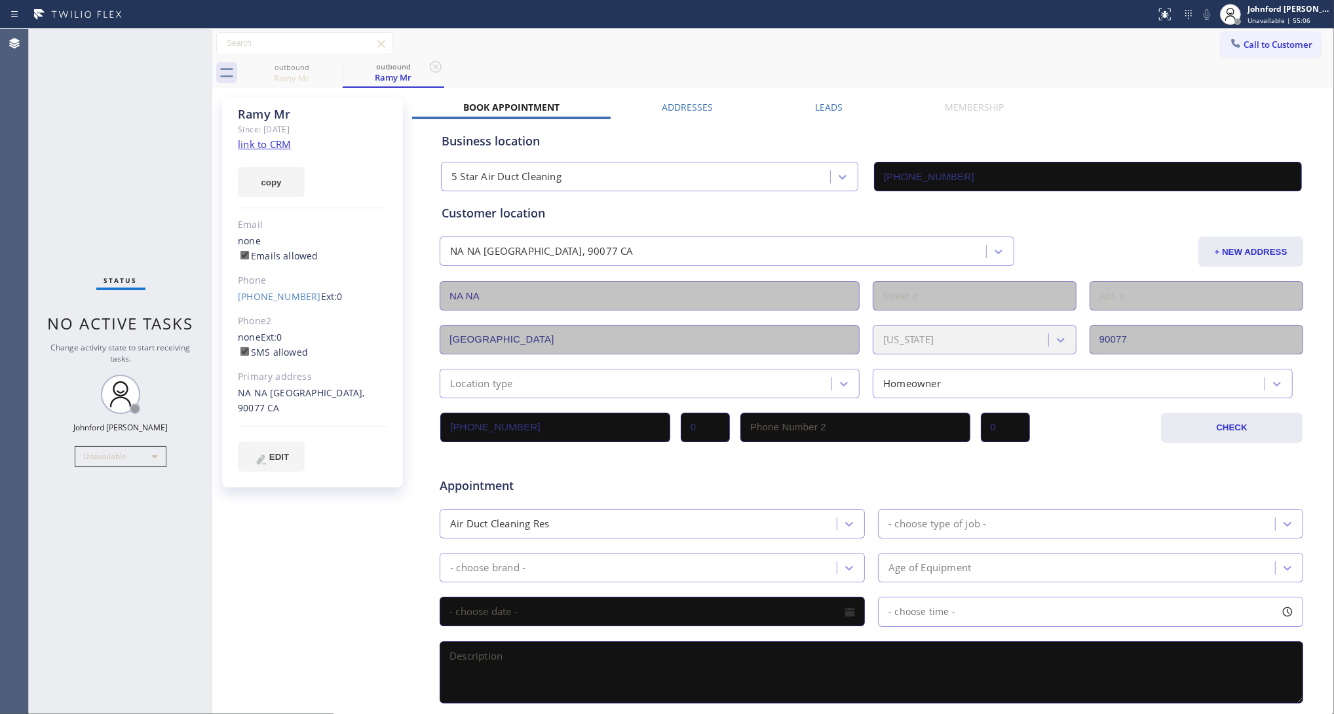
click at [1251, 38] on button "Call to Customer" at bounding box center [1270, 44] width 100 height 25
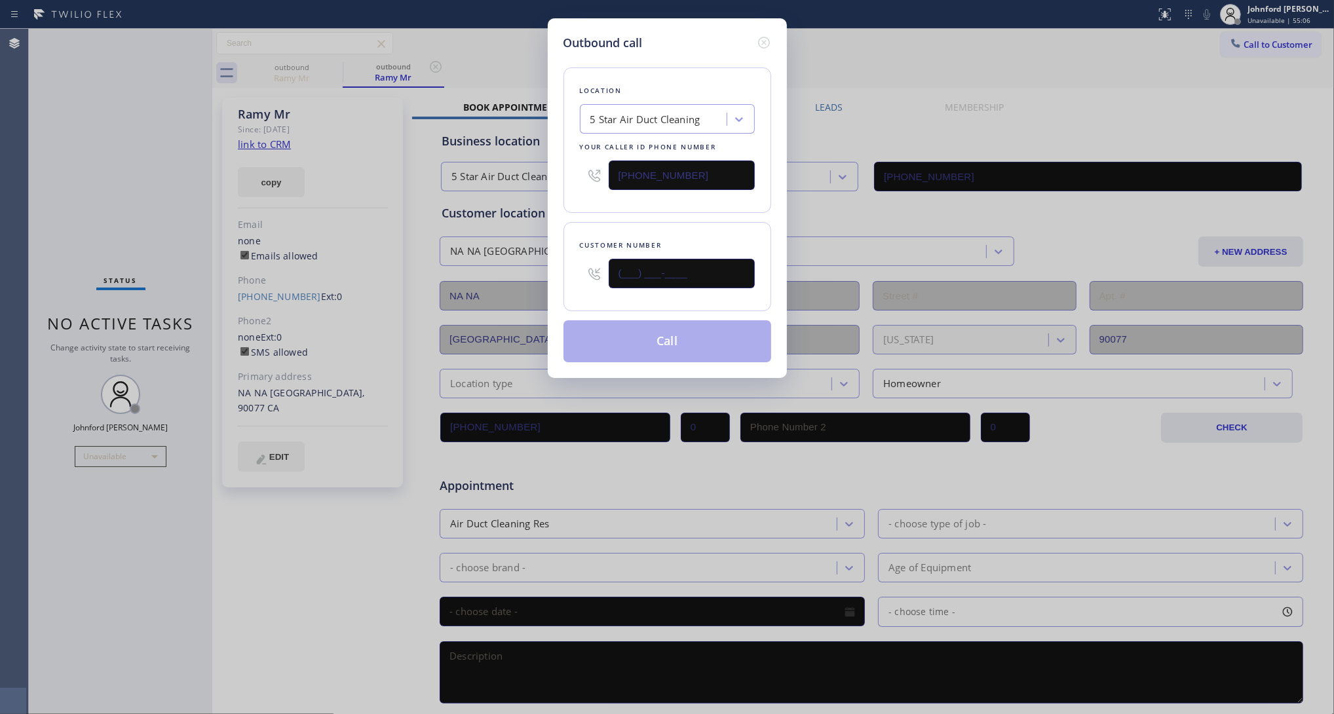
drag, startPoint x: 514, startPoint y: 263, endPoint x: 542, endPoint y: 242, distance: 34.7
click at [498, 262] on div "Outbound call Location 5 Star Air Duct Cleaning Your caller id phone number (85…" at bounding box center [667, 357] width 1334 height 714
paste input "626) 437-7770"
type input "(626) 437-7770"
drag, startPoint x: 593, startPoint y: 214, endPoint x: 614, endPoint y: 250, distance: 41.4
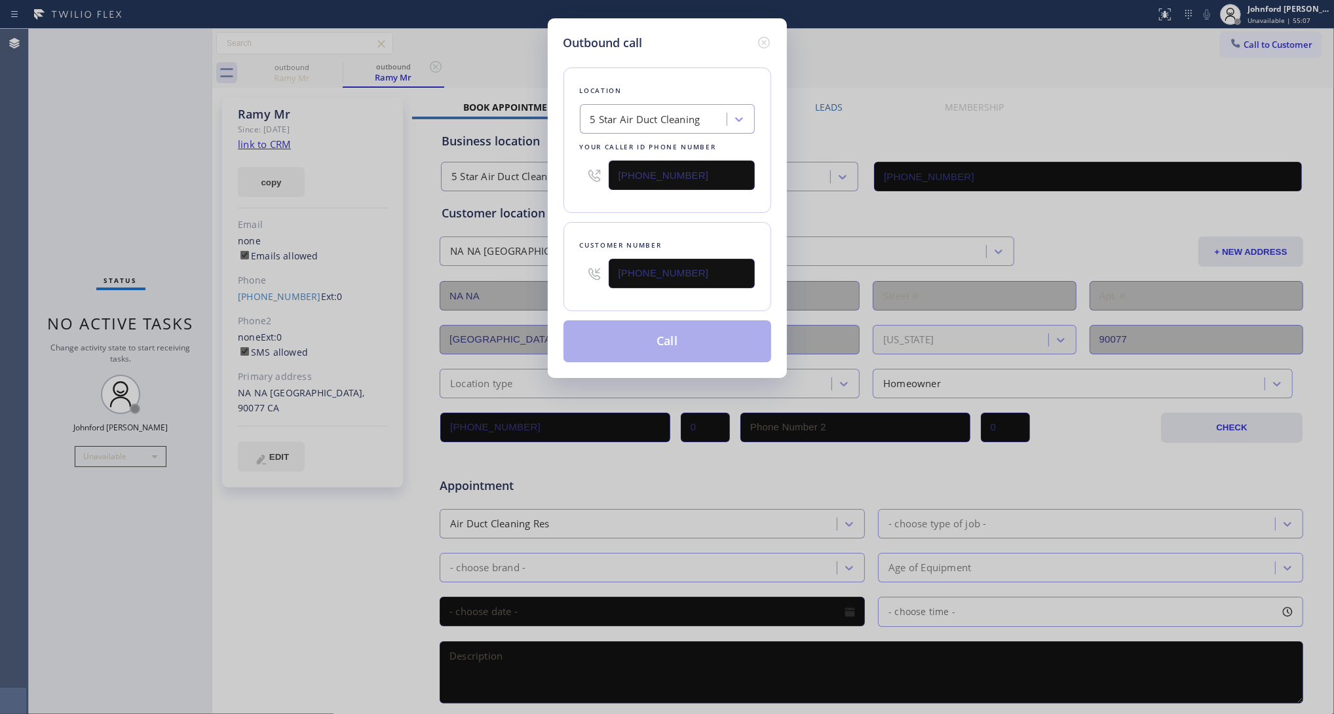
click at [596, 214] on div "Location 5 Star Air Duct Cleaning Your caller id phone number (858) 800-3094 Cu…" at bounding box center [667, 207] width 208 height 310
click at [655, 331] on button "Call" at bounding box center [667, 341] width 208 height 42
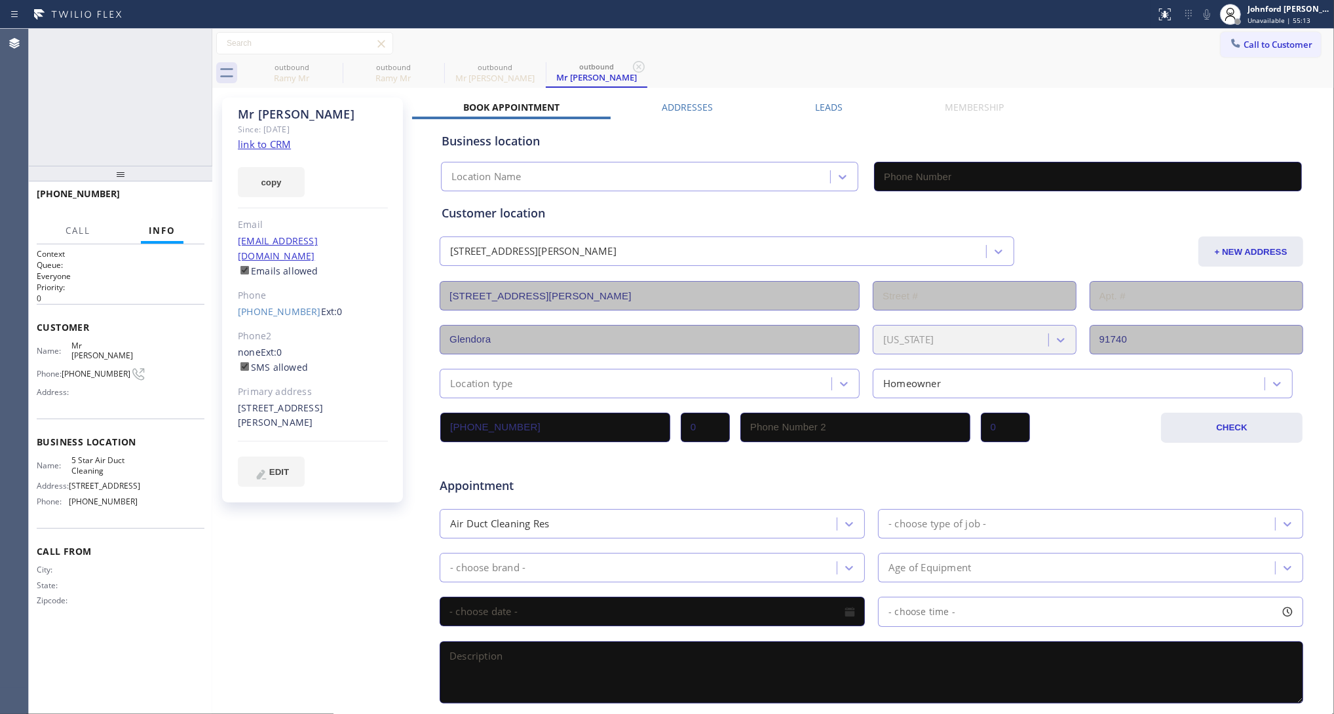
type input "(858) 800-3094"
click at [151, 197] on span "COMPLETE" at bounding box center [171, 199] width 45 height 9
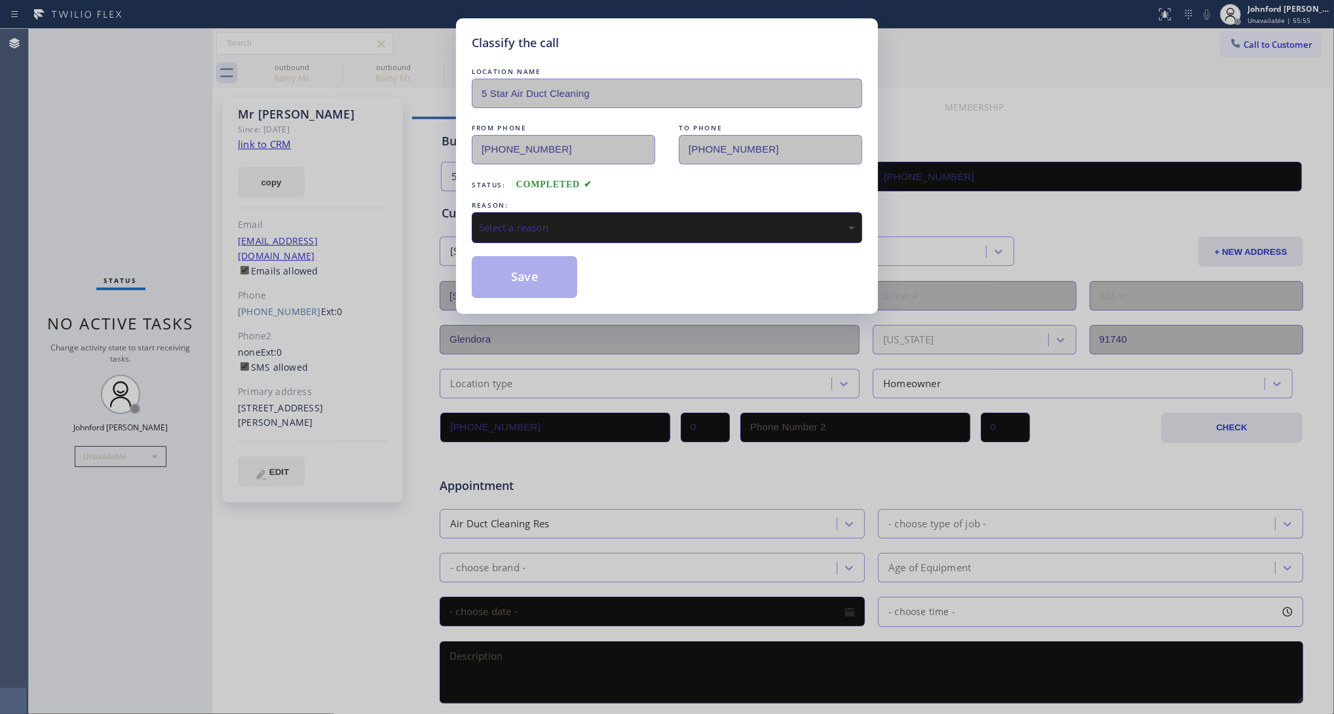
click at [538, 228] on div "Select a reason" at bounding box center [667, 227] width 376 height 15
click at [502, 256] on button "Save" at bounding box center [524, 277] width 105 height 42
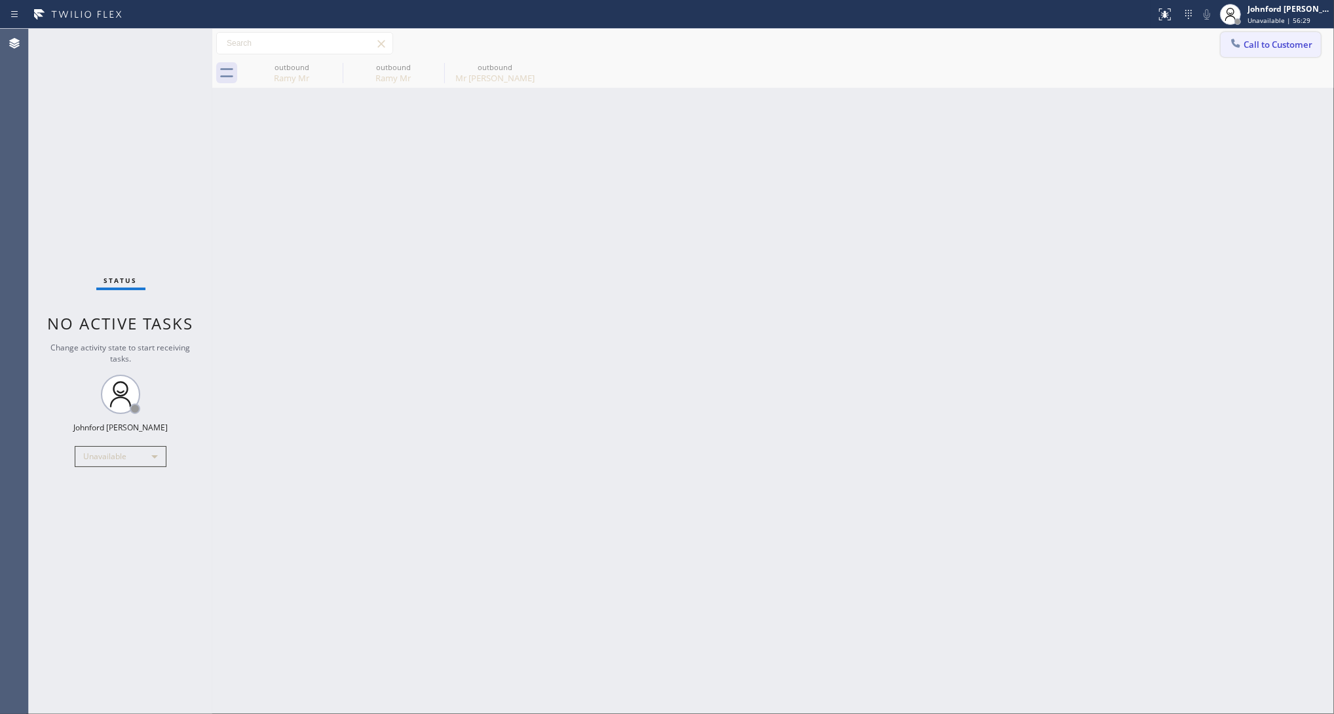
drag, startPoint x: 1252, startPoint y: 45, endPoint x: 1256, endPoint y: 75, distance: 31.0
click at [1256, 49] on button "Call to Customer" at bounding box center [1270, 44] width 100 height 25
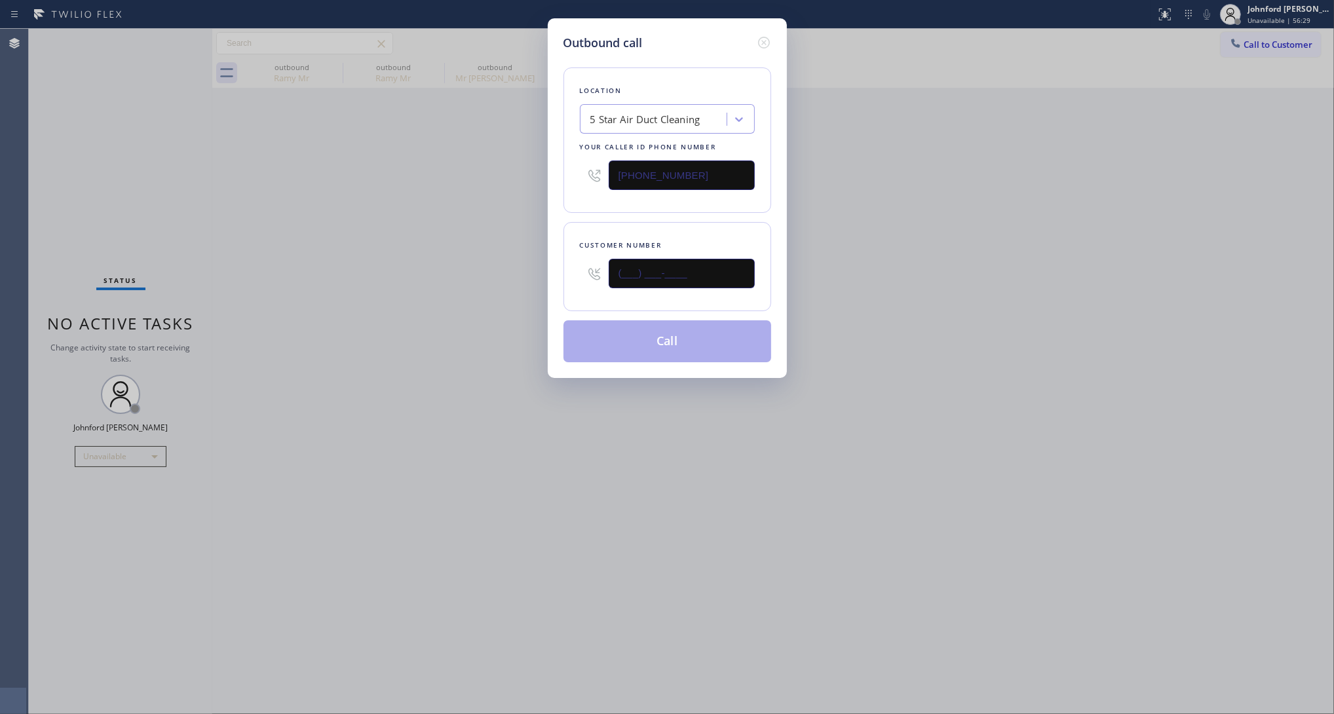
drag, startPoint x: 672, startPoint y: 271, endPoint x: 463, endPoint y: 271, distance: 208.9
click at [493, 271] on div "Outbound call Location 5 Star Air Duct Cleaning Your caller id phone number (85…" at bounding box center [667, 357] width 1334 height 714
paste input "714) 539-9676"
type input "(714) 539-9676"
drag, startPoint x: 348, startPoint y: 296, endPoint x: 587, endPoint y: 259, distance: 242.0
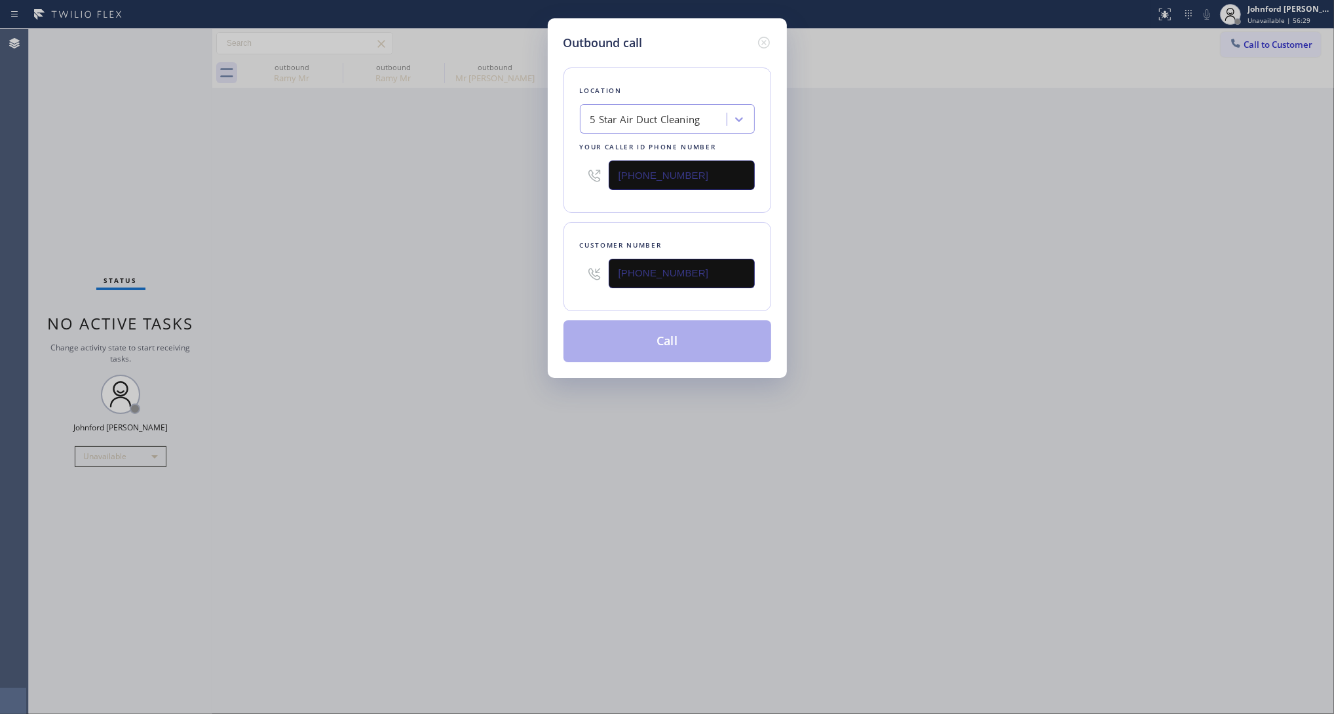
click at [348, 296] on div "Outbound call Location 5 Star Air Duct Cleaning Your caller id phone number (85…" at bounding box center [667, 357] width 1334 height 714
click at [664, 329] on button "Call" at bounding box center [667, 341] width 208 height 42
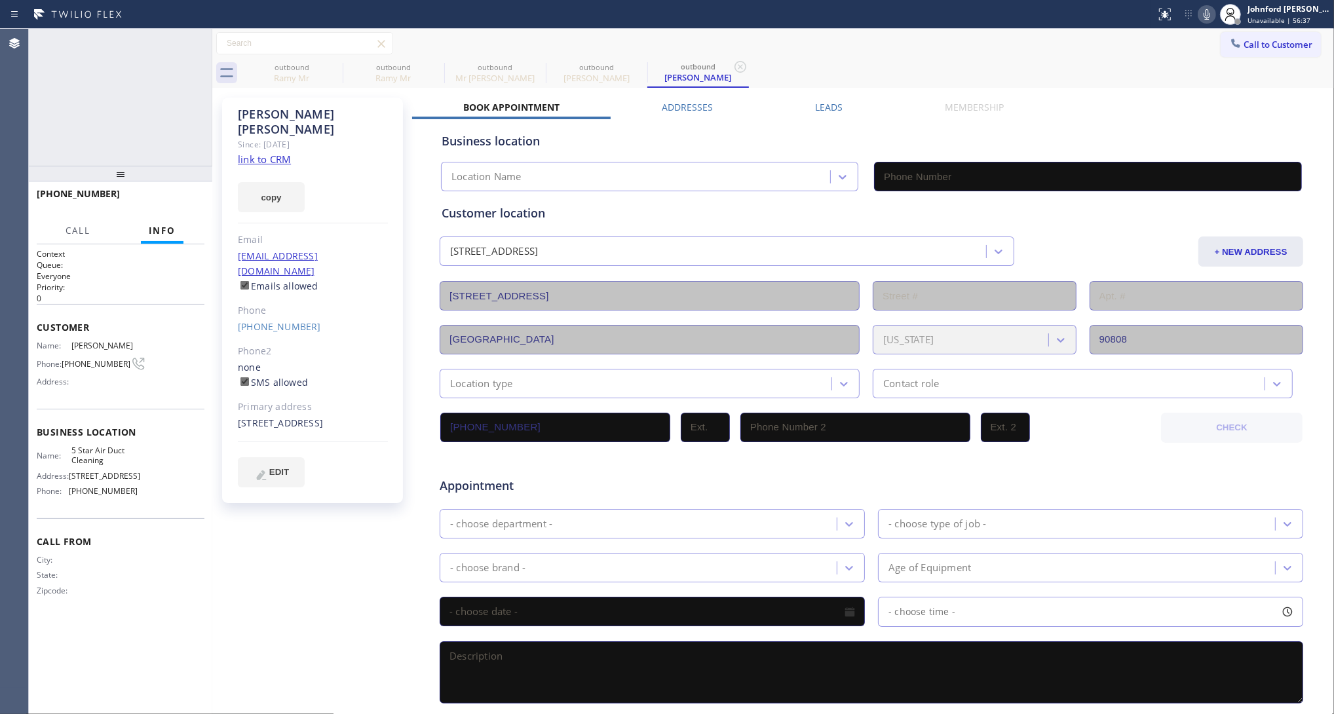
type input "(858) 800-3094"
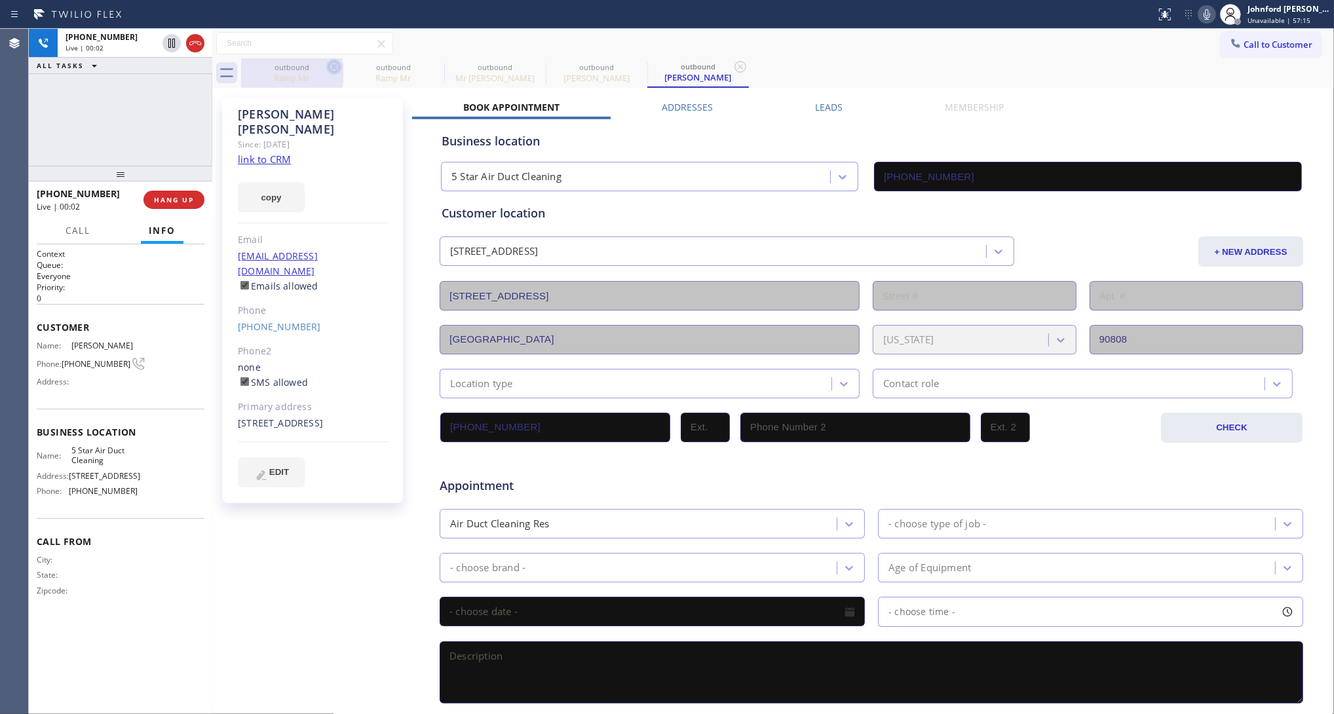
click at [331, 67] on icon at bounding box center [334, 67] width 16 height 16
click at [0, 0] on icon at bounding box center [0, 0] width 0 height 0
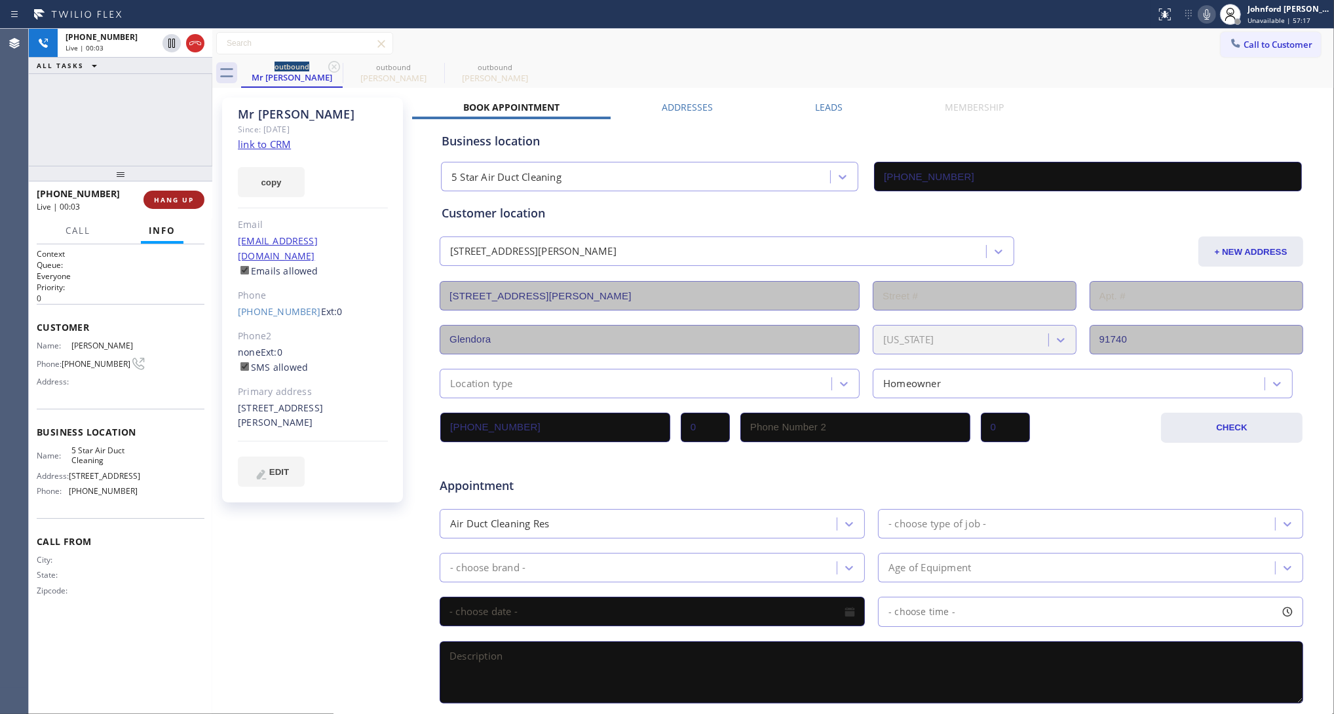
click at [169, 191] on button "HANG UP" at bounding box center [173, 200] width 61 height 18
click at [276, 305] on link "(626) 437-7770" at bounding box center [279, 311] width 83 height 12
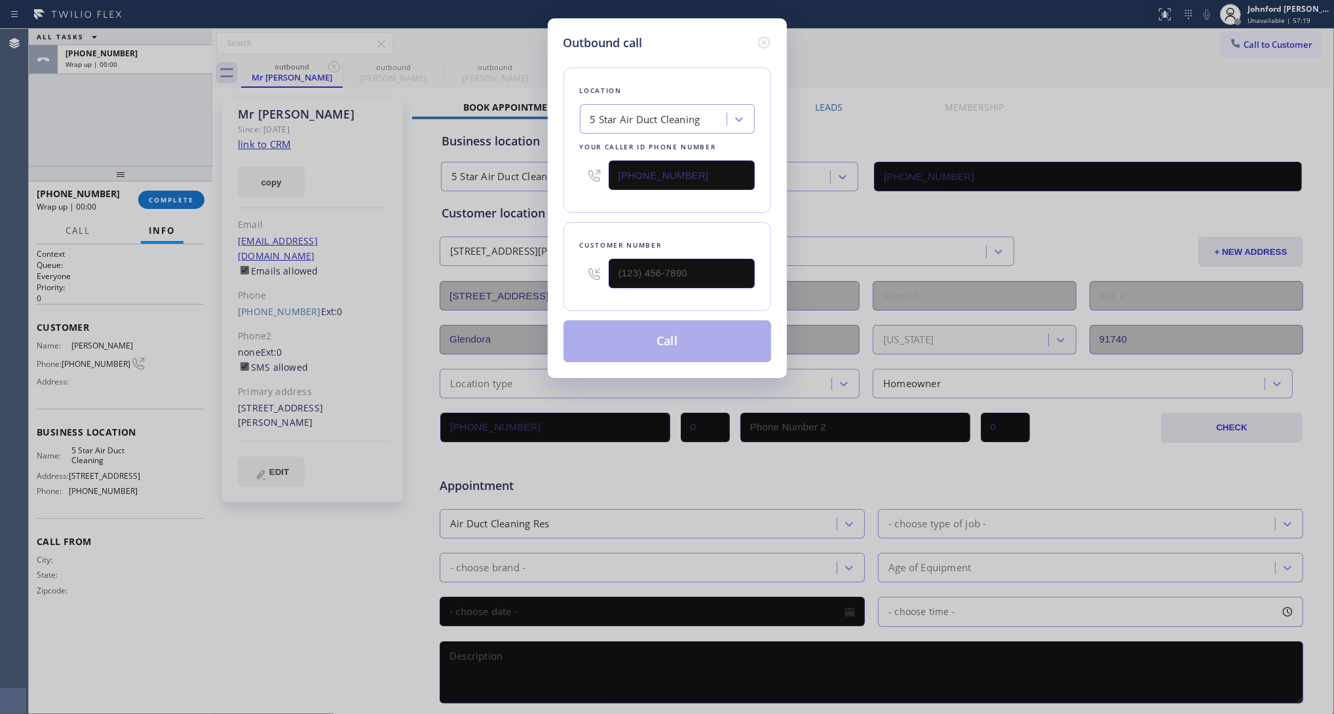
type input "(626) 437-7770"
click at [591, 327] on button "Call" at bounding box center [667, 341] width 208 height 42
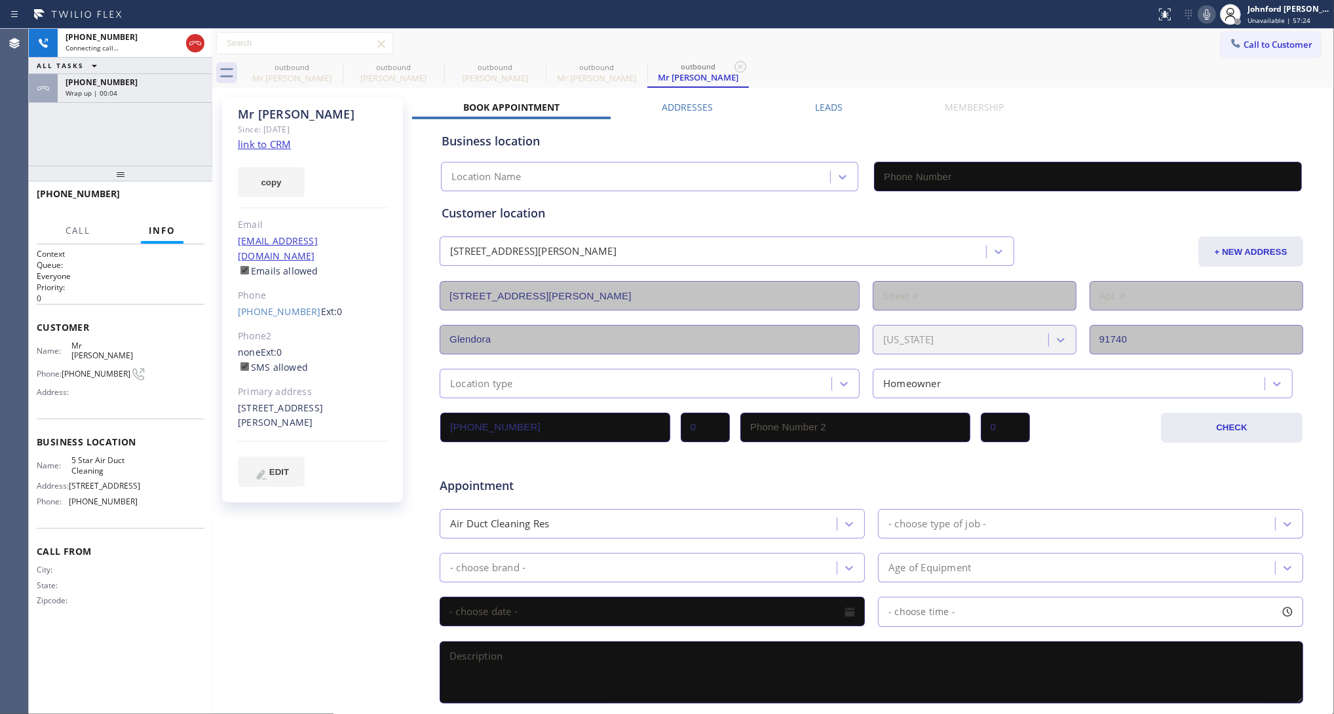
type input "(858) 800-3094"
click at [855, 56] on div "Call to Customer Outbound call Location 5 Star Air Duct Cleaning Your caller id…" at bounding box center [772, 43] width 1121 height 29
click at [1206, 8] on icon at bounding box center [1207, 15] width 16 height 16
click at [1205, 14] on rect at bounding box center [1206, 13] width 9 height 9
click at [122, 97] on div "+17145399676 Wrap up | 00:12" at bounding box center [132, 88] width 149 height 29
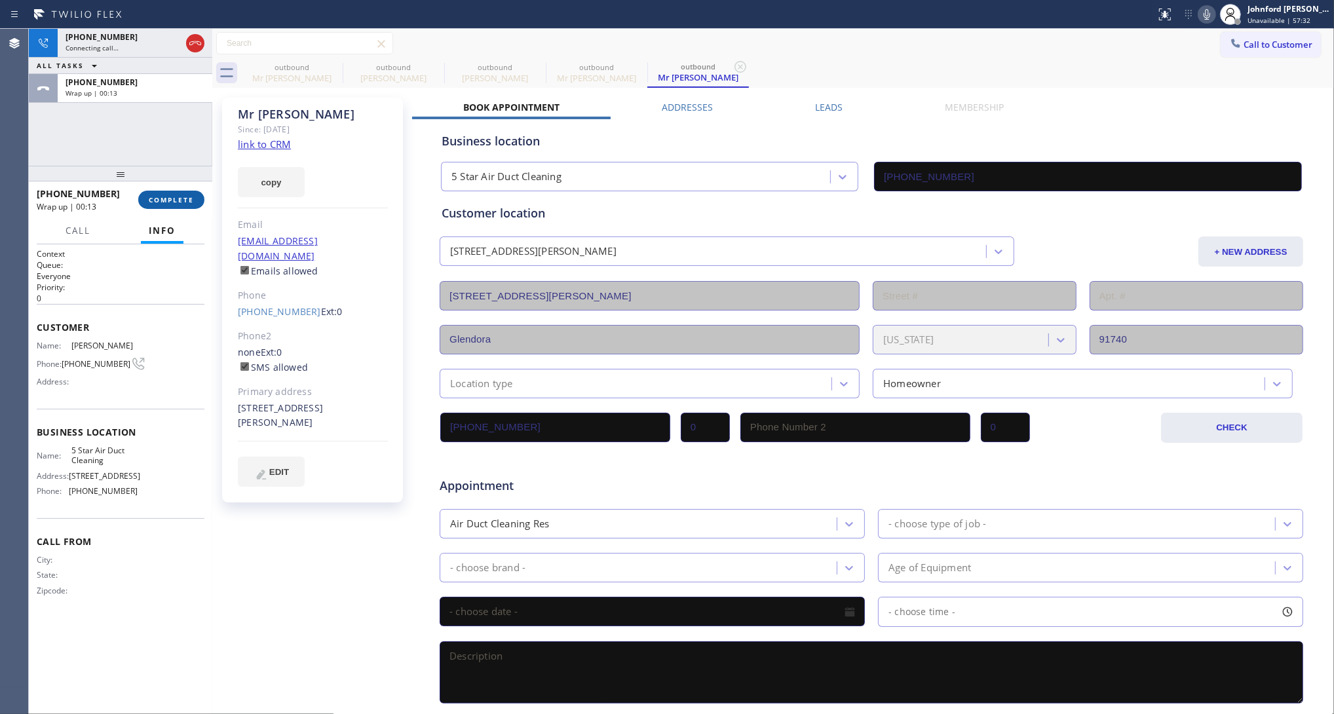
click at [171, 194] on button "COMPLETE" at bounding box center [171, 200] width 66 height 18
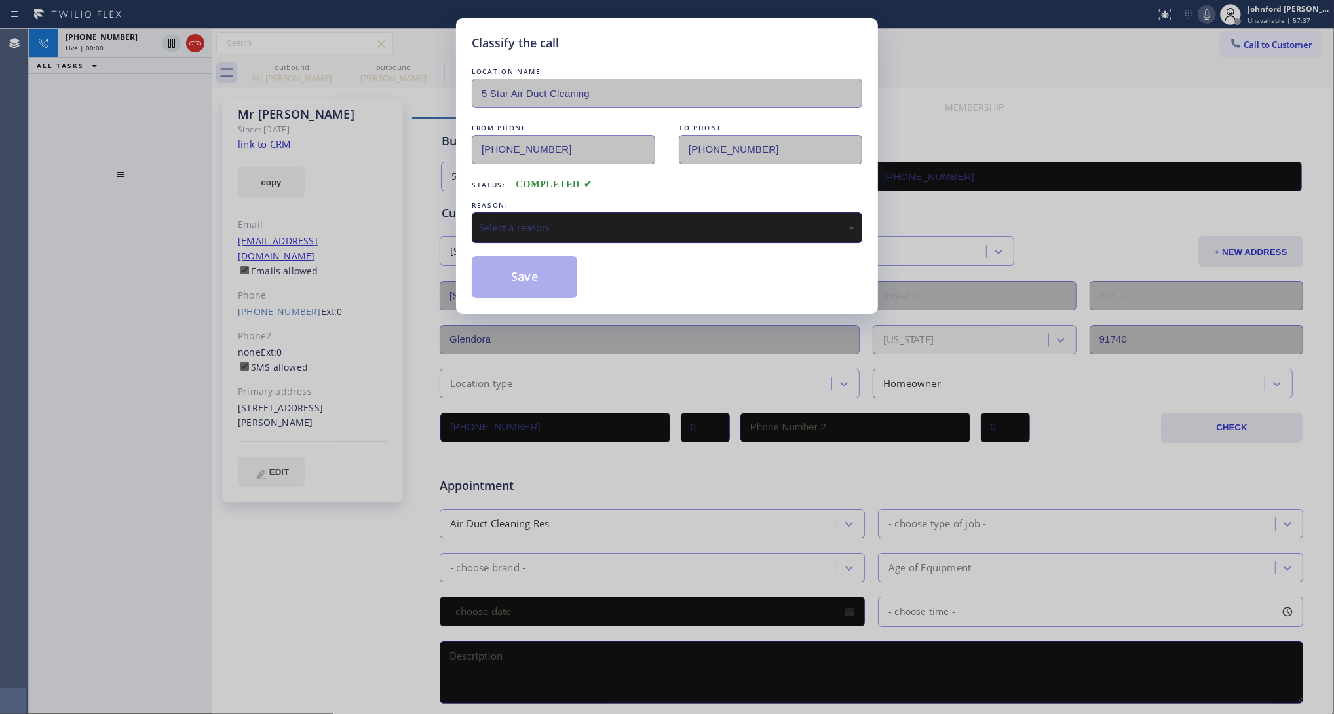
click at [642, 225] on div "Select a reason" at bounding box center [667, 227] width 376 height 15
click at [544, 284] on button "Save" at bounding box center [524, 277] width 105 height 42
click at [156, 135] on div "Classify the call LOCATION NAME 5 Star Air Duct Cleaning FROM PHONE (858) 800-3…" at bounding box center [667, 357] width 1334 height 714
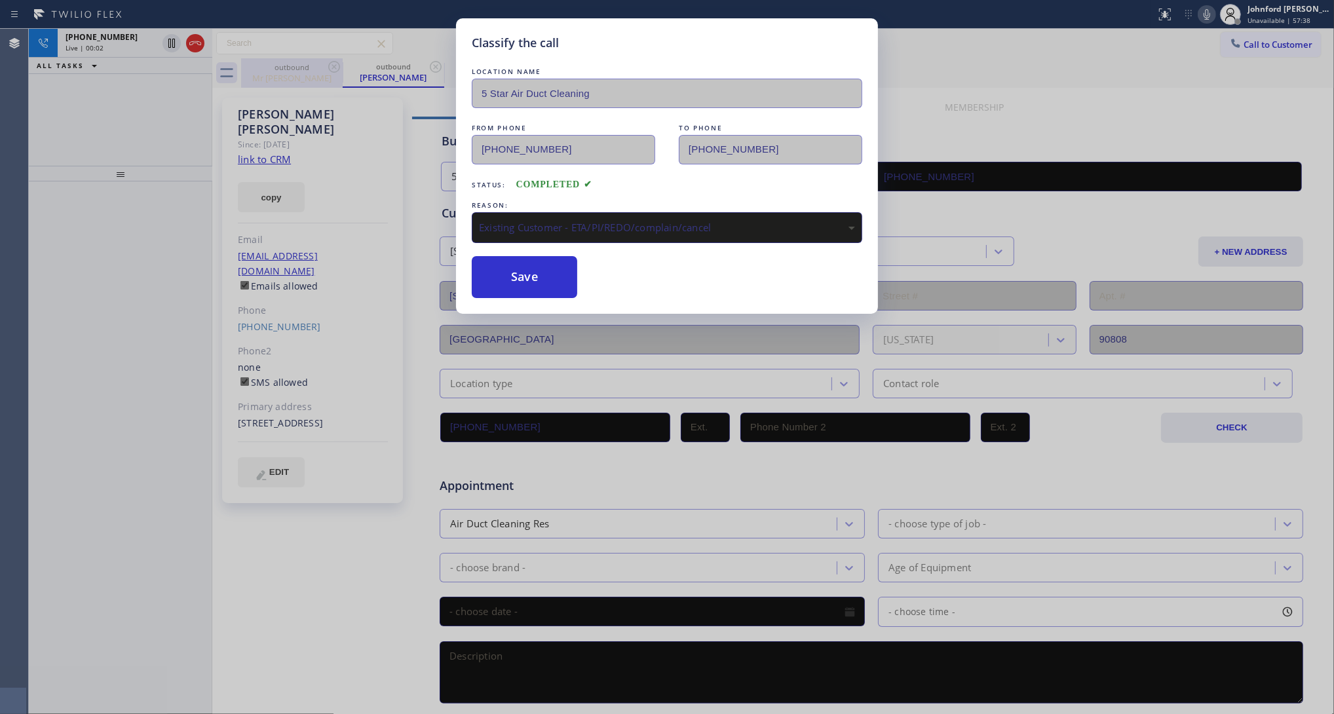
click at [128, 54] on div "+16264377770 Live | 00:02" at bounding box center [109, 43] width 102 height 29
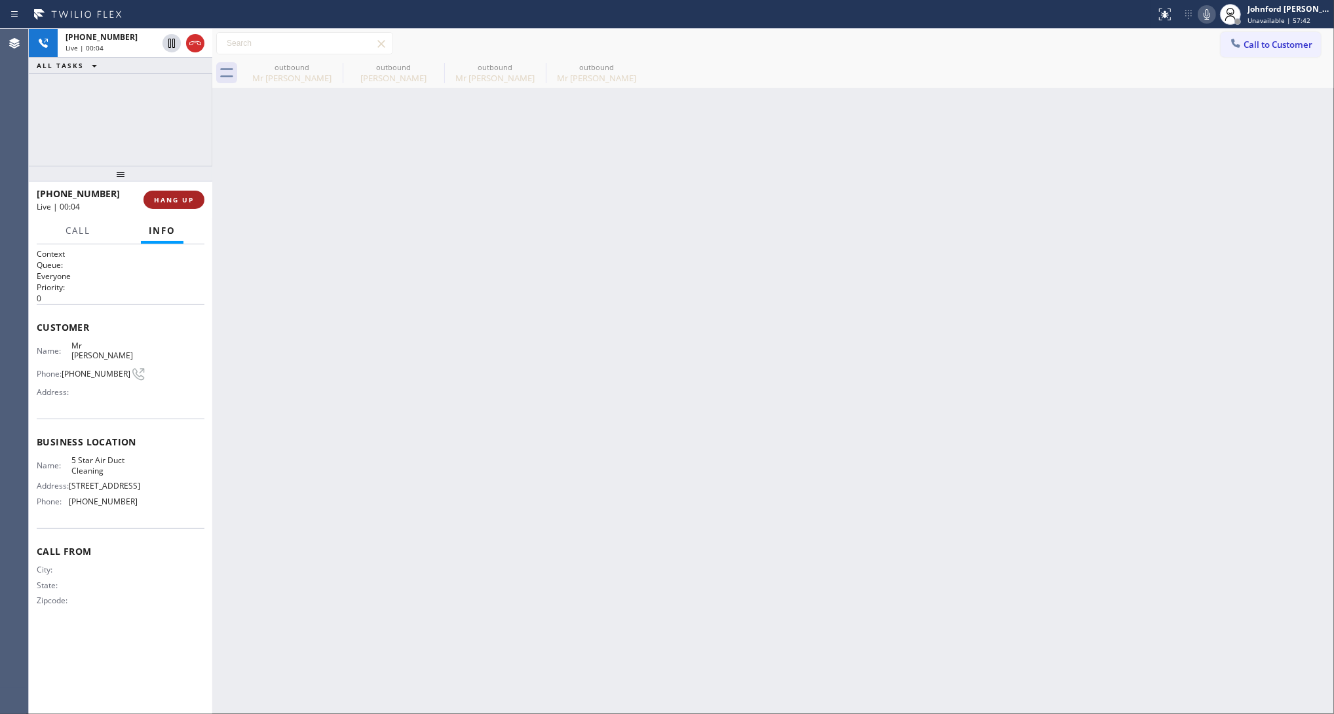
click at [170, 207] on button "HANG UP" at bounding box center [173, 200] width 61 height 18
click at [345, 71] on div "outbound" at bounding box center [393, 67] width 99 height 10
click at [0, 0] on icon at bounding box center [0, 0] width 0 height 0
click at [324, 64] on div "outbound" at bounding box center [291, 67] width 99 height 10
click at [344, 64] on div "outbound" at bounding box center [393, 67] width 99 height 10
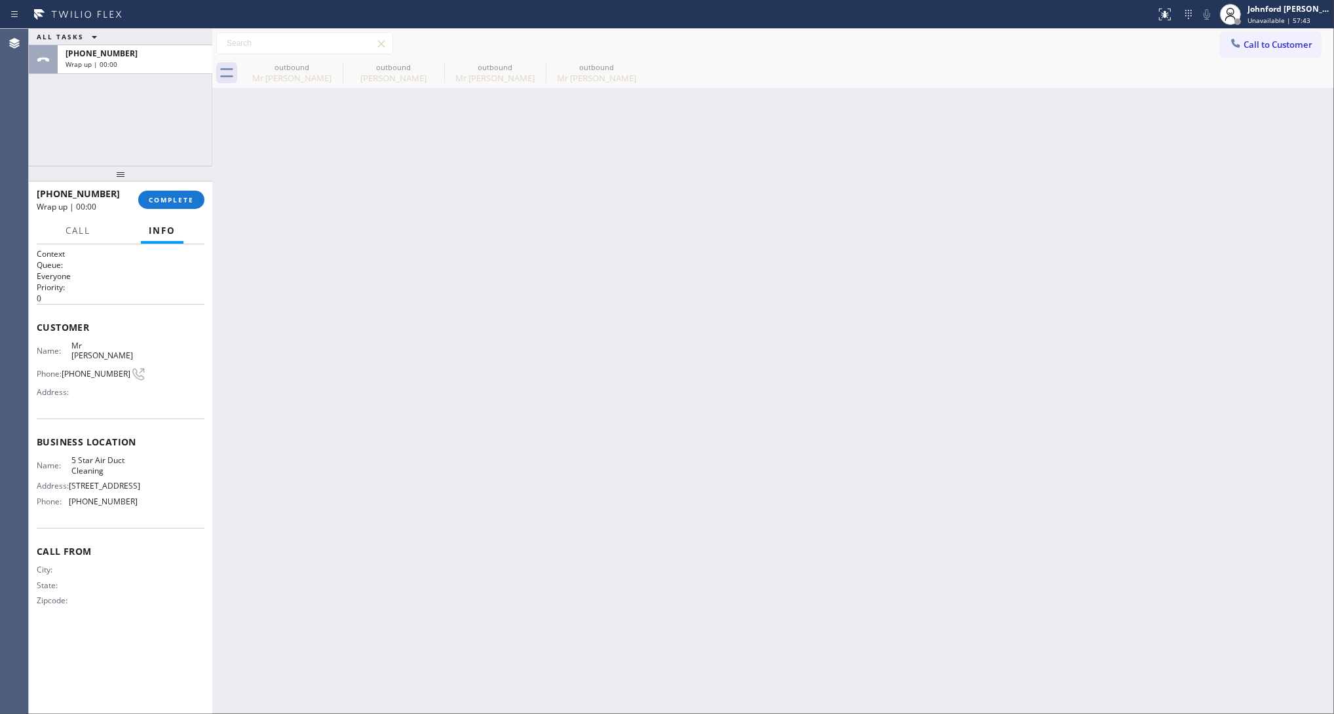
click at [344, 64] on div "outbound" at bounding box center [393, 67] width 99 height 10
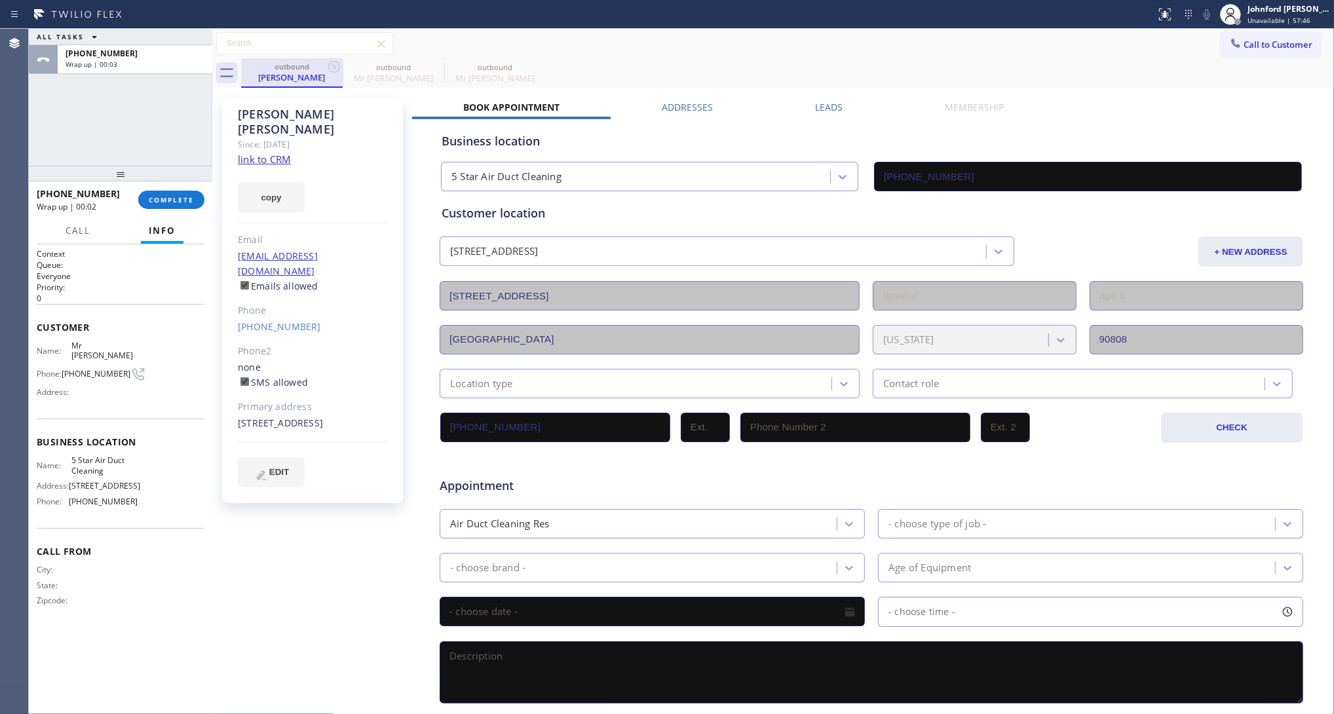
click at [303, 77] on div "Maria Schoenborn" at bounding box center [291, 77] width 99 height 12
click at [1238, 39] on button "Call to Customer" at bounding box center [1270, 44] width 100 height 25
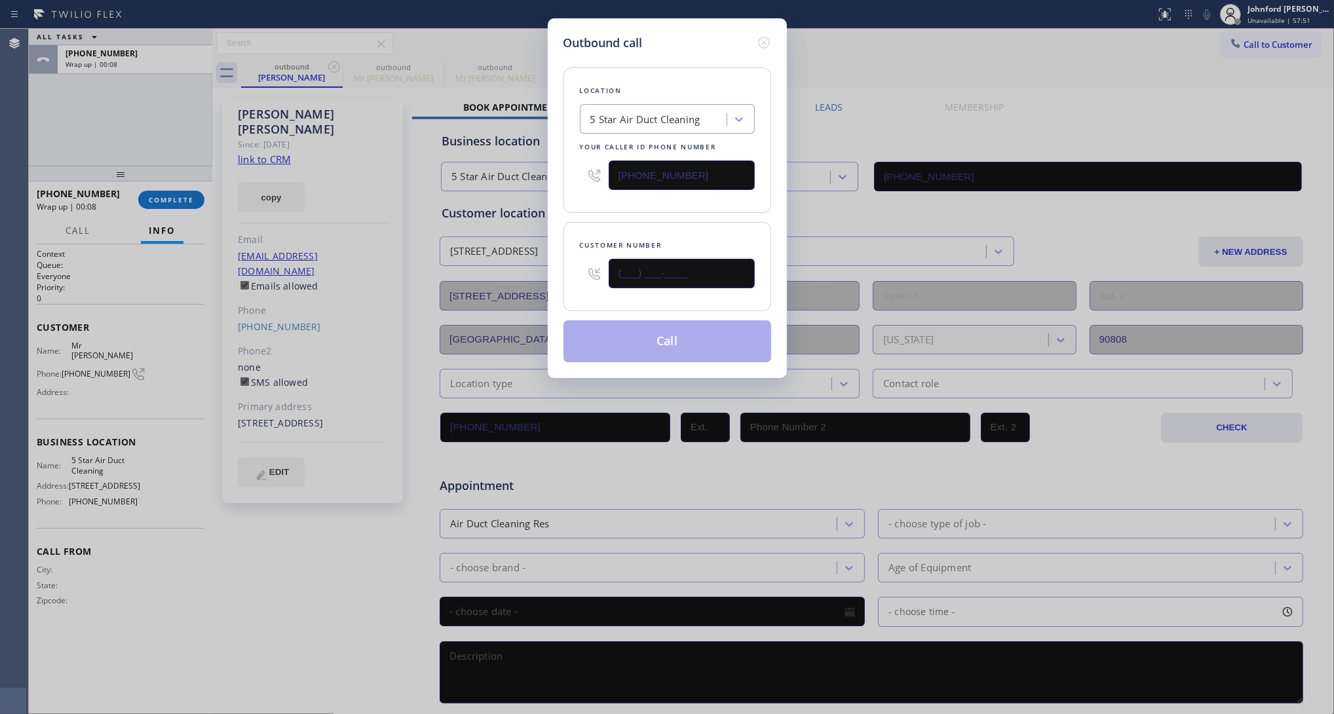
click at [575, 276] on div "Customer number (___) ___-____" at bounding box center [667, 266] width 208 height 89
click at [616, 269] on input "(___) ___-____" at bounding box center [681, 273] width 146 height 29
paste input "714) 539-9676"
type input "(714) 539-9676"
click at [616, 229] on div "Customer number (714) 539-9676" at bounding box center [667, 266] width 208 height 89
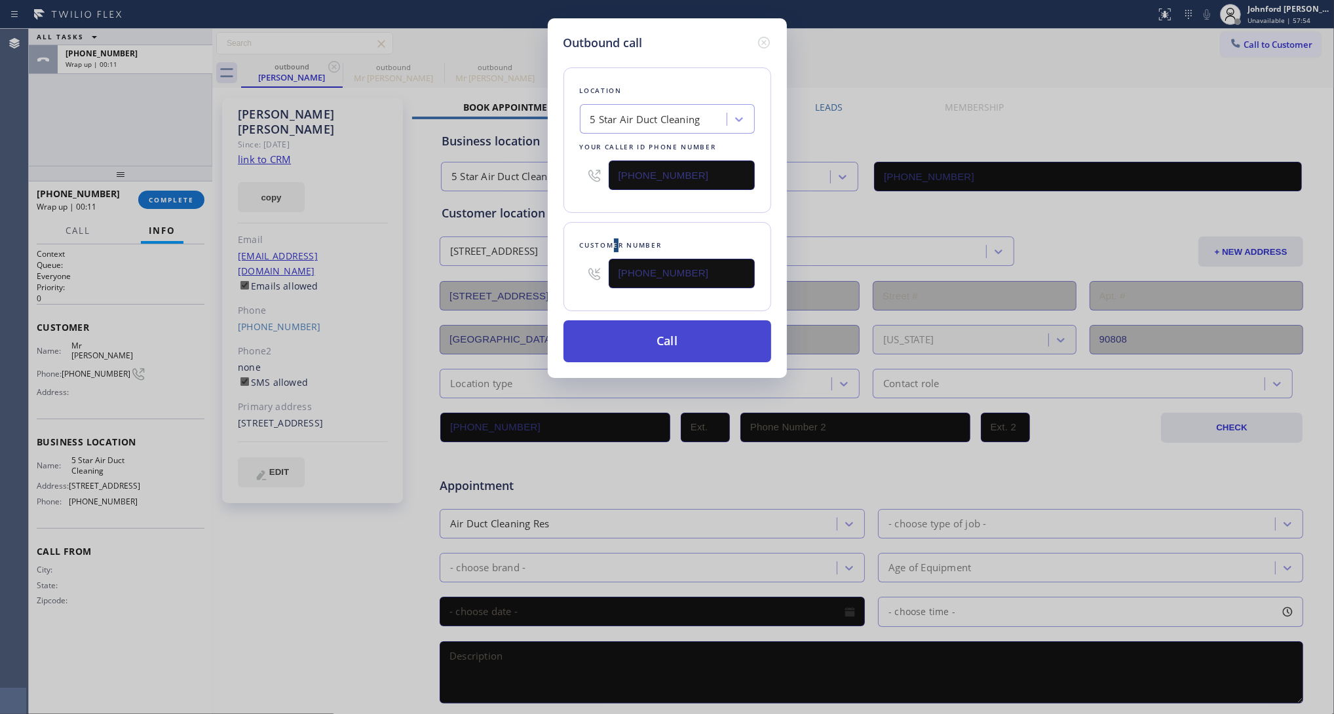
click at [647, 343] on button "Call" at bounding box center [667, 341] width 208 height 42
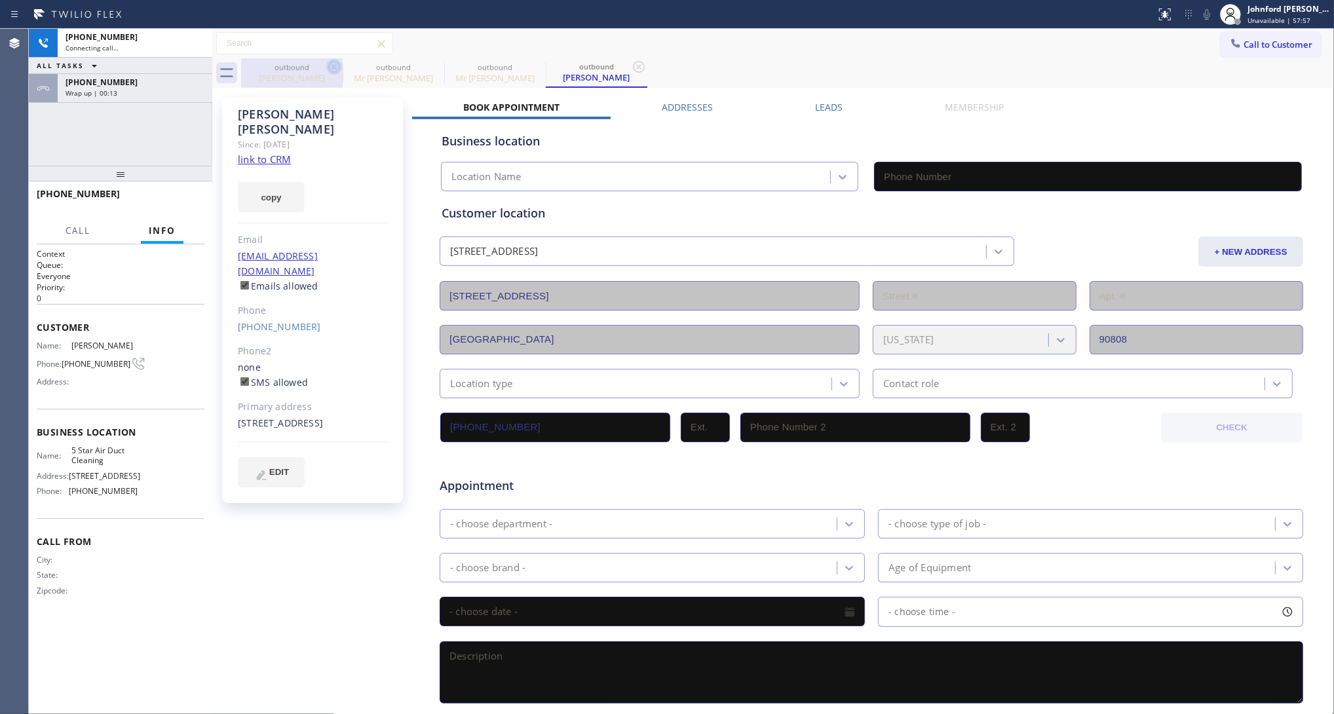
click at [329, 65] on icon at bounding box center [334, 67] width 16 height 16
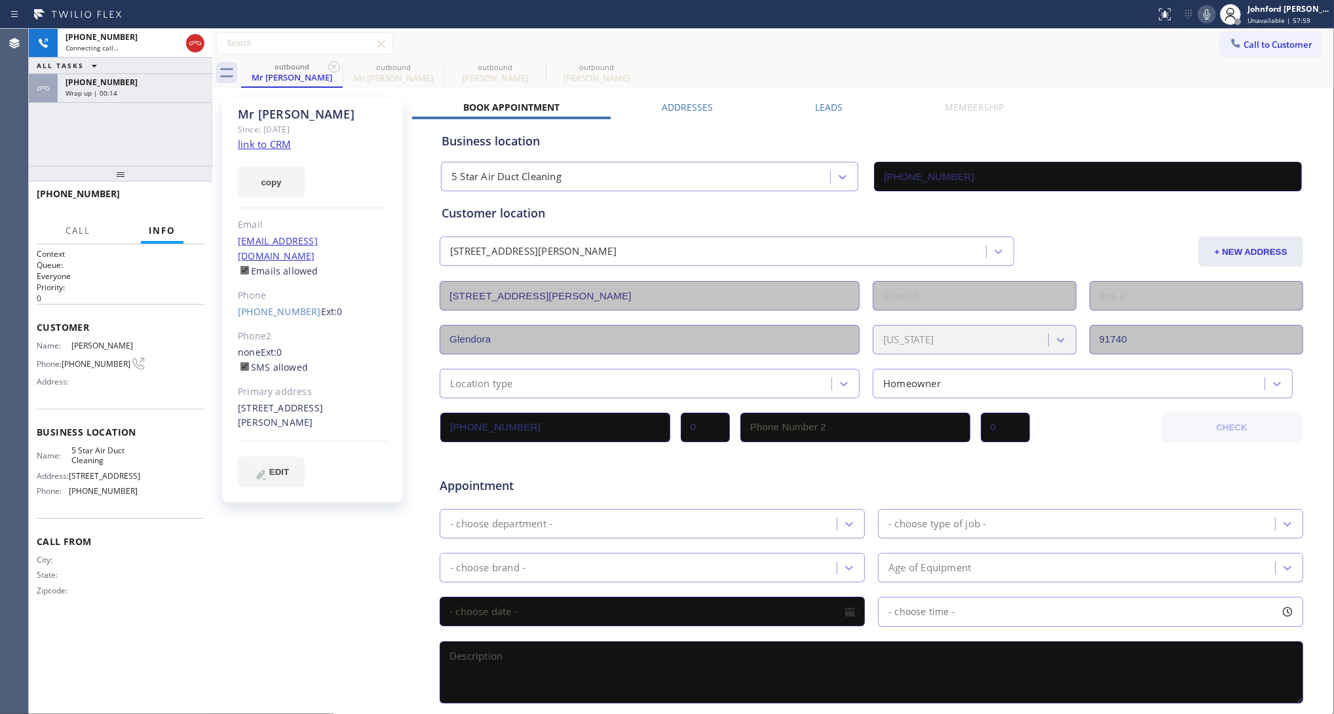
click at [329, 65] on icon at bounding box center [334, 67] width 16 height 16
click at [0, 0] on icon at bounding box center [0, 0] width 0 height 0
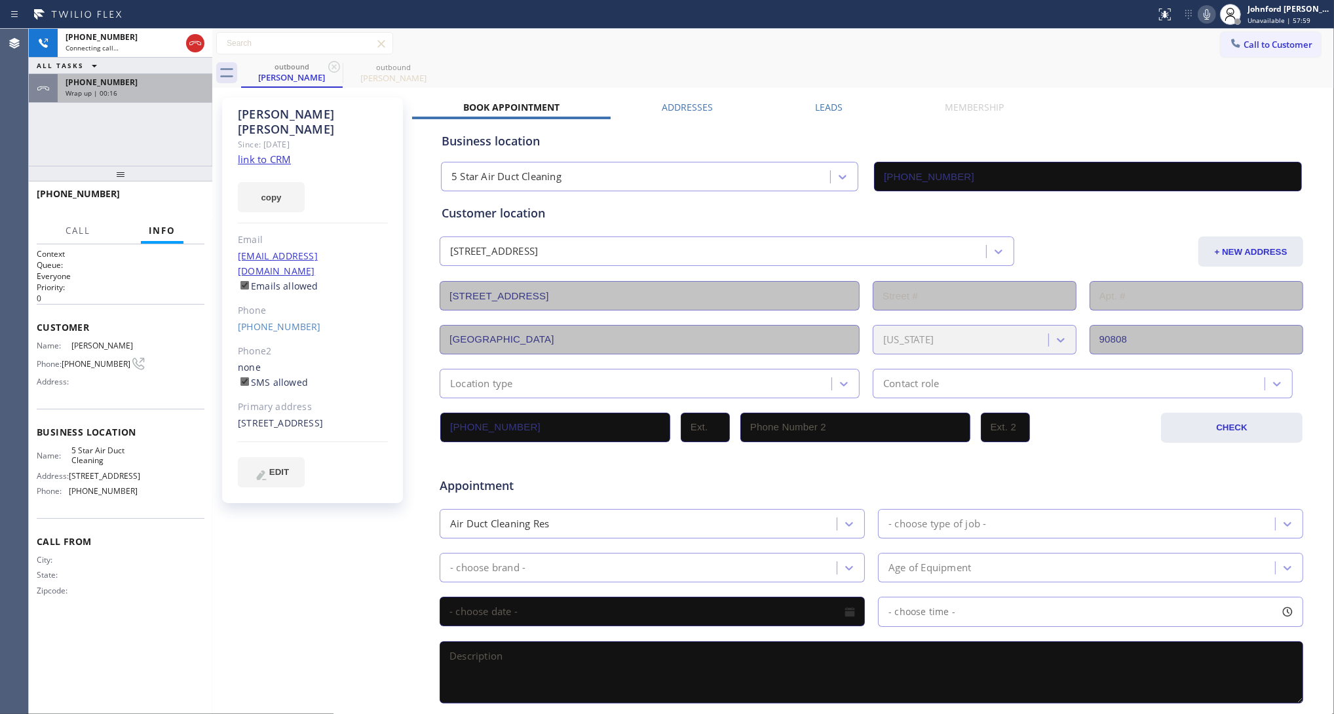
type input "(858) 800-3094"
click at [160, 98] on div "+16264377770 Wrap up | 00:16" at bounding box center [132, 88] width 149 height 29
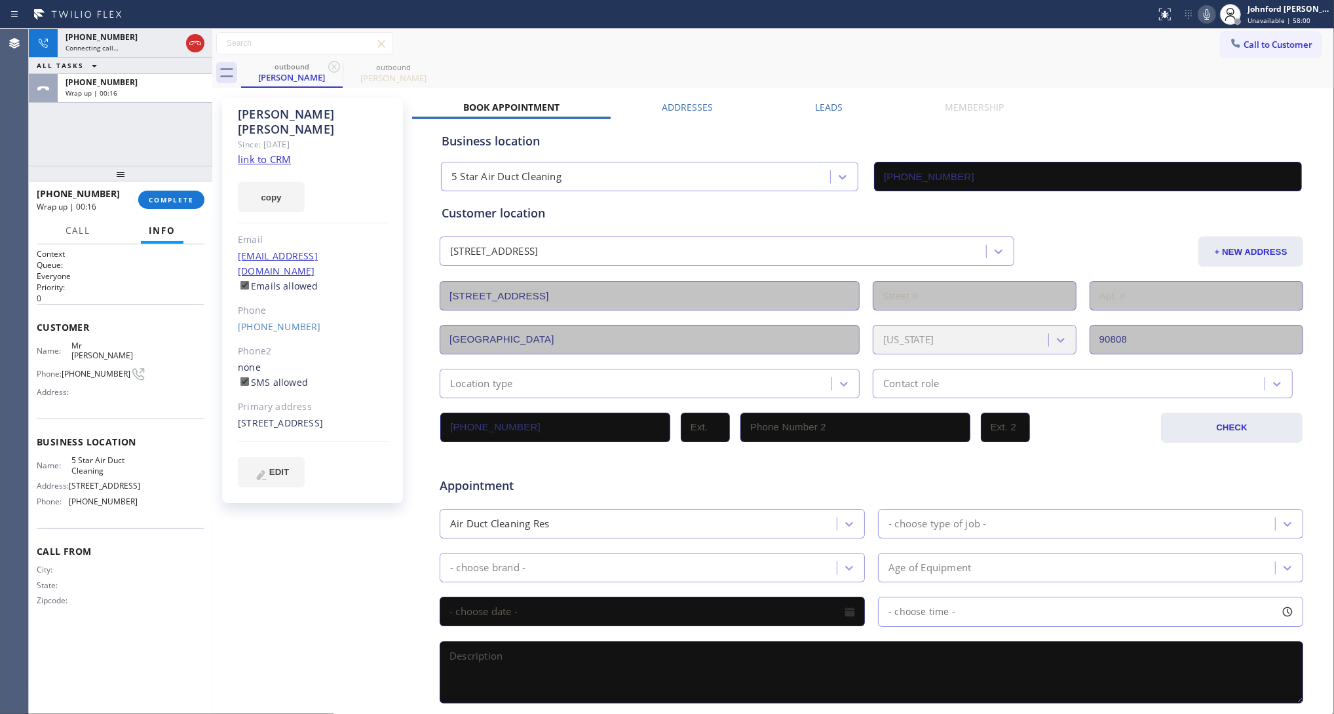
click at [153, 181] on div at bounding box center [120, 174] width 183 height 16
click at [158, 197] on span "COMPLETE" at bounding box center [171, 199] width 45 height 9
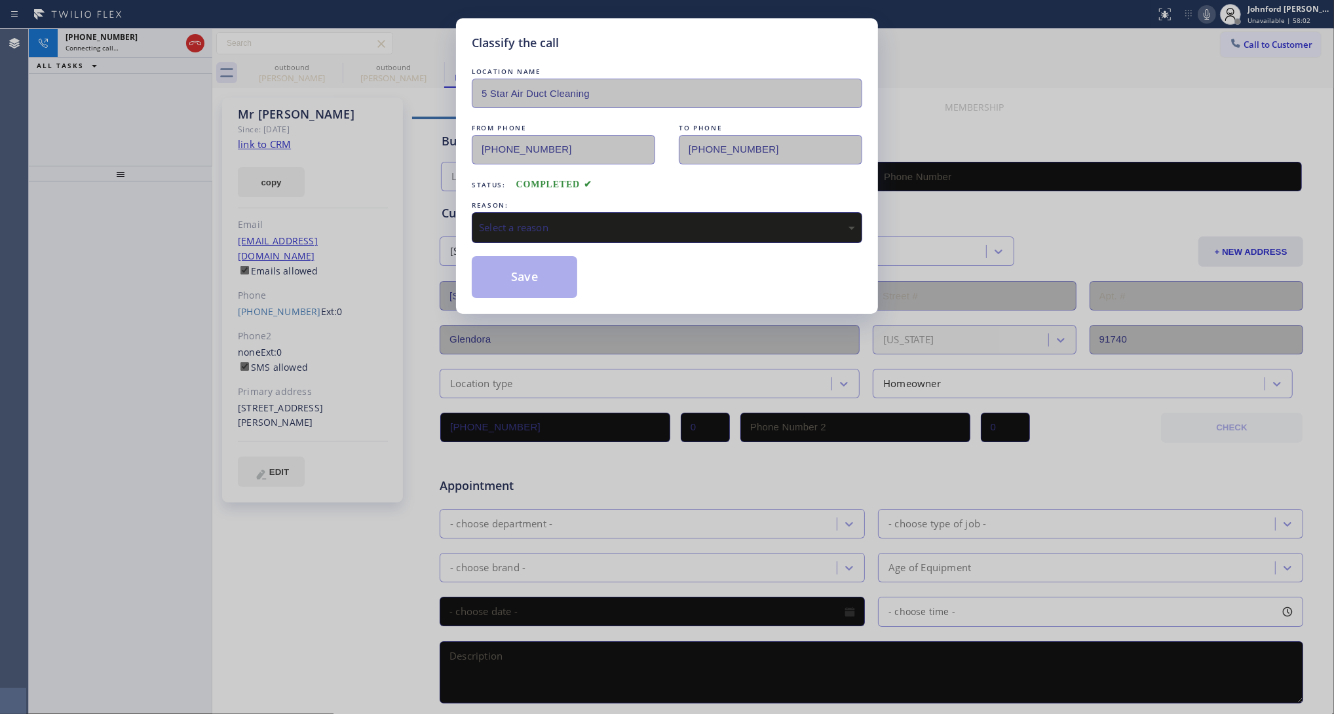
type input "(858) 800-3094"
click at [588, 200] on div "REASON:" at bounding box center [667, 205] width 390 height 14
click at [583, 212] on div "Select a reason" at bounding box center [667, 227] width 390 height 31
click at [519, 269] on button "Save" at bounding box center [524, 277] width 105 height 42
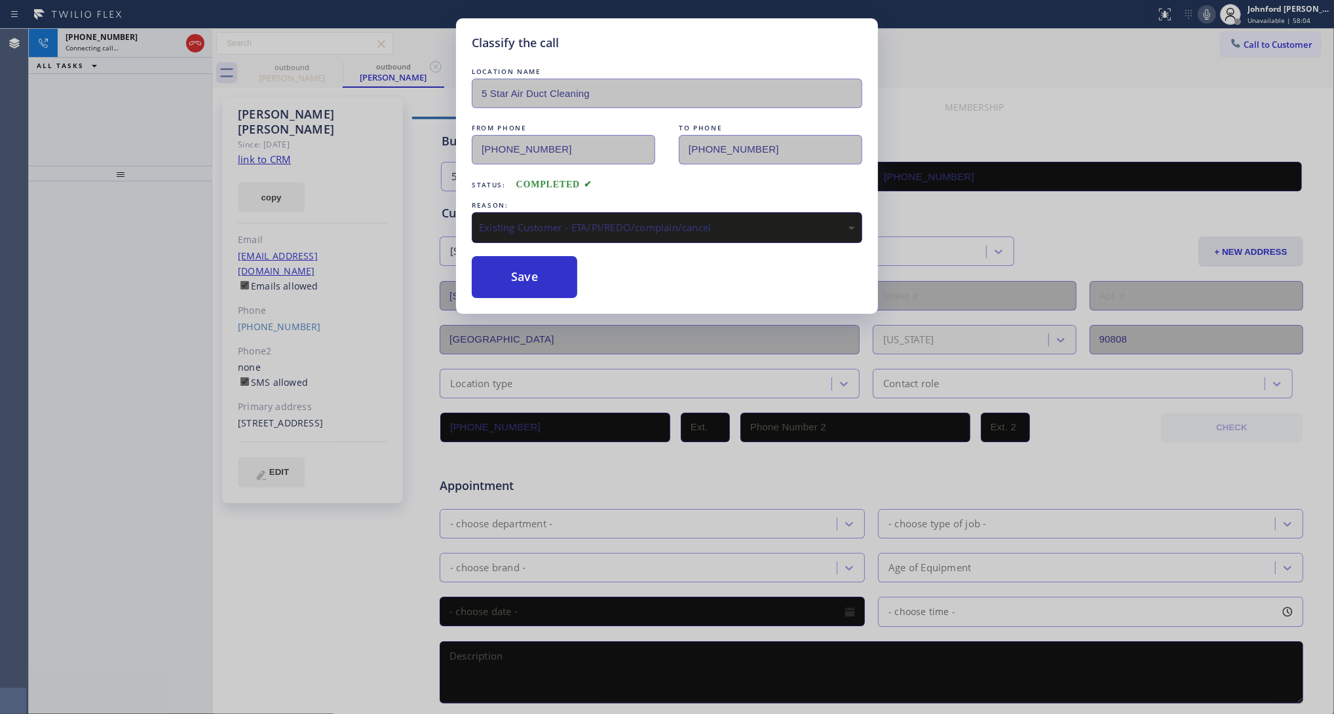
click at [131, 41] on div "Classify the call LOCATION NAME 5 Star Air FROM PHONE (800) 686-5038 TO PHONE (…" at bounding box center [681, 371] width 1305 height 685
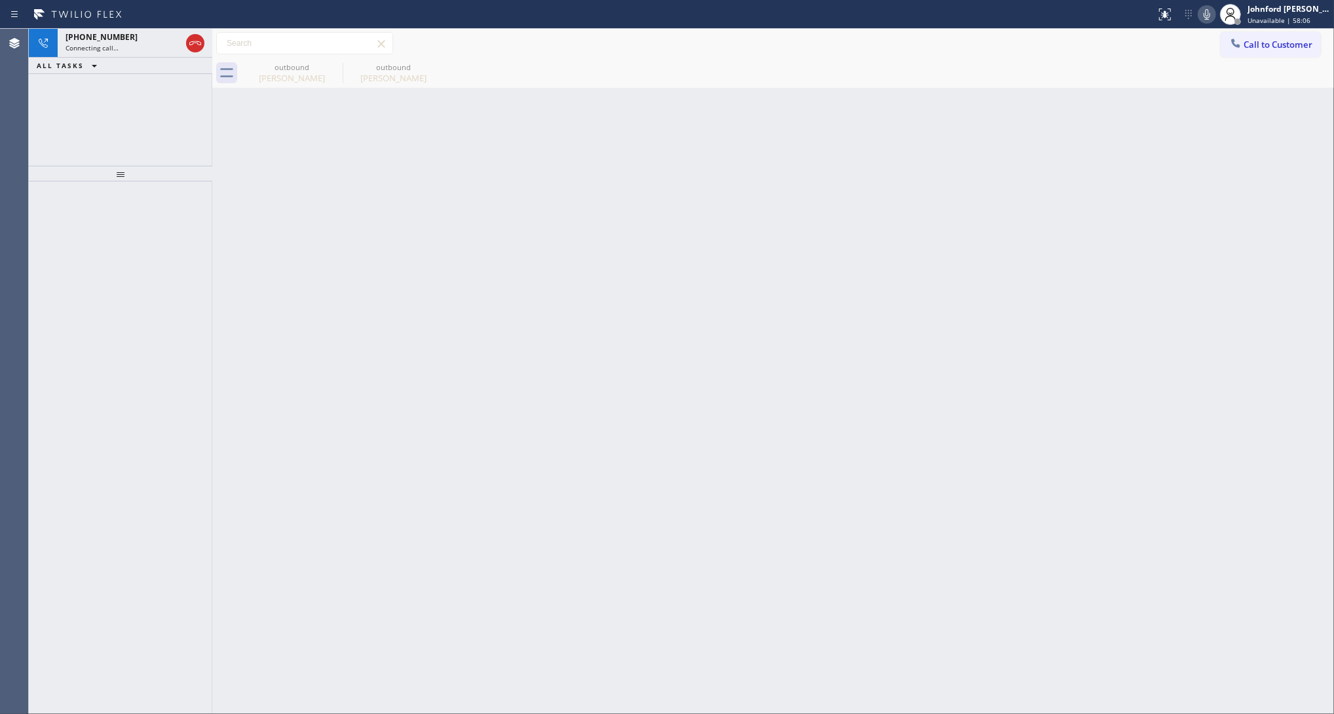
click at [131, 41] on div "+17145399676" at bounding box center [122, 36] width 115 height 11
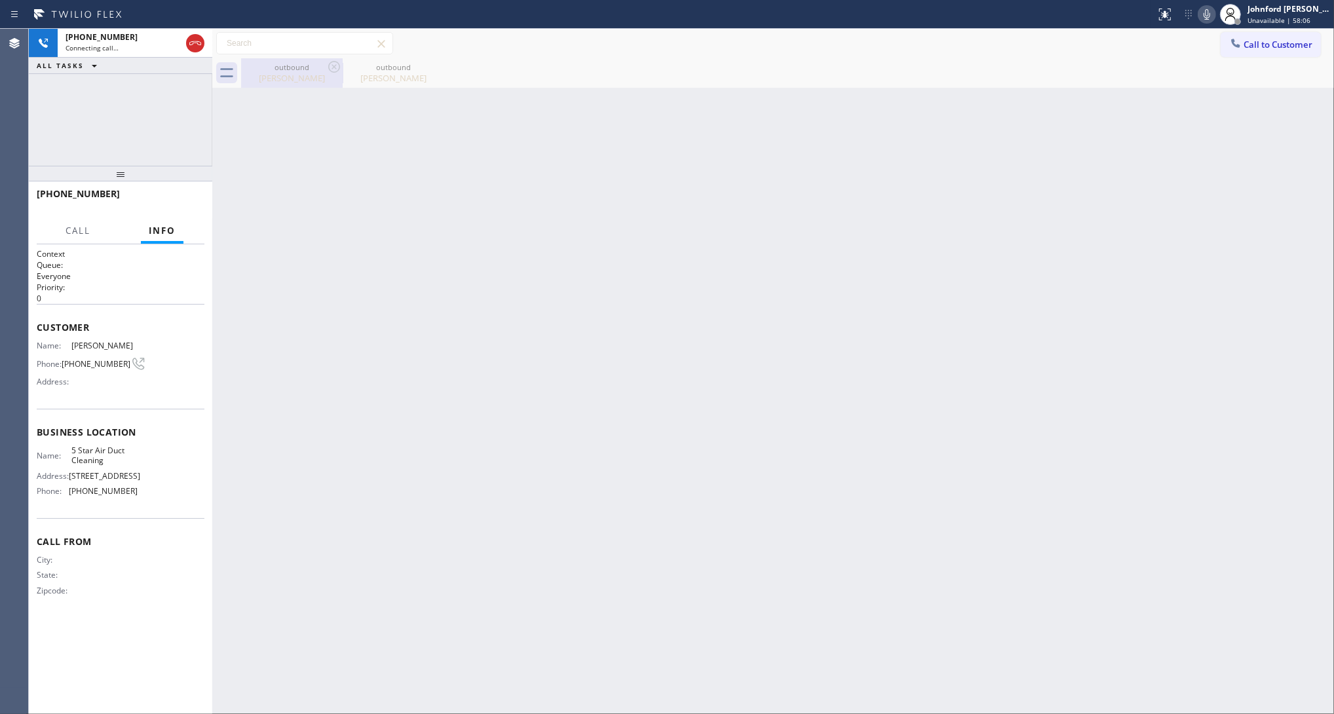
drag, startPoint x: 297, startPoint y: 64, endPoint x: 407, endPoint y: 96, distance: 114.6
click at [297, 67] on div "outbound" at bounding box center [291, 67] width 99 height 10
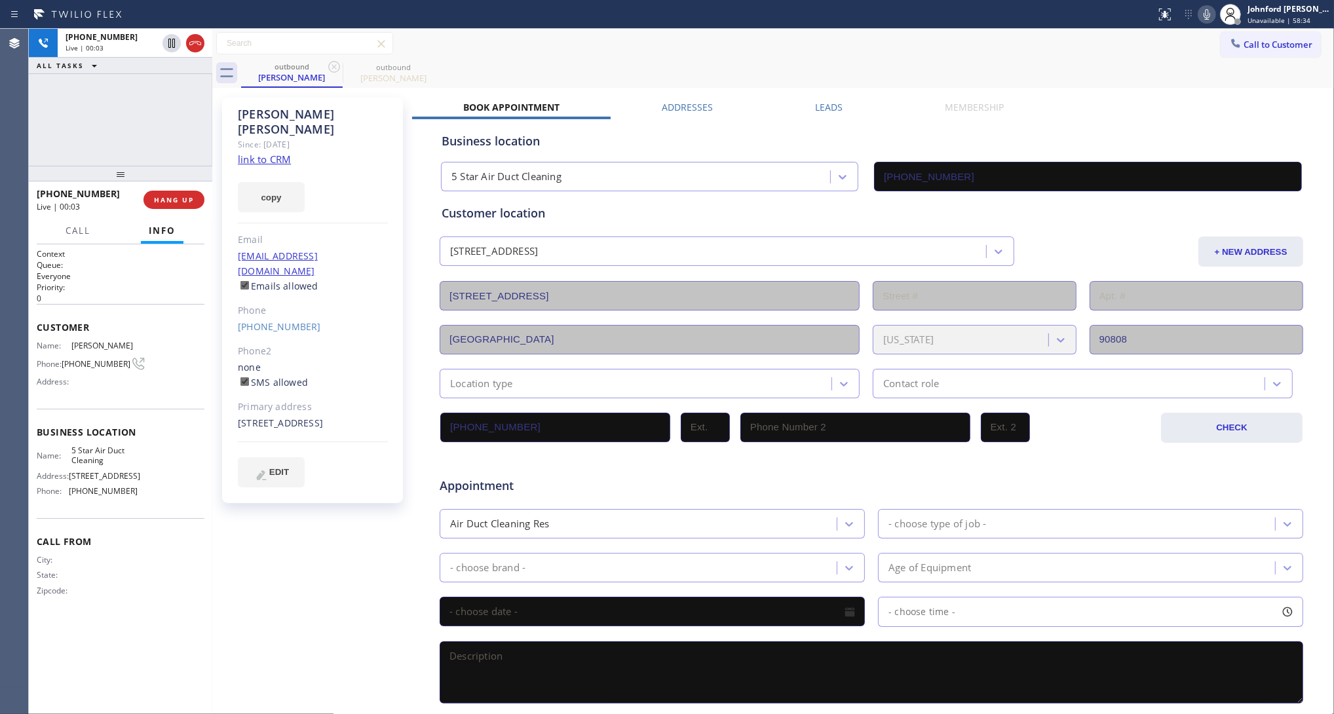
click at [1026, 69] on div "outbound Maria Schoenborn outbound Maria Schoenborn" at bounding box center [787, 72] width 1093 height 29
click at [1023, 49] on div "Call to Customer Outbound call Location 5 Star Air Duct Cleaning Your caller id…" at bounding box center [772, 43] width 1121 height 23
click at [182, 191] on button "HANG UP" at bounding box center [173, 200] width 61 height 18
click at [185, 197] on span "COMPLETE" at bounding box center [171, 199] width 45 height 9
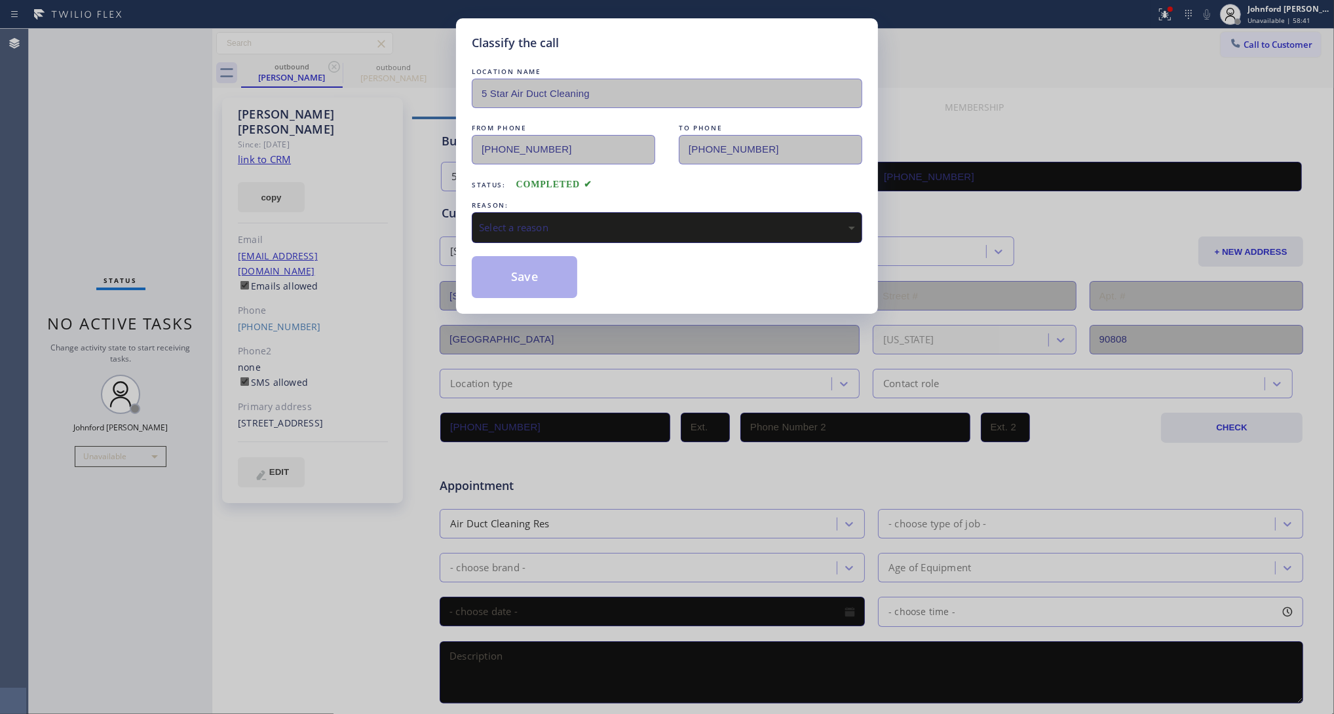
click at [552, 240] on div "LOCATION NAME 5 Star Air Duct Cleaning FROM PHONE (858) 800-3094 TO PHONE (714)…" at bounding box center [667, 181] width 390 height 233
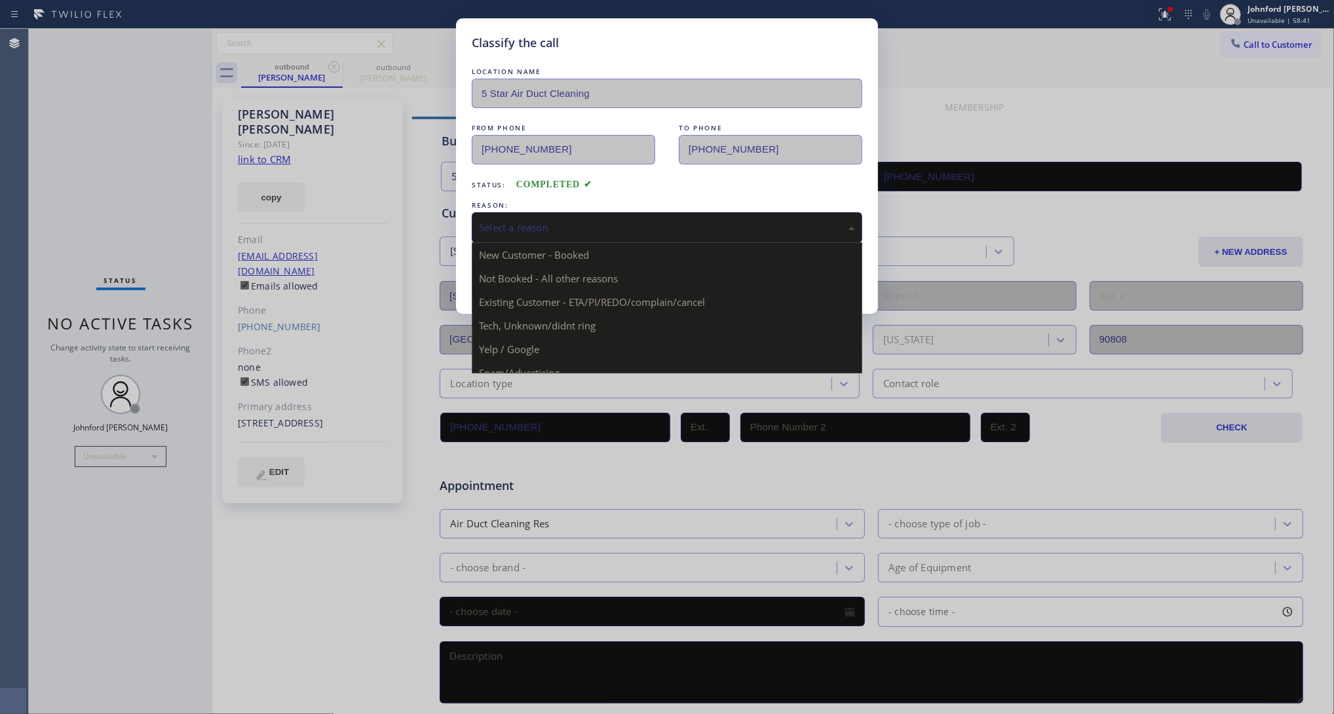
click at [553, 227] on div "Select a reason" at bounding box center [667, 227] width 376 height 15
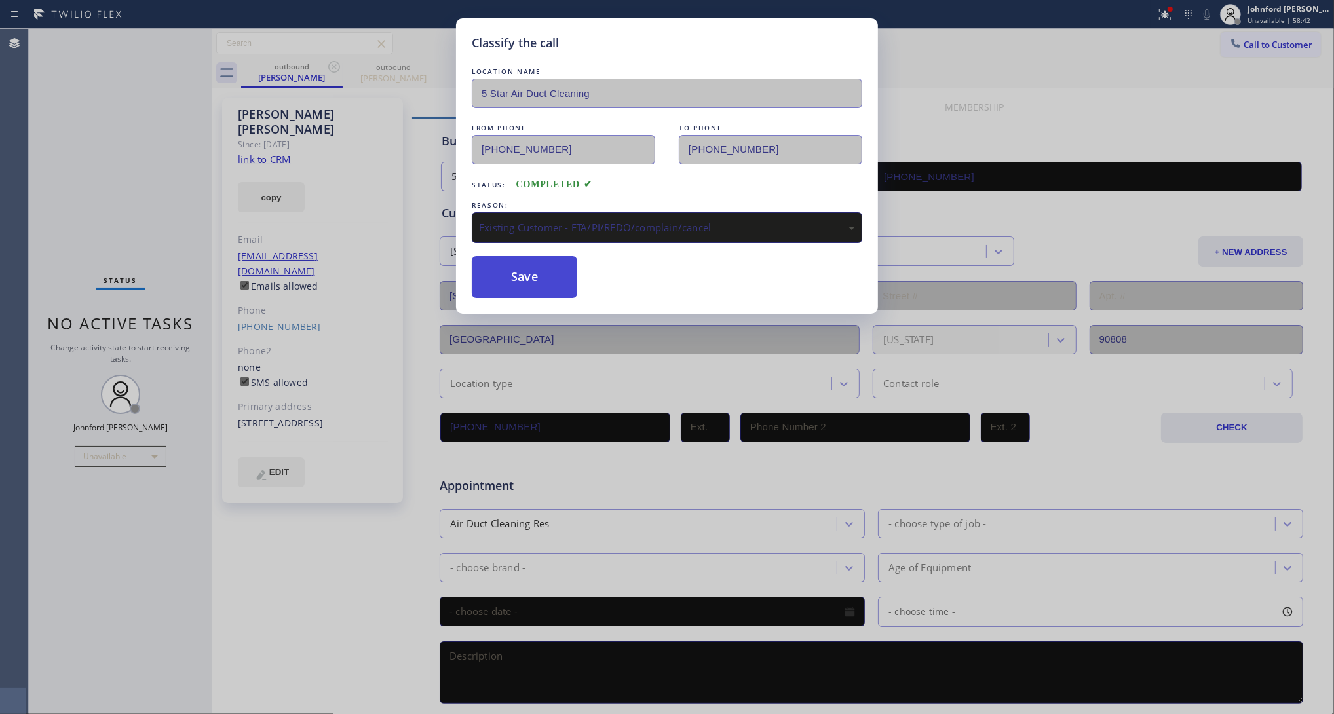
click at [539, 270] on button "Save" at bounding box center [524, 277] width 105 height 42
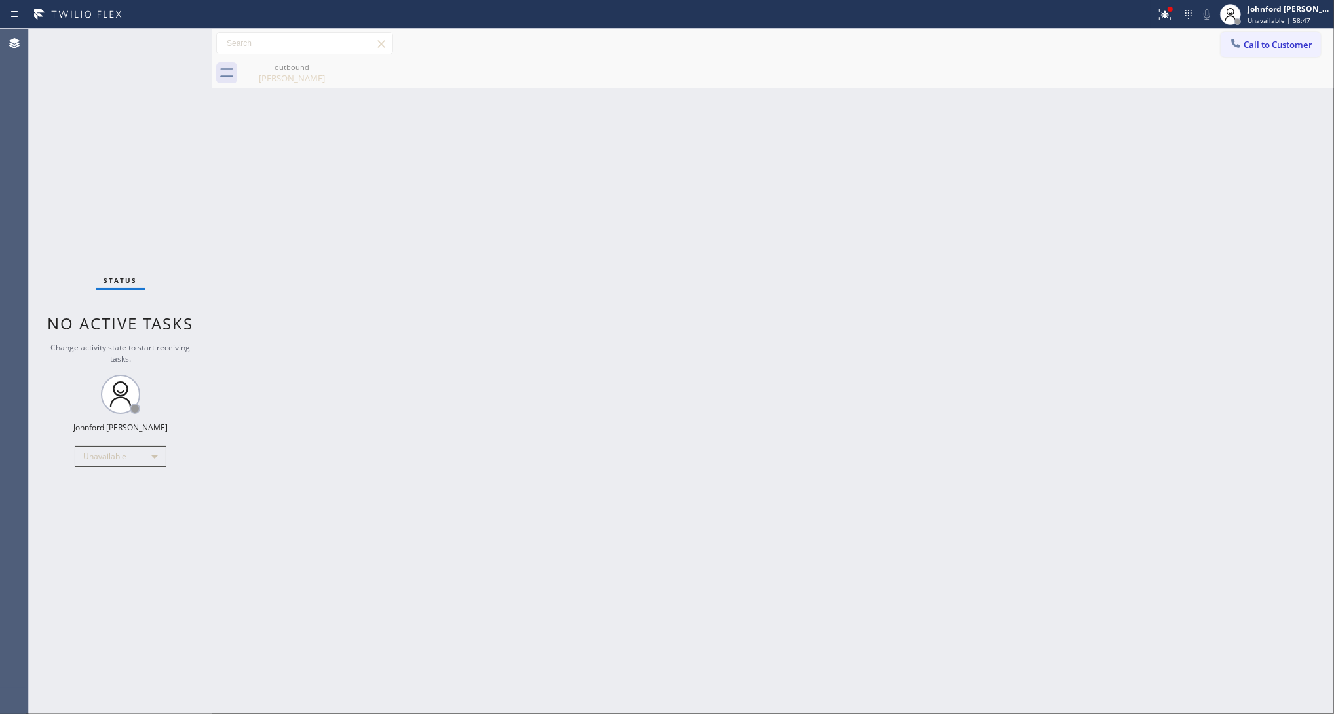
click at [1193, 149] on div "Back to Dashboard Change Sender ID Customers Technicians Select a contact Outbo…" at bounding box center [772, 371] width 1121 height 685
click at [663, 364] on div "Back to Dashboard Change Sender ID Customers Technicians Select a contact Outbo…" at bounding box center [772, 371] width 1121 height 685
click at [992, 194] on div "Back to Dashboard Change Sender ID Customers Technicians Select a contact Outbo…" at bounding box center [772, 371] width 1121 height 685
click at [1167, 18] on icon at bounding box center [1165, 15] width 16 height 16
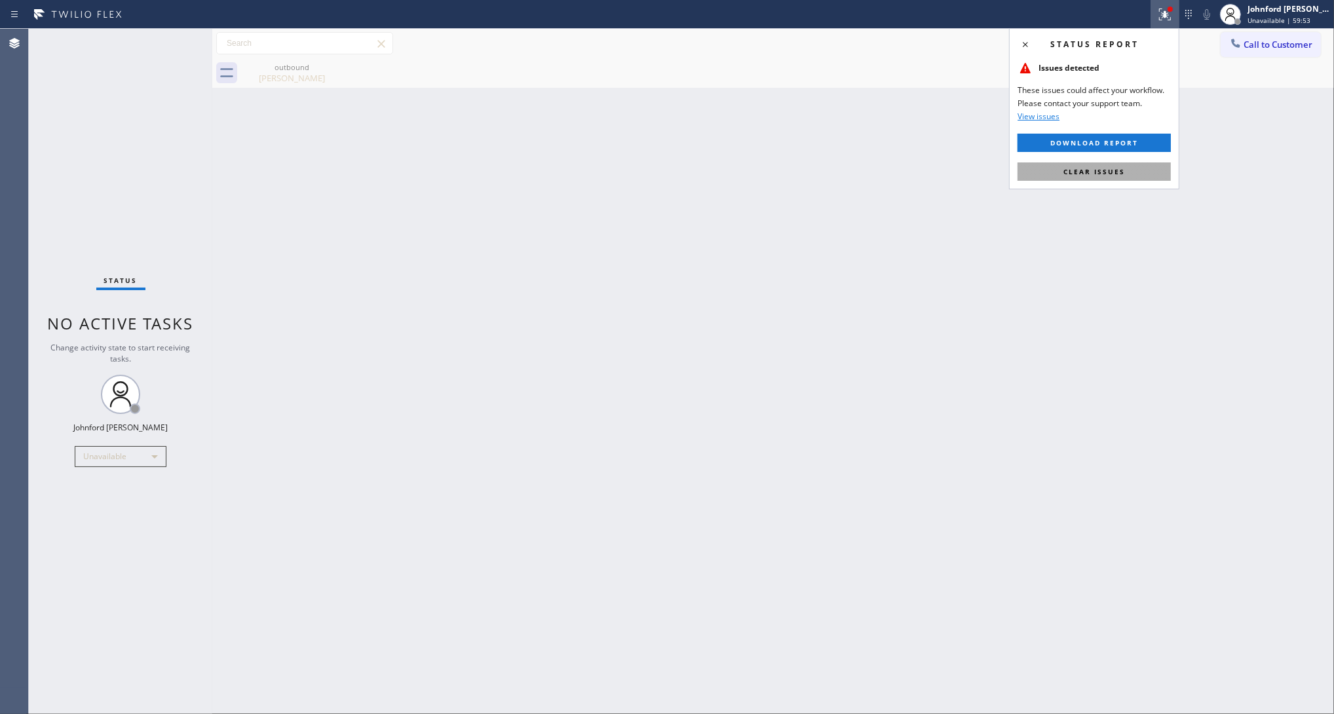
click at [1072, 168] on span "Clear issues" at bounding box center [1094, 171] width 62 height 9
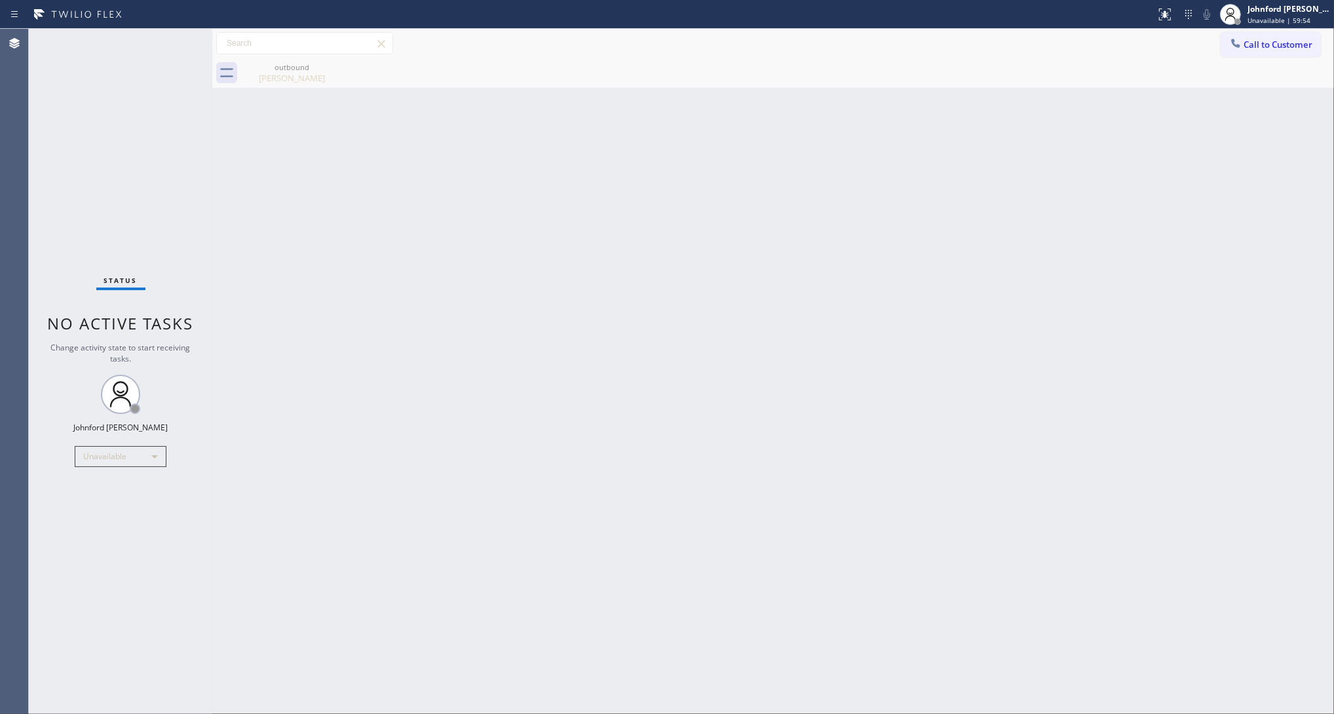
drag, startPoint x: 963, startPoint y: 121, endPoint x: 1019, endPoint y: 4, distance: 129.8
click at [963, 112] on div "Back to Dashboard Change Sender ID Customers Technicians Select a contact Outbo…" at bounding box center [772, 371] width 1121 height 685
click at [1236, 37] on icon at bounding box center [1235, 43] width 13 height 13
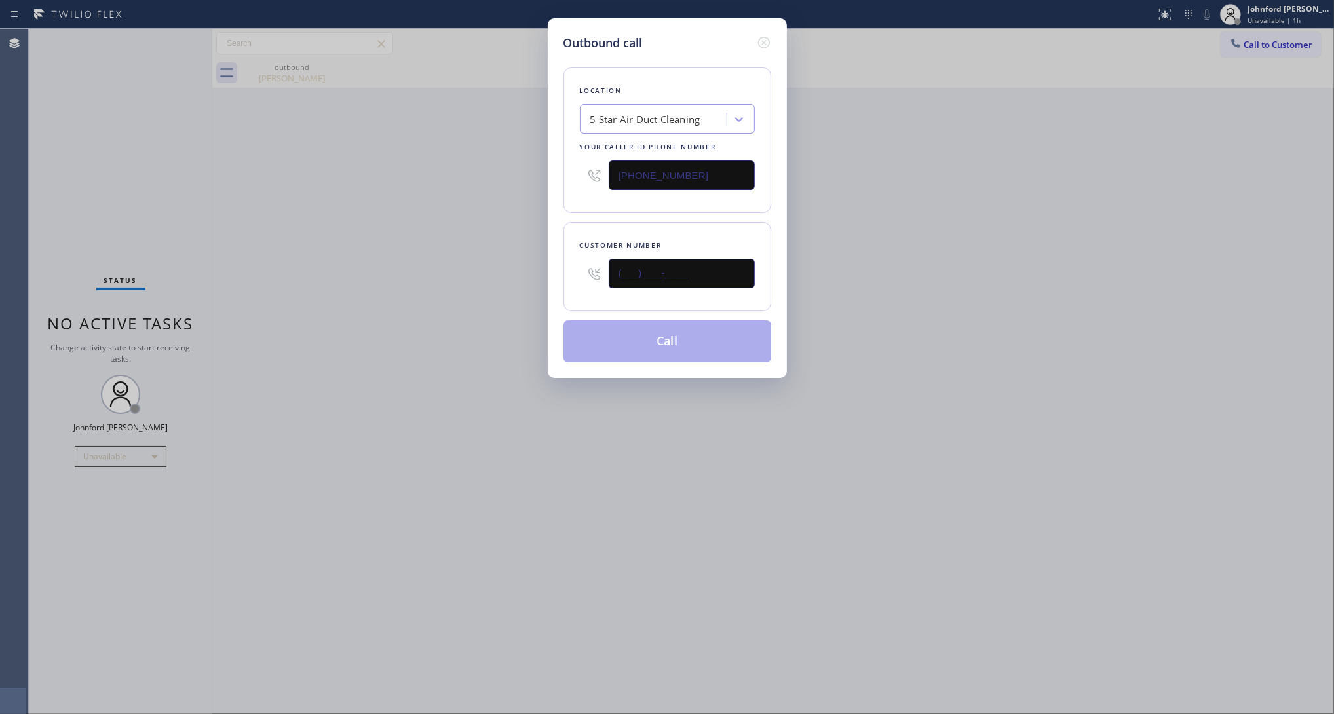
drag, startPoint x: 545, startPoint y: 274, endPoint x: 506, endPoint y: 274, distance: 38.6
click at [525, 274] on div "Outbound call Location 5 Star Air Duct Cleaning Your caller id phone number (85…" at bounding box center [667, 357] width 1334 height 714
paste input "480) 273-0392"
type input "(480) 273-0392"
drag, startPoint x: 468, startPoint y: 269, endPoint x: 903, endPoint y: 67, distance: 478.6
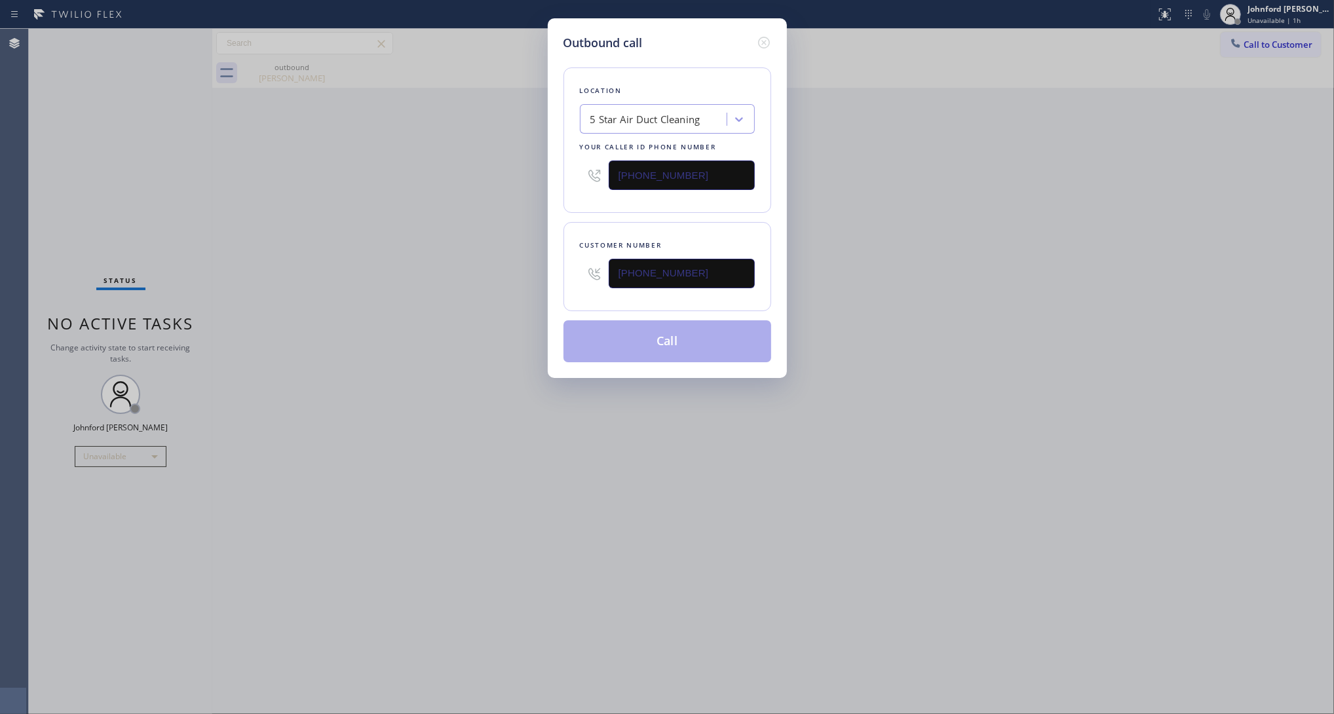
click at [466, 269] on div "Outbound call Location 5 Star Air Duct Cleaning Your caller id phone number (85…" at bounding box center [667, 357] width 1334 height 714
click at [665, 334] on button "Call" at bounding box center [667, 341] width 208 height 42
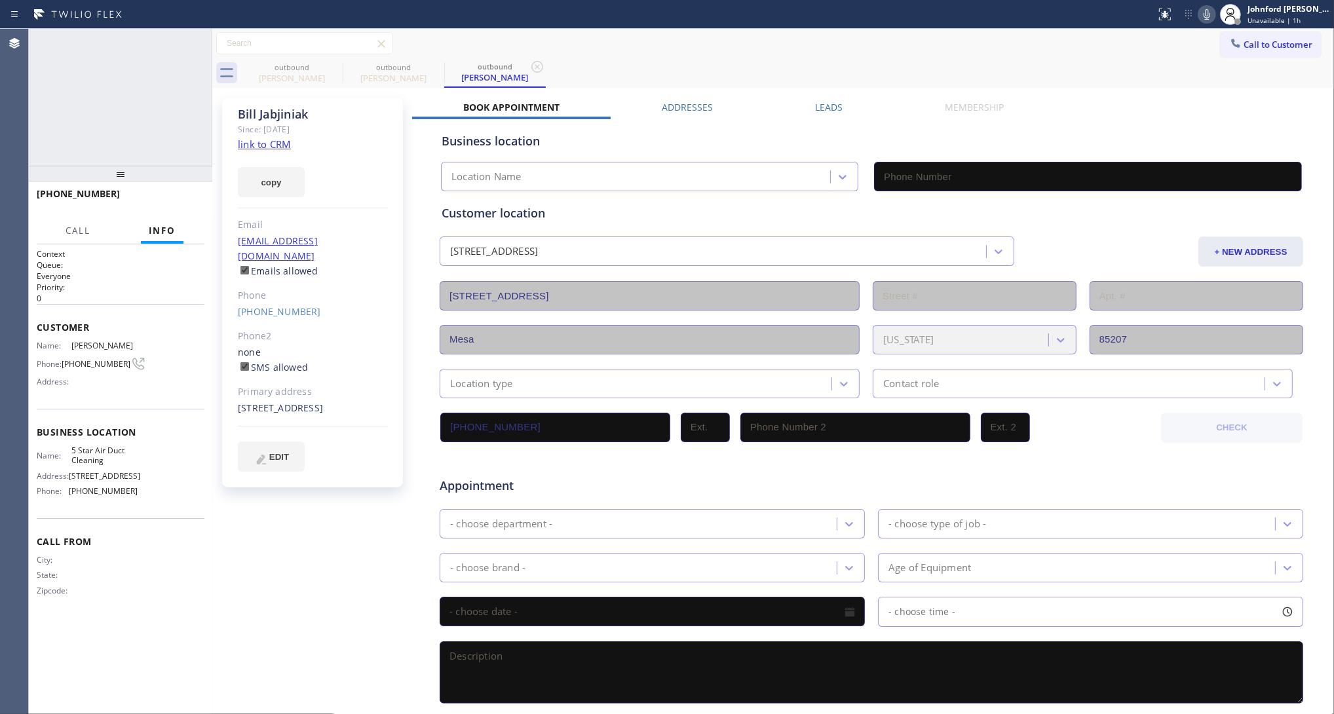
type input "(858) 800-3094"
click at [168, 197] on span "HANG UP" at bounding box center [174, 199] width 40 height 9
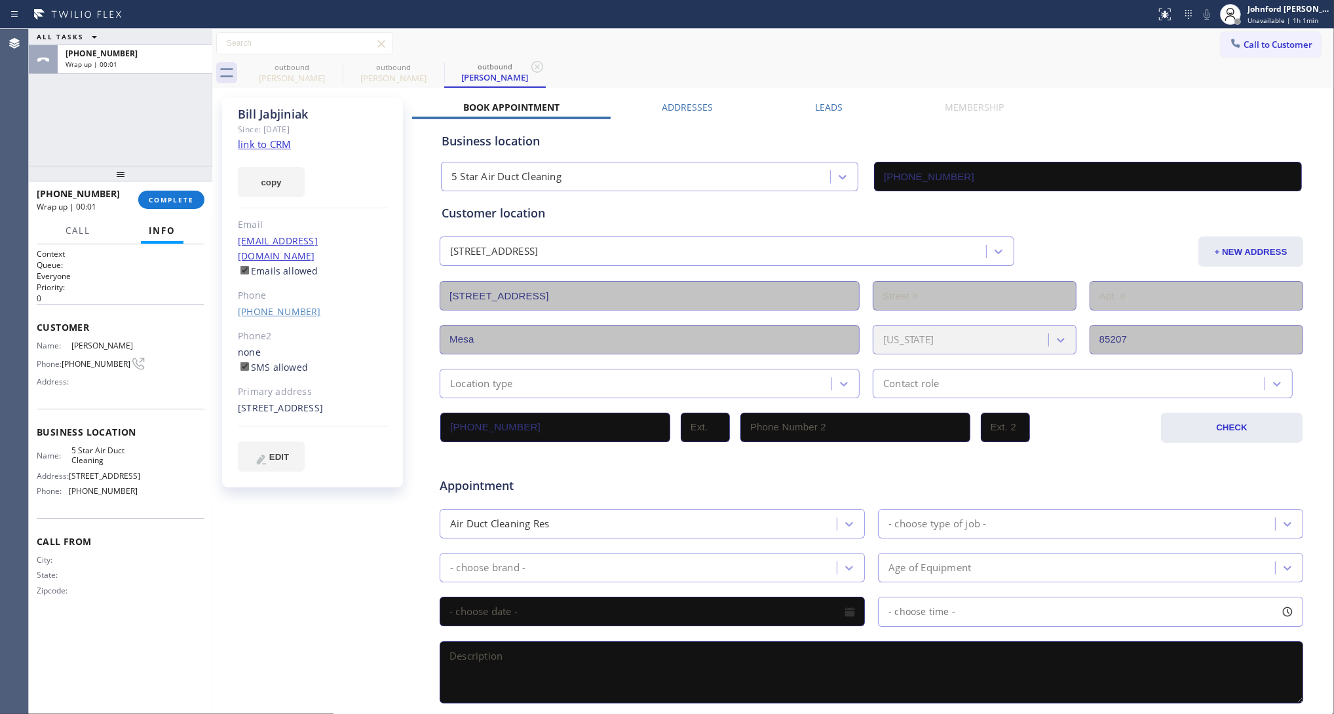
click at [283, 305] on link "(480) 273-0392" at bounding box center [279, 311] width 83 height 12
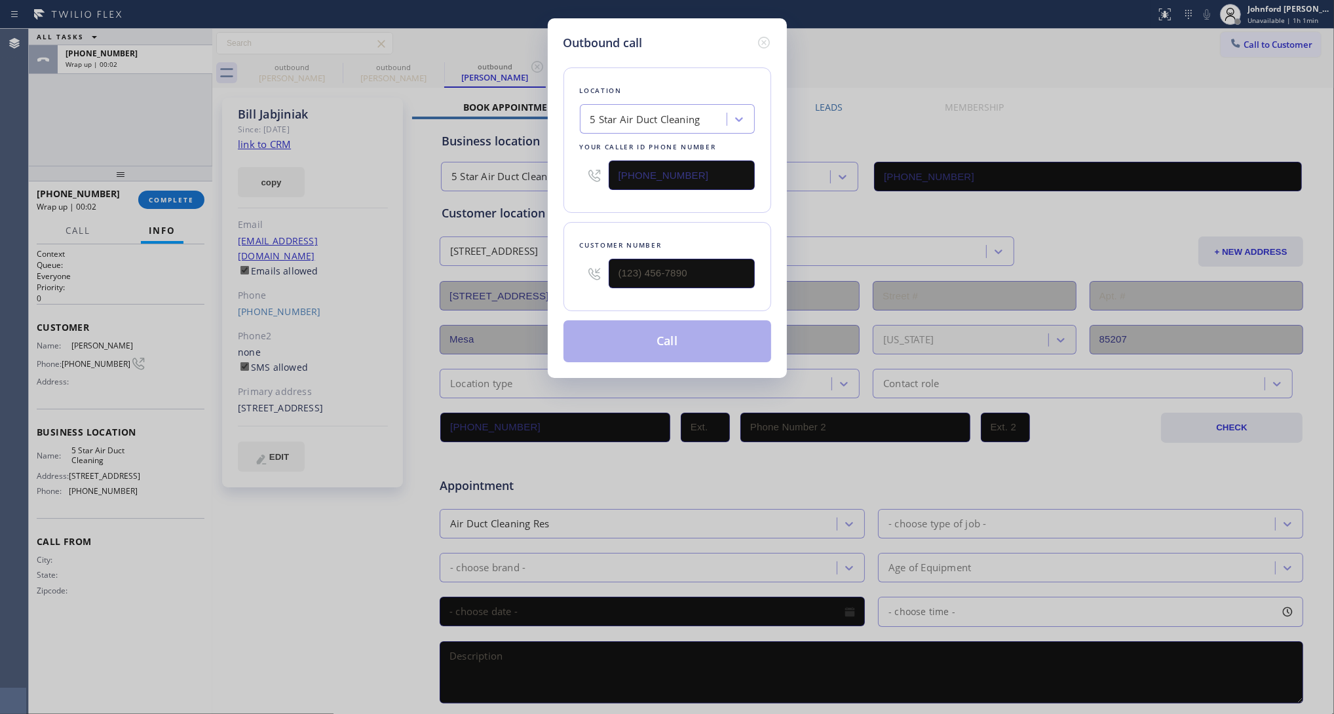
type input "(480) 273-0392"
click at [690, 332] on button "Call" at bounding box center [667, 341] width 208 height 42
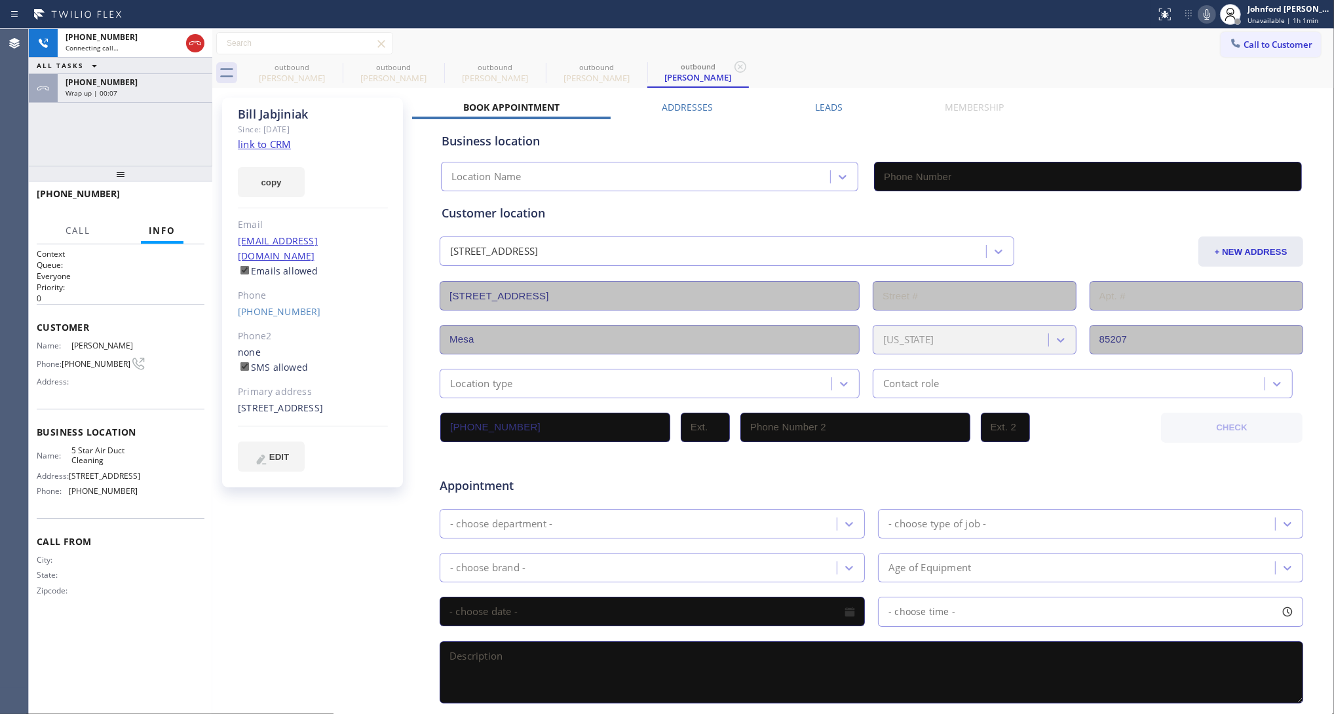
type input "(858) 800-3094"
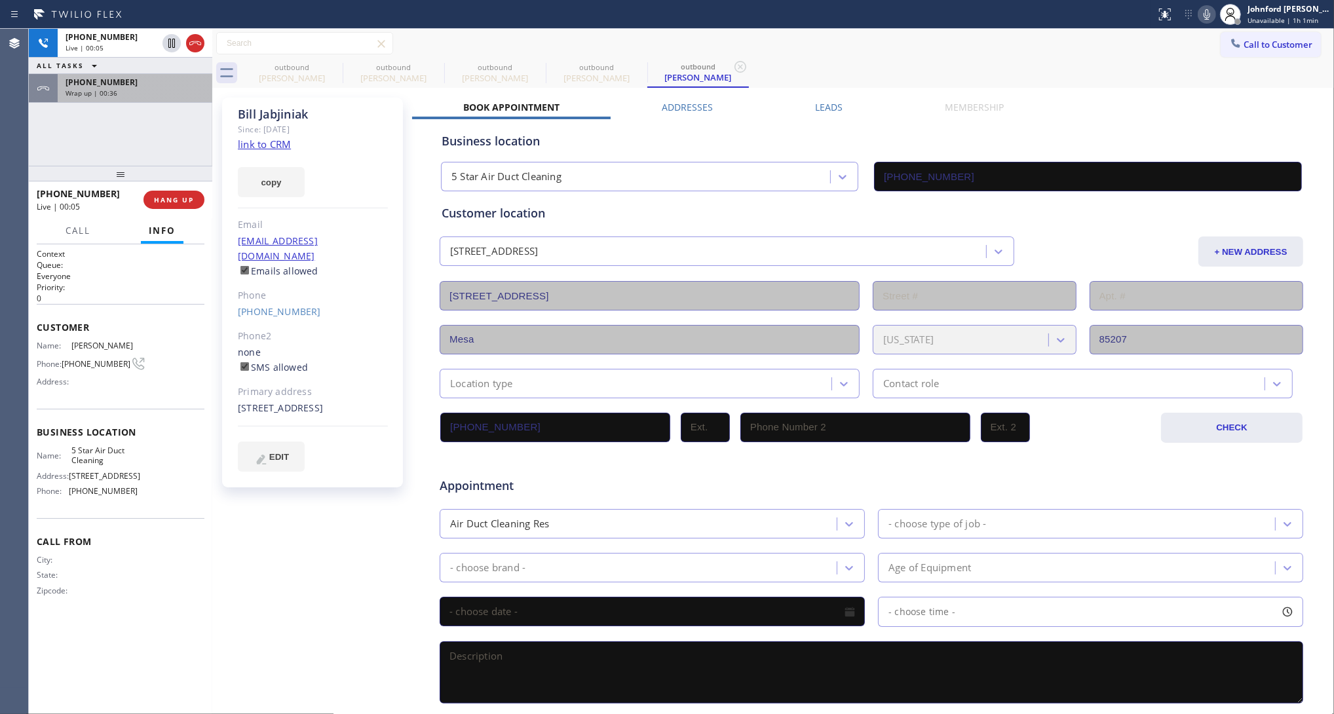
click at [103, 95] on span "Wrap up | 00:36" at bounding box center [91, 92] width 52 height 9
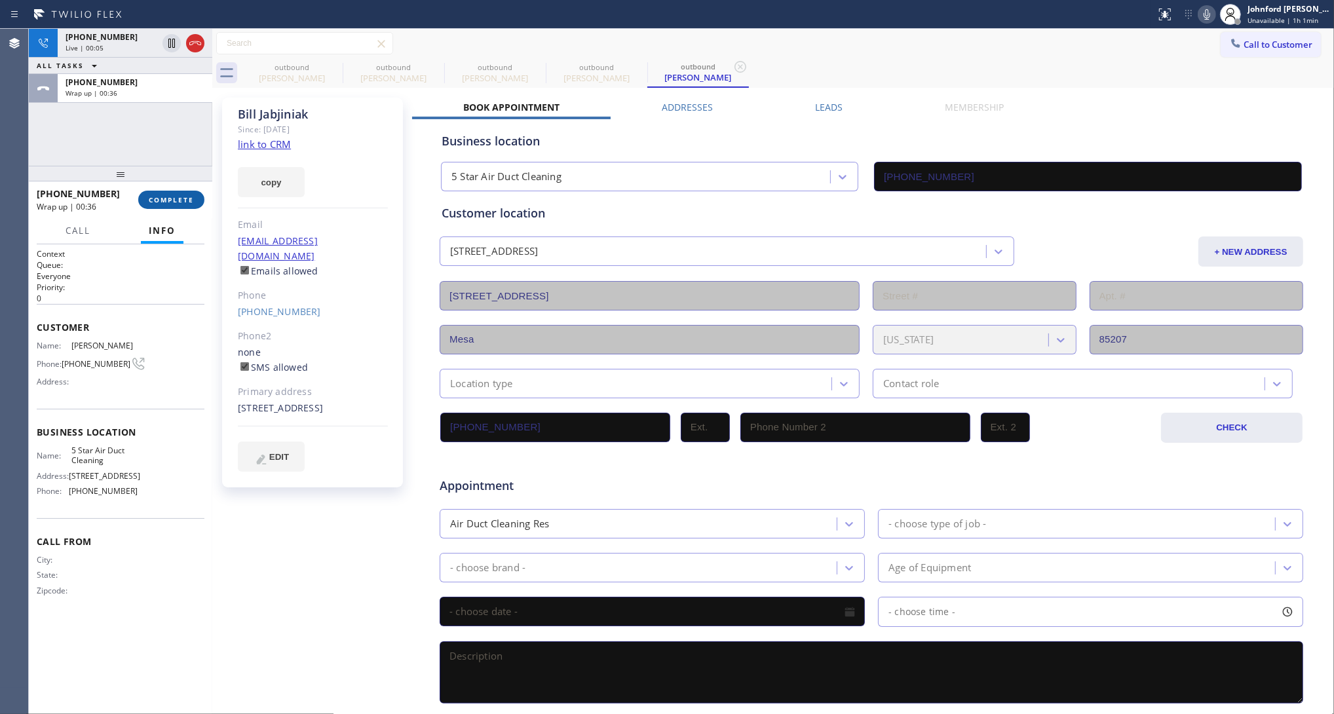
click at [179, 195] on span "COMPLETE" at bounding box center [171, 199] width 45 height 9
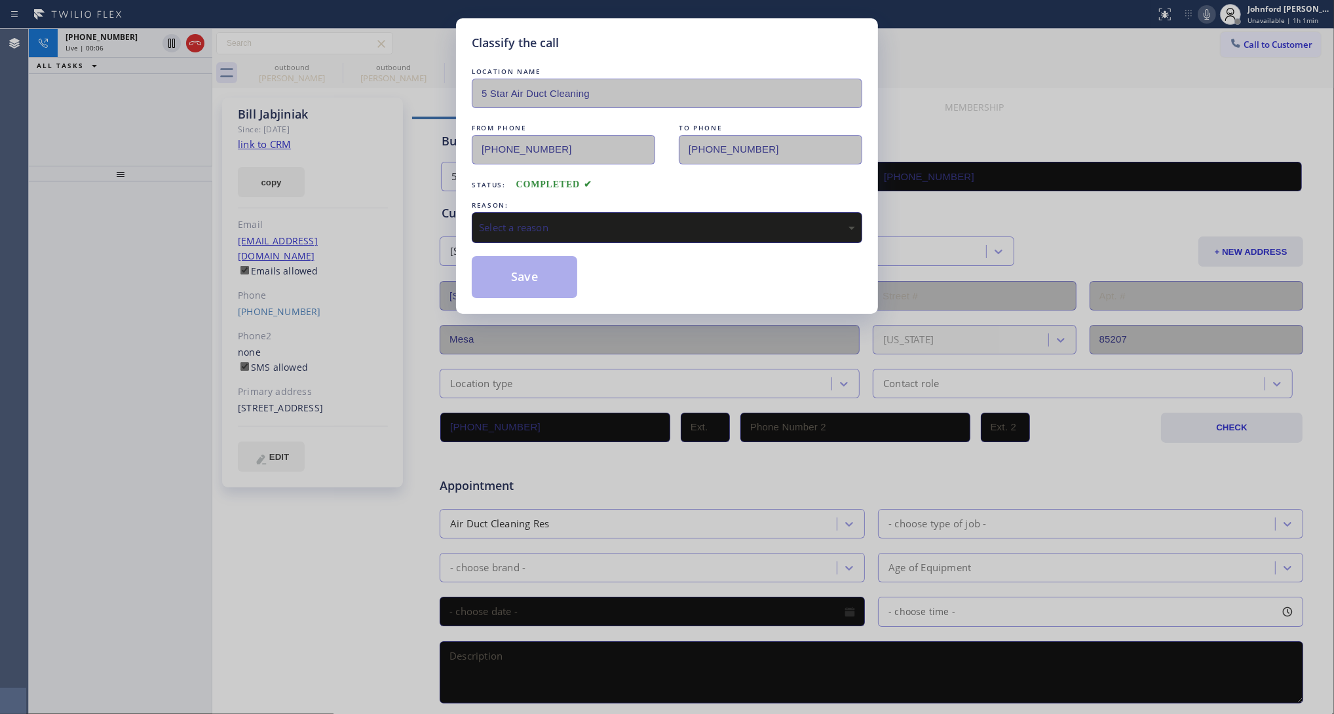
click at [343, 67] on div "Classify the call LOCATION NAME 5 Star Air Duct Cleaning FROM PHONE (858) 800-3…" at bounding box center [667, 357] width 1334 height 714
click at [499, 223] on div "Select a reason" at bounding box center [667, 227] width 376 height 15
click at [542, 282] on button "Save" at bounding box center [524, 277] width 105 height 42
click at [198, 50] on div "Classify the call LOCATION NAME 5 Star Air Duct Cleaning FROM PHONE (858) 800-3…" at bounding box center [667, 357] width 1334 height 714
click at [200, 47] on div "Classify the call LOCATION NAME 5 Star Air Duct Cleaning FROM PHONE (858) 800-3…" at bounding box center [667, 357] width 1334 height 714
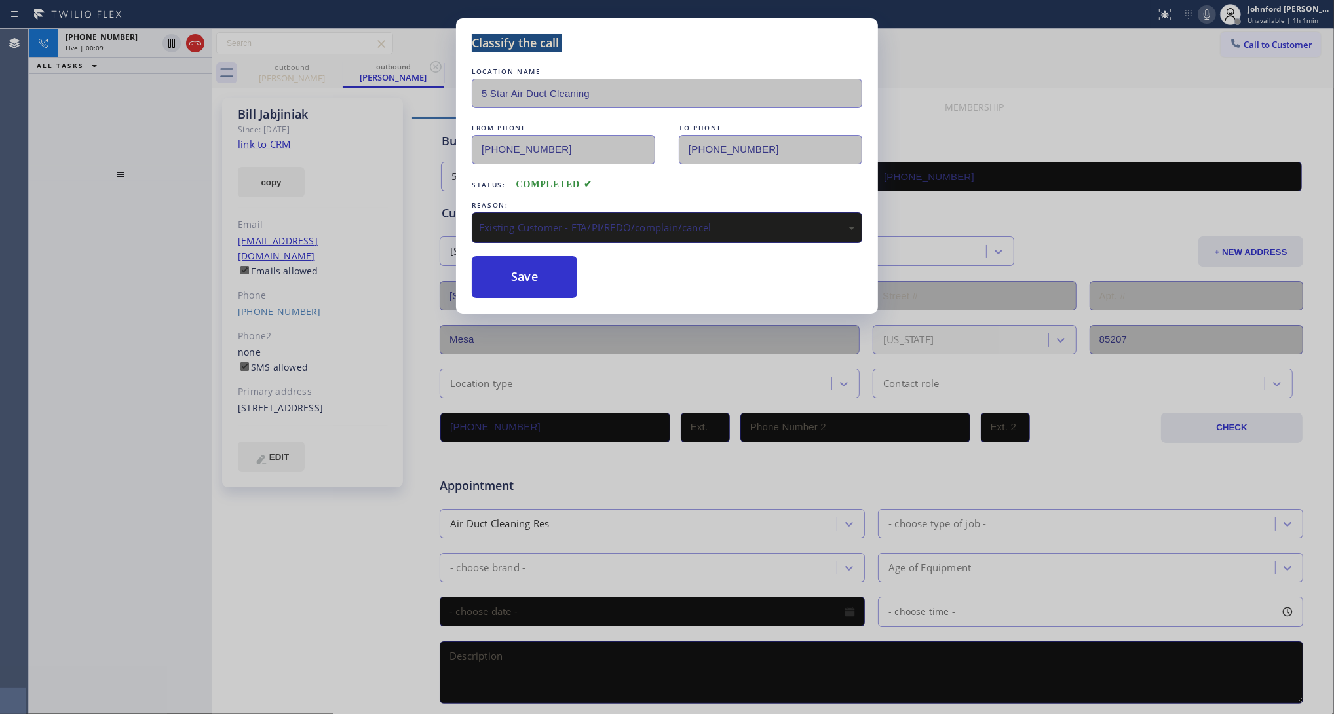
click at [200, 47] on div "Classify the call LOCATION NAME 5 Star Air FROM PHONE (800) 686-5038 TO PHONE (…" at bounding box center [681, 371] width 1305 height 685
click at [200, 47] on icon at bounding box center [195, 43] width 16 height 16
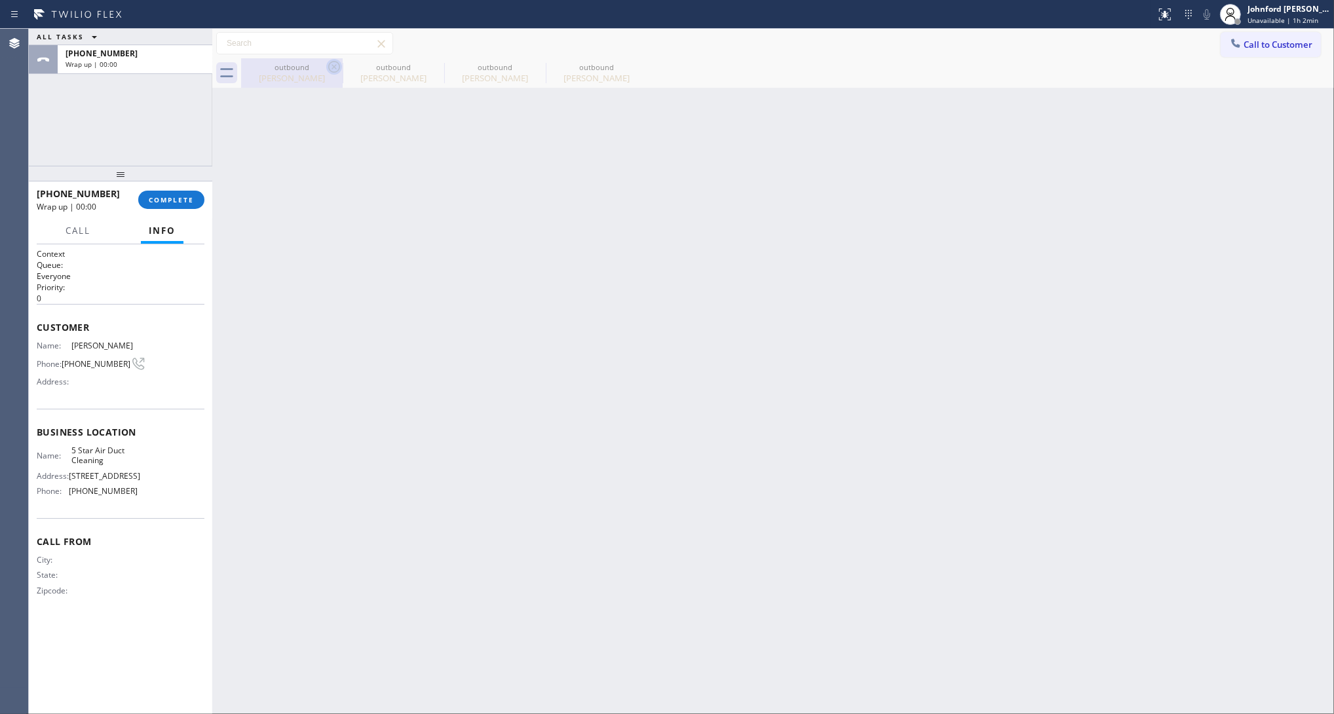
click at [336, 67] on icon at bounding box center [334, 67] width 16 height 16
click at [0, 0] on icon at bounding box center [0, 0] width 0 height 0
drag, startPoint x: 336, startPoint y: 67, endPoint x: 218, endPoint y: 144, distance: 141.0
click at [0, 0] on icon at bounding box center [0, 0] width 0 height 0
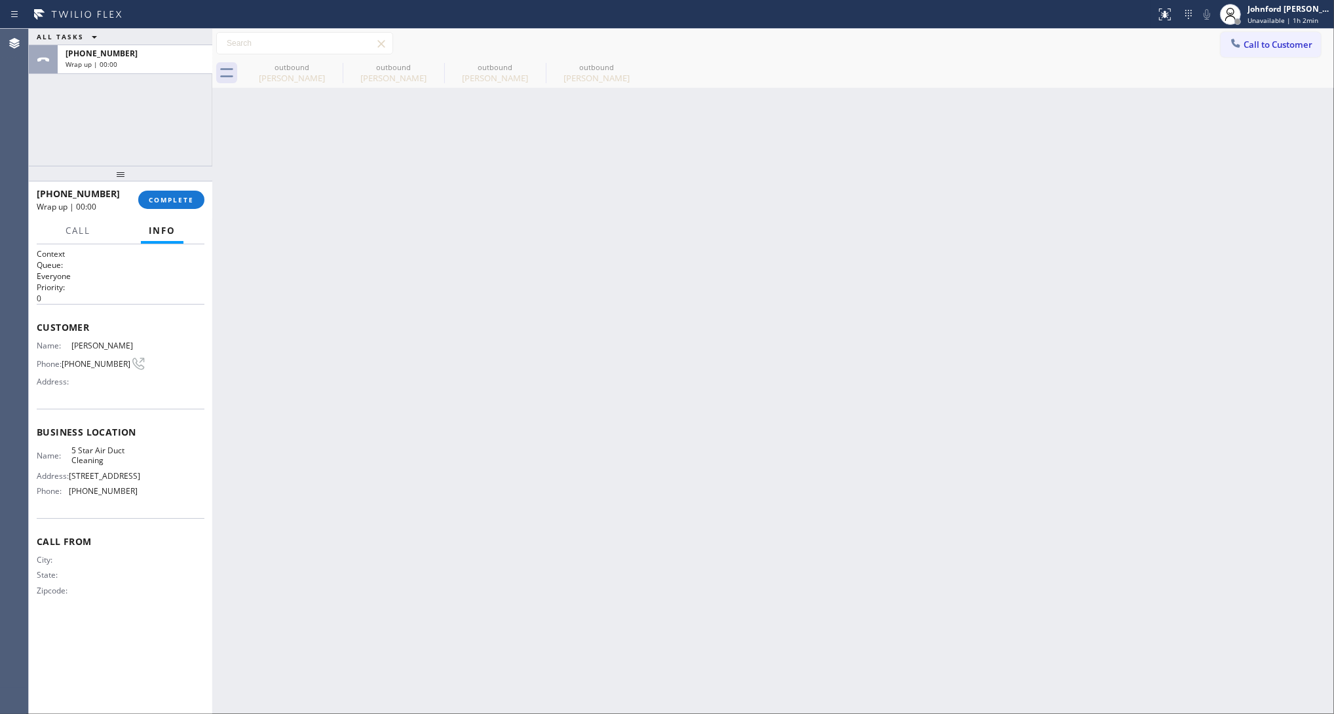
click at [336, 67] on div "outbound Maria Schoenborn outbound Bill Jabjiniak outbound Bill Jabjiniak outbo…" at bounding box center [787, 72] width 1093 height 29
click at [161, 201] on span "COMPLETE" at bounding box center [171, 199] width 45 height 9
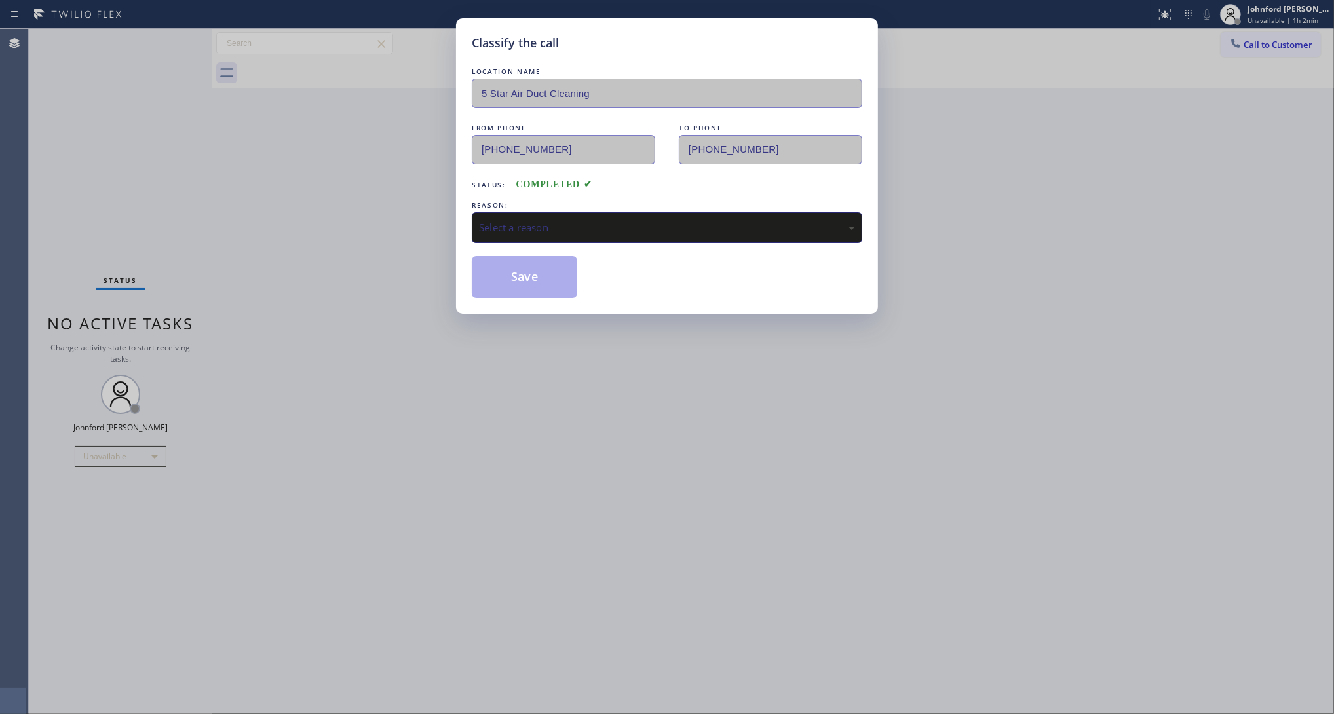
click at [571, 240] on div "LOCATION NAME 5 Star Air Duct Cleaning FROM PHONE (858) 800-3094 TO PHONE (480)…" at bounding box center [667, 181] width 390 height 233
click at [553, 220] on div "Select a reason" at bounding box center [667, 227] width 376 height 15
click at [506, 285] on button "Save" at bounding box center [524, 277] width 105 height 42
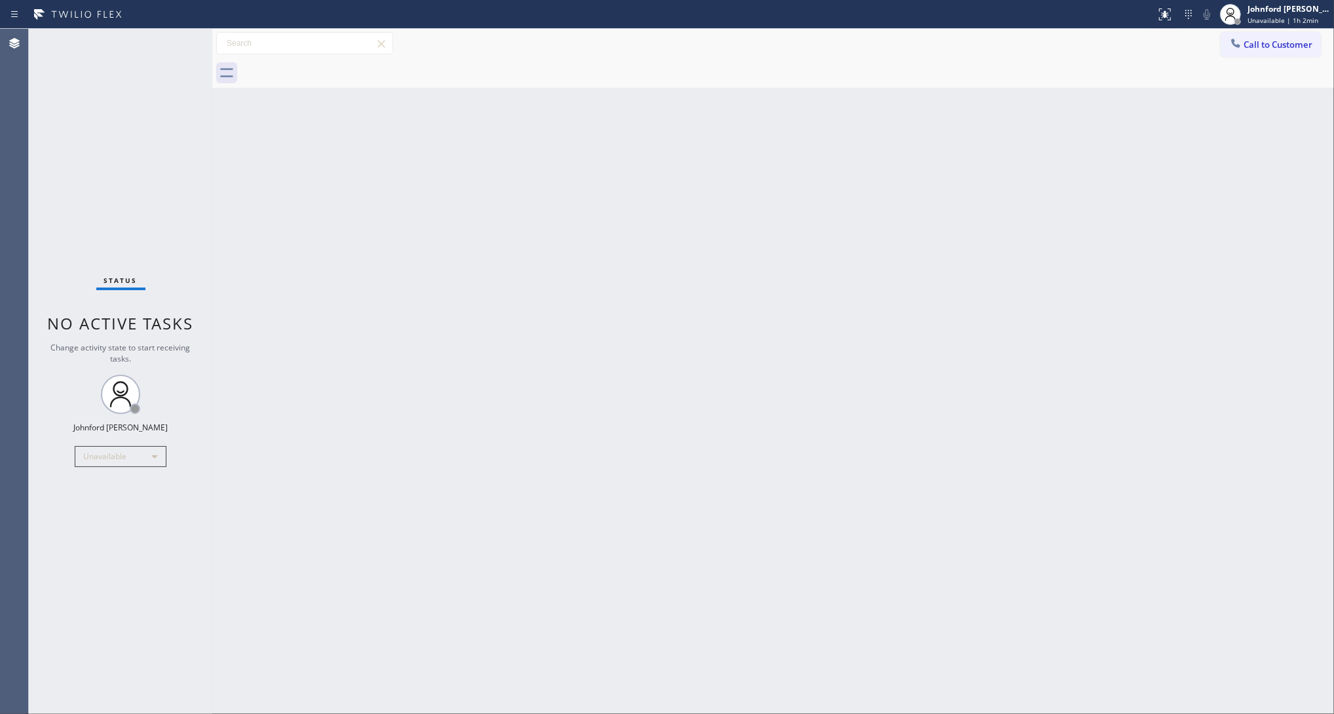
click at [1267, 32] on button "Call to Customer" at bounding box center [1270, 44] width 100 height 25
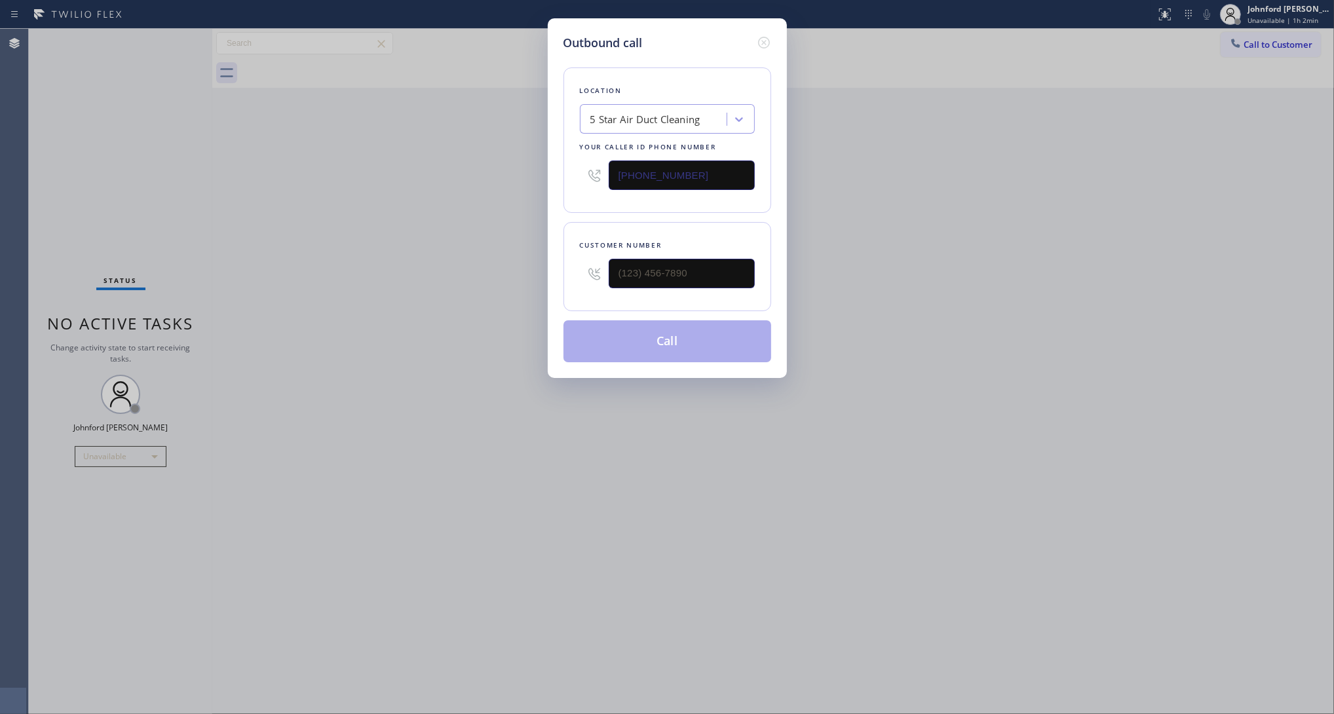
drag, startPoint x: 711, startPoint y: 165, endPoint x: 502, endPoint y: 174, distance: 209.1
click at [502, 174] on div "Outbound call Location 5 Star Air Duct Cleaning Your caller id phone number (85…" at bounding box center [667, 357] width 1334 height 714
paste input "669) 231-3609"
type input "(669) 231-3609"
drag, startPoint x: 607, startPoint y: 293, endPoint x: 510, endPoint y: 293, distance: 97.6
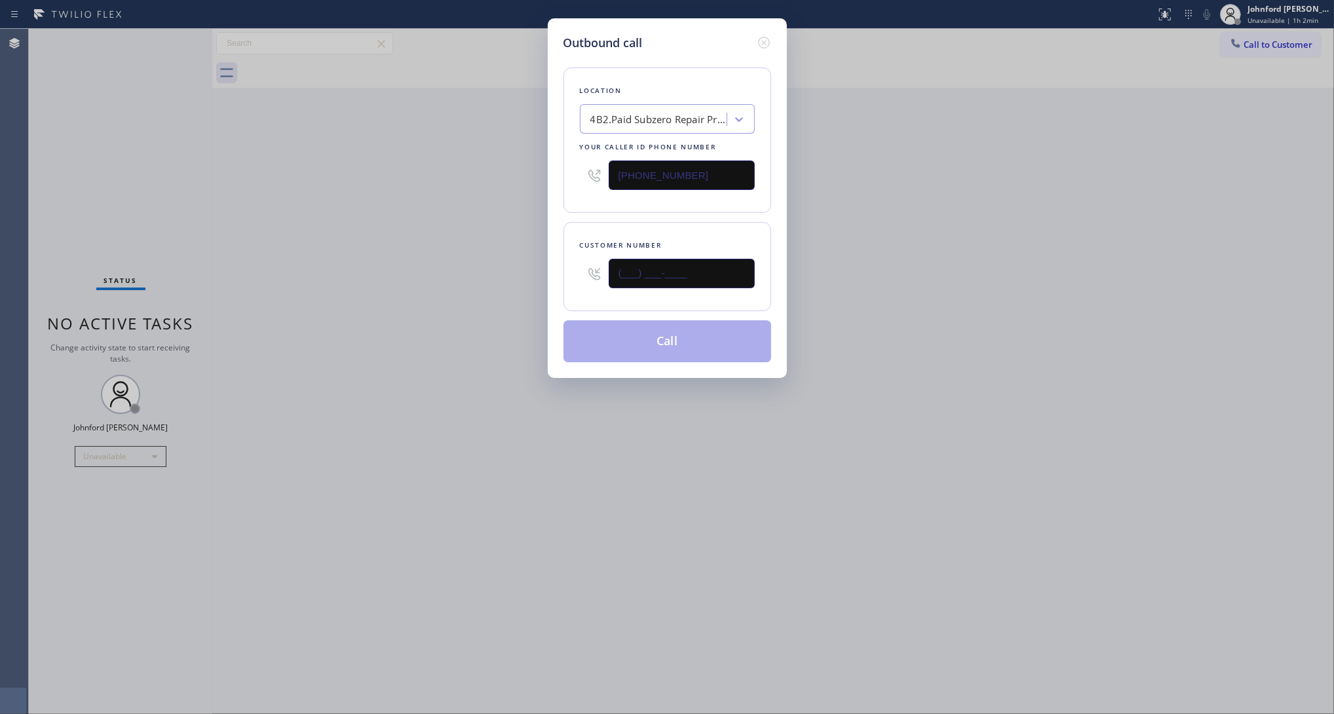
click at [510, 293] on div "Outbound call Location 4B2.Paid Subzero Repair Professionals Your caller id pho…" at bounding box center [667, 357] width 1334 height 714
paste input "818) 644-2717"
type input "(818) 644-2717"
click at [629, 345] on button "Call" at bounding box center [667, 341] width 208 height 42
drag, startPoint x: 867, startPoint y: 320, endPoint x: 970, endPoint y: 167, distance: 184.4
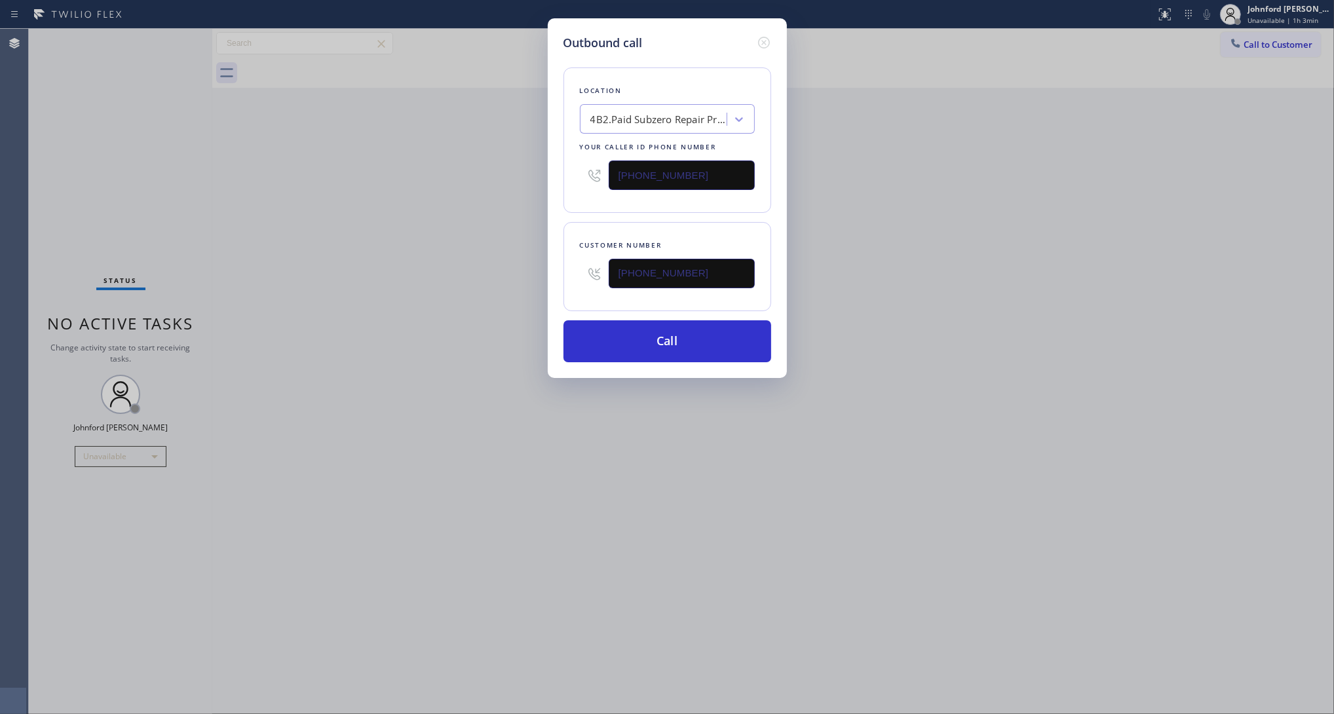
click at [870, 313] on div "Outbound call Location 4B2.Paid Subzero Repair Professionals Your caller id pho…" at bounding box center [667, 357] width 1334 height 714
click at [739, 343] on button "Call" at bounding box center [667, 341] width 208 height 42
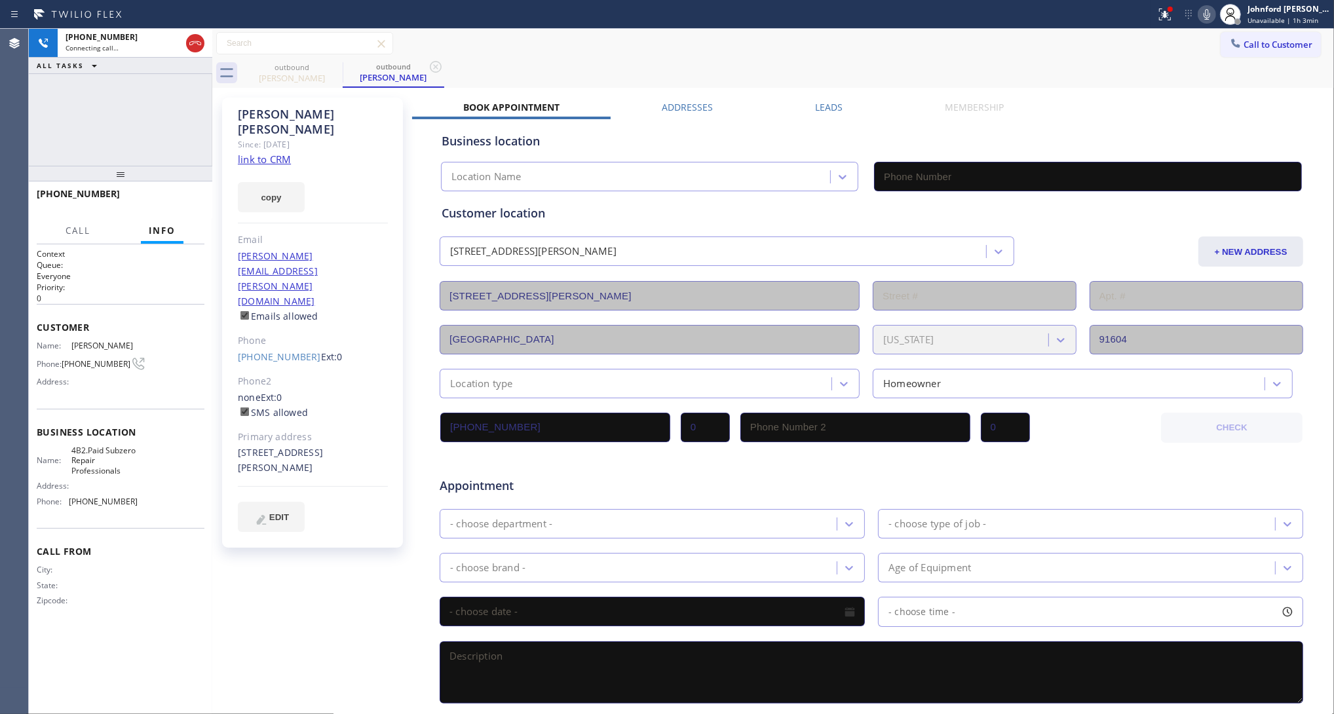
type input "(669) 231-3609"
click at [193, 51] on button at bounding box center [195, 43] width 18 height 18
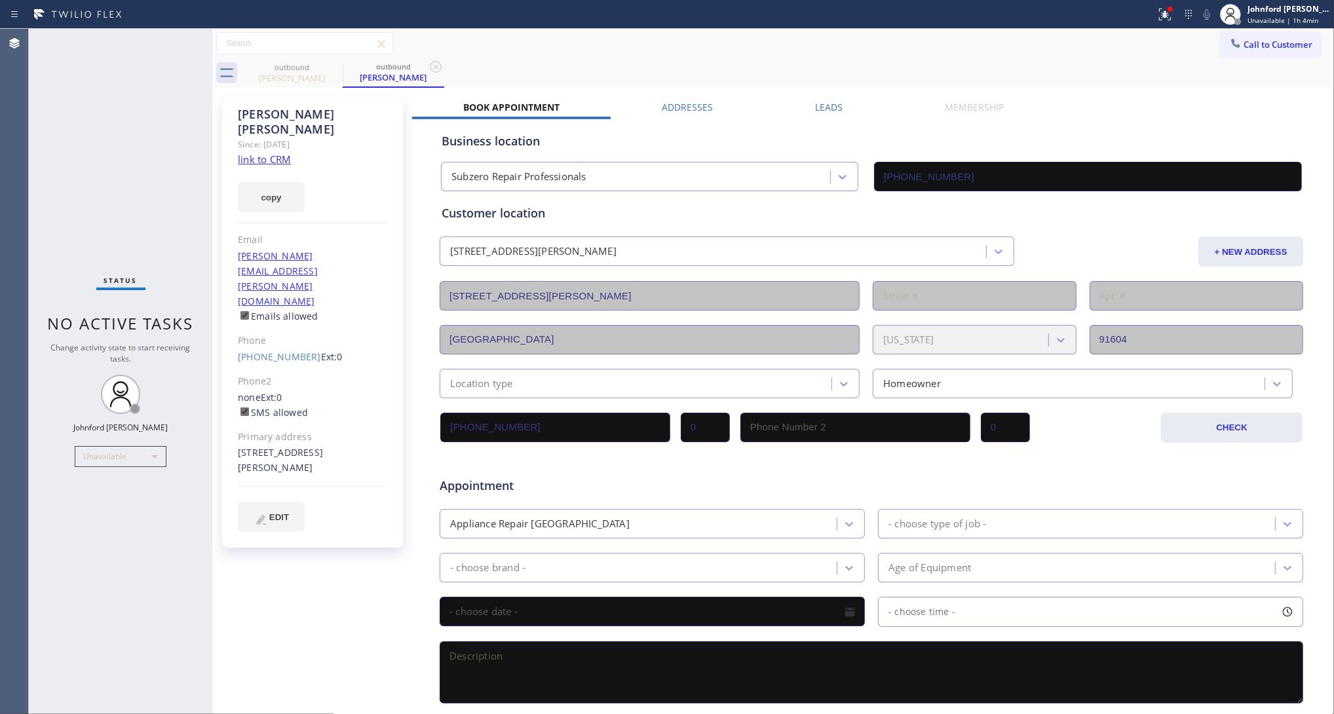
drag, startPoint x: 1265, startPoint y: 50, endPoint x: 1081, endPoint y: 107, distance: 193.1
click at [1262, 46] on button "Call to Customer" at bounding box center [1270, 44] width 100 height 25
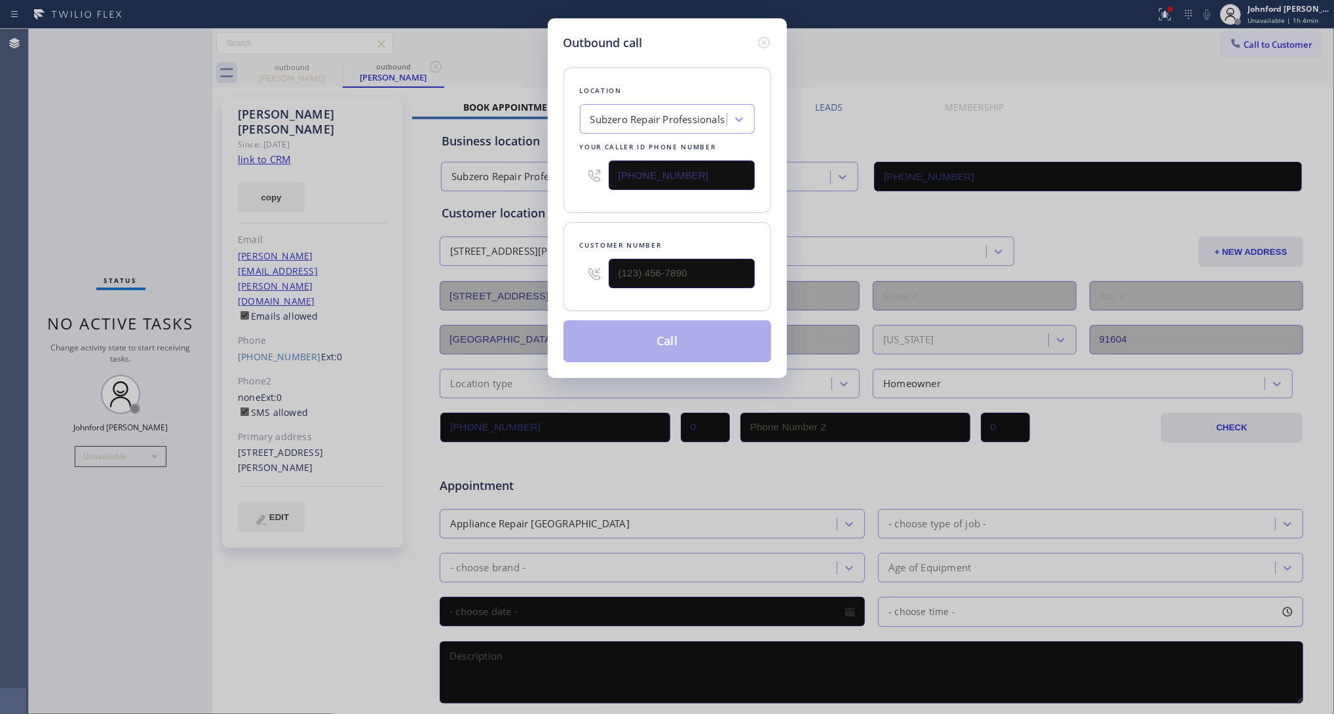
drag, startPoint x: 626, startPoint y: 257, endPoint x: 649, endPoint y: 262, distance: 24.0
click at [610, 261] on div "Customer number" at bounding box center [667, 266] width 208 height 89
click at [660, 264] on input "(___) ___-____" at bounding box center [681, 273] width 146 height 29
paste input "310) 745-9336"
drag, startPoint x: 682, startPoint y: 267, endPoint x: 558, endPoint y: 278, distance: 125.0
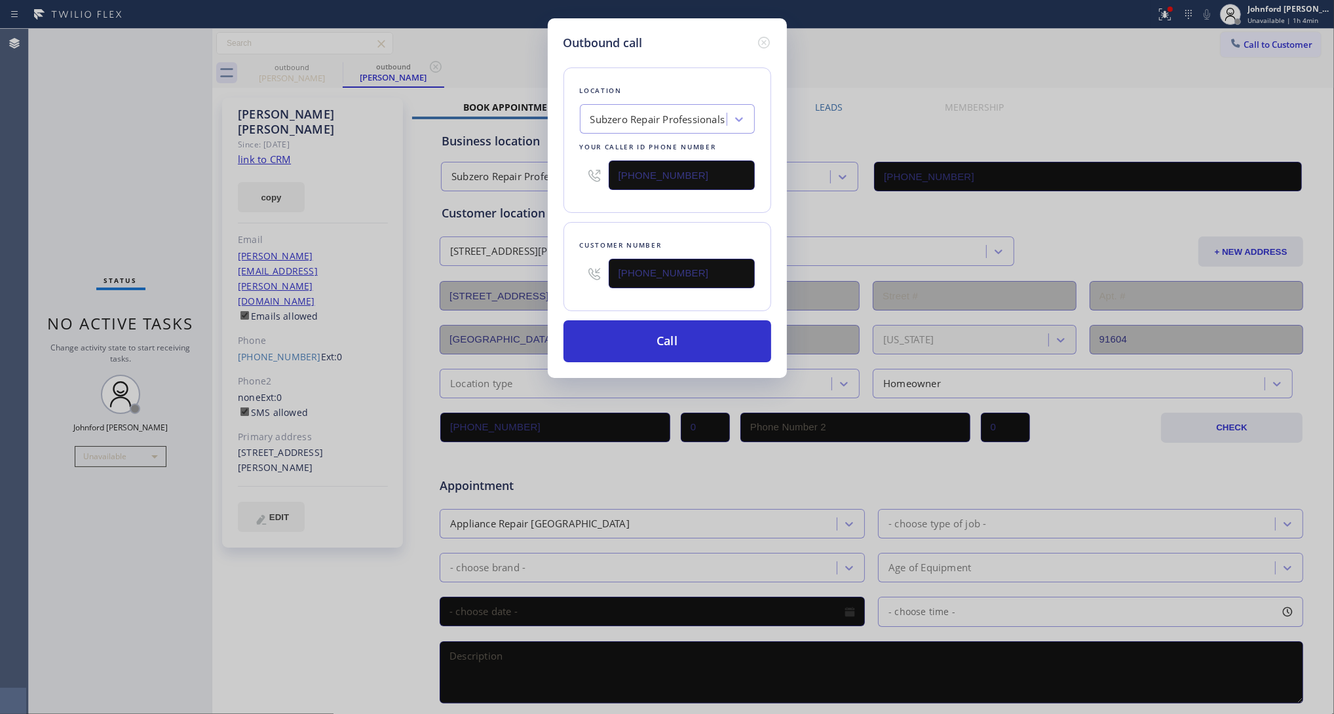
click at [558, 278] on div "Outbound call Location Subzero Repair Professionals Your caller id phone number…" at bounding box center [667, 198] width 239 height 360
paste input "206) 963-0843"
type input "(206) 963-0843"
click at [637, 222] on div "Customer number (206) 963-0843" at bounding box center [667, 266] width 208 height 89
click at [696, 334] on button "Call" at bounding box center [667, 341] width 208 height 42
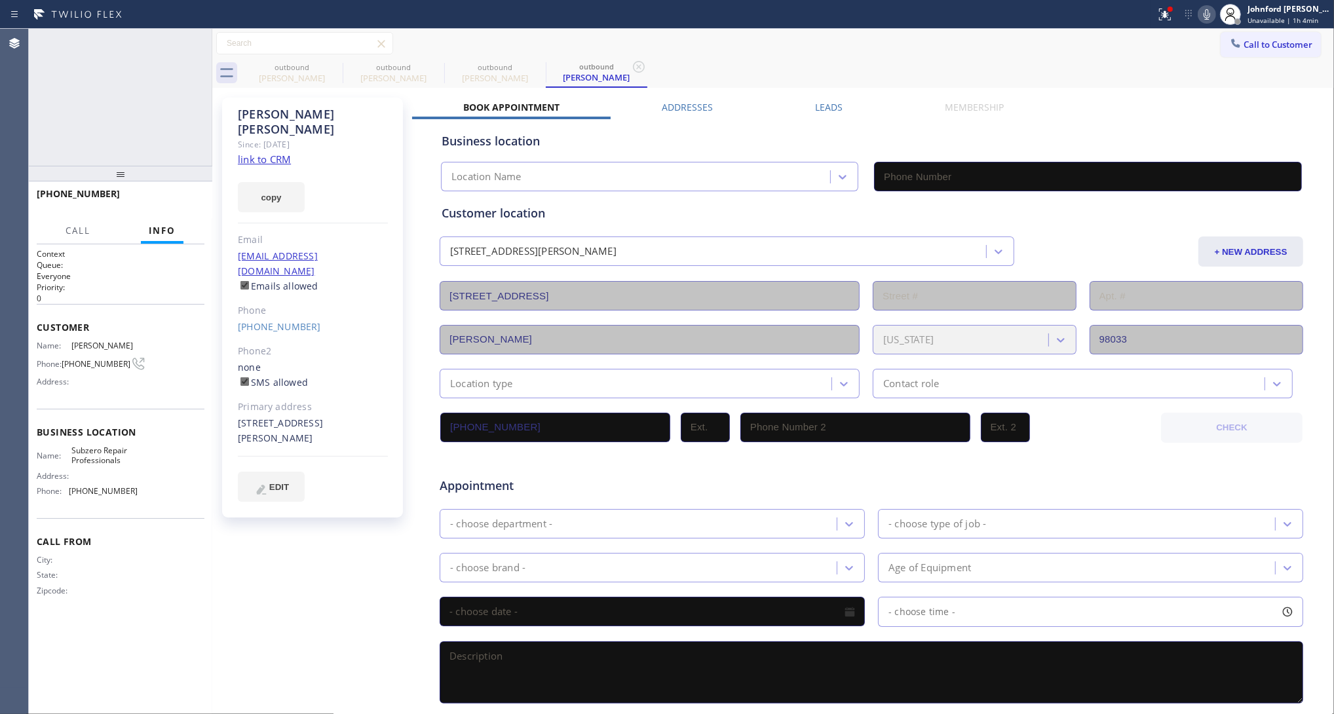
type input "(669) 231-3609"
click at [1206, 18] on icon at bounding box center [1207, 15] width 16 height 16
drag, startPoint x: 1170, startPoint y: 18, endPoint x: 1137, endPoint y: 86, distance: 76.2
click at [1166, 18] on icon at bounding box center [1165, 15] width 16 height 16
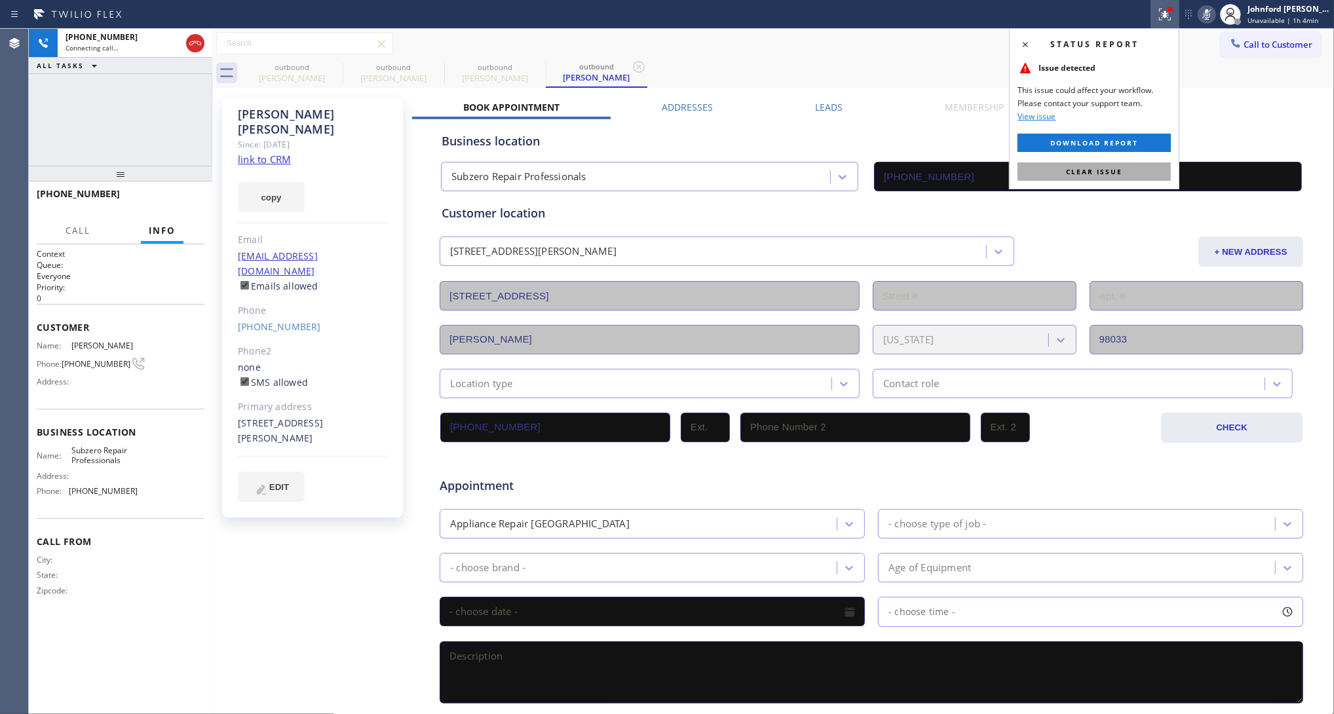
drag, startPoint x: 1101, startPoint y: 171, endPoint x: 1187, endPoint y: 74, distance: 129.5
click at [1101, 169] on span "Clear issue" at bounding box center [1094, 171] width 56 height 9
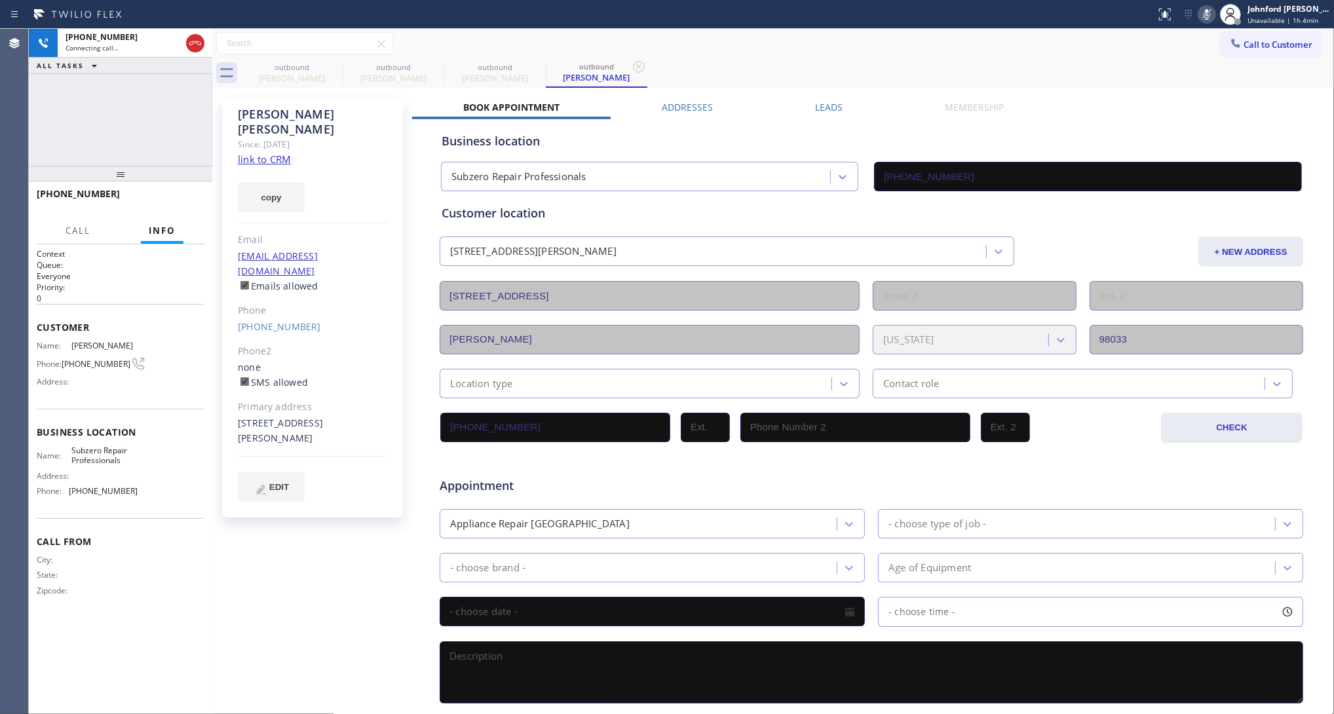
click at [1199, 7] on icon at bounding box center [1207, 15] width 16 height 16
click at [0, 0] on icon at bounding box center [0, 0] width 0 height 0
click at [430, 66] on icon at bounding box center [436, 67] width 12 height 12
click at [0, 0] on icon at bounding box center [0, 0] width 0 height 0
click at [623, 67] on div "outbound Sarah Yeager" at bounding box center [787, 72] width 1093 height 29
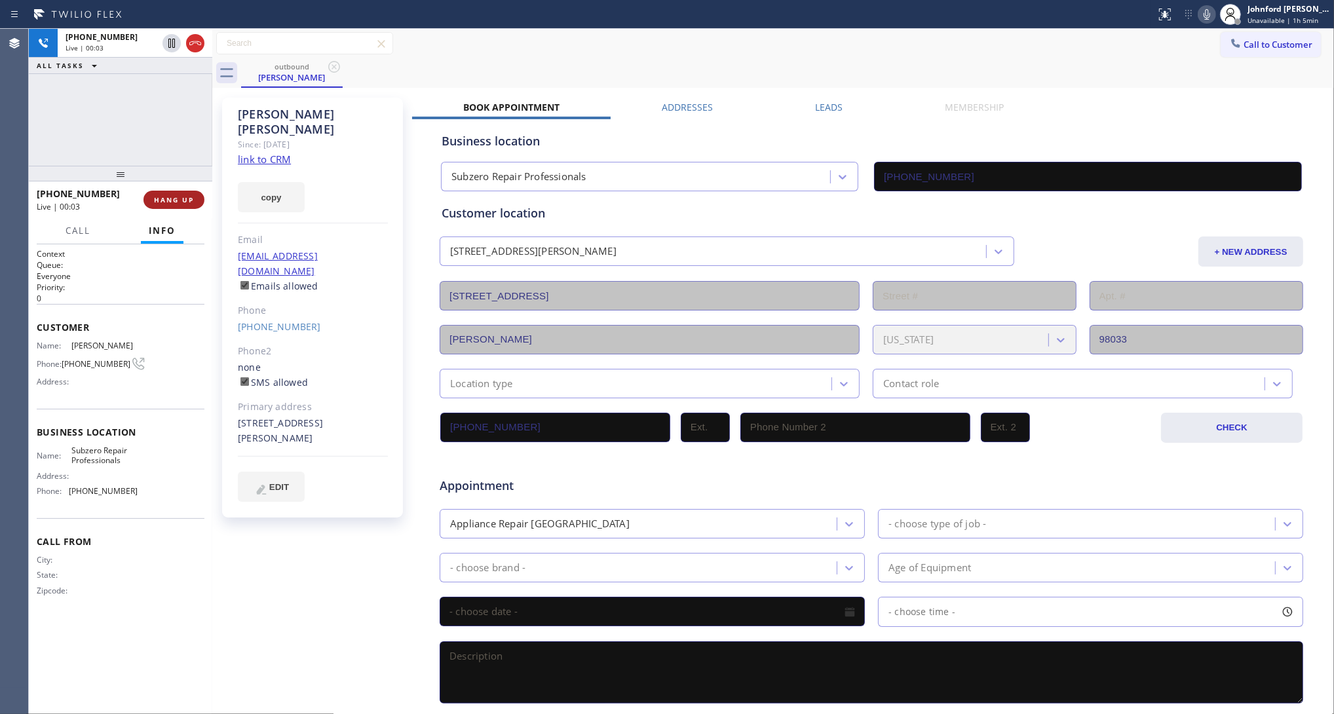
click at [181, 201] on span "HANG UP" at bounding box center [174, 199] width 40 height 9
click at [260, 320] on link "(206) 963-0843" at bounding box center [279, 326] width 83 height 12
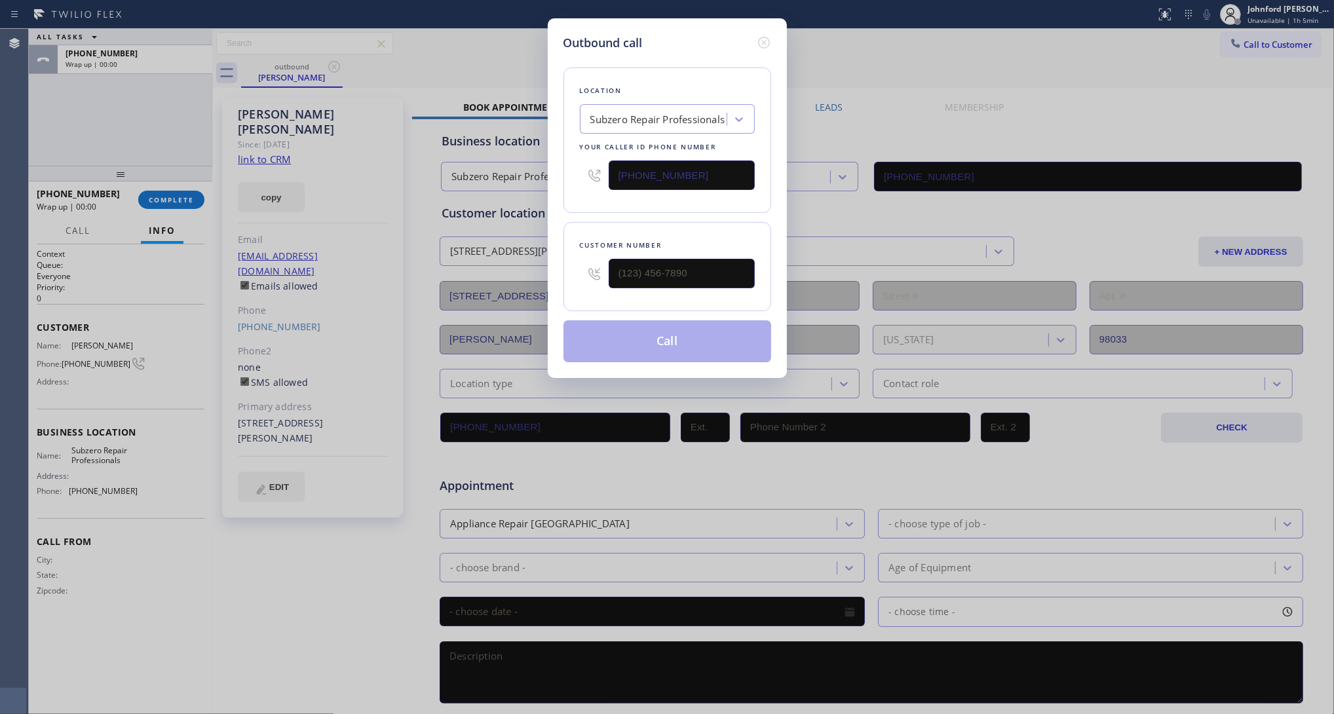
type input "(206) 963-0843"
click at [609, 346] on button "Call" at bounding box center [667, 341] width 208 height 42
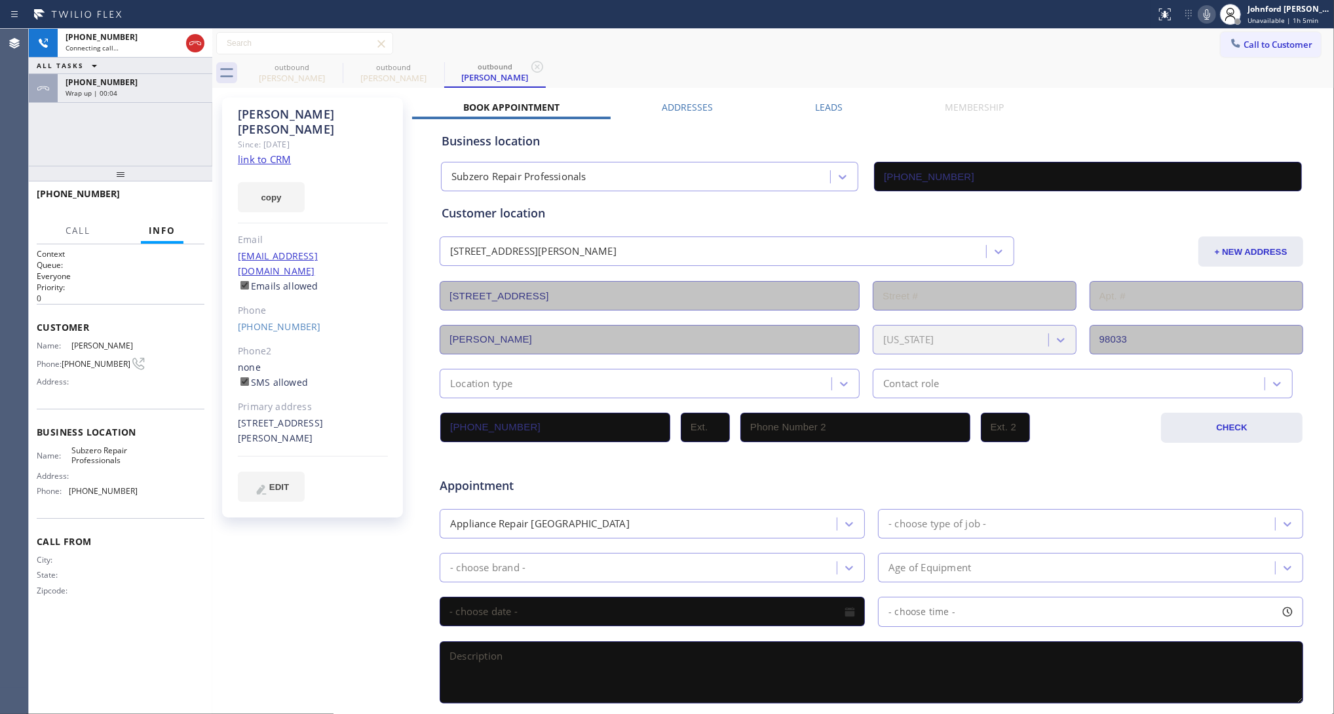
type input "(669) 231-3609"
click at [159, 88] on div "Wrap up | 00:04" at bounding box center [134, 92] width 139 height 9
click at [165, 203] on span "COMPLETE" at bounding box center [171, 199] width 45 height 9
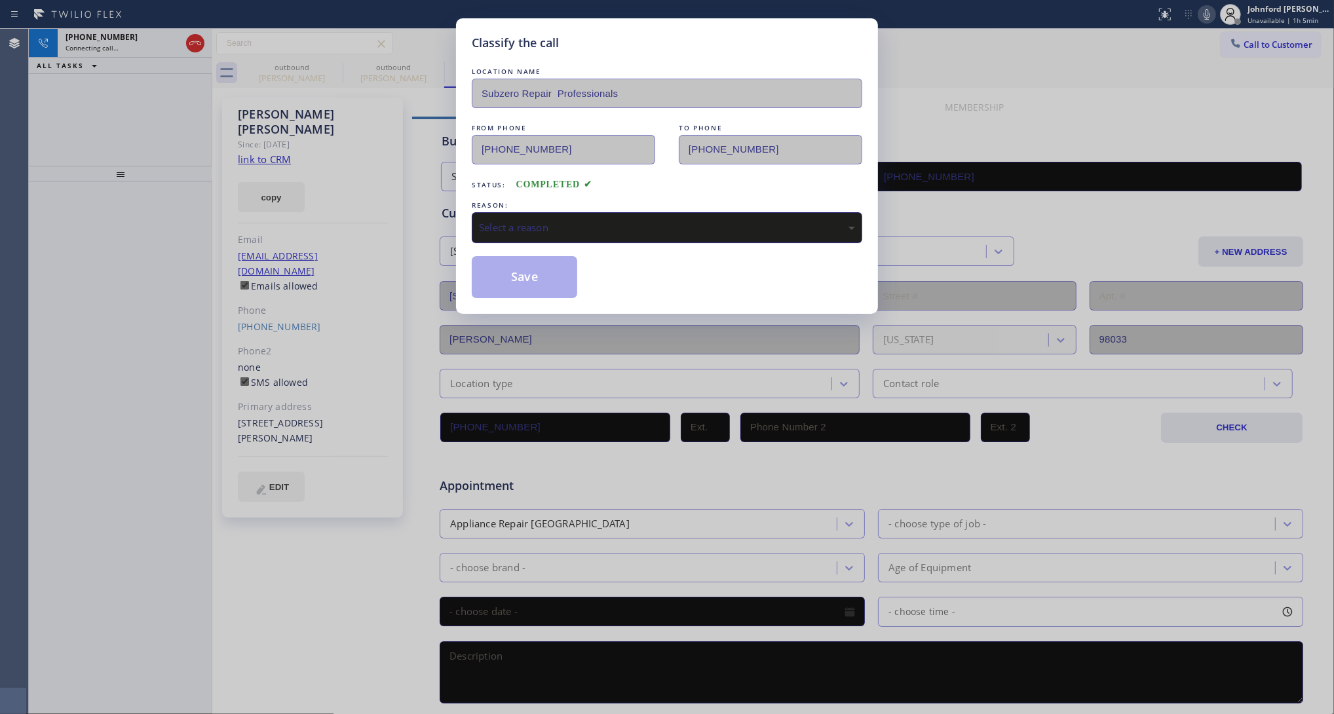
click at [535, 224] on div "Select a reason" at bounding box center [667, 227] width 376 height 15
click at [555, 278] on button "Save" at bounding box center [524, 277] width 105 height 42
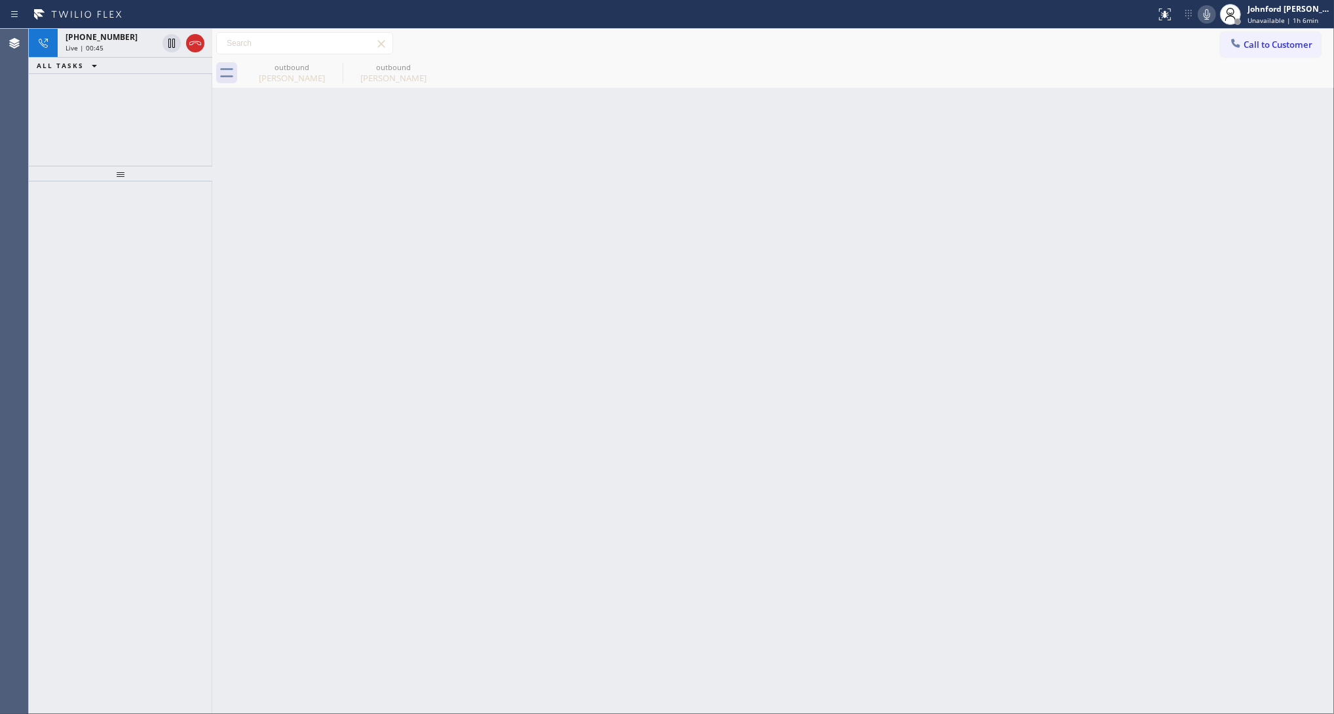
drag, startPoint x: 187, startPoint y: 45, endPoint x: 1066, endPoint y: 0, distance: 880.8
click at [187, 45] on icon at bounding box center [195, 43] width 16 height 16
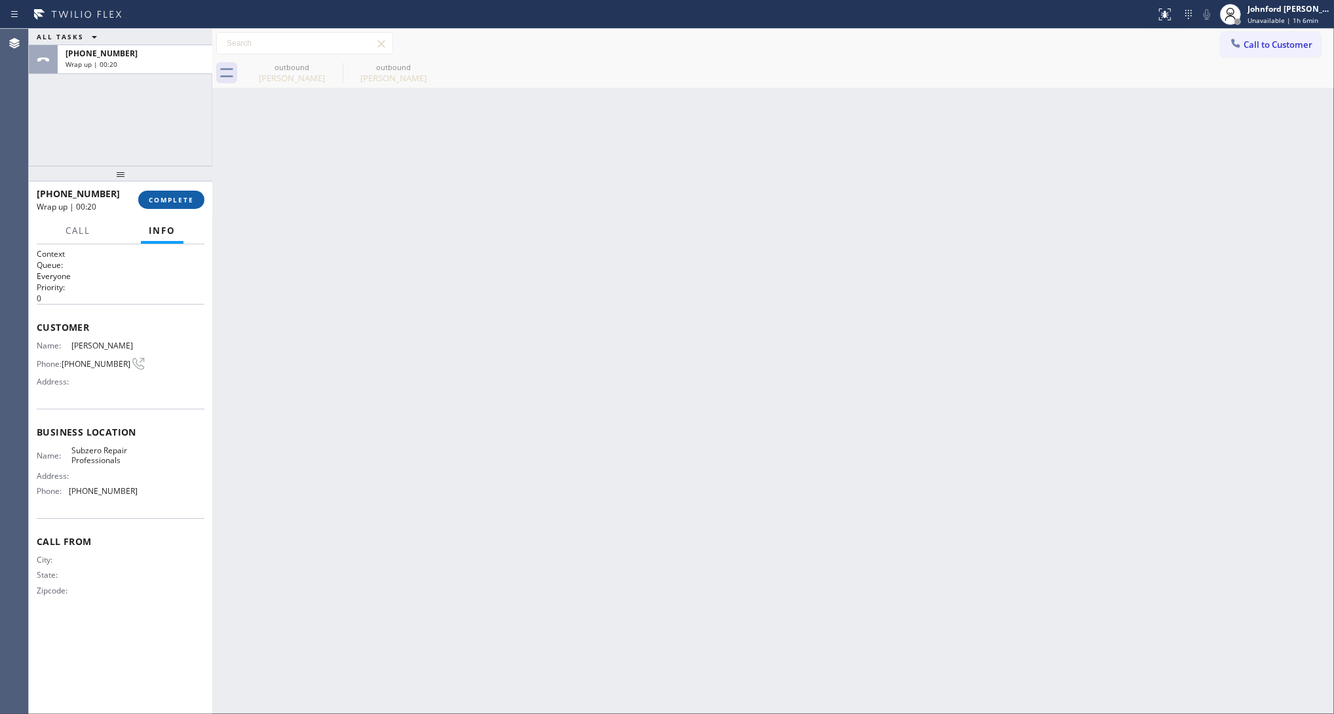
click at [174, 204] on span "COMPLETE" at bounding box center [171, 199] width 45 height 9
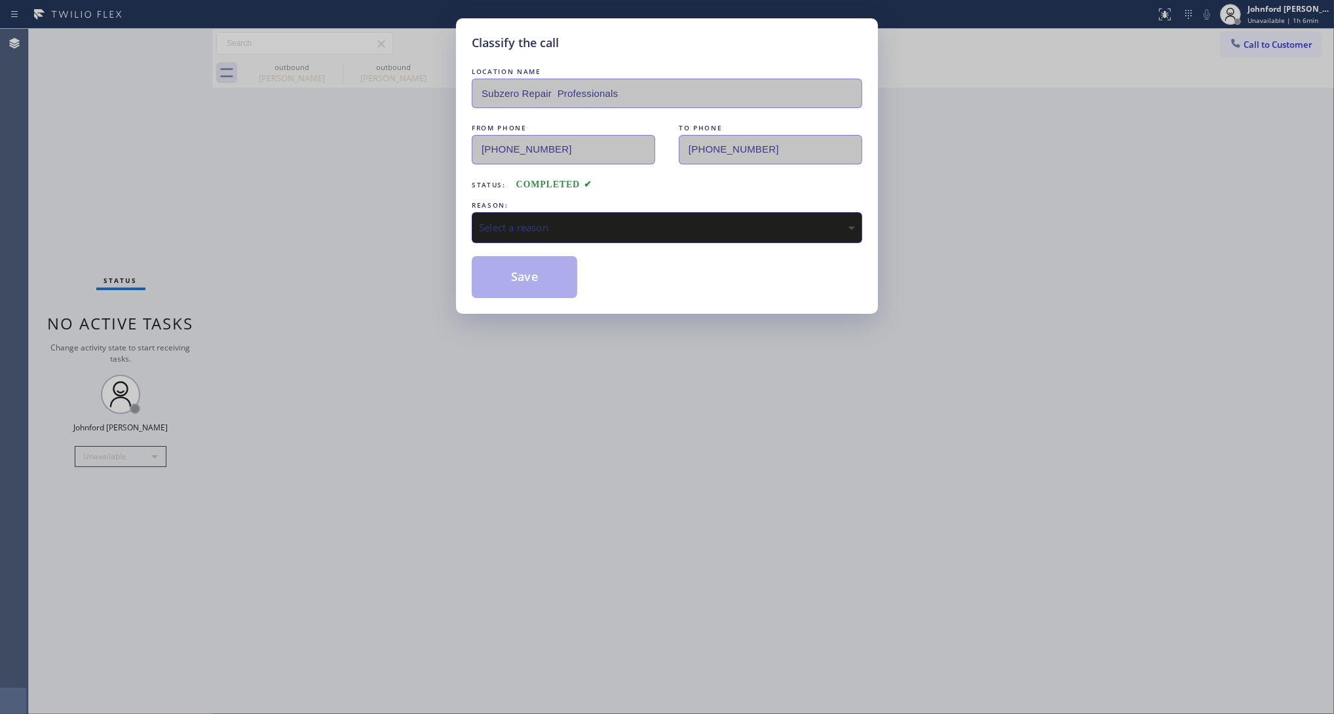
drag, startPoint x: 526, startPoint y: 218, endPoint x: 546, endPoint y: 218, distance: 19.6
click at [527, 220] on div "Select a reason" at bounding box center [667, 227] width 376 height 15
click at [532, 275] on button "Save" at bounding box center [524, 277] width 105 height 42
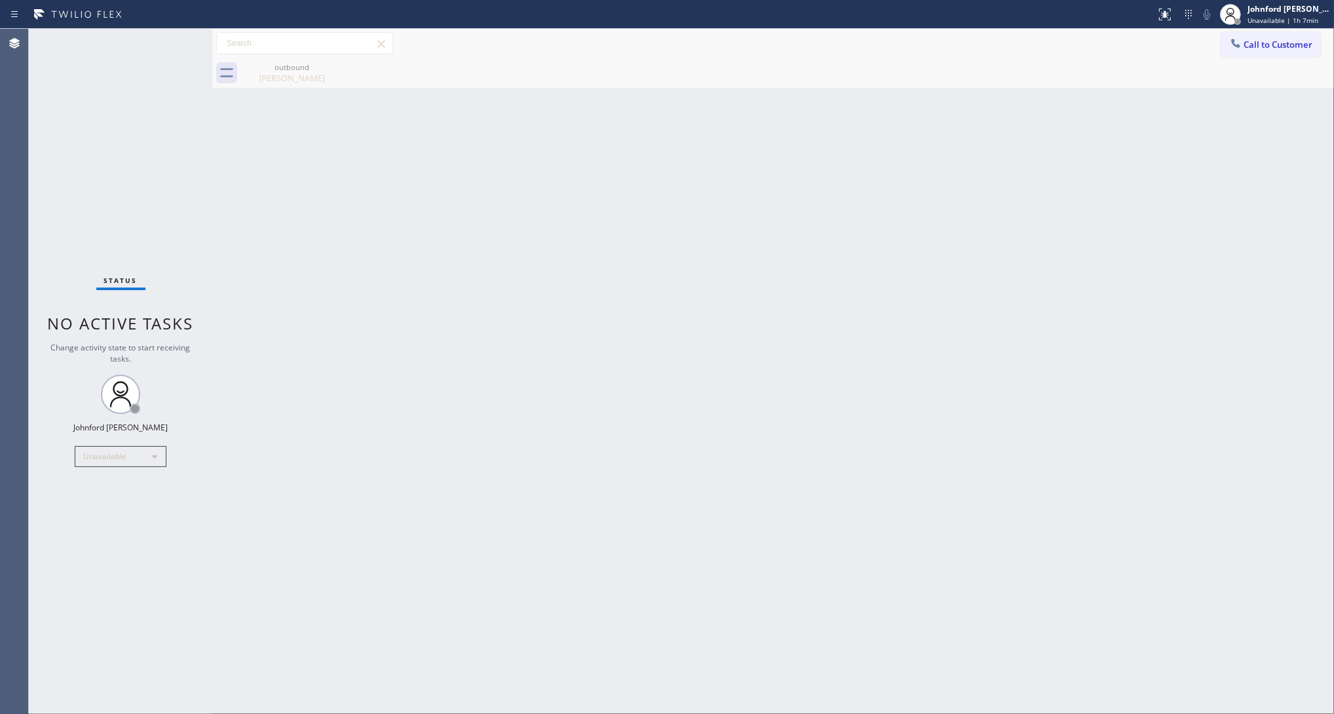
click at [950, 300] on div "Back to Dashboard Change Sender ID Customers Technicians Select a contact Outbo…" at bounding box center [772, 371] width 1121 height 685
click at [1242, 47] on div at bounding box center [1235, 45] width 16 height 16
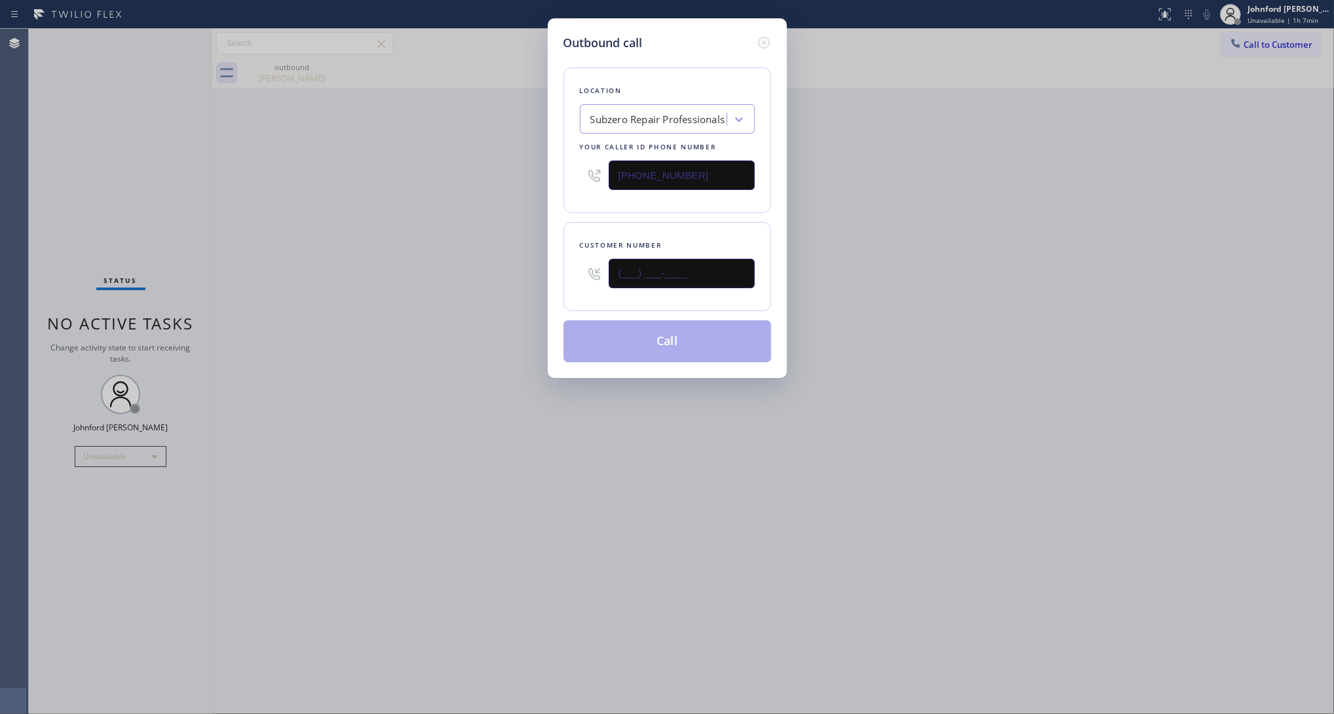
drag, startPoint x: 665, startPoint y: 267, endPoint x: 519, endPoint y: 261, distance: 146.2
click at [524, 261] on div "Outbound call Location Subzero Repair Professionals Your caller id phone number…" at bounding box center [667, 357] width 1334 height 714
paste input "626) 319-9279"
type input "(626) 319-9279"
click at [993, 183] on div "Outbound call Location Subzero Repair Professionals Your caller id phone number…" at bounding box center [667, 357] width 1334 height 714
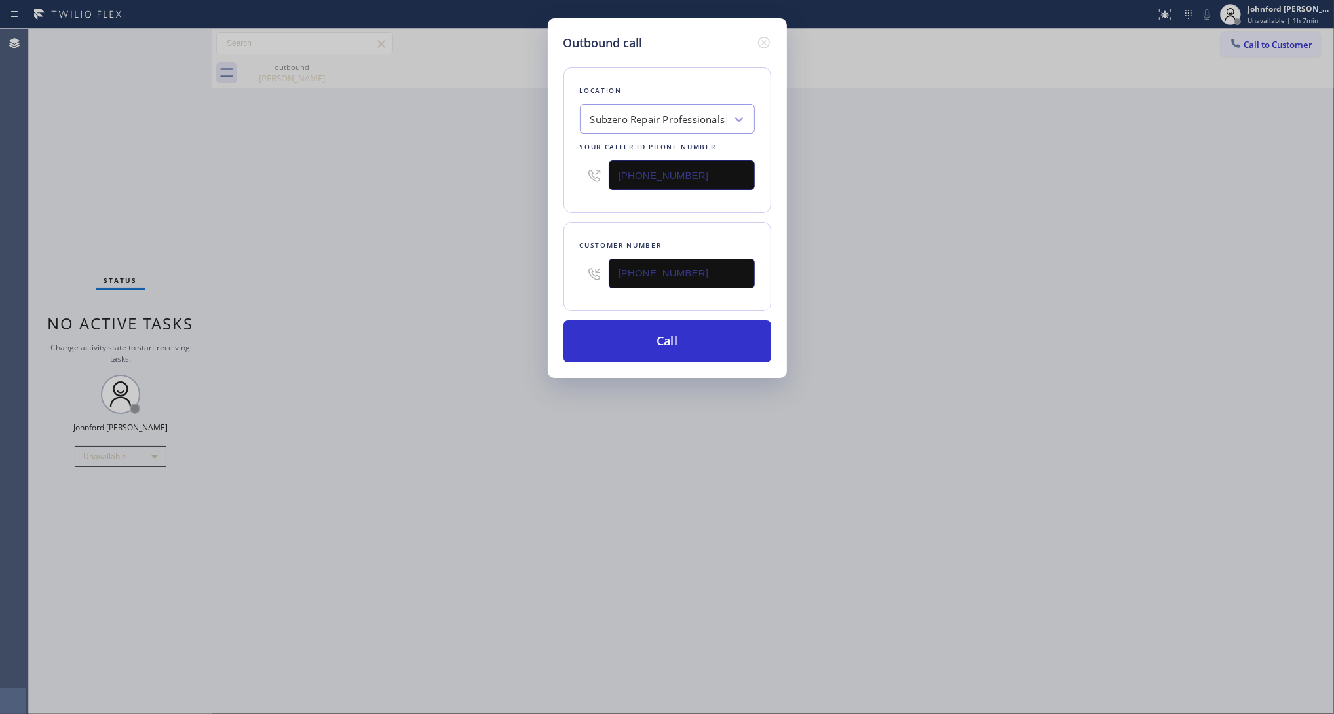
drag, startPoint x: 827, startPoint y: 79, endPoint x: 953, endPoint y: 1, distance: 148.2
click at [827, 79] on div "Outbound call Location Subzero Repair Professionals Your caller id phone number…" at bounding box center [667, 357] width 1334 height 714
drag, startPoint x: 724, startPoint y: 169, endPoint x: 595, endPoint y: 169, distance: 129.7
click at [608, 169] on div "(669) 231-3609" at bounding box center [667, 175] width 175 height 43
paste input "26) 319-927"
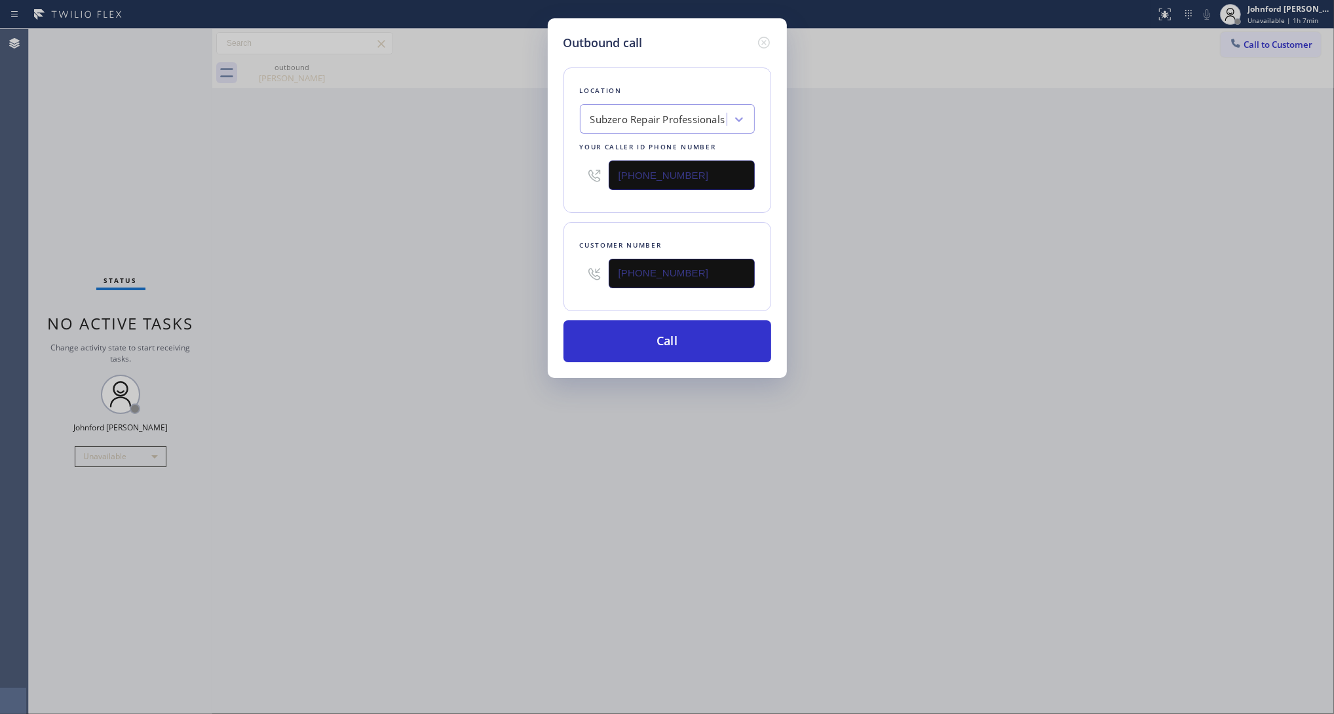
click at [509, 181] on div "Outbound call Location Subzero Repair Professionals Your caller id phone number…" at bounding box center [667, 357] width 1334 height 714
drag, startPoint x: 709, startPoint y: 165, endPoint x: 573, endPoint y: 172, distance: 135.8
click at [585, 165] on div "(669) 231-3609" at bounding box center [667, 175] width 175 height 43
paste input "26) 768-9548"
type input "(626) 768-9548"
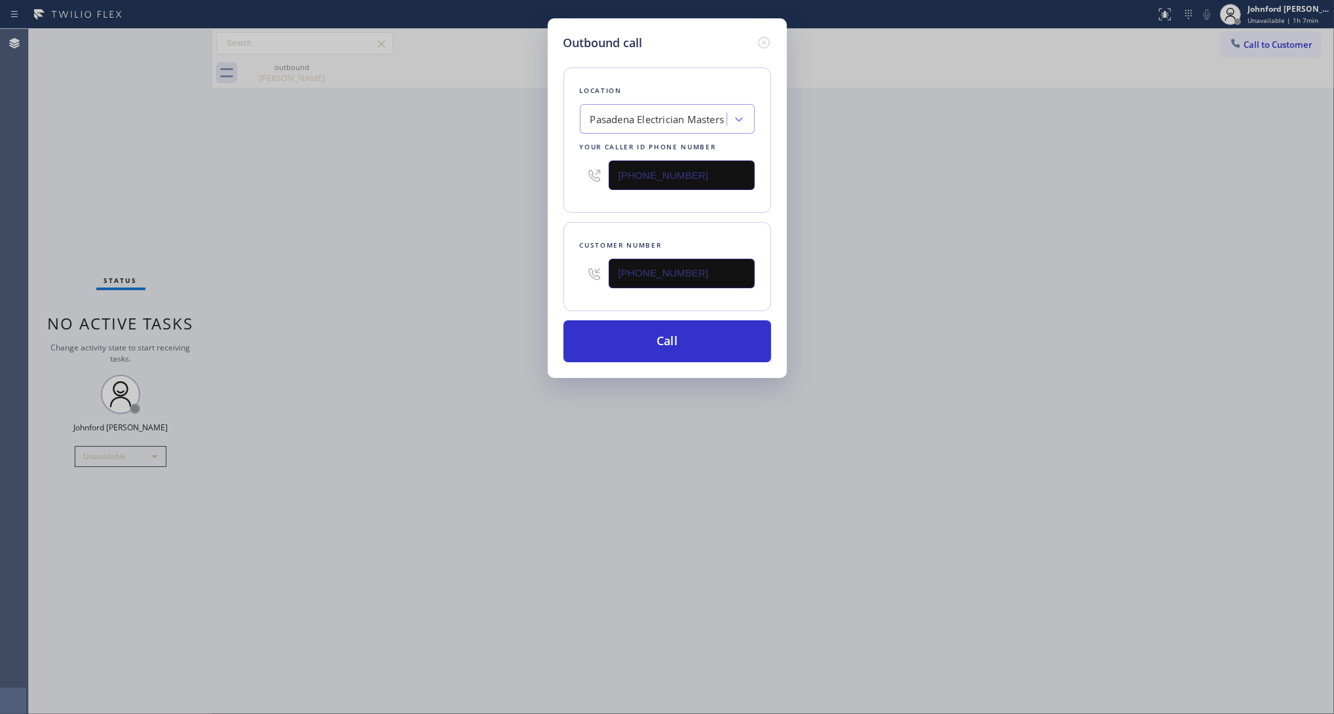
click at [561, 179] on div "Outbound call Location Pasadena Electrician Masters Your caller id phone number…" at bounding box center [667, 198] width 239 height 360
click at [696, 293] on div "Customer number (626) 319-9279" at bounding box center [667, 266] width 208 height 89
click at [692, 335] on button "Call" at bounding box center [667, 341] width 208 height 42
drag, startPoint x: 901, startPoint y: 237, endPoint x: 928, endPoint y: 170, distance: 72.0
click at [914, 227] on div "Outbound call Location Pasadena Electrician Masters Your caller id phone number…" at bounding box center [667, 357] width 1334 height 714
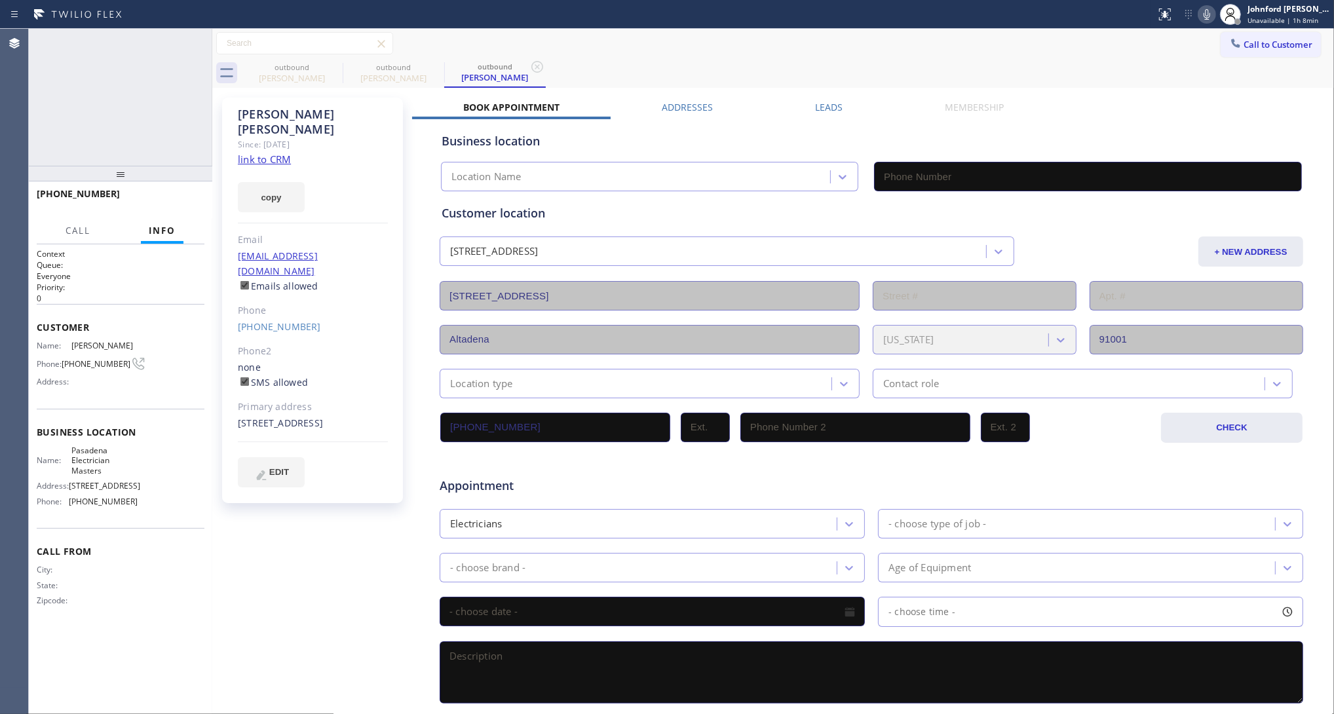
type input "(626) 768-9548"
click at [1200, 20] on icon at bounding box center [1207, 15] width 16 height 16
click at [1208, 13] on icon at bounding box center [1207, 15] width 16 height 16
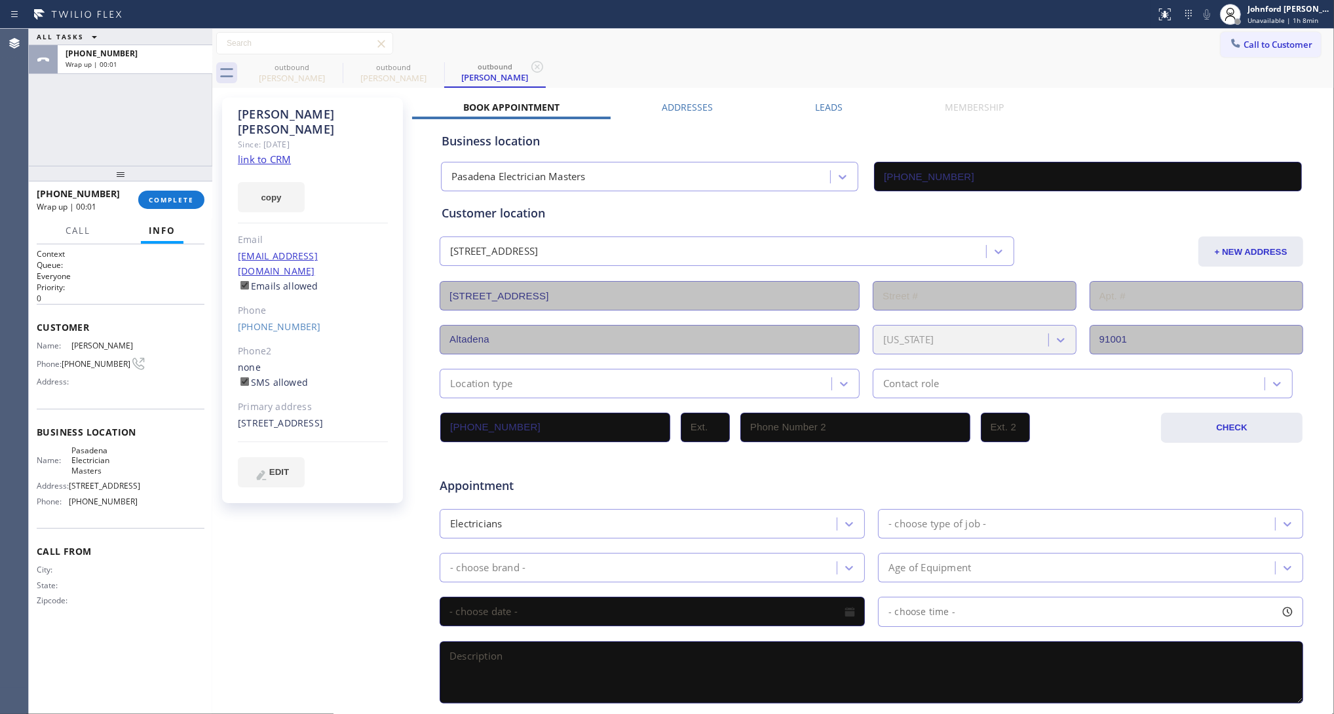
click at [181, 187] on div "+16263199279 Wrap up | 00:01 COMPLETE" at bounding box center [121, 200] width 168 height 34
click at [161, 202] on span "COMPLETE" at bounding box center [171, 199] width 45 height 9
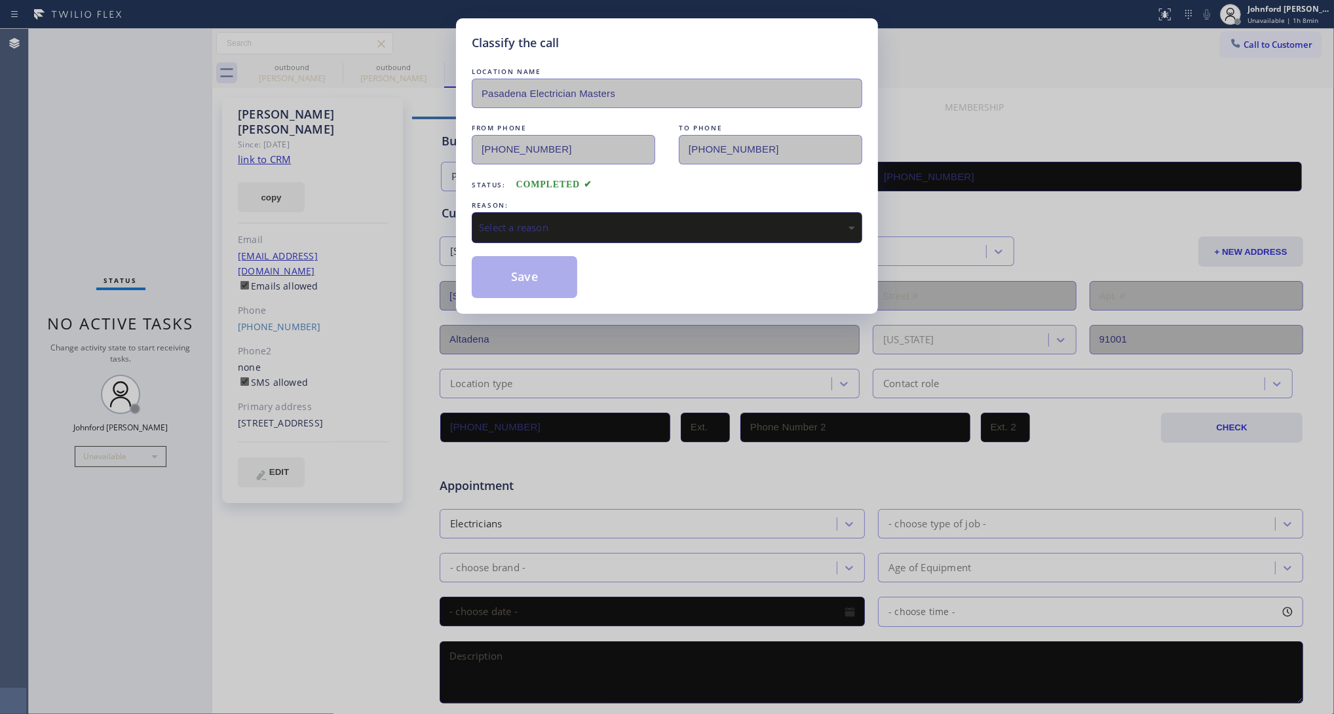
click at [609, 220] on div "Select a reason" at bounding box center [667, 227] width 376 height 15
click at [533, 284] on button "Save" at bounding box center [524, 277] width 105 height 42
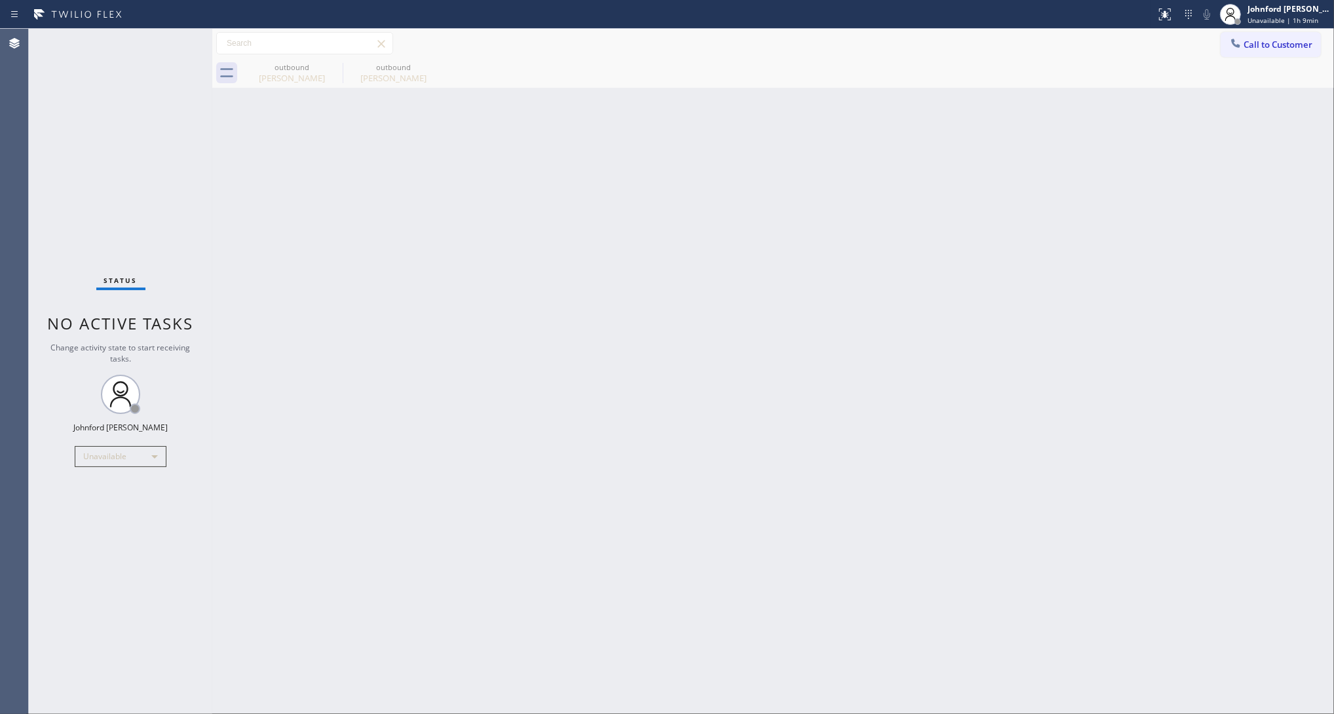
click at [1248, 31] on div "Call to Customer Outbound call Location Pasadena Electrician Masters Your calle…" at bounding box center [772, 43] width 1121 height 29
click at [1249, 40] on span "Call to Customer" at bounding box center [1277, 45] width 69 height 12
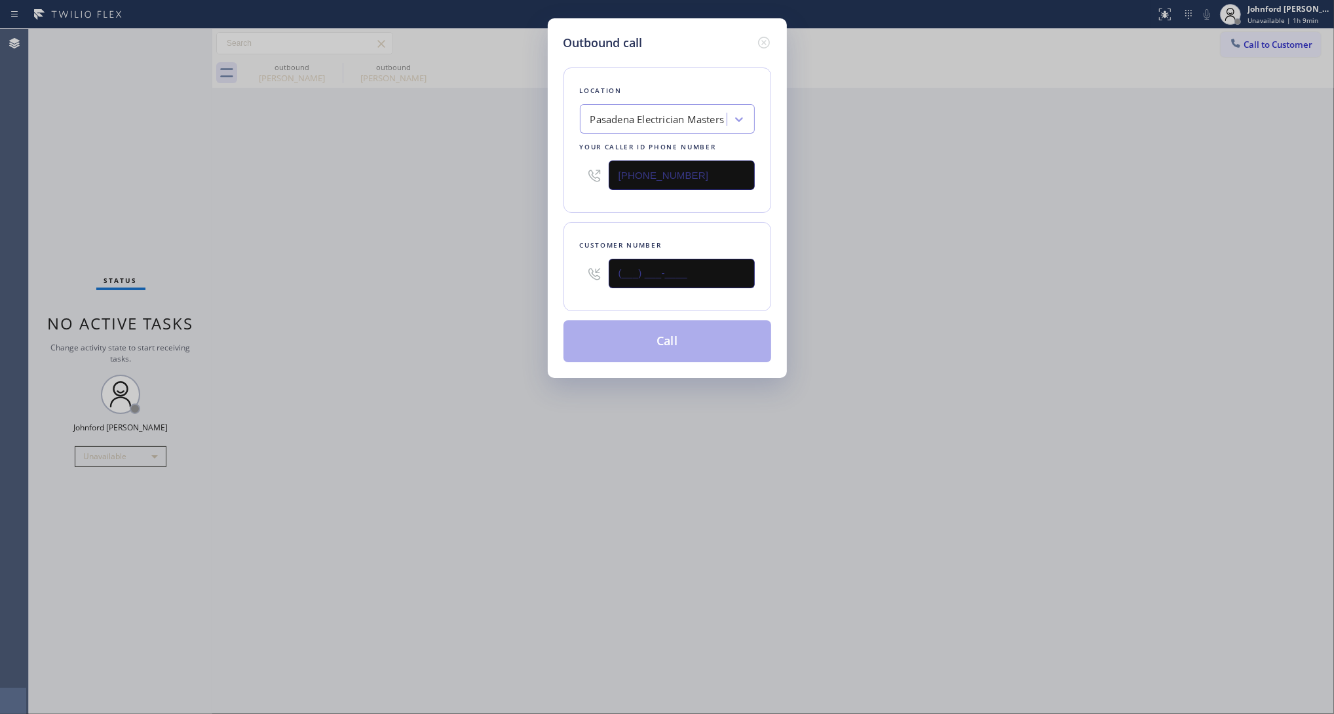
drag, startPoint x: 659, startPoint y: 270, endPoint x: 474, endPoint y: 282, distance: 185.8
click at [508, 282] on div "Outbound call Location Pasadena Electrician Masters Your caller id phone number…" at bounding box center [667, 357] width 1334 height 714
paste input "626) 203-8634"
click at [407, 285] on div "Outbound call Location Pasadena Electrician Masters Your caller id phone number…" at bounding box center [667, 357] width 1334 height 714
click at [350, 176] on div "Outbound call Location Pasadena Electrician Masters Your caller id phone number…" at bounding box center [667, 357] width 1334 height 714
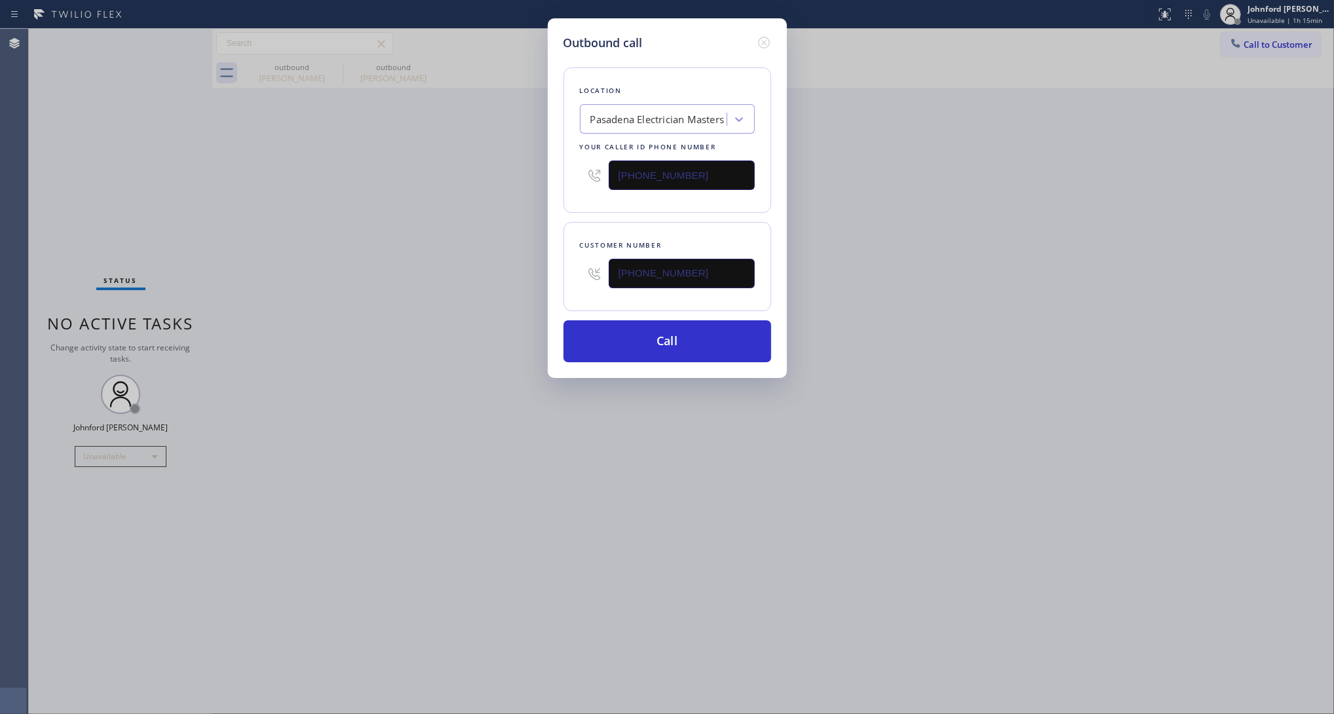
drag, startPoint x: 426, startPoint y: 378, endPoint x: 172, endPoint y: 496, distance: 280.4
click at [424, 379] on div "Outbound call Location Pasadena Electrician Masters Your caller id phone number…" at bounding box center [667, 357] width 1334 height 714
drag, startPoint x: 257, startPoint y: 251, endPoint x: 421, endPoint y: 133, distance: 201.2
click at [269, 246] on div "Outbound call Location Pasadena Electrician Masters Your caller id phone number…" at bounding box center [667, 357] width 1334 height 714
click at [1026, 267] on div "Outbound call Location Pasadena Electrician Masters Your caller id phone number…" at bounding box center [667, 357] width 1334 height 714
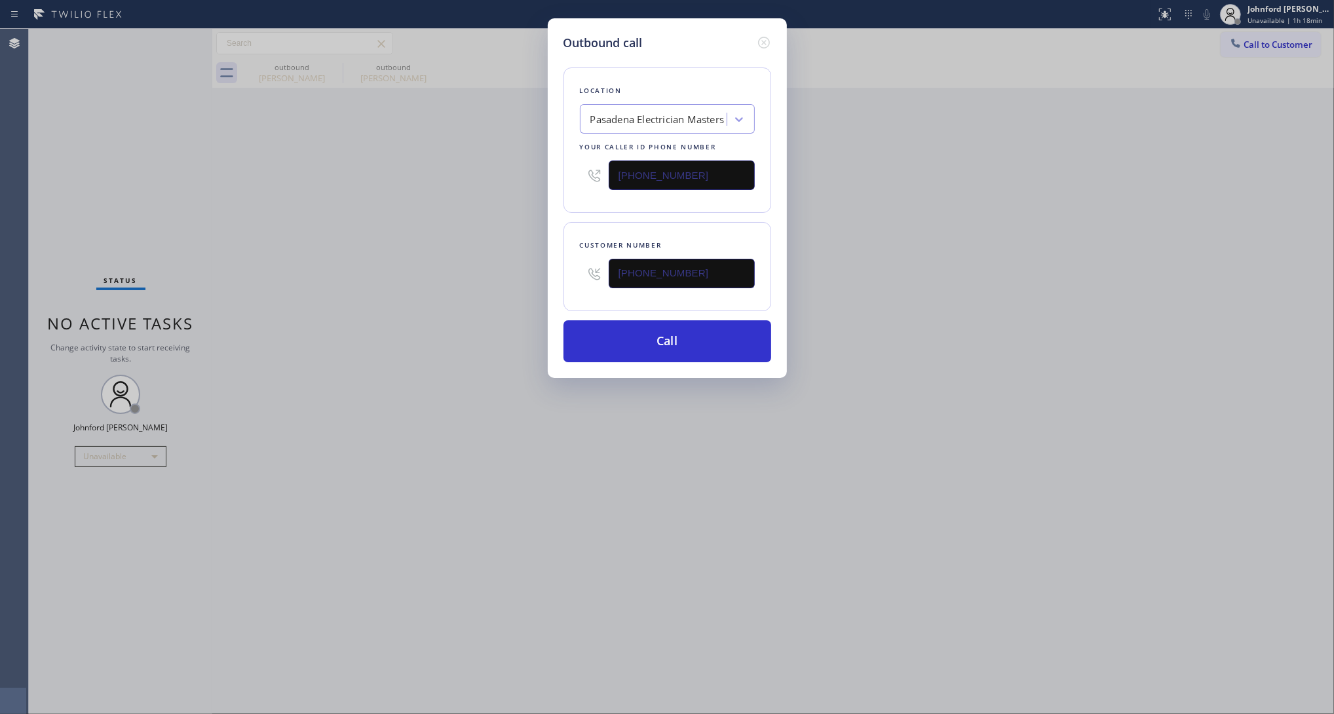
drag, startPoint x: 718, startPoint y: 254, endPoint x: 605, endPoint y: 272, distance: 114.8
click at [606, 272] on div "(626) 203-8634" at bounding box center [667, 273] width 175 height 43
click at [707, 264] on input "(626) 203-8634" at bounding box center [681, 273] width 146 height 29
click at [708, 263] on input "(626) 203-8634" at bounding box center [681, 273] width 146 height 29
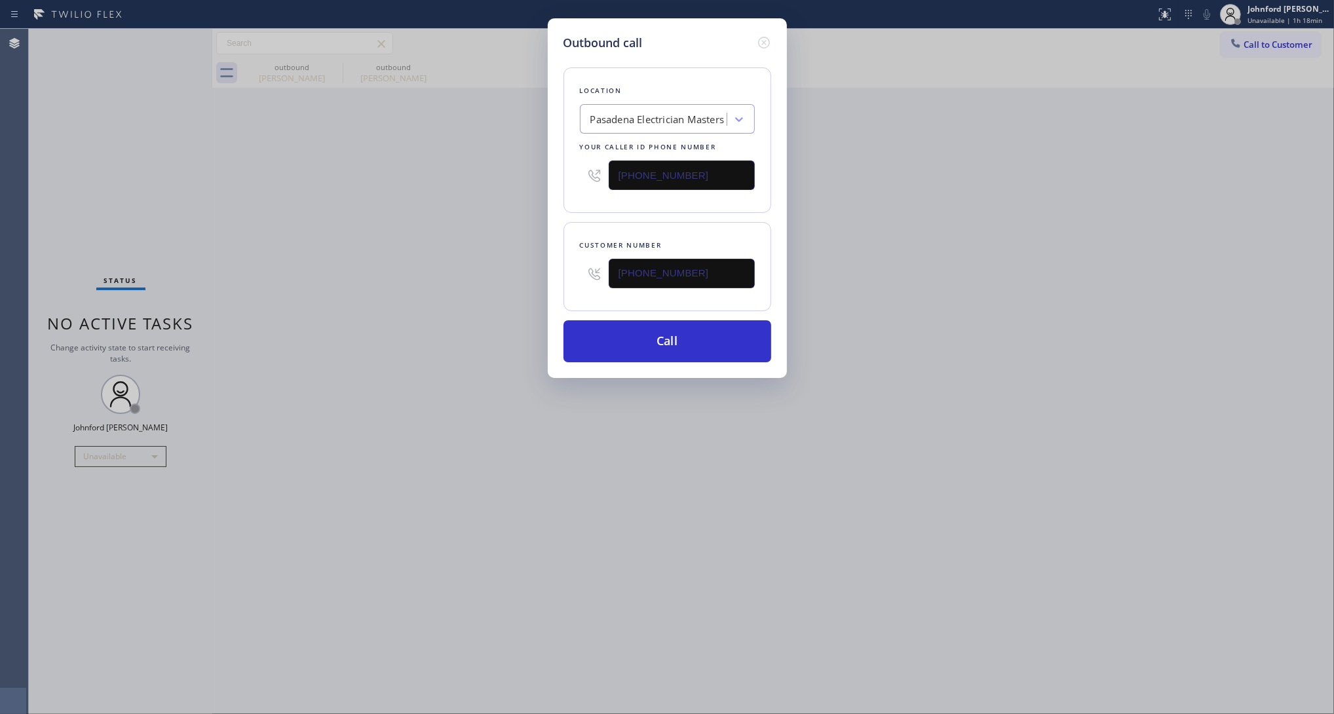
paste input "337) 315-1285"
type input "(337) 315-1285"
drag, startPoint x: 702, startPoint y: 159, endPoint x: 578, endPoint y: 167, distance: 124.7
click at [578, 167] on div "Location Pasadena Electrician Masters Your caller id phone number (626) 768-9548" at bounding box center [667, 139] width 208 height 145
paste input "855) 731-4952"
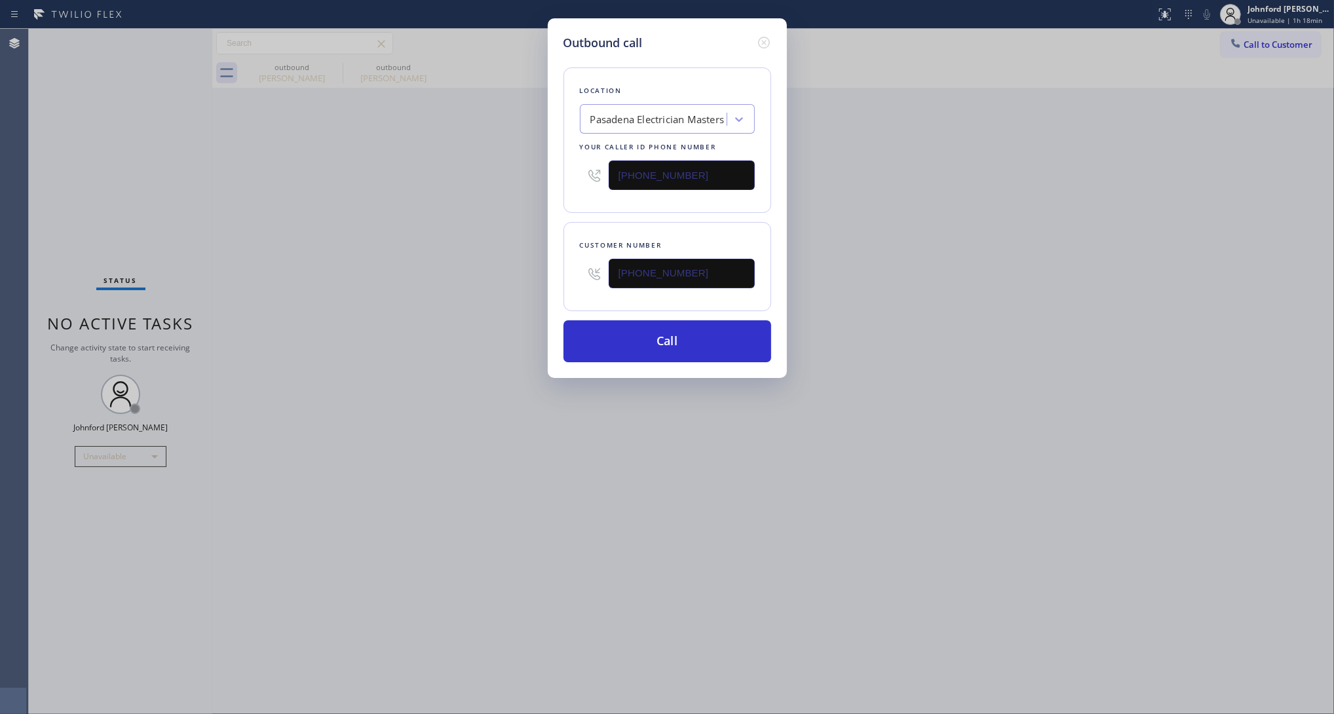
type input "(855) 731-4952"
click at [460, 175] on div "Outbound call Location Pasadena Electrician Masters Your caller id phone number…" at bounding box center [667, 357] width 1334 height 714
click at [640, 336] on button "Call" at bounding box center [667, 341] width 208 height 42
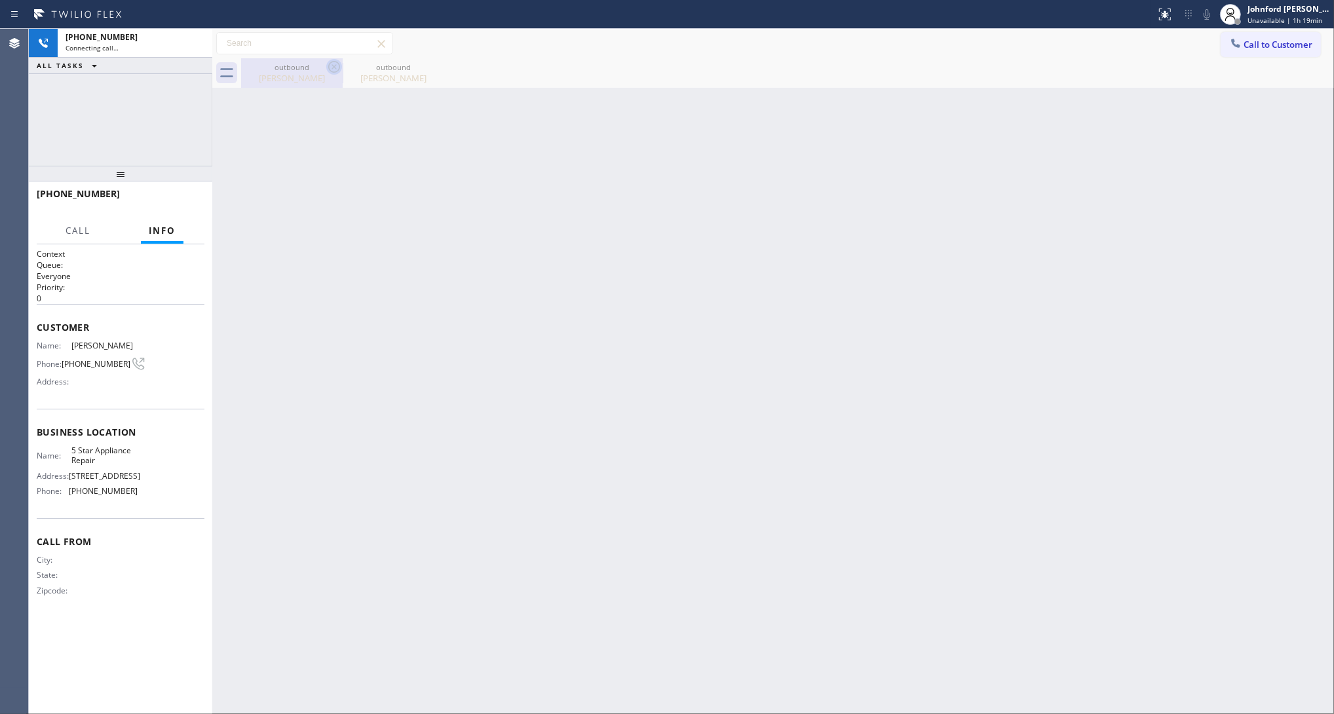
click at [331, 67] on icon at bounding box center [334, 67] width 16 height 16
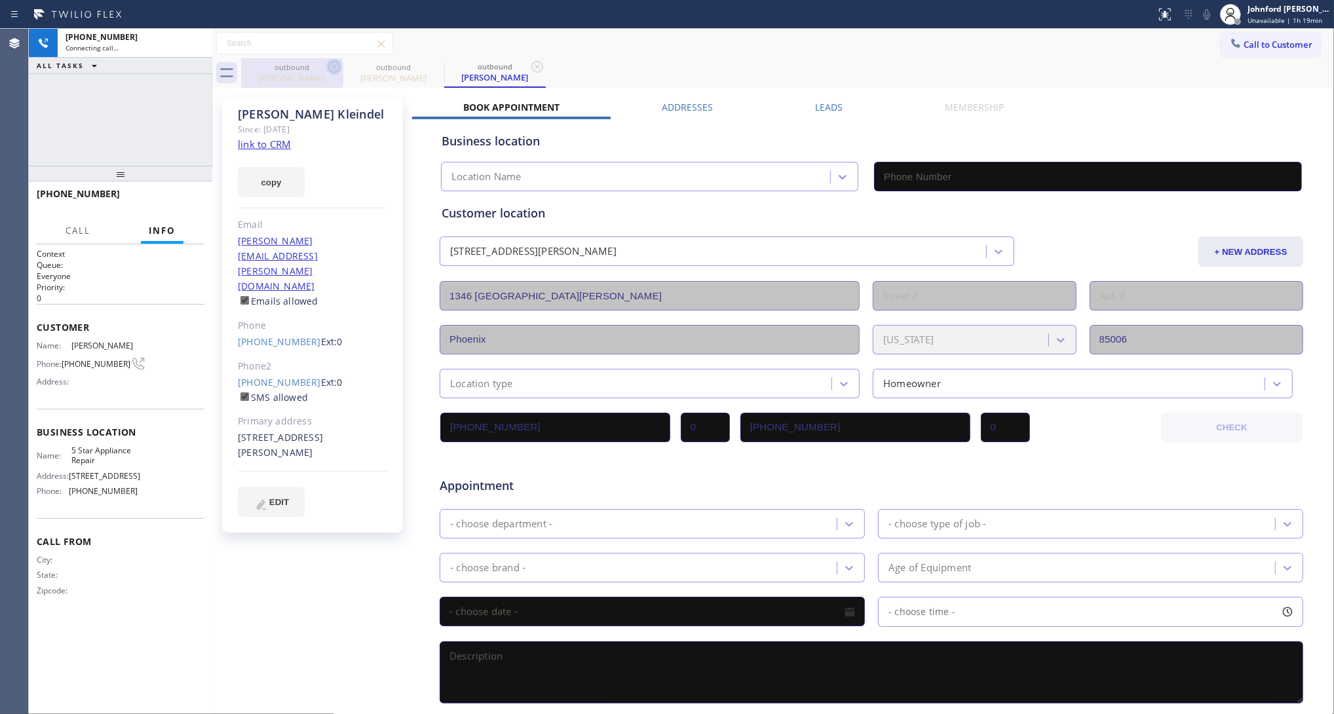
click at [329, 67] on icon at bounding box center [334, 67] width 16 height 16
type input "(855) 731-4952"
click at [272, 139] on link "link to CRM" at bounding box center [264, 144] width 53 height 13
click at [1207, 12] on icon at bounding box center [1207, 15] width 16 height 16
click at [1207, 12] on rect at bounding box center [1206, 13] width 9 height 9
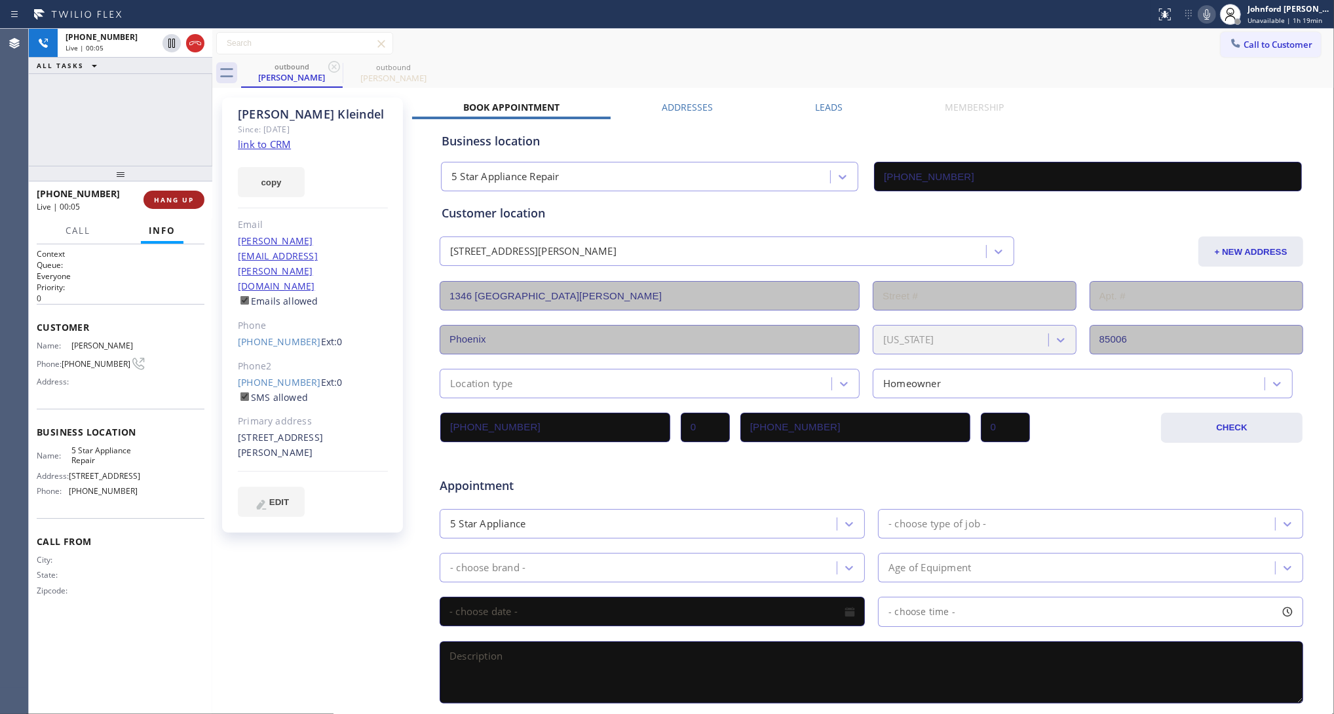
click at [187, 200] on span "HANG UP" at bounding box center [174, 199] width 40 height 9
click at [284, 376] on link "(480) 600-2730" at bounding box center [279, 382] width 83 height 12
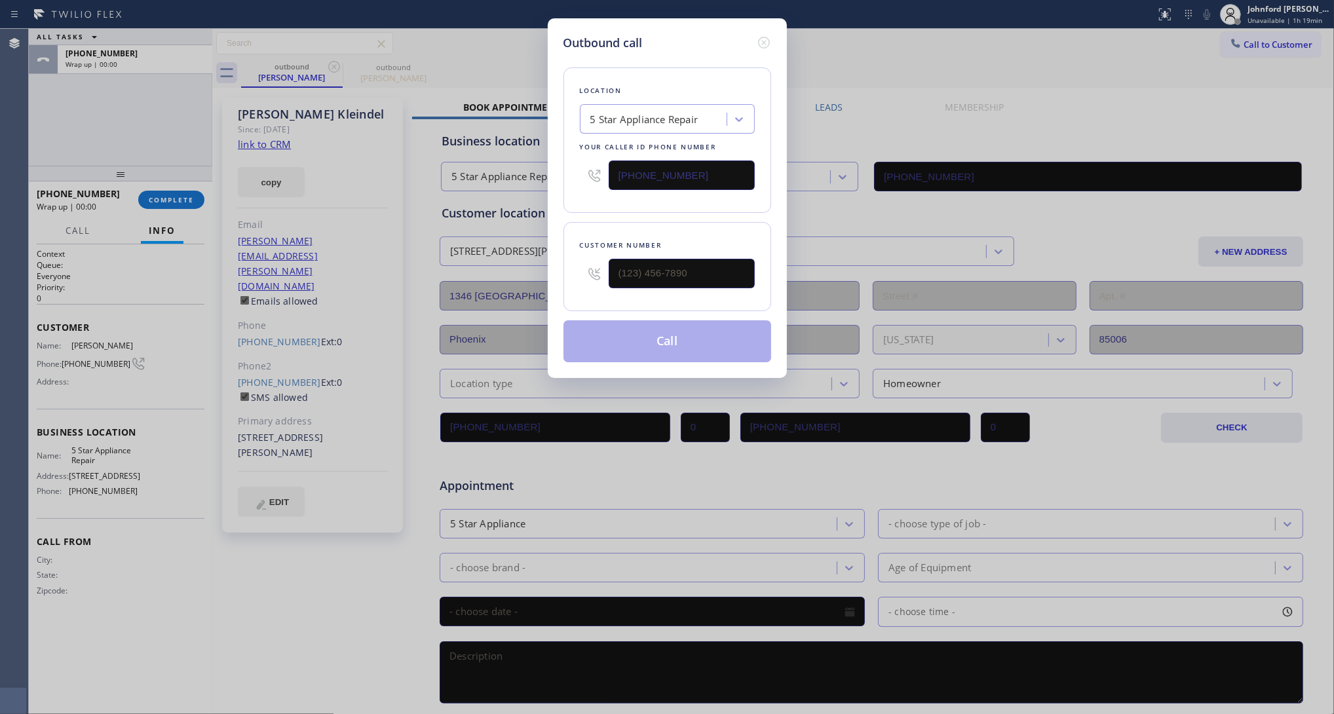
type input "(480) 600-2730"
click at [685, 339] on button "Call" at bounding box center [667, 341] width 208 height 42
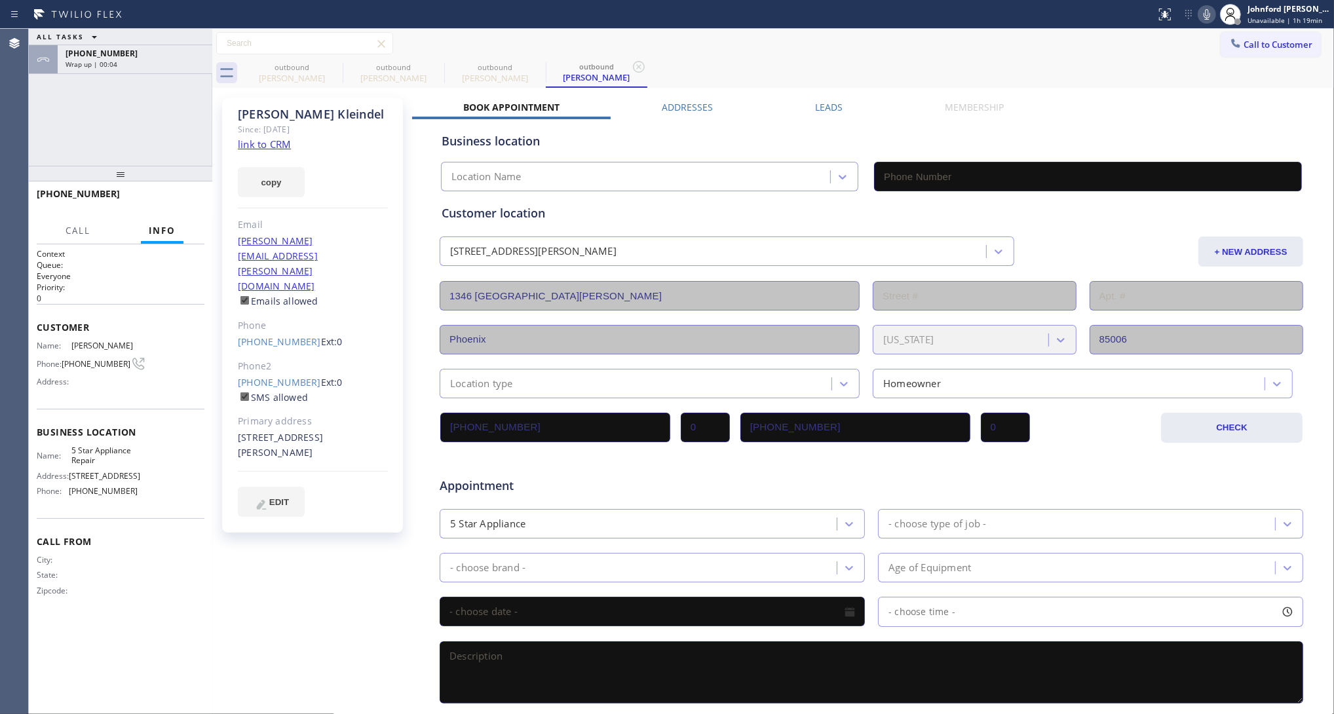
type input "(855) 731-4952"
click at [1203, 36] on div "Call to Customer Outbound call Location 5 Star Appliance Repair Your caller id …" at bounding box center [772, 43] width 1121 height 23
click at [188, 207] on button "COMPLETE" at bounding box center [171, 200] width 66 height 18
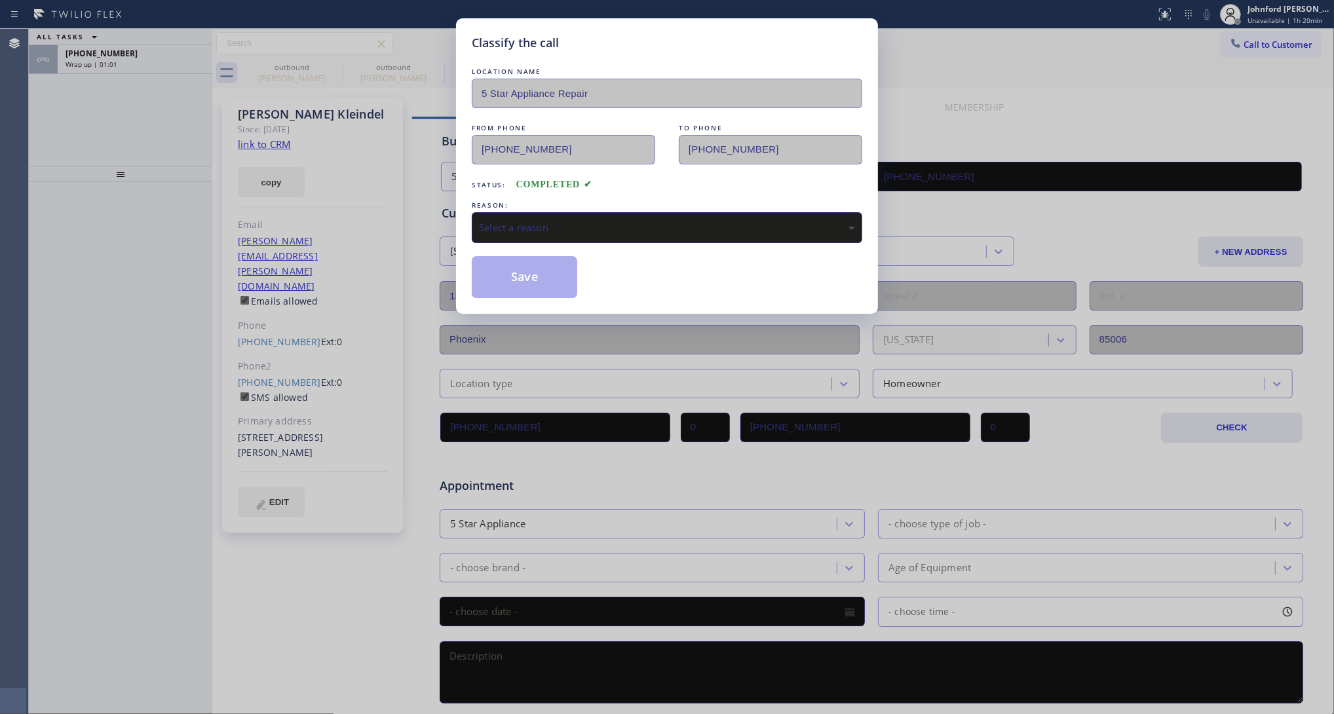
click at [629, 207] on div "REASON: Select a reason" at bounding box center [667, 220] width 390 height 45
click at [550, 221] on div "Select a reason" at bounding box center [667, 227] width 376 height 15
click at [515, 278] on button "Save" at bounding box center [524, 277] width 105 height 42
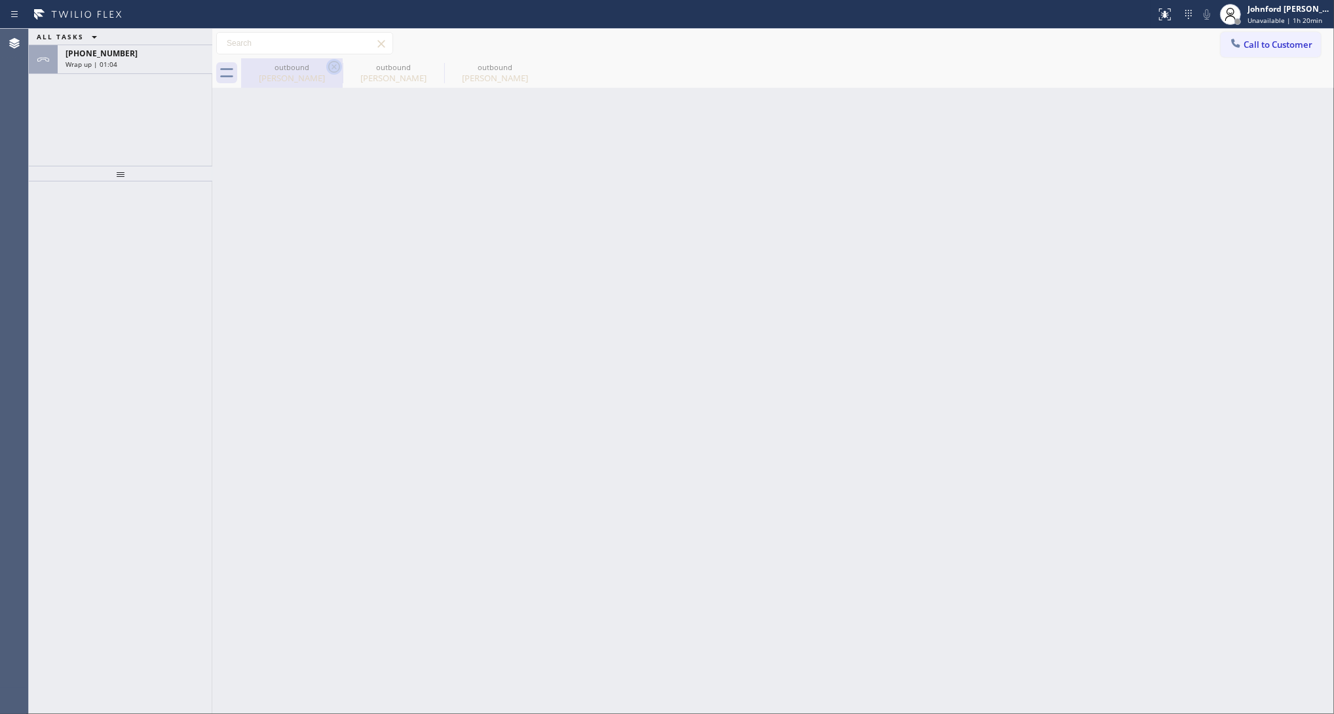
click at [332, 66] on icon at bounding box center [334, 67] width 16 height 16
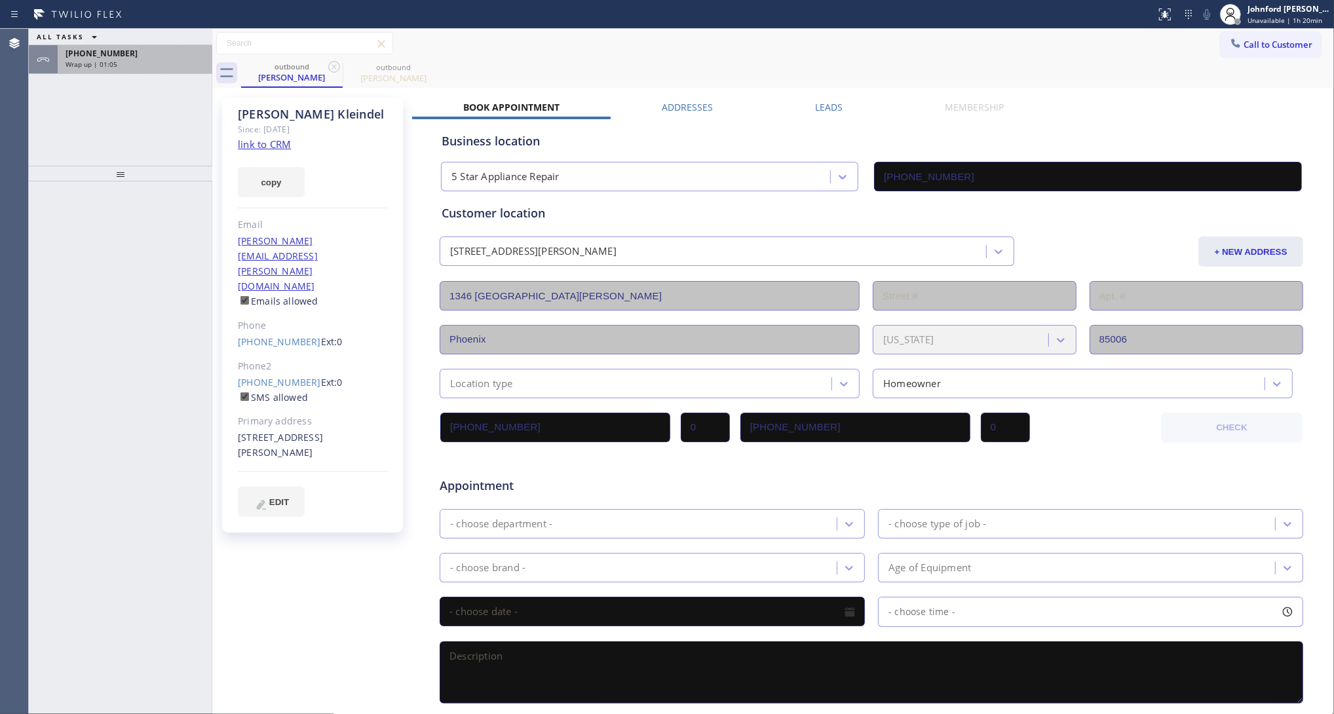
click at [156, 56] on div "+13373151285" at bounding box center [134, 53] width 139 height 11
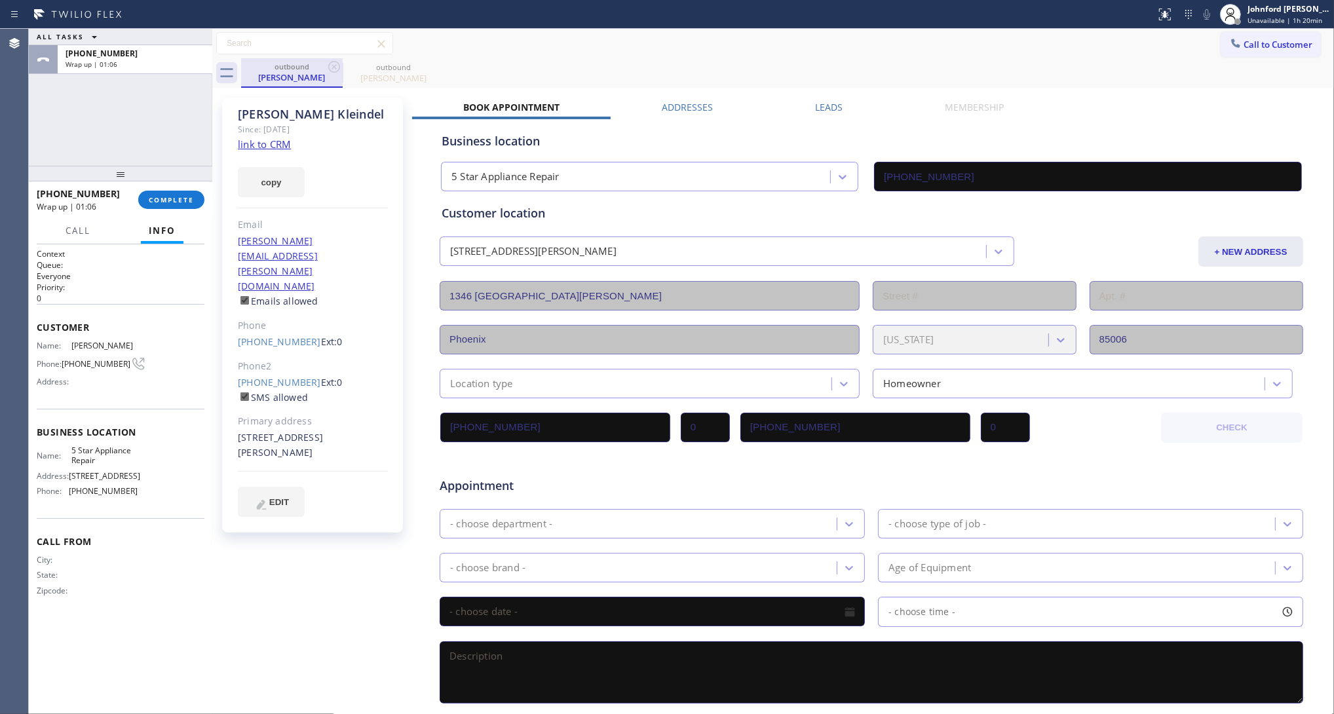
click at [280, 63] on div "outbound" at bounding box center [291, 67] width 99 height 10
drag, startPoint x: 1222, startPoint y: 43, endPoint x: 1020, endPoint y: 149, distance: 227.4
click at [1229, 43] on icon at bounding box center [1235, 43] width 13 height 13
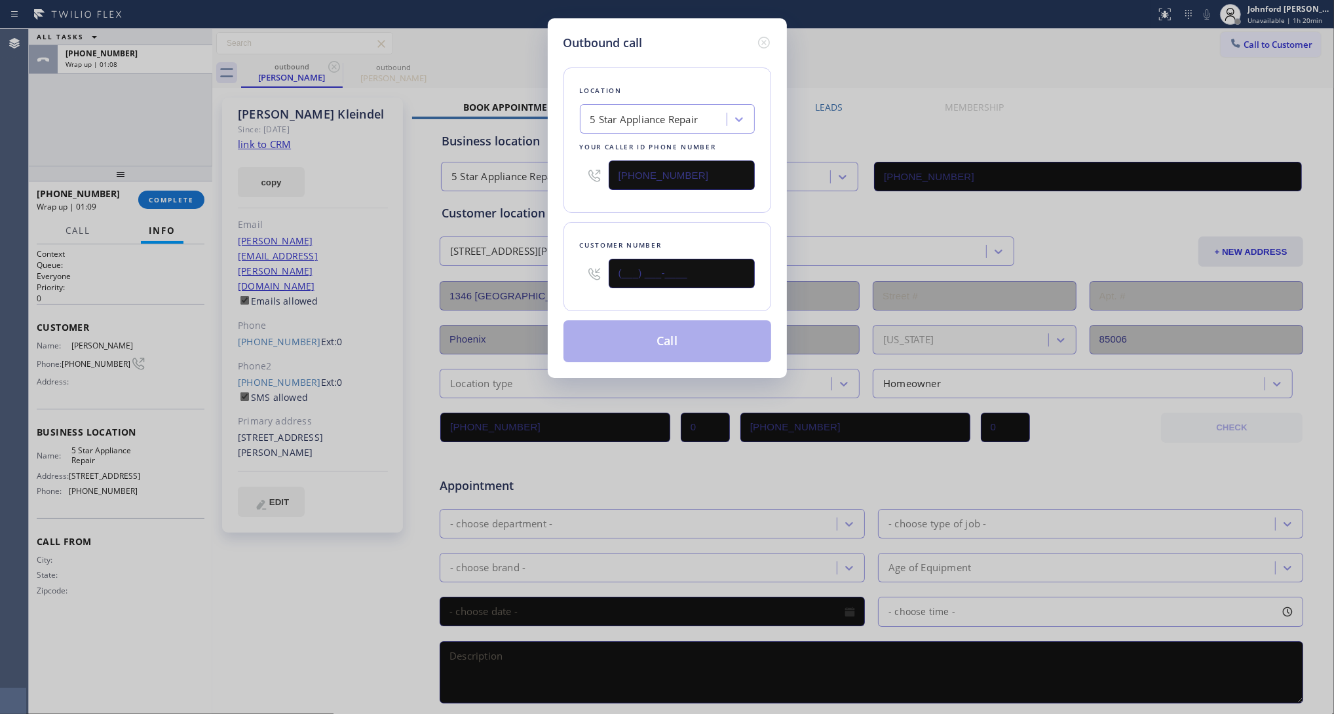
drag, startPoint x: 727, startPoint y: 266, endPoint x: 527, endPoint y: 271, distance: 199.8
click at [527, 271] on div "Outbound call Location 5 Star Appliance Repair Your caller id phone number (855…" at bounding box center [667, 357] width 1334 height 714
paste input "360) 708-2648"
type input "(360) 708-2648"
click at [548, 223] on div "Outbound call Location 5 Star Appliance Repair Your caller id phone number (855…" at bounding box center [667, 198] width 239 height 360
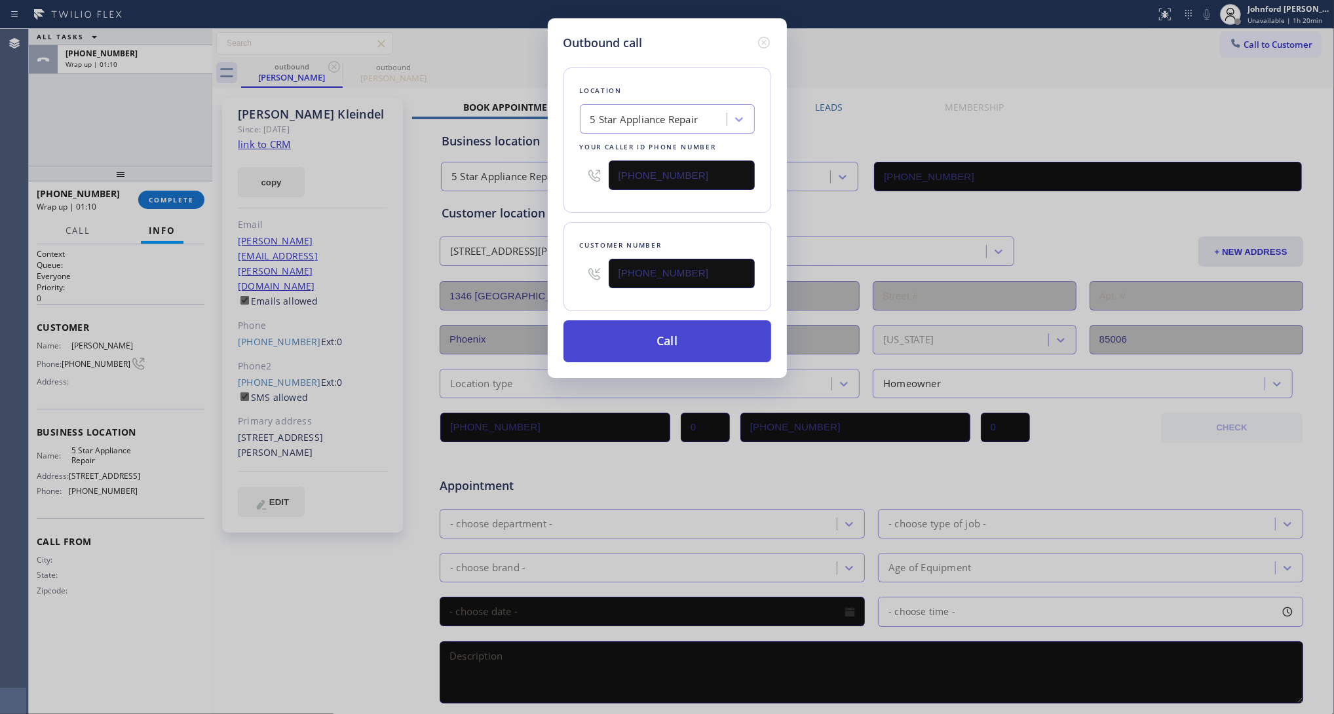
click at [669, 343] on button "Call" at bounding box center [667, 341] width 208 height 42
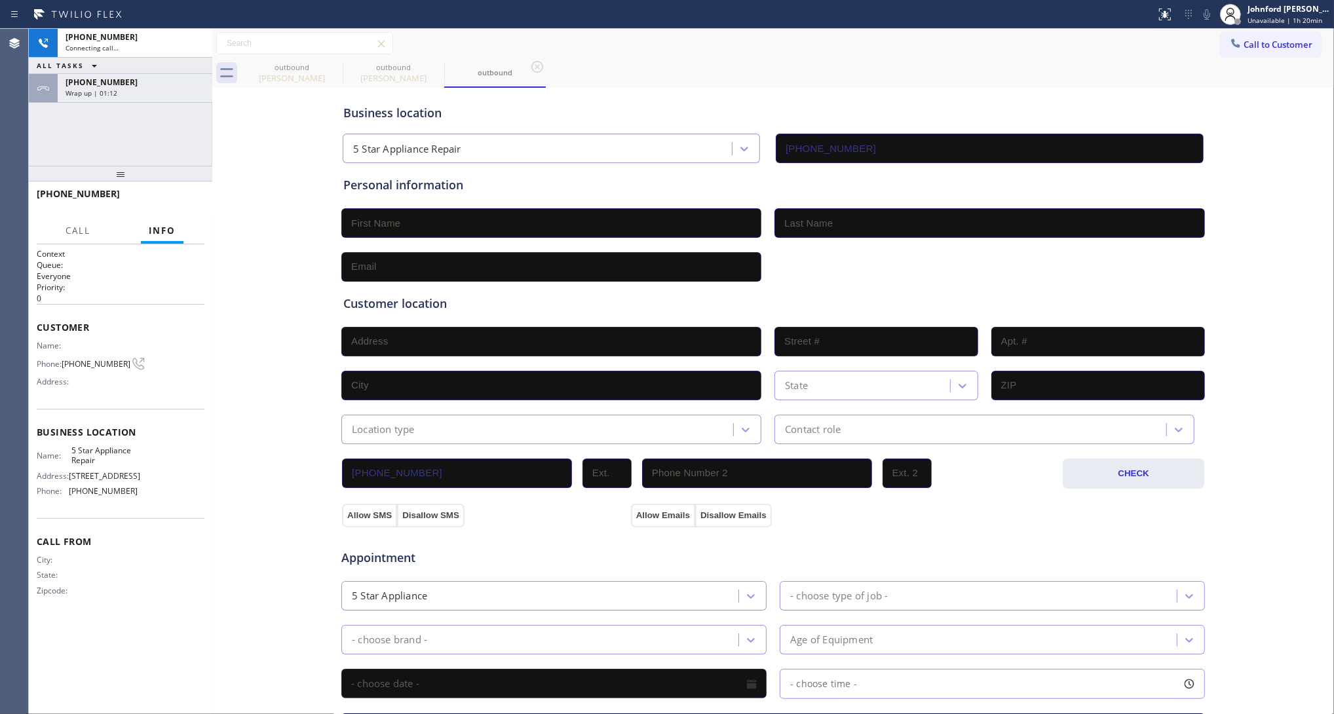
type input "(855) 731-4952"
click at [327, 60] on icon at bounding box center [334, 67] width 16 height 16
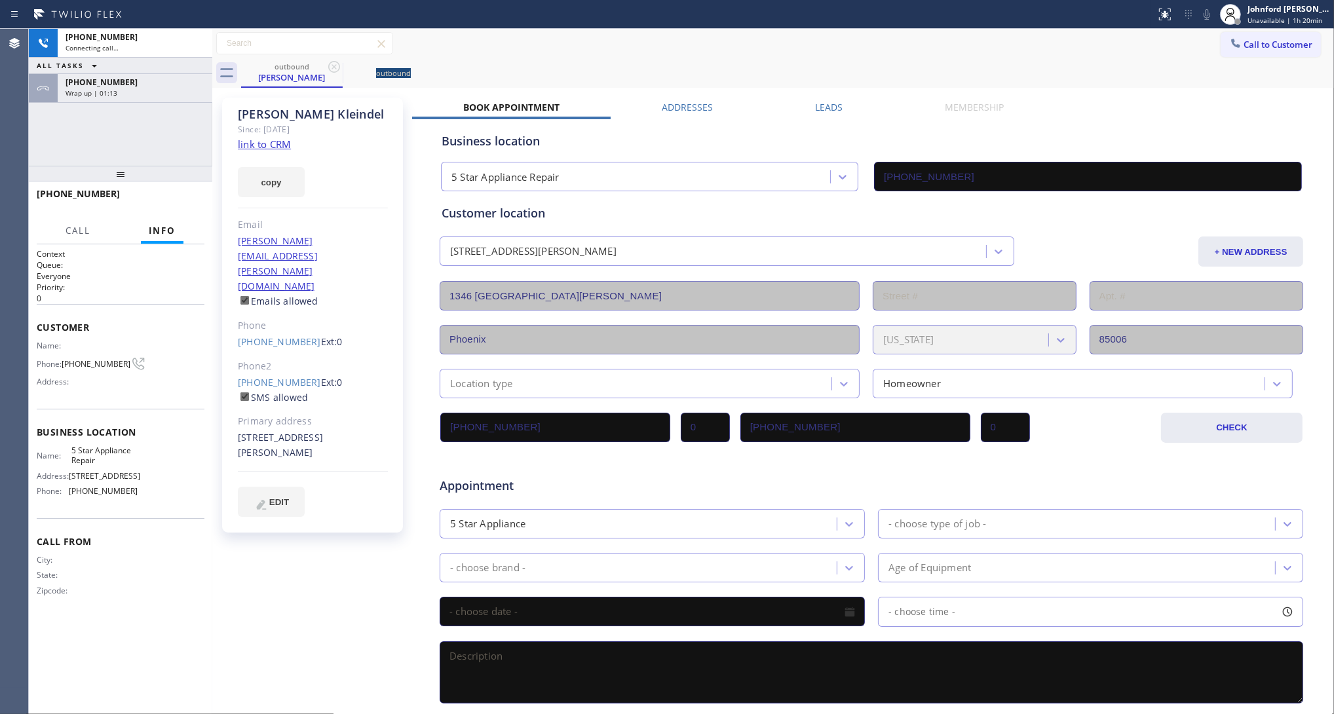
click at [327, 60] on icon at bounding box center [334, 67] width 16 height 16
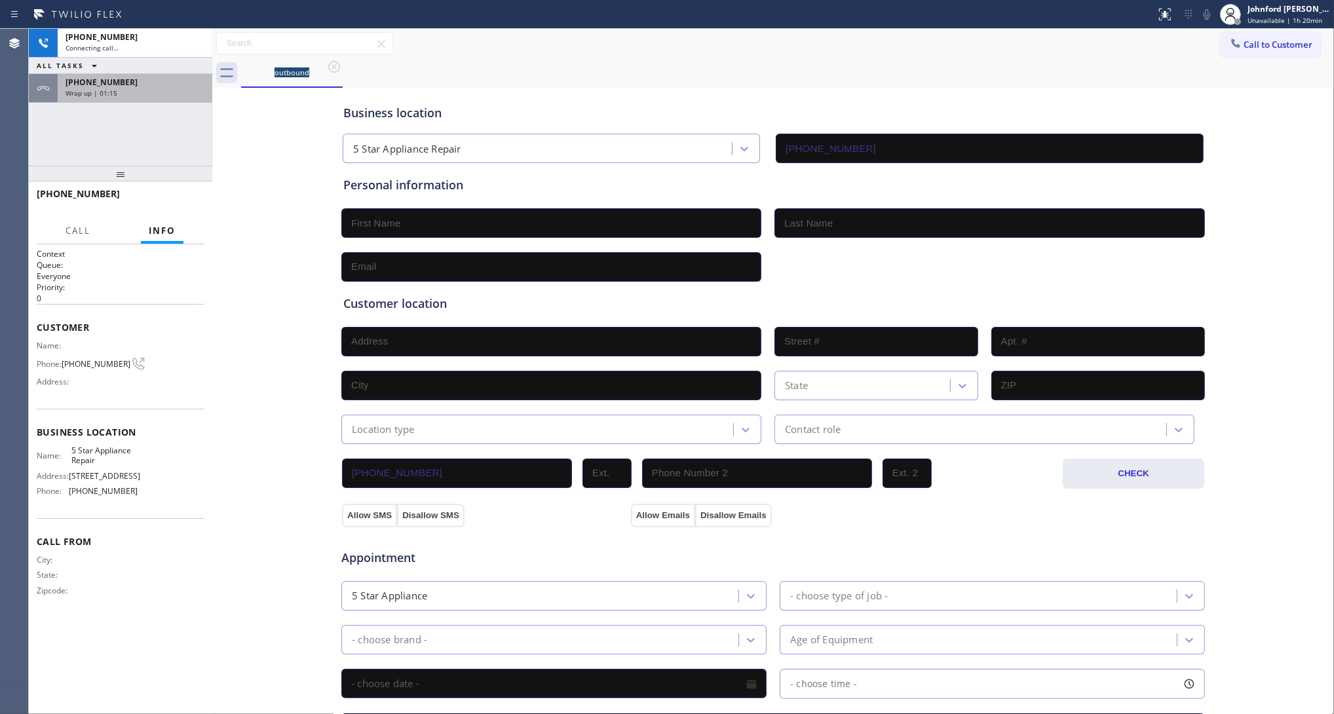
click at [174, 84] on div "+13373151285" at bounding box center [134, 82] width 139 height 11
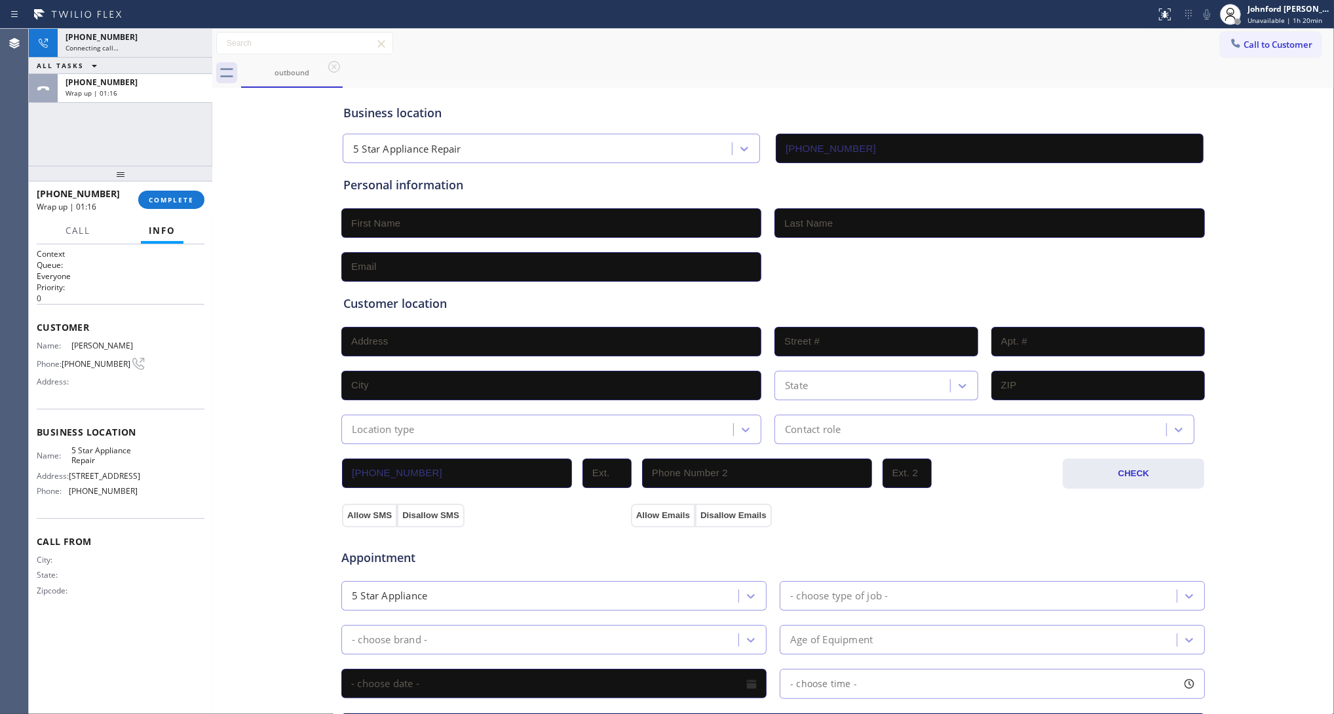
click at [190, 181] on div at bounding box center [120, 174] width 183 height 16
click at [179, 200] on span "COMPLETE" at bounding box center [171, 199] width 45 height 9
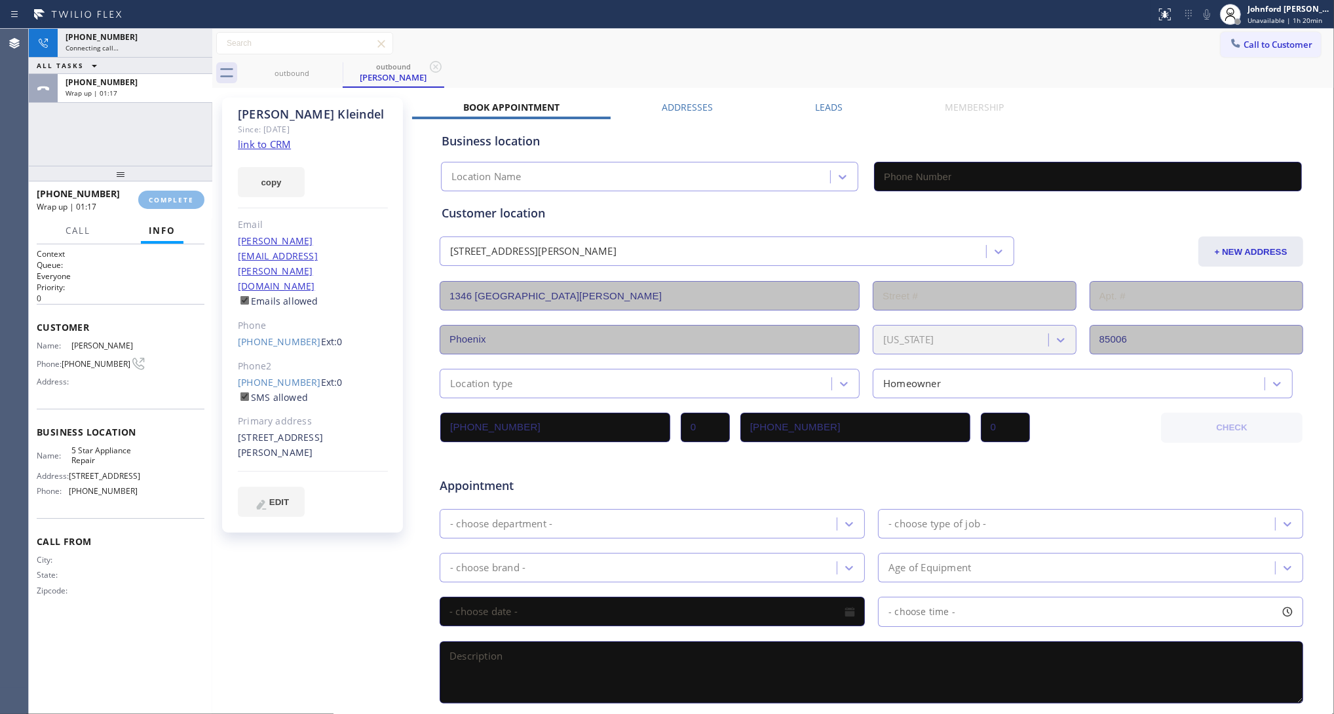
type input "(855) 731-4952"
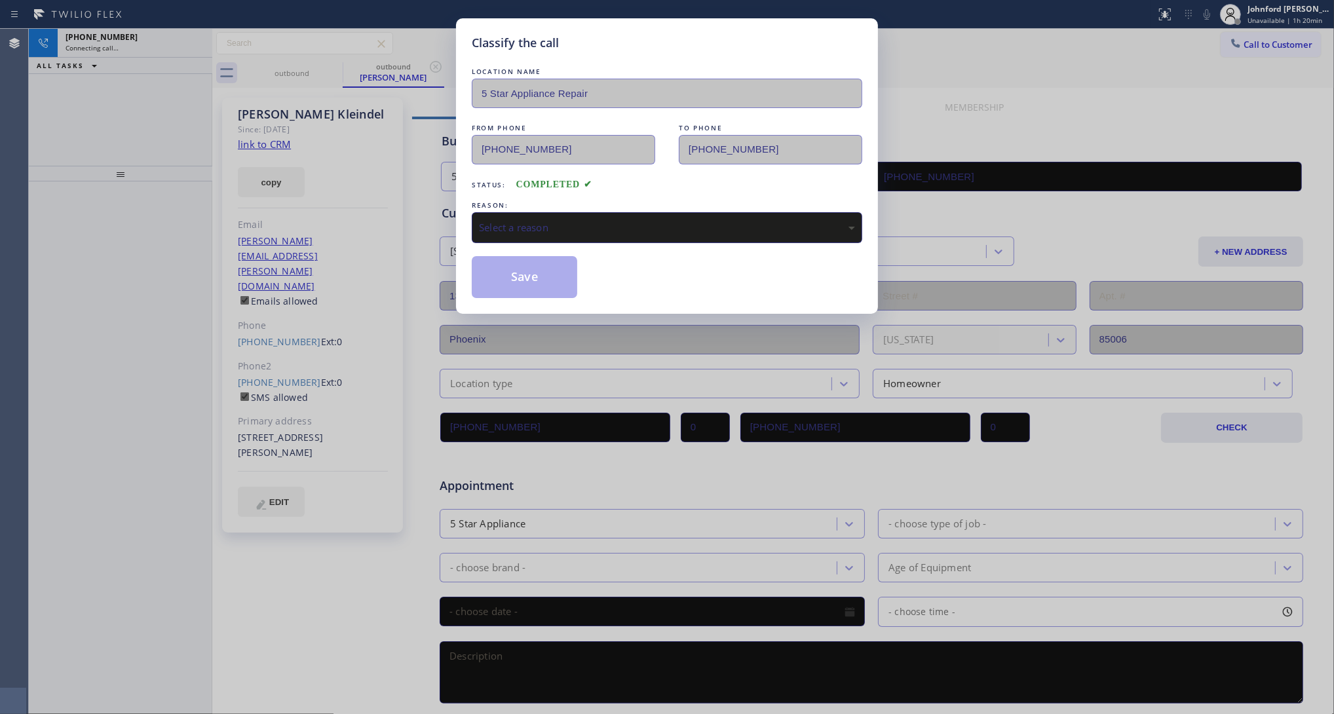
click at [635, 212] on div "Select a reason" at bounding box center [667, 227] width 390 height 31
click at [506, 280] on button "Save" at bounding box center [524, 277] width 105 height 42
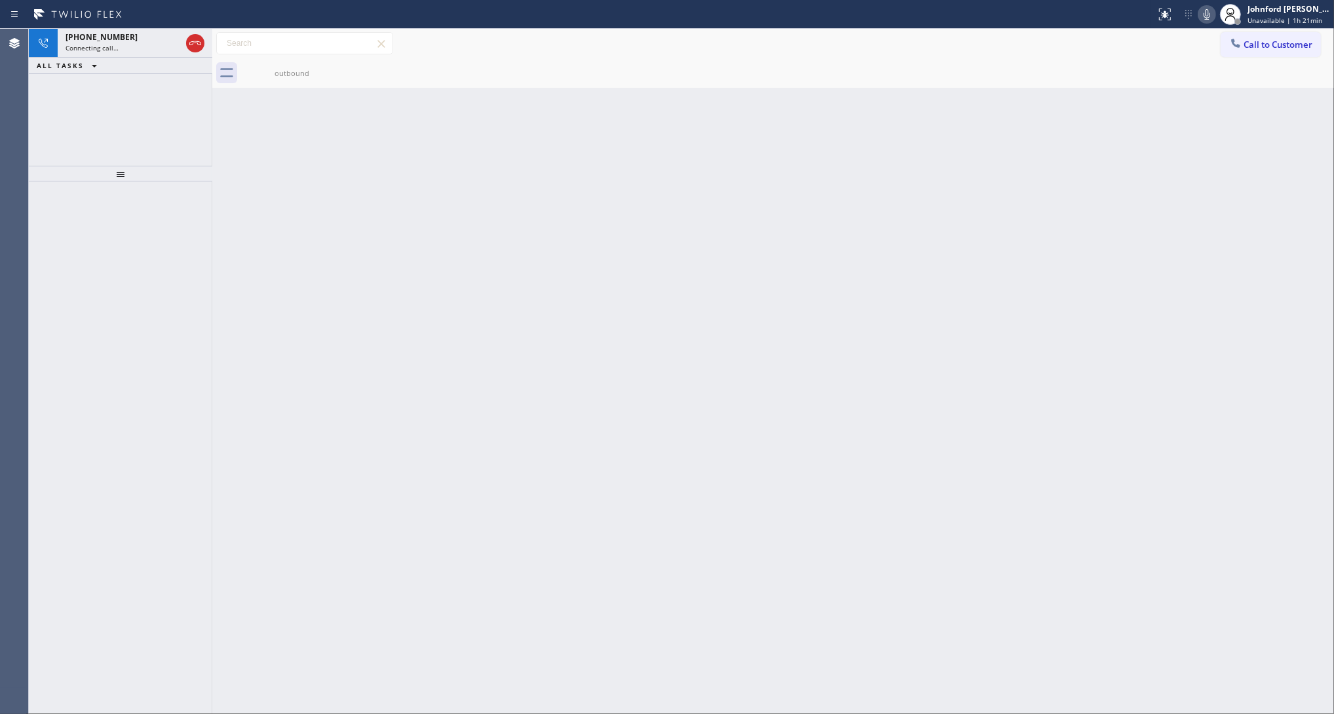
click at [732, 149] on div "Back to Dashboard Change Sender ID Customers Technicians Select a contact Outbo…" at bounding box center [772, 371] width 1121 height 685
click at [1200, 14] on icon at bounding box center [1207, 15] width 16 height 16
click at [1201, 14] on icon at bounding box center [1207, 15] width 16 height 16
drag, startPoint x: 718, startPoint y: 288, endPoint x: 789, endPoint y: 225, distance: 95.6
click at [718, 288] on div "Back to Dashboard Change Sender ID Customers Technicians Select a contact Outbo…" at bounding box center [772, 371] width 1121 height 685
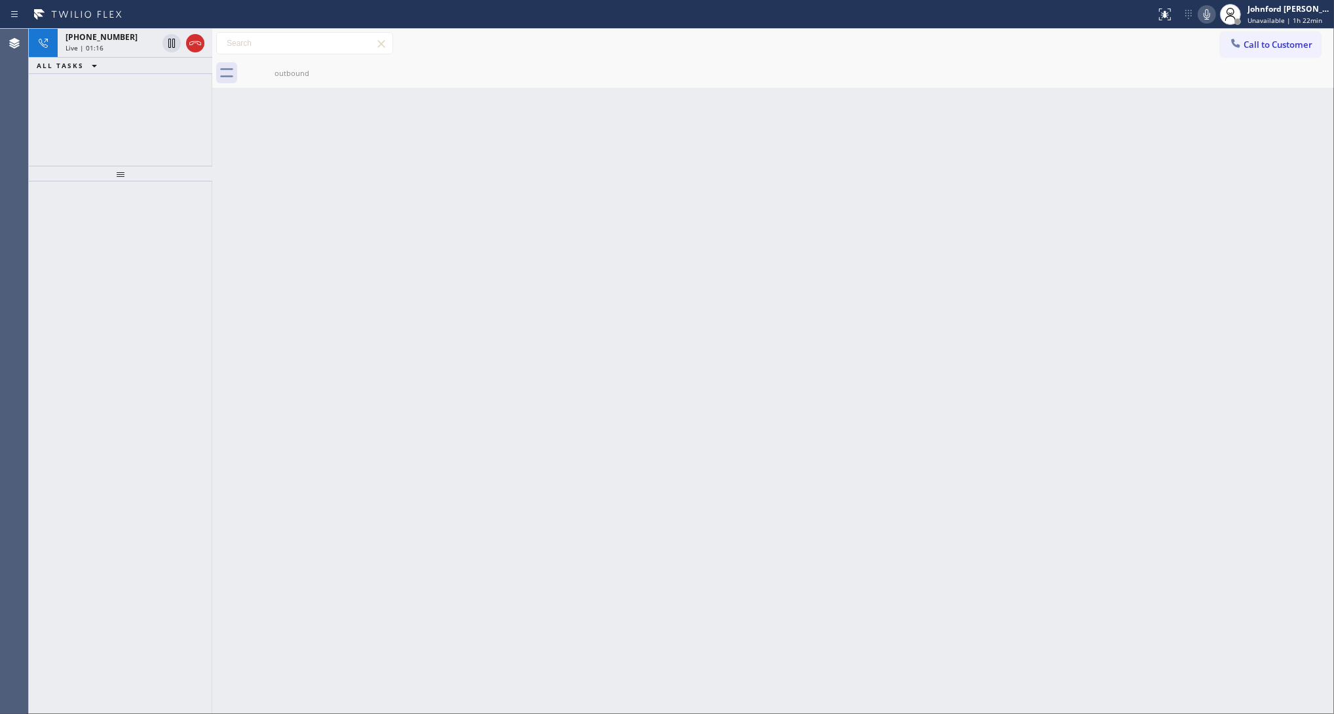
drag, startPoint x: 194, startPoint y: 49, endPoint x: 853, endPoint y: 94, distance: 661.1
click at [194, 49] on icon at bounding box center [195, 43] width 16 height 16
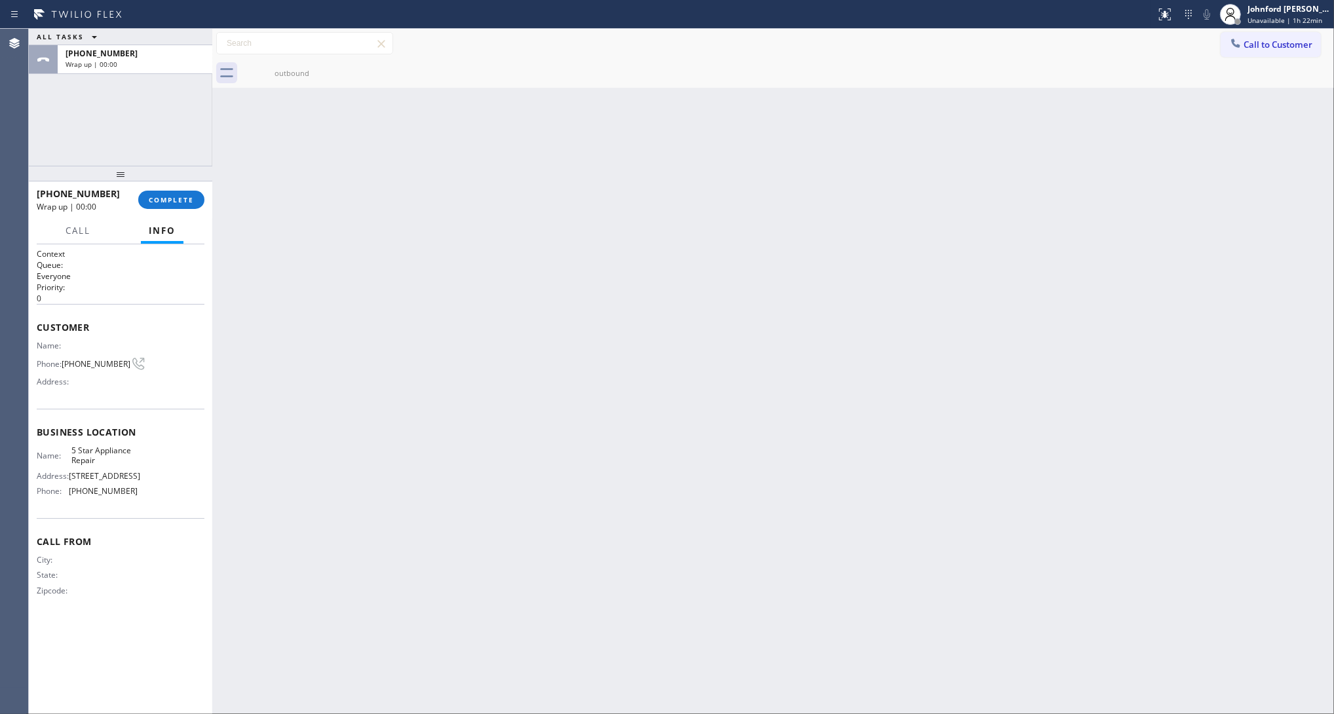
click at [1238, 43] on icon at bounding box center [1235, 43] width 13 height 13
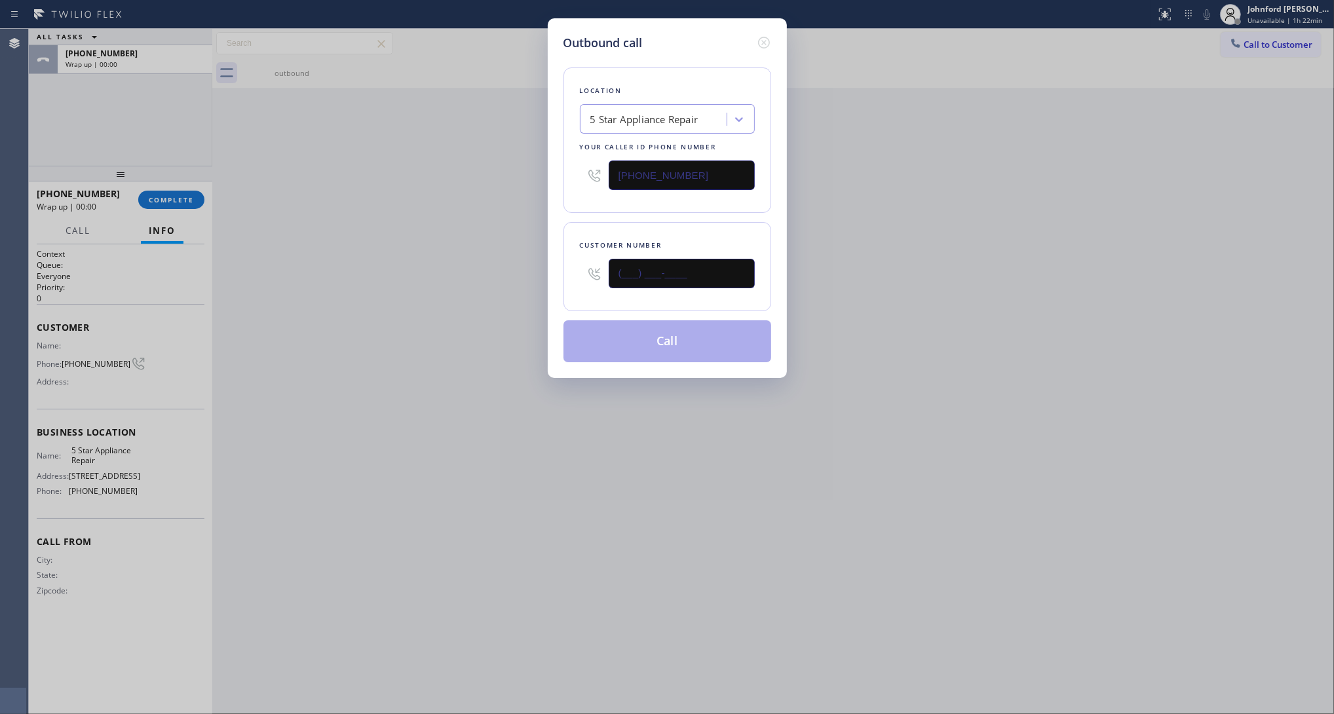
drag, startPoint x: 669, startPoint y: 259, endPoint x: 509, endPoint y: 263, distance: 160.5
click at [525, 263] on div "Outbound call Location 5 Star Appliance Repair Your caller id phone number (855…" at bounding box center [667, 357] width 1334 height 714
paste input "337) 315-1285"
type input "(337) 315-1285"
click at [426, 252] on div "Outbound call Location 5 Star Appliance Repair Your caller id phone number (855…" at bounding box center [667, 357] width 1334 height 714
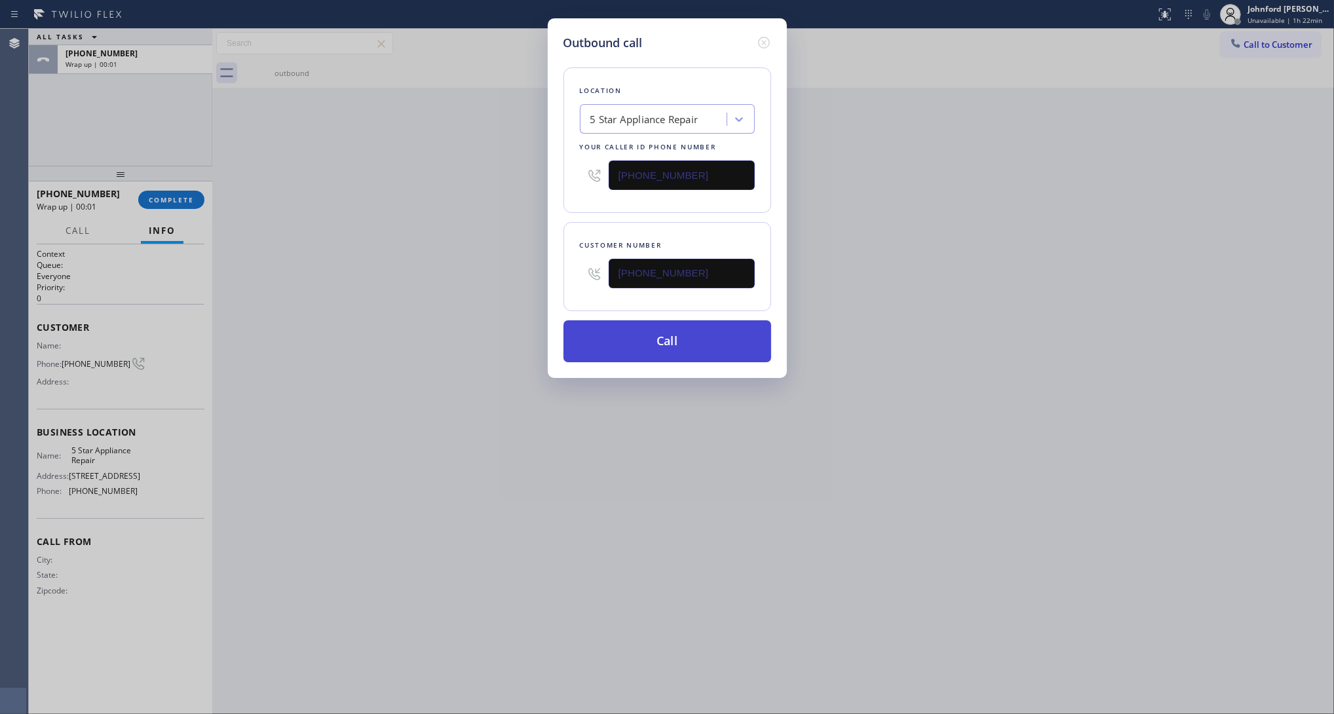
click at [647, 336] on button "Call" at bounding box center [667, 341] width 208 height 42
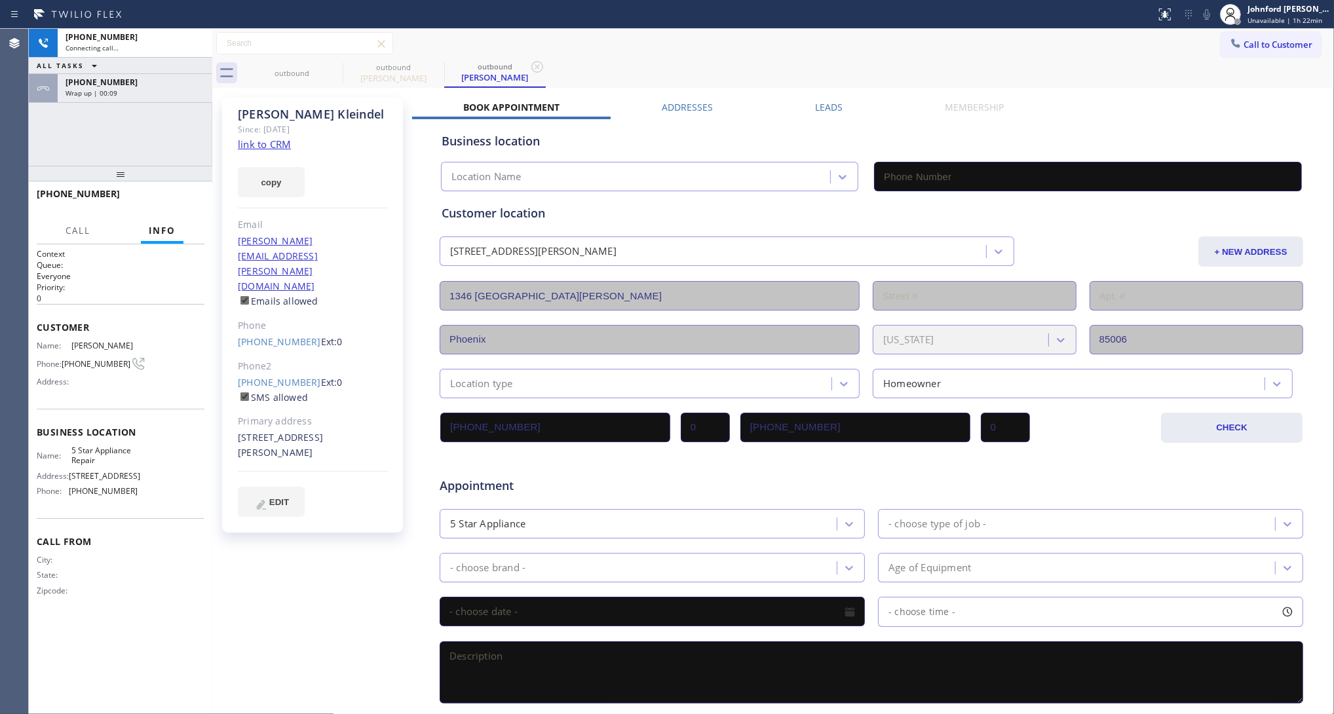
type input "(855) 731-4952"
click at [1213, 10] on icon at bounding box center [1207, 15] width 16 height 16
click at [1204, 12] on icon at bounding box center [1207, 15] width 16 height 16
click at [123, 88] on div "Wrap up | 00:14" at bounding box center [134, 92] width 139 height 9
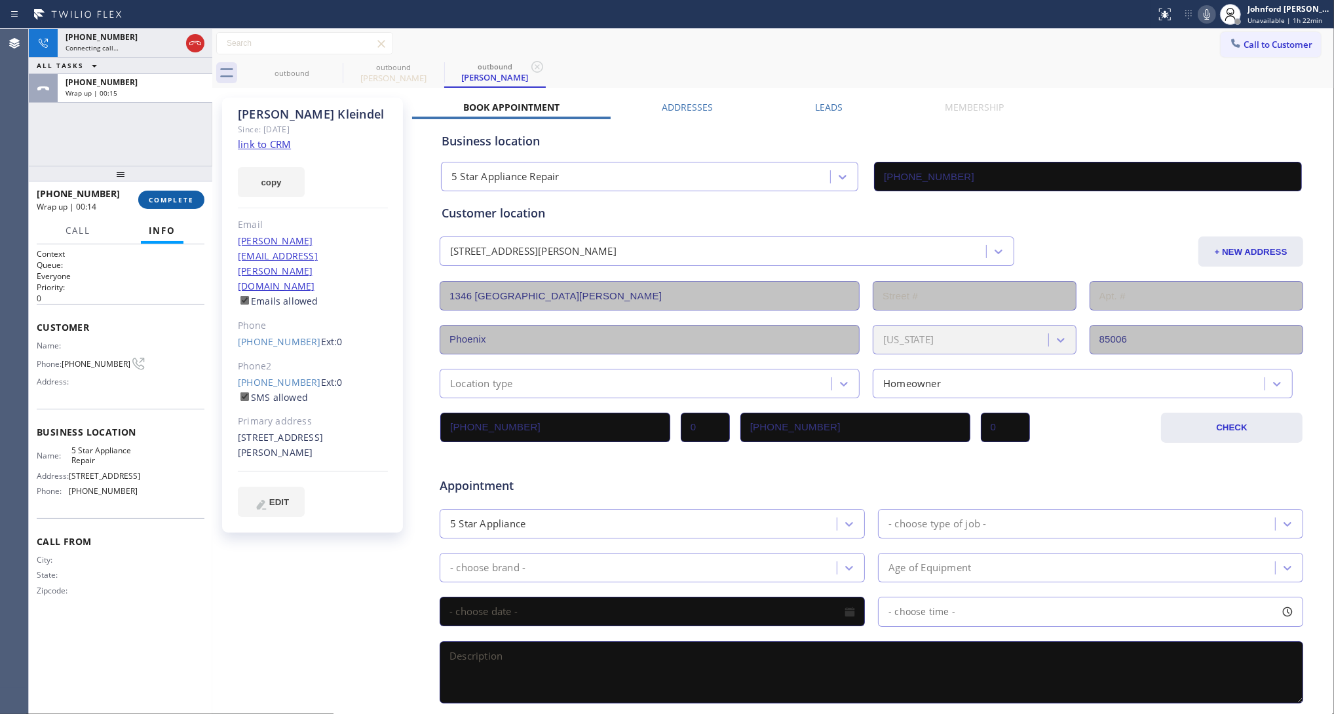
click at [165, 200] on span "COMPLETE" at bounding box center [171, 199] width 45 height 9
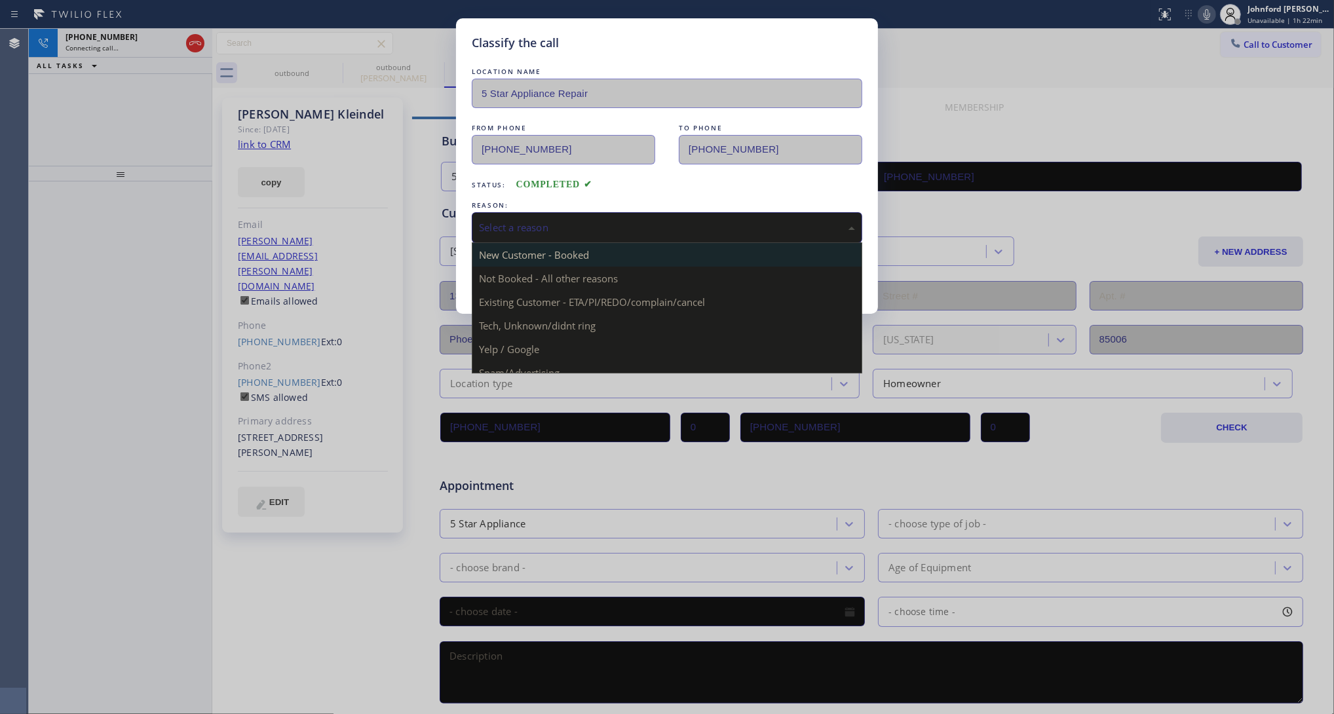
drag, startPoint x: 561, startPoint y: 223, endPoint x: 664, endPoint y: 263, distance: 110.3
click at [562, 220] on div "Select a reason" at bounding box center [667, 227] width 376 height 15
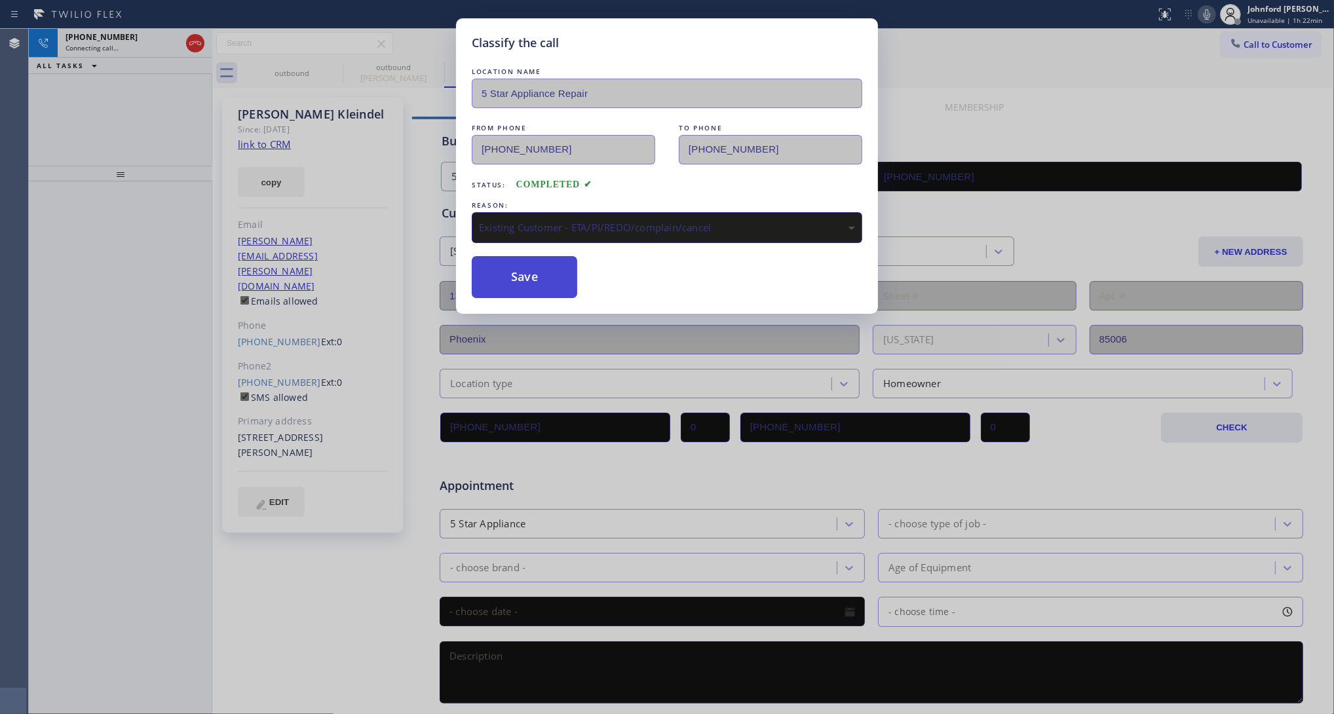
click at [515, 272] on button "Save" at bounding box center [524, 277] width 105 height 42
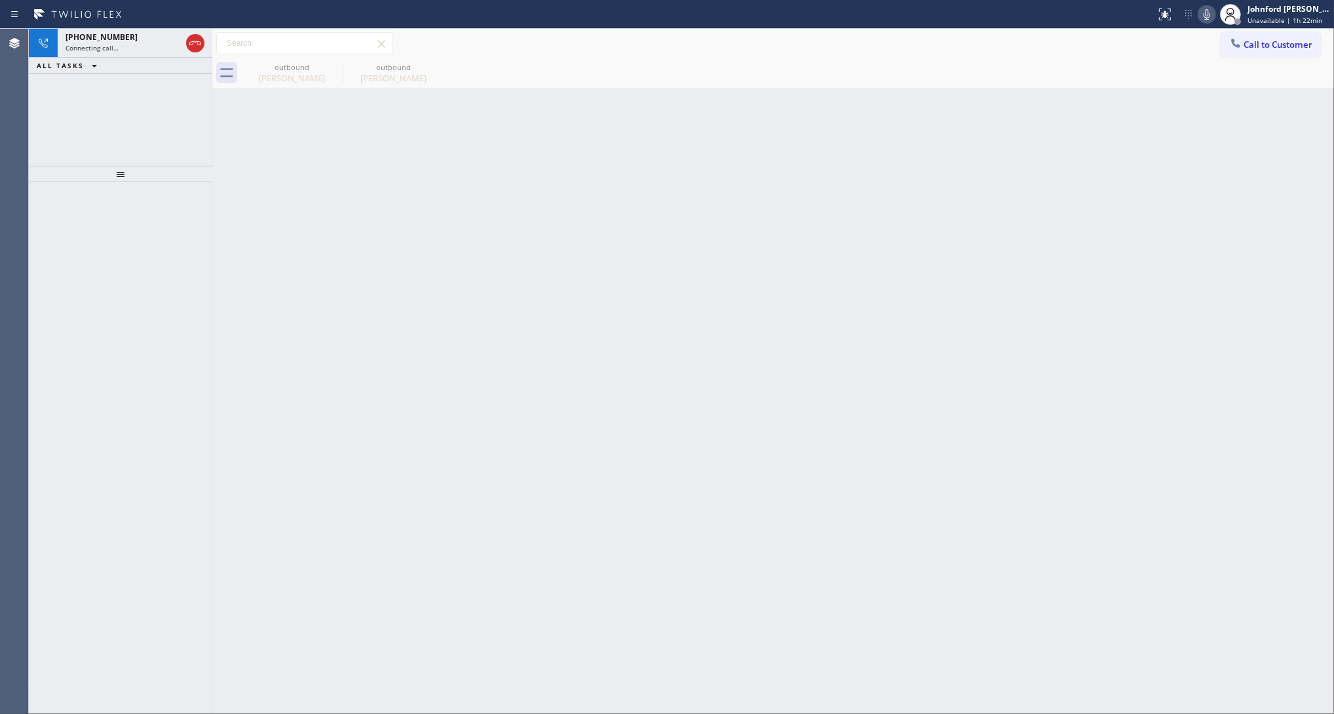
click at [112, 99] on div "+13373151285 Connecting call… ALL TASKS ALL TASKS ACTIVE TASKS TASKS IN WRAP UP" at bounding box center [120, 97] width 183 height 137
click at [110, 35] on span "+13373151285" at bounding box center [101, 36] width 72 height 11
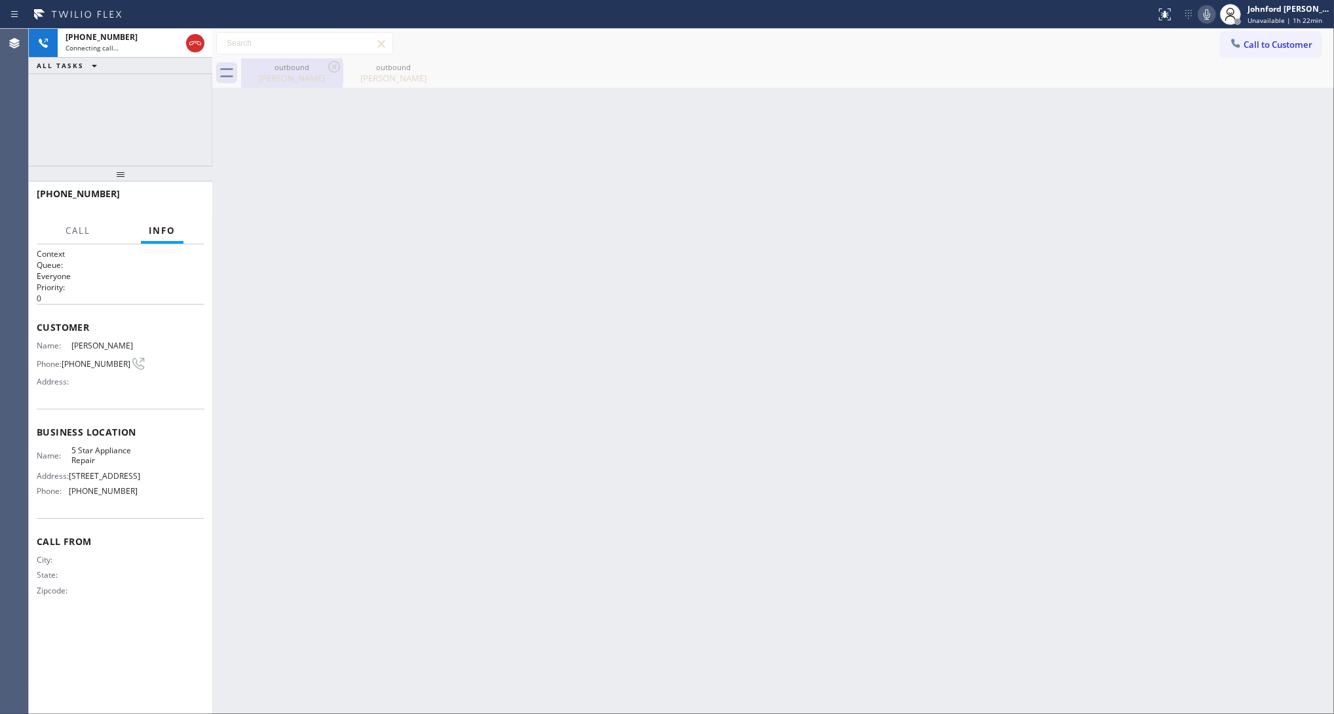
click at [301, 61] on div "outbound Tyson Kleindel" at bounding box center [291, 72] width 99 height 29
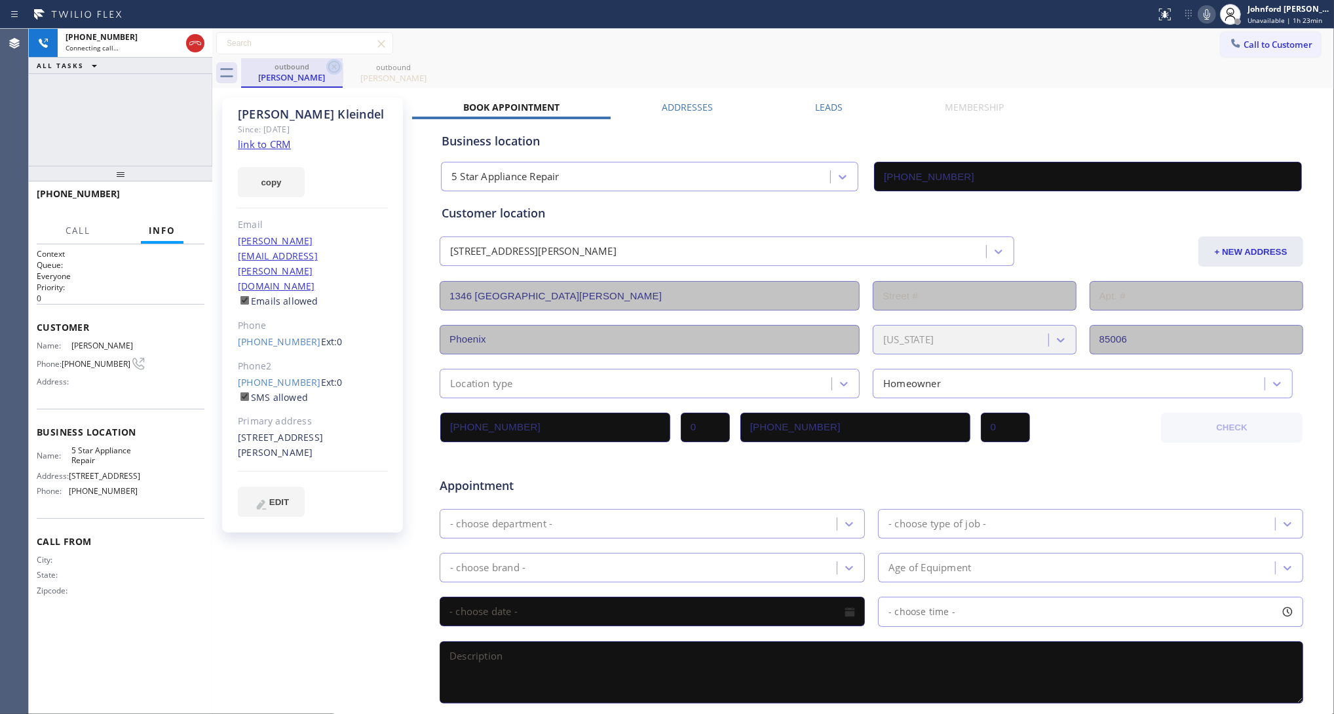
click at [335, 62] on icon at bounding box center [334, 67] width 16 height 16
click at [151, 49] on div "Connecting call…" at bounding box center [122, 47] width 115 height 9
click at [138, 45] on div "Connecting call…" at bounding box center [122, 47] width 115 height 9
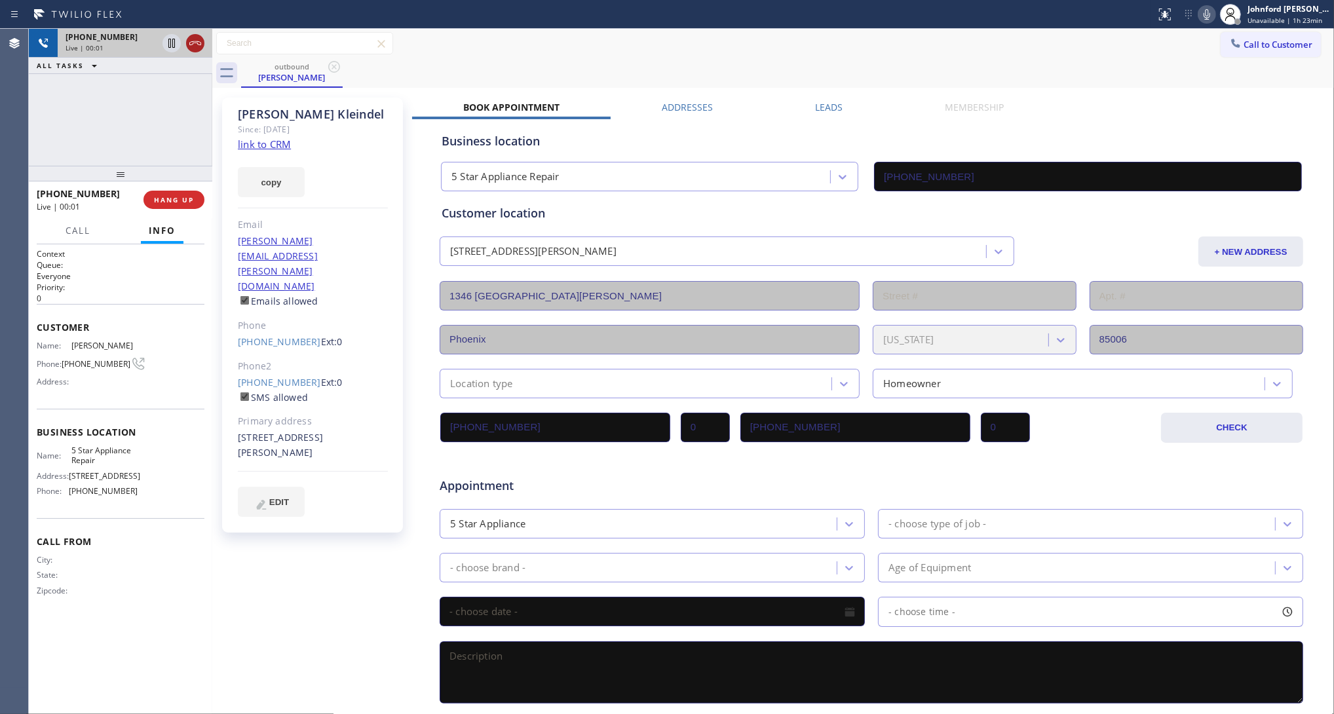
click at [195, 48] on icon at bounding box center [195, 43] width 16 height 16
click at [168, 208] on button "HANG UP" at bounding box center [173, 200] width 61 height 18
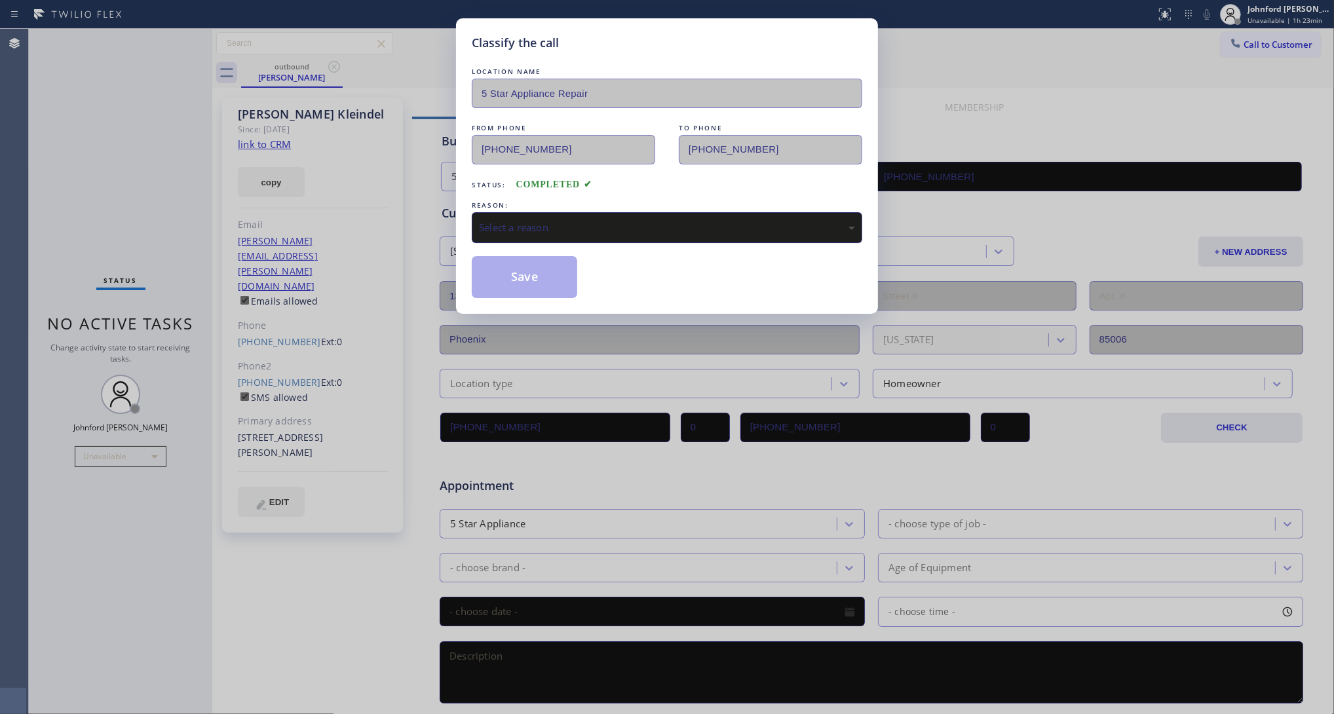
click at [562, 227] on div "Select a reason" at bounding box center [667, 227] width 376 height 15
click at [539, 284] on button "Save" at bounding box center [524, 277] width 105 height 42
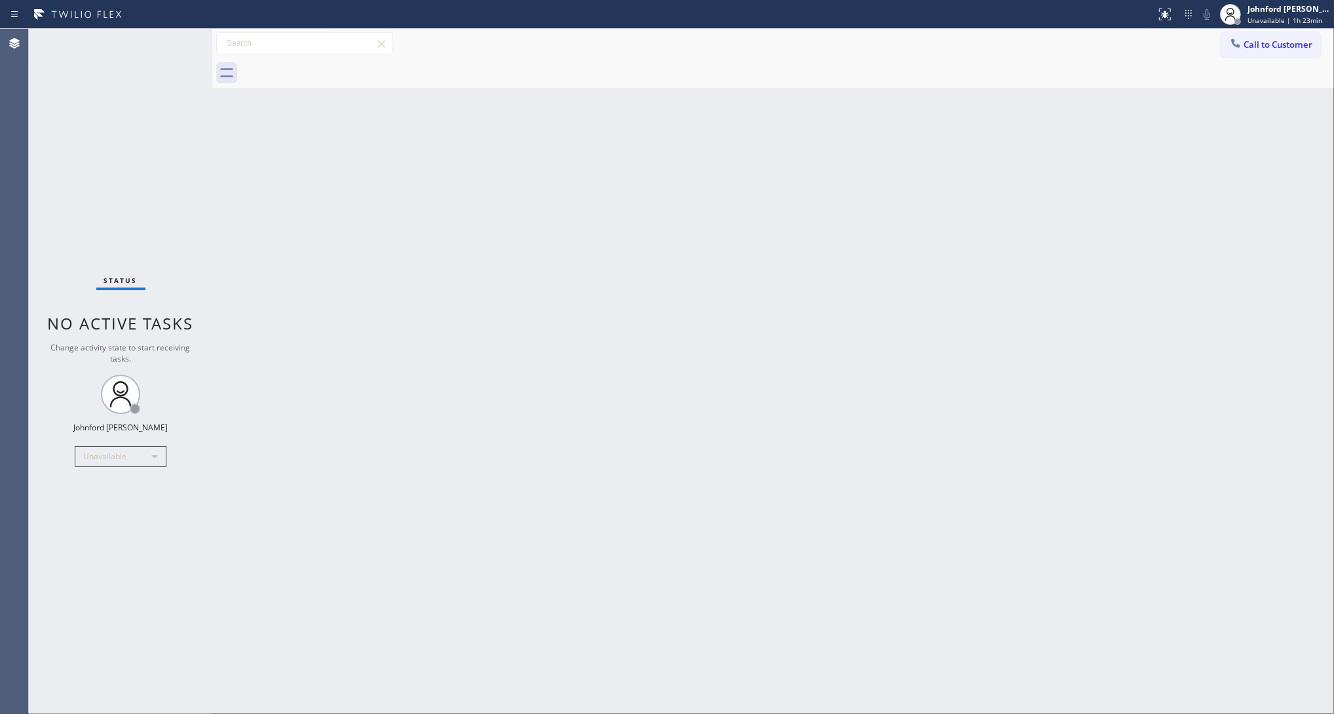
drag, startPoint x: 1260, startPoint y: 45, endPoint x: 895, endPoint y: 132, distance: 374.6
click at [1261, 47] on span "Call to Customer" at bounding box center [1277, 45] width 69 height 12
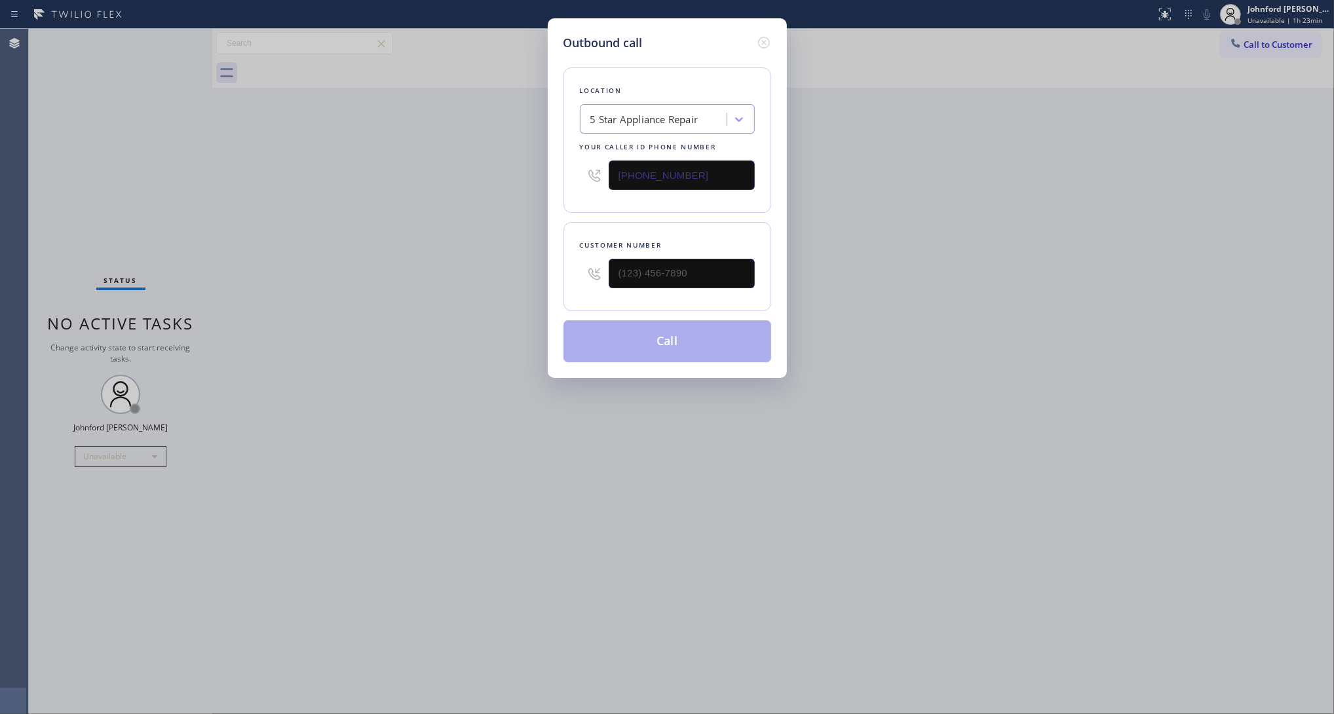
drag, startPoint x: 701, startPoint y: 167, endPoint x: 565, endPoint y: 169, distance: 136.9
click at [570, 169] on div "Location 5 Star Appliance Repair Your caller id phone number (855) 731-4952" at bounding box center [667, 139] width 208 height 145
paste input "310) 740-9737"
type input "(310) 740-9737"
click at [647, 291] on div "Customer number" at bounding box center [667, 266] width 208 height 89
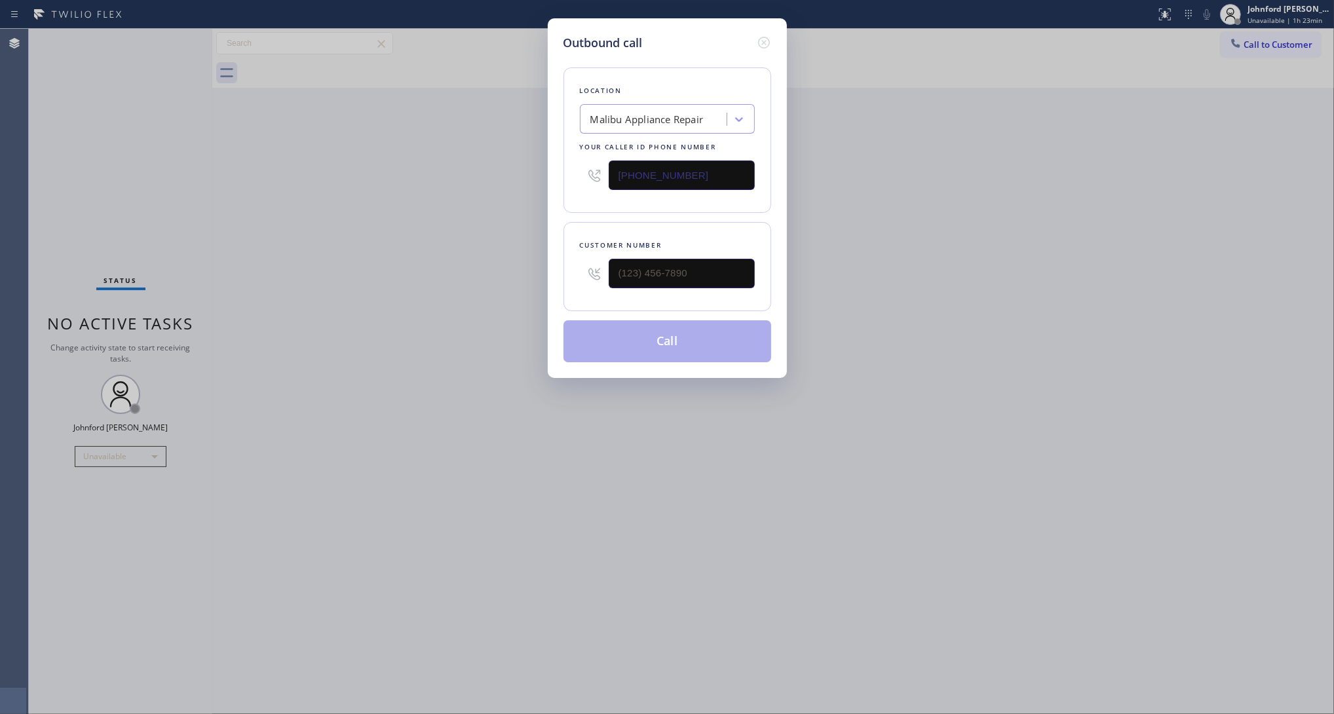
type input "(___) ___-____"
click at [655, 280] on input "(___) ___-____" at bounding box center [681, 273] width 146 height 29
click at [521, 260] on div "Outbound call Location Malibu Appliance Repair Your caller id phone number (310…" at bounding box center [667, 357] width 1334 height 714
click at [620, 261] on input "(___) ___-____" at bounding box center [681, 273] width 146 height 29
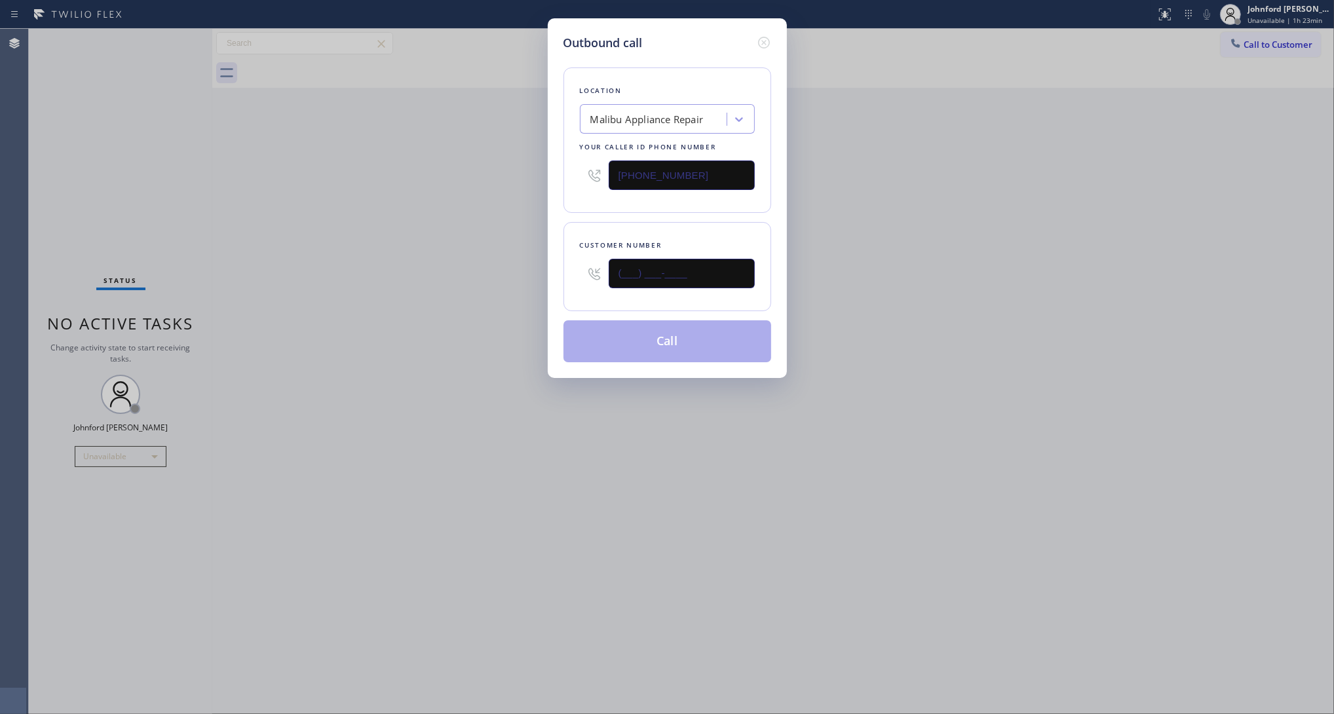
click at [620, 261] on input "(___) ___-____" at bounding box center [681, 273] width 146 height 29
paste input "310) 433-3954"
type input "(310) 433-3954"
drag, startPoint x: 513, startPoint y: 254, endPoint x: 603, endPoint y: 323, distance: 113.1
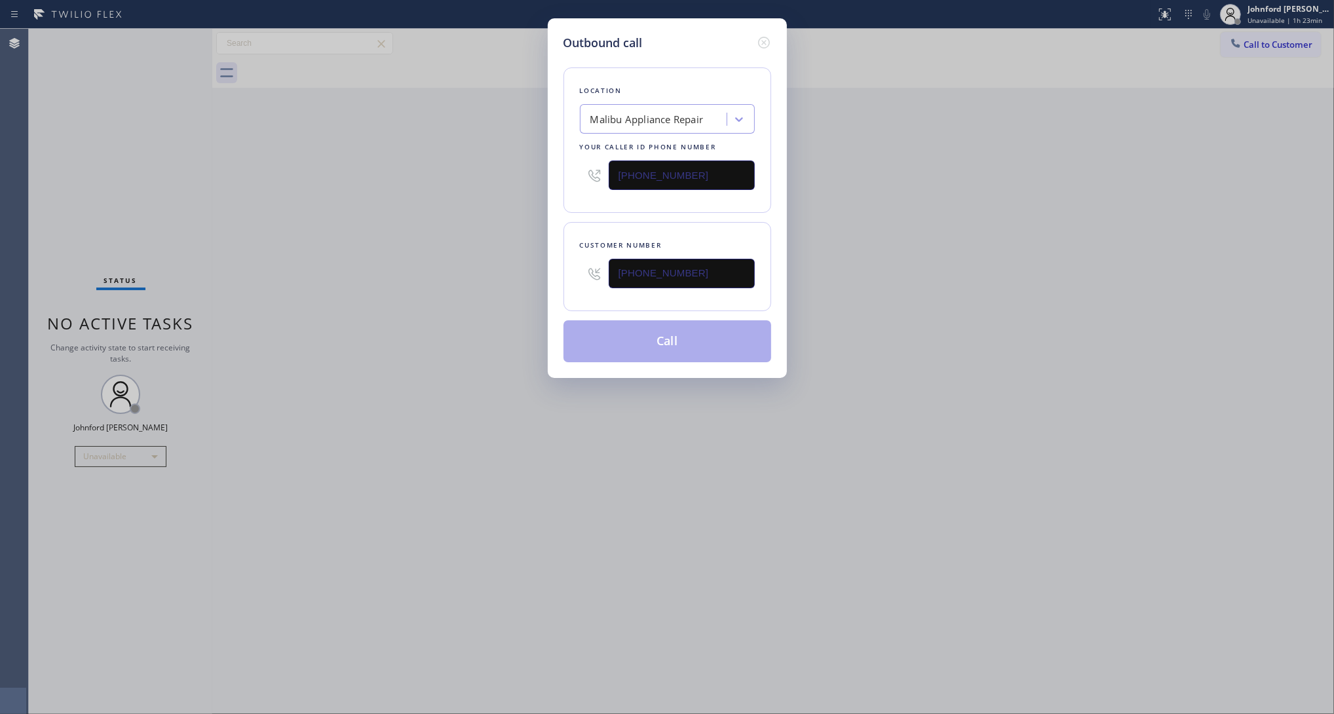
click at [512, 260] on div "Outbound call Location Malibu Appliance Repair Your caller id phone number (310…" at bounding box center [667, 357] width 1334 height 714
click at [621, 343] on button "Call" at bounding box center [667, 341] width 208 height 42
drag, startPoint x: 862, startPoint y: 272, endPoint x: 871, endPoint y: 263, distance: 13.0
click at [871, 263] on div "Outbound call Location Malibu Appliance Repair Your caller id phone number (310…" at bounding box center [667, 357] width 1334 height 714
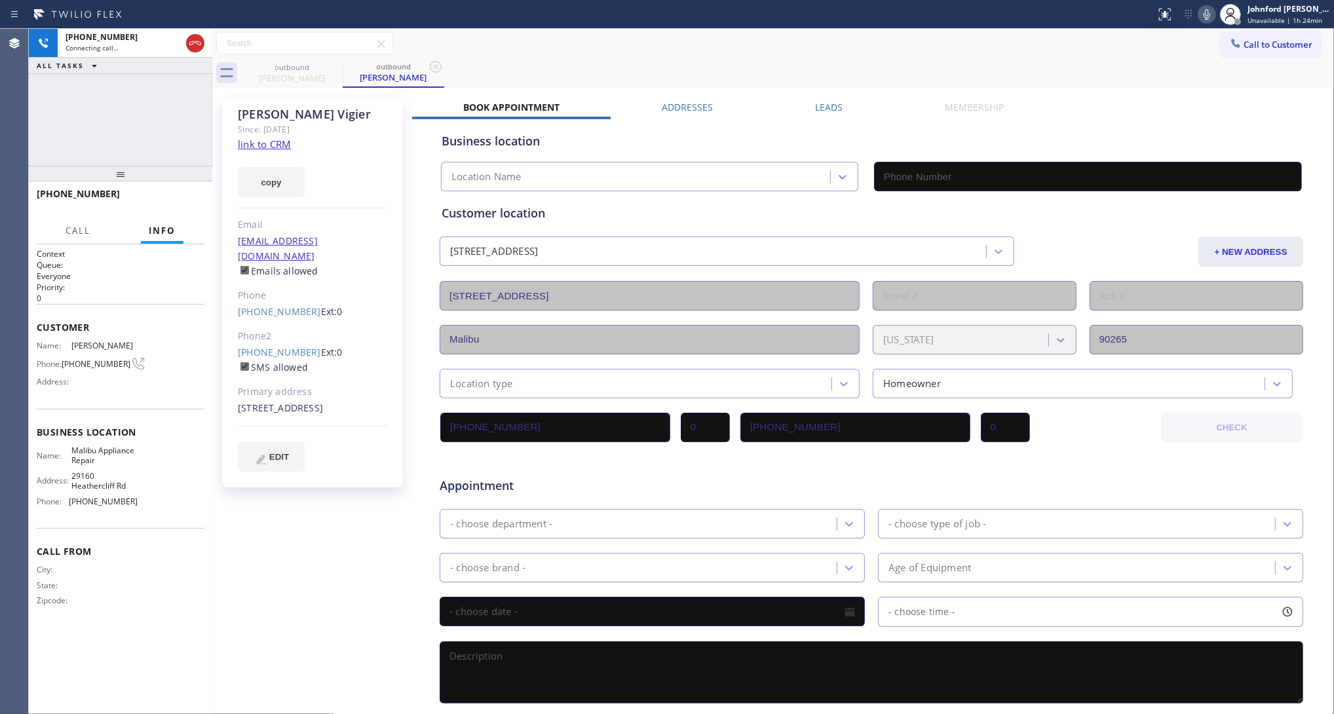
type input "(310) 740-9737"
click at [671, 64] on div "outbound Nicholas Vigier outbound Nicholas Vigier" at bounding box center [787, 72] width 1093 height 29
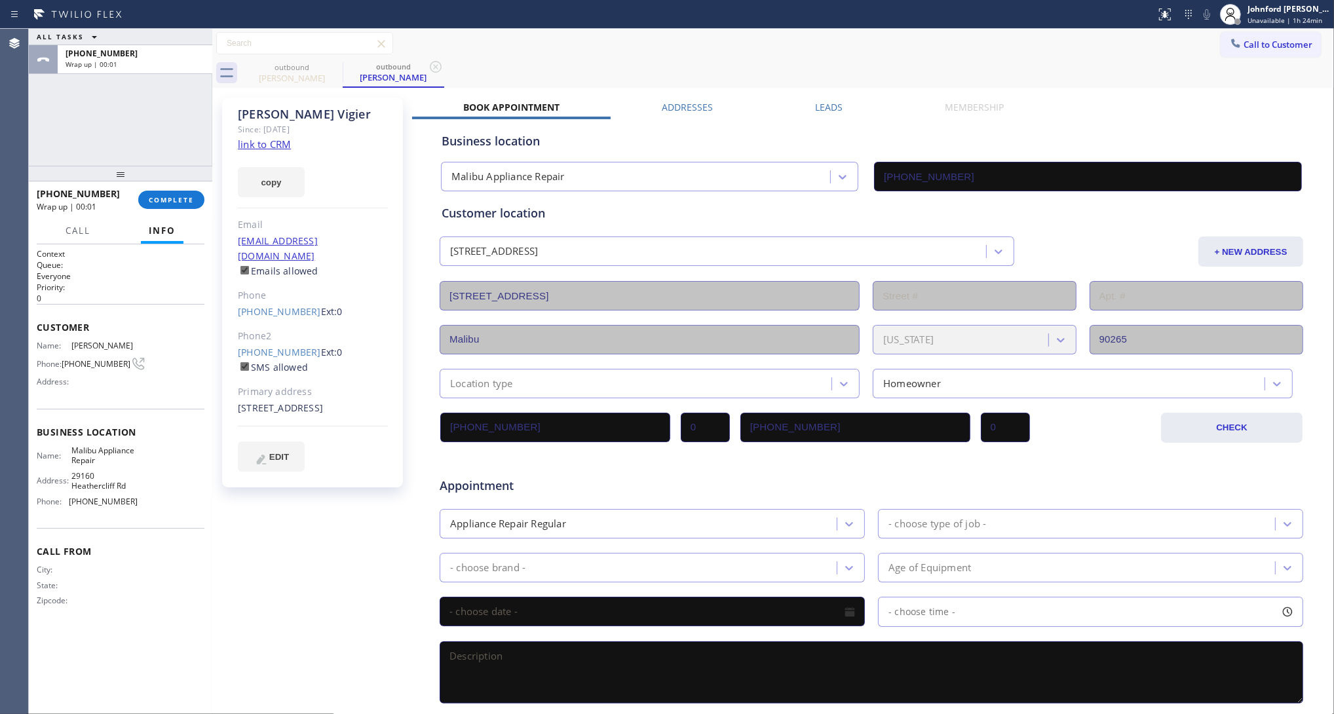
click at [208, 119] on div "ALL TASKS ALL TASKS ACTIVE TASKS TASKS IN WRAP UP +13104333954 Wrap up | 00:01" at bounding box center [120, 97] width 183 height 137
click at [151, 204] on button "COMPLETE" at bounding box center [171, 200] width 66 height 18
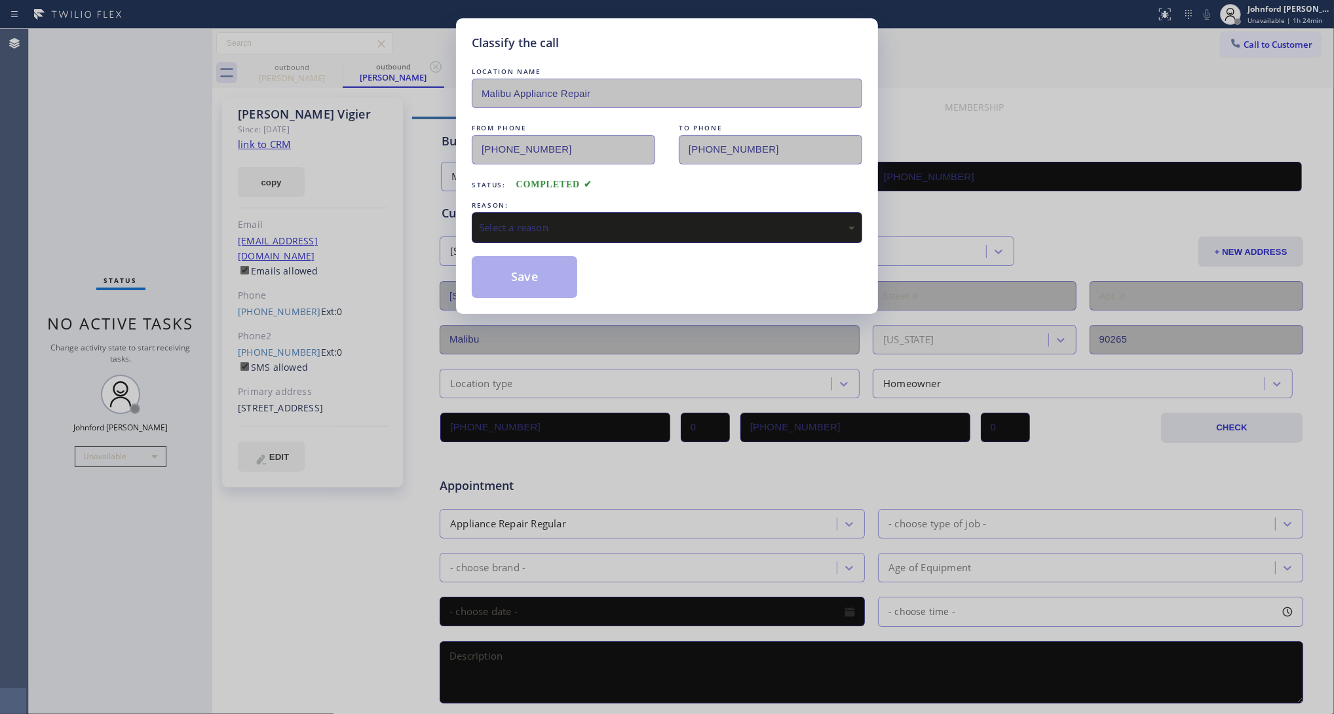
click at [589, 220] on div "Select a reason" at bounding box center [667, 227] width 376 height 15
click at [517, 288] on button "Save" at bounding box center [524, 277] width 105 height 42
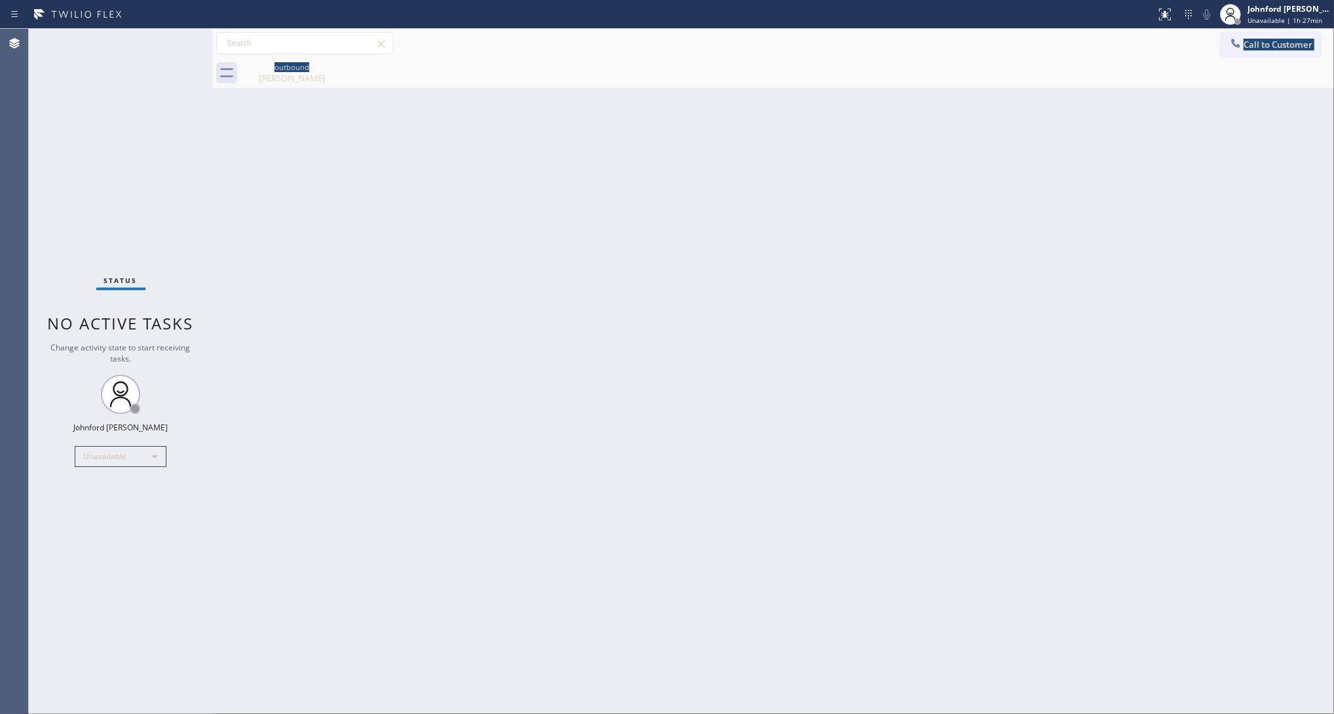
click at [1243, 57] on div "Call to Customer Outbound call Location Malibu Appliance Repair Your caller id …" at bounding box center [772, 58] width 1121 height 59
click at [1259, 54] on button "Call to Customer" at bounding box center [1270, 44] width 100 height 25
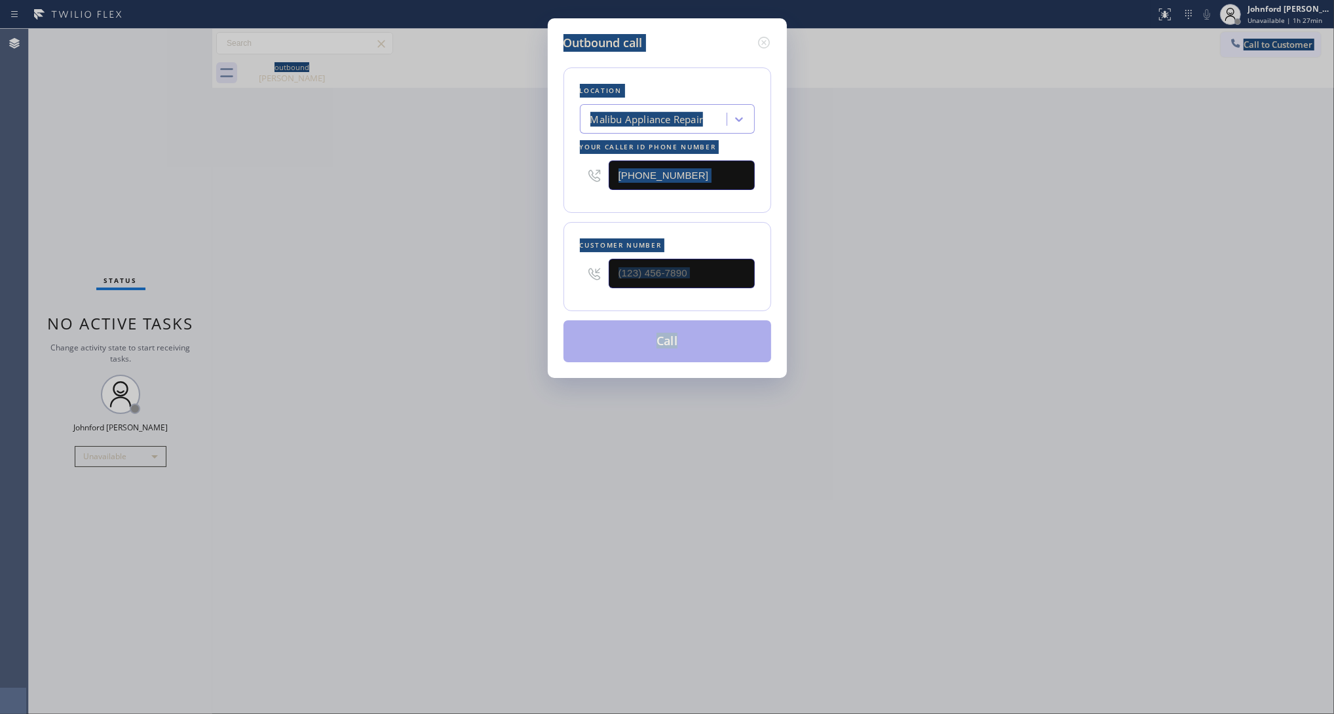
click at [1262, 54] on div "Outbound call Location Malibu Appliance Repair Your caller id phone number (310…" at bounding box center [667, 357] width 1334 height 714
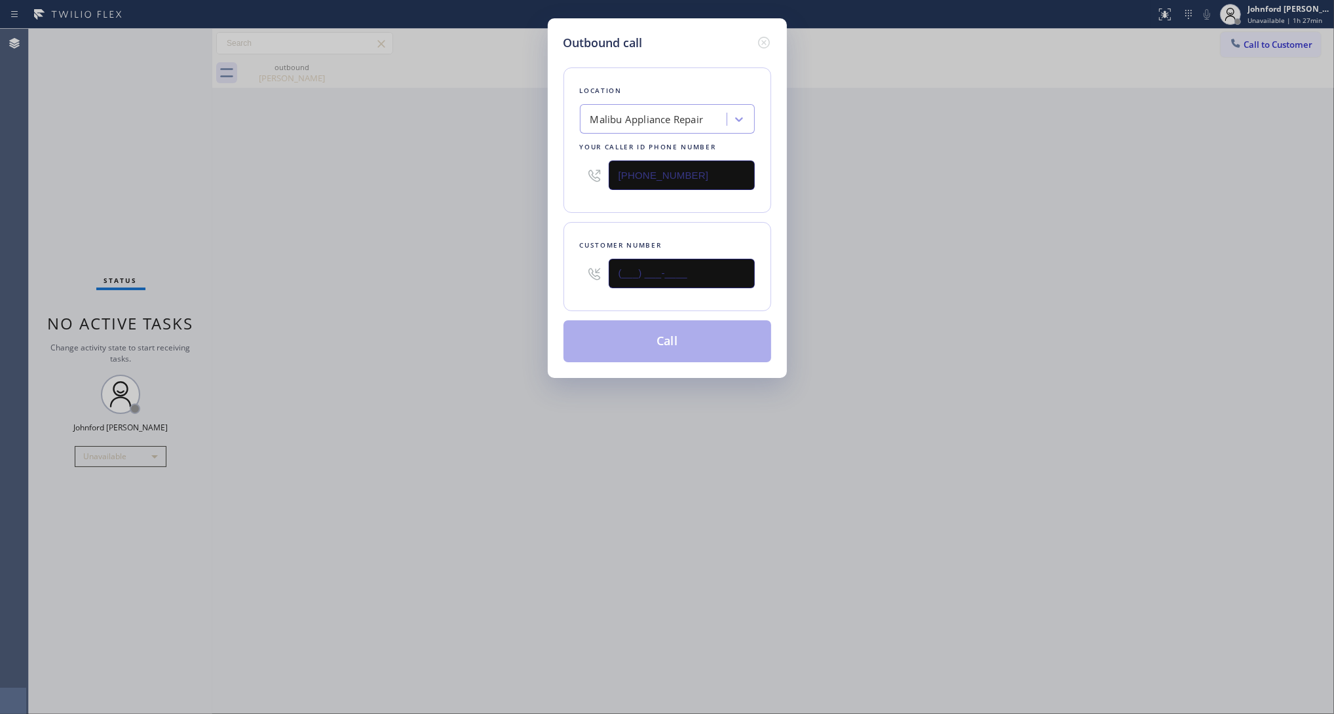
drag, startPoint x: 699, startPoint y: 276, endPoint x: 954, endPoint y: 253, distance: 255.8
click at [525, 276] on div "Outbound call Location Malibu Appliance Repair Your caller id phone number (310…" at bounding box center [667, 357] width 1334 height 714
paste input "602) 815-8453"
type input "(602) 815-8453"
drag, startPoint x: 701, startPoint y: 165, endPoint x: 538, endPoint y: 146, distance: 164.8
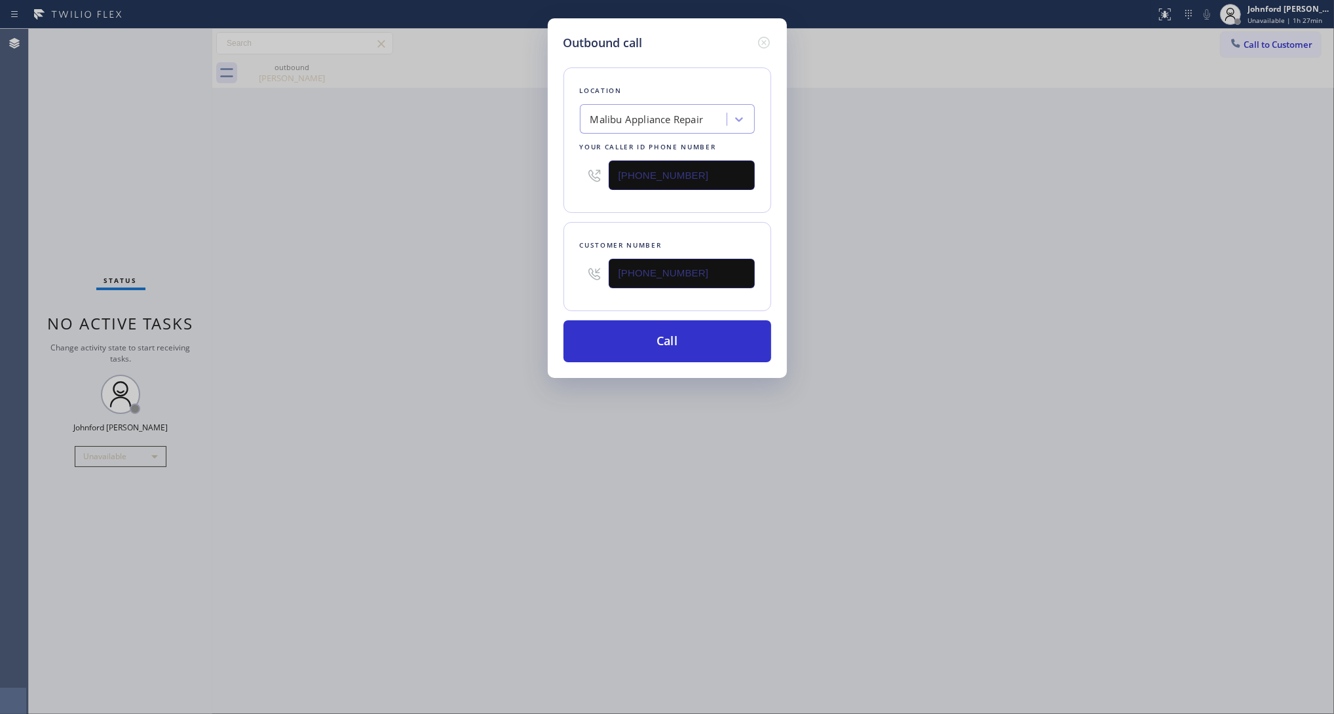
click at [541, 146] on div "Outbound call Location Malibu Appliance Repair Your caller id phone number (310…" at bounding box center [667, 357] width 1334 height 714
paste input "602) 932-6990"
type input "(602) 932-6990"
click at [519, 149] on div "Outbound call Location Malibu Appliance Repair Your caller id phone number (602…" at bounding box center [667, 357] width 1334 height 714
click at [669, 329] on button "Call" at bounding box center [667, 341] width 208 height 42
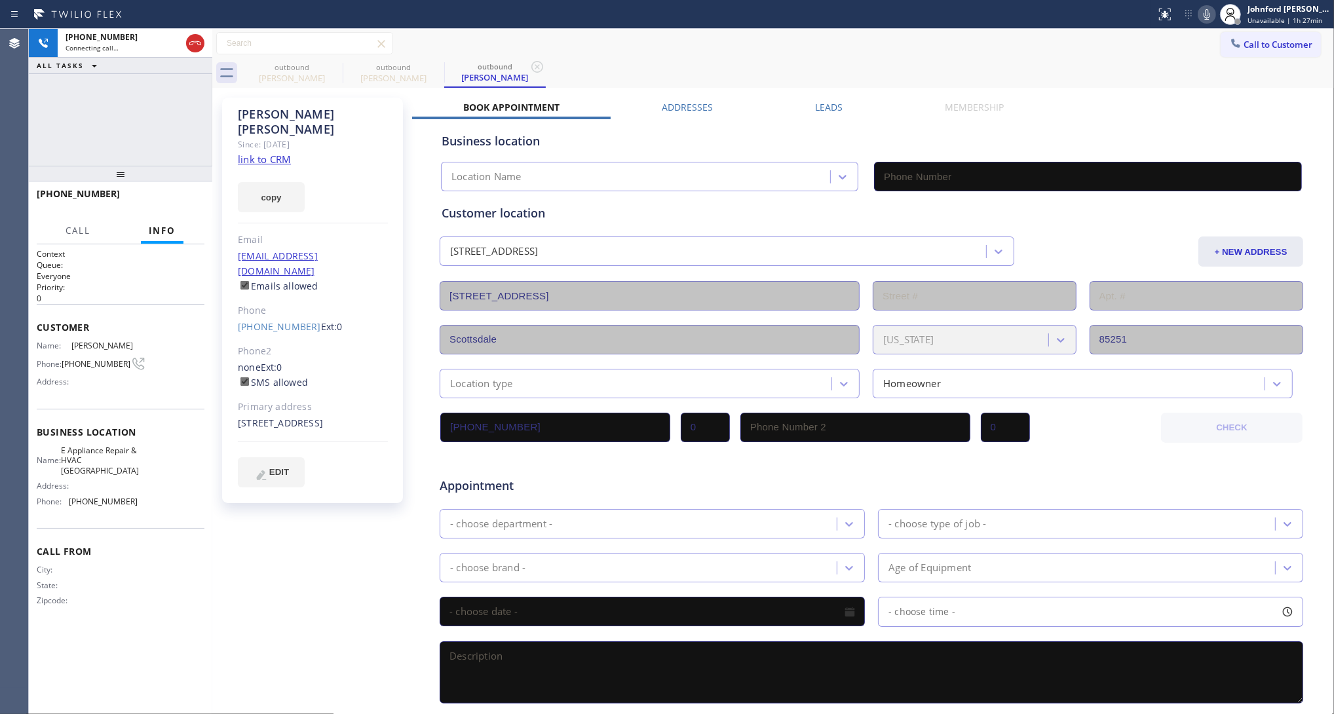
type input "(602) 932-6990"
click at [1206, 11] on icon at bounding box center [1207, 15] width 16 height 16
click at [1205, 10] on icon at bounding box center [1206, 14] width 7 height 10
click at [181, 198] on span "HANG UP" at bounding box center [174, 199] width 40 height 9
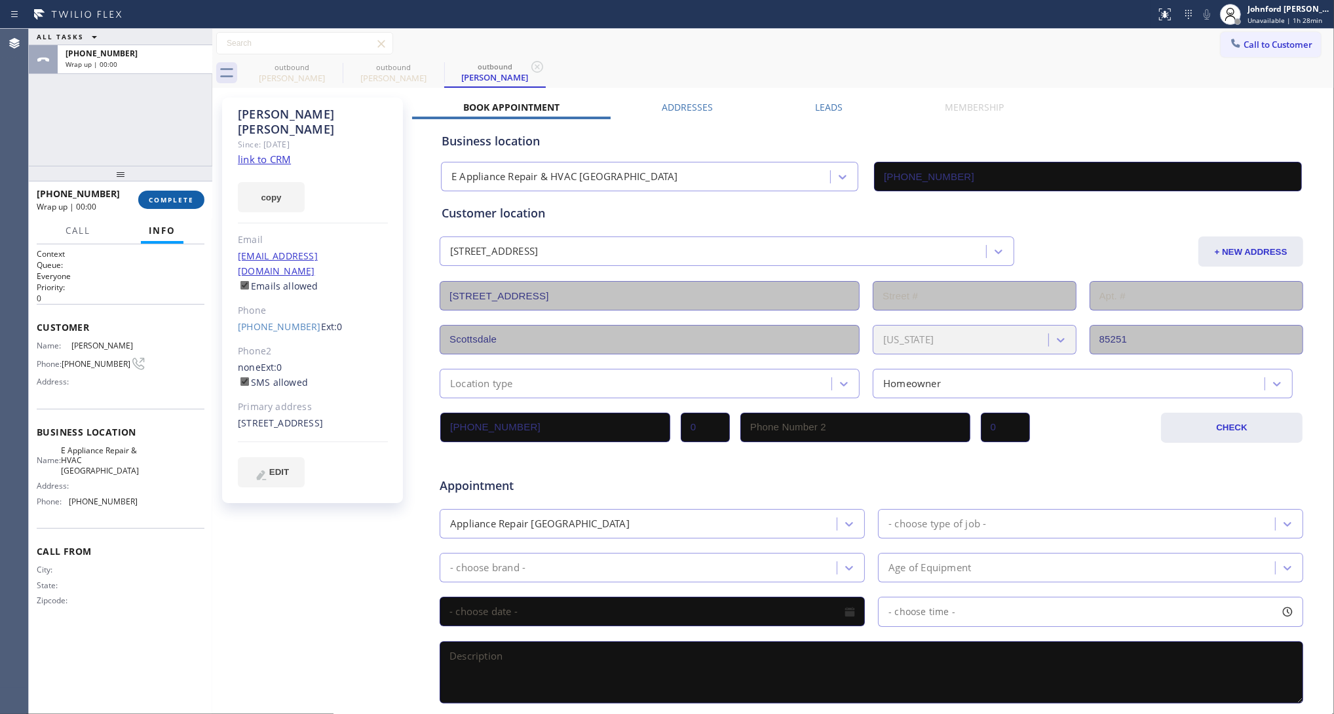
click at [181, 198] on span "COMPLETE" at bounding box center [171, 199] width 45 height 9
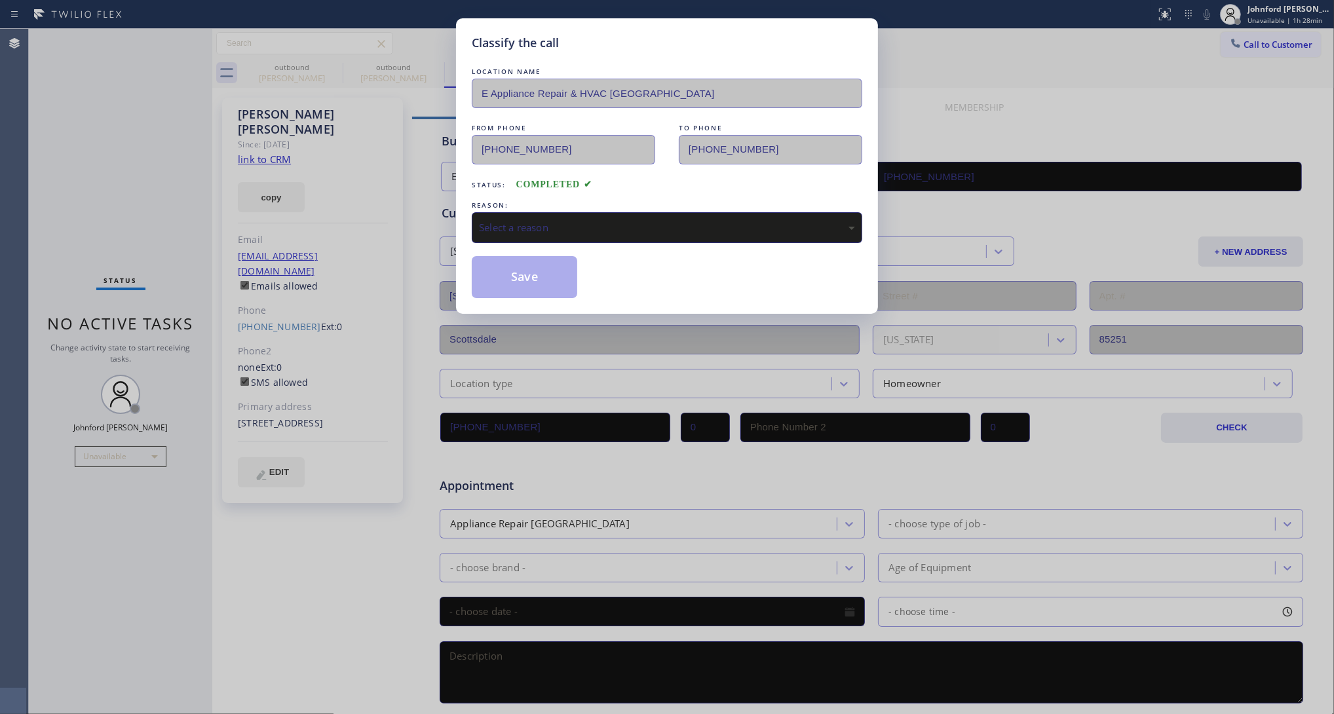
click at [591, 220] on div "Select a reason" at bounding box center [667, 227] width 376 height 15
click at [514, 270] on button "Save" at bounding box center [524, 277] width 105 height 42
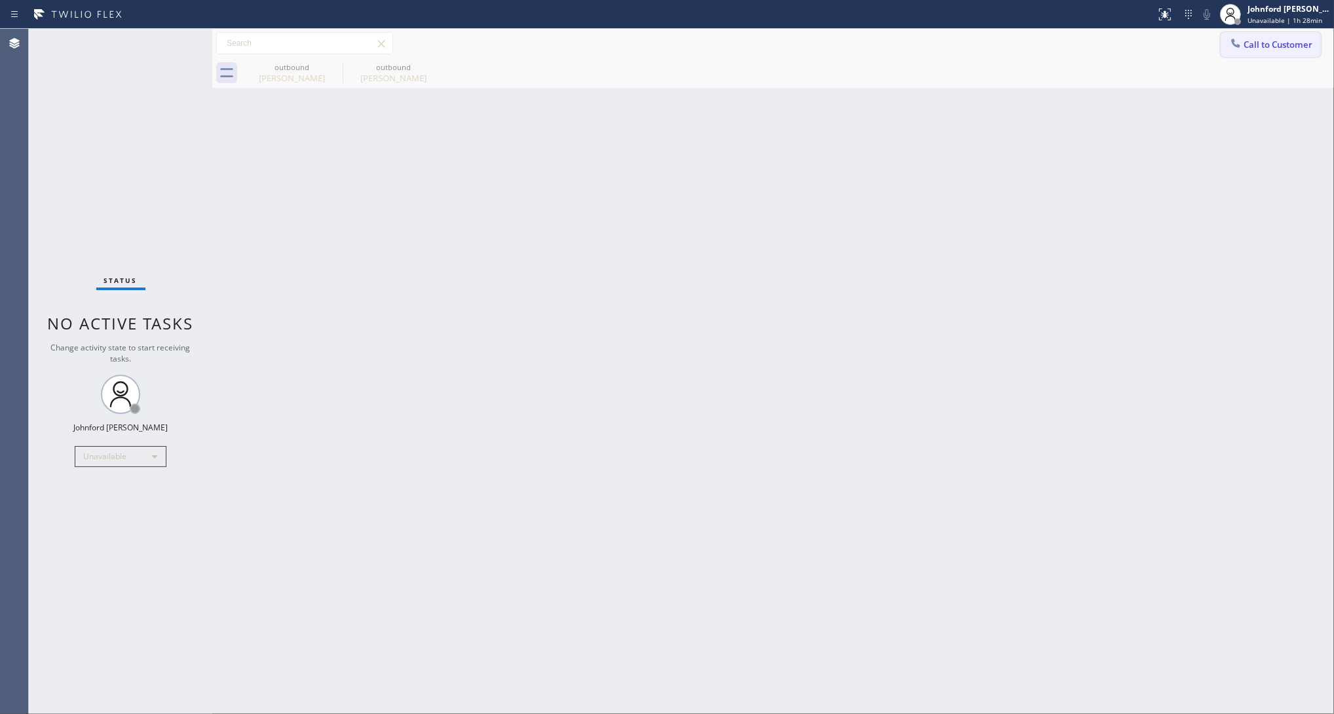
click at [1266, 54] on button "Call to Customer" at bounding box center [1270, 44] width 100 height 25
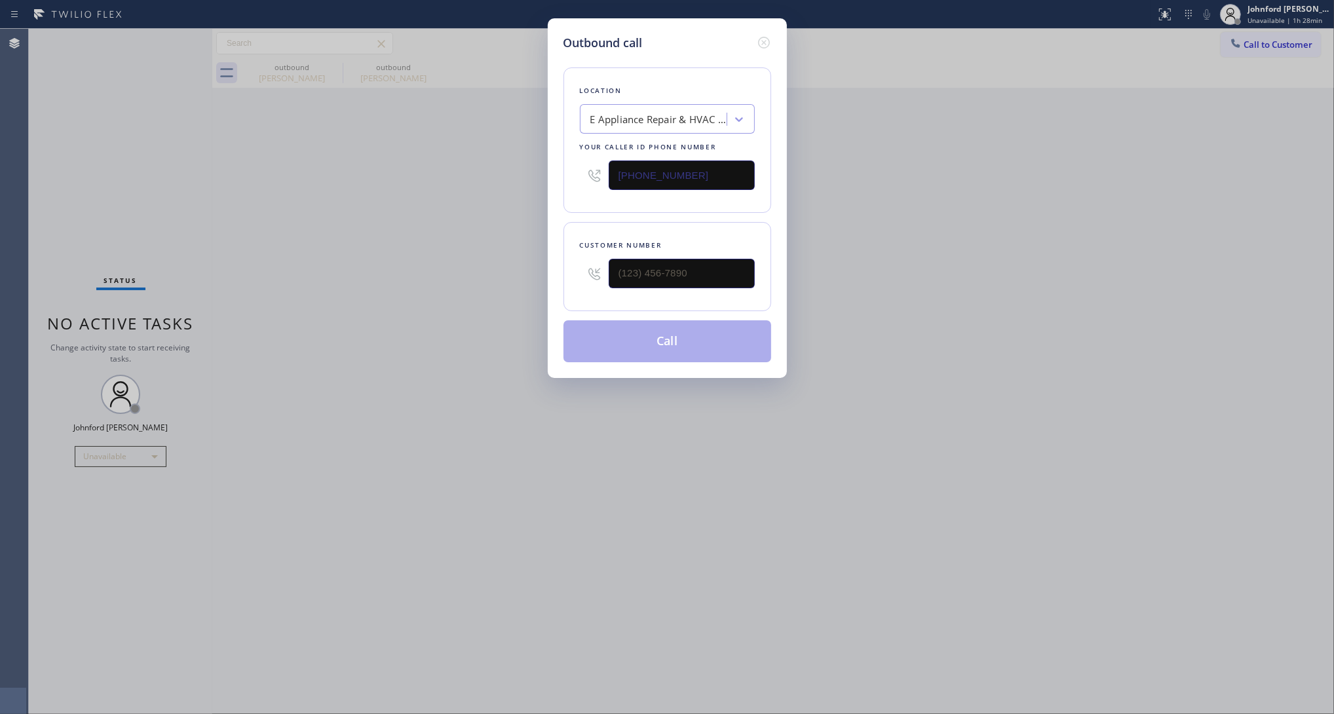
click at [721, 167] on input "(602) 932-6990" at bounding box center [681, 174] width 146 height 29
paste input "747) 279-3377"
type input "(747) 279-3377"
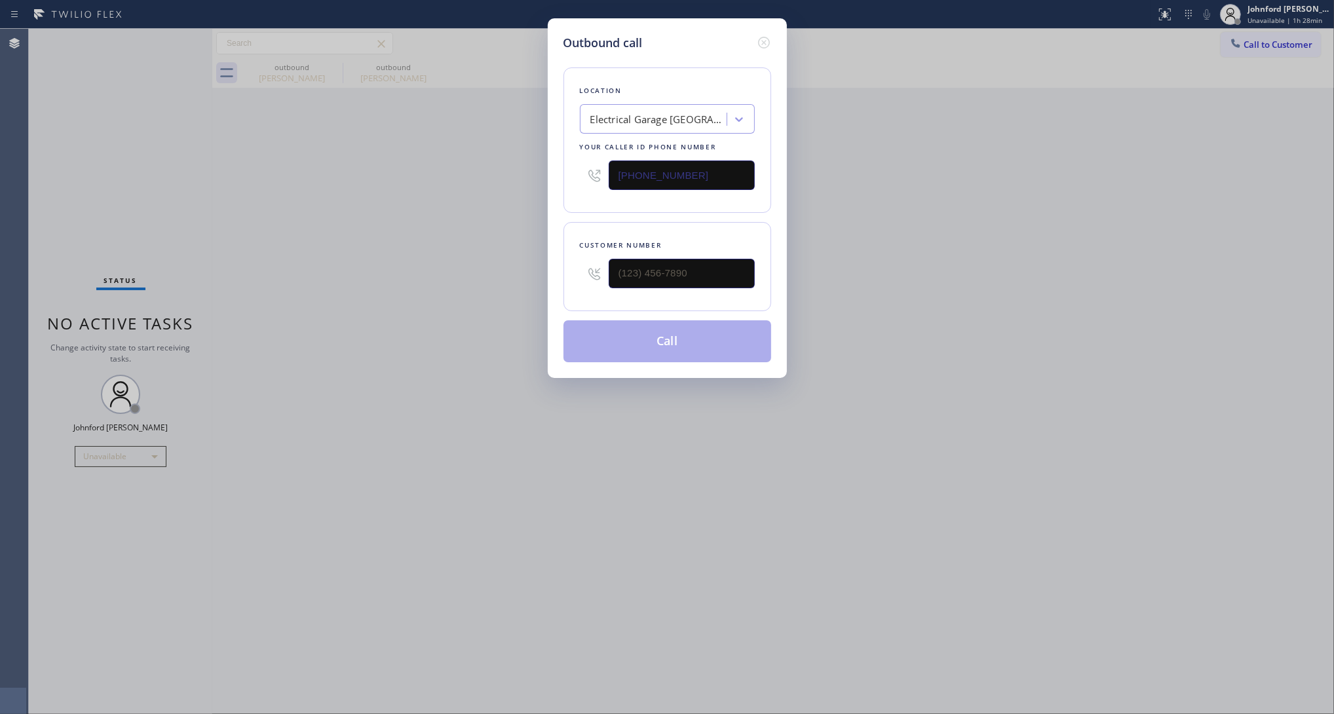
click at [672, 272] on input "text" at bounding box center [681, 273] width 146 height 29
paste input "626) 249-1032"
type input "(626) 249-1032"
click at [503, 272] on div "Outbound call Location Electrical Garage San Fernando Your caller id phone numb…" at bounding box center [667, 357] width 1334 height 714
click at [641, 341] on button "Call" at bounding box center [667, 341] width 208 height 42
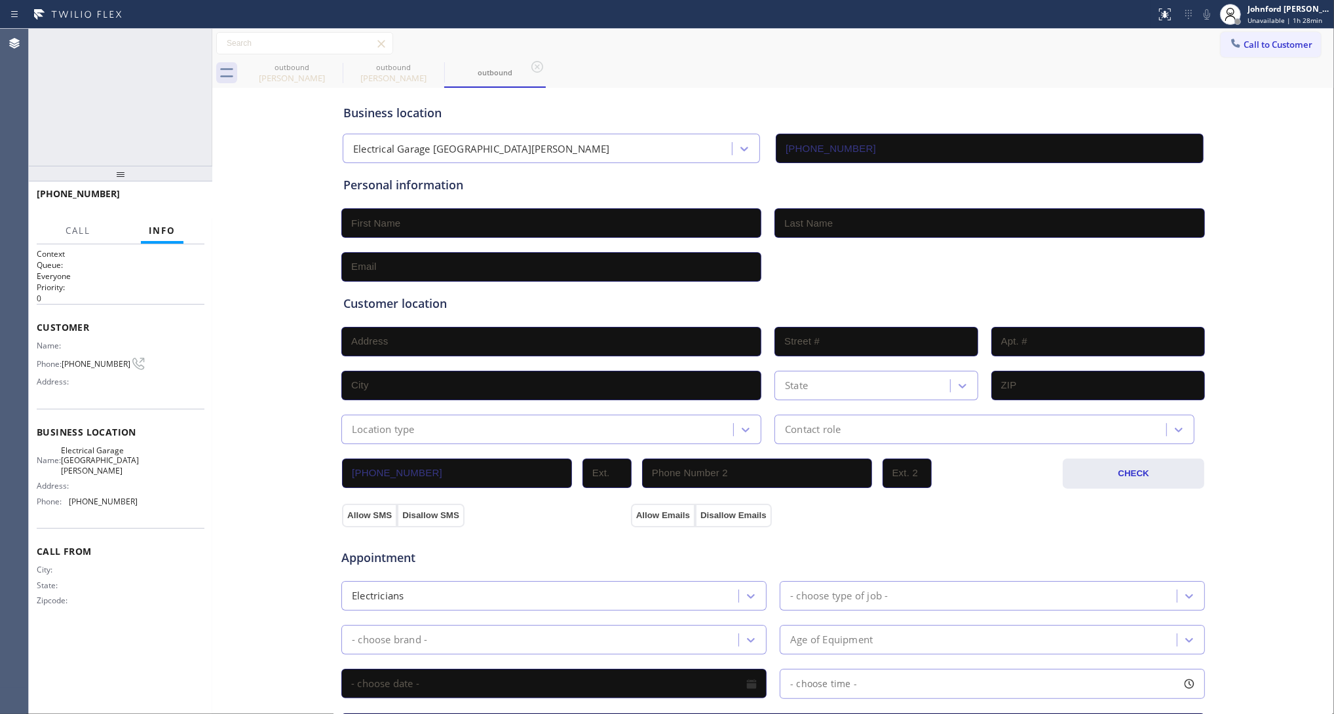
type input "(747) 279-3377"
click at [82, 359] on span "(626) 249-1032" at bounding box center [96, 364] width 69 height 10
copy div "(626) 249-1032"
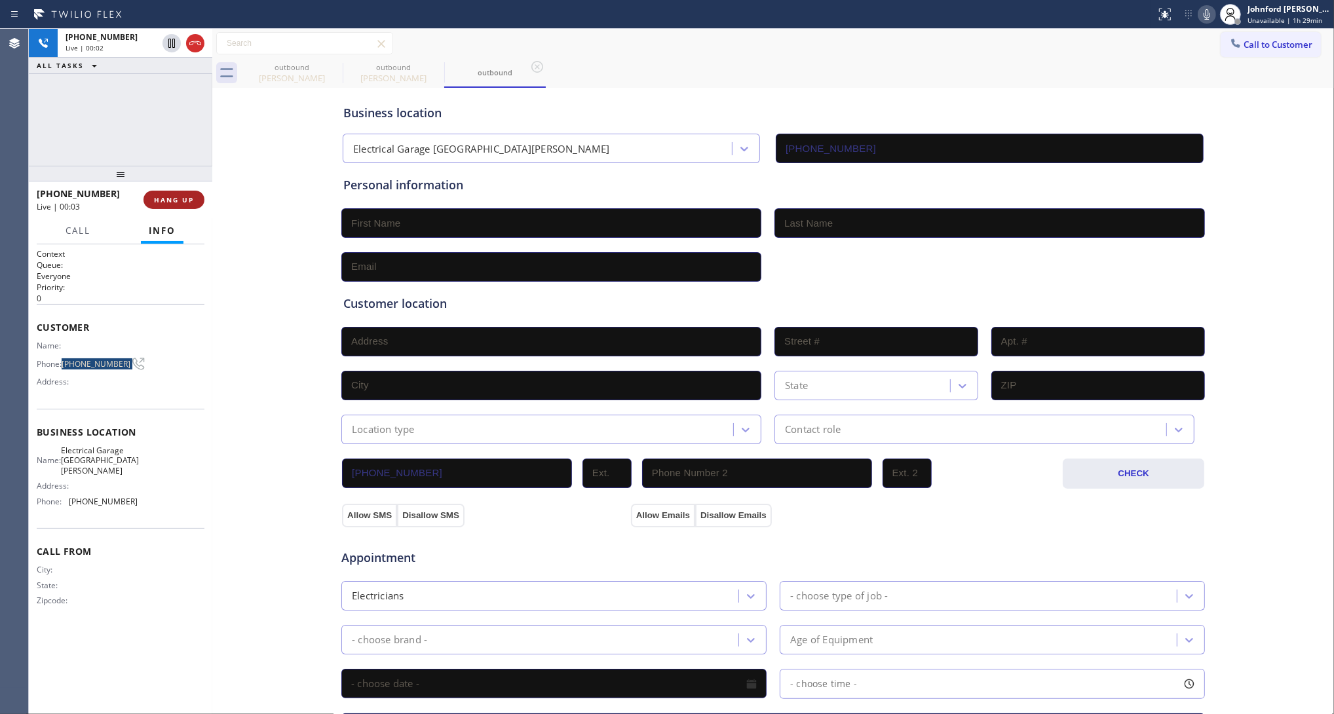
click at [189, 208] on button "HANG UP" at bounding box center [173, 200] width 61 height 18
click at [1240, 56] on div "Call to Customer Outbound call Location Electrical Garage San Fernando Your cal…" at bounding box center [772, 58] width 1121 height 59
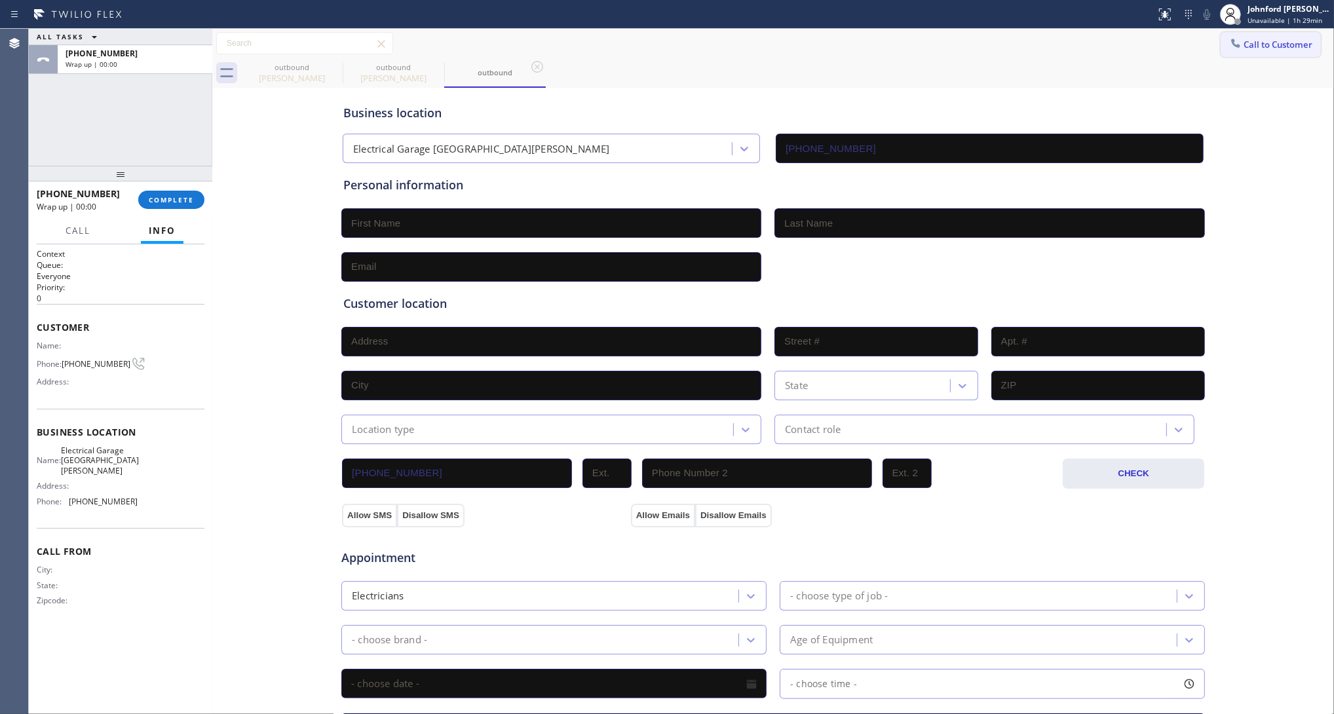
click at [1229, 56] on div "Call to Customer Outbound call Location Electrical Garage San Fernando Your cal…" at bounding box center [772, 43] width 1121 height 29
click at [1244, 44] on span "Call to Customer" at bounding box center [1277, 45] width 69 height 12
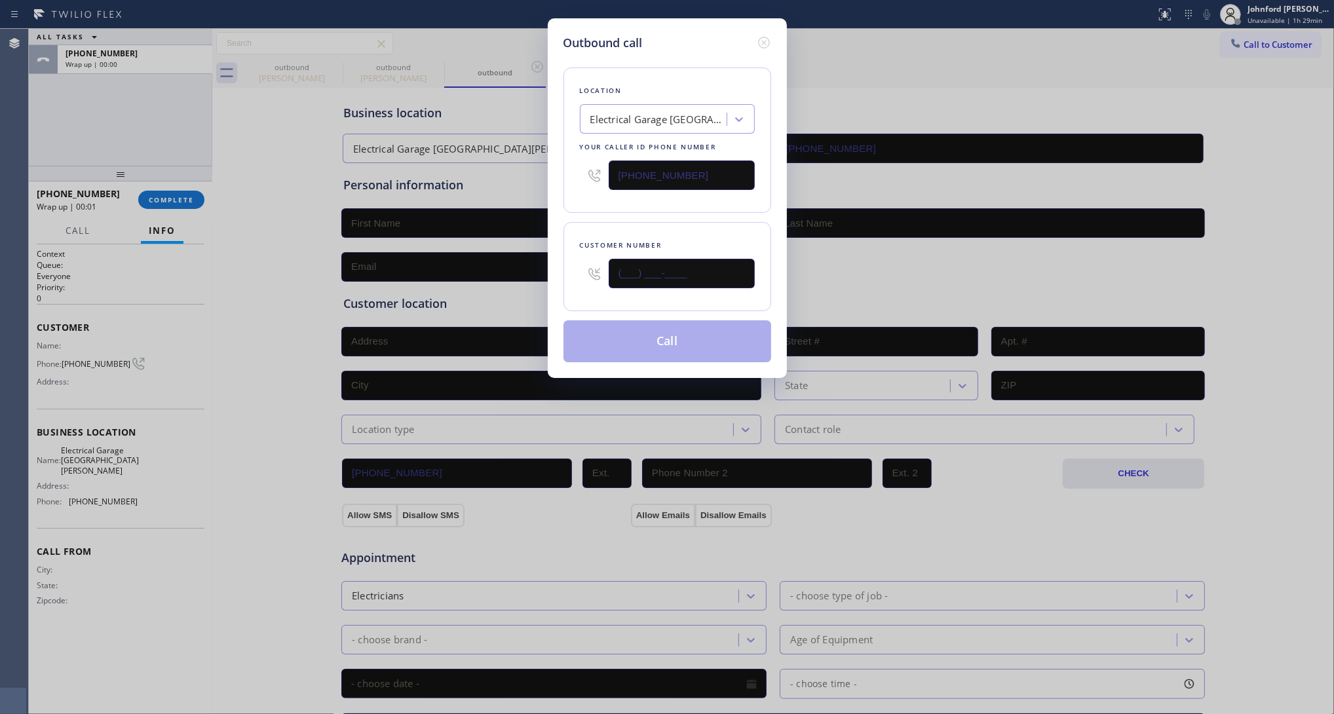
click at [738, 283] on input "(___) ___-____" at bounding box center [681, 273] width 146 height 29
paste input "626) 249-1032"
type input "(626) 249-1032"
click at [705, 204] on div "Location Electrical Garage San Fernando Your caller id phone number (747) 279-3…" at bounding box center [667, 139] width 208 height 145
click at [669, 329] on button "Call" at bounding box center [667, 341] width 208 height 42
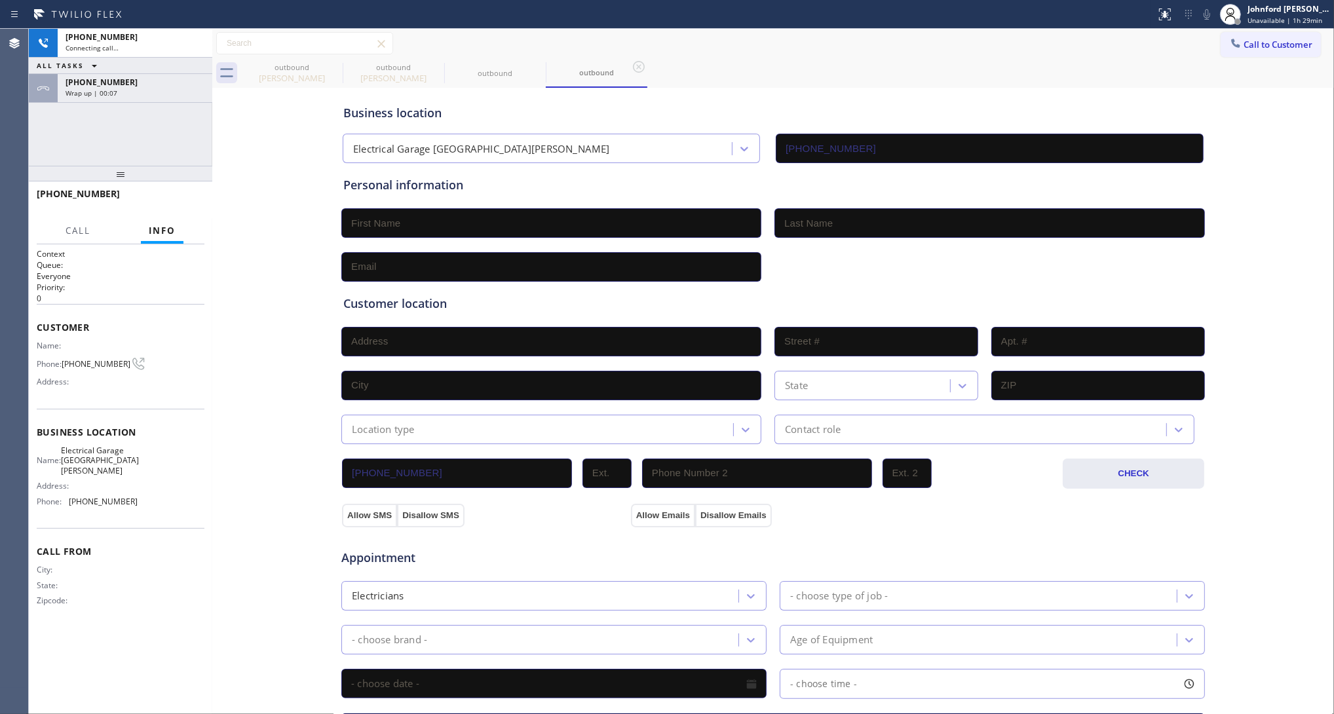
type input "(747) 279-3377"
click at [158, 79] on div "+16262491032" at bounding box center [134, 82] width 139 height 11
click at [164, 105] on div "+16262491032 Connecting call… ALL TASKS ALL TASKS ACTIVE TASKS TASKS IN WRAP UP…" at bounding box center [120, 97] width 183 height 137
click at [164, 92] on div "Wrap up | 00:10" at bounding box center [134, 92] width 139 height 9
click at [160, 204] on button "COMPLETE" at bounding box center [171, 200] width 66 height 18
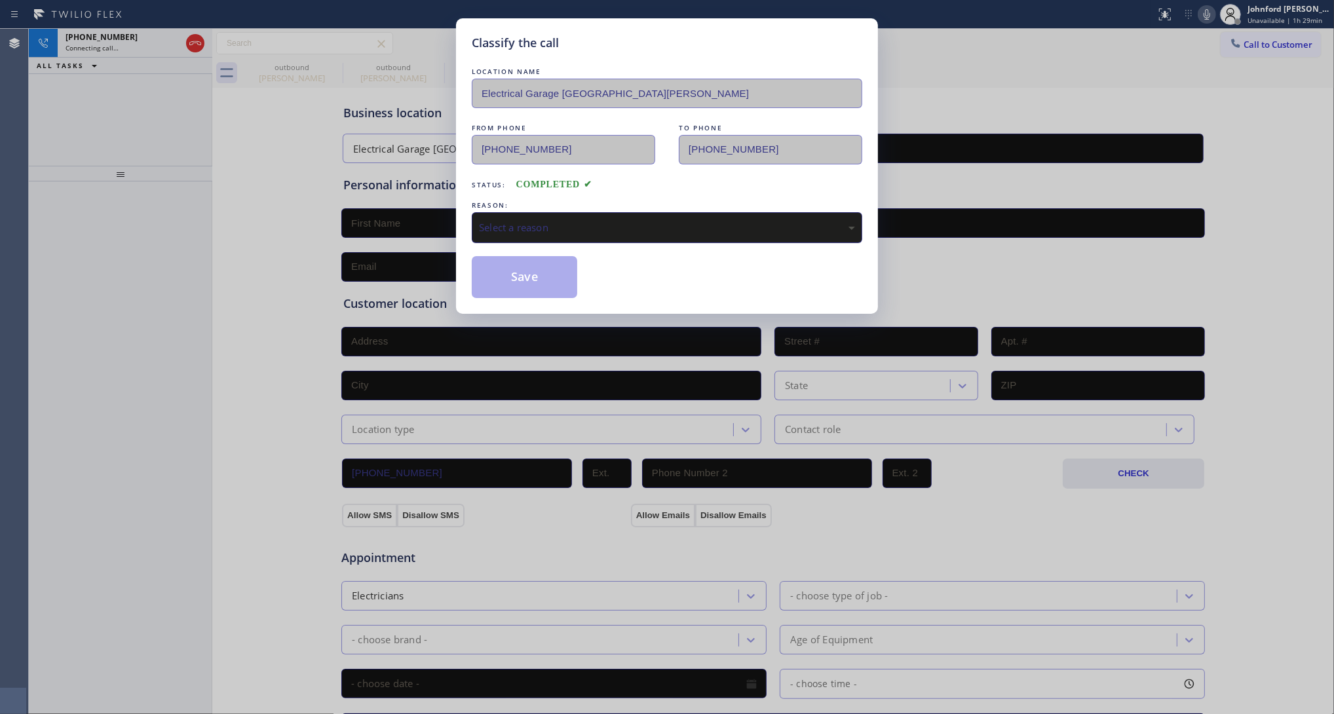
click at [593, 236] on div "Select a reason" at bounding box center [667, 227] width 390 height 31
click at [533, 288] on button "Save" at bounding box center [524, 277] width 105 height 42
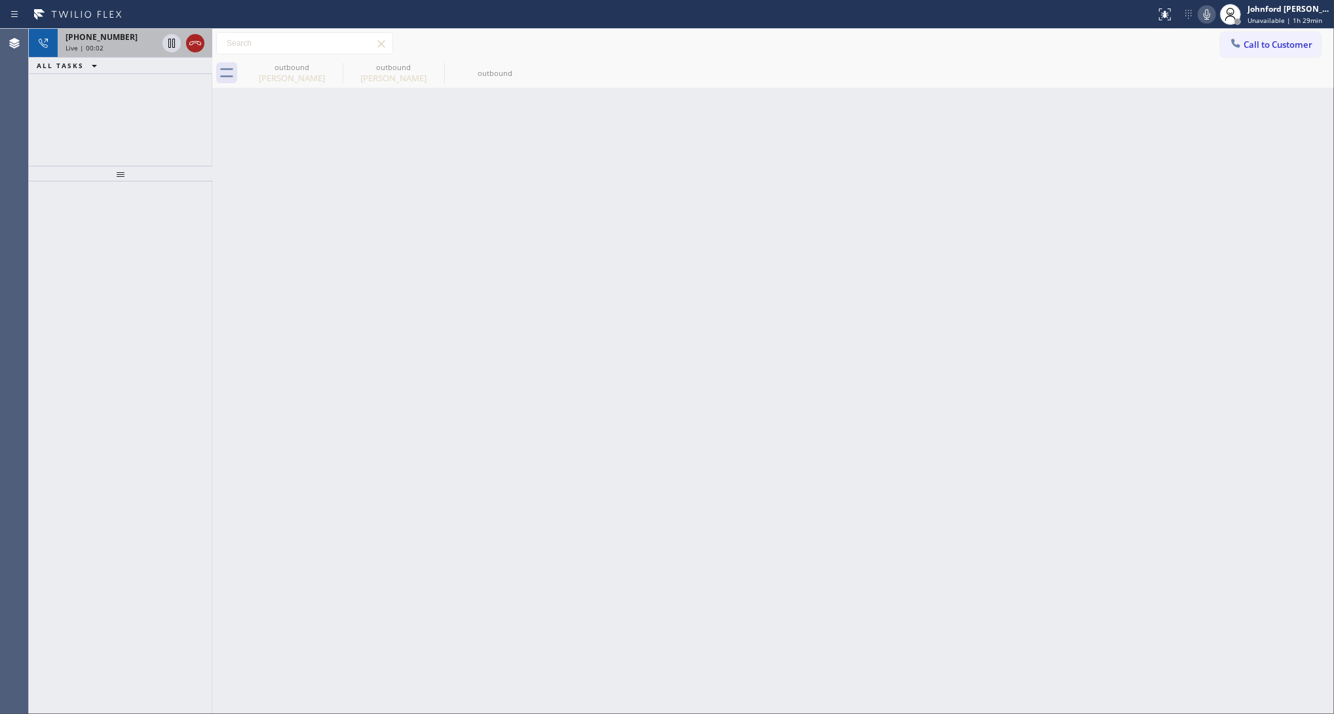
click at [191, 41] on icon at bounding box center [195, 43] width 16 height 16
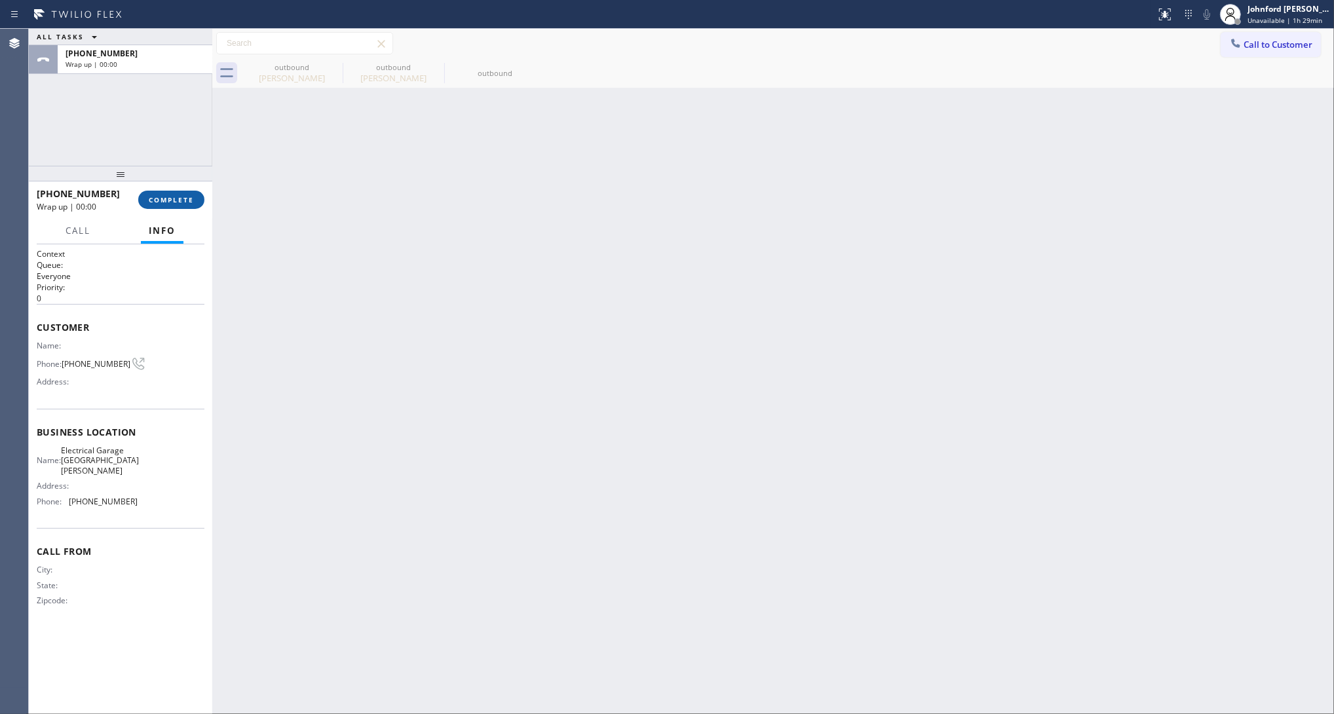
click at [155, 191] on button "COMPLETE" at bounding box center [171, 200] width 66 height 18
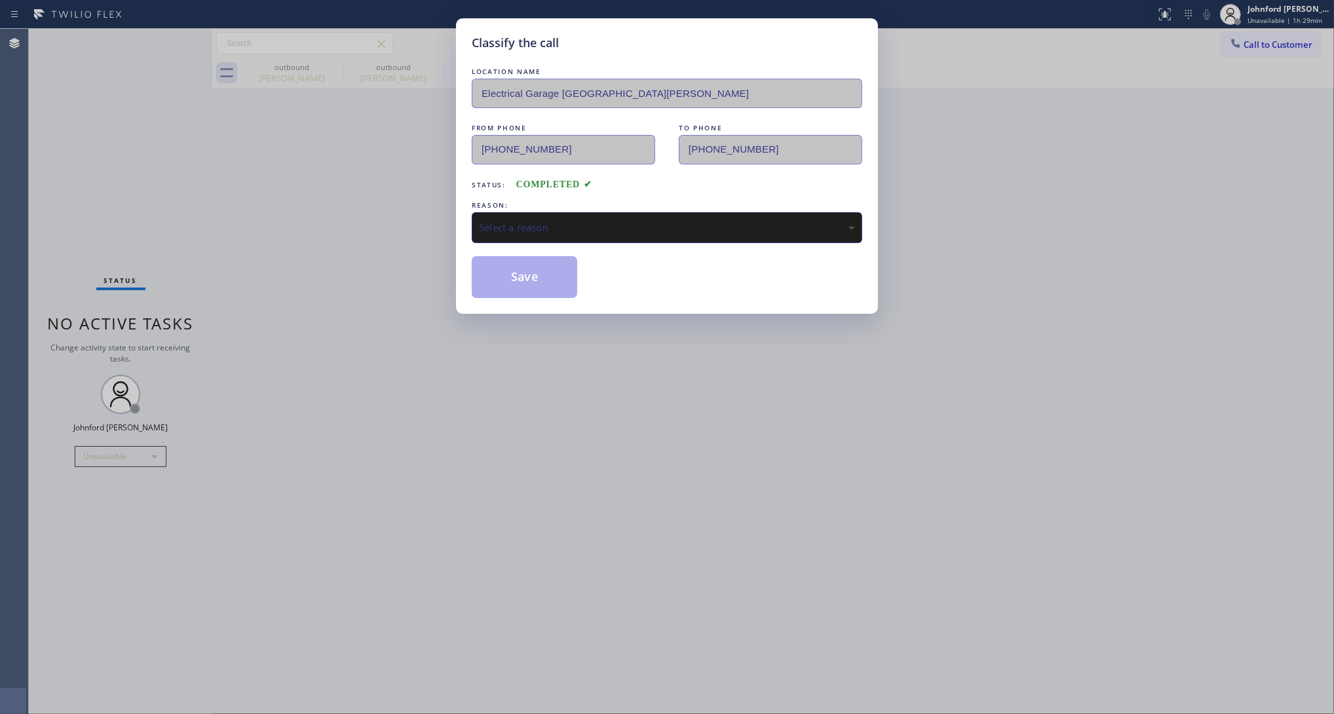
click at [590, 224] on div "Select a reason" at bounding box center [667, 227] width 376 height 15
click at [555, 256] on button "Save" at bounding box center [524, 277] width 105 height 42
type input "(602) 932-6990"
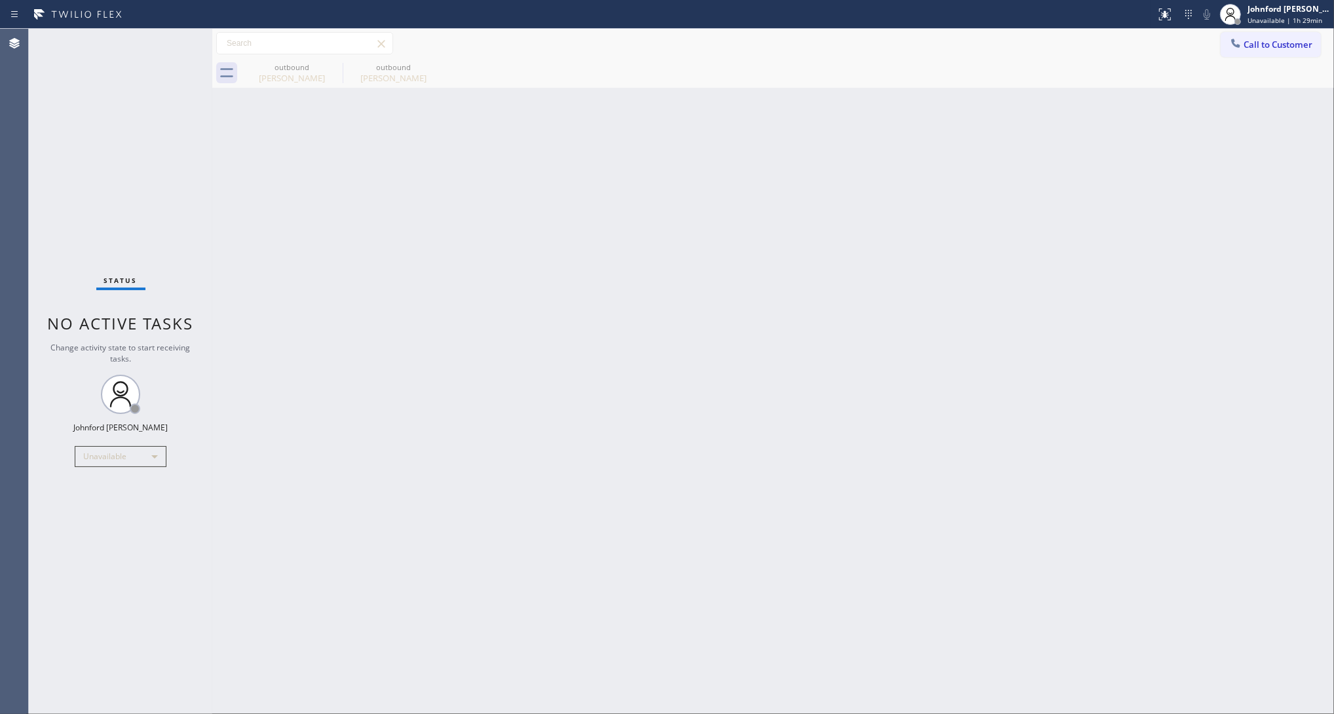
click at [470, 325] on div "Back to Dashboard Change Sender ID Customers Technicians Select a contact Outbo…" at bounding box center [772, 371] width 1121 height 685
click at [1099, 373] on div "Back to Dashboard Change Sender ID Customers Technicians Select a contact Outbo…" at bounding box center [772, 371] width 1121 height 685
drag, startPoint x: 117, startPoint y: 191, endPoint x: 164, endPoint y: 79, distance: 121.8
click at [115, 190] on div "Status No active tasks Change activity state to start receiving tasks. [PERSON_…" at bounding box center [120, 371] width 183 height 685
click at [172, 455] on div "Status No active tasks Change activity state to start receiving tasks. [PERSON_…" at bounding box center [120, 371] width 183 height 685
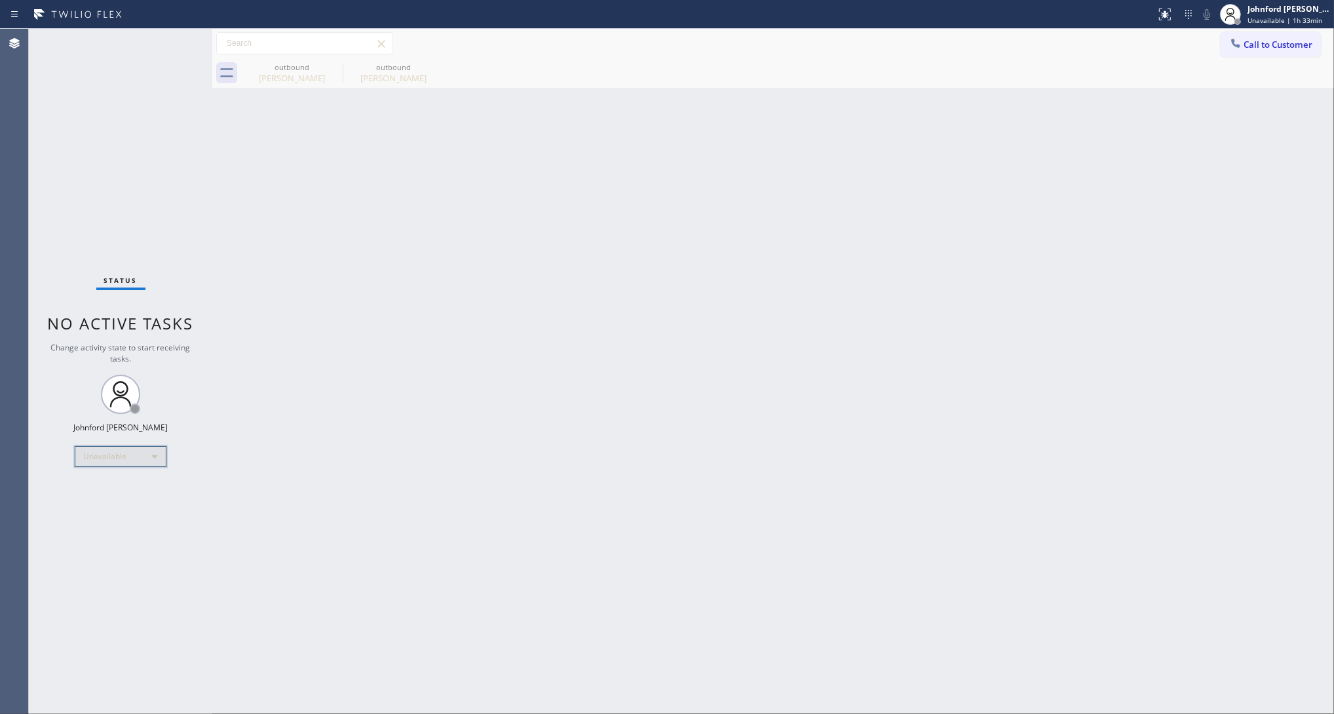
click at [151, 457] on div "Unavailable" at bounding box center [121, 456] width 92 height 21
click at [105, 468] on li "Offline" at bounding box center [119, 474] width 89 height 16
click at [1284, 16] on div "Offline | 0s" at bounding box center [1288, 20] width 83 height 9
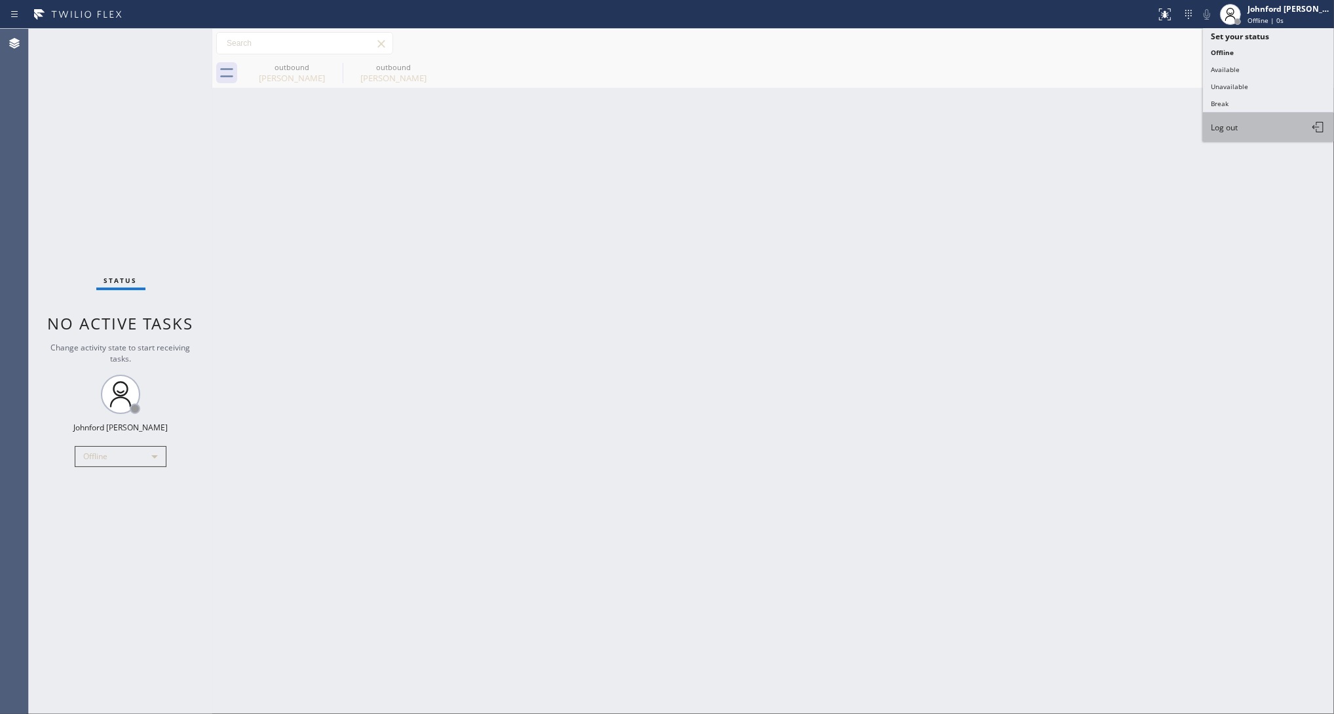
click at [1212, 122] on span "Log out" at bounding box center [1223, 127] width 27 height 11
